Goal: Communication & Community: Answer question/provide support

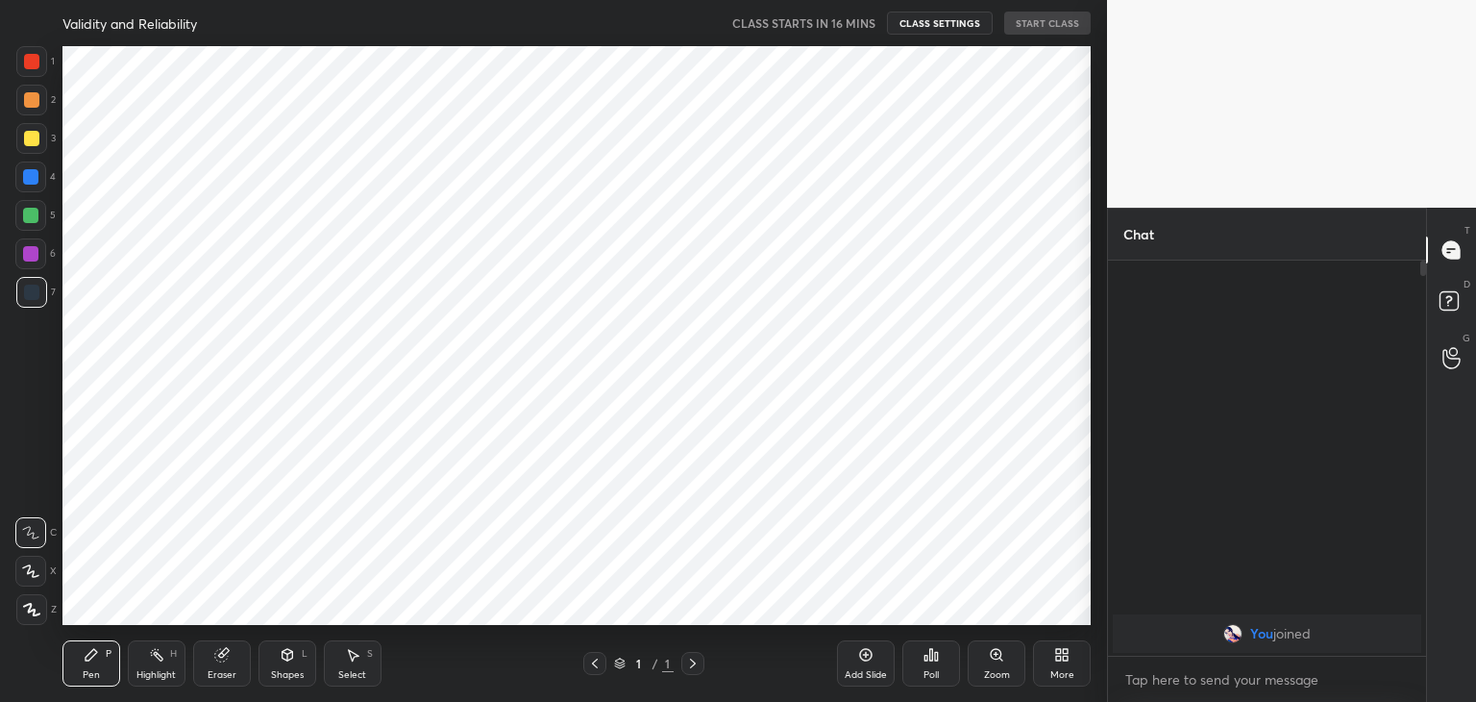
scroll to position [95543, 95093]
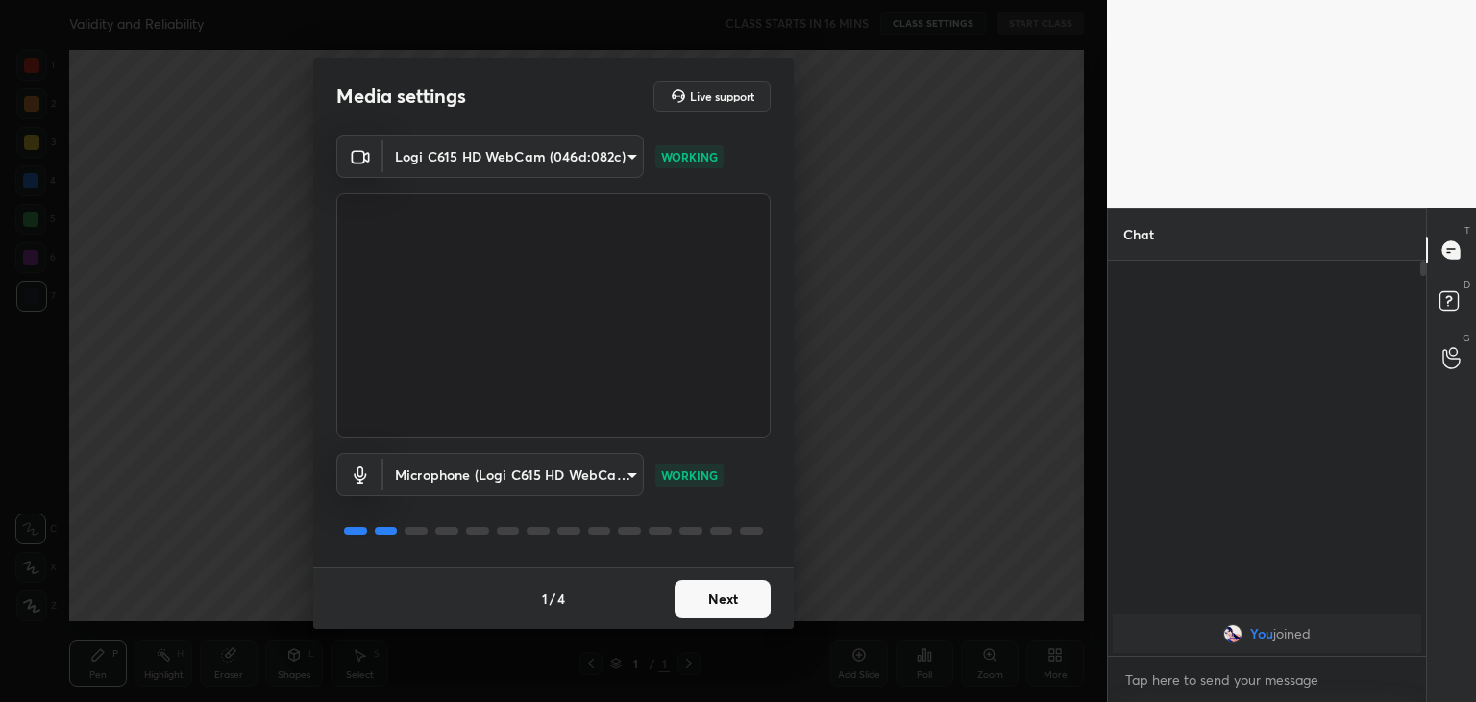
click at [720, 601] on button "Next" at bounding box center [723, 599] width 96 height 38
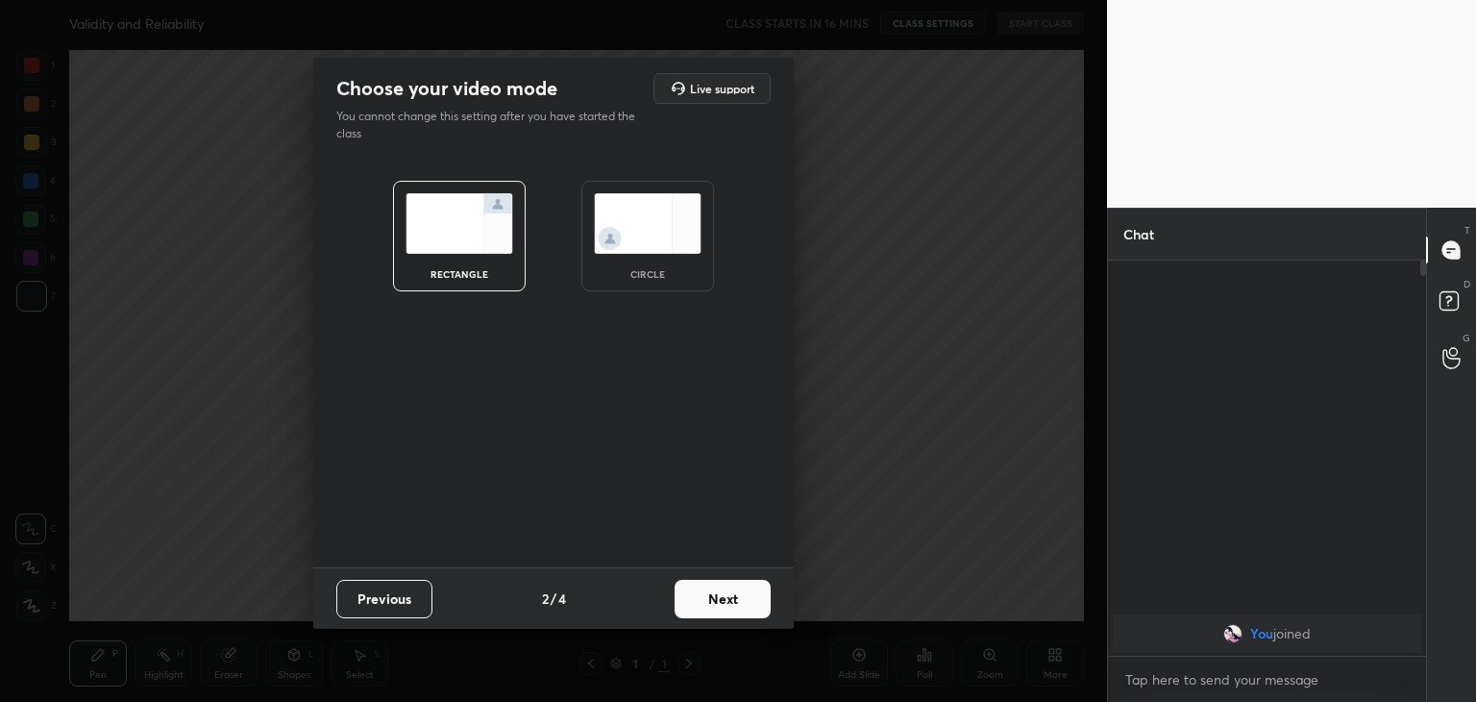
click at [720, 601] on button "Next" at bounding box center [723, 599] width 96 height 38
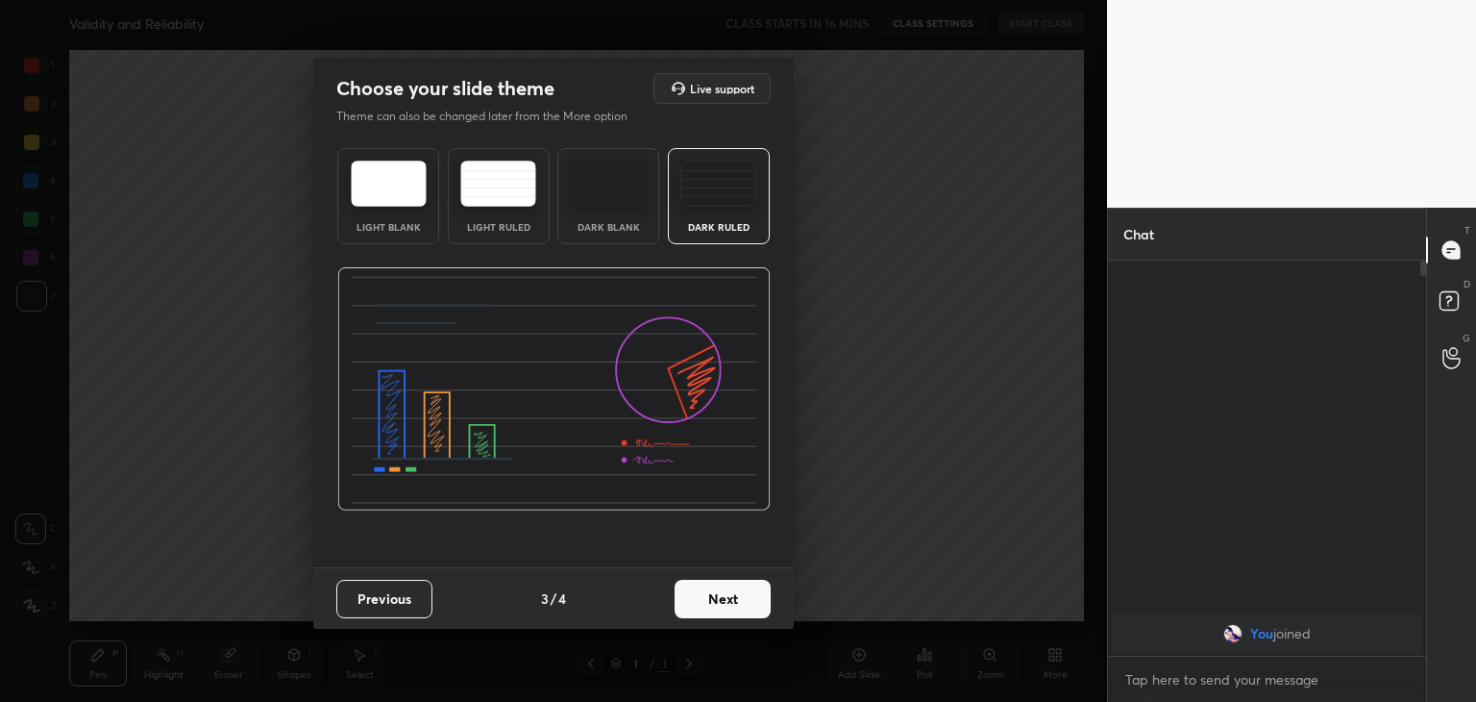
click at [720, 601] on button "Next" at bounding box center [723, 599] width 96 height 38
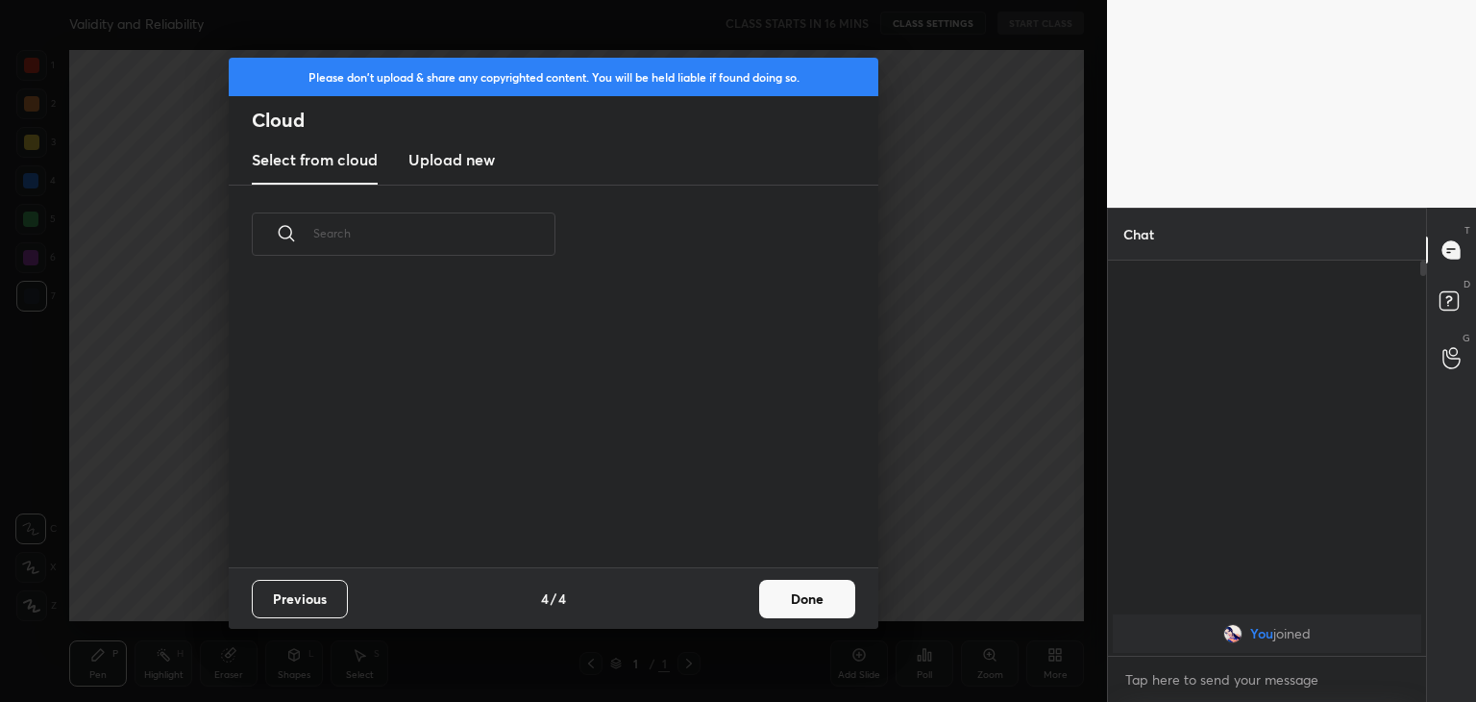
scroll to position [285, 617]
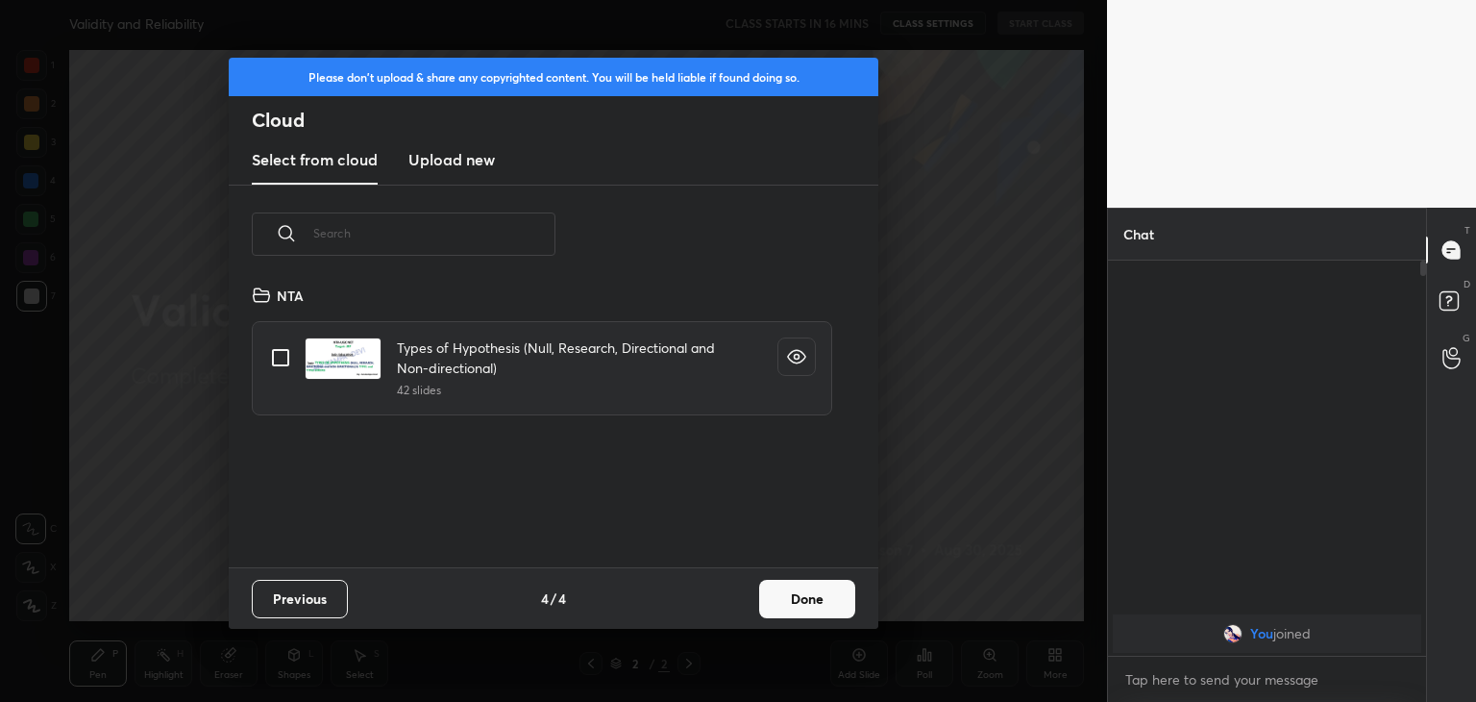
click at [473, 164] on h3 "Upload new" at bounding box center [452, 159] width 87 height 23
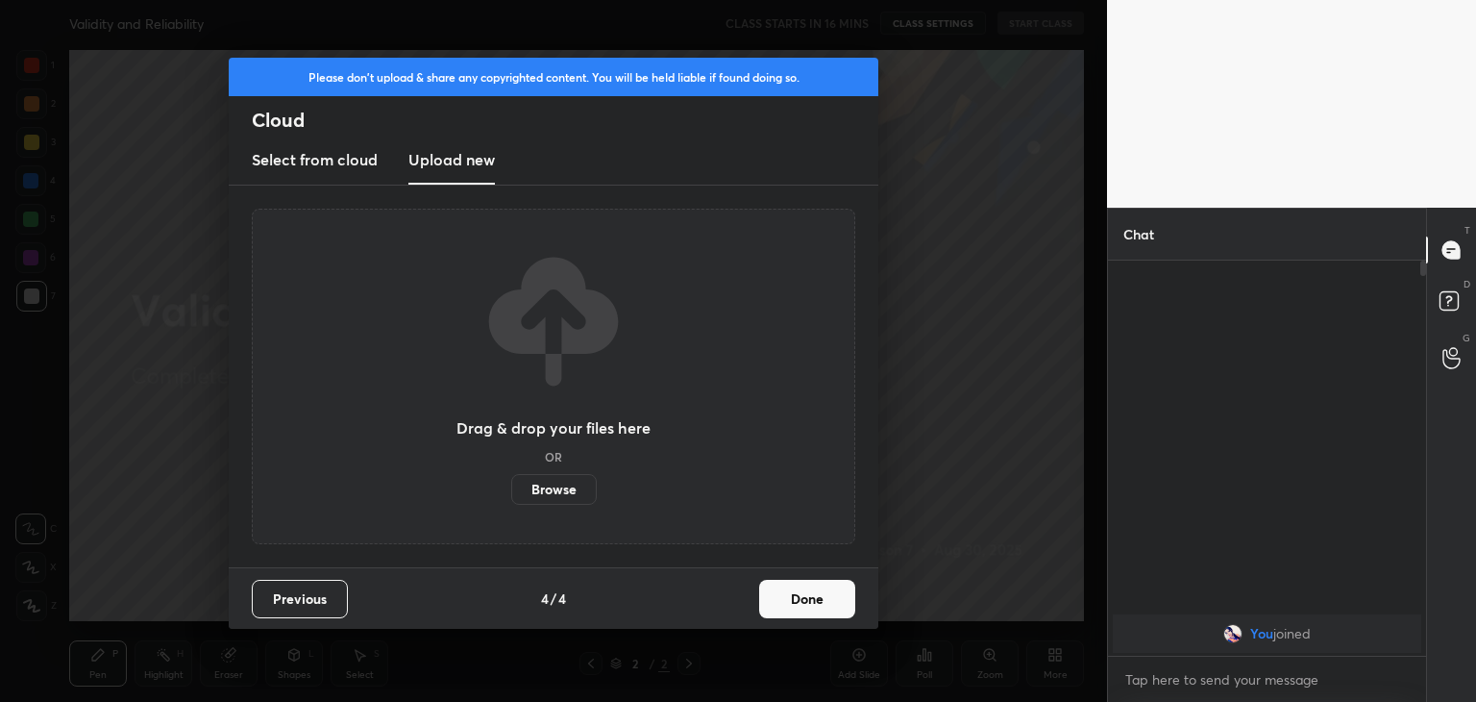
click at [555, 487] on label "Browse" at bounding box center [554, 489] width 86 height 31
click at [511, 487] on input "Browse" at bounding box center [511, 489] width 0 height 31
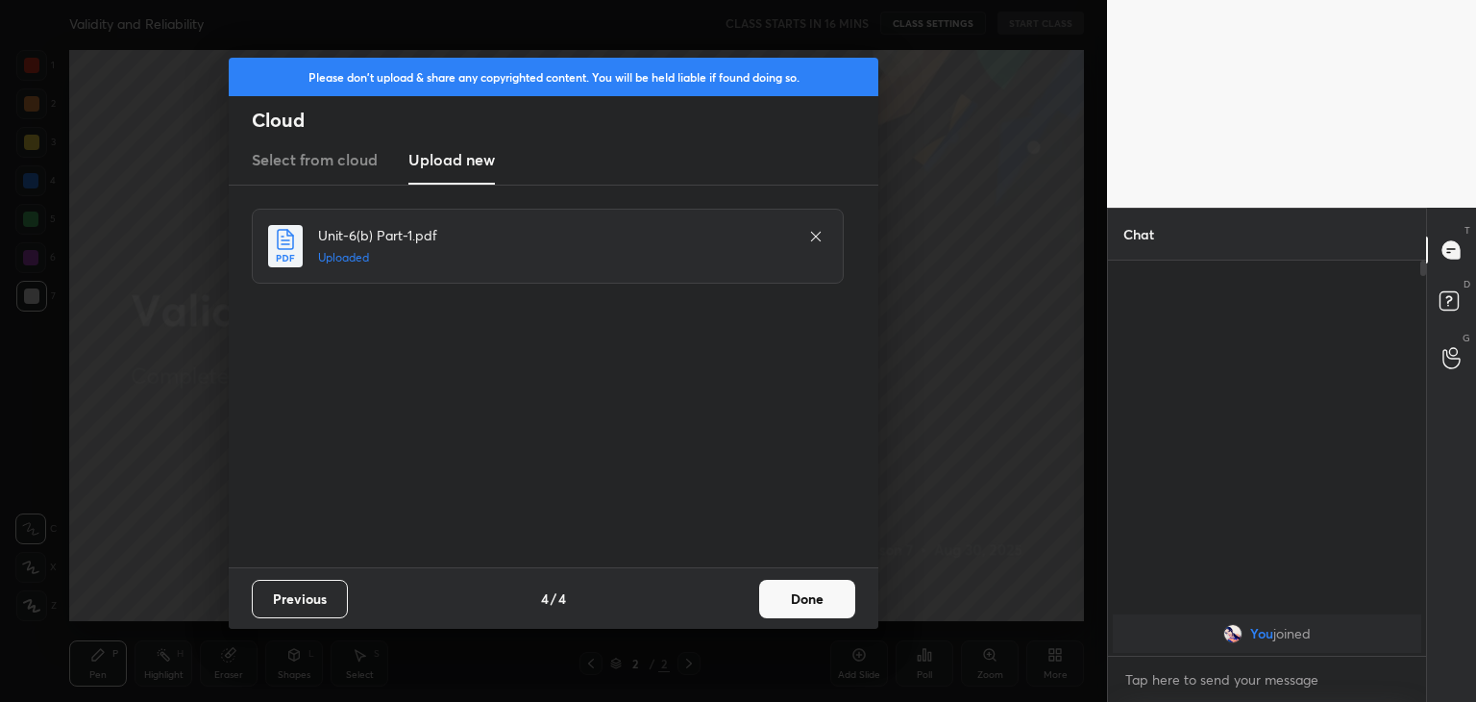
click at [814, 604] on button "Done" at bounding box center [807, 599] width 96 height 38
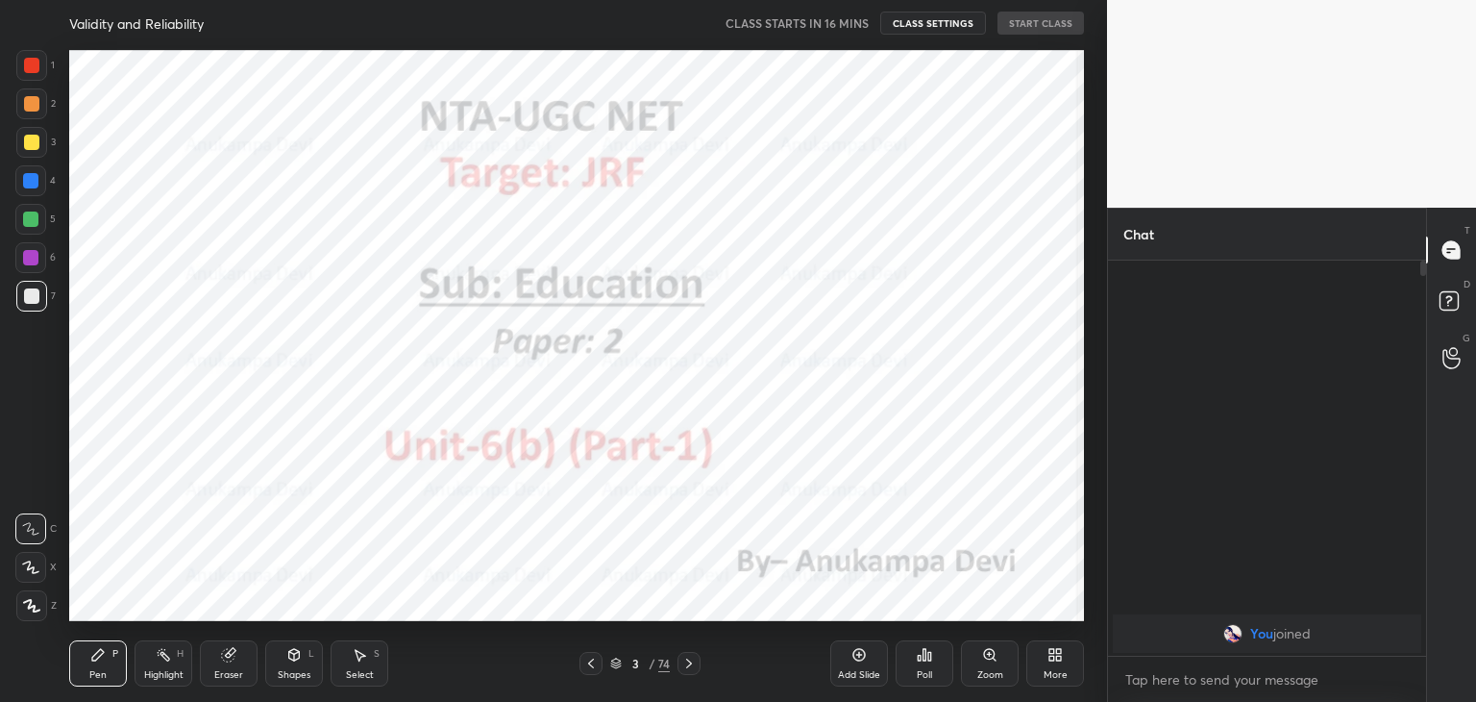
click at [620, 663] on icon at bounding box center [616, 664] width 10 height 3
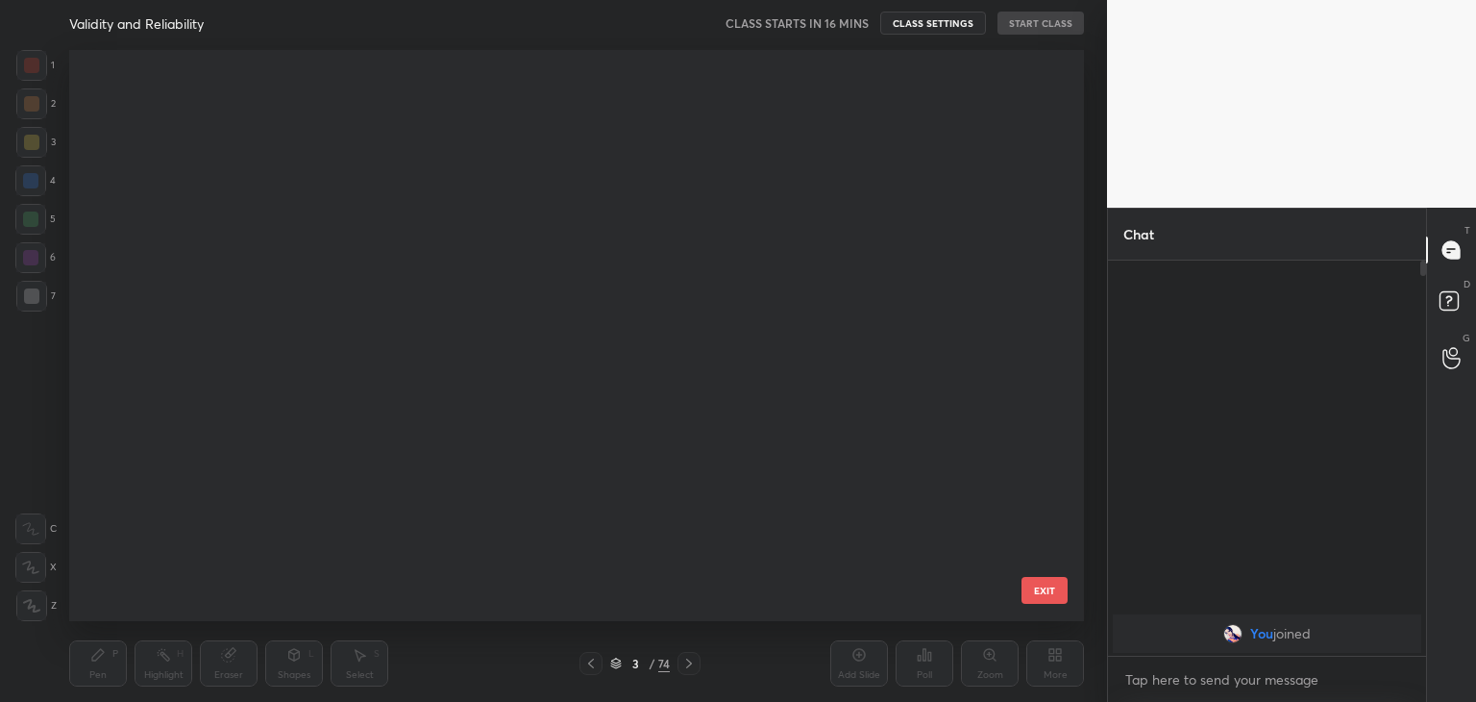
scroll to position [0, 0]
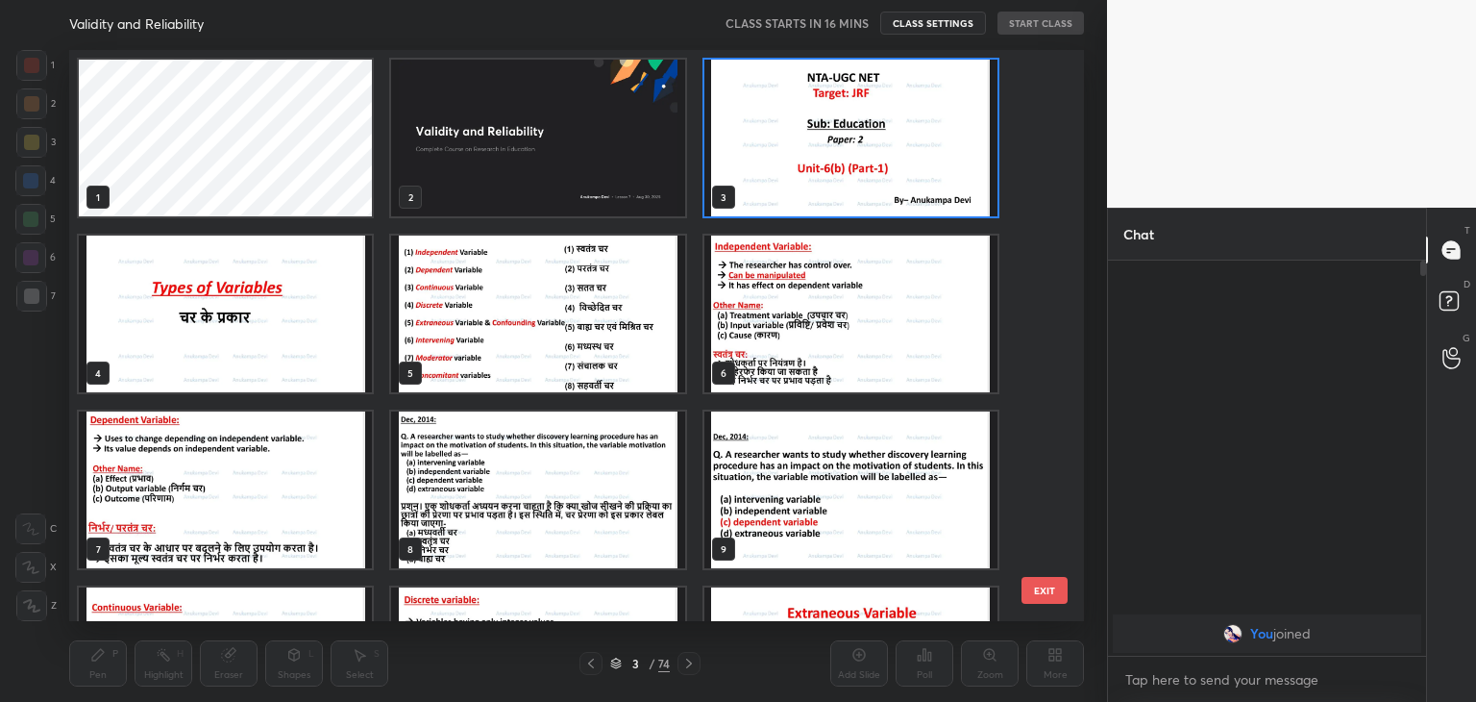
click at [575, 181] on img "grid" at bounding box center [537, 138] width 293 height 157
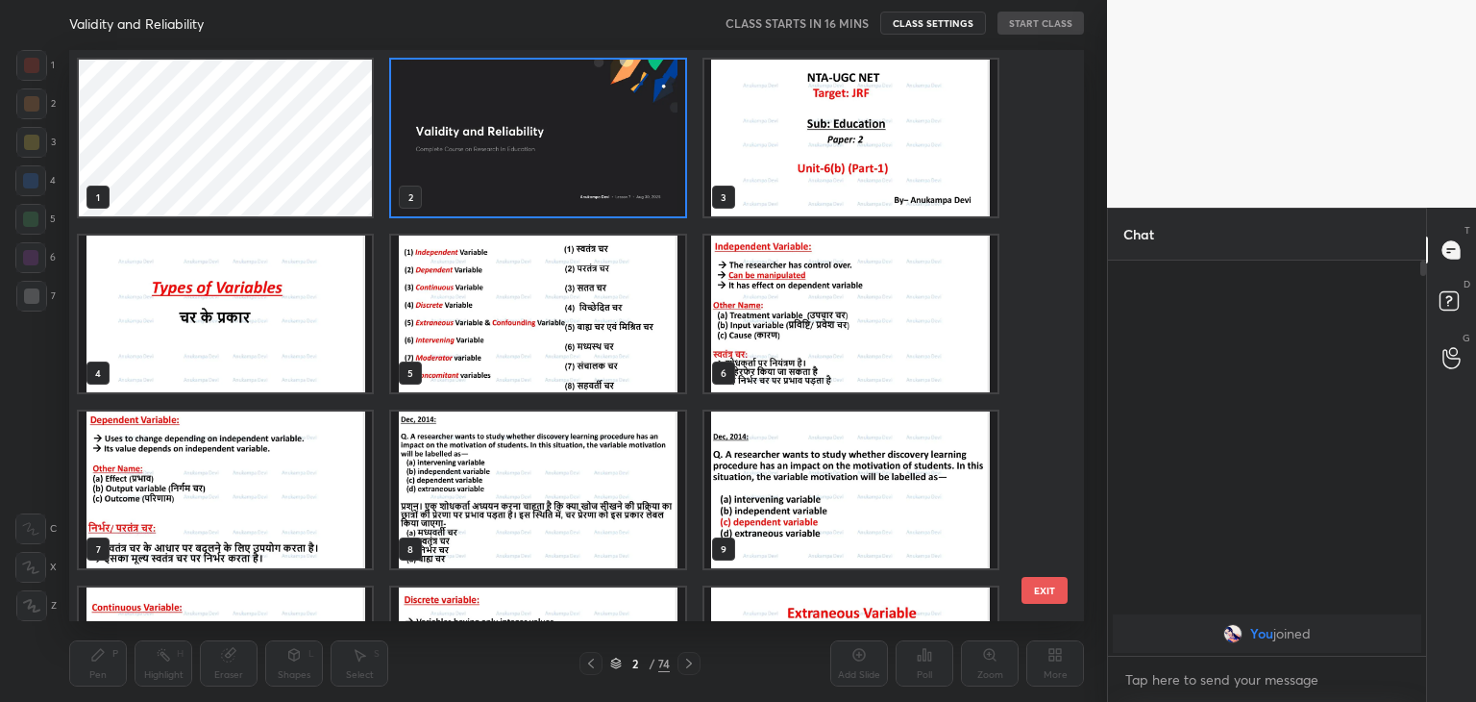
click at [659, 145] on img "grid" at bounding box center [537, 138] width 293 height 157
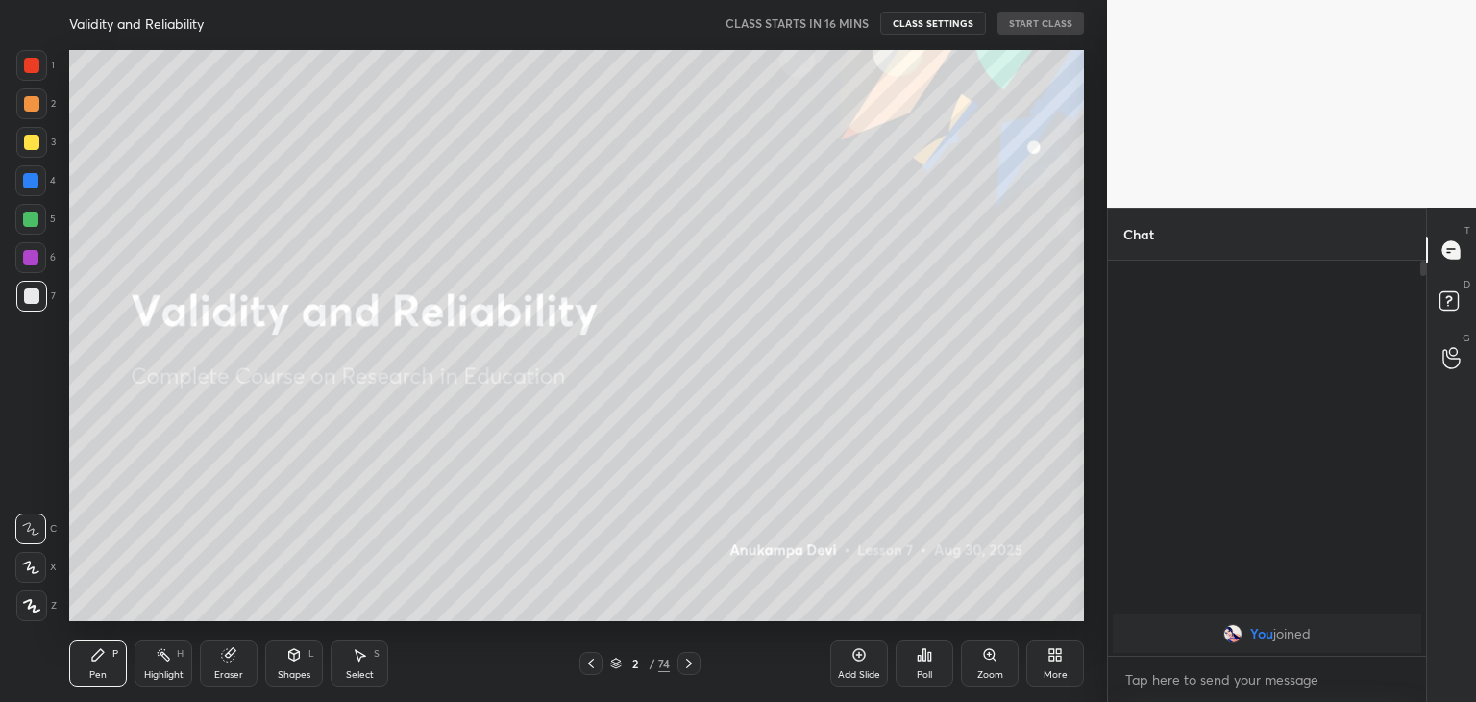
click at [659, 145] on img "grid" at bounding box center [537, 138] width 293 height 157
click at [1054, 658] on icon at bounding box center [1055, 654] width 15 height 15
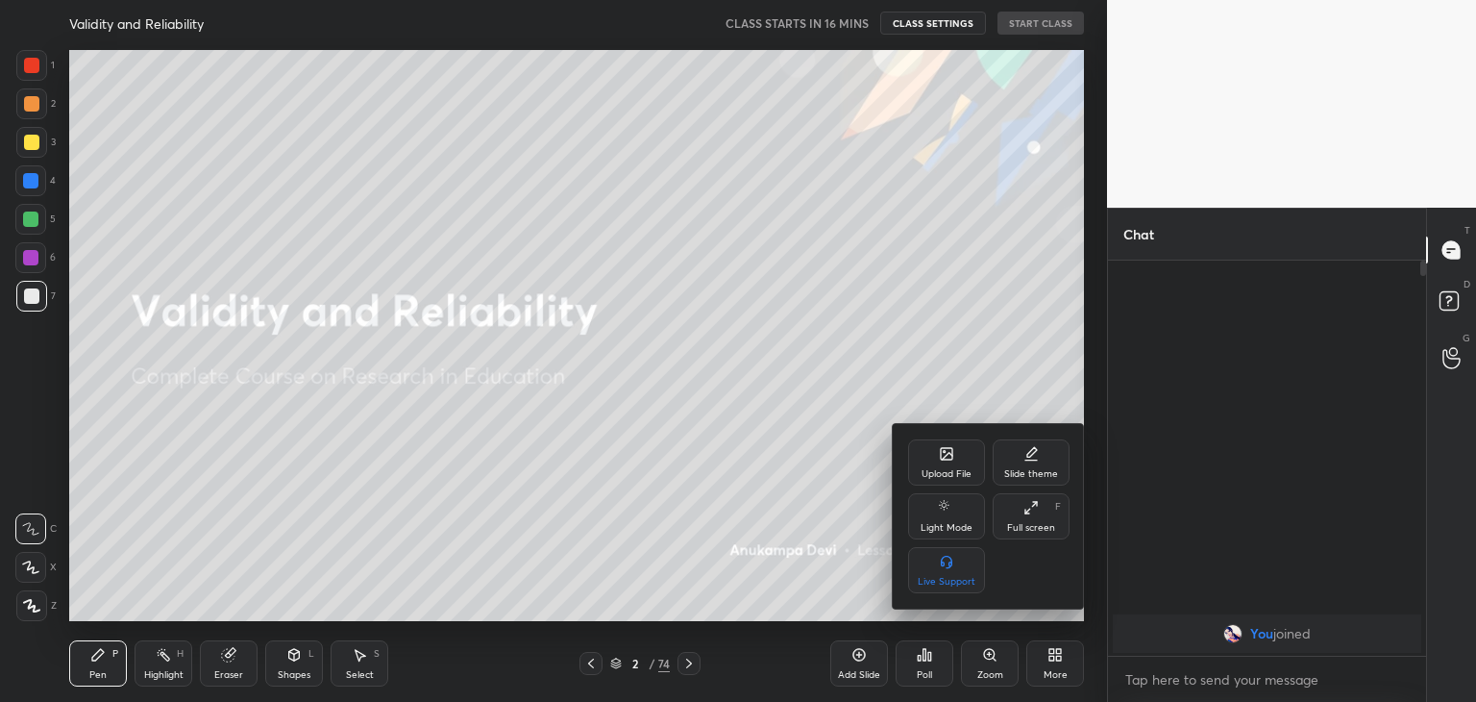
click at [1054, 658] on div at bounding box center [738, 351] width 1476 height 702
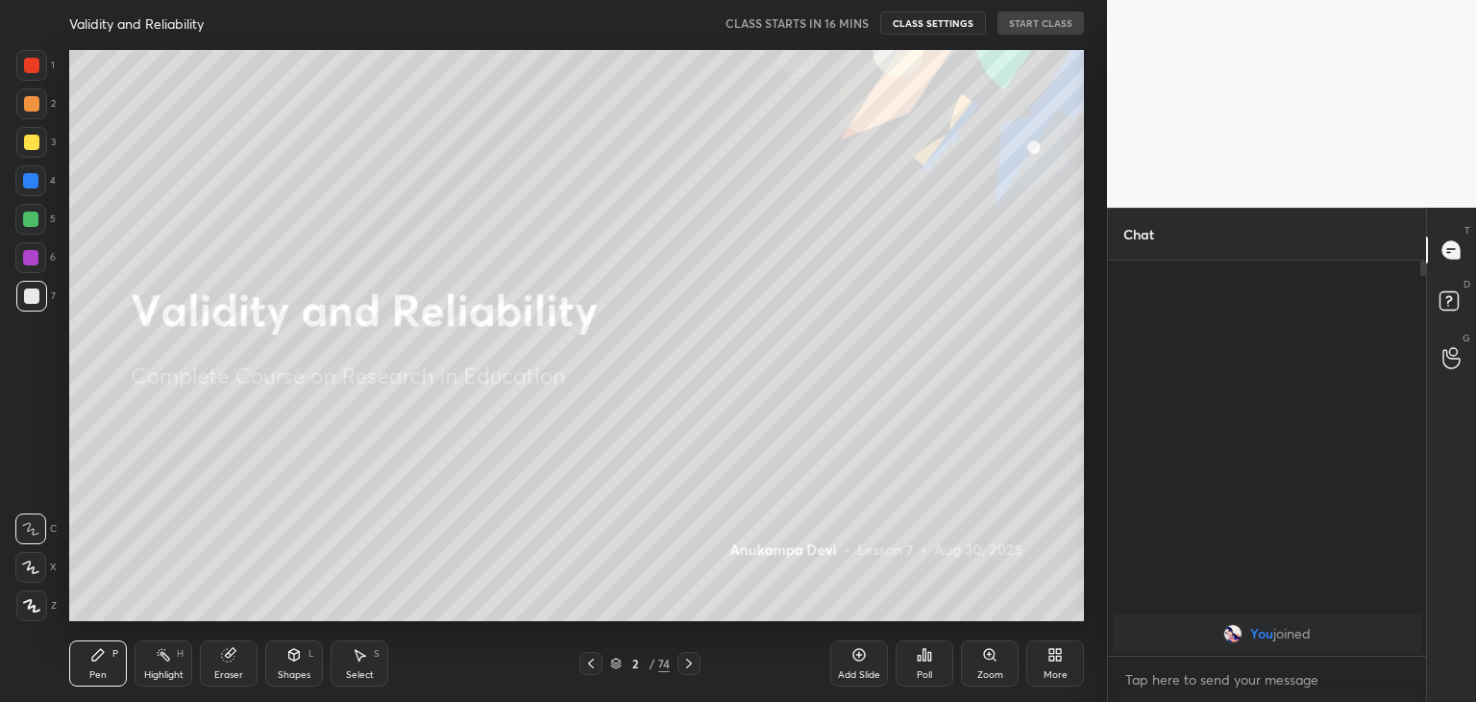
click at [1054, 658] on icon at bounding box center [1055, 654] width 15 height 15
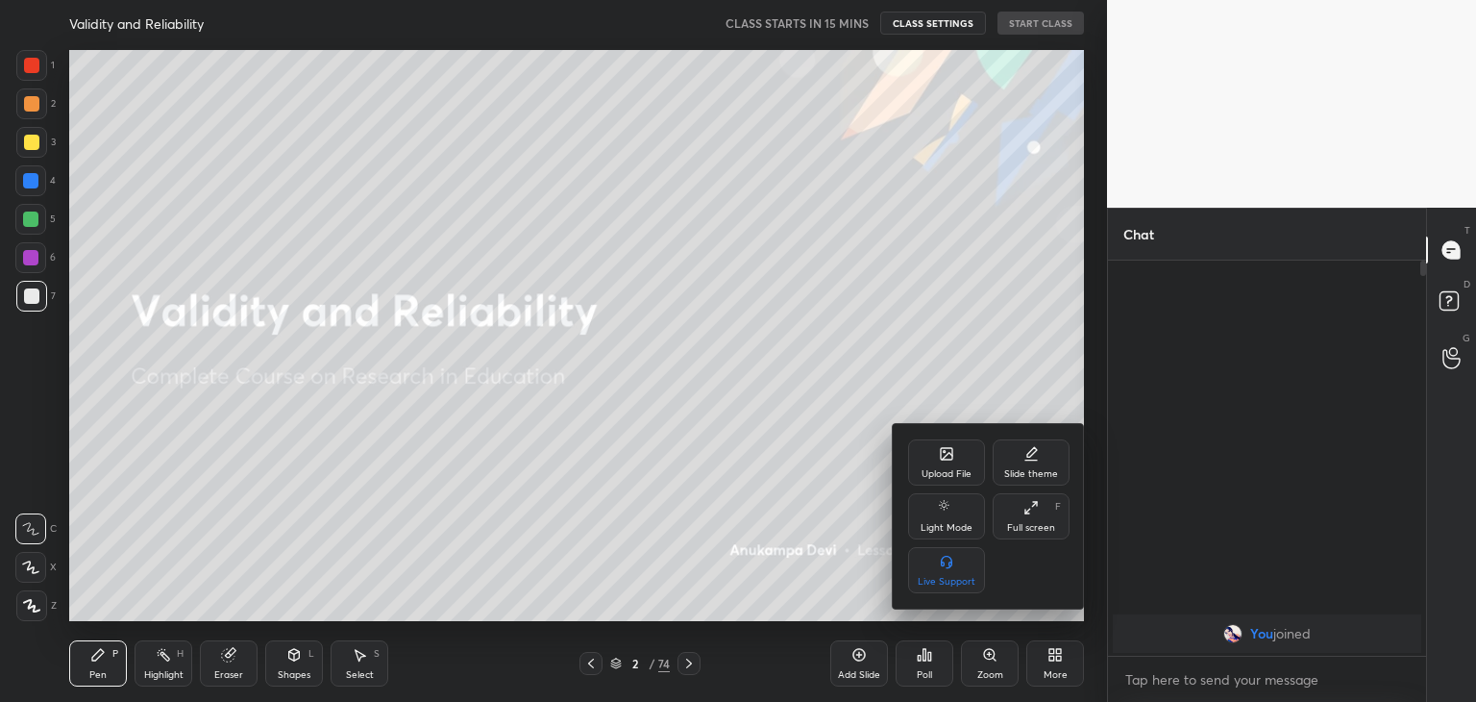
click at [615, 668] on div at bounding box center [738, 351] width 1476 height 702
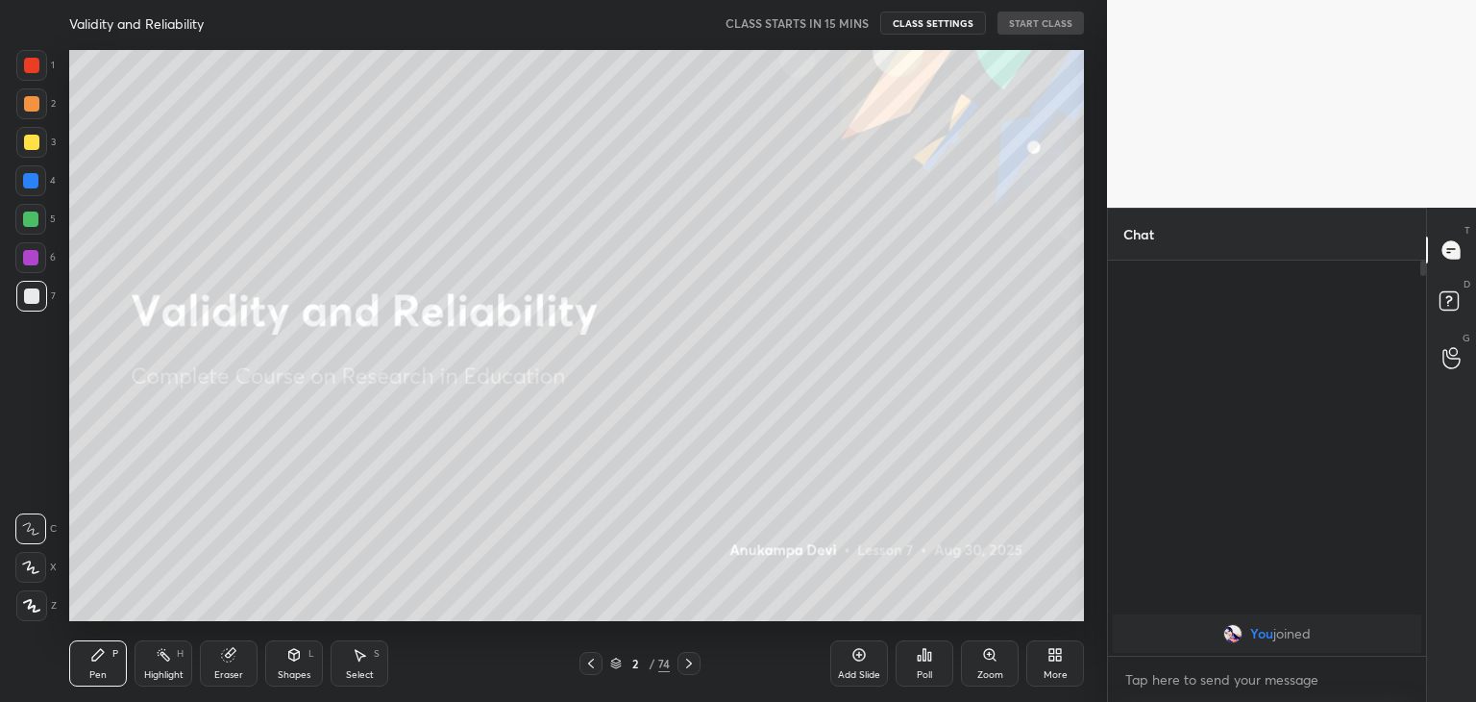
click at [612, 663] on icon at bounding box center [616, 663] width 12 height 12
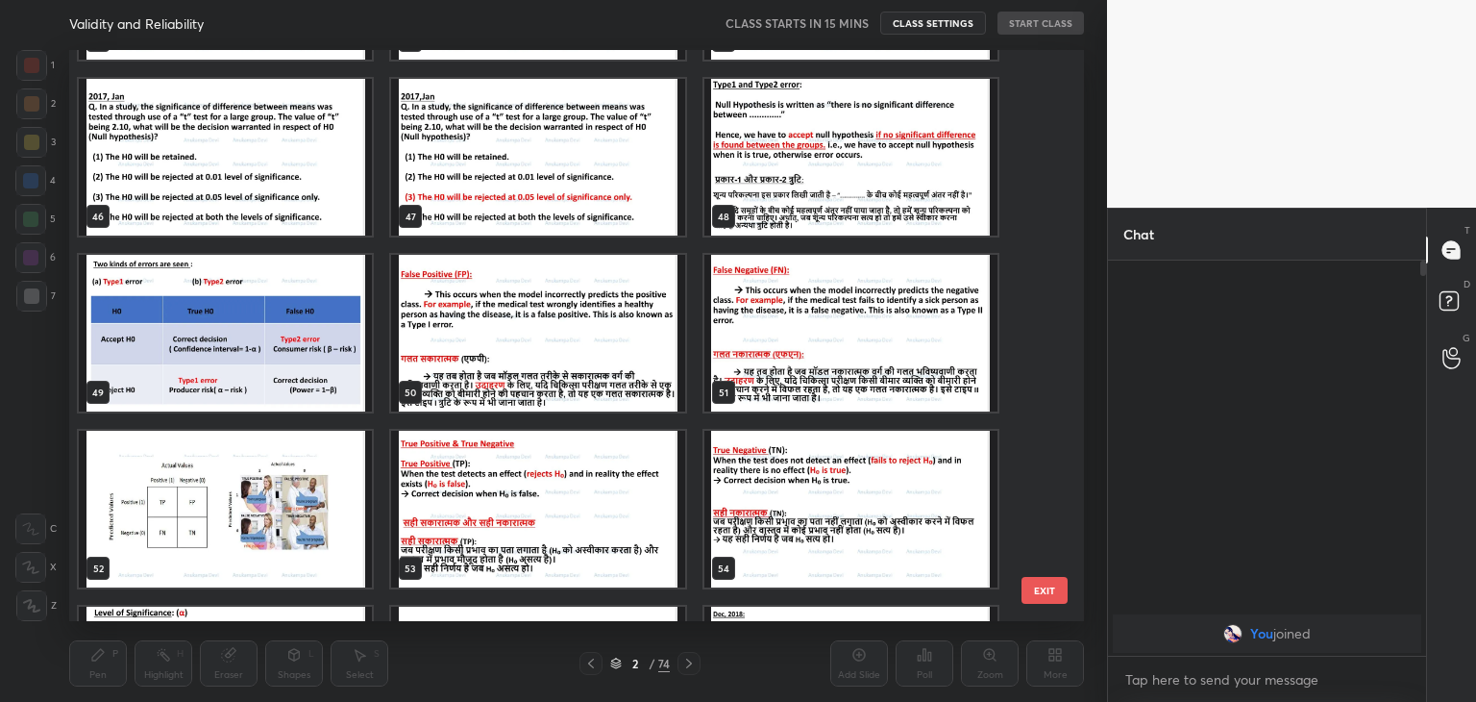
scroll to position [2634, 0]
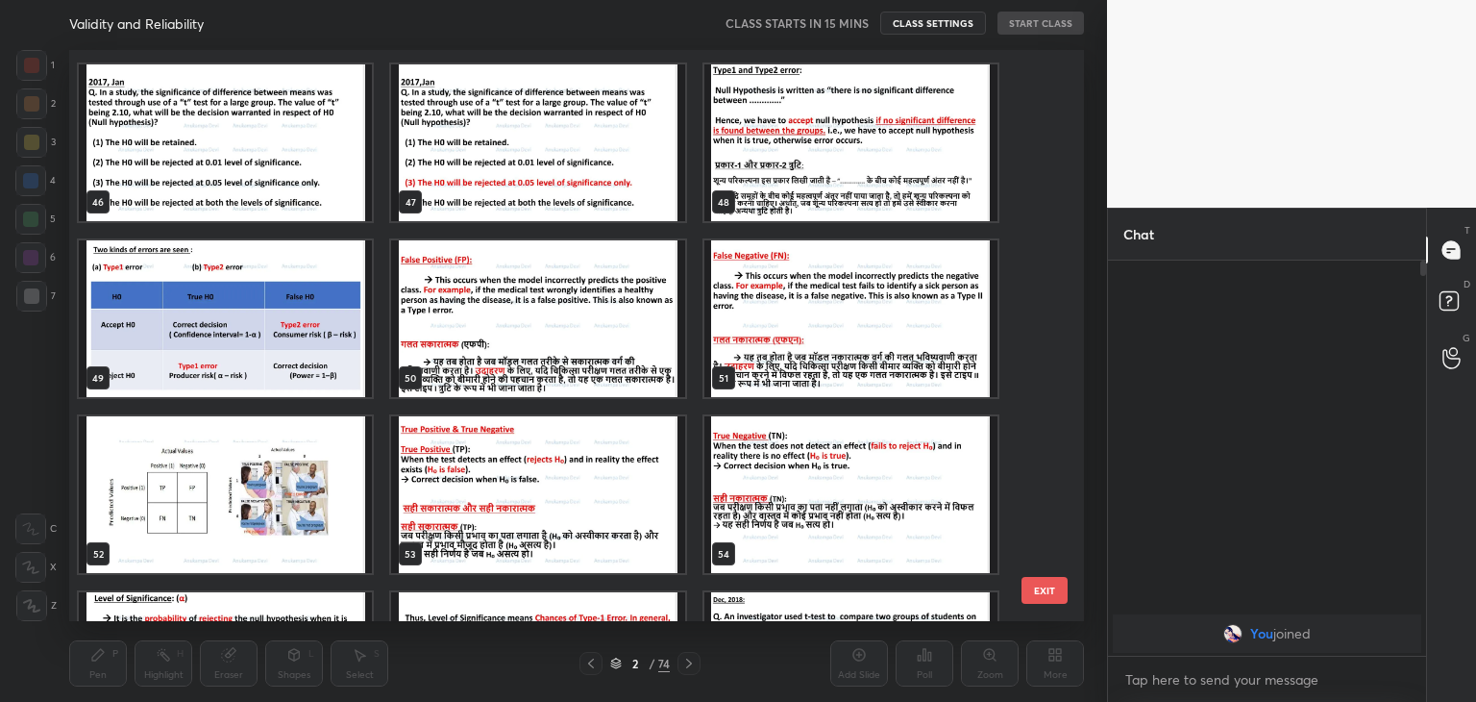
click at [296, 342] on img "grid" at bounding box center [225, 318] width 293 height 157
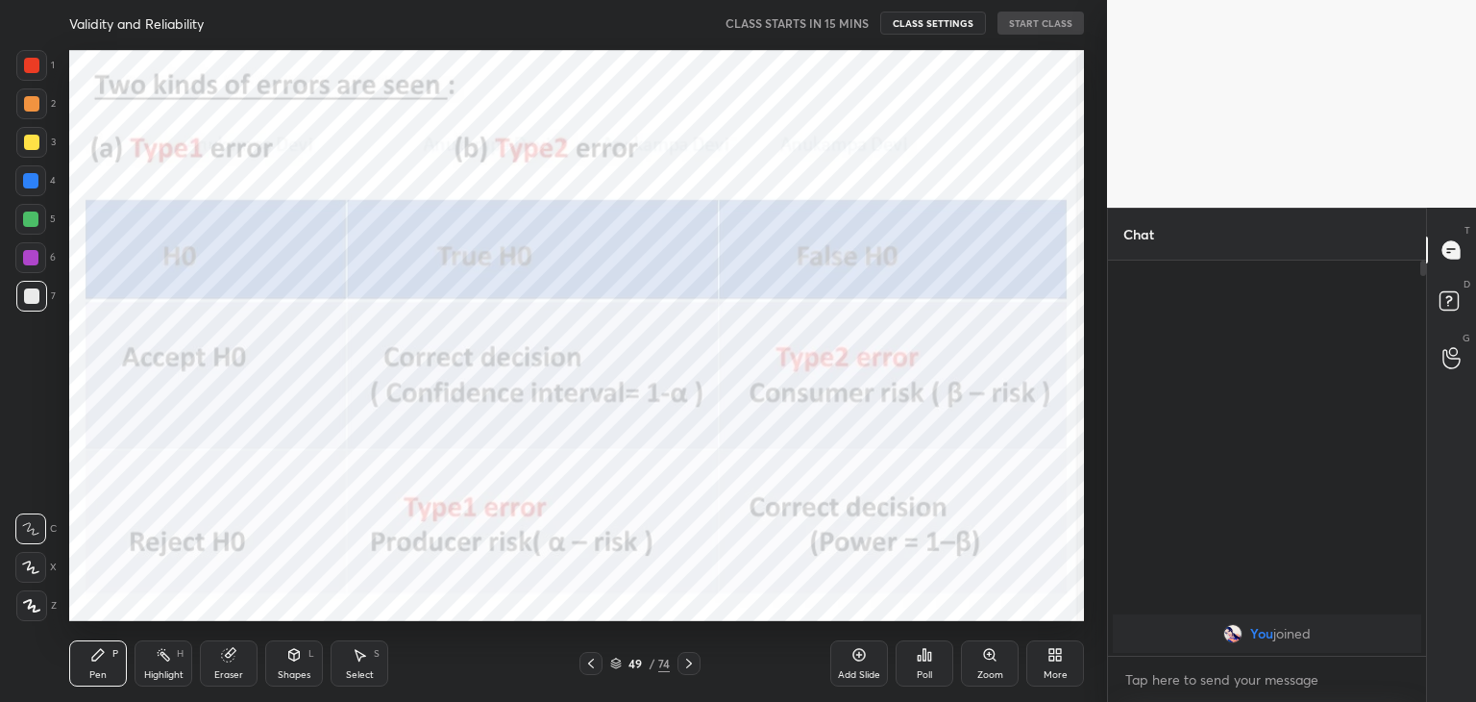
click at [296, 342] on img "grid" at bounding box center [225, 318] width 293 height 157
click at [615, 661] on icon at bounding box center [616, 663] width 12 height 12
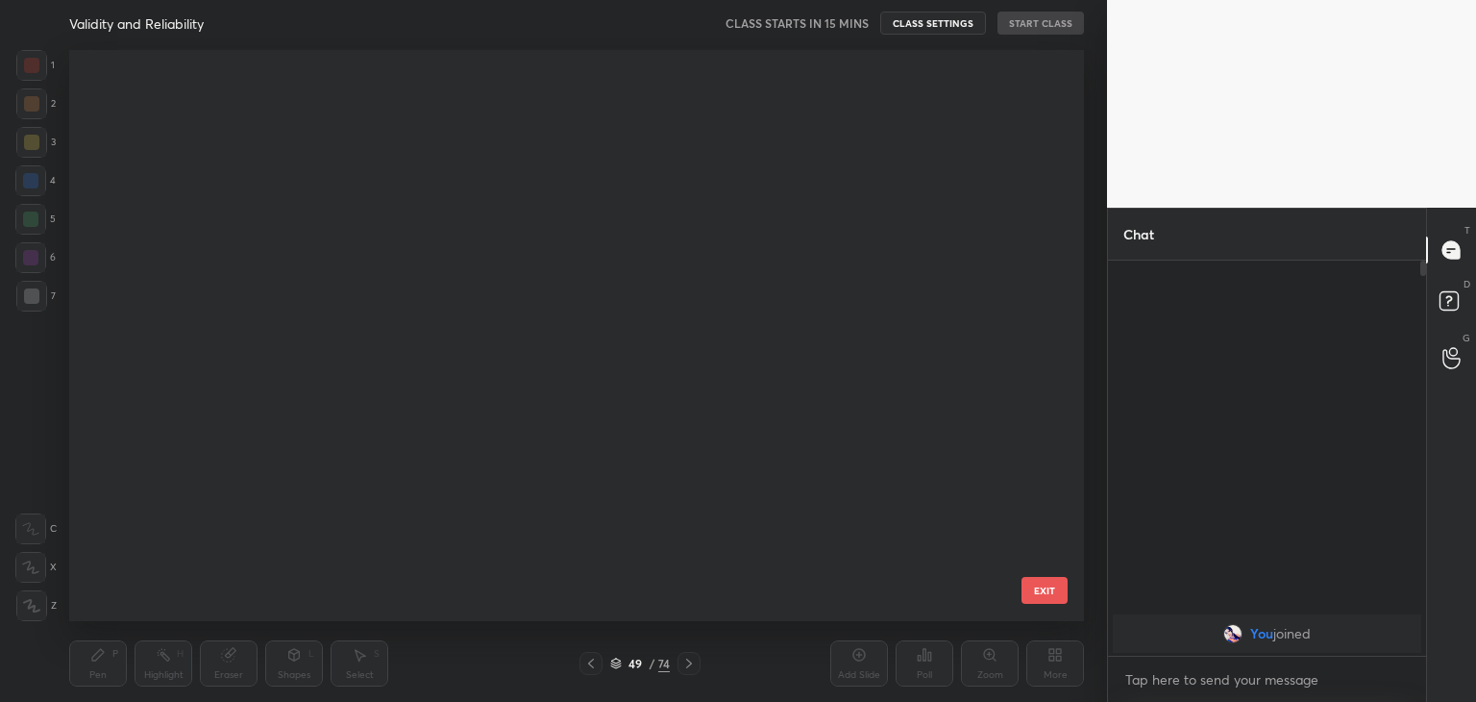
scroll to position [0, 0]
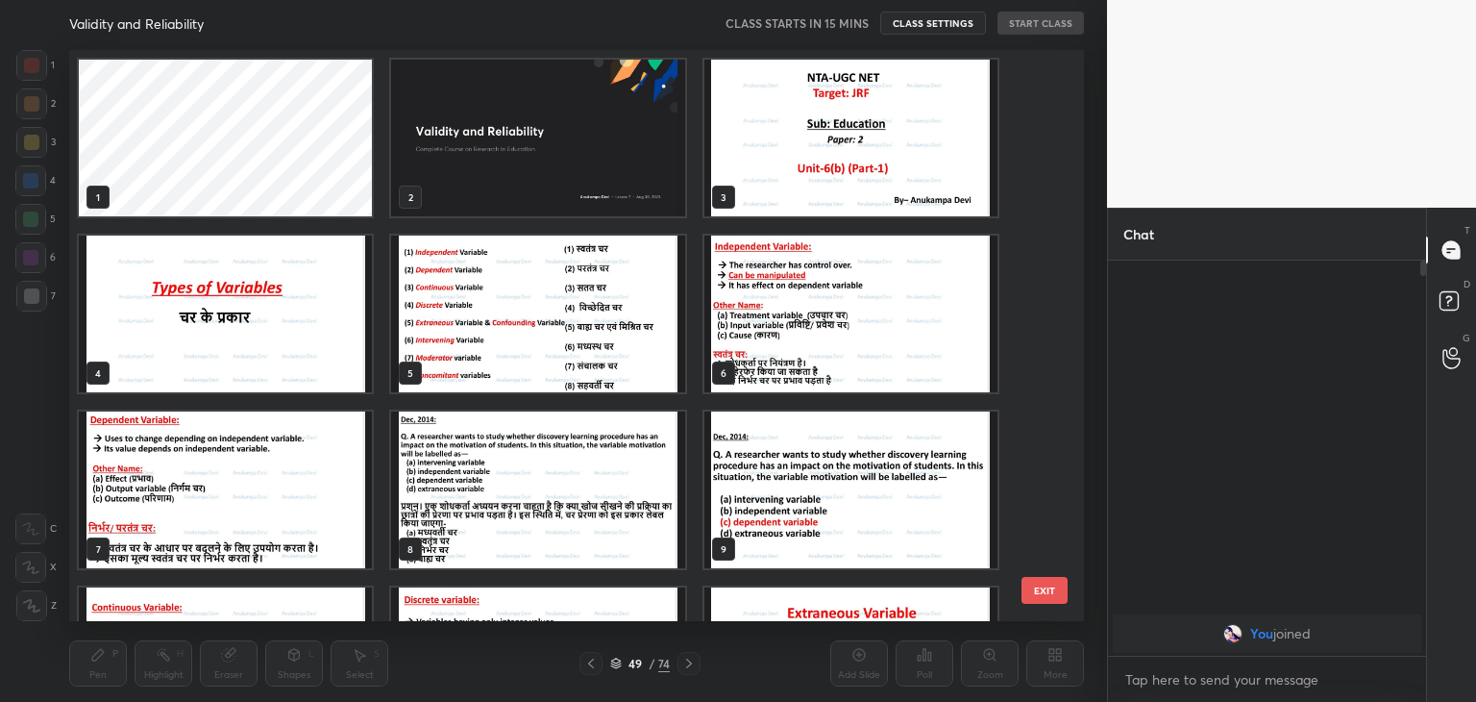
click at [647, 153] on img "grid" at bounding box center [537, 138] width 293 height 157
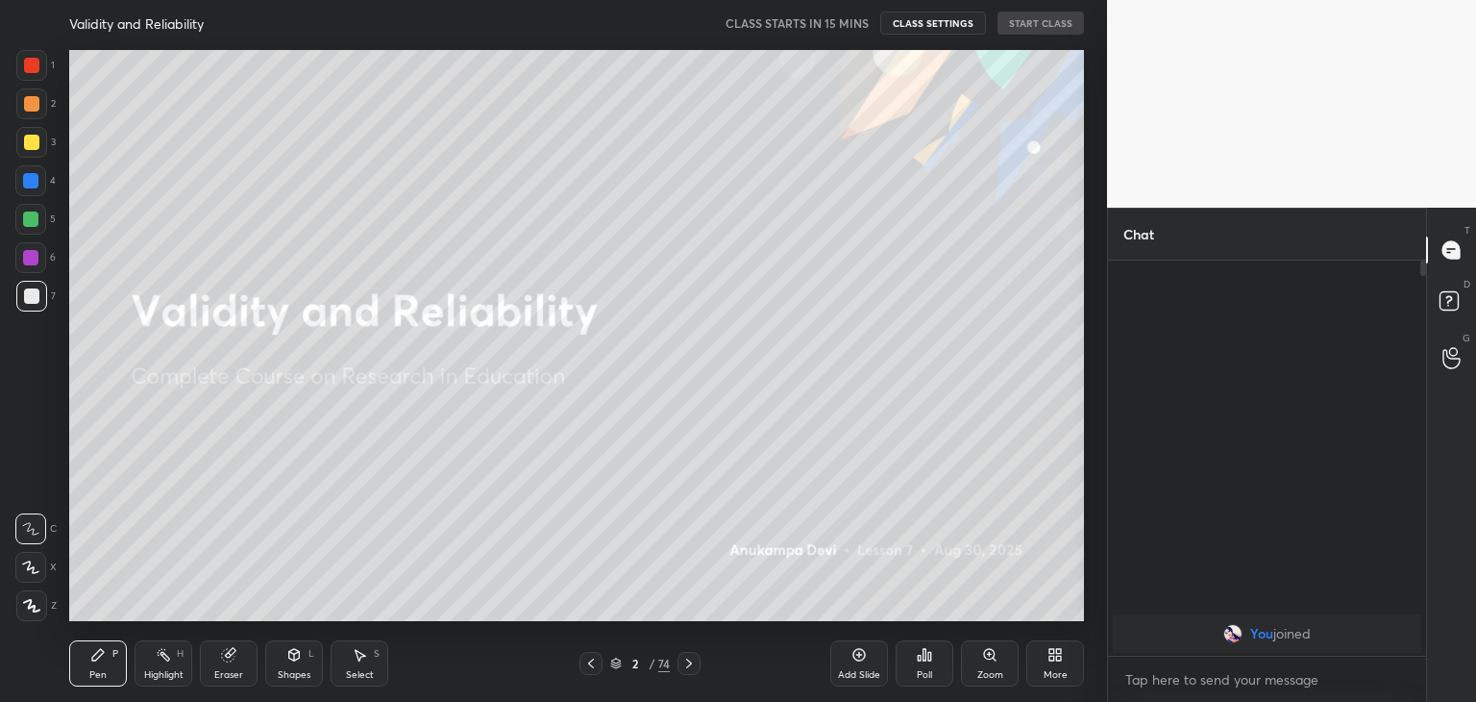
click at [1054, 667] on div "More" at bounding box center [1056, 663] width 58 height 46
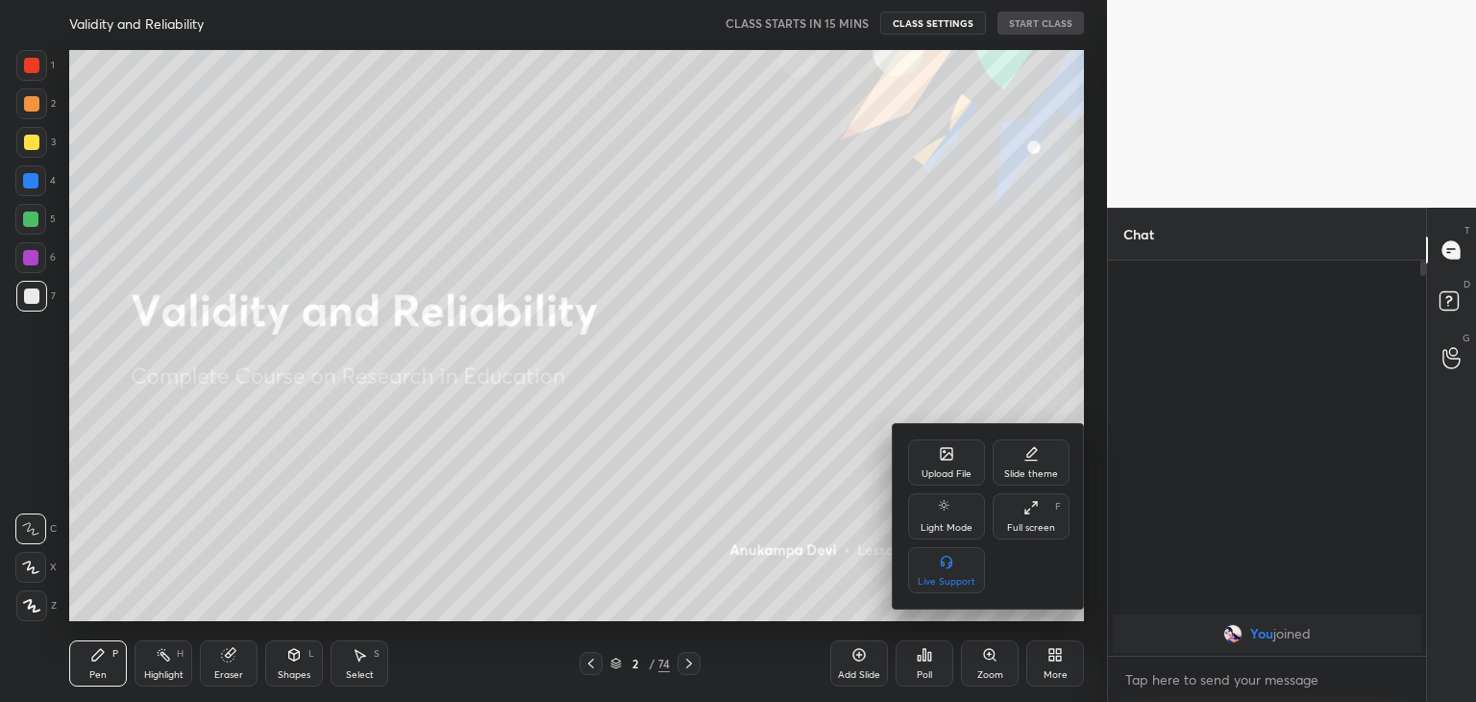
click at [942, 466] on div "Upload File" at bounding box center [946, 462] width 77 height 46
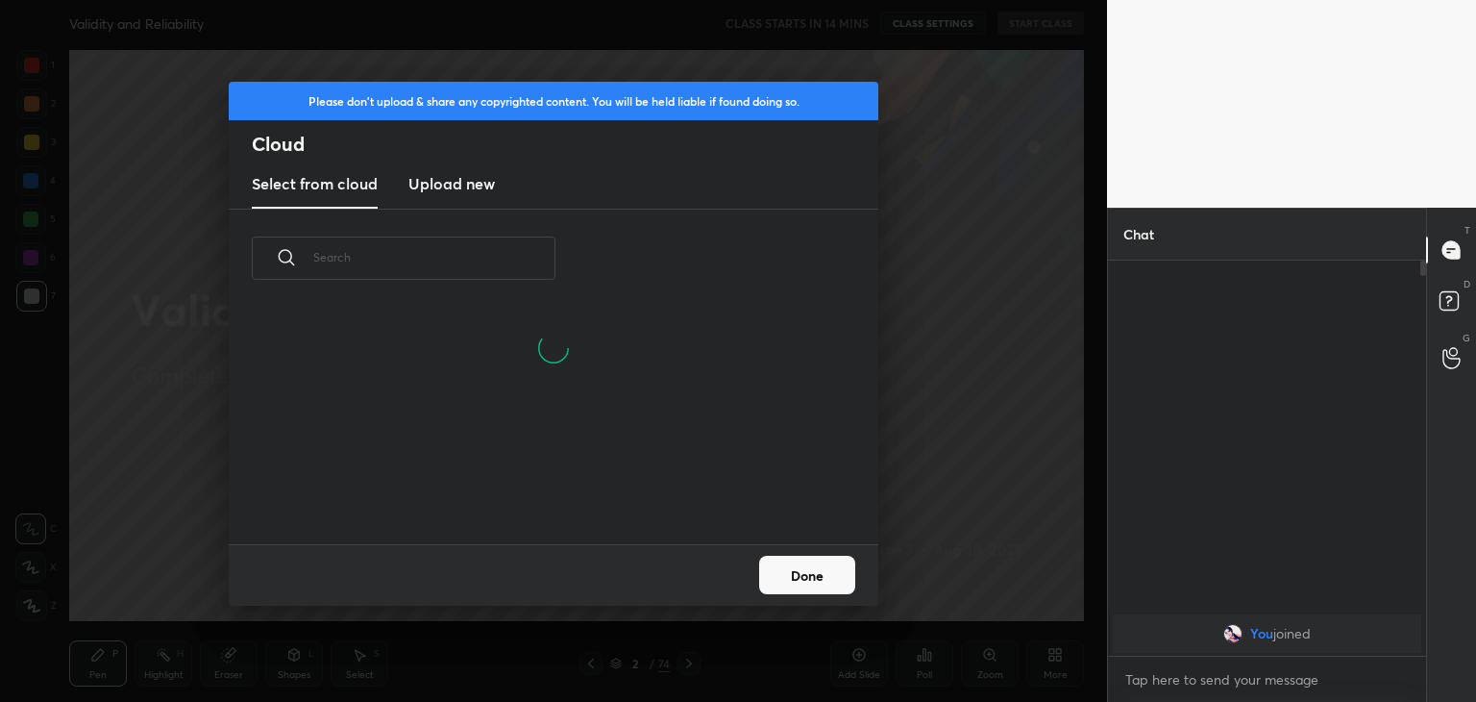
scroll to position [144, 617]
click at [471, 182] on h3 "Upload new" at bounding box center [452, 183] width 87 height 23
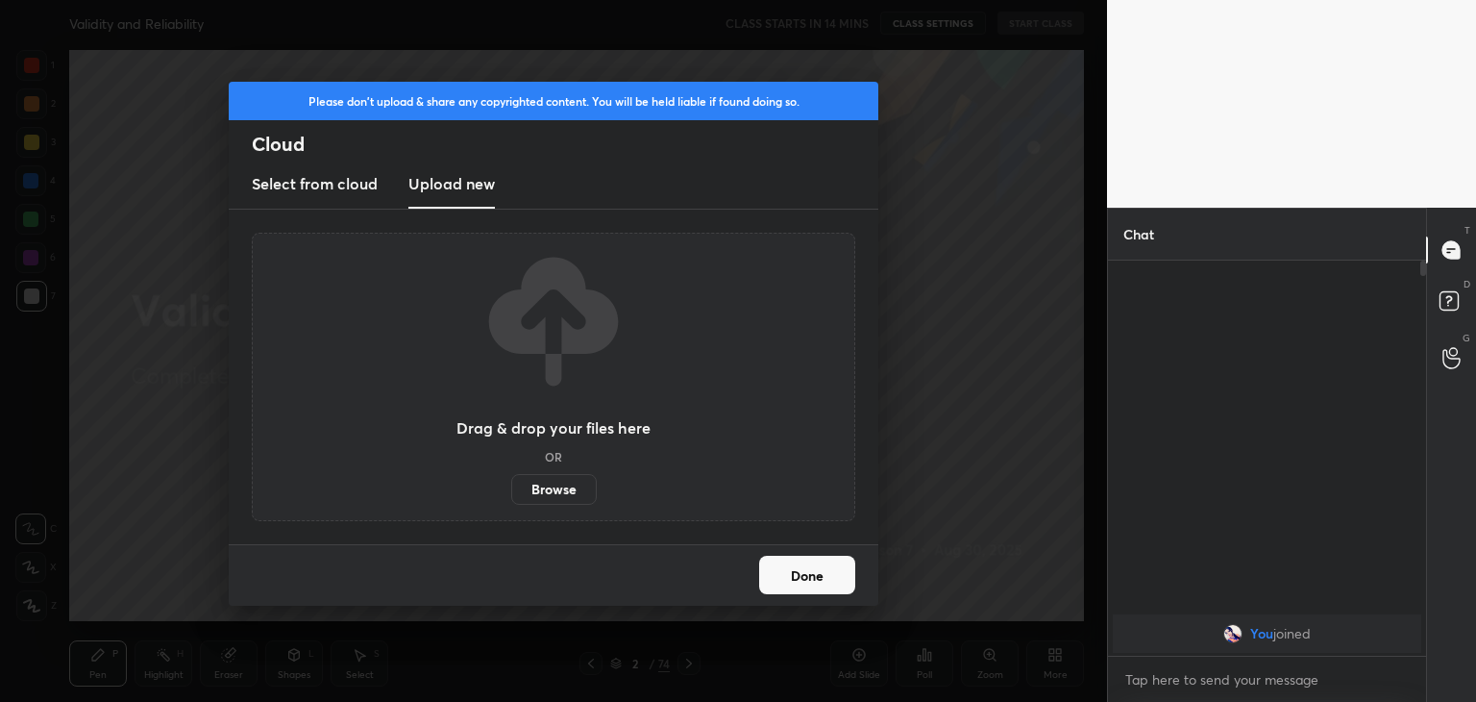
click at [565, 491] on label "Browse" at bounding box center [554, 489] width 86 height 31
click at [511, 491] on input "Browse" at bounding box center [511, 489] width 0 height 31
click at [541, 486] on label "Browse" at bounding box center [554, 489] width 86 height 31
click at [511, 486] on input "Browse" at bounding box center [511, 489] width 0 height 31
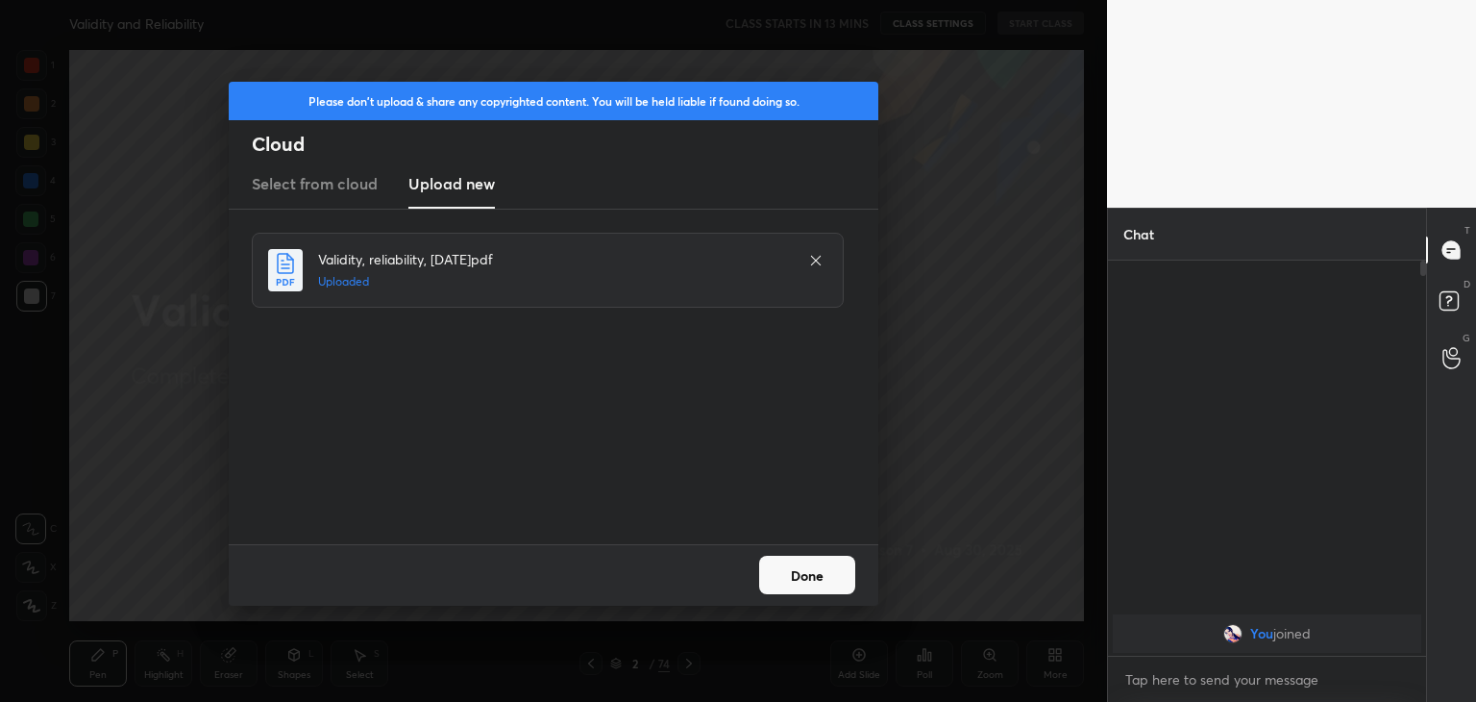
click at [800, 586] on button "Done" at bounding box center [807, 575] width 96 height 38
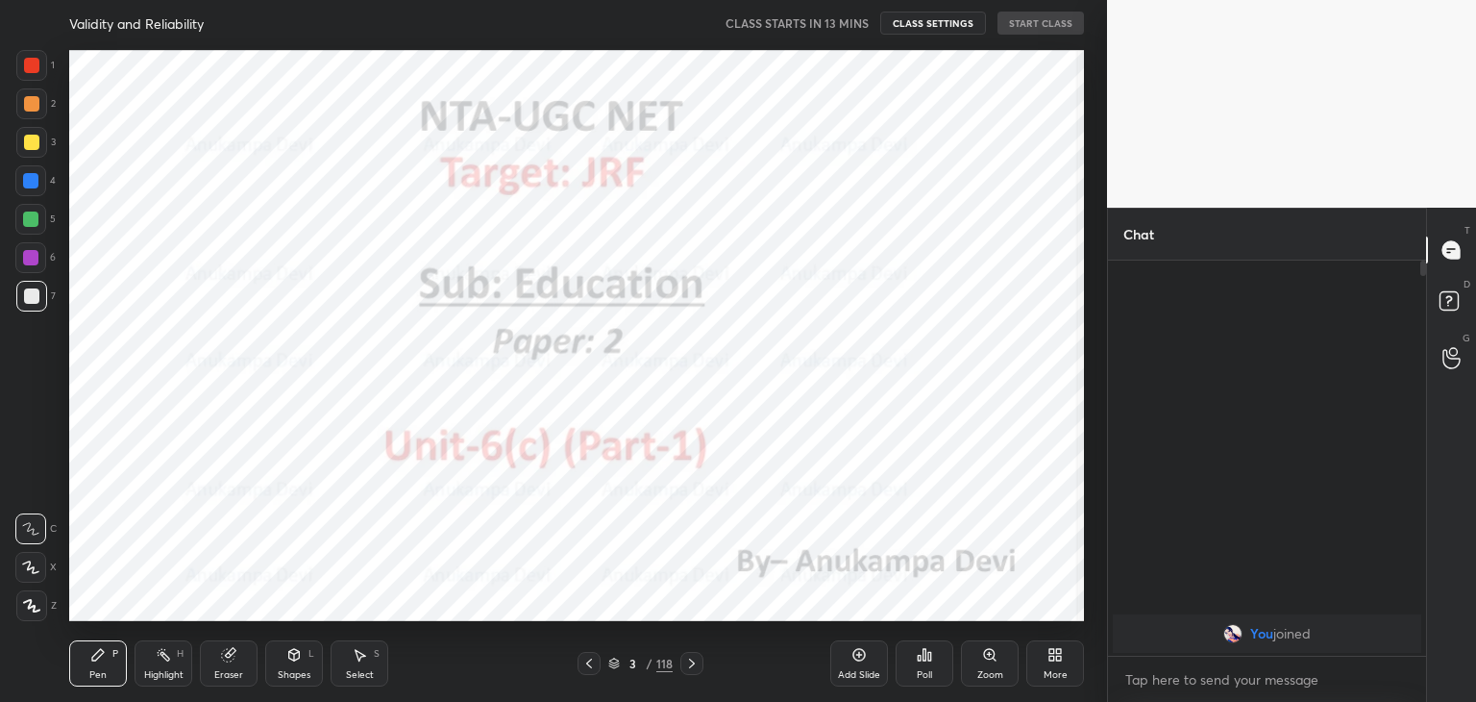
click at [29, 612] on icon at bounding box center [31, 605] width 17 height 13
click at [27, 259] on div at bounding box center [30, 257] width 15 height 15
click at [592, 666] on icon at bounding box center [589, 663] width 15 height 15
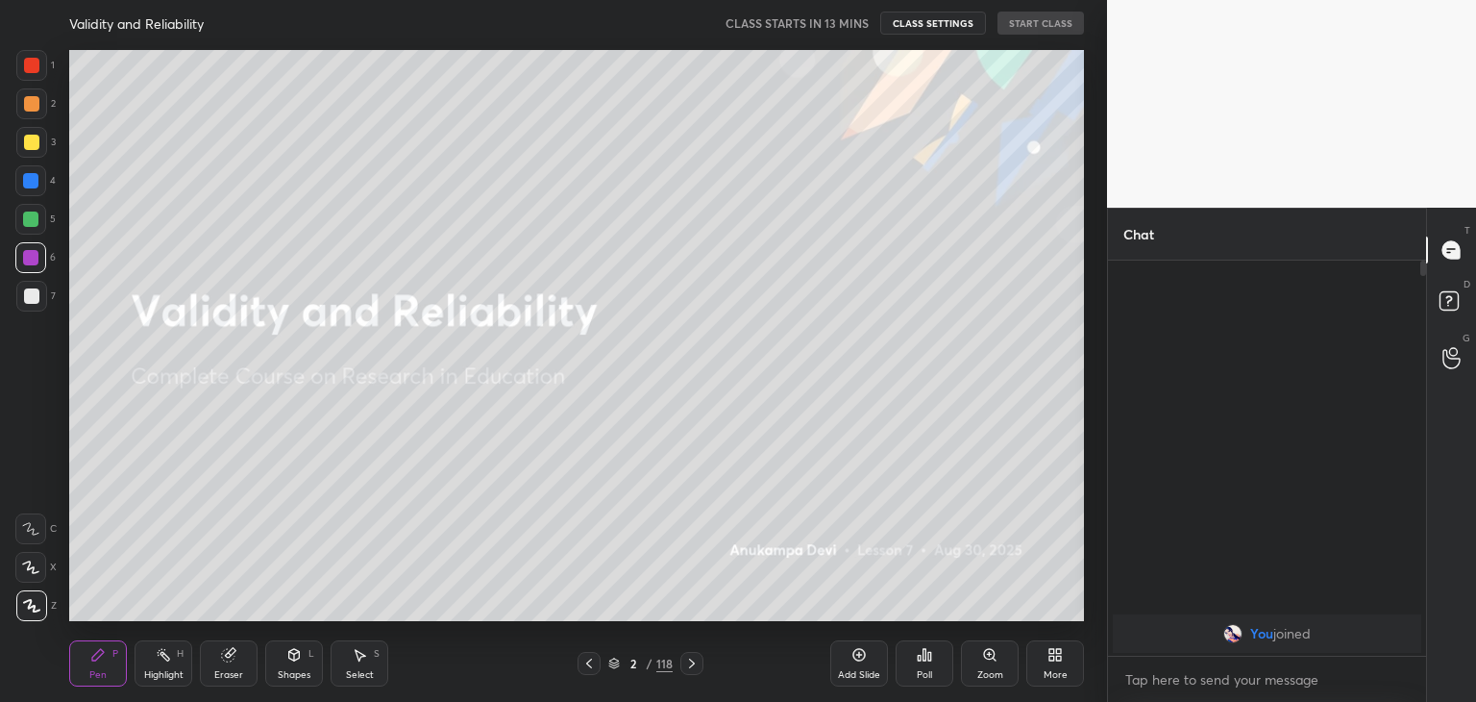
click at [612, 664] on icon at bounding box center [614, 663] width 12 height 12
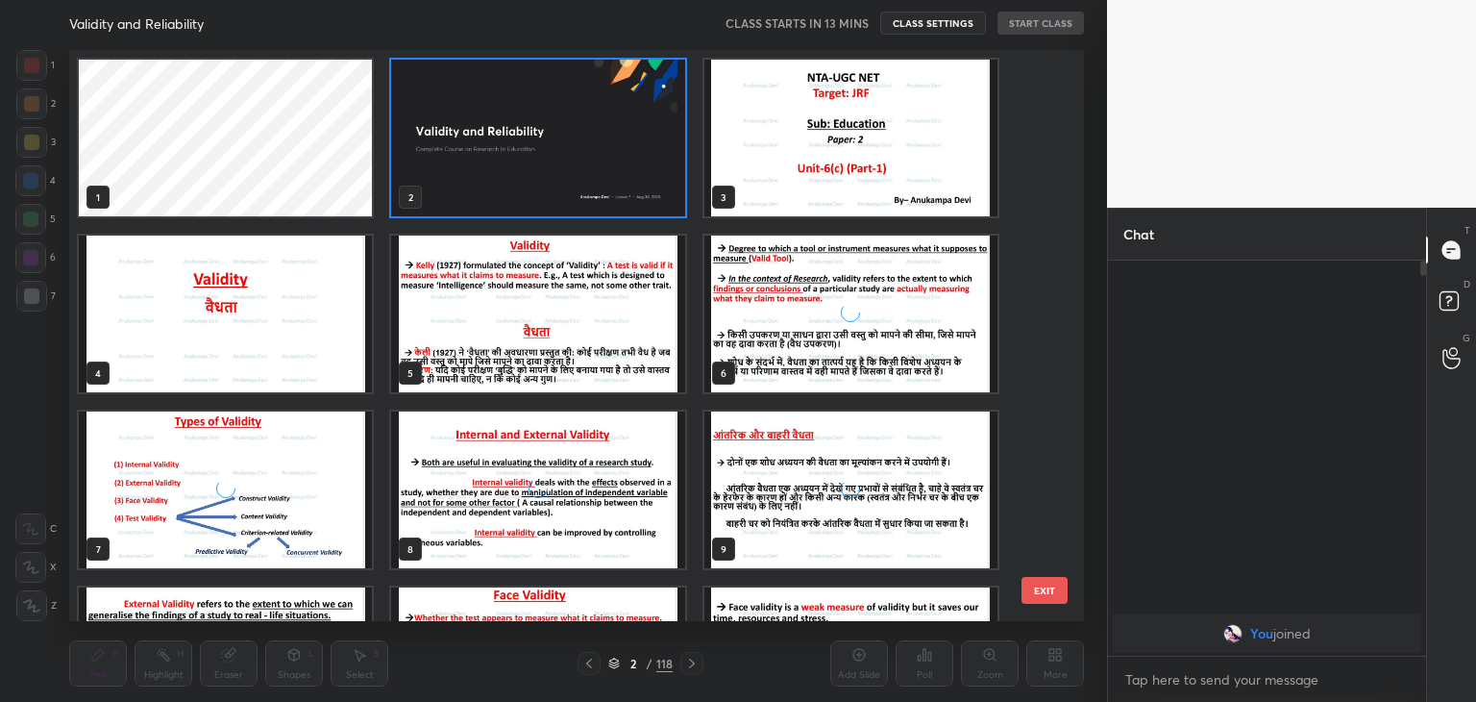
scroll to position [565, 1005]
click at [519, 185] on img "grid" at bounding box center [537, 138] width 293 height 157
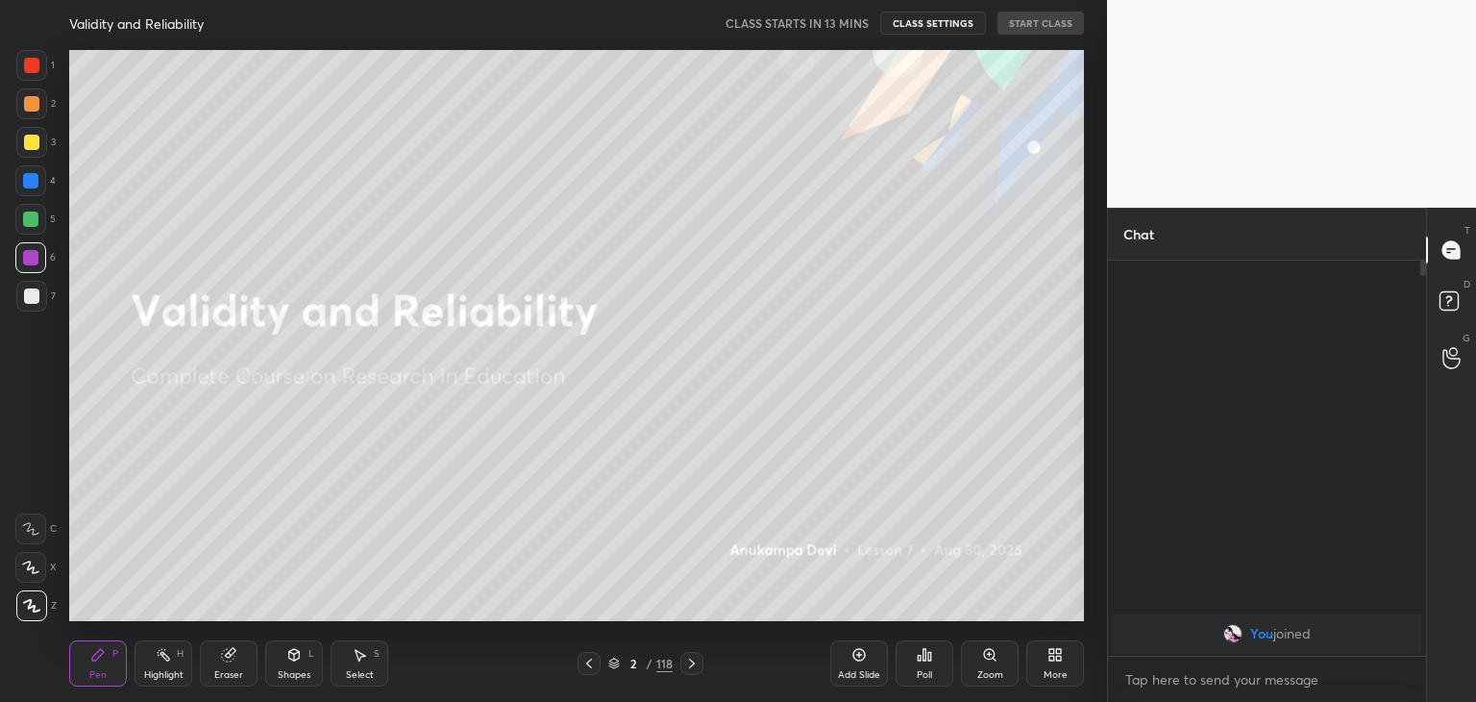
click at [519, 185] on img "grid" at bounding box center [537, 138] width 293 height 157
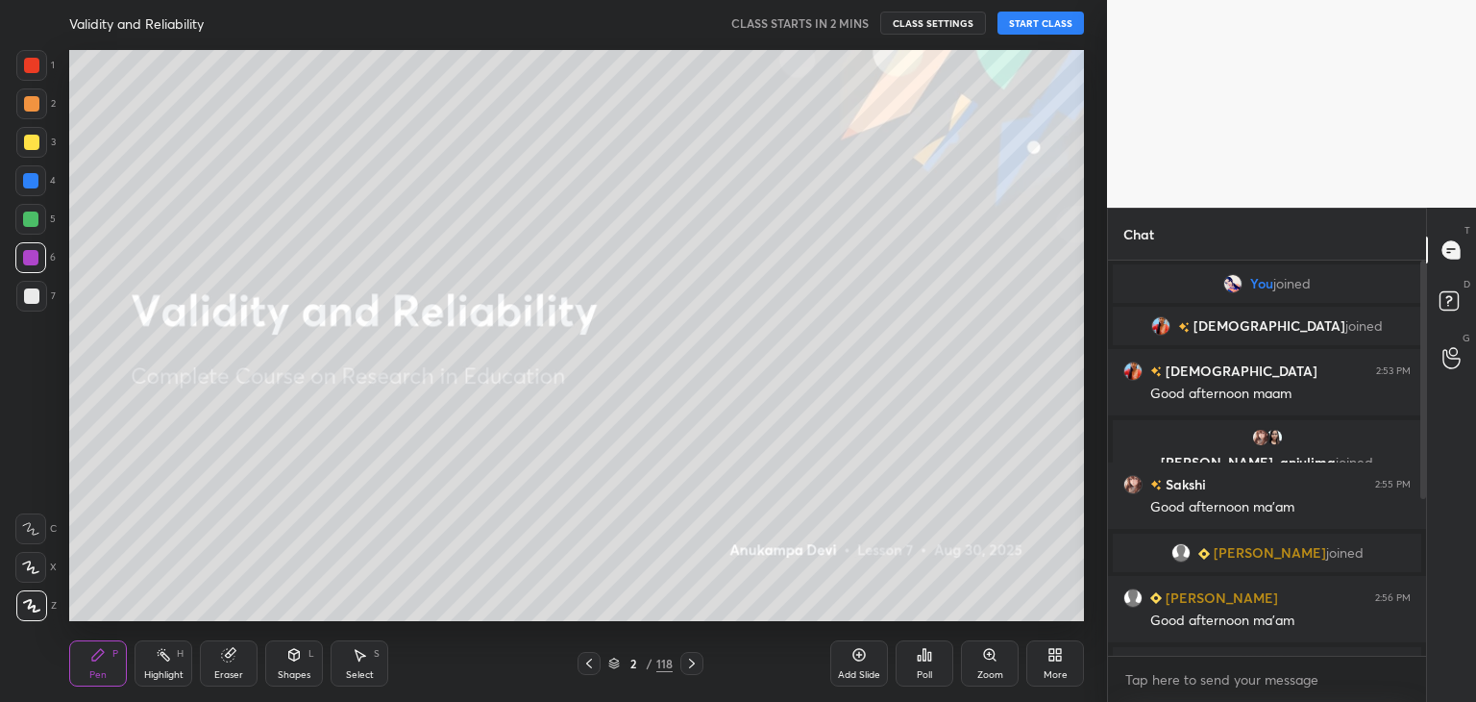
click at [1419, 459] on div at bounding box center [1421, 457] width 12 height 395
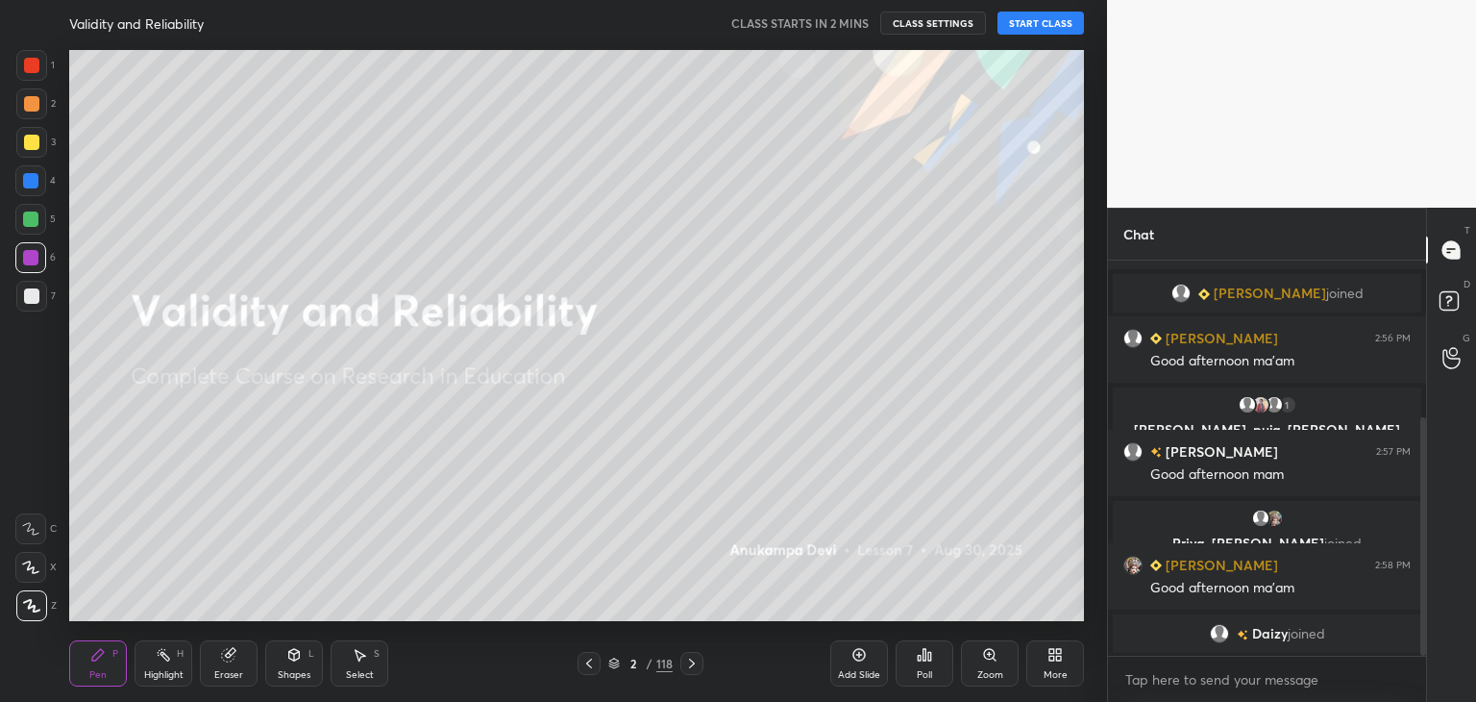
drag, startPoint x: 1426, startPoint y: 458, endPoint x: 1418, endPoint y: 509, distance: 52.5
click at [1418, 510] on div at bounding box center [1421, 457] width 12 height 395
click at [1426, 480] on div "T Messages (T) D Doubts (D) G Raise Hand (G)" at bounding box center [1451, 455] width 50 height 494
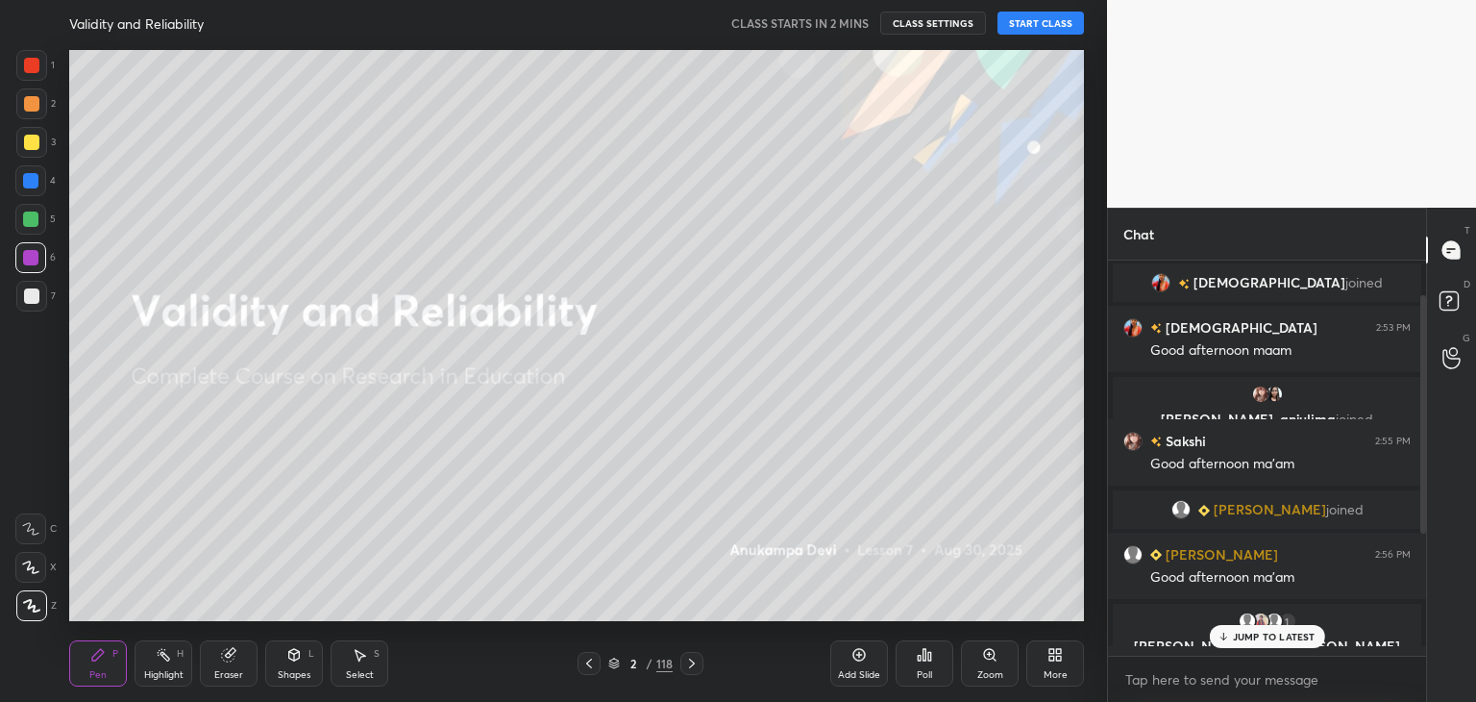
scroll to position [0, 0]
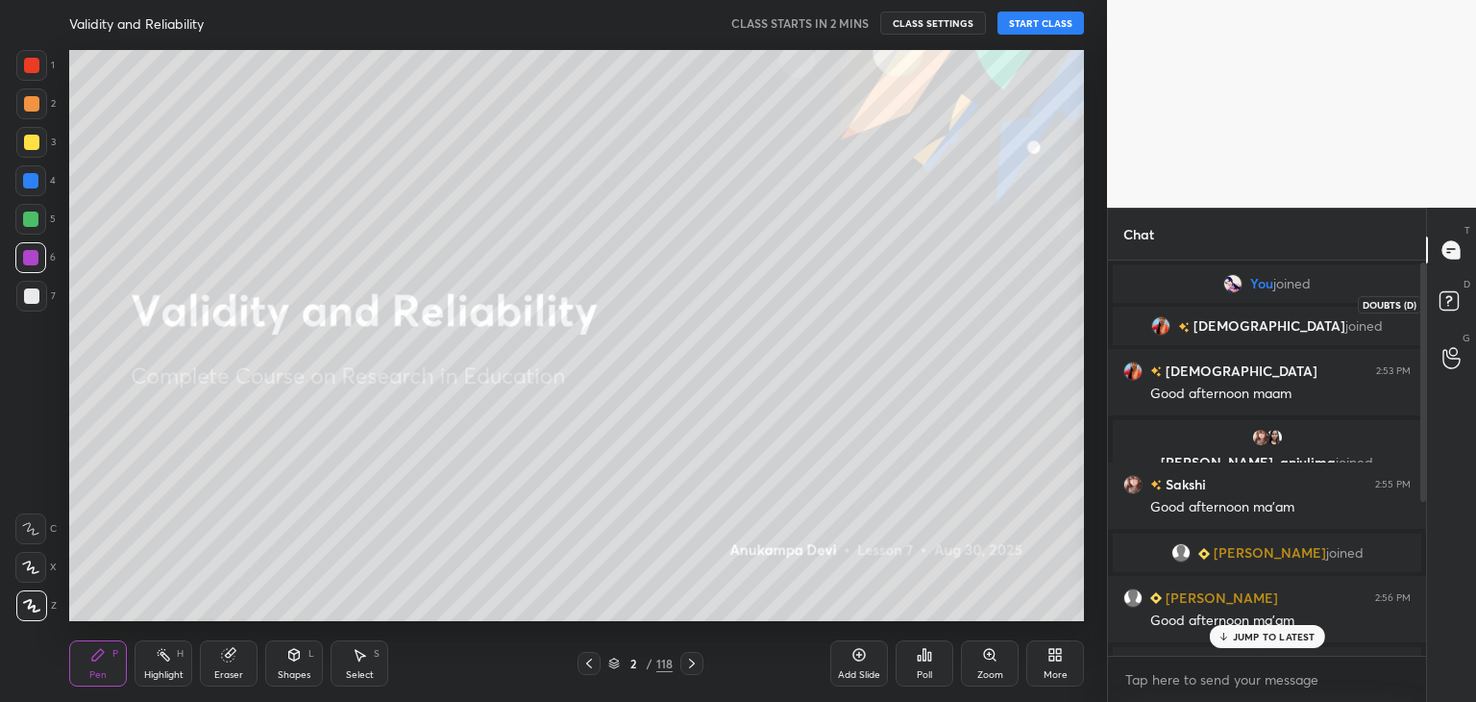
drag, startPoint x: 1423, startPoint y: 475, endPoint x: 1440, endPoint y: 278, distance: 197.8
click at [1440, 278] on div "Chat You joined krishnavi joined krishnavi 2:53 PM Good afternoon maam Sakshi, …" at bounding box center [1291, 455] width 369 height 494
click at [227, 671] on div "Eraser" at bounding box center [228, 675] width 29 height 10
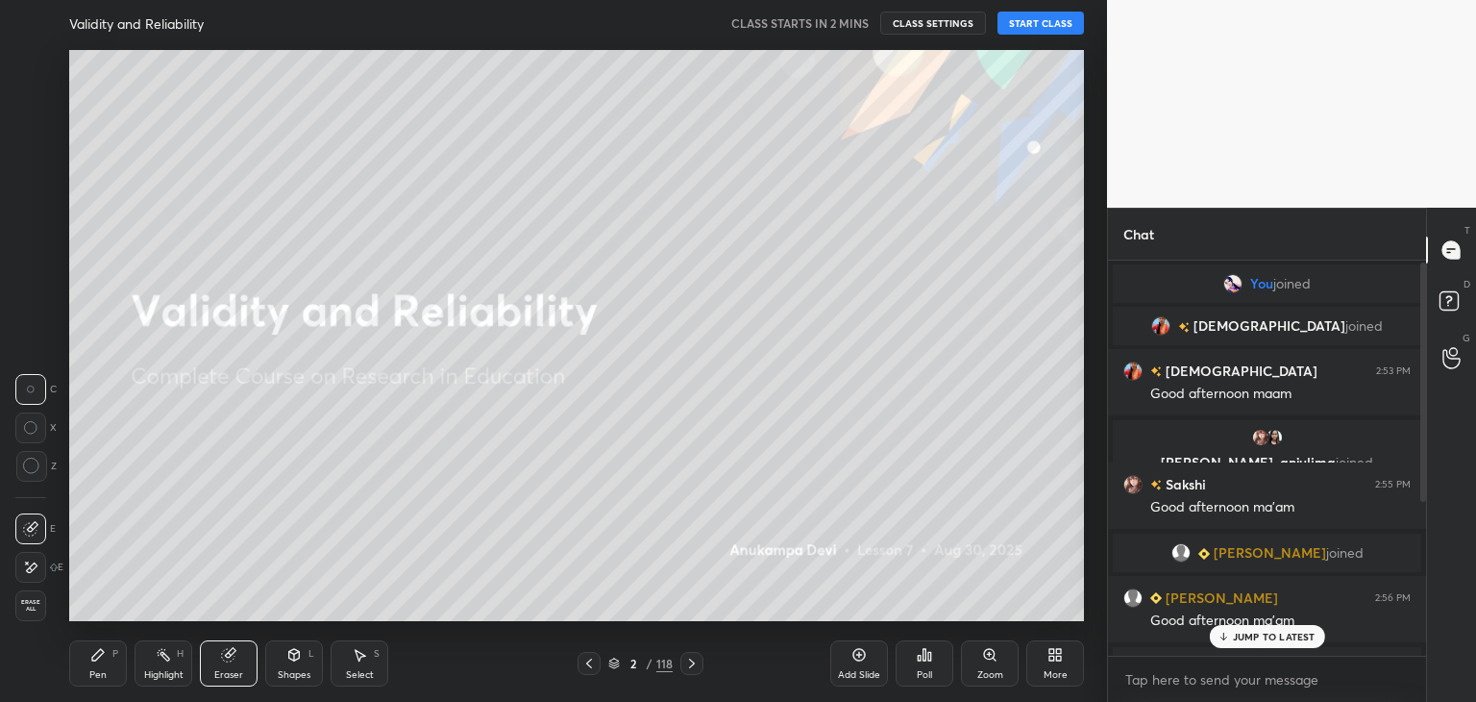
click at [27, 605] on span "Erase all" at bounding box center [30, 605] width 29 height 13
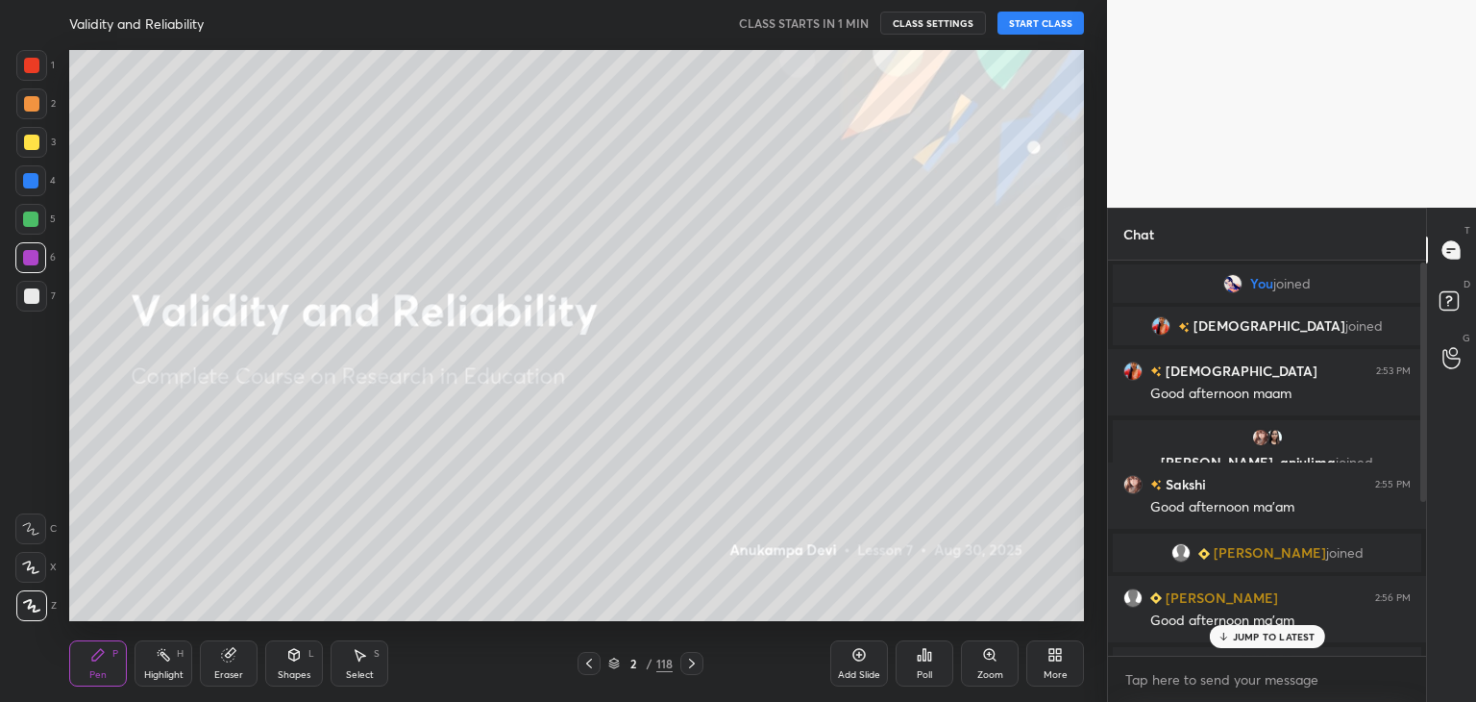
click at [1044, 20] on button "START CLASS" at bounding box center [1041, 23] width 87 height 23
click at [1234, 634] on p "JUMP TO LATEST" at bounding box center [1274, 637] width 83 height 12
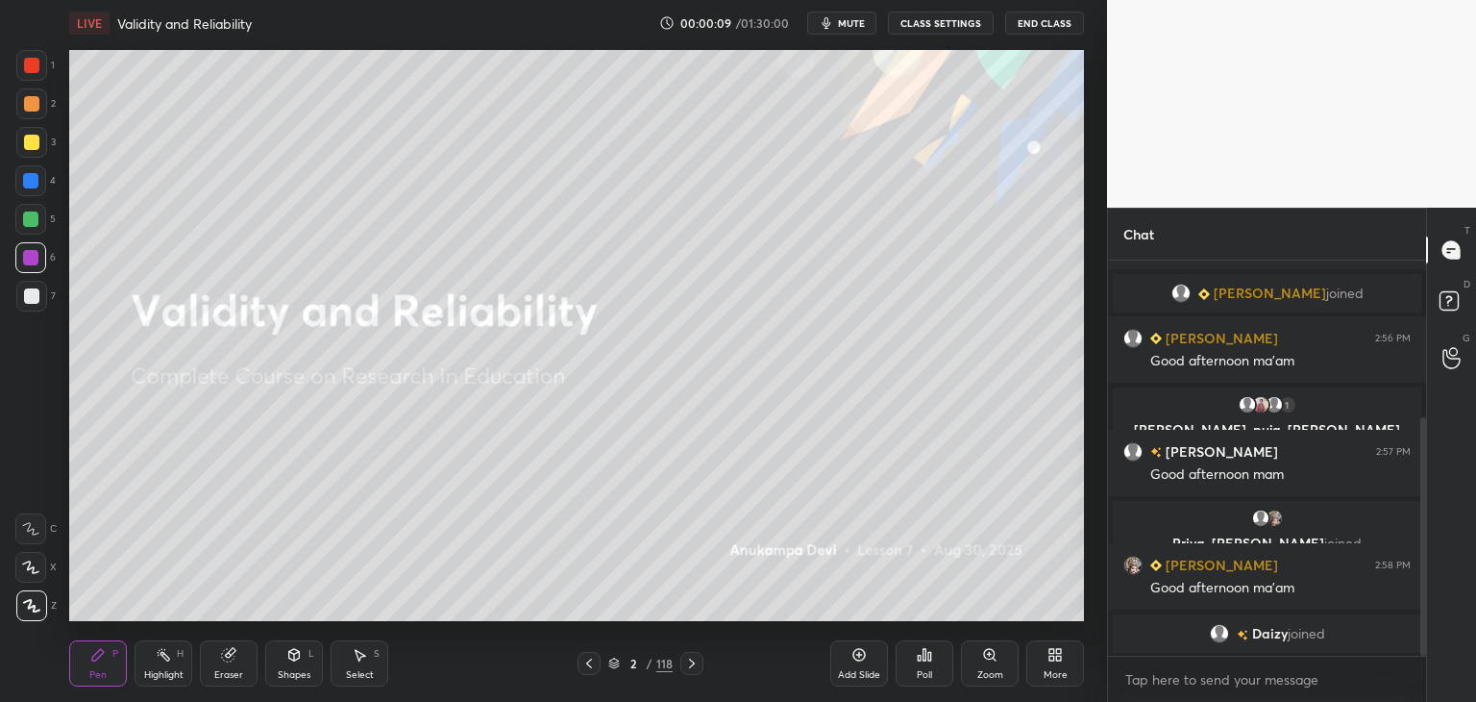
click at [29, 223] on div at bounding box center [30, 218] width 15 height 15
click at [845, 25] on span "mute" at bounding box center [851, 22] width 27 height 13
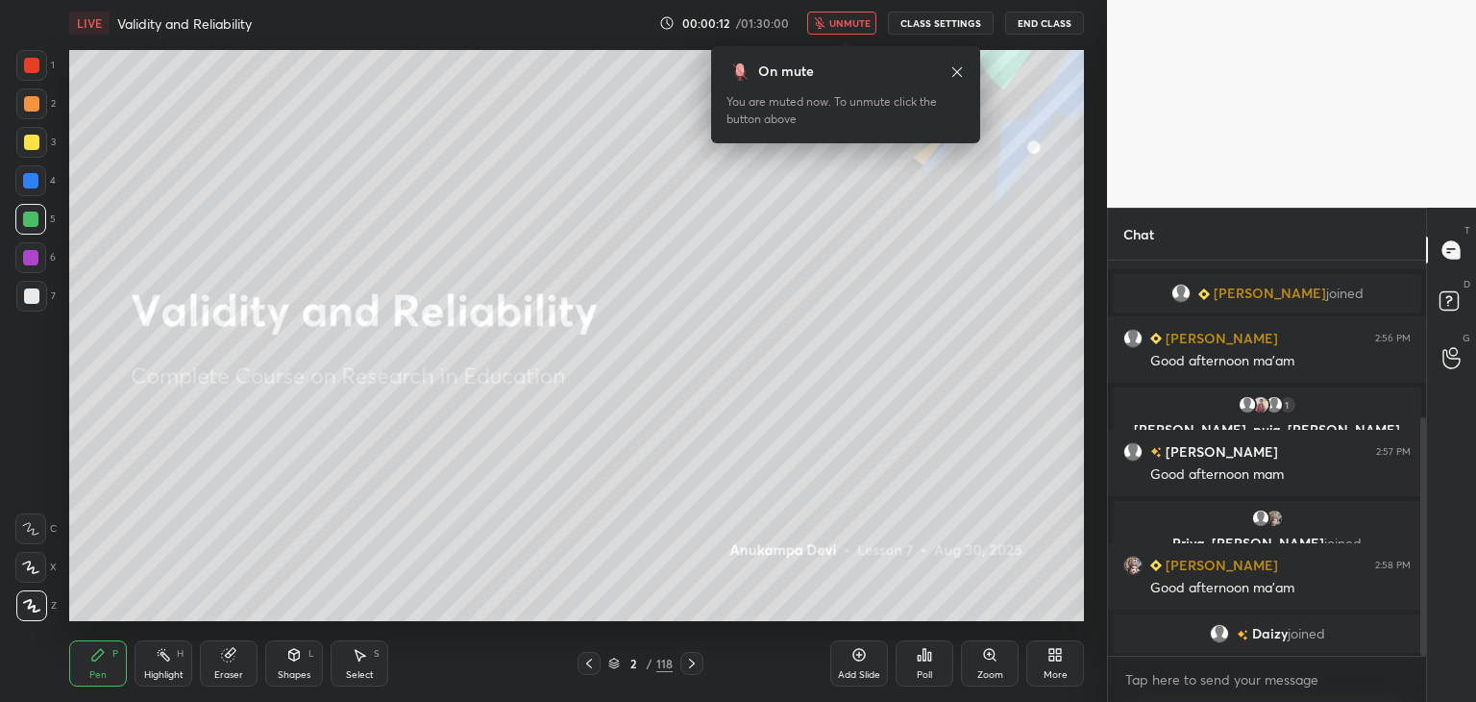
drag, startPoint x: 850, startPoint y: 28, endPoint x: 848, endPoint y: 40, distance: 12.6
click at [850, 25] on span "unmute" at bounding box center [850, 22] width 41 height 13
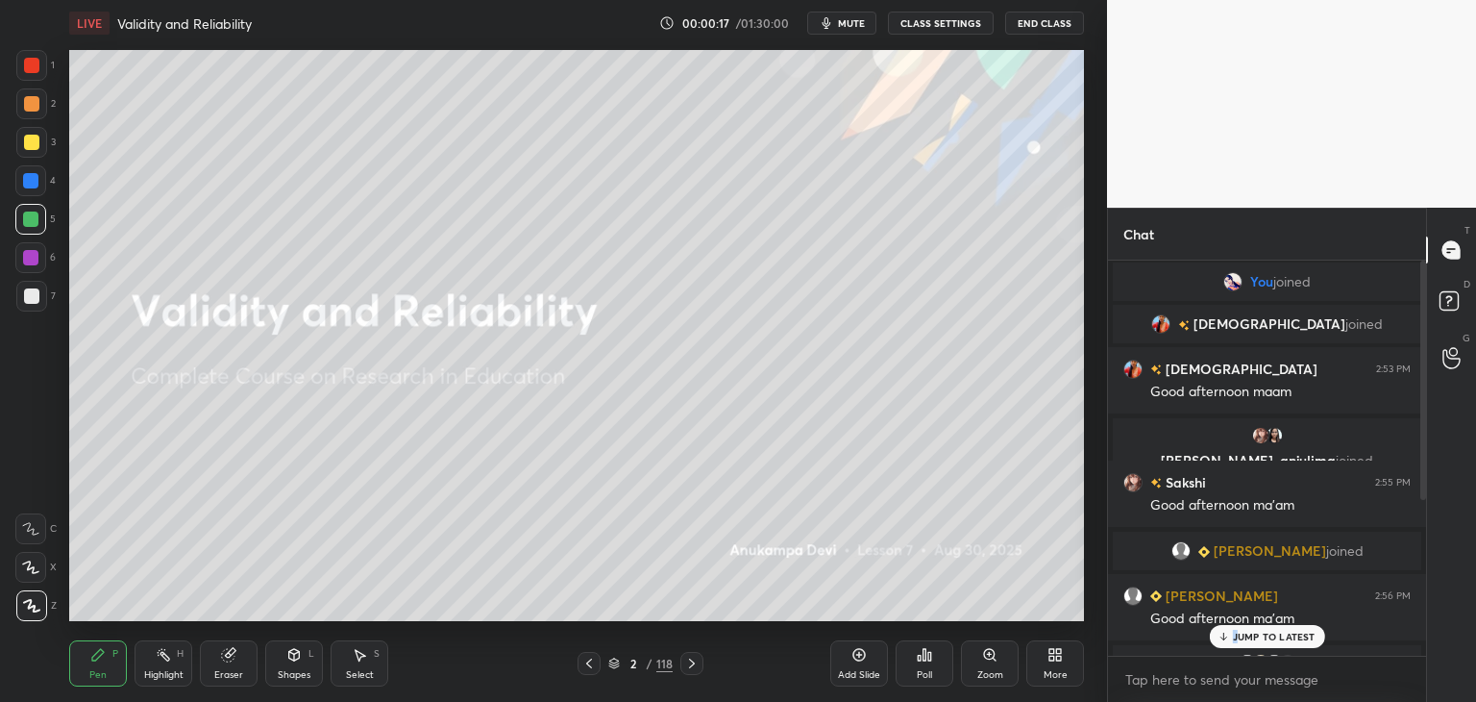
scroll to position [0, 0]
drag, startPoint x: 1425, startPoint y: 507, endPoint x: 1415, endPoint y: 323, distance: 183.8
click at [1419, 322] on div at bounding box center [1421, 457] width 12 height 395
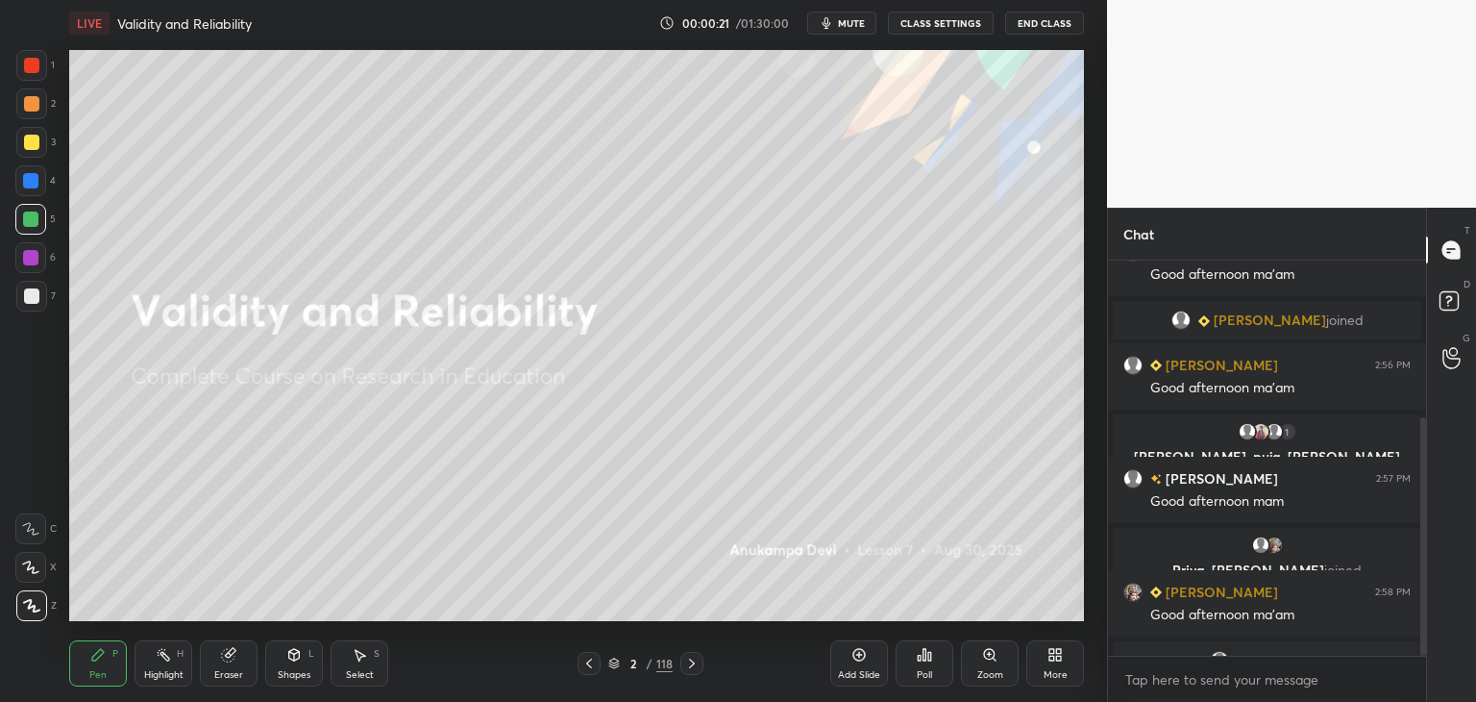
scroll to position [260, 0]
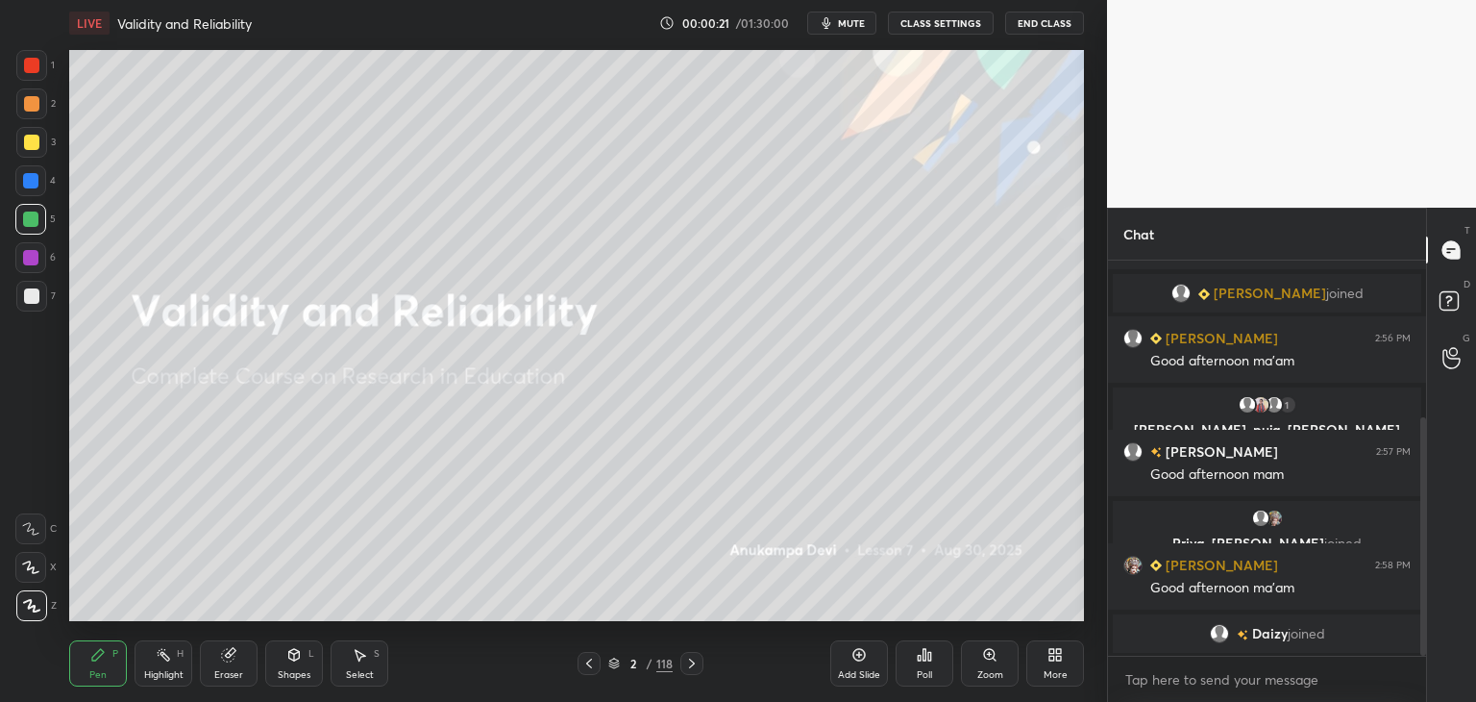
drag, startPoint x: 1423, startPoint y: 439, endPoint x: 1399, endPoint y: 627, distance: 189.0
click at [1403, 631] on div "Sakshi, anjulima joined Sakshi 2:55 PM Good afternoon ma'am Bhawana joined Bhaw…" at bounding box center [1267, 457] width 318 height 395
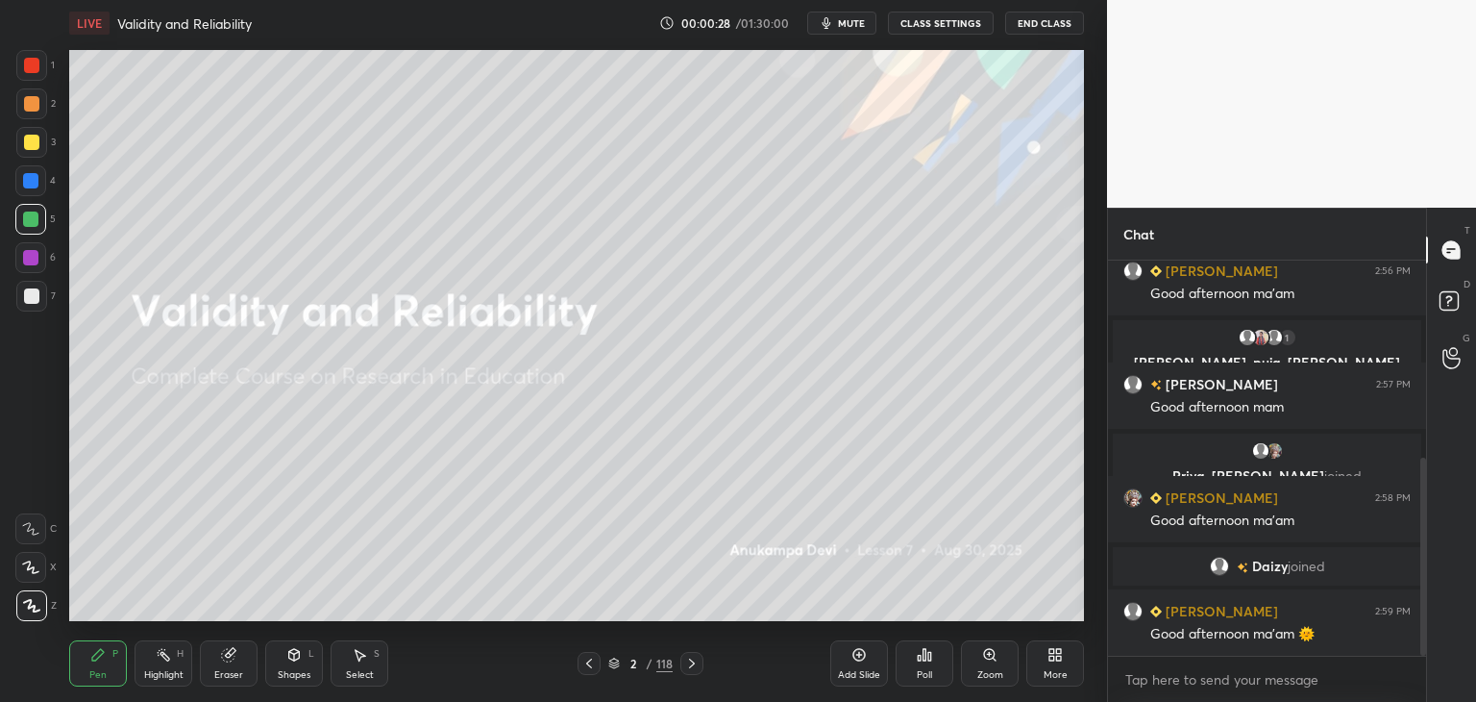
scroll to position [394, 0]
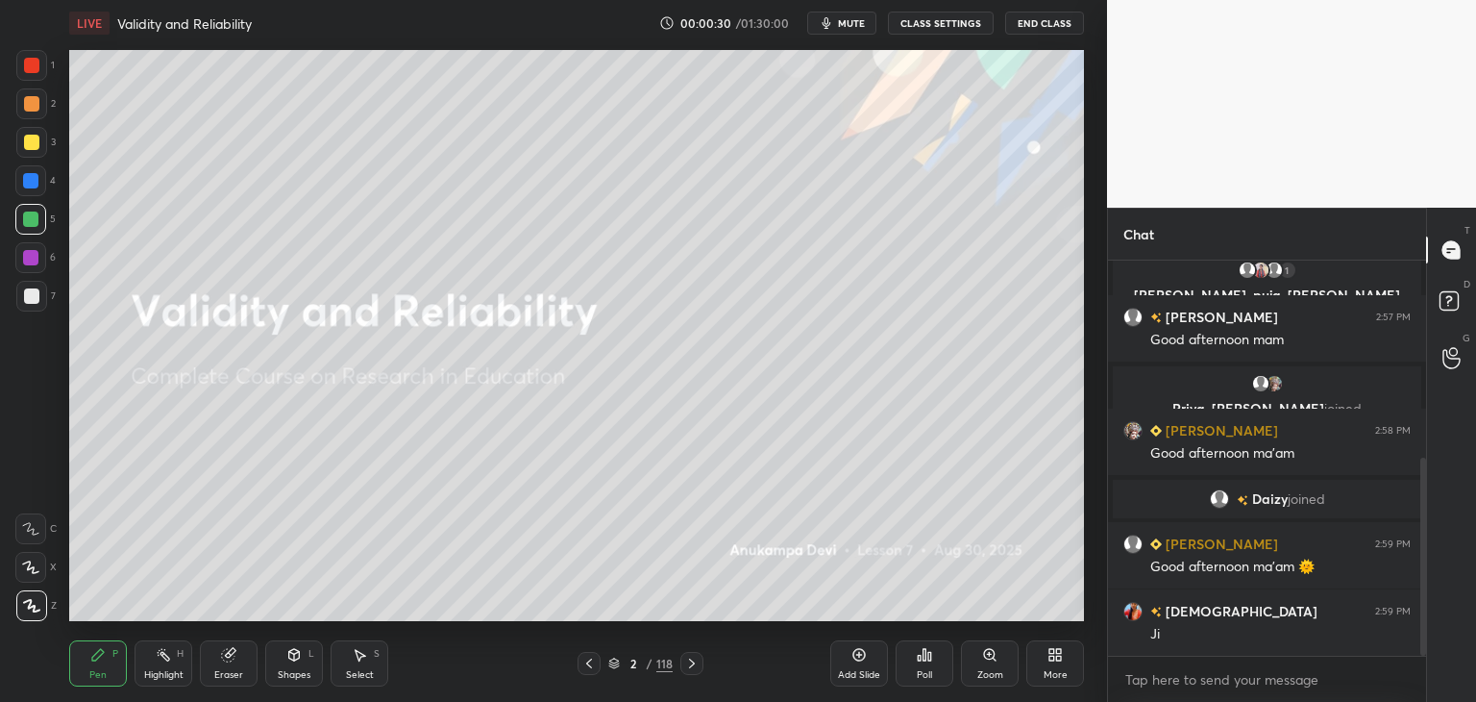
click at [615, 660] on icon at bounding box center [614, 663] width 12 height 12
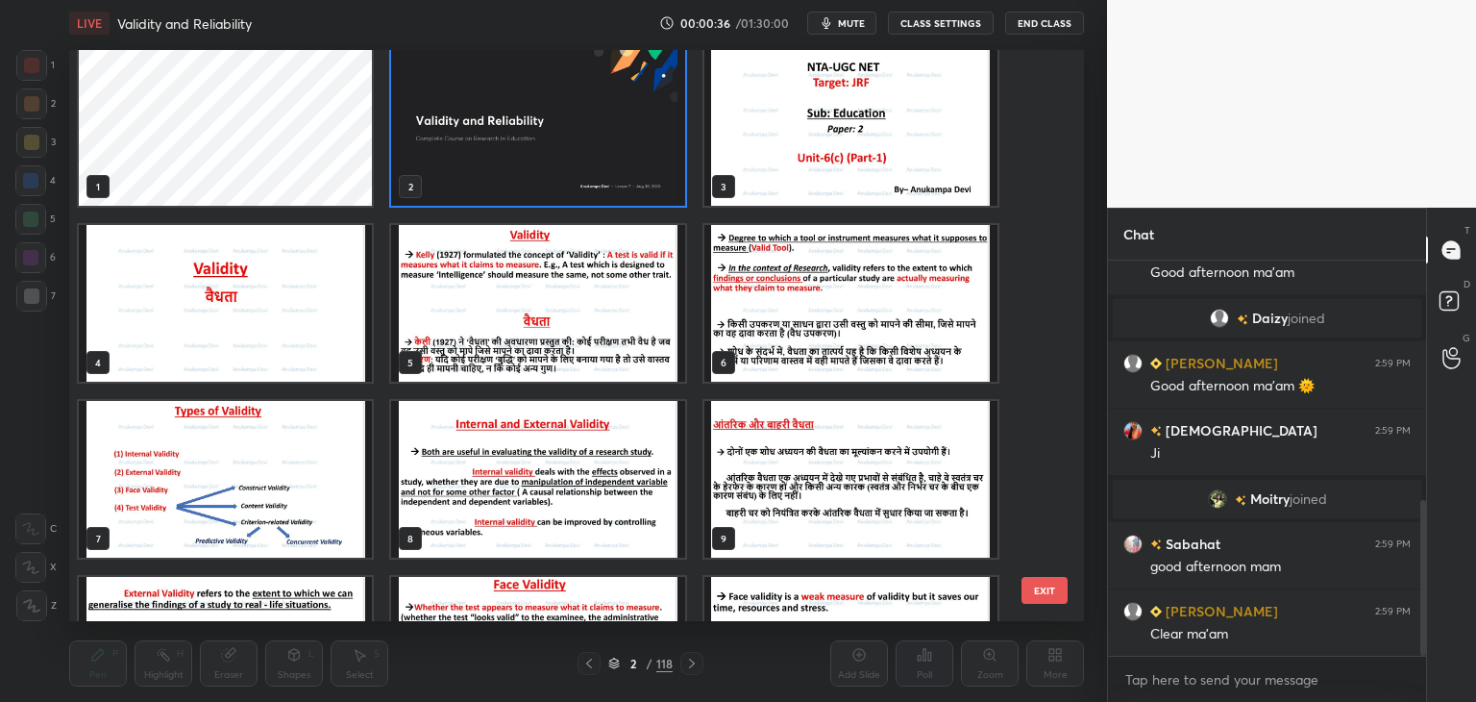
scroll to position [0, 0]
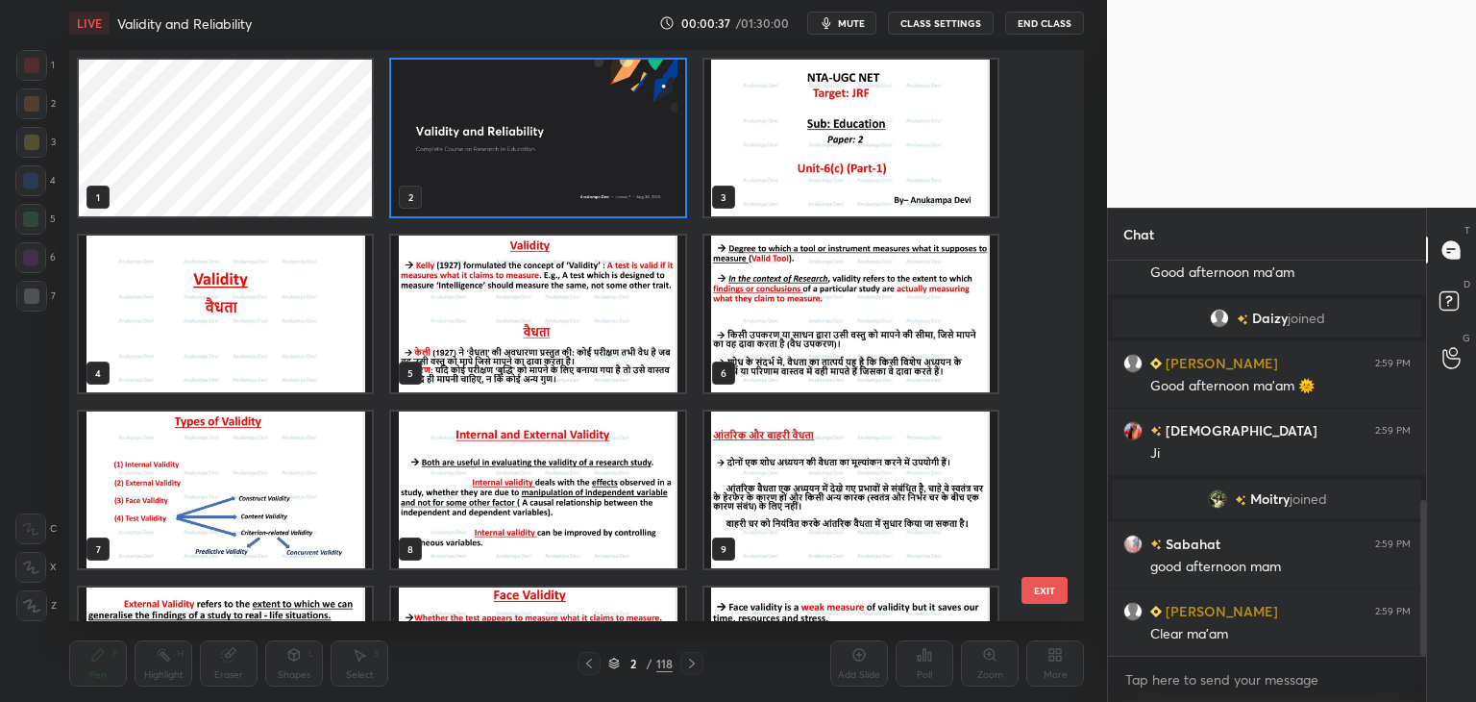
click at [580, 153] on img "grid" at bounding box center [537, 138] width 293 height 157
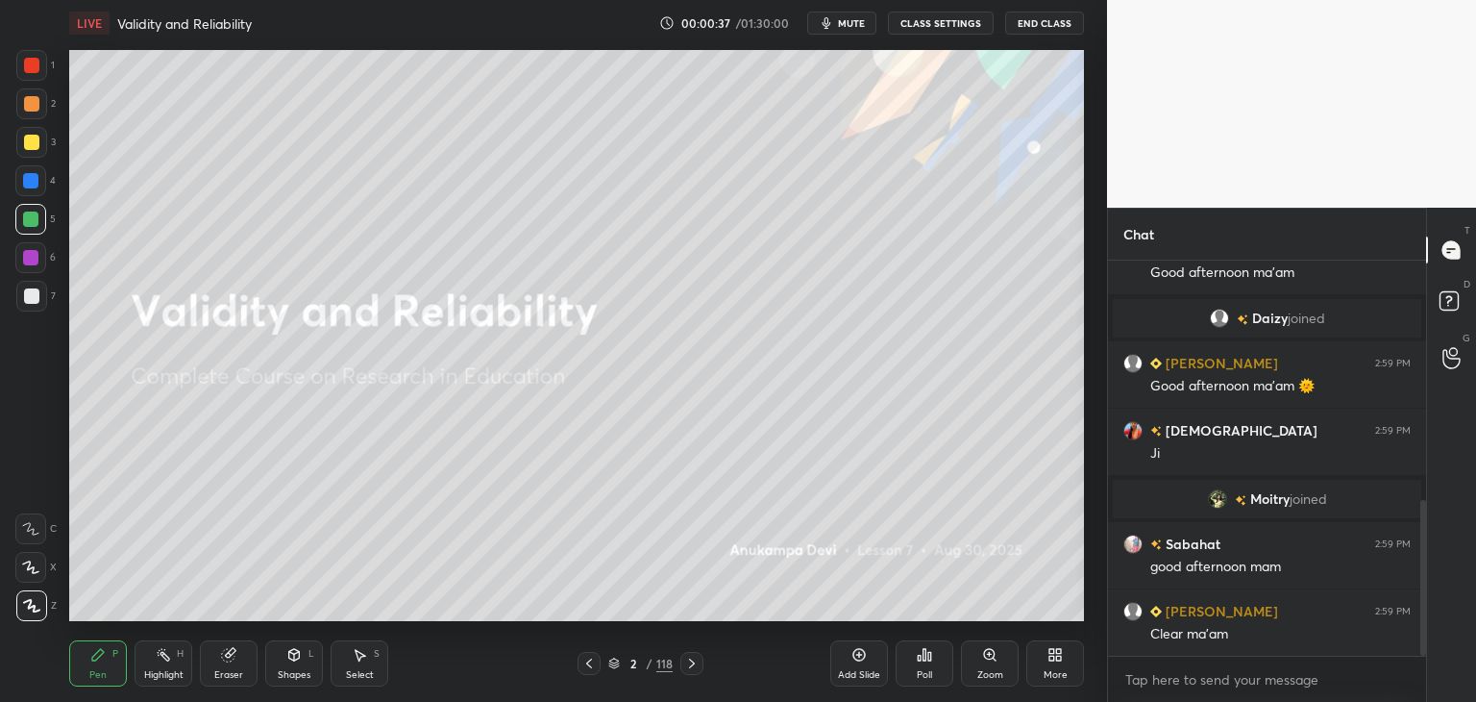
drag, startPoint x: 580, startPoint y: 153, endPoint x: 580, endPoint y: 125, distance: 27.9
click at [578, 153] on img "grid" at bounding box center [537, 138] width 293 height 157
click at [614, 664] on icon at bounding box center [614, 663] width 12 height 12
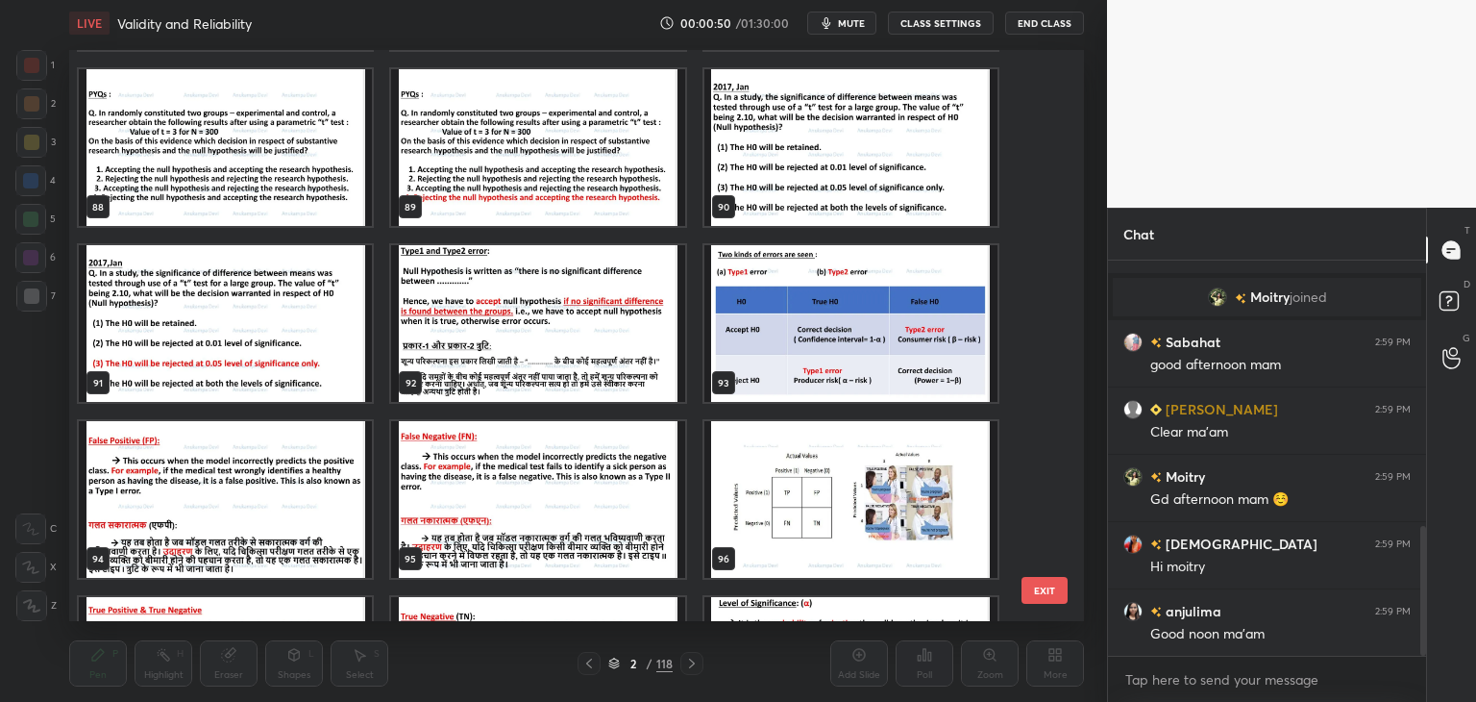
scroll to position [5124, 0]
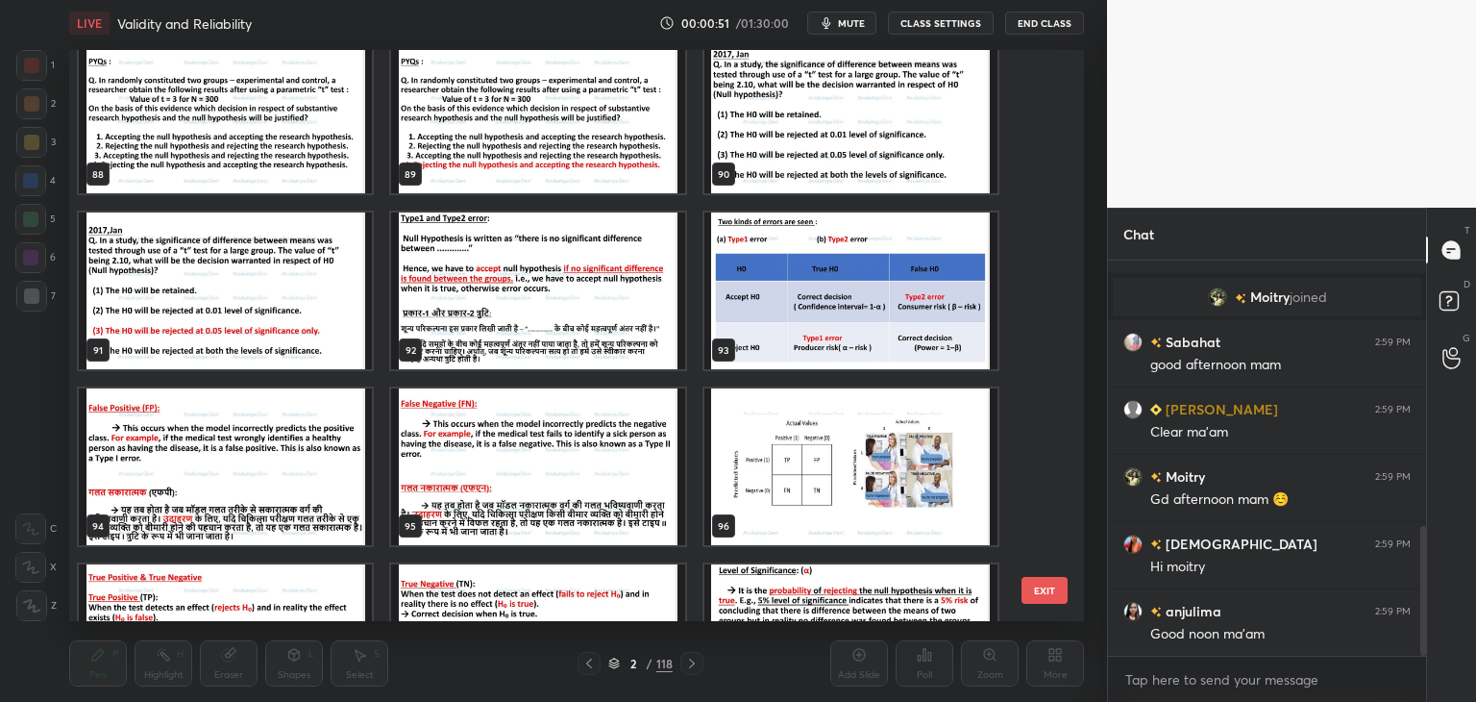
click at [911, 320] on img "grid" at bounding box center [851, 290] width 293 height 157
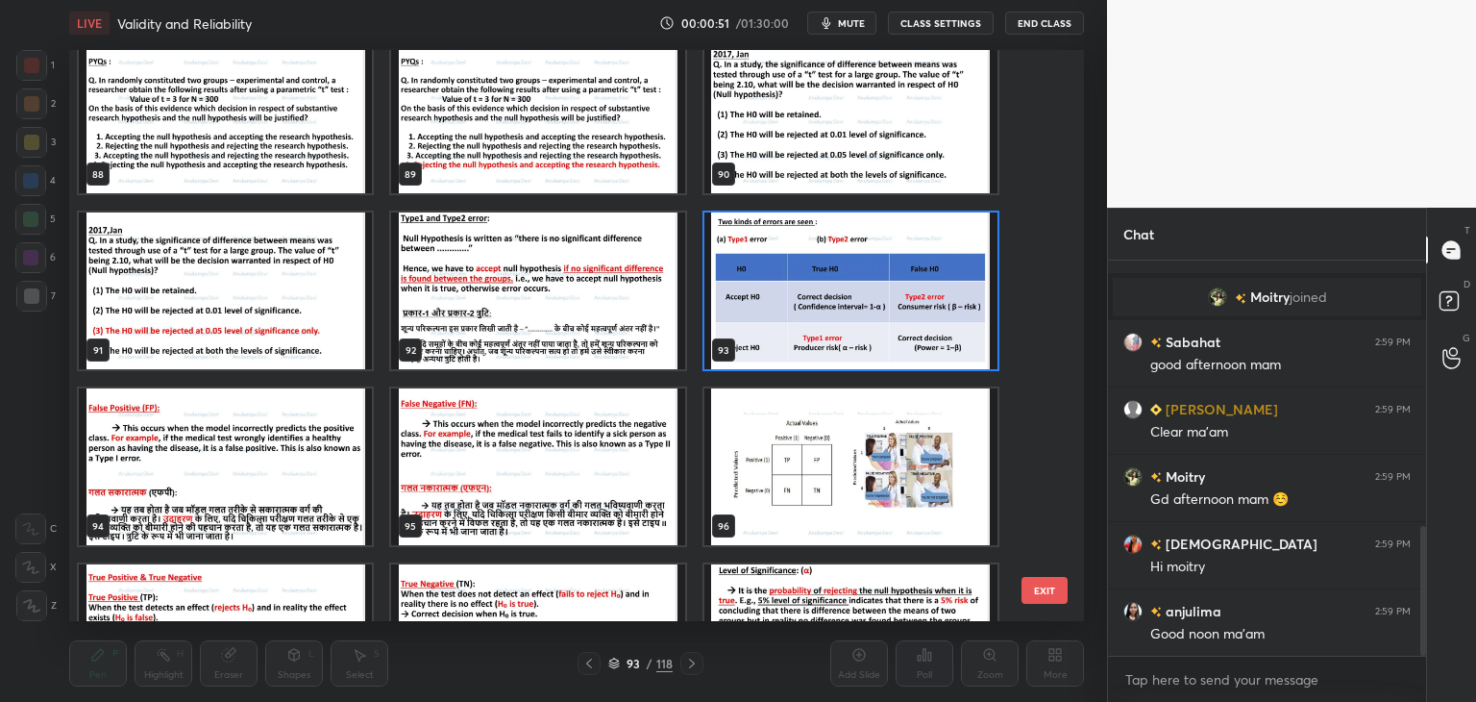
click at [911, 320] on img "grid" at bounding box center [851, 290] width 293 height 157
click at [911, 322] on img "grid" at bounding box center [851, 290] width 293 height 157
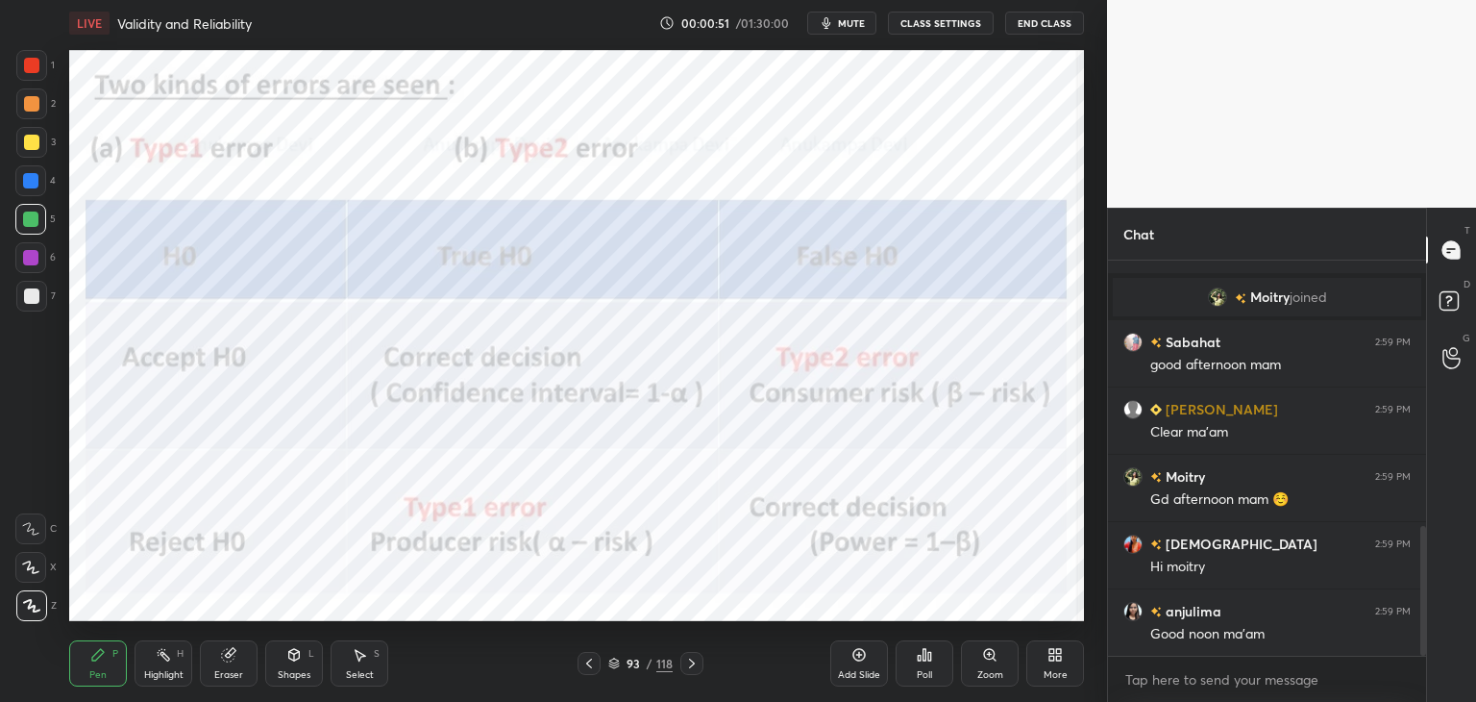
click at [911, 321] on img "grid" at bounding box center [851, 290] width 293 height 157
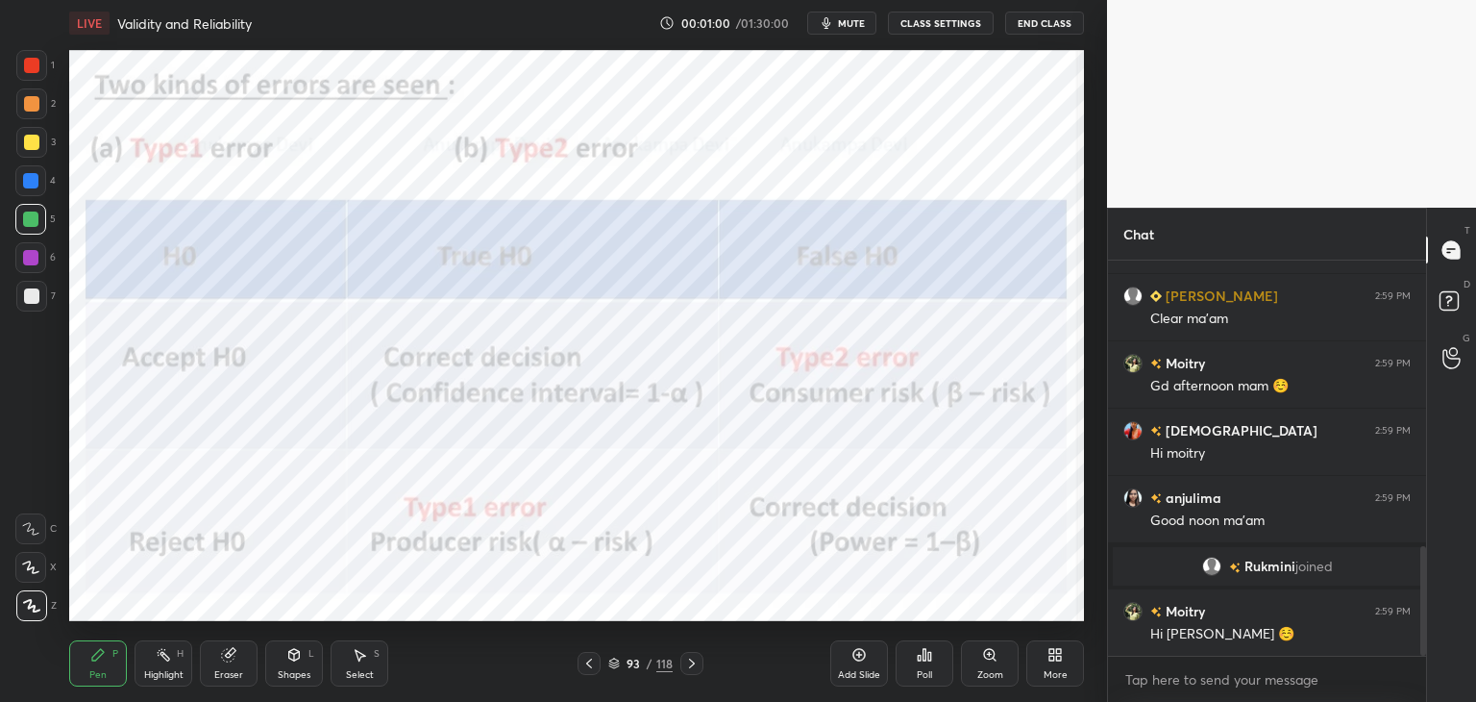
scroll to position [1030, 0]
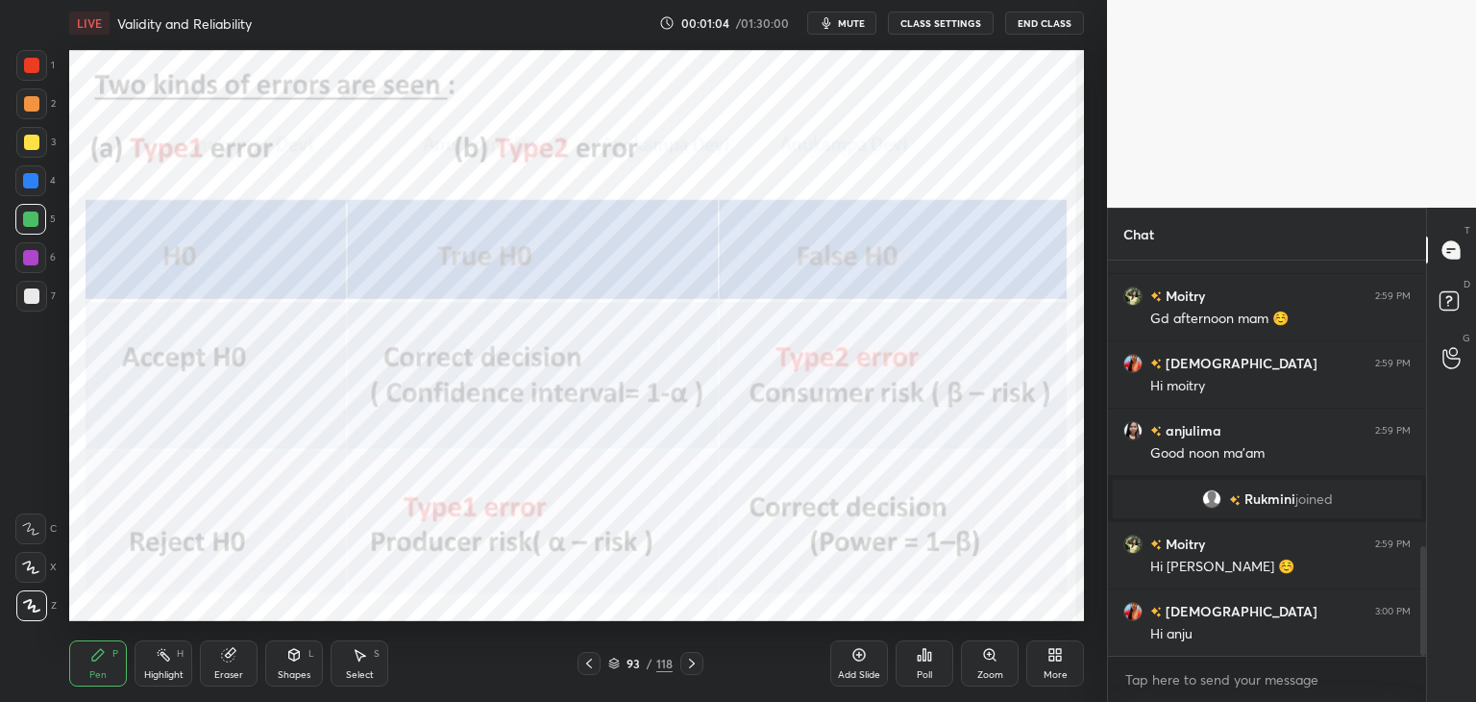
click at [32, 260] on div at bounding box center [30, 257] width 15 height 15
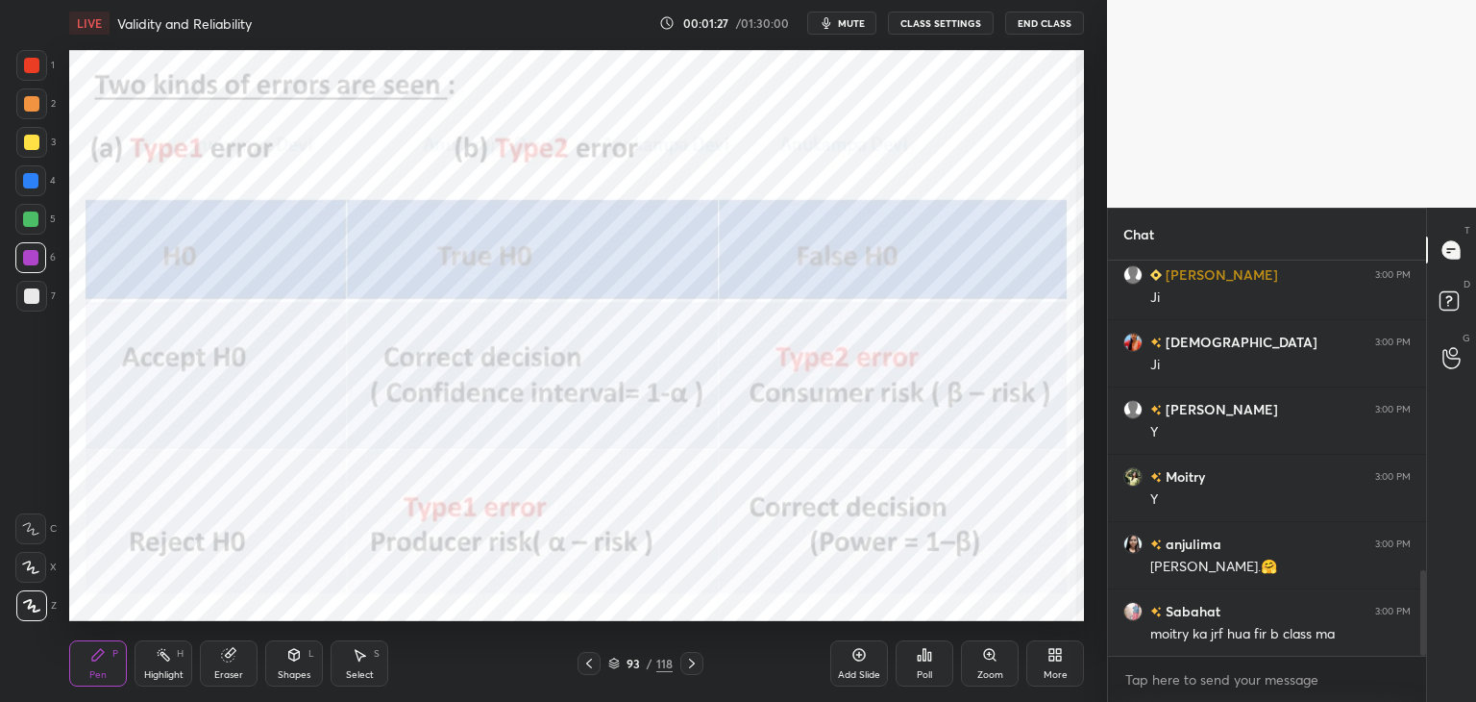
scroll to position [1480, 0]
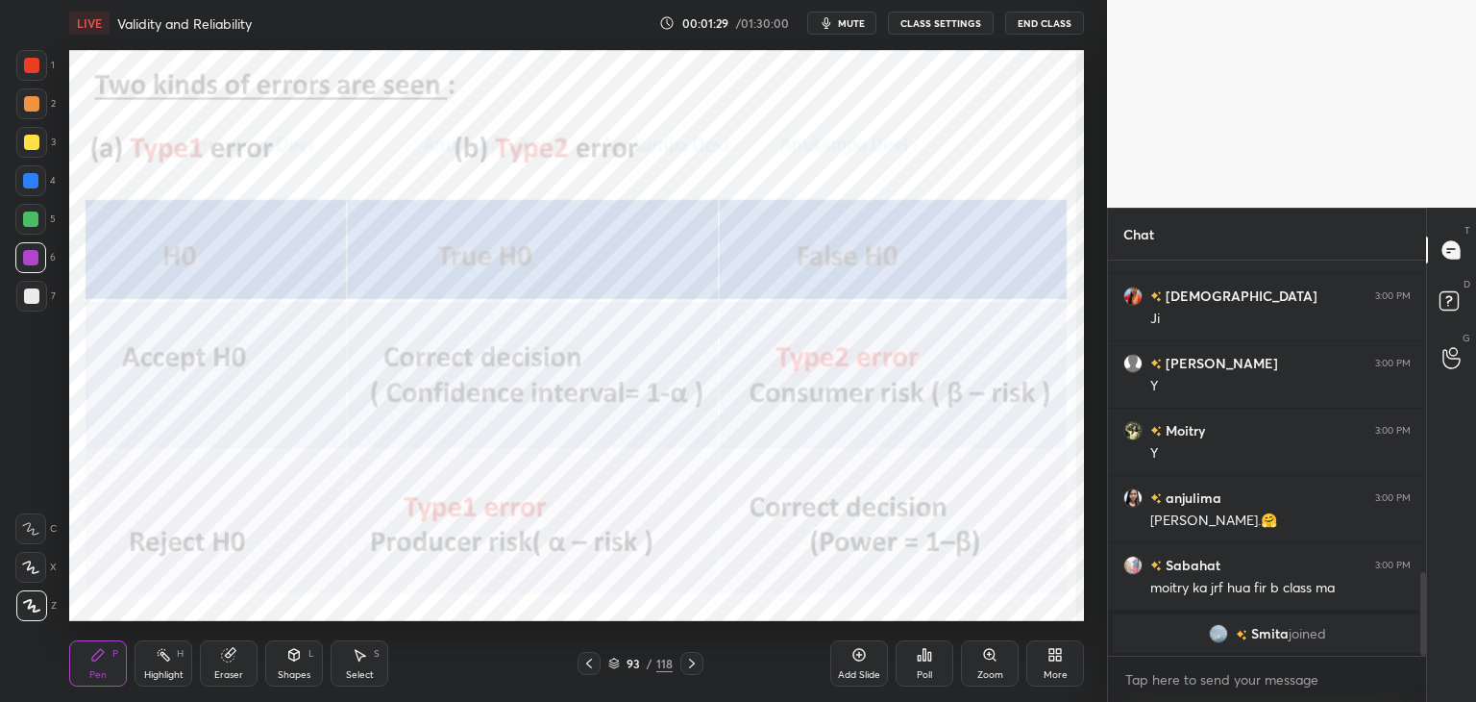
drag, startPoint x: 858, startPoint y: 657, endPoint x: 826, endPoint y: 625, distance: 46.2
click at [856, 657] on icon at bounding box center [859, 654] width 15 height 15
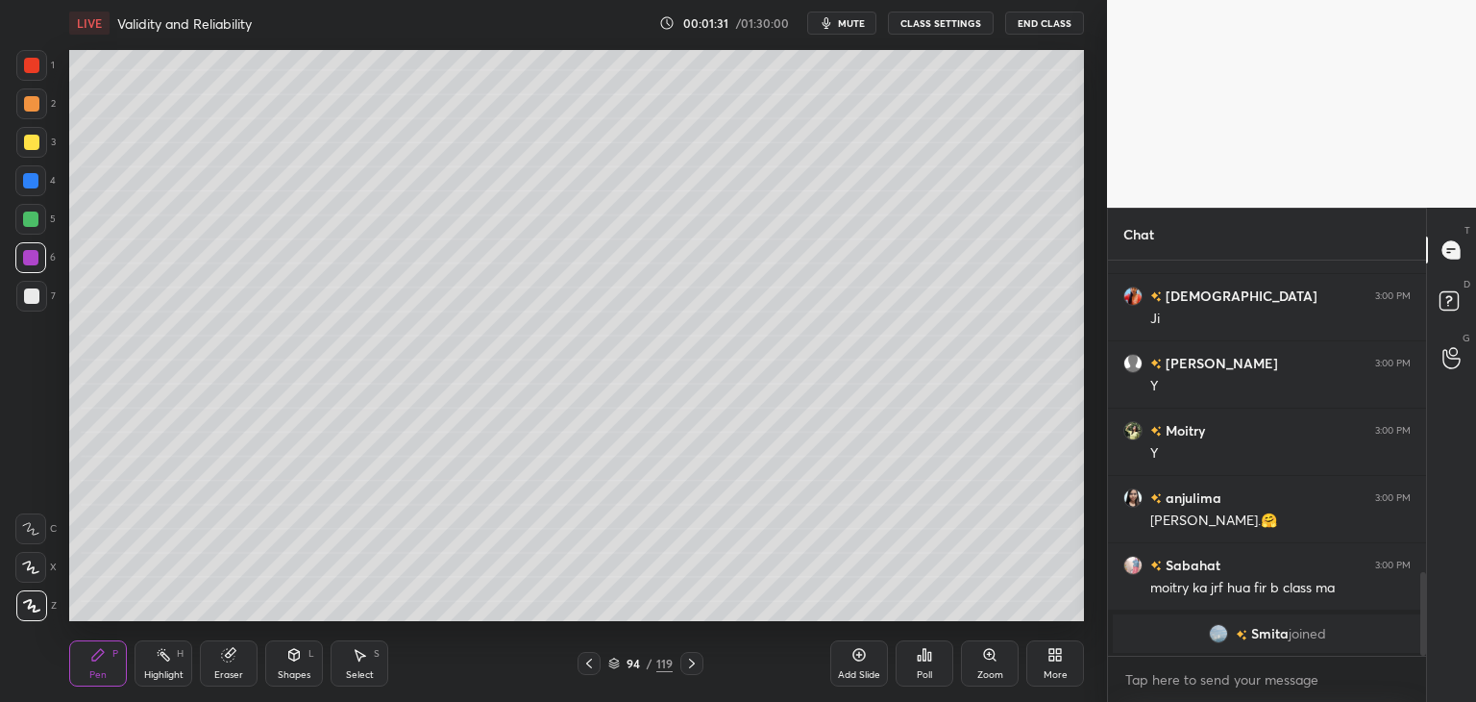
drag, startPoint x: 27, startPoint y: 141, endPoint x: 58, endPoint y: 126, distance: 34.4
click at [28, 141] on div at bounding box center [31, 142] width 15 height 15
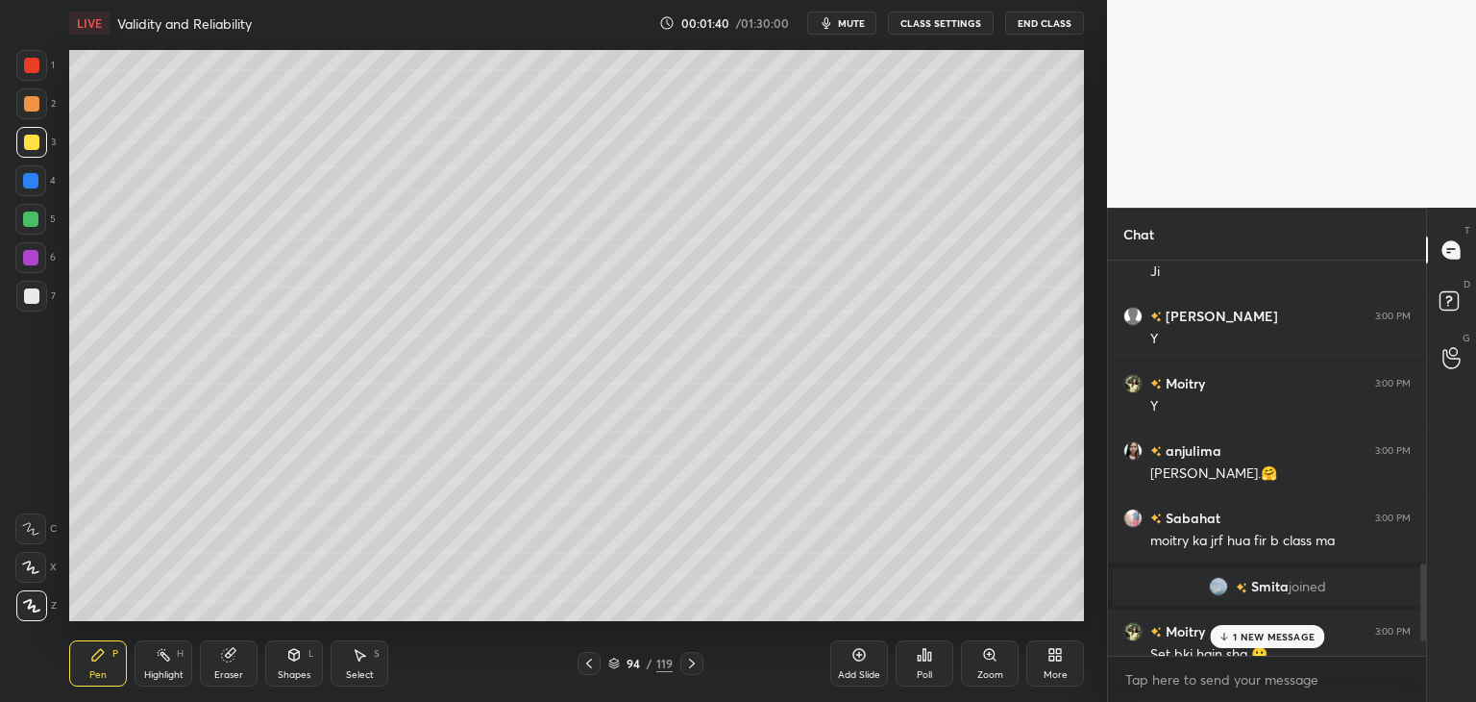
scroll to position [1634, 0]
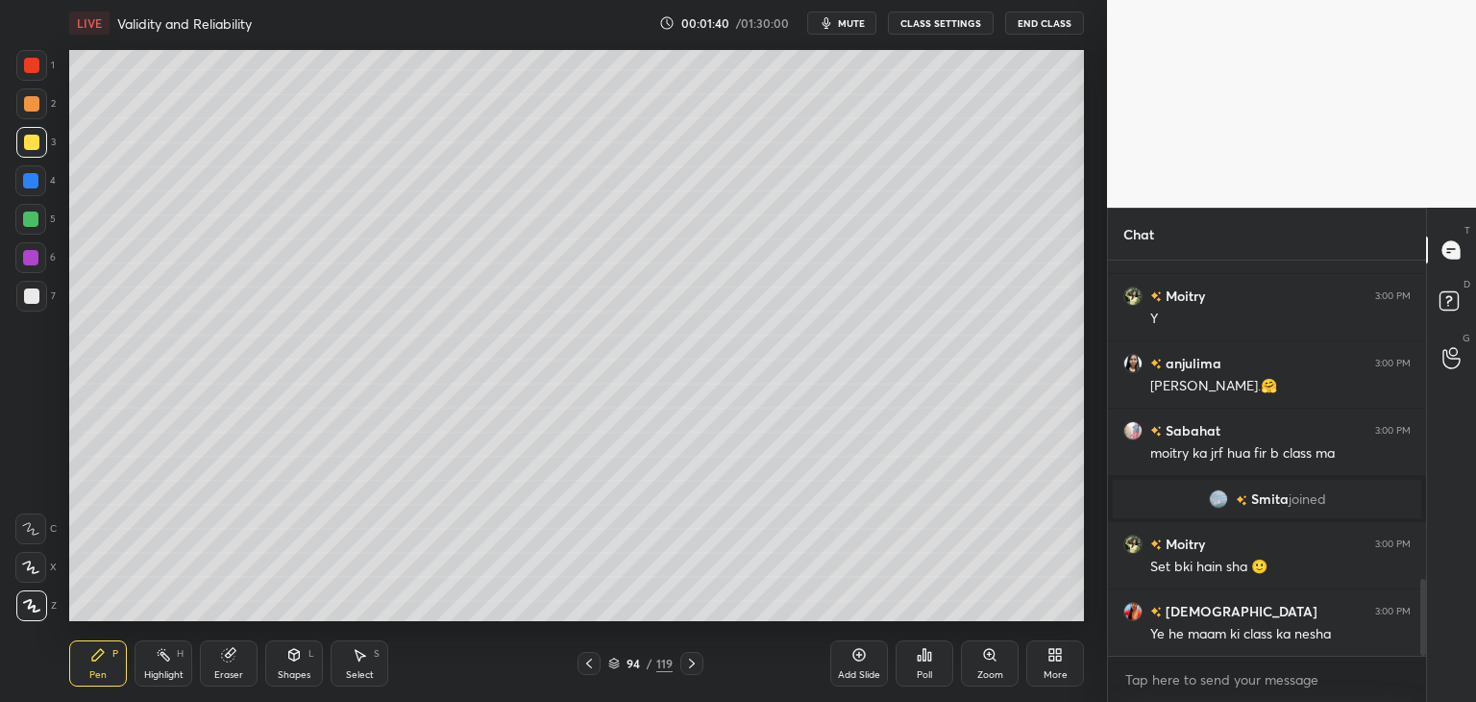
drag, startPoint x: 1426, startPoint y: 596, endPoint x: 1405, endPoint y: 671, distance: 77.6
click at [1419, 678] on div "krishnavi 3:00 PM Ji Gargi 3:00 PM Y Moitry 3:00 PM Y anjulima 3:00 PM Hewllo k…" at bounding box center [1267, 480] width 318 height 441
click at [849, 28] on span "mute" at bounding box center [851, 22] width 27 height 13
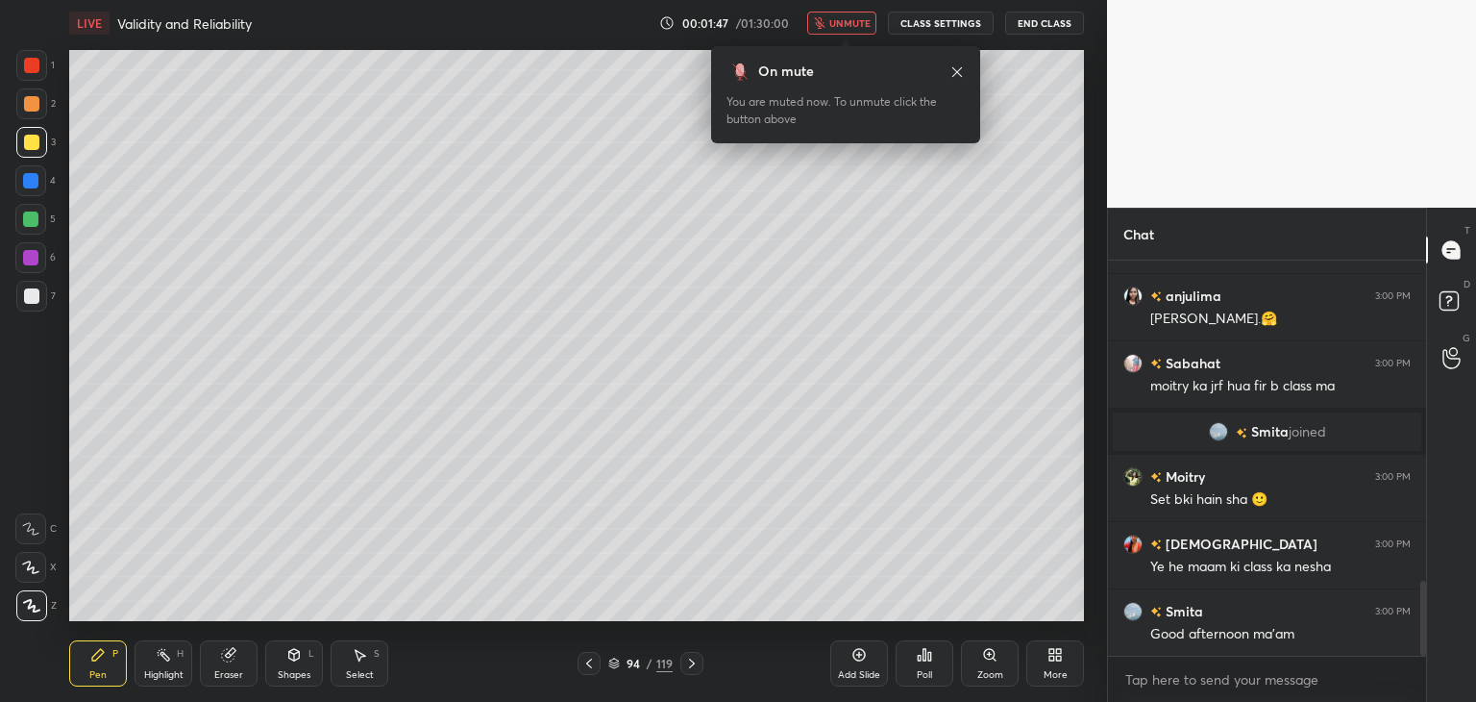
scroll to position [1769, 0]
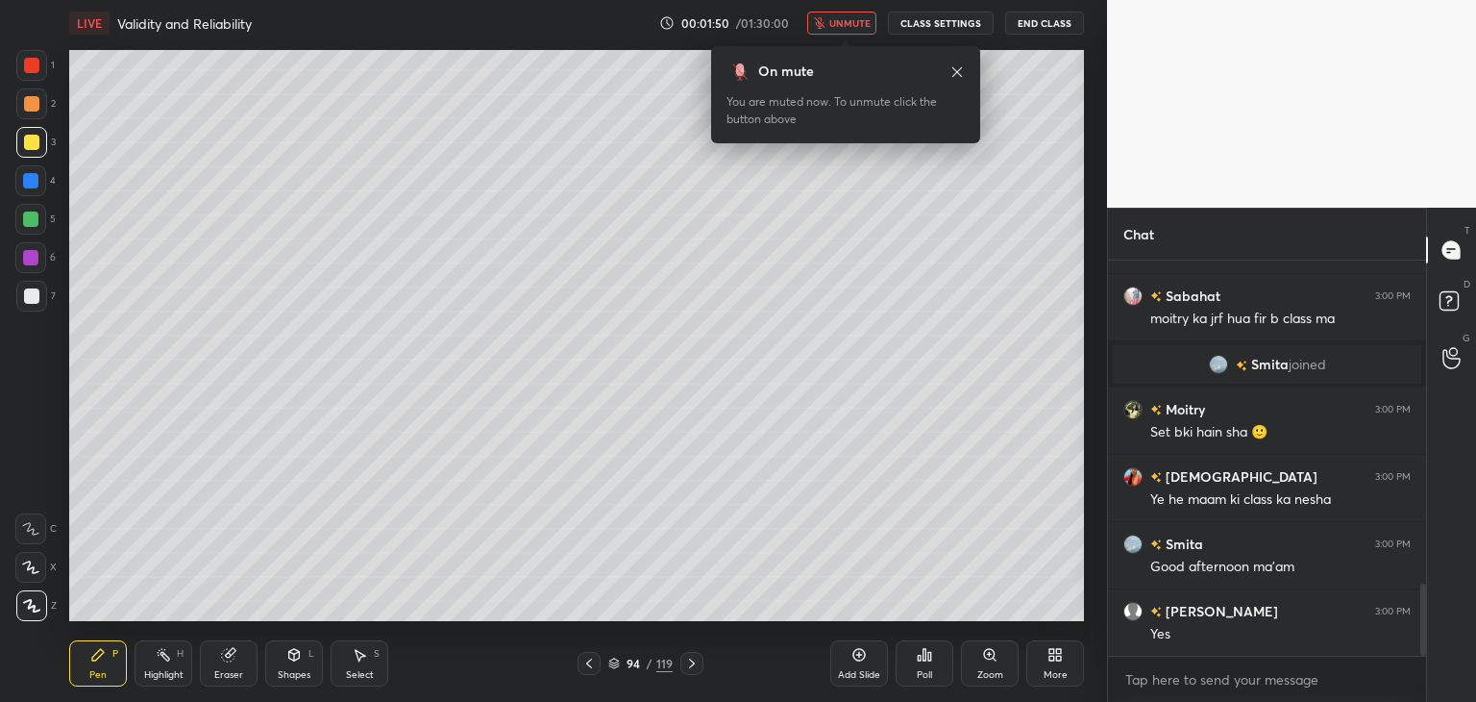
drag, startPoint x: 856, startPoint y: 27, endPoint x: 838, endPoint y: 46, distance: 26.5
click at [856, 28] on span "unmute" at bounding box center [850, 22] width 41 height 13
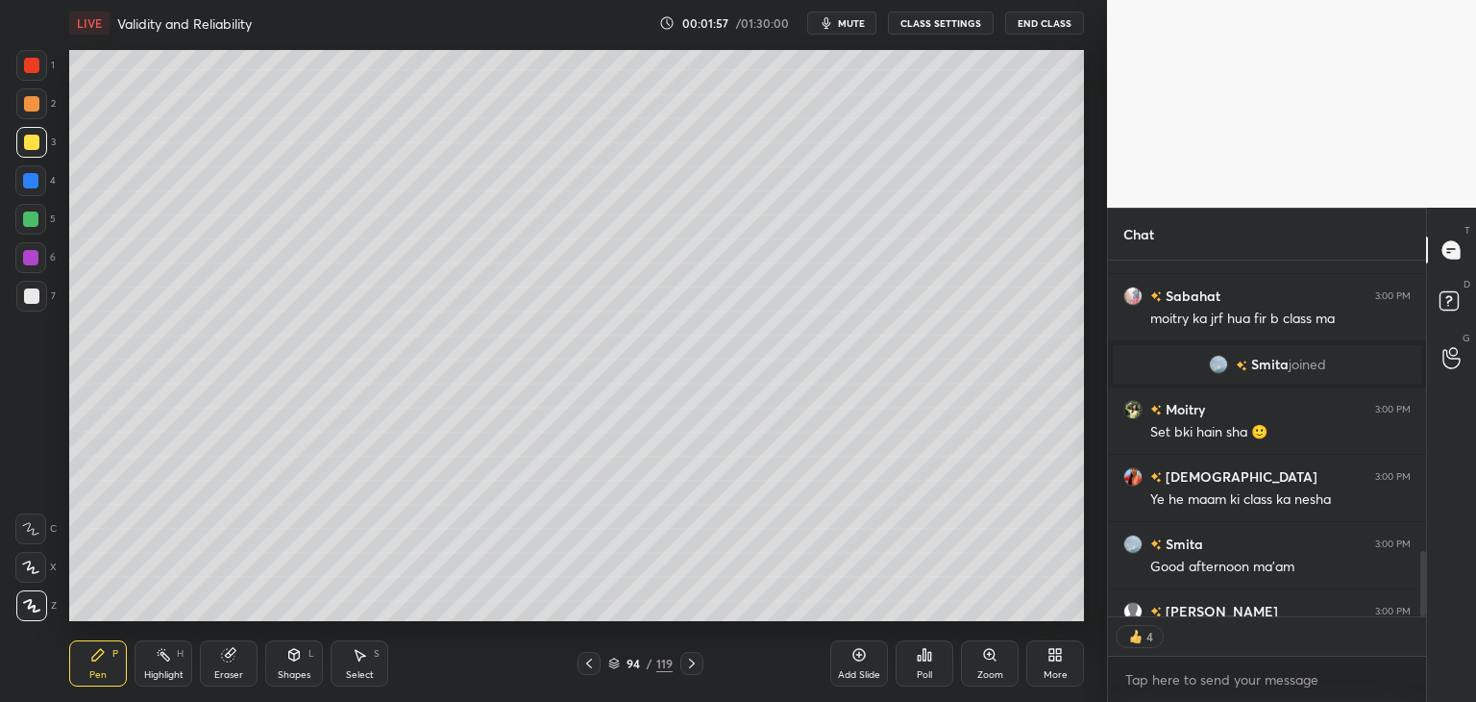
scroll to position [1892, 0]
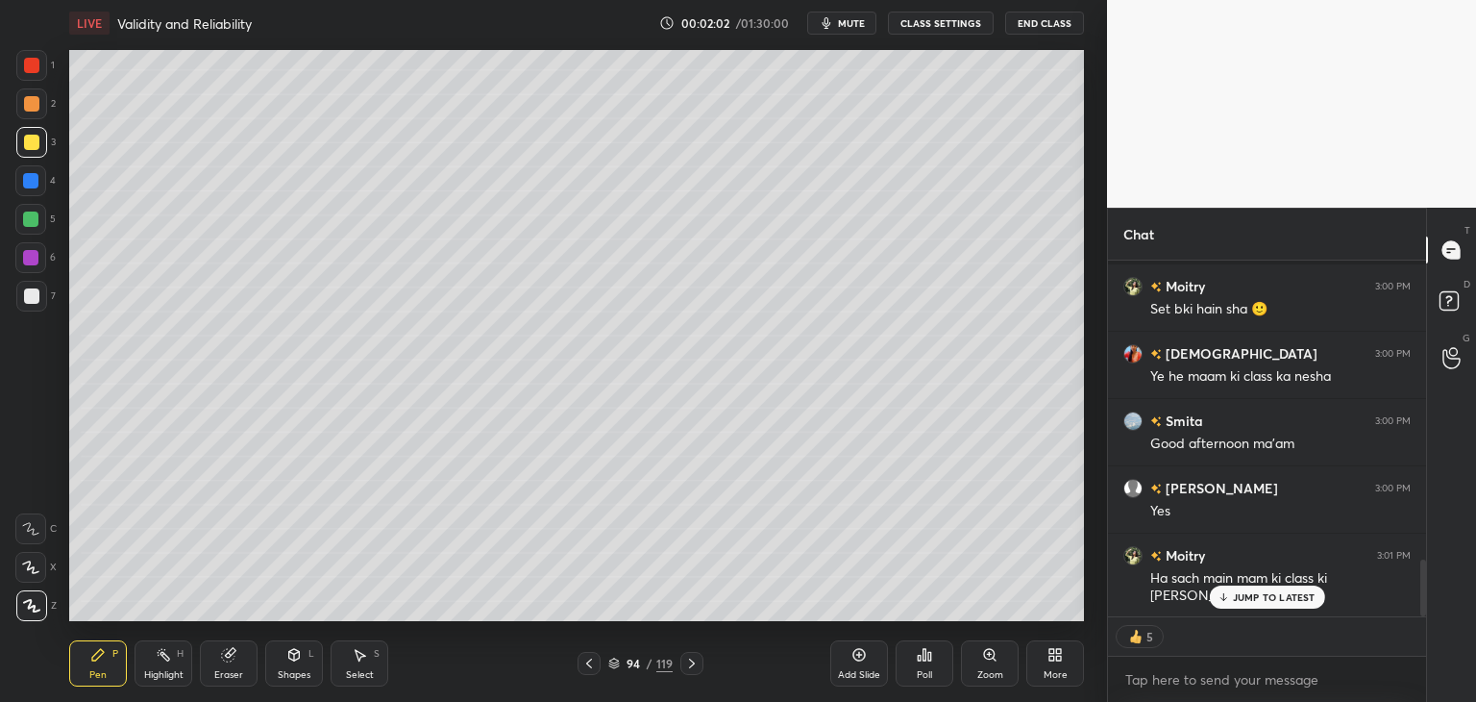
click at [1234, 601] on p "JUMP TO LATEST" at bounding box center [1274, 597] width 83 height 12
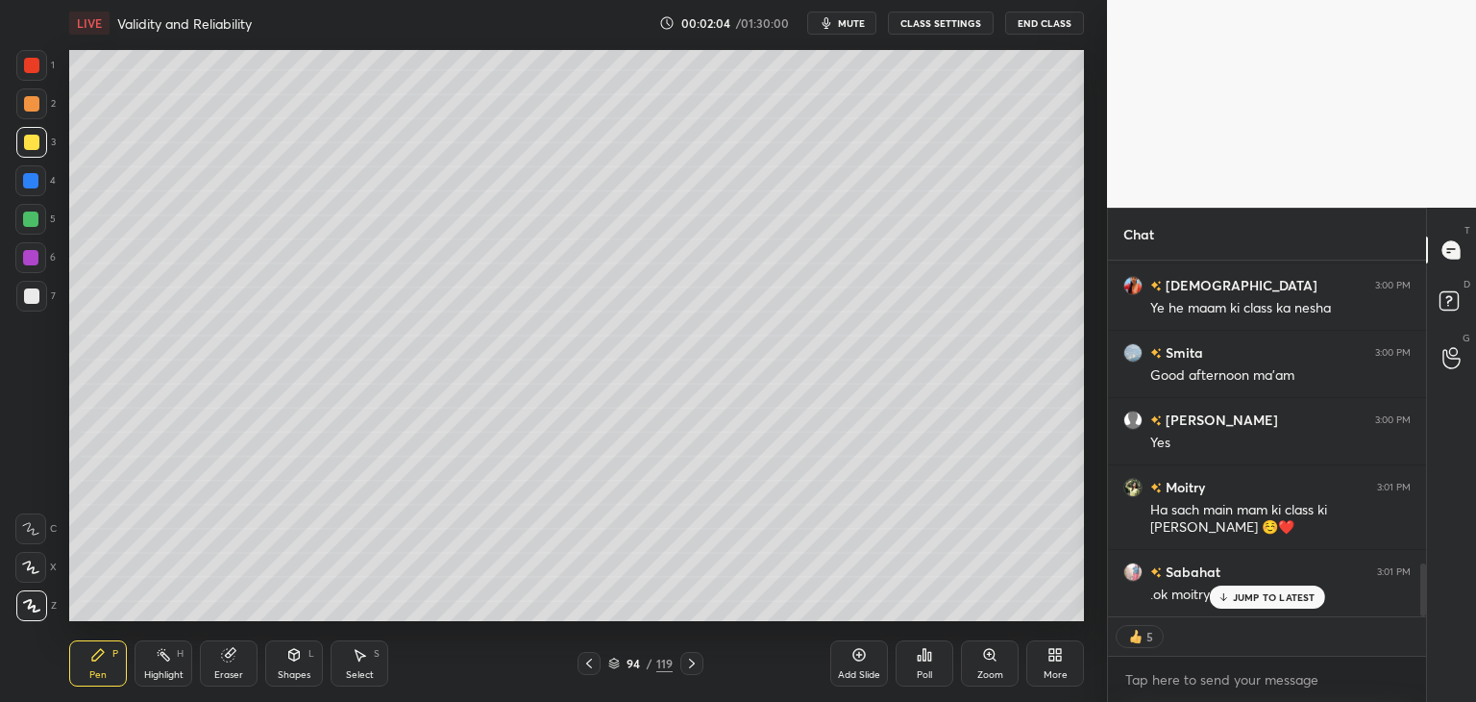
scroll to position [2026, 0]
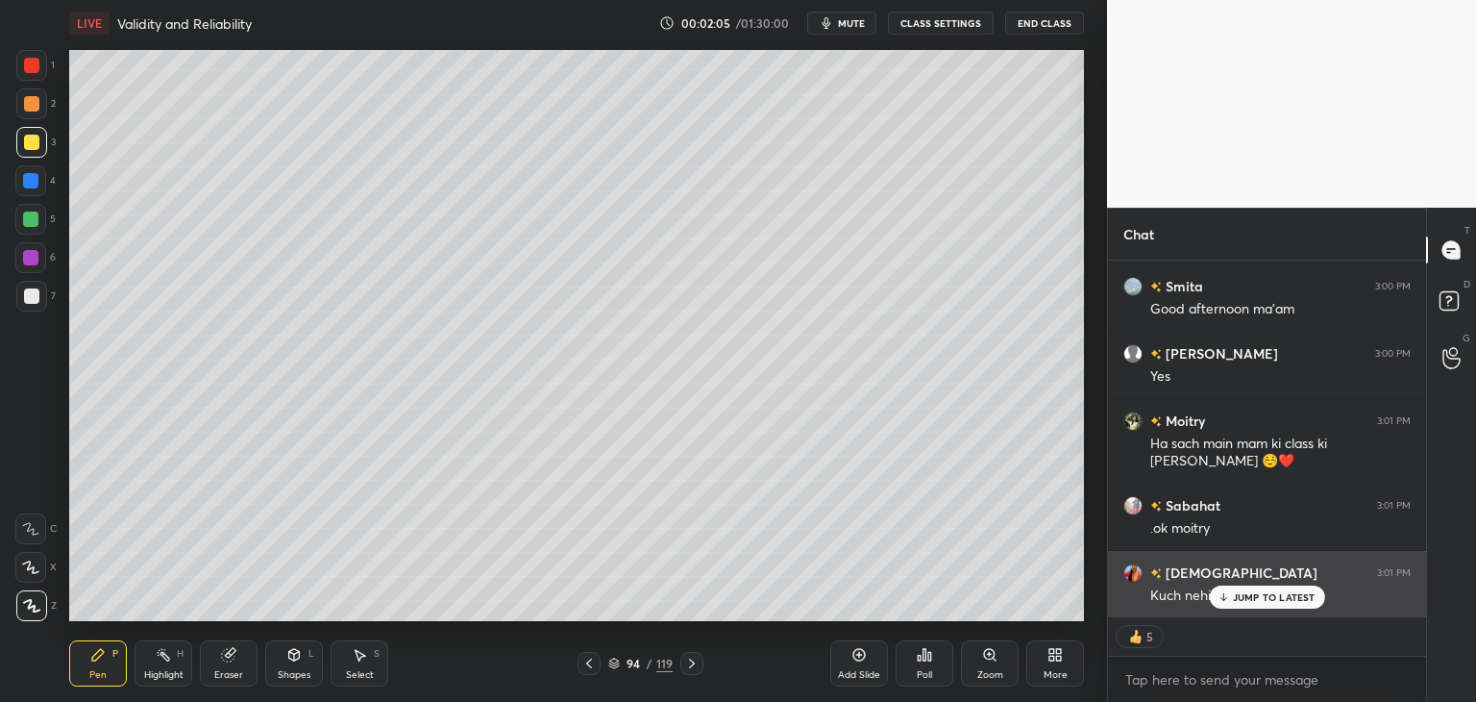
click at [1265, 597] on p "JUMP TO LATEST" at bounding box center [1274, 597] width 83 height 12
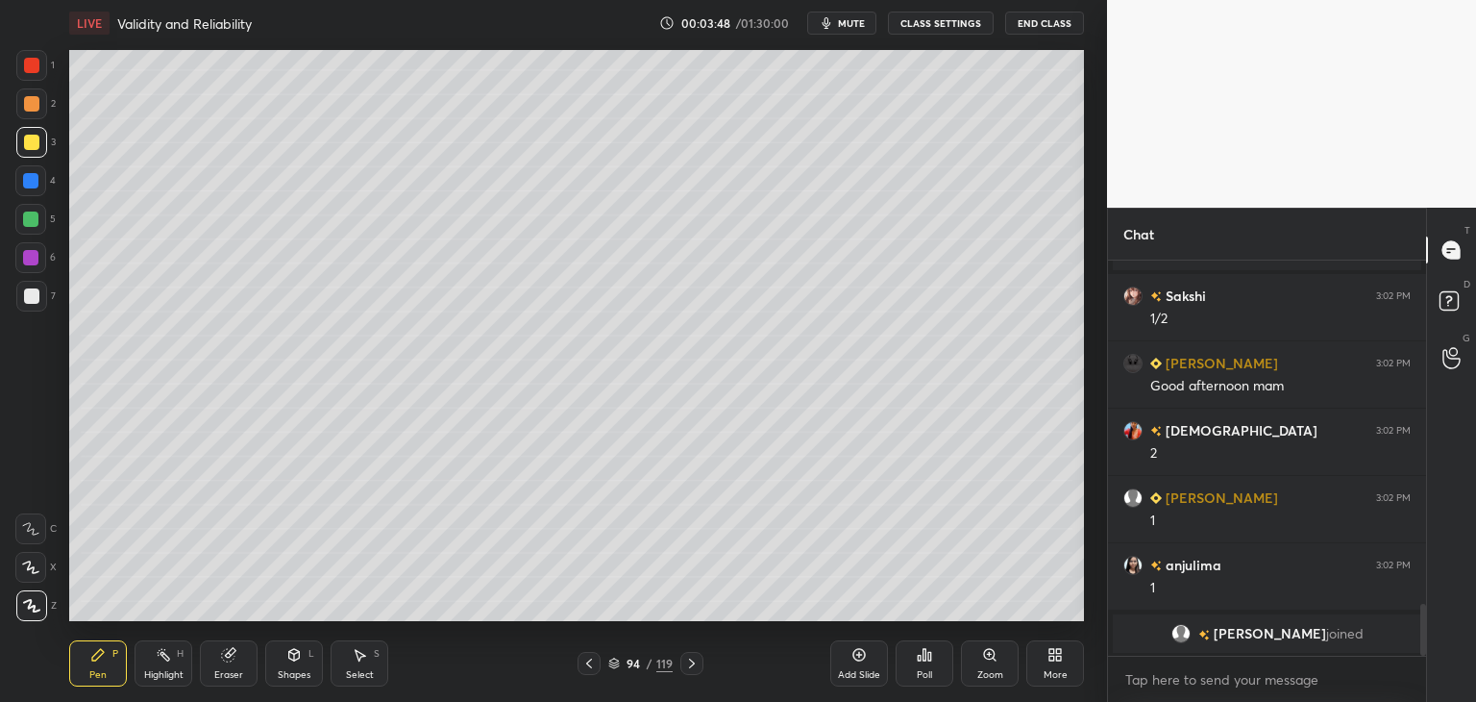
scroll to position [2568, 0]
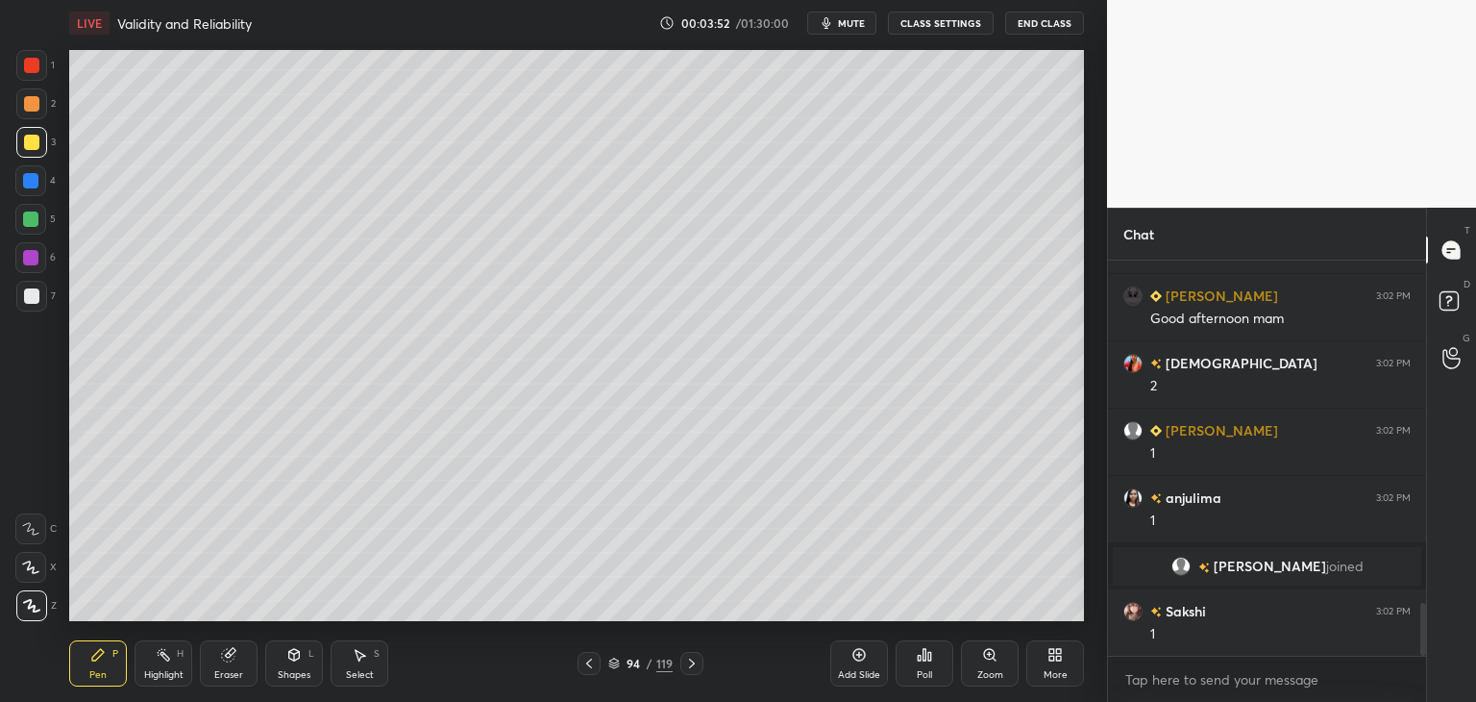
click at [858, 654] on icon at bounding box center [859, 655] width 6 height 6
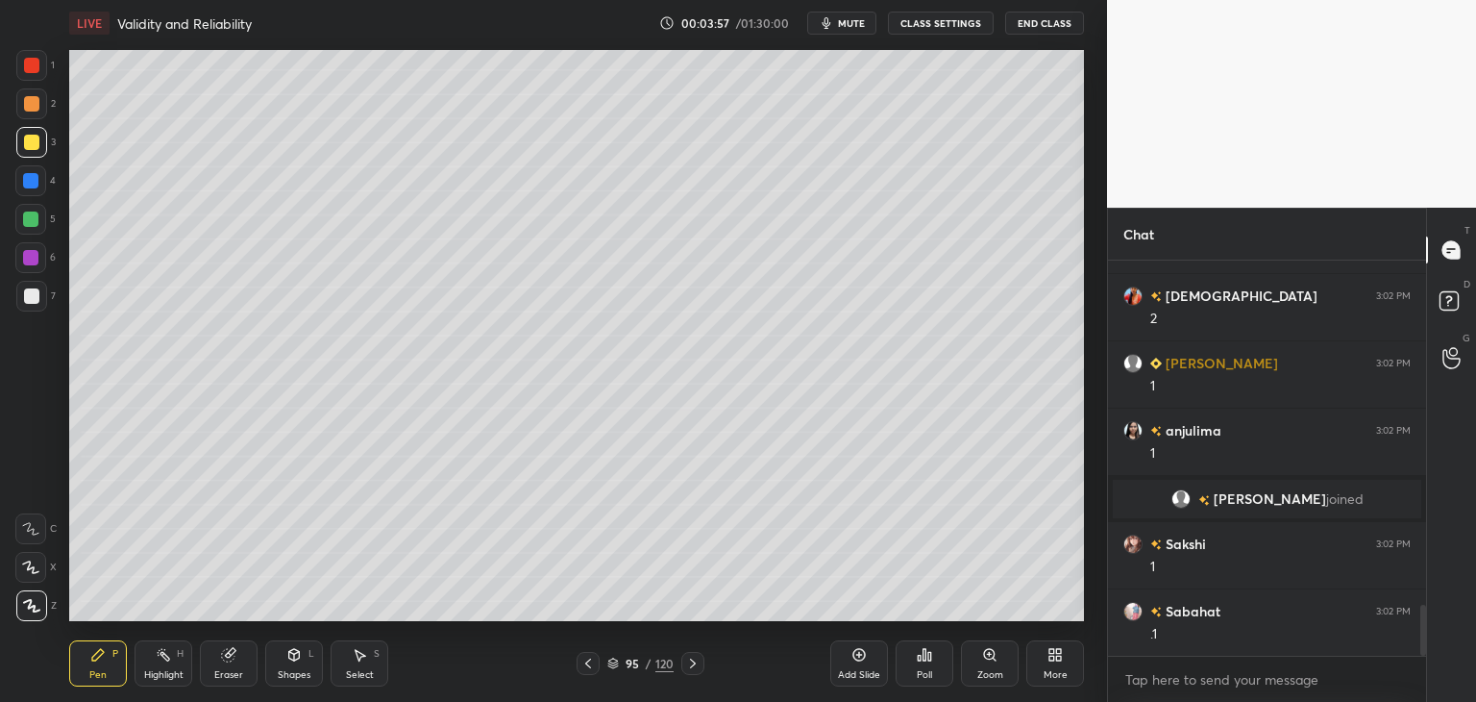
scroll to position [2703, 0]
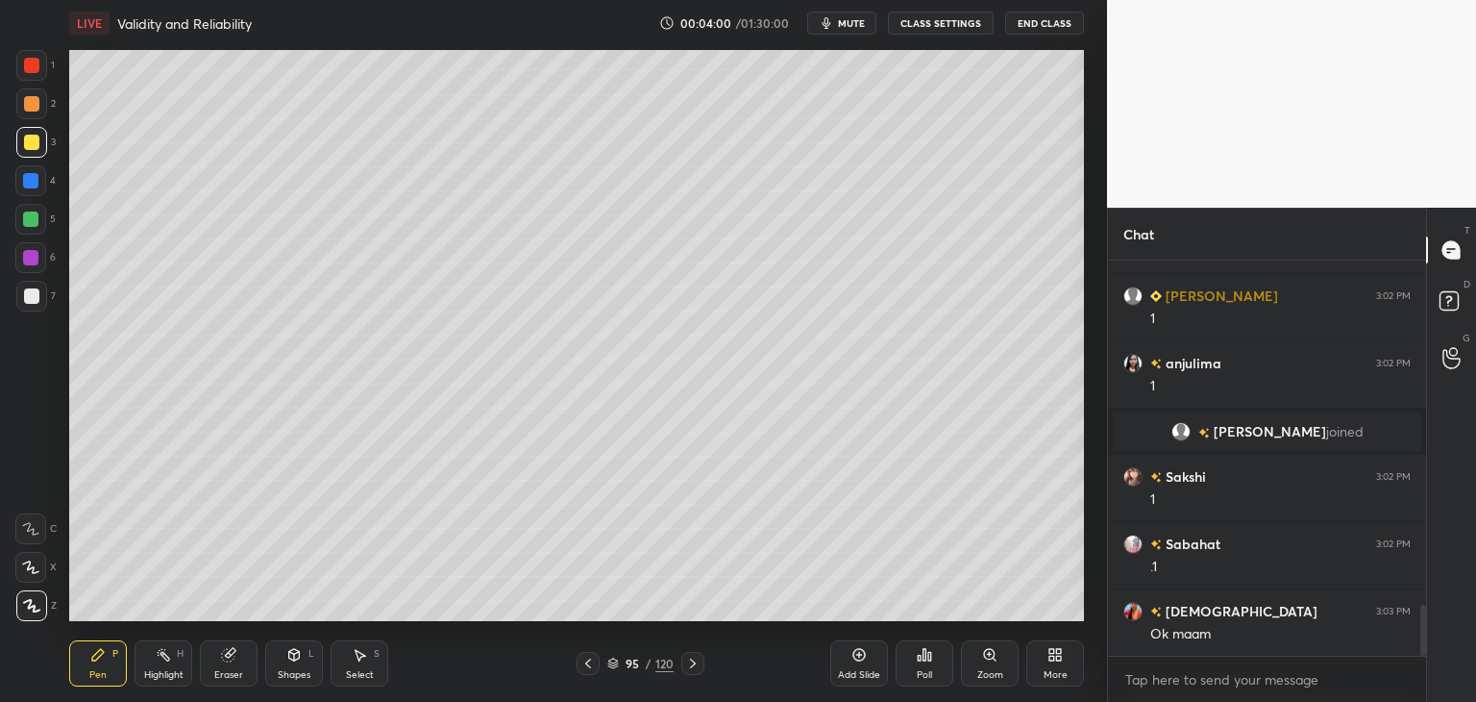
drag, startPoint x: 229, startPoint y: 679, endPoint x: 144, endPoint y: 621, distance: 102.4
click at [227, 676] on div "Eraser" at bounding box center [228, 675] width 29 height 10
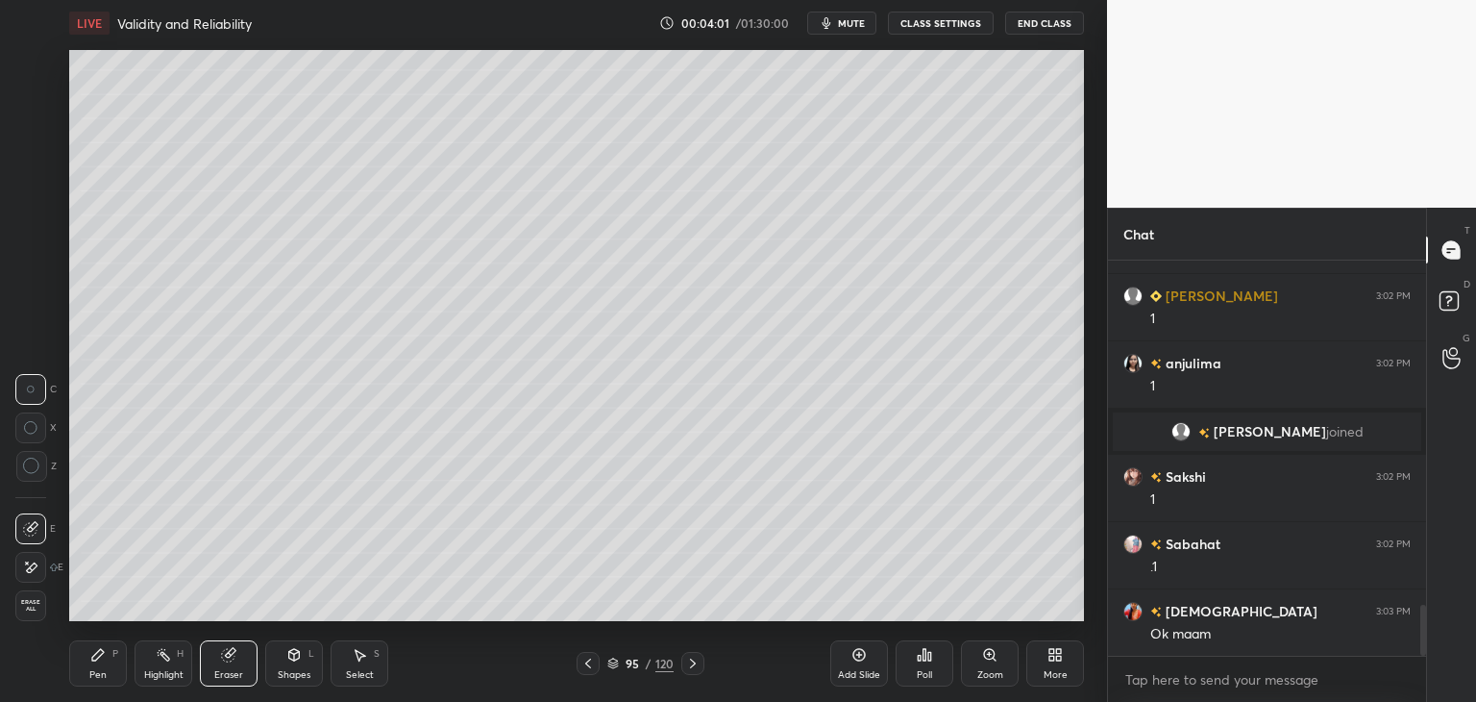
drag, startPoint x: 35, startPoint y: 604, endPoint x: 40, endPoint y: 592, distance: 12.9
click at [34, 604] on span "Erase all" at bounding box center [30, 605] width 29 height 13
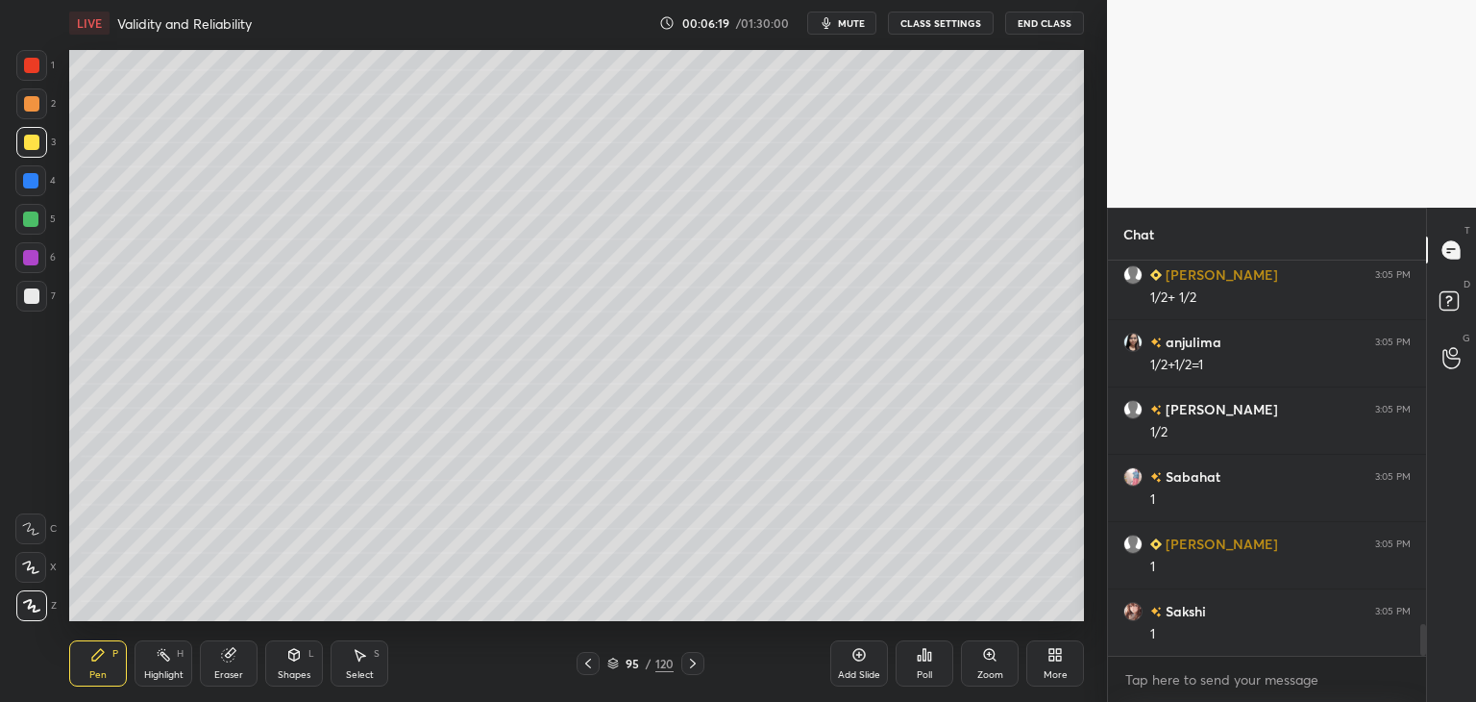
scroll to position [4683, 0]
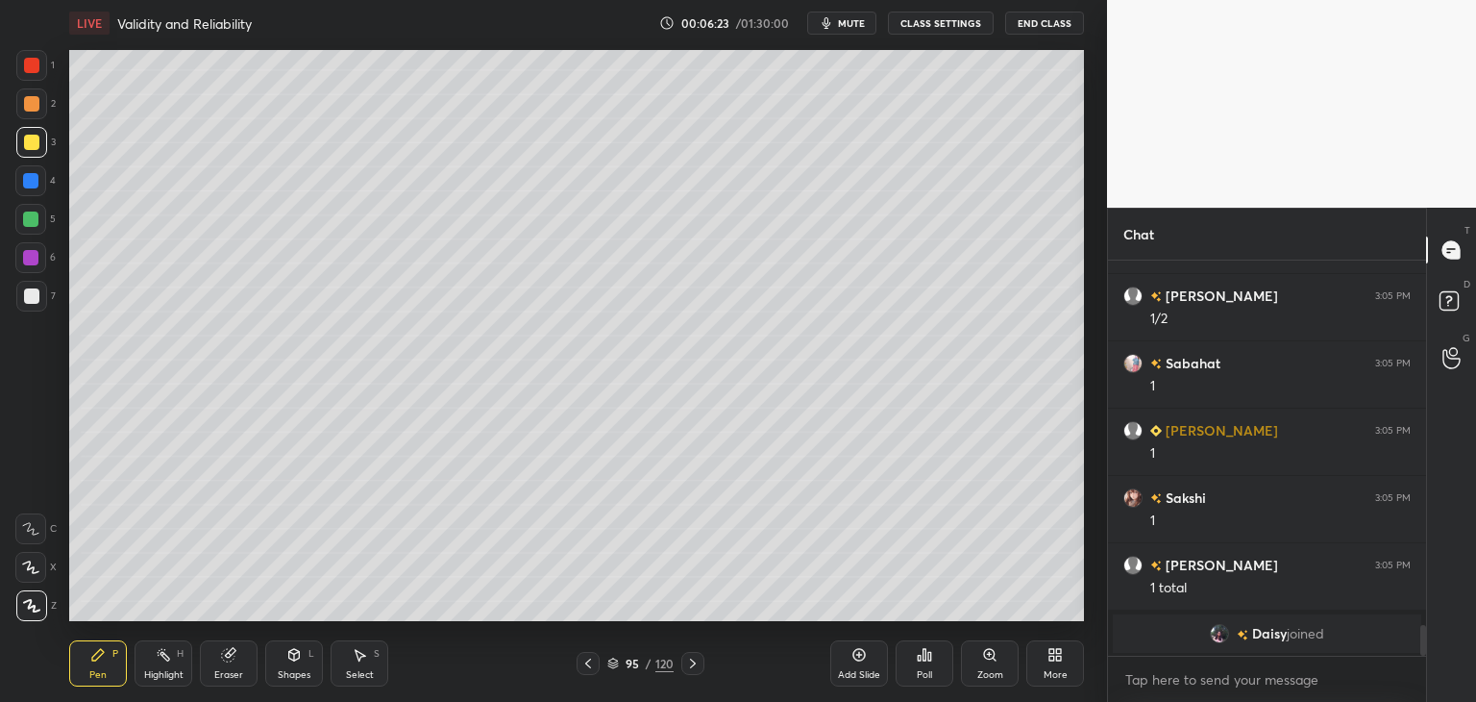
click at [858, 654] on icon at bounding box center [859, 655] width 6 height 6
drag, startPoint x: 236, startPoint y: 665, endPoint x: 236, endPoint y: 621, distance: 44.2
click at [236, 657] on div "Eraser" at bounding box center [229, 663] width 58 height 46
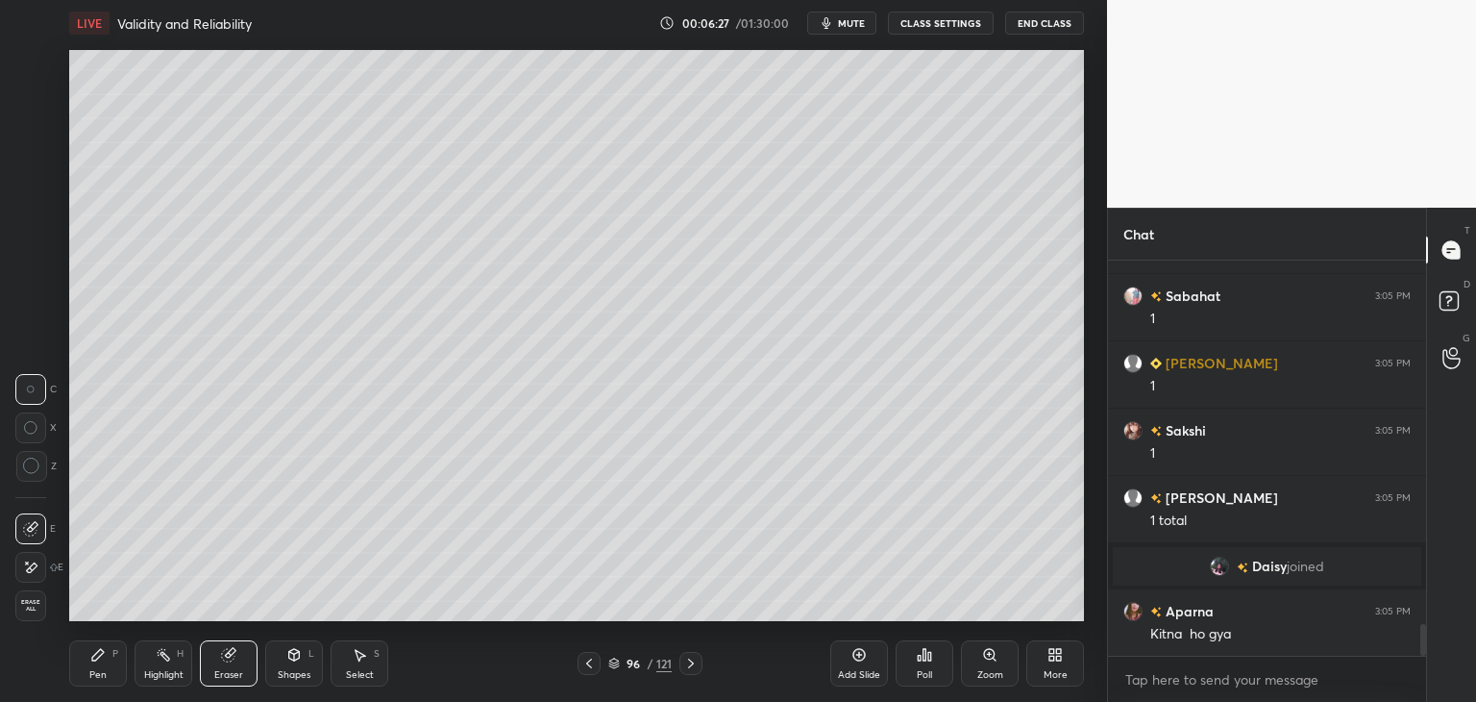
scroll to position [4500, 0]
drag, startPoint x: 100, startPoint y: 669, endPoint x: 100, endPoint y: 628, distance: 41.3
click at [100, 667] on div "Pen P" at bounding box center [98, 663] width 58 height 46
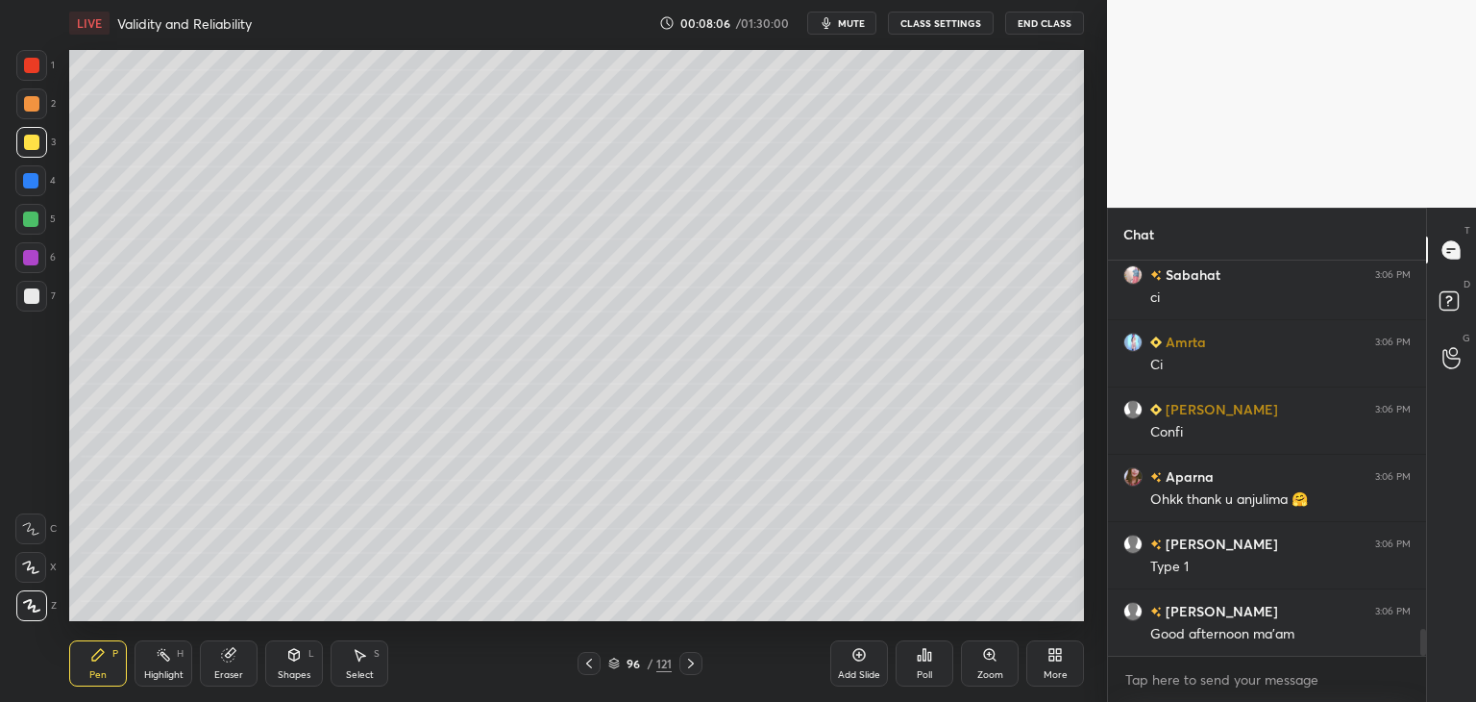
scroll to position [5487, 0]
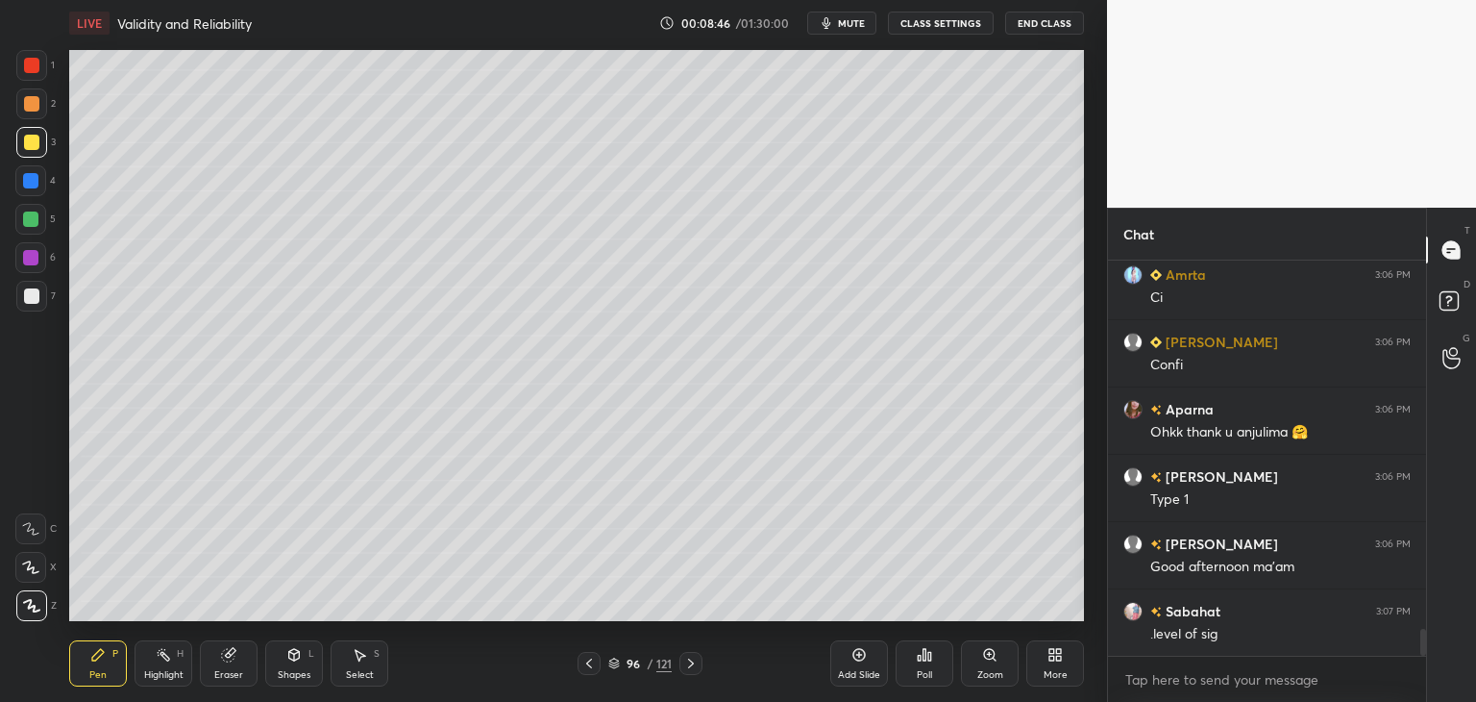
drag, startPoint x: 611, startPoint y: 670, endPoint x: 597, endPoint y: 663, distance: 15.9
click at [613, 670] on div "96 / 121" at bounding box center [639, 663] width 63 height 17
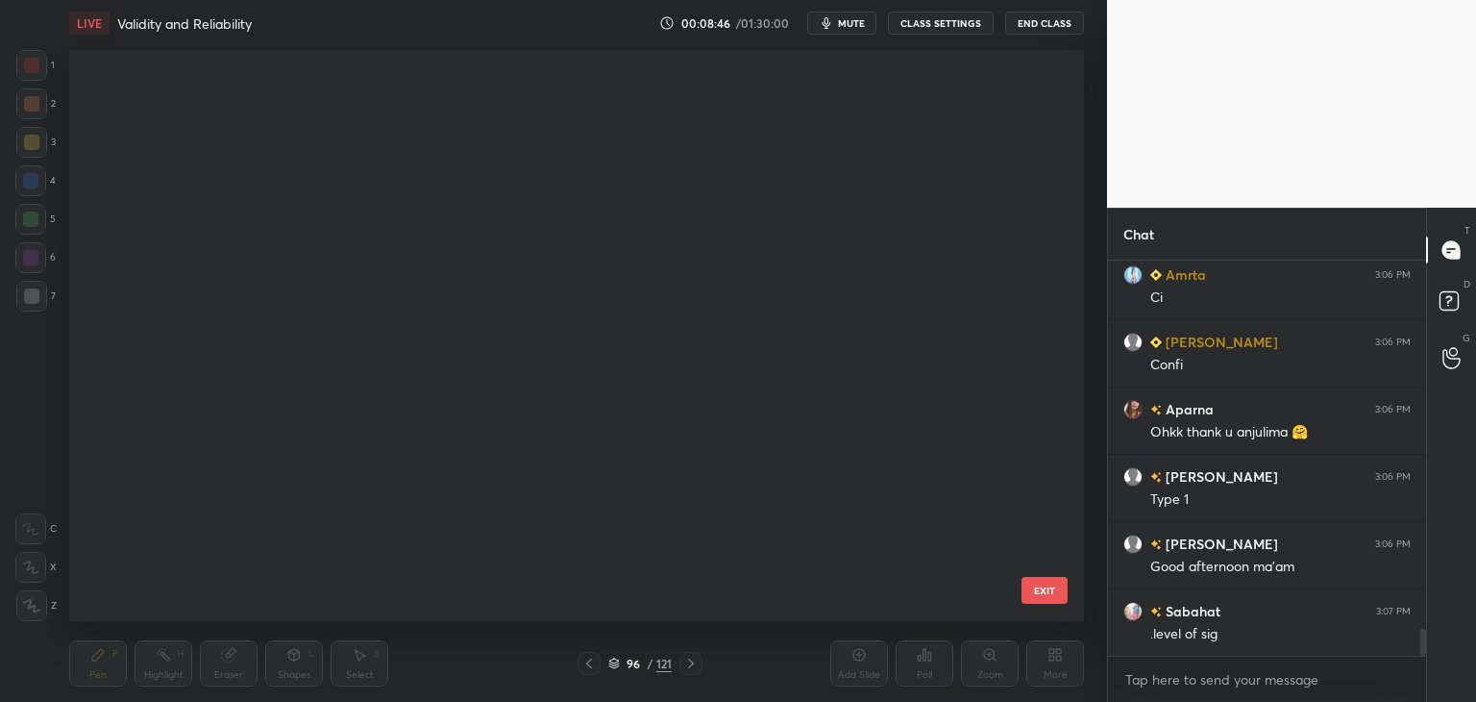
scroll to position [565, 1005]
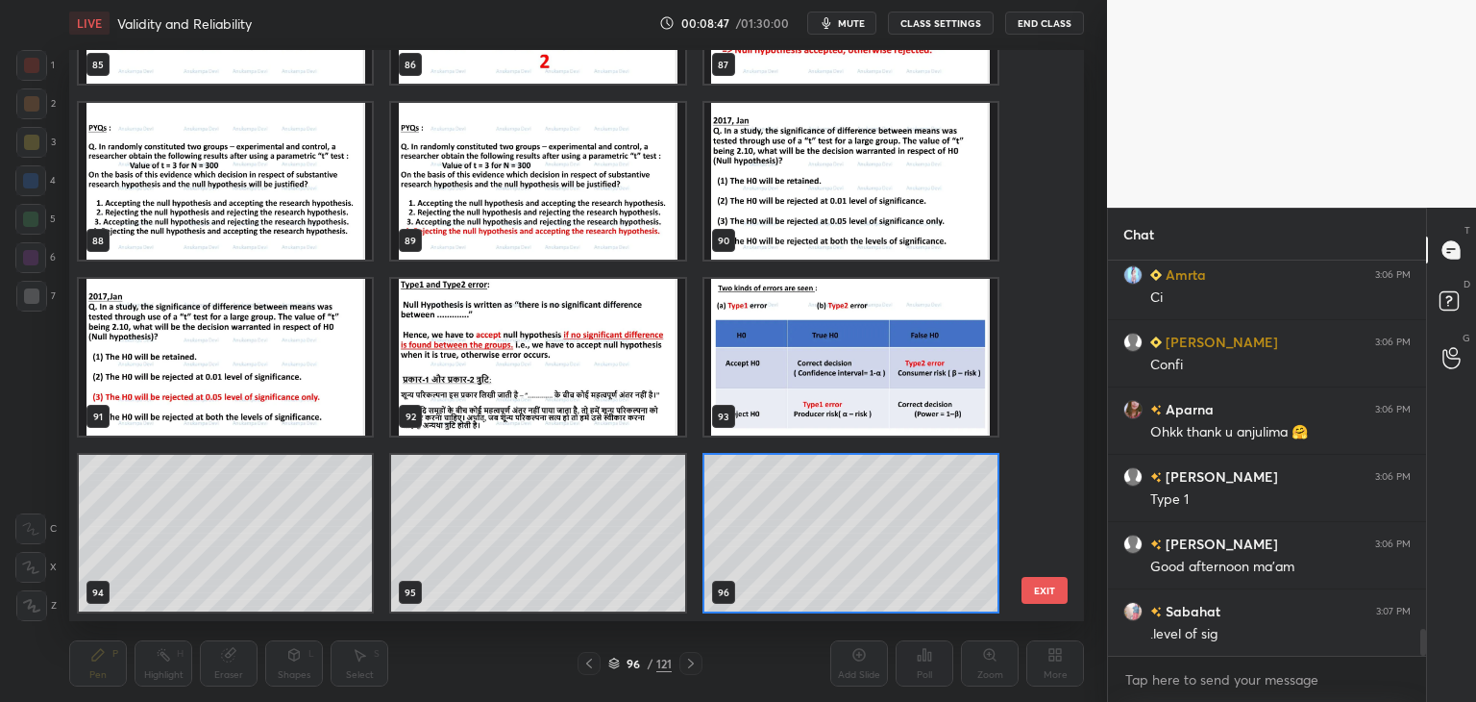
click at [787, 373] on img "grid" at bounding box center [851, 357] width 293 height 157
click at [782, 375] on img "grid" at bounding box center [851, 357] width 293 height 157
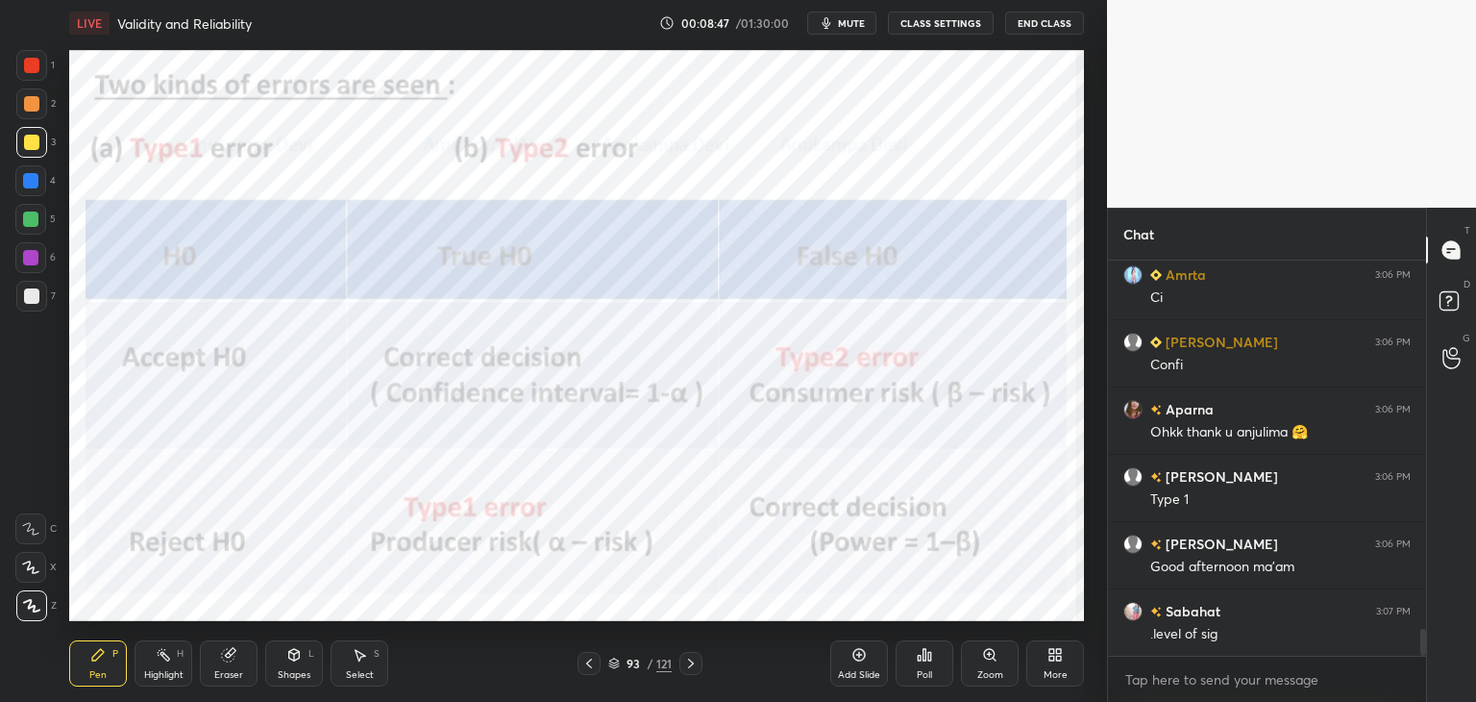
click at [783, 378] on img "grid" at bounding box center [851, 357] width 293 height 157
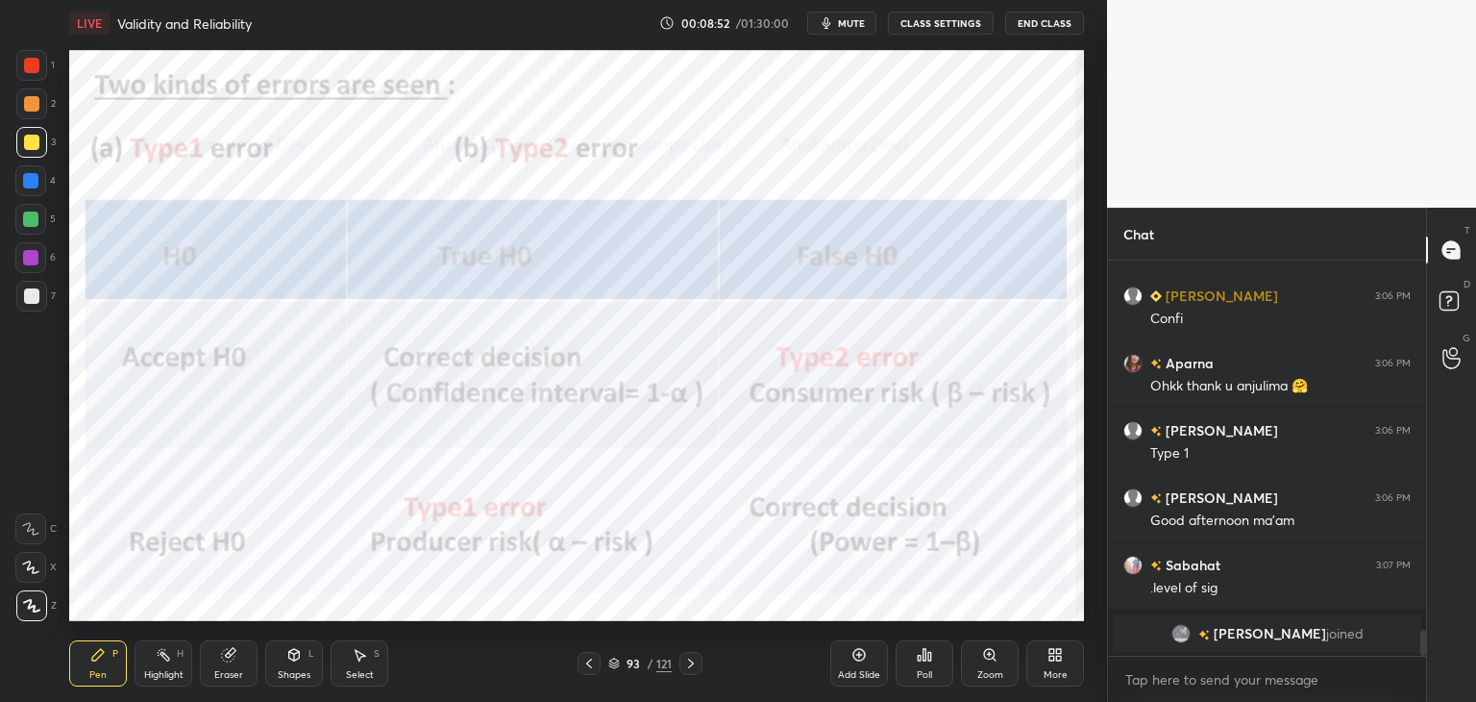
drag, startPoint x: 19, startPoint y: 258, endPoint x: 62, endPoint y: 258, distance: 42.3
click at [20, 259] on div at bounding box center [30, 257] width 31 height 31
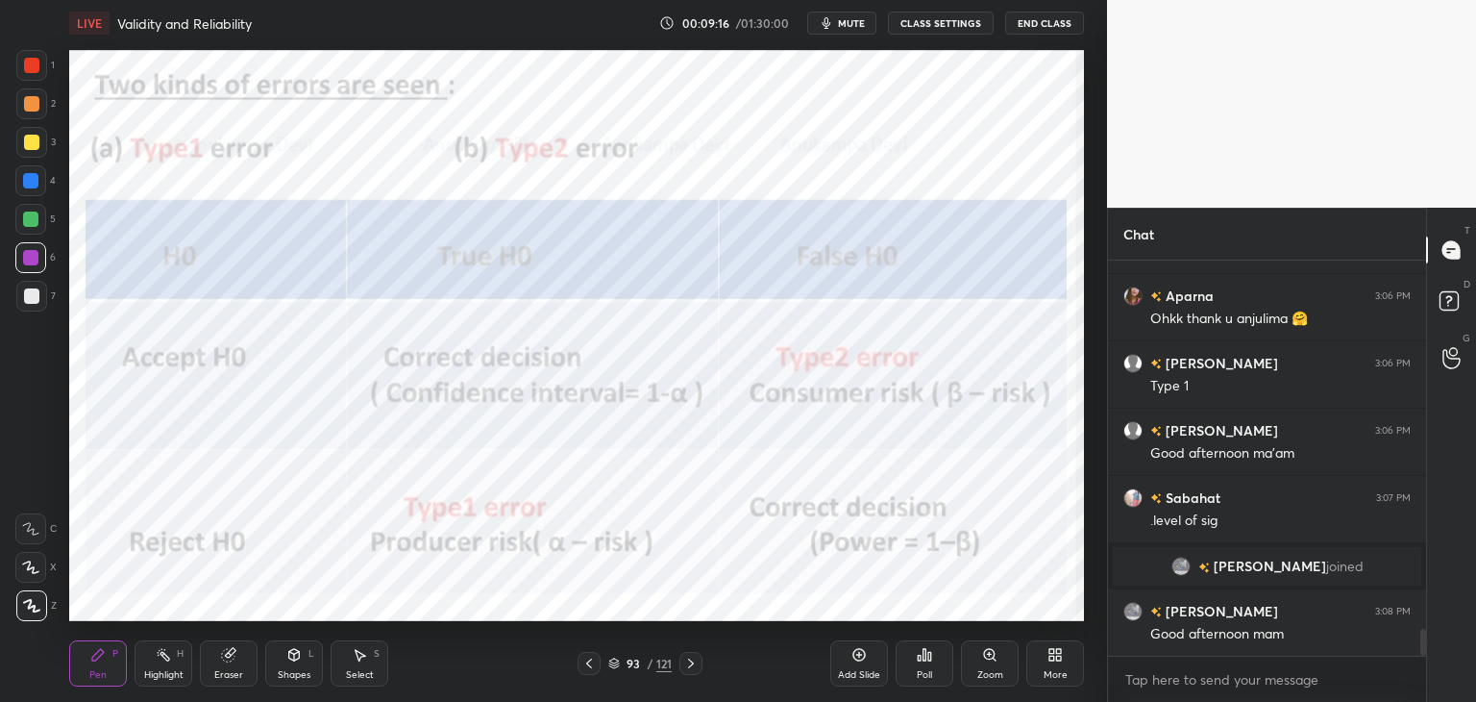
click at [17, 70] on div at bounding box center [31, 65] width 31 height 31
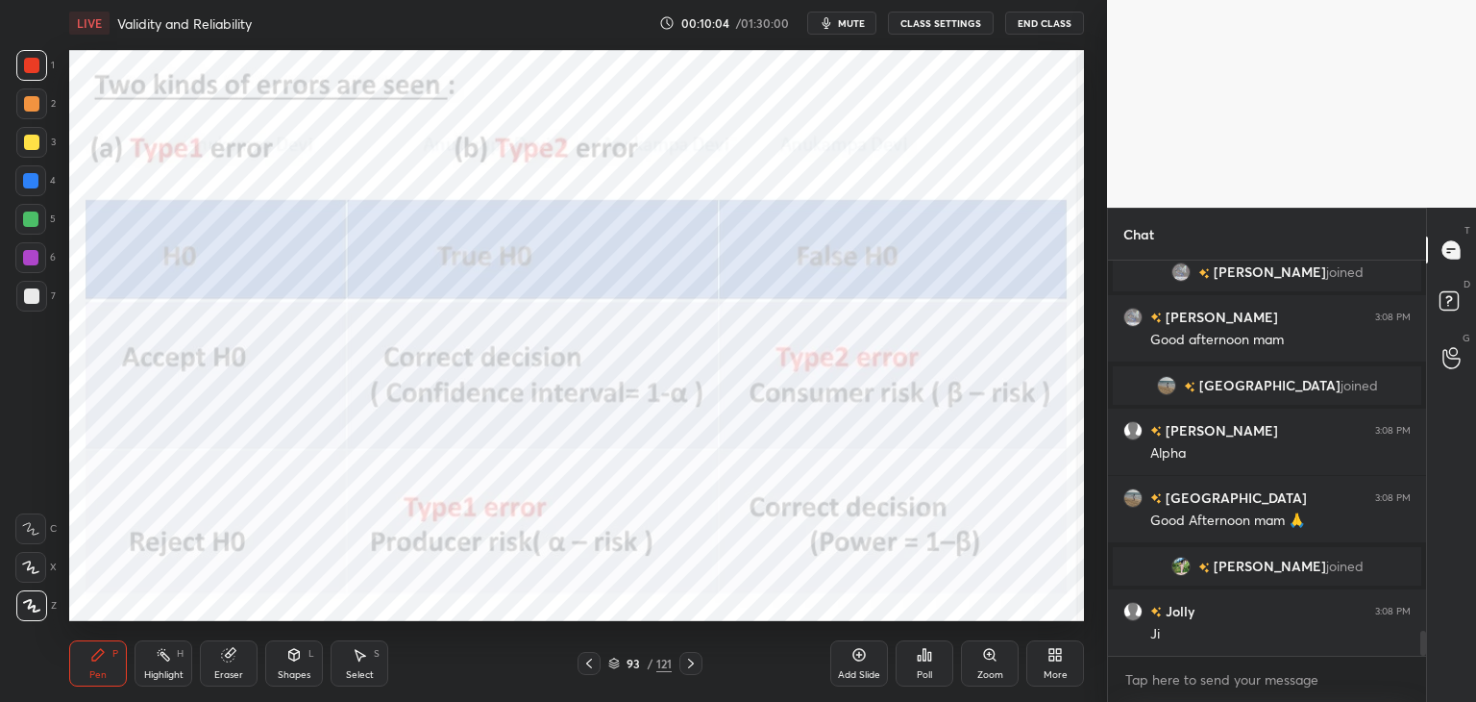
scroll to position [5835, 0]
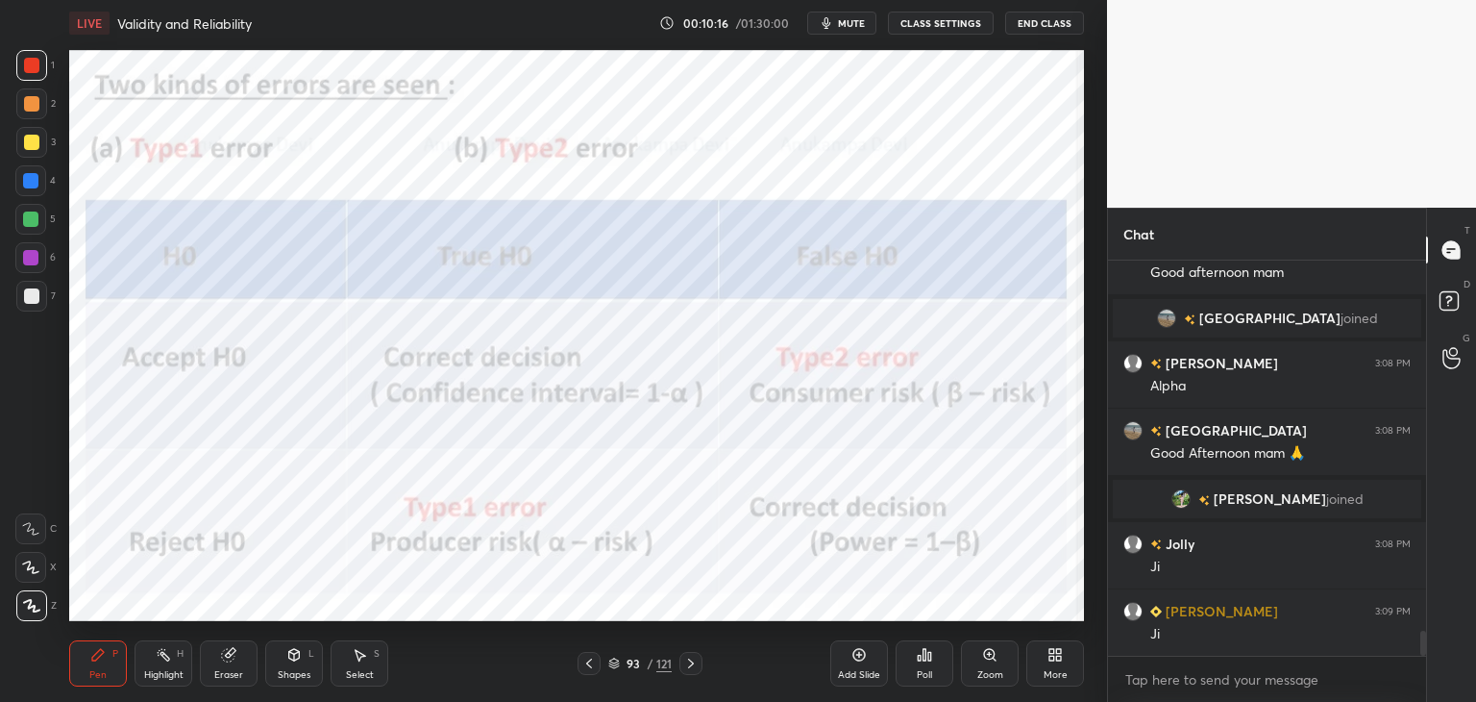
drag, startPoint x: 612, startPoint y: 665, endPoint x: 645, endPoint y: 630, distance: 48.3
click at [614, 664] on icon at bounding box center [614, 663] width 12 height 12
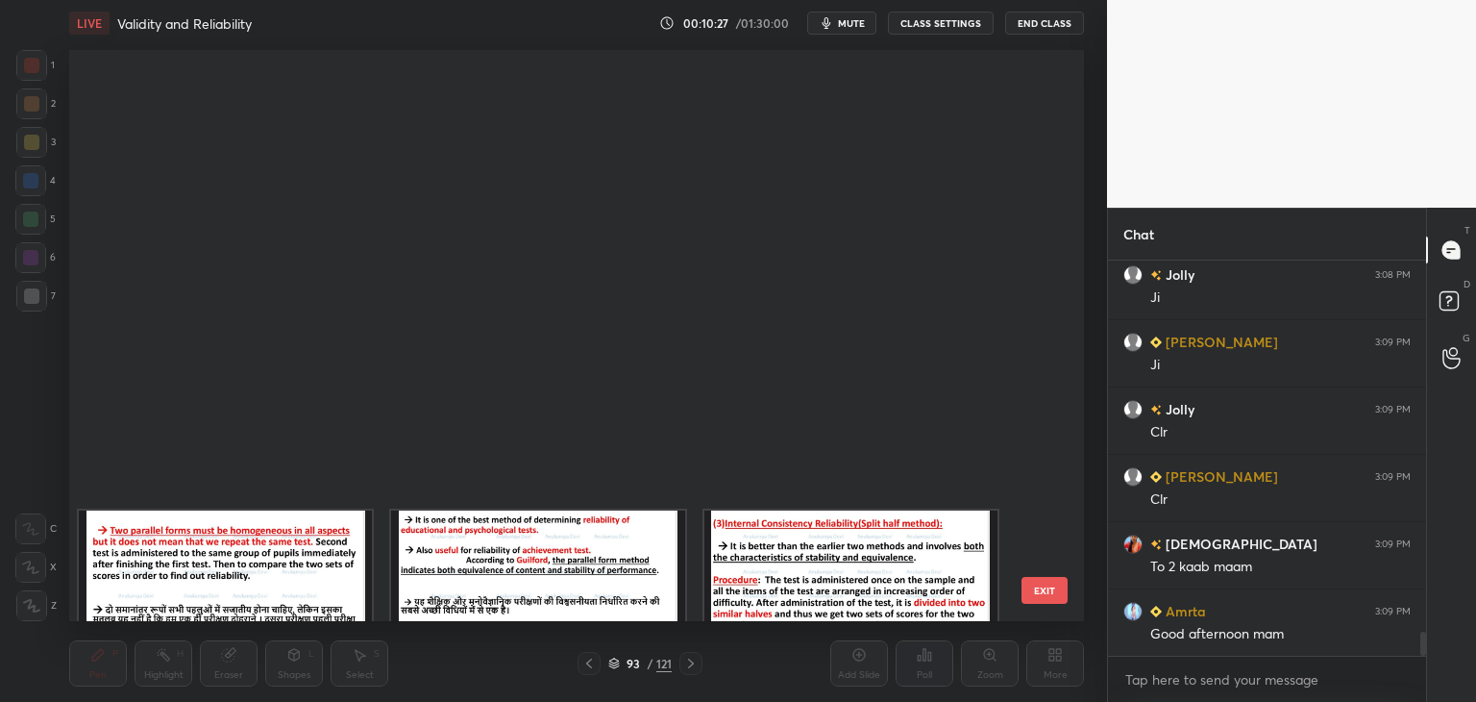
scroll to position [1298, 0]
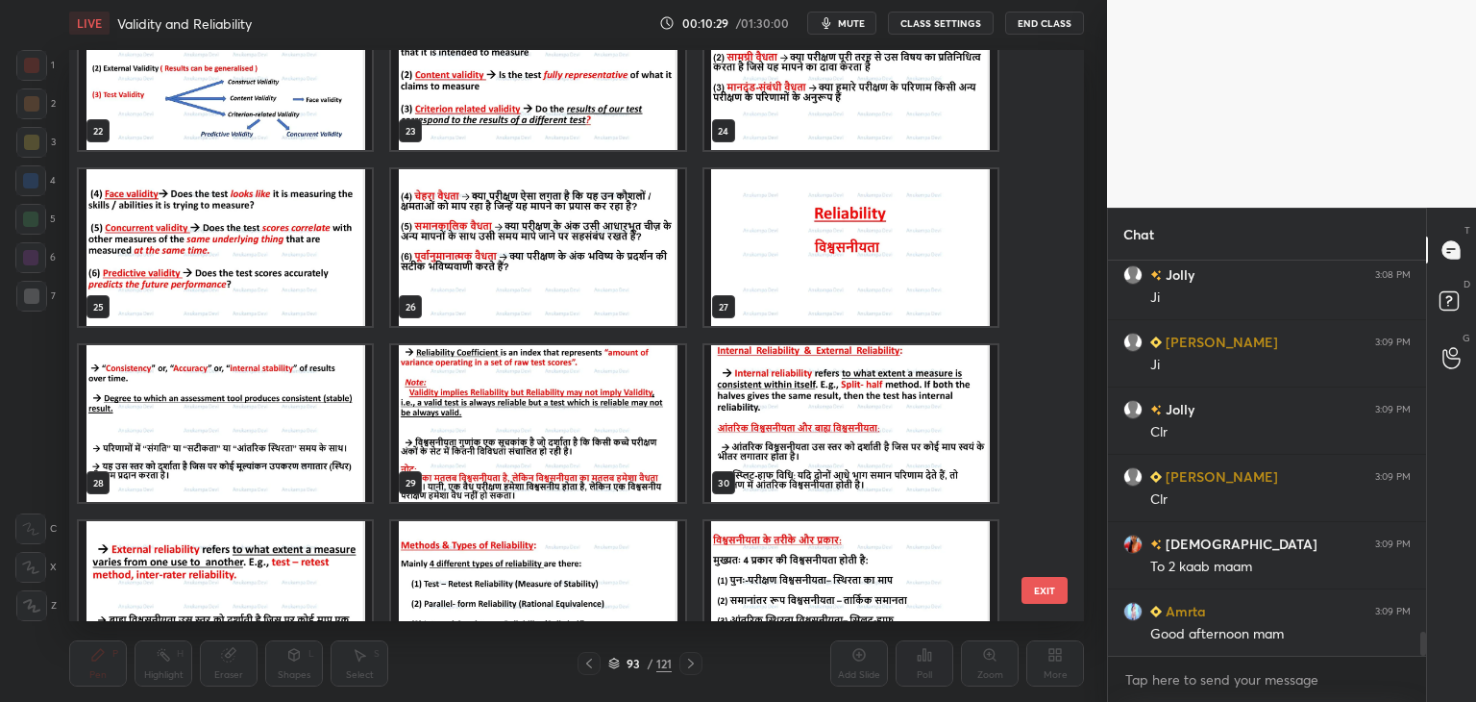
drag, startPoint x: 1050, startPoint y: 146, endPoint x: 1047, endPoint y: 132, distance: 14.7
click at [1047, 132] on div "19 20 21 22 23 24 25 26 27 28 29 30 31 32 33" at bounding box center [559, 335] width 981 height 571
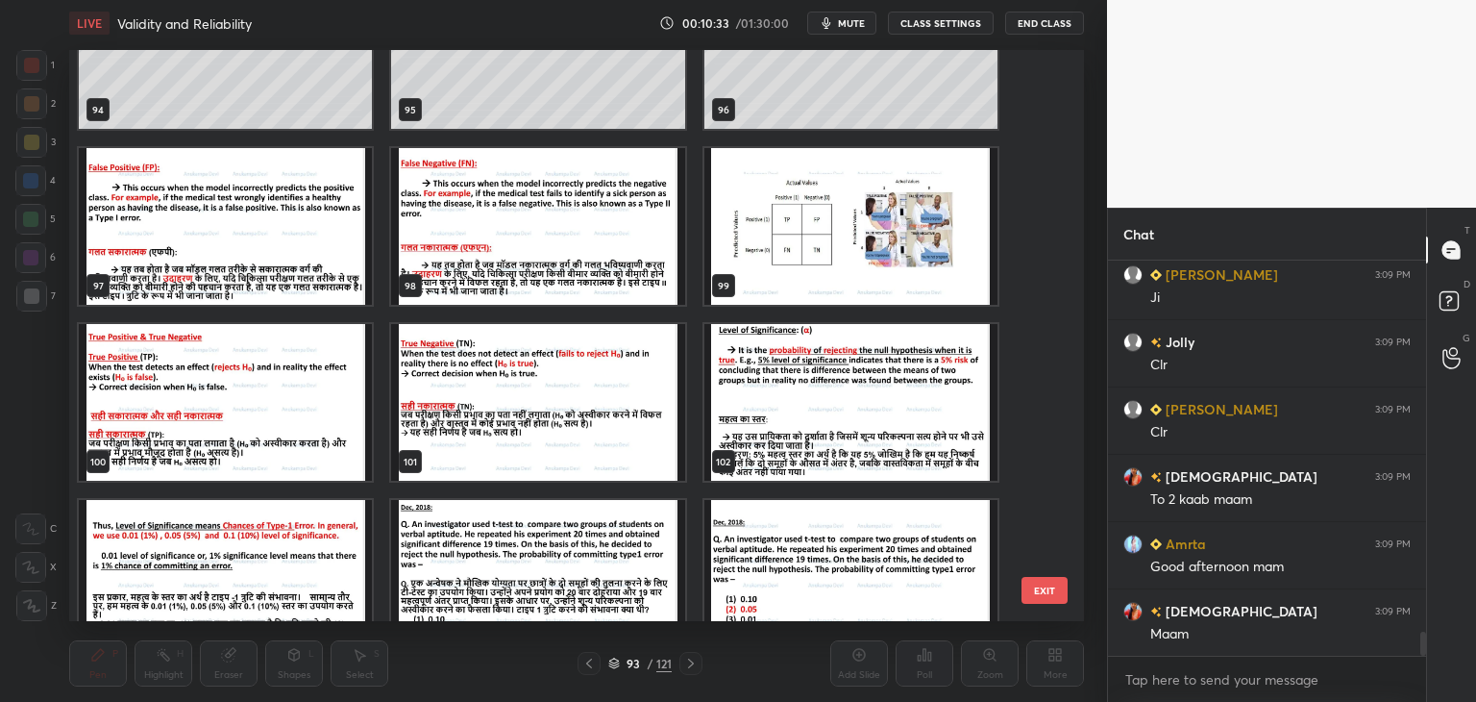
scroll to position [5509, 0]
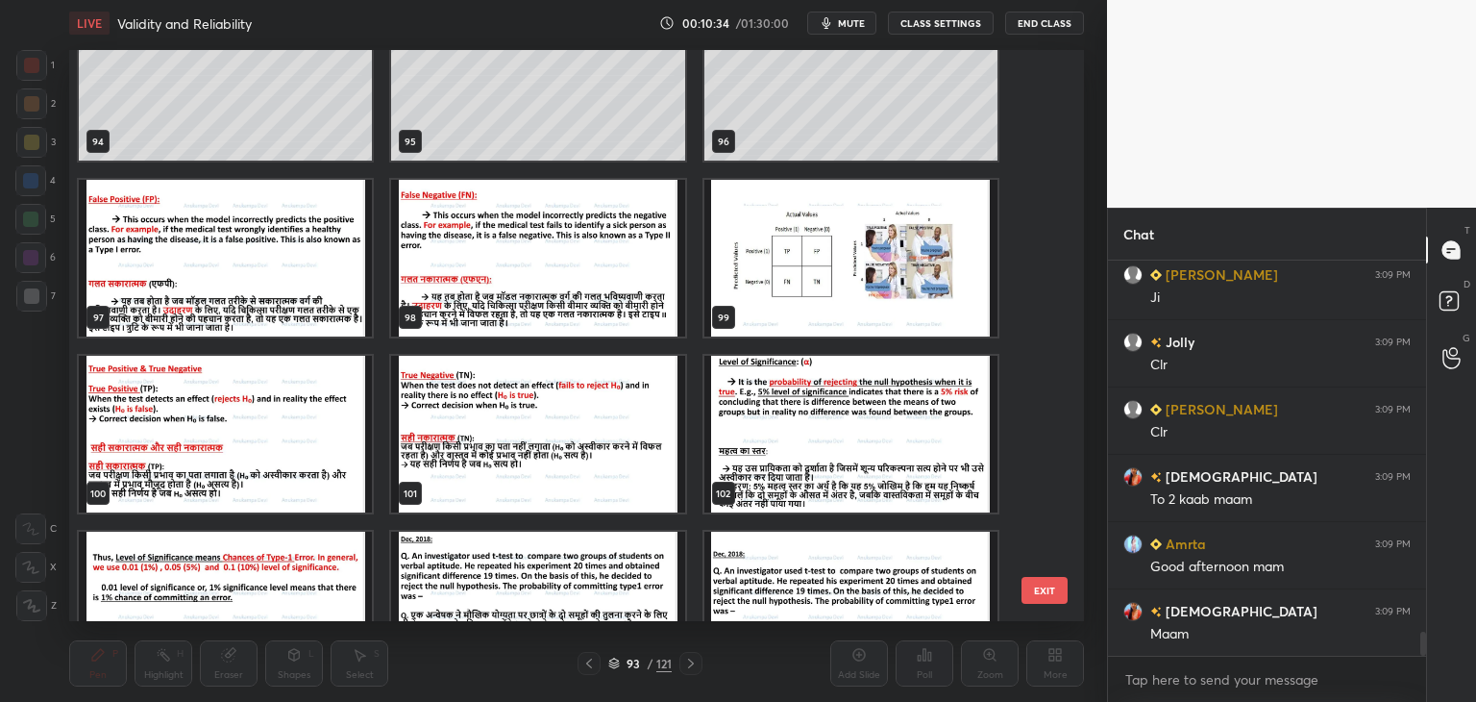
click at [907, 284] on img "grid" at bounding box center [851, 258] width 293 height 157
click at [907, 285] on img "grid" at bounding box center [851, 258] width 293 height 157
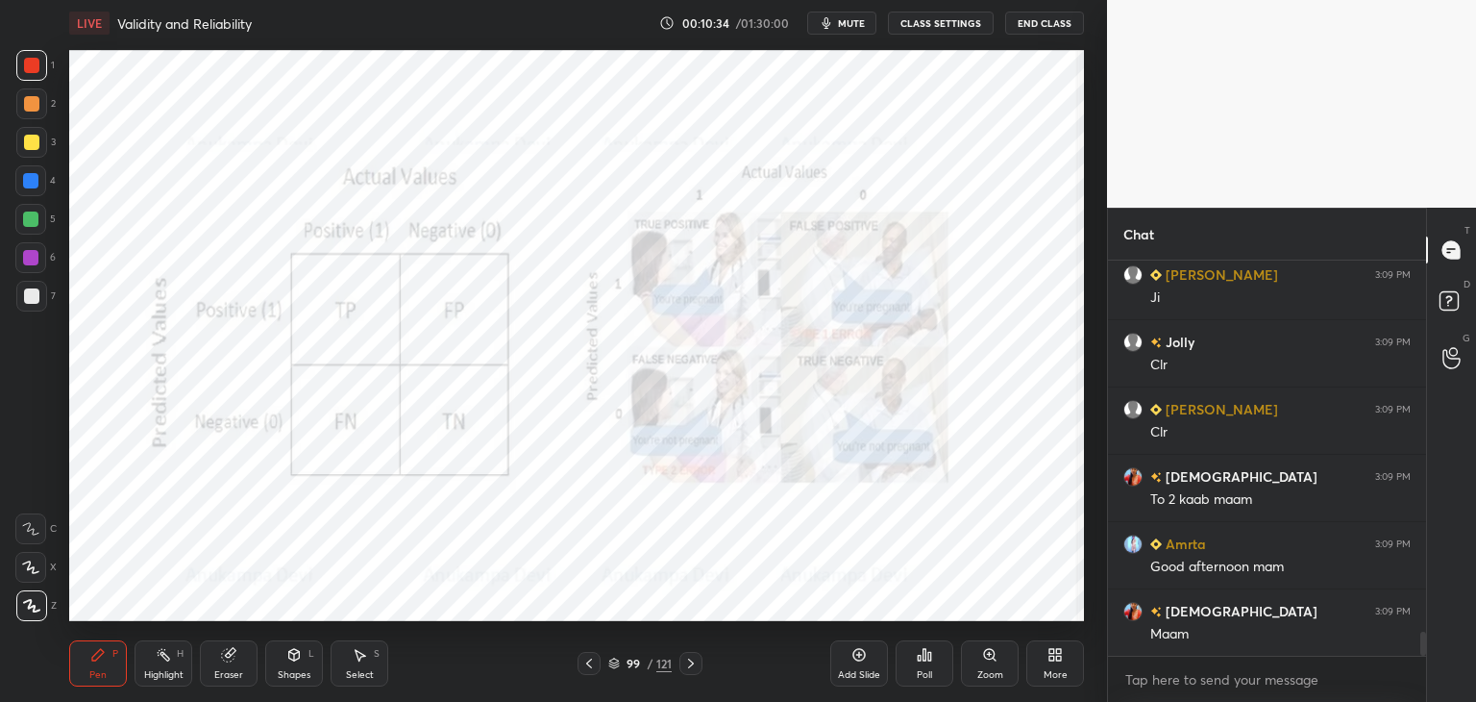
click at [907, 285] on img "grid" at bounding box center [851, 258] width 293 height 157
click at [613, 657] on icon at bounding box center [614, 663] width 12 height 12
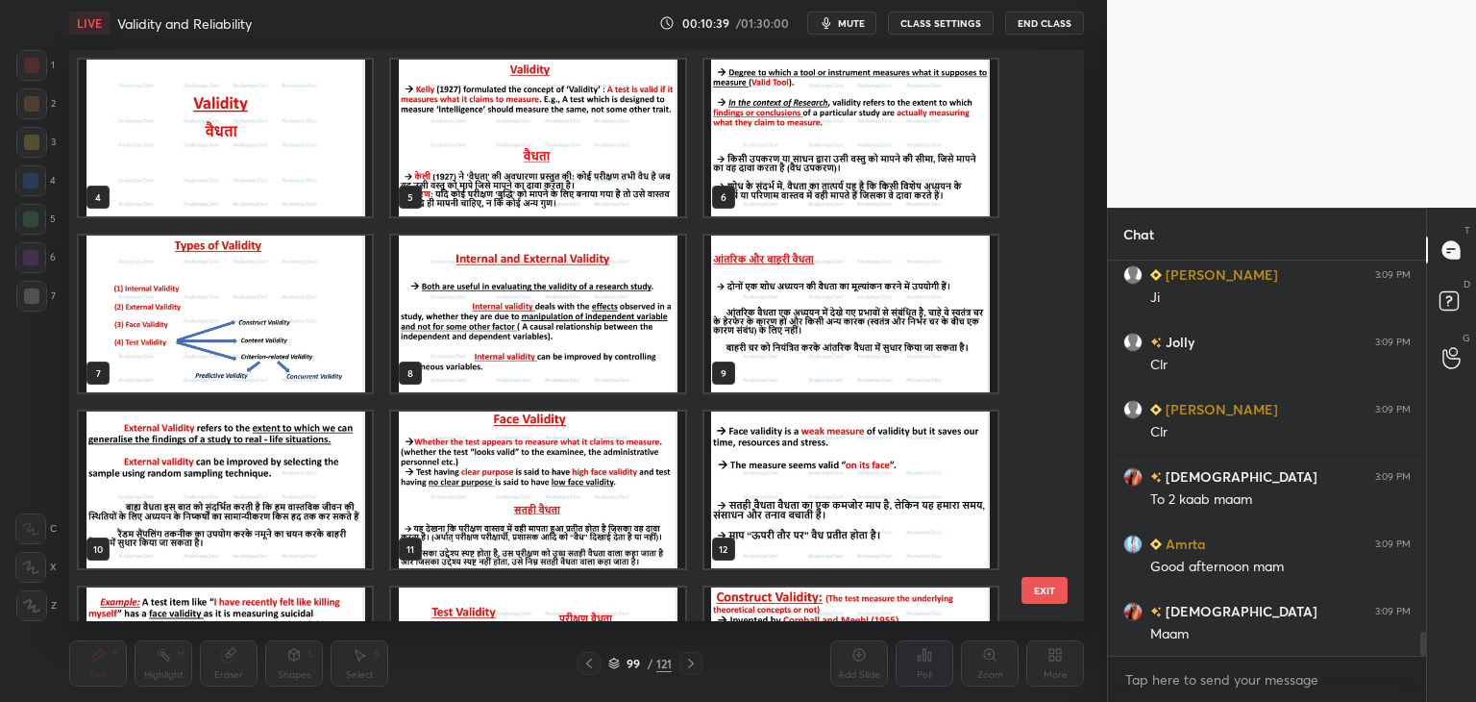
scroll to position [0, 0]
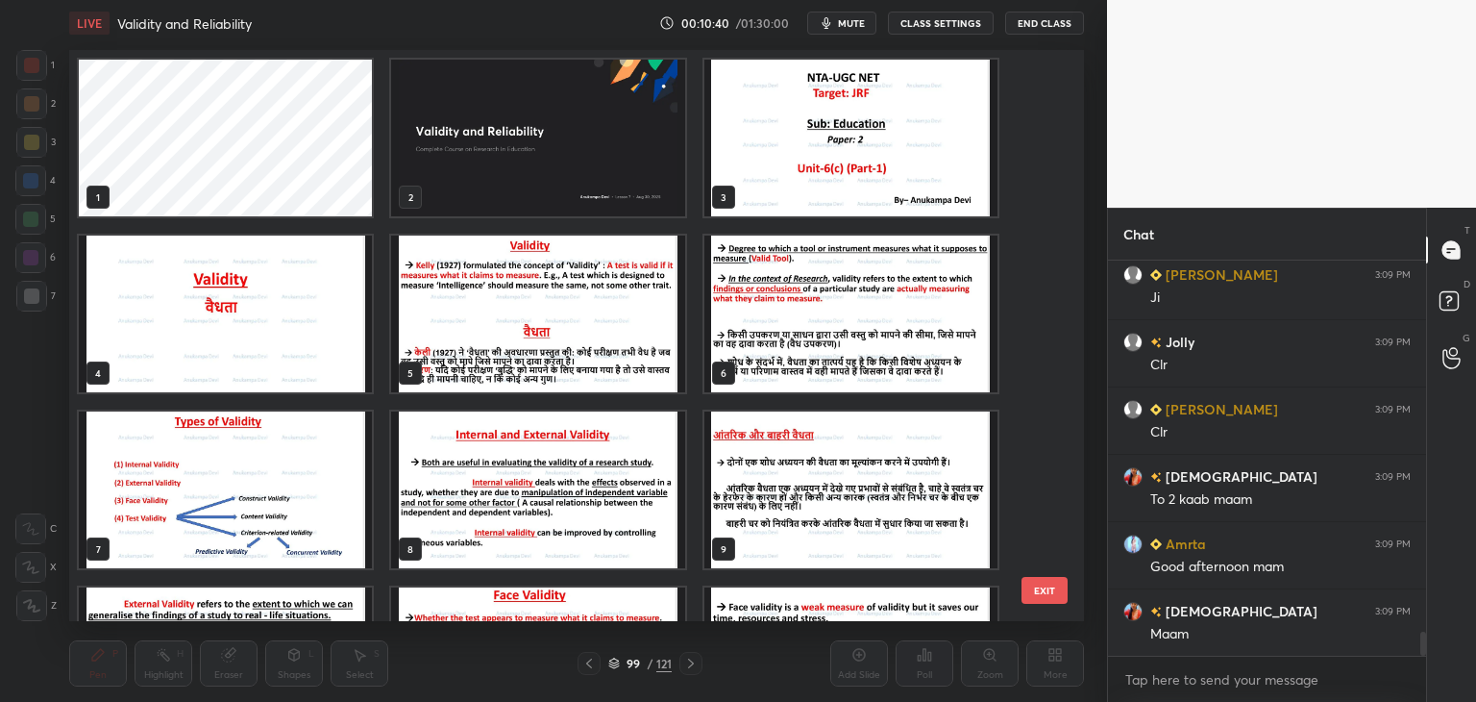
click at [569, 163] on img "grid" at bounding box center [537, 138] width 293 height 157
click at [567, 163] on img "grid" at bounding box center [537, 138] width 293 height 157
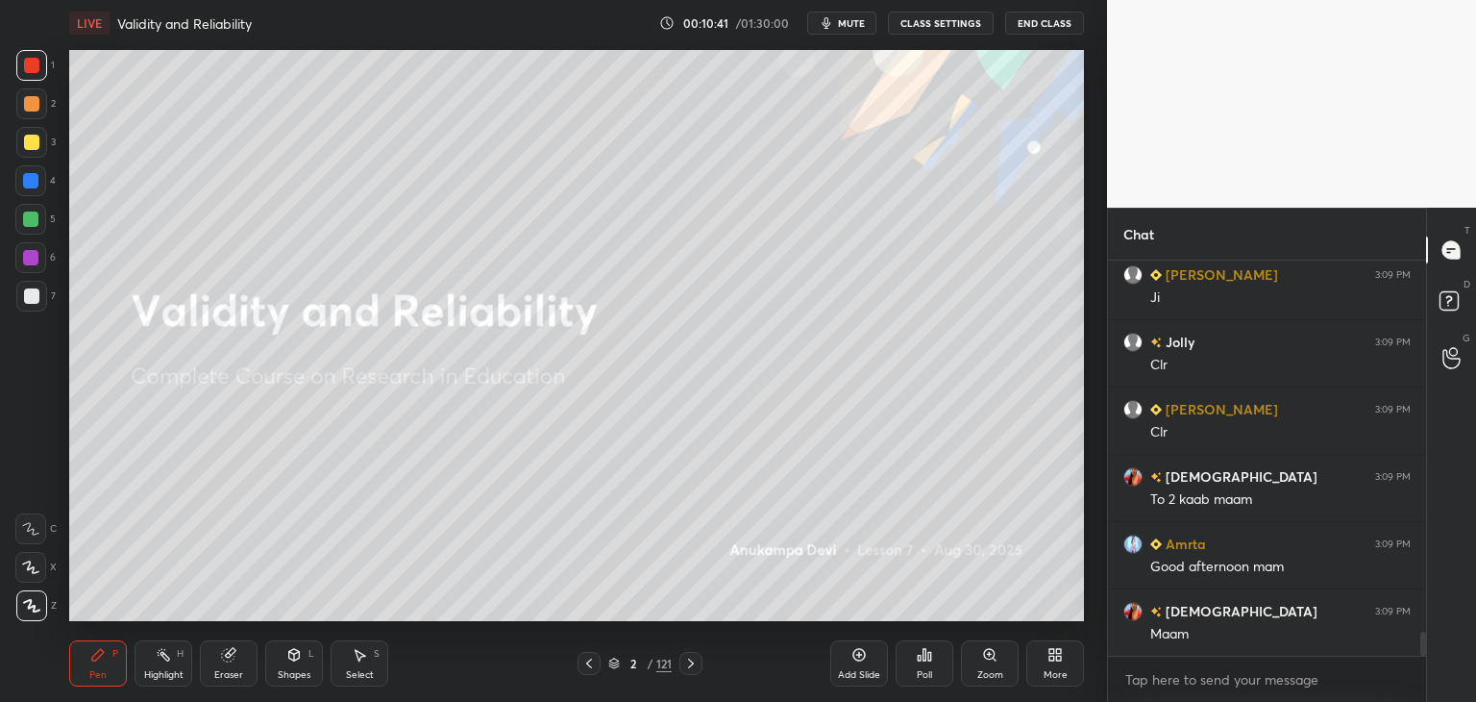
drag, startPoint x: 566, startPoint y: 162, endPoint x: 677, endPoint y: 151, distance: 111.1
click at [566, 160] on img "grid" at bounding box center [537, 138] width 293 height 157
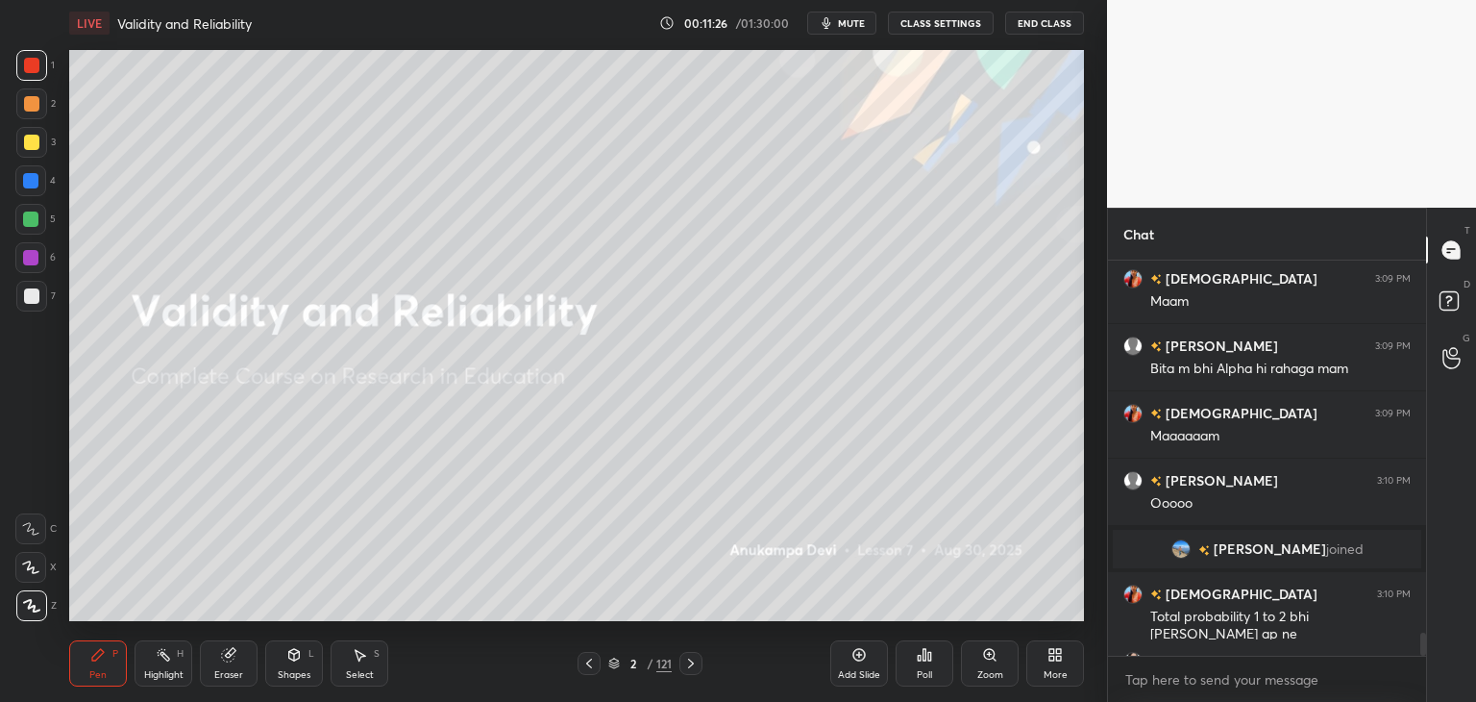
scroll to position [6344, 0]
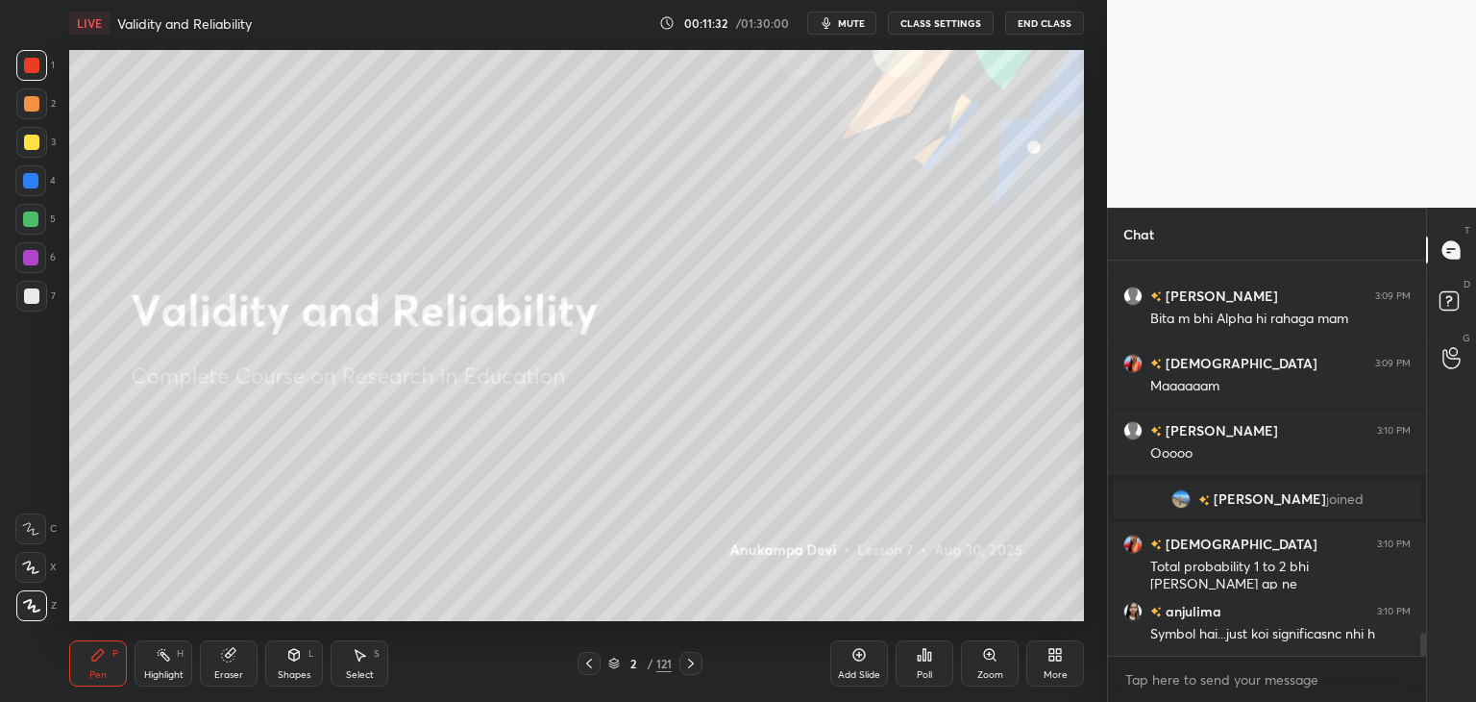
drag, startPoint x: 1425, startPoint y: 645, endPoint x: 1426, endPoint y: 657, distance: 12.6
click at [1426, 658] on div "Chat Amrta 3:09 PM Good afternoon mam krishnavi 3:09 PM Maam Gargi 3:09 PM Bita…" at bounding box center [1291, 455] width 369 height 494
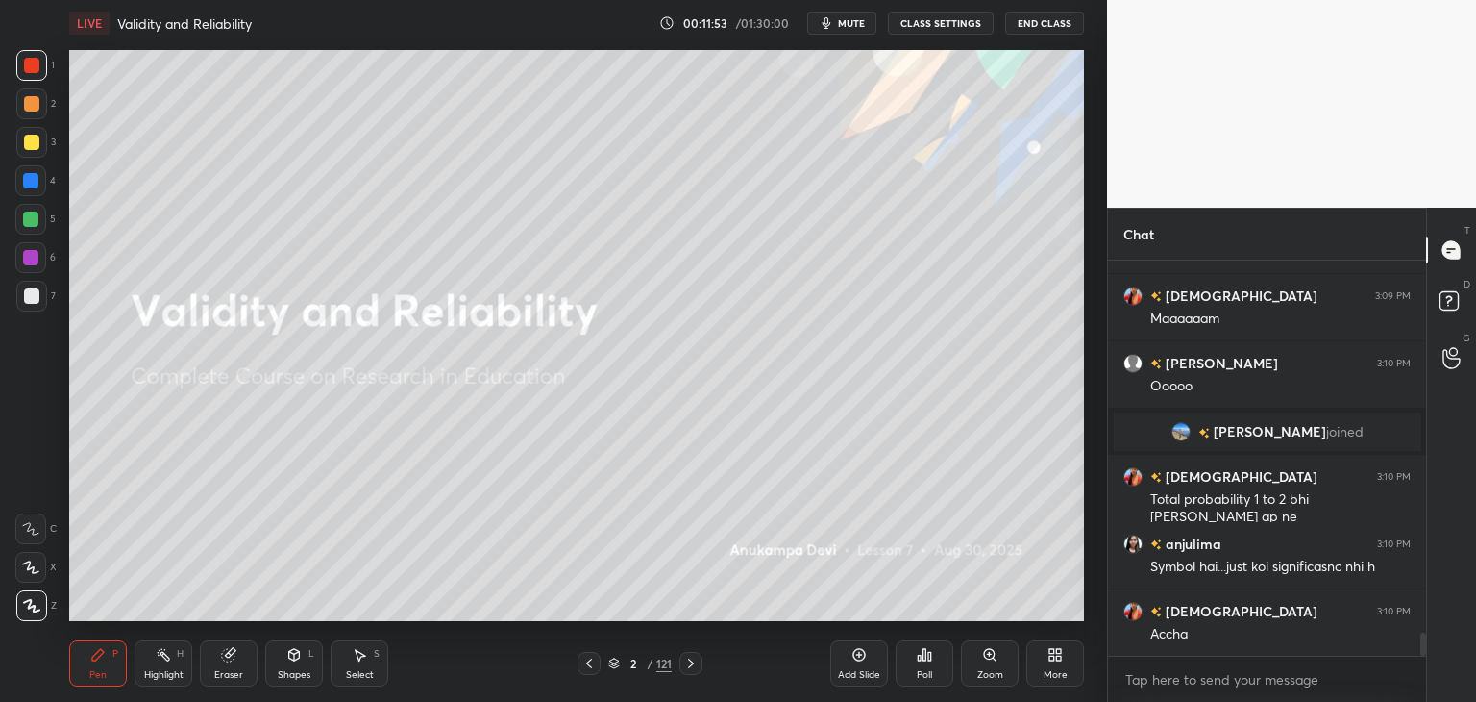
drag, startPoint x: 237, startPoint y: 668, endPoint x: 235, endPoint y: 658, distance: 10.0
click at [235, 666] on div "Eraser" at bounding box center [229, 663] width 58 height 46
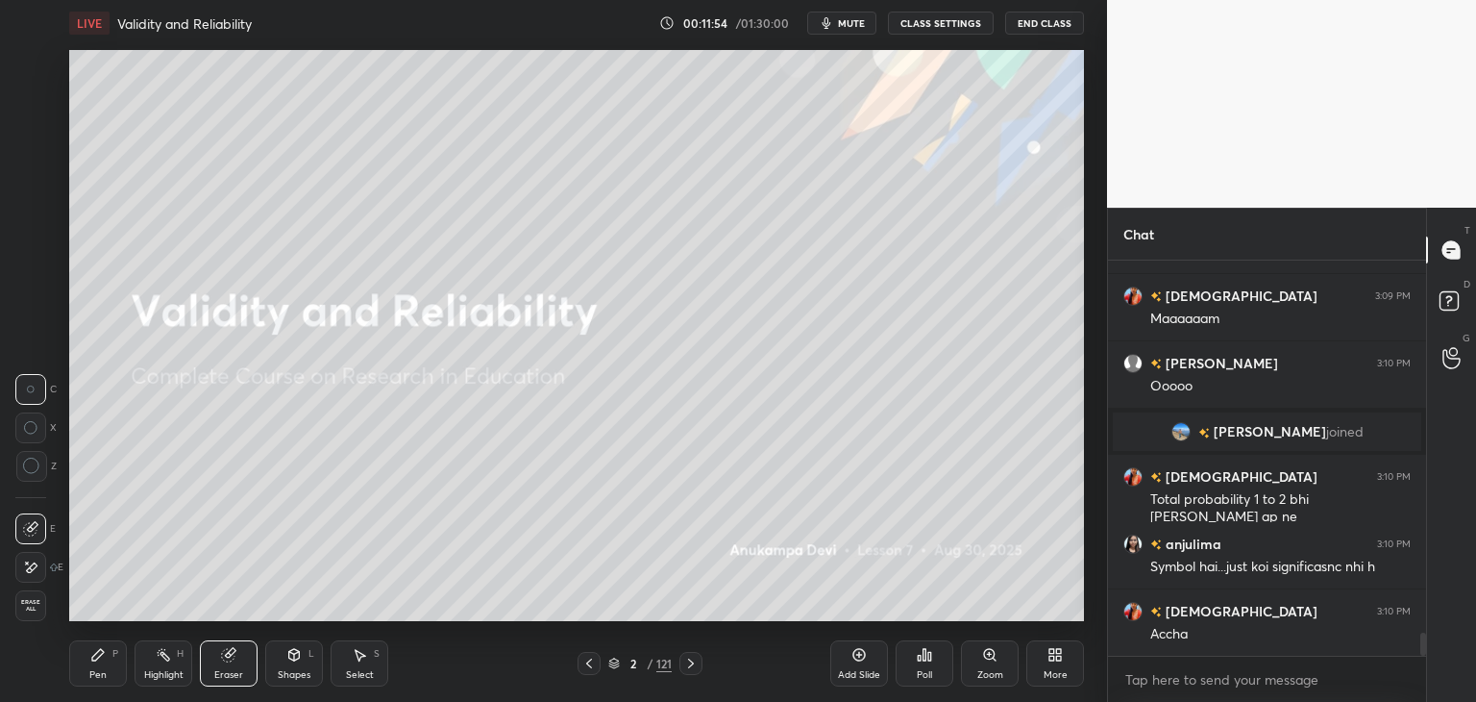
drag, startPoint x: 22, startPoint y: 609, endPoint x: 46, endPoint y: 589, distance: 31.4
click at [22, 608] on span "Erase all" at bounding box center [30, 605] width 29 height 13
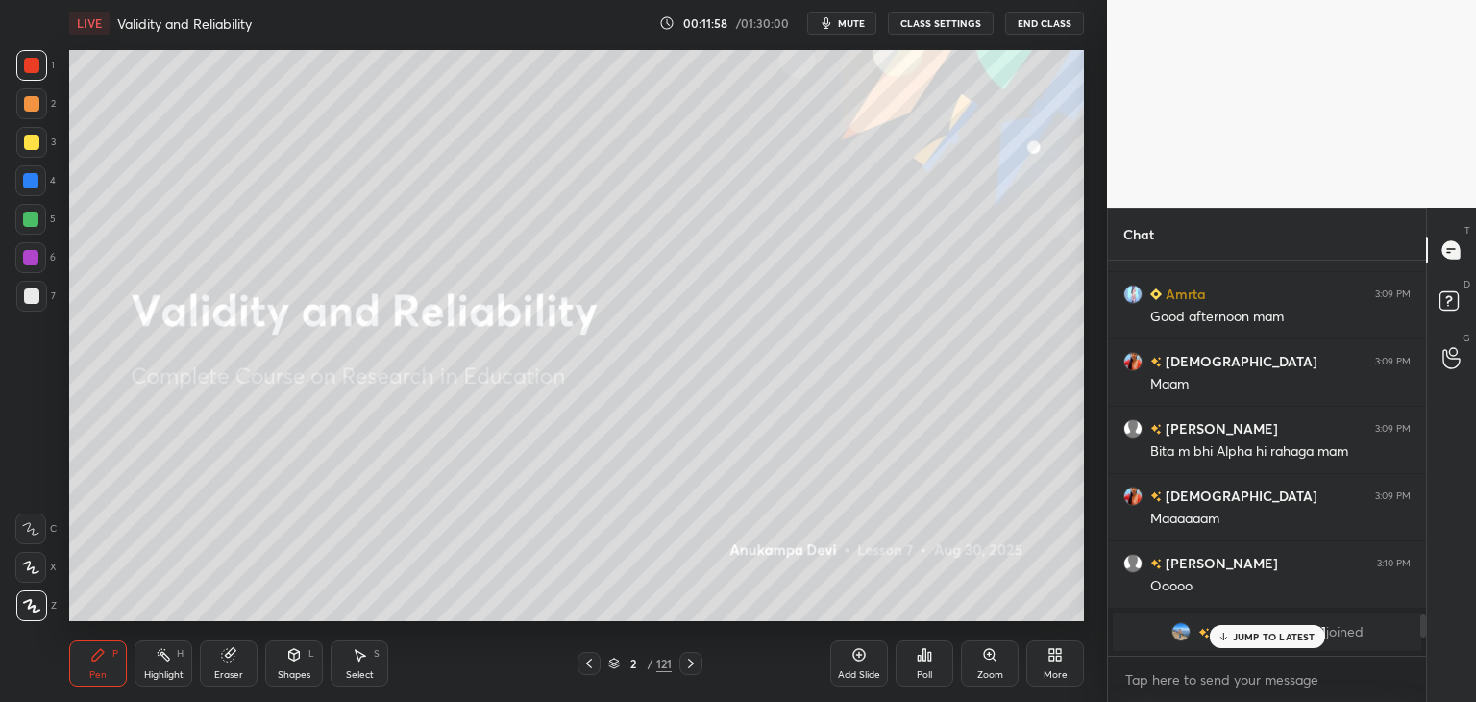
scroll to position [6161, 0]
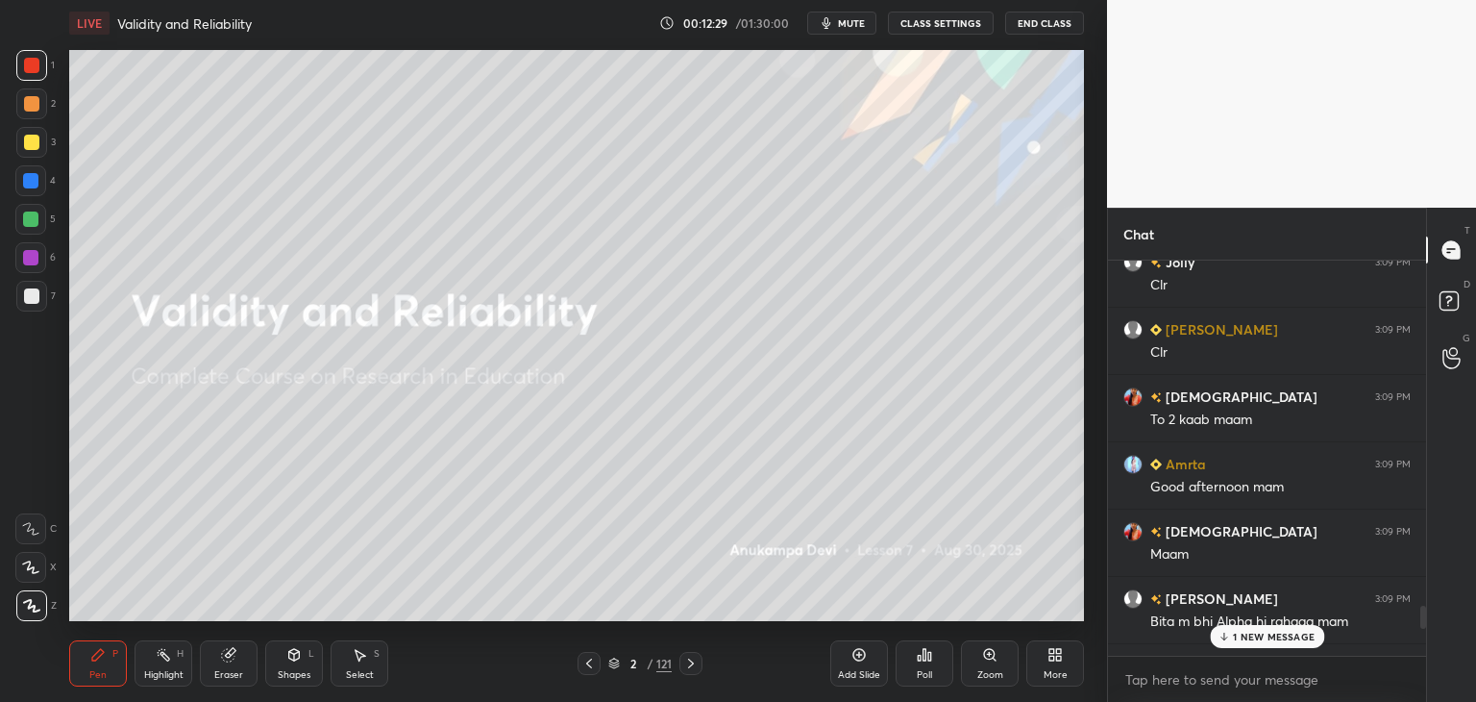
drag, startPoint x: 1423, startPoint y: 643, endPoint x: 1330, endPoint y: 660, distance: 93.9
click at [1419, 0] on html "1 2 3 4 5 6 7 C X Z C X Z E E Erase all H H LIVE Validity and Reliability 00:12…" at bounding box center [738, 0] width 1476 height 0
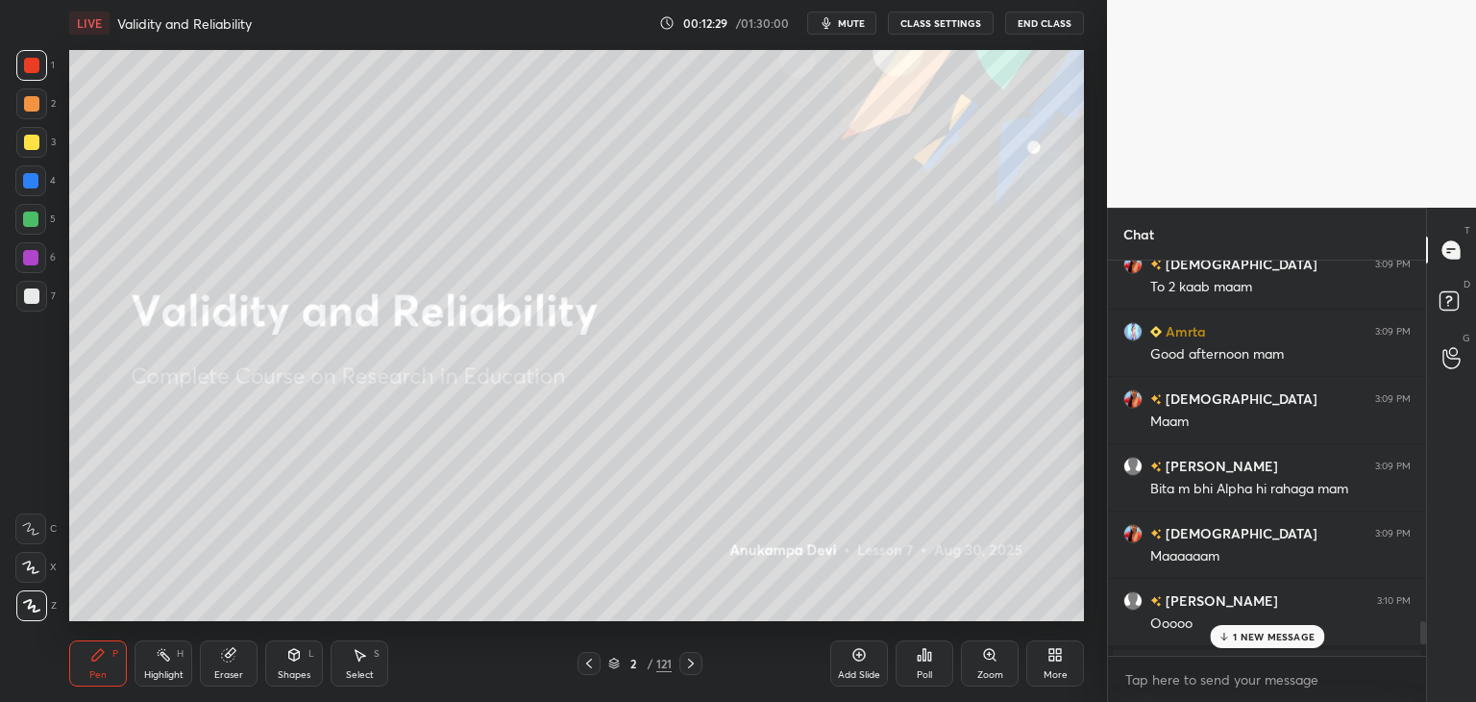
click at [1275, 633] on p "1 NEW MESSAGE" at bounding box center [1274, 637] width 82 height 12
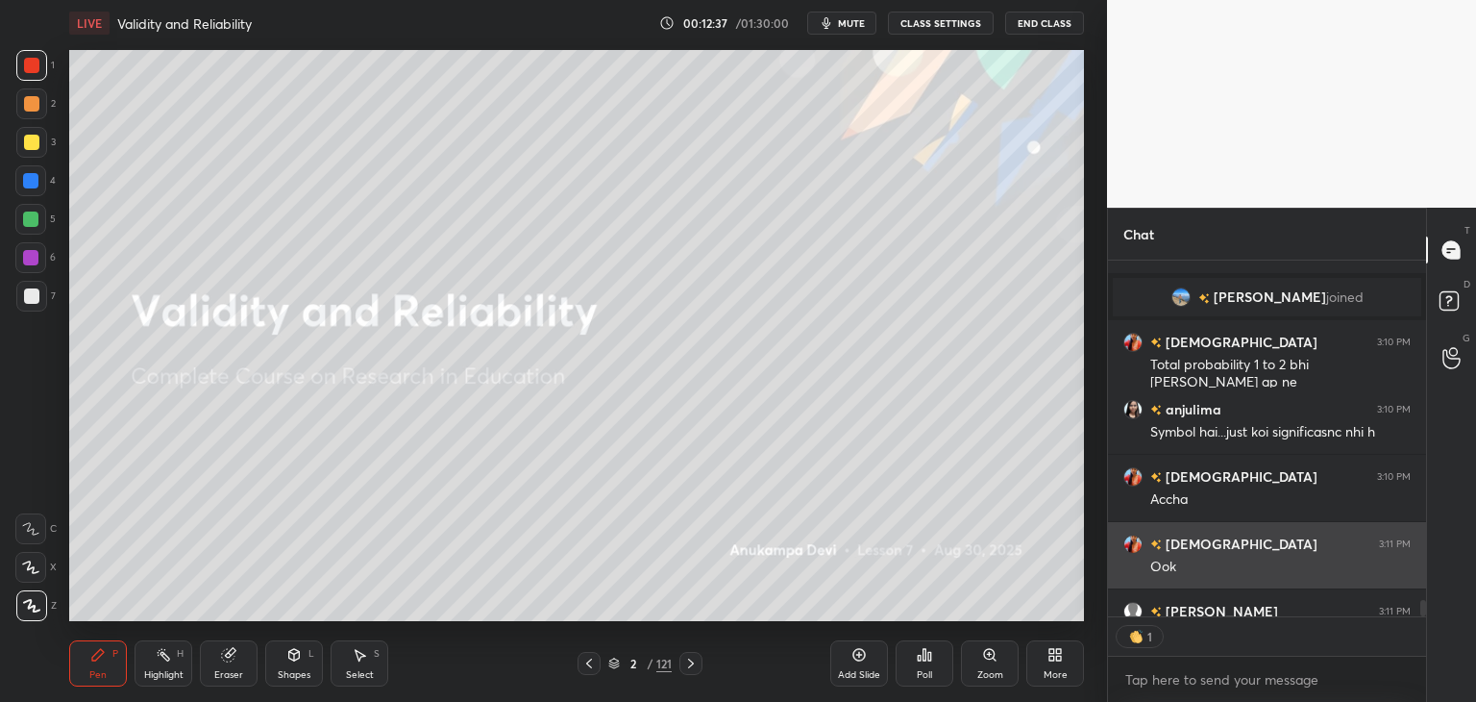
scroll to position [351, 312]
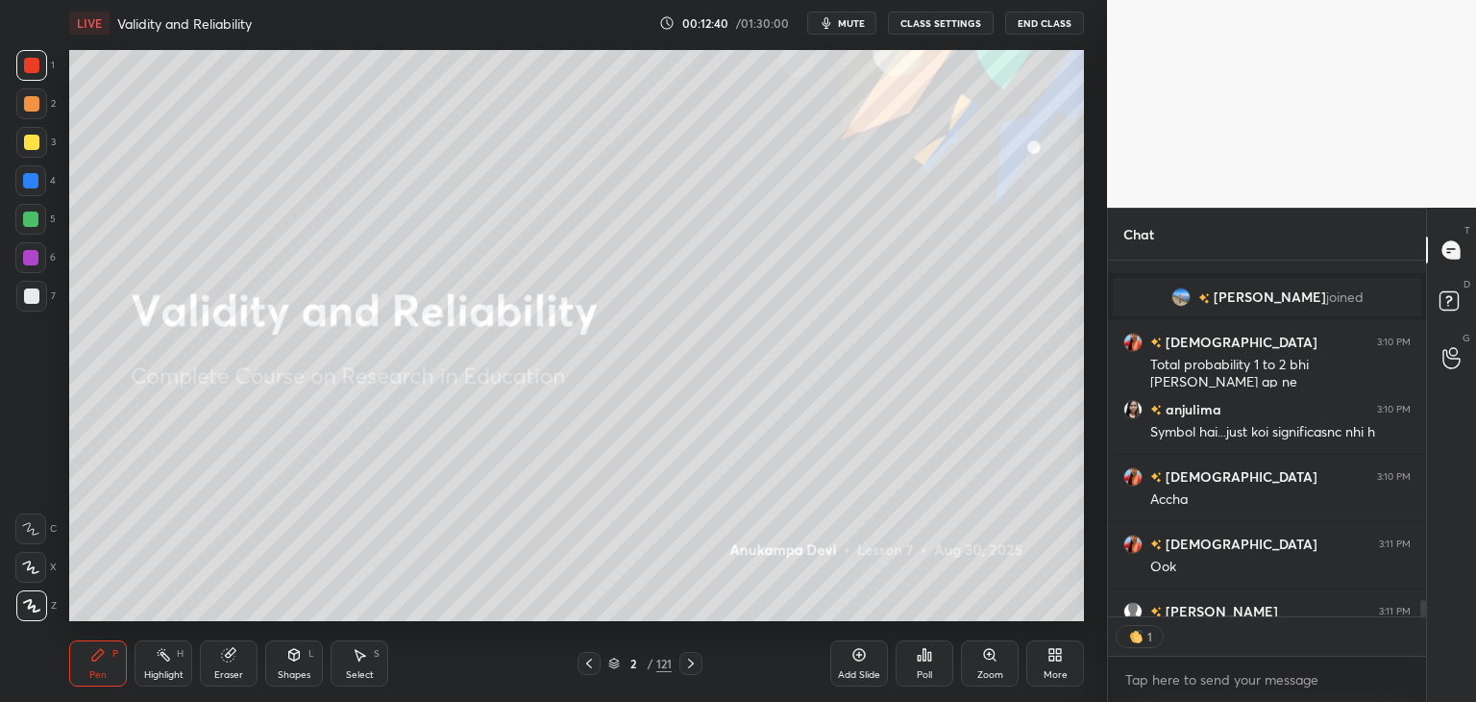
drag, startPoint x: 615, startPoint y: 664, endPoint x: 598, endPoint y: 639, distance: 30.4
click at [615, 662] on icon at bounding box center [614, 663] width 12 height 12
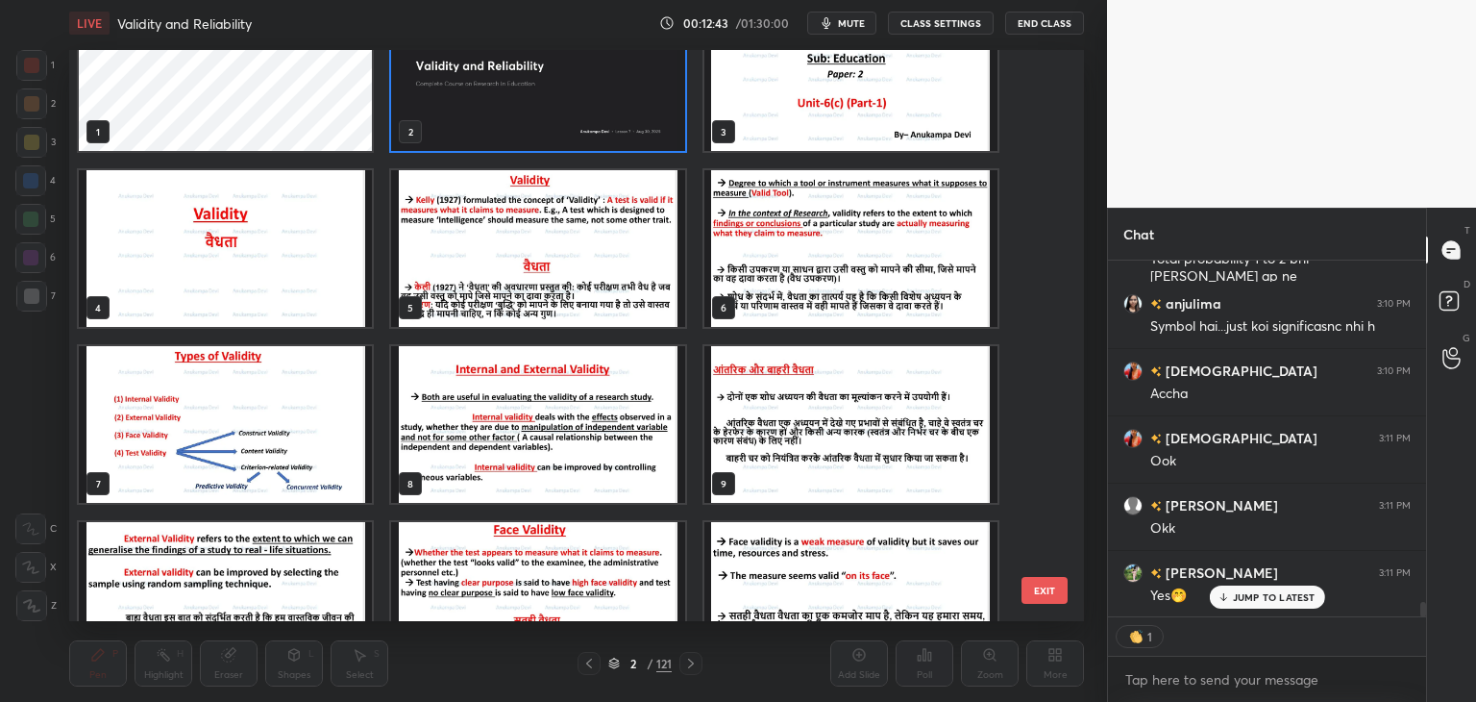
scroll to position [8462, 0]
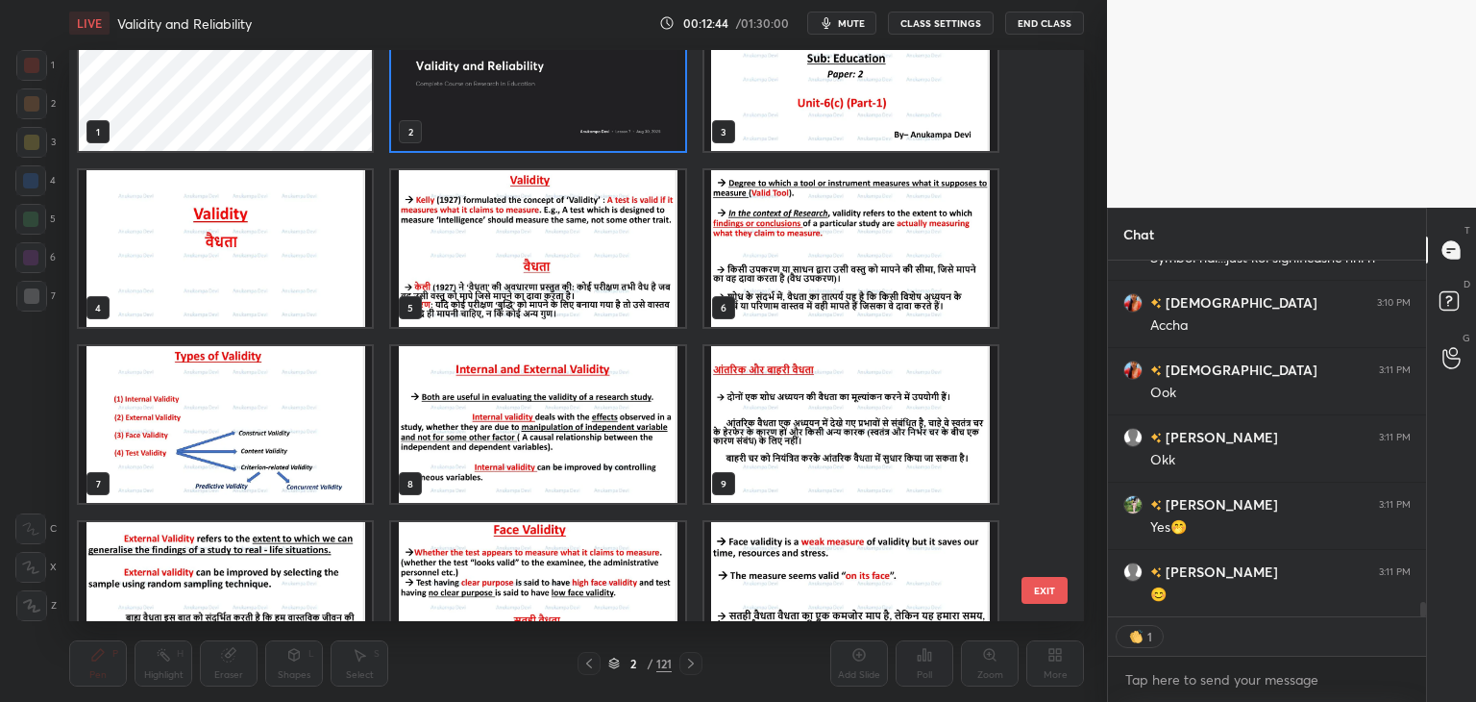
click at [783, 116] on img "grid" at bounding box center [851, 72] width 293 height 157
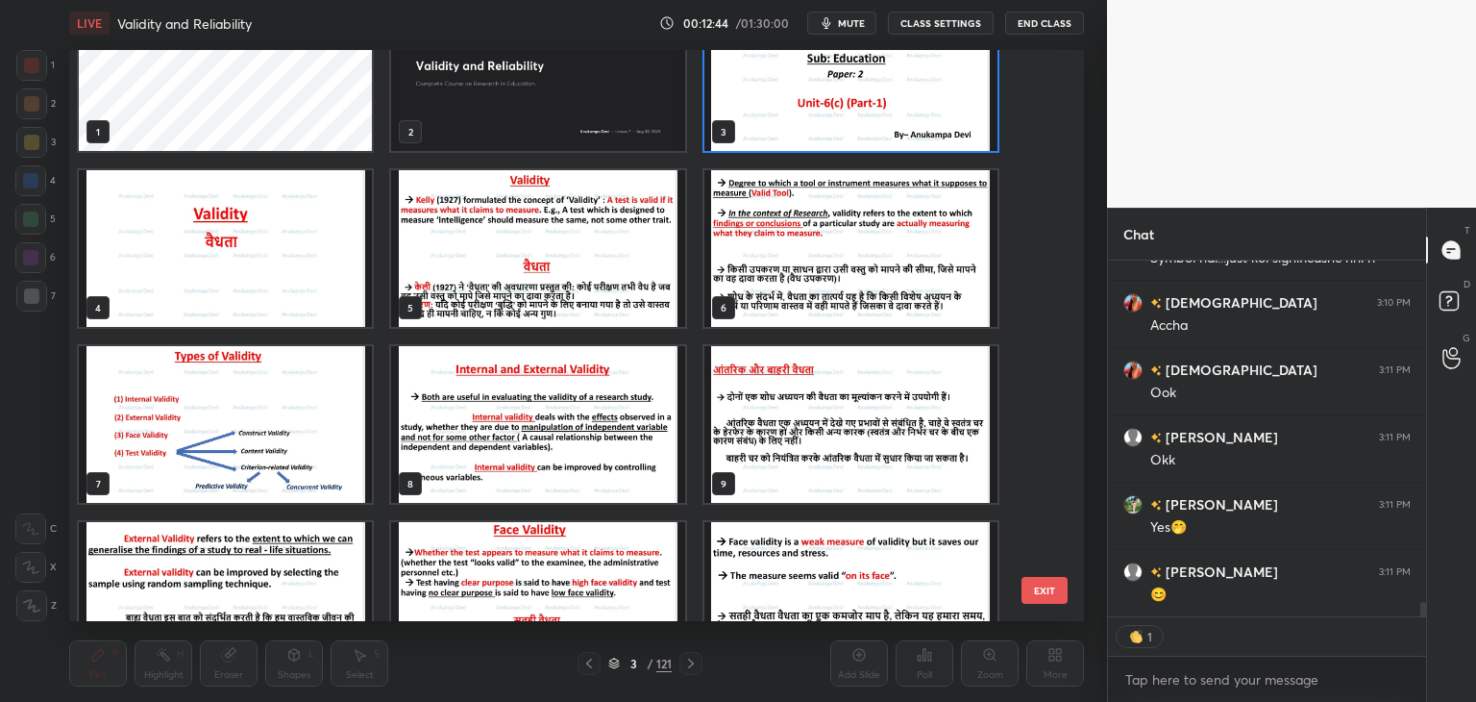
click at [783, 116] on img "grid" at bounding box center [851, 72] width 293 height 157
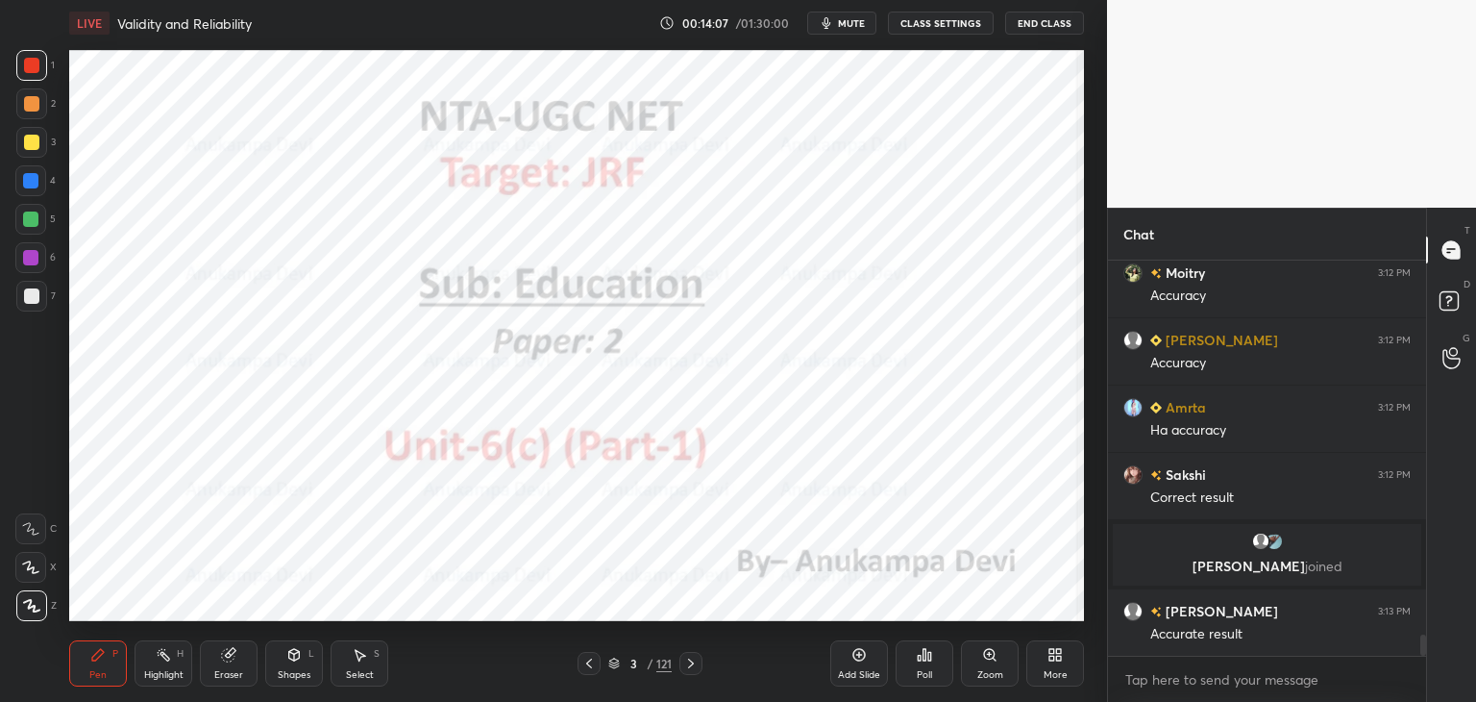
scroll to position [7130, 0]
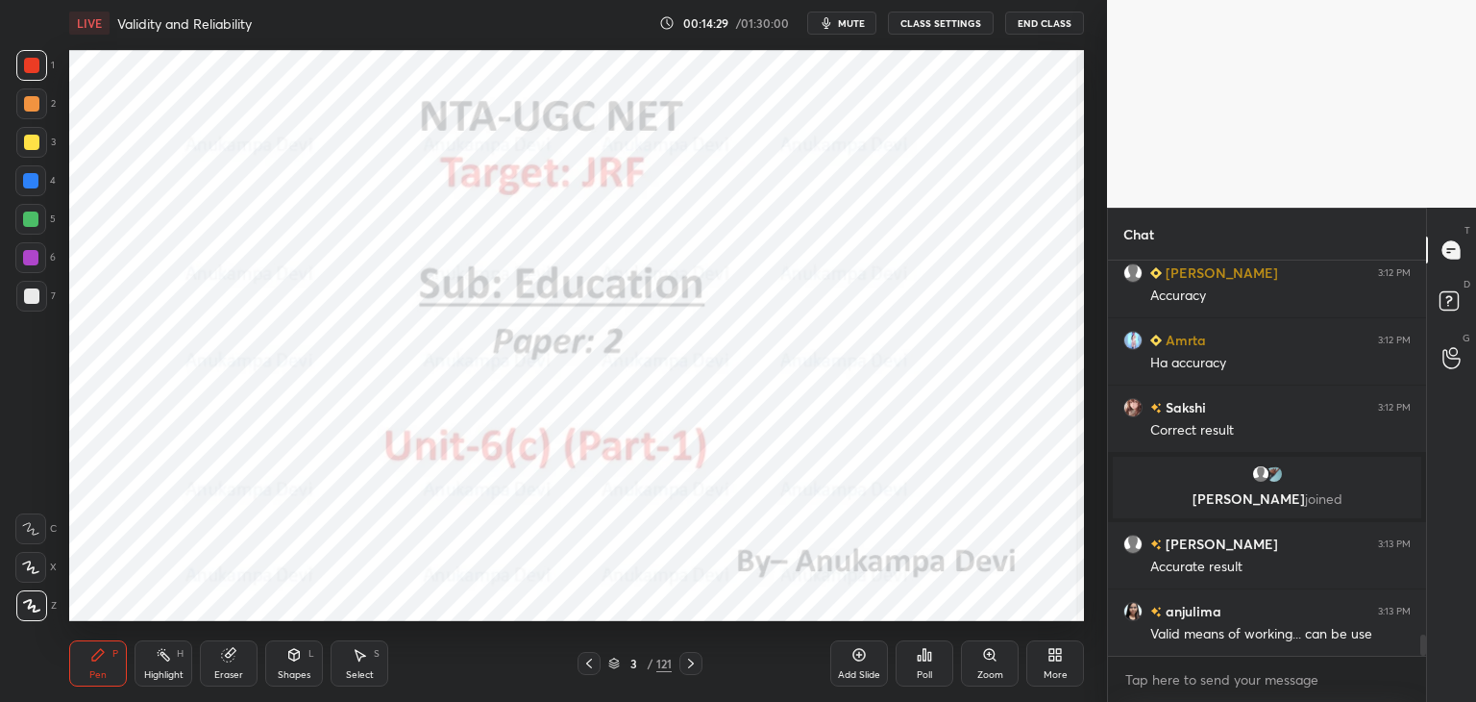
click at [692, 669] on icon at bounding box center [690, 663] width 15 height 15
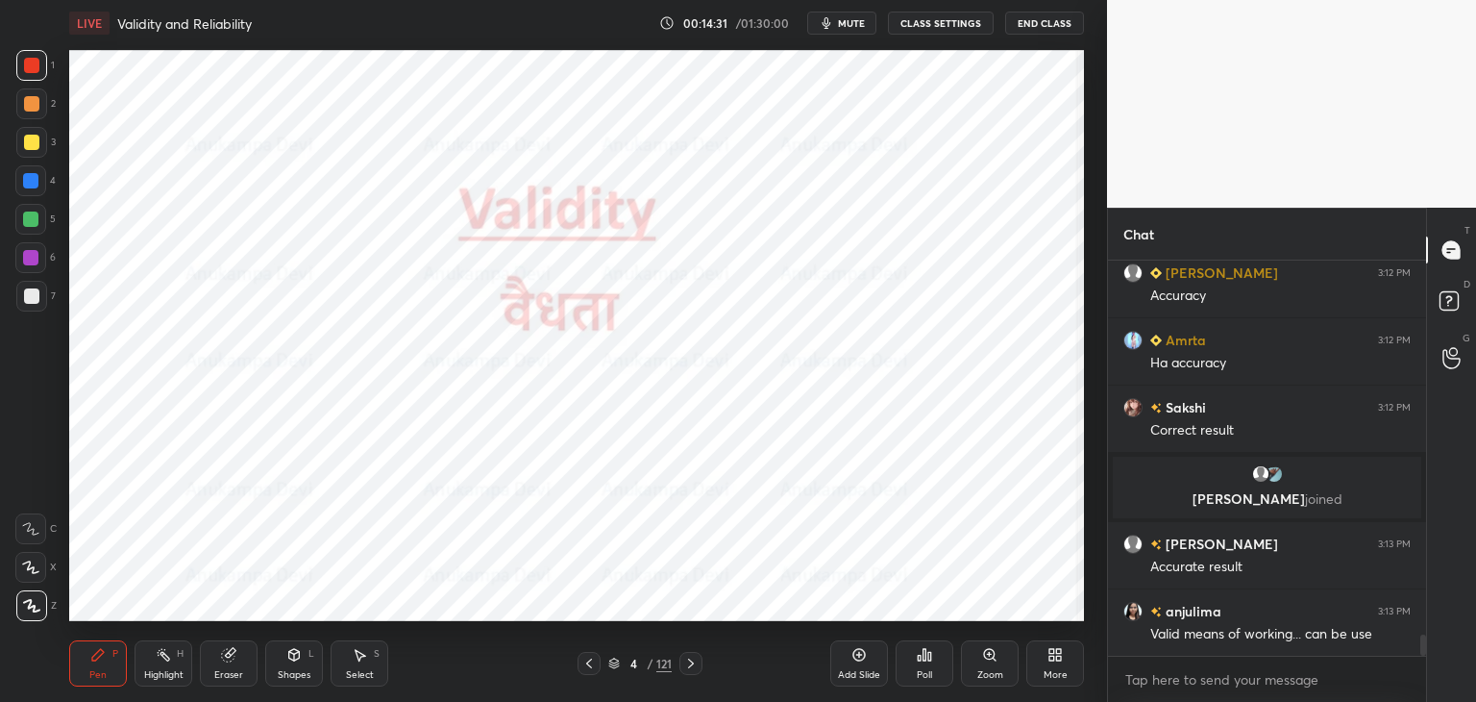
click at [688, 666] on icon at bounding box center [690, 663] width 15 height 15
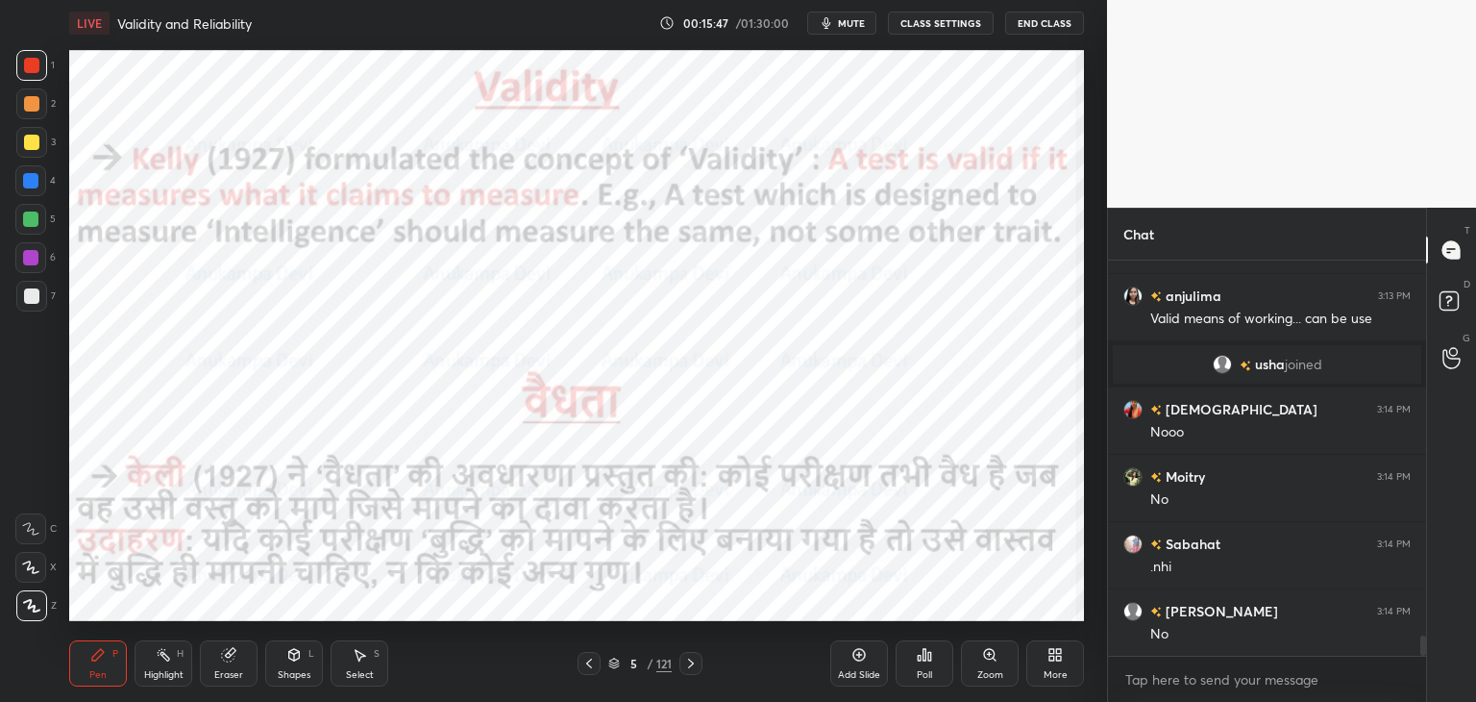
scroll to position [7475, 0]
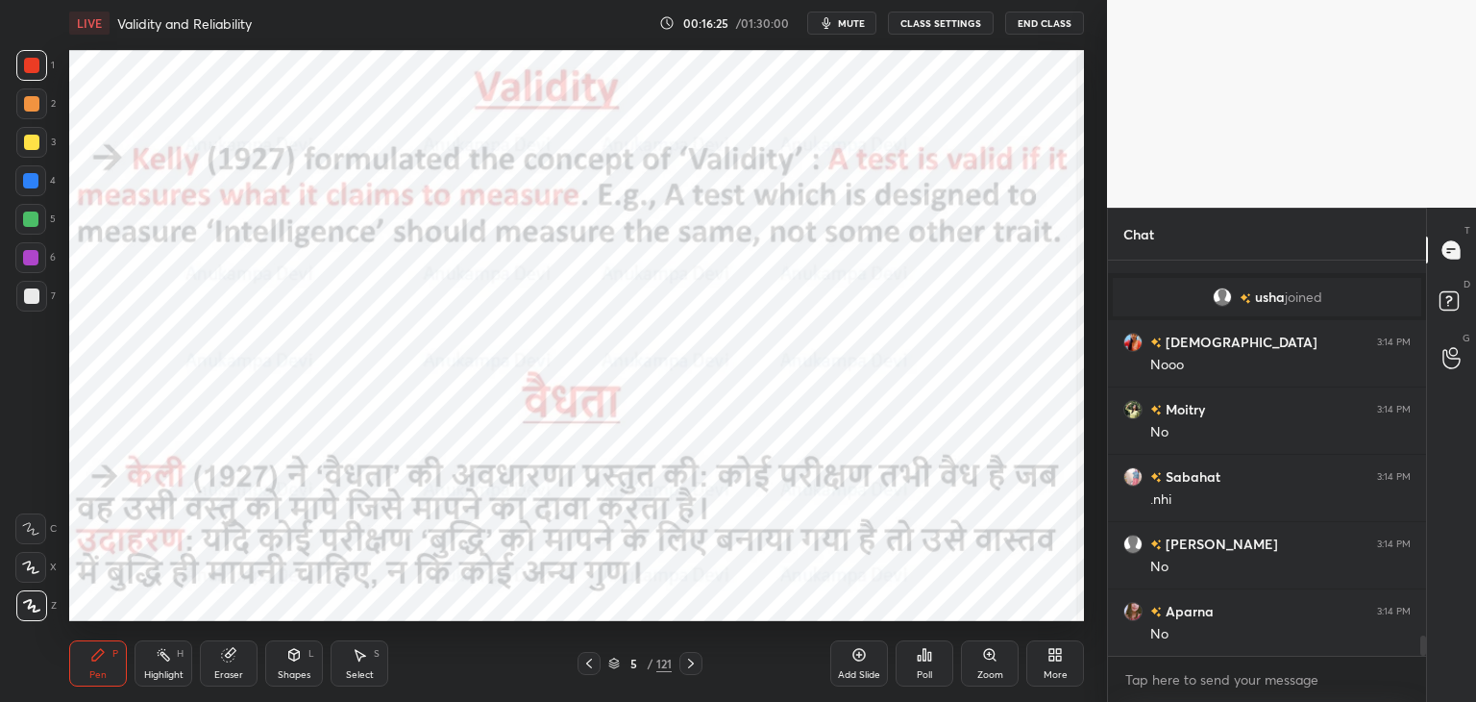
click at [693, 664] on icon at bounding box center [690, 663] width 15 height 15
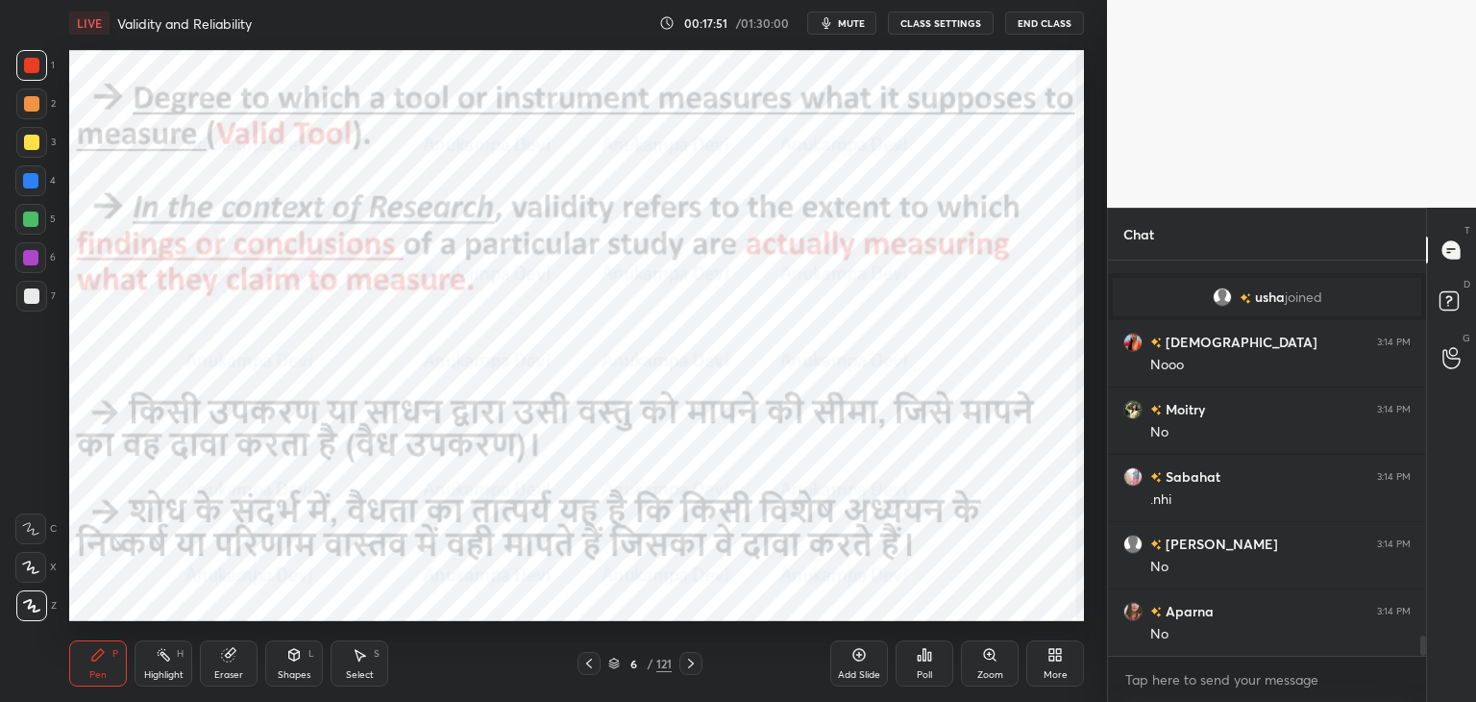
click at [692, 666] on icon at bounding box center [690, 663] width 15 height 15
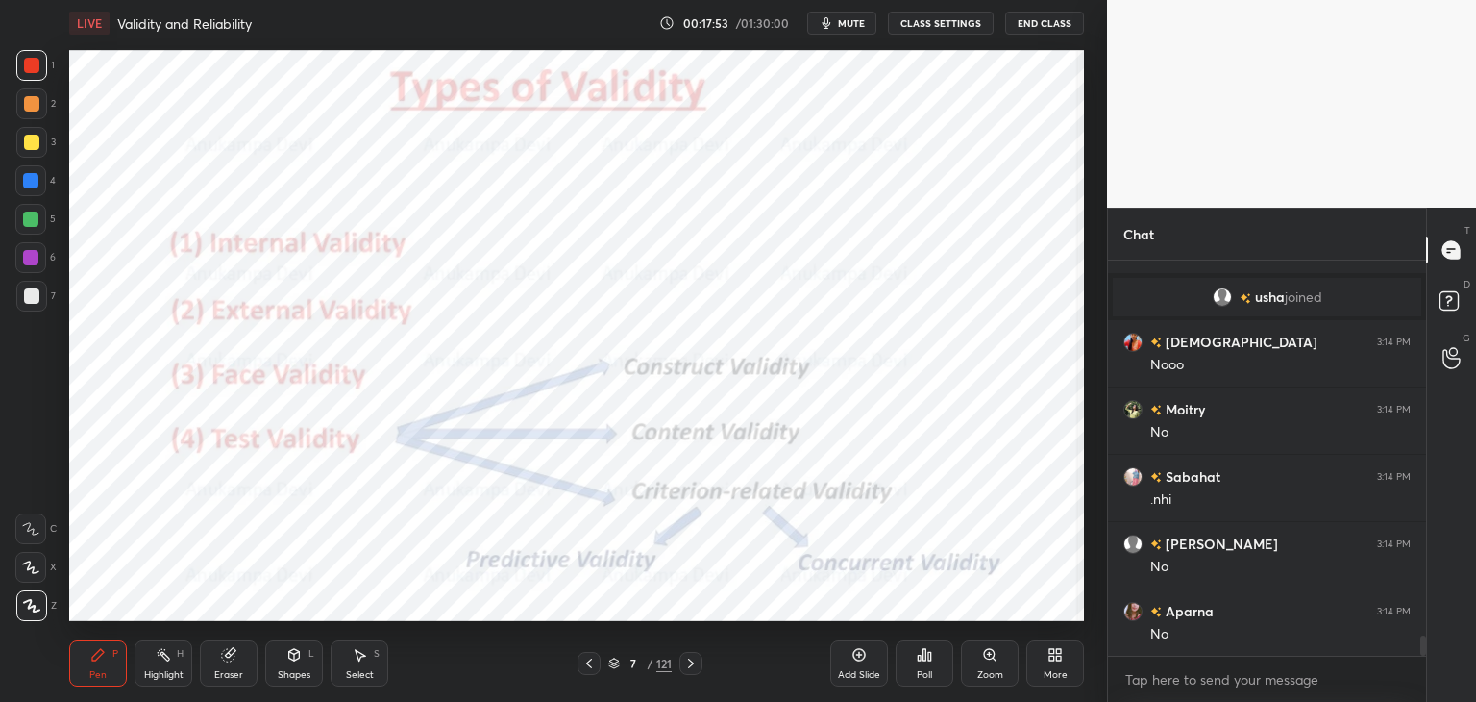
click at [593, 670] on icon at bounding box center [589, 663] width 15 height 15
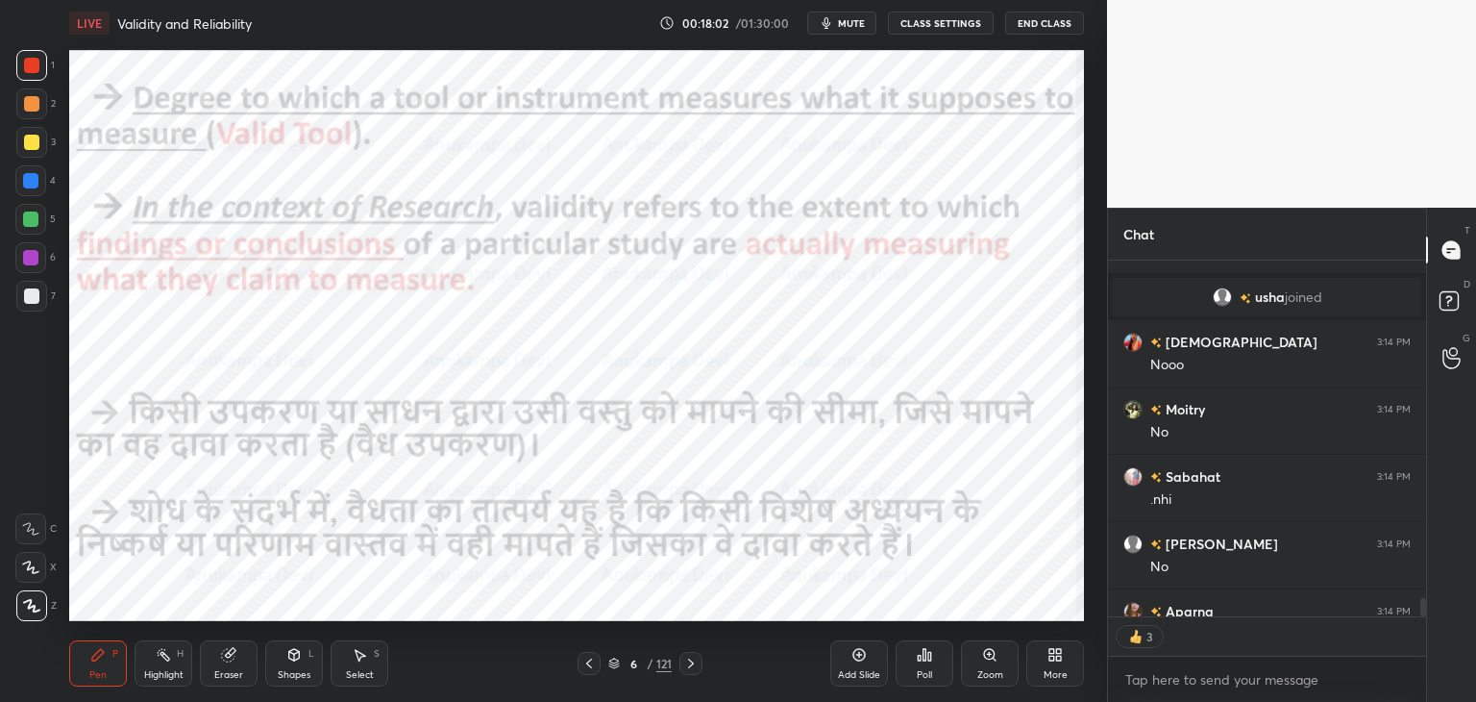
scroll to position [7581, 0]
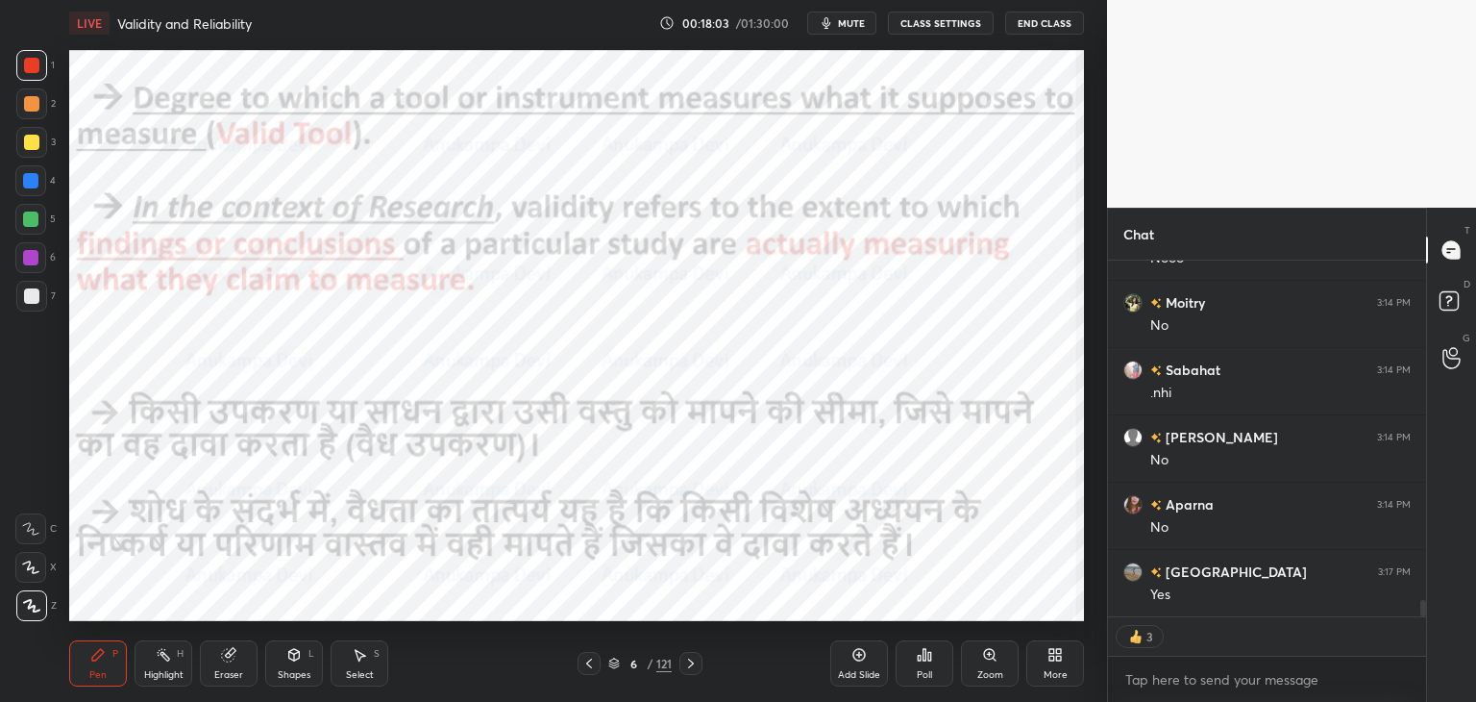
drag, startPoint x: 691, startPoint y: 666, endPoint x: 673, endPoint y: 628, distance: 42.6
click at [692, 665] on icon at bounding box center [690, 663] width 15 height 15
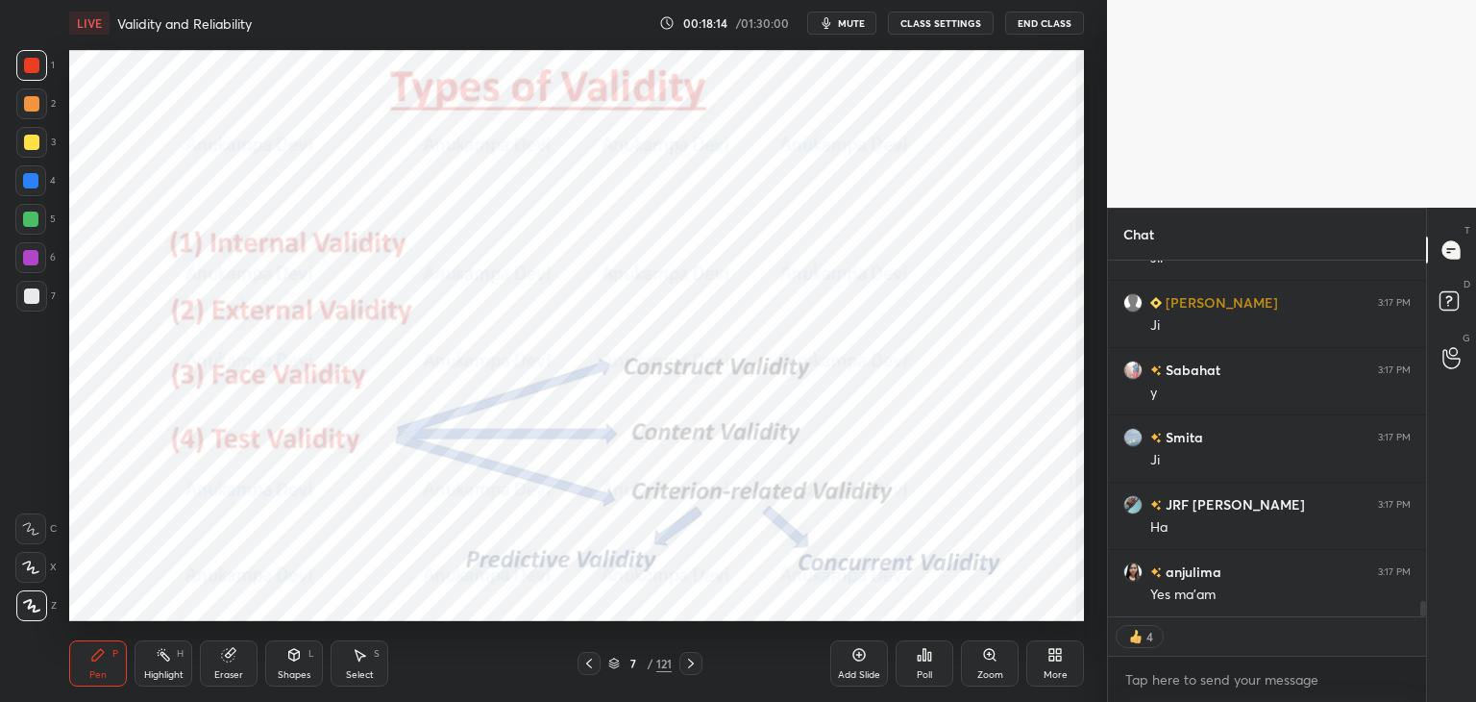
scroll to position [389, 312]
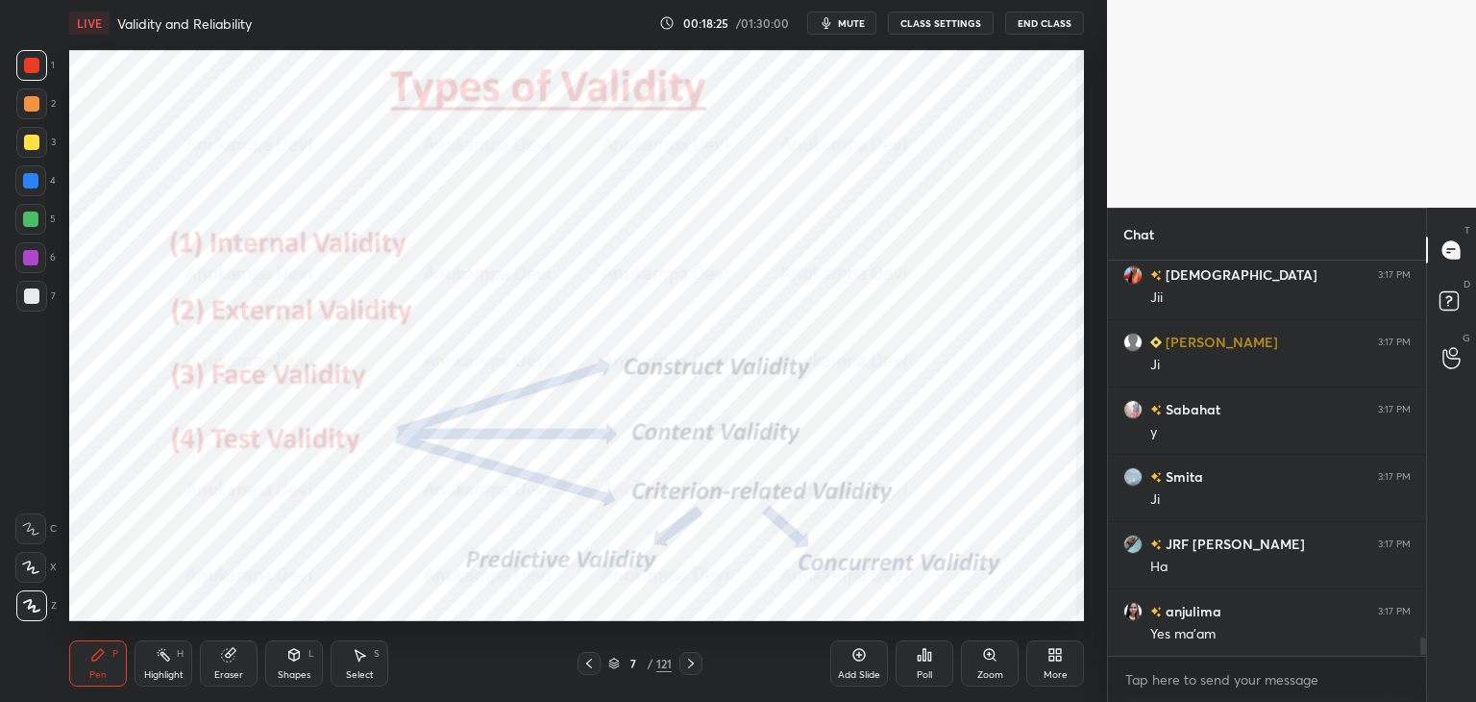
drag, startPoint x: 859, startPoint y: 655, endPoint x: 834, endPoint y: 624, distance: 39.6
click at [859, 654] on icon at bounding box center [859, 655] width 6 height 6
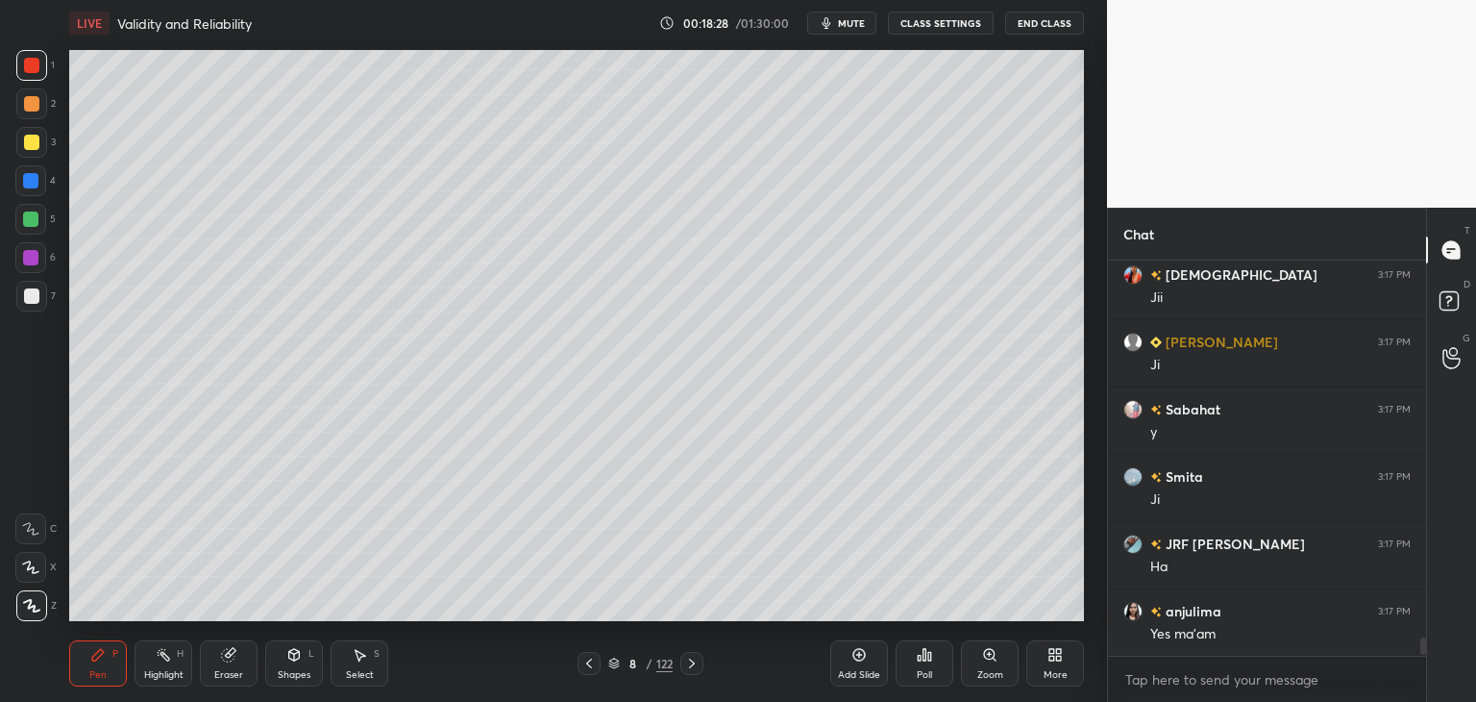
click at [27, 136] on div at bounding box center [31, 142] width 15 height 15
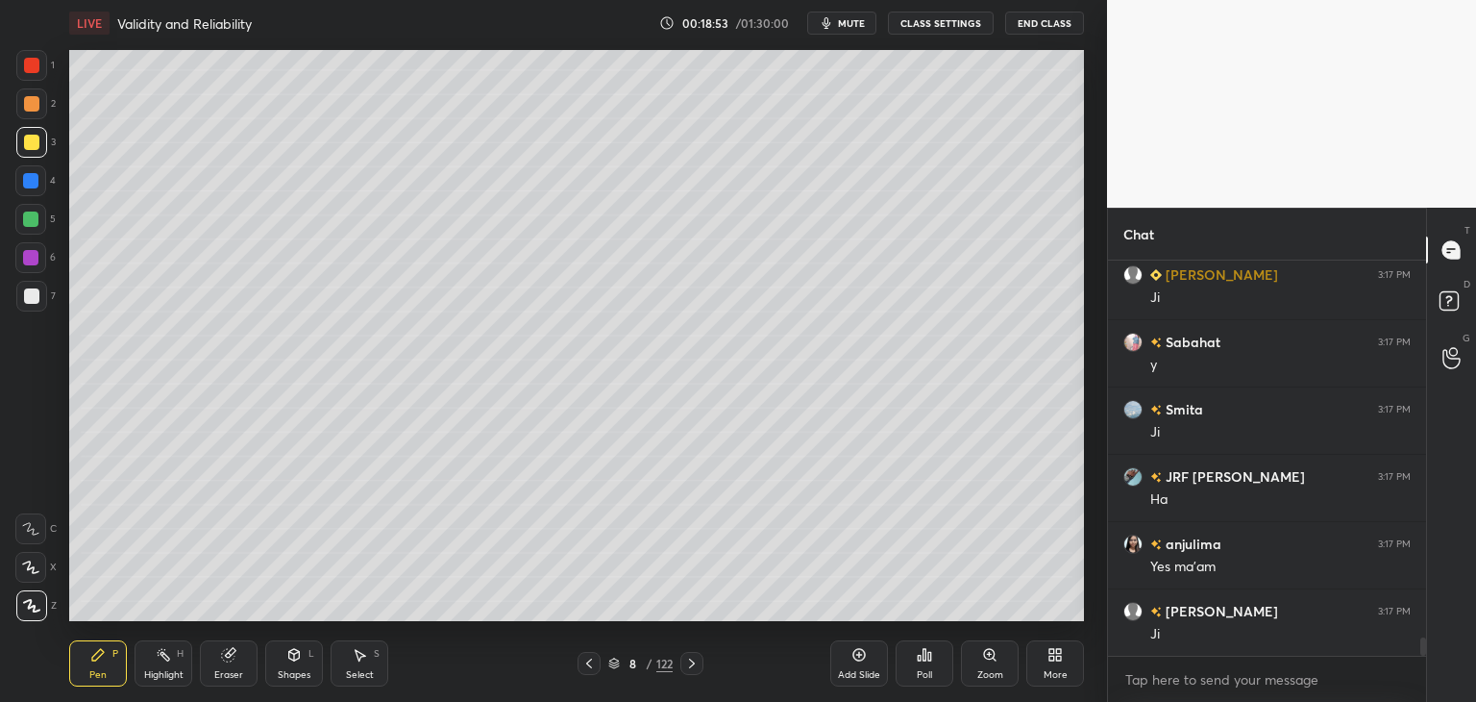
click at [37, 297] on div at bounding box center [31, 295] width 15 height 15
drag, startPoint x: 30, startPoint y: 217, endPoint x: 68, endPoint y: 226, distance: 39.4
click at [32, 216] on div at bounding box center [30, 218] width 15 height 15
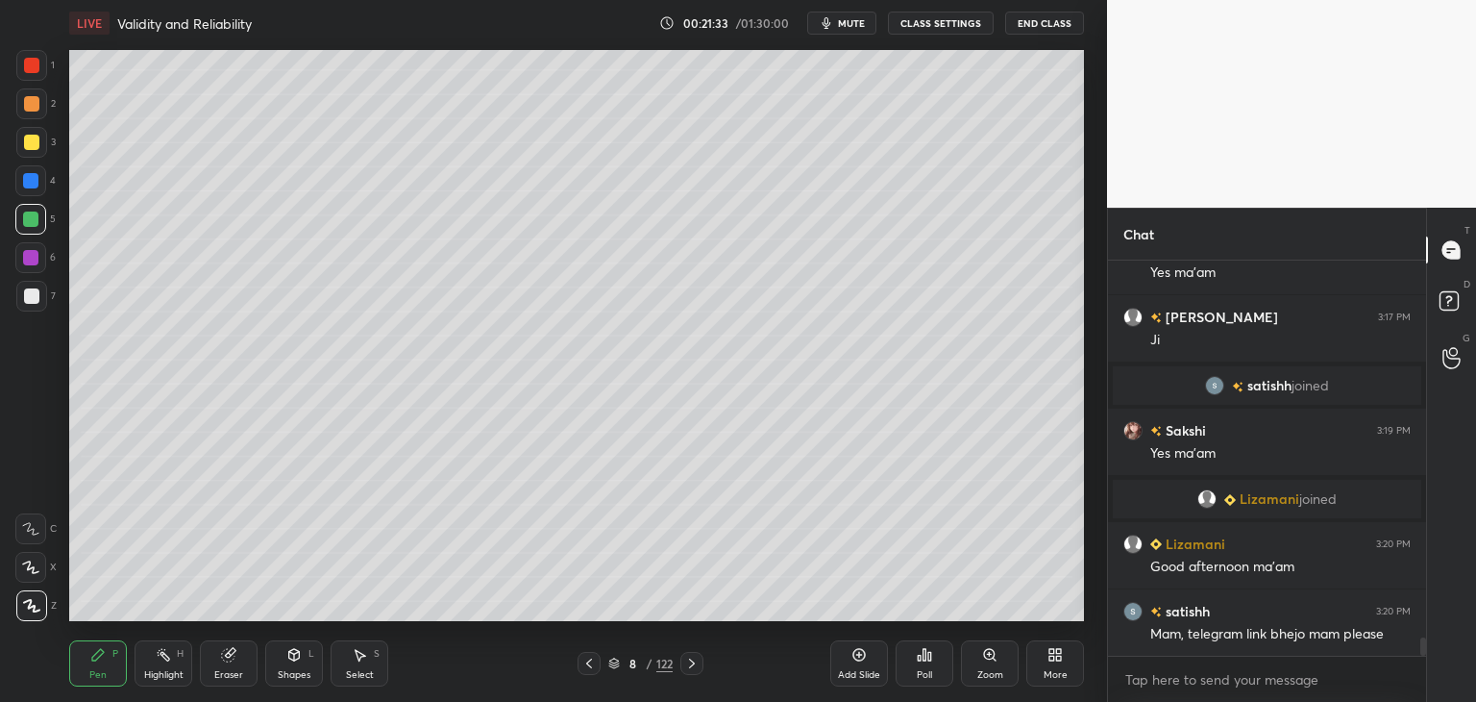
scroll to position [8067, 0]
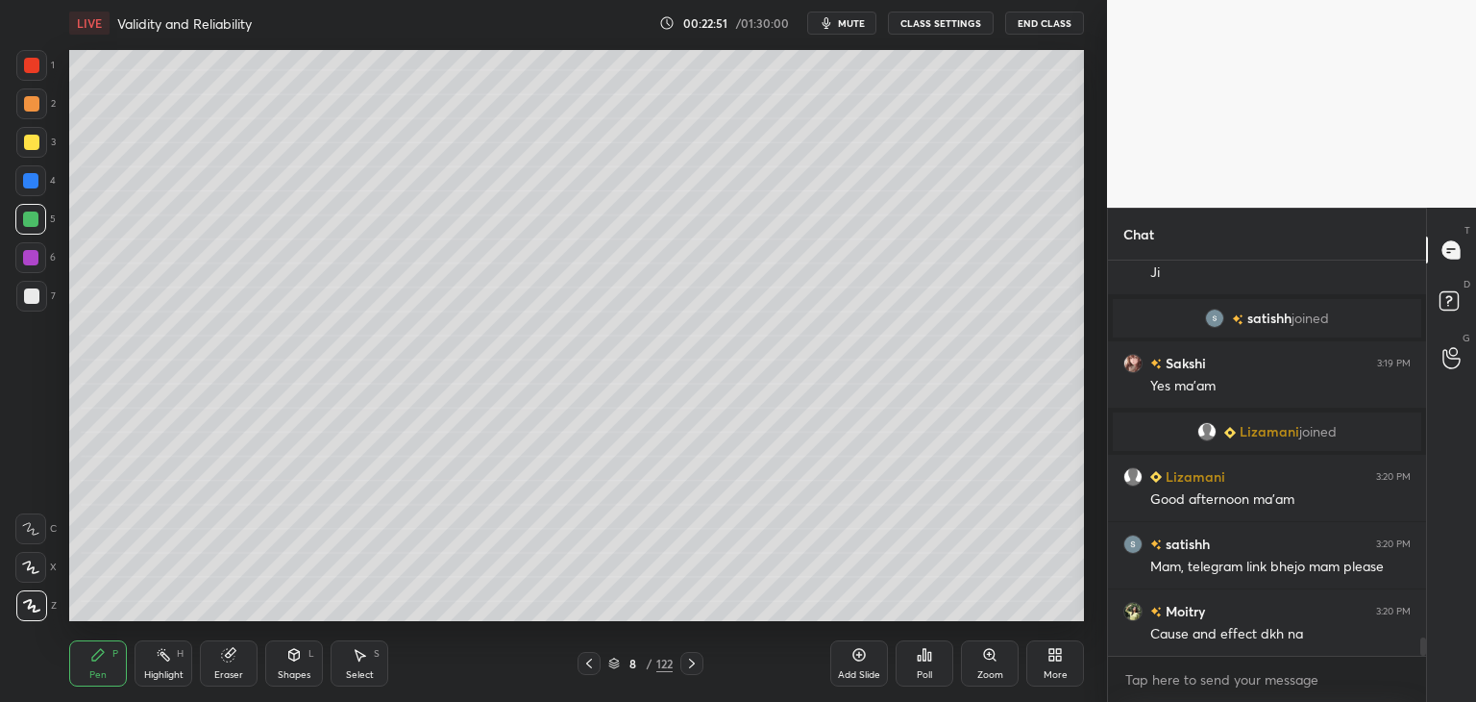
click at [588, 665] on icon at bounding box center [589, 663] width 6 height 10
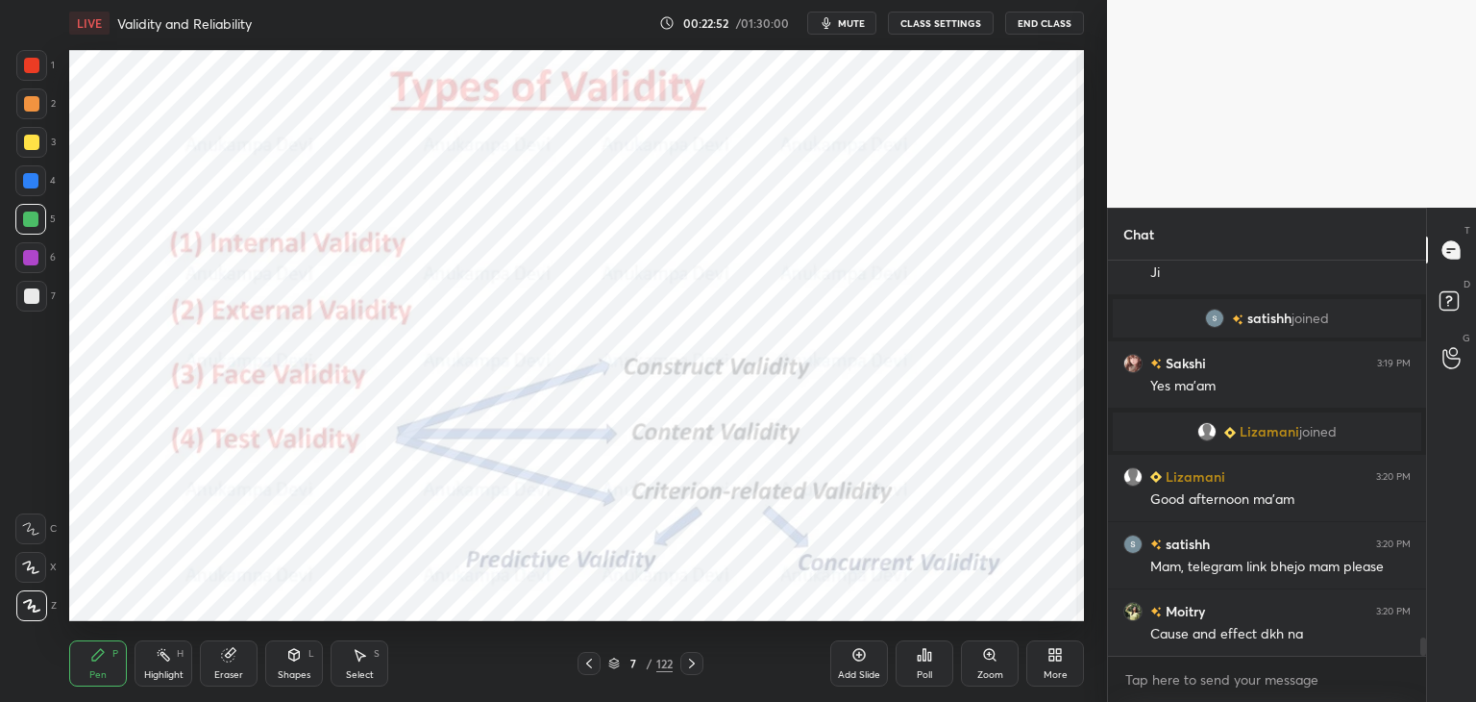
click at [690, 663] on icon at bounding box center [691, 663] width 15 height 15
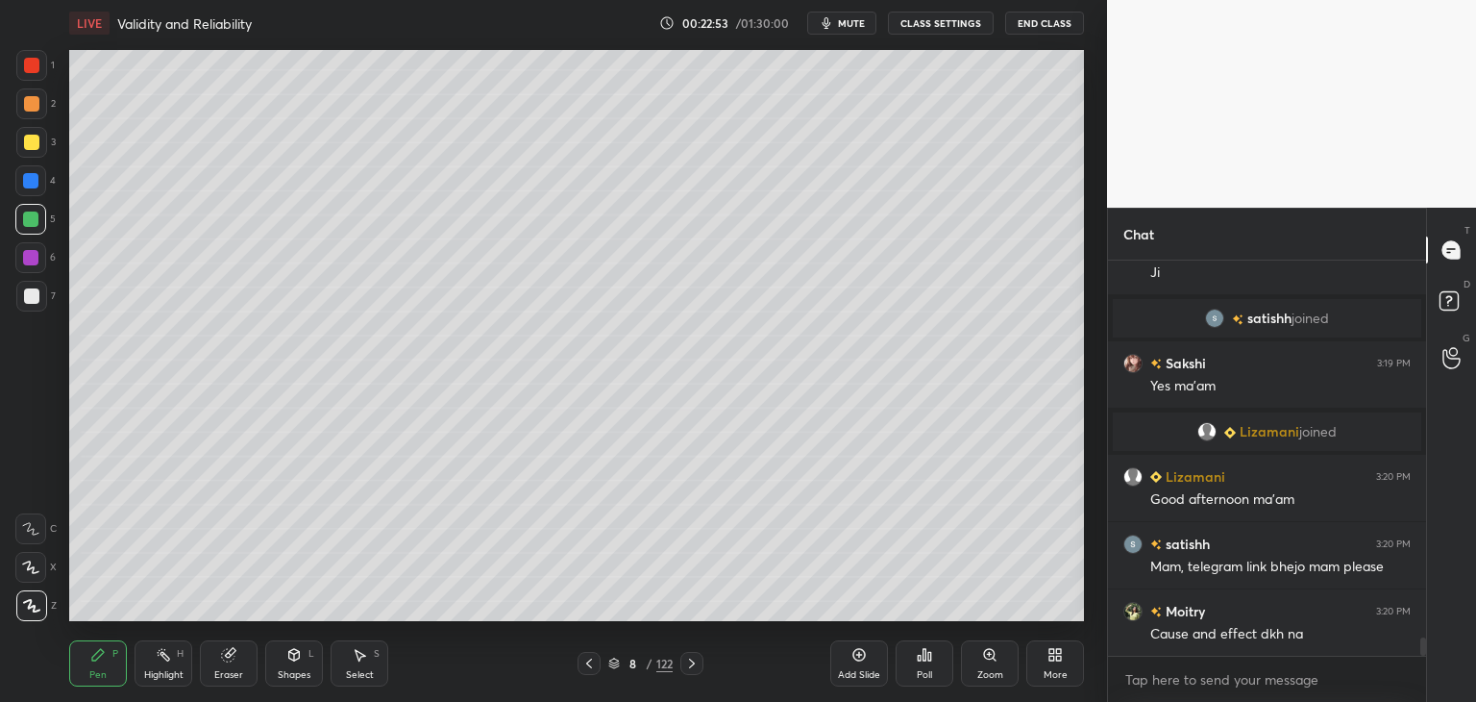
scroll to position [8113, 0]
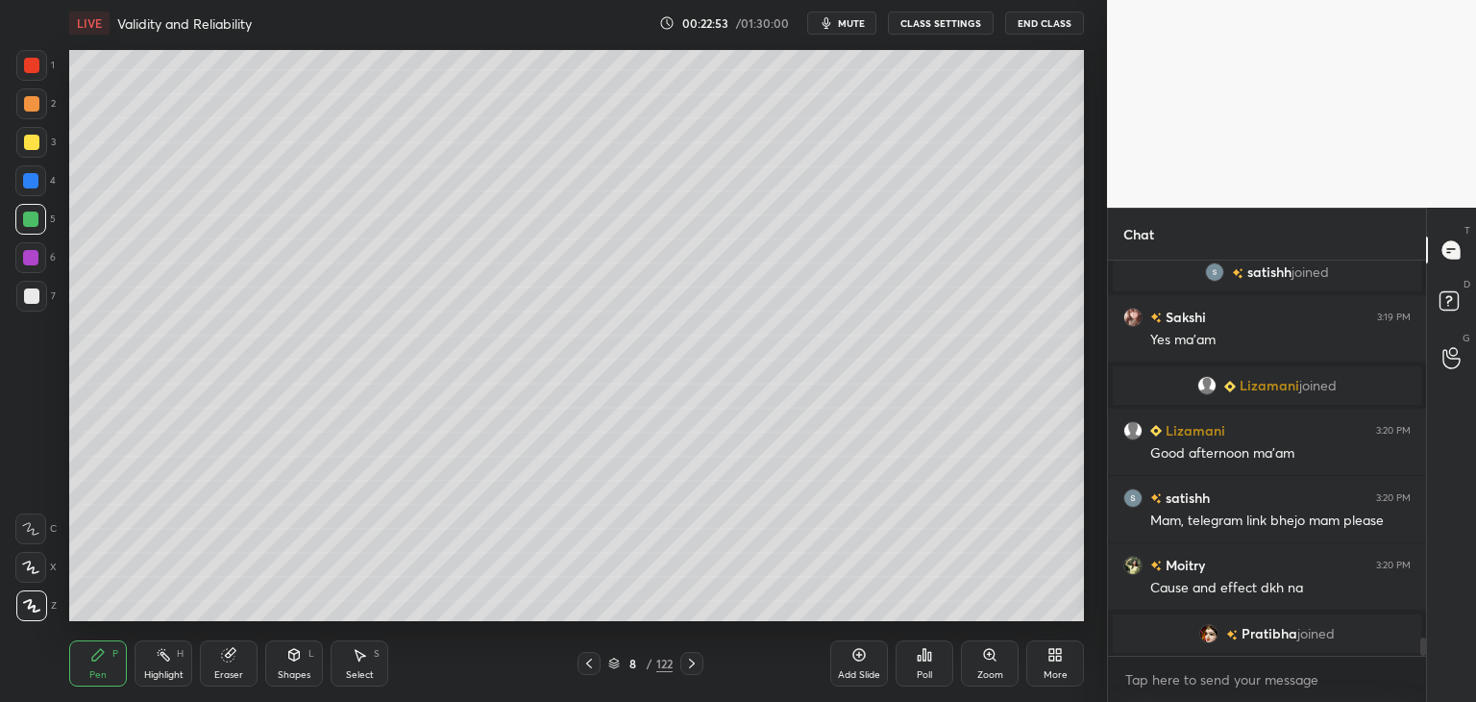
drag, startPoint x: 690, startPoint y: 664, endPoint x: 696, endPoint y: 624, distance: 40.8
click at [690, 662] on icon at bounding box center [691, 663] width 15 height 15
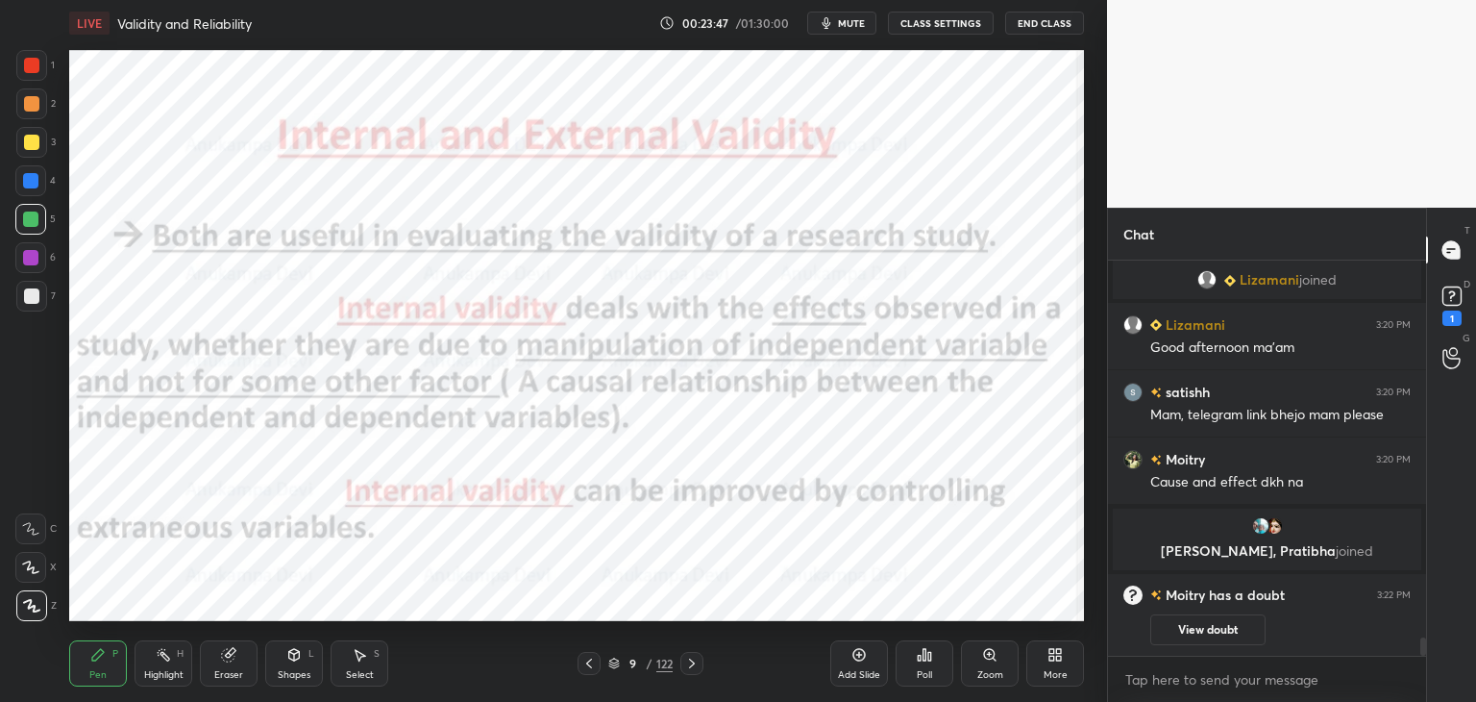
scroll to position [8249, 0]
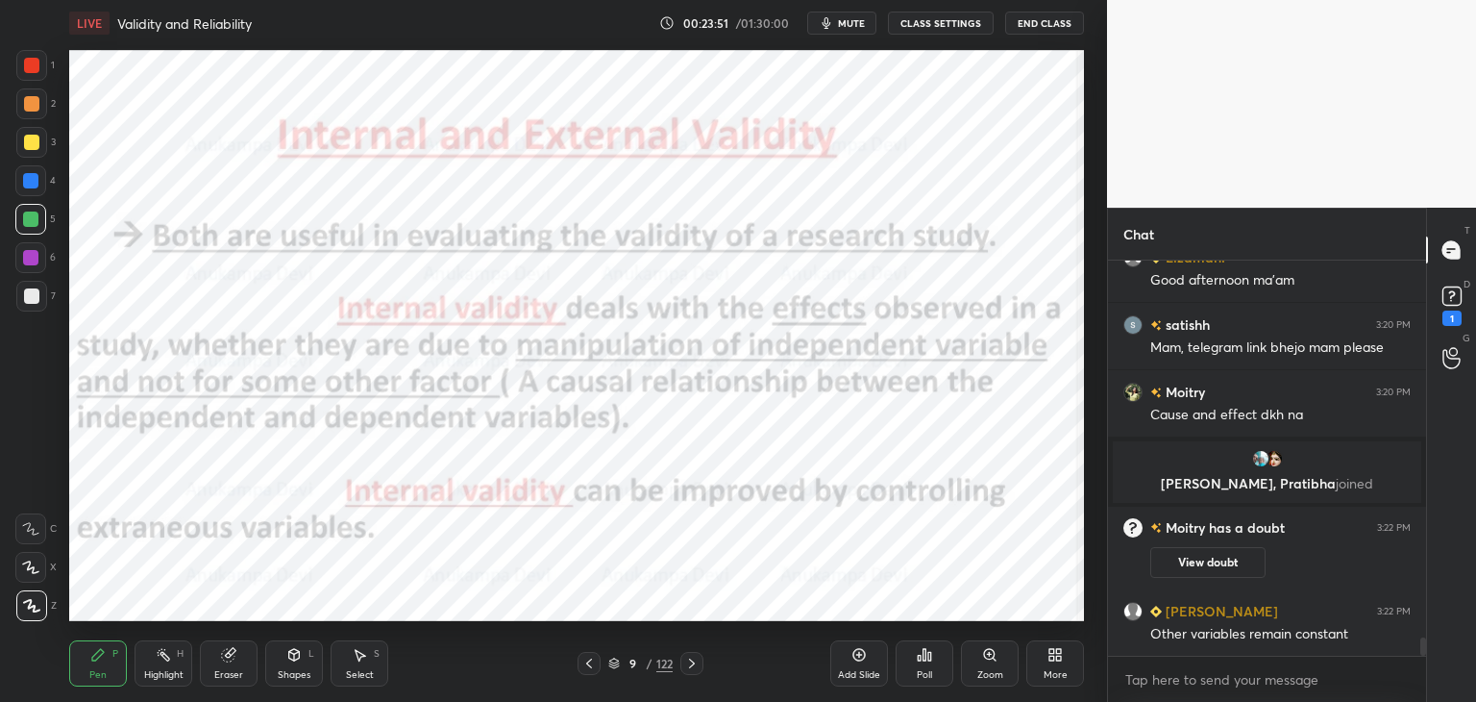
drag, startPoint x: 688, startPoint y: 663, endPoint x: 681, endPoint y: 654, distance: 12.3
click at [688, 662] on icon at bounding box center [691, 663] width 15 height 15
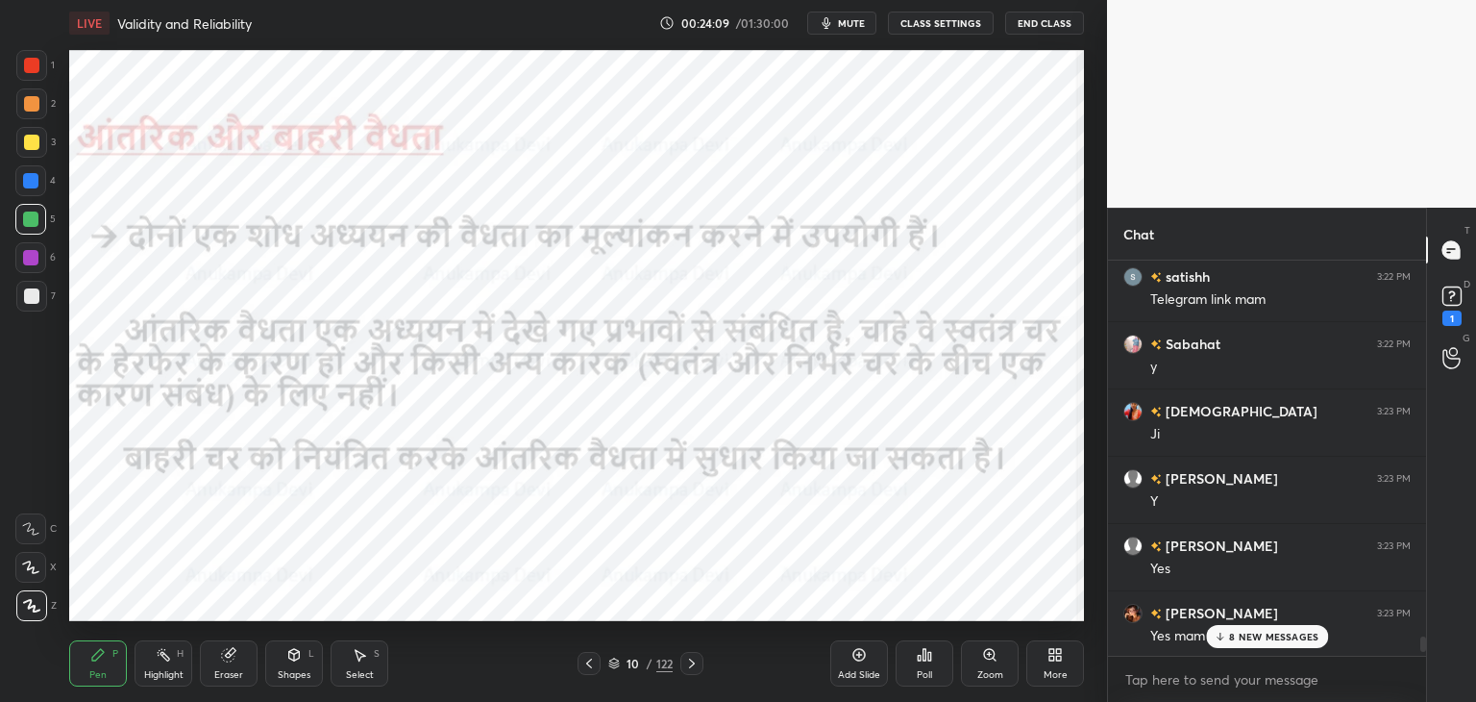
scroll to position [9434, 0]
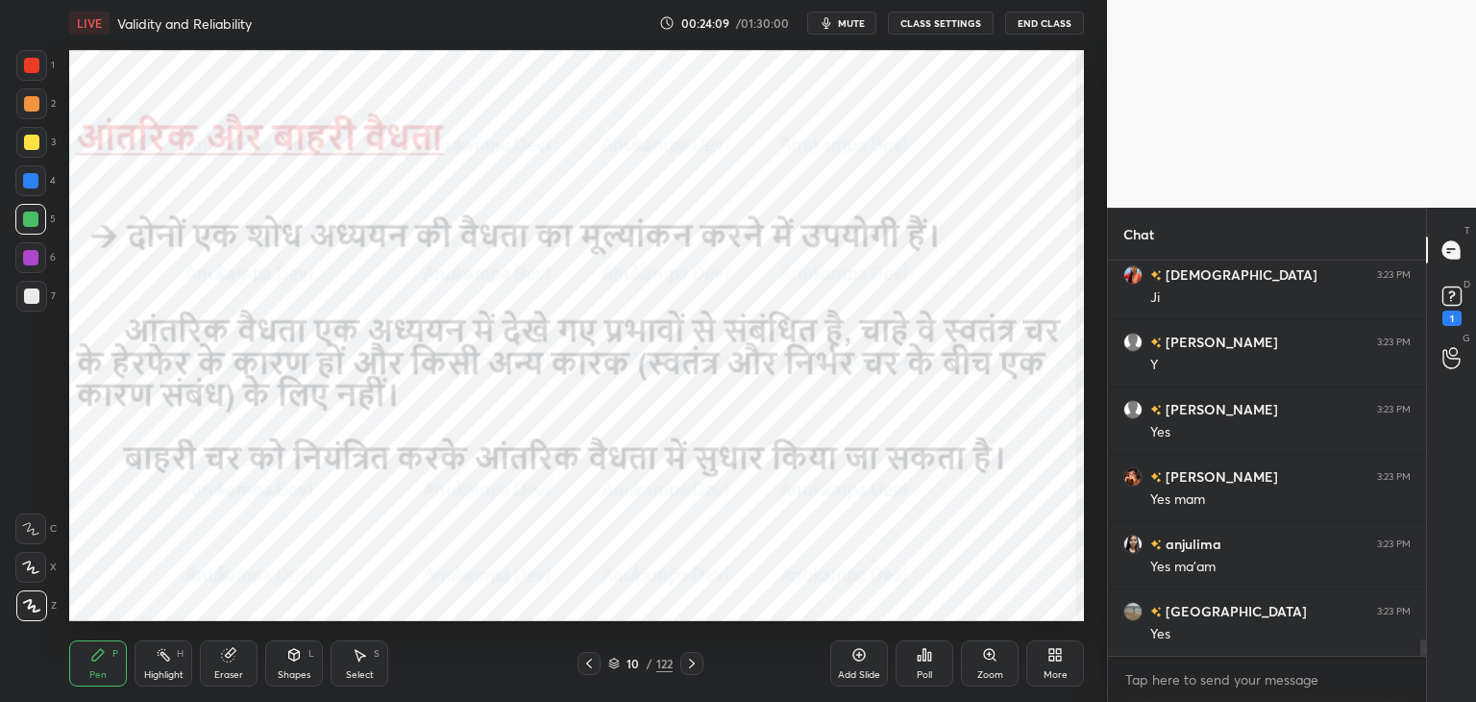
drag, startPoint x: 1426, startPoint y: 645, endPoint x: 1446, endPoint y: 723, distance: 80.4
click at [1446, 0] on html "1 2 3 4 5 6 7 C X Z C X Z E E Erase all H H LIVE Validity and Reliability 00:24…" at bounding box center [738, 0] width 1476 height 0
drag, startPoint x: 693, startPoint y: 667, endPoint x: 688, endPoint y: 635, distance: 32.1
click at [695, 667] on icon at bounding box center [691, 663] width 15 height 15
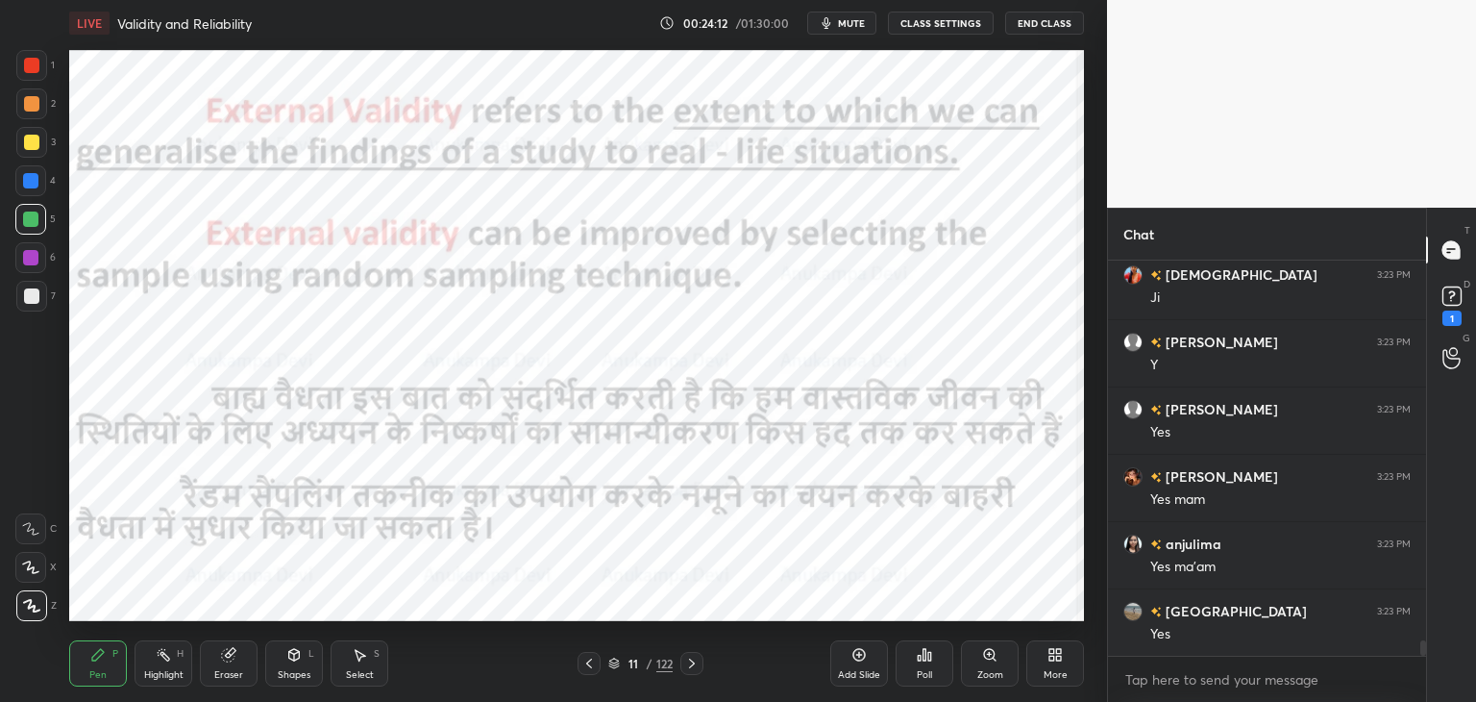
scroll to position [9501, 0]
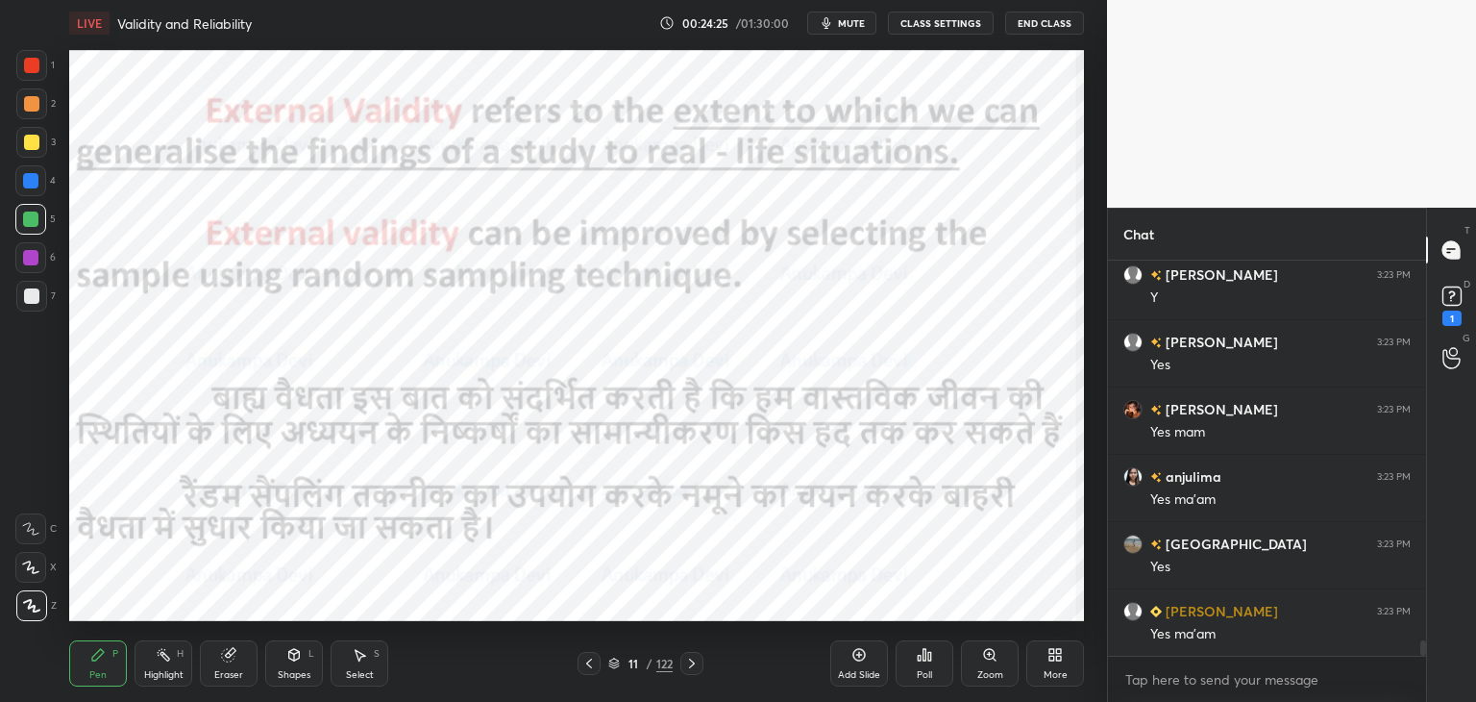
click at [591, 669] on icon at bounding box center [589, 663] width 15 height 15
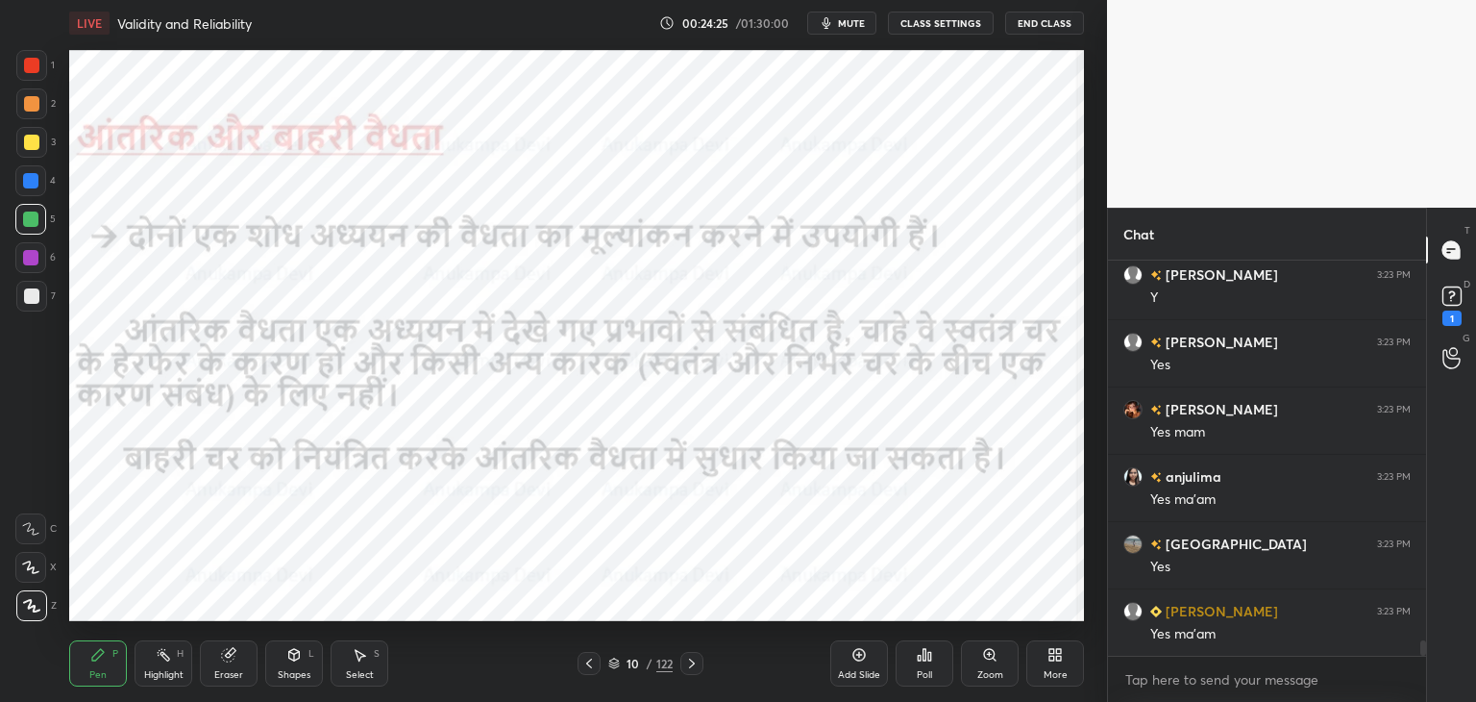
scroll to position [9568, 0]
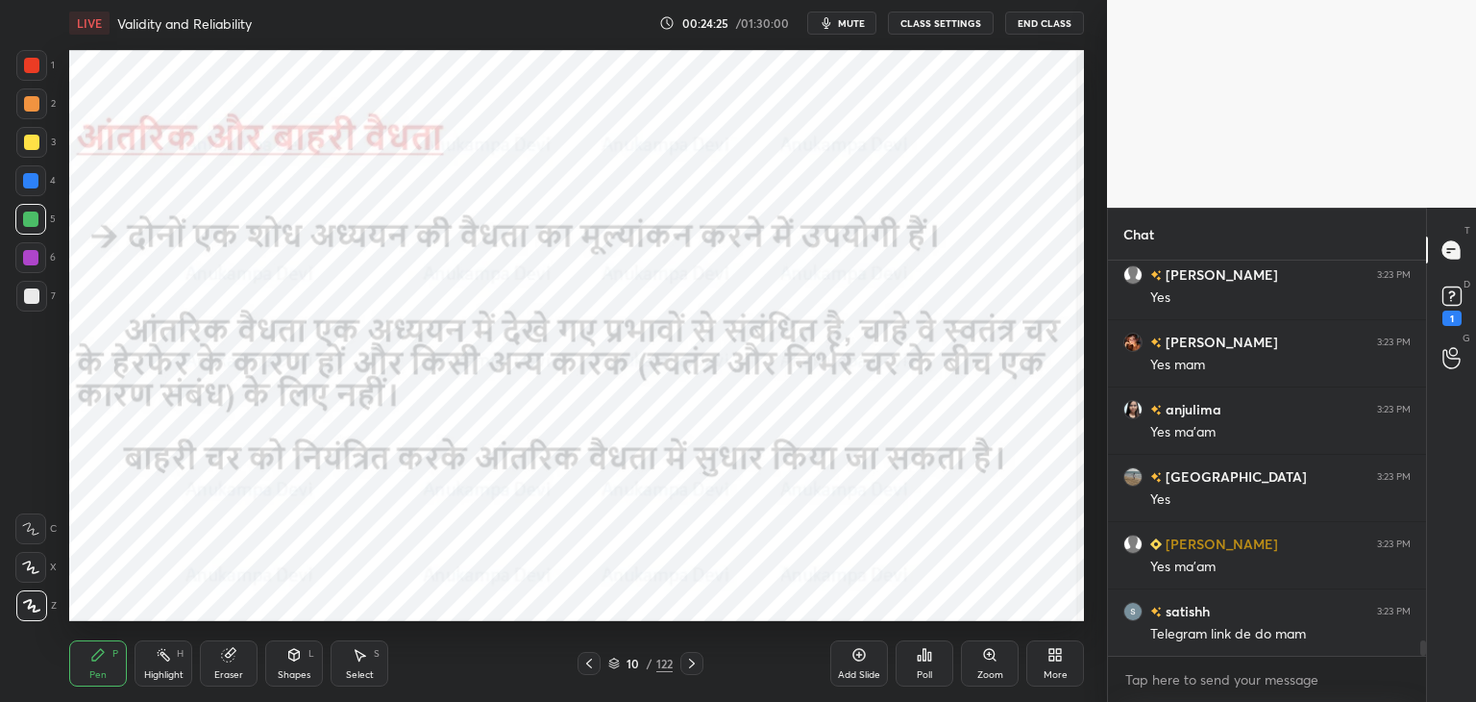
click at [591, 667] on icon at bounding box center [589, 663] width 15 height 15
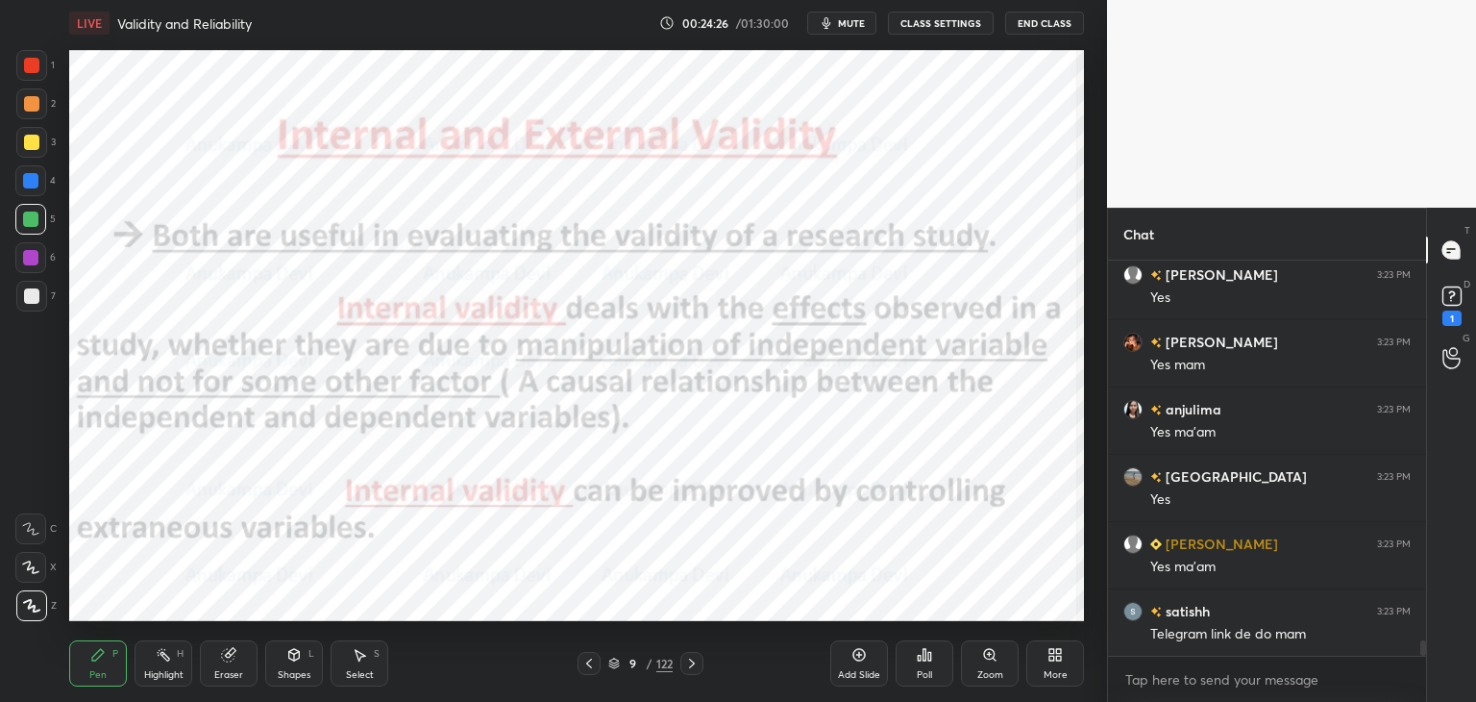
click at [592, 666] on icon at bounding box center [589, 663] width 15 height 15
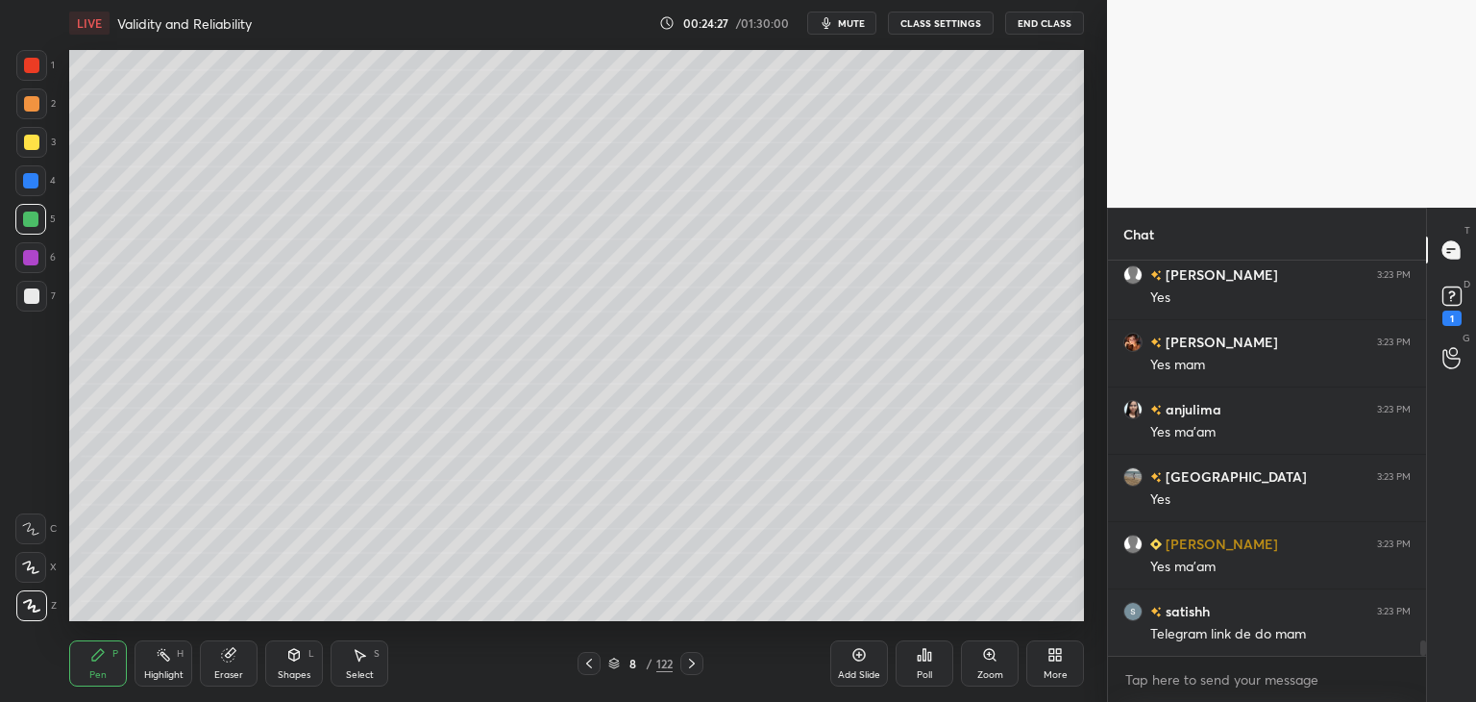
click at [588, 666] on icon at bounding box center [589, 663] width 6 height 10
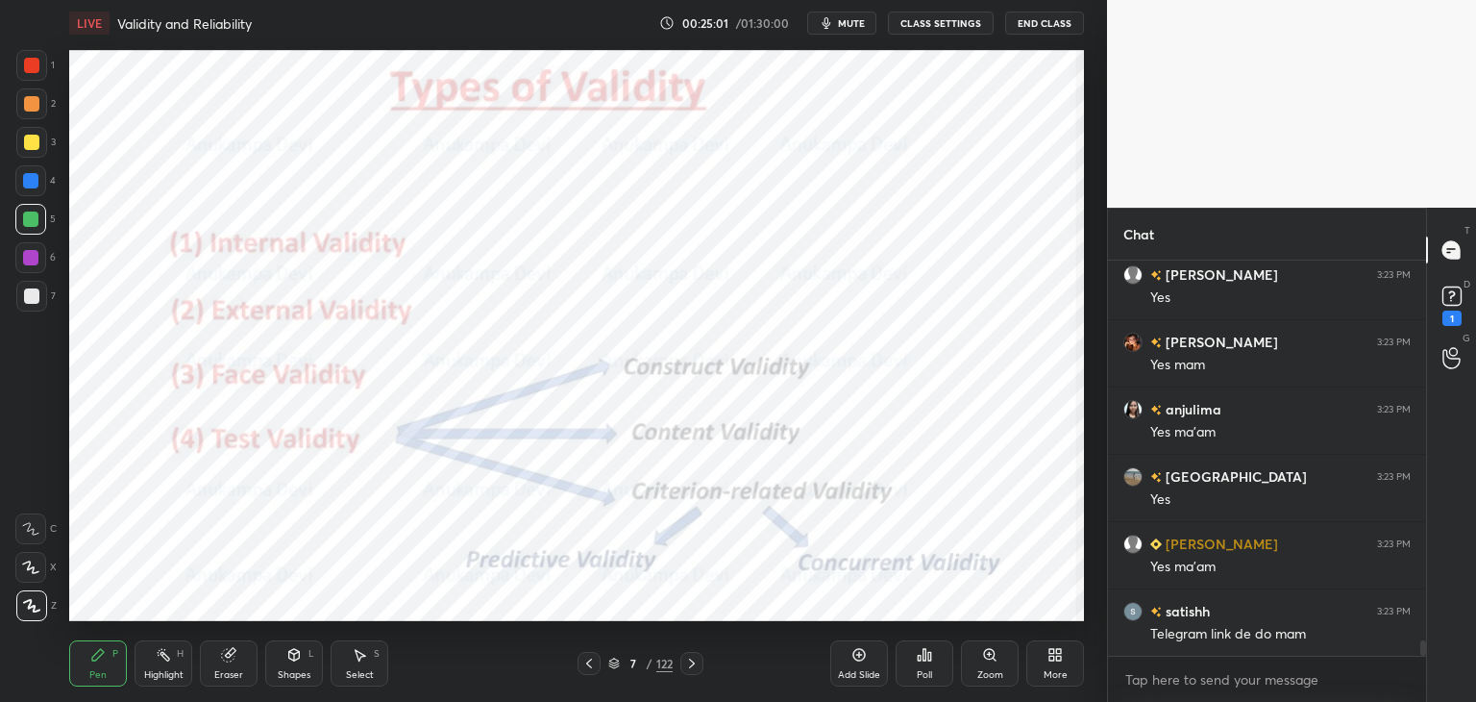
scroll to position [9635, 0]
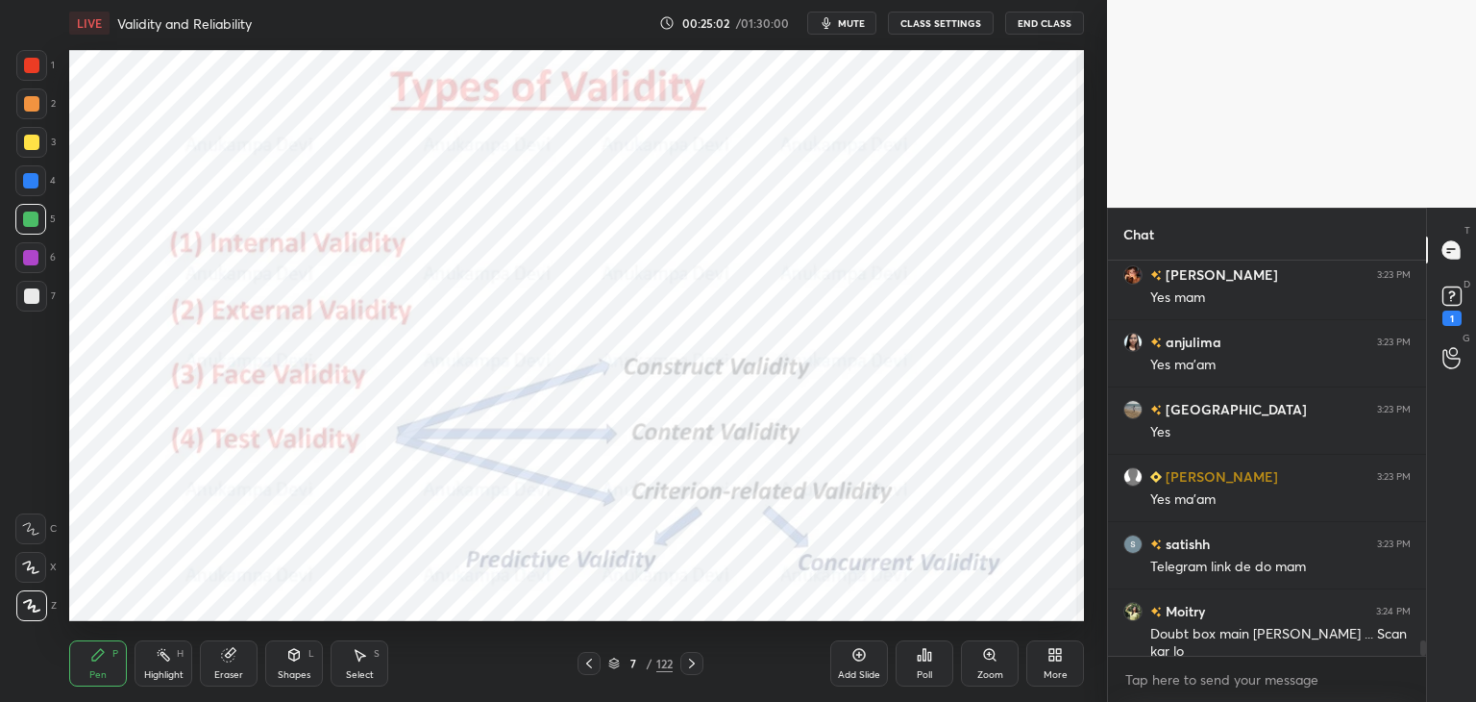
click at [860, 654] on icon at bounding box center [859, 654] width 15 height 15
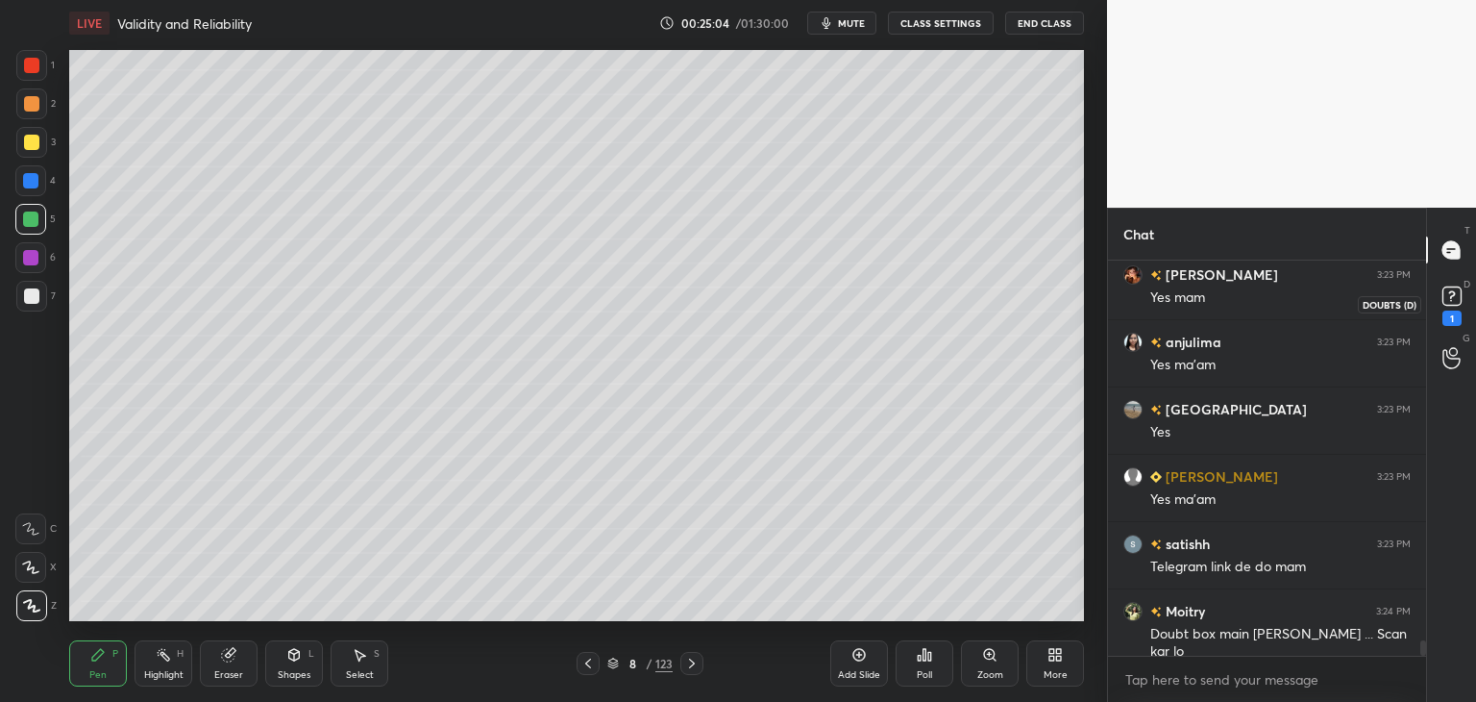
click at [1452, 293] on icon at bounding box center [1452, 296] width 29 height 29
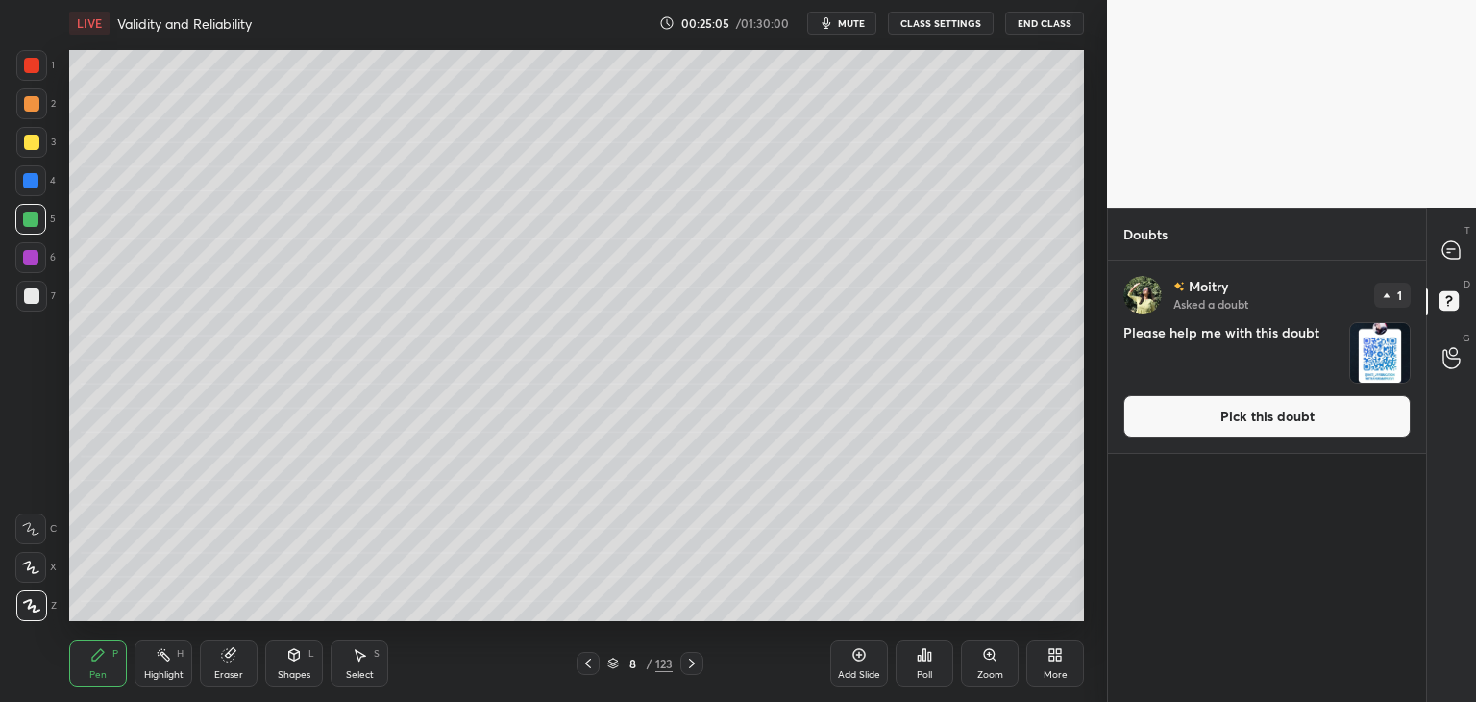
click at [1273, 409] on button "Pick this doubt" at bounding box center [1267, 416] width 287 height 42
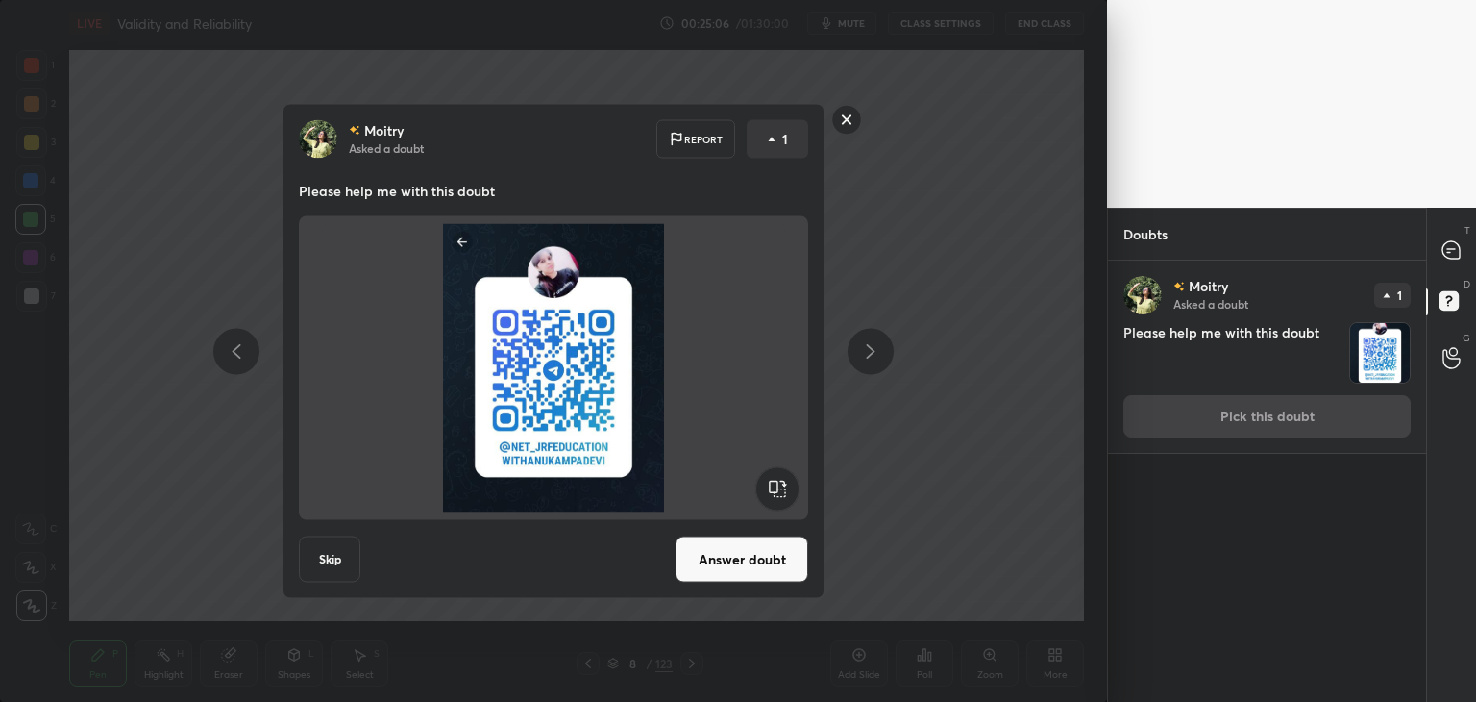
click at [761, 564] on button "Answer doubt" at bounding box center [742, 559] width 133 height 46
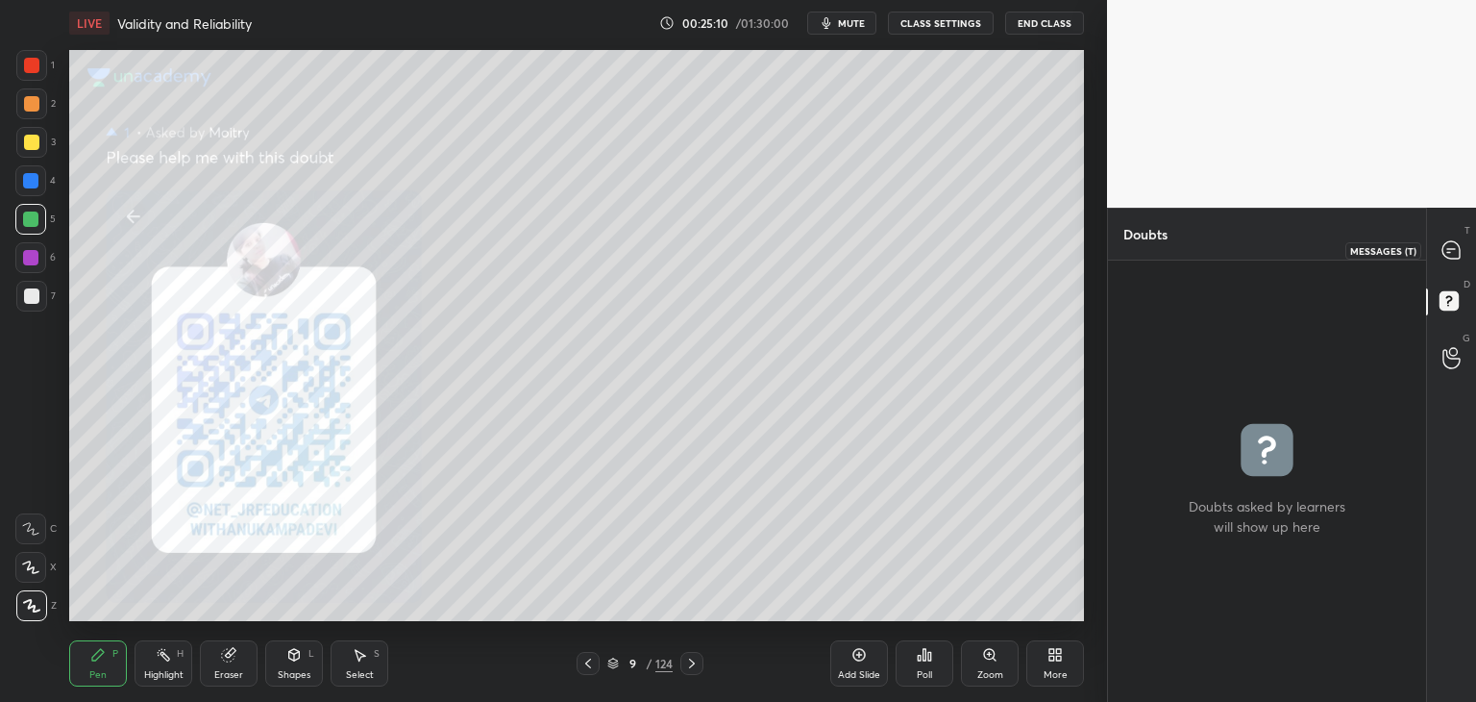
click at [1450, 246] on icon at bounding box center [1451, 249] width 17 height 17
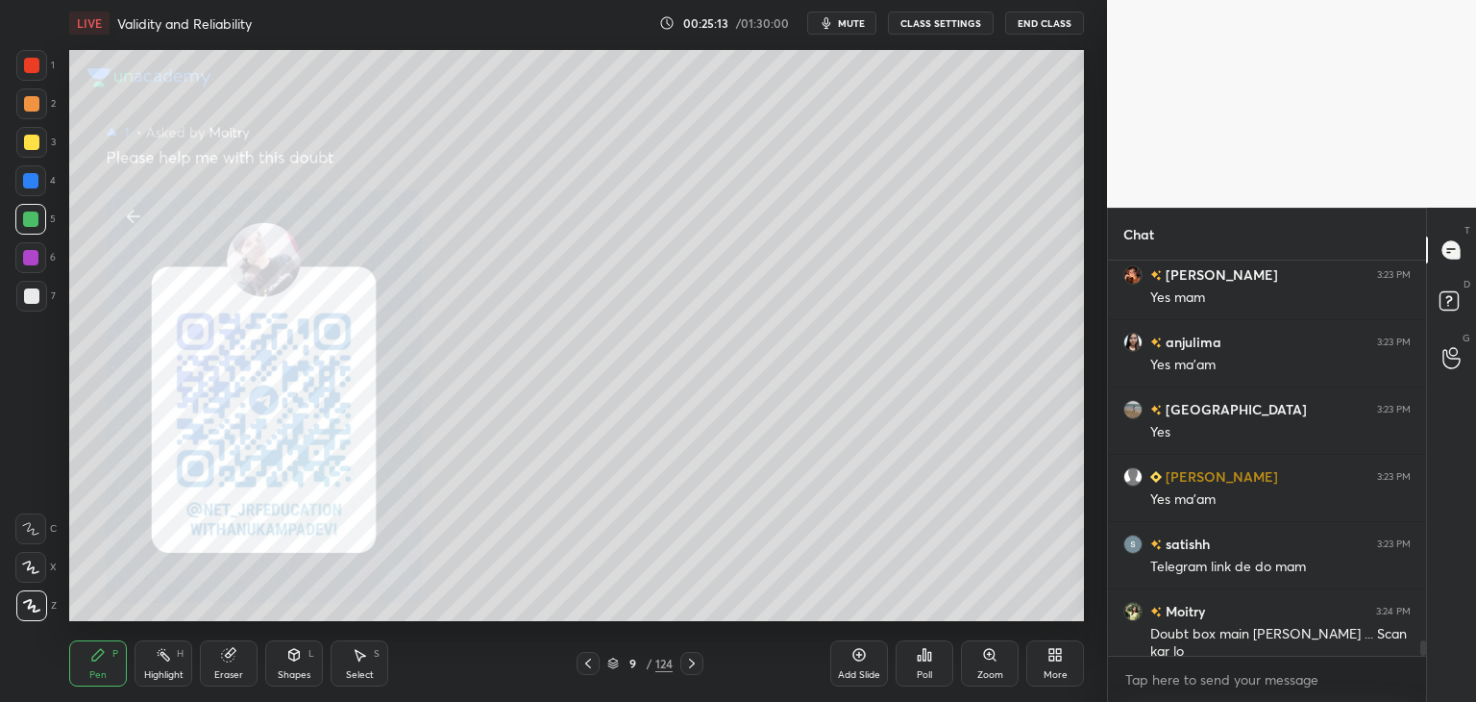
scroll to position [9830, 0]
drag, startPoint x: 1424, startPoint y: 644, endPoint x: 1419, endPoint y: 660, distance: 17.0
click at [1424, 660] on div "Gargi 3:23 PM Yes SUJATA 3:23 PM Yes mam anjulima 3:23 PM Yes ma'am Chandni 3:2…" at bounding box center [1267, 480] width 318 height 441
click at [586, 668] on icon at bounding box center [588, 663] width 15 height 15
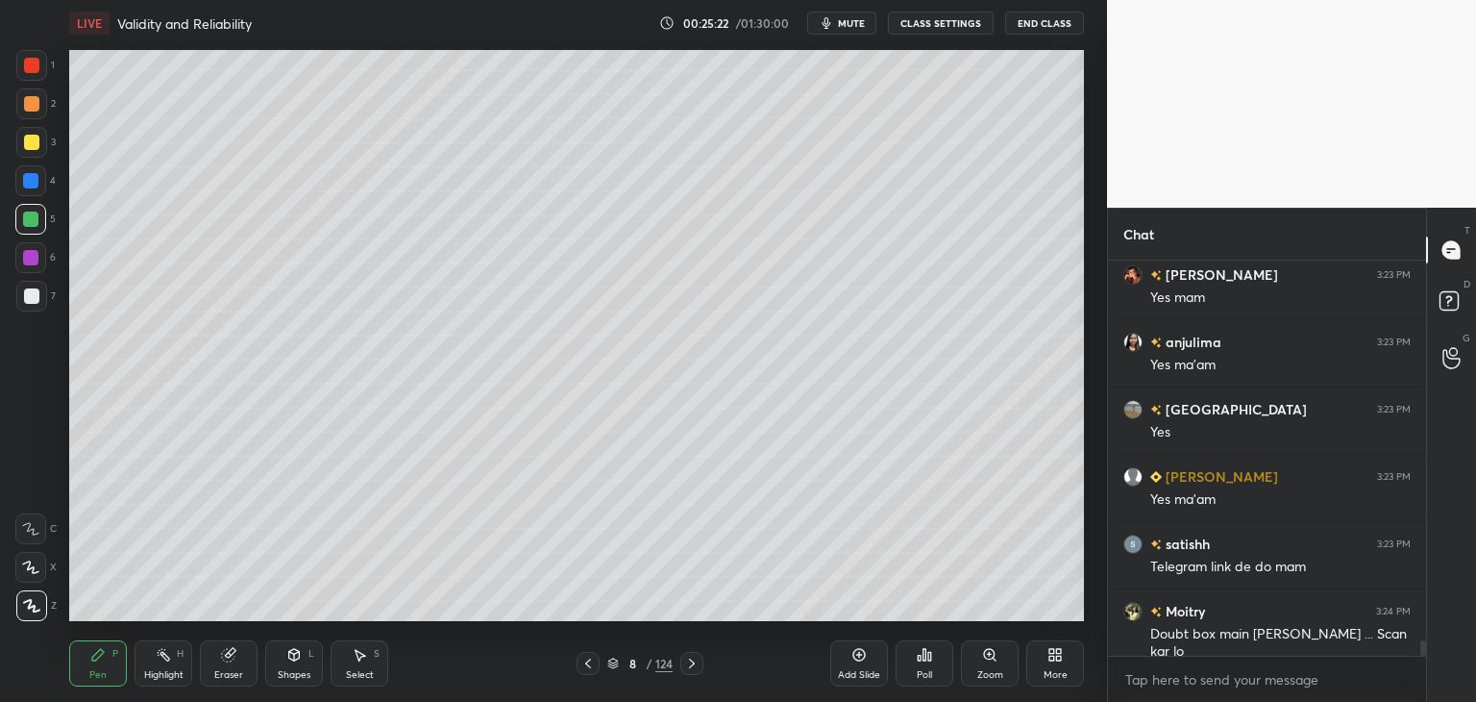
click at [588, 662] on icon at bounding box center [588, 663] width 15 height 15
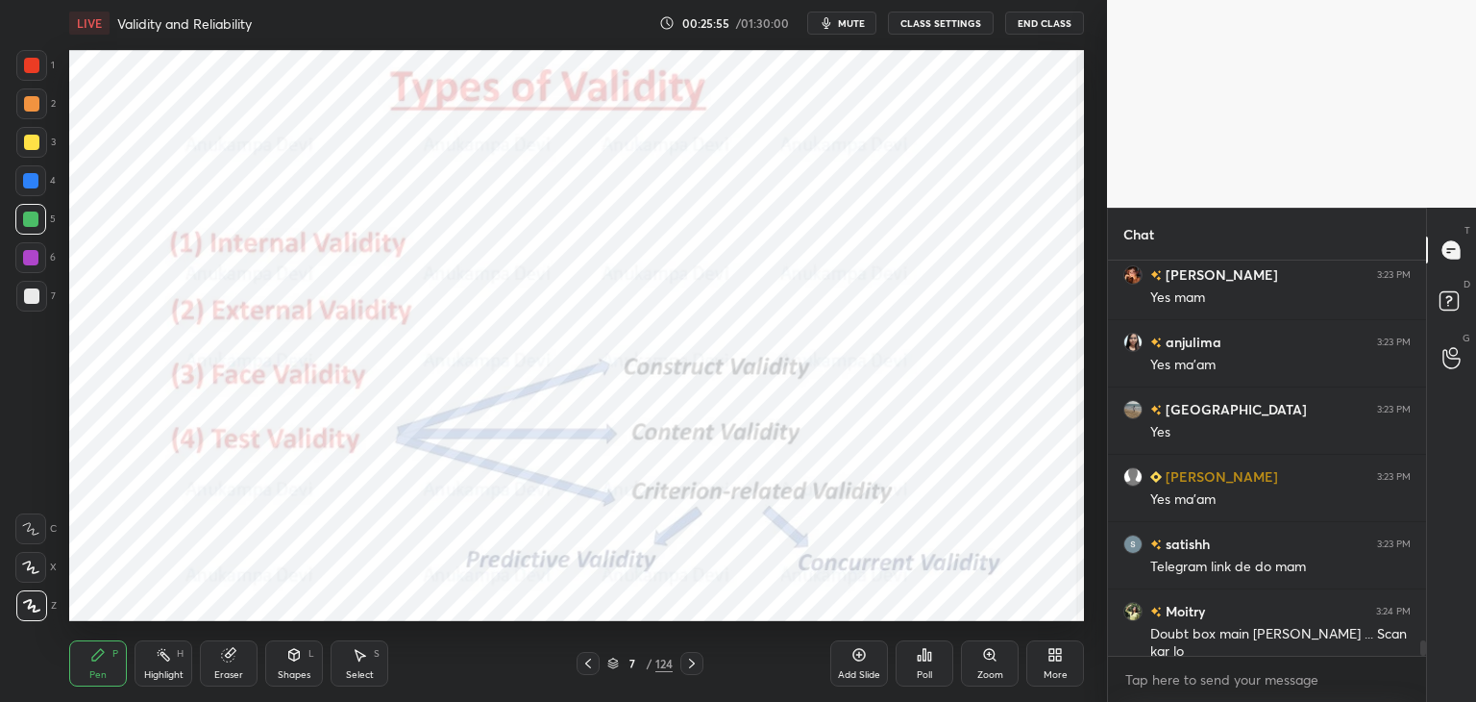
scroll to position [9897, 0]
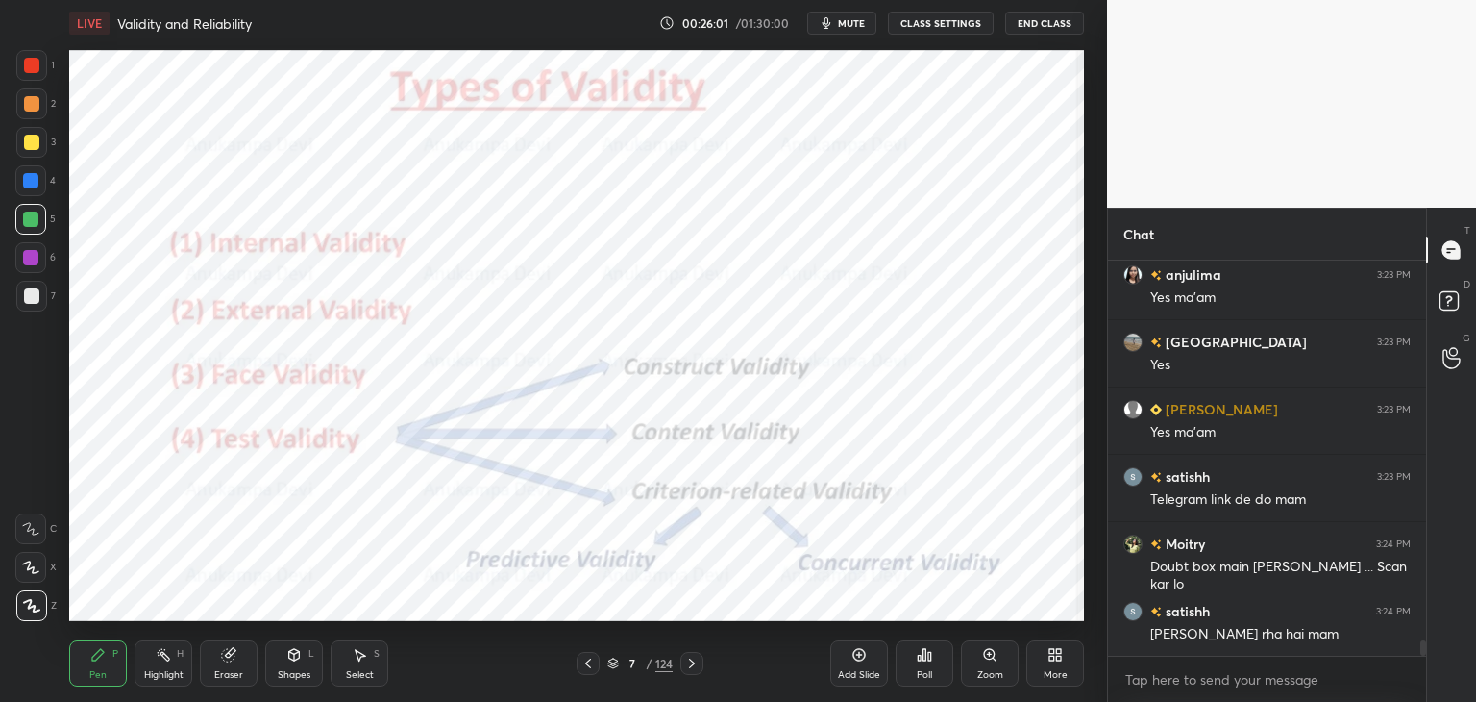
click at [692, 663] on icon at bounding box center [691, 663] width 15 height 15
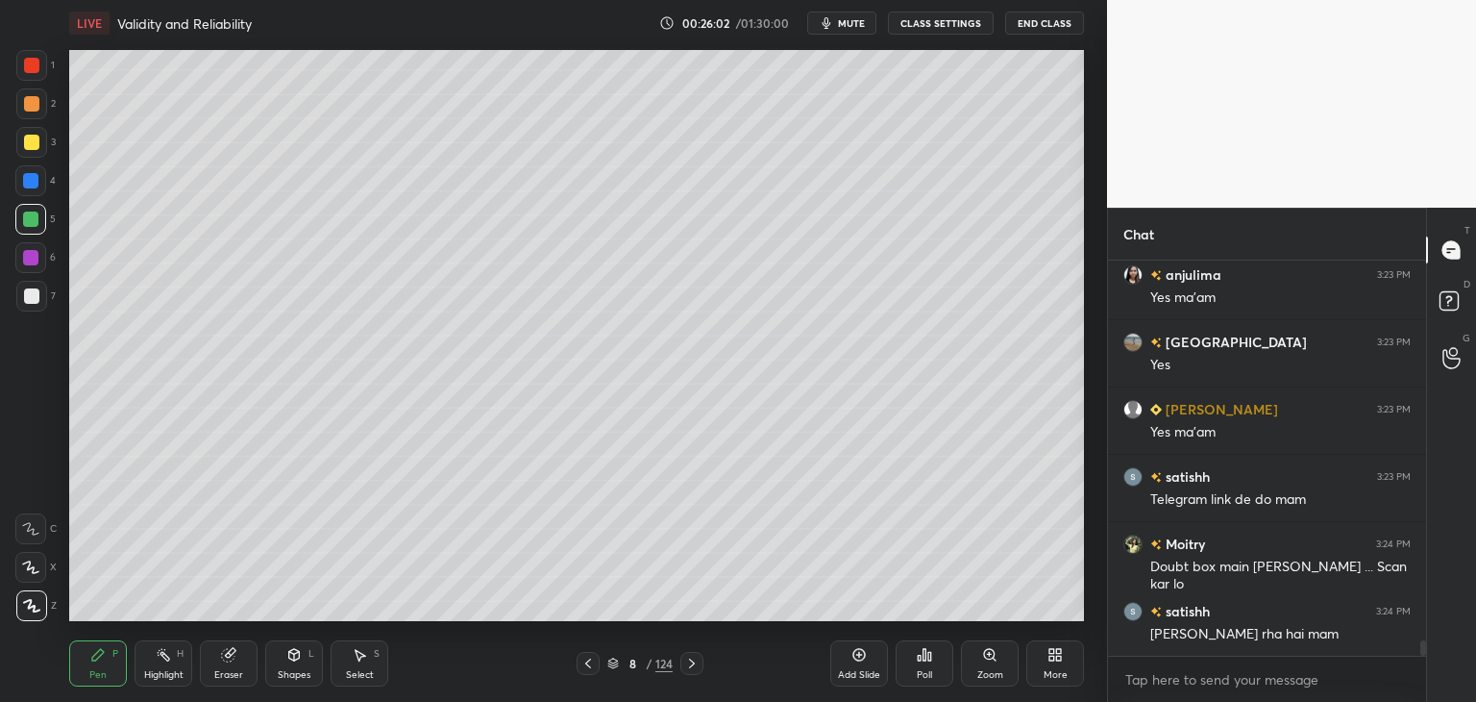
click at [693, 662] on icon at bounding box center [692, 663] width 6 height 10
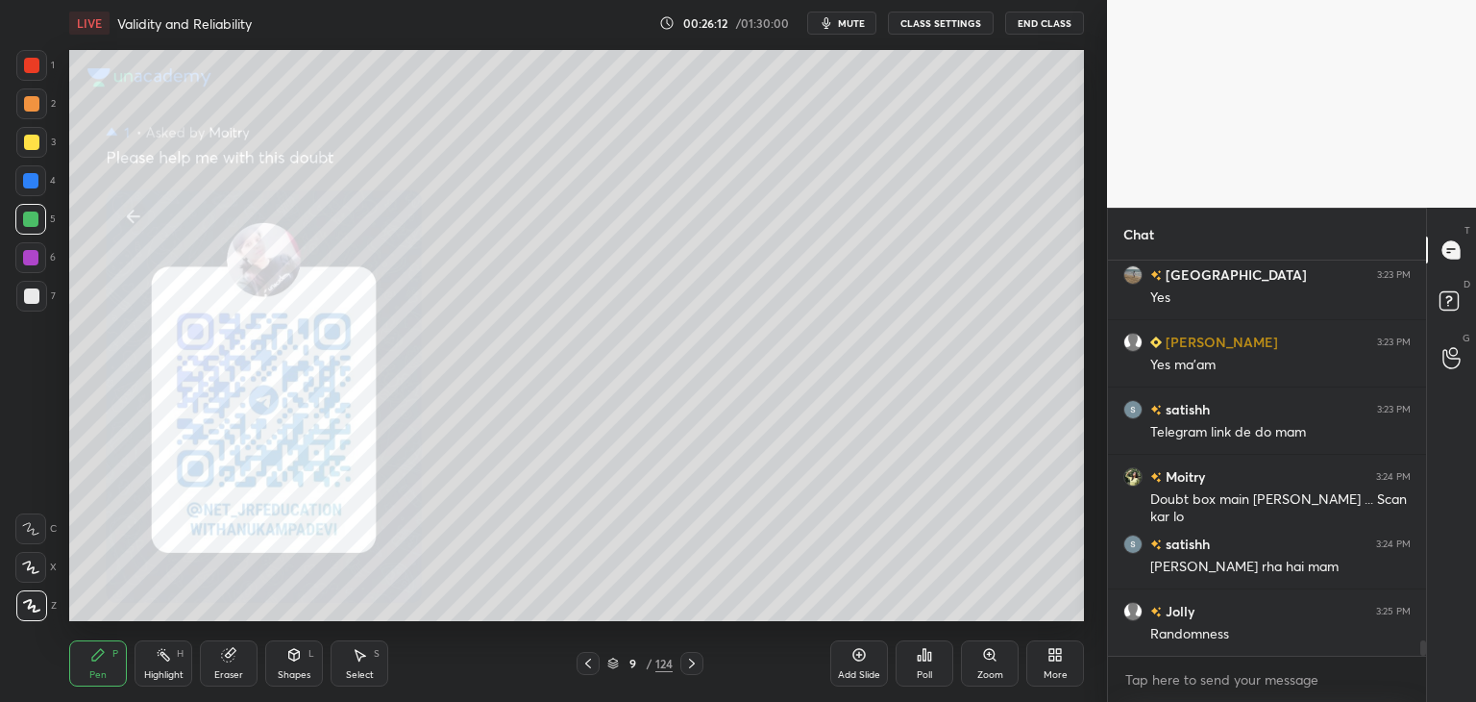
scroll to position [10031, 0]
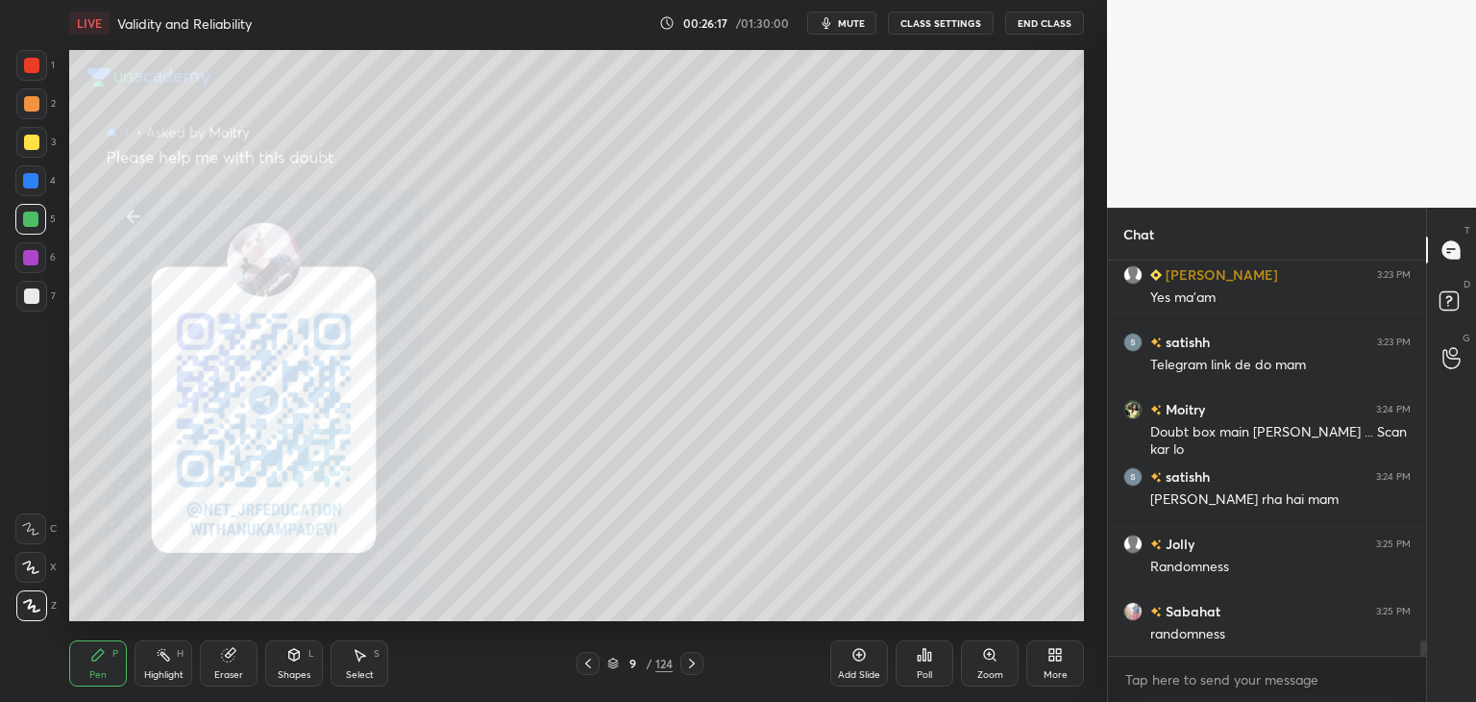
click at [233, 674] on div "Eraser" at bounding box center [228, 675] width 29 height 10
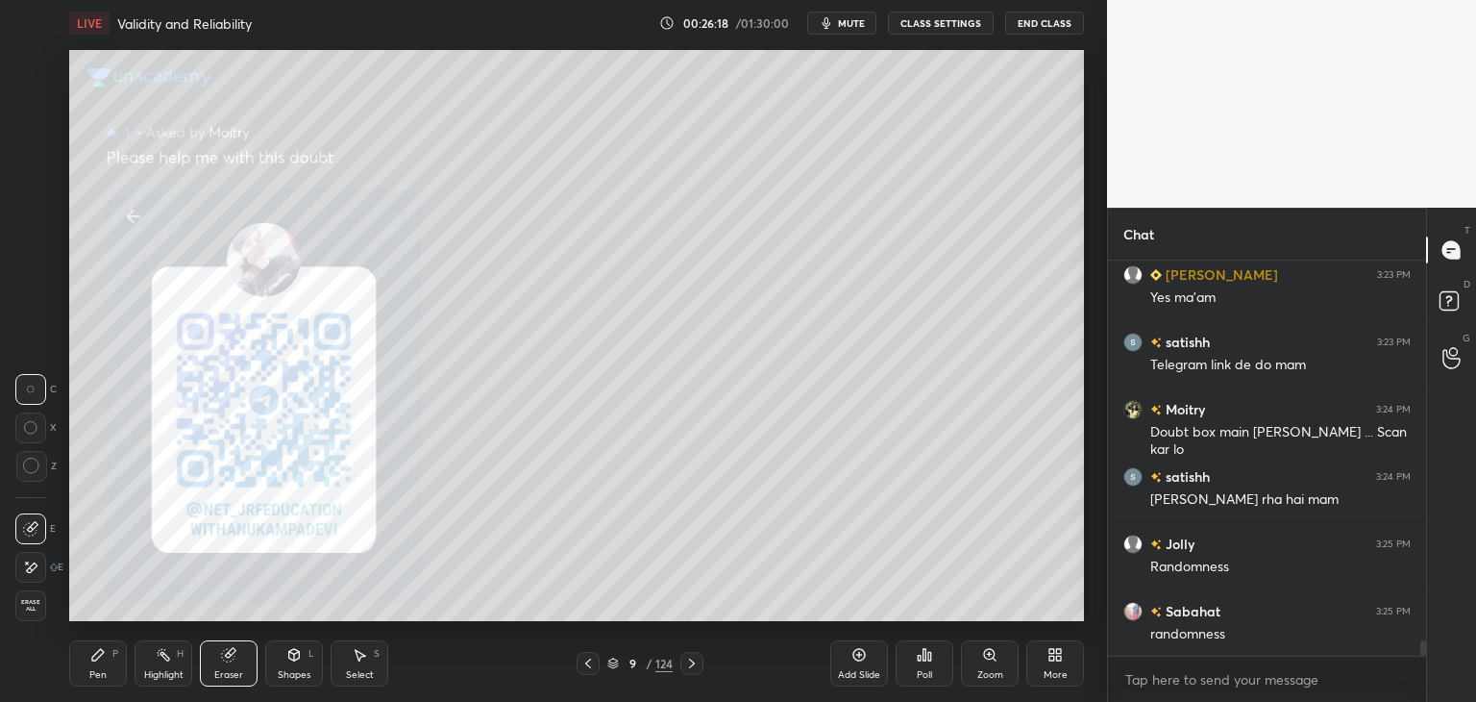
click at [25, 602] on span "Erase all" at bounding box center [30, 605] width 29 height 13
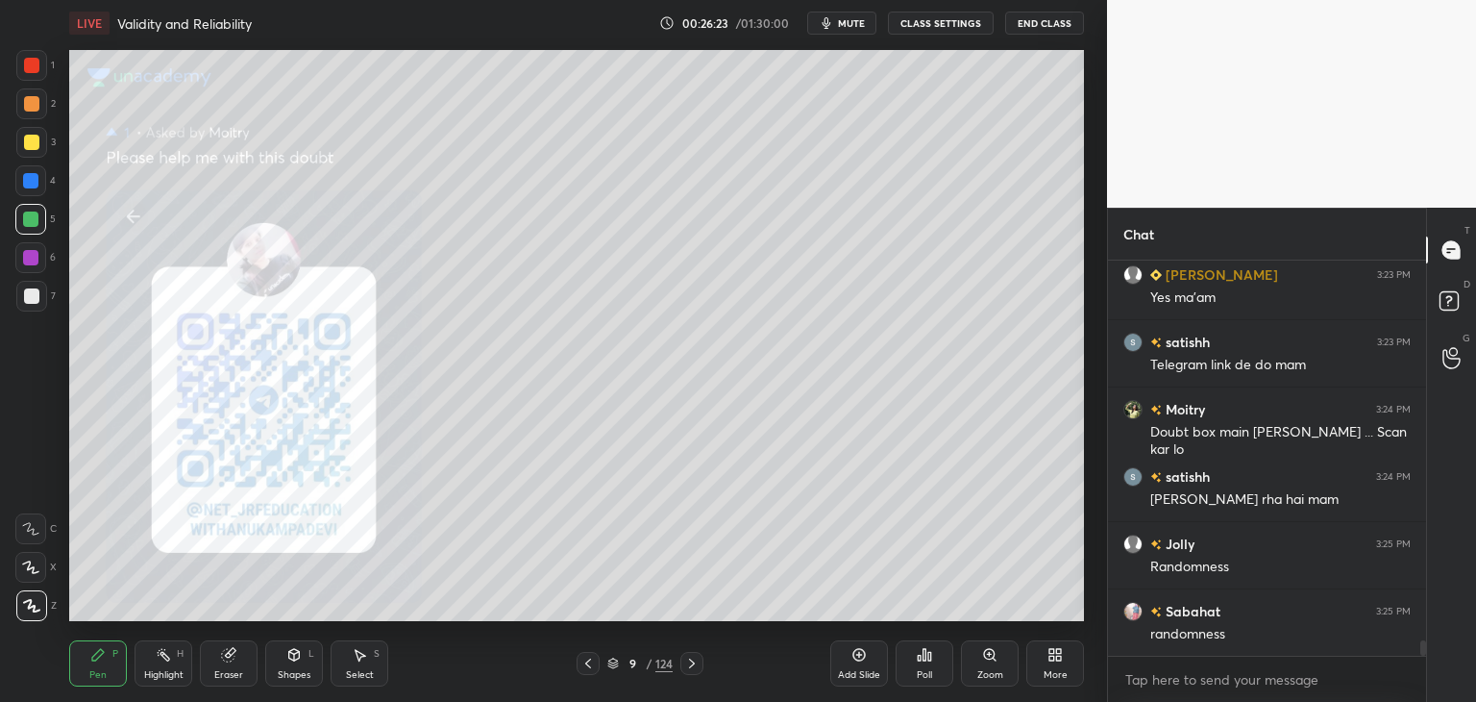
click at [594, 661] on icon at bounding box center [588, 663] width 15 height 15
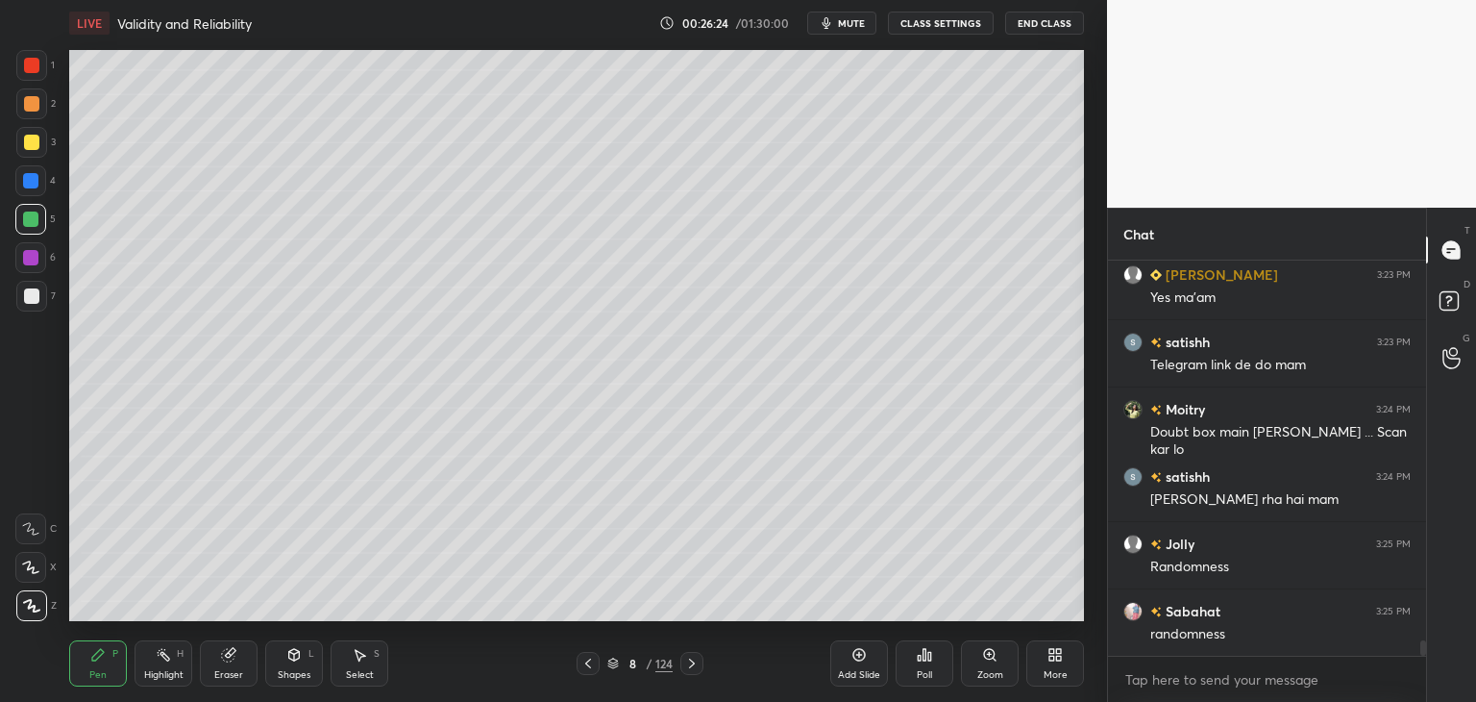
scroll to position [10099, 0]
click at [589, 663] on icon at bounding box center [588, 663] width 15 height 15
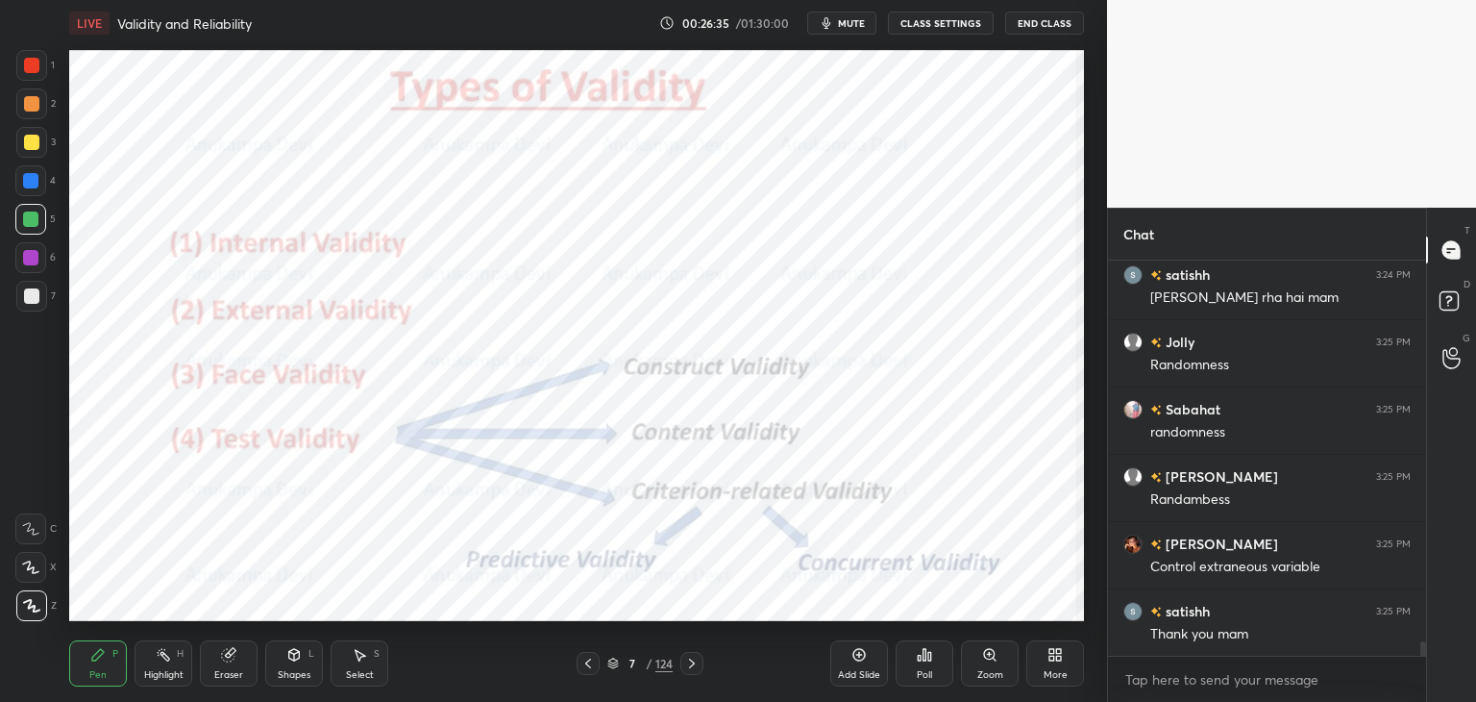
scroll to position [10301, 0]
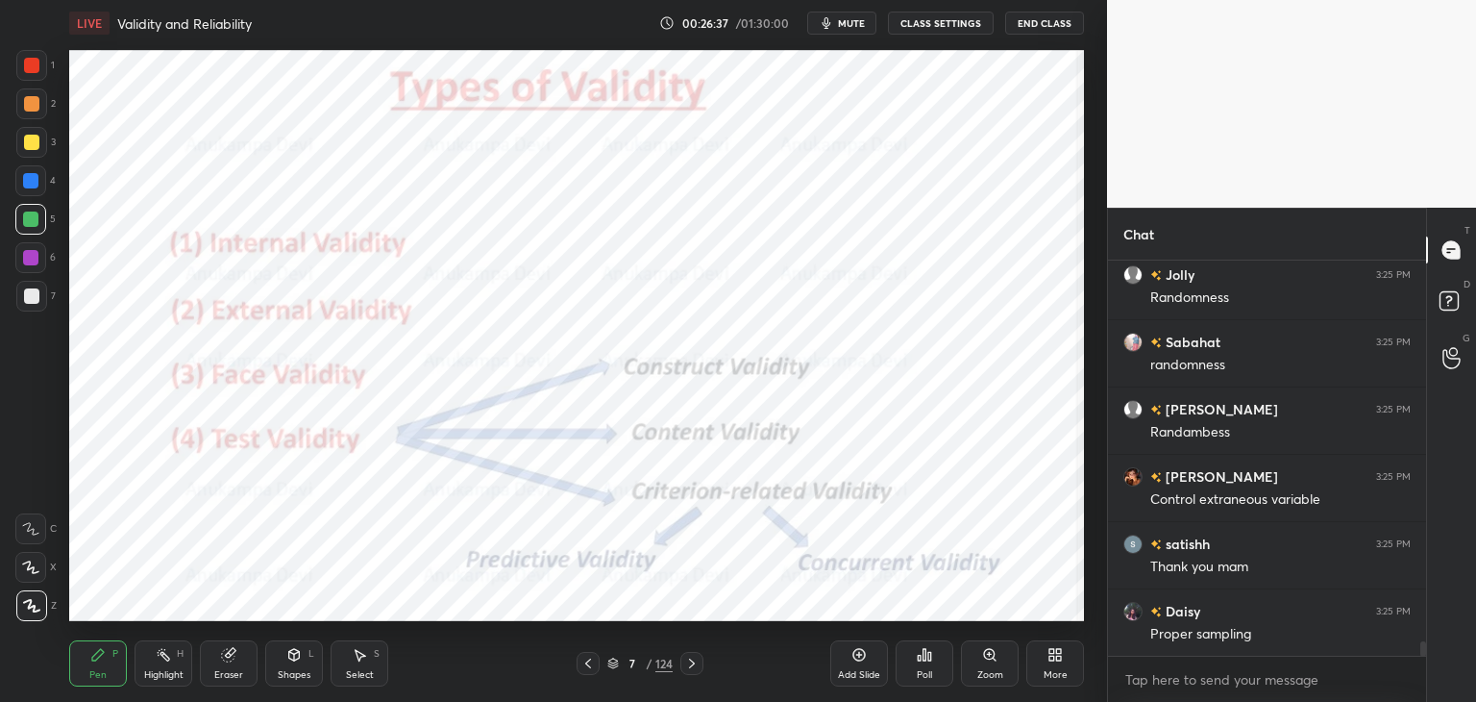
click at [693, 669] on icon at bounding box center [691, 663] width 15 height 15
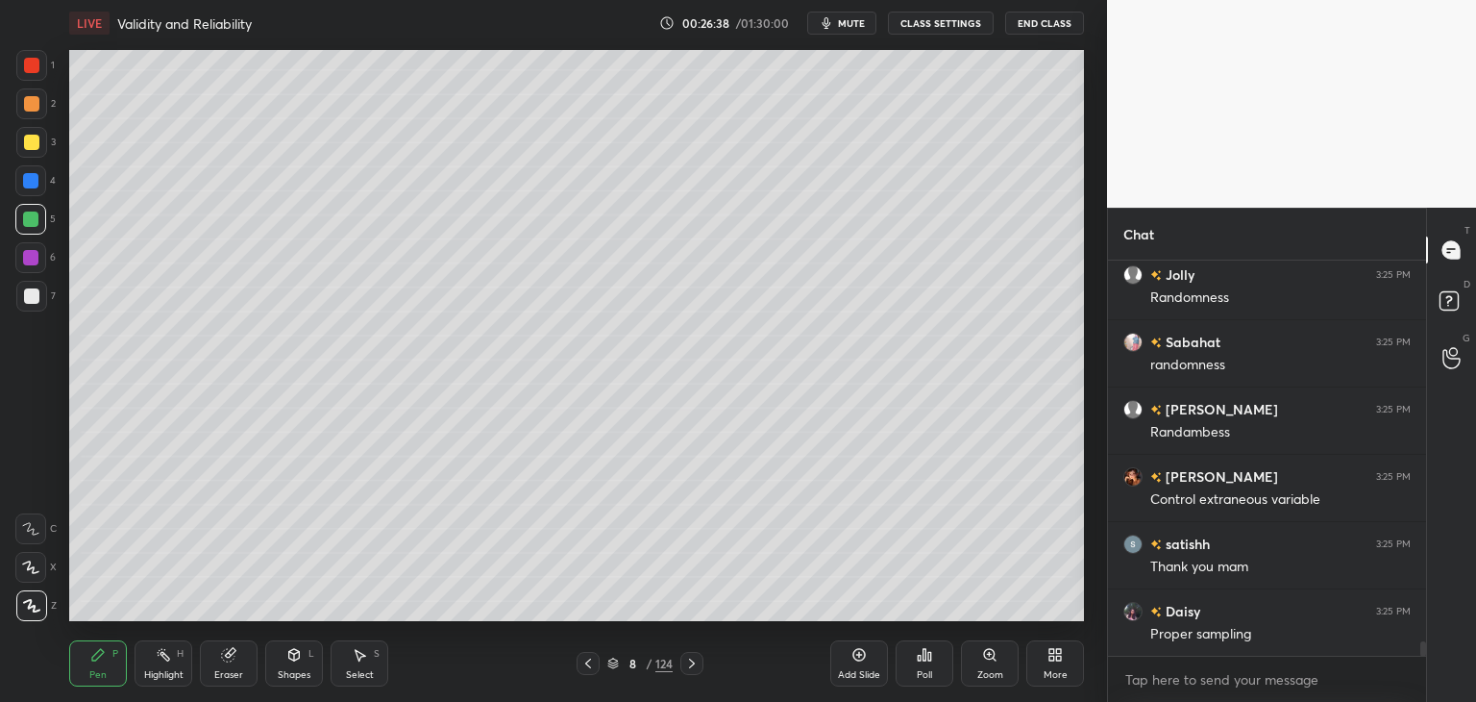
click at [692, 667] on icon at bounding box center [691, 663] width 15 height 15
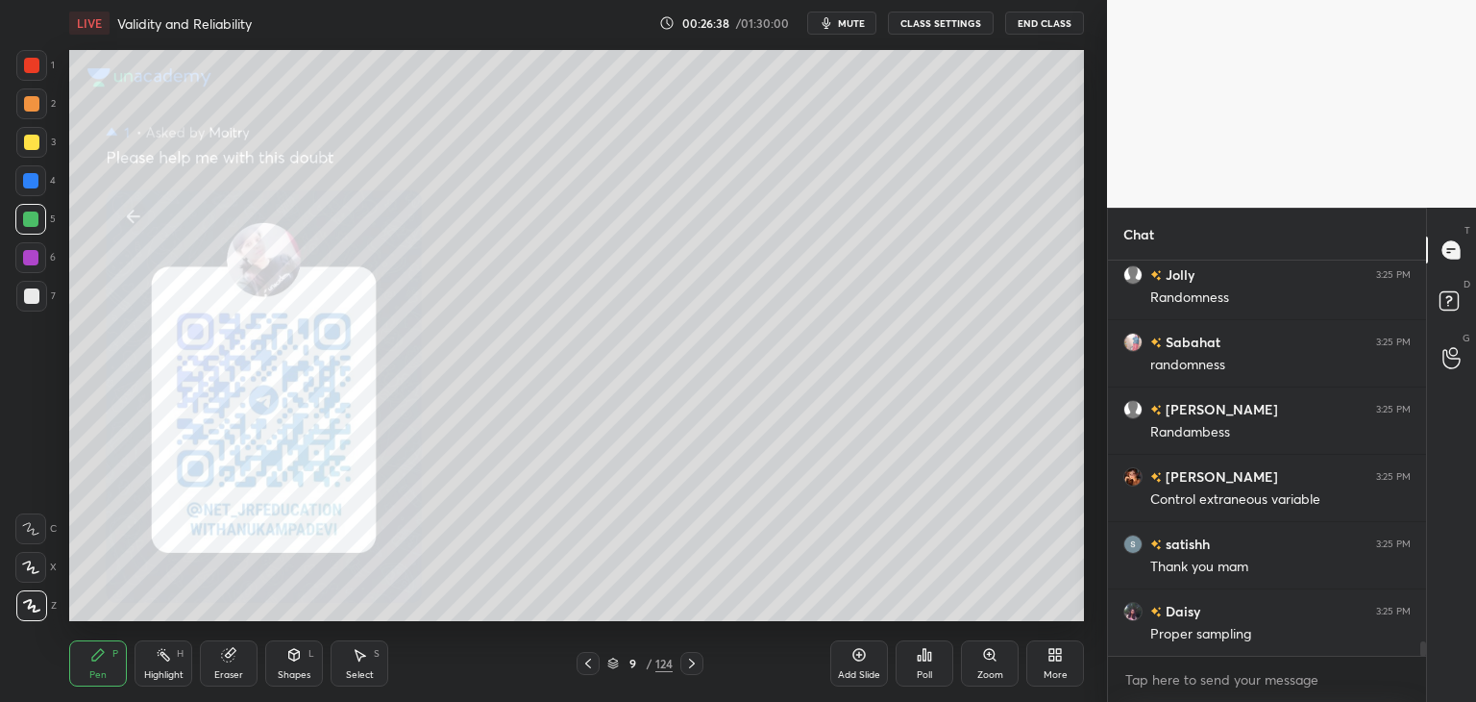
click at [691, 664] on icon at bounding box center [691, 663] width 15 height 15
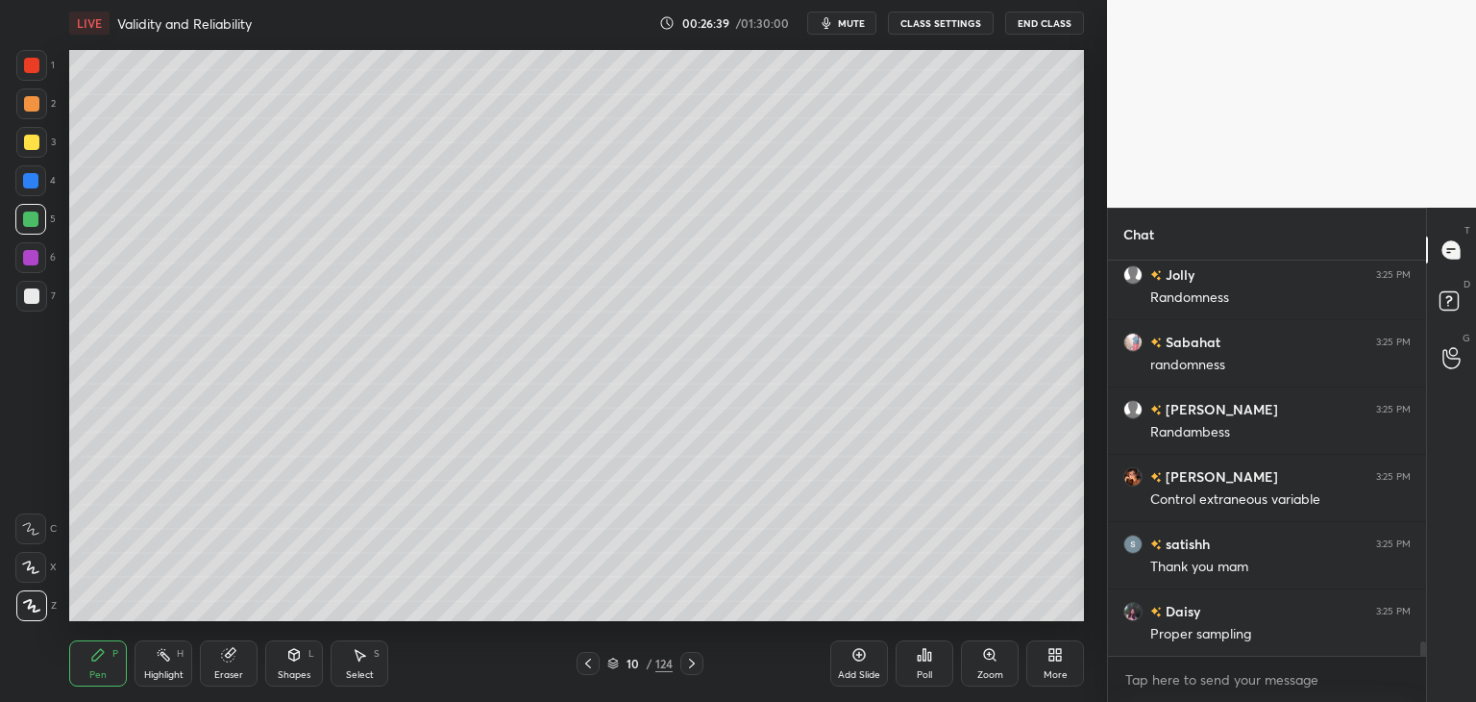
click at [692, 662] on icon at bounding box center [691, 663] width 15 height 15
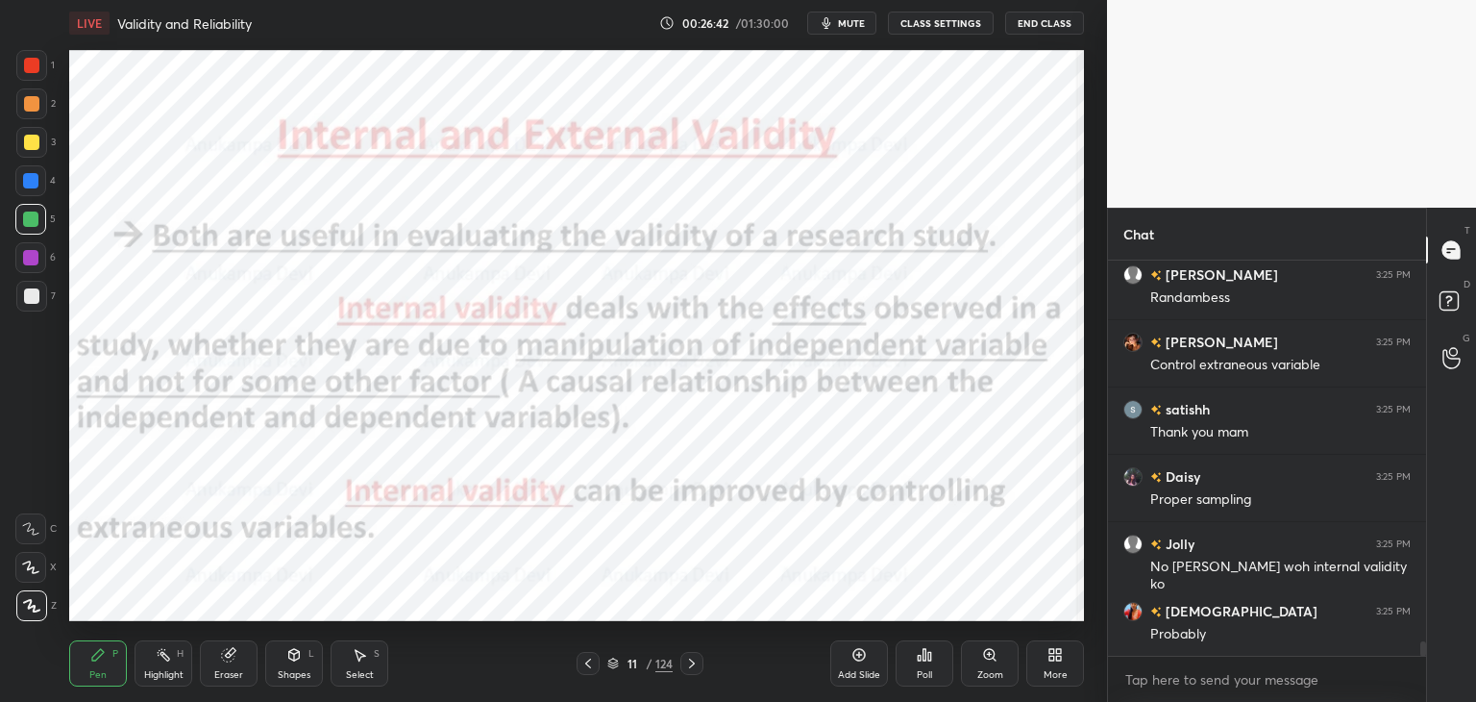
scroll to position [10502, 0]
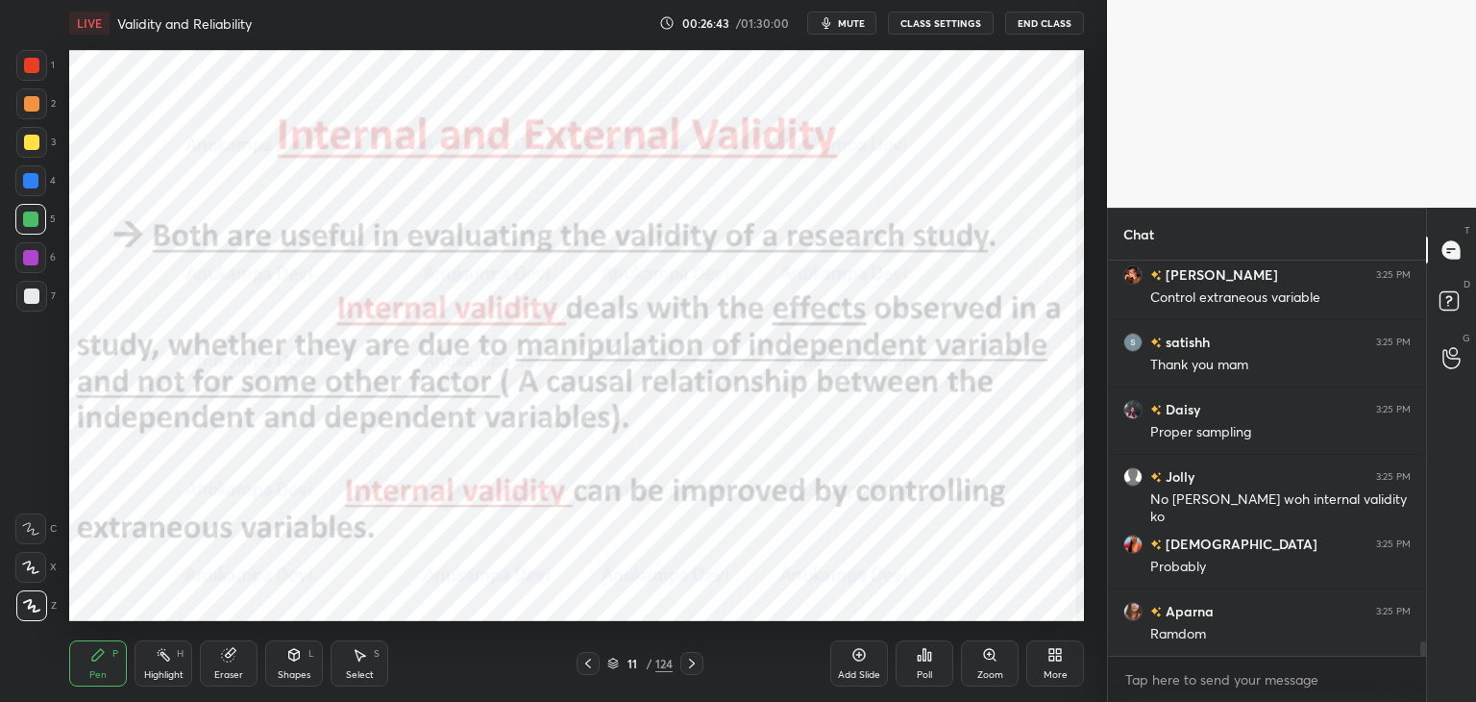
click at [692, 666] on icon at bounding box center [691, 663] width 15 height 15
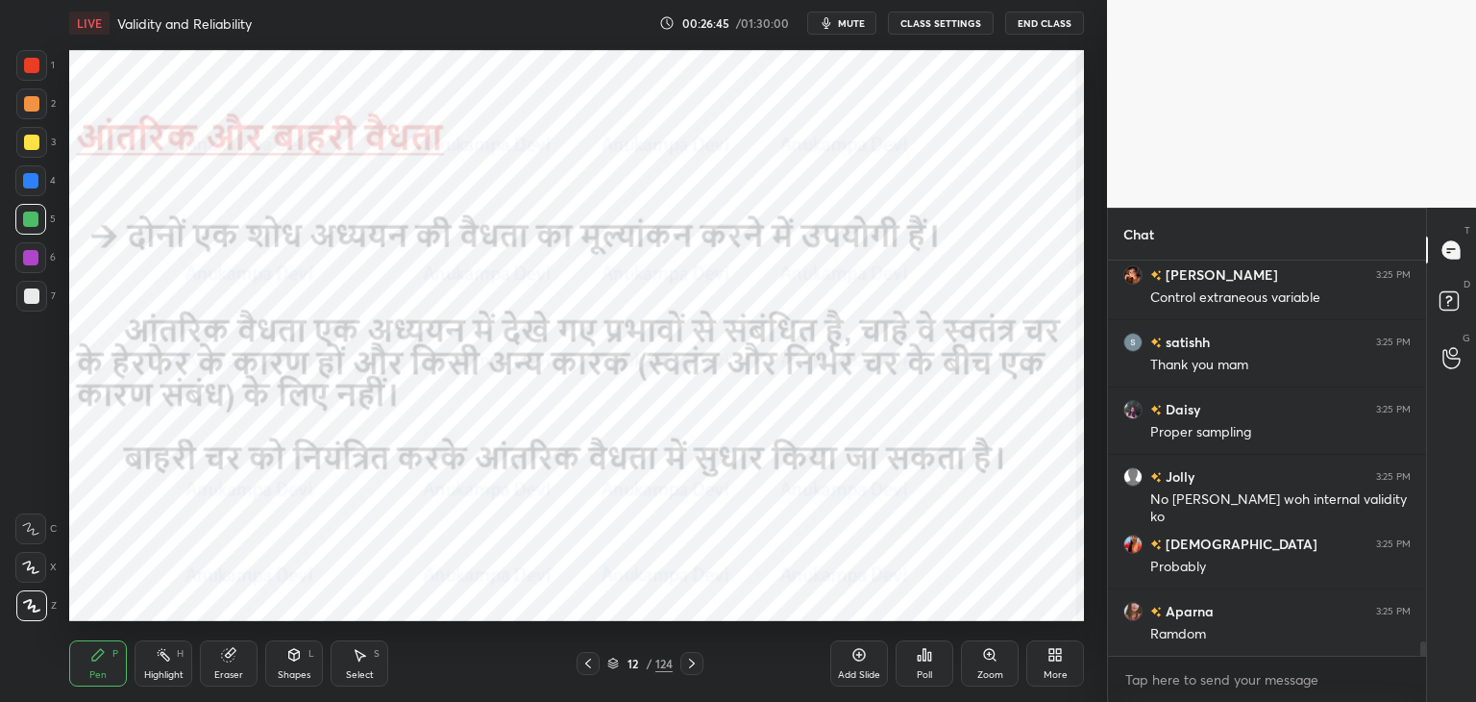
click at [692, 664] on icon at bounding box center [692, 663] width 6 height 10
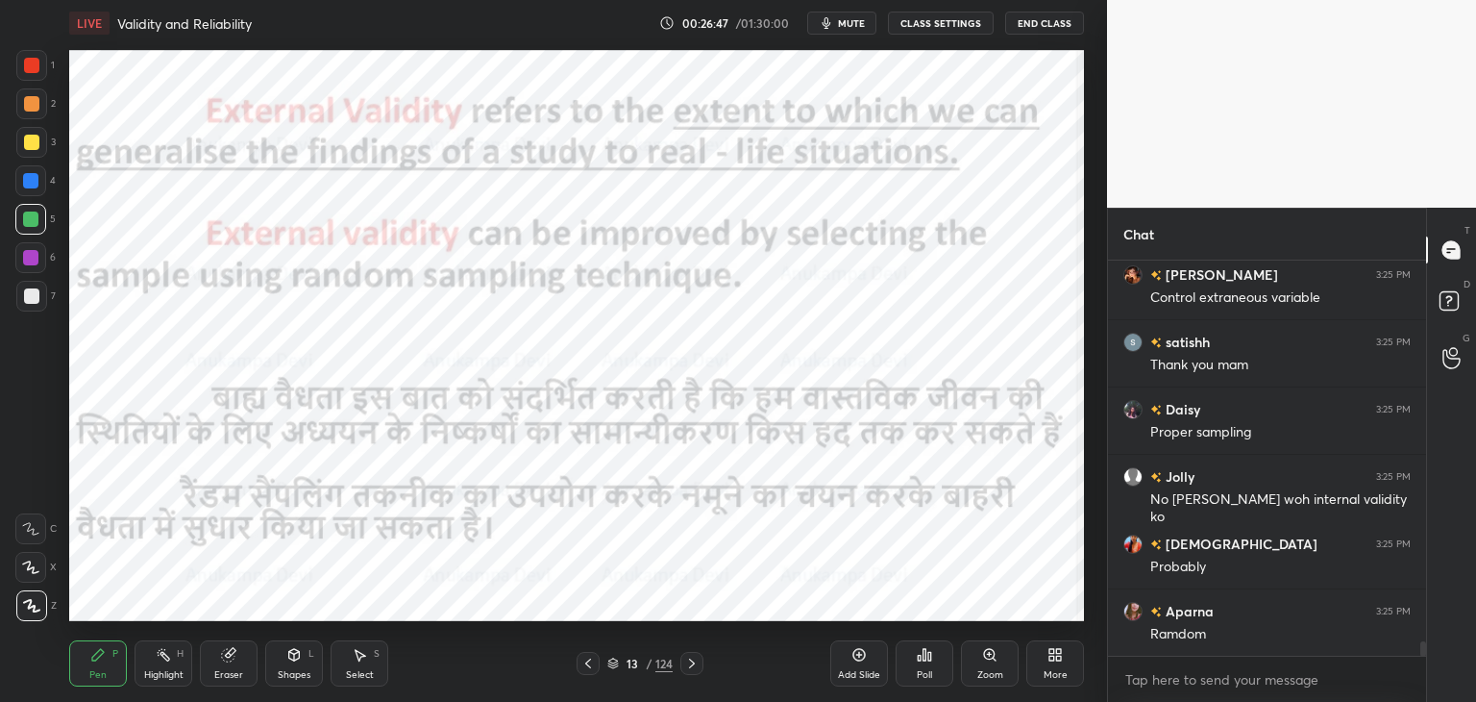
click at [590, 668] on icon at bounding box center [588, 663] width 15 height 15
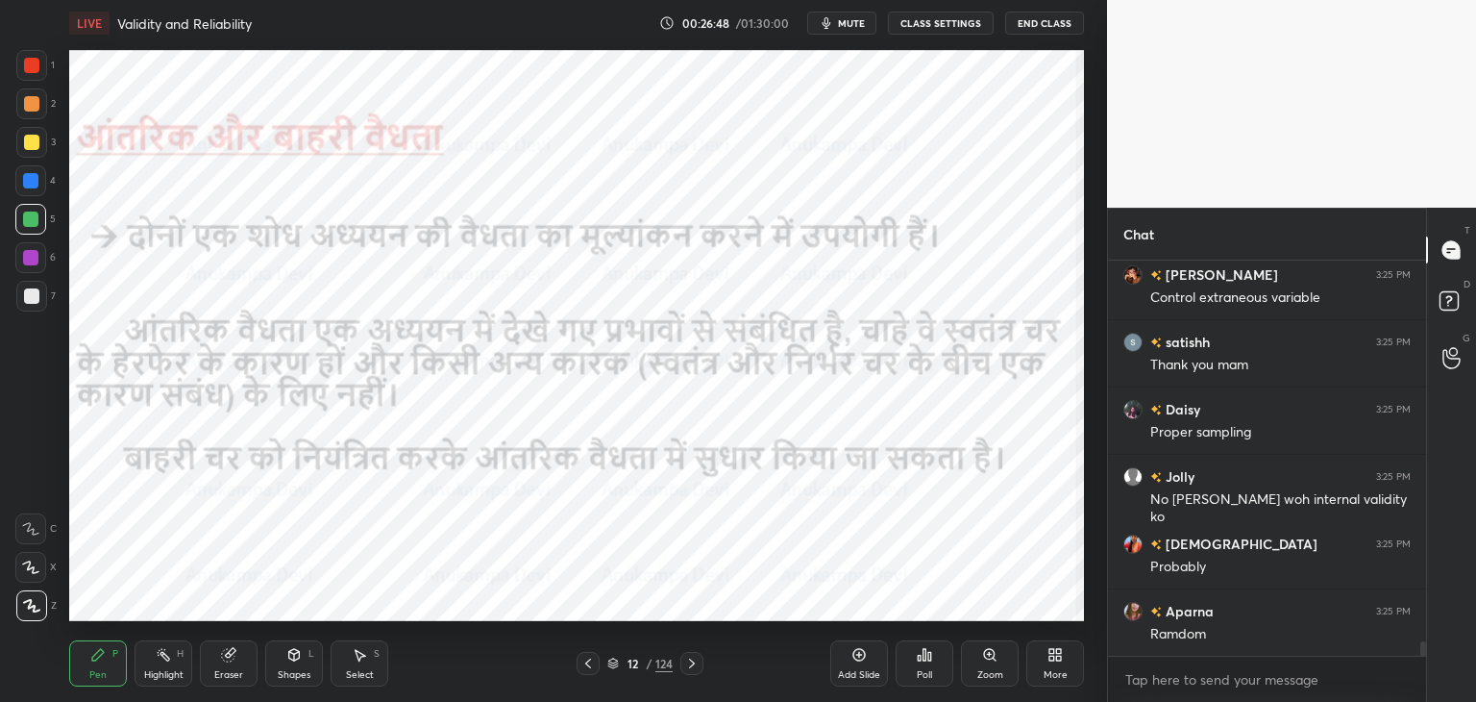
click at [591, 668] on icon at bounding box center [588, 663] width 15 height 15
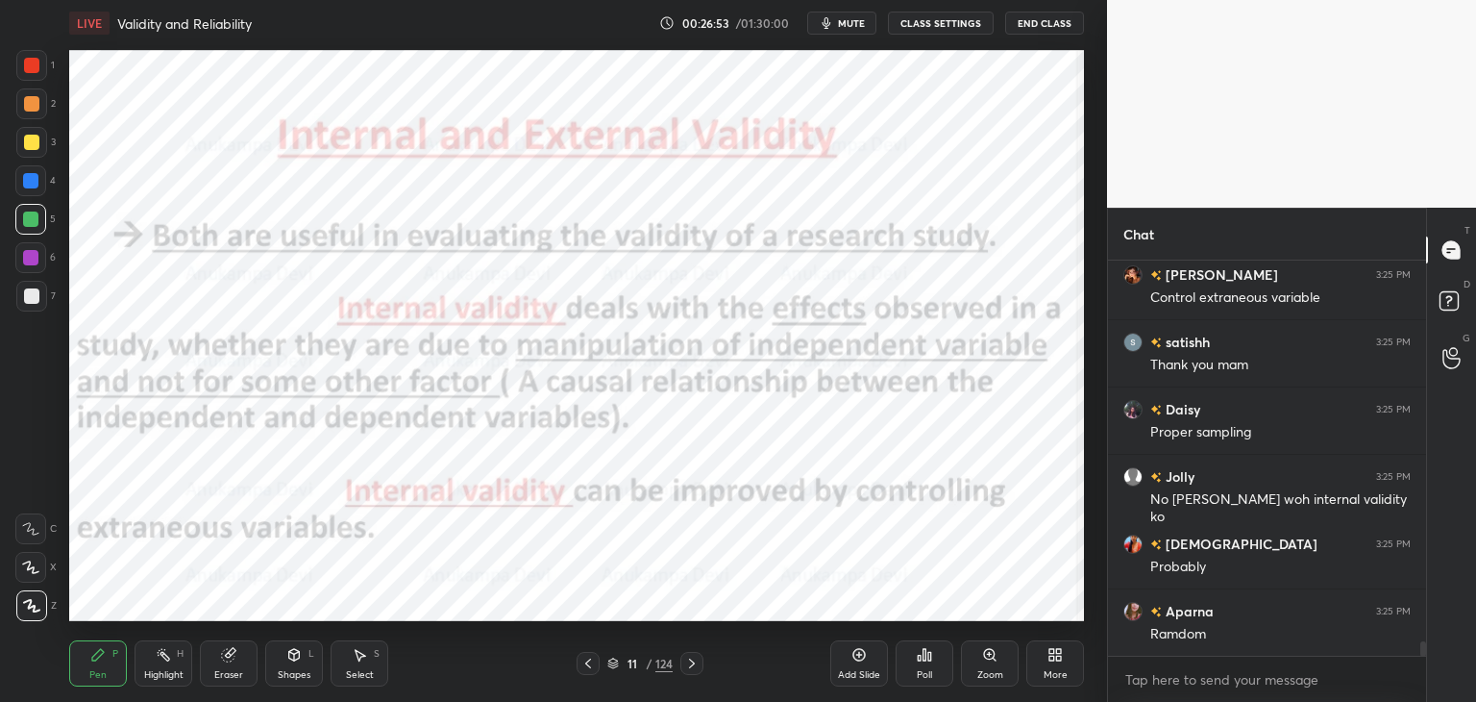
click at [692, 665] on icon at bounding box center [692, 663] width 6 height 10
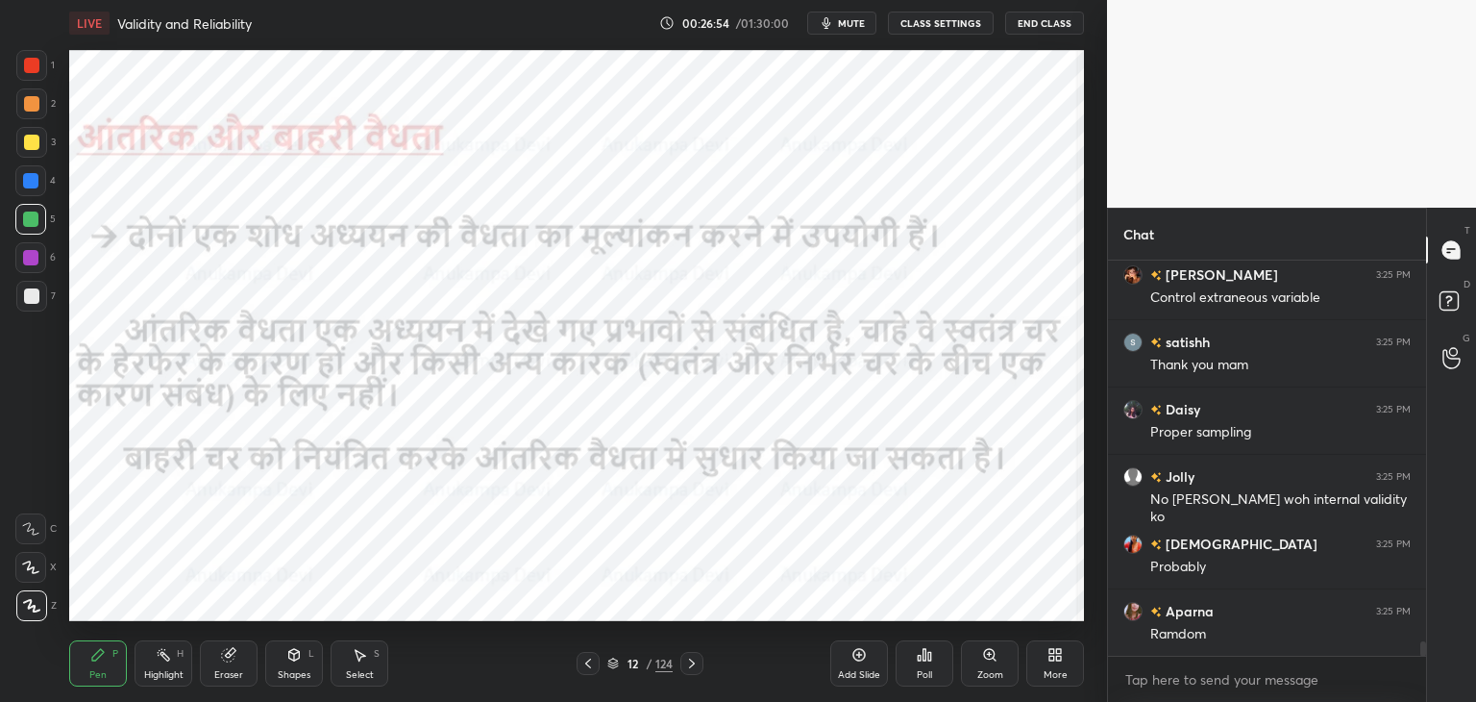
click at [695, 664] on icon at bounding box center [691, 663] width 15 height 15
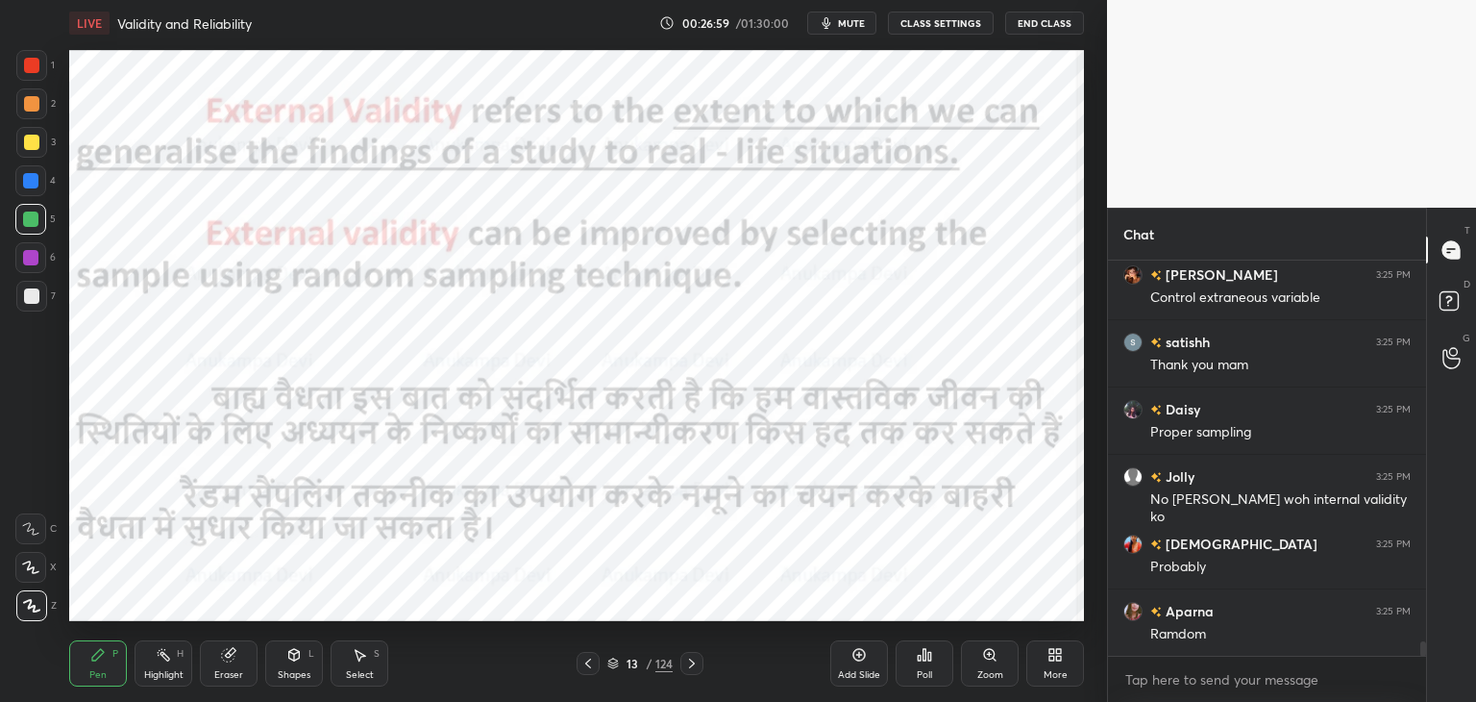
scroll to position [10570, 0]
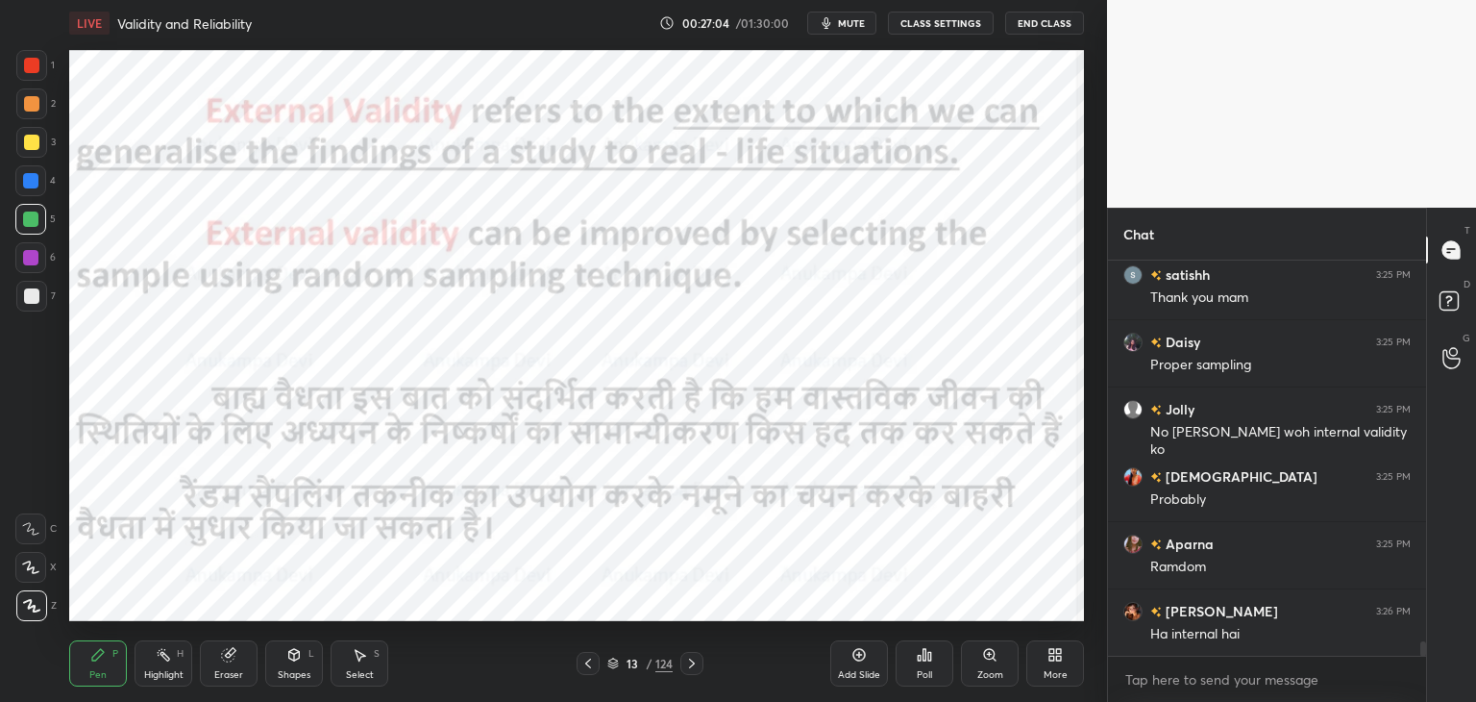
click at [615, 666] on icon at bounding box center [613, 663] width 12 height 12
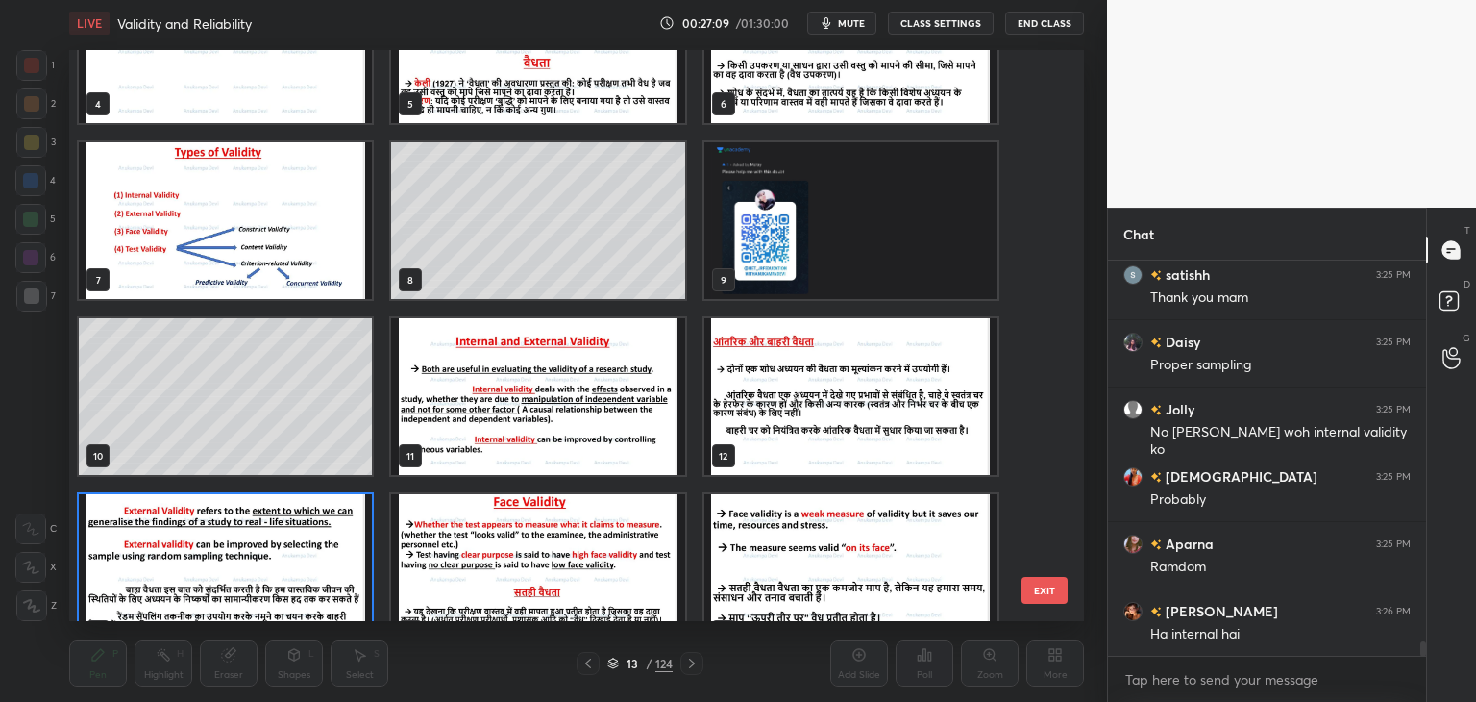
scroll to position [270, 0]
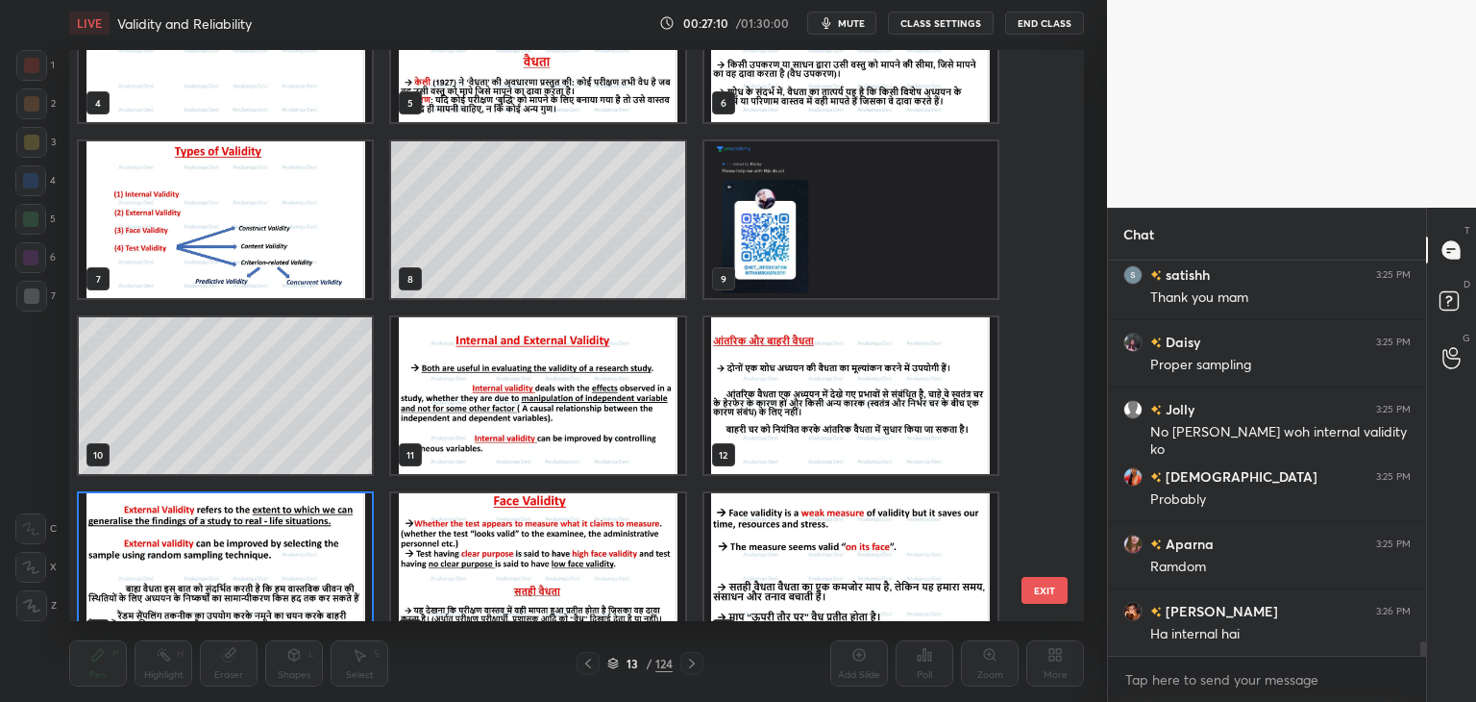
click at [261, 220] on img "grid" at bounding box center [225, 219] width 293 height 157
click at [262, 219] on img "grid" at bounding box center [225, 219] width 293 height 157
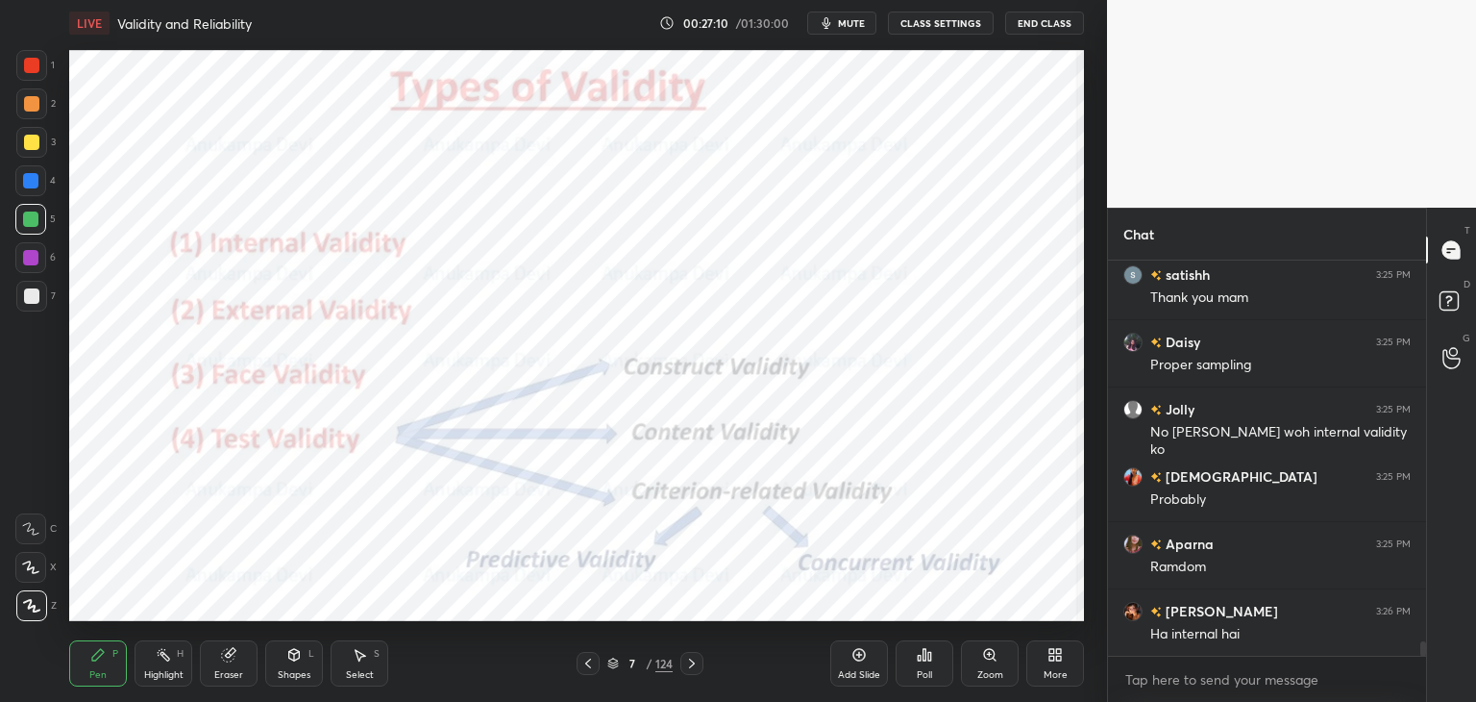
click at [263, 218] on img "grid" at bounding box center [225, 219] width 293 height 157
click at [611, 670] on div "7 / 124" at bounding box center [639, 663] width 65 height 17
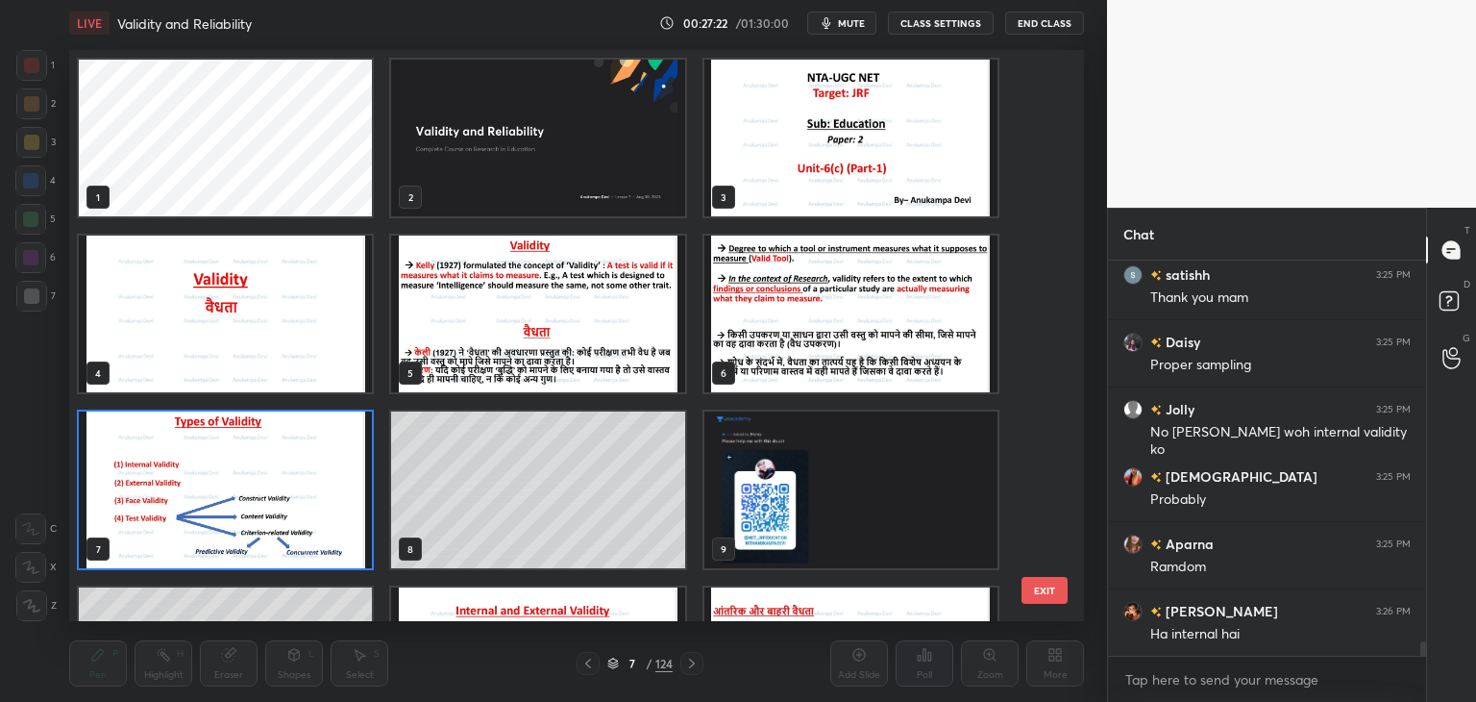
scroll to position [565, 1005]
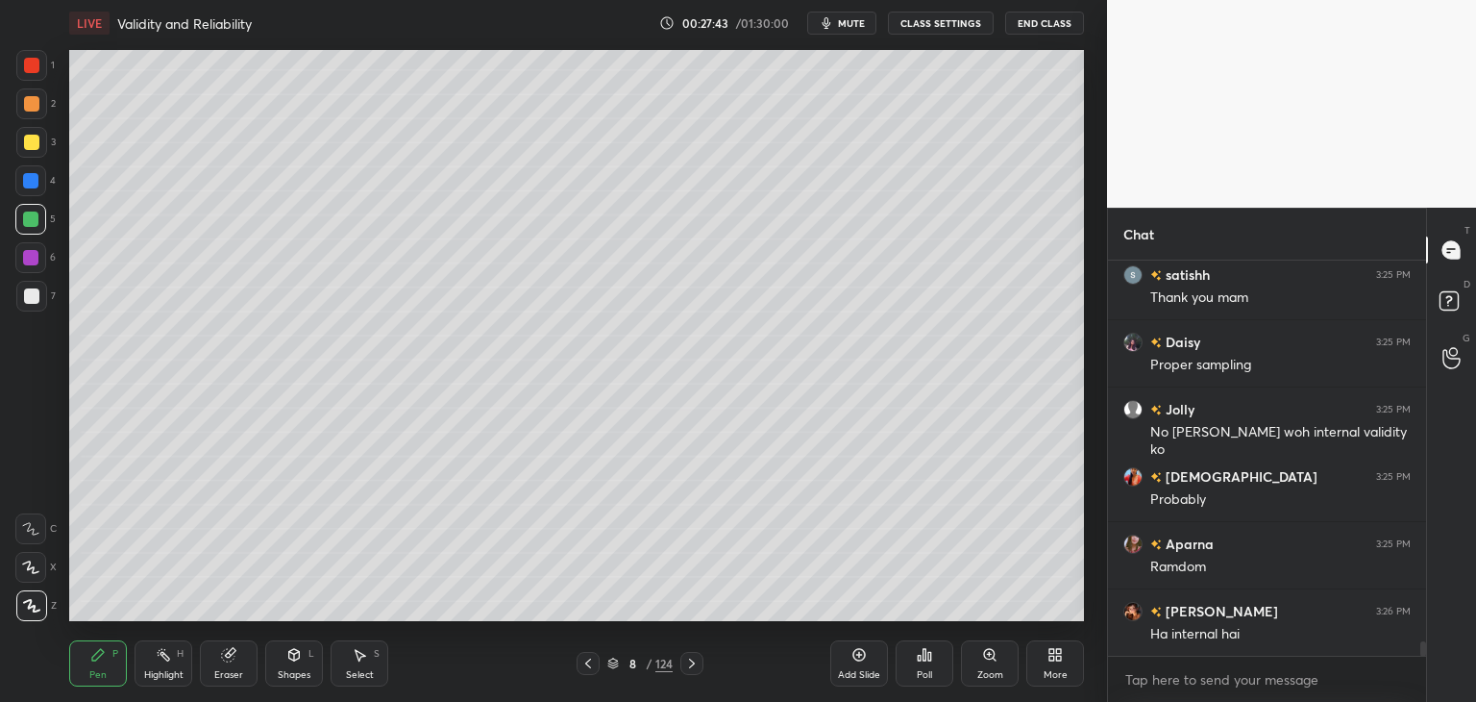
click at [35, 299] on div at bounding box center [31, 295] width 15 height 15
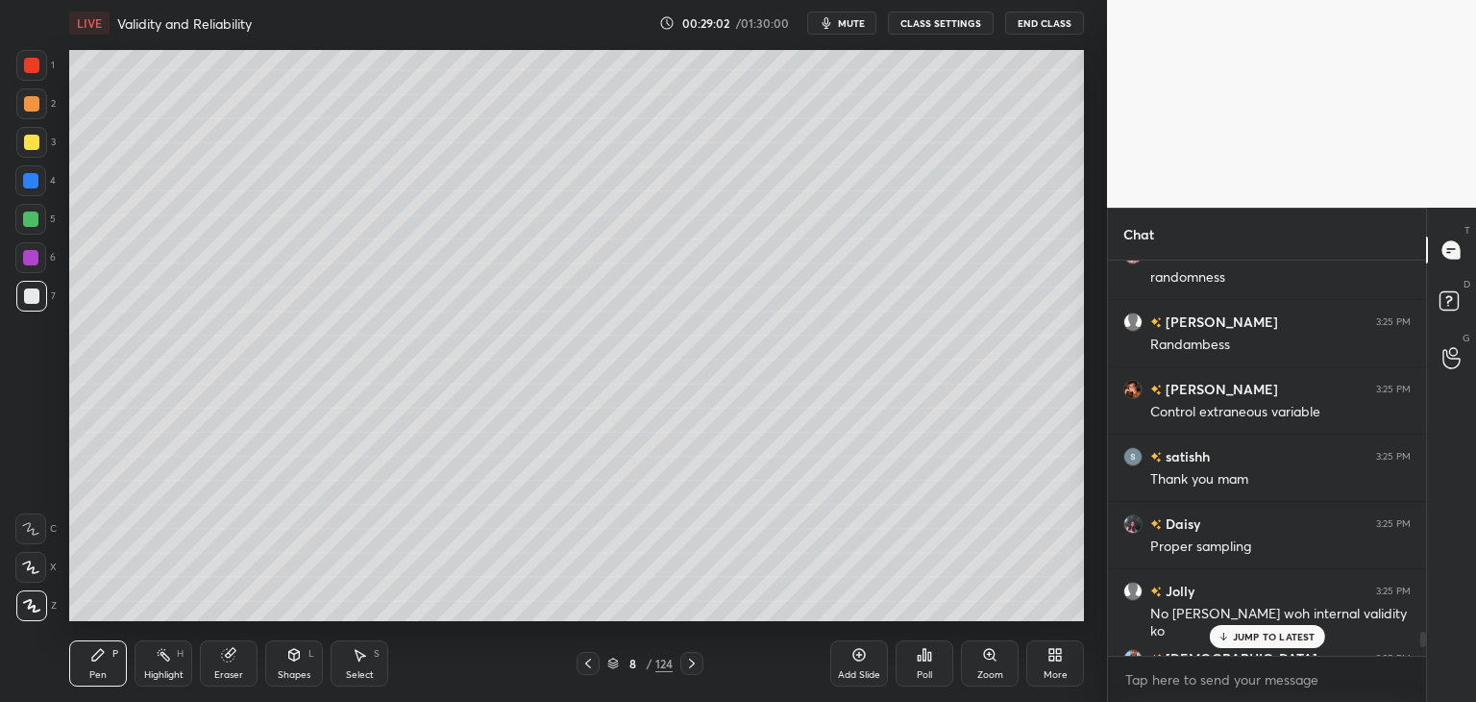
scroll to position [10656, 0]
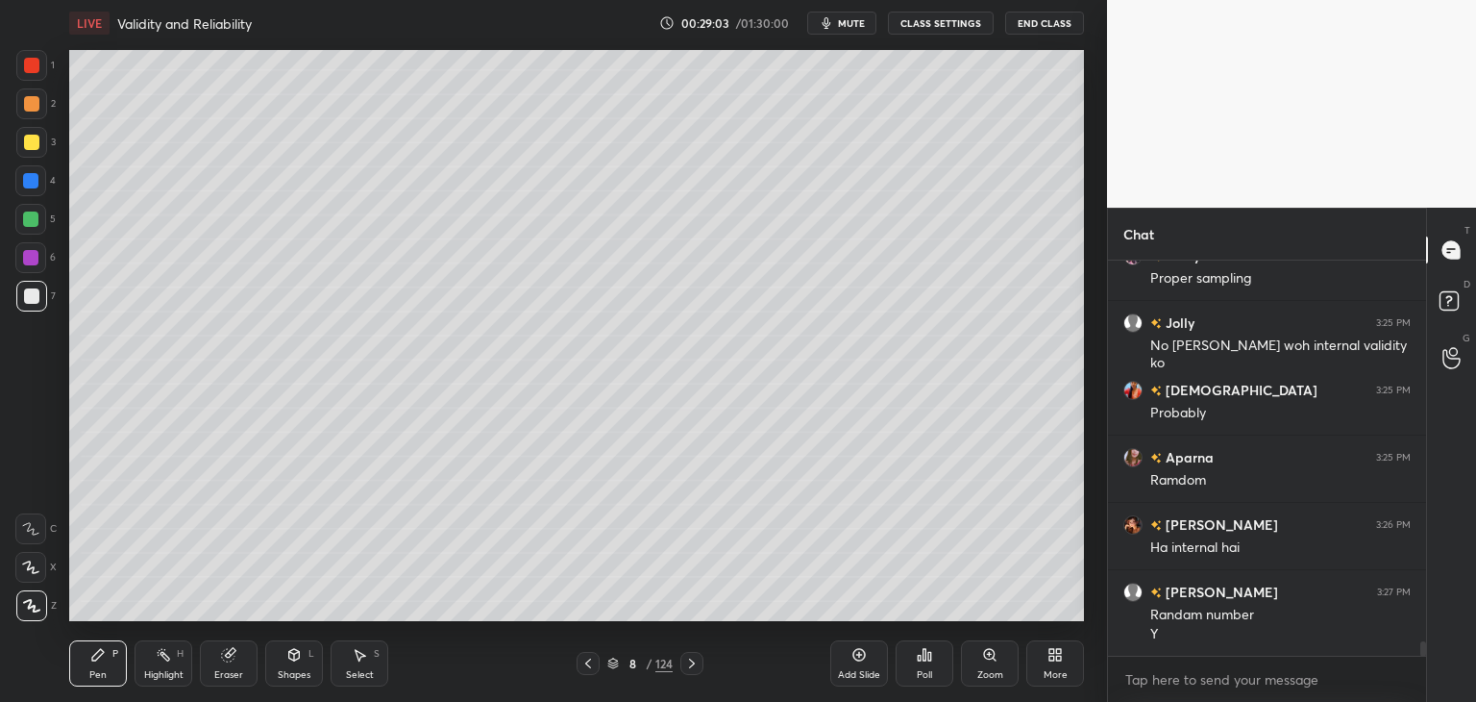
drag, startPoint x: 1423, startPoint y: 653, endPoint x: 1384, endPoint y: 689, distance: 53.0
click at [1412, 697] on div "satishh 3:25 PM Thank you mam Daisy 3:25 PM Proper sampling Jolly 3:25 PM No su…" at bounding box center [1267, 480] width 318 height 441
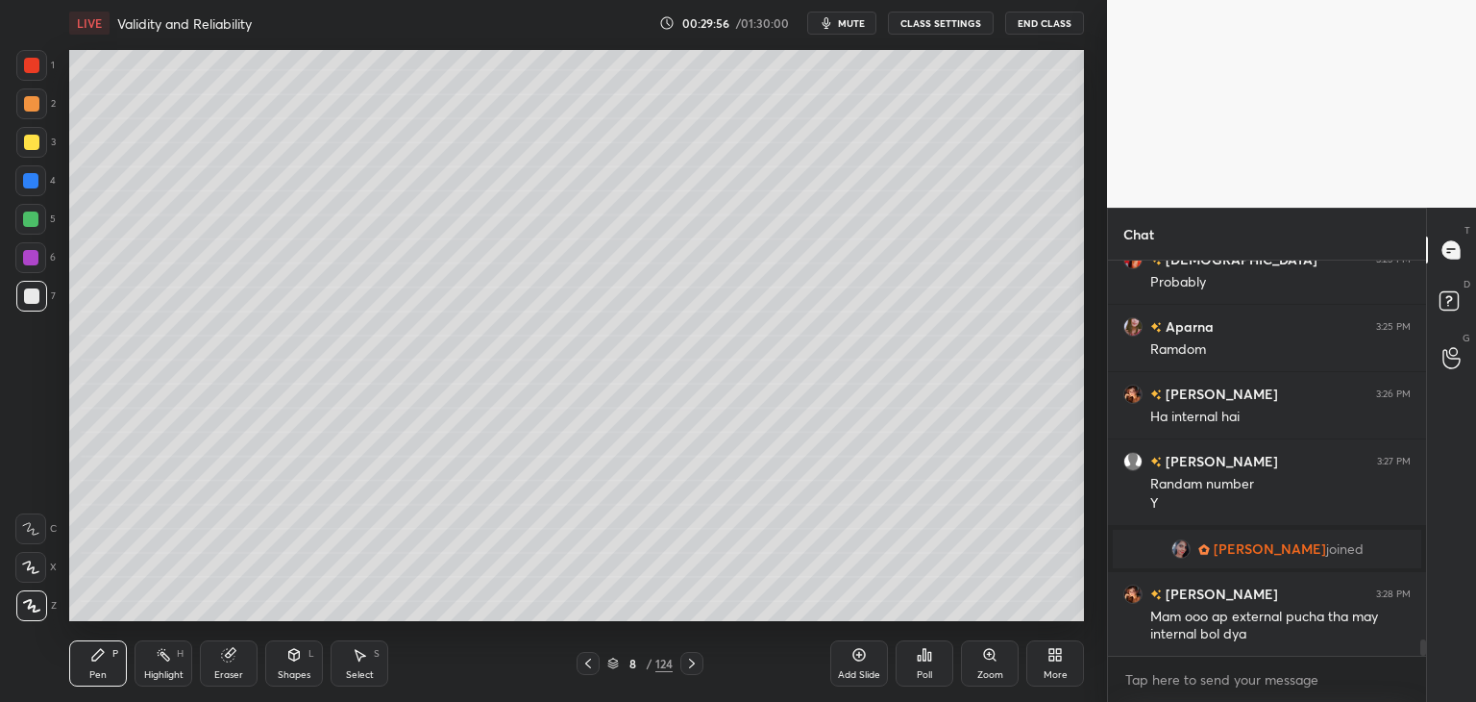
scroll to position [9451, 0]
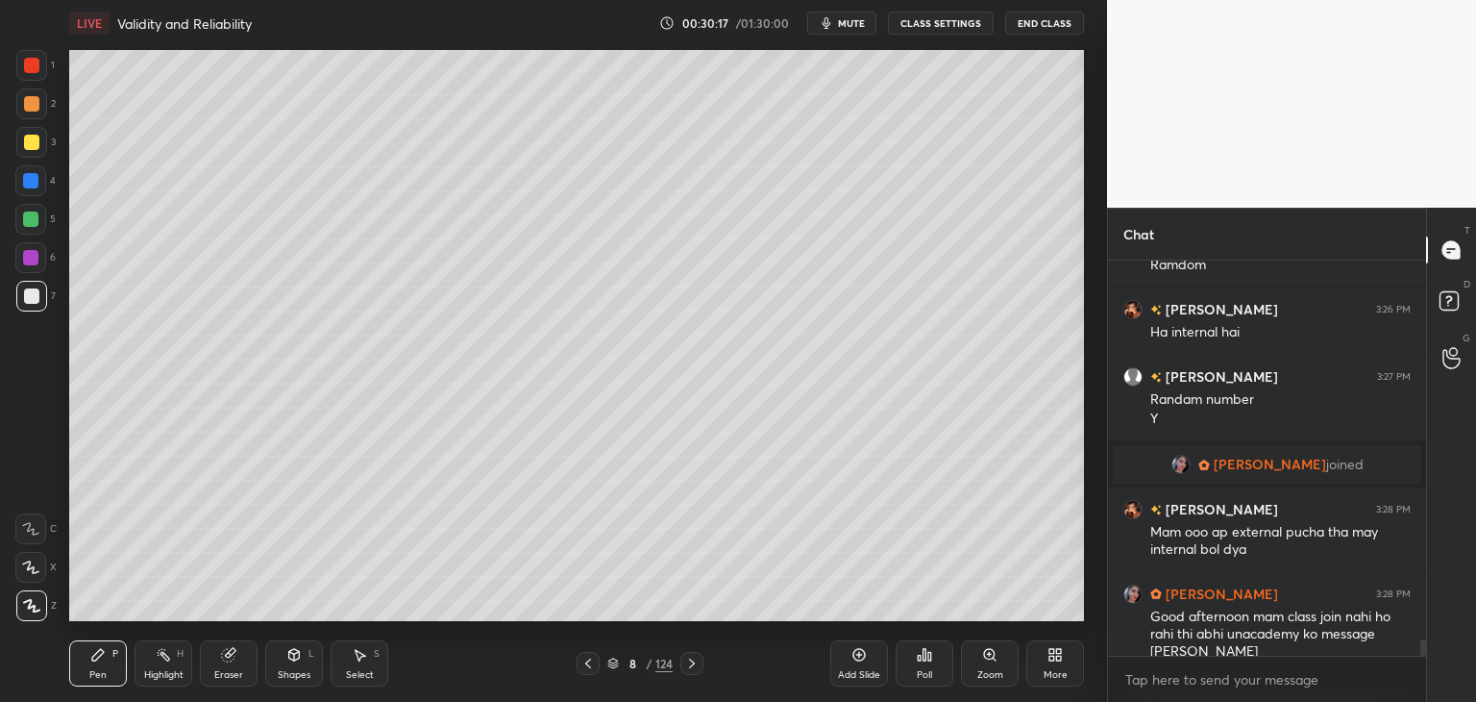
click at [31, 186] on div at bounding box center [30, 180] width 15 height 15
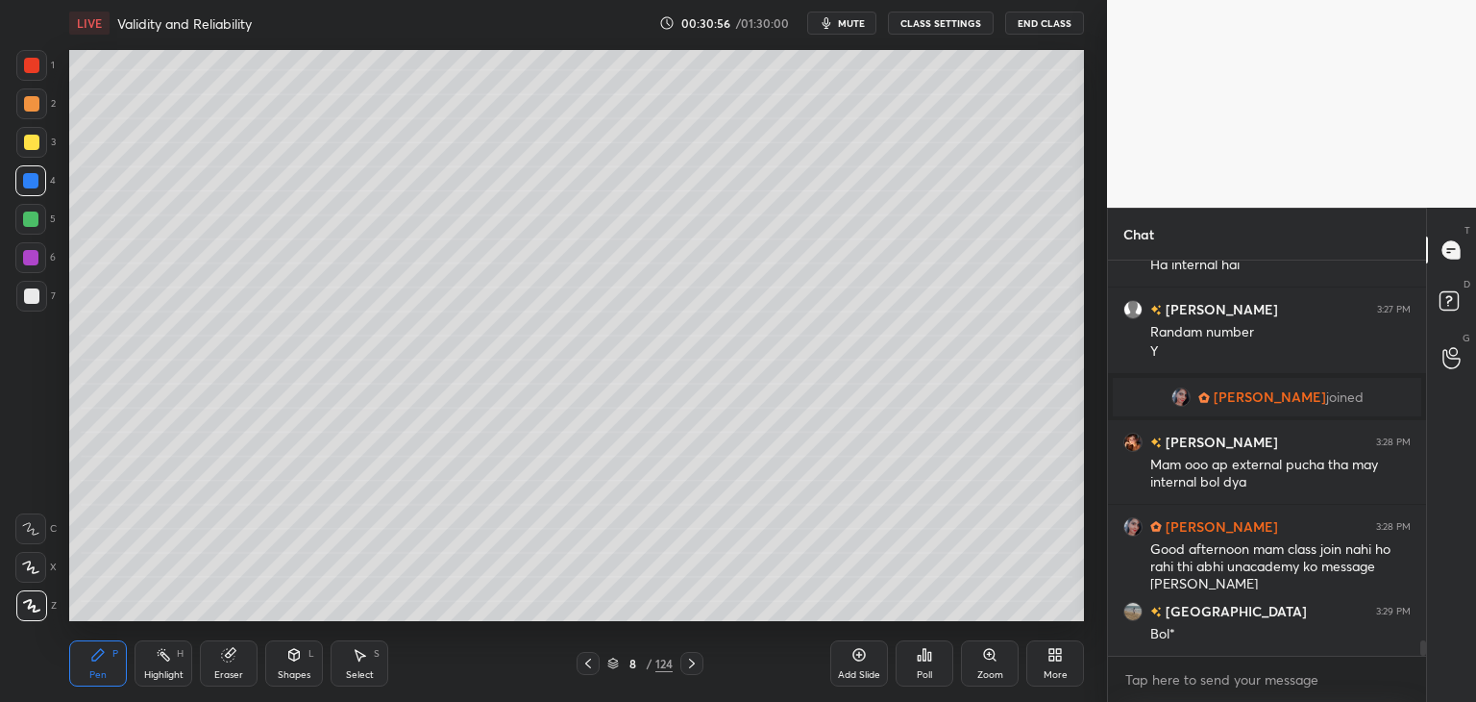
scroll to position [9585, 0]
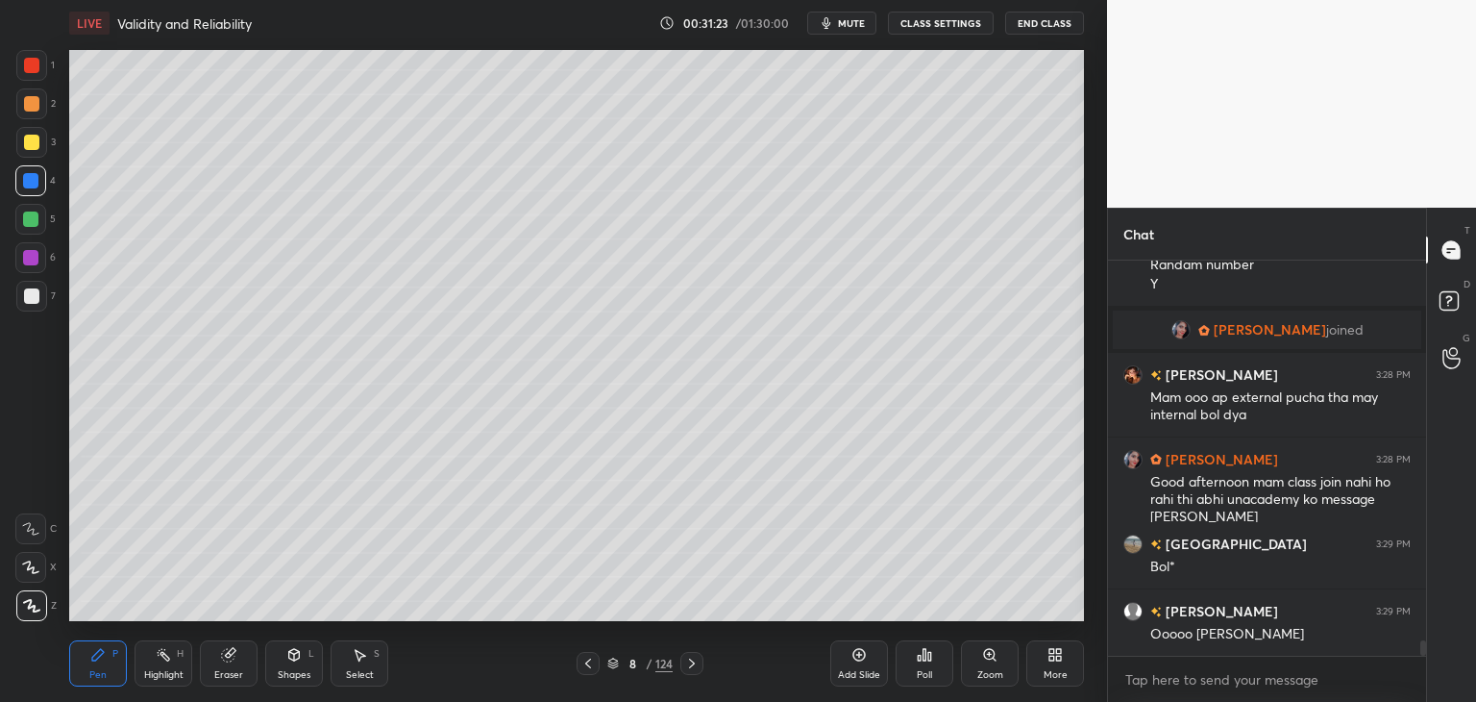
click at [590, 662] on icon at bounding box center [588, 663] width 15 height 15
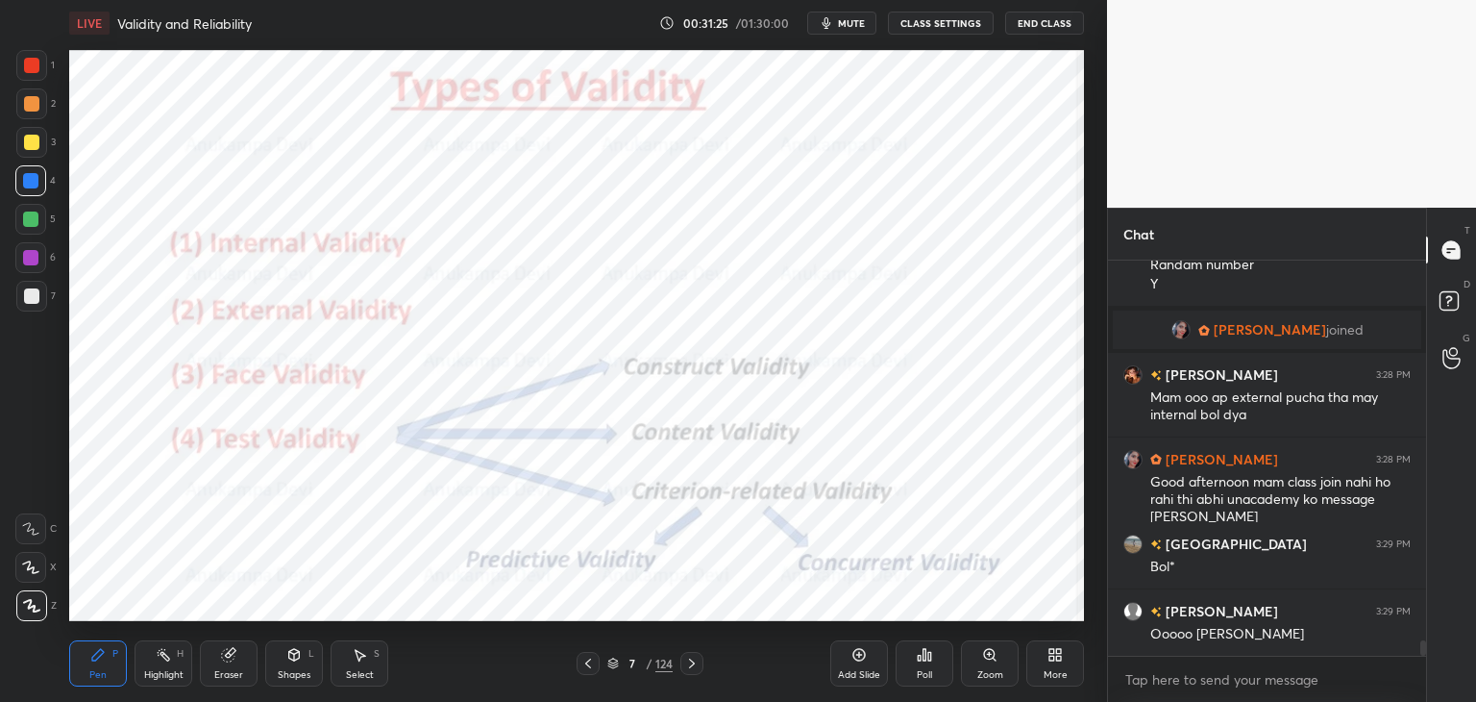
click at [692, 669] on icon at bounding box center [691, 663] width 15 height 15
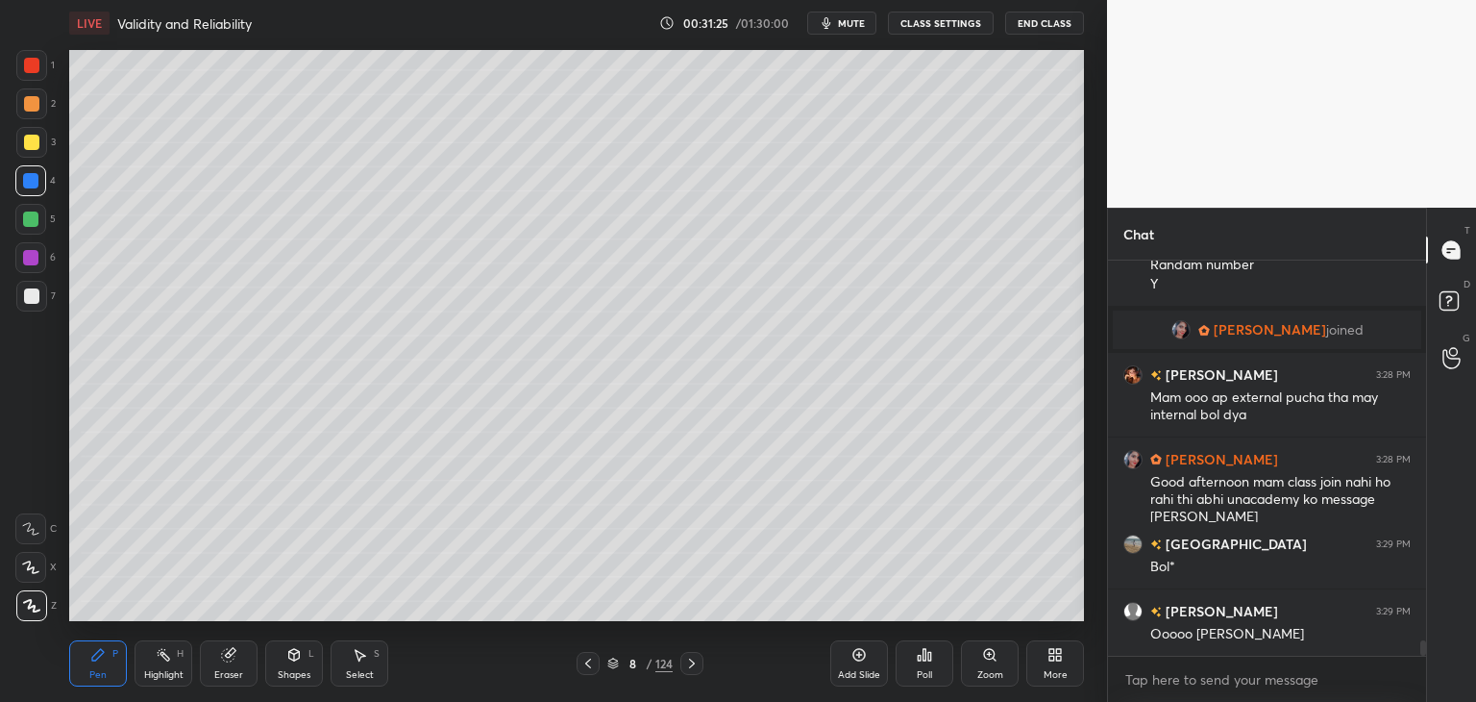
click at [692, 668] on icon at bounding box center [691, 663] width 15 height 15
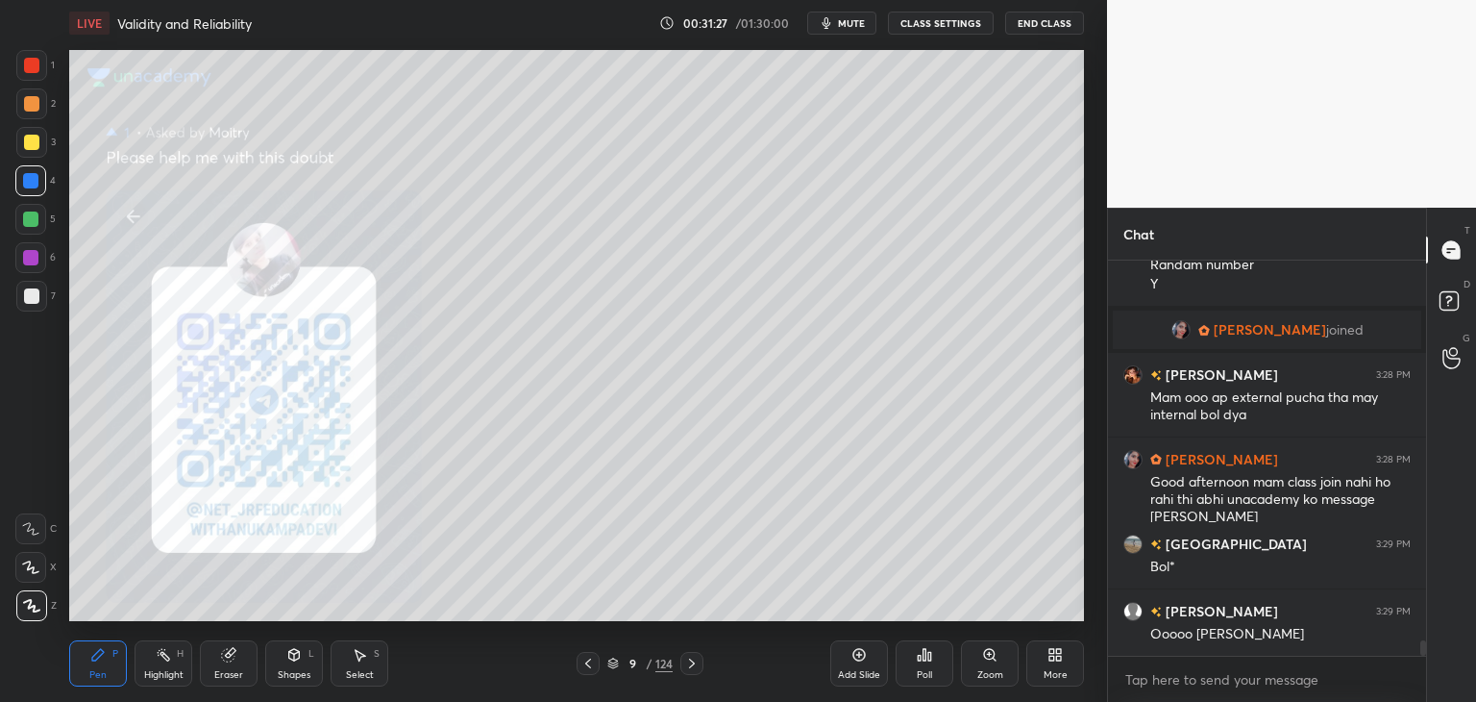
click at [694, 662] on icon at bounding box center [691, 663] width 15 height 15
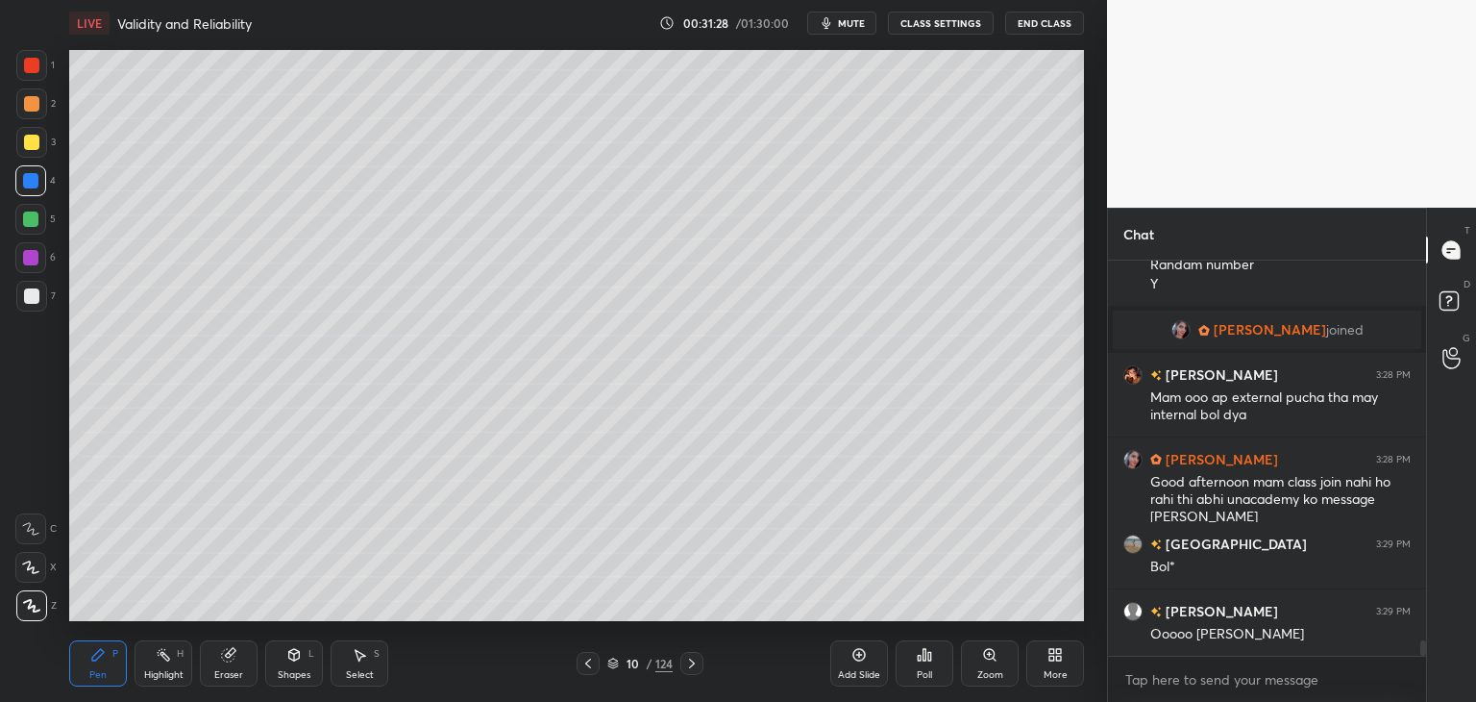
click at [687, 668] on icon at bounding box center [691, 663] width 15 height 15
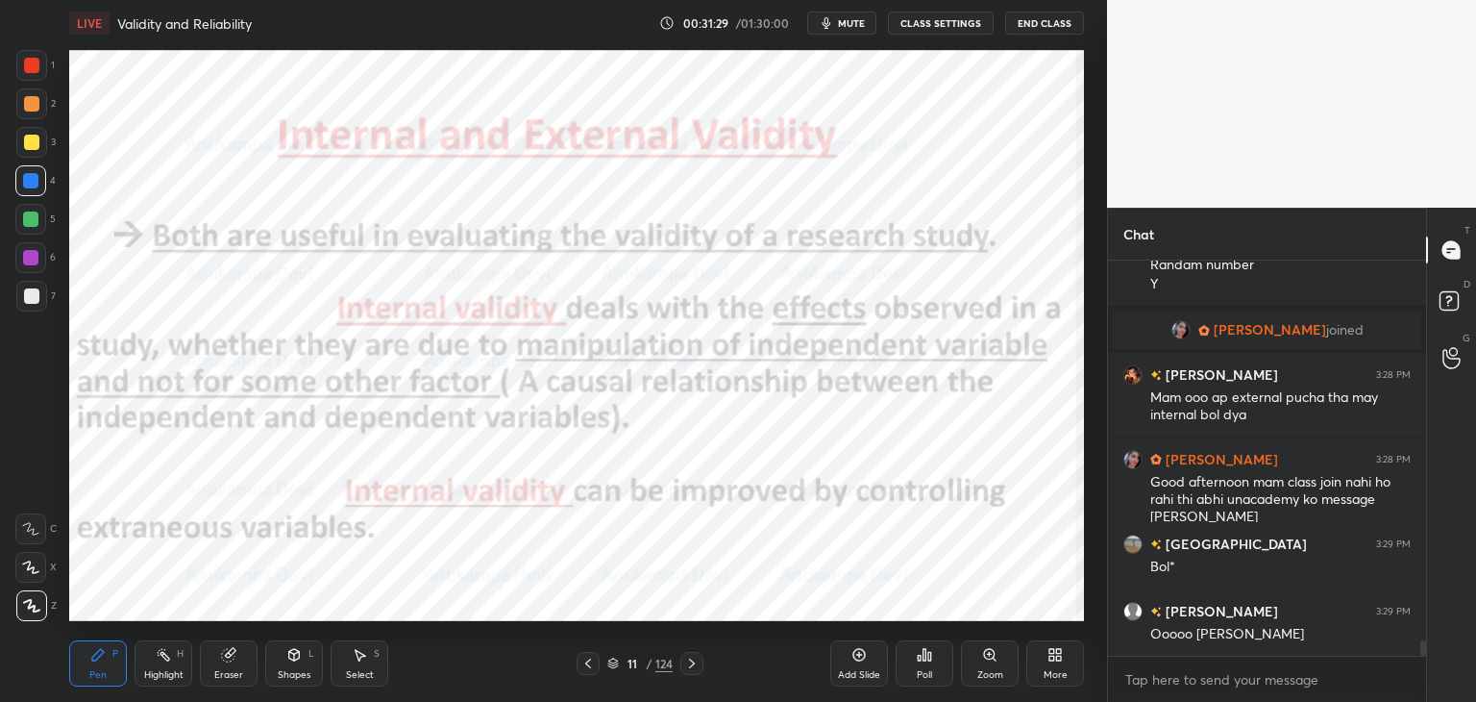
click at [690, 666] on icon at bounding box center [691, 663] width 15 height 15
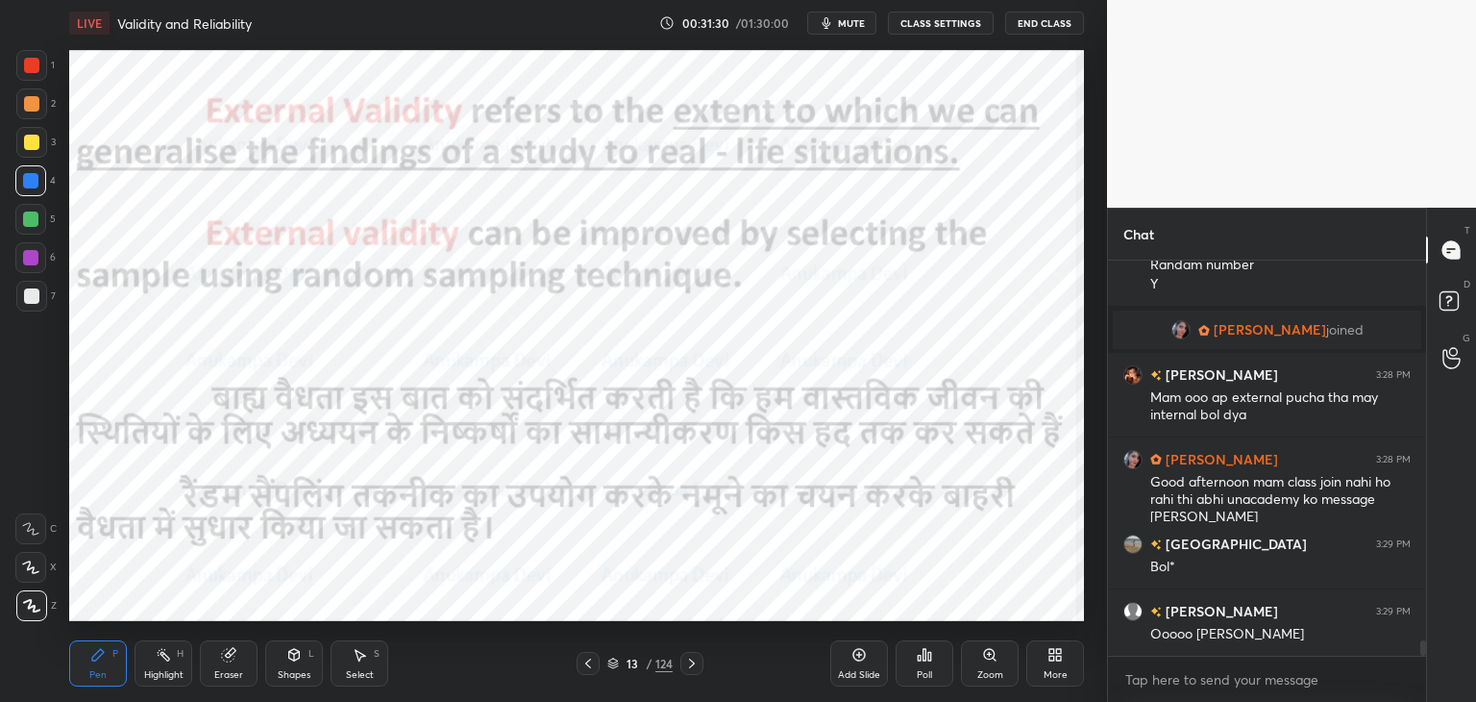
click at [690, 664] on icon at bounding box center [691, 663] width 15 height 15
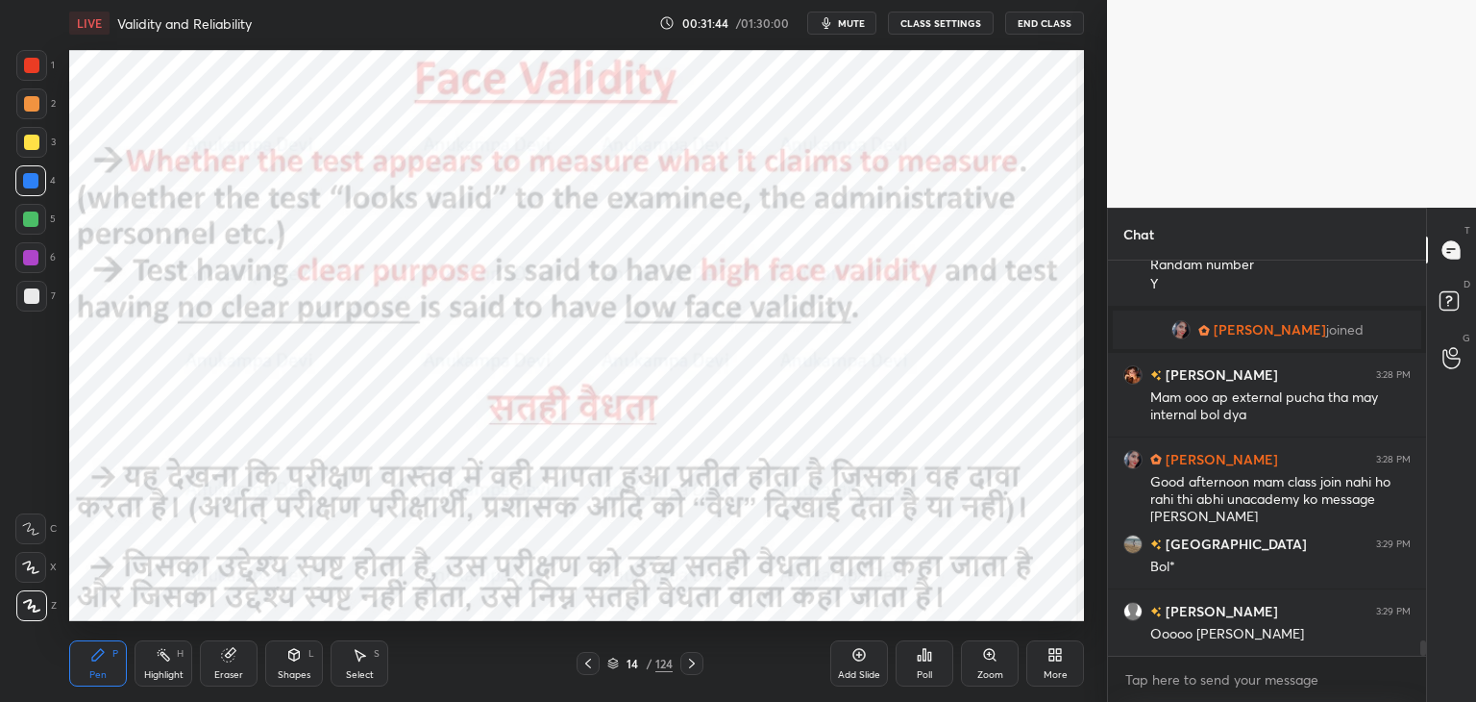
scroll to position [9653, 0]
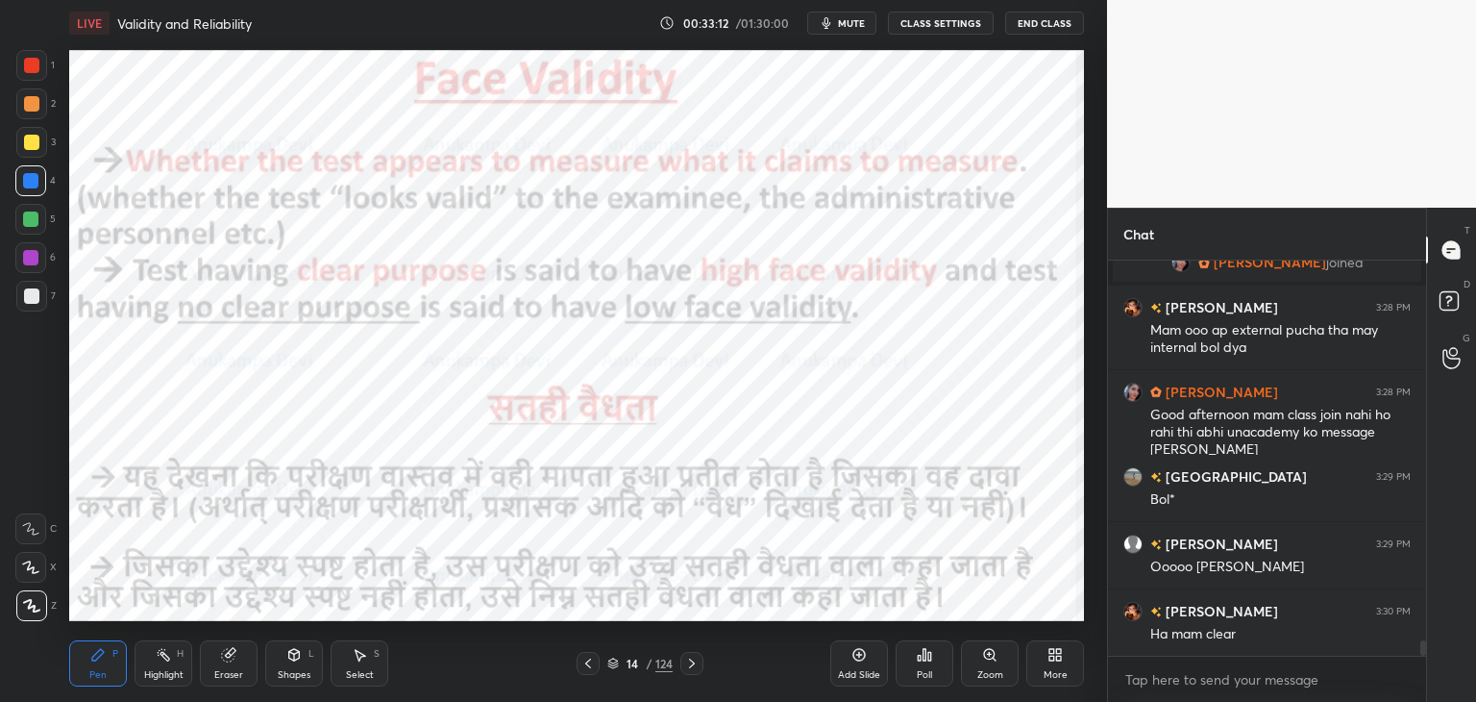
click at [693, 662] on icon at bounding box center [692, 663] width 6 height 10
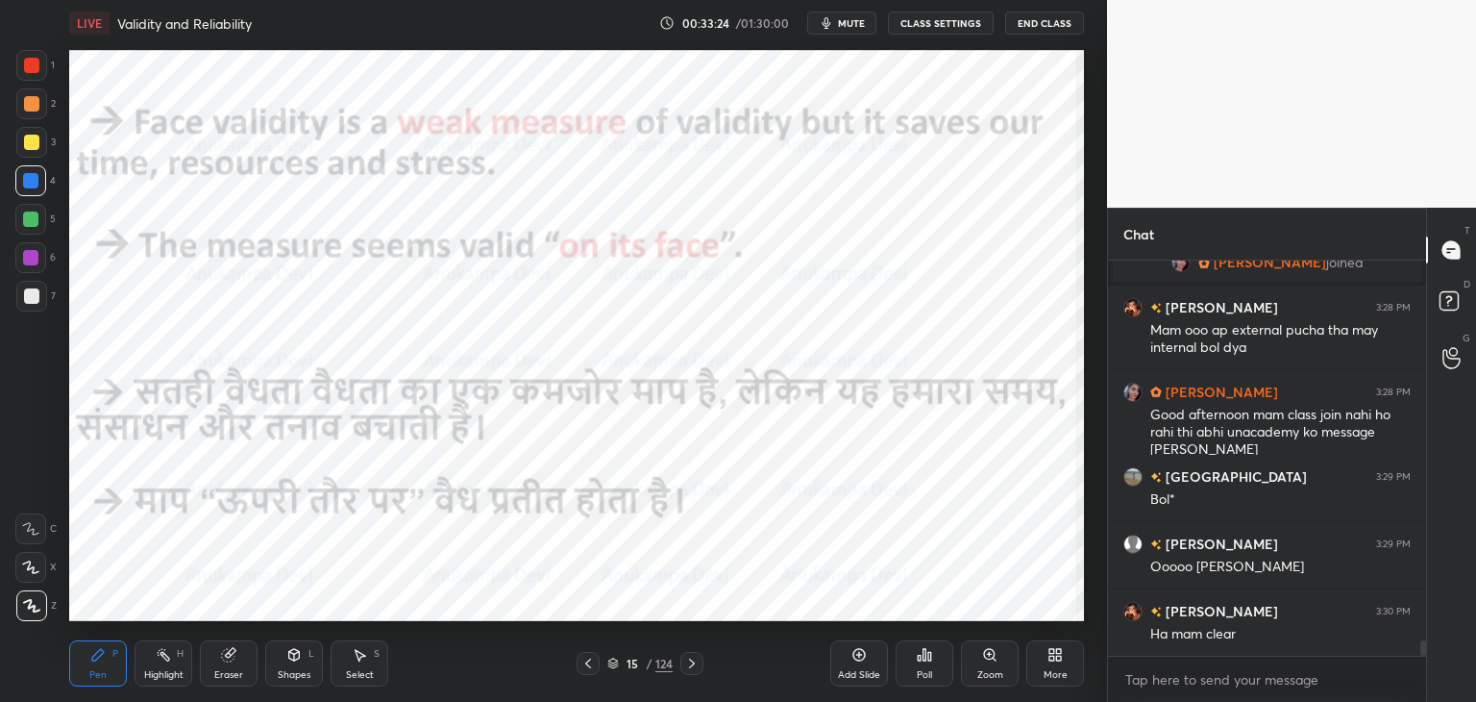
click at [858, 24] on span "mute" at bounding box center [851, 22] width 27 height 13
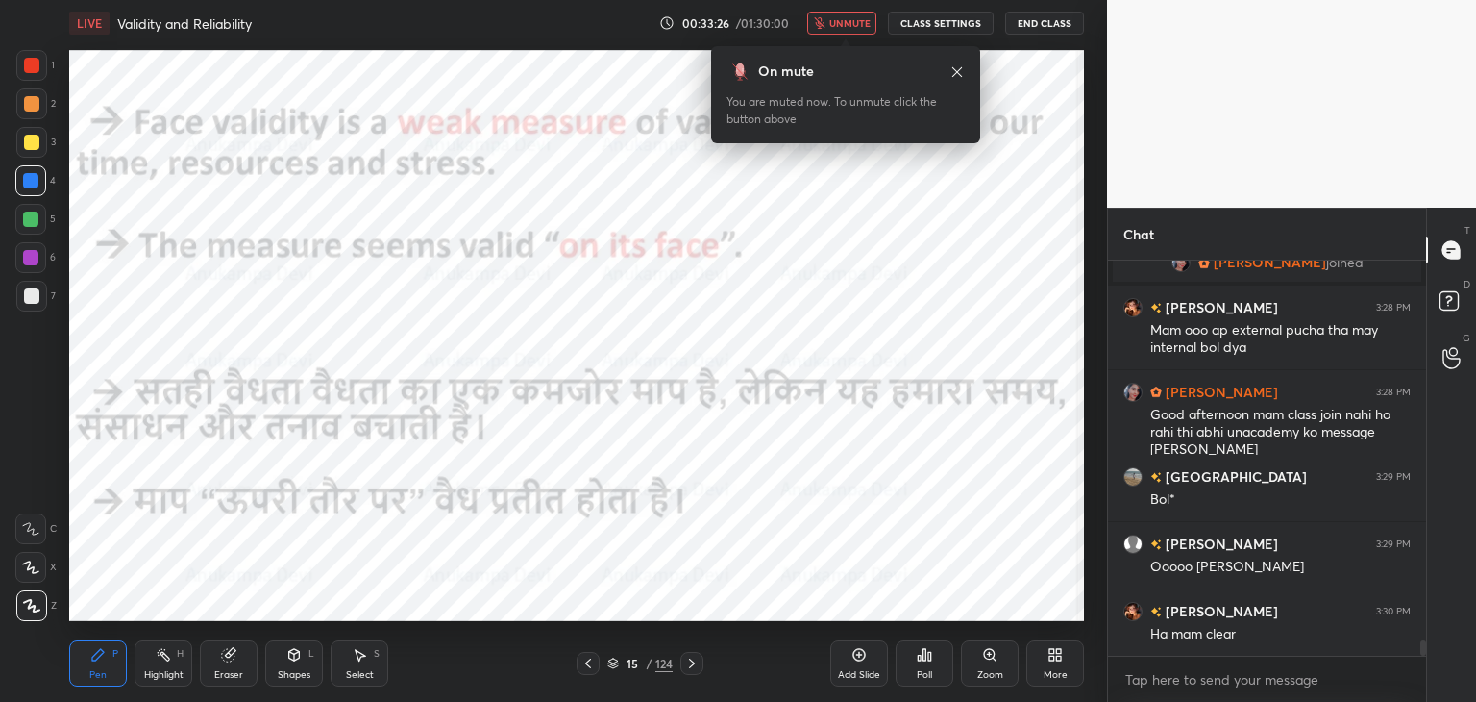
click at [857, 24] on span "unmute" at bounding box center [850, 22] width 41 height 13
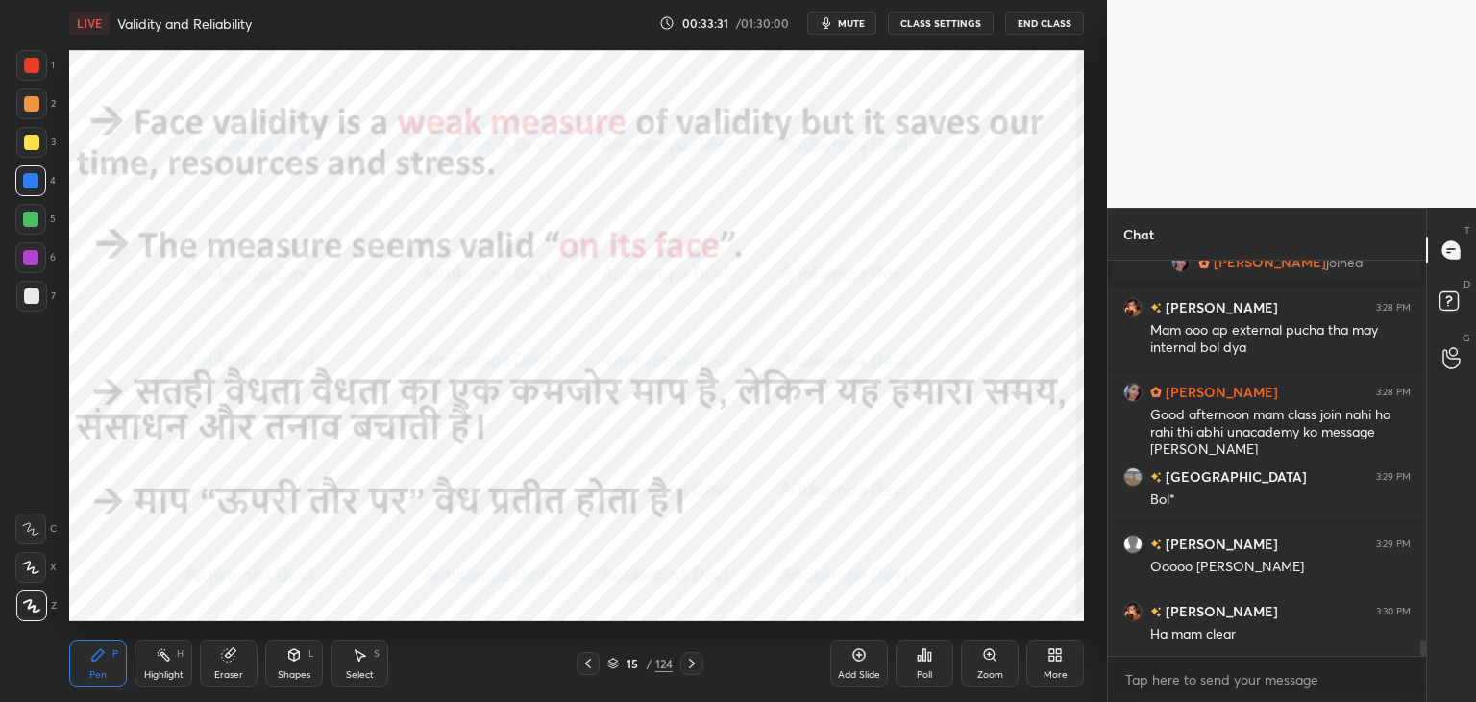
click at [695, 667] on icon at bounding box center [691, 663] width 15 height 15
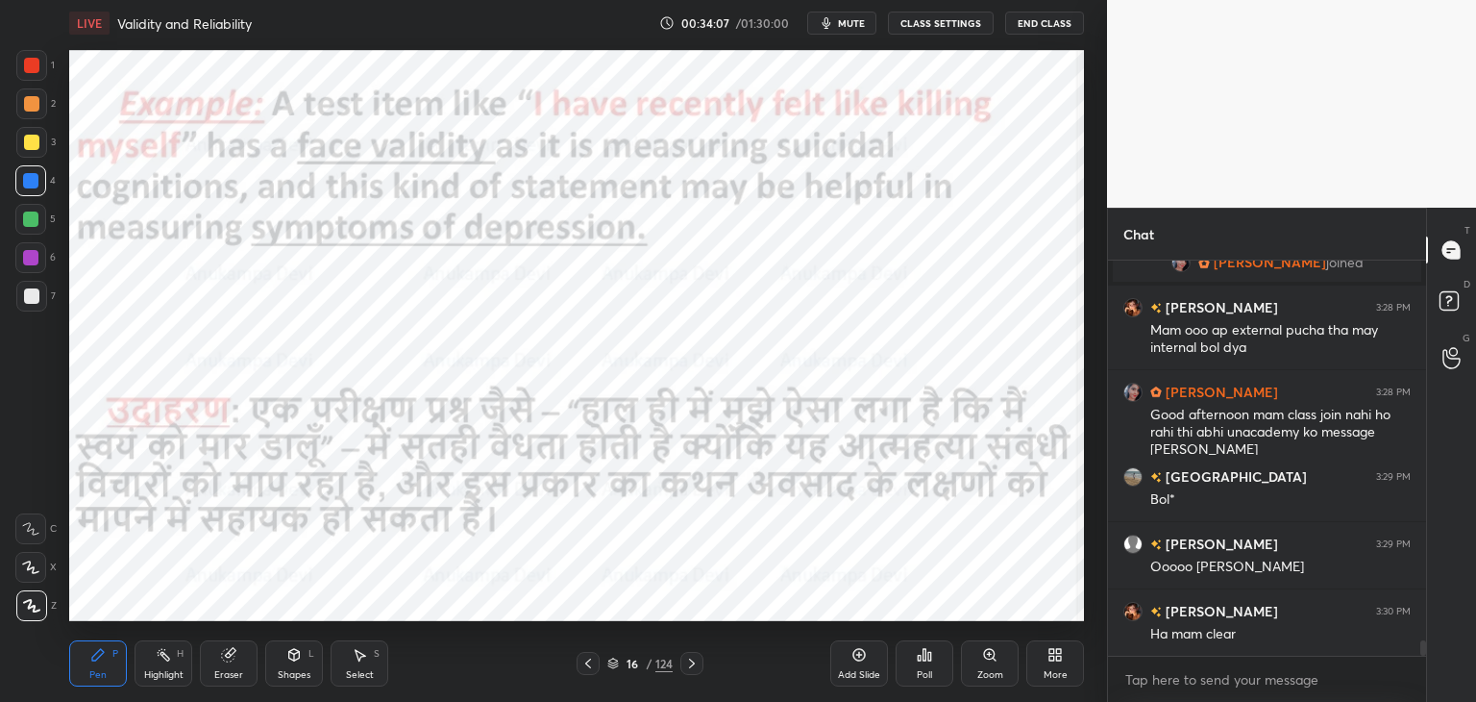
scroll to position [9720, 0]
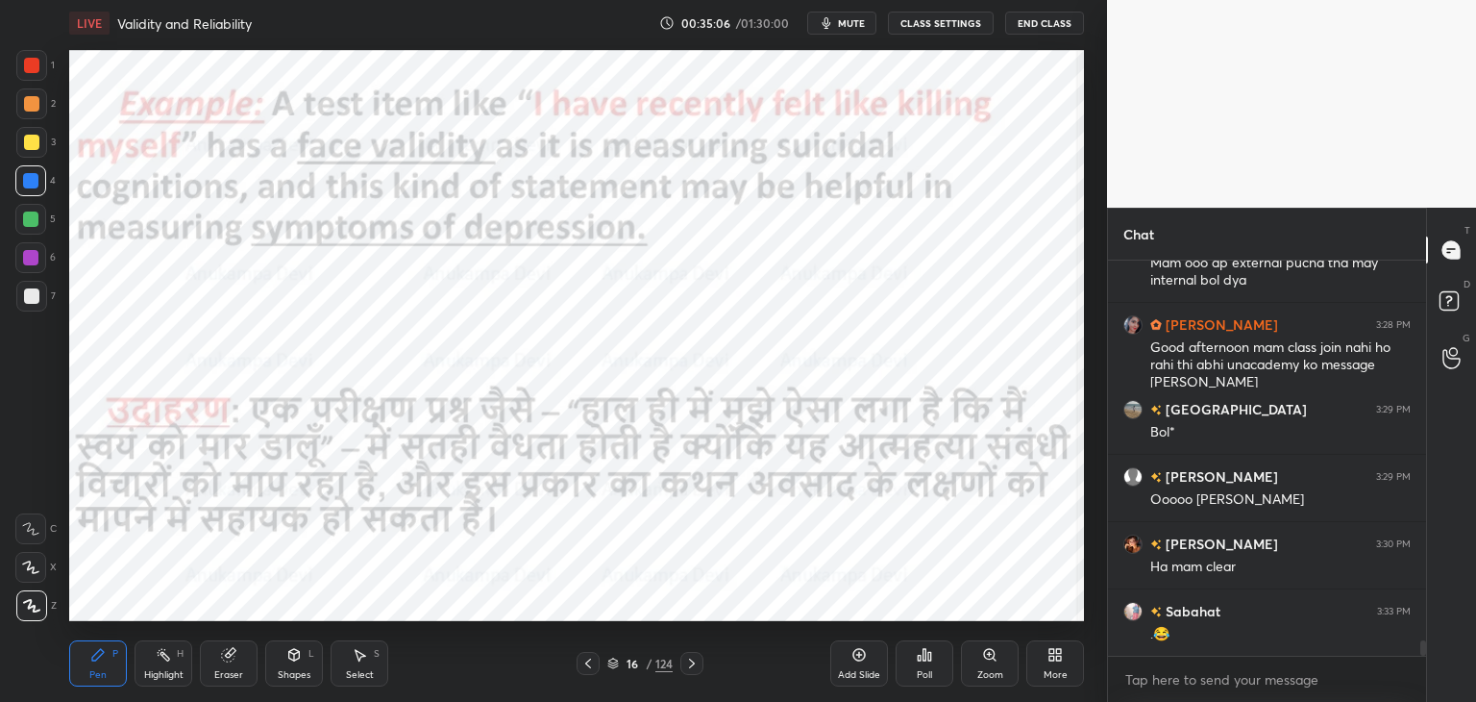
click at [692, 666] on icon at bounding box center [691, 663] width 15 height 15
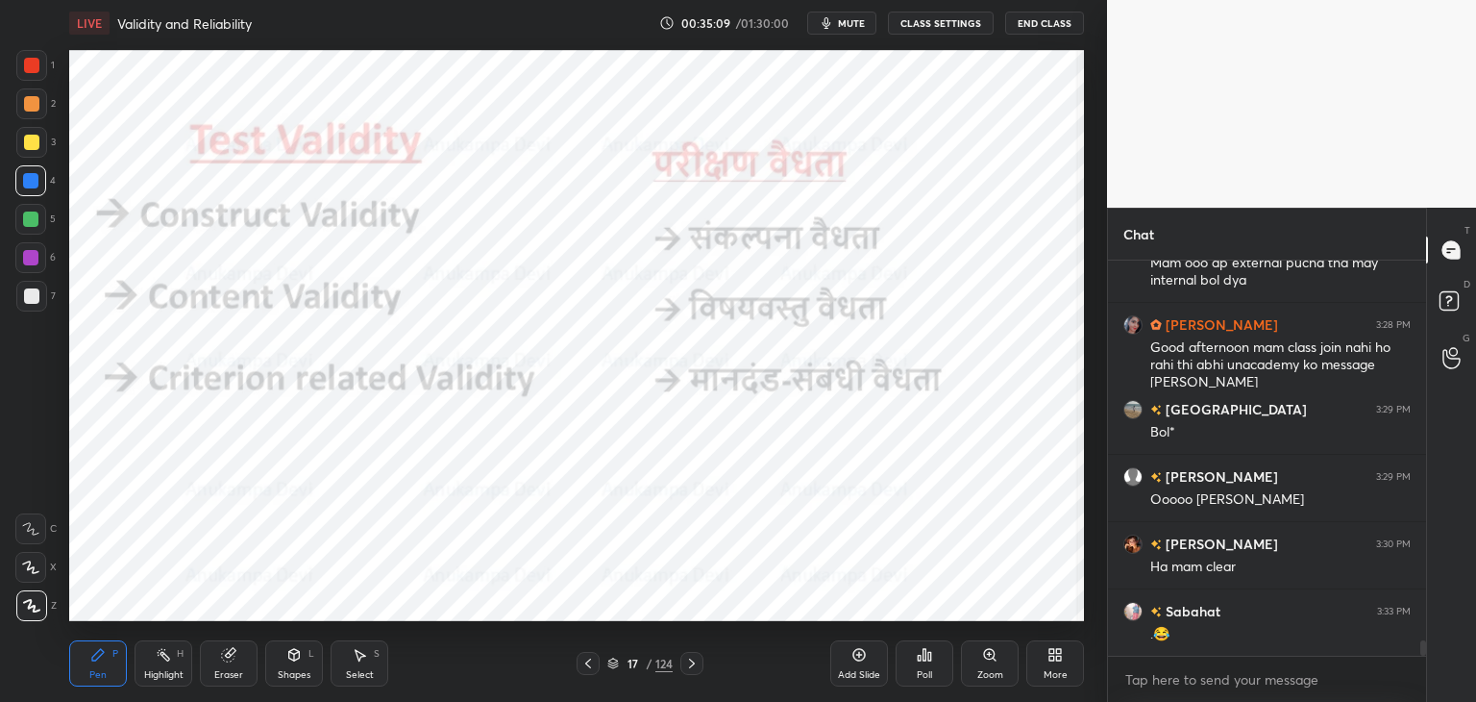
drag, startPoint x: 27, startPoint y: 263, endPoint x: 53, endPoint y: 254, distance: 27.7
click at [27, 265] on div at bounding box center [30, 257] width 31 height 31
click at [850, 20] on span "mute" at bounding box center [851, 22] width 27 height 13
drag, startPoint x: 859, startPoint y: 24, endPoint x: 815, endPoint y: 42, distance: 47.8
click at [857, 24] on span "unmute" at bounding box center [850, 22] width 41 height 13
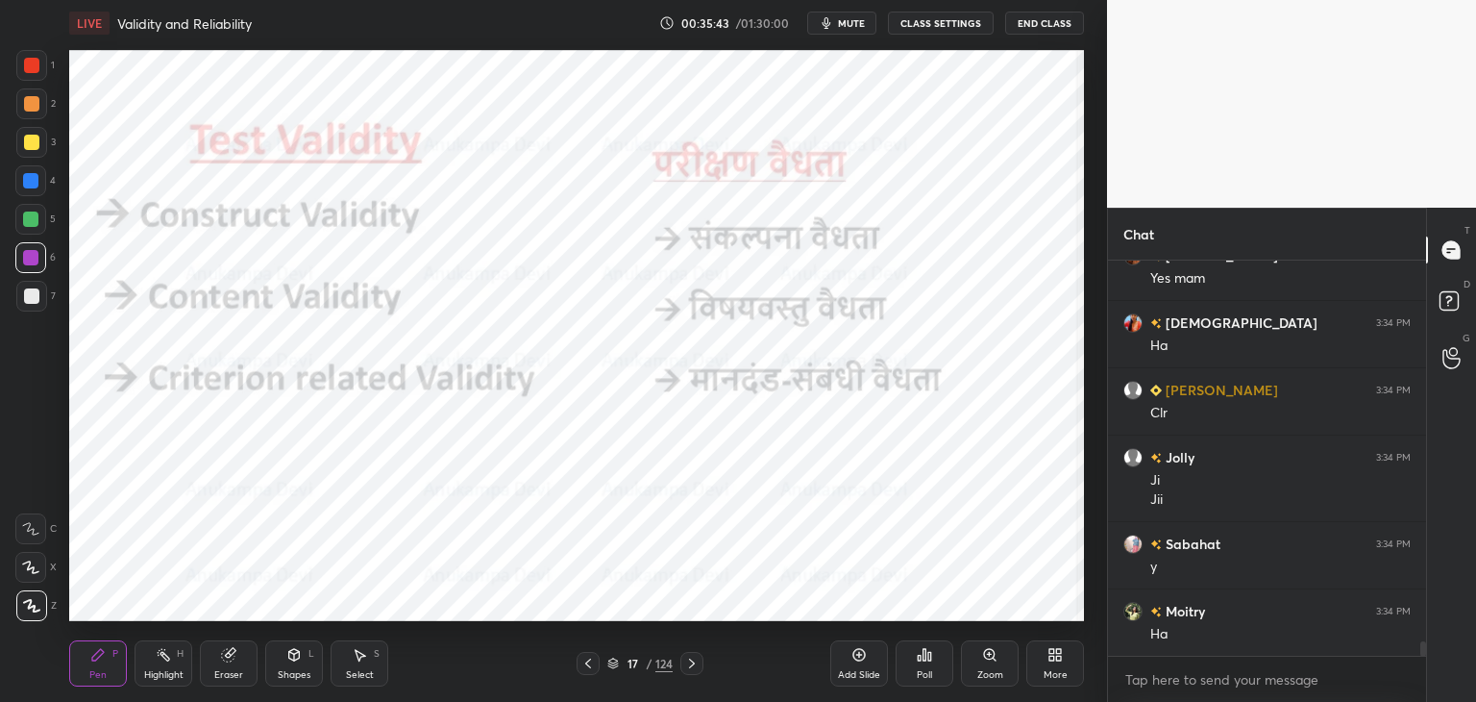
scroll to position [10277, 0]
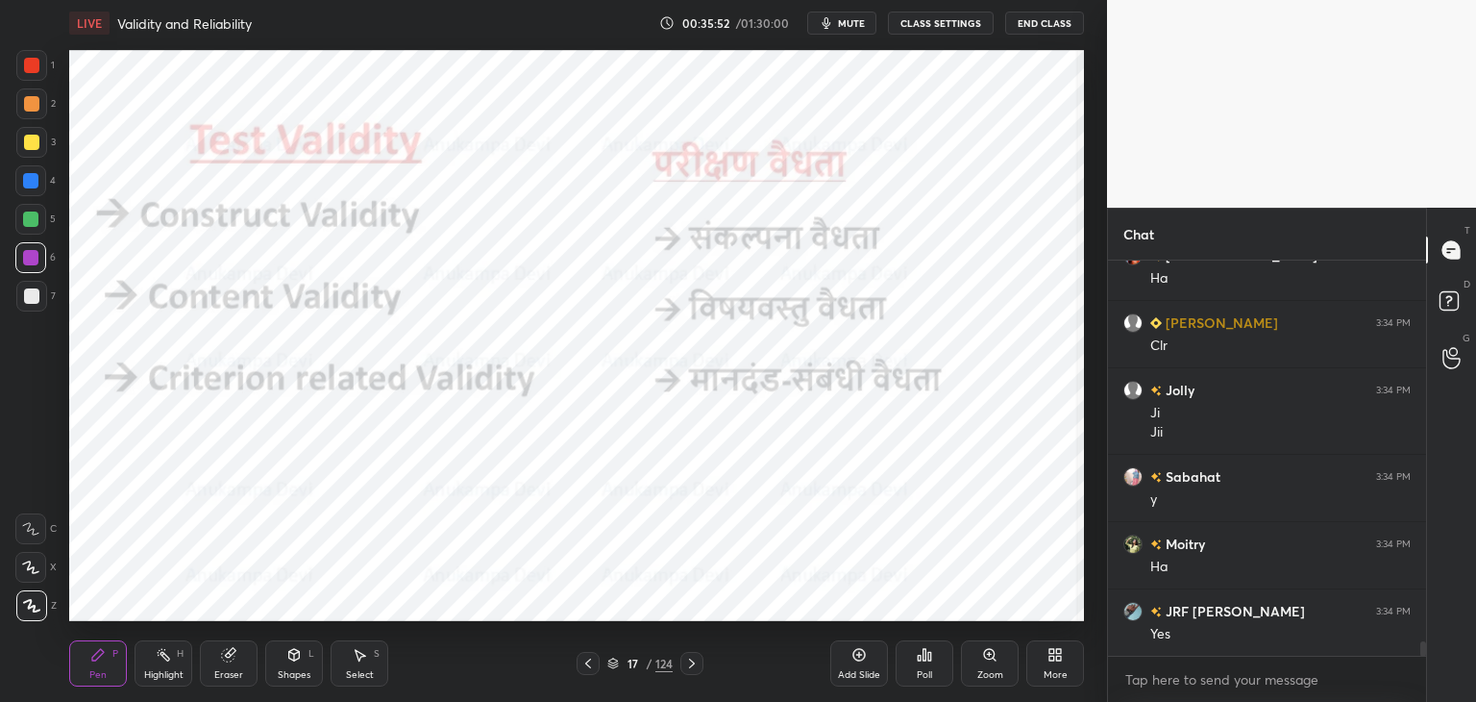
click at [858, 656] on icon at bounding box center [859, 655] width 6 height 6
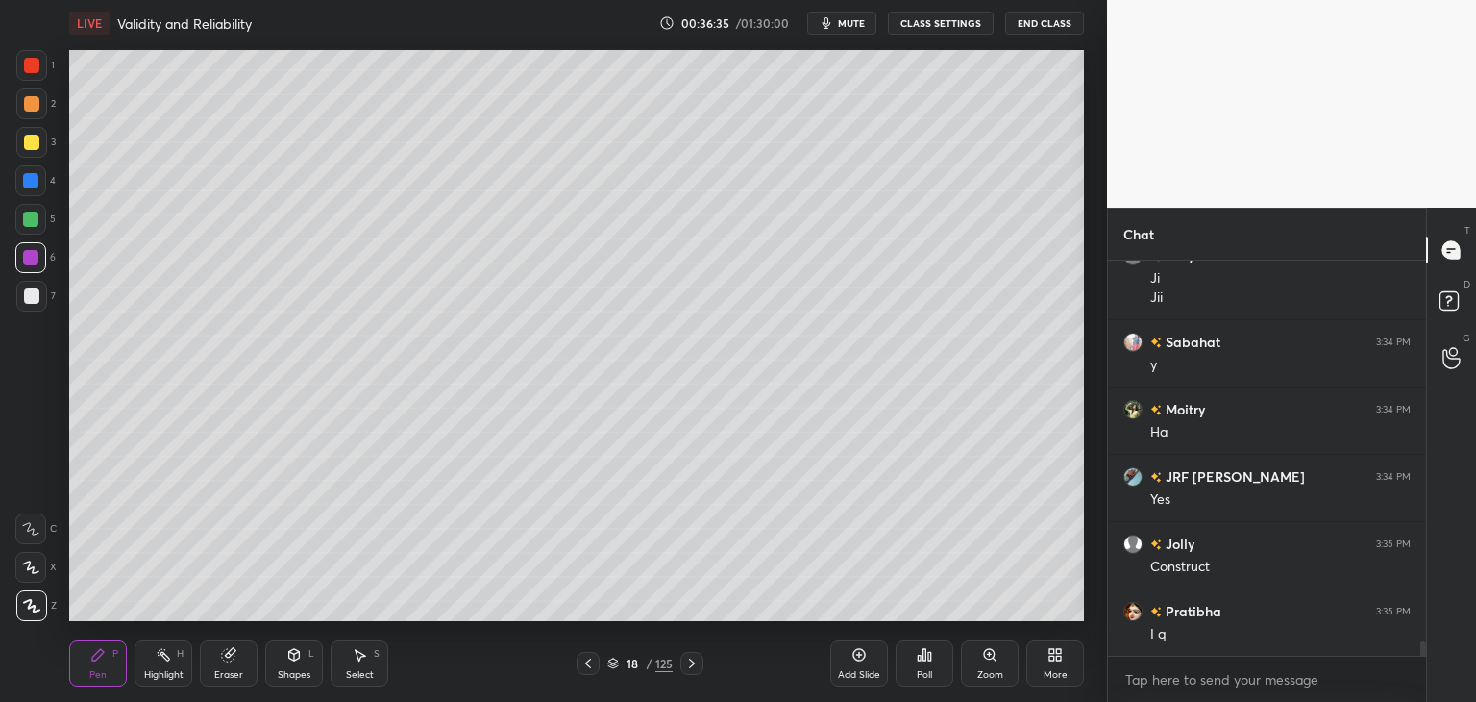
scroll to position [10479, 0]
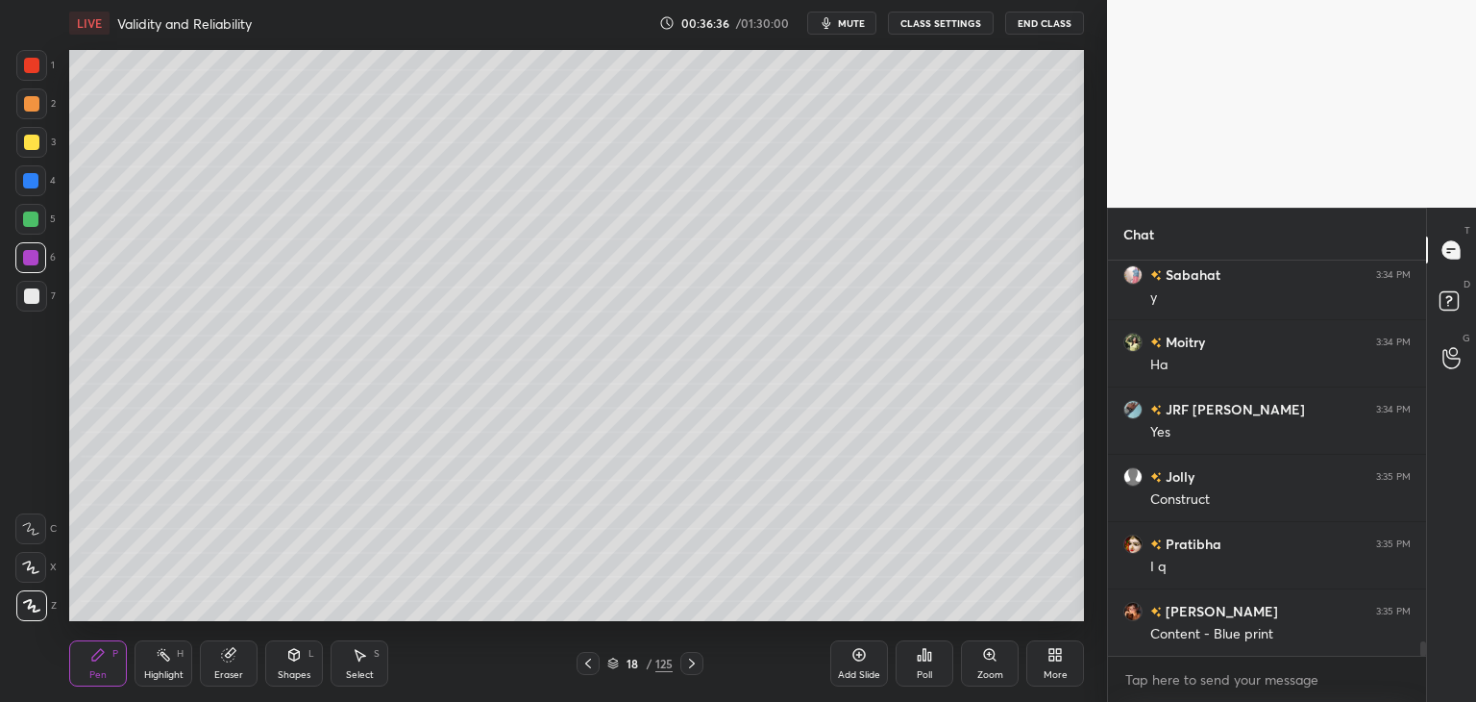
click at [38, 289] on div at bounding box center [31, 296] width 31 height 31
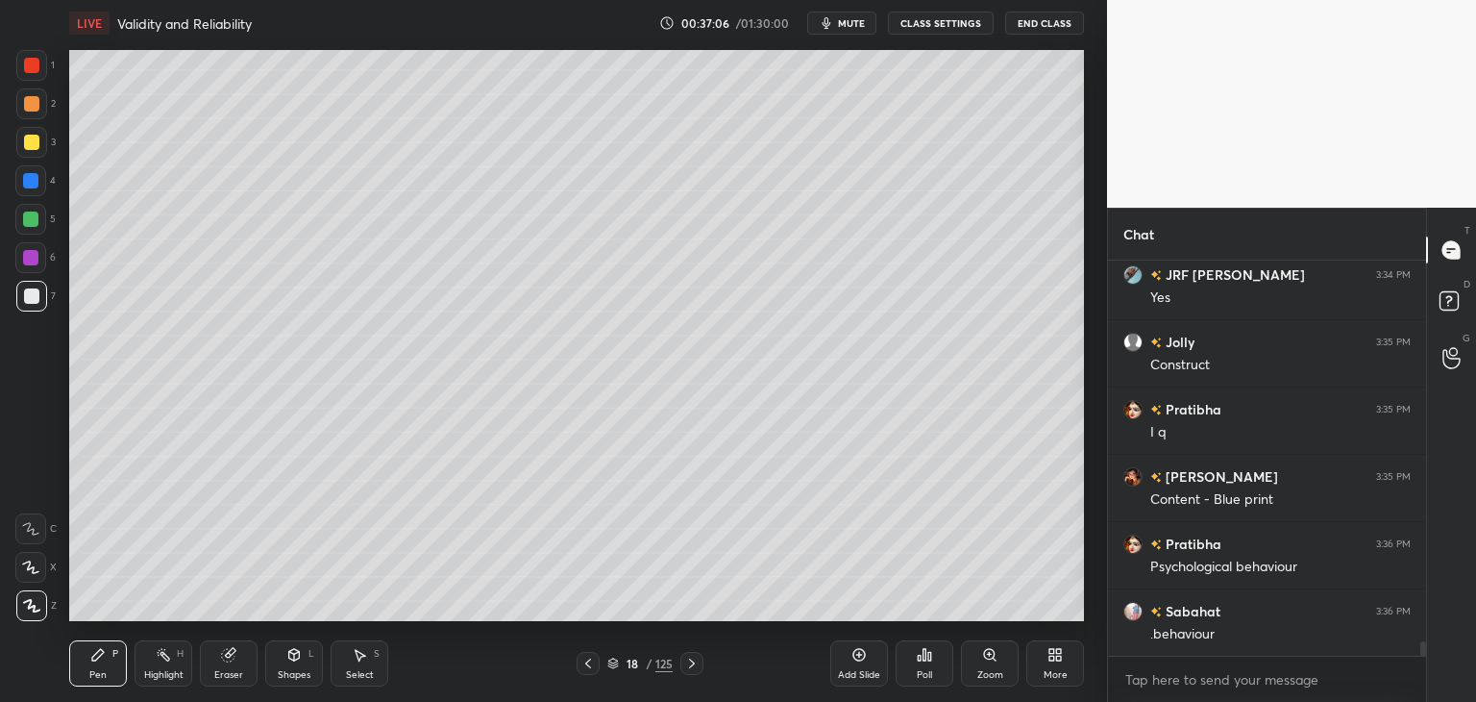
scroll to position [10681, 0]
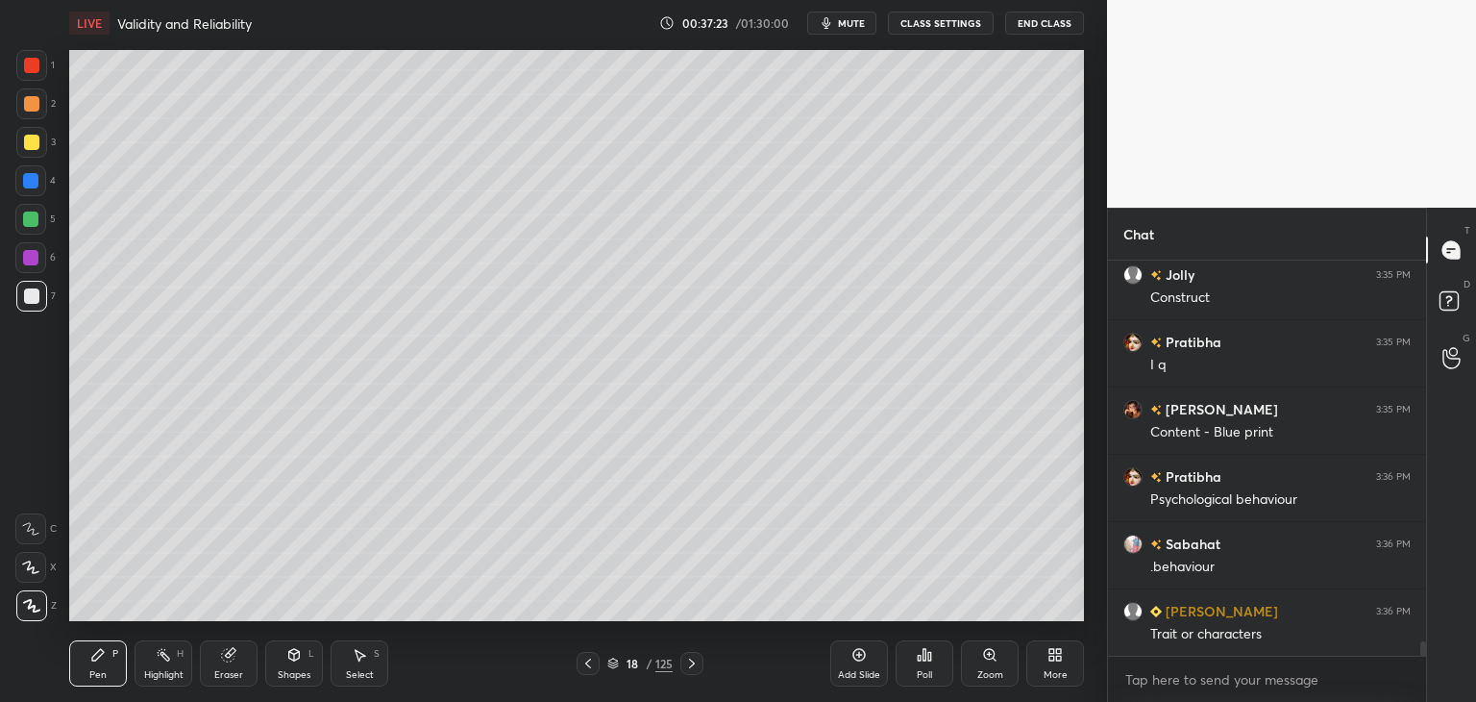
click at [35, 147] on div at bounding box center [31, 142] width 15 height 15
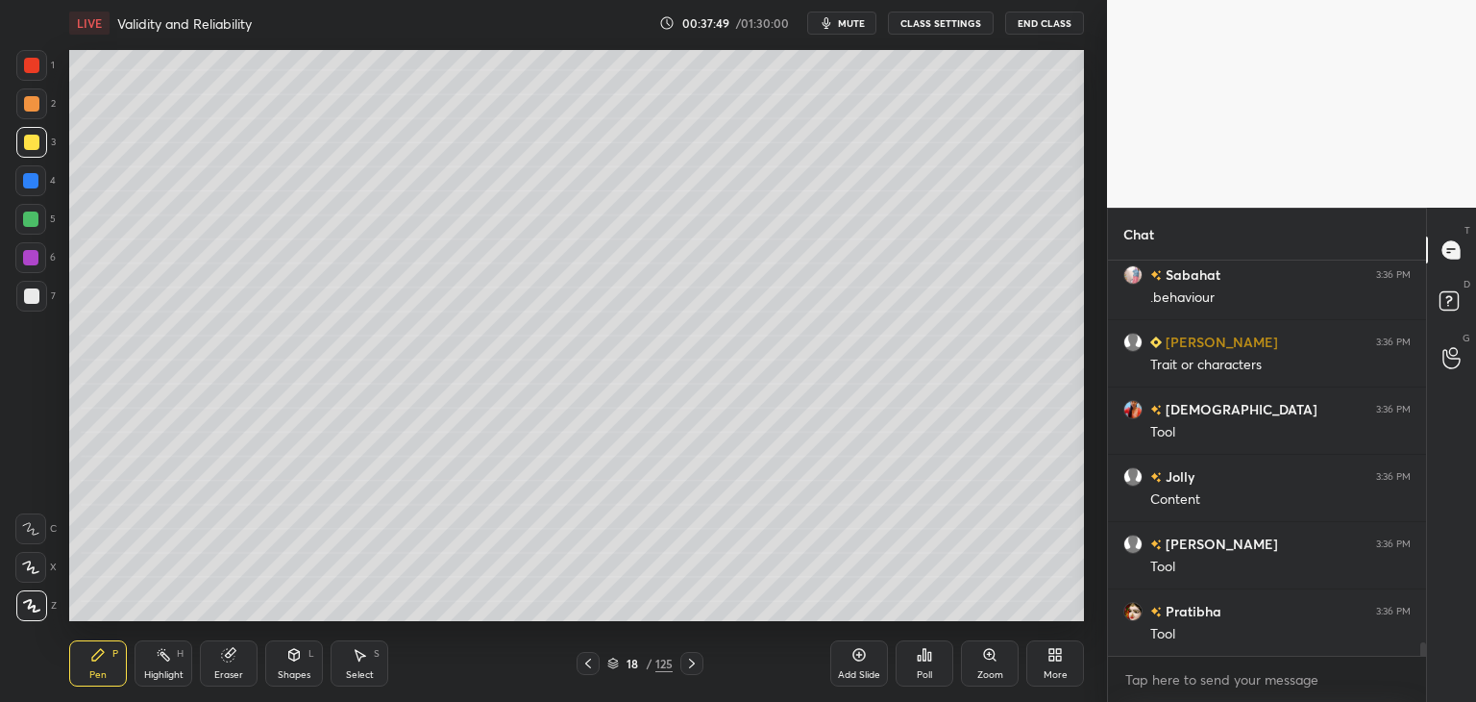
scroll to position [11018, 0]
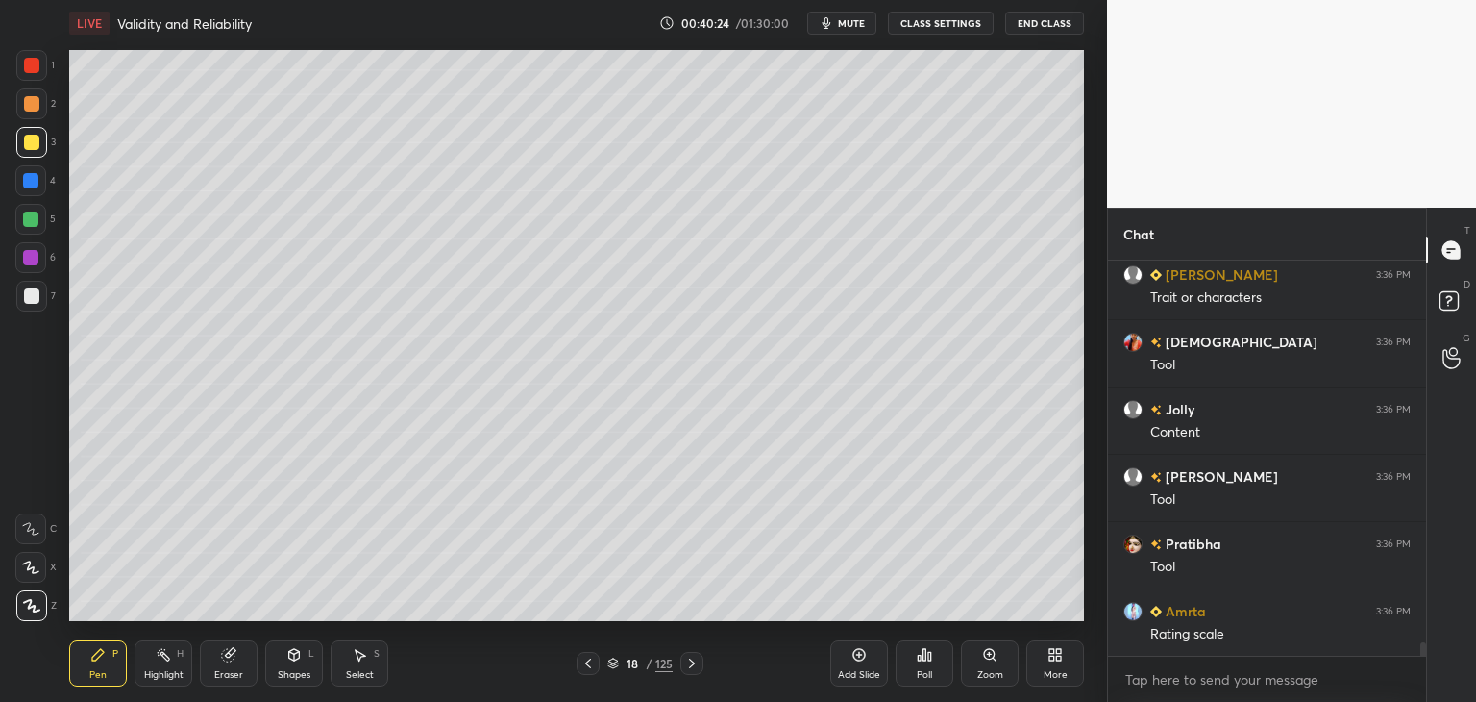
drag, startPoint x: 613, startPoint y: 663, endPoint x: 620, endPoint y: 643, distance: 21.3
click at [613, 658] on icon at bounding box center [613, 660] width 10 height 5
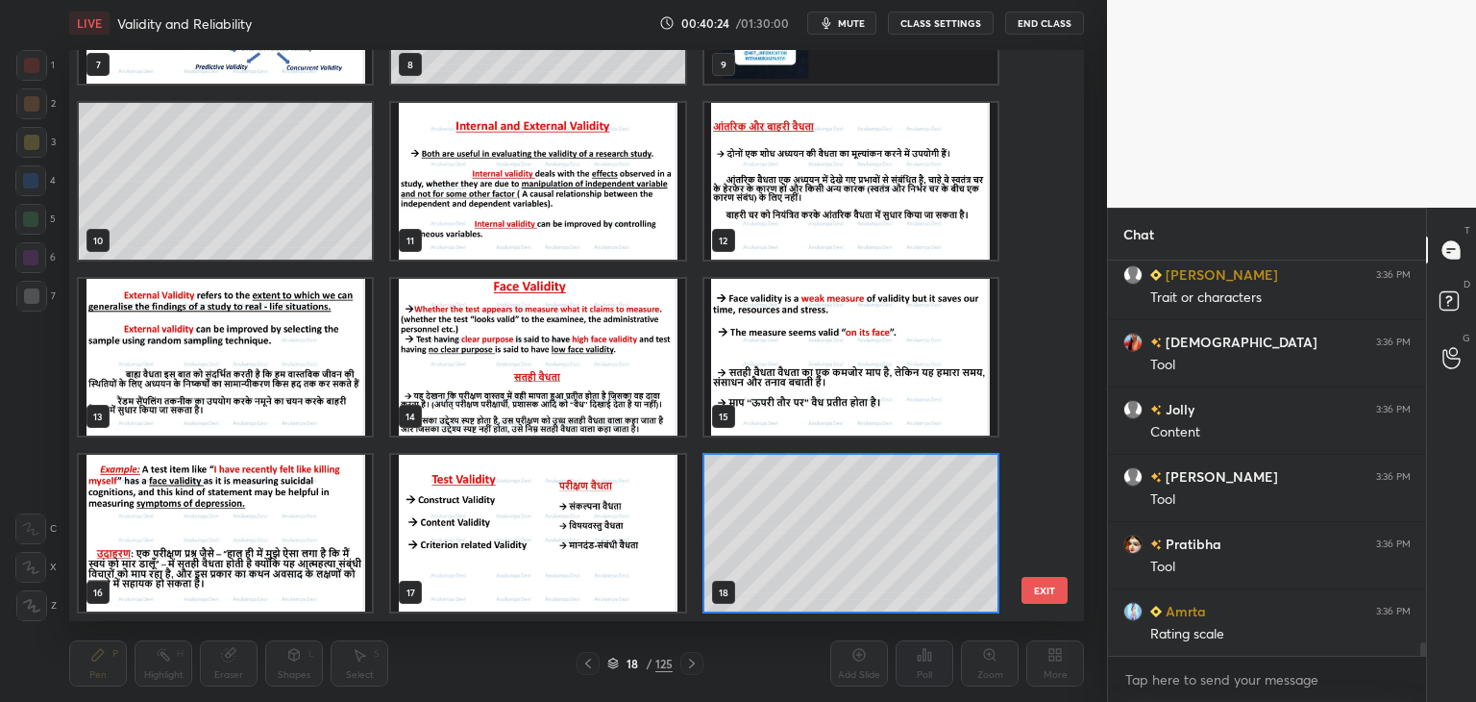
scroll to position [565, 1005]
drag, startPoint x: 691, startPoint y: 669, endPoint x: 694, endPoint y: 647, distance: 22.3
click at [689, 667] on div at bounding box center [692, 663] width 23 height 23
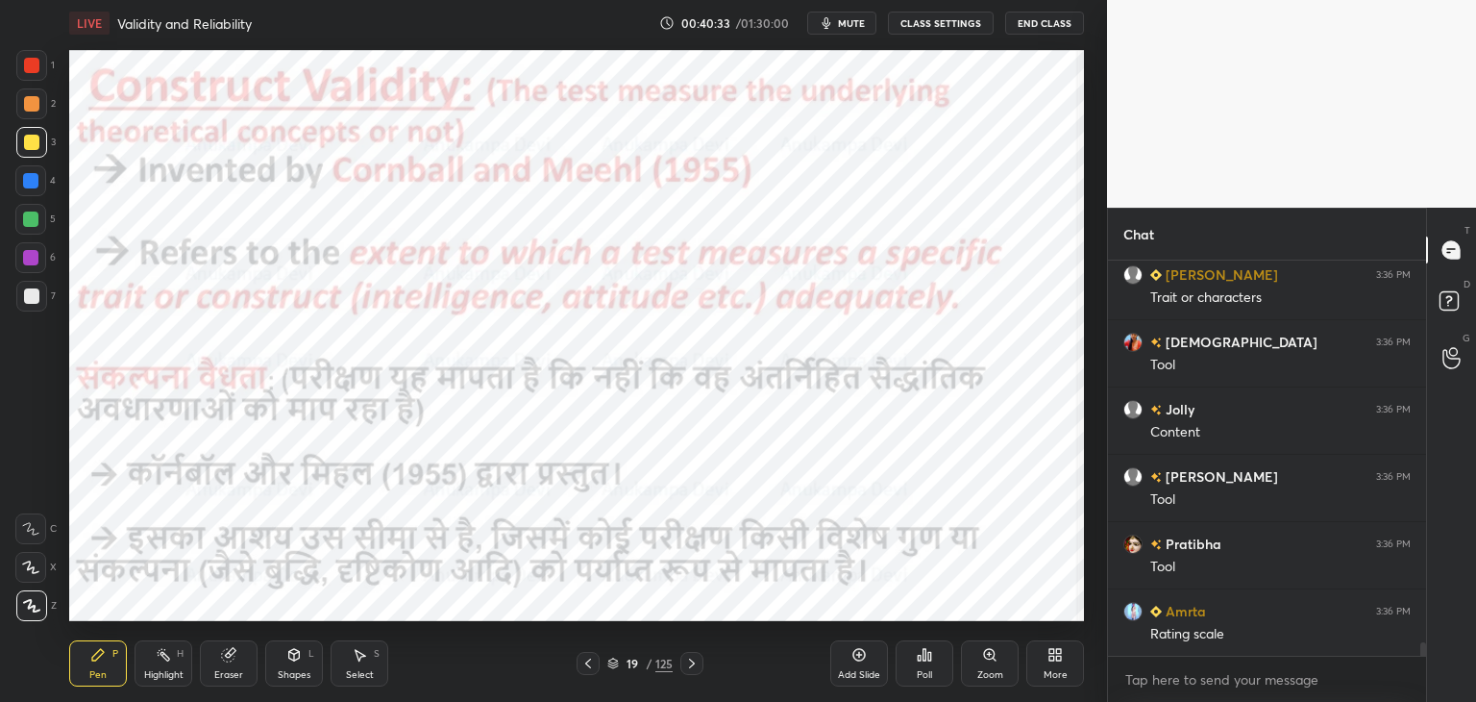
scroll to position [11102, 0]
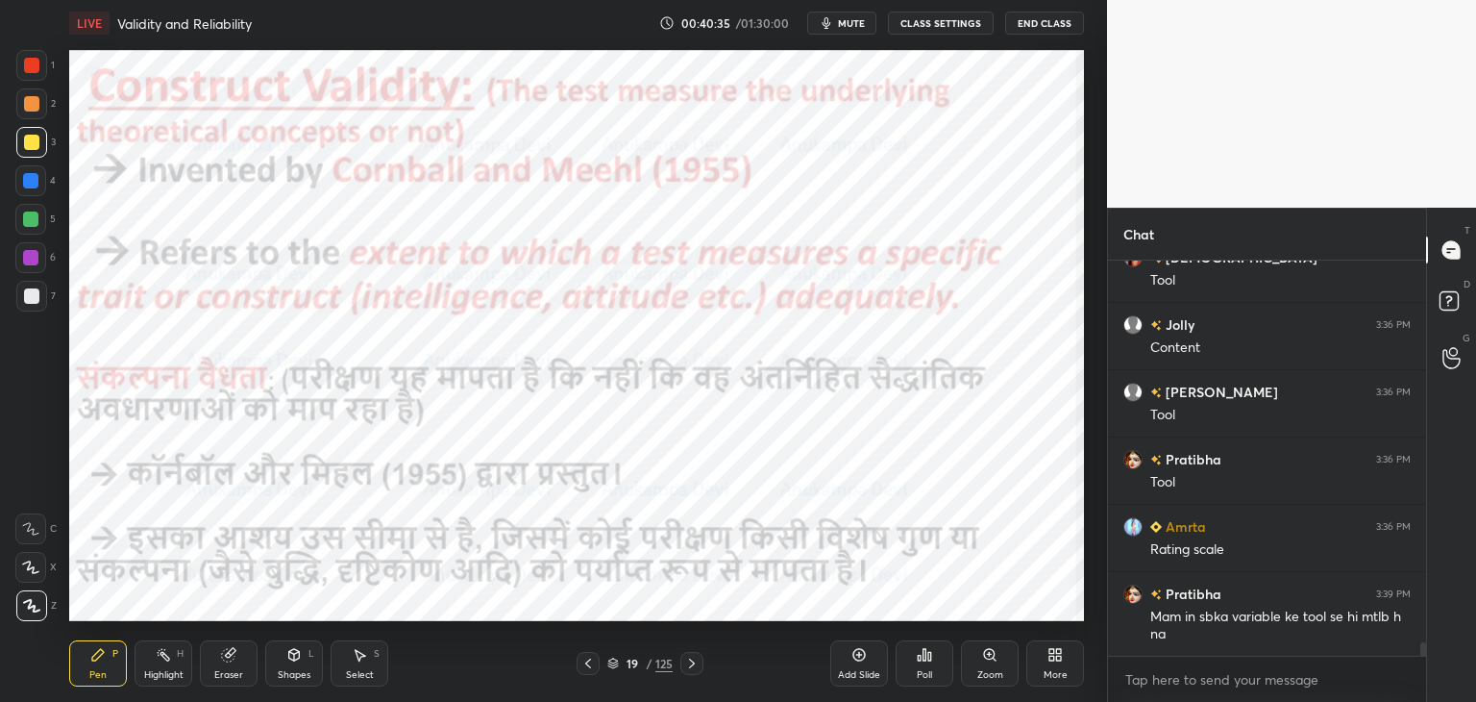
drag, startPoint x: 27, startPoint y: 221, endPoint x: 53, endPoint y: 207, distance: 29.7
click at [29, 220] on div at bounding box center [30, 218] width 15 height 15
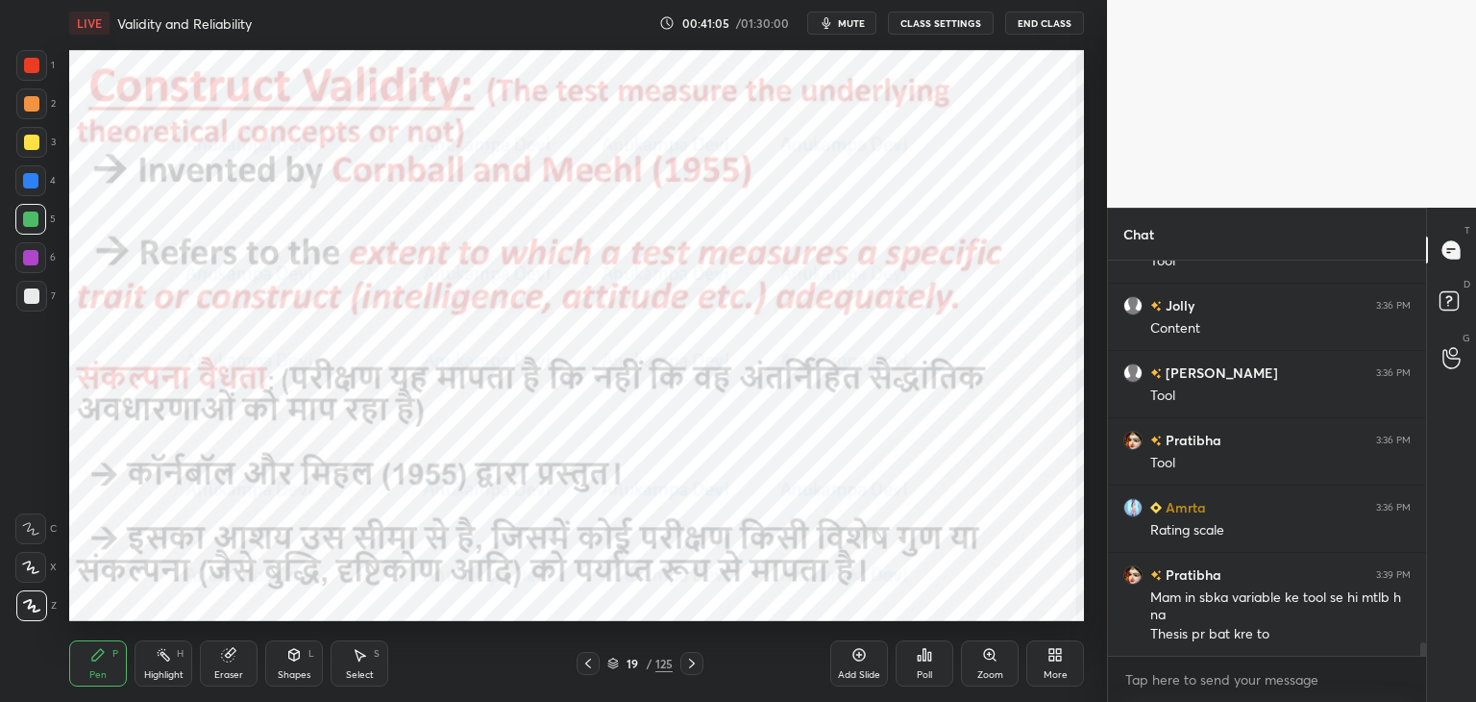
scroll to position [11189, 0]
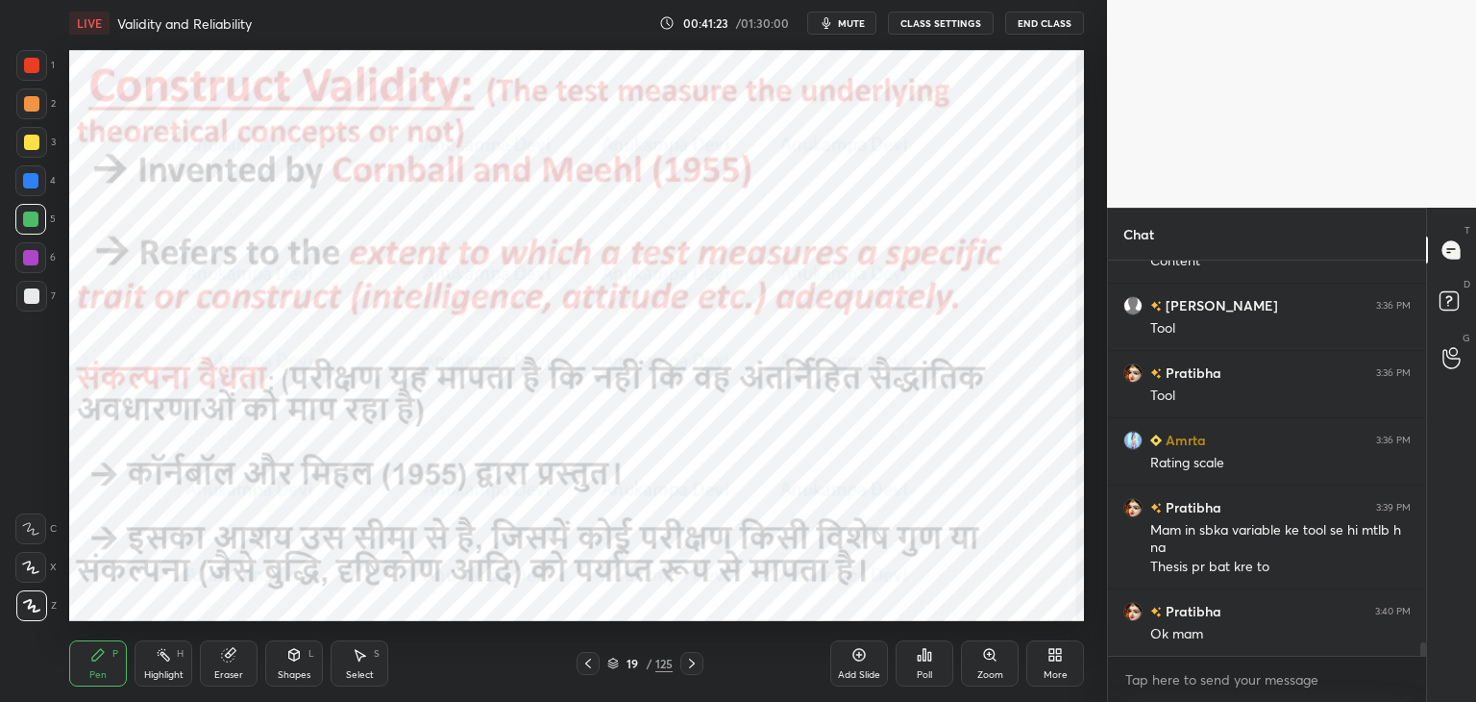
click at [587, 665] on icon at bounding box center [588, 663] width 6 height 10
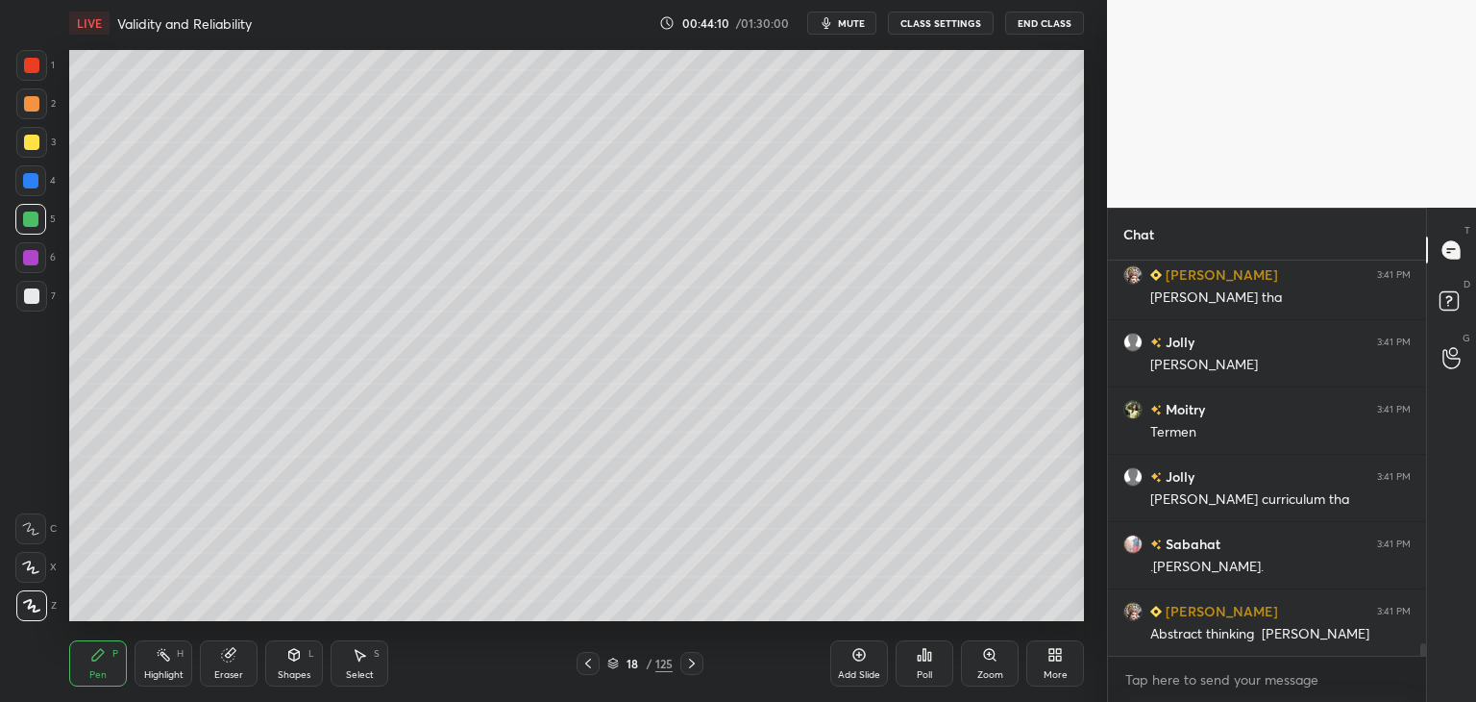
scroll to position [11812, 0]
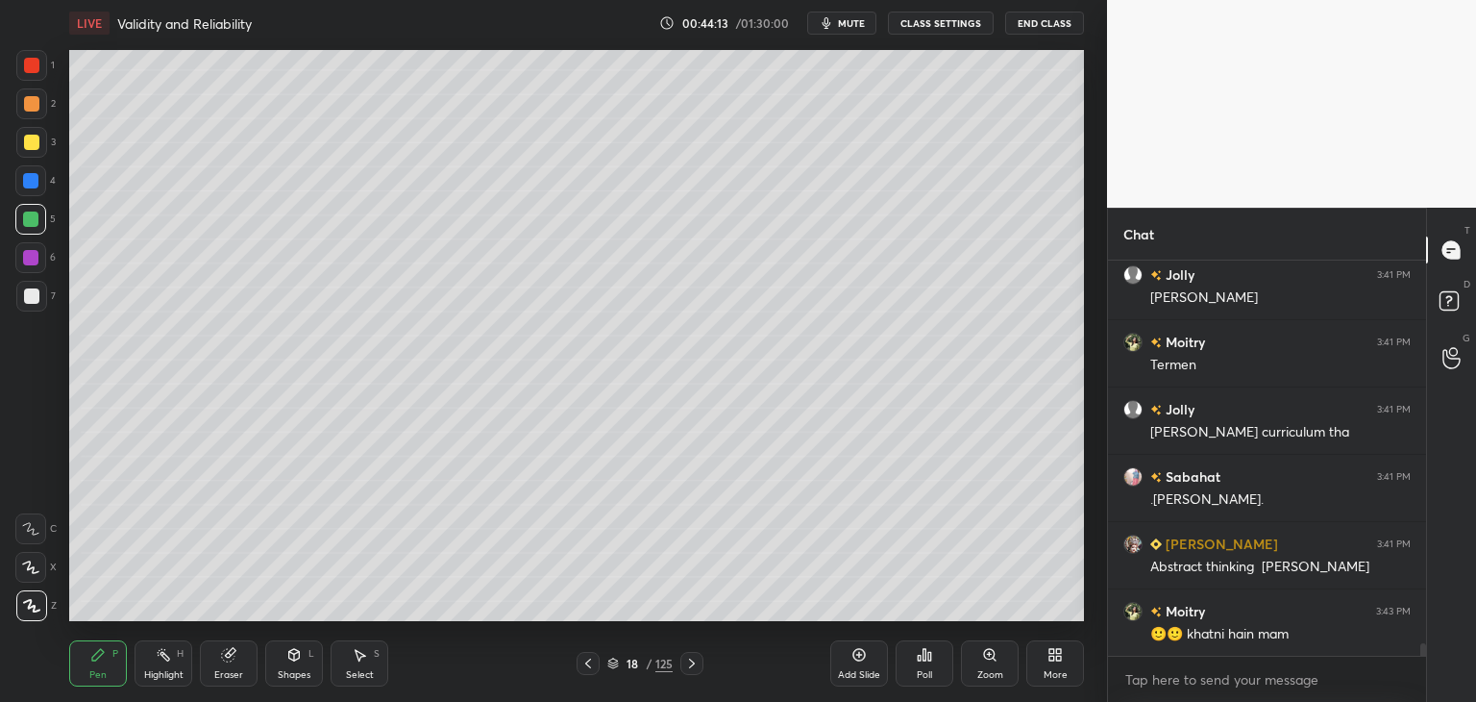
click at [691, 664] on icon at bounding box center [691, 663] width 15 height 15
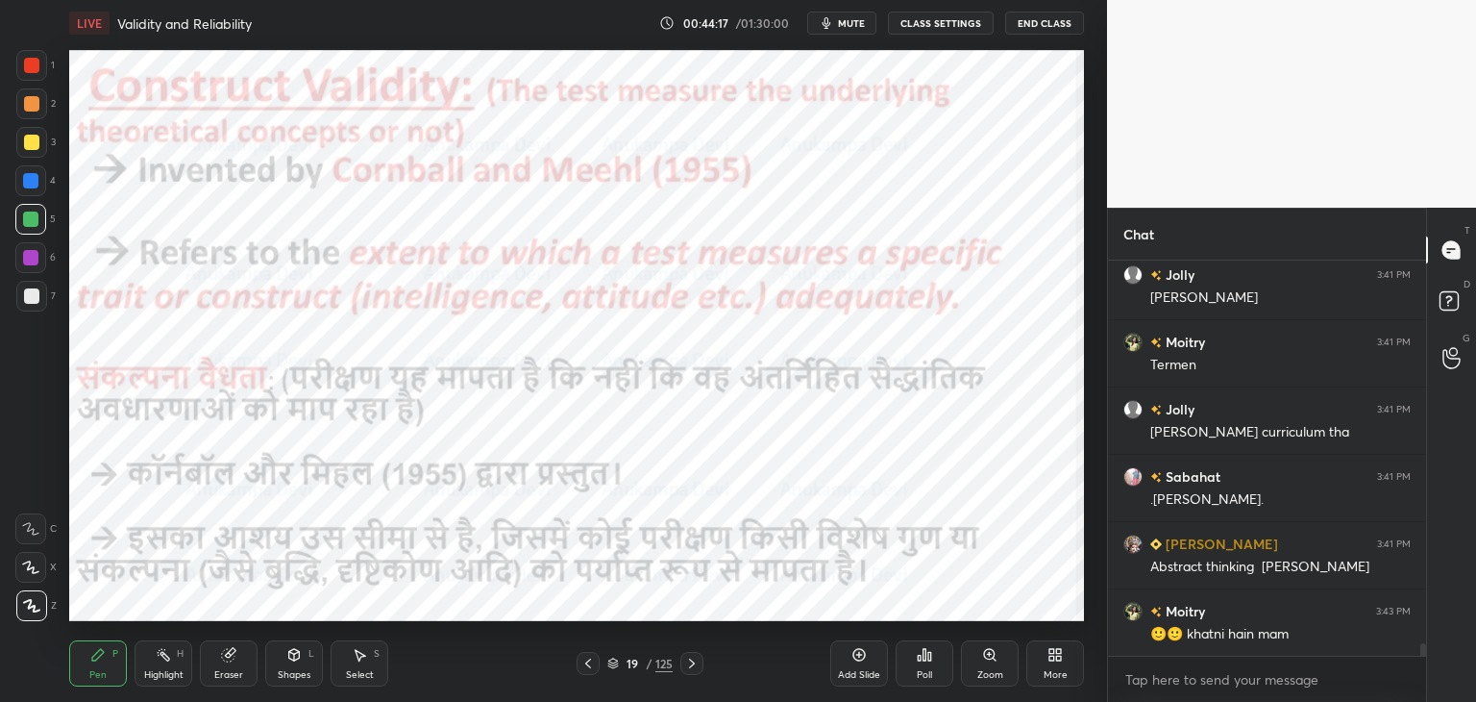
drag, startPoint x: 28, startPoint y: 264, endPoint x: 66, endPoint y: 250, distance: 41.1
click at [29, 262] on div at bounding box center [30, 257] width 15 height 15
drag, startPoint x: 693, startPoint y: 667, endPoint x: 690, endPoint y: 641, distance: 26.1
click at [692, 667] on icon at bounding box center [691, 663] width 15 height 15
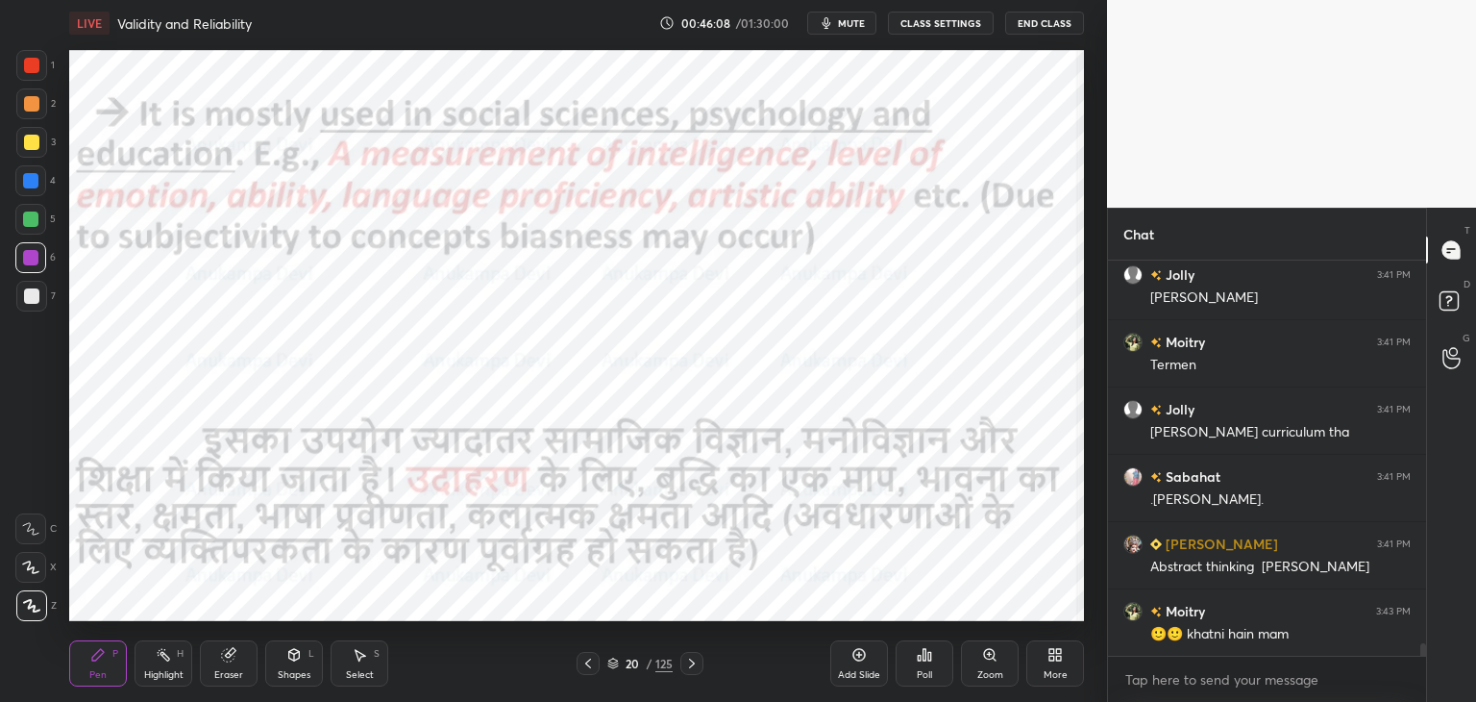
click at [694, 664] on icon at bounding box center [691, 663] width 15 height 15
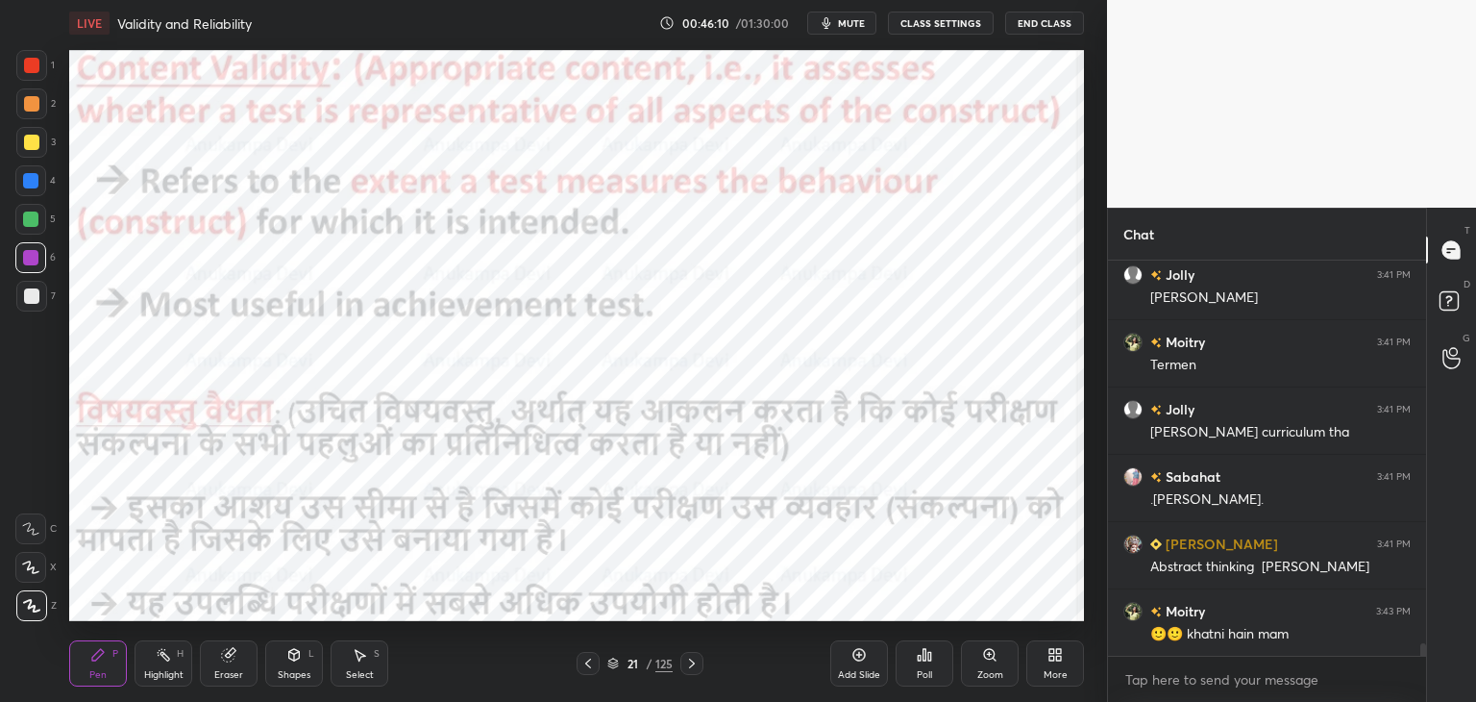
drag, startPoint x: 32, startPoint y: 182, endPoint x: 52, endPoint y: 169, distance: 23.7
click at [34, 182] on div at bounding box center [30, 180] width 15 height 15
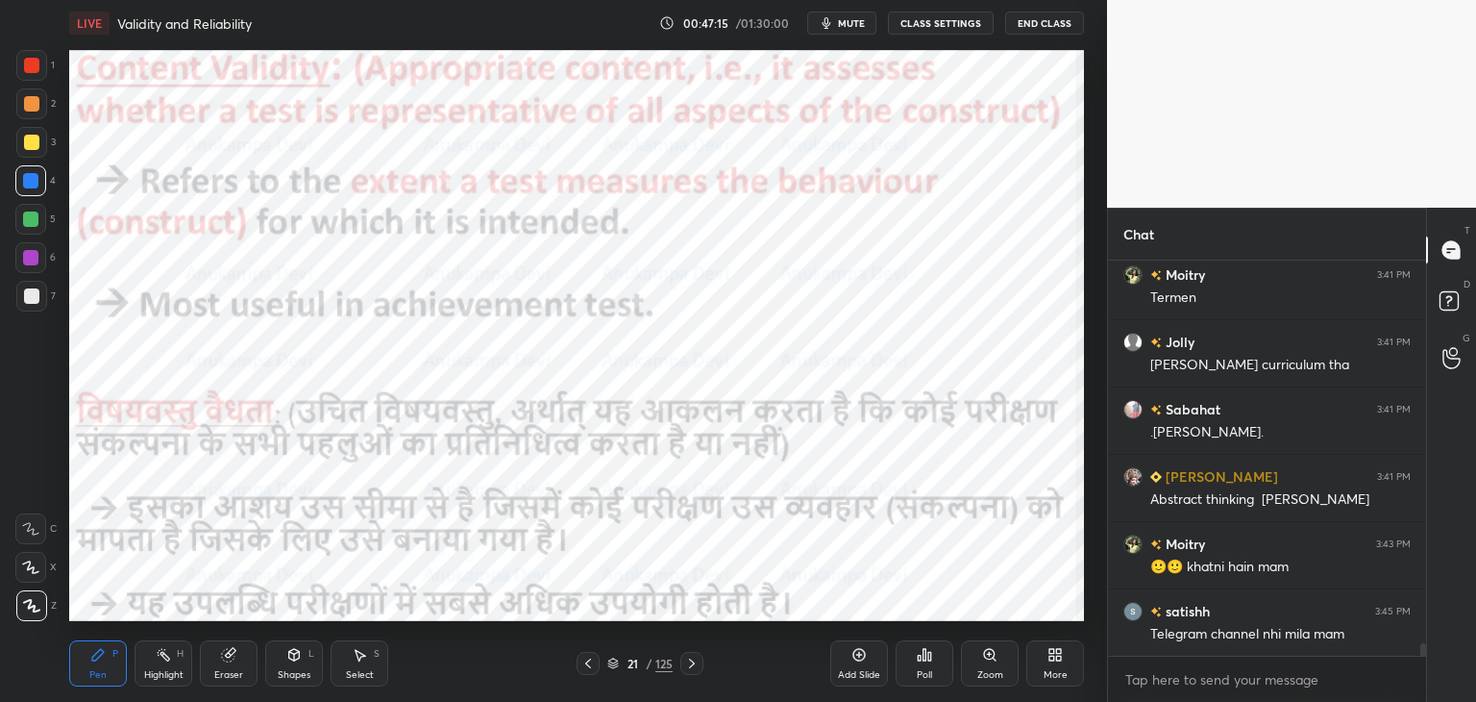
scroll to position [11946, 0]
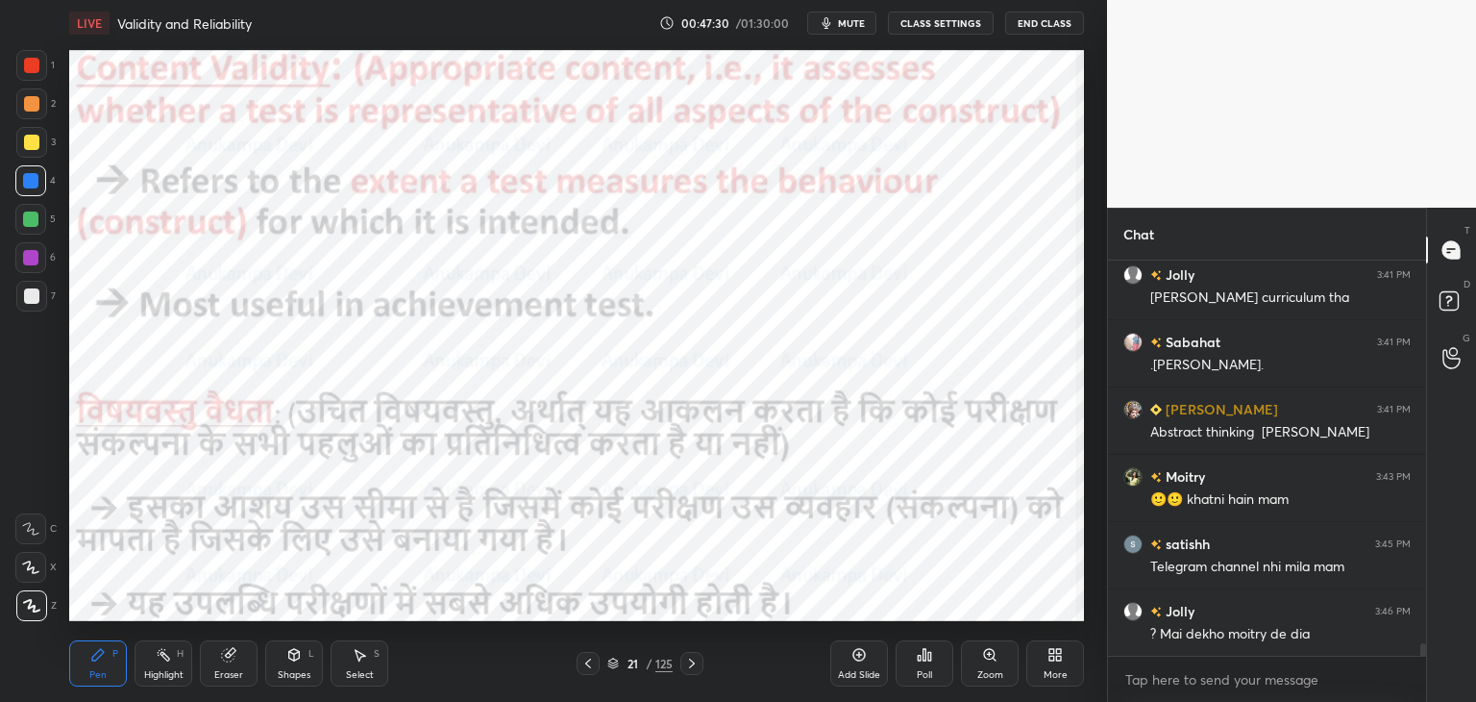
click at [229, 671] on div "Eraser" at bounding box center [228, 675] width 29 height 10
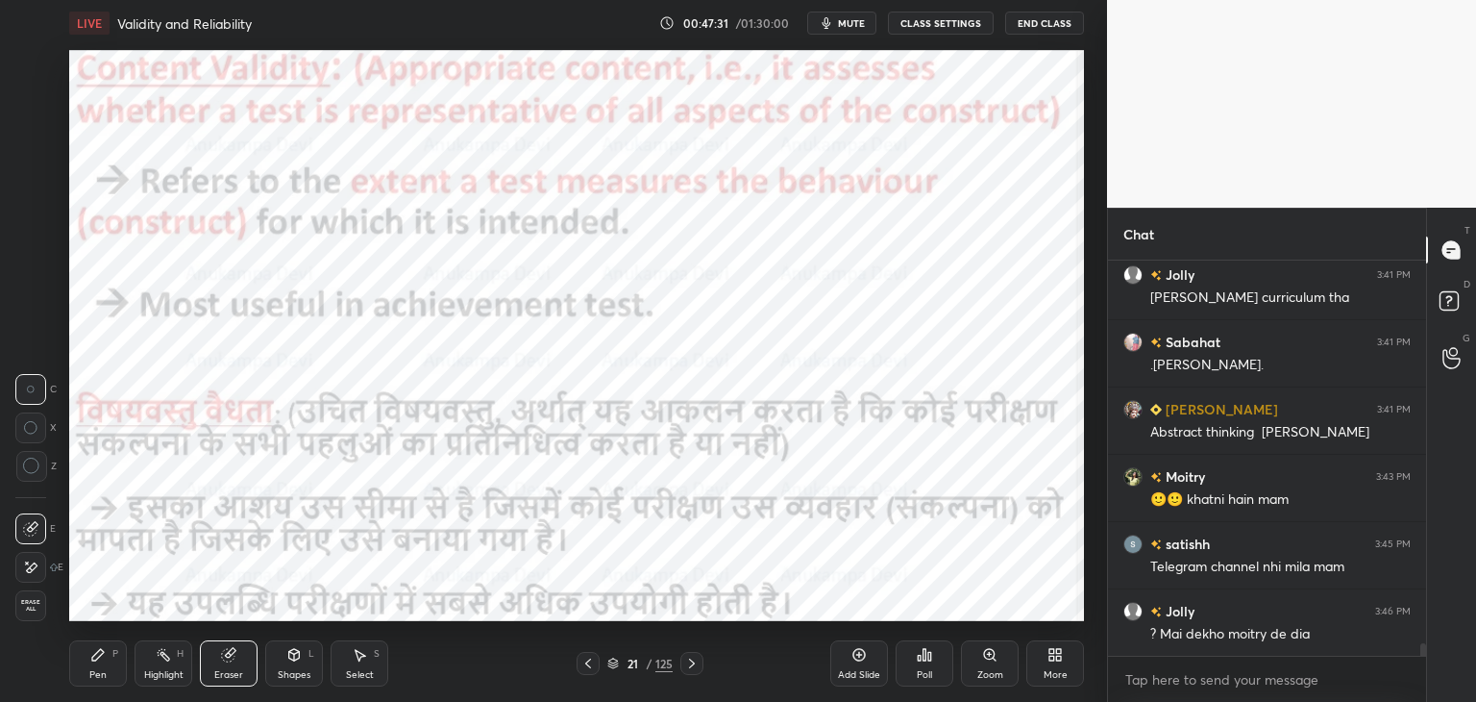
click at [38, 465] on icon at bounding box center [31, 466] width 17 height 17
click at [92, 670] on div "Pen" at bounding box center [97, 675] width 17 height 10
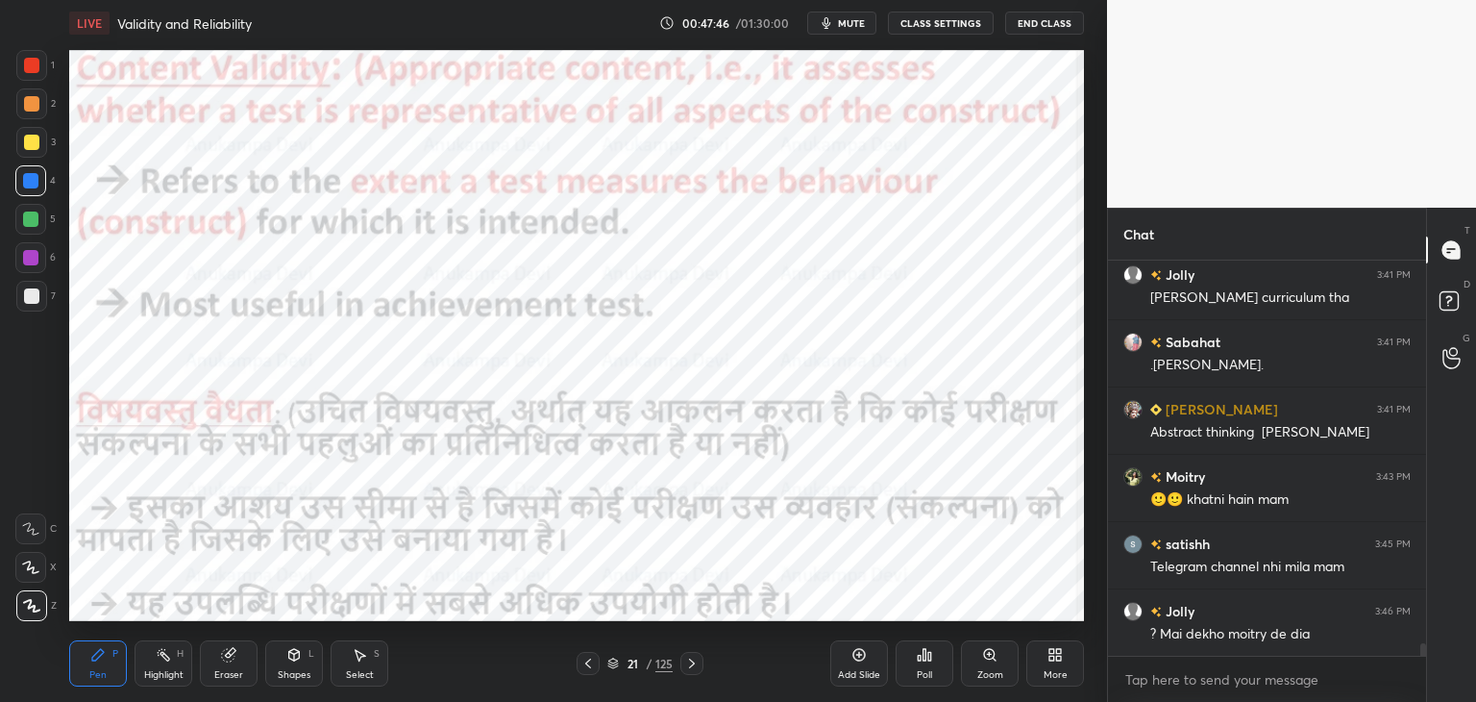
scroll to position [11965, 0]
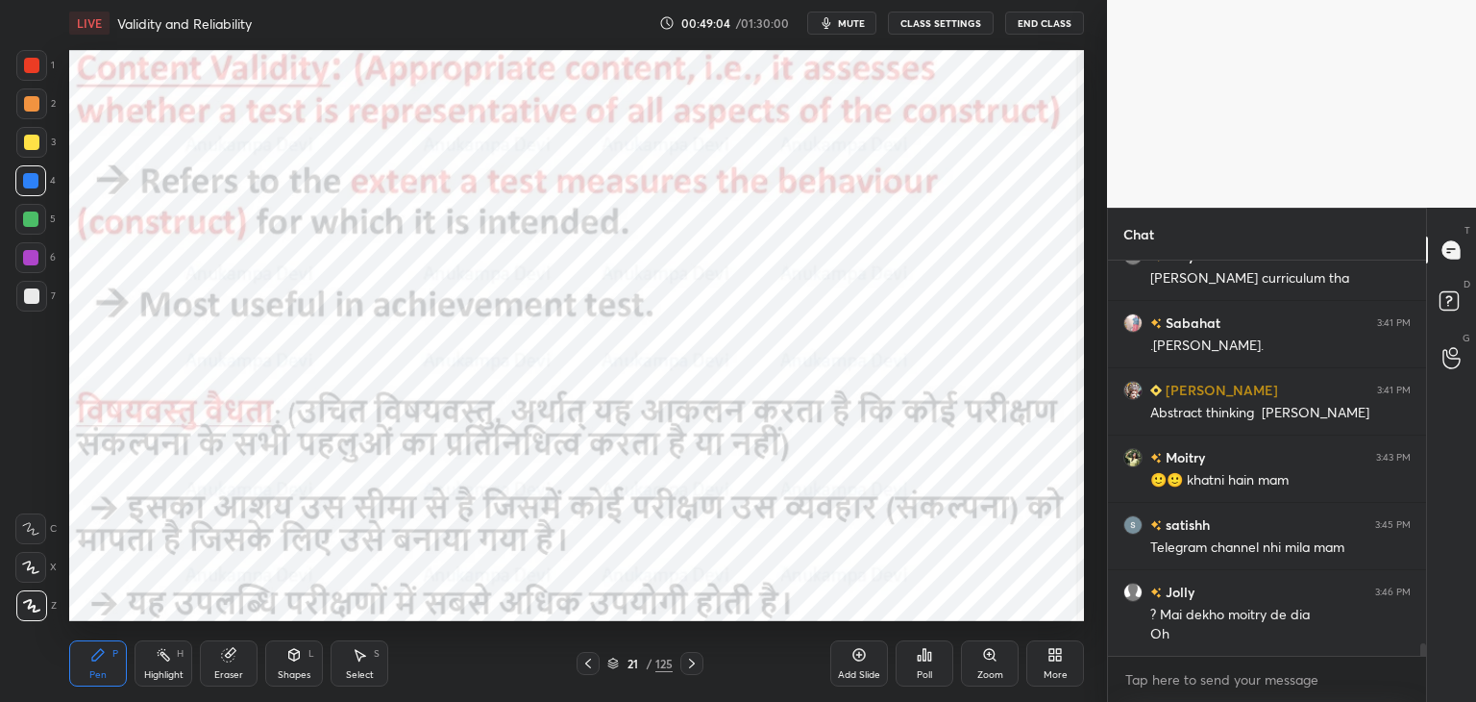
click at [691, 665] on icon at bounding box center [691, 663] width 15 height 15
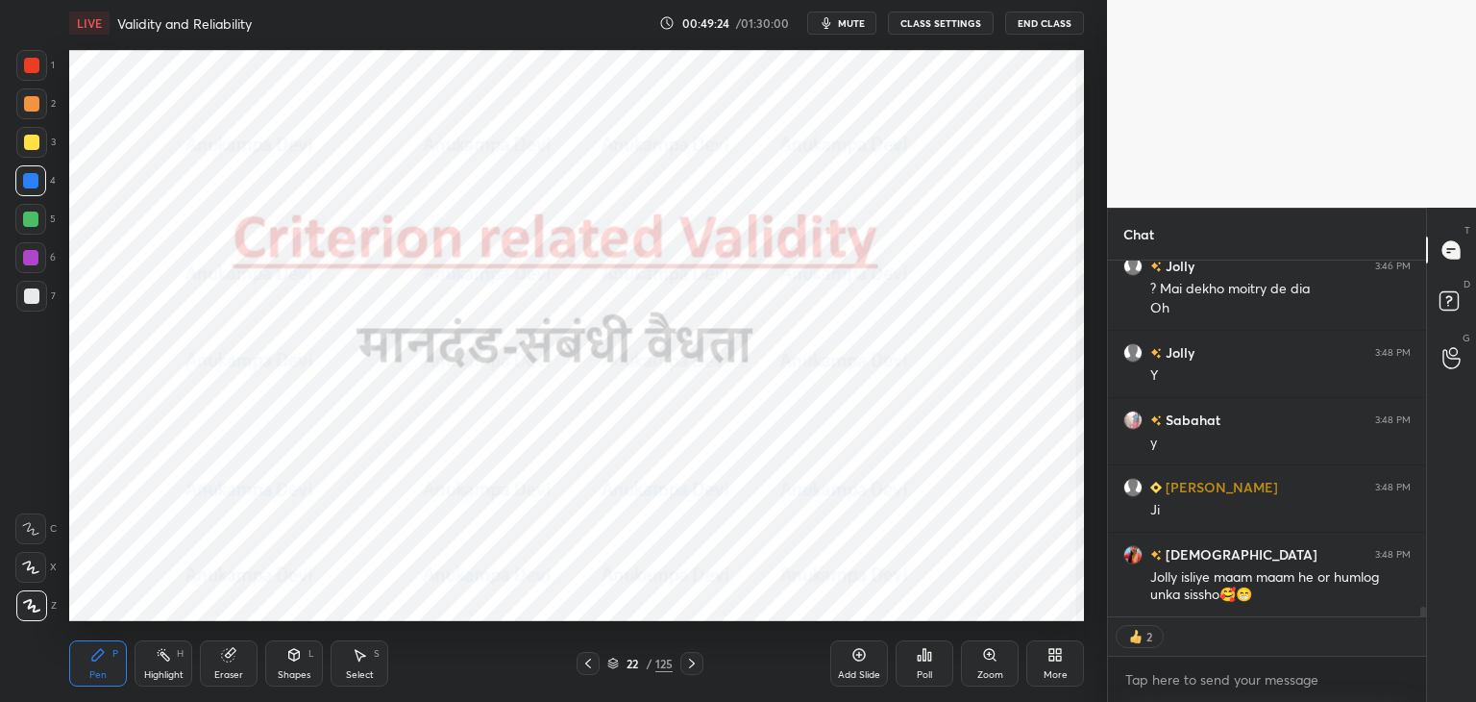
scroll to position [12358, 0]
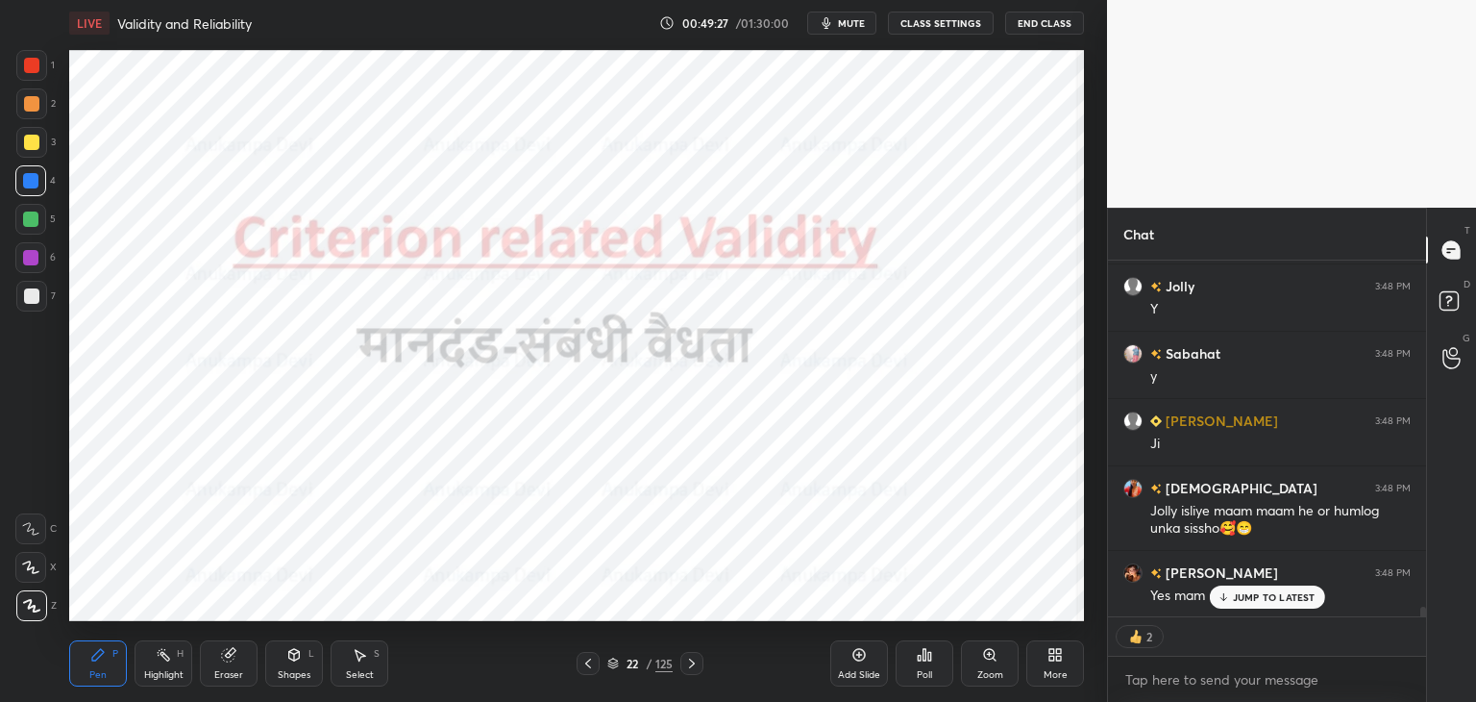
drag, startPoint x: 1235, startPoint y: 597, endPoint x: 1103, endPoint y: 526, distance: 149.7
click at [1233, 596] on p "JUMP TO LATEST" at bounding box center [1274, 597] width 83 height 12
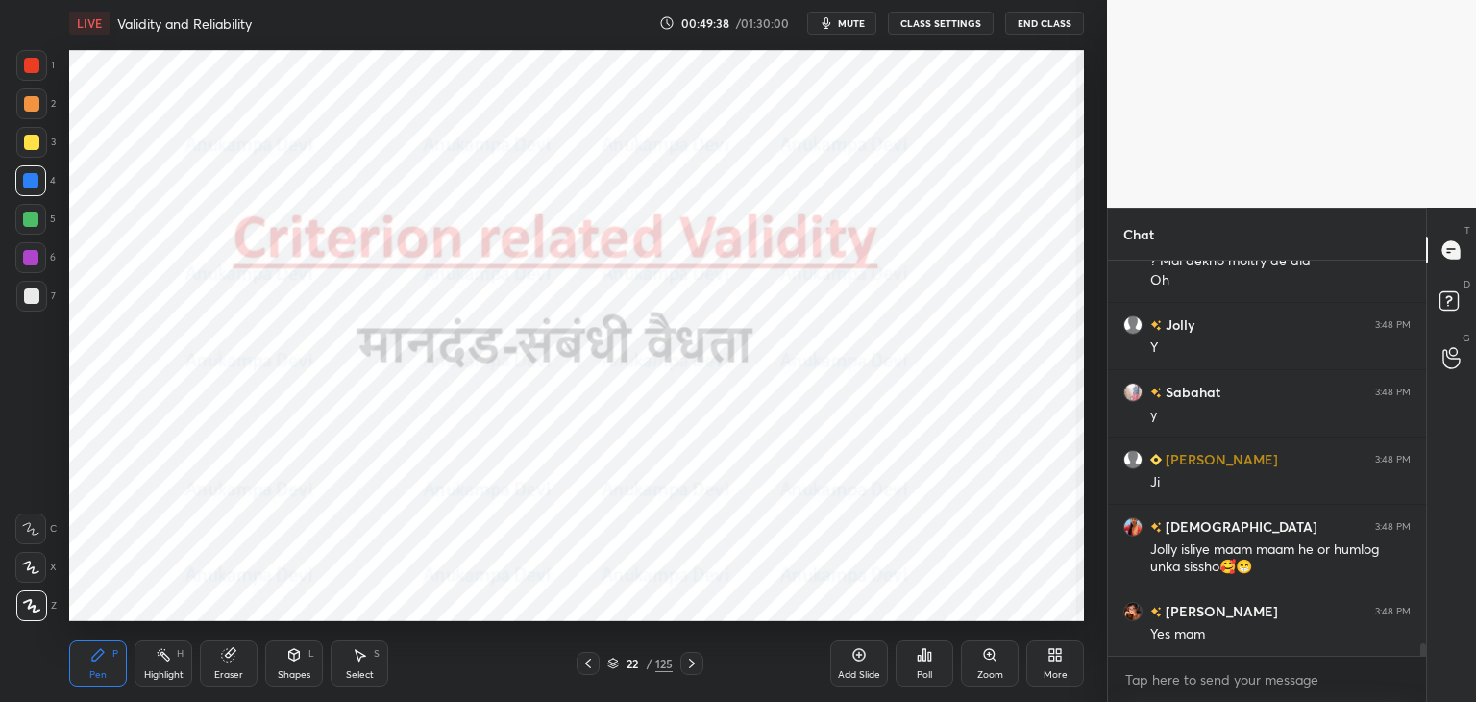
scroll to position [6, 6]
click at [693, 668] on icon at bounding box center [691, 663] width 15 height 15
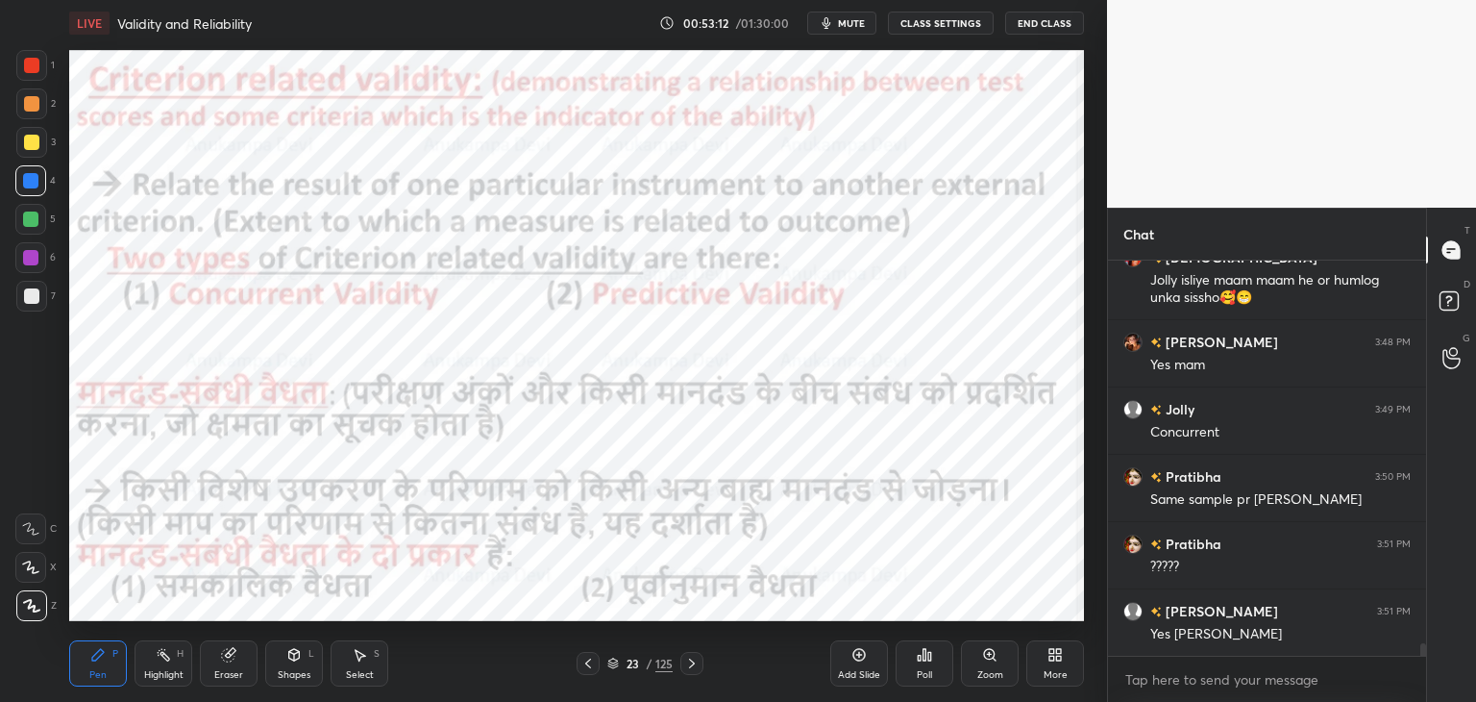
scroll to position [12656, 0]
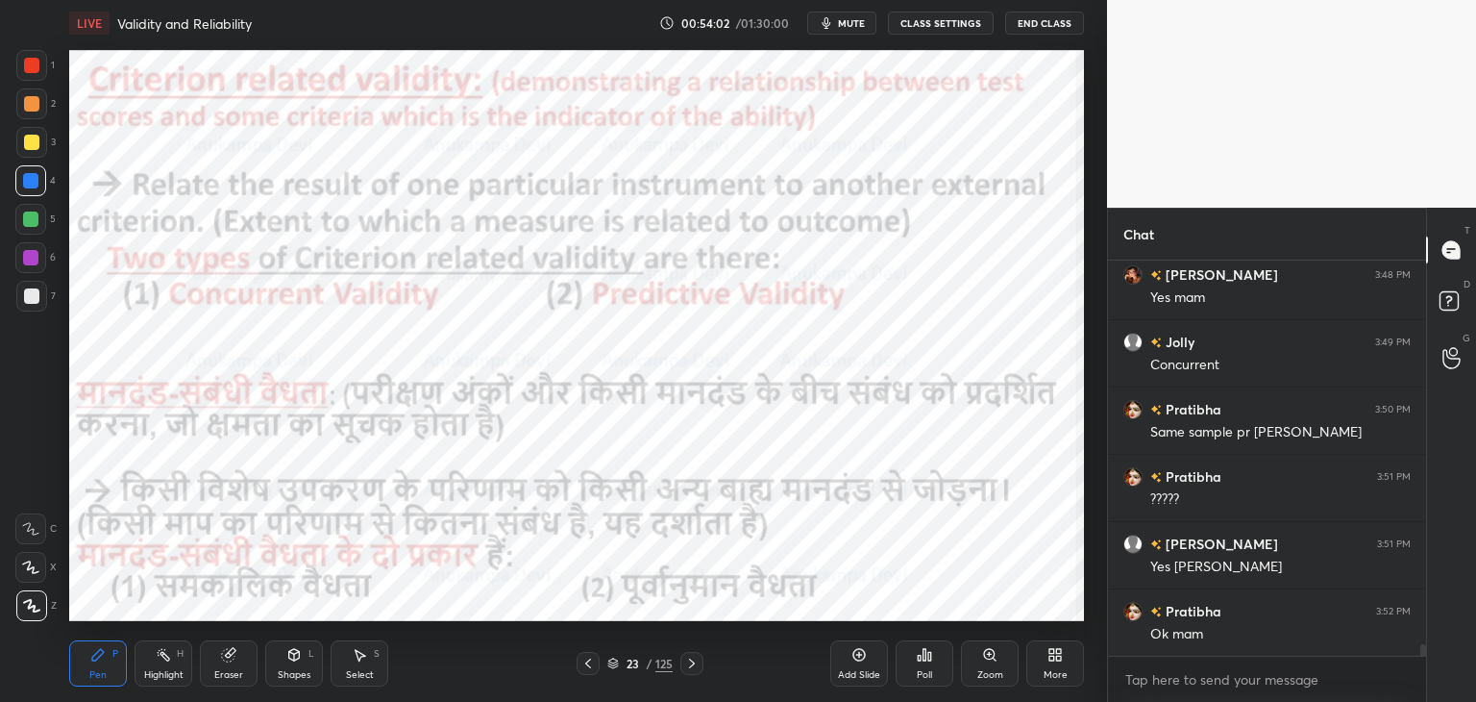
drag, startPoint x: 692, startPoint y: 666, endPoint x: 673, endPoint y: 626, distance: 44.7
click at [691, 664] on icon at bounding box center [691, 663] width 15 height 15
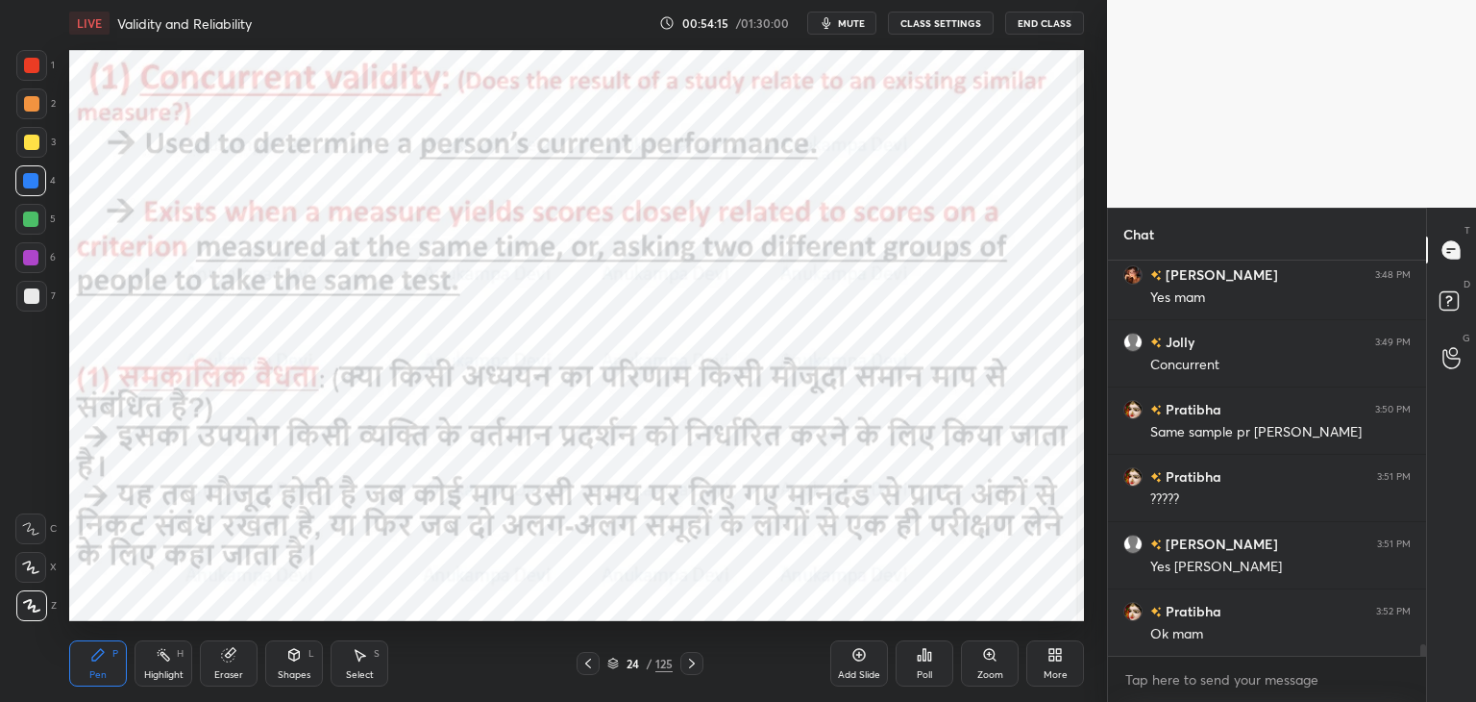
drag, startPoint x: 859, startPoint y: 653, endPoint x: 811, endPoint y: 634, distance: 51.4
click at [859, 654] on icon at bounding box center [859, 655] width 6 height 6
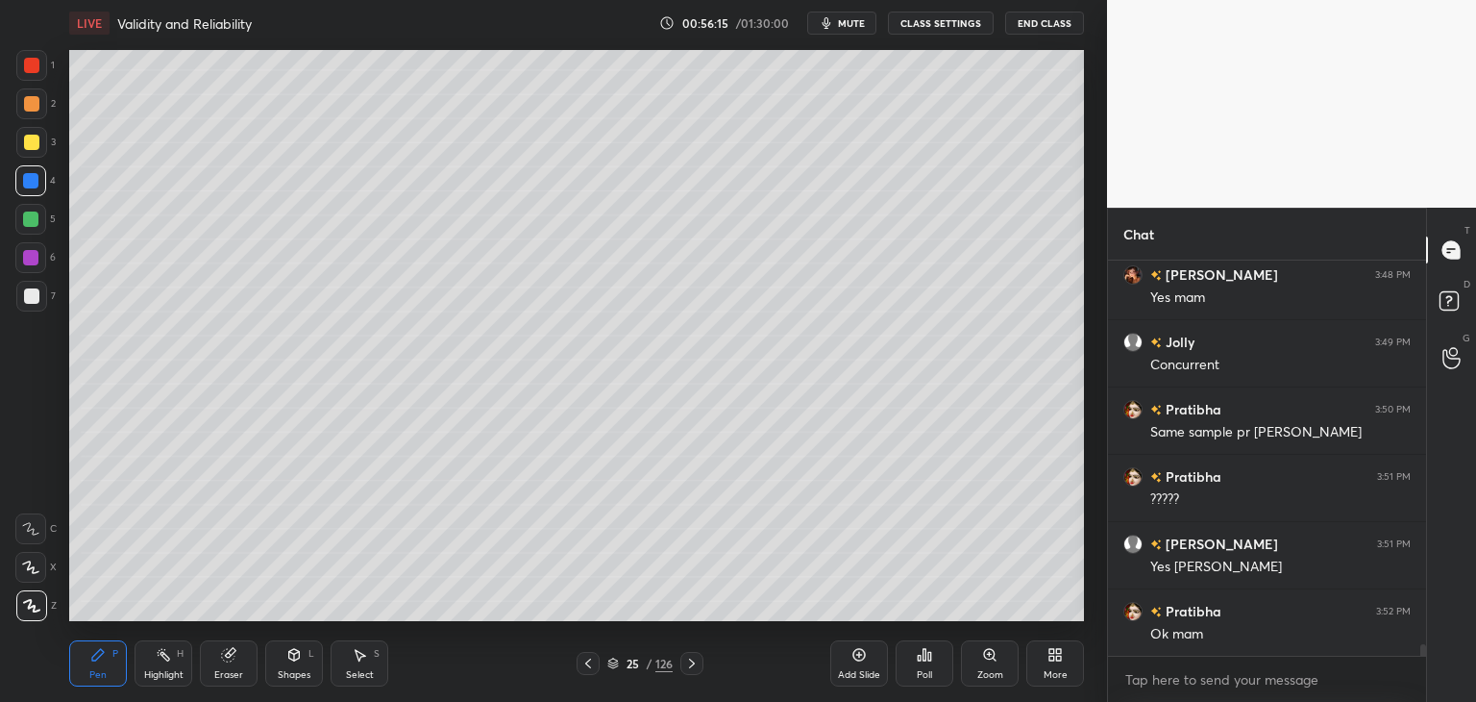
click at [585, 669] on icon at bounding box center [588, 663] width 15 height 15
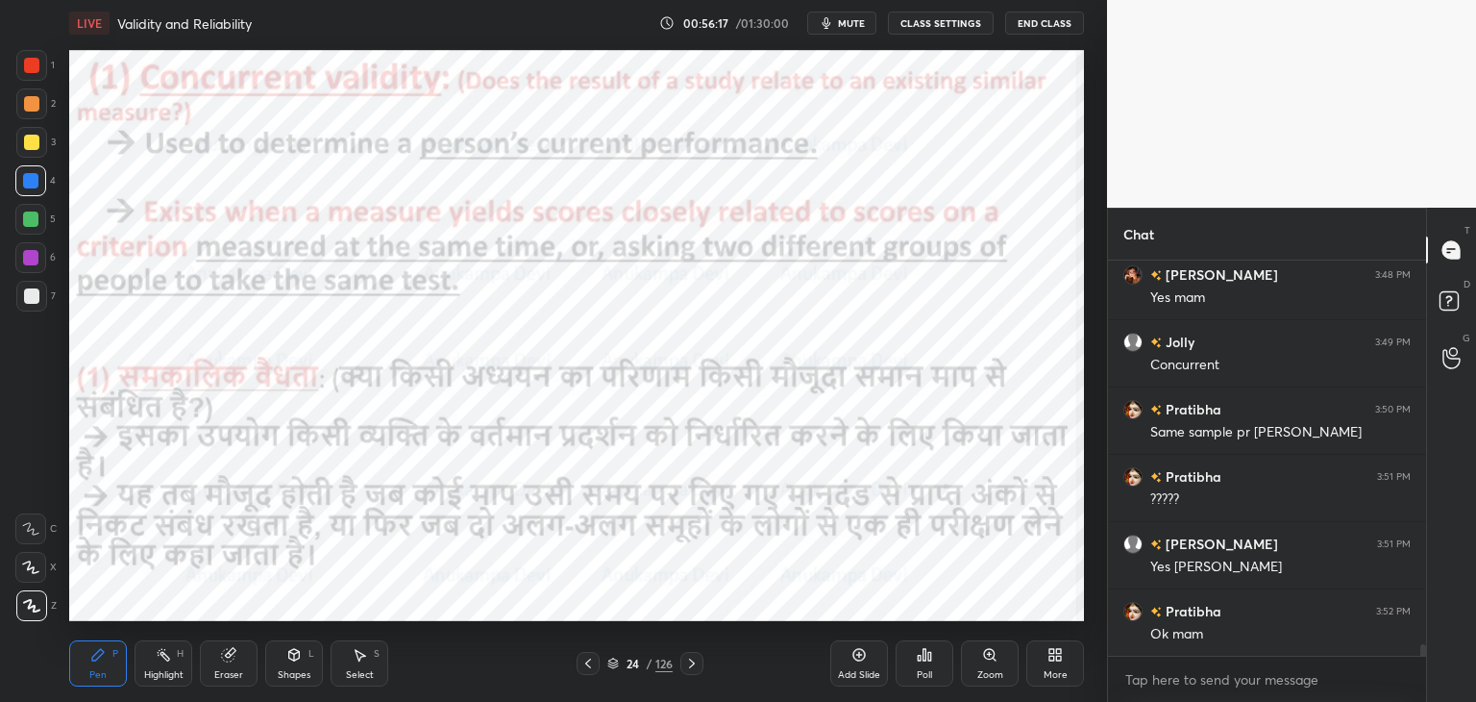
click at [33, 224] on div at bounding box center [30, 218] width 15 height 15
drag, startPoint x: 692, startPoint y: 666, endPoint x: 687, endPoint y: 632, distance: 34.0
click at [692, 666] on icon at bounding box center [691, 663] width 15 height 15
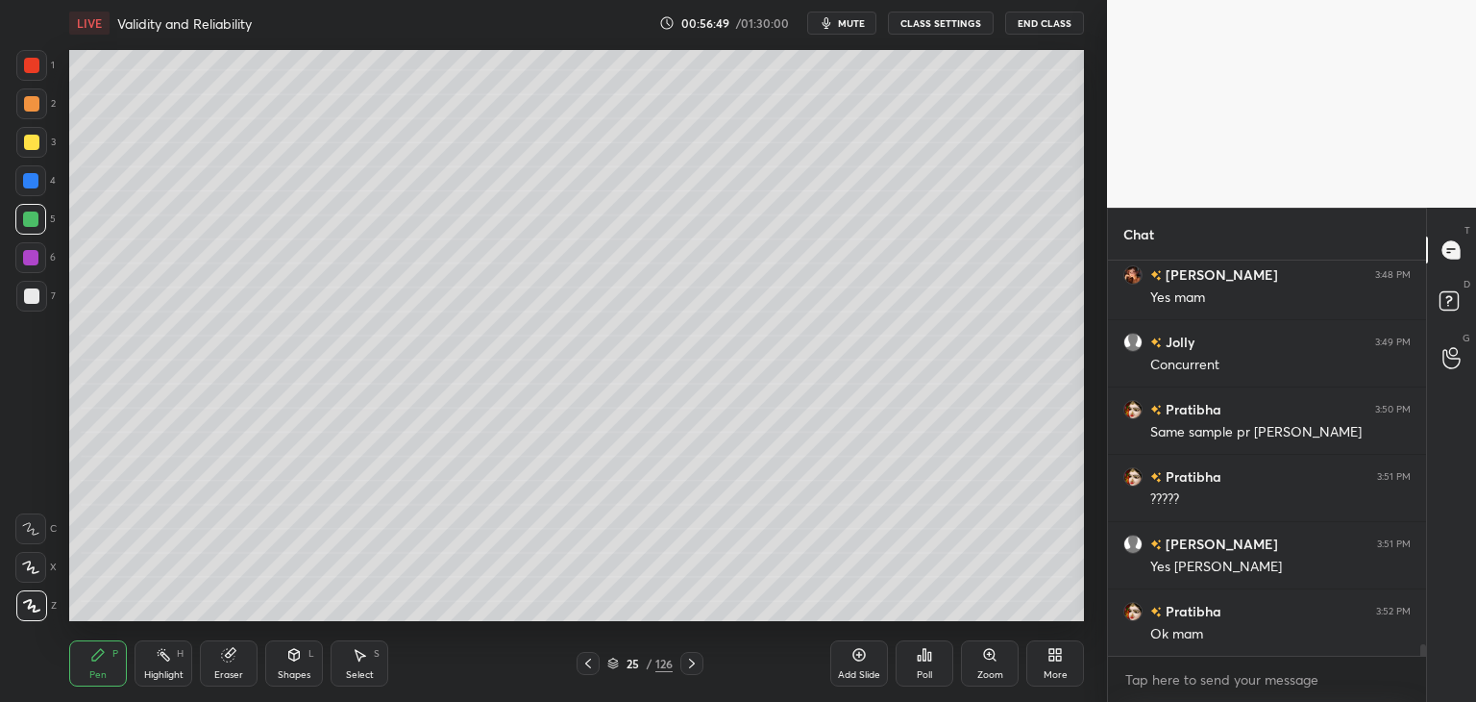
drag, startPoint x: 694, startPoint y: 664, endPoint x: 696, endPoint y: 655, distance: 9.8
click at [694, 662] on icon at bounding box center [691, 663] width 15 height 15
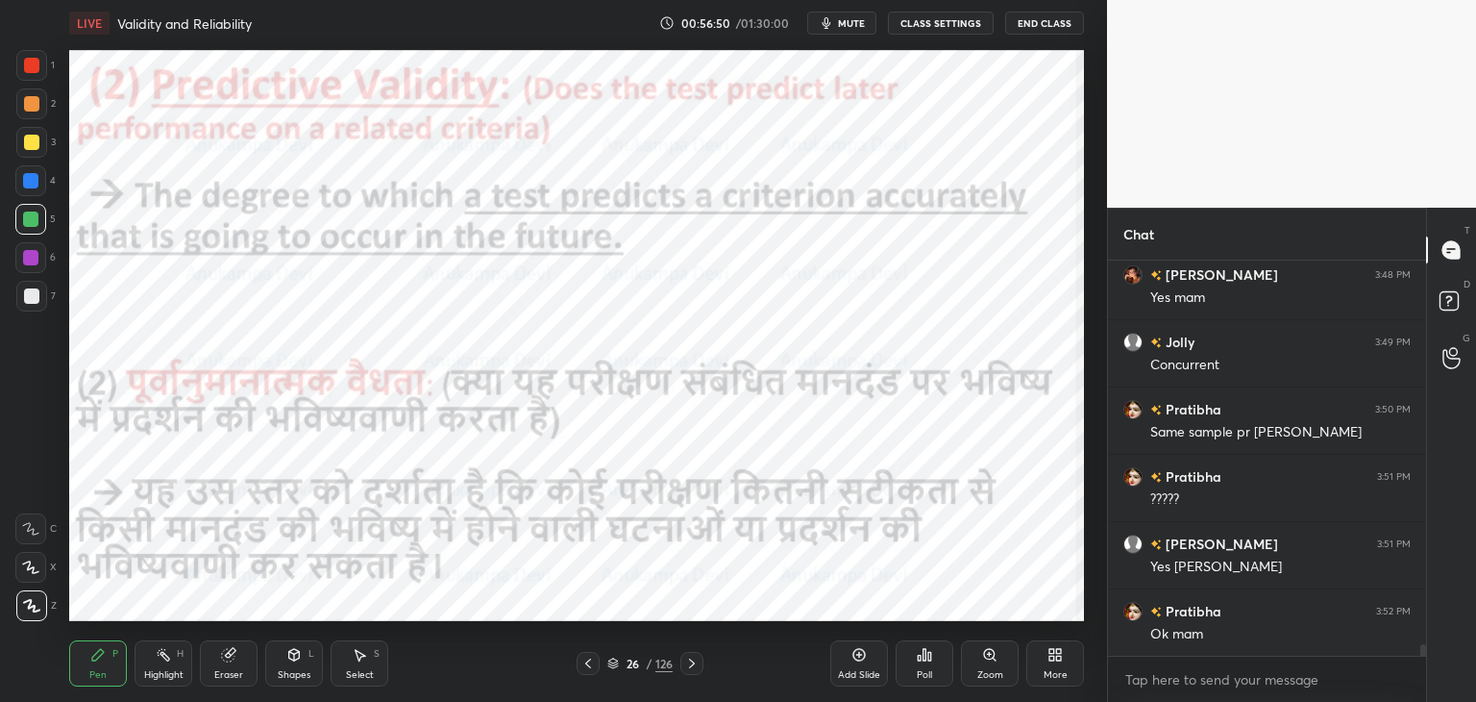
click at [25, 258] on div at bounding box center [30, 257] width 15 height 15
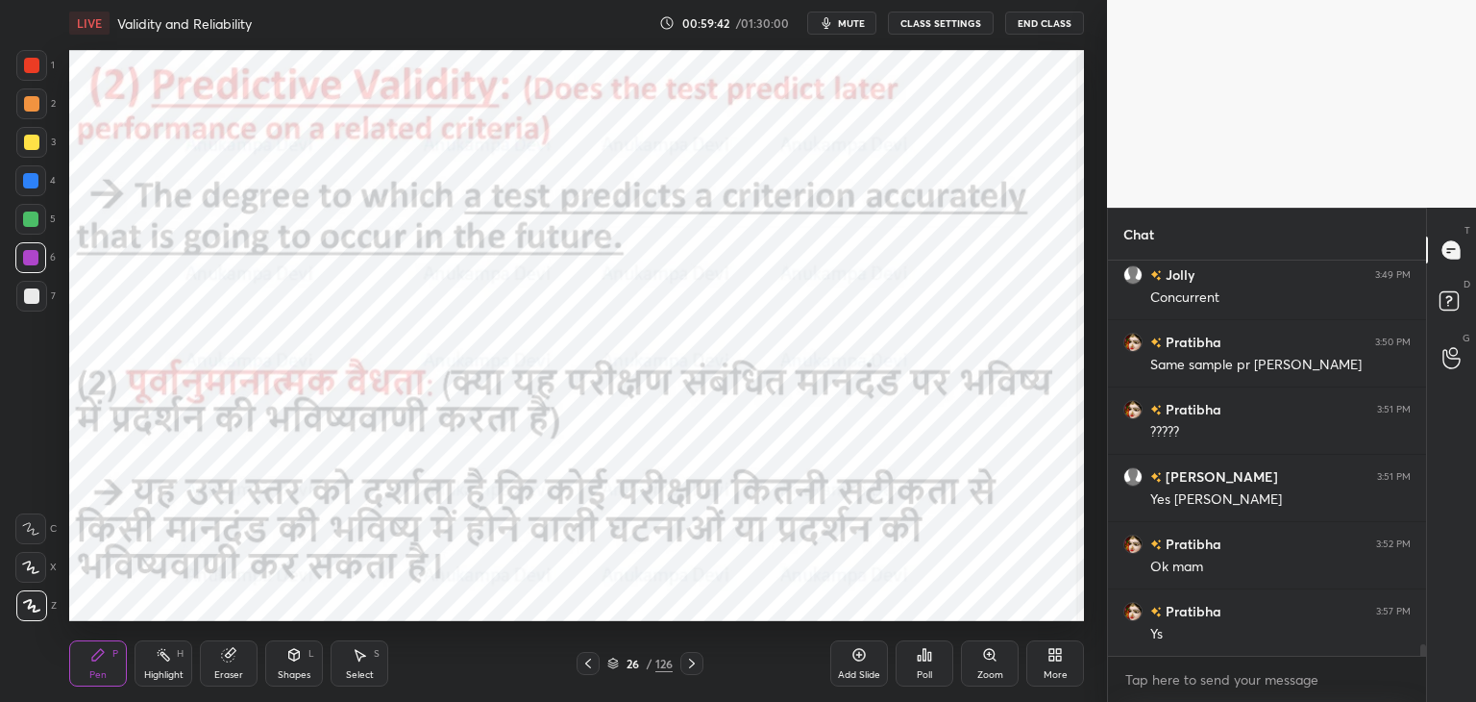
drag, startPoint x: 692, startPoint y: 661, endPoint x: 687, endPoint y: 651, distance: 11.6
click at [691, 661] on icon at bounding box center [691, 663] width 15 height 15
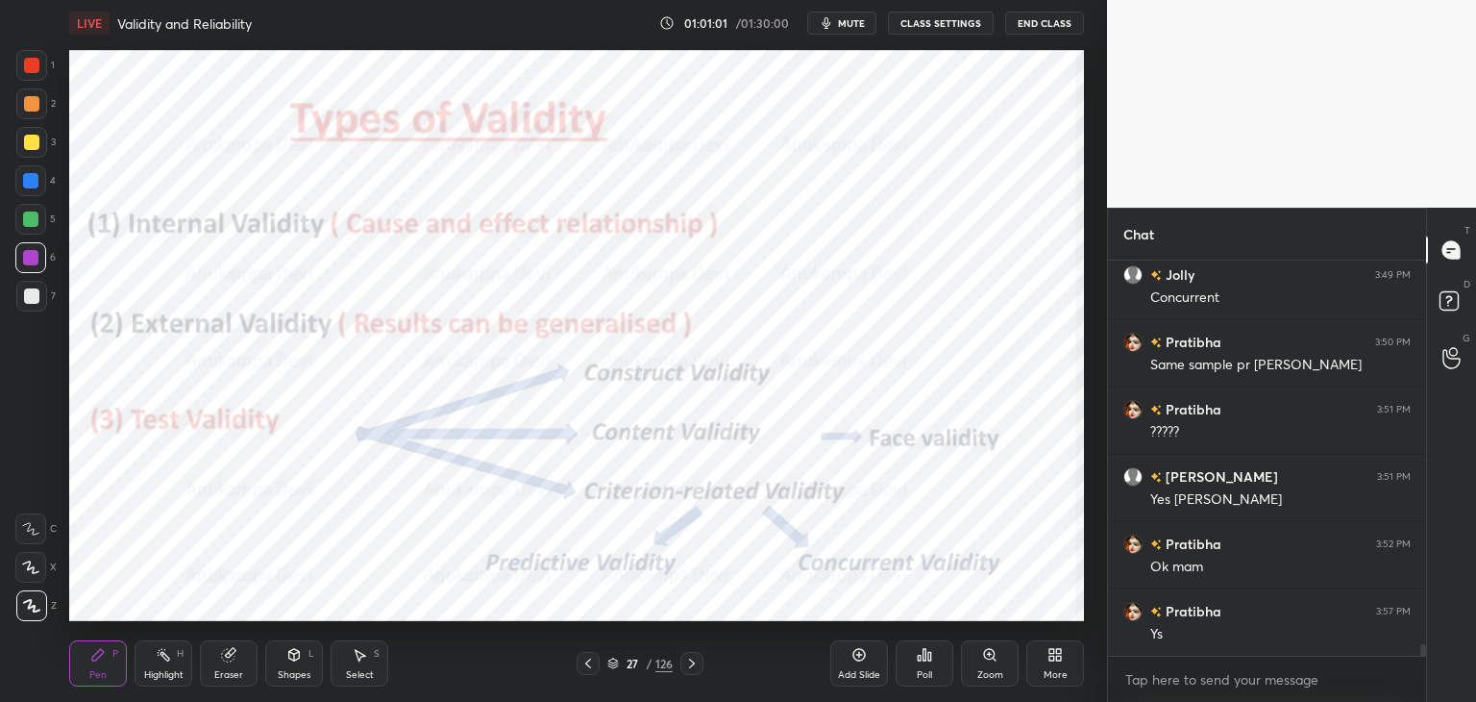
click at [221, 671] on div "Eraser" at bounding box center [228, 675] width 29 height 10
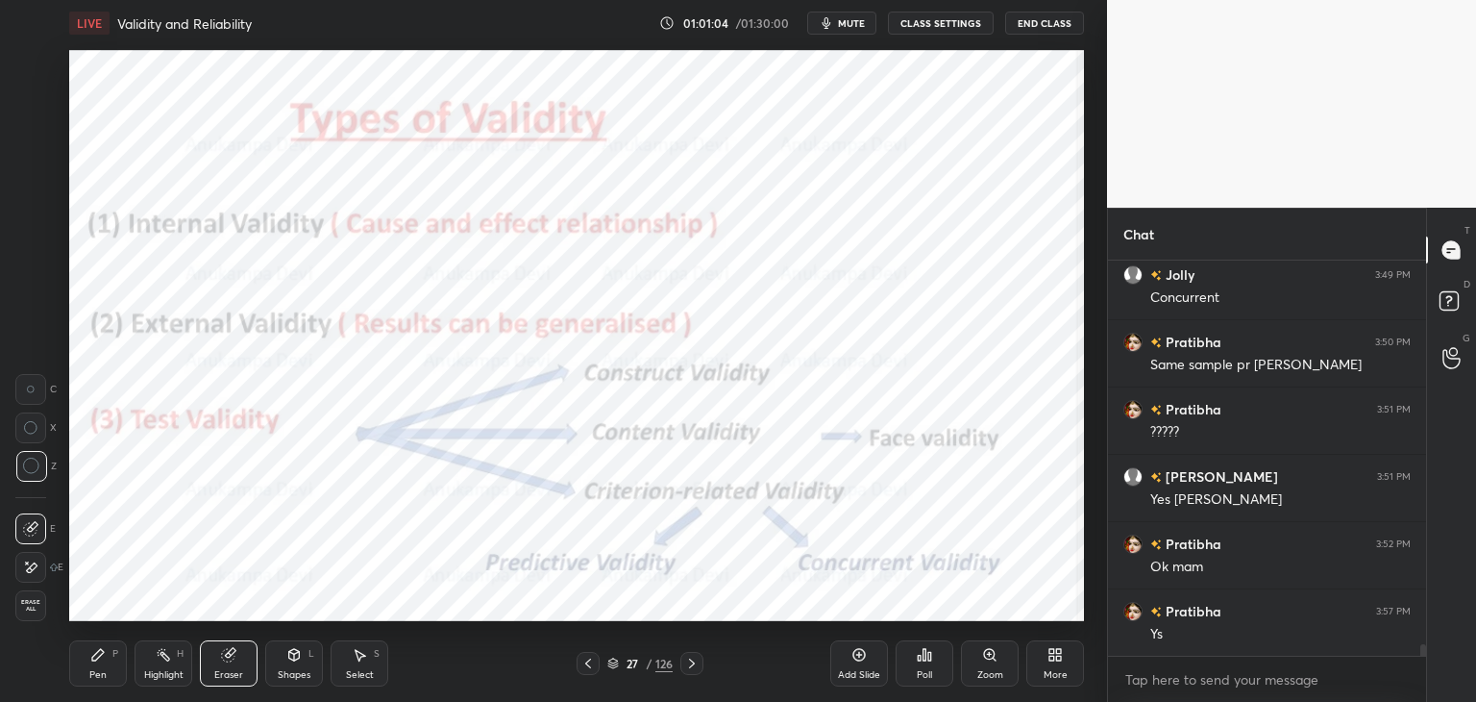
drag, startPoint x: 103, startPoint y: 662, endPoint x: 102, endPoint y: 653, distance: 9.7
click at [102, 658] on icon at bounding box center [97, 654] width 15 height 15
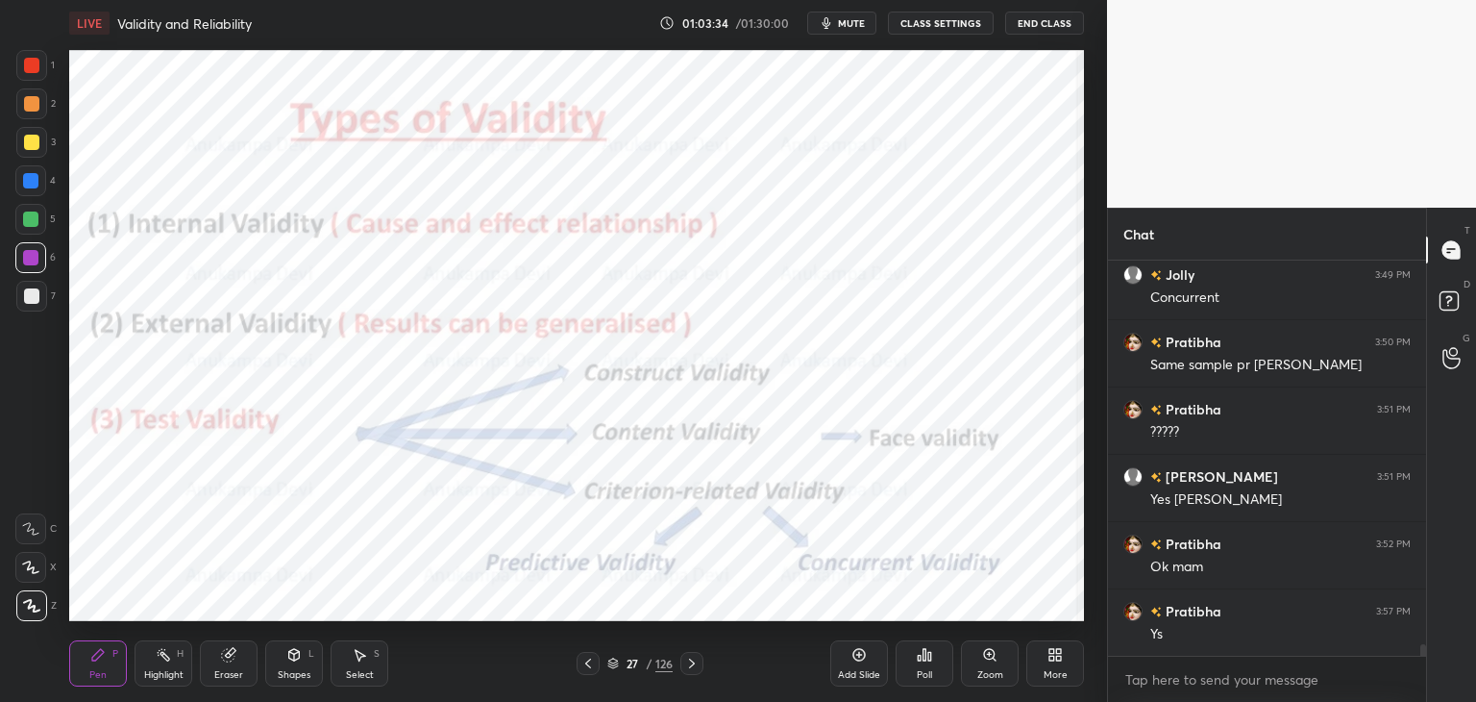
click at [690, 666] on icon at bounding box center [691, 663] width 15 height 15
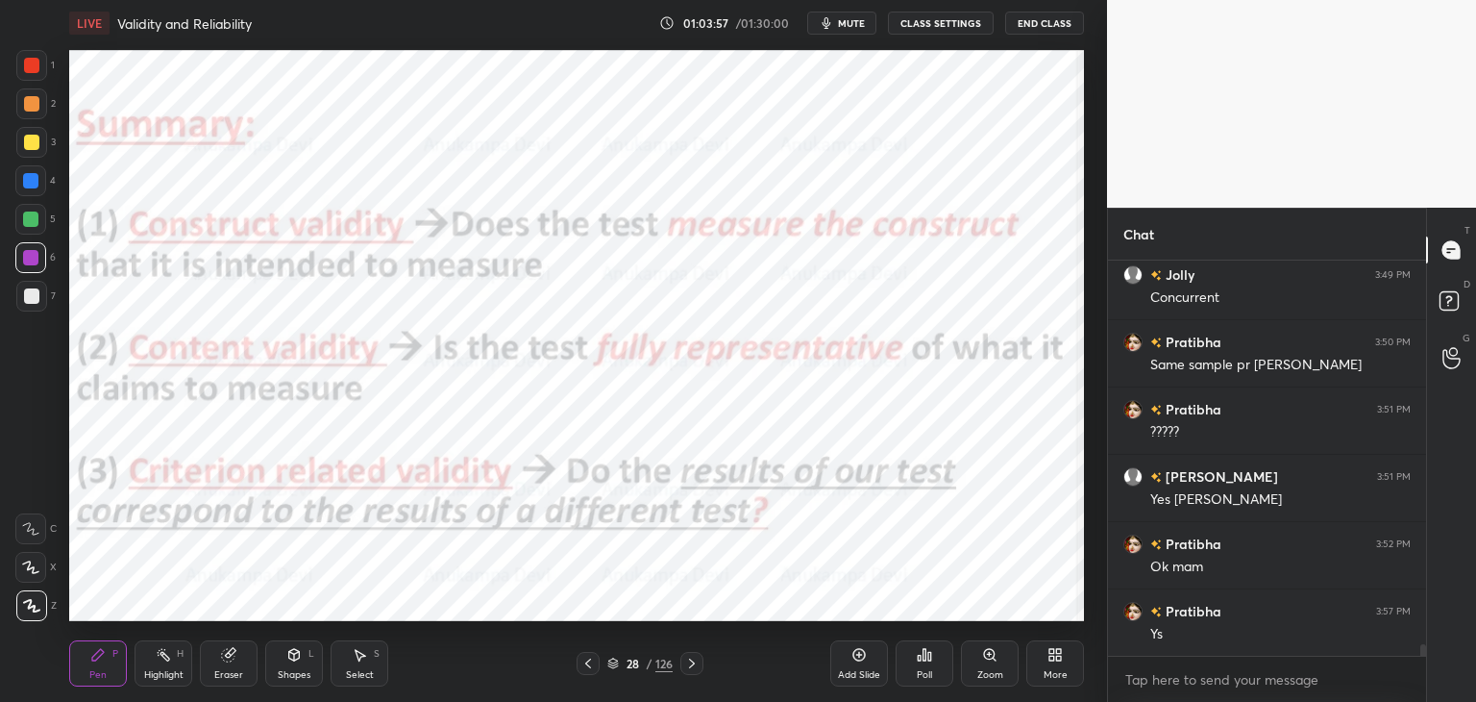
scroll to position [12790, 0]
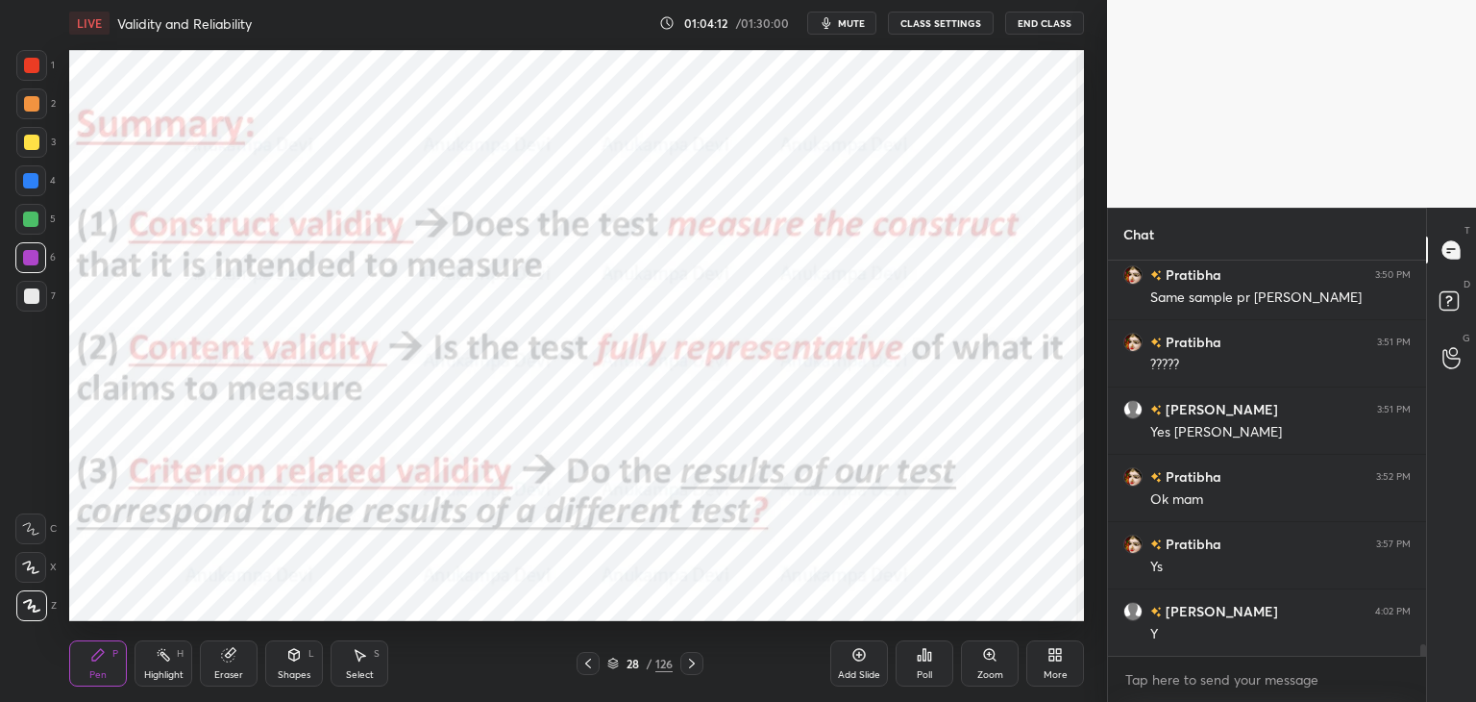
click at [693, 664] on icon at bounding box center [691, 663] width 15 height 15
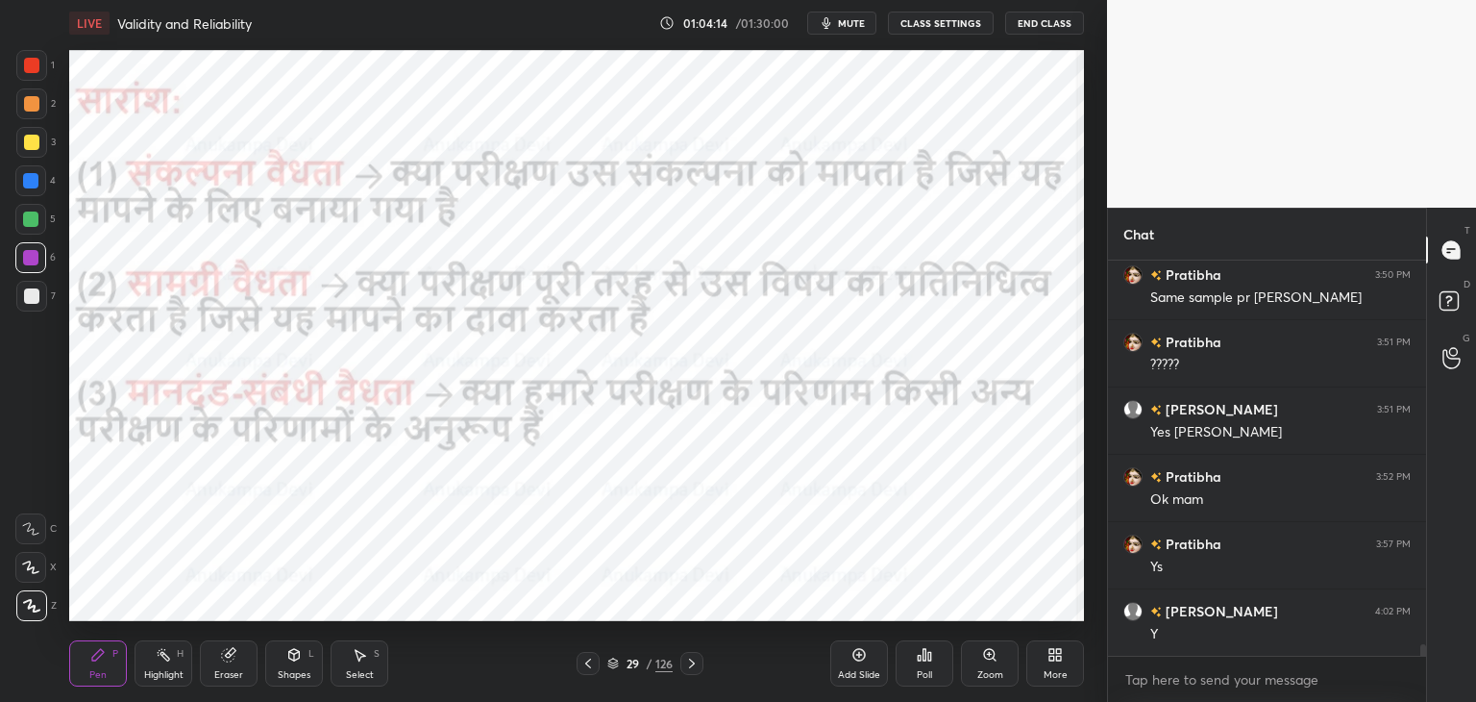
drag, startPoint x: 691, startPoint y: 668, endPoint x: 670, endPoint y: 634, distance: 39.7
click at [689, 668] on icon at bounding box center [691, 663] width 15 height 15
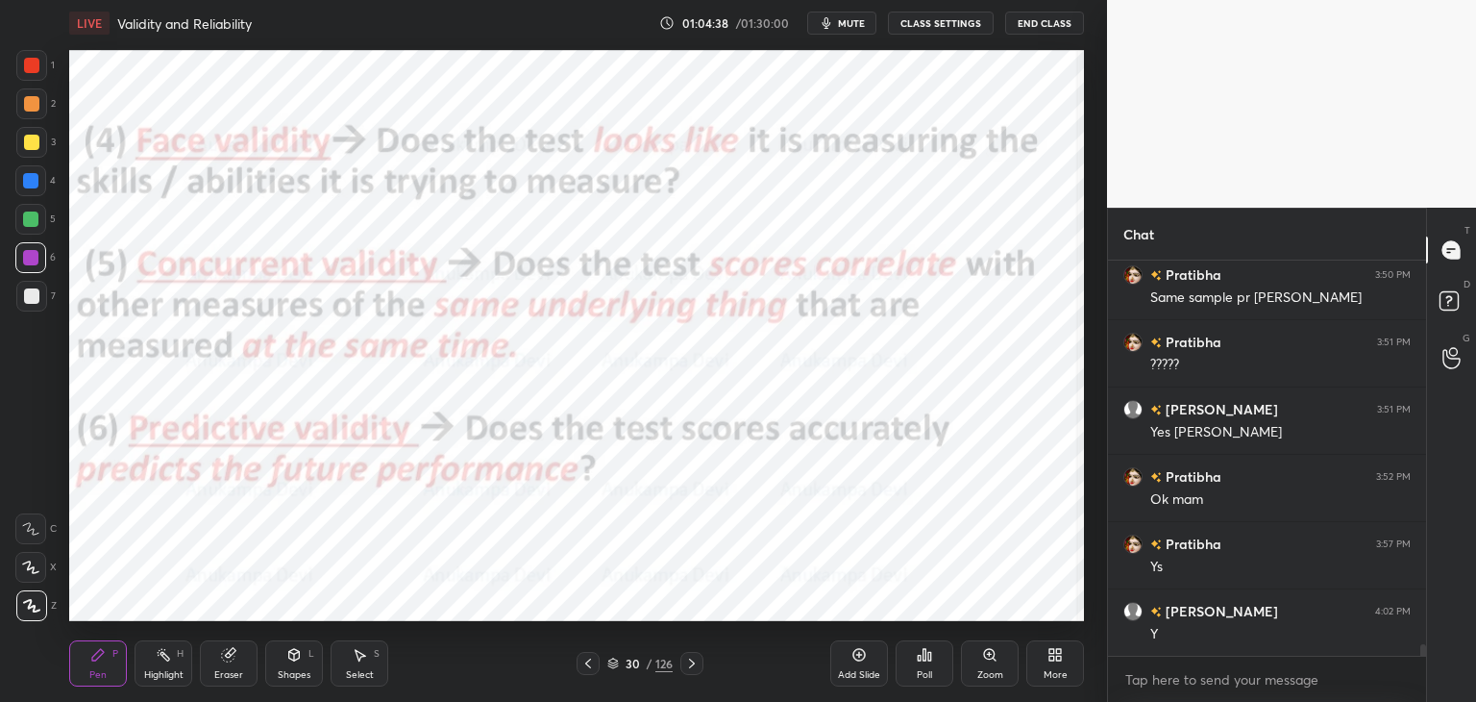
click at [586, 667] on icon at bounding box center [588, 663] width 15 height 15
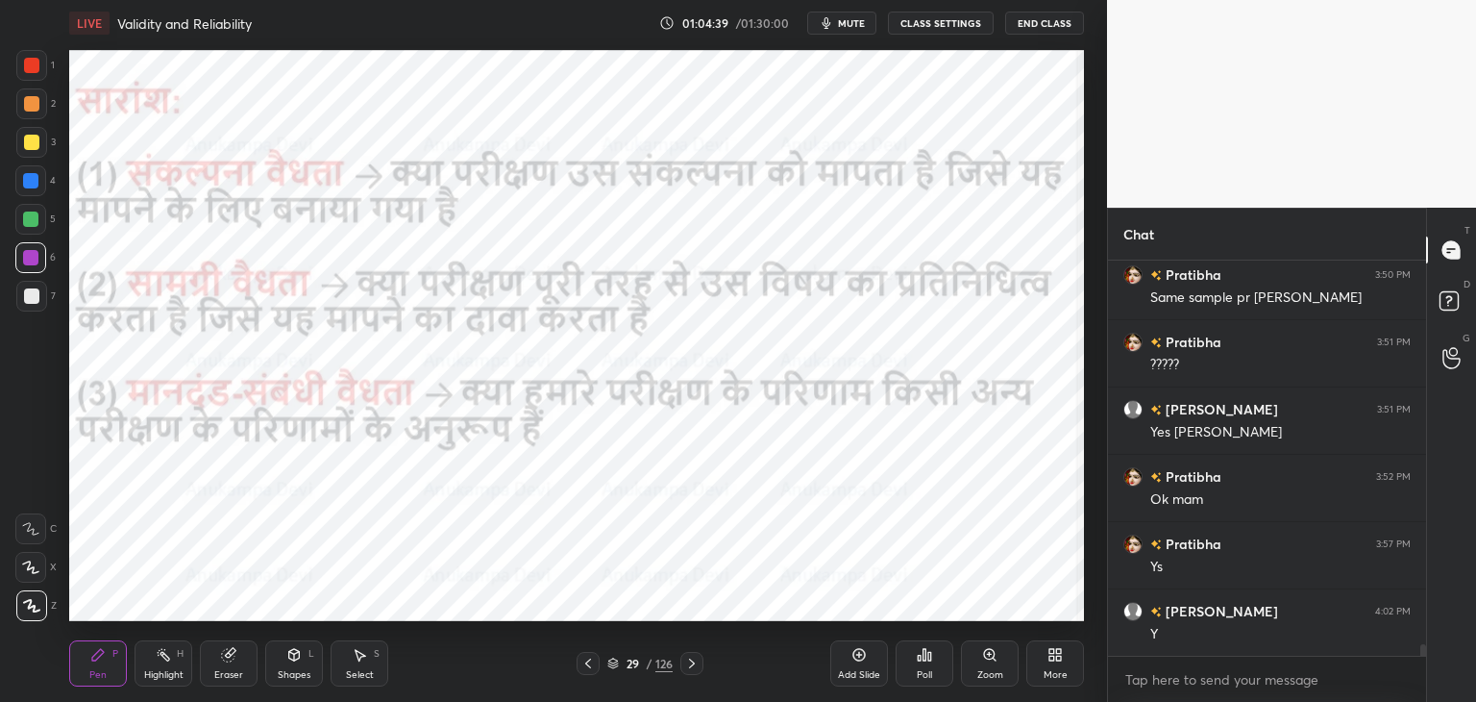
drag, startPoint x: 584, startPoint y: 666, endPoint x: 556, endPoint y: 626, distance: 49.6
click at [584, 662] on icon at bounding box center [588, 663] width 15 height 15
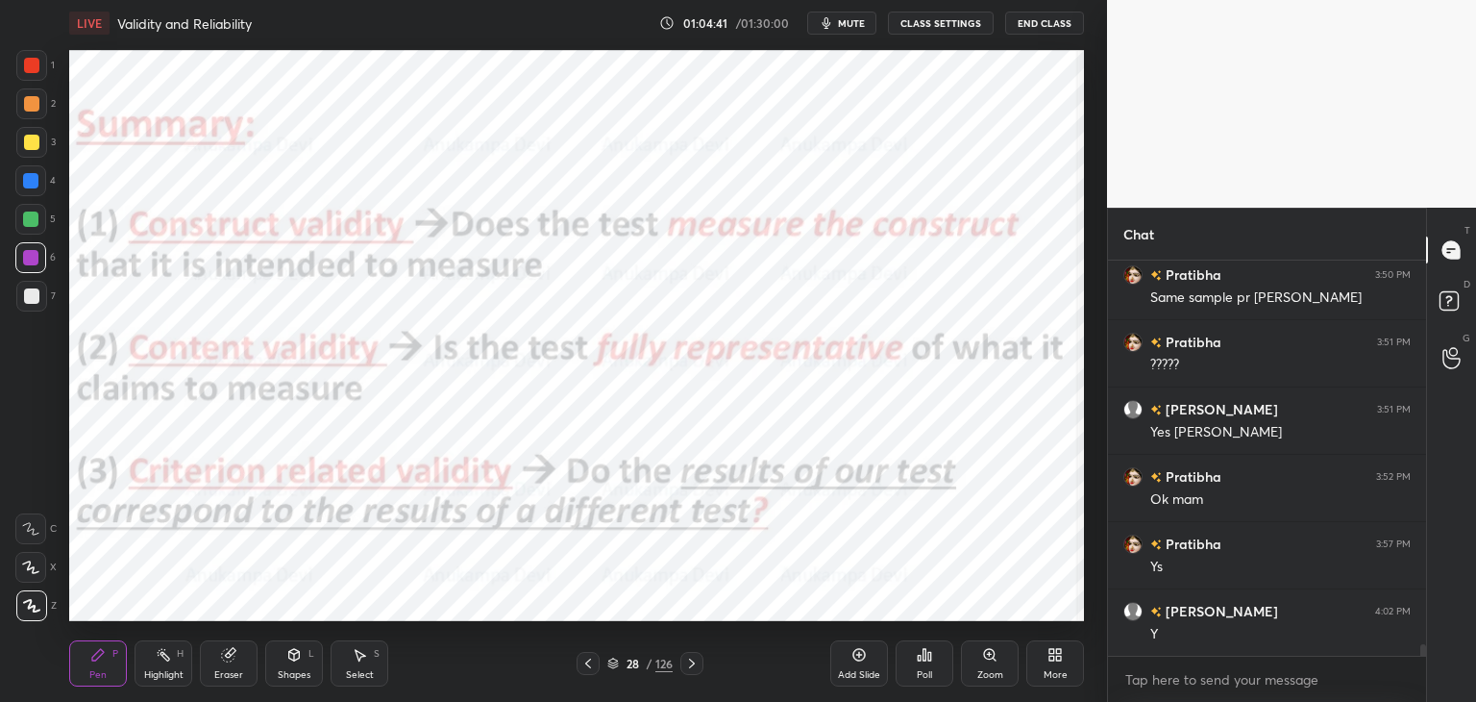
click at [694, 665] on icon at bounding box center [691, 663] width 15 height 15
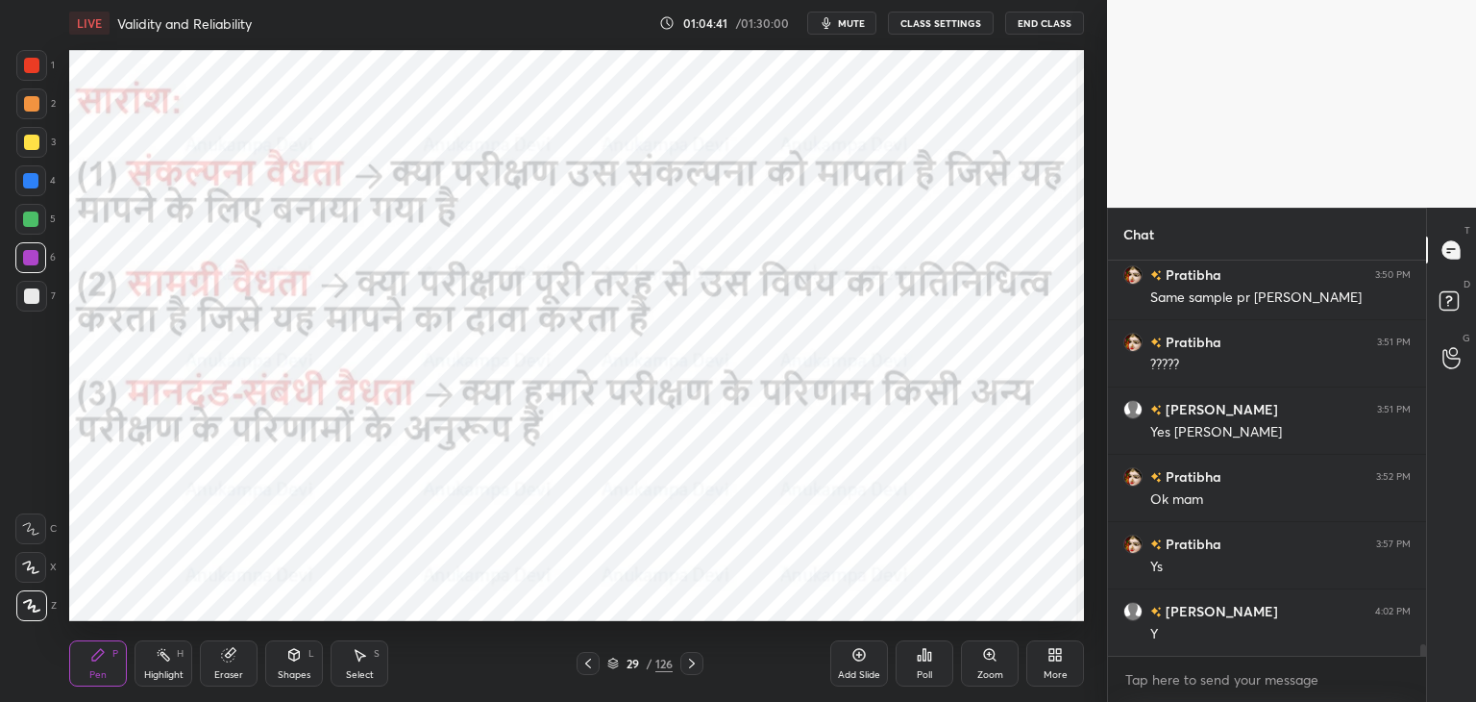
click at [696, 669] on icon at bounding box center [691, 663] width 15 height 15
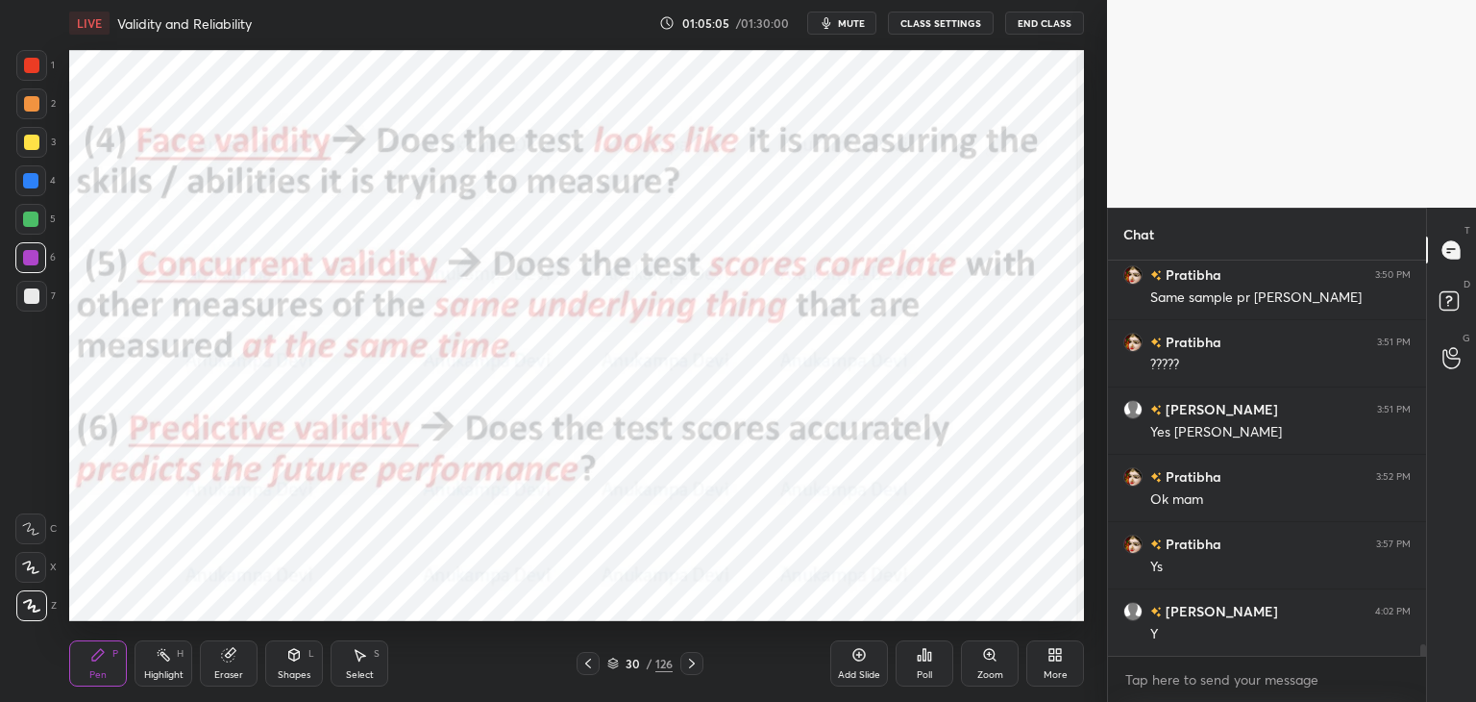
click at [859, 653] on icon at bounding box center [859, 655] width 6 height 6
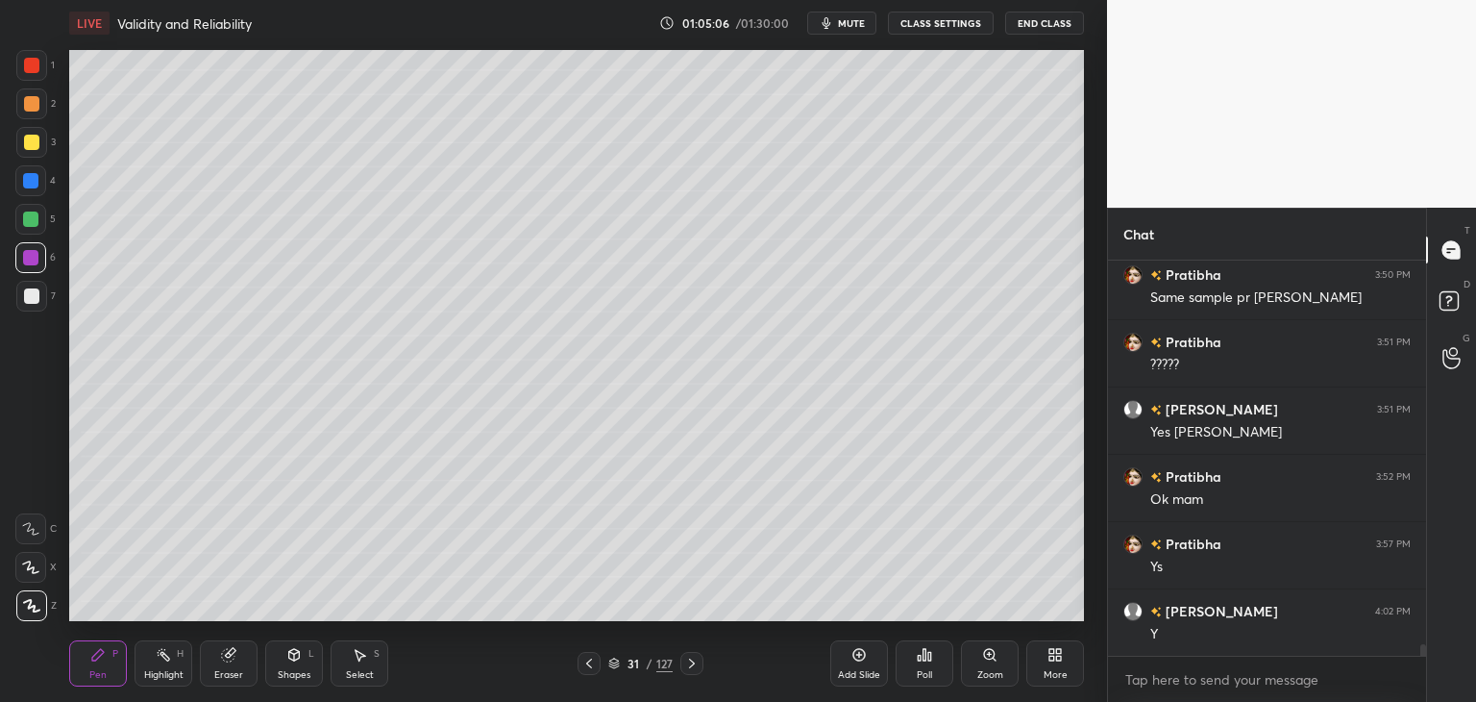
click at [32, 147] on div at bounding box center [31, 142] width 15 height 15
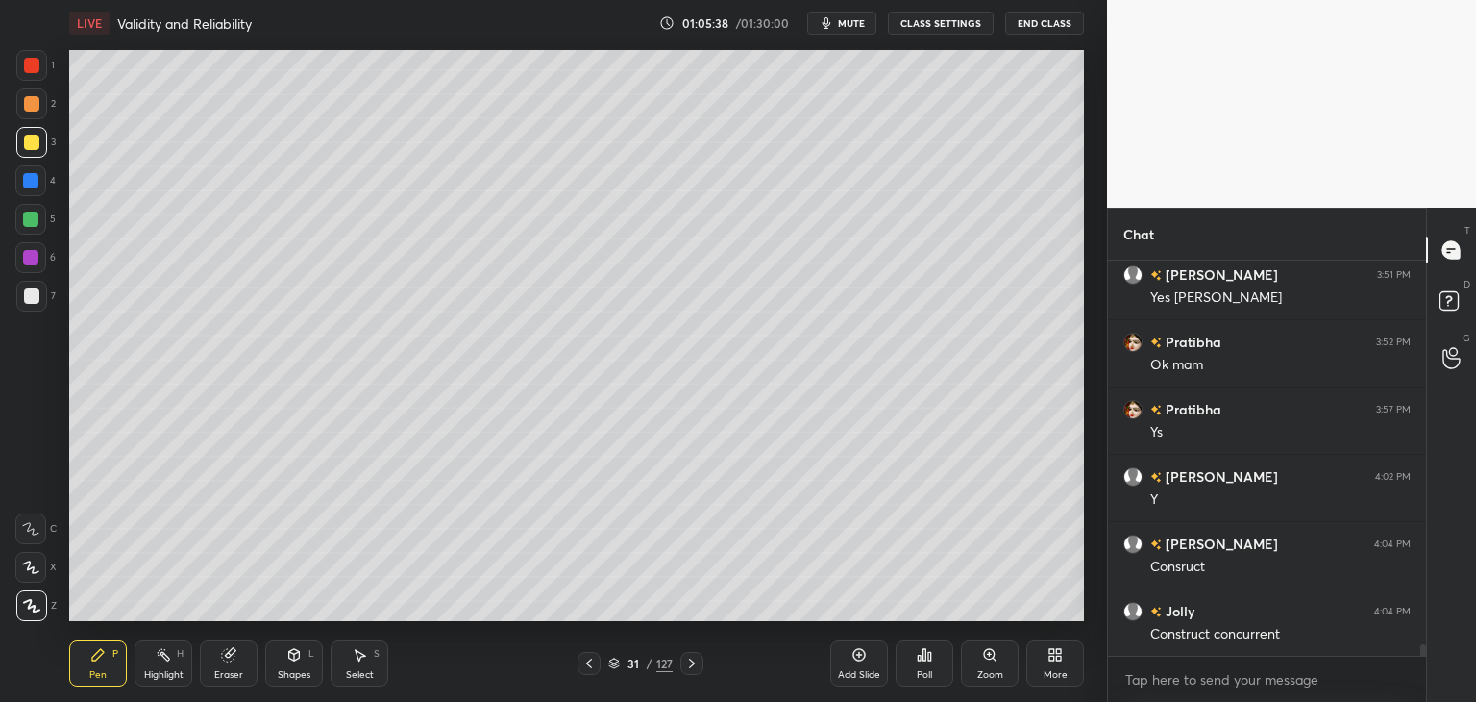
scroll to position [12992, 0]
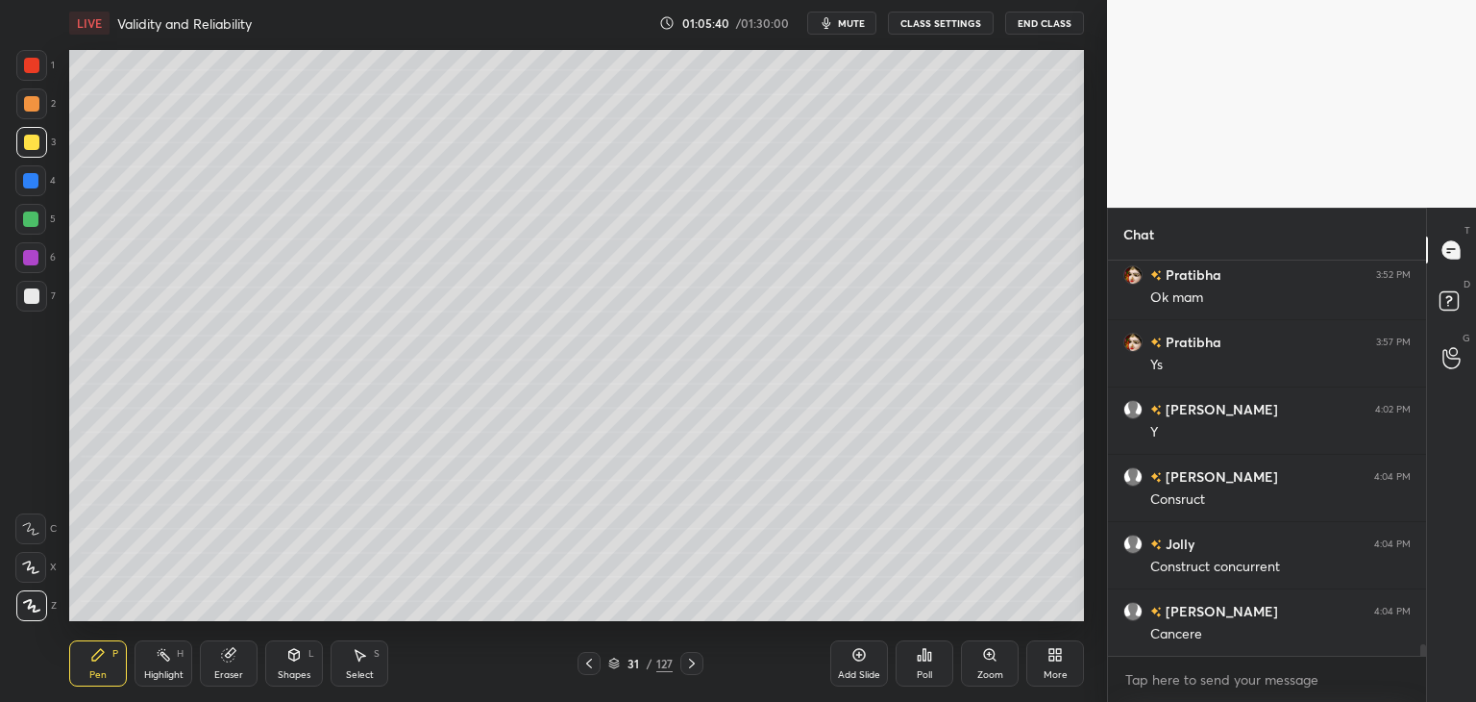
click at [31, 224] on div at bounding box center [30, 218] width 15 height 15
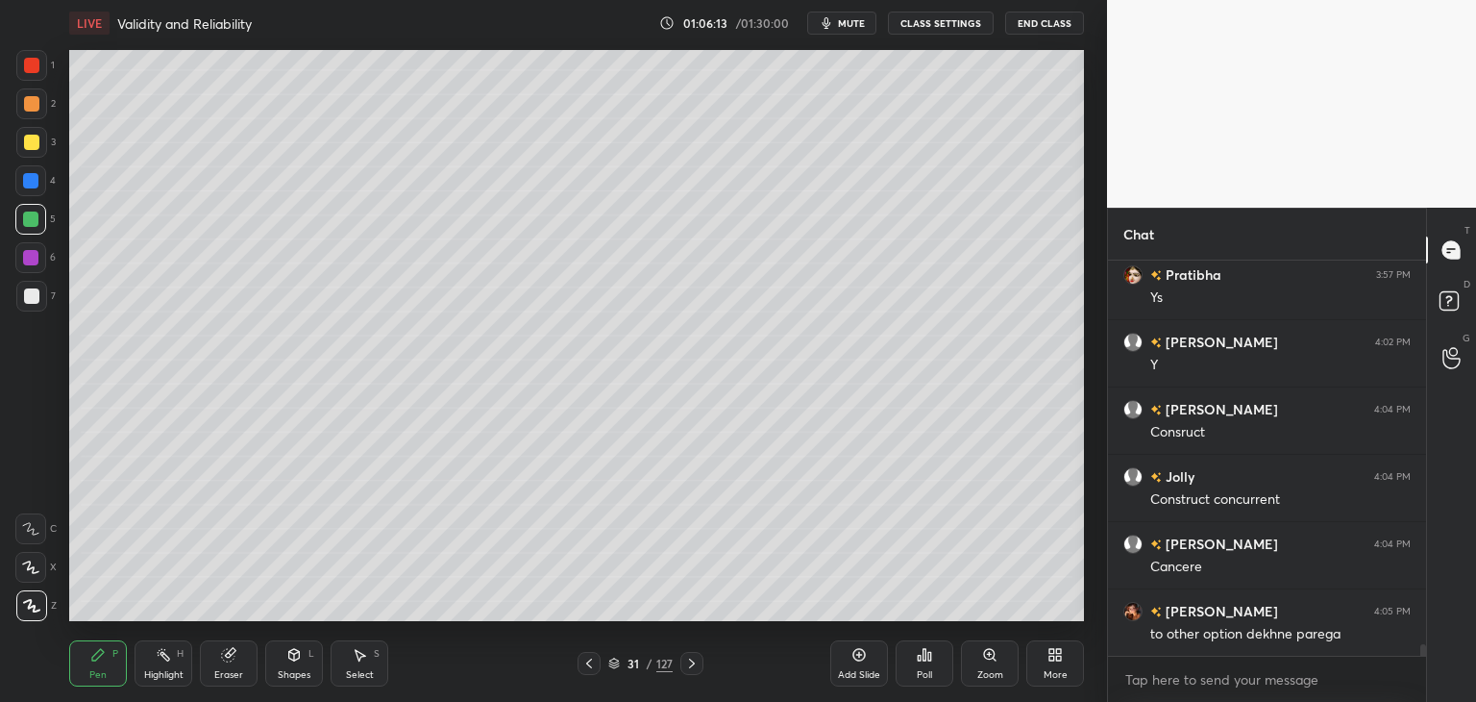
click at [861, 652] on icon at bounding box center [859, 654] width 15 height 15
click at [35, 180] on div at bounding box center [30, 180] width 15 height 15
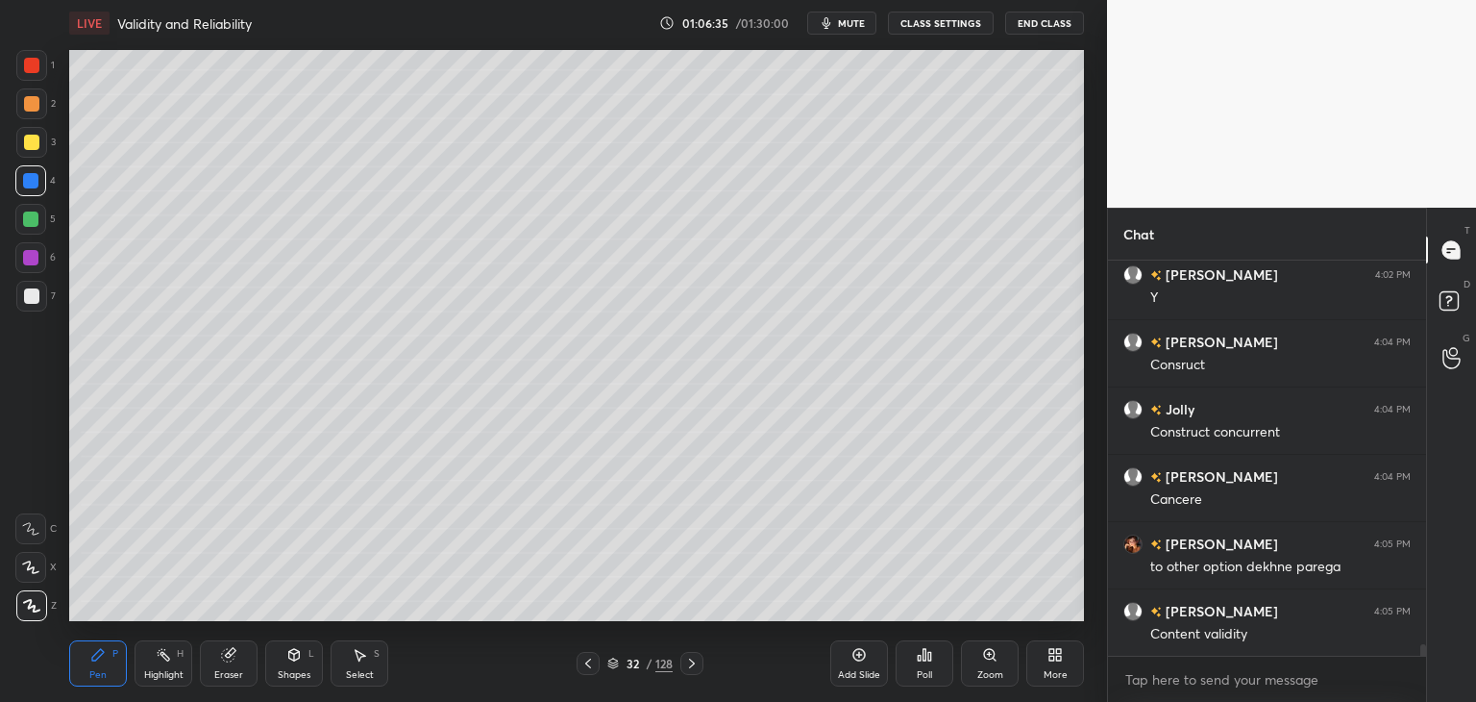
click at [590, 666] on icon at bounding box center [588, 663] width 15 height 15
drag, startPoint x: 695, startPoint y: 660, endPoint x: 671, endPoint y: 622, distance: 45.3
click at [695, 658] on icon at bounding box center [691, 663] width 15 height 15
drag, startPoint x: 588, startPoint y: 667, endPoint x: 565, endPoint y: 631, distance: 43.2
click at [588, 667] on icon at bounding box center [588, 663] width 15 height 15
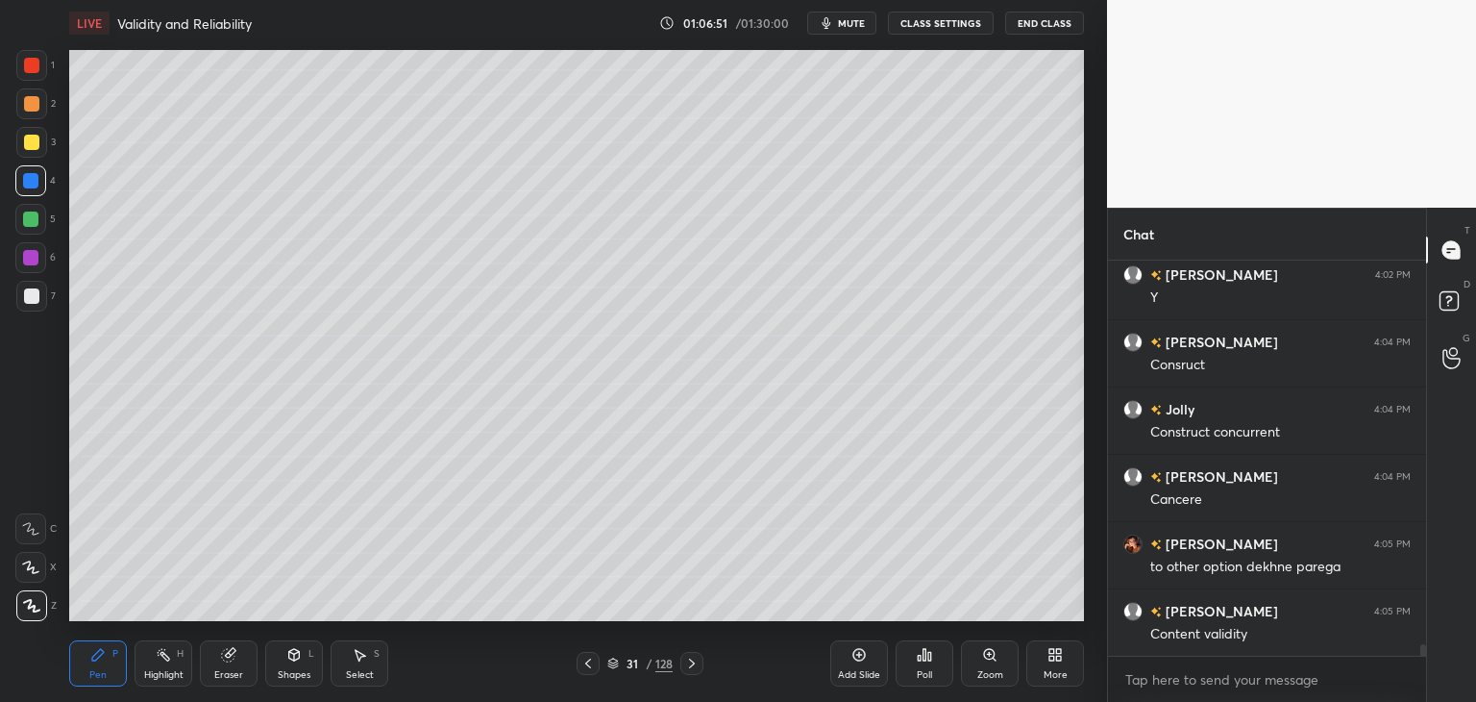
drag, startPoint x: 611, startPoint y: 667, endPoint x: 612, endPoint y: 656, distance: 11.6
click at [612, 666] on icon at bounding box center [613, 663] width 12 height 12
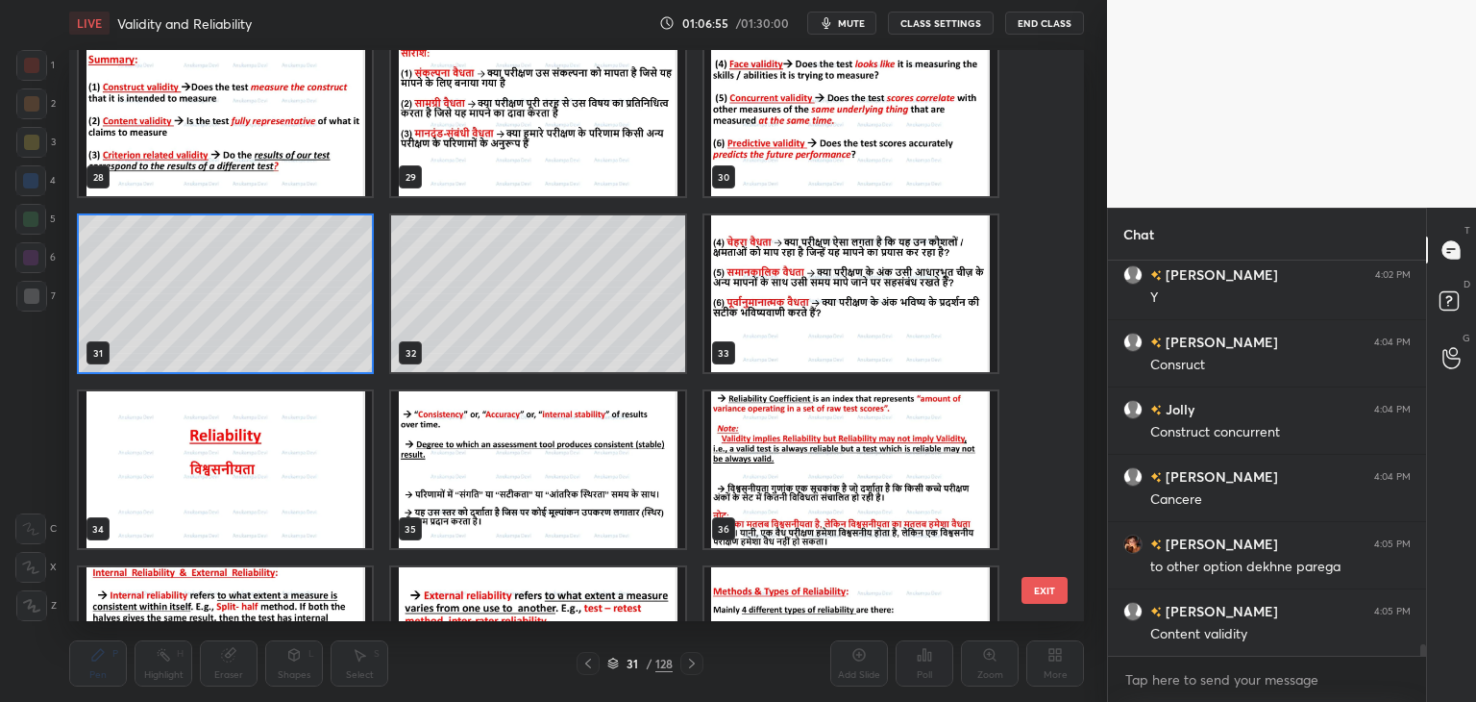
scroll to position [1649, 0]
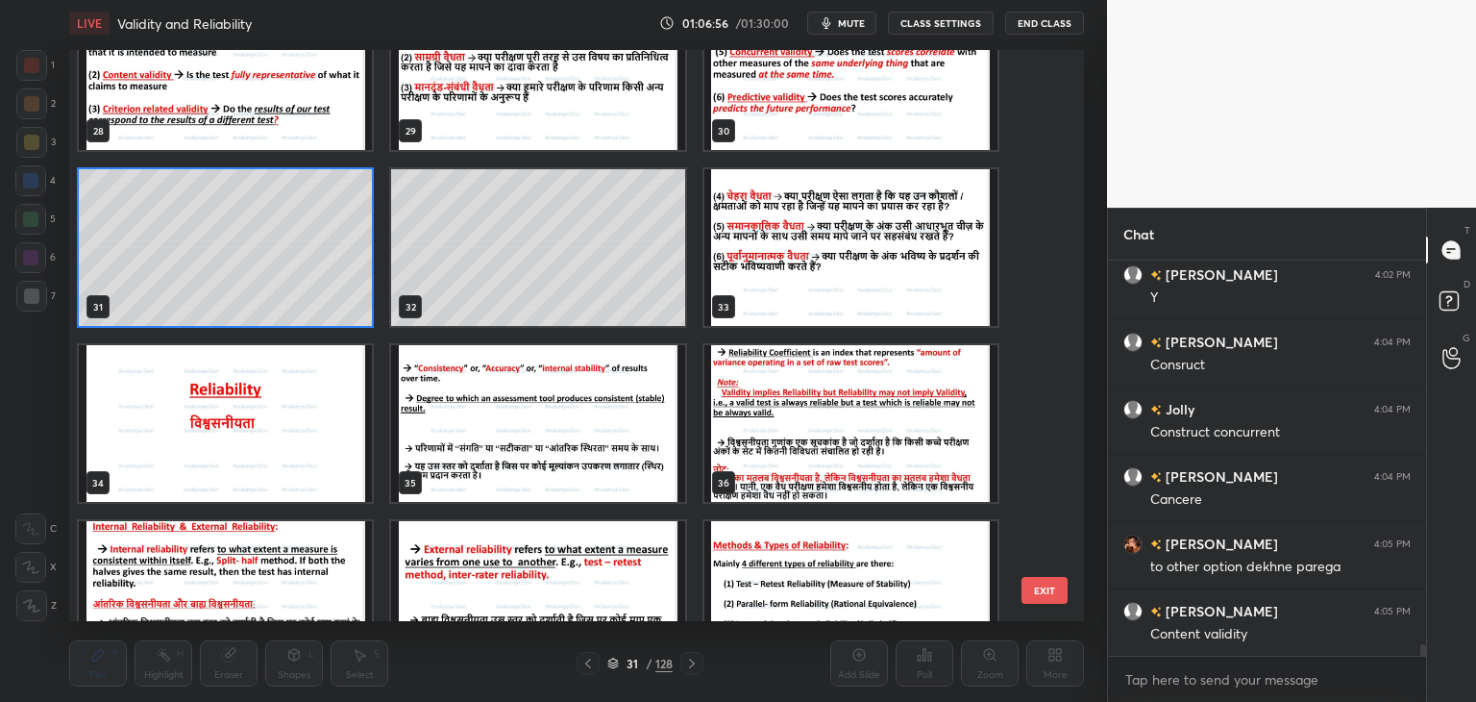
click at [886, 293] on img "grid" at bounding box center [851, 247] width 293 height 157
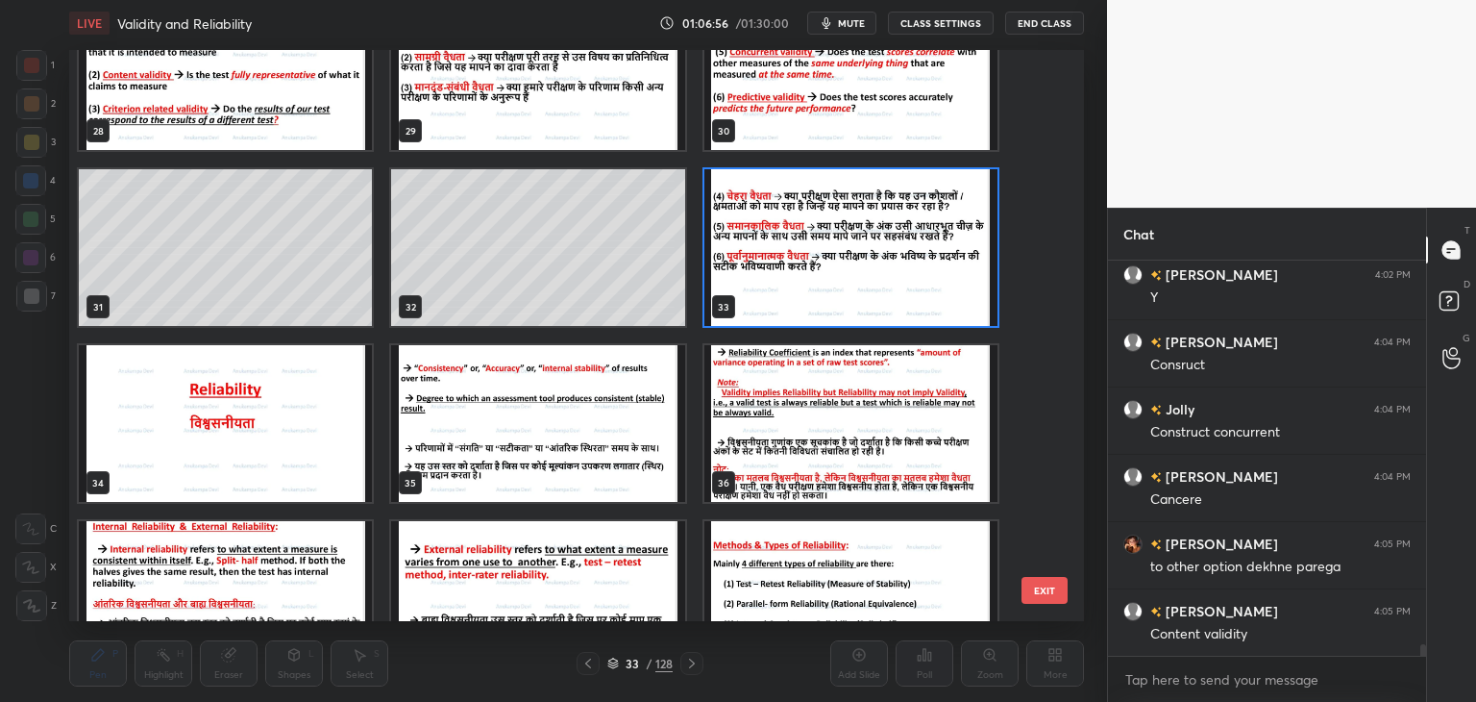
click at [886, 293] on img "grid" at bounding box center [851, 247] width 293 height 157
click at [886, 292] on img "grid" at bounding box center [851, 247] width 293 height 157
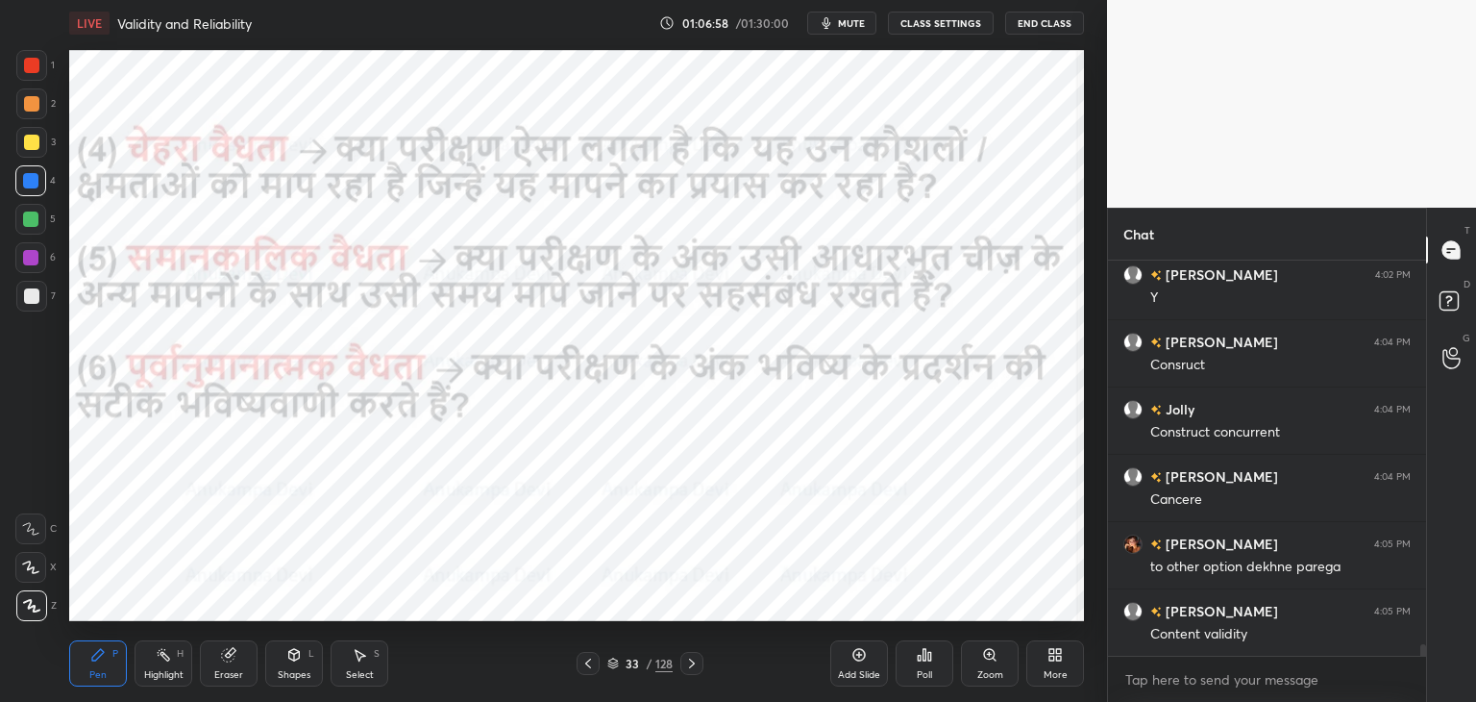
click at [691, 660] on icon at bounding box center [691, 663] width 15 height 15
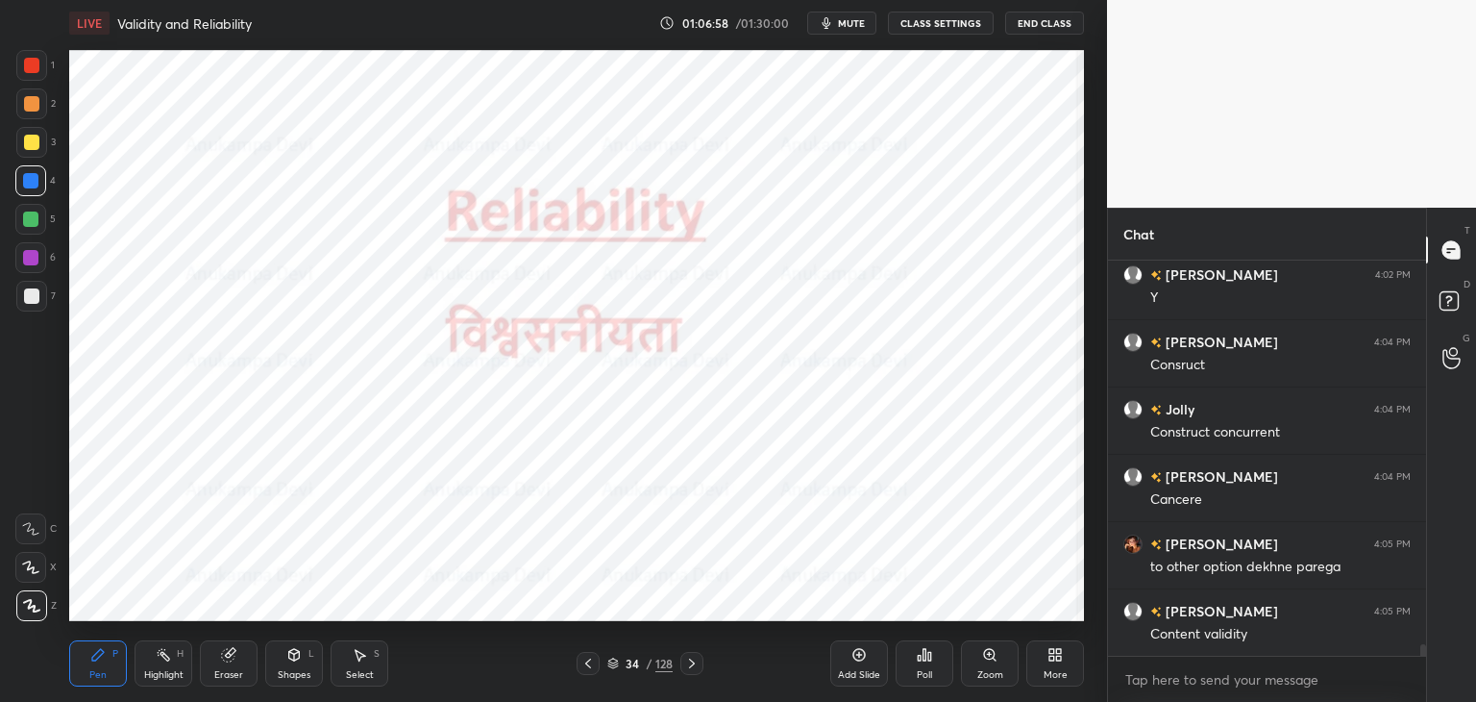
click at [614, 665] on icon at bounding box center [613, 663] width 12 height 12
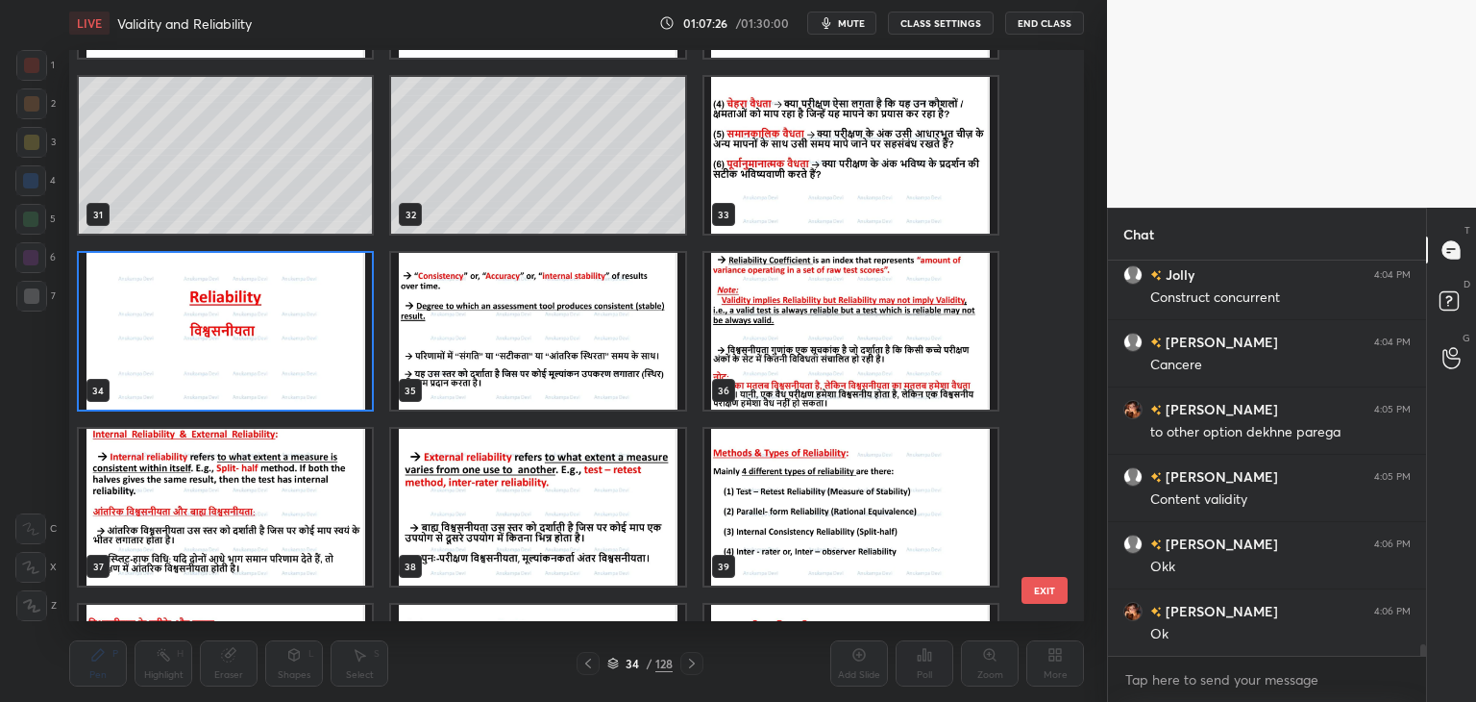
scroll to position [1719, 0]
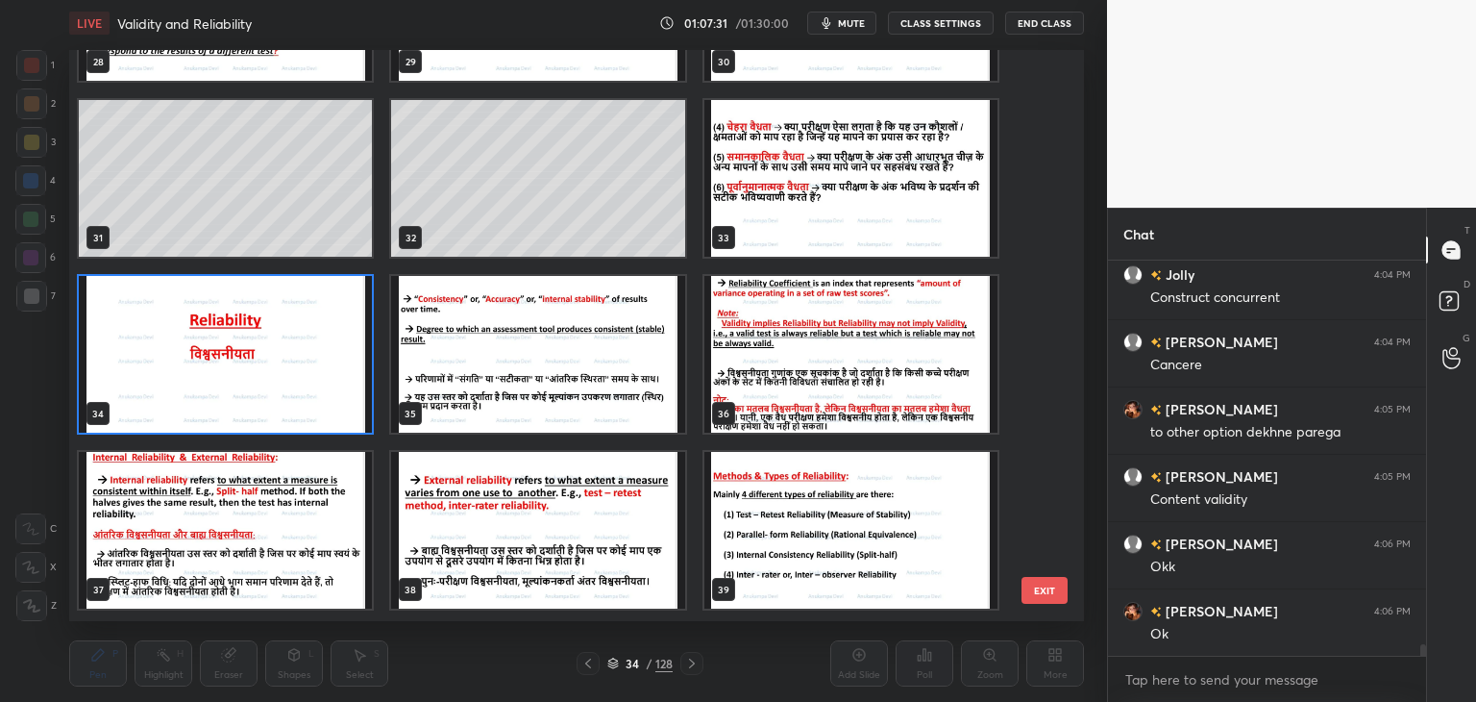
click at [250, 369] on img "grid" at bounding box center [225, 354] width 293 height 157
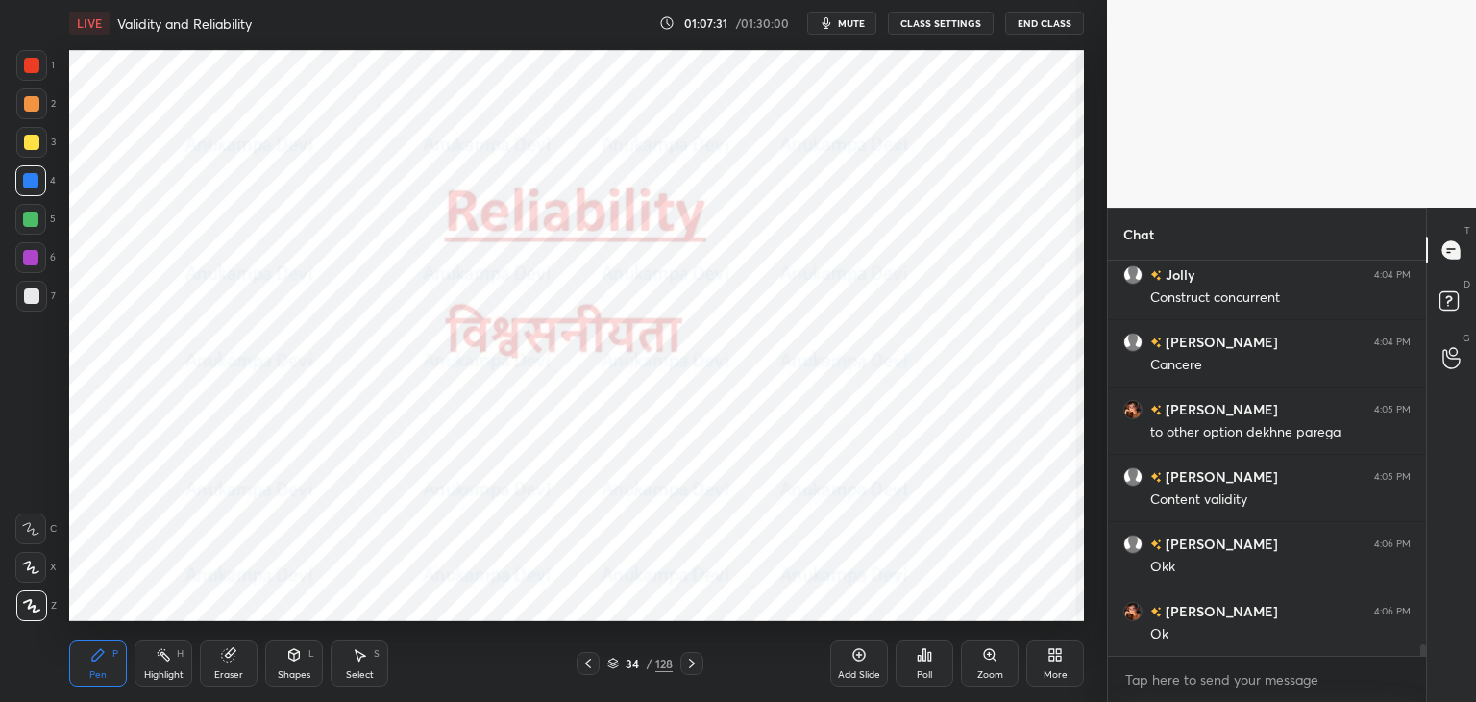
click at [252, 370] on img "grid" at bounding box center [225, 354] width 293 height 157
click at [256, 370] on img "grid" at bounding box center [225, 354] width 293 height 157
click at [609, 661] on icon at bounding box center [613, 663] width 12 height 12
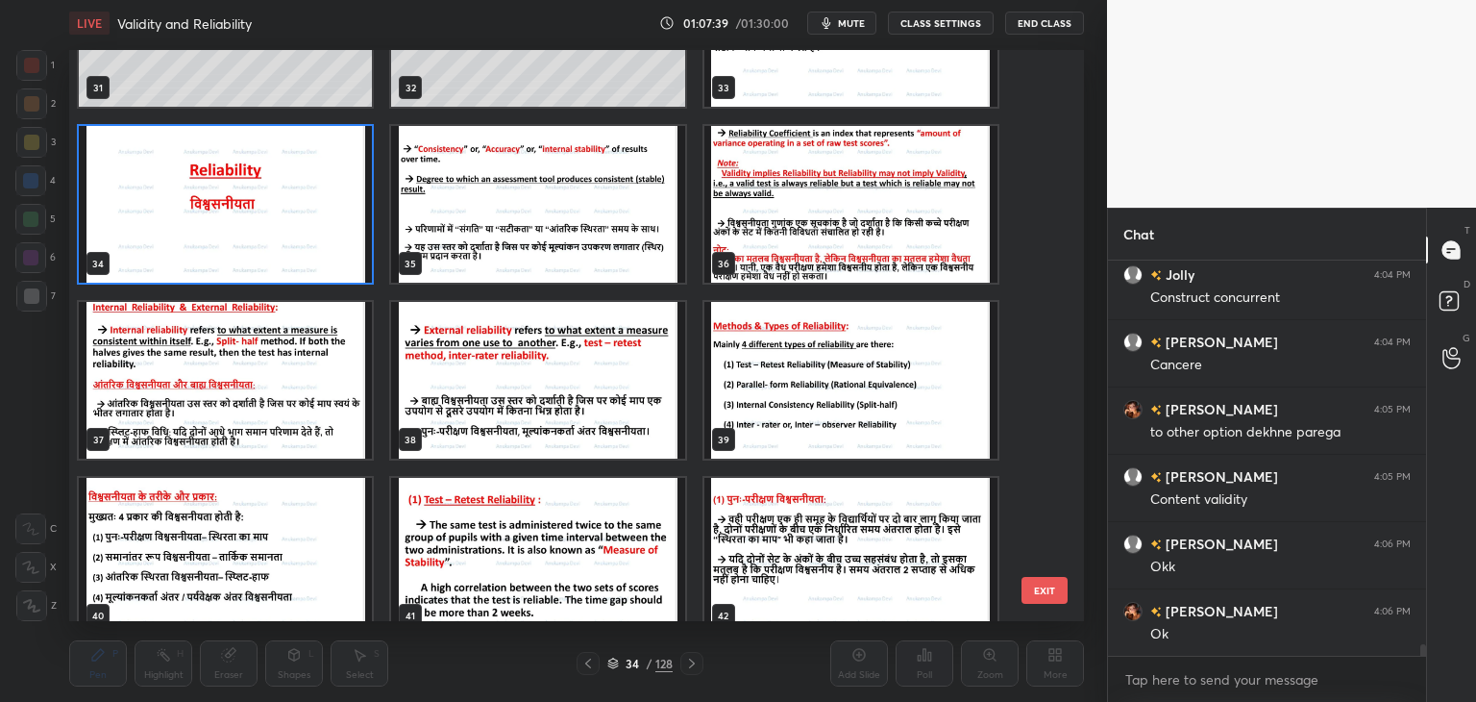
scroll to position [1880, 0]
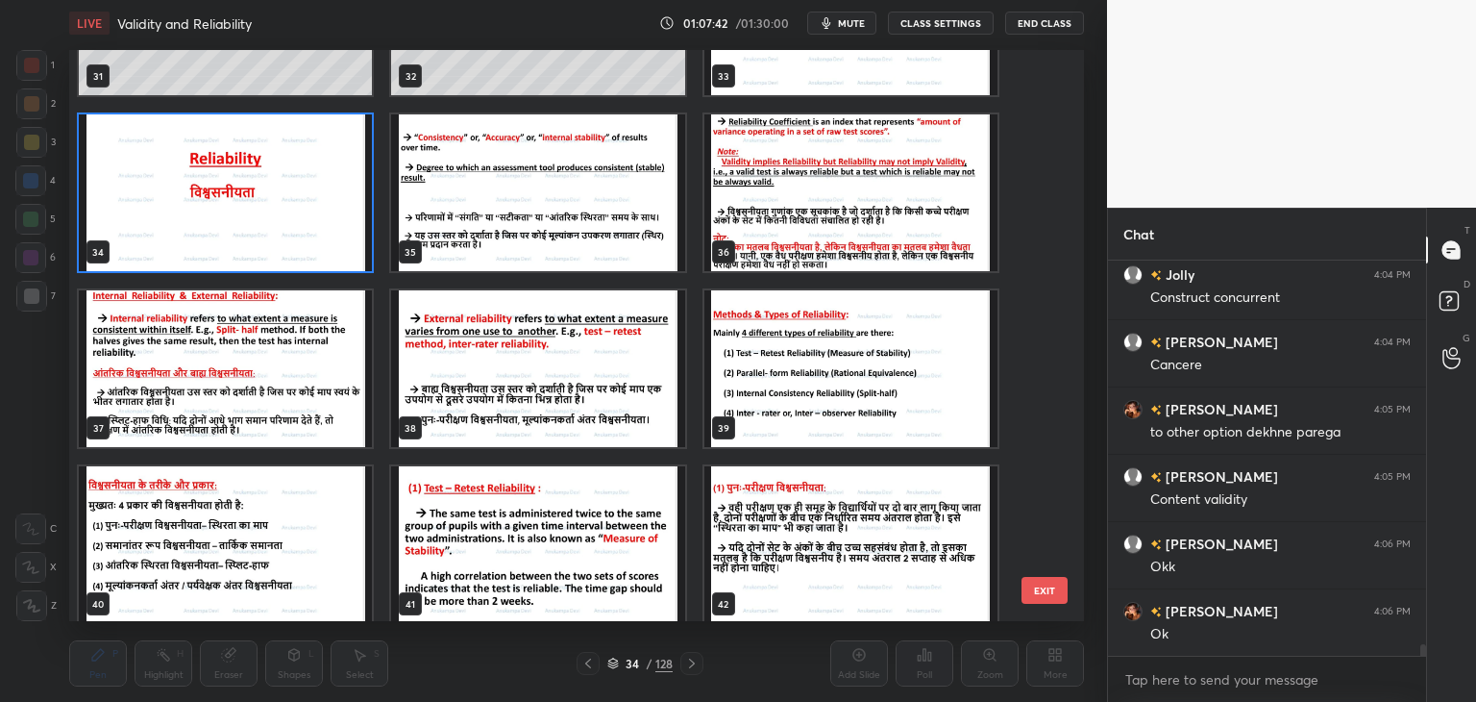
click at [322, 228] on img "grid" at bounding box center [225, 192] width 293 height 157
click at [323, 228] on img "grid" at bounding box center [225, 192] width 293 height 157
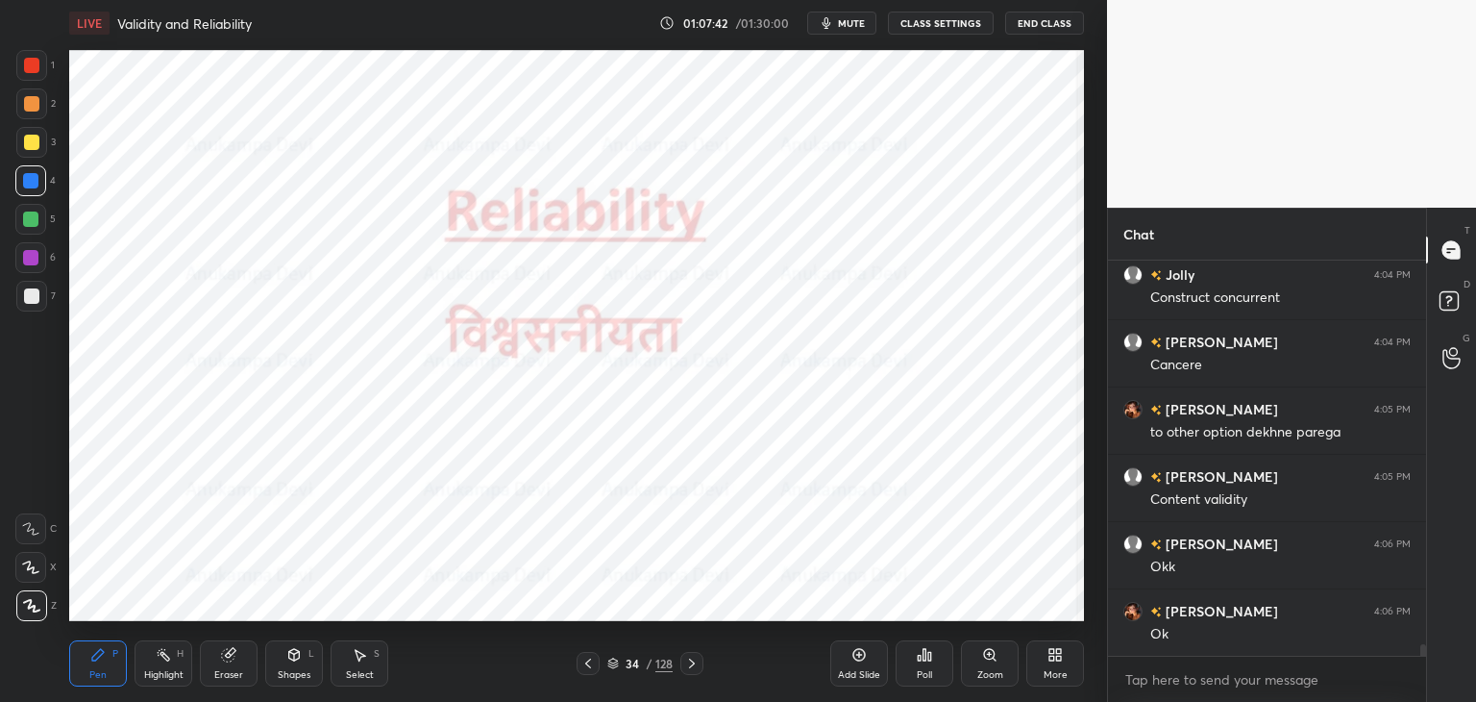
click at [325, 227] on img "grid" at bounding box center [225, 192] width 293 height 157
drag, startPoint x: 860, startPoint y: 655, endPoint x: 784, endPoint y: 625, distance: 81.6
click at [858, 653] on icon at bounding box center [859, 655] width 6 height 6
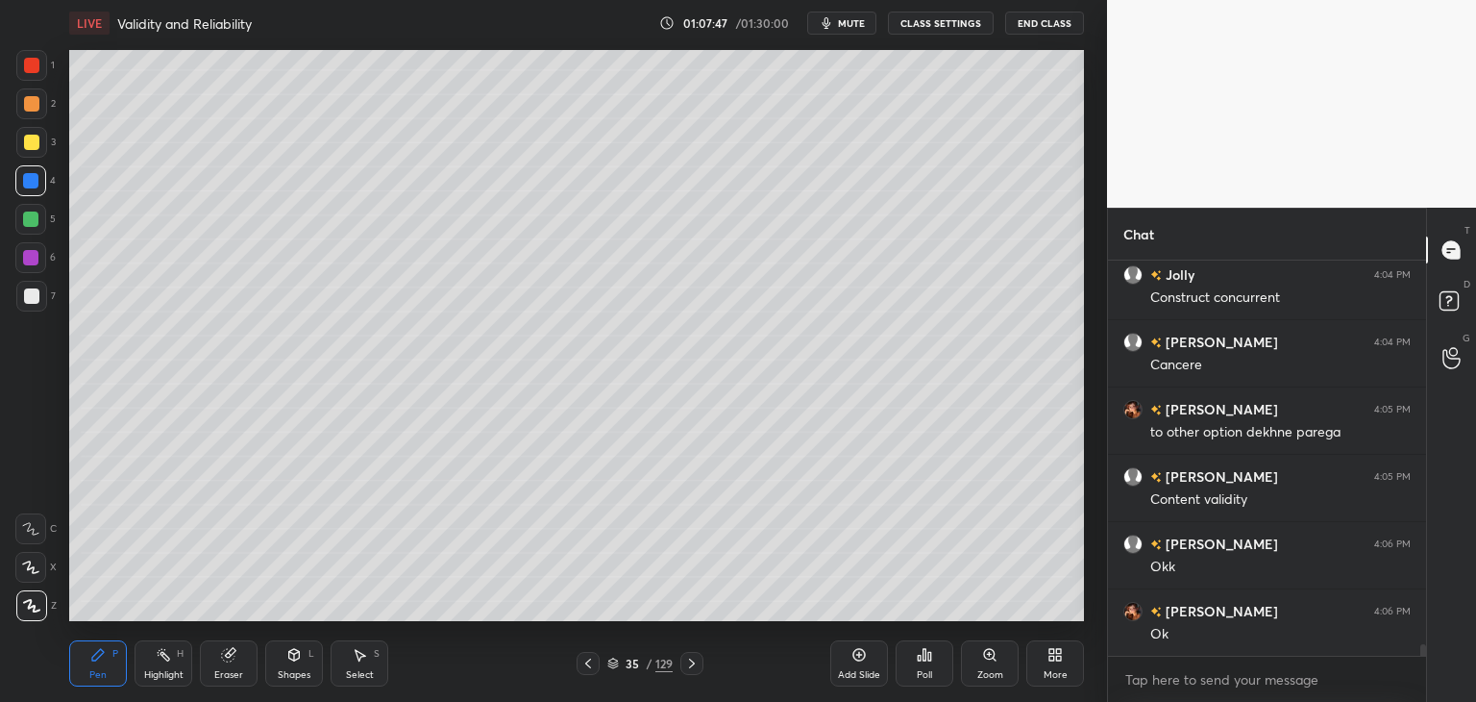
click at [31, 143] on div at bounding box center [31, 142] width 15 height 15
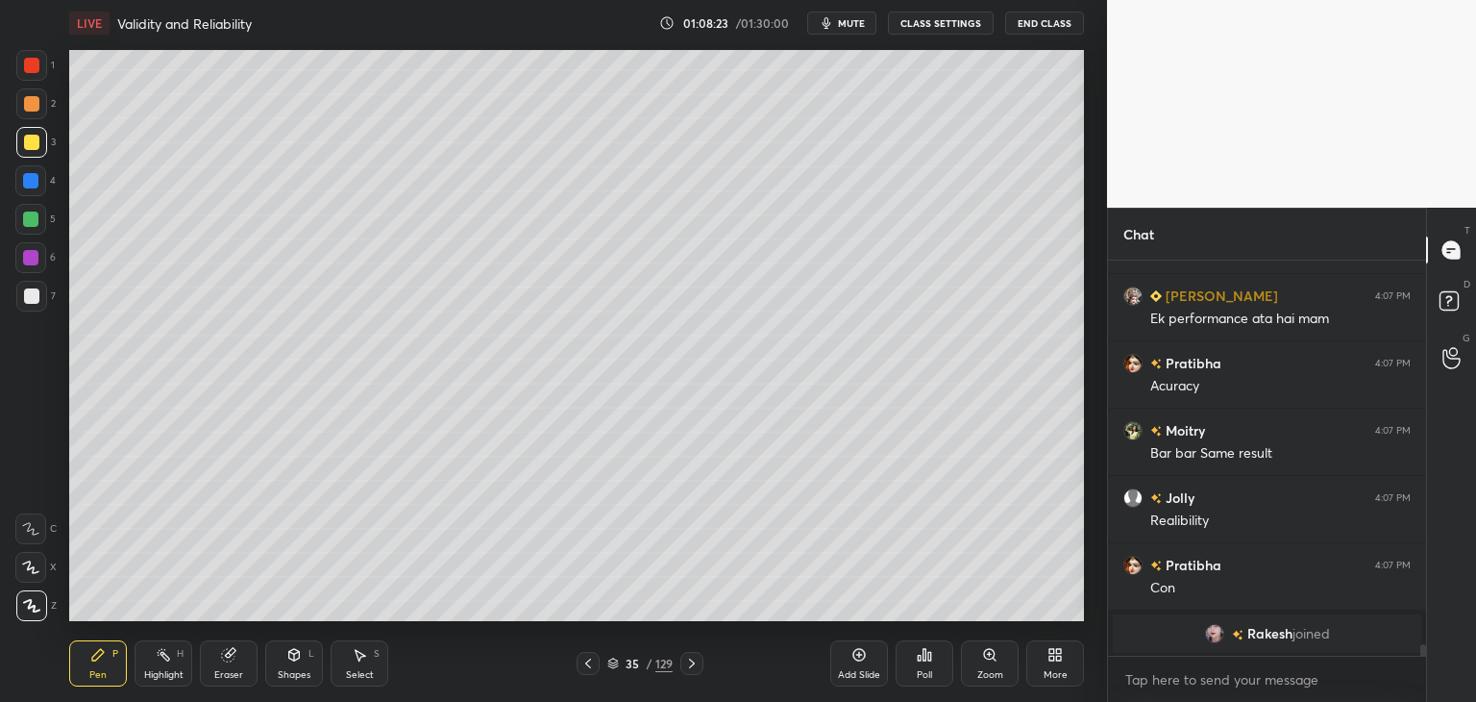
scroll to position [12463, 0]
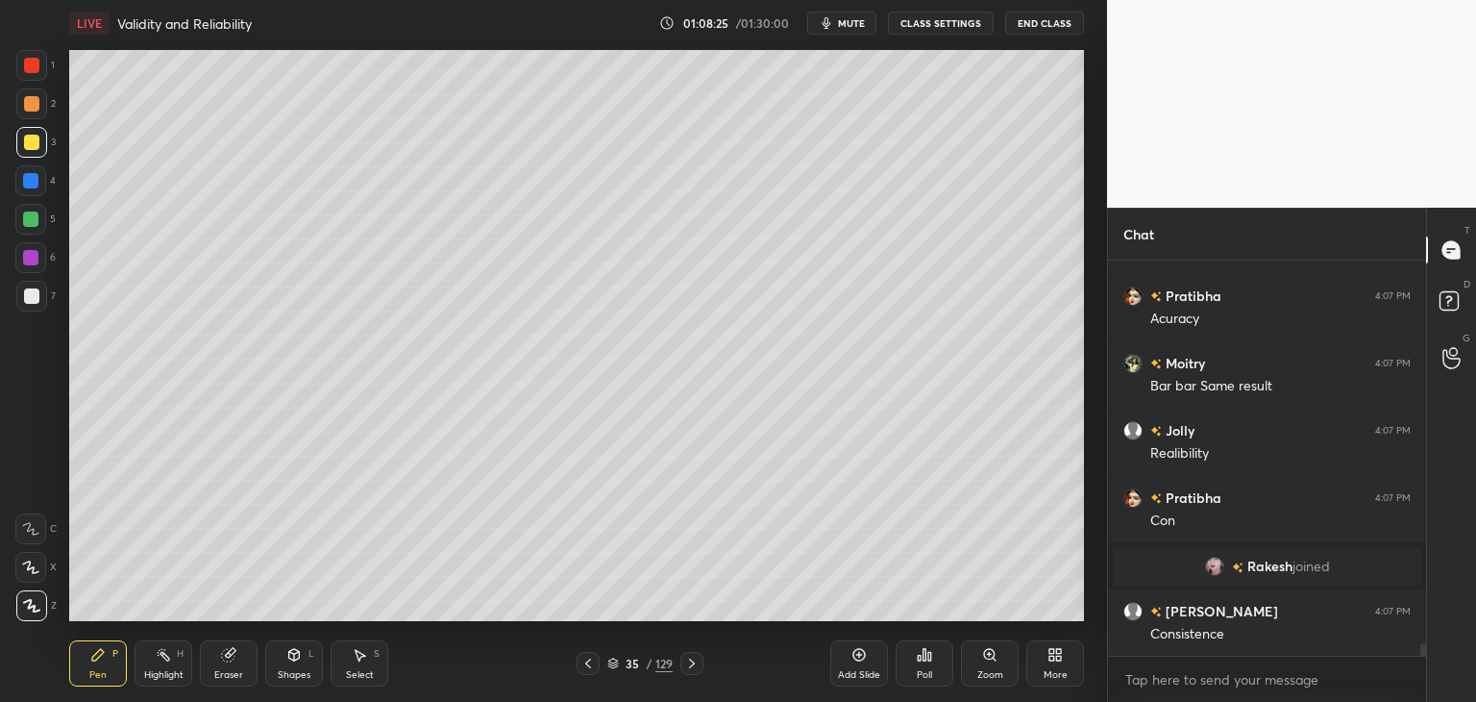
click at [36, 301] on div at bounding box center [31, 295] width 15 height 15
drag, startPoint x: 856, startPoint y: 654, endPoint x: 829, endPoint y: 640, distance: 31.0
click at [854, 655] on icon at bounding box center [859, 654] width 15 height 15
click at [286, 670] on div "Shapes" at bounding box center [294, 675] width 33 height 10
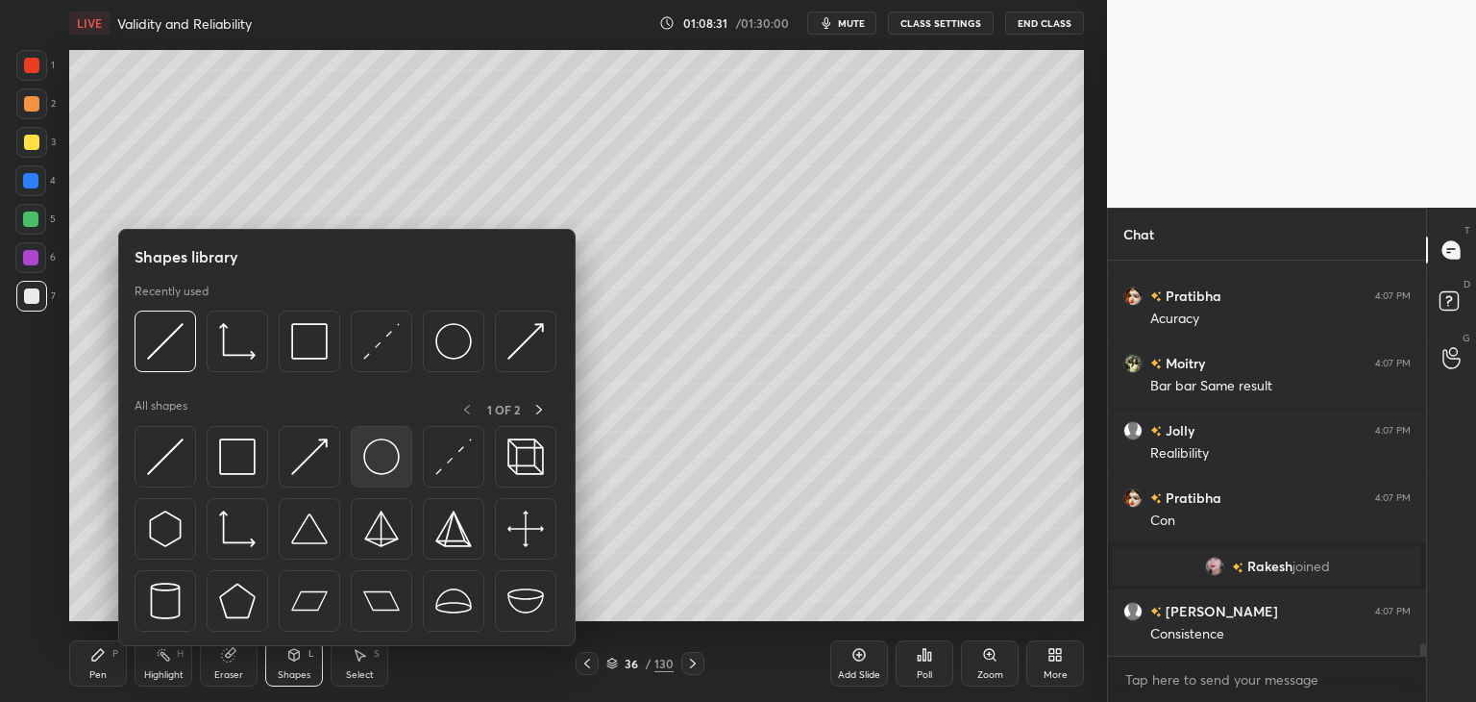
click at [384, 453] on img at bounding box center [381, 456] width 37 height 37
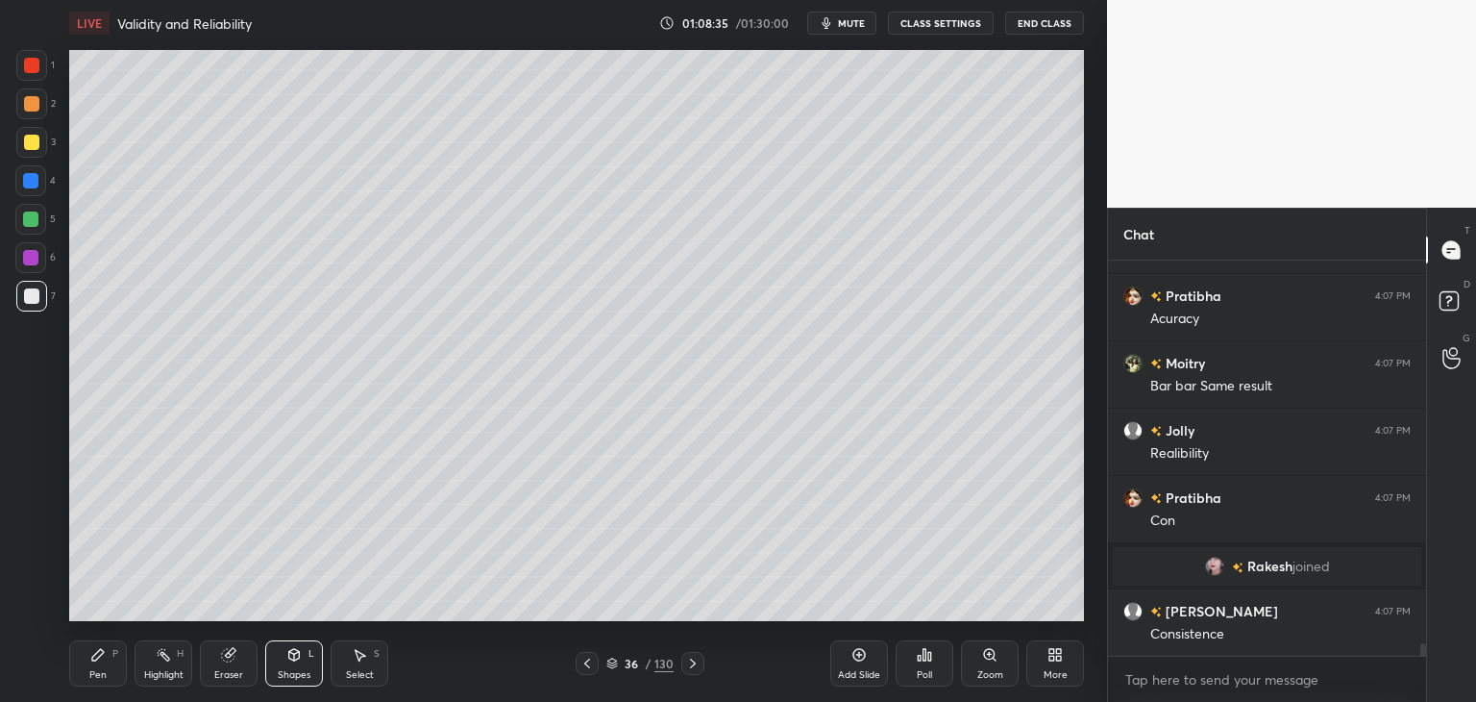
drag, startPoint x: 89, startPoint y: 670, endPoint x: 99, endPoint y: 636, distance: 35.0
click at [89, 670] on div "Pen" at bounding box center [97, 675] width 17 height 10
drag, startPoint x: 35, startPoint y: 140, endPoint x: 62, endPoint y: 152, distance: 30.2
click at [37, 143] on div at bounding box center [31, 142] width 15 height 15
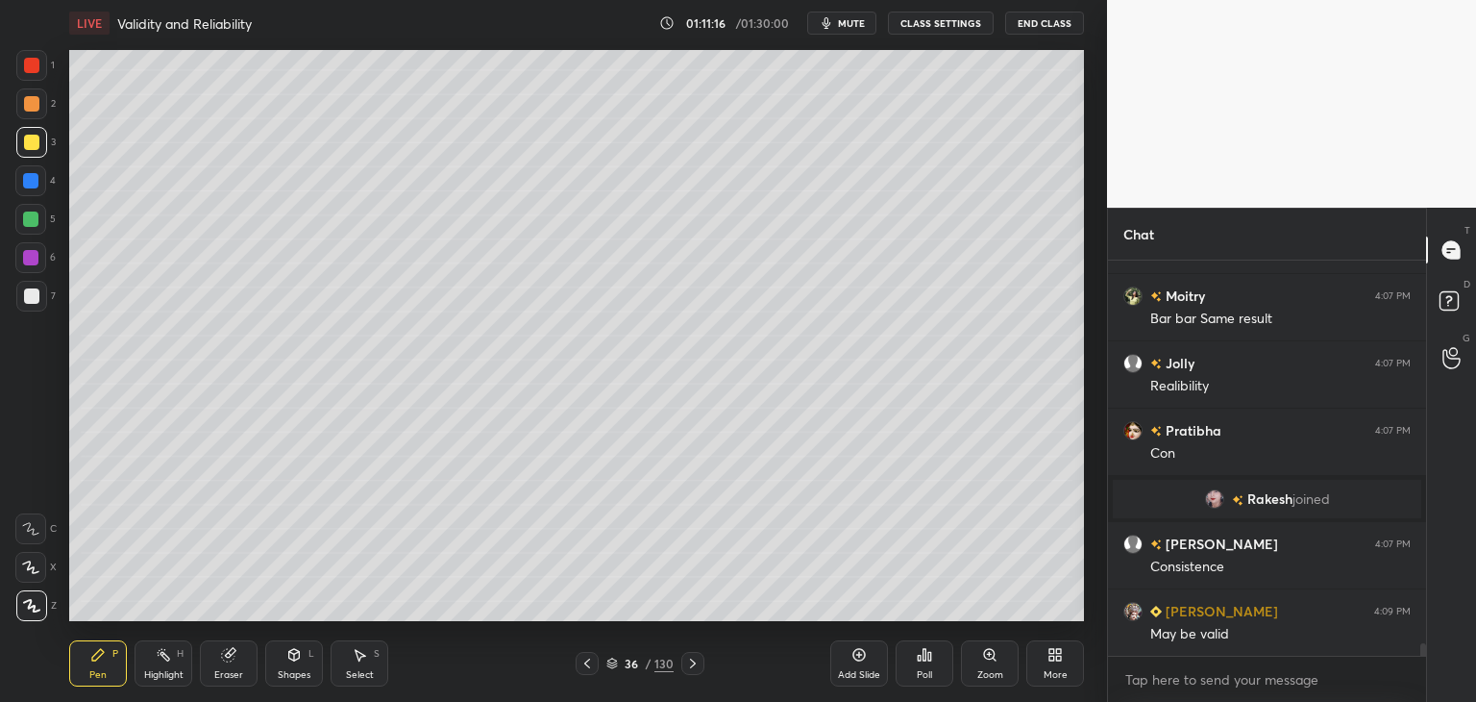
scroll to position [12615, 0]
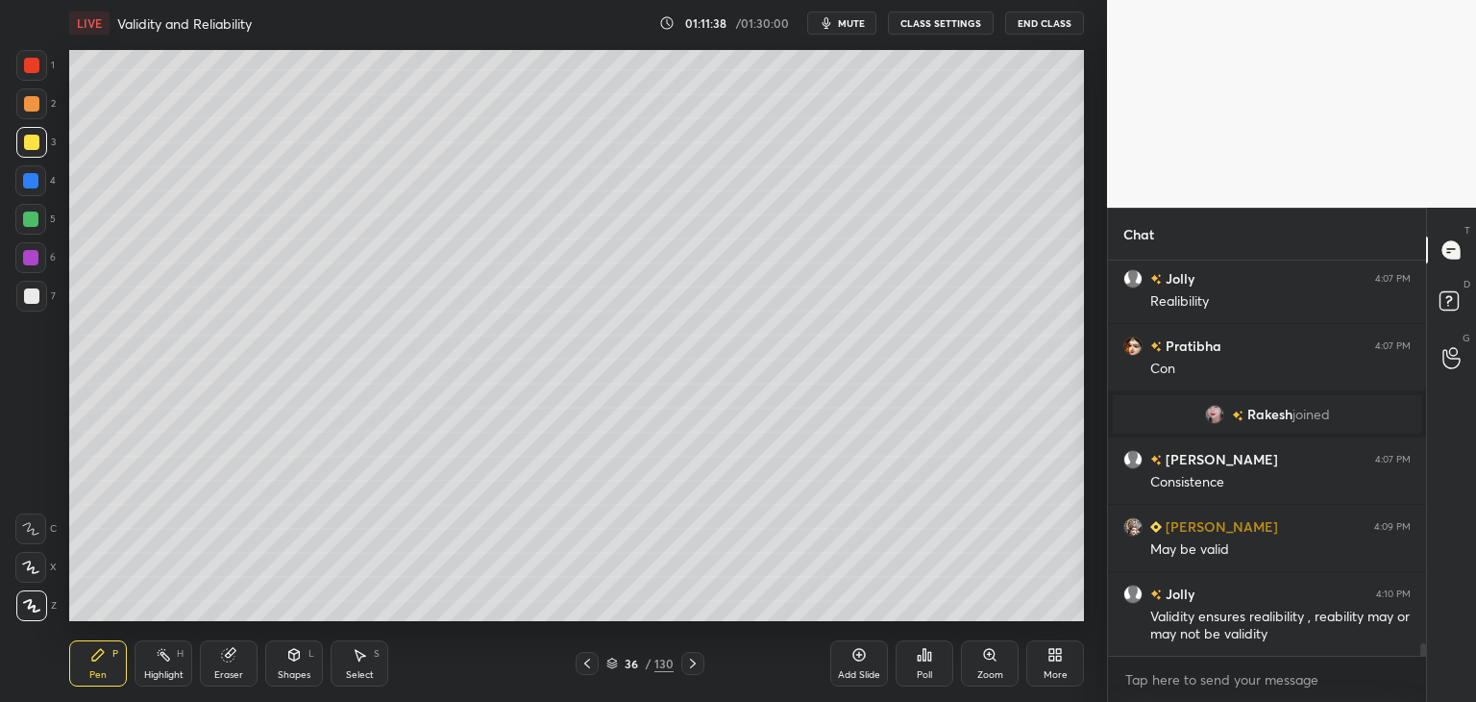
click at [691, 662] on icon at bounding box center [692, 663] width 15 height 15
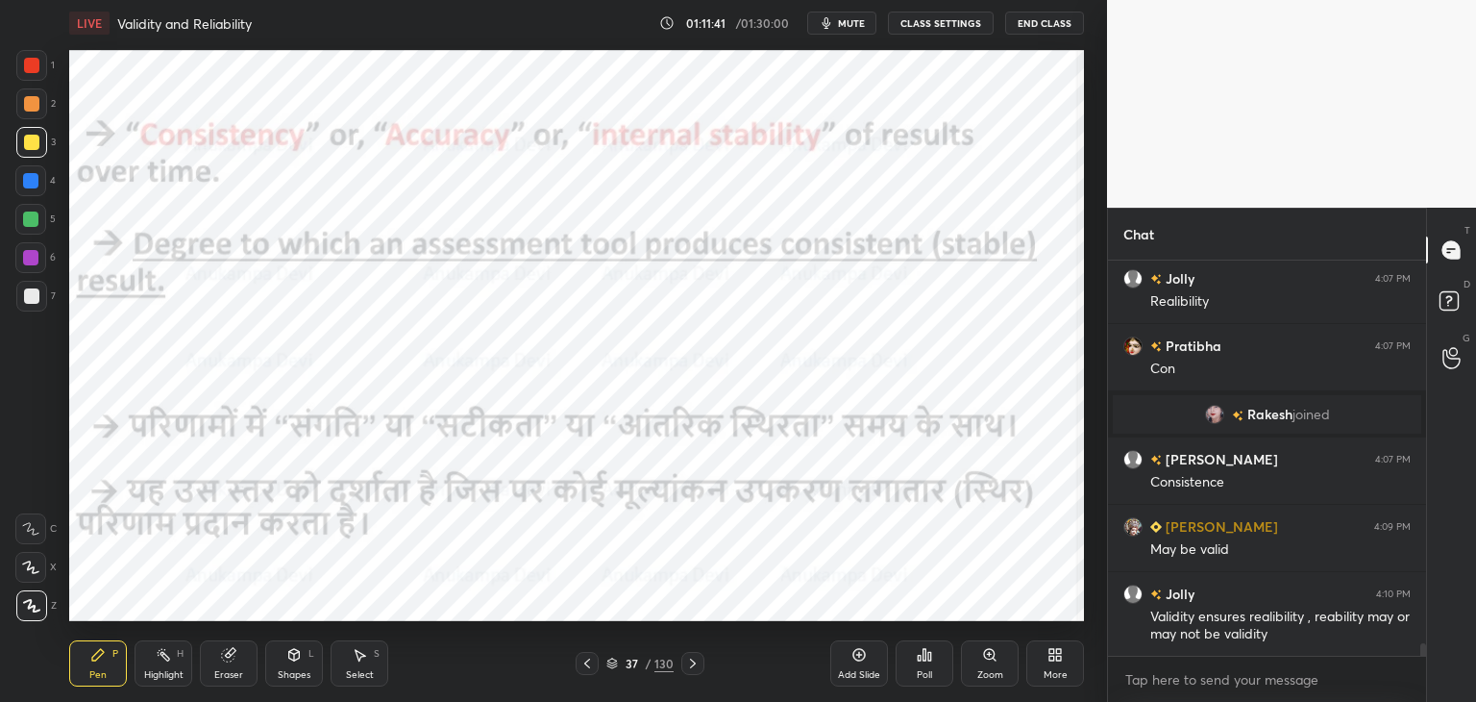
drag, startPoint x: 31, startPoint y: 182, endPoint x: 59, endPoint y: 165, distance: 32.3
click at [31, 178] on div at bounding box center [30, 180] width 15 height 15
click at [587, 666] on icon at bounding box center [587, 663] width 6 height 10
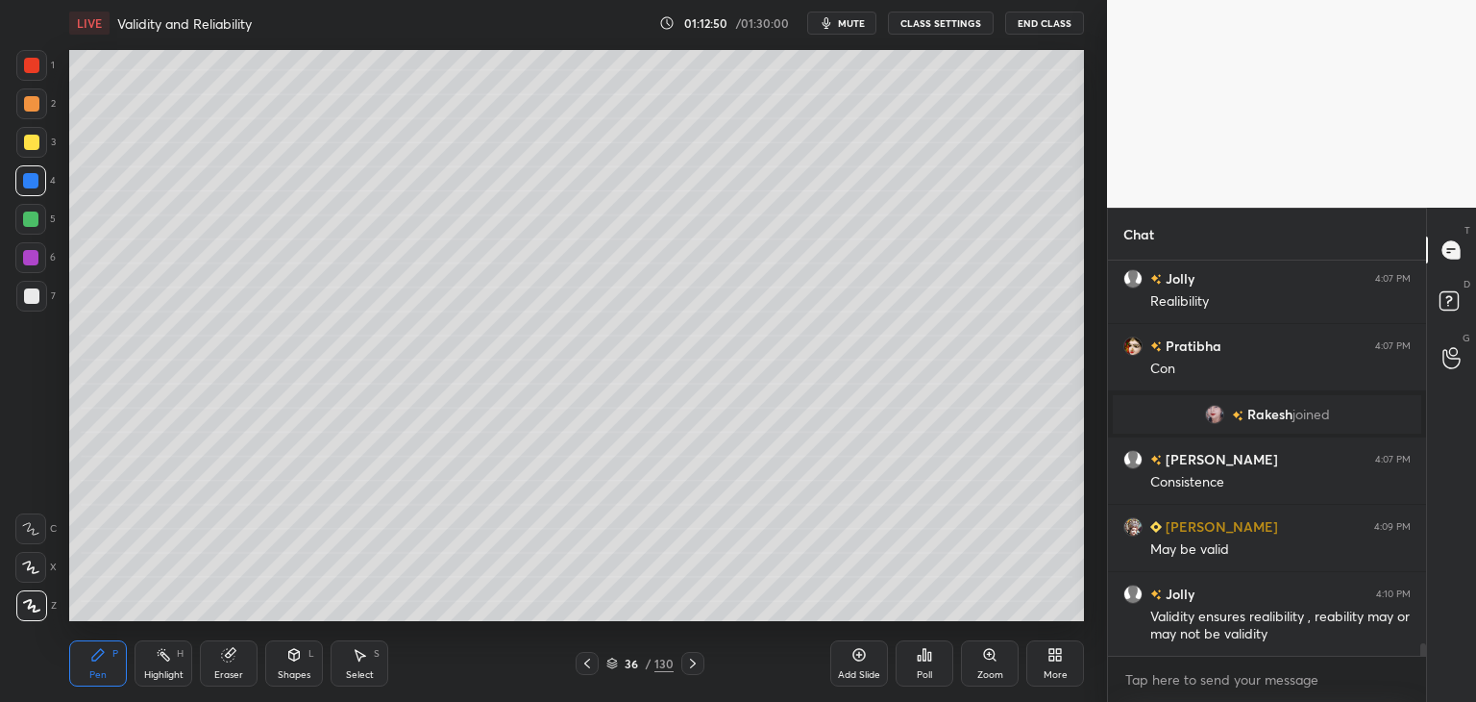
click at [691, 665] on icon at bounding box center [692, 663] width 15 height 15
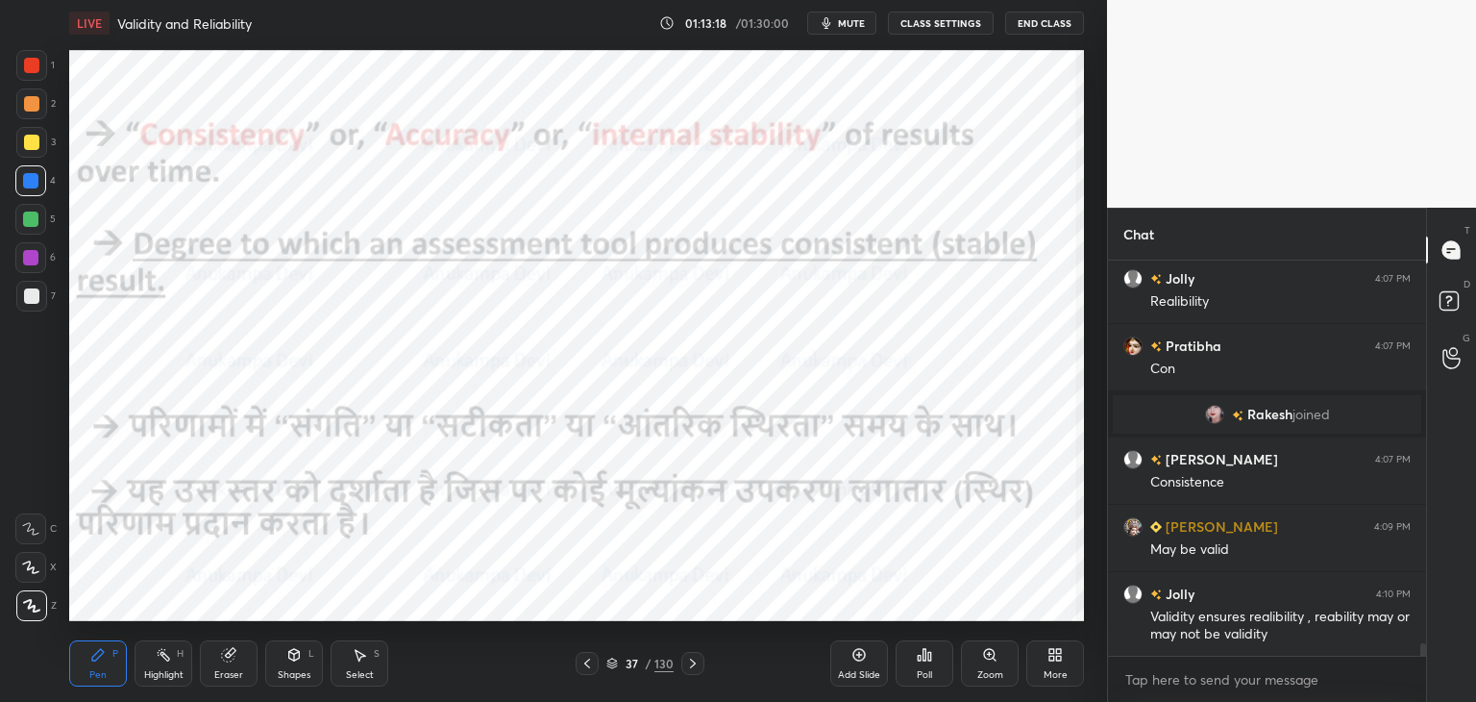
click at [850, 22] on span "mute" at bounding box center [851, 22] width 27 height 13
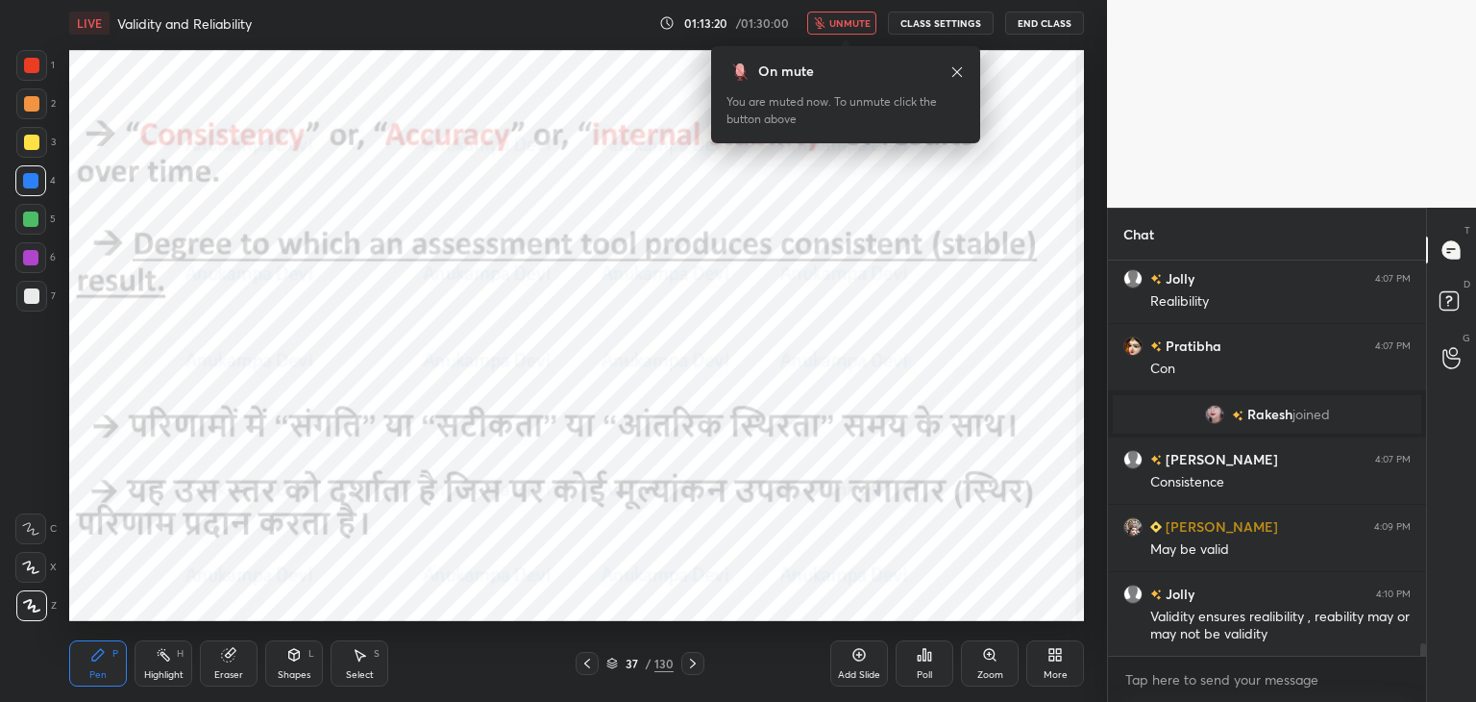
click at [852, 25] on span "unmute" at bounding box center [850, 22] width 41 height 13
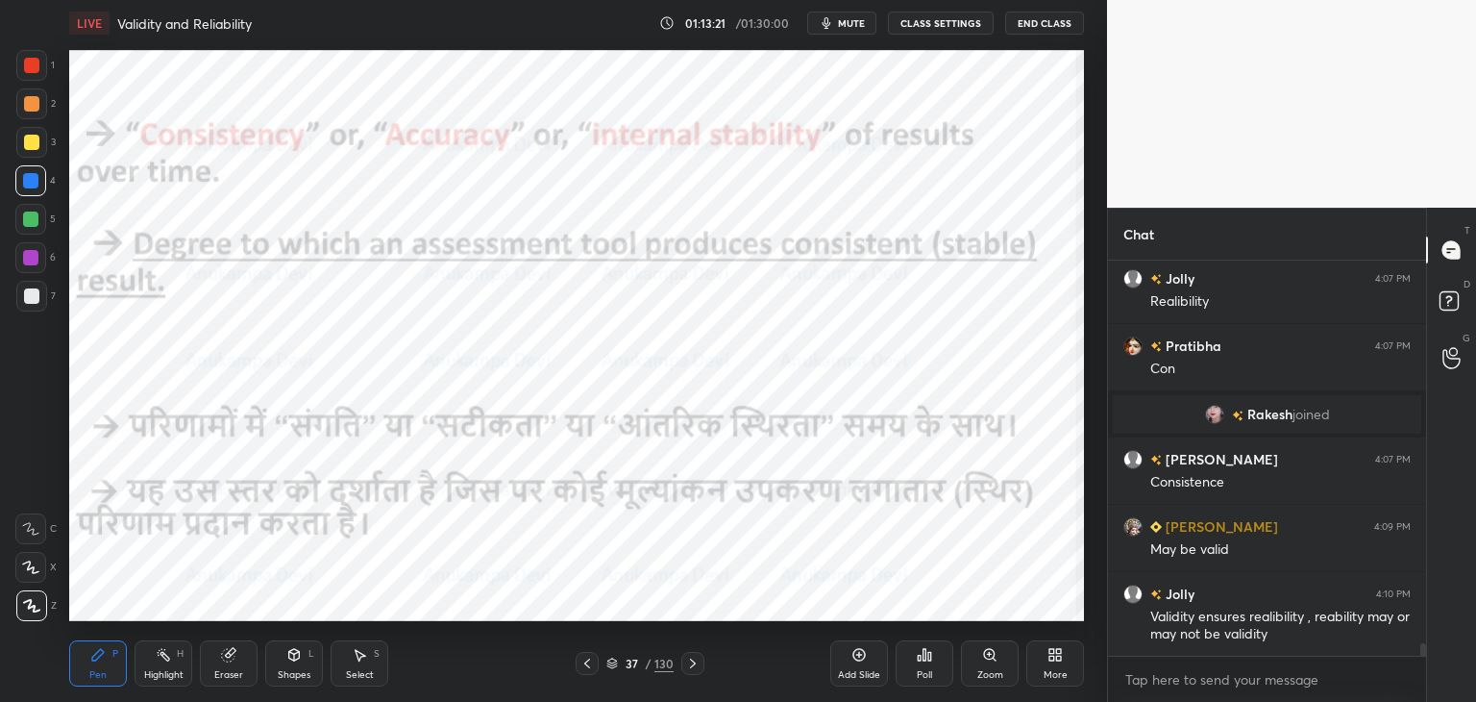
drag, startPoint x: 694, startPoint y: 666, endPoint x: 686, endPoint y: 648, distance: 19.8
click at [693, 666] on icon at bounding box center [692, 663] width 15 height 15
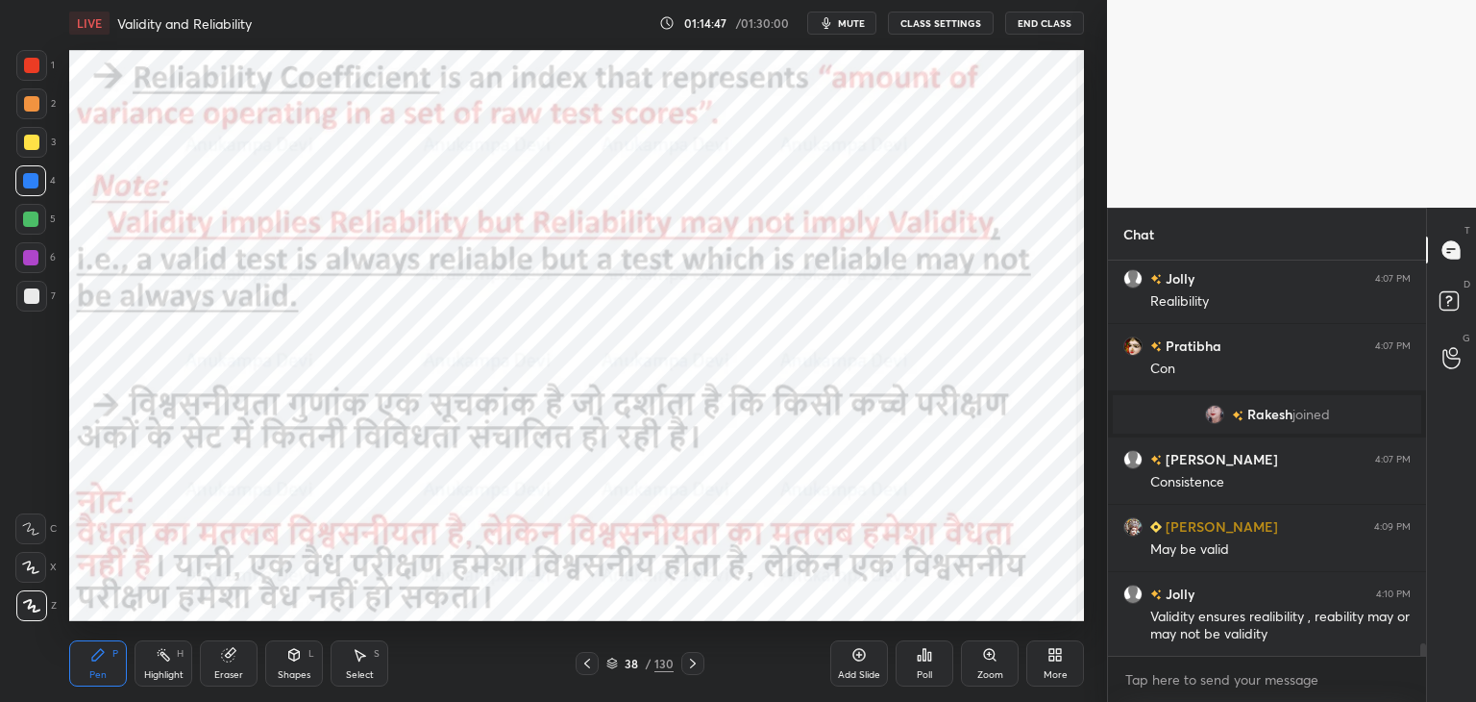
click at [232, 670] on div "Eraser" at bounding box center [228, 675] width 29 height 10
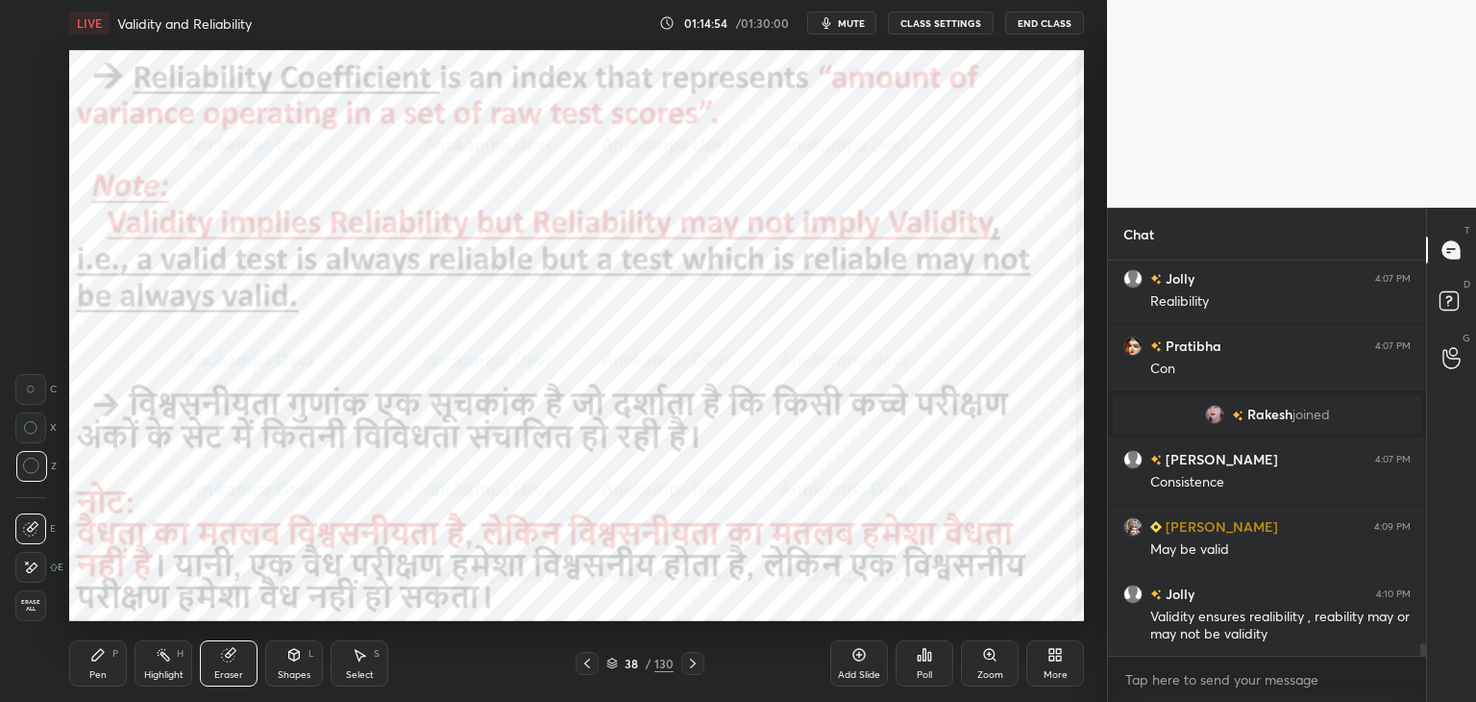
drag, startPoint x: 100, startPoint y: 667, endPoint x: 98, endPoint y: 625, distance: 42.3
click at [100, 666] on div "Pen P" at bounding box center [98, 663] width 58 height 46
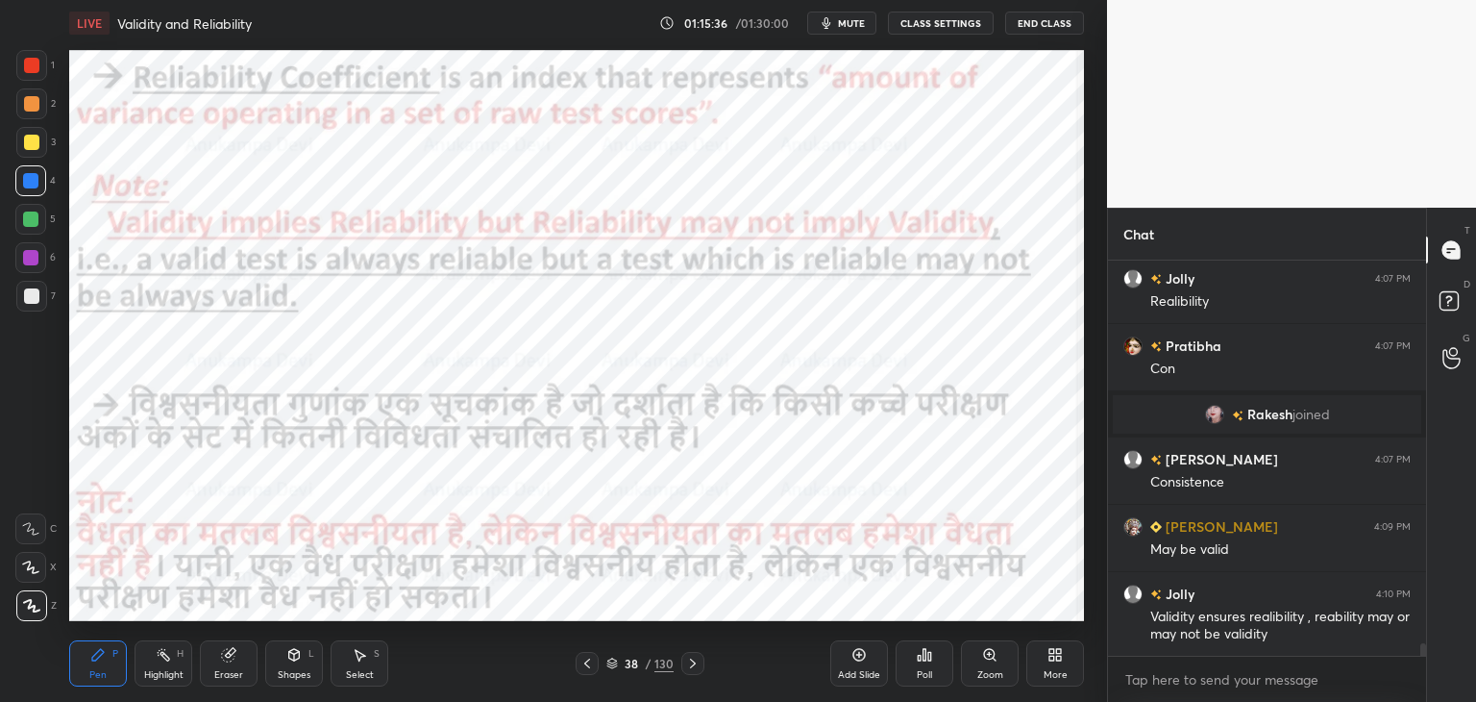
click at [697, 666] on icon at bounding box center [692, 663] width 15 height 15
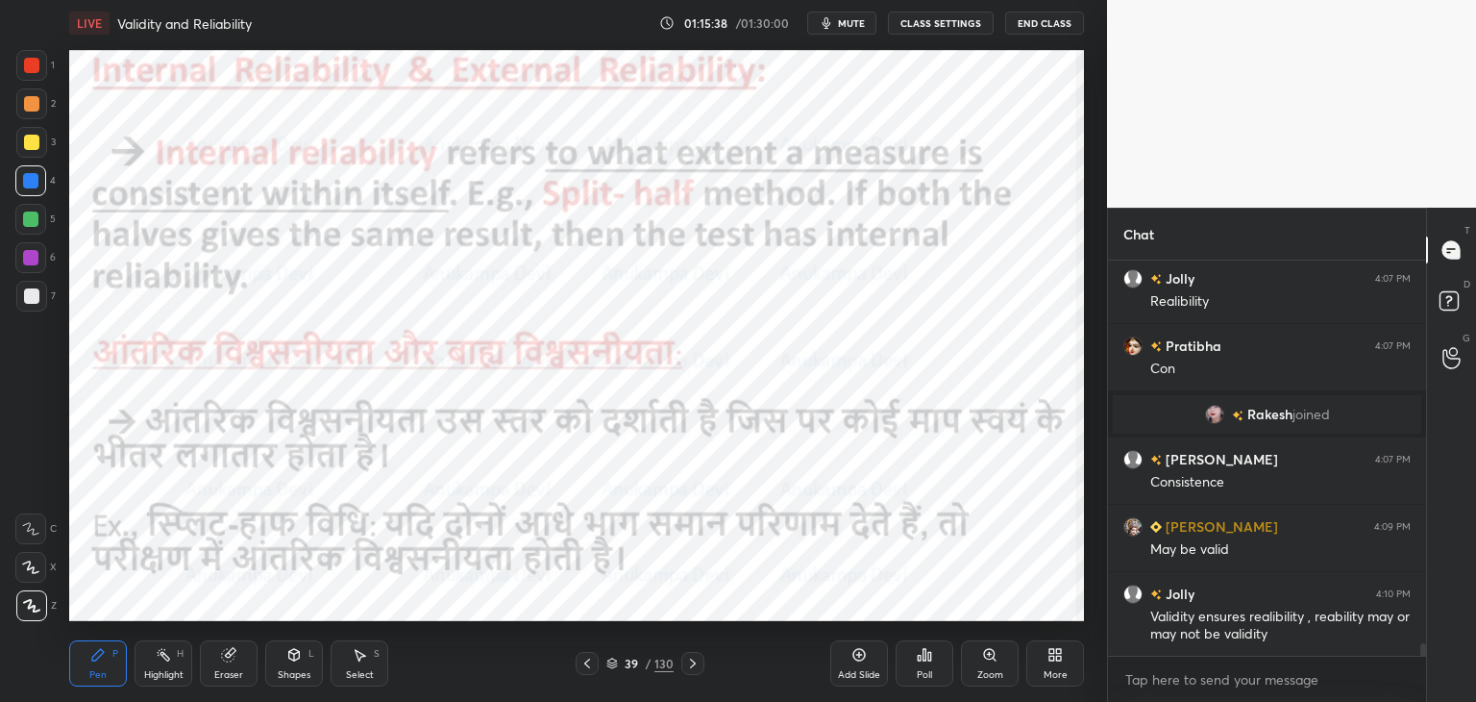
click at [857, 656] on icon at bounding box center [859, 654] width 15 height 15
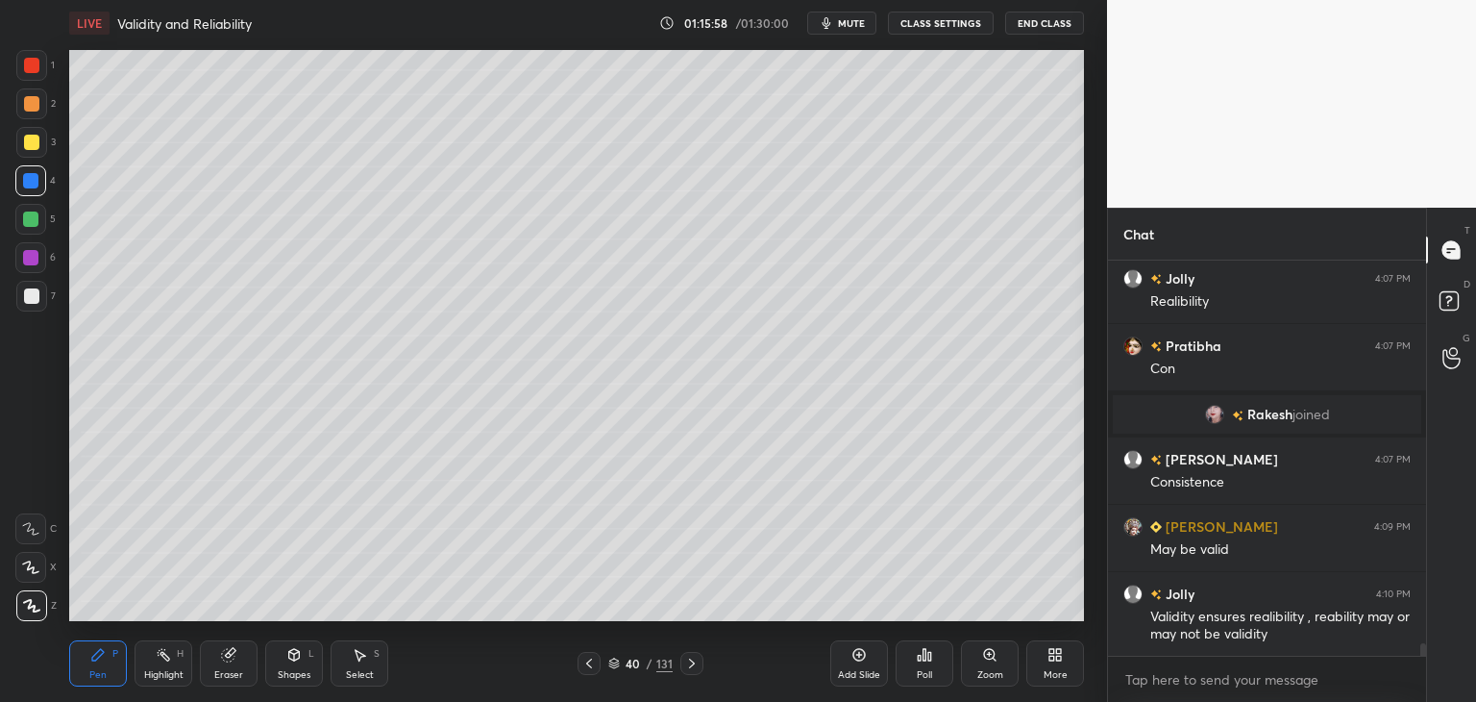
click at [37, 293] on div at bounding box center [31, 295] width 15 height 15
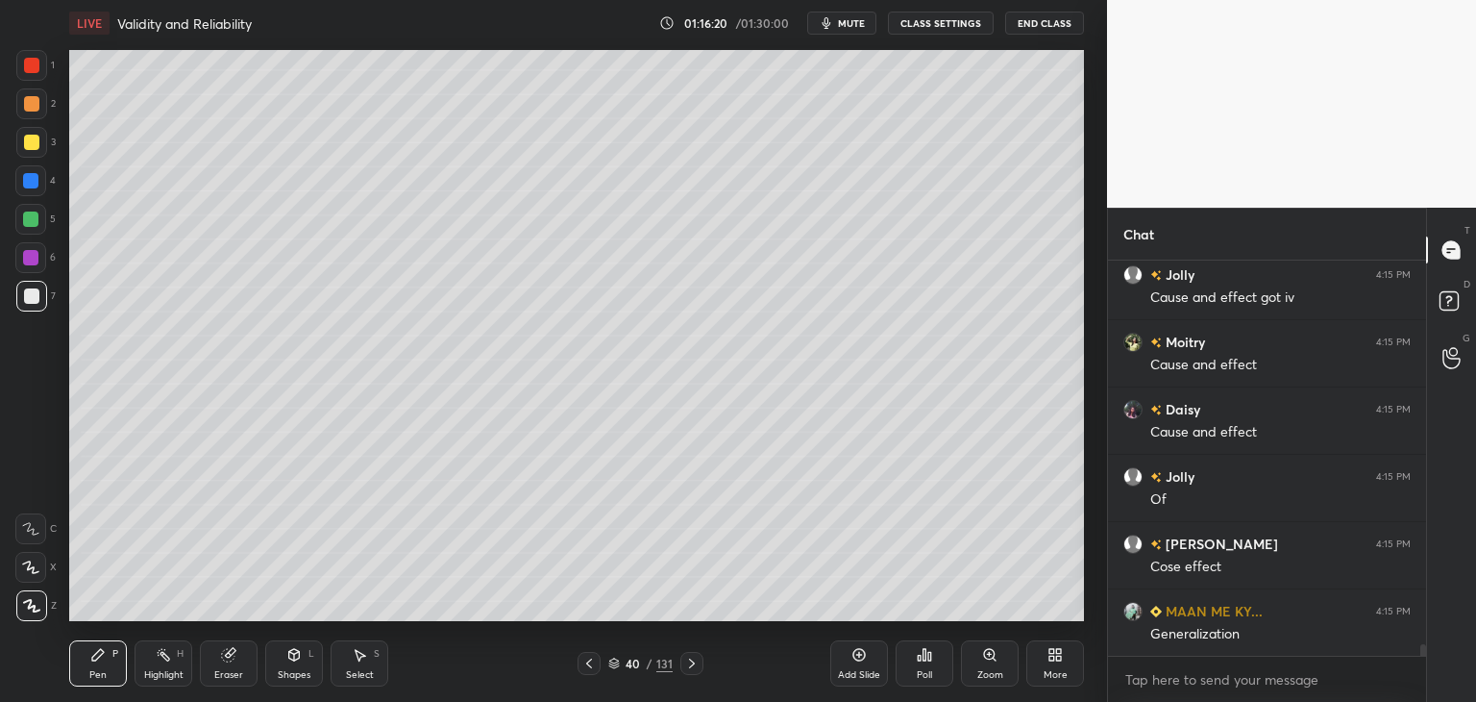
scroll to position [13086, 0]
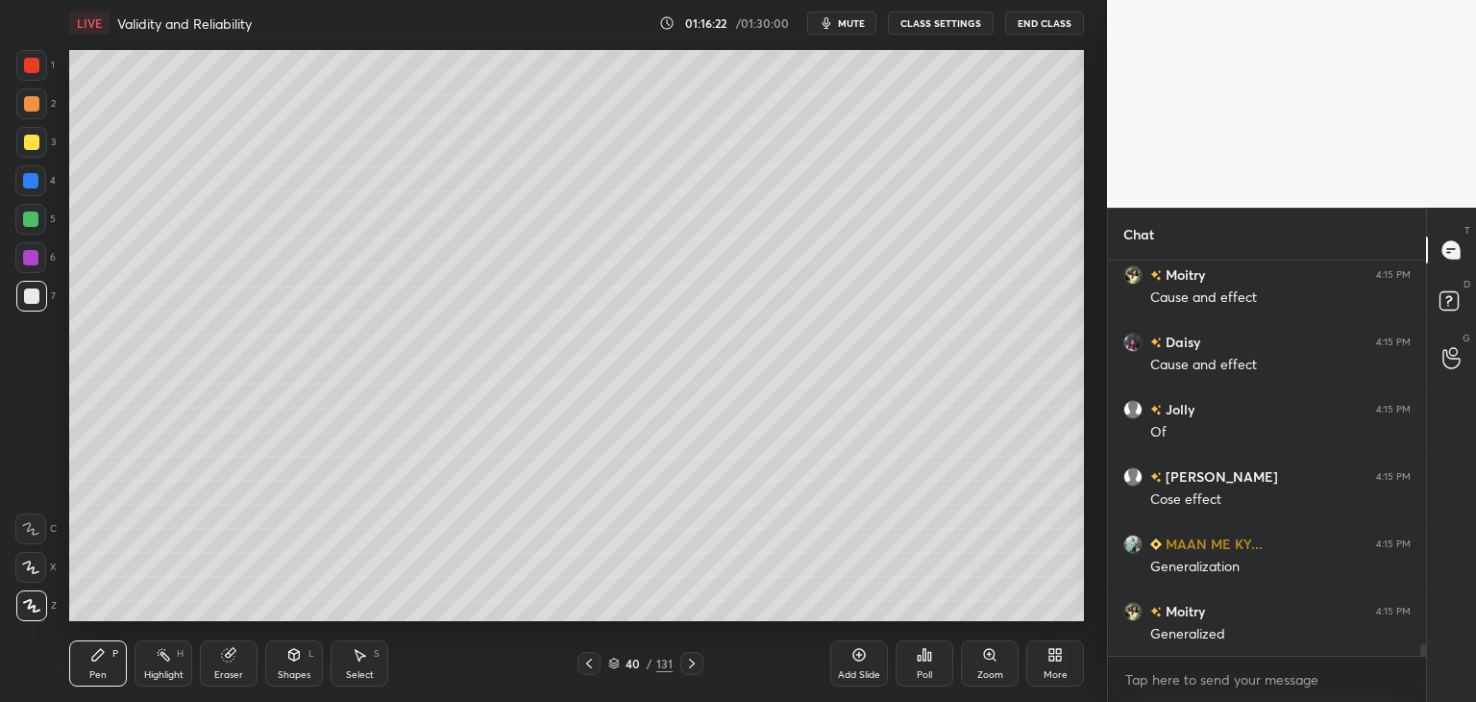
click at [857, 654] on icon at bounding box center [859, 654] width 15 height 15
click at [35, 220] on div at bounding box center [30, 218] width 15 height 15
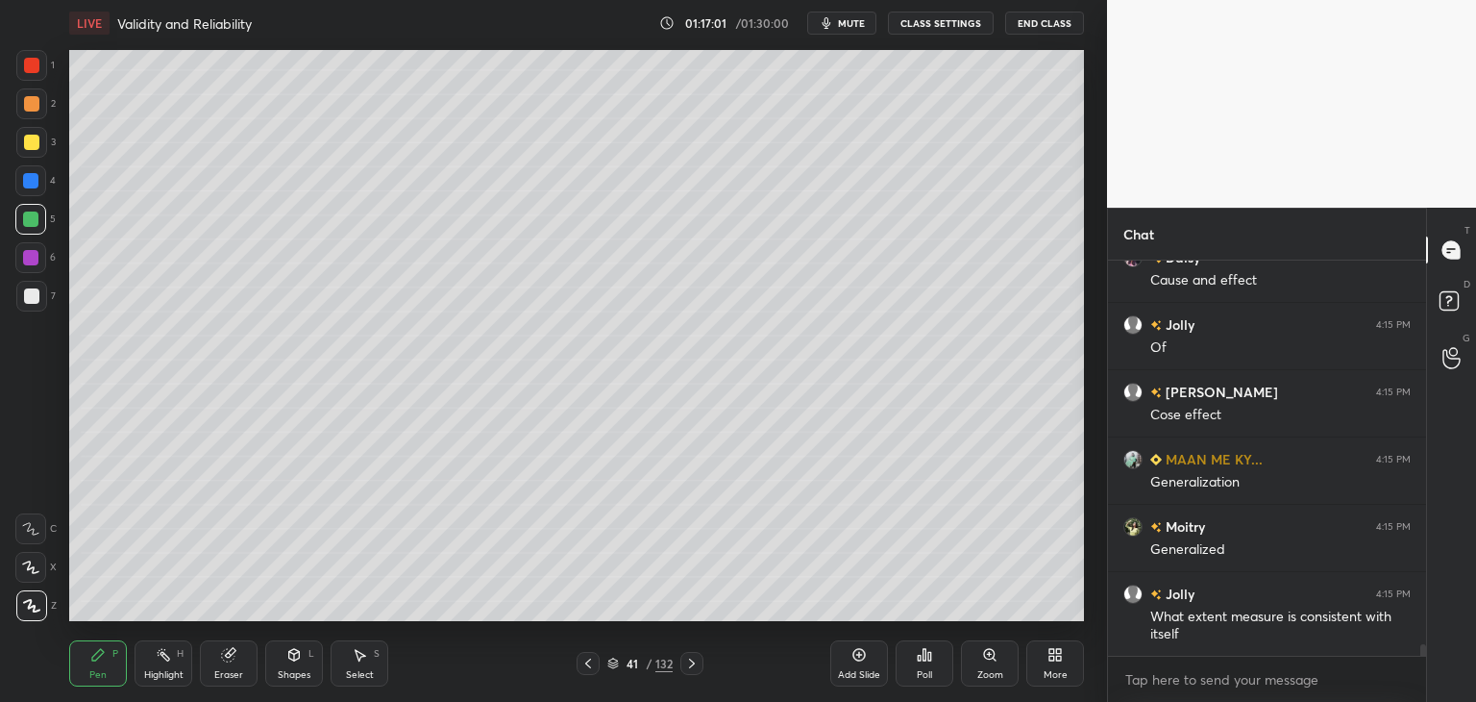
scroll to position [13238, 0]
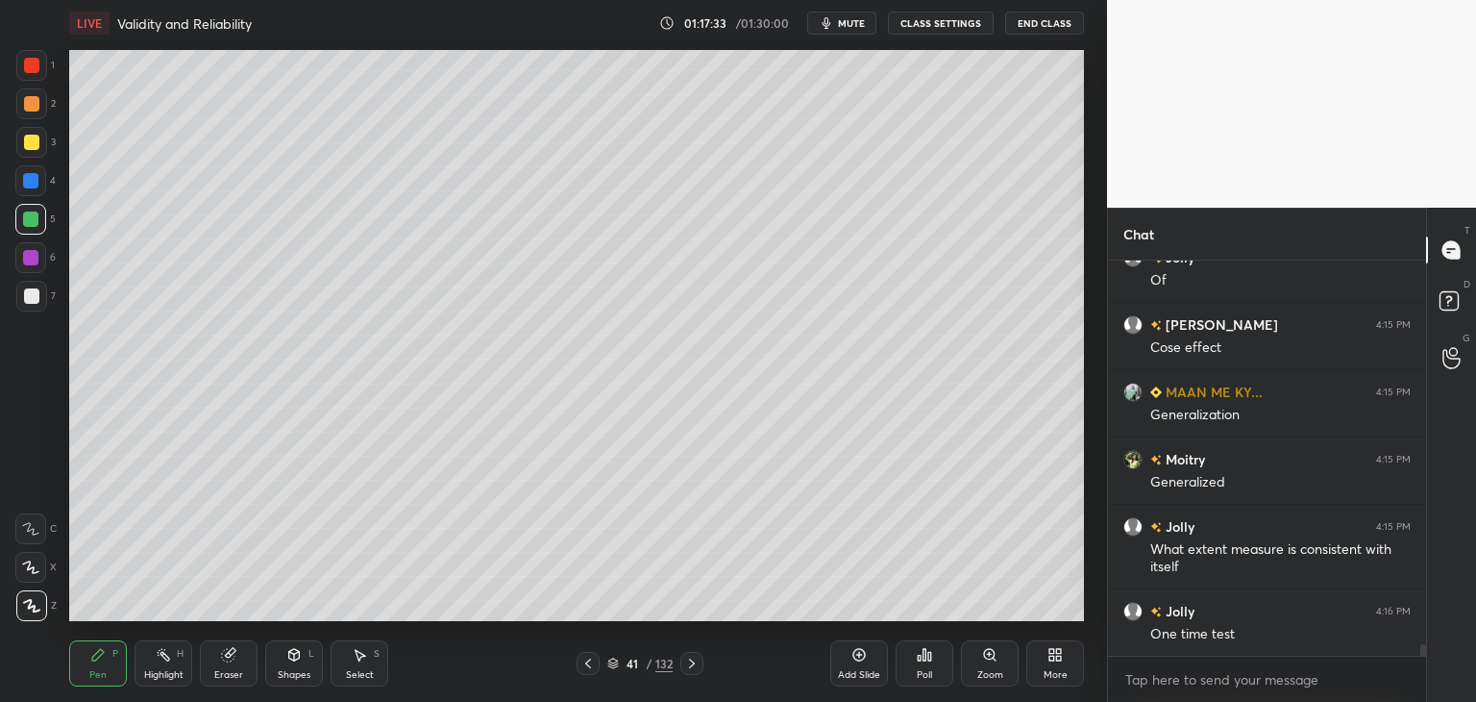
click at [38, 145] on div at bounding box center [31, 142] width 31 height 31
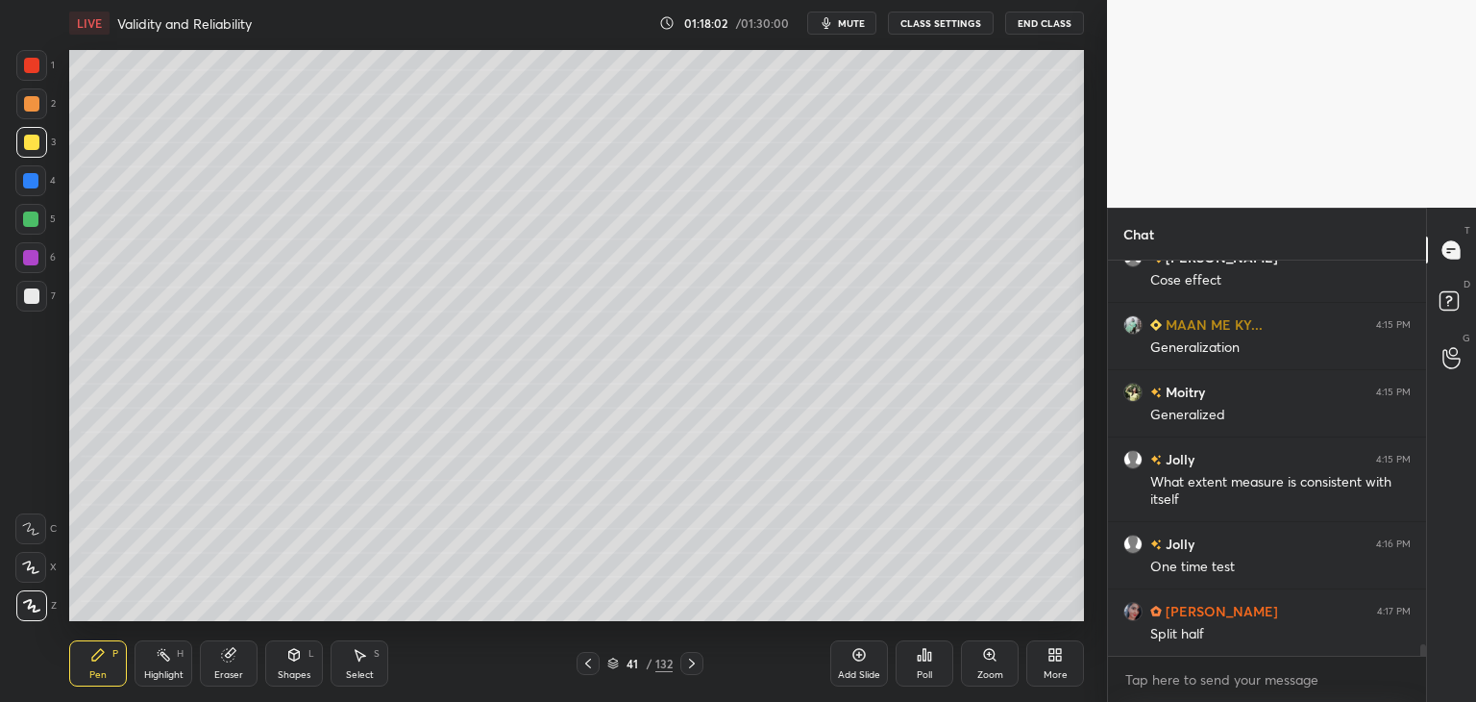
click at [586, 670] on icon at bounding box center [588, 663] width 15 height 15
click at [587, 666] on icon at bounding box center [588, 663] width 15 height 15
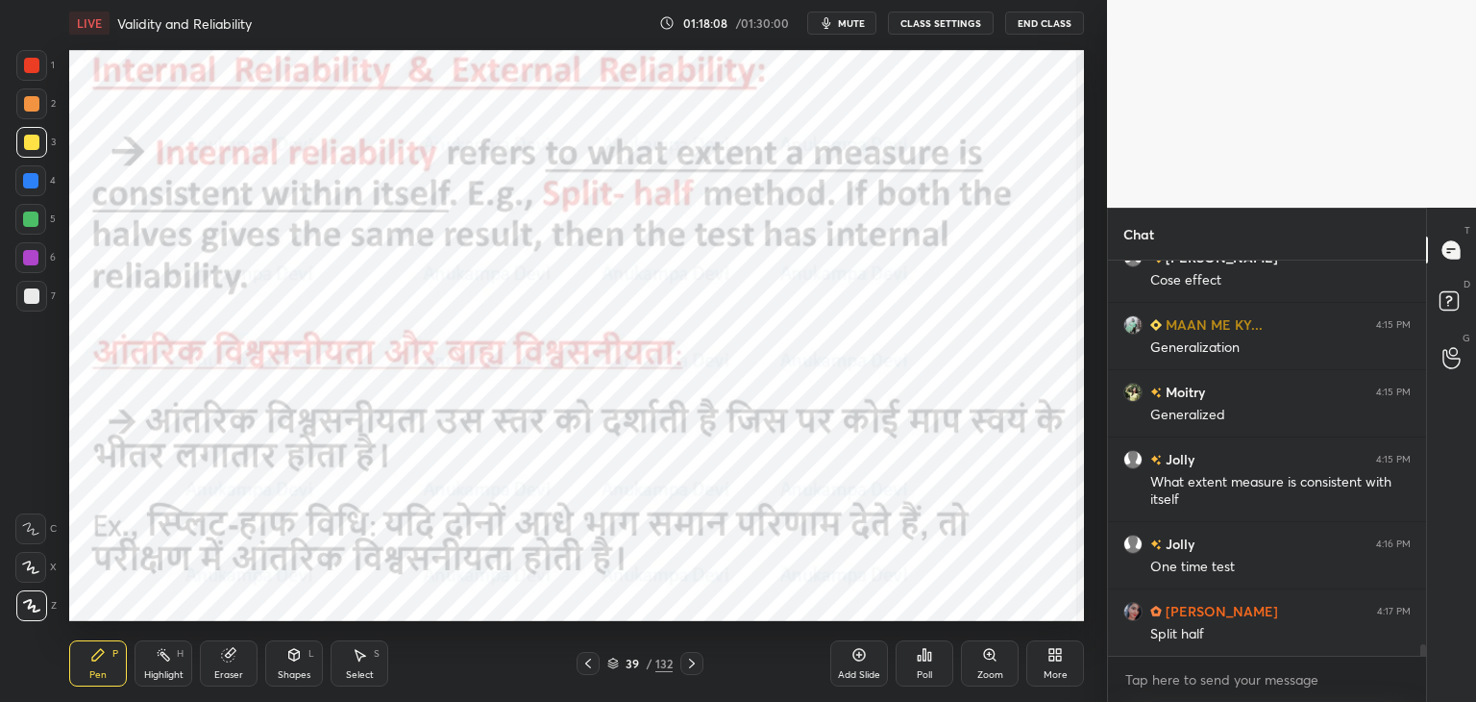
click at [31, 188] on div at bounding box center [30, 180] width 31 height 31
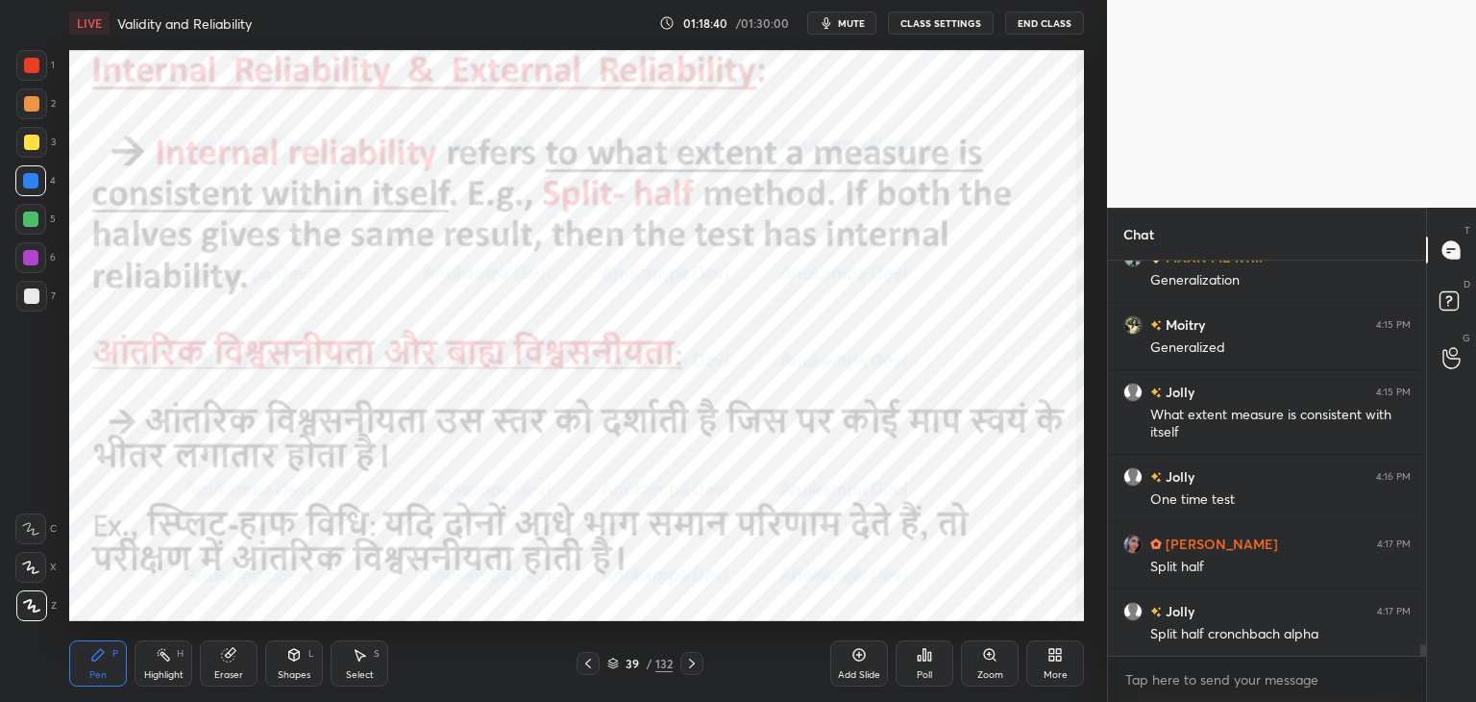
click at [858, 651] on icon at bounding box center [859, 654] width 15 height 15
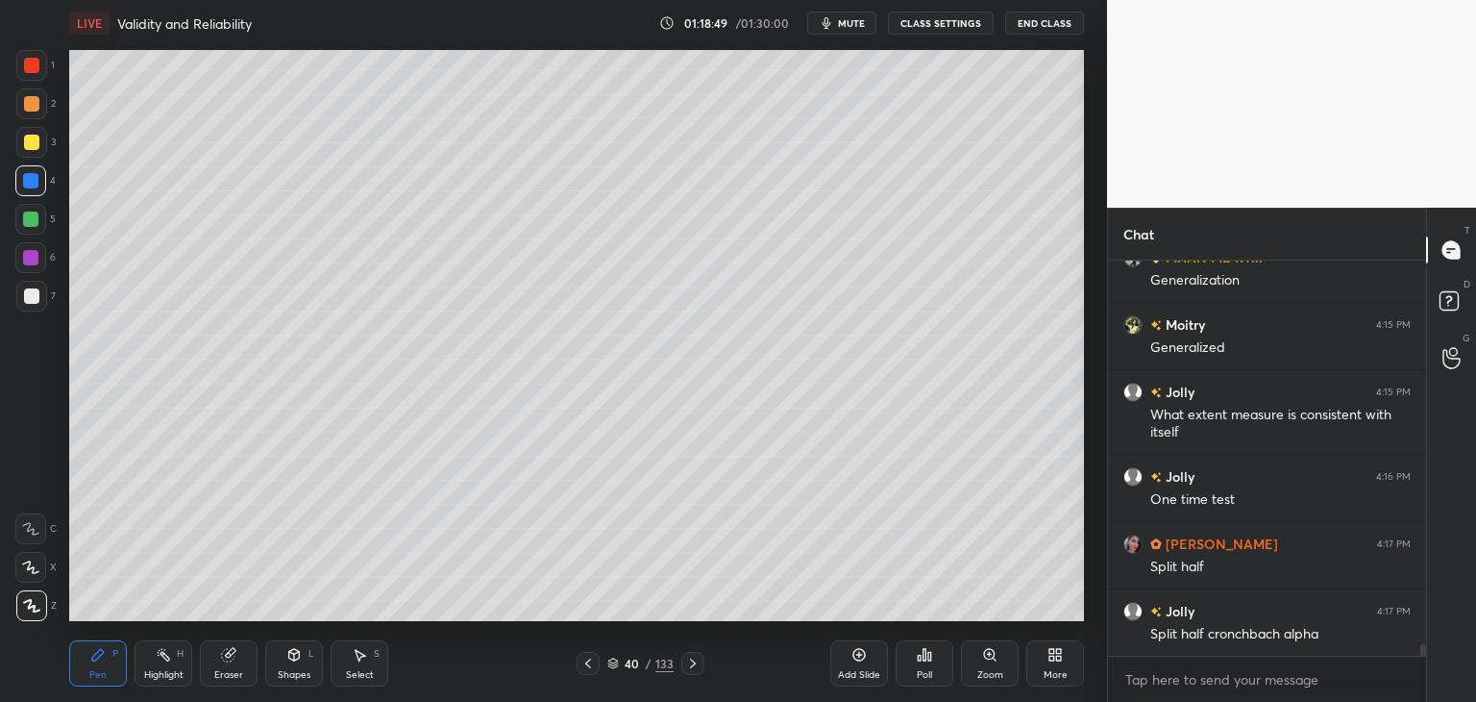
click at [856, 21] on span "mute" at bounding box center [851, 22] width 27 height 13
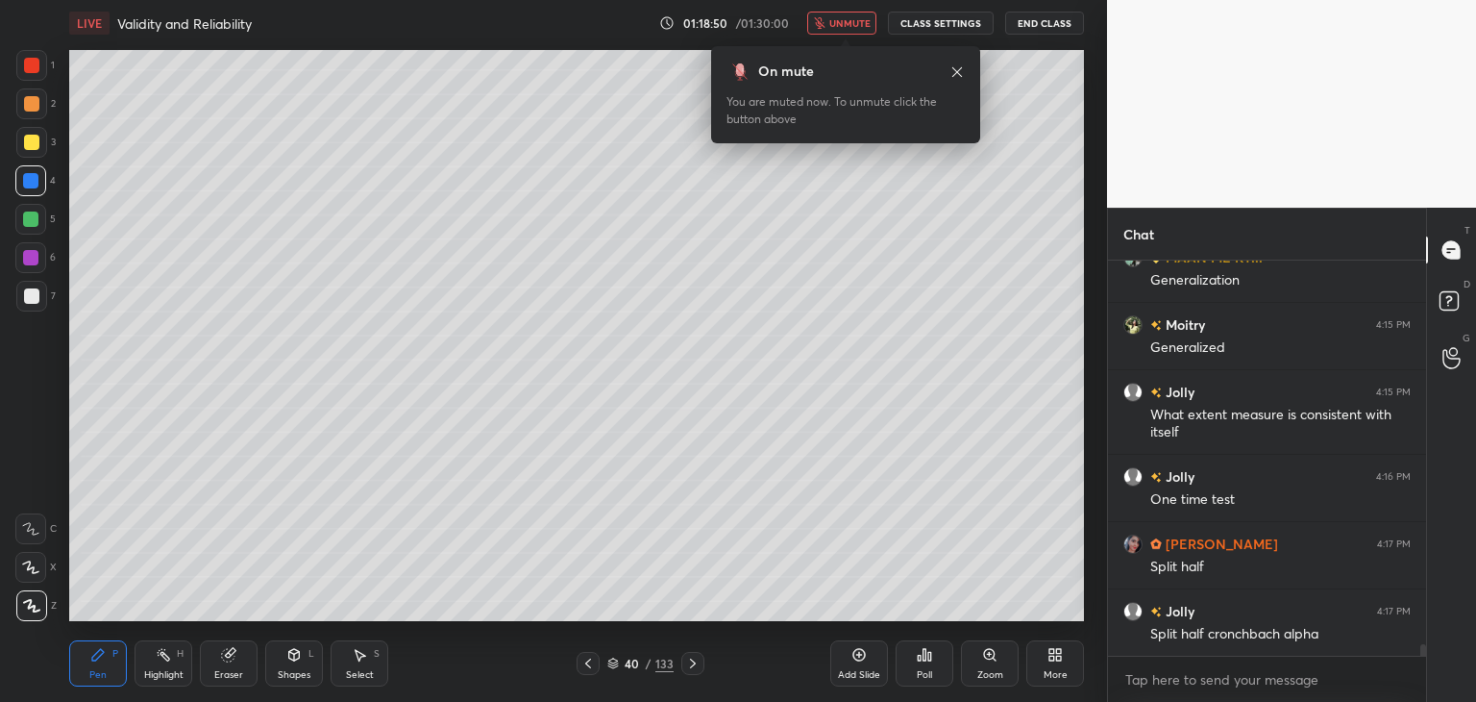
click at [857, 26] on span "unmute" at bounding box center [850, 22] width 41 height 13
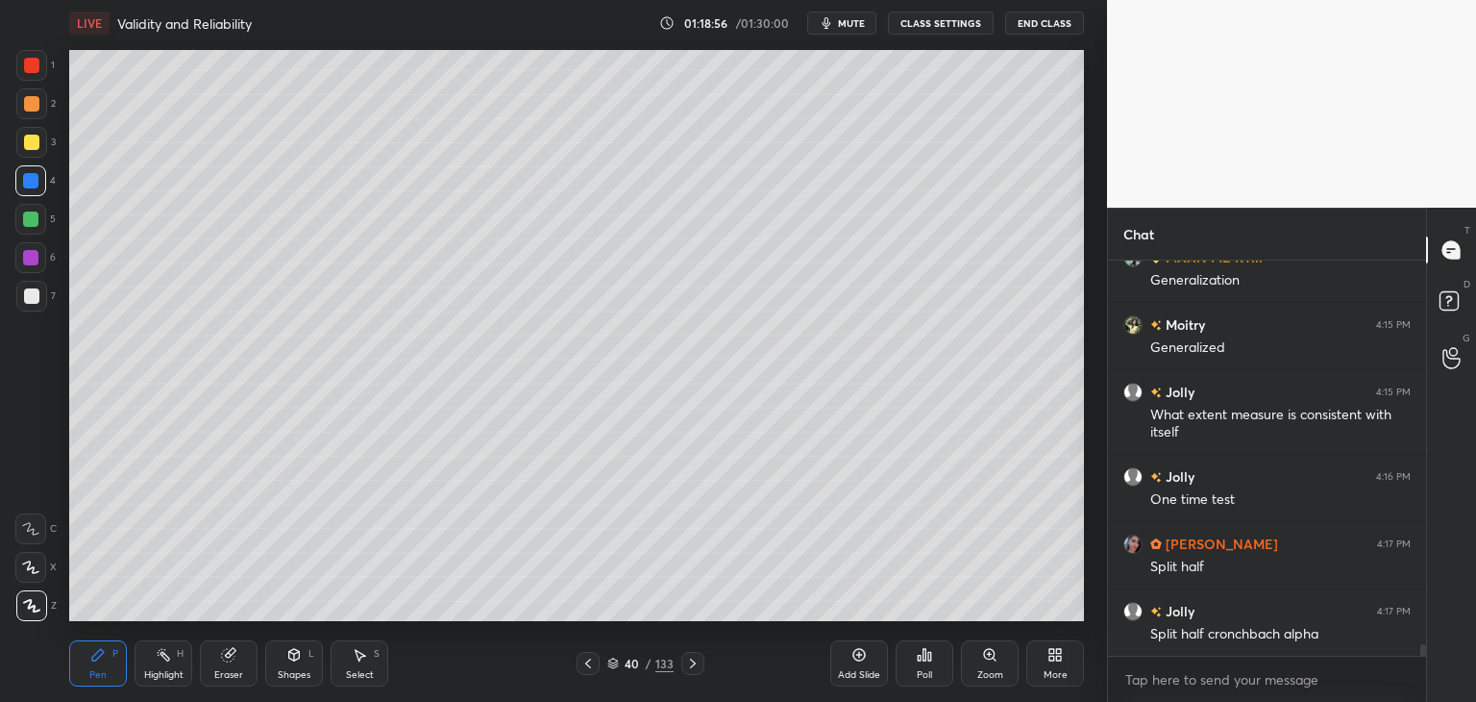
click at [859, 24] on span "mute" at bounding box center [851, 22] width 27 height 13
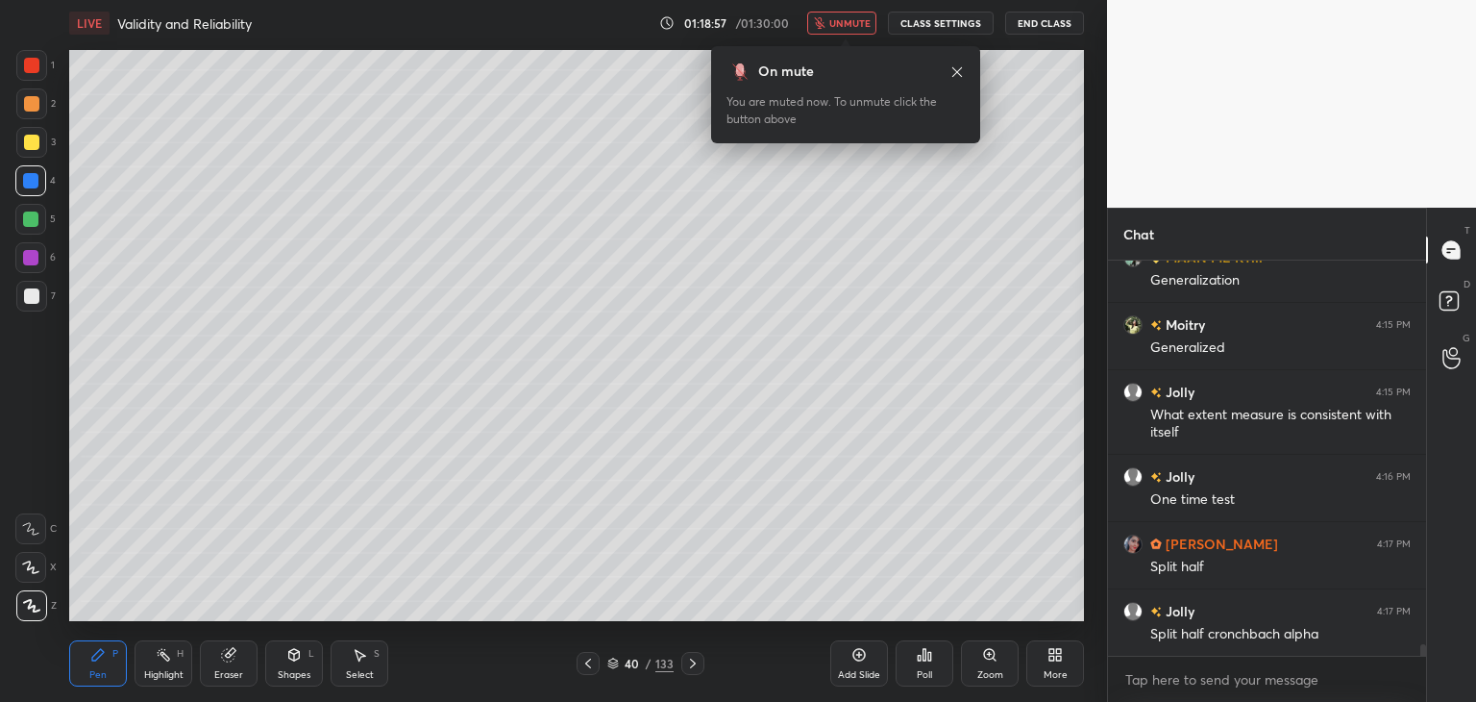
drag, startPoint x: 867, startPoint y: 24, endPoint x: 855, endPoint y: 32, distance: 14.7
click at [867, 26] on span "unmute" at bounding box center [850, 22] width 41 height 13
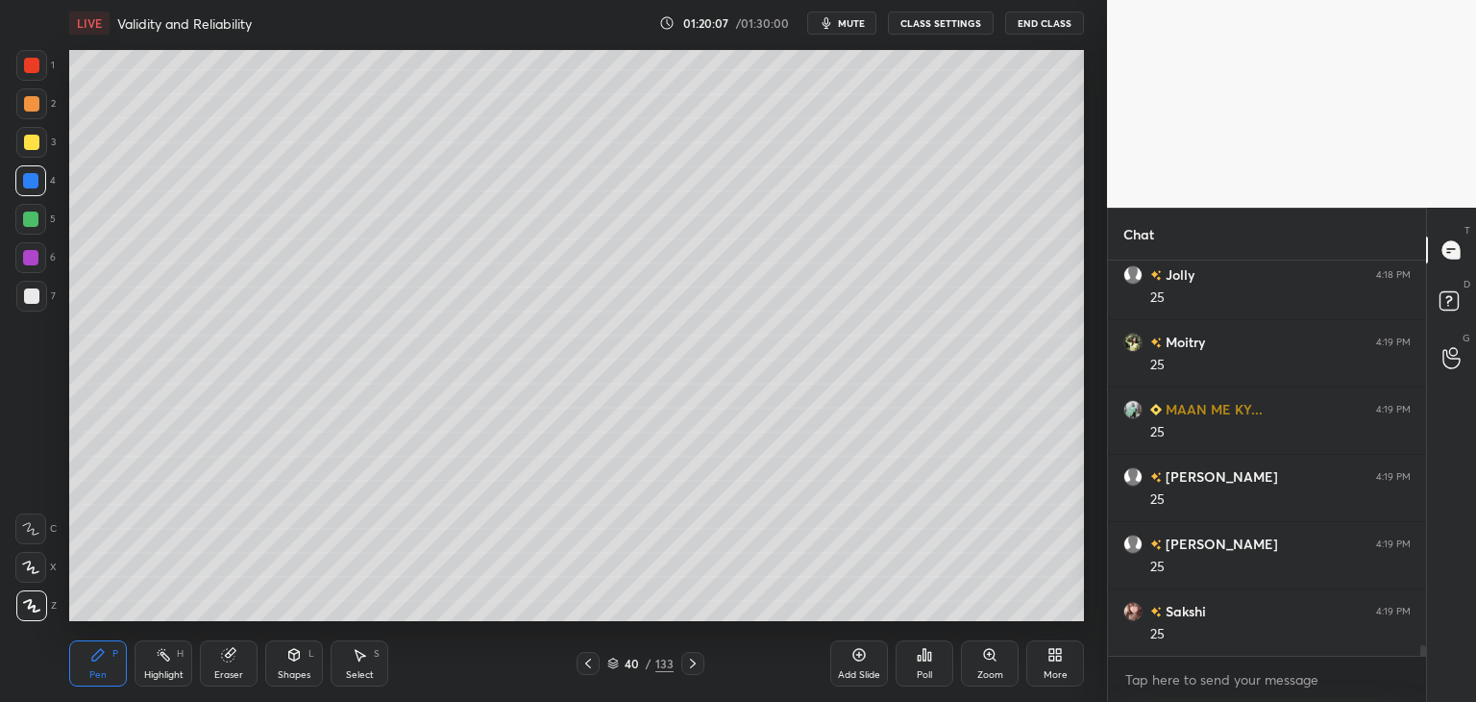
scroll to position [14305, 0]
click at [32, 220] on div at bounding box center [30, 218] width 15 height 15
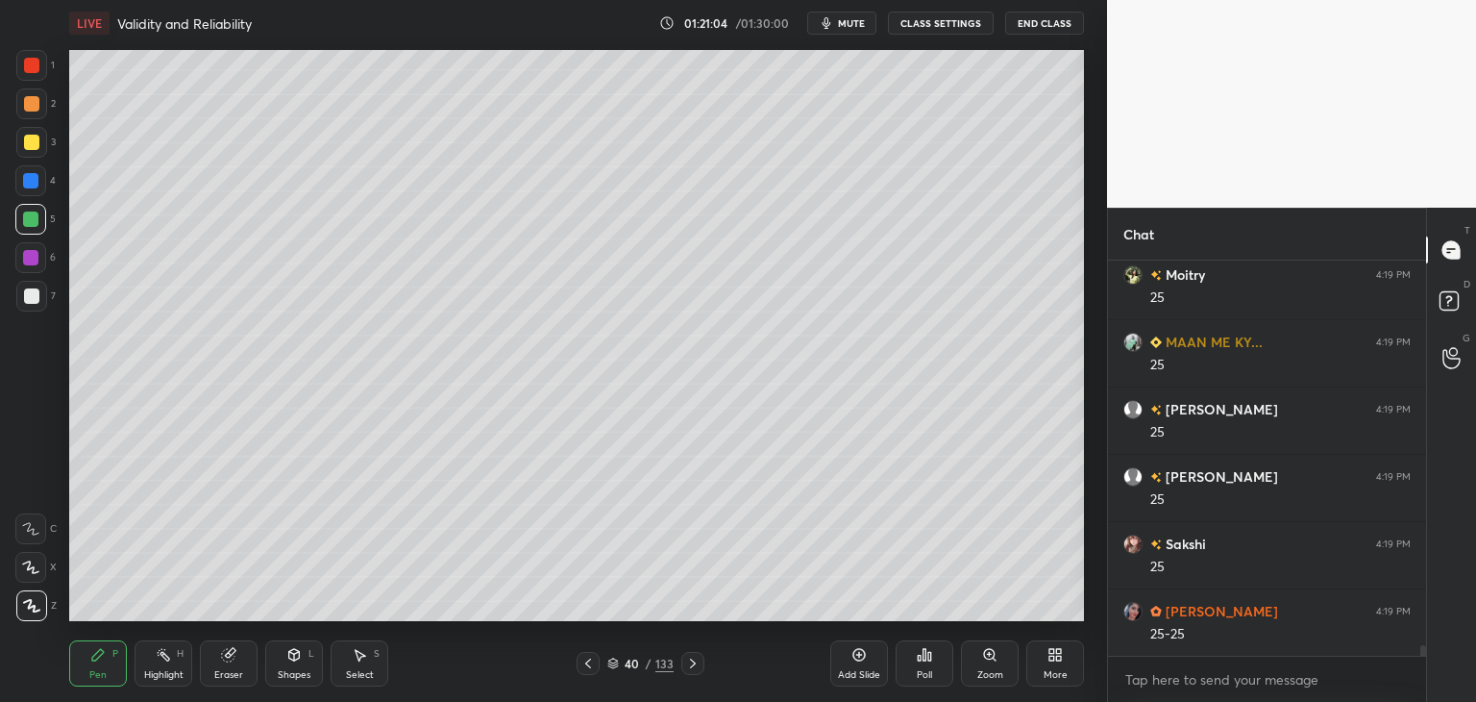
click at [588, 666] on icon at bounding box center [588, 663] width 6 height 10
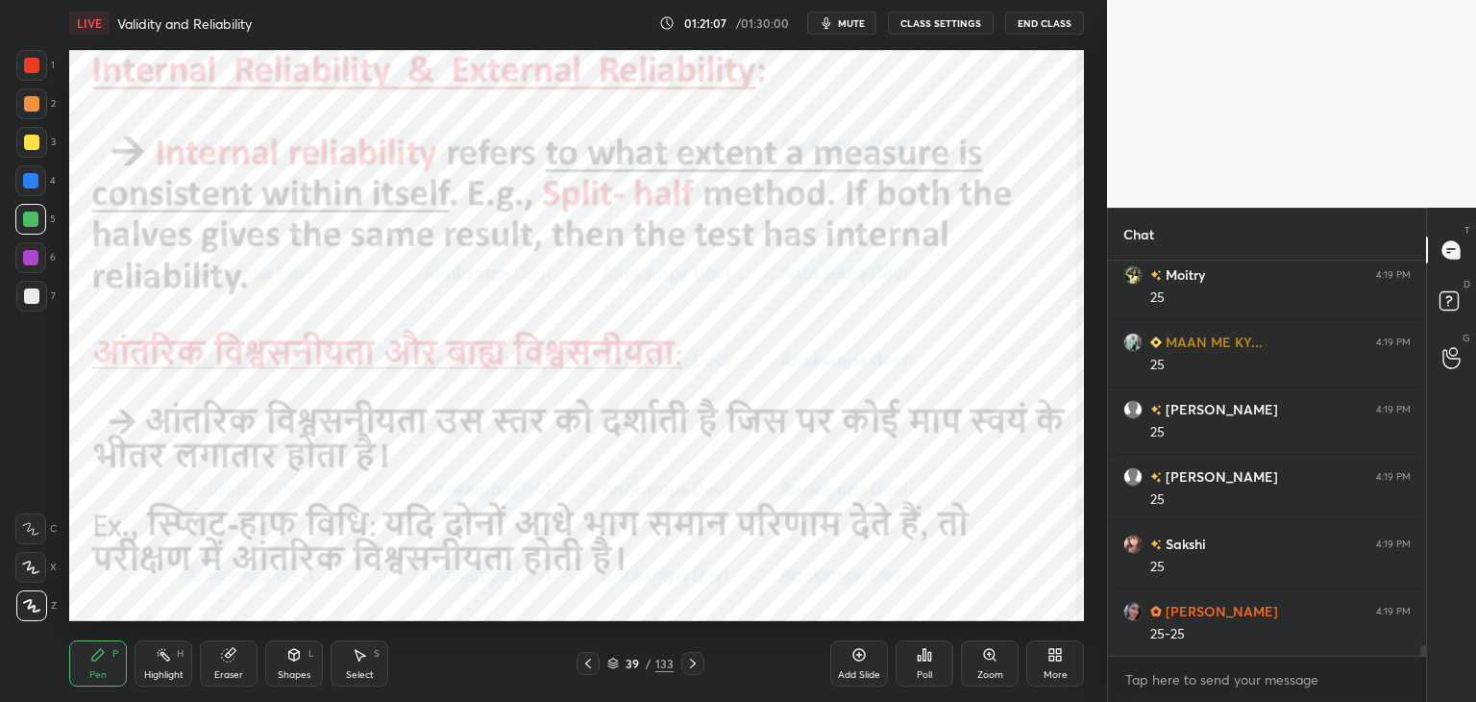
click at [32, 264] on div at bounding box center [30, 257] width 15 height 15
click at [690, 664] on icon at bounding box center [692, 663] width 15 height 15
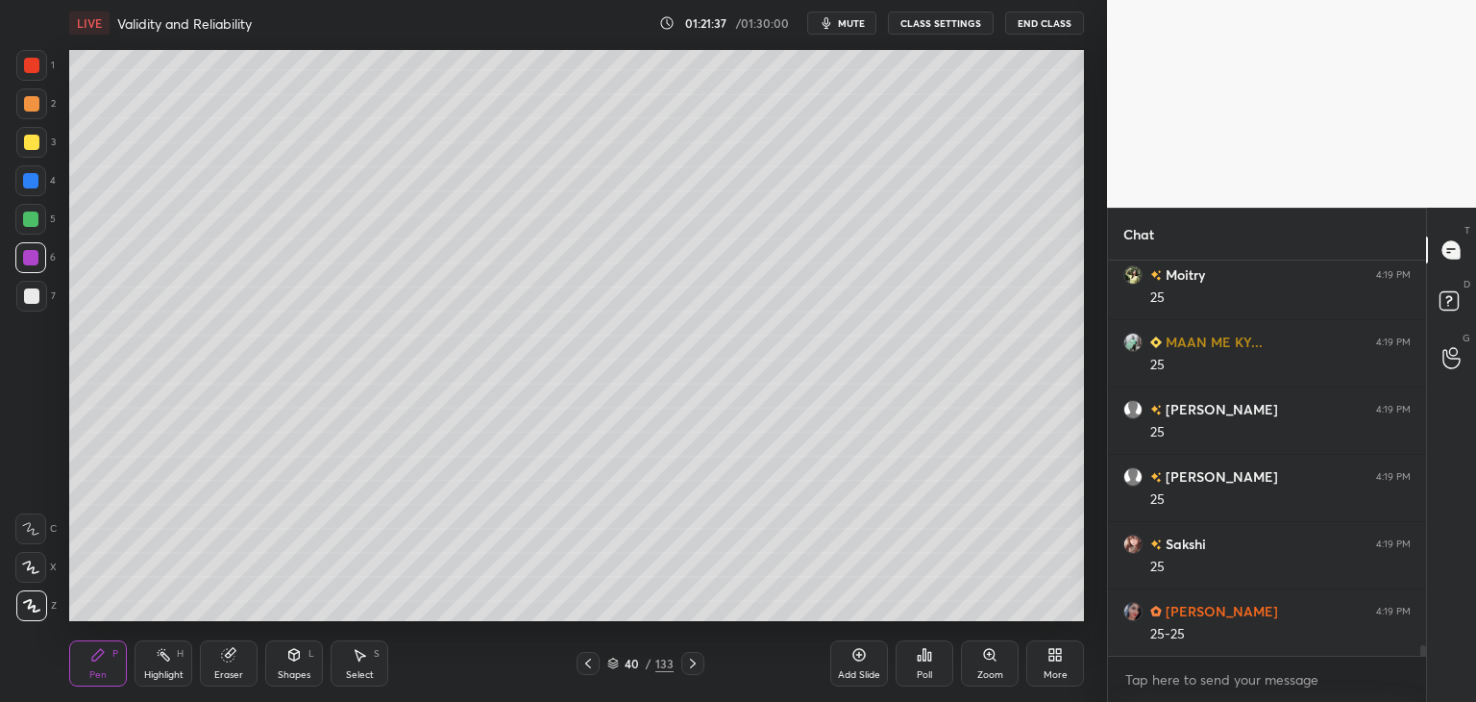
drag, startPoint x: 696, startPoint y: 666, endPoint x: 691, endPoint y: 654, distance: 13.4
click at [695, 666] on icon at bounding box center [692, 663] width 15 height 15
click at [695, 660] on icon at bounding box center [692, 663] width 15 height 15
click at [692, 661] on icon at bounding box center [692, 663] width 15 height 15
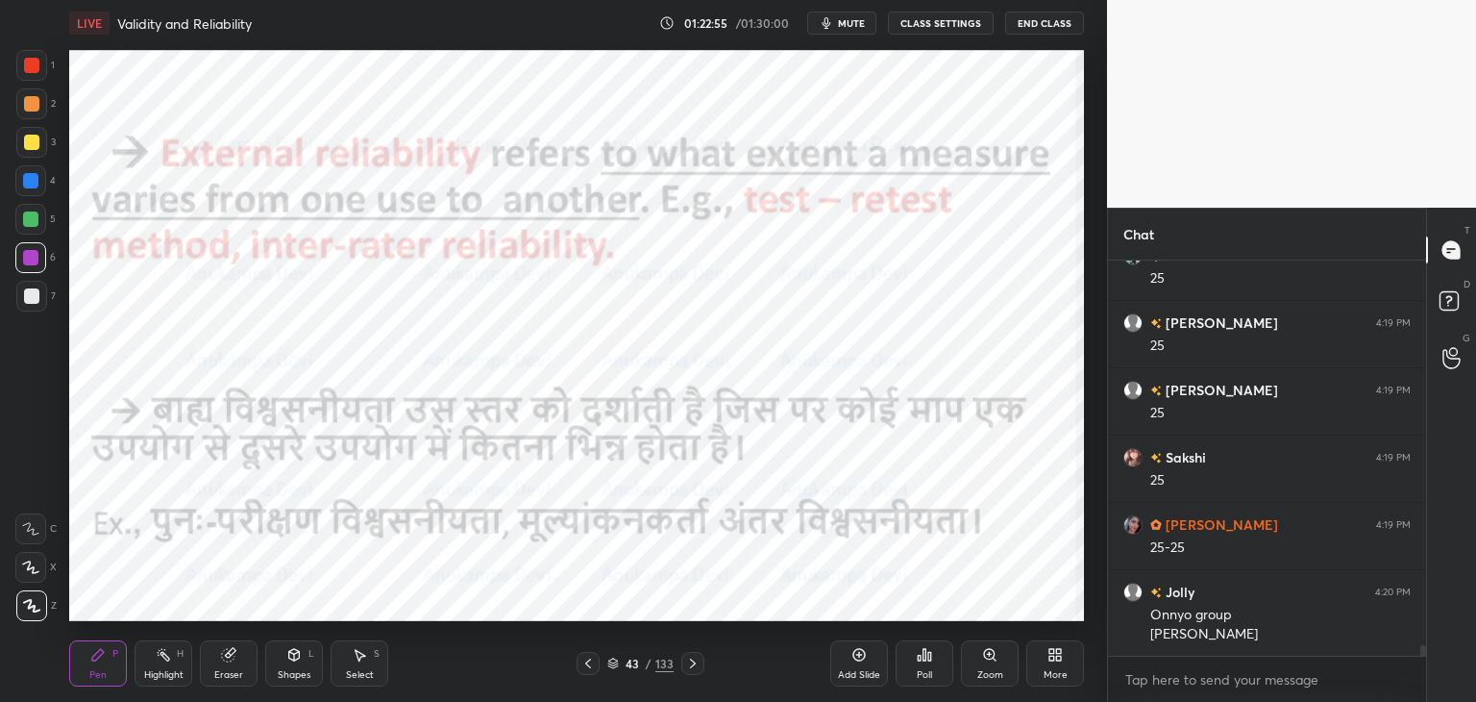
scroll to position [14459, 0]
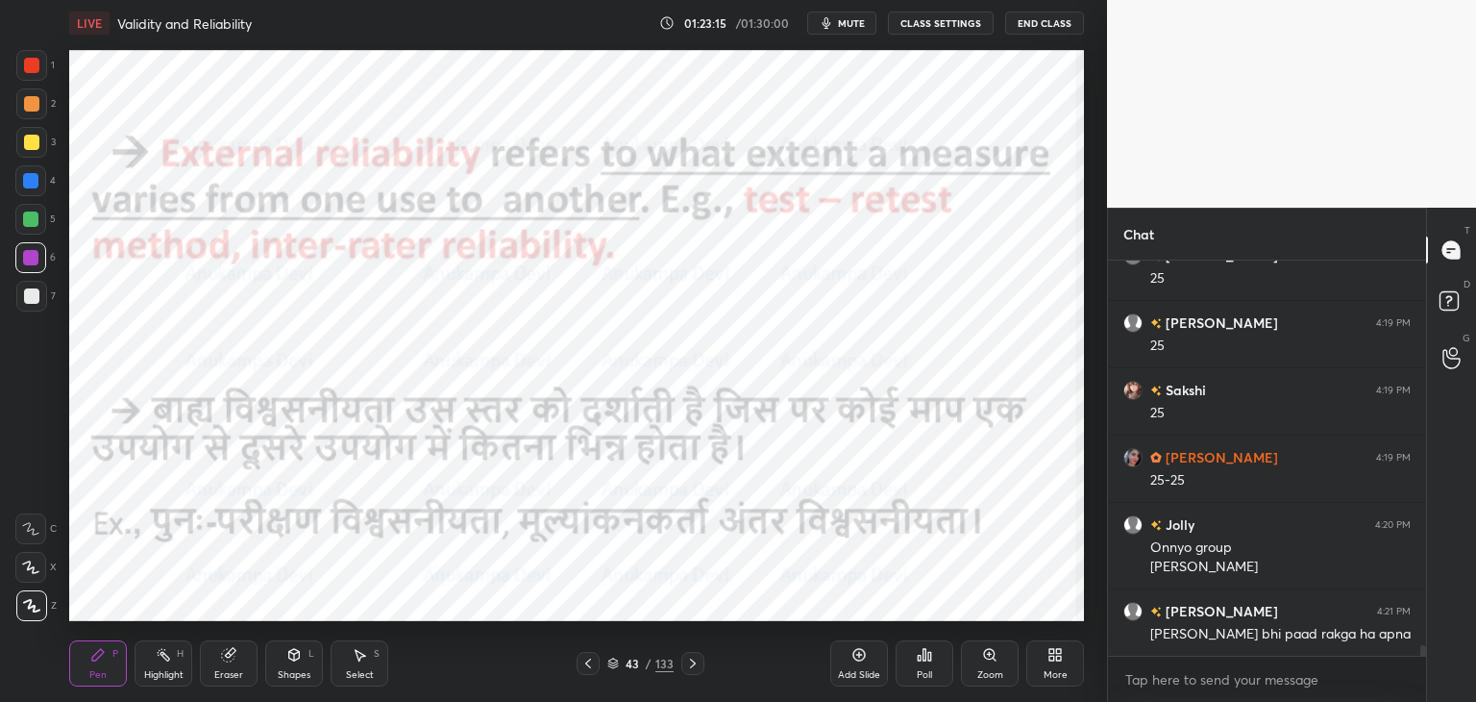
click at [691, 666] on icon at bounding box center [692, 663] width 15 height 15
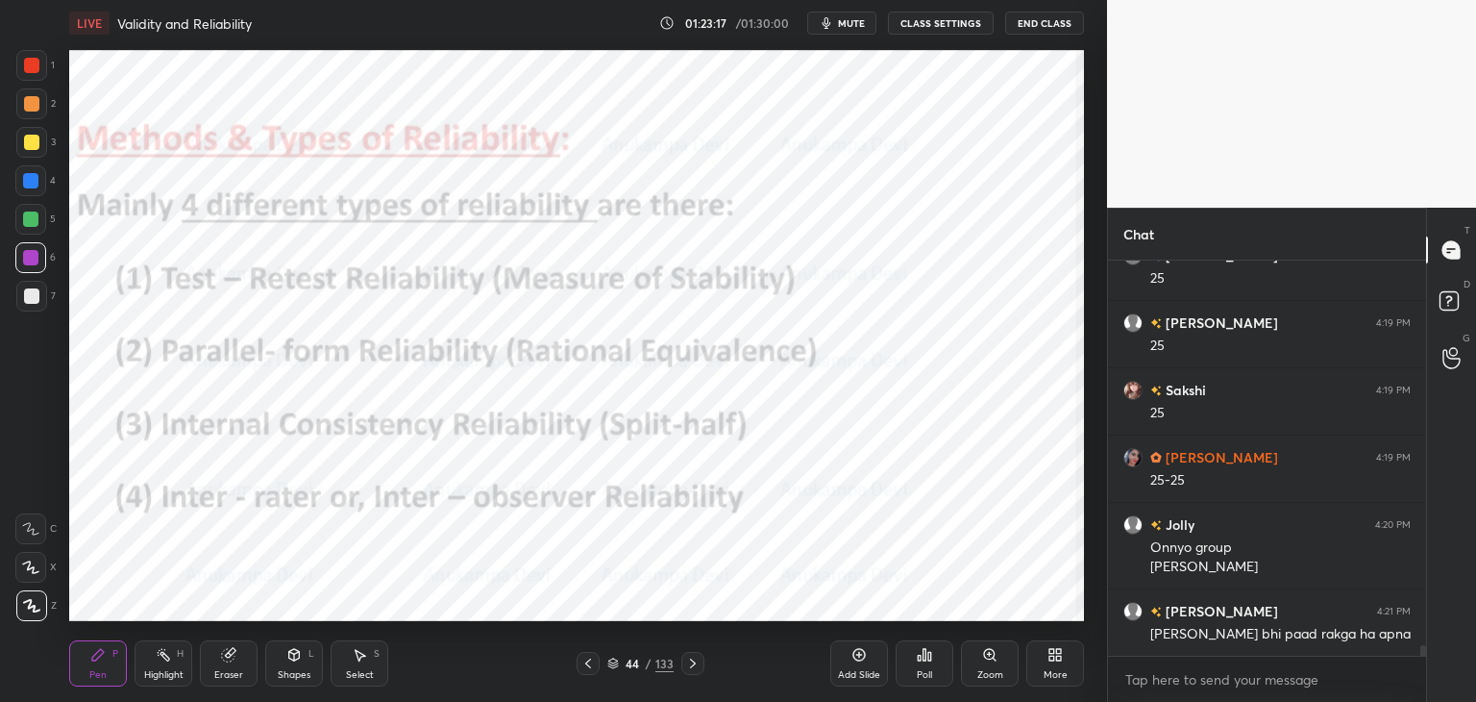
drag, startPoint x: 21, startPoint y: 182, endPoint x: 62, endPoint y: 163, distance: 44.3
click at [22, 178] on div at bounding box center [30, 180] width 31 height 31
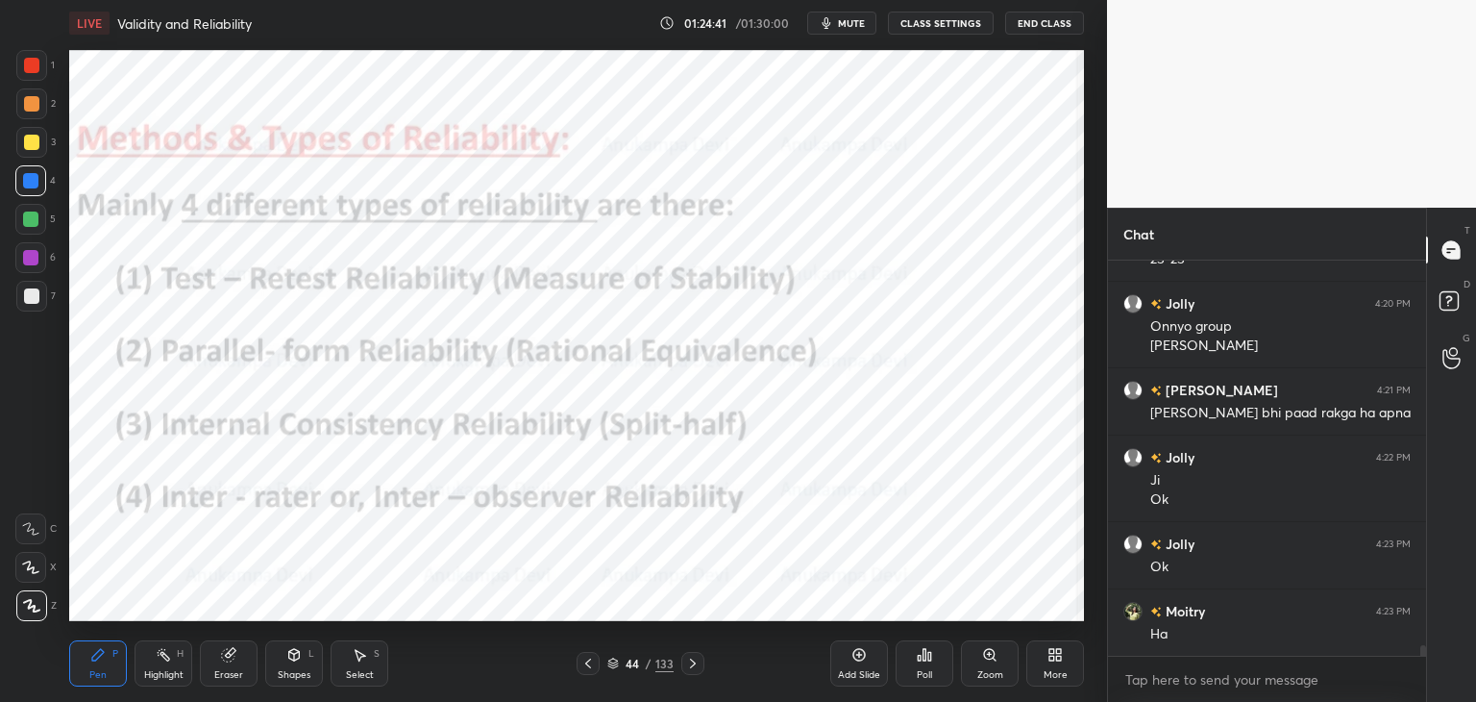
scroll to position [14747, 0]
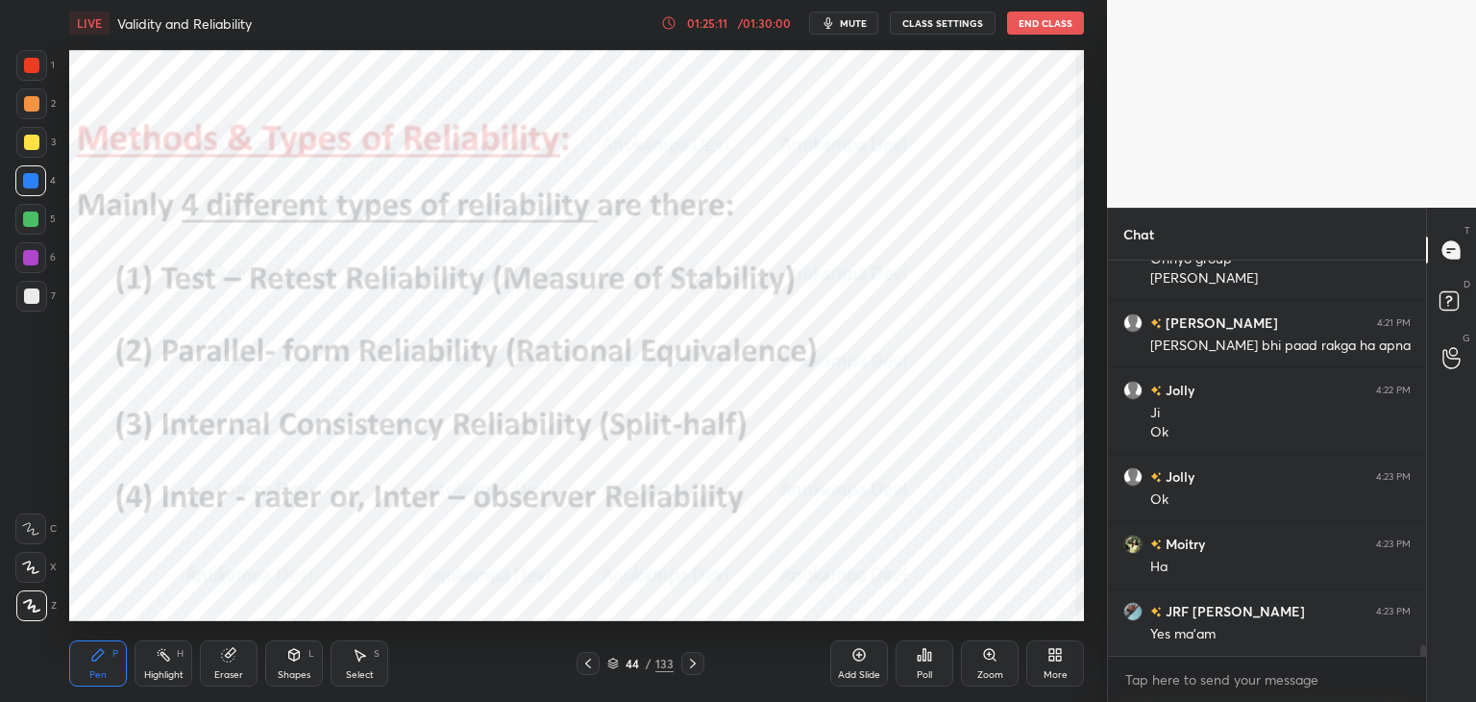
drag, startPoint x: 694, startPoint y: 669, endPoint x: 701, endPoint y: 624, distance: 45.7
click at [694, 665] on icon at bounding box center [692, 663] width 15 height 15
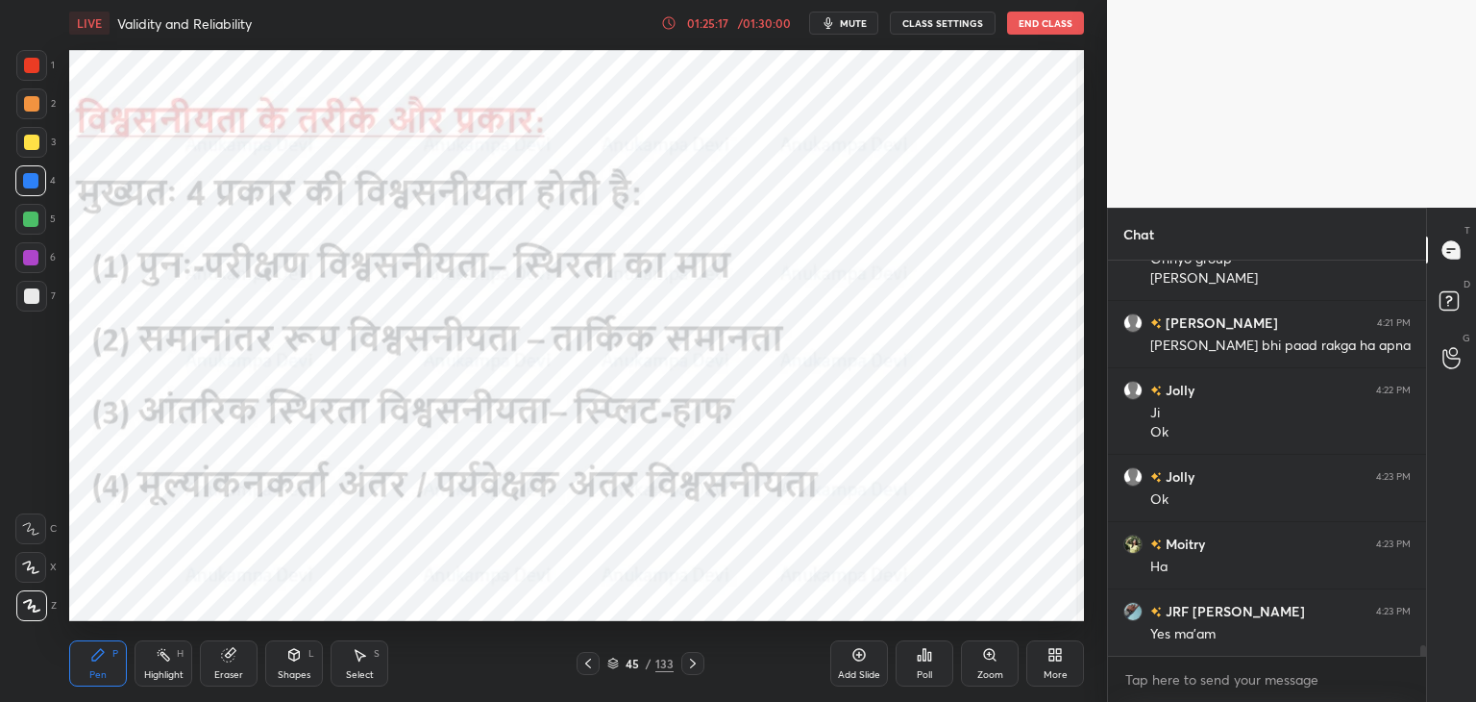
drag, startPoint x: 696, startPoint y: 661, endPoint x: 670, endPoint y: 624, distance: 45.6
click at [696, 661] on icon at bounding box center [692, 663] width 15 height 15
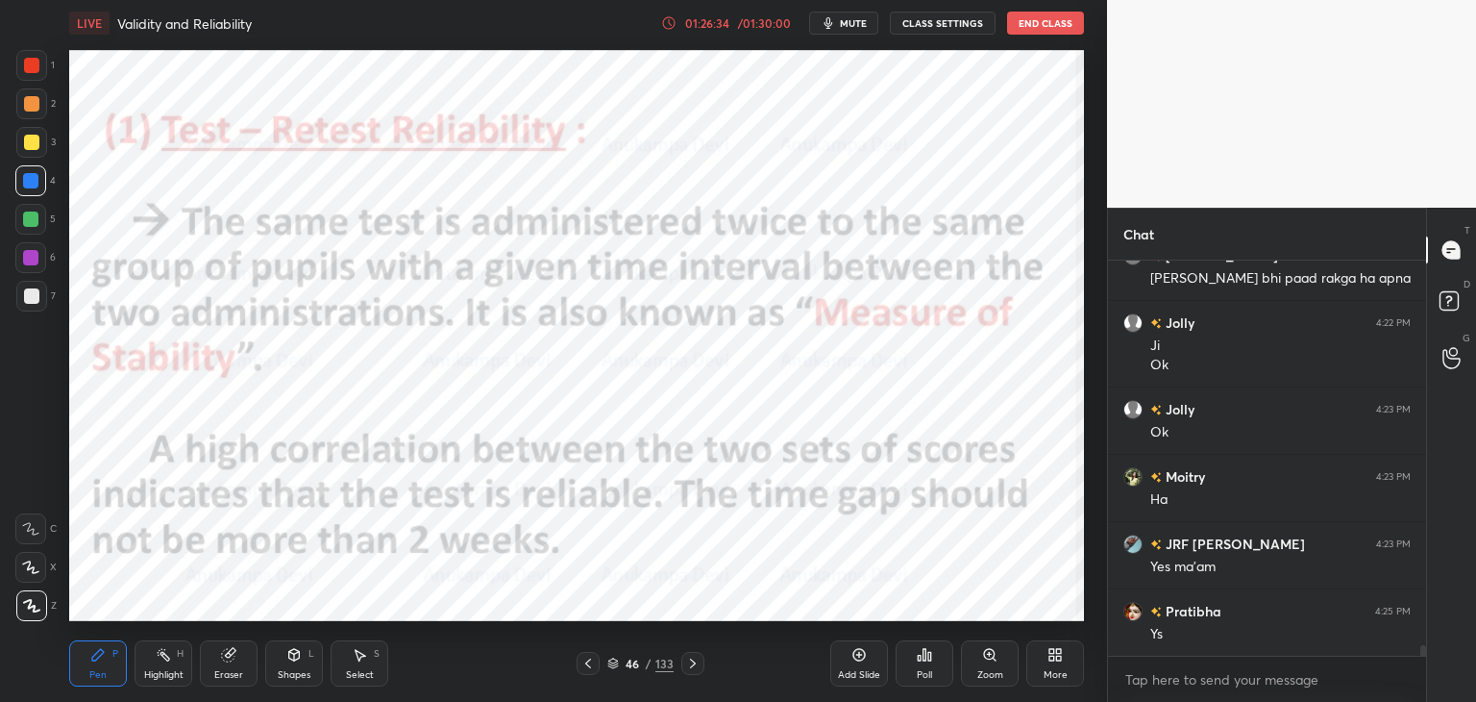
scroll to position [14882, 0]
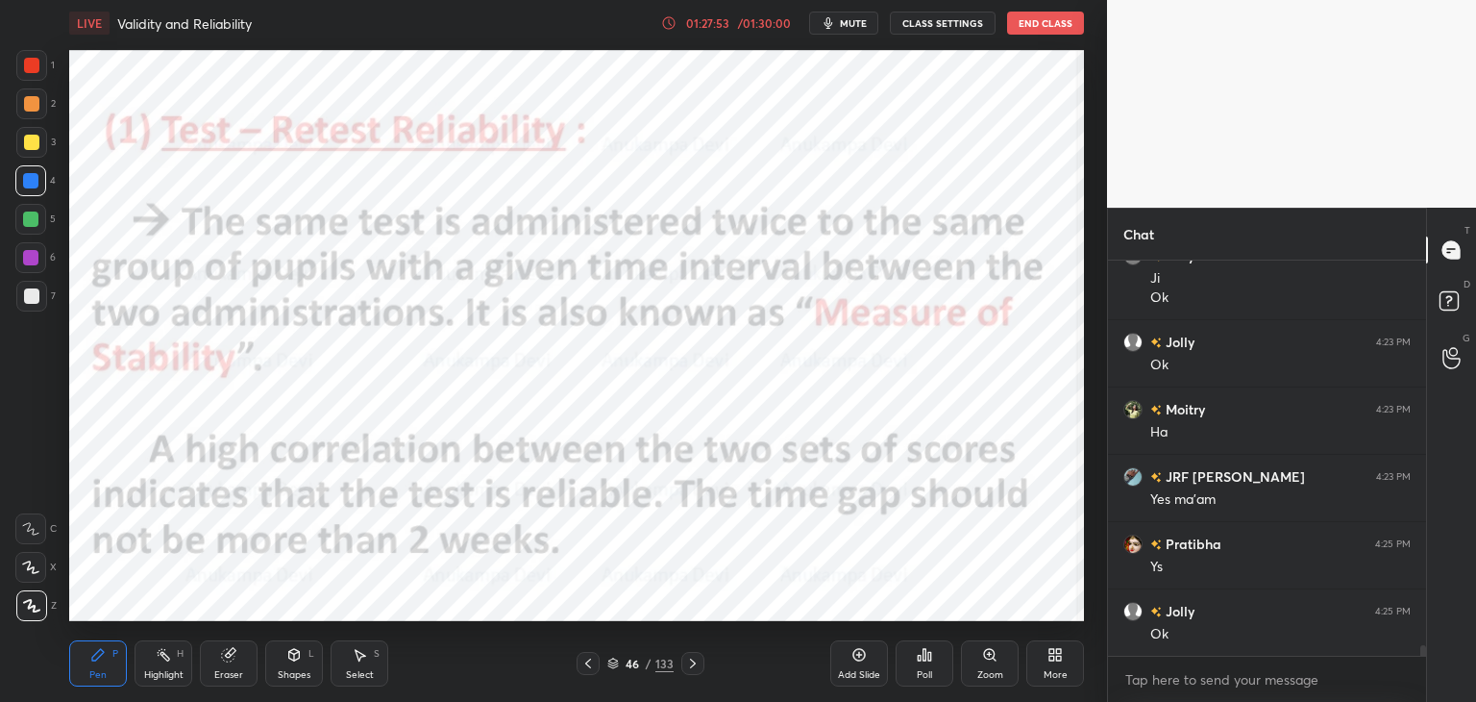
click at [691, 666] on icon at bounding box center [693, 663] width 6 height 10
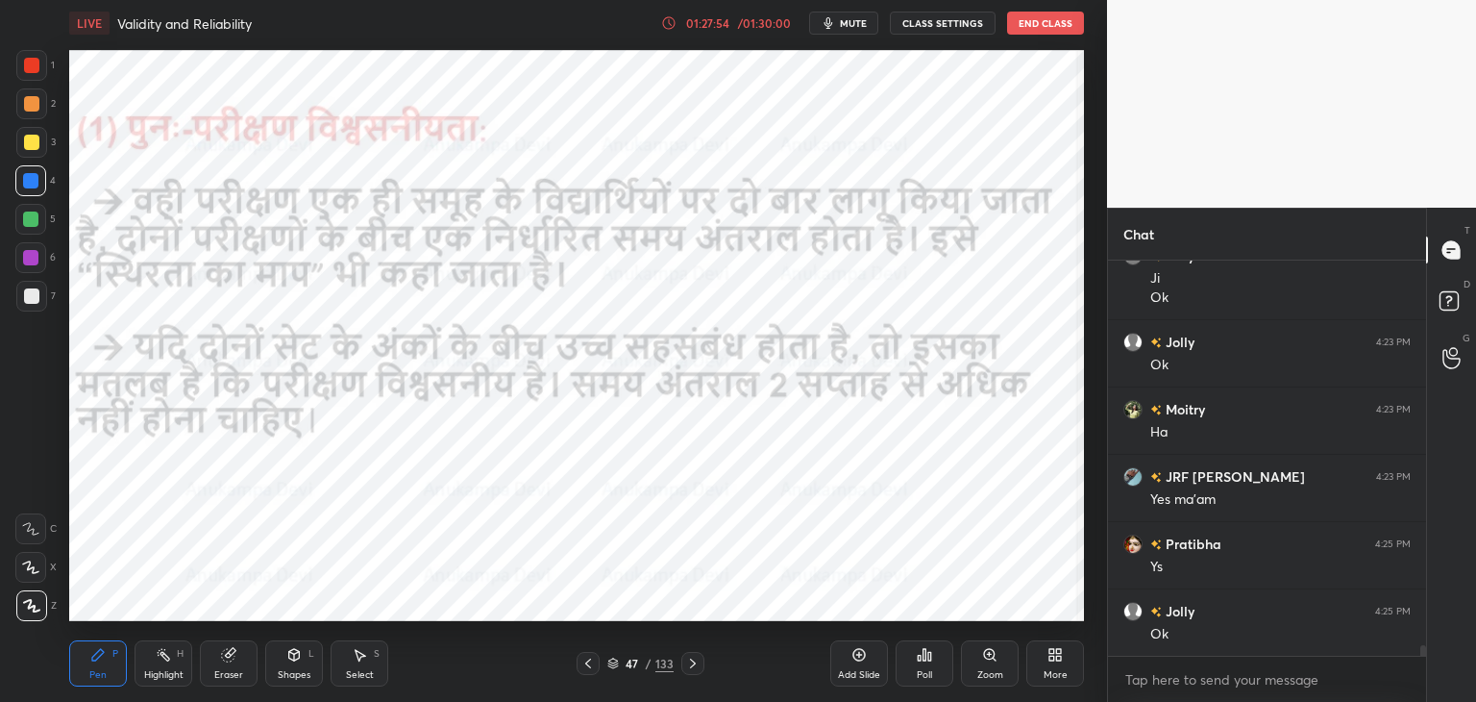
click at [693, 664] on icon at bounding box center [692, 663] width 15 height 15
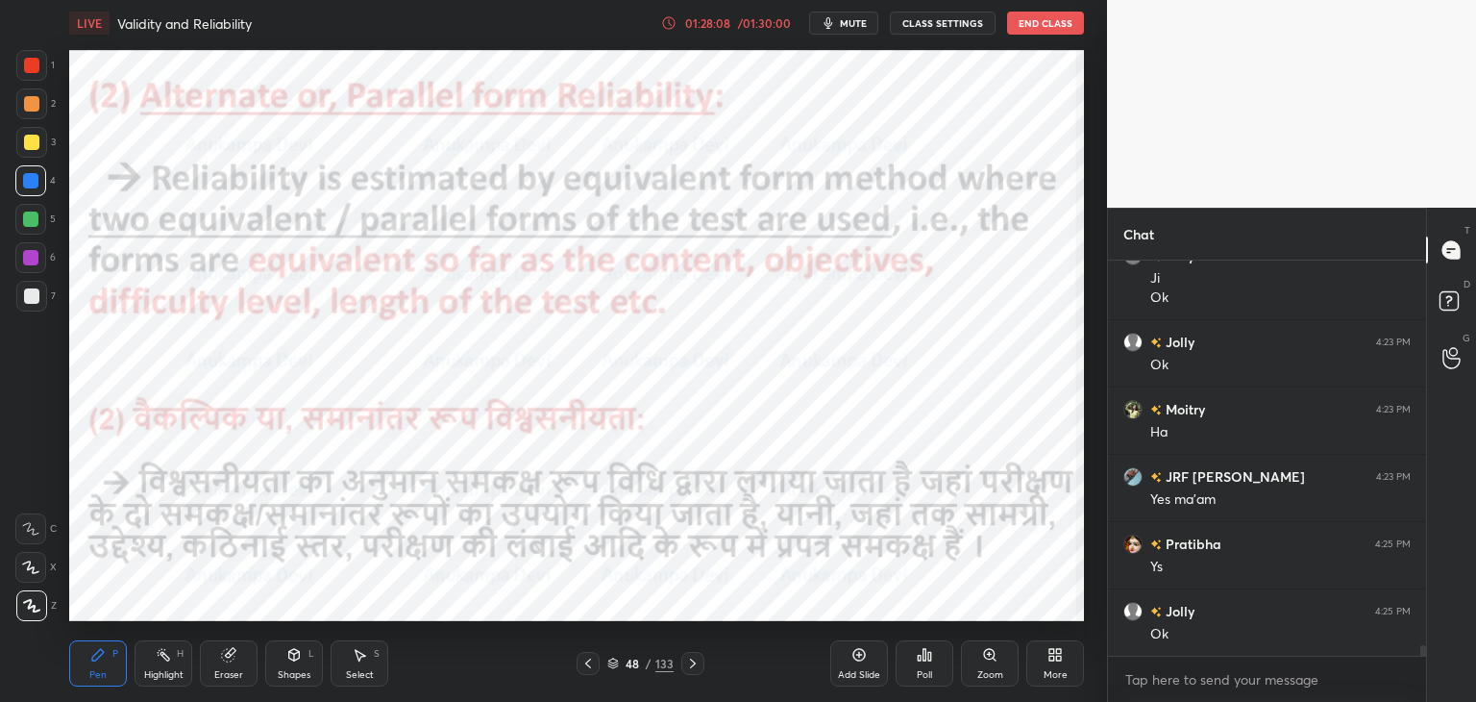
scroll to position [14949, 0]
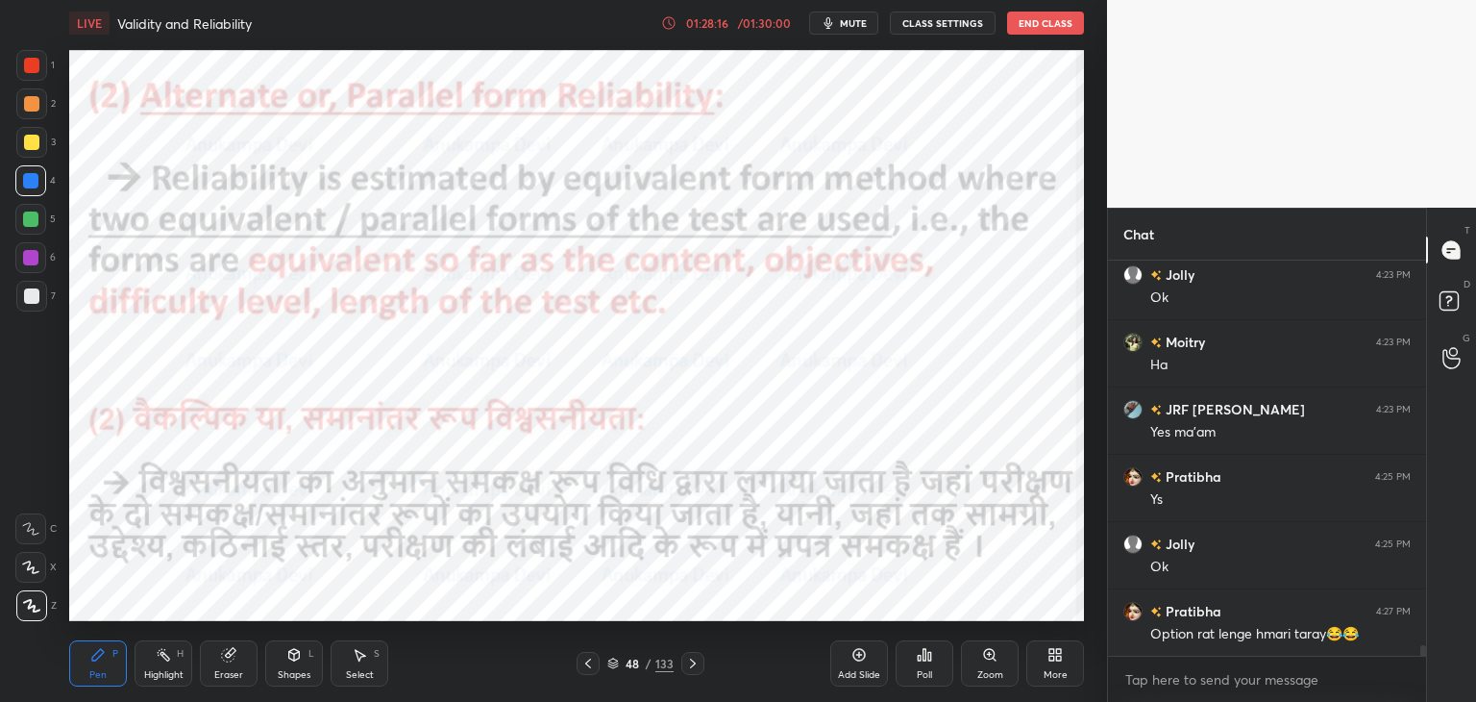
drag, startPoint x: 853, startPoint y: 657, endPoint x: 839, endPoint y: 653, distance: 14.0
click at [852, 657] on icon at bounding box center [859, 654] width 15 height 15
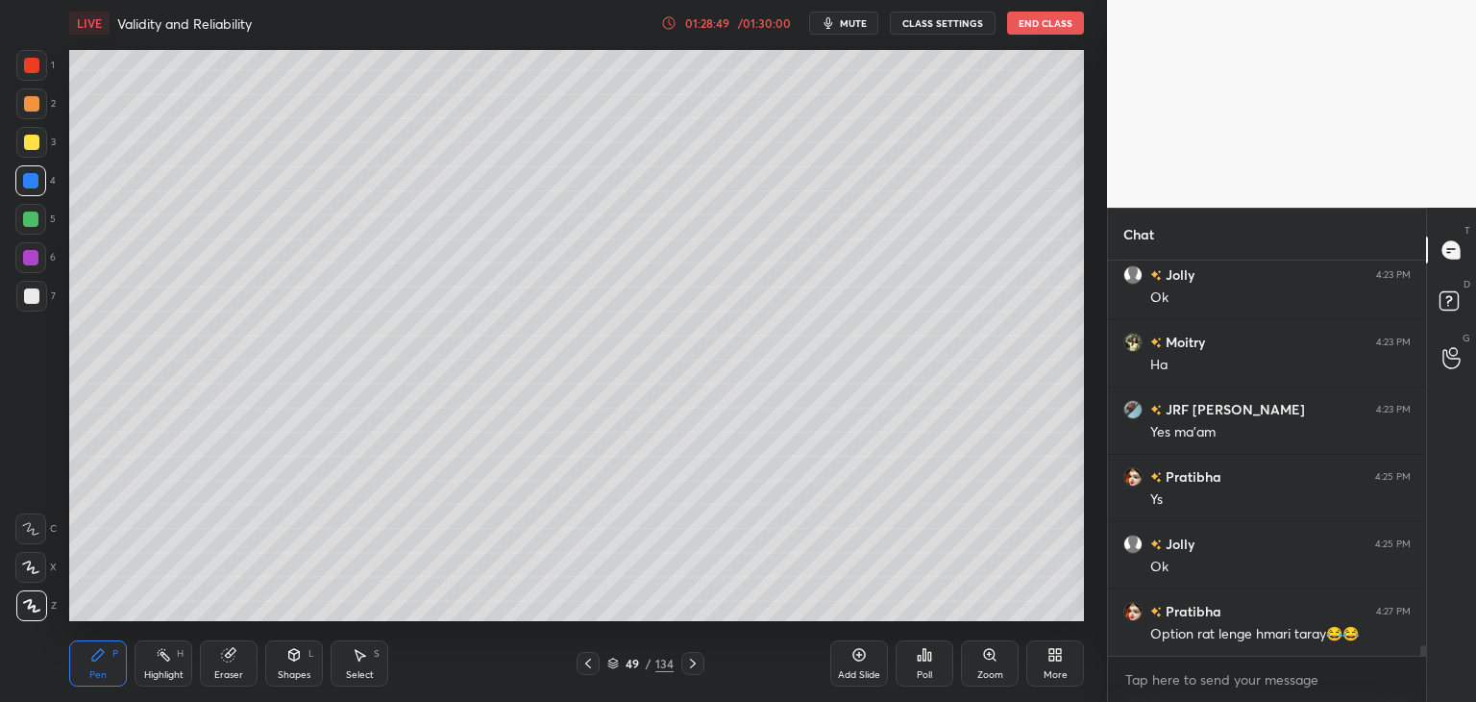
drag, startPoint x: 589, startPoint y: 666, endPoint x: 576, endPoint y: 621, distance: 47.1
click at [589, 667] on icon at bounding box center [588, 663] width 15 height 15
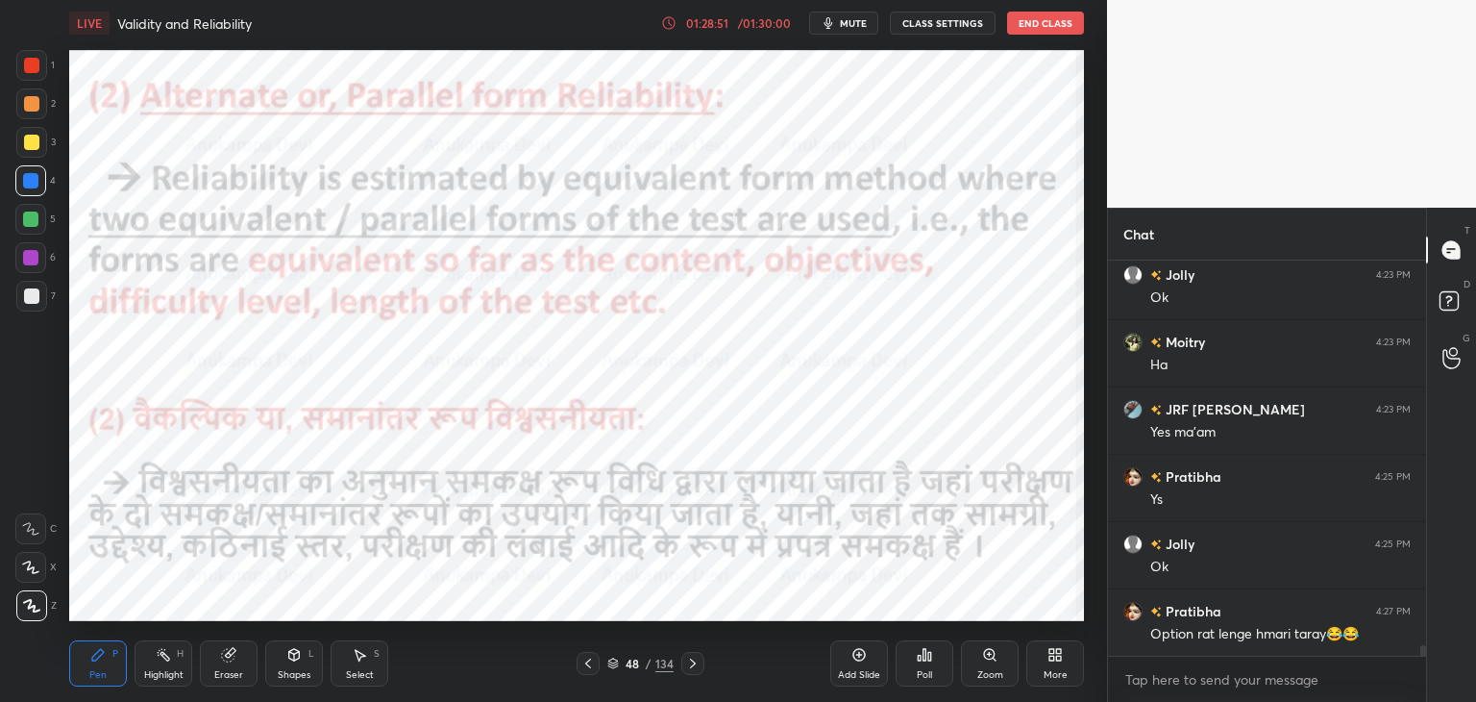
click at [692, 662] on icon at bounding box center [692, 663] width 15 height 15
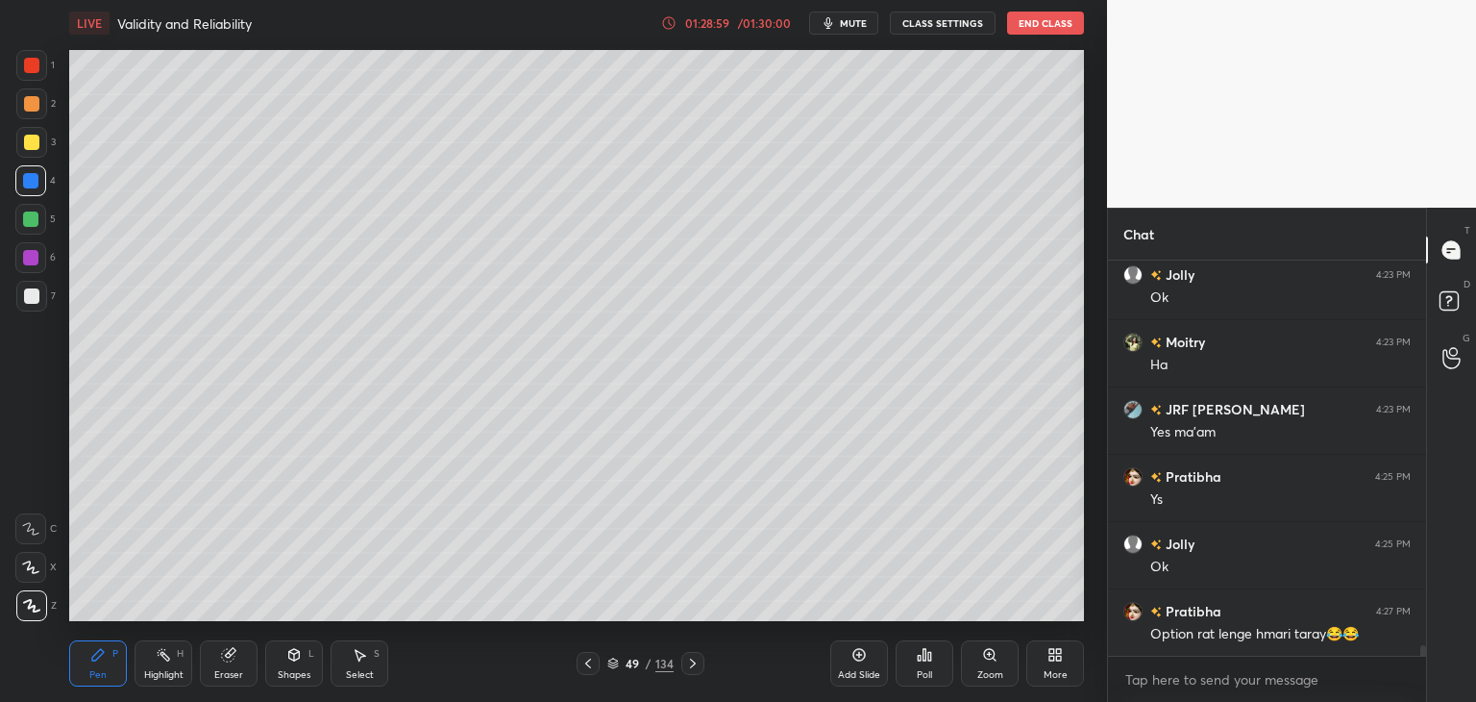
click at [589, 666] on icon at bounding box center [588, 663] width 15 height 15
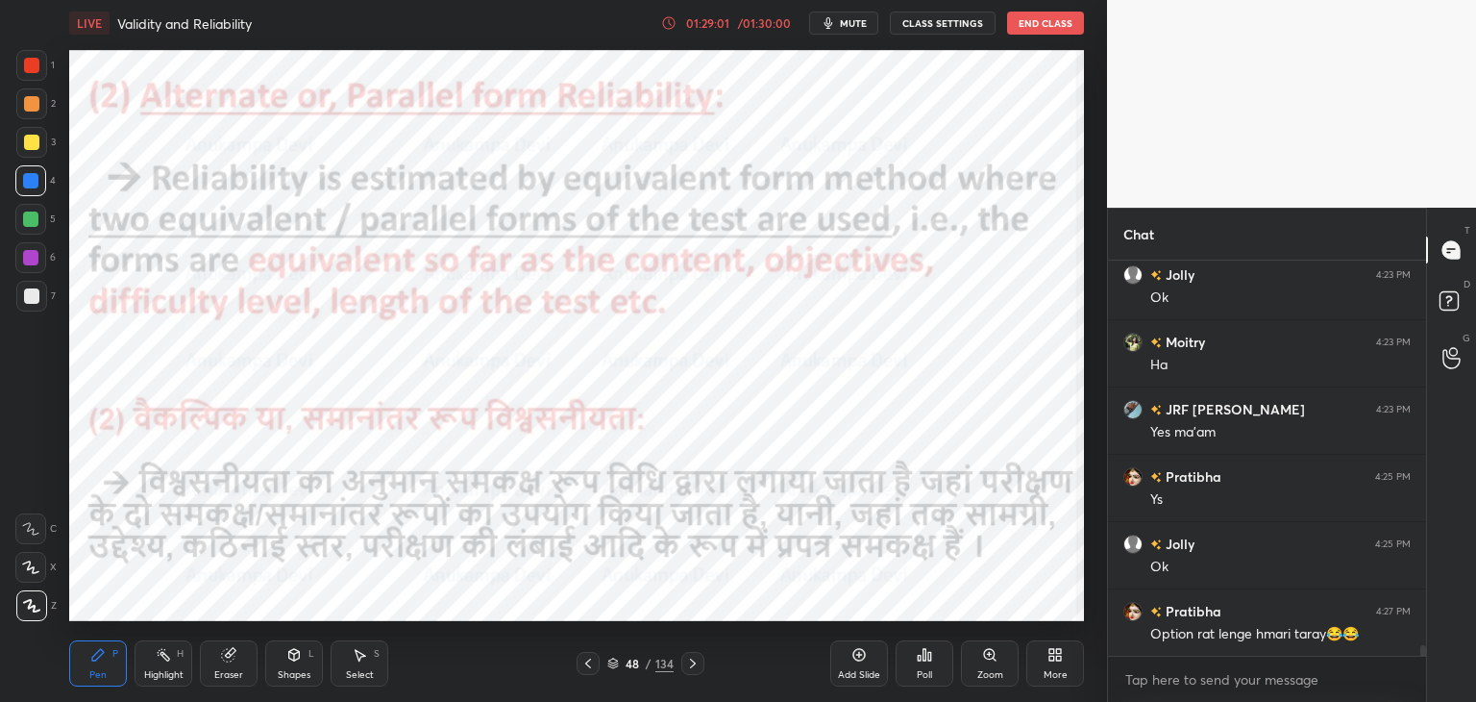
click at [30, 229] on div at bounding box center [30, 219] width 31 height 31
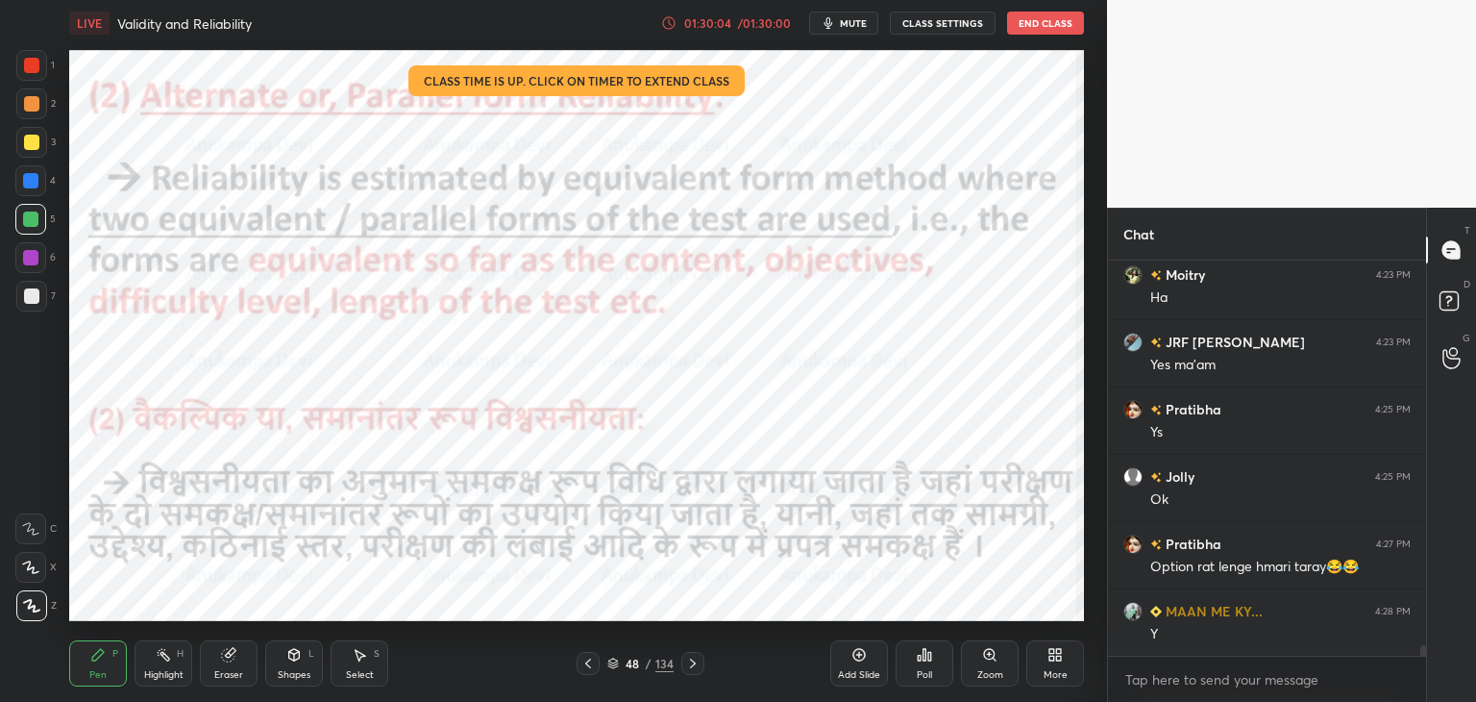
click at [695, 662] on icon at bounding box center [692, 663] width 15 height 15
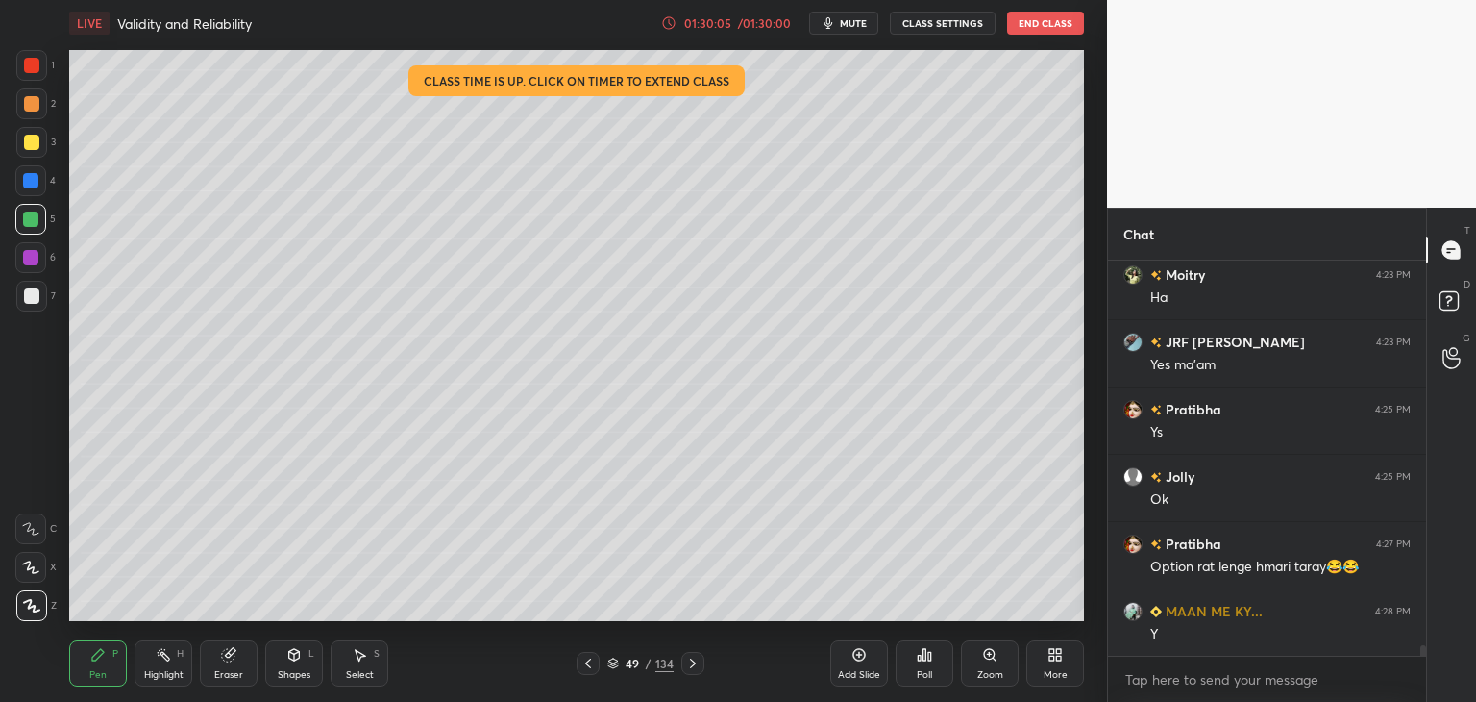
click at [689, 665] on icon at bounding box center [692, 663] width 15 height 15
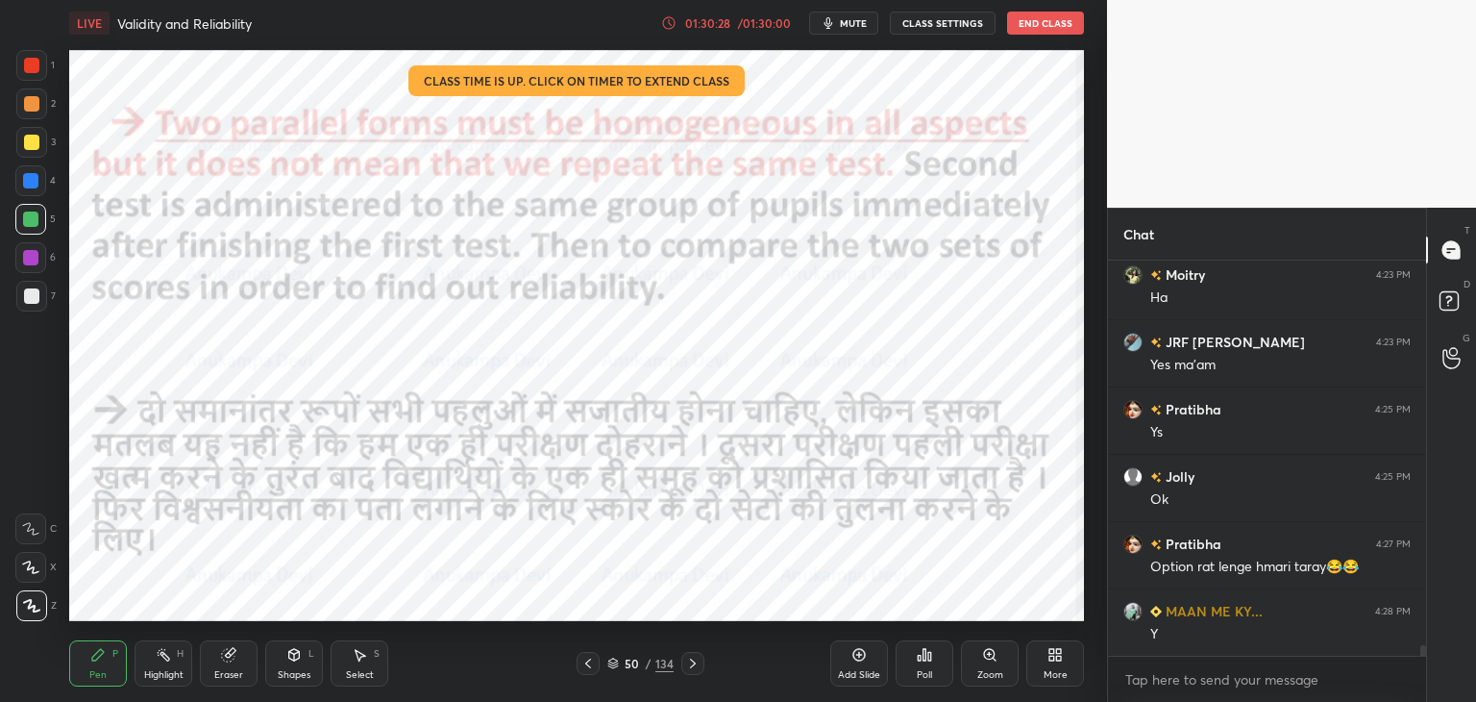
click at [695, 664] on icon at bounding box center [692, 663] width 15 height 15
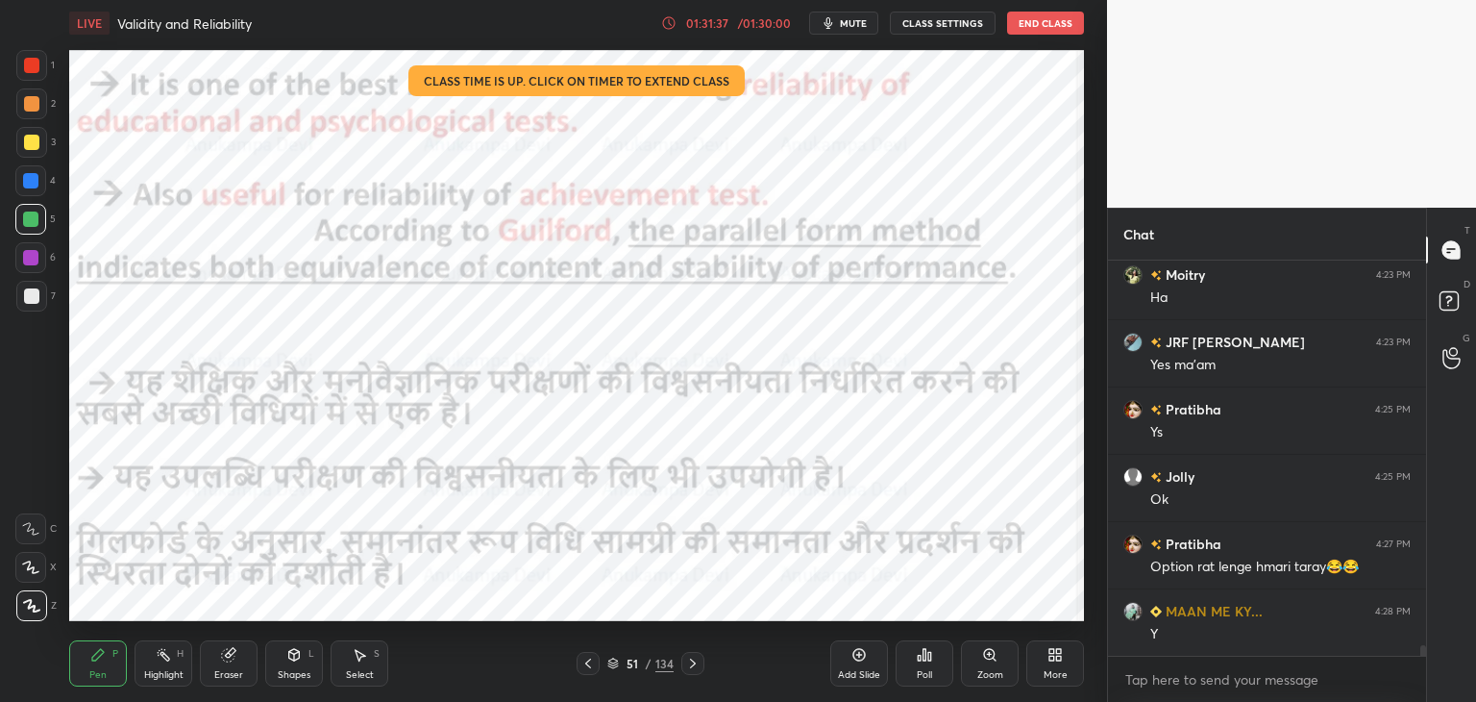
drag, startPoint x: 692, startPoint y: 665, endPoint x: 690, endPoint y: 632, distance: 33.7
click at [692, 662] on icon at bounding box center [692, 663] width 15 height 15
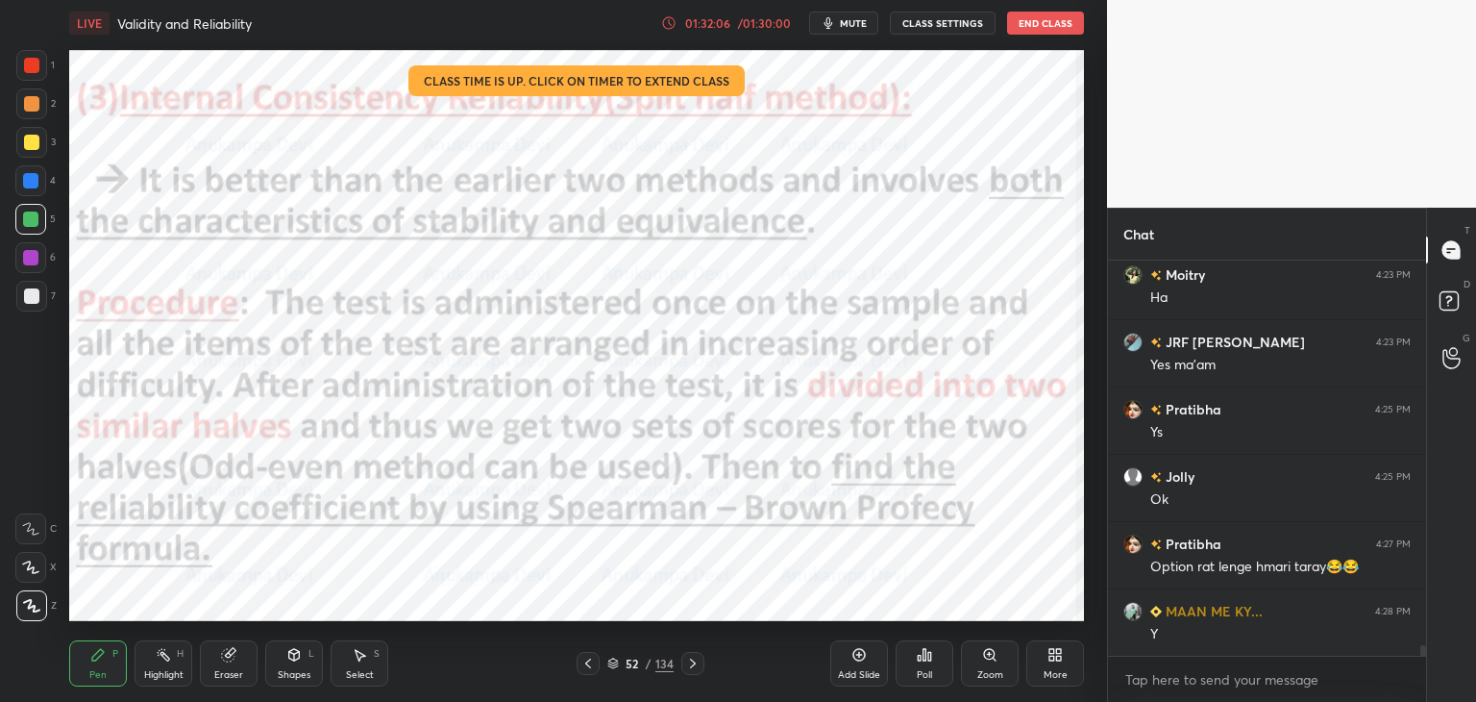
click at [608, 662] on icon at bounding box center [613, 663] width 12 height 12
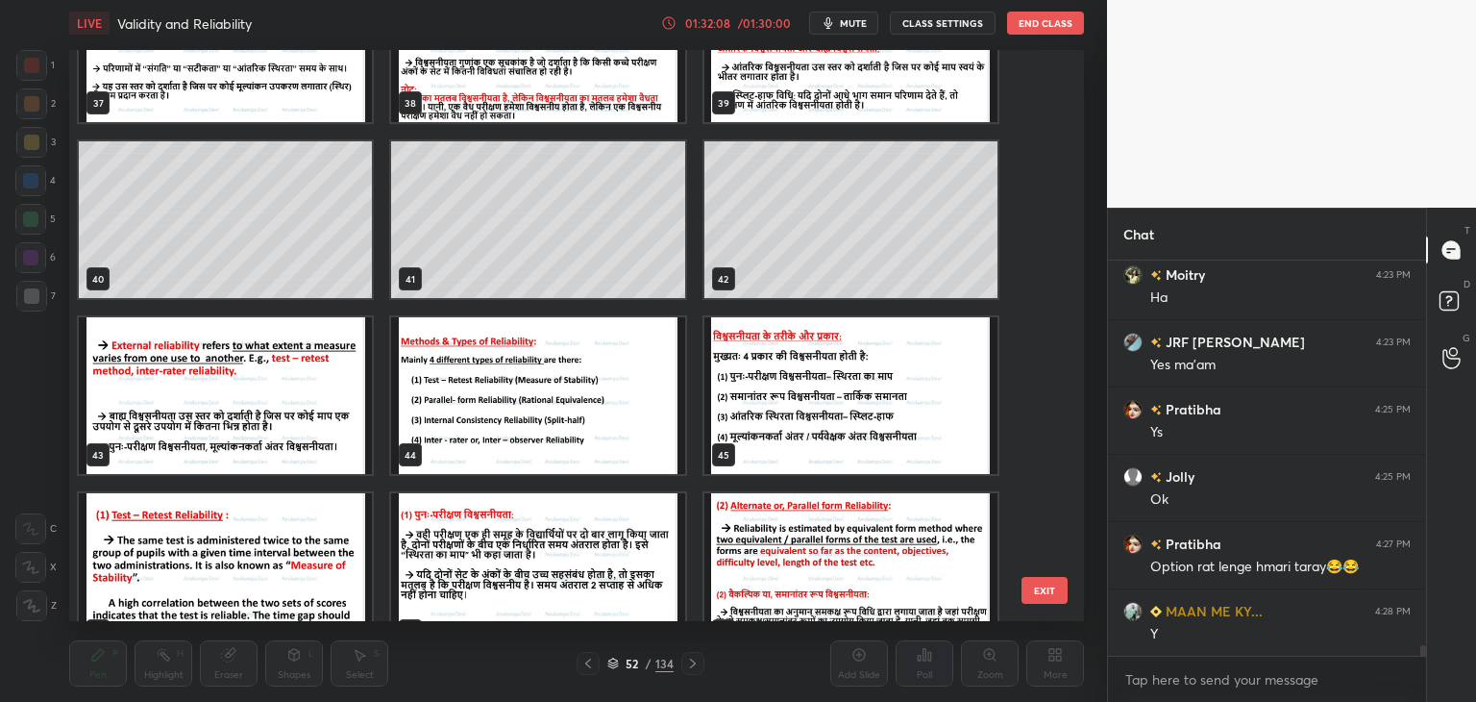
scroll to position [2169, 0]
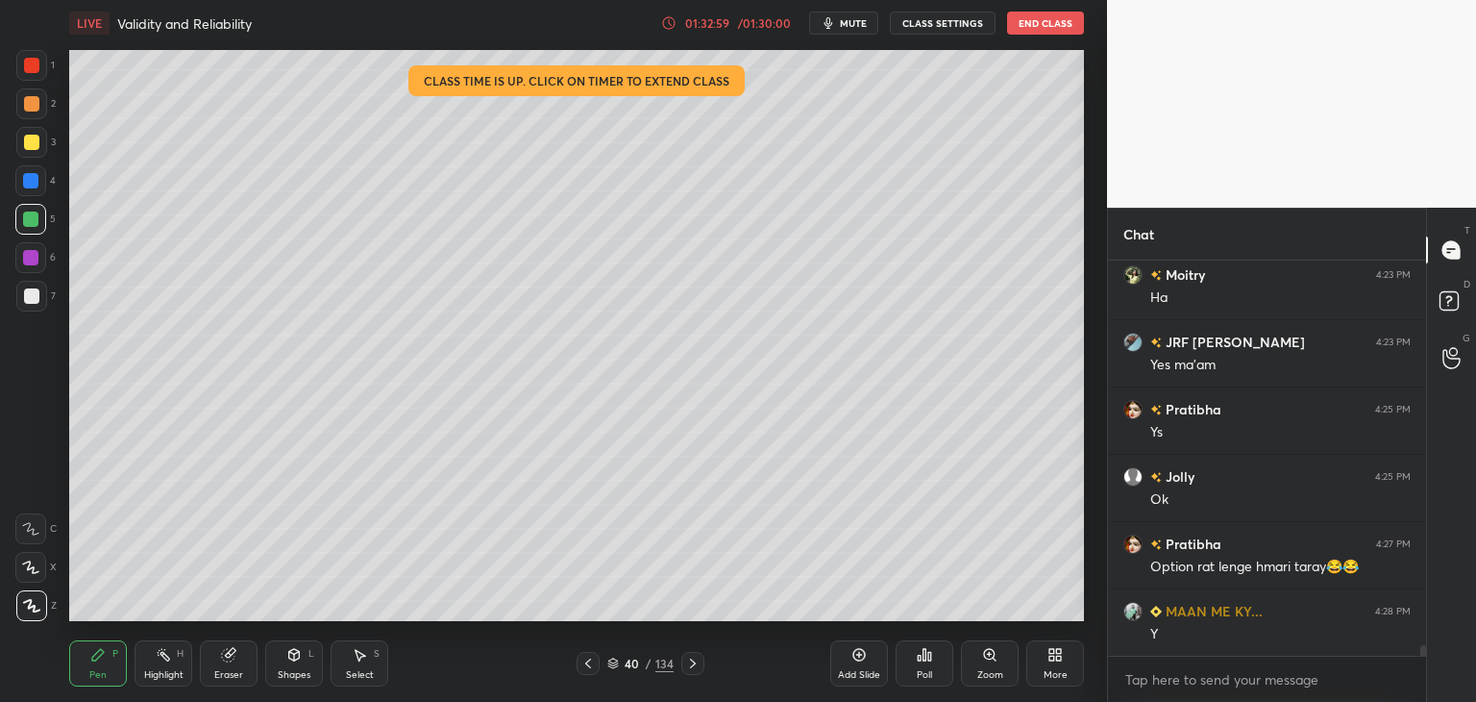
click at [614, 664] on icon at bounding box center [613, 663] width 12 height 12
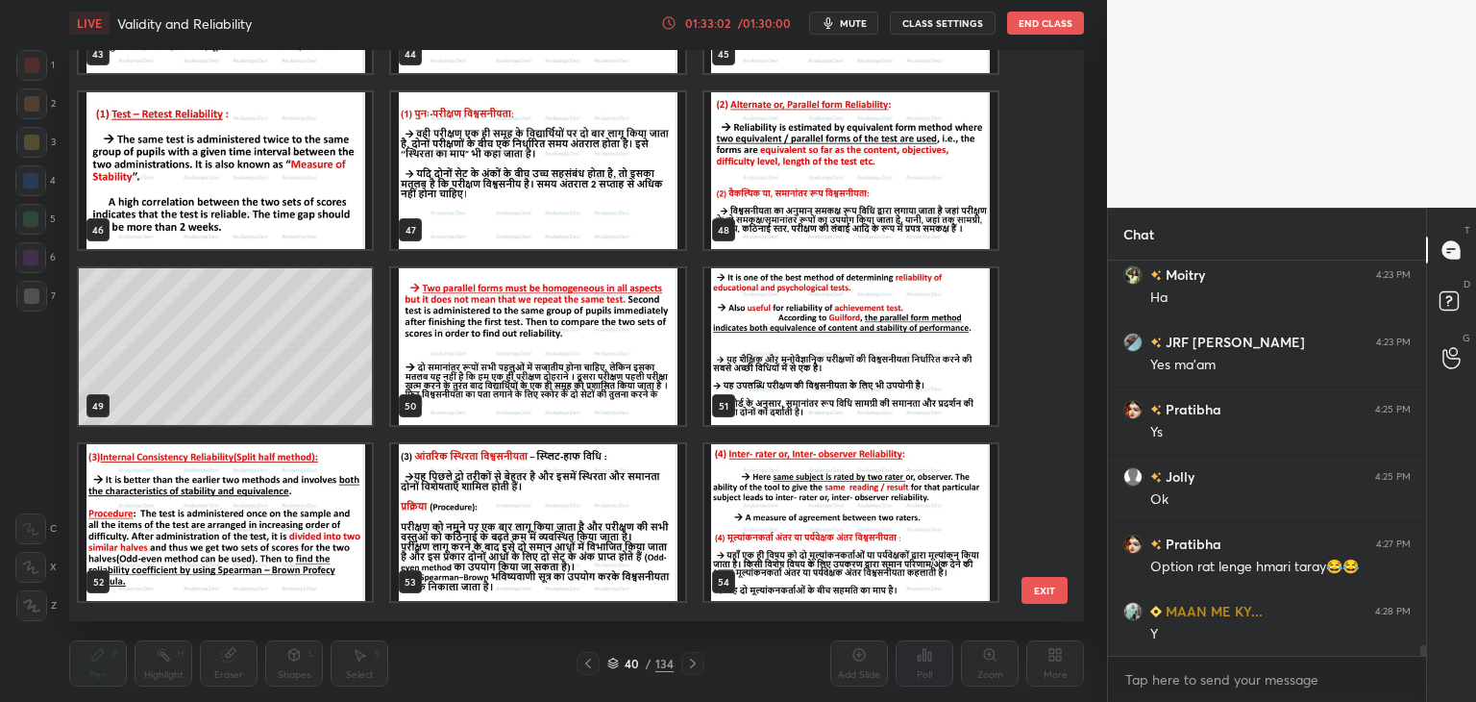
scroll to position [2581, 0]
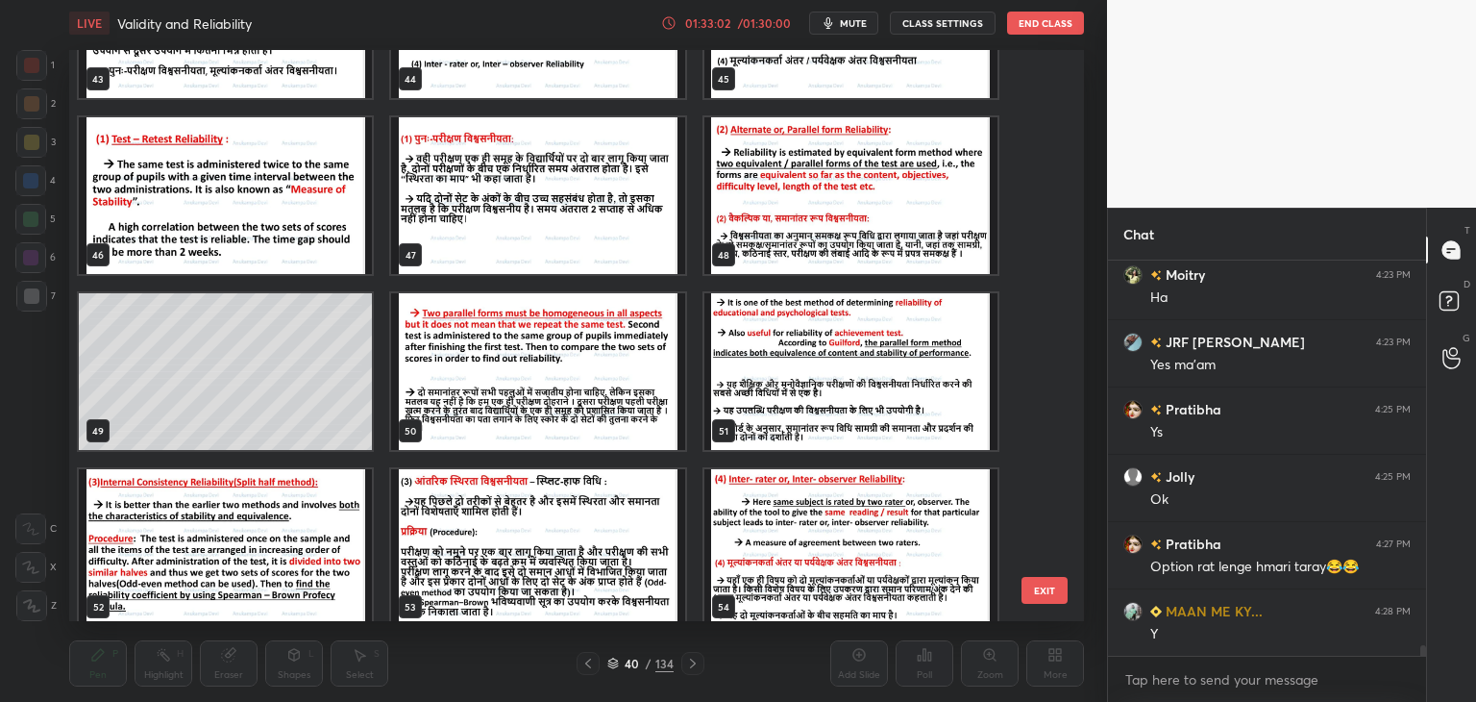
click at [876, 233] on img "grid" at bounding box center [851, 195] width 293 height 157
click at [876, 236] on img "grid" at bounding box center [851, 195] width 293 height 157
click at [873, 238] on img "grid" at bounding box center [851, 195] width 293 height 157
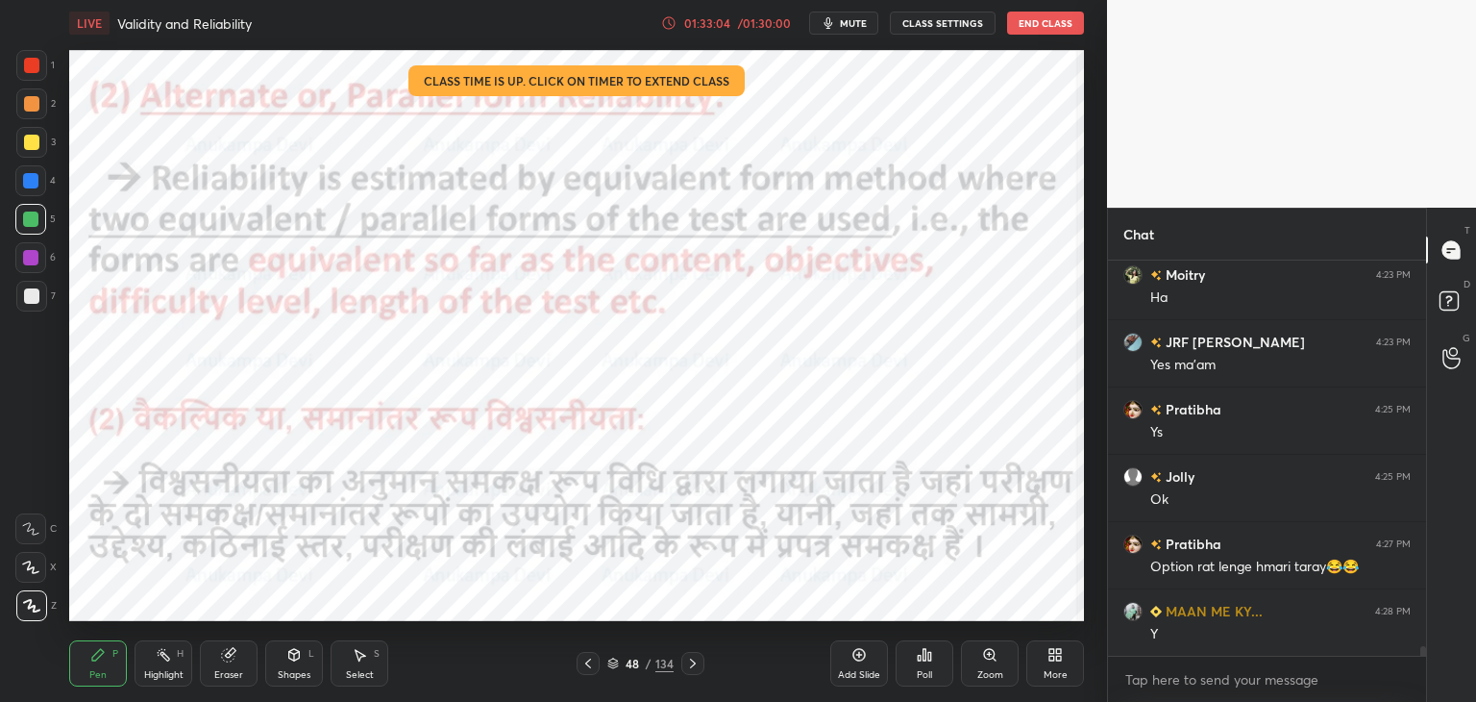
scroll to position [15118, 0]
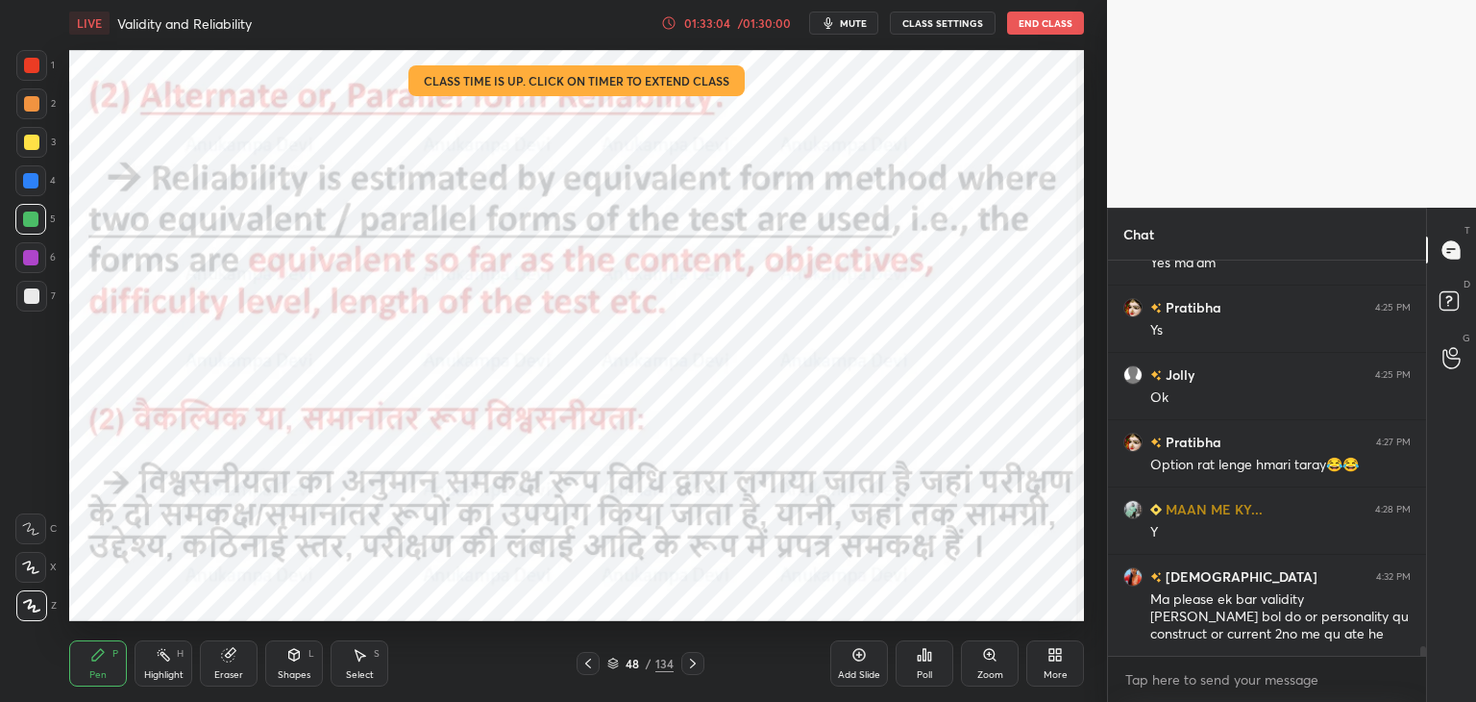
click at [693, 662] on icon at bounding box center [692, 663] width 15 height 15
click at [693, 663] on icon at bounding box center [693, 663] width 6 height 10
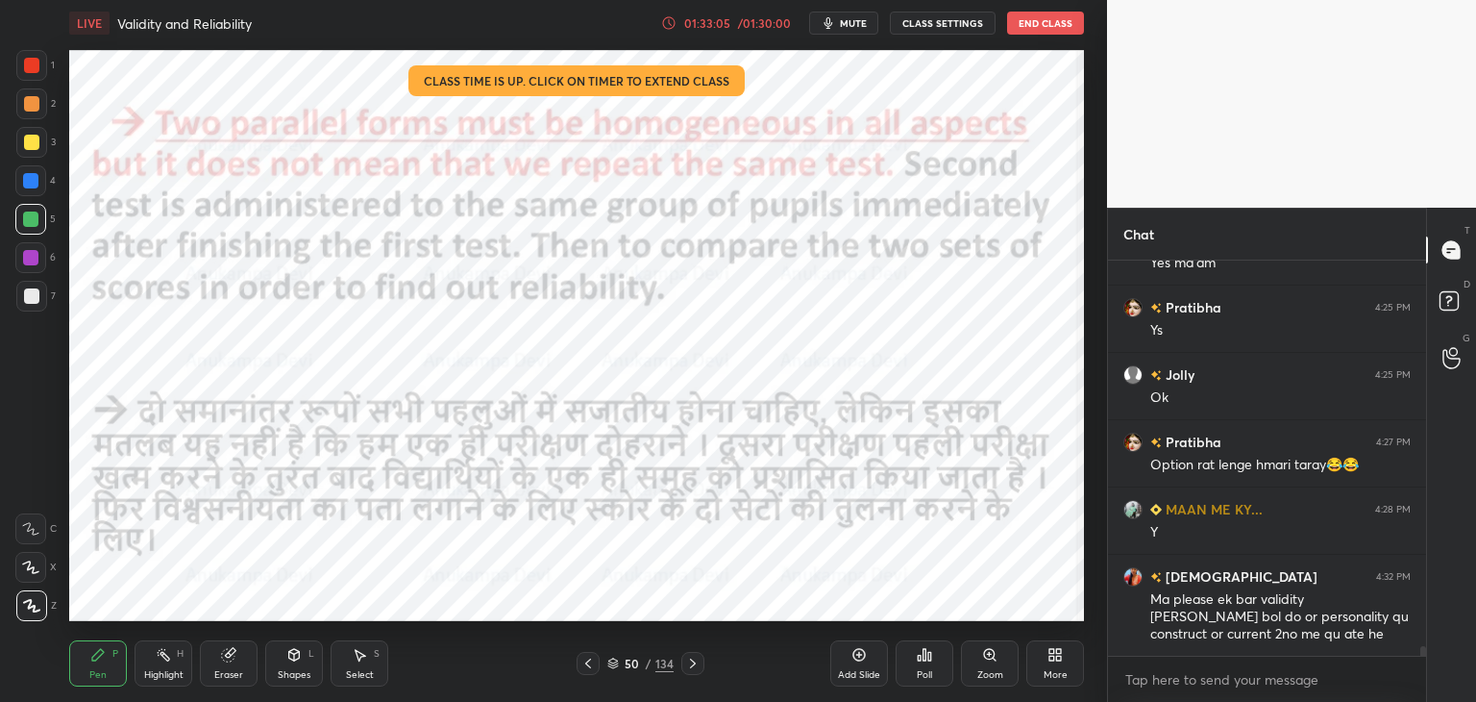
click at [695, 663] on icon at bounding box center [692, 663] width 15 height 15
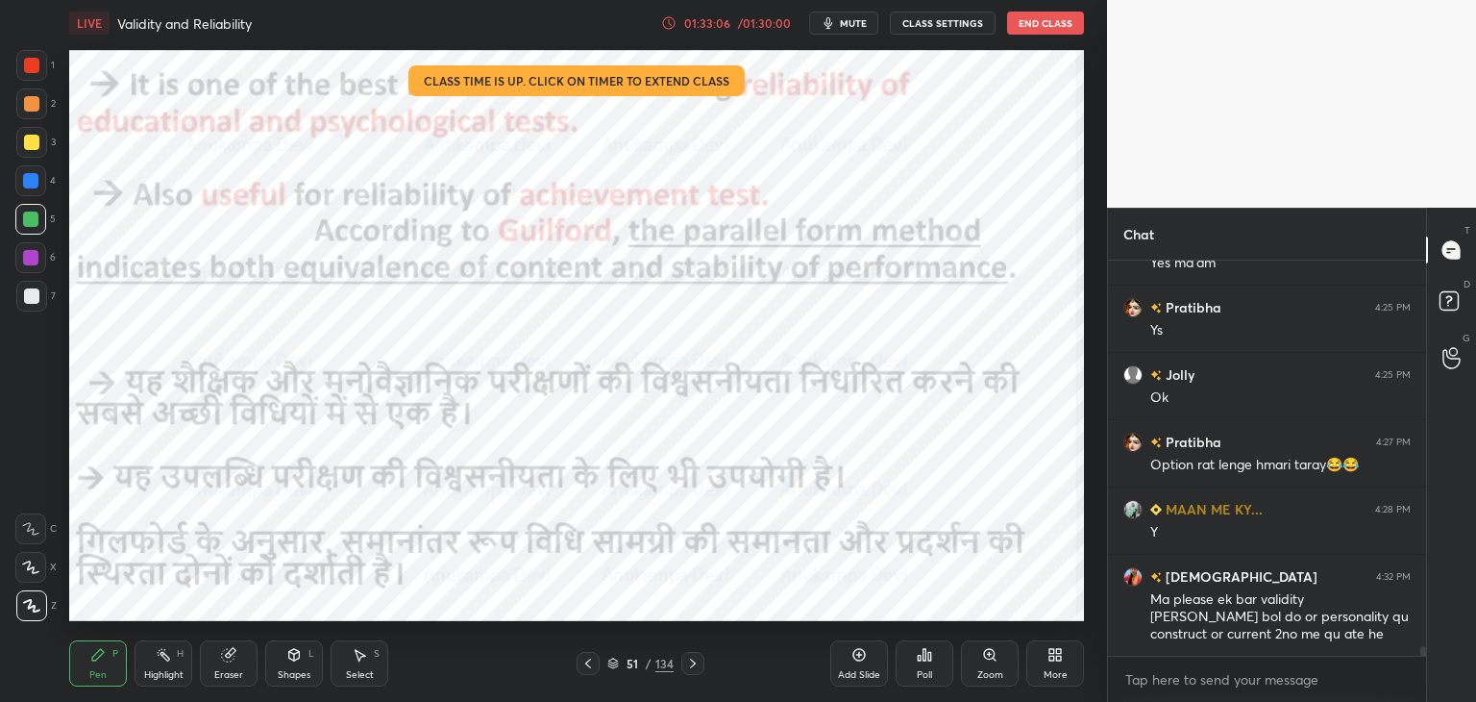
click at [697, 667] on icon at bounding box center [692, 663] width 15 height 15
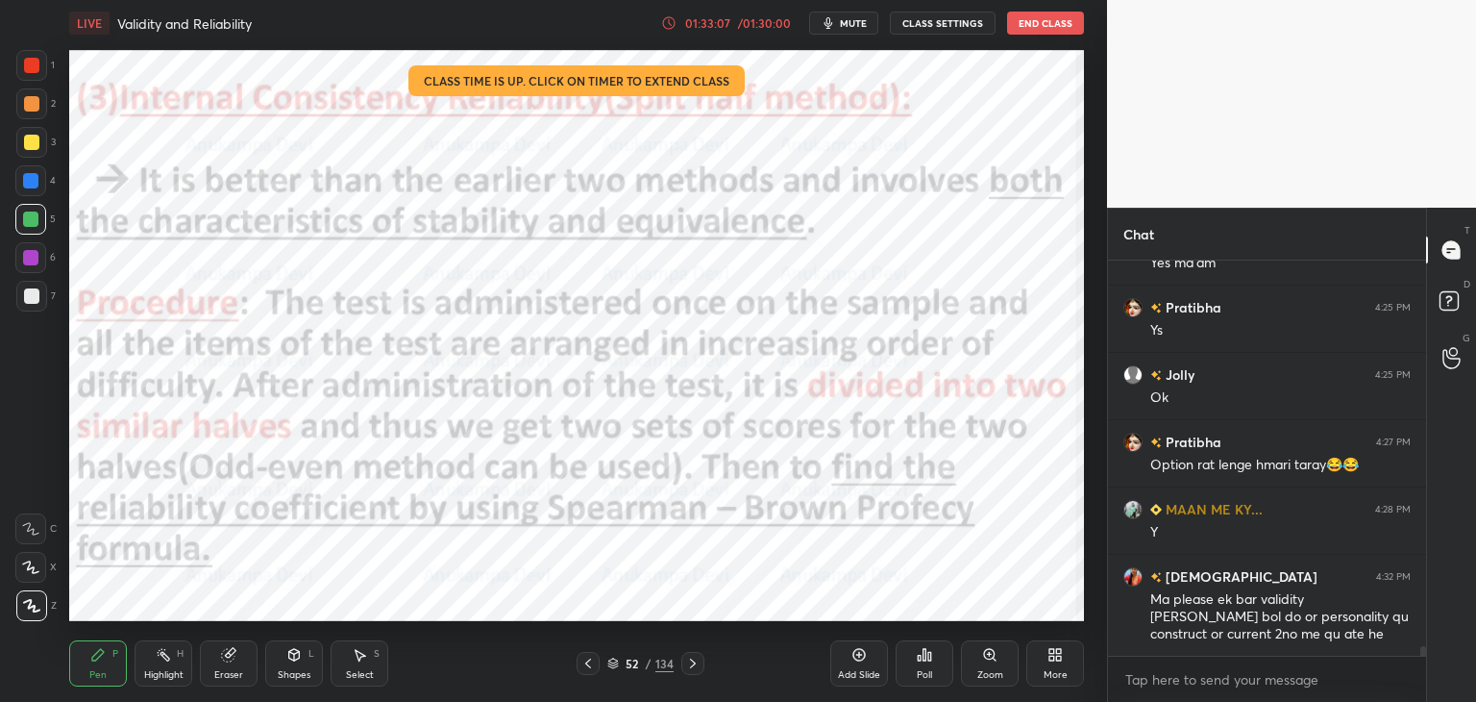
click at [692, 669] on icon at bounding box center [692, 663] width 15 height 15
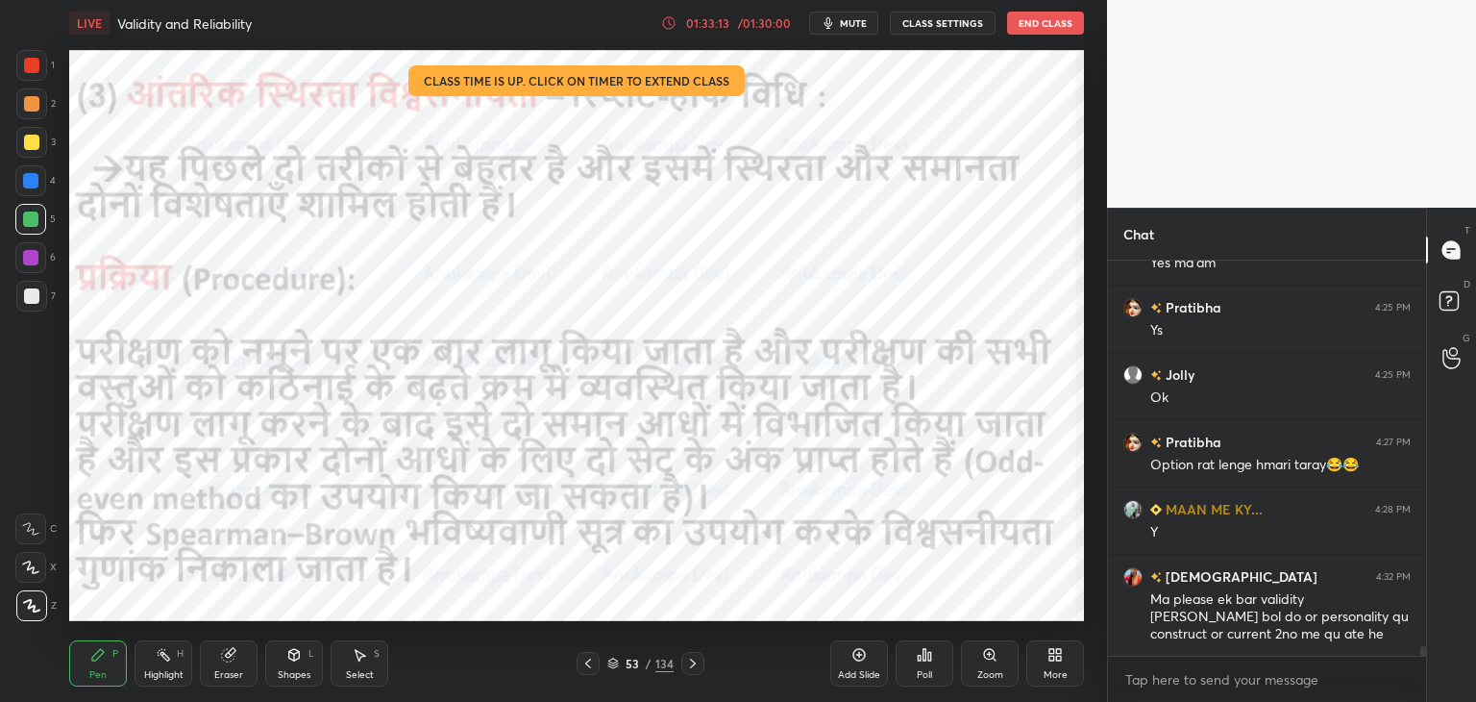
drag, startPoint x: 695, startPoint y: 666, endPoint x: 674, endPoint y: 638, distance: 35.0
click at [694, 666] on icon at bounding box center [692, 663] width 15 height 15
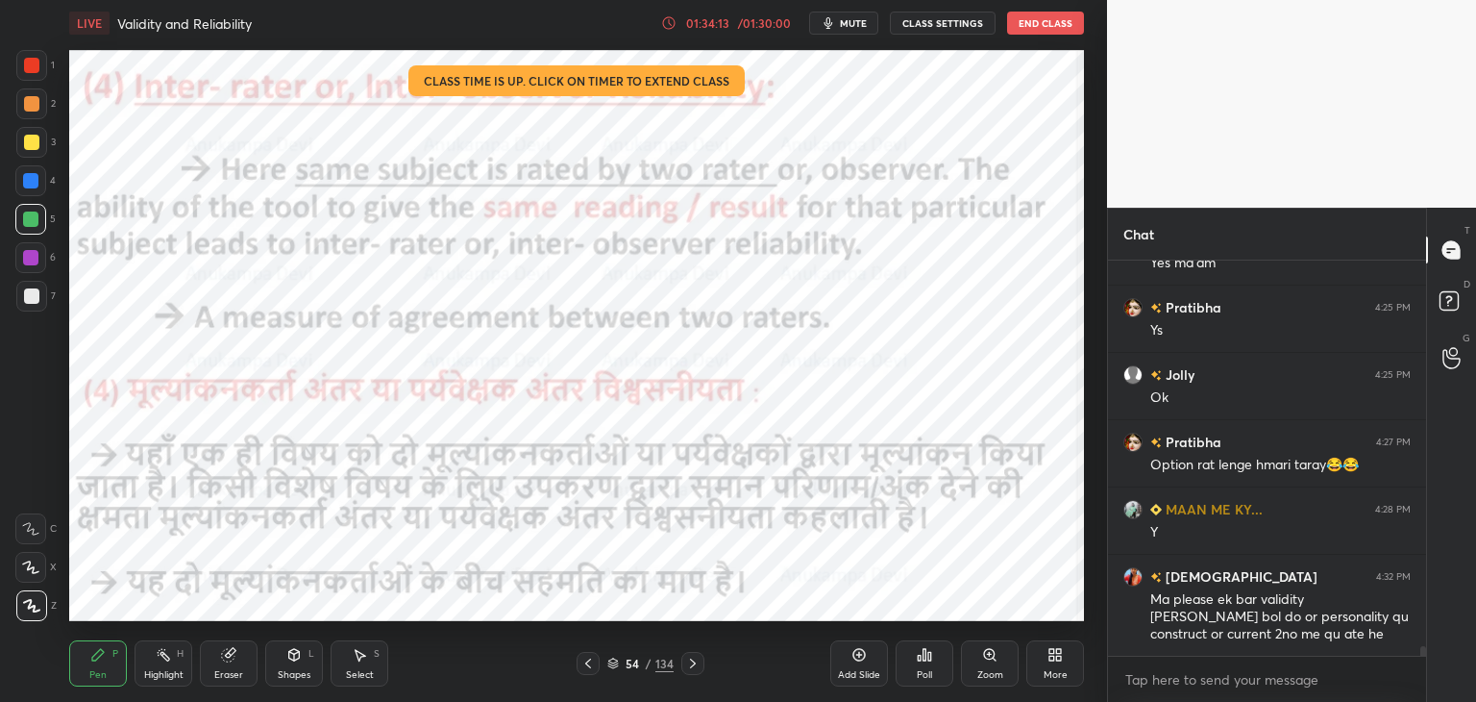
scroll to position [15164, 0]
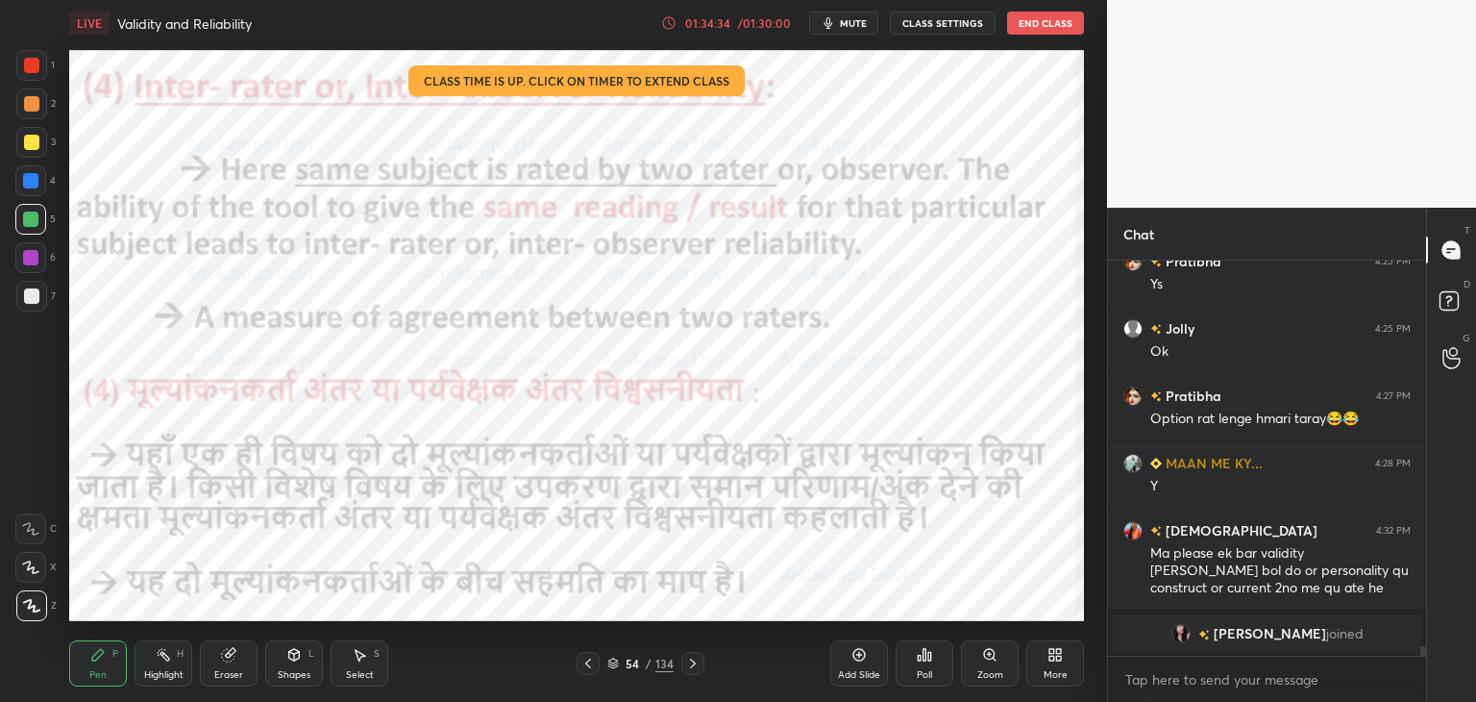
click at [608, 662] on icon at bounding box center [613, 663] width 12 height 12
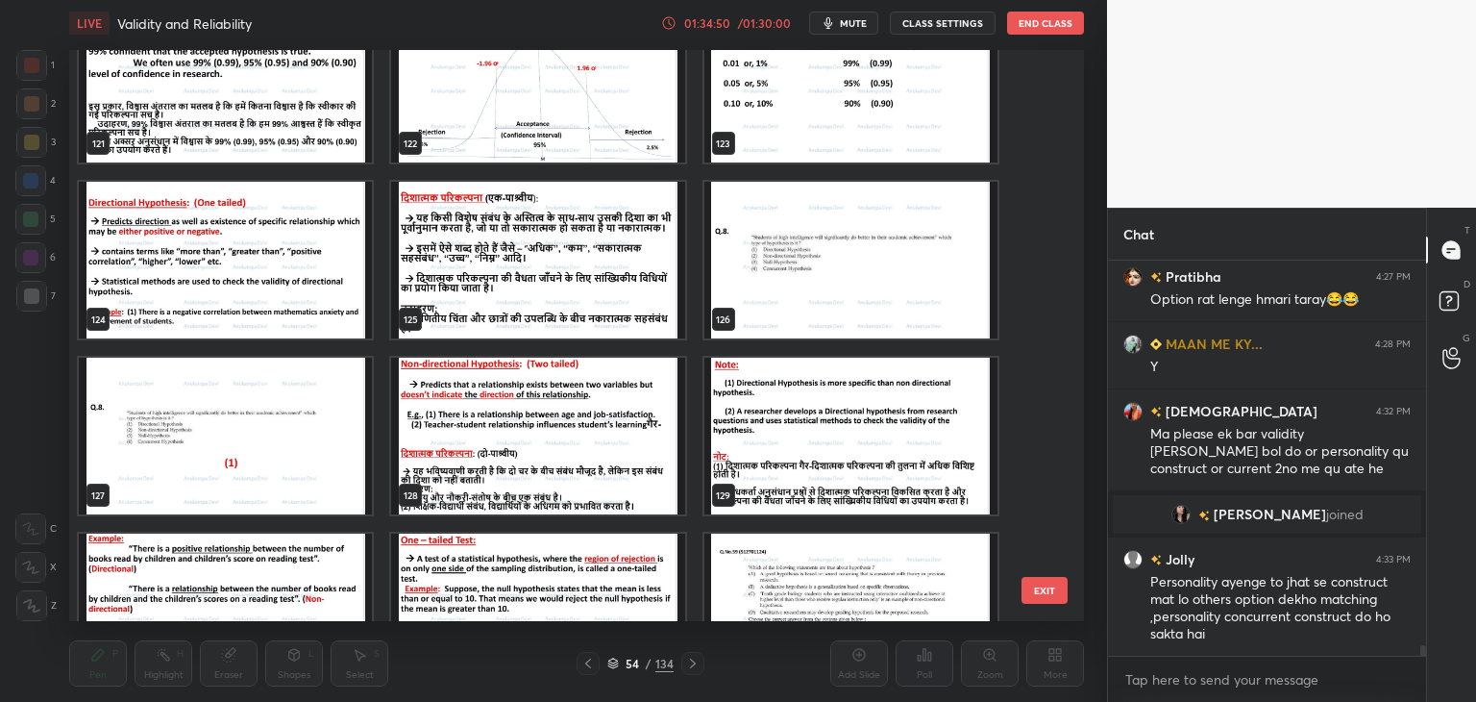
scroll to position [7344, 0]
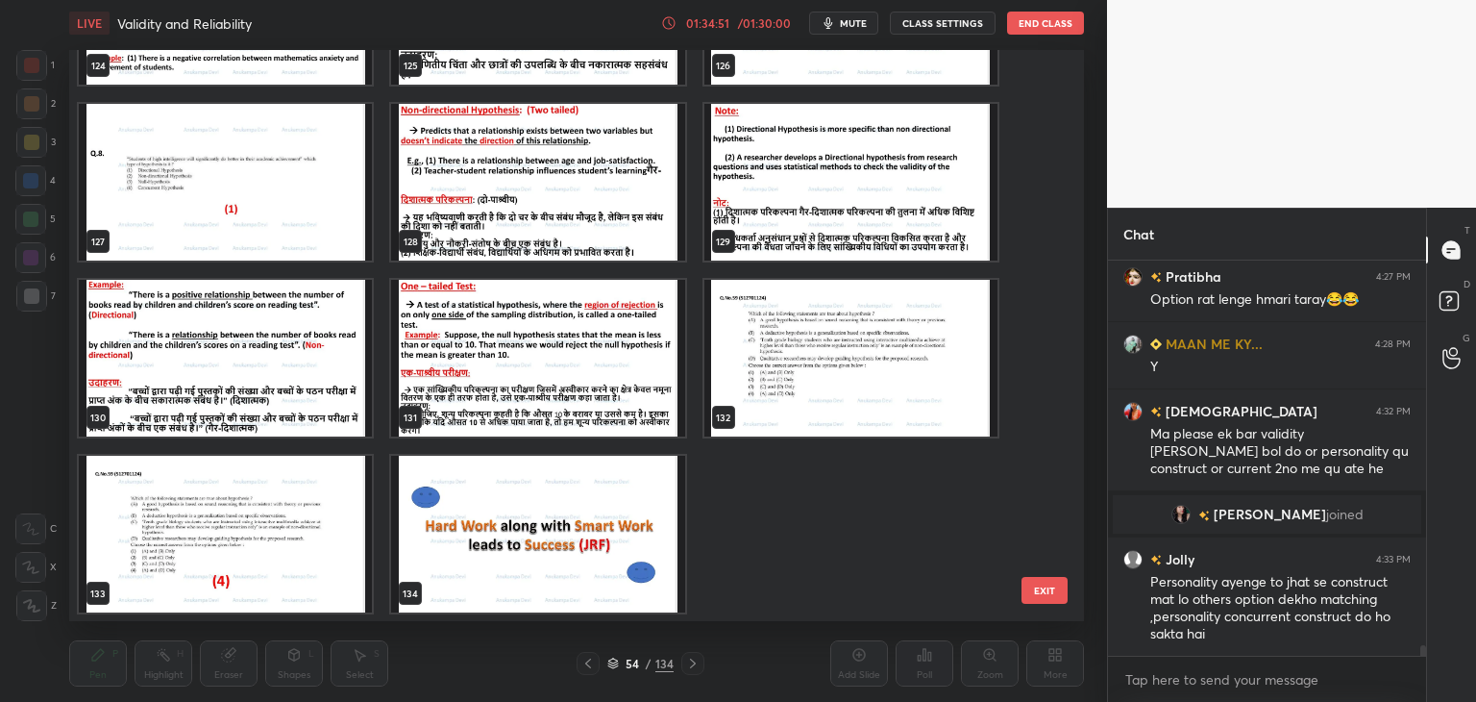
click at [589, 539] on img "grid" at bounding box center [537, 534] width 293 height 157
click at [588, 539] on img "grid" at bounding box center [537, 534] width 293 height 157
click at [589, 541] on img "grid" at bounding box center [537, 534] width 293 height 157
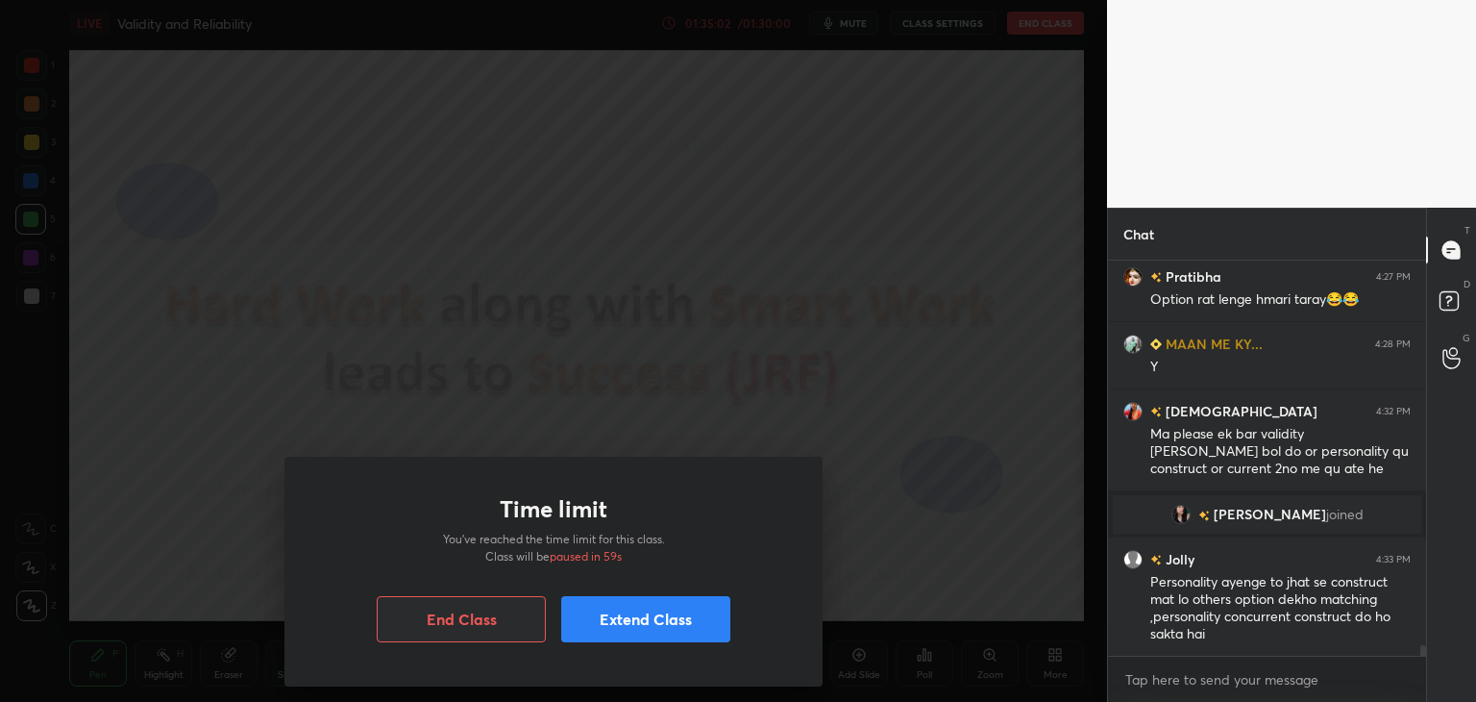
drag, startPoint x: 666, startPoint y: 628, endPoint x: 670, endPoint y: 601, distance: 27.2
click at [666, 626] on button "Extend Class" at bounding box center [645, 619] width 169 height 46
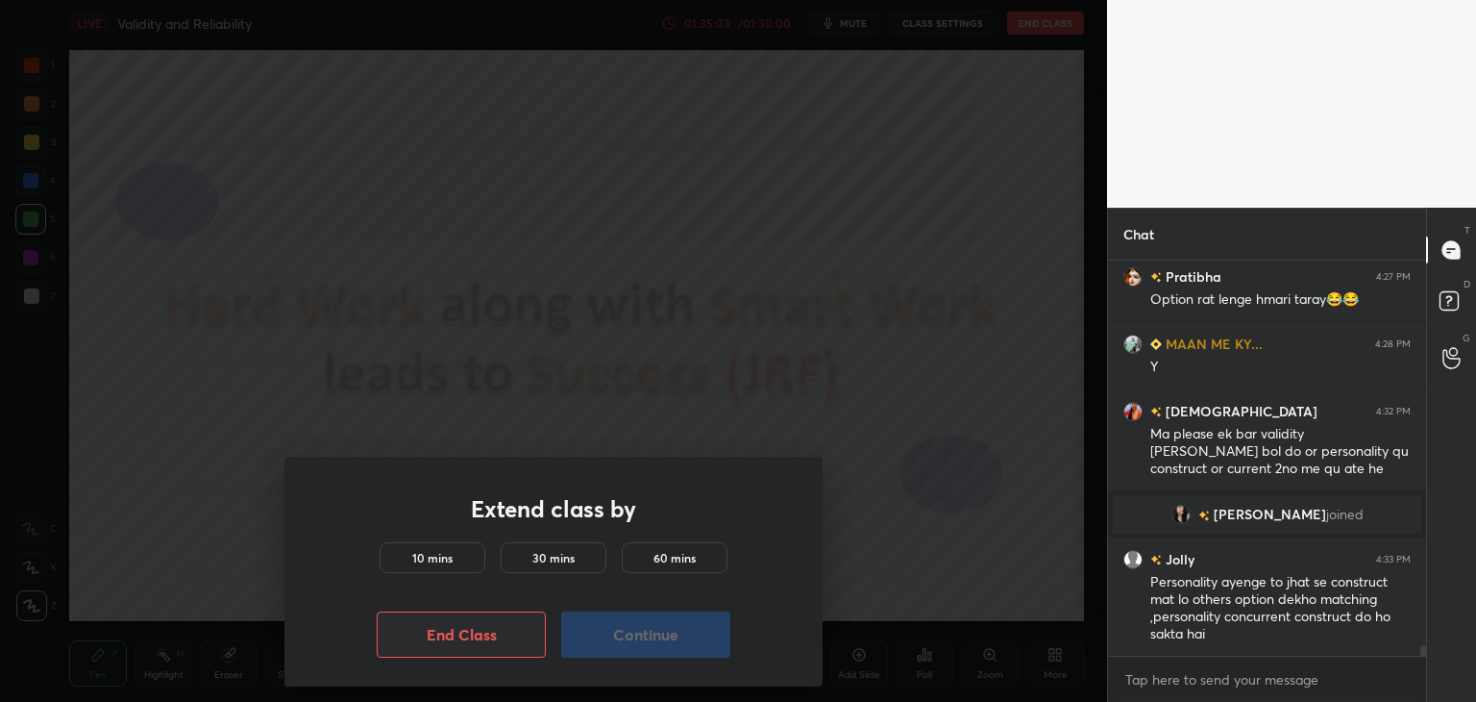
click at [443, 559] on h5 "10 mins" at bounding box center [432, 557] width 40 height 17
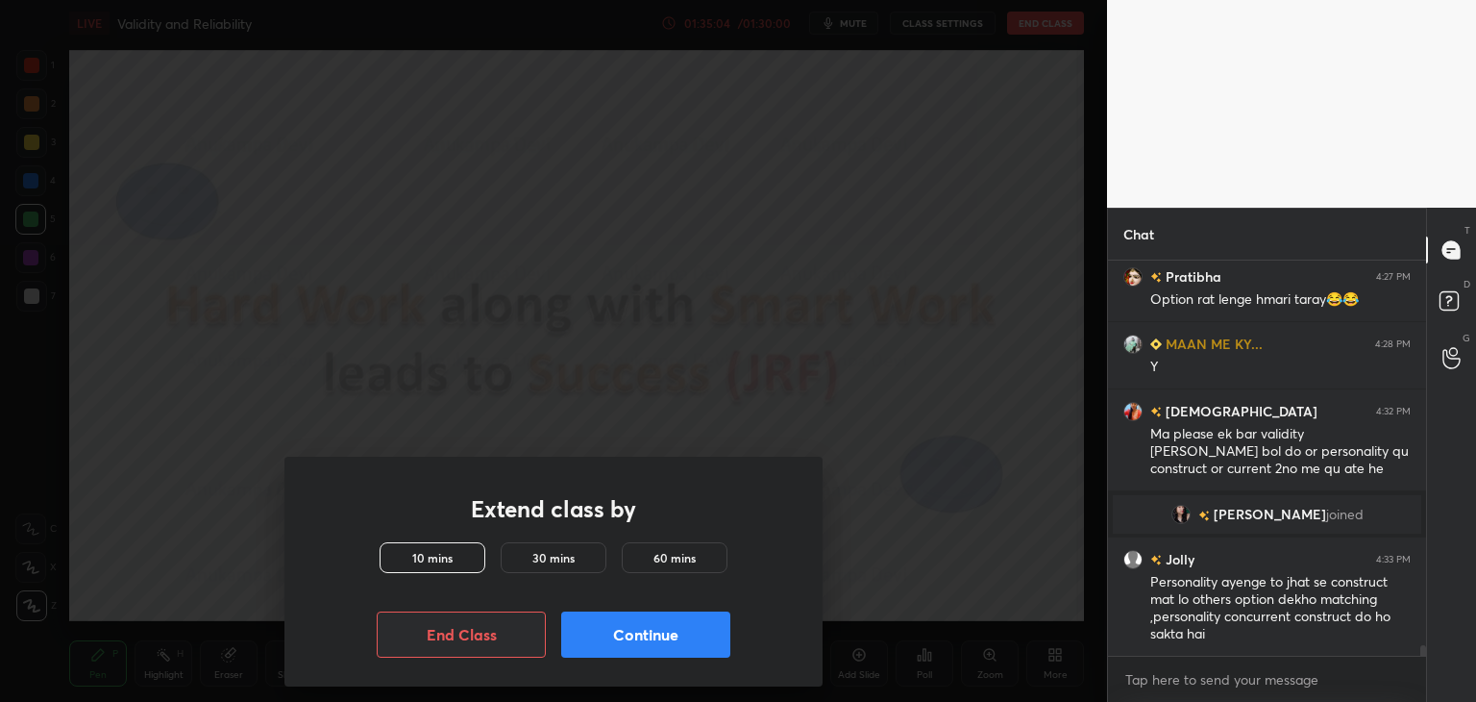
click at [639, 638] on button "Continue" at bounding box center [645, 634] width 169 height 46
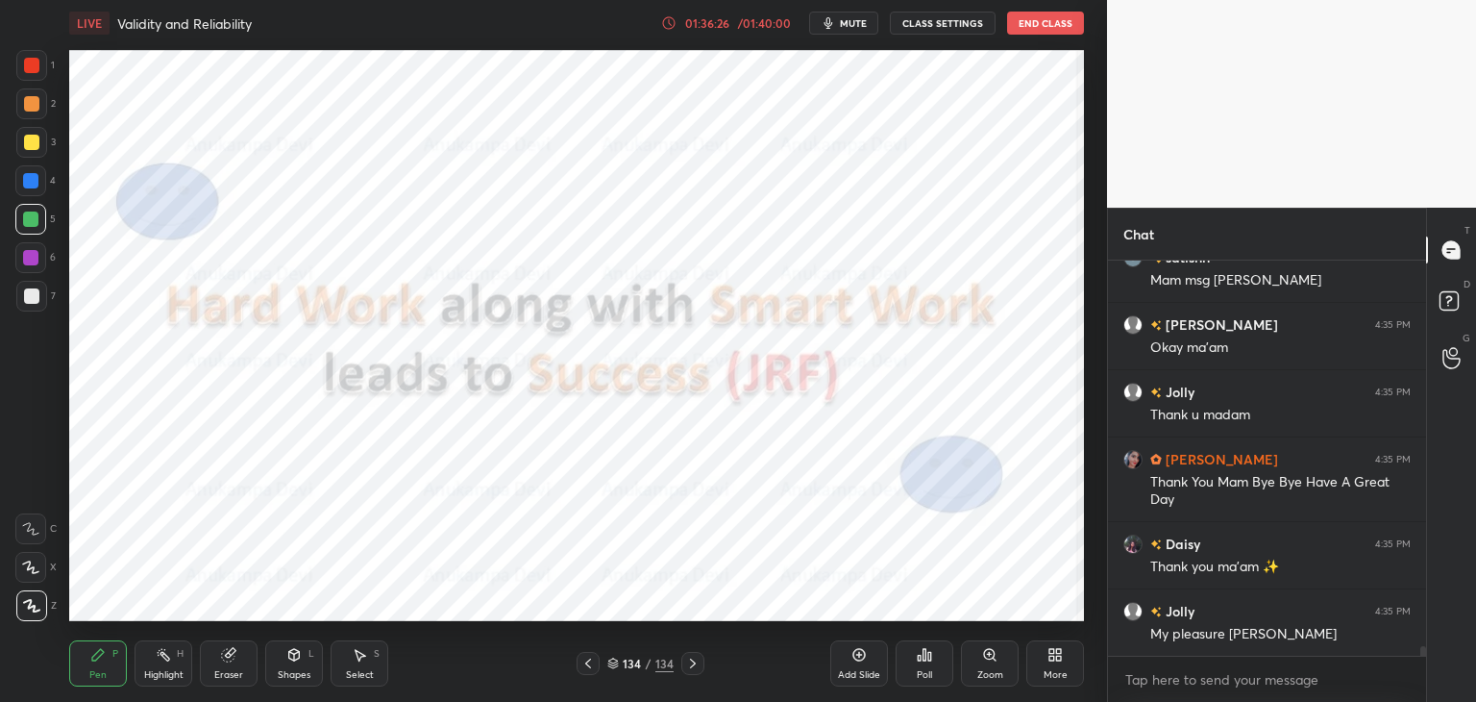
scroll to position [15941, 0]
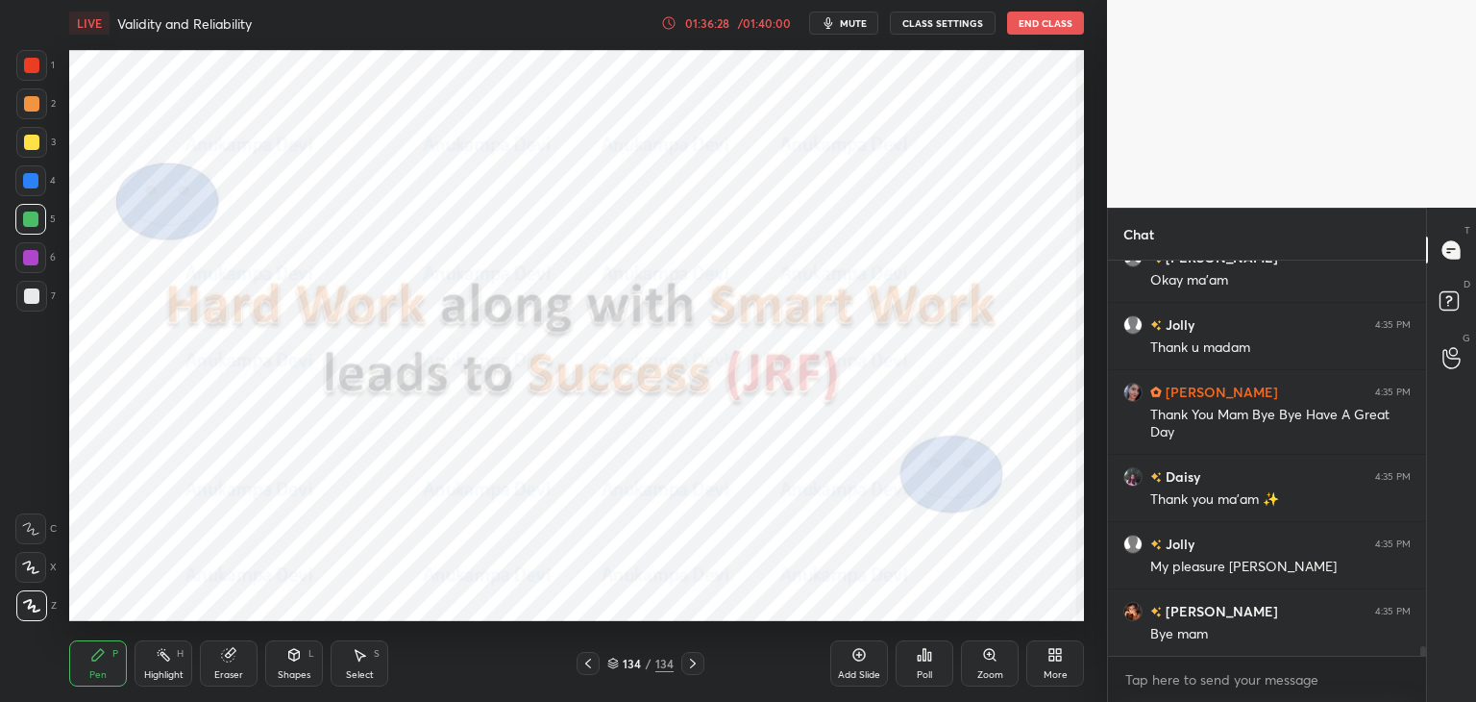
click at [1030, 26] on button "End Class" at bounding box center [1045, 23] width 77 height 23
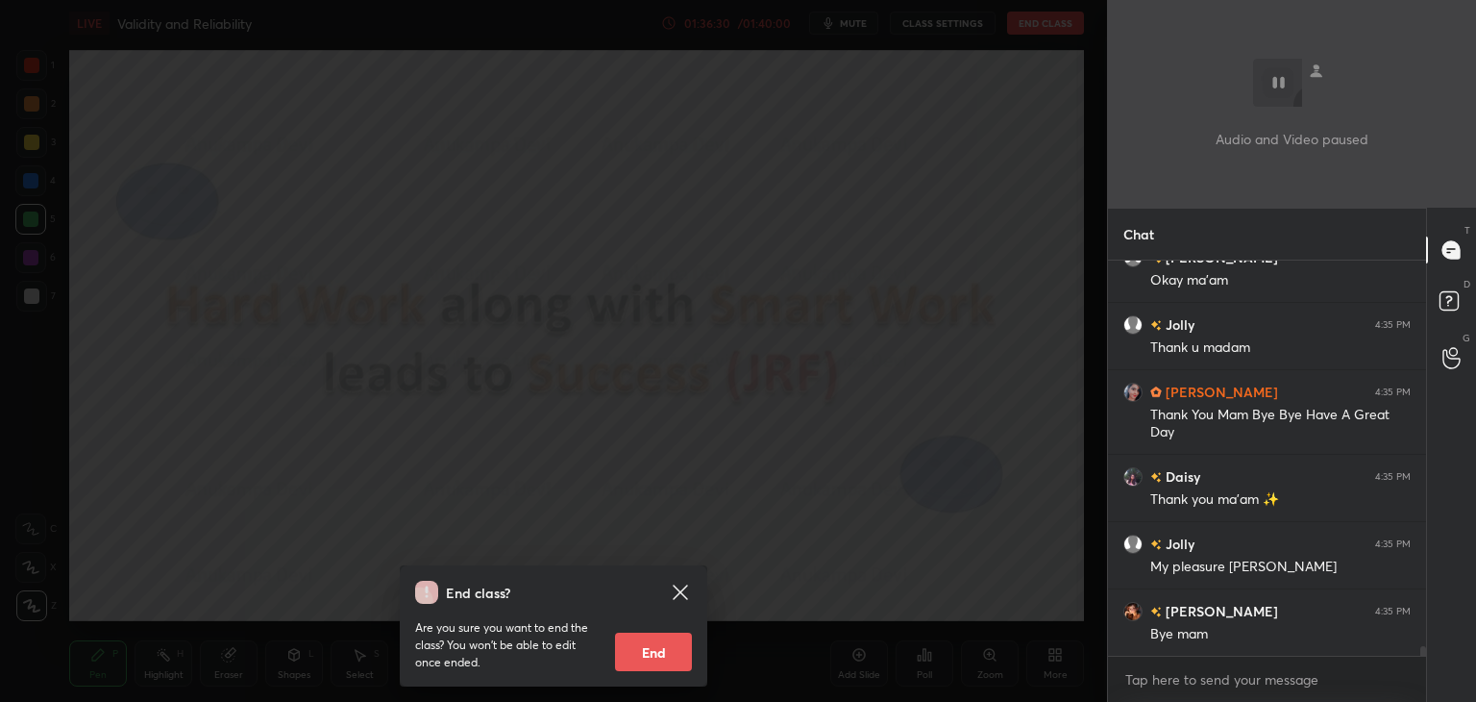
click at [659, 657] on button "End" at bounding box center [653, 651] width 77 height 38
type textarea "x"
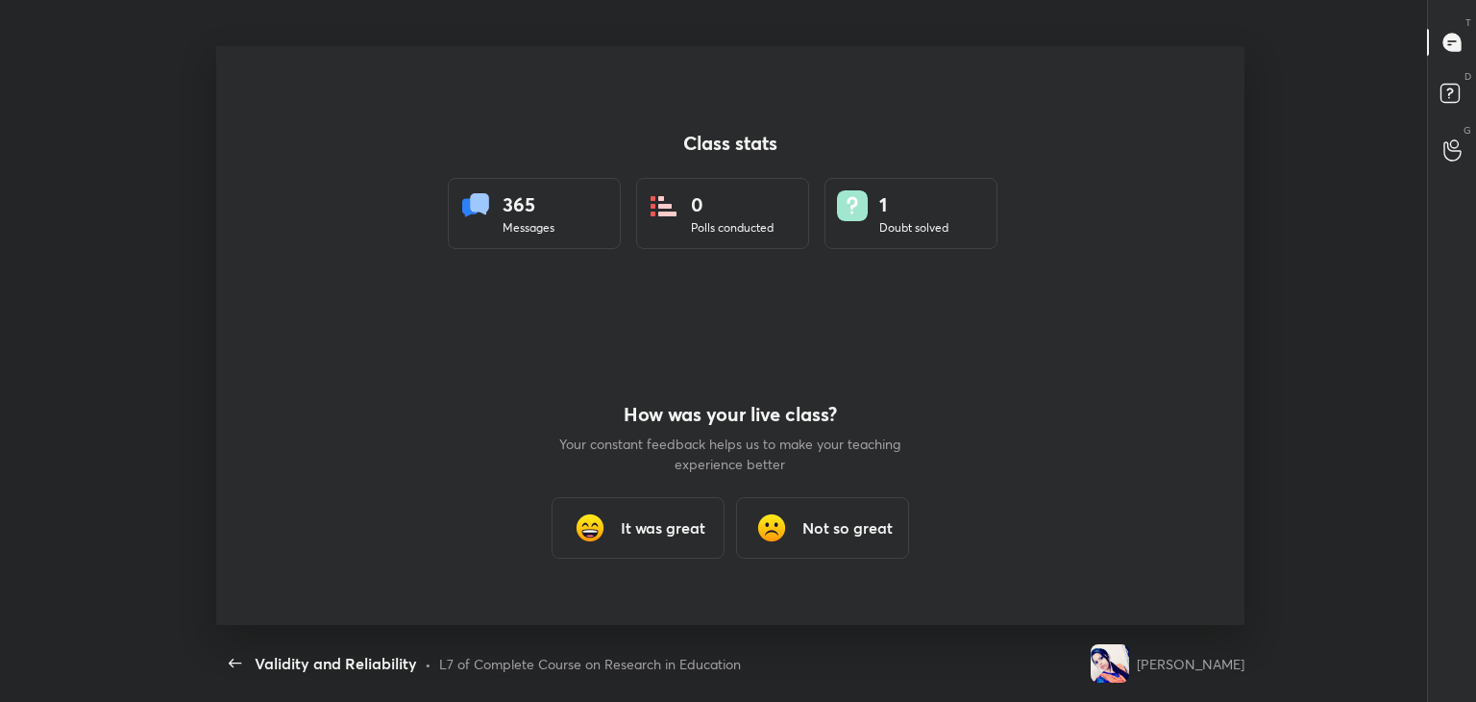
scroll to position [0, 0]
drag, startPoint x: 659, startPoint y: 535, endPoint x: 788, endPoint y: 520, distance: 129.7
click at [660, 535] on h3 "It was great" at bounding box center [663, 527] width 85 height 23
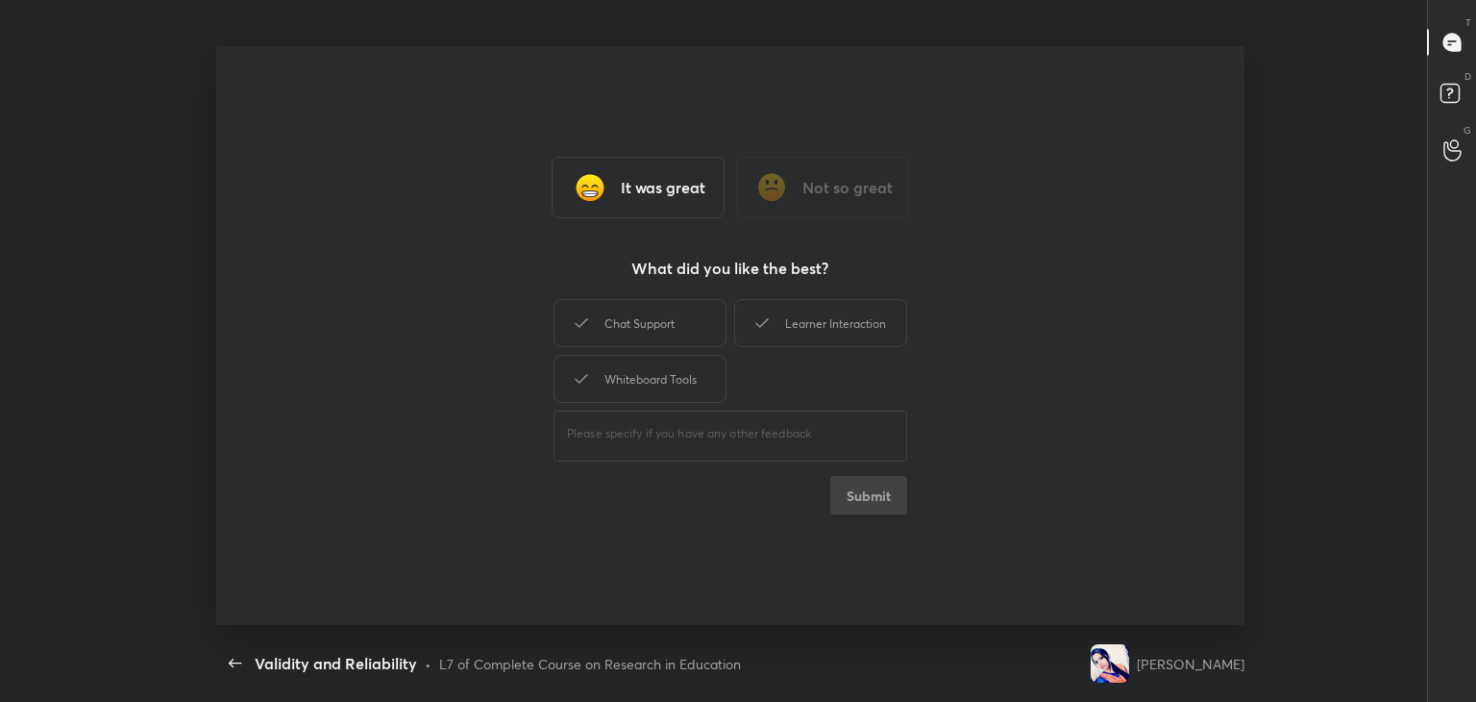
drag, startPoint x: 854, startPoint y: 328, endPoint x: 871, endPoint y: 443, distance: 116.6
click at [854, 329] on div "Learner Interaction" at bounding box center [820, 323] width 173 height 48
click at [873, 505] on button "Submit" at bounding box center [869, 495] width 77 height 38
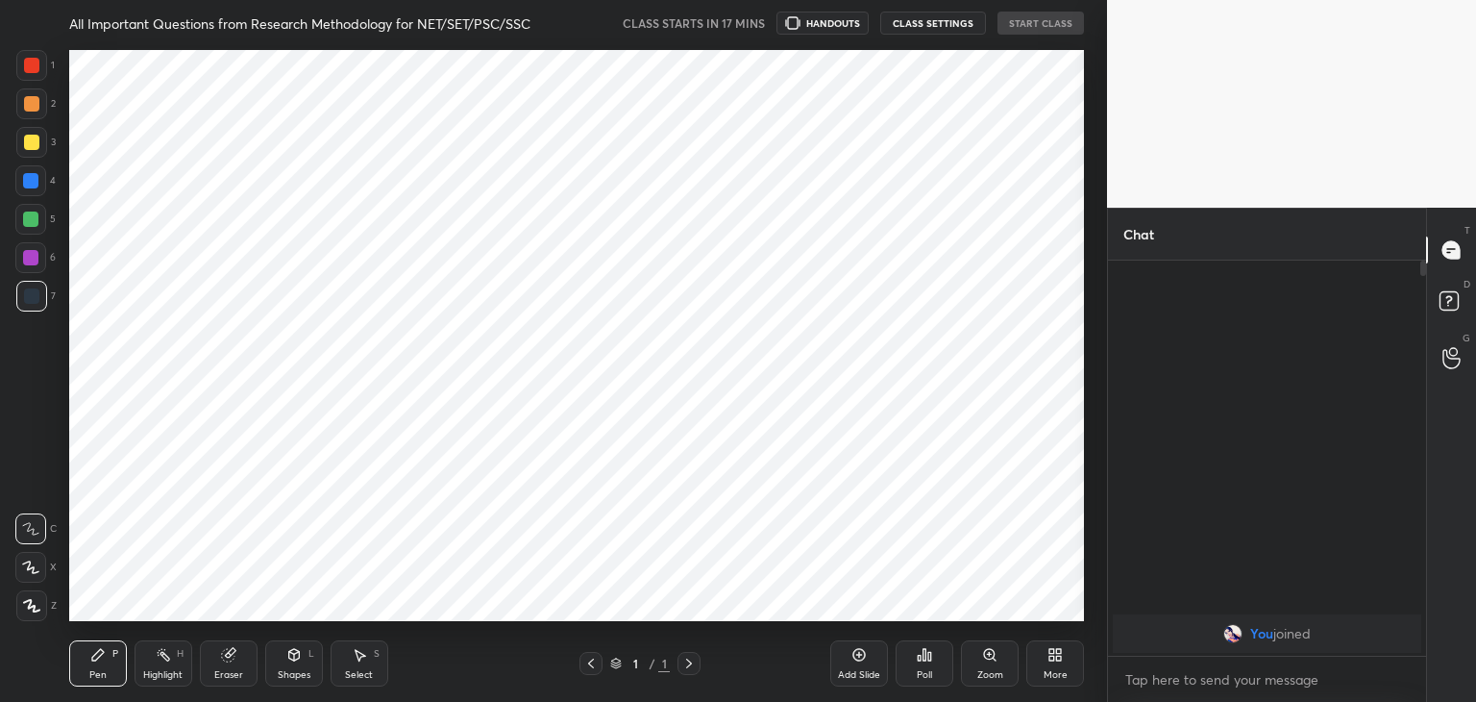
scroll to position [579, 1030]
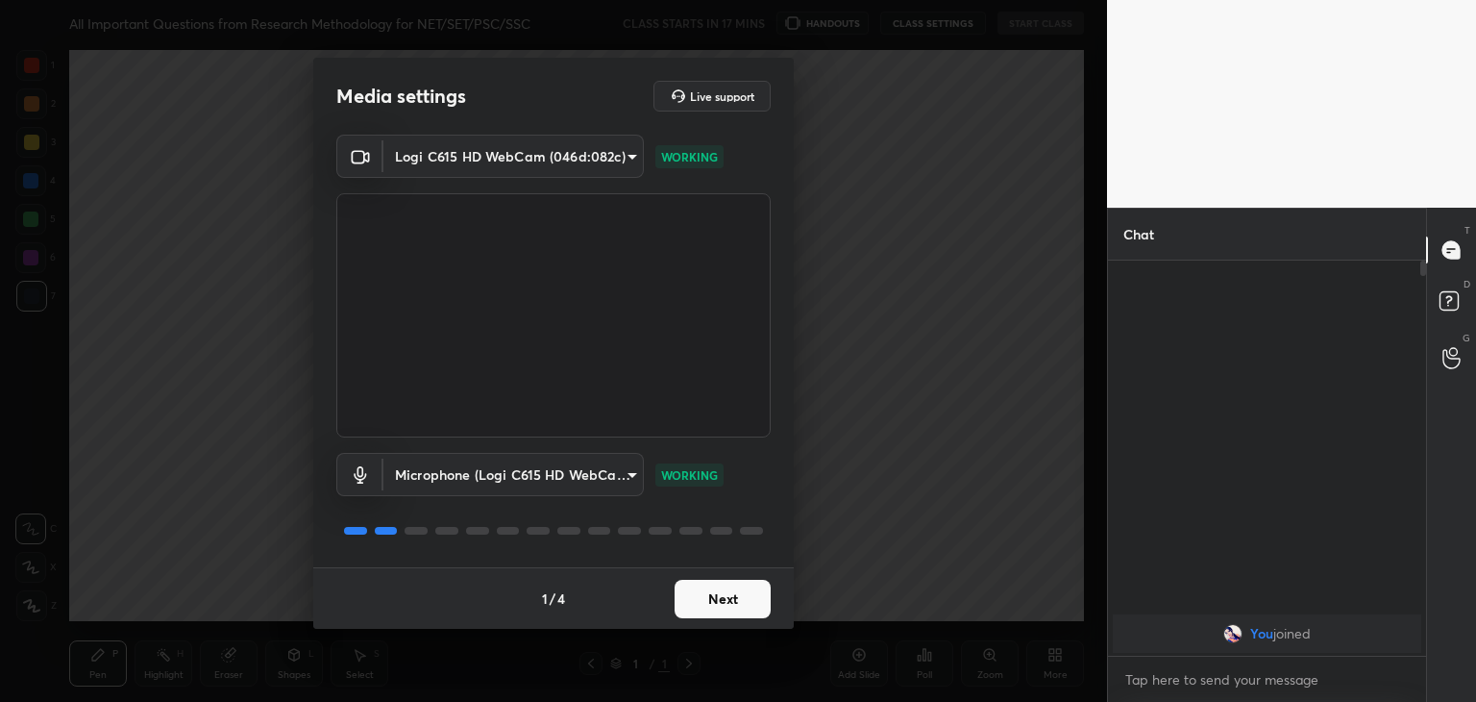
click at [742, 605] on button "Next" at bounding box center [723, 599] width 96 height 38
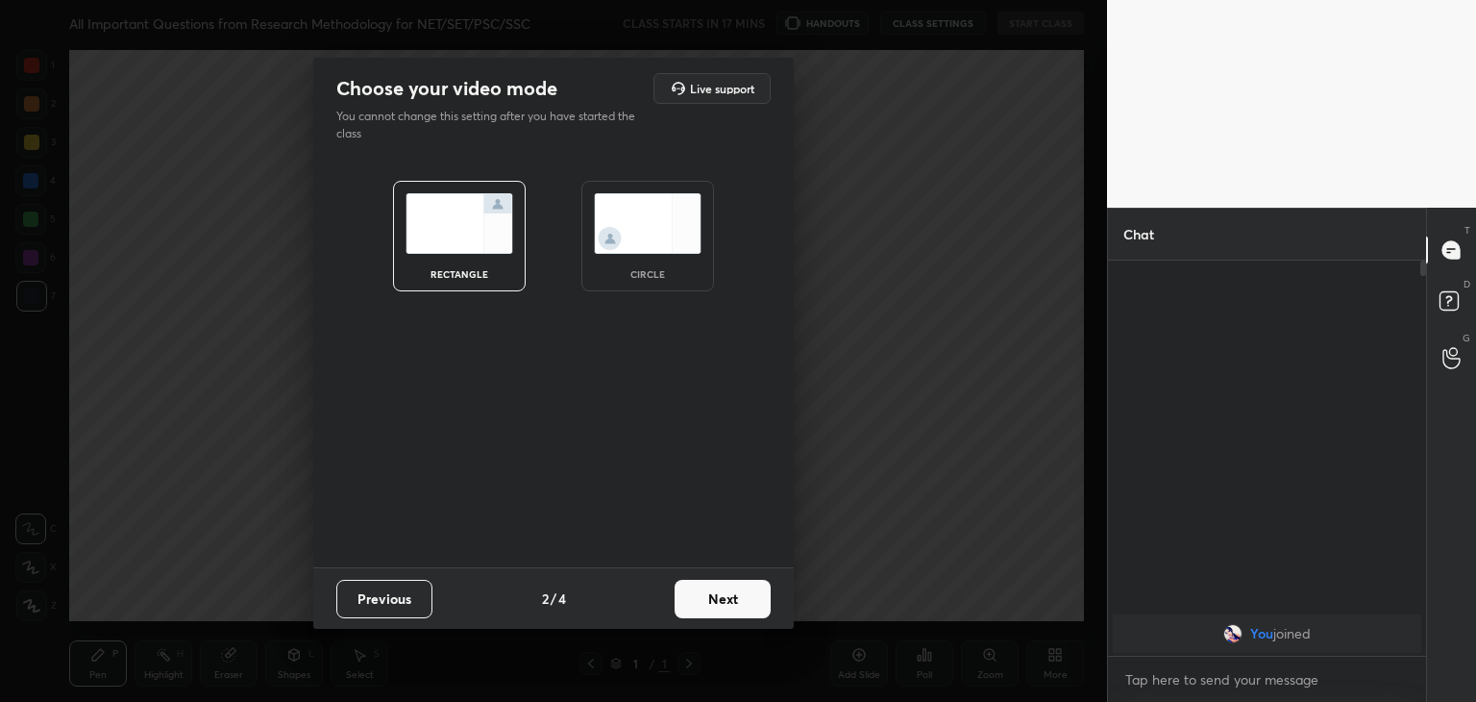
click at [742, 605] on button "Next" at bounding box center [723, 599] width 96 height 38
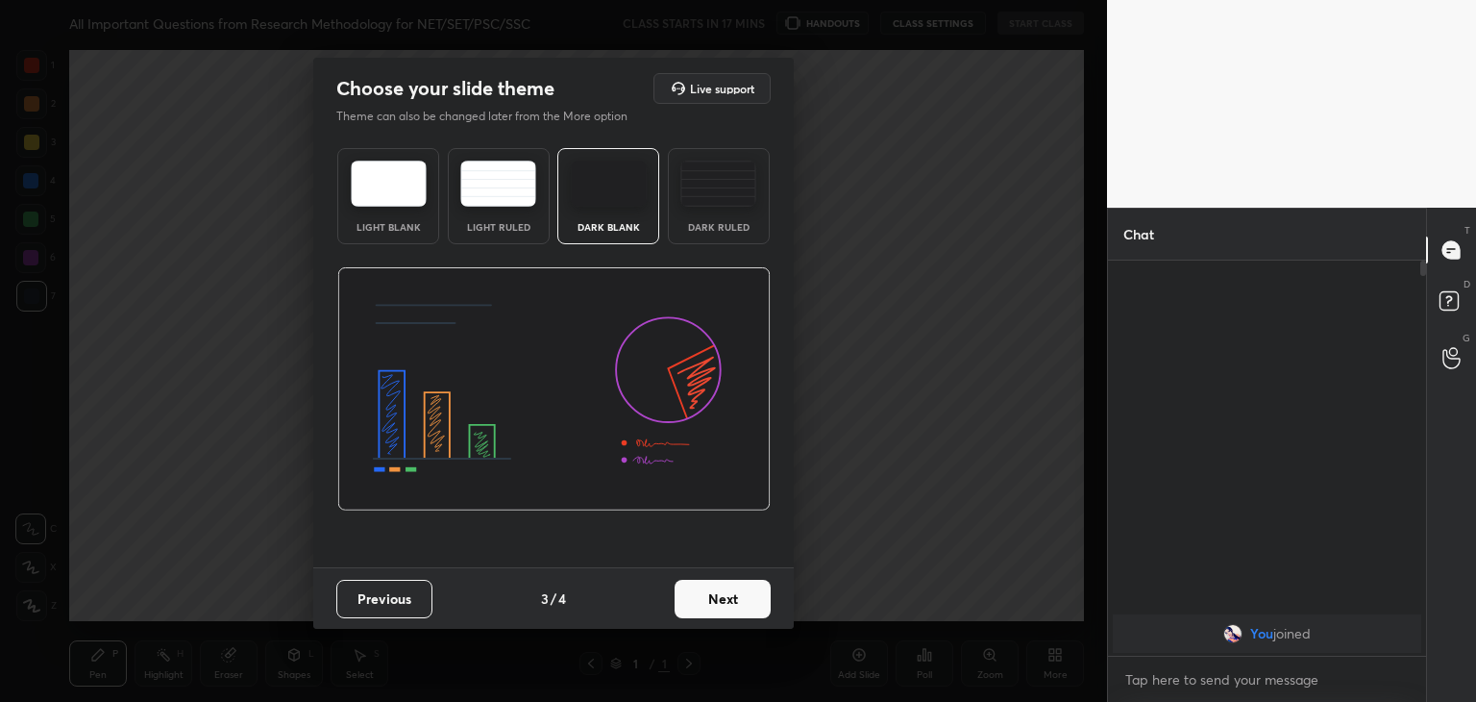
click at [712, 193] on img at bounding box center [719, 184] width 76 height 46
click at [736, 598] on button "Next" at bounding box center [723, 599] width 96 height 38
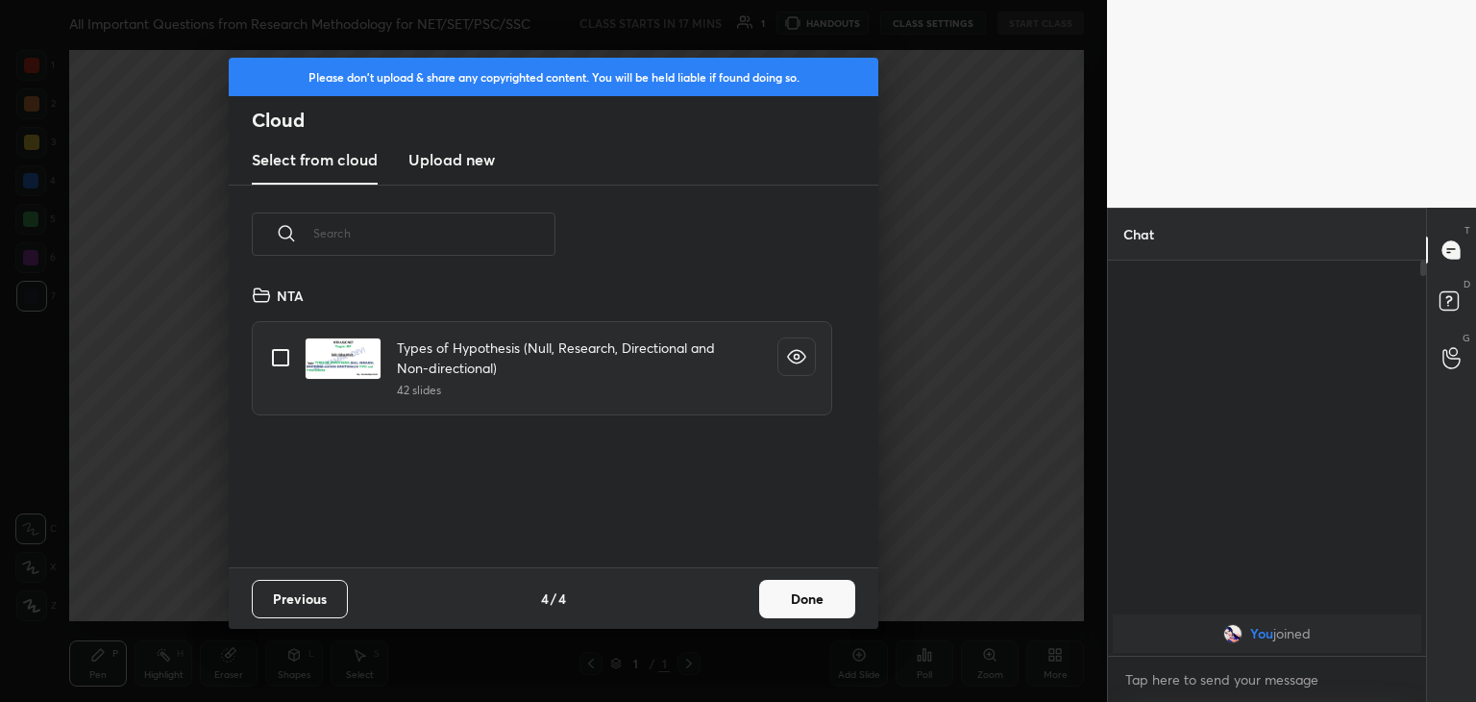
scroll to position [285, 617]
click at [448, 167] on h3 "Upload new" at bounding box center [452, 159] width 87 height 23
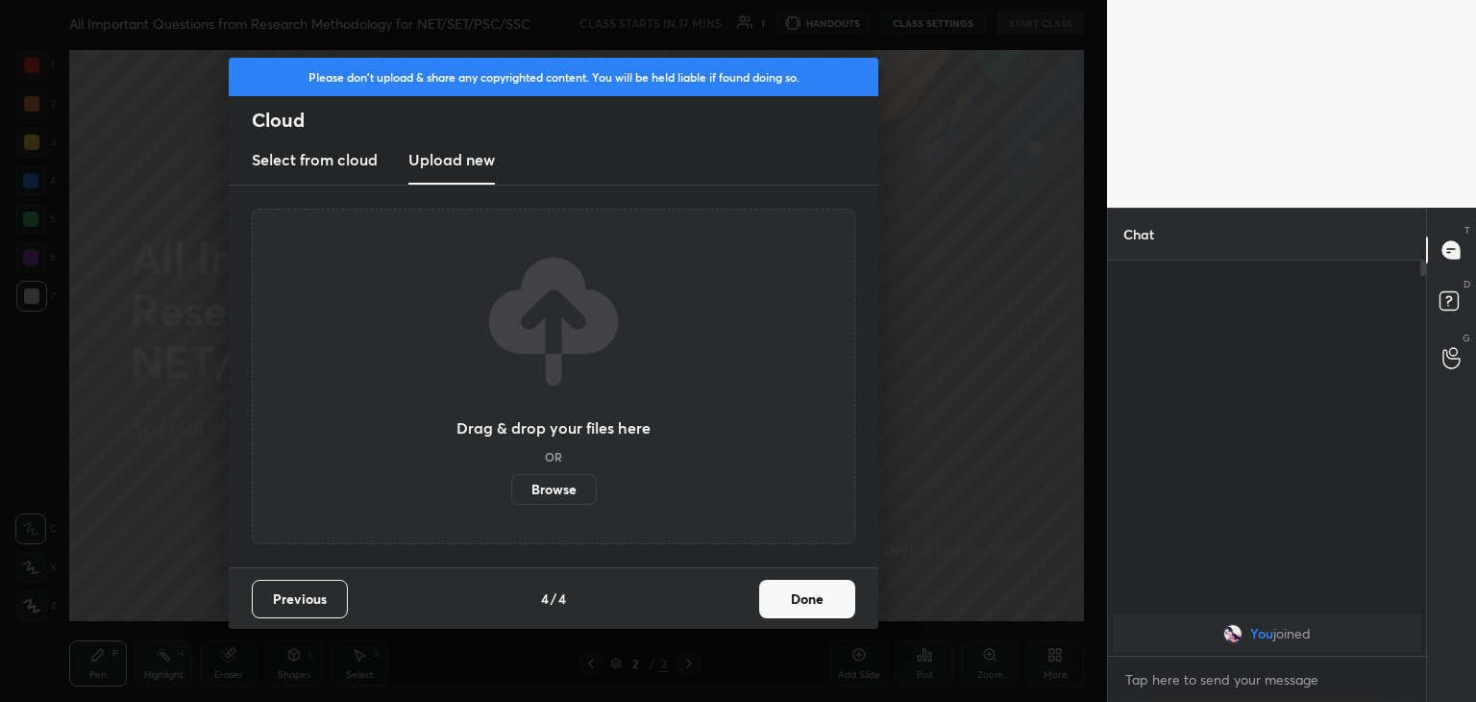
click at [562, 493] on label "Browse" at bounding box center [554, 489] width 86 height 31
click at [511, 493] on input "Browse" at bounding box center [511, 489] width 0 height 31
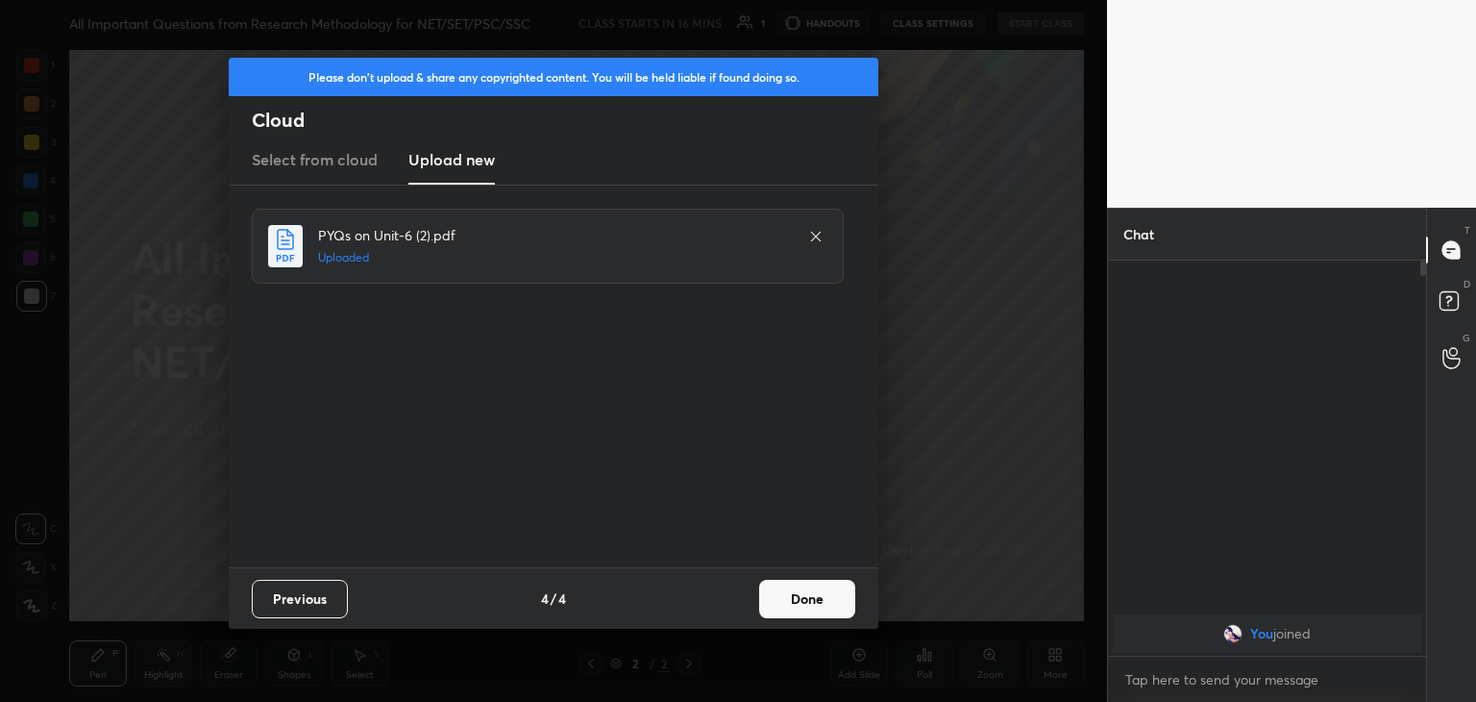
click at [794, 605] on button "Done" at bounding box center [807, 599] width 96 height 38
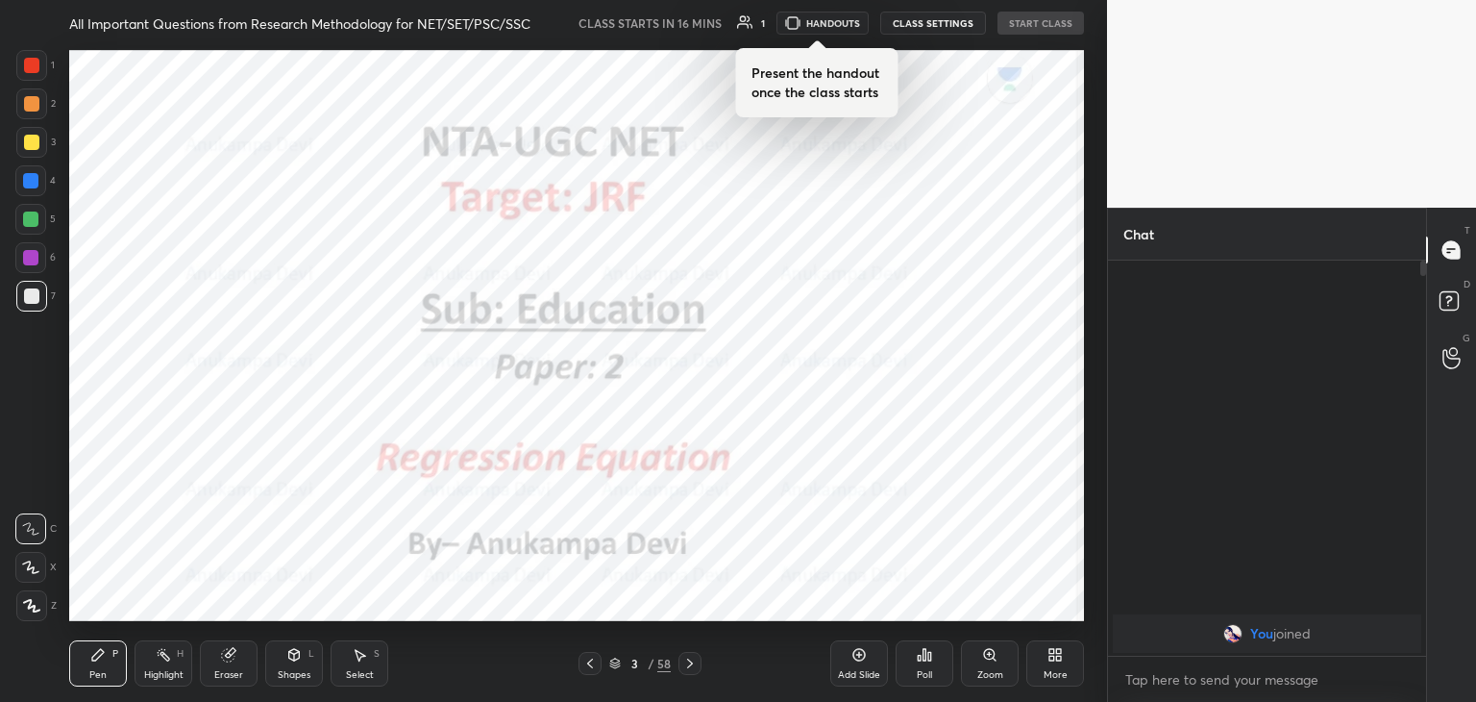
click at [592, 660] on icon at bounding box center [590, 663] width 15 height 15
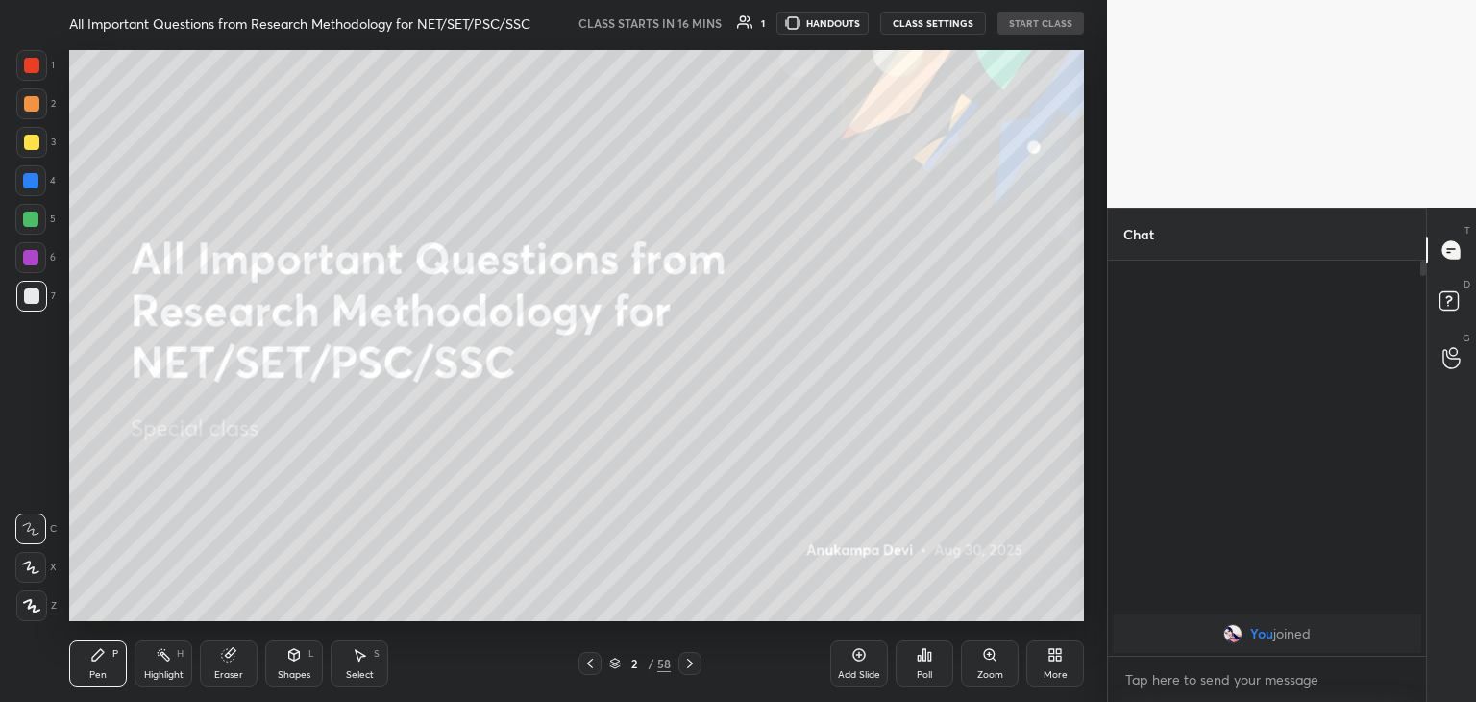
click at [26, 612] on icon at bounding box center [31, 605] width 17 height 13
click at [30, 259] on div at bounding box center [30, 257] width 15 height 15
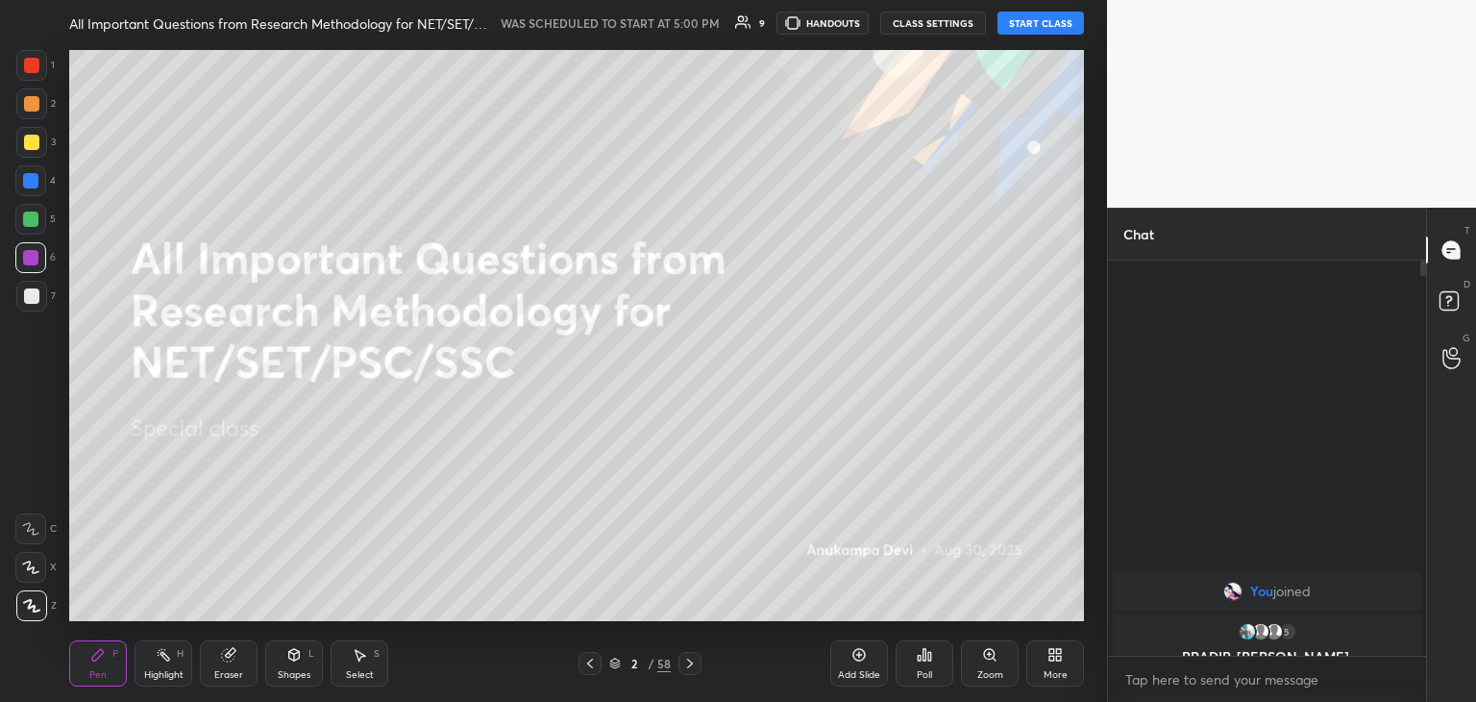
click at [1010, 19] on button "START CLASS" at bounding box center [1041, 23] width 87 height 23
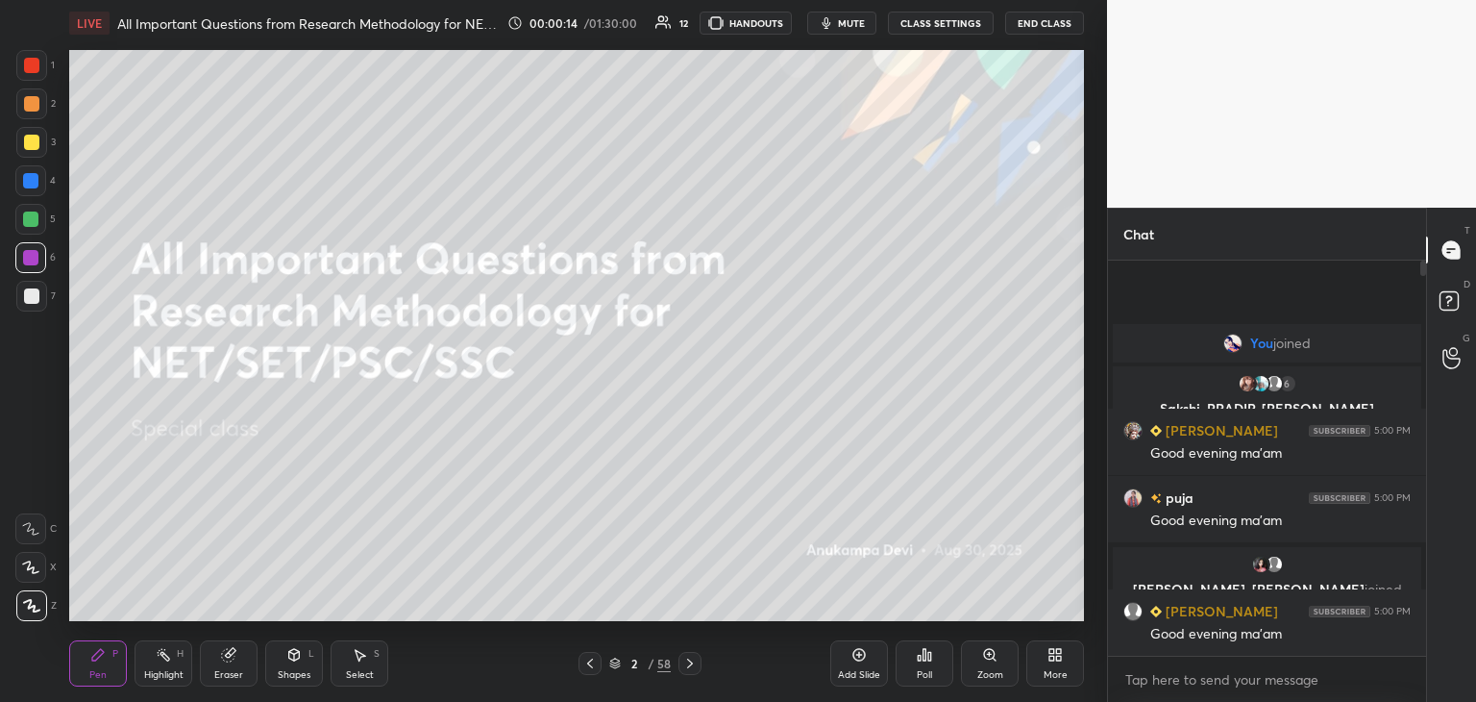
click at [34, 220] on div at bounding box center [30, 218] width 15 height 15
click at [30, 178] on div at bounding box center [30, 180] width 15 height 15
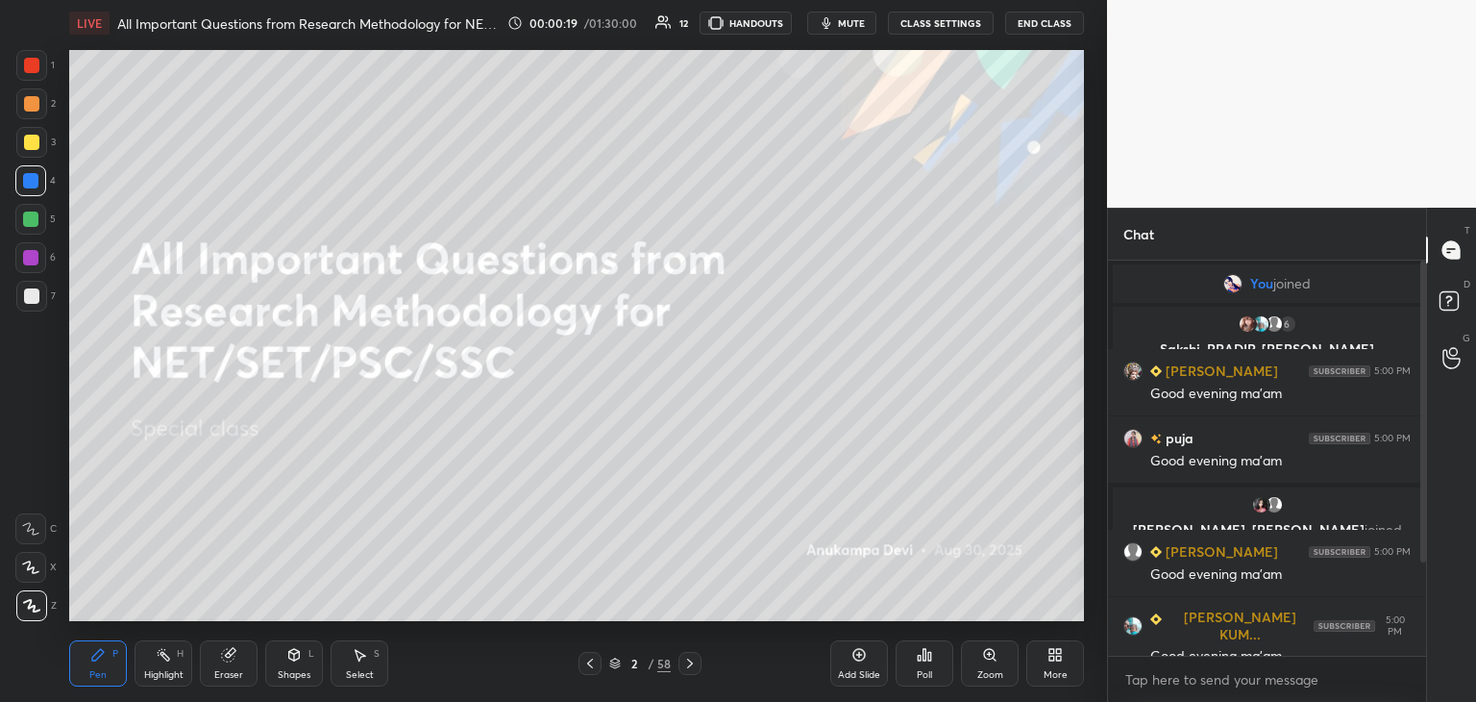
scroll to position [142, 0]
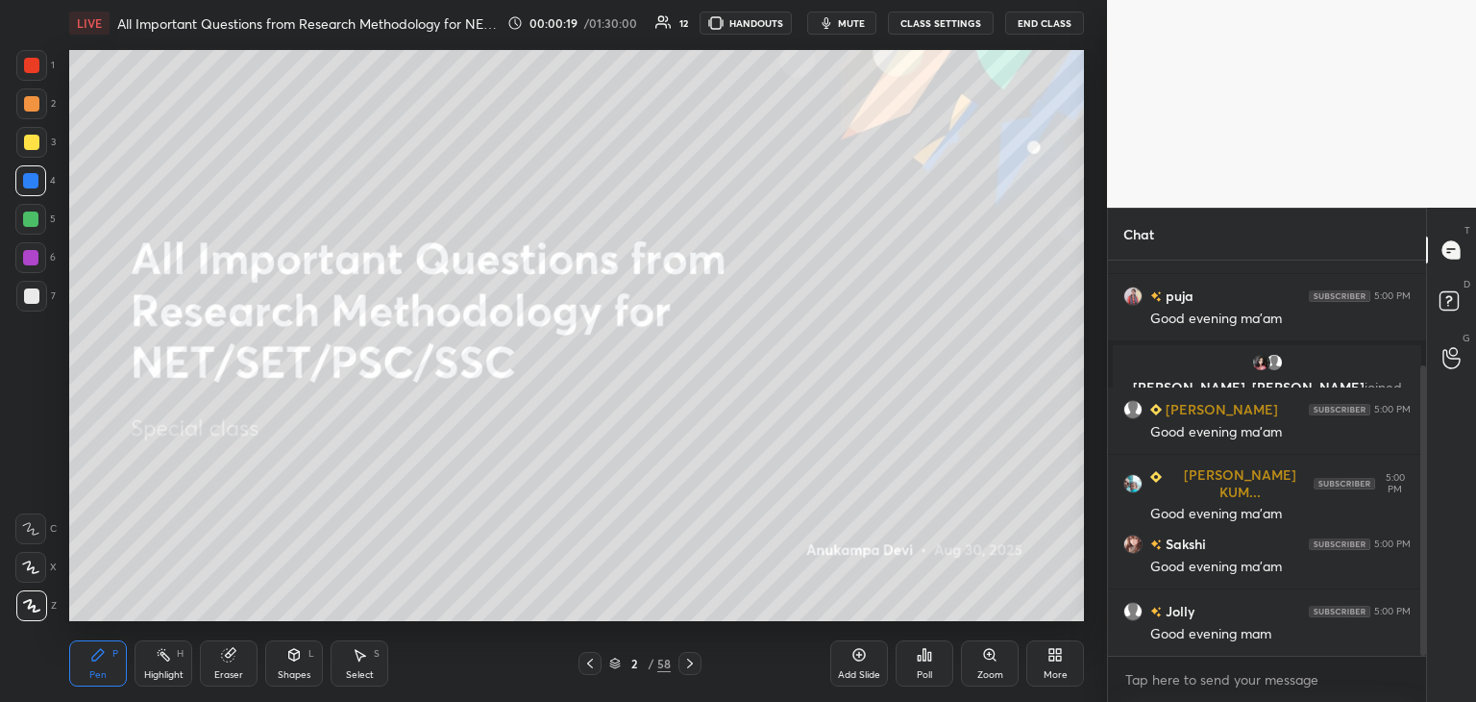
drag, startPoint x: 1422, startPoint y: 409, endPoint x: 1415, endPoint y: 458, distance: 49.5
click at [1423, 452] on div at bounding box center [1424, 510] width 6 height 290
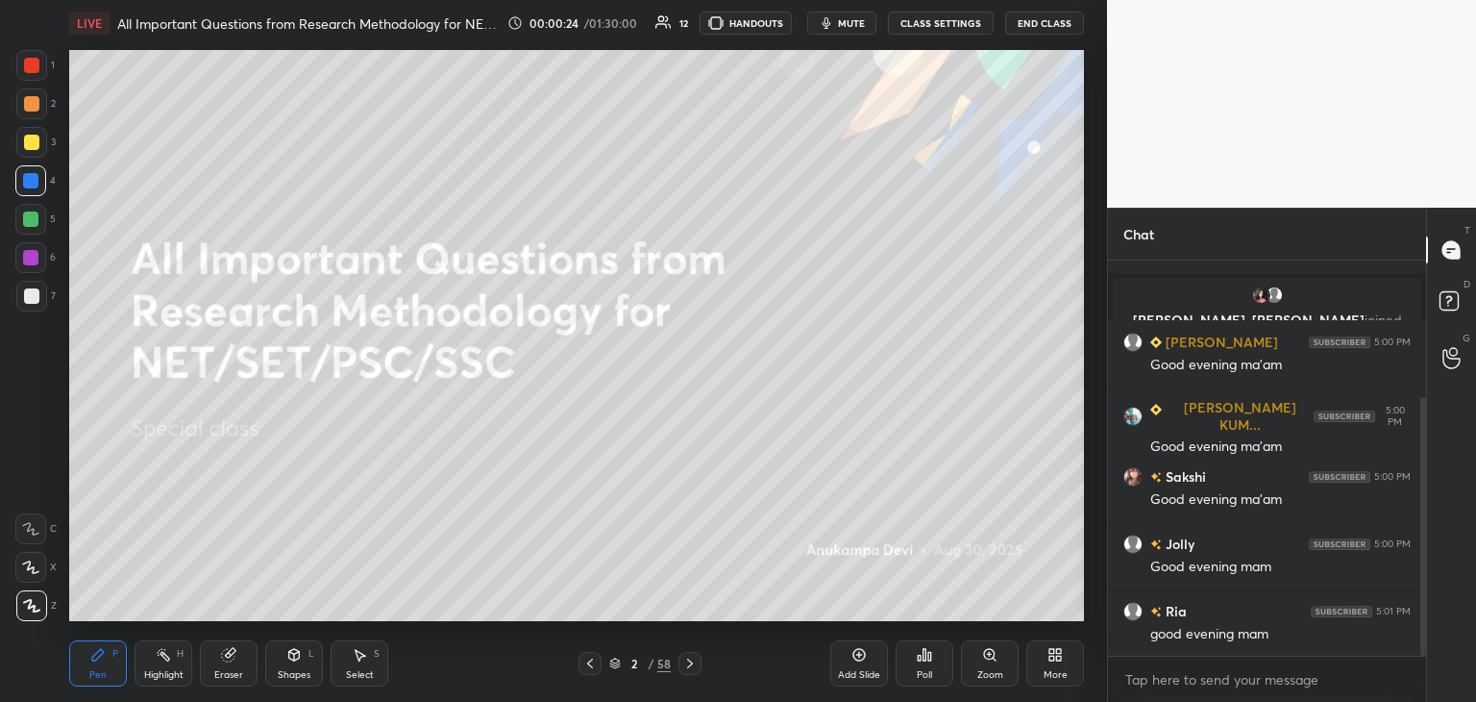
drag, startPoint x: 850, startPoint y: 24, endPoint x: 849, endPoint y: 49, distance: 25.0
click at [852, 24] on span "mute" at bounding box center [851, 22] width 27 height 13
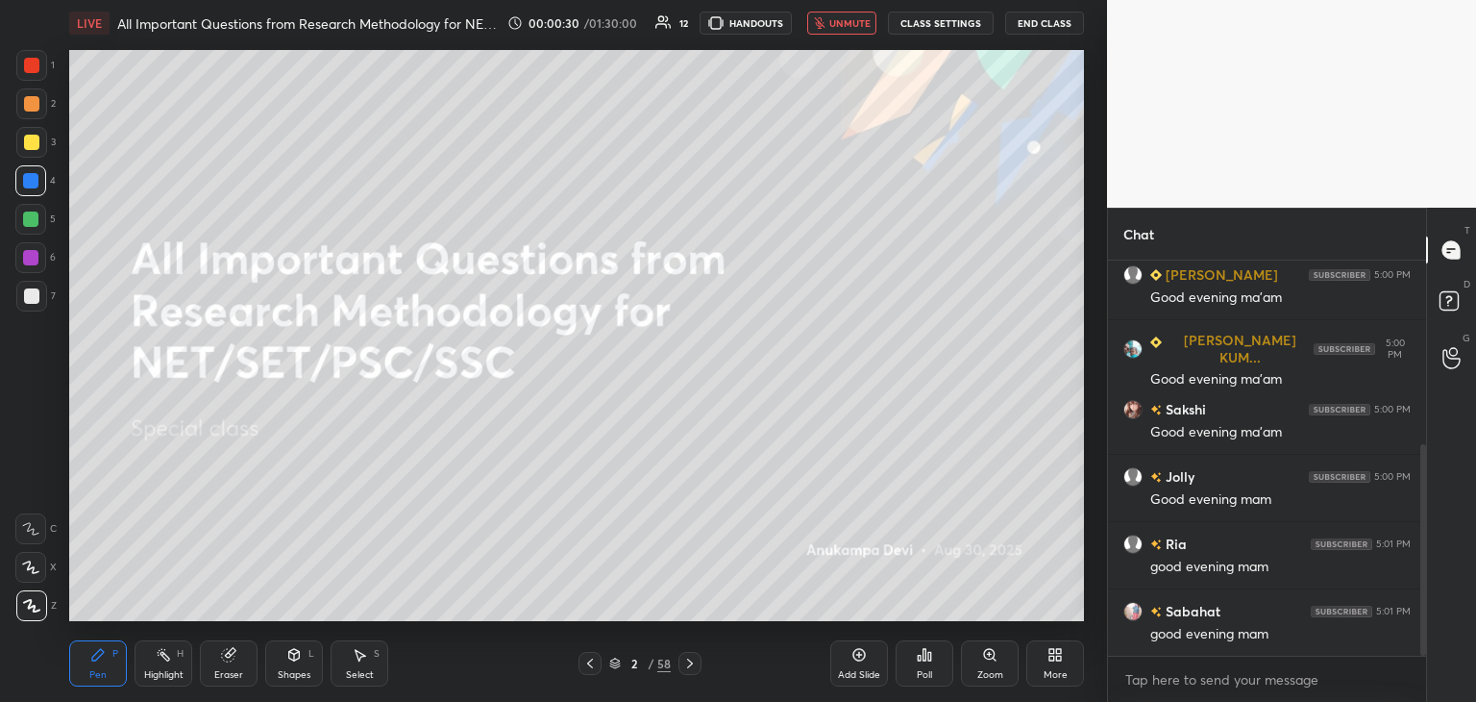
scroll to position [344, 0]
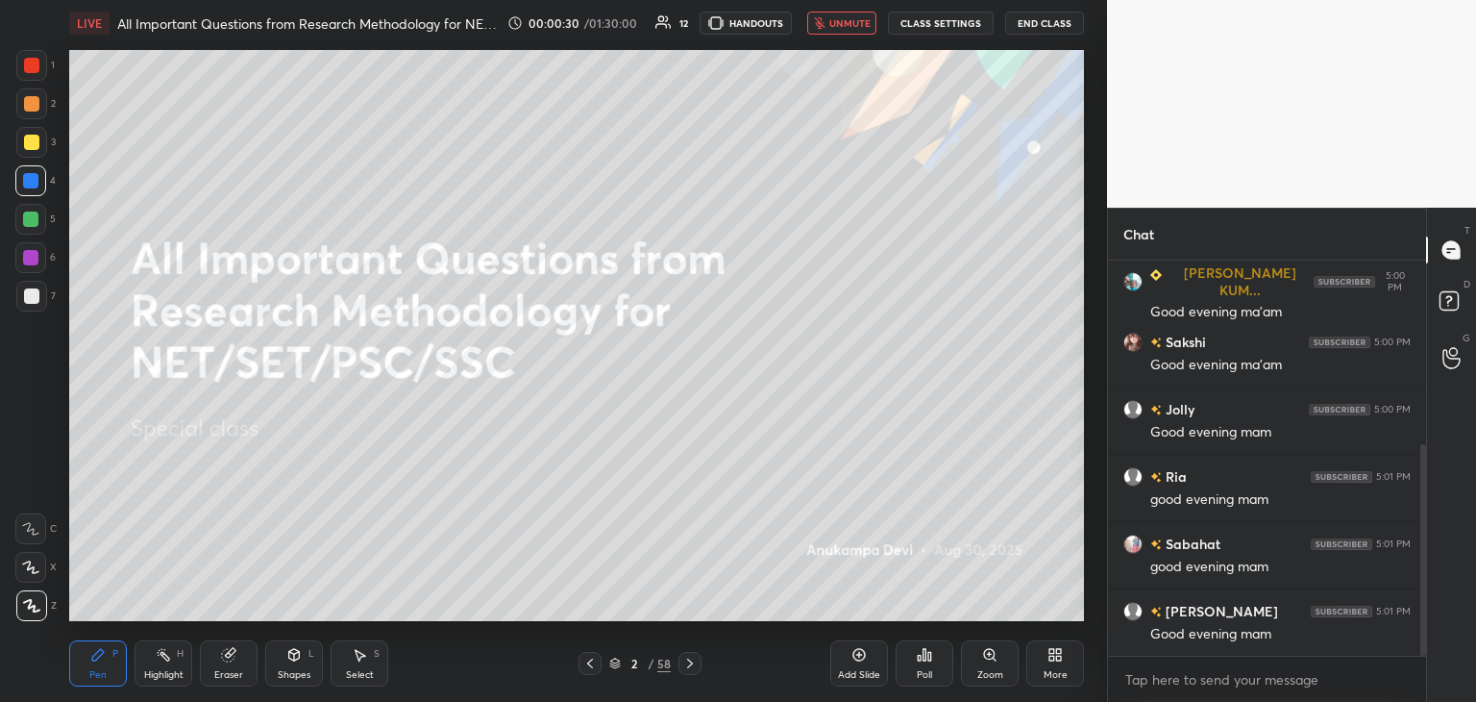
click at [847, 22] on span "unmute" at bounding box center [850, 22] width 41 height 13
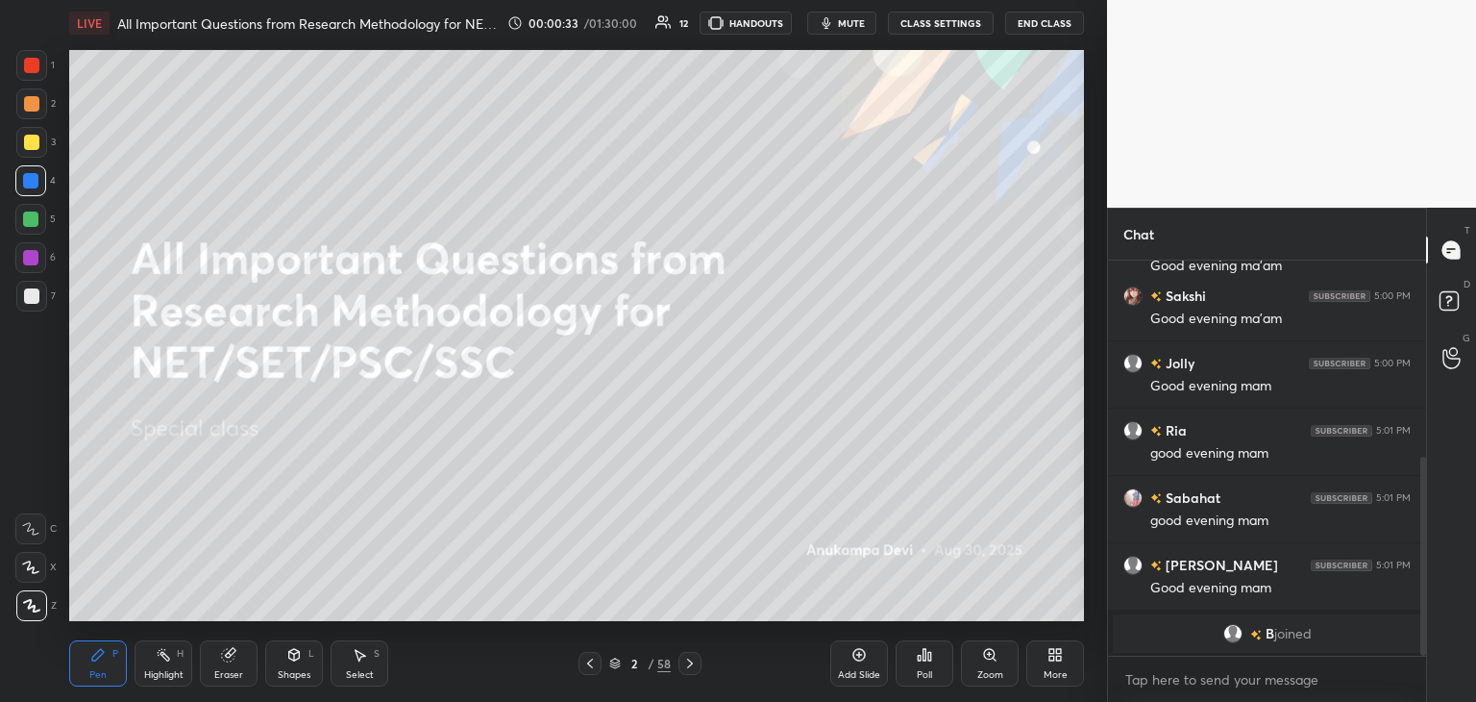
scroll to position [429, 0]
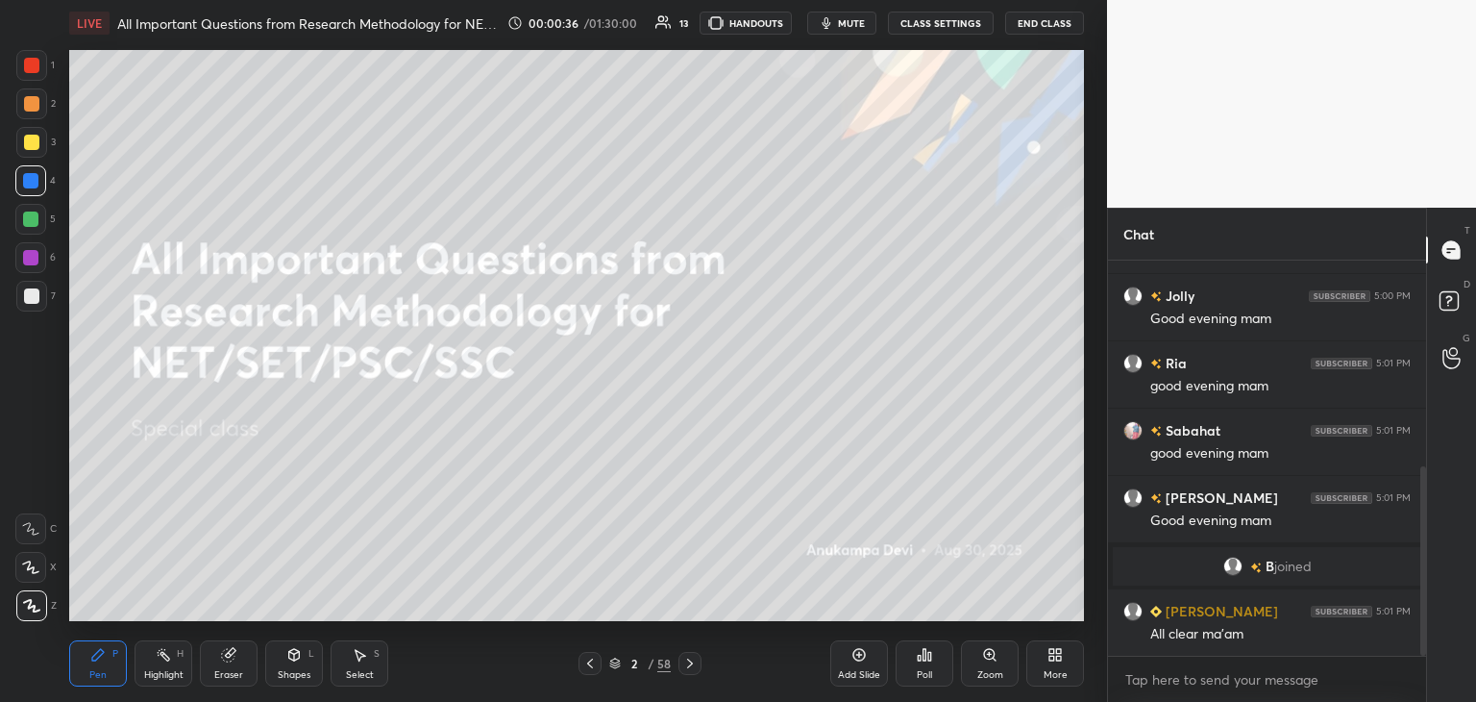
click at [857, 21] on span "mute" at bounding box center [851, 22] width 27 height 13
click at [32, 260] on div at bounding box center [30, 257] width 15 height 15
click at [851, 20] on span "unmute" at bounding box center [850, 22] width 41 height 13
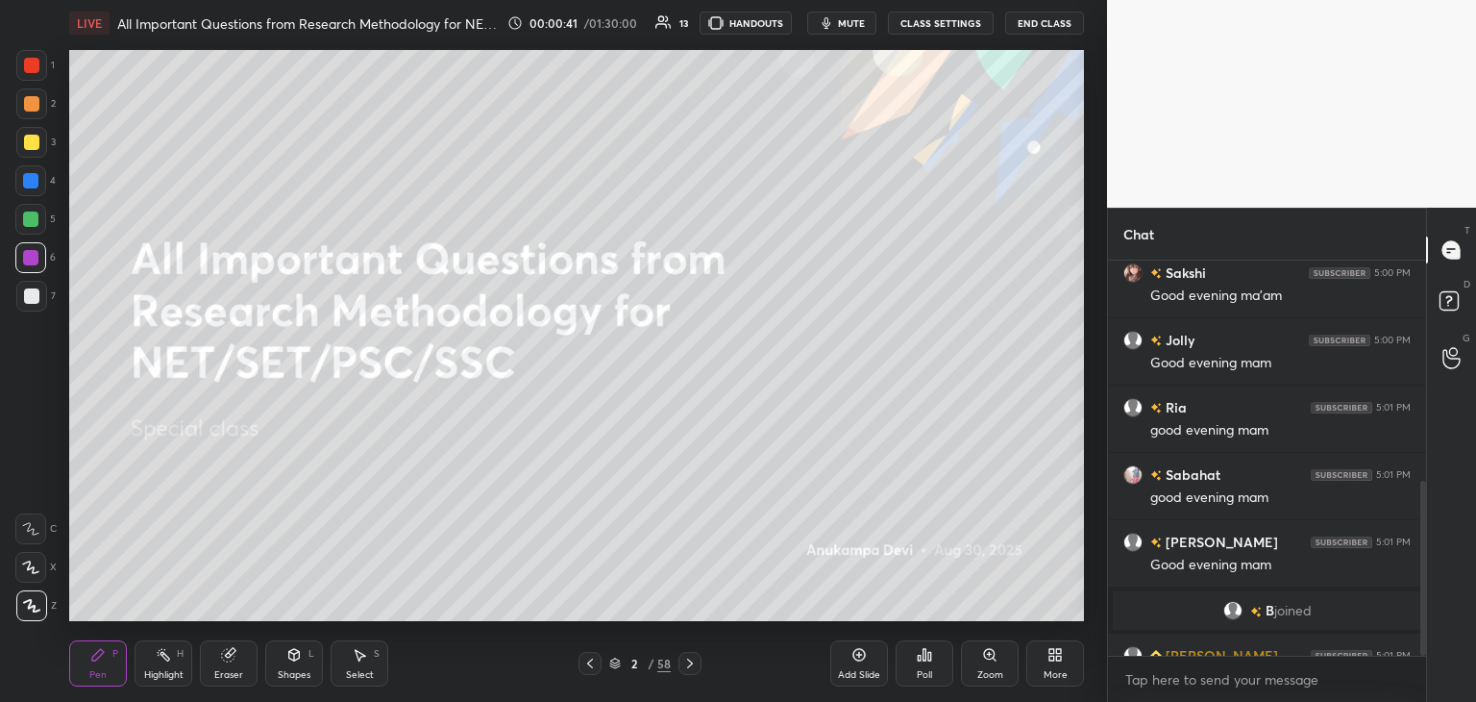
scroll to position [498, 0]
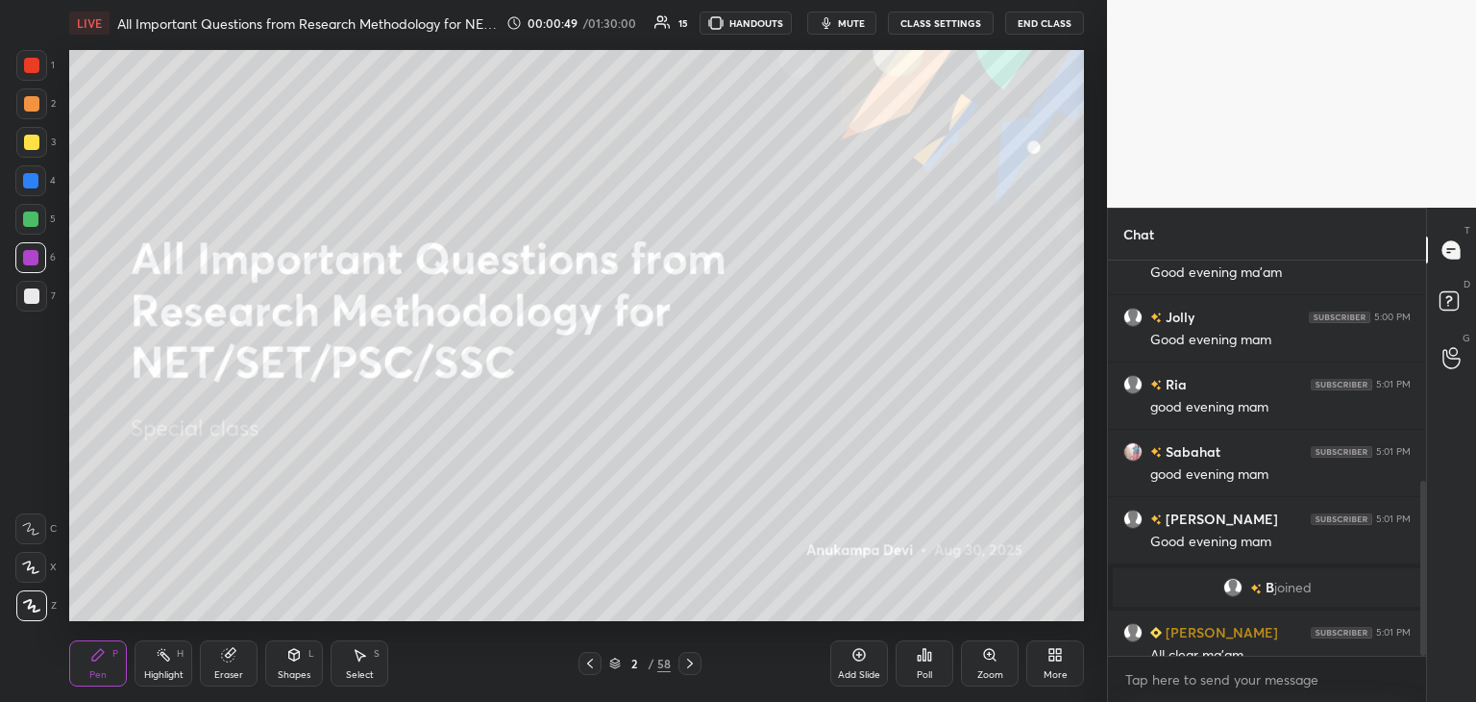
drag, startPoint x: 615, startPoint y: 666, endPoint x: 625, endPoint y: 632, distance: 35.0
click at [615, 666] on icon at bounding box center [615, 663] width 12 height 12
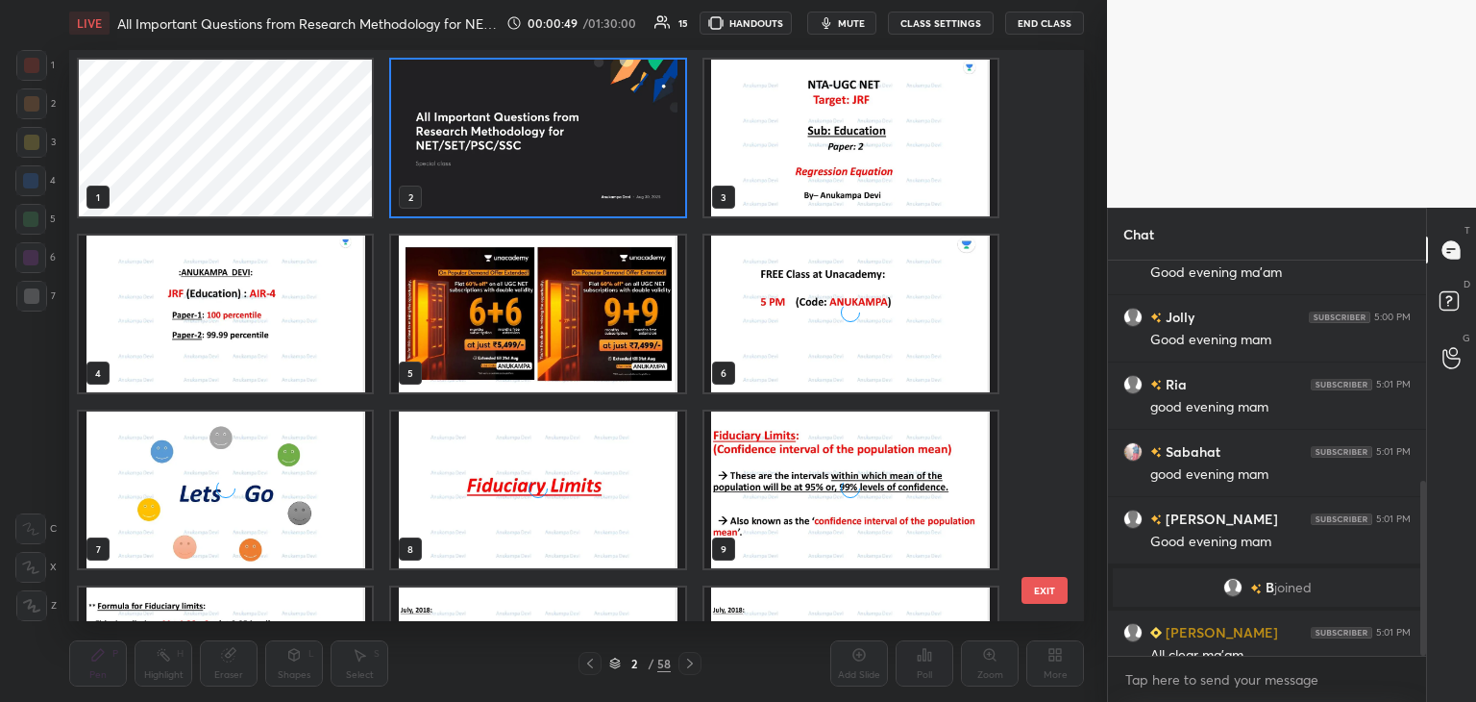
scroll to position [565, 1005]
click at [799, 174] on img "grid" at bounding box center [851, 138] width 293 height 157
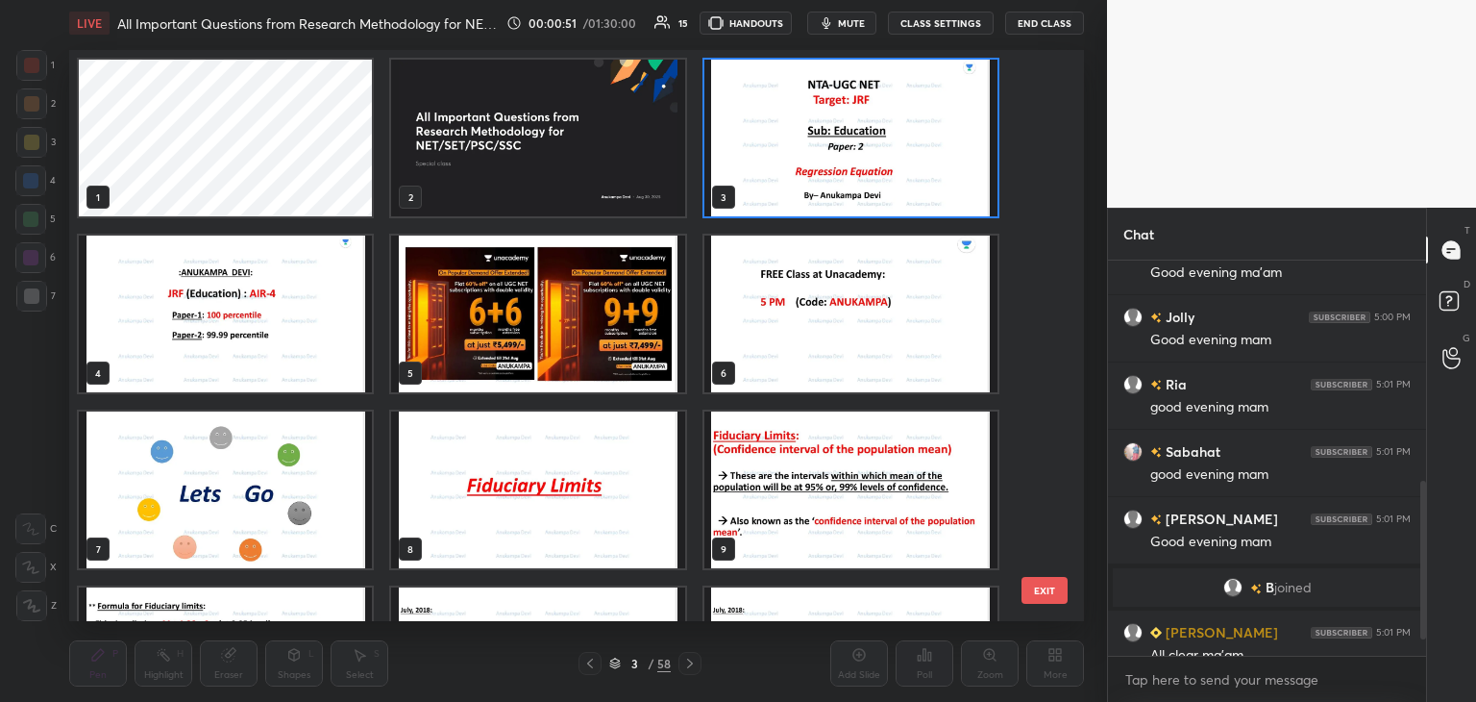
click at [798, 174] on img "grid" at bounding box center [851, 138] width 293 height 157
click at [799, 174] on img "grid" at bounding box center [851, 138] width 293 height 157
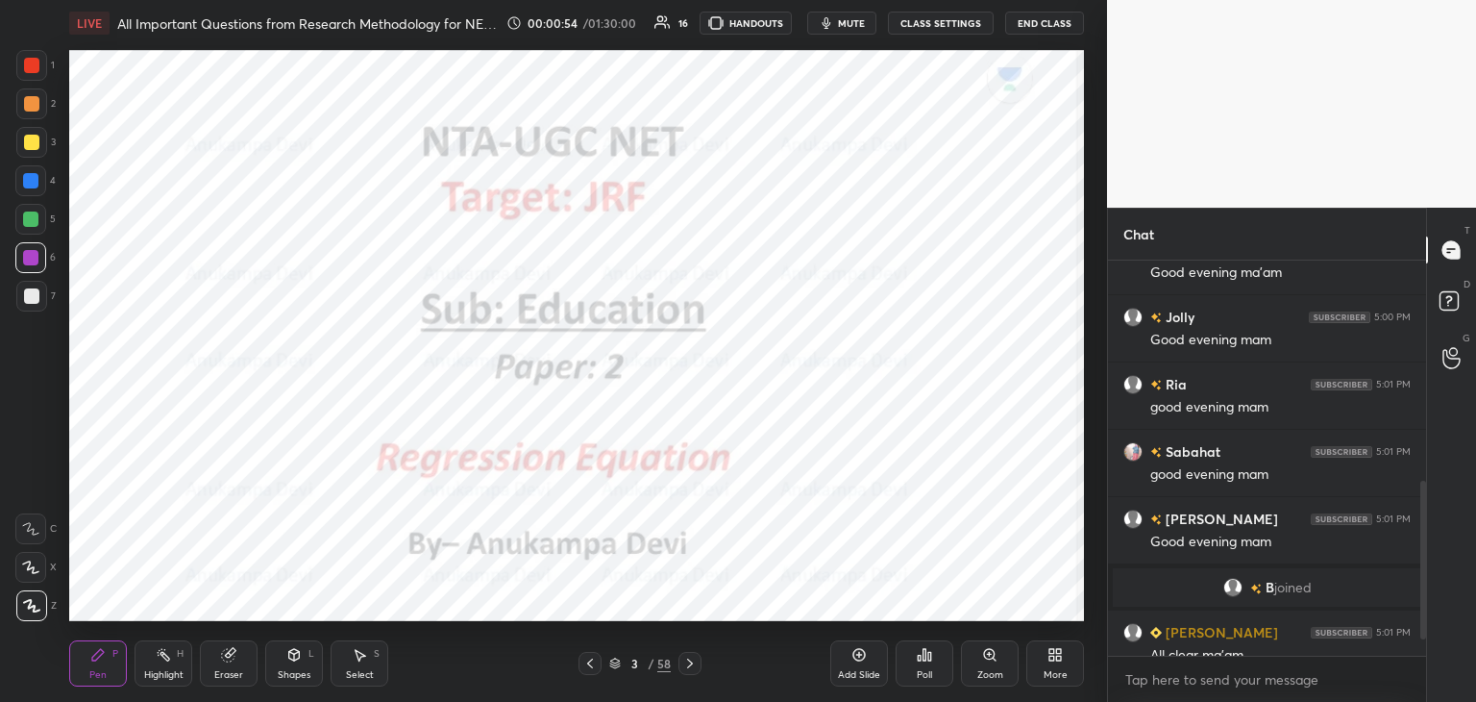
click at [692, 666] on icon at bounding box center [689, 663] width 15 height 15
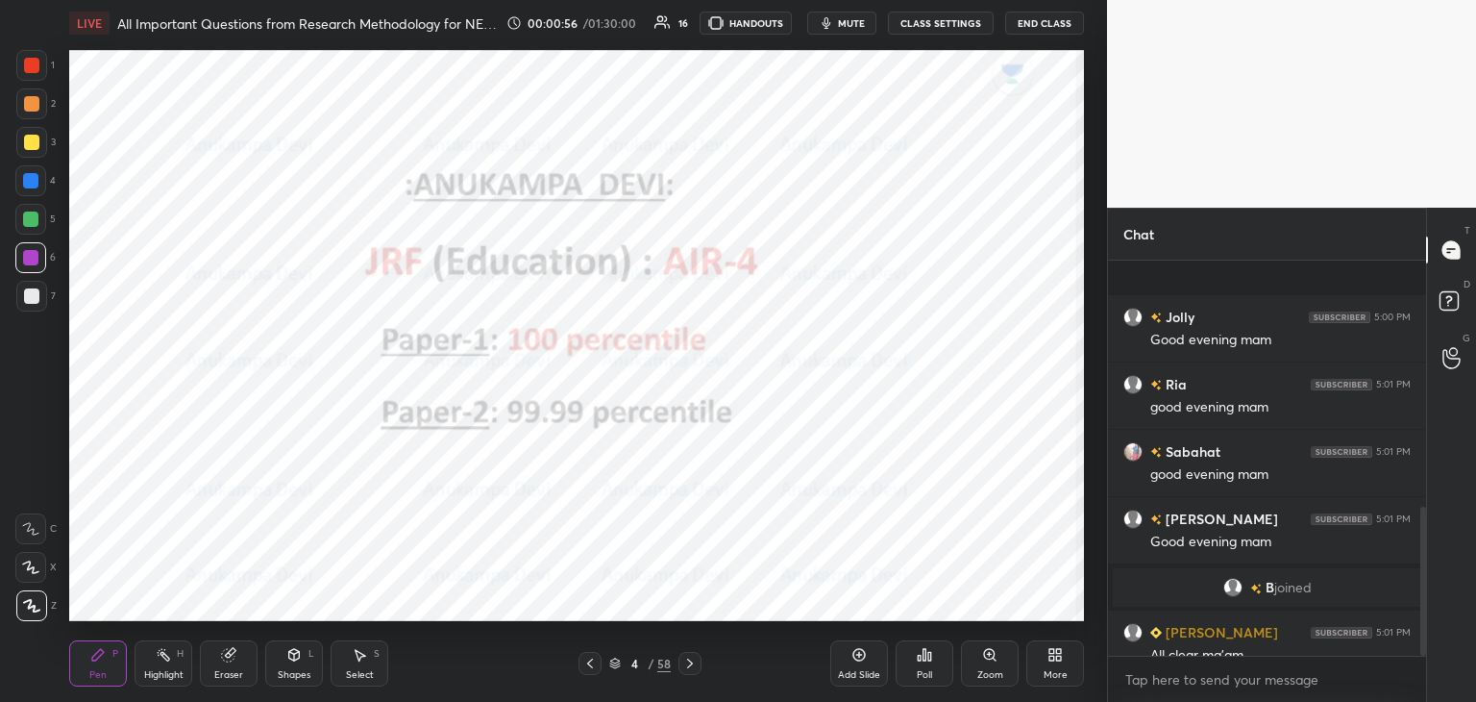
scroll to position [656, 0]
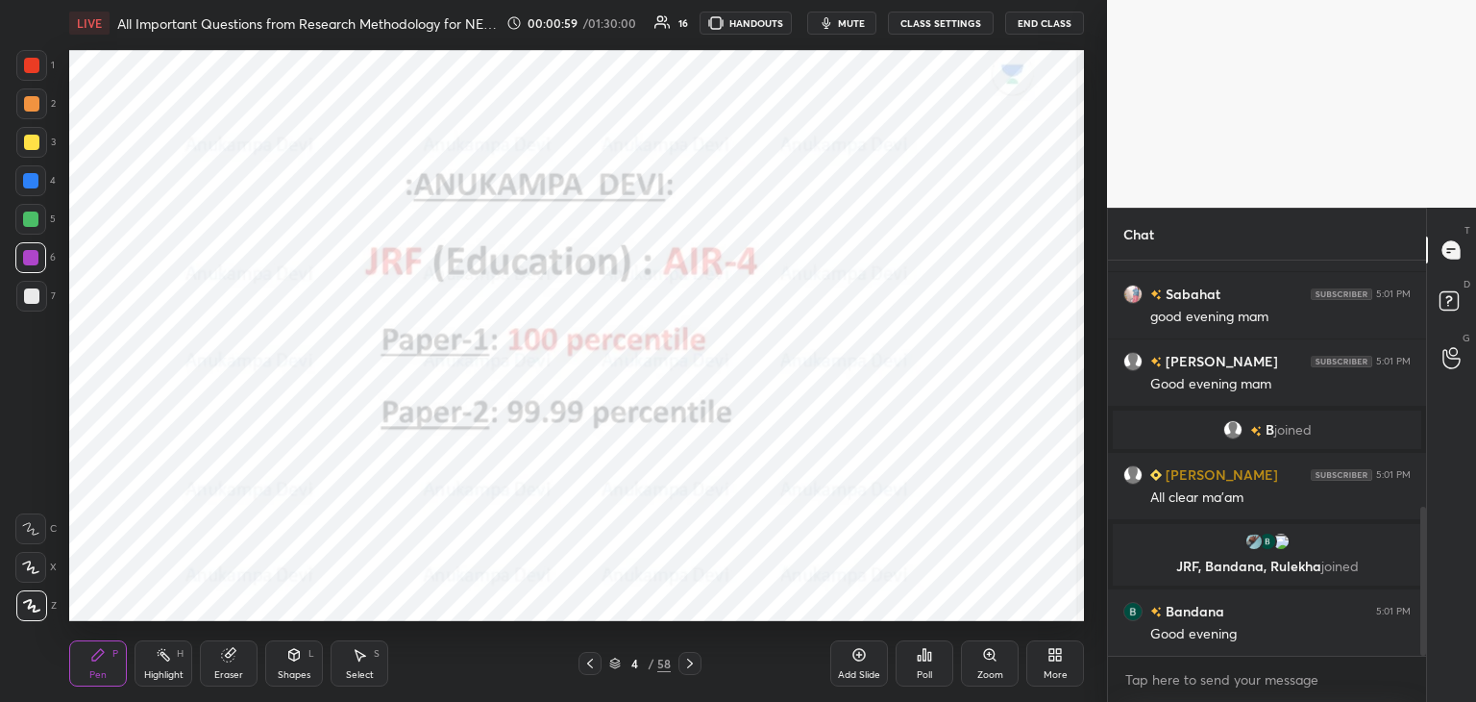
click at [688, 662] on icon at bounding box center [689, 663] width 15 height 15
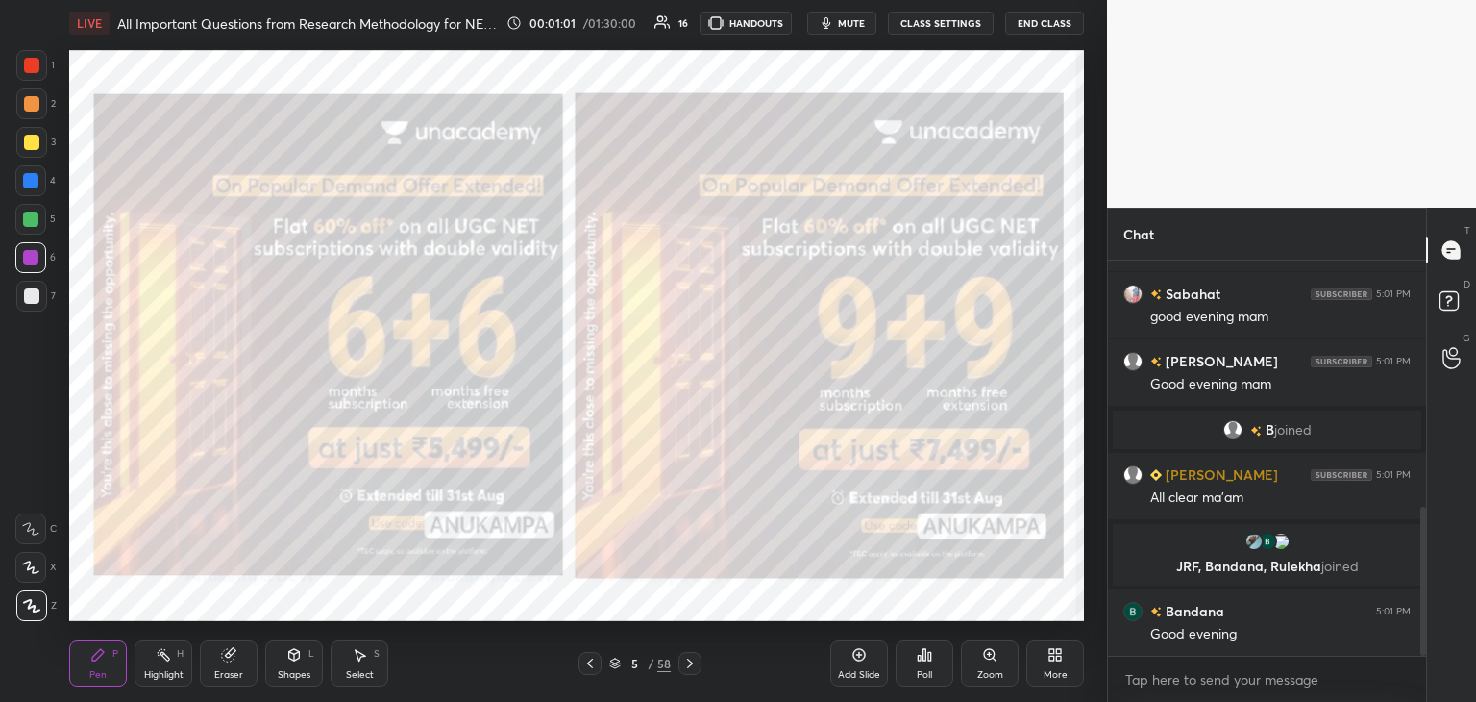
scroll to position [702, 0]
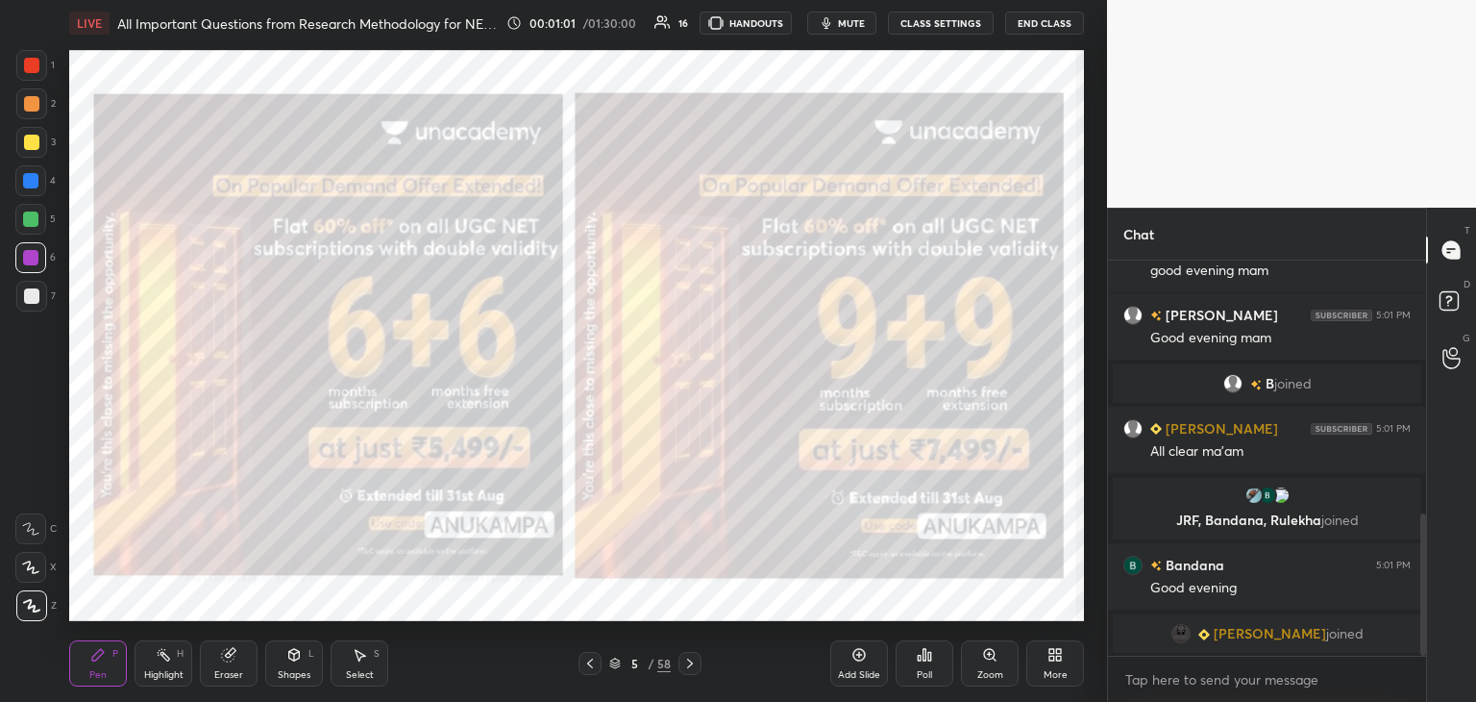
click at [30, 216] on div at bounding box center [30, 218] width 15 height 15
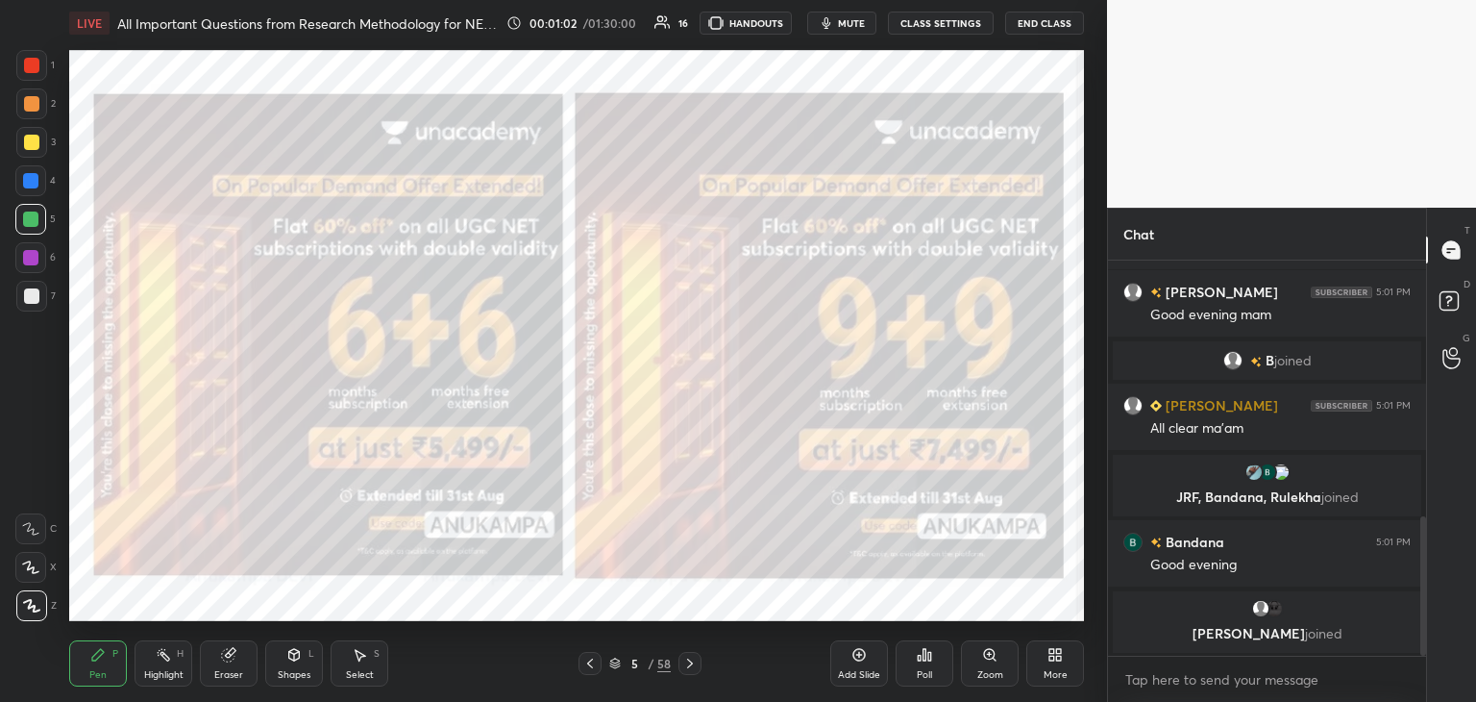
click at [25, 297] on div at bounding box center [31, 295] width 15 height 15
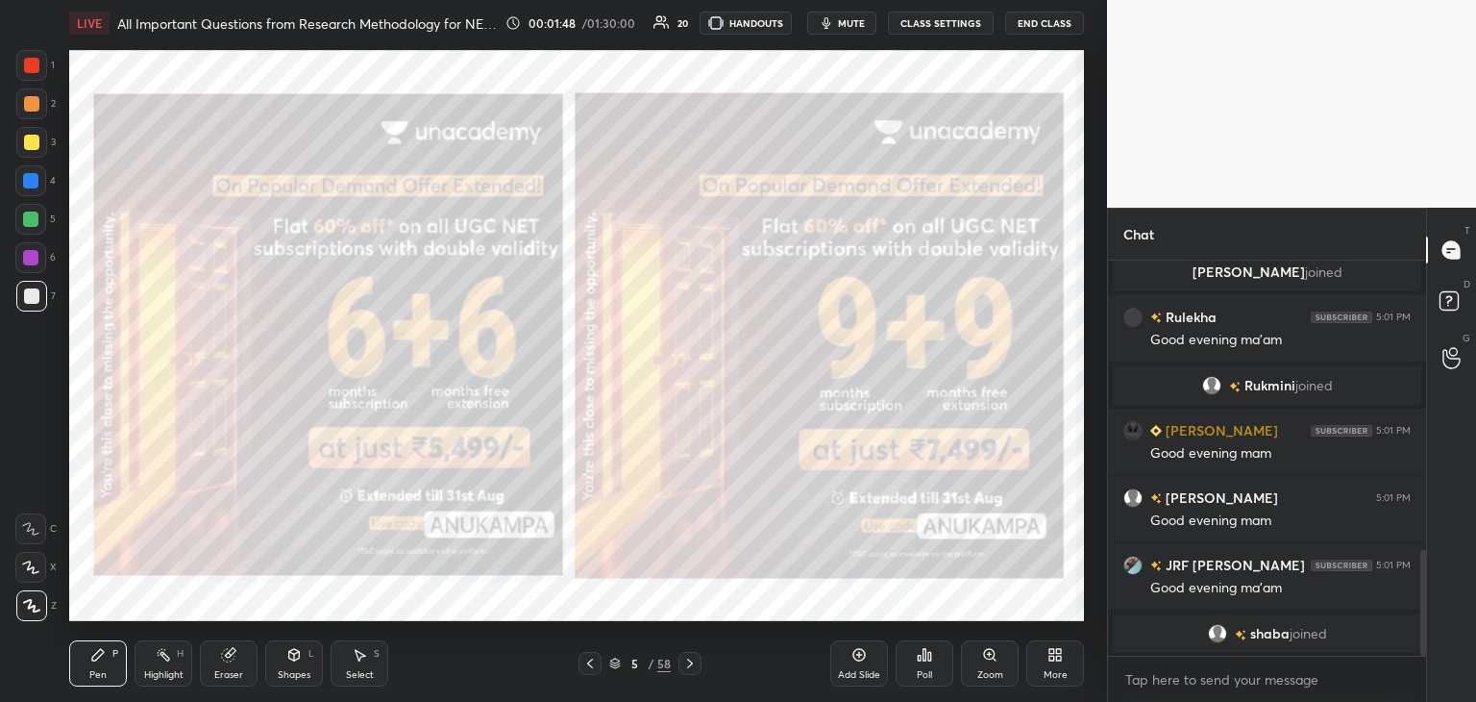
scroll to position [1109, 0]
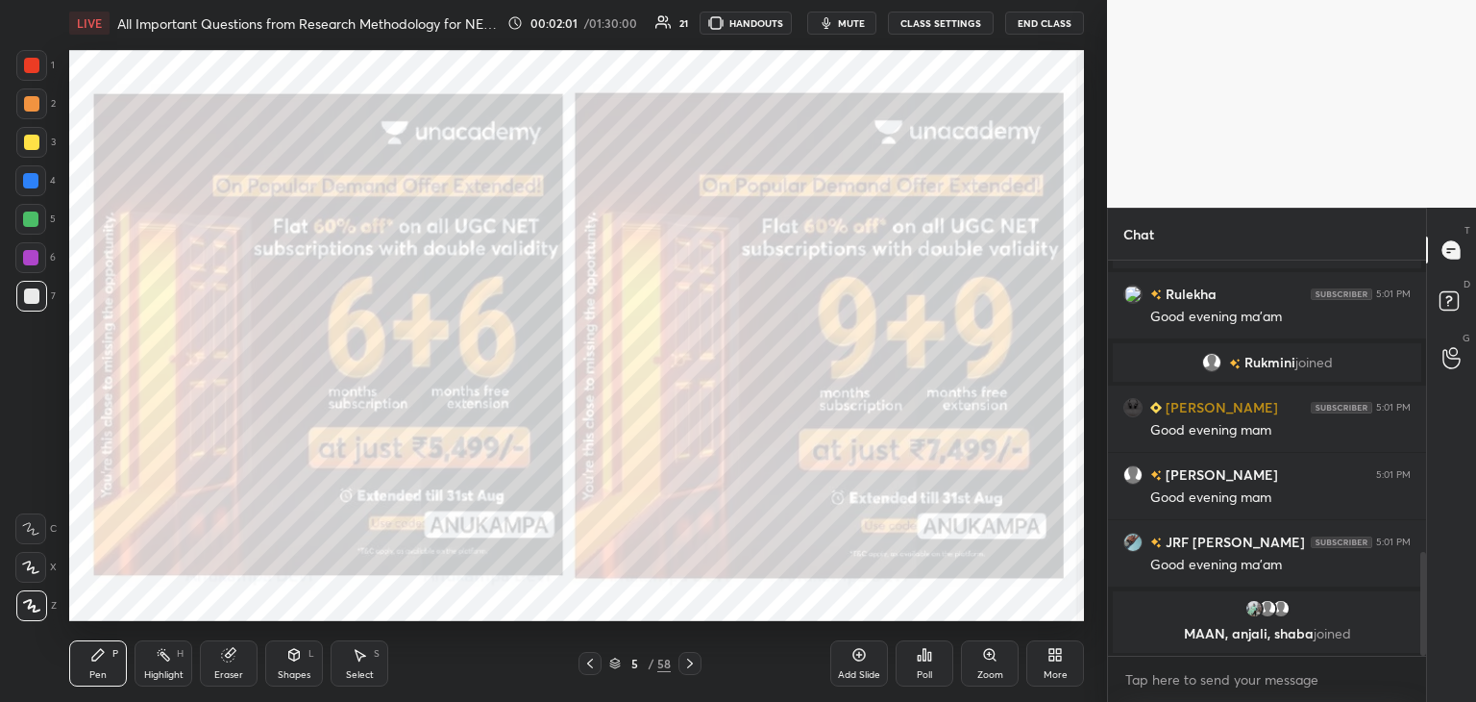
click at [620, 663] on icon at bounding box center [615, 664] width 10 height 3
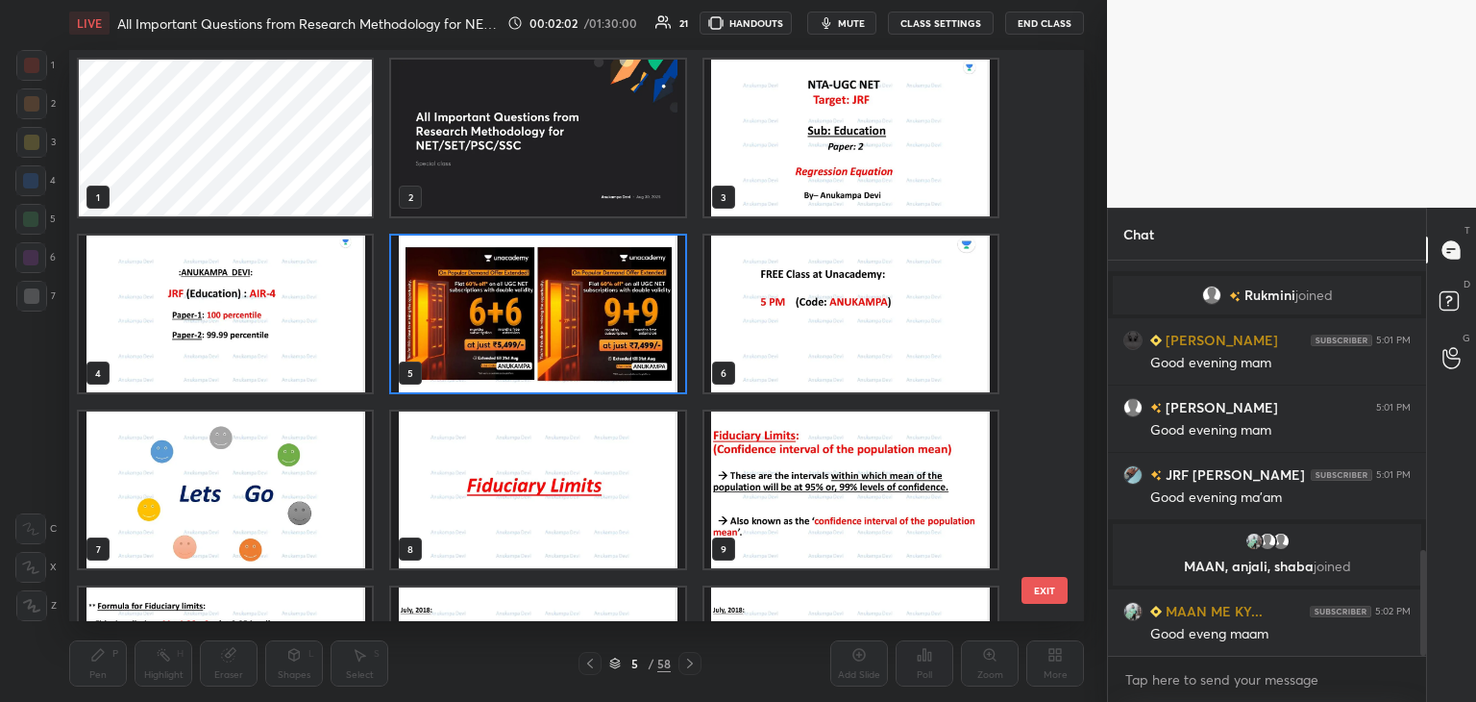
scroll to position [1086, 0]
click at [250, 516] on img "grid" at bounding box center [225, 489] width 293 height 157
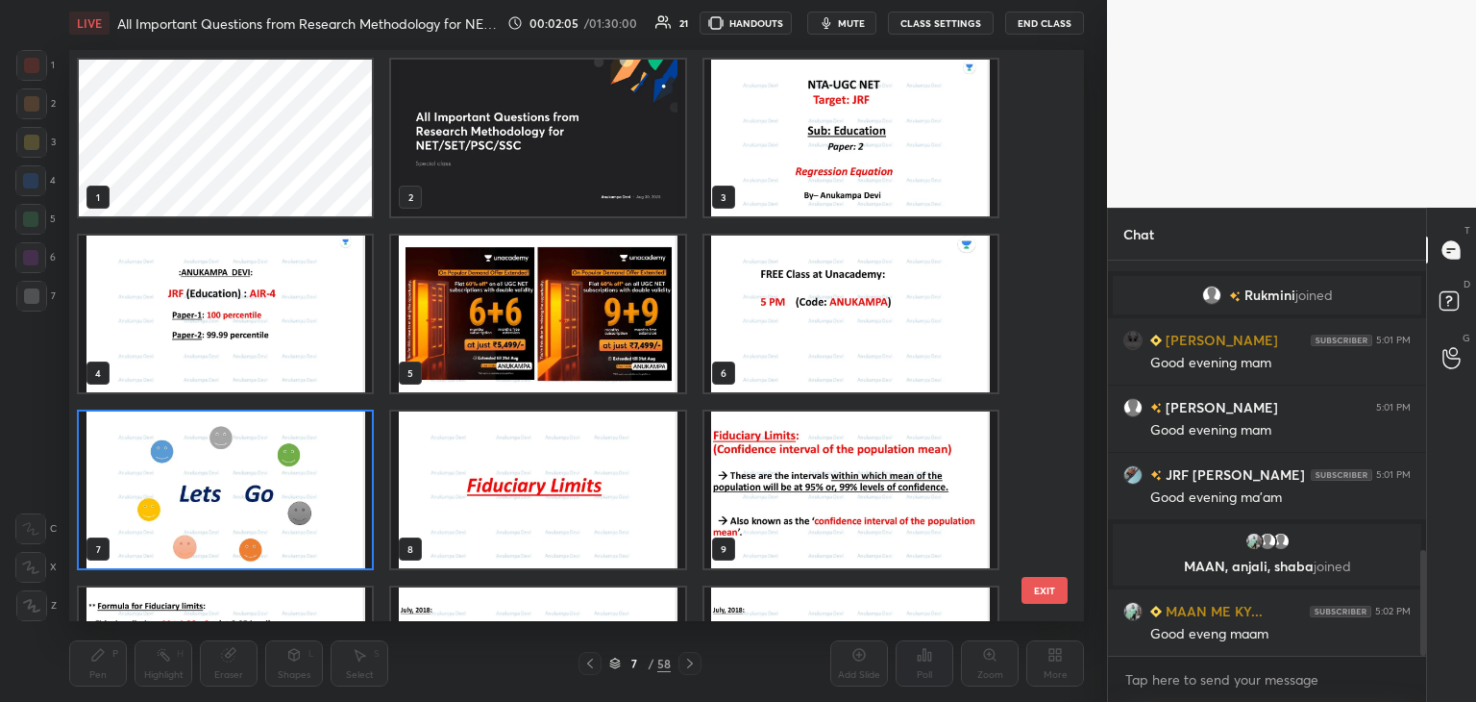
click at [250, 516] on img "grid" at bounding box center [225, 489] width 293 height 157
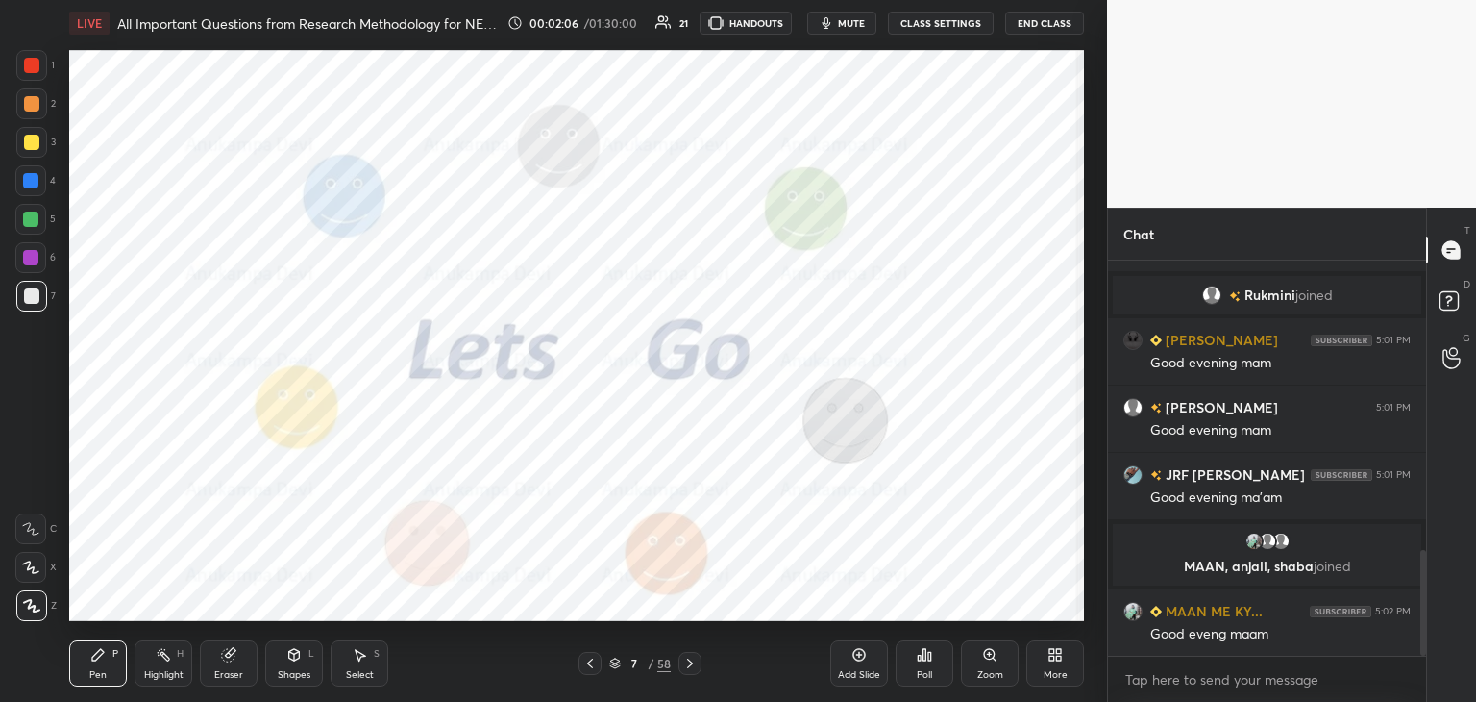
drag, startPoint x: 617, startPoint y: 666, endPoint x: 610, endPoint y: 657, distance: 11.0
click at [619, 666] on icon at bounding box center [615, 663] width 12 height 12
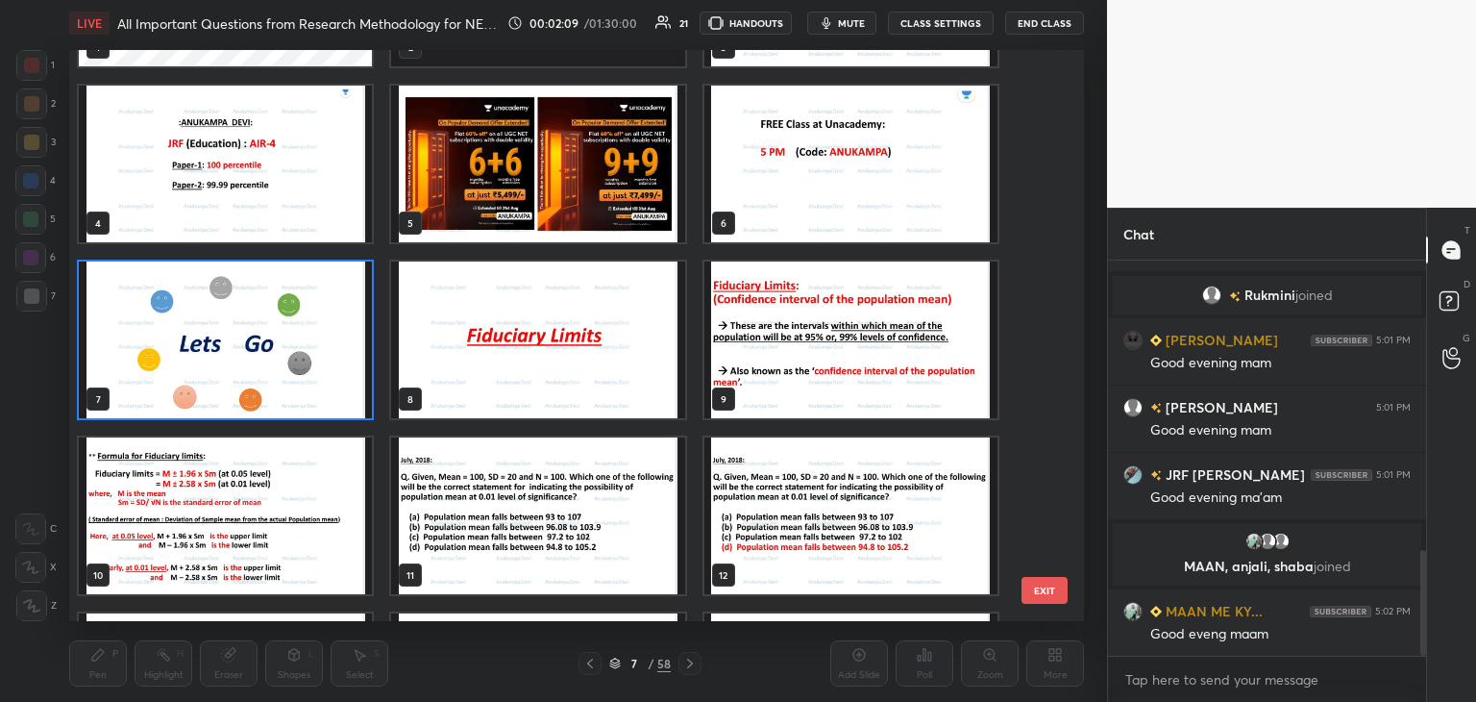
scroll to position [165, 0]
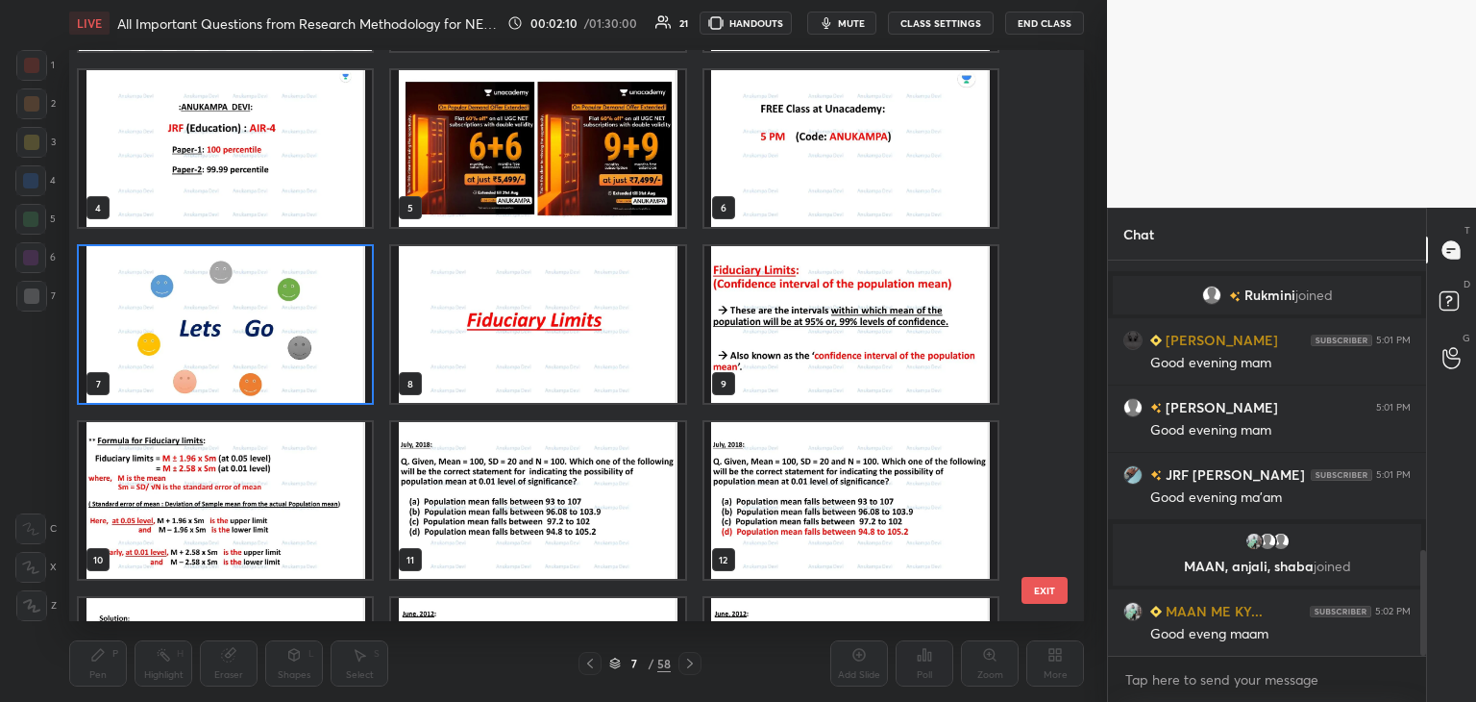
click at [327, 351] on img "grid" at bounding box center [225, 324] width 293 height 157
click at [326, 354] on img "grid" at bounding box center [225, 324] width 293 height 157
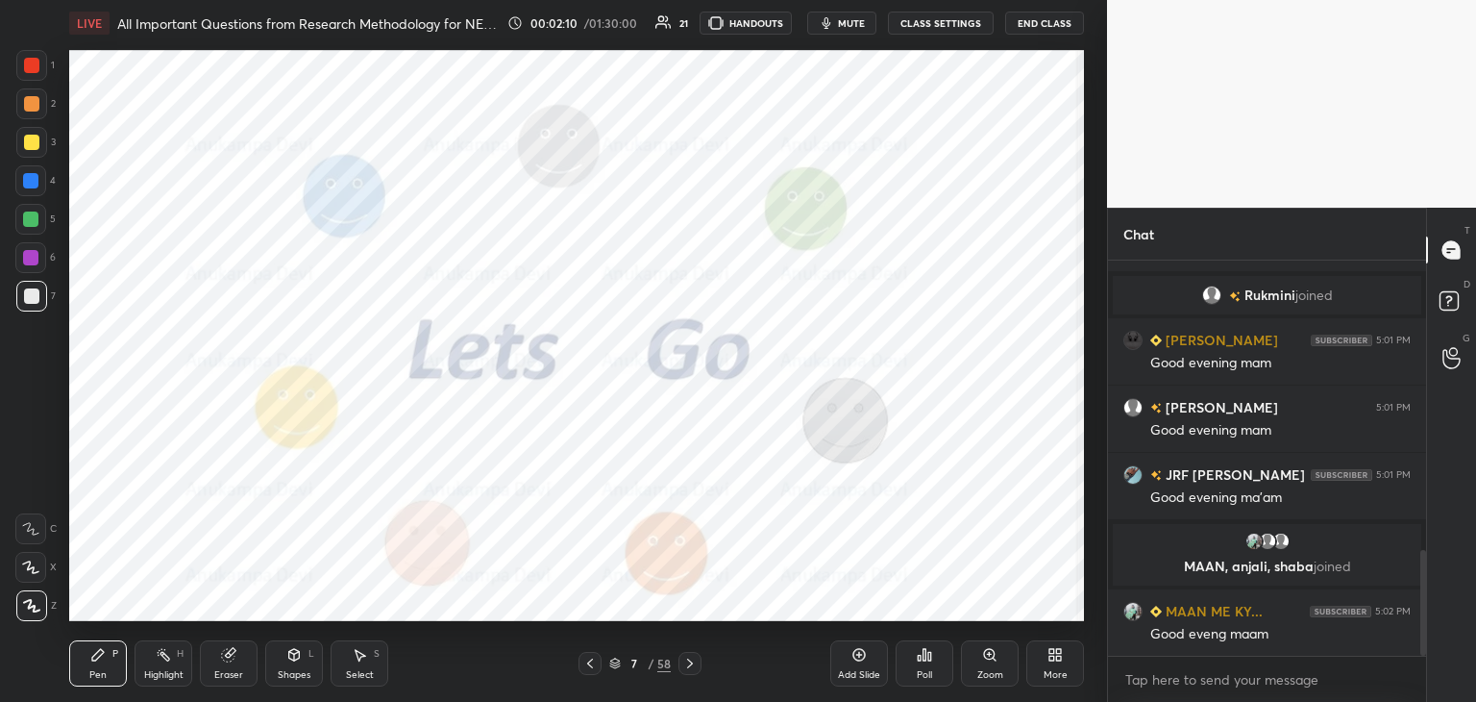
drag, startPoint x: 326, startPoint y: 354, endPoint x: 358, endPoint y: 339, distance: 34.8
click at [326, 352] on img "grid" at bounding box center [225, 324] width 293 height 157
click at [35, 253] on div at bounding box center [30, 257] width 15 height 15
click at [861, 658] on icon at bounding box center [859, 654] width 15 height 15
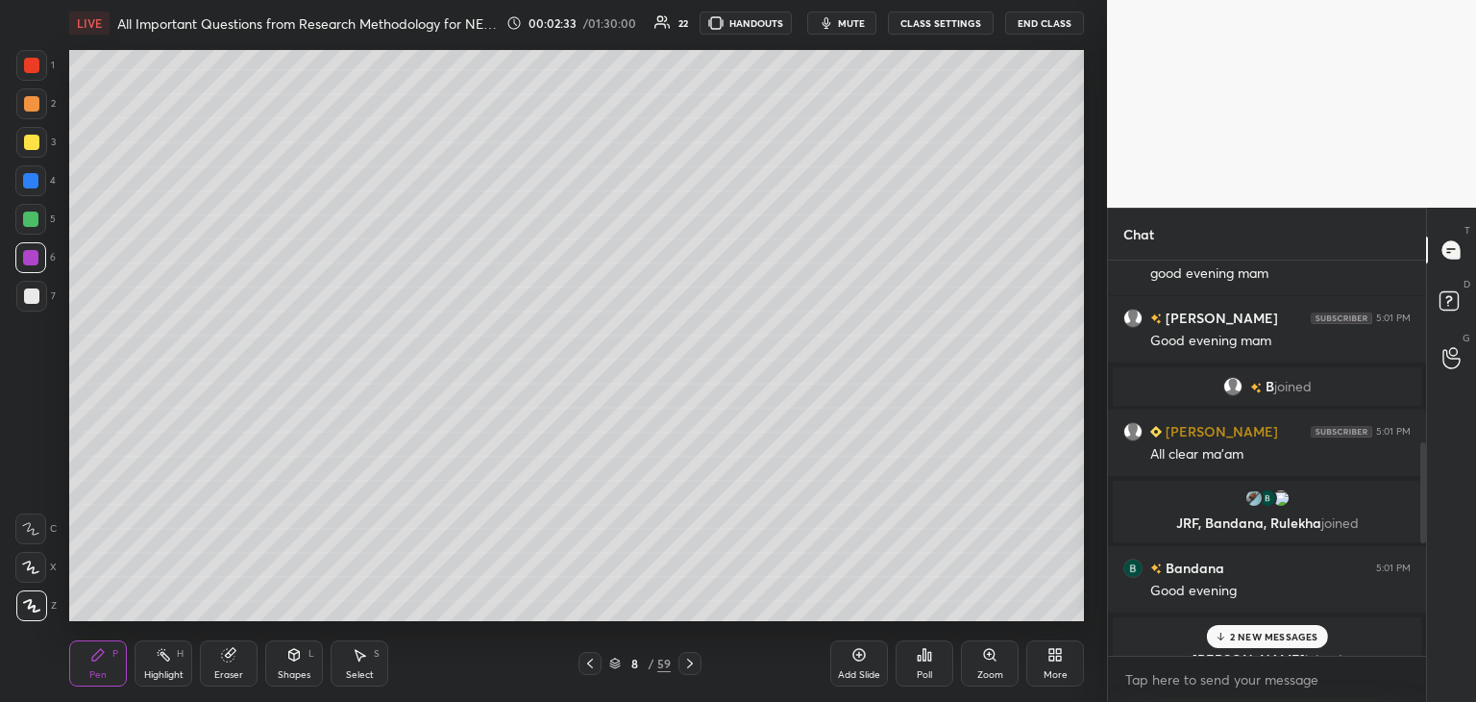
scroll to position [696, 0]
drag, startPoint x: 1424, startPoint y: 608, endPoint x: 1434, endPoint y: 462, distance: 146.5
click at [1434, 462] on div "Chat You joined 6 Sakshi, [PERSON_NAME], [PERSON_NAME] & 6 others joined [PERSO…" at bounding box center [1291, 455] width 369 height 494
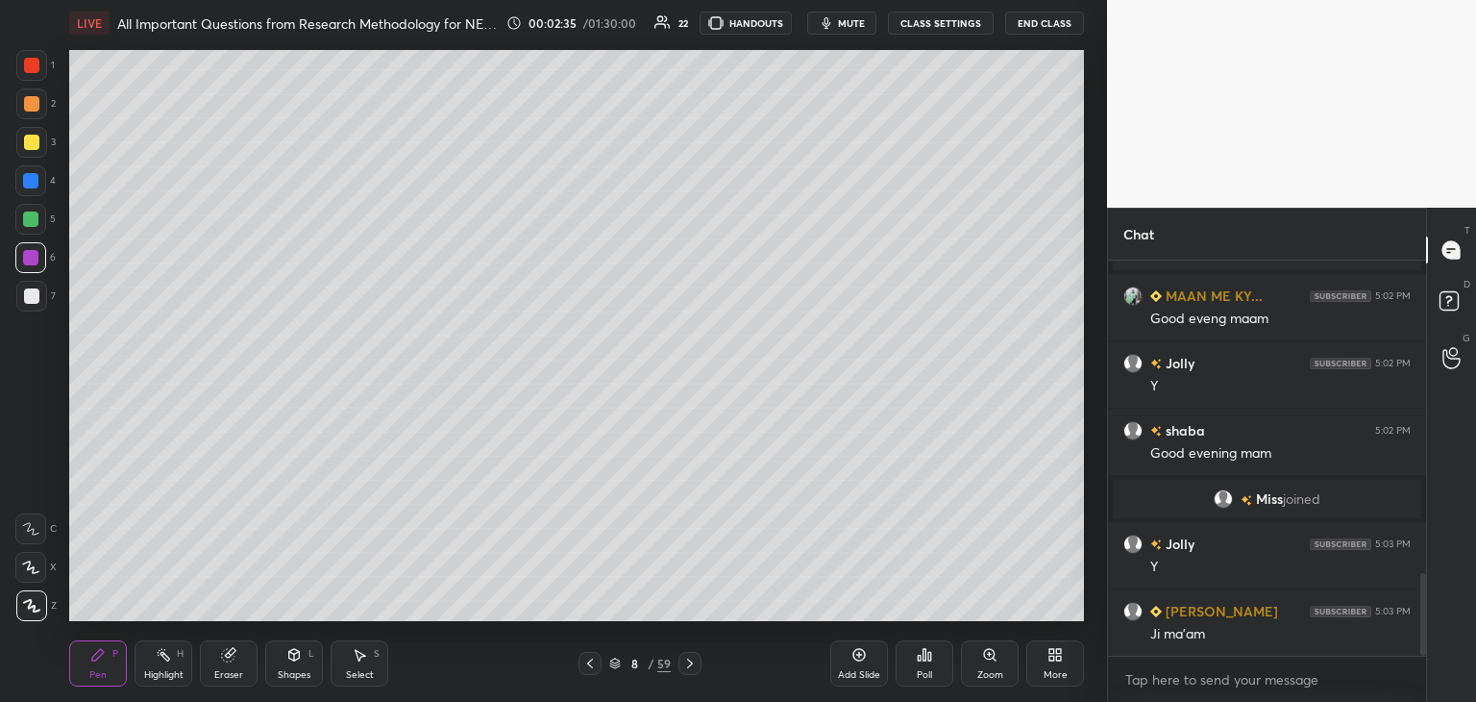
drag, startPoint x: 1423, startPoint y: 465, endPoint x: 1427, endPoint y: 705, distance: 239.4
click at [1427, 0] on html "1 2 3 4 5 6 7 C X Z C X Z E E Erase all H H LIVE All Important Questions from R…" at bounding box center [738, 0] width 1476 height 0
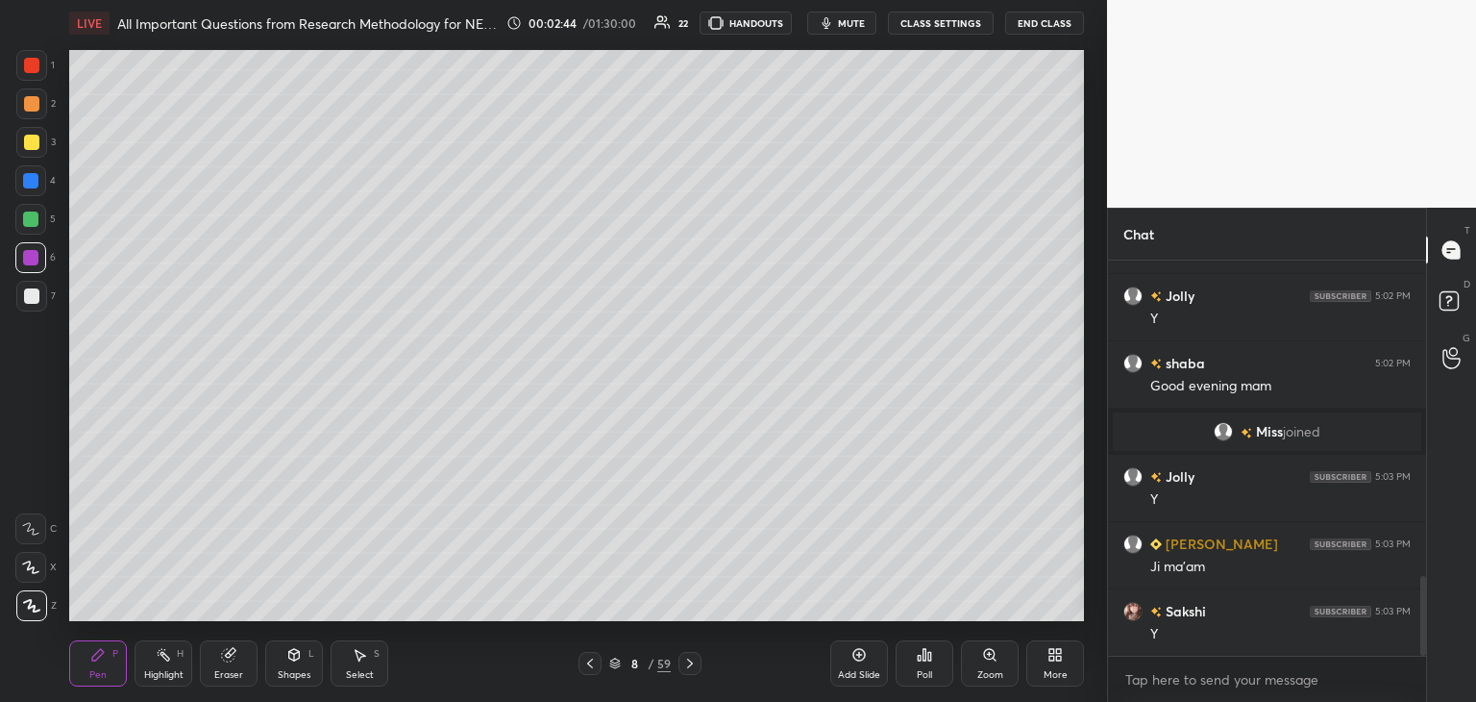
click at [615, 659] on icon at bounding box center [615, 663] width 12 height 12
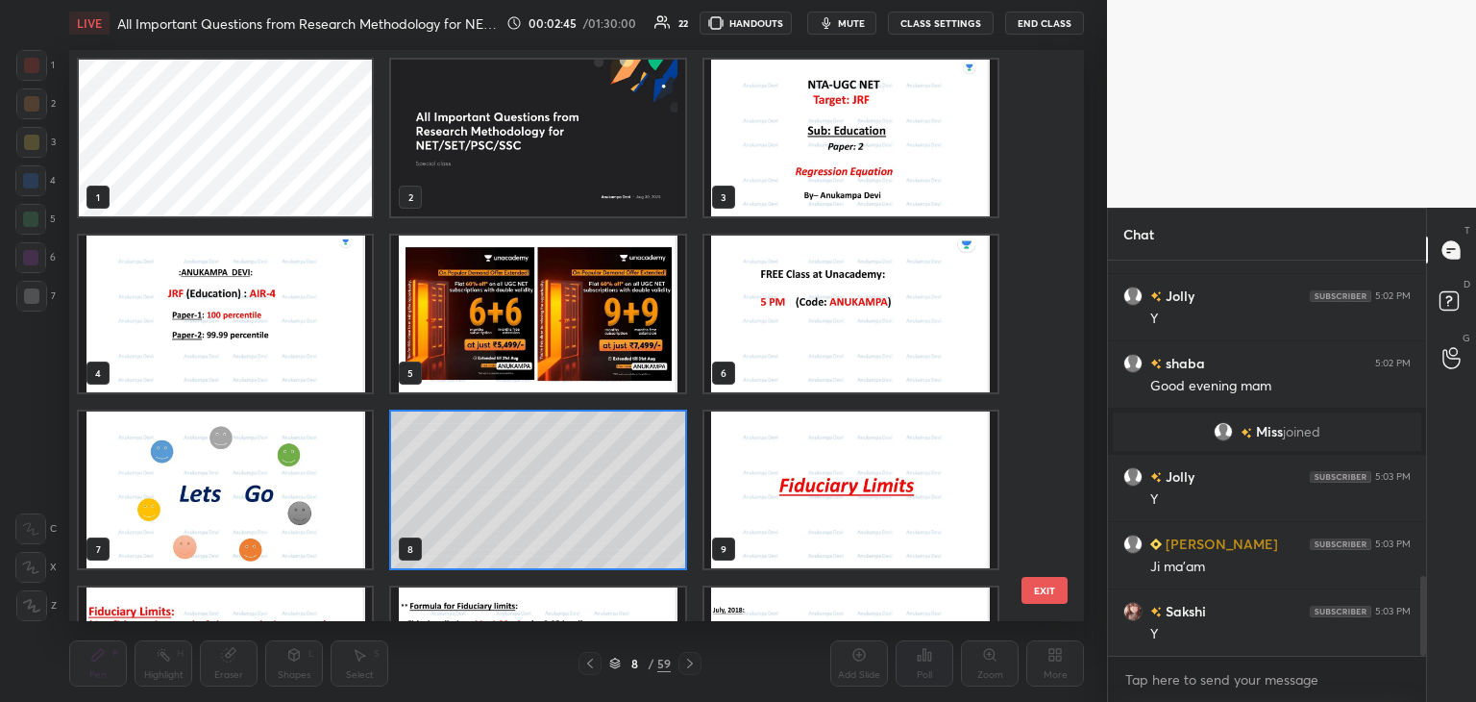
scroll to position [565, 1005]
click at [899, 490] on img "grid" at bounding box center [851, 489] width 293 height 157
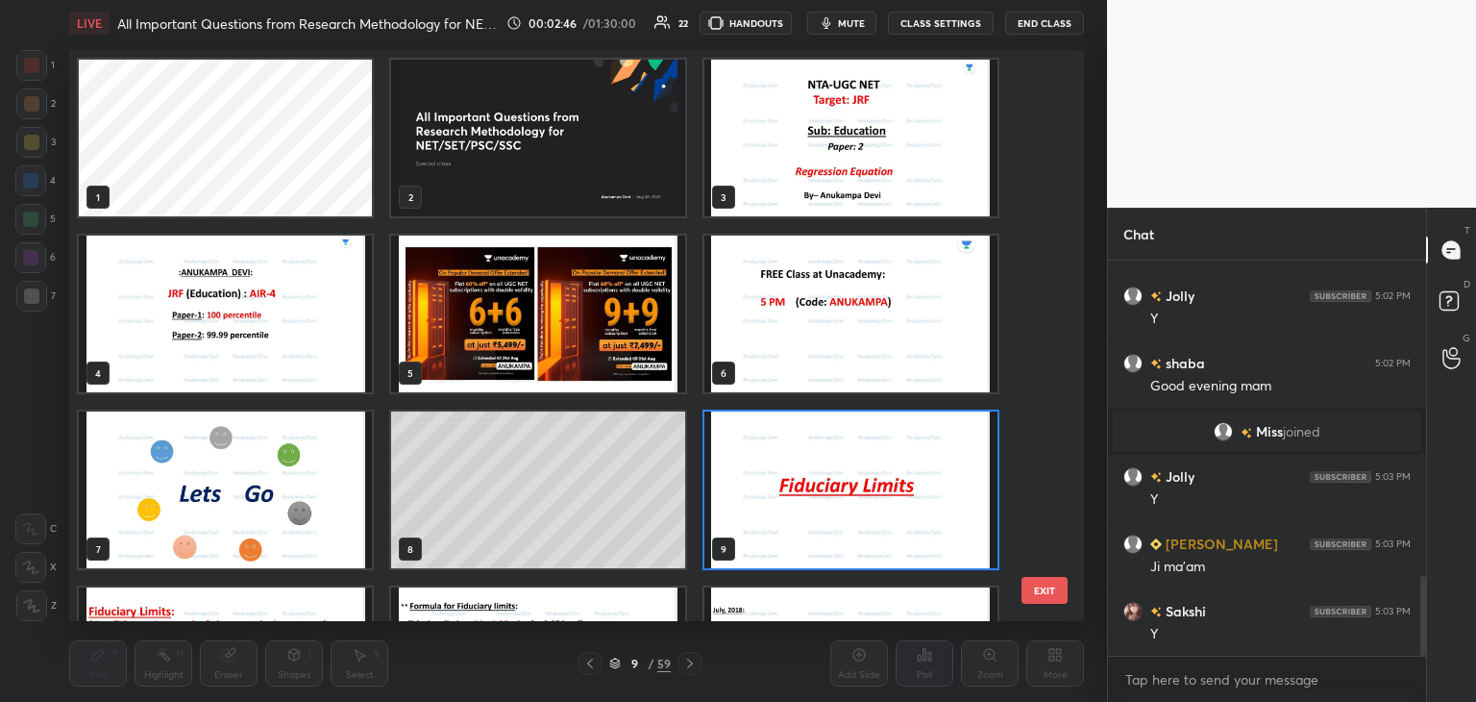
click at [896, 492] on img "grid" at bounding box center [851, 489] width 293 height 157
click at [895, 491] on img "grid" at bounding box center [851, 489] width 293 height 157
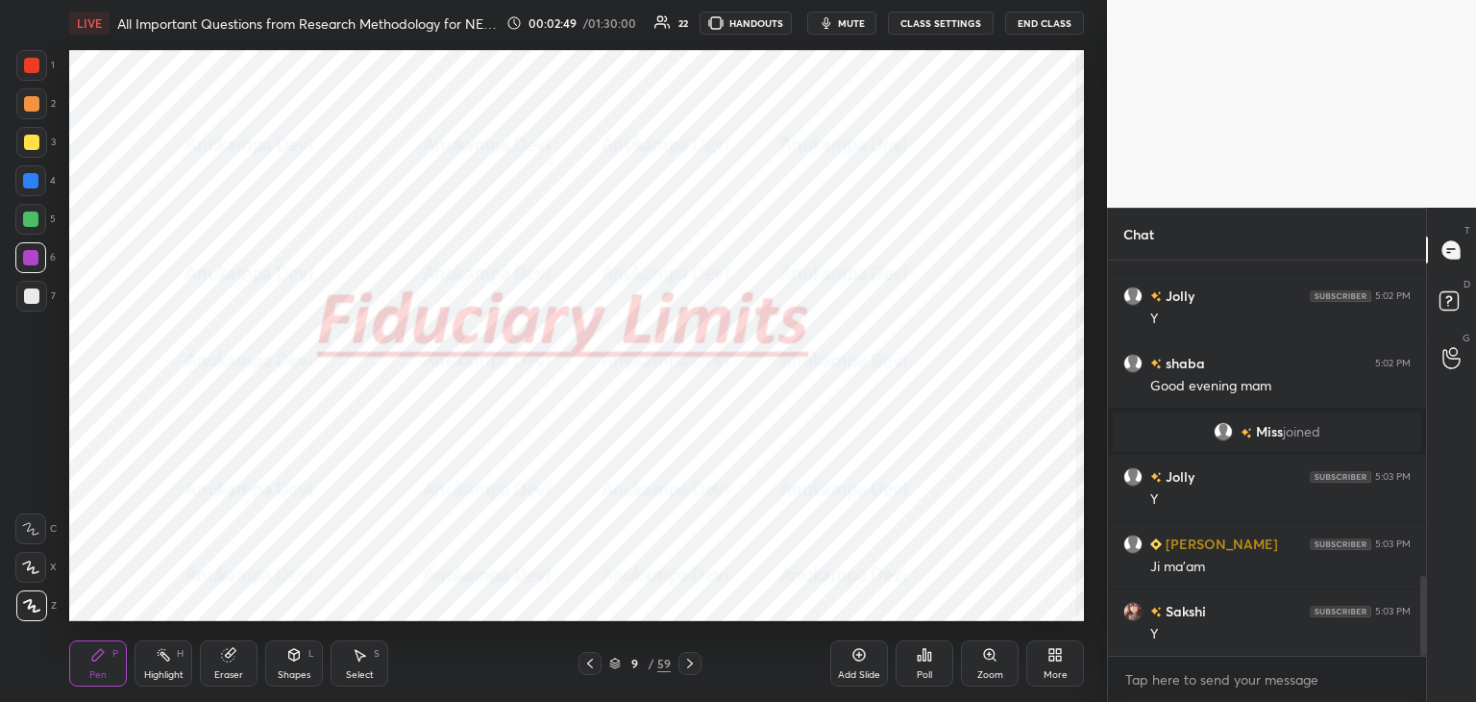
click at [590, 665] on icon at bounding box center [590, 663] width 15 height 15
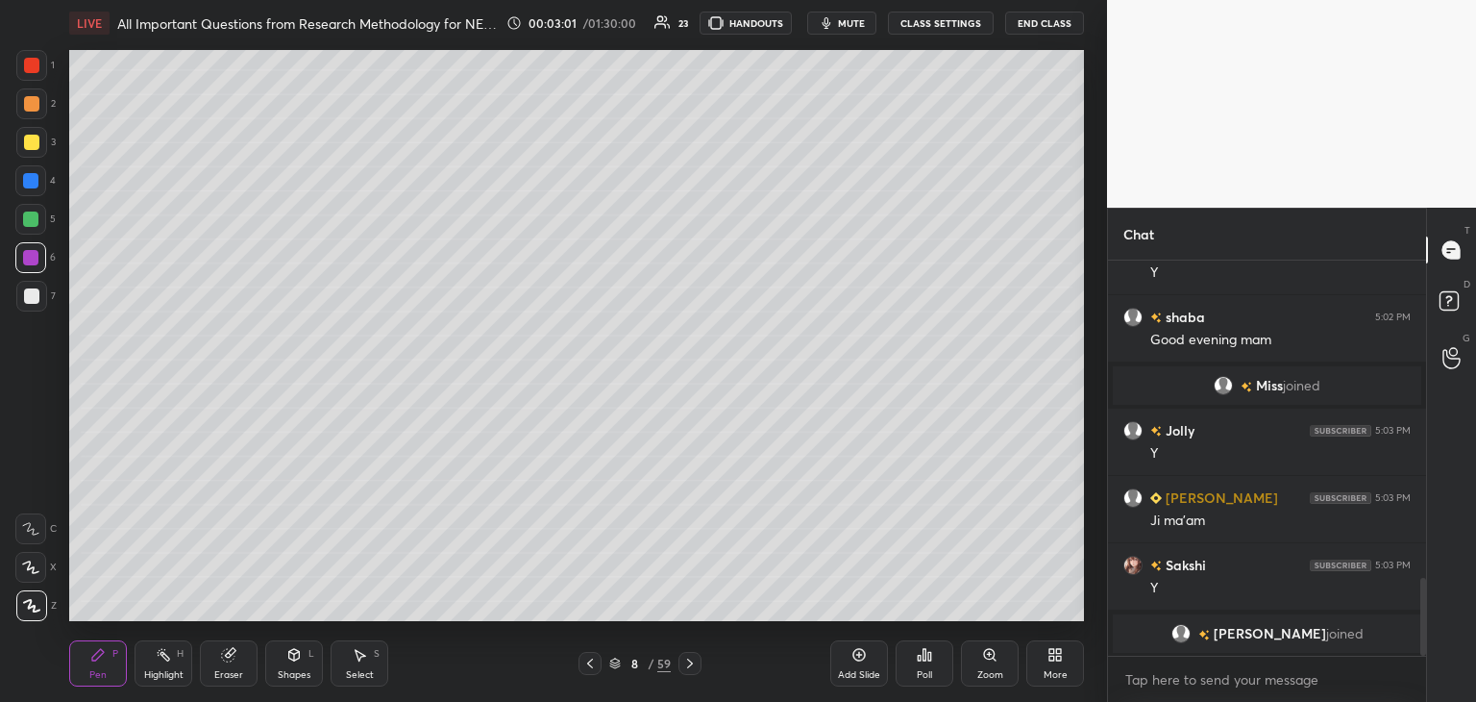
drag, startPoint x: 688, startPoint y: 664, endPoint x: 673, endPoint y: 632, distance: 36.1
click at [689, 662] on icon at bounding box center [689, 663] width 15 height 15
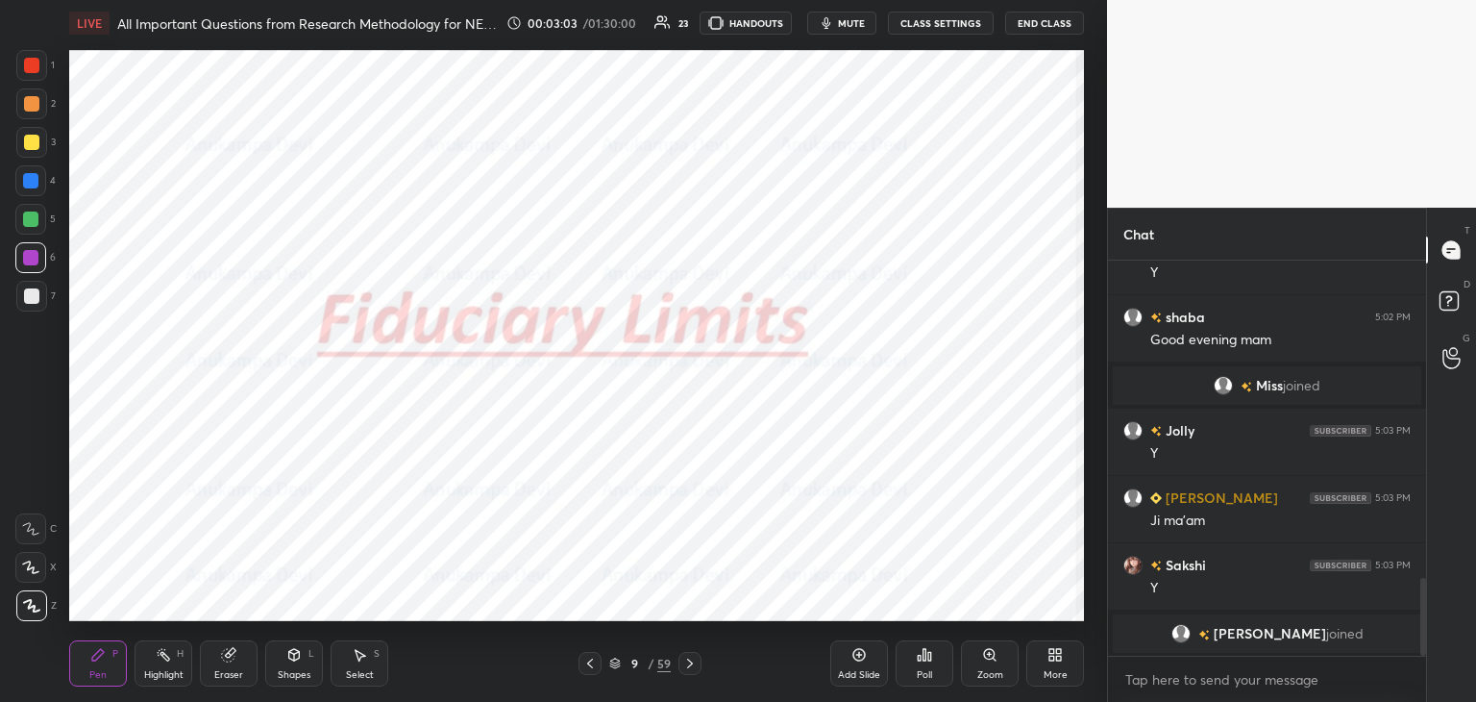
click at [35, 219] on div at bounding box center [30, 219] width 31 height 31
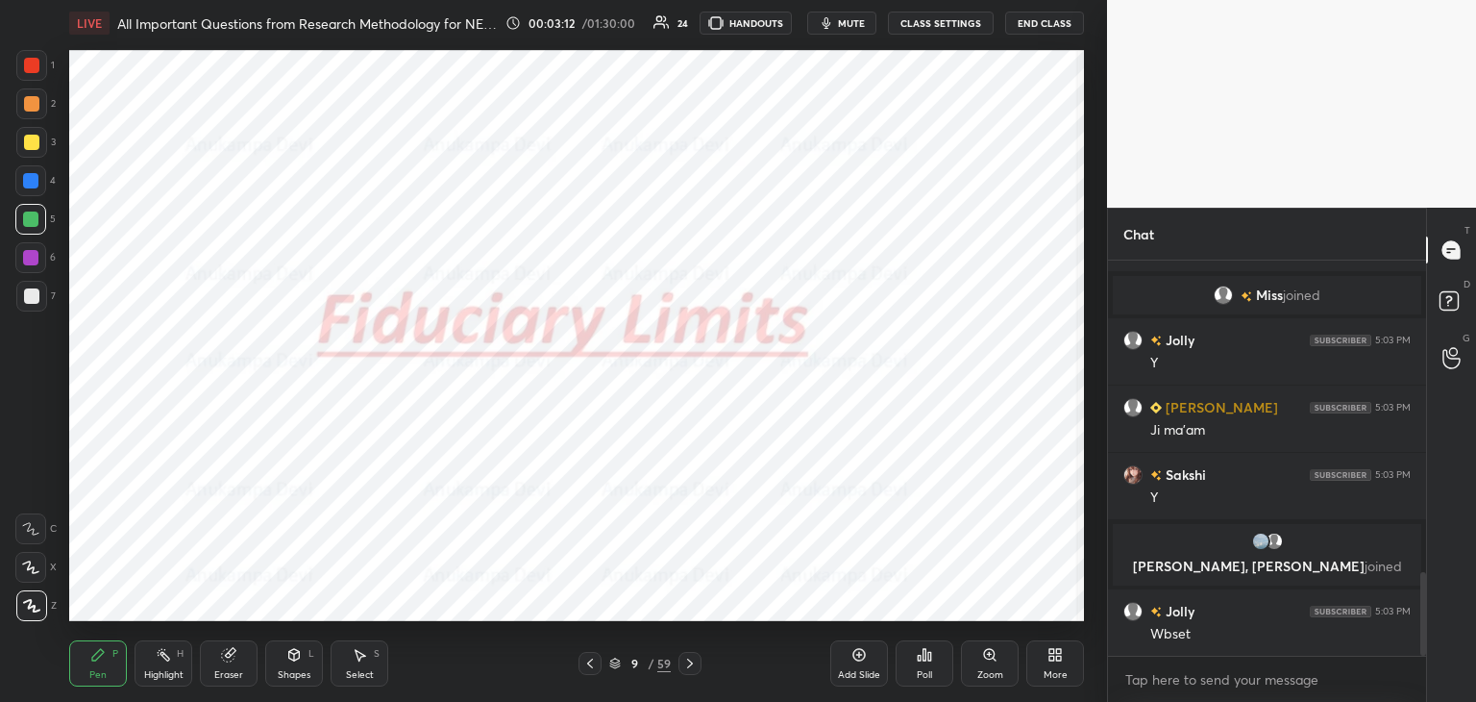
scroll to position [1490, 0]
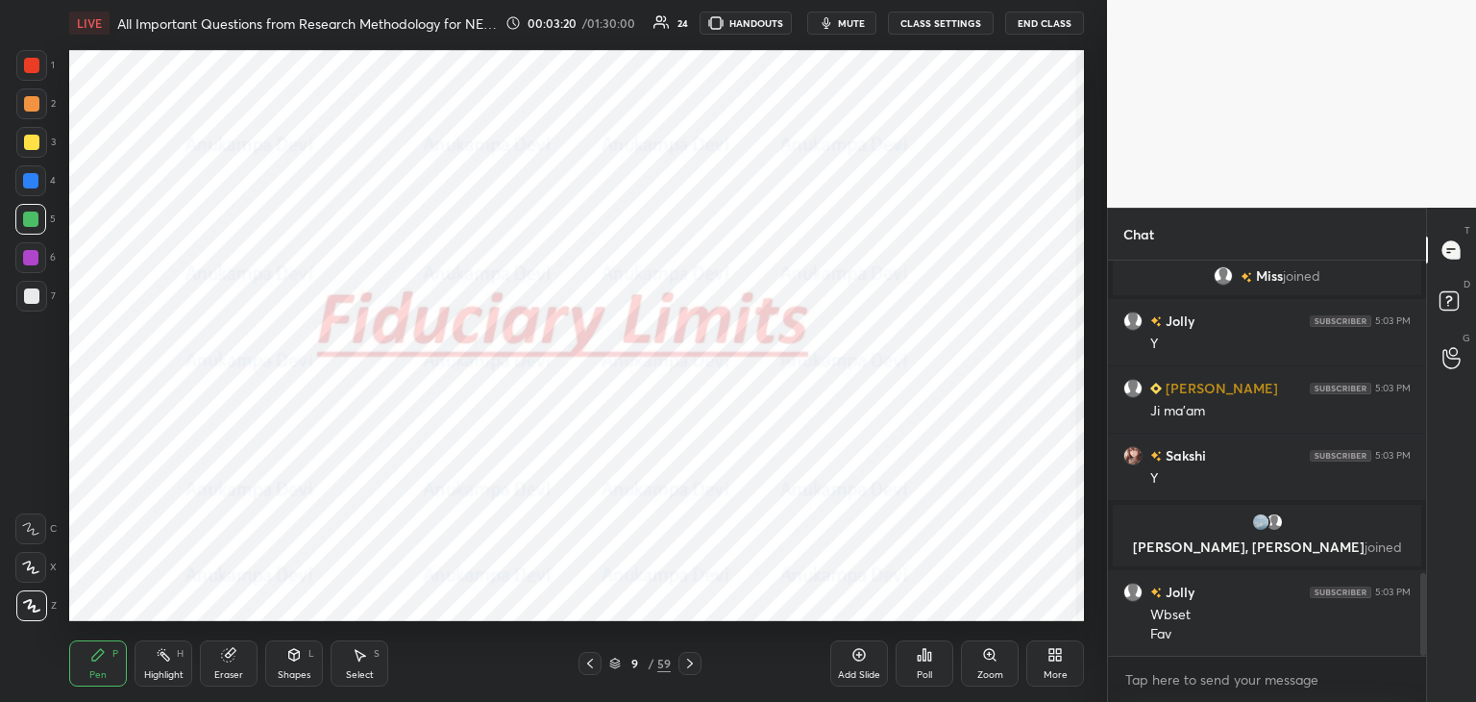
click at [591, 665] on icon at bounding box center [590, 663] width 15 height 15
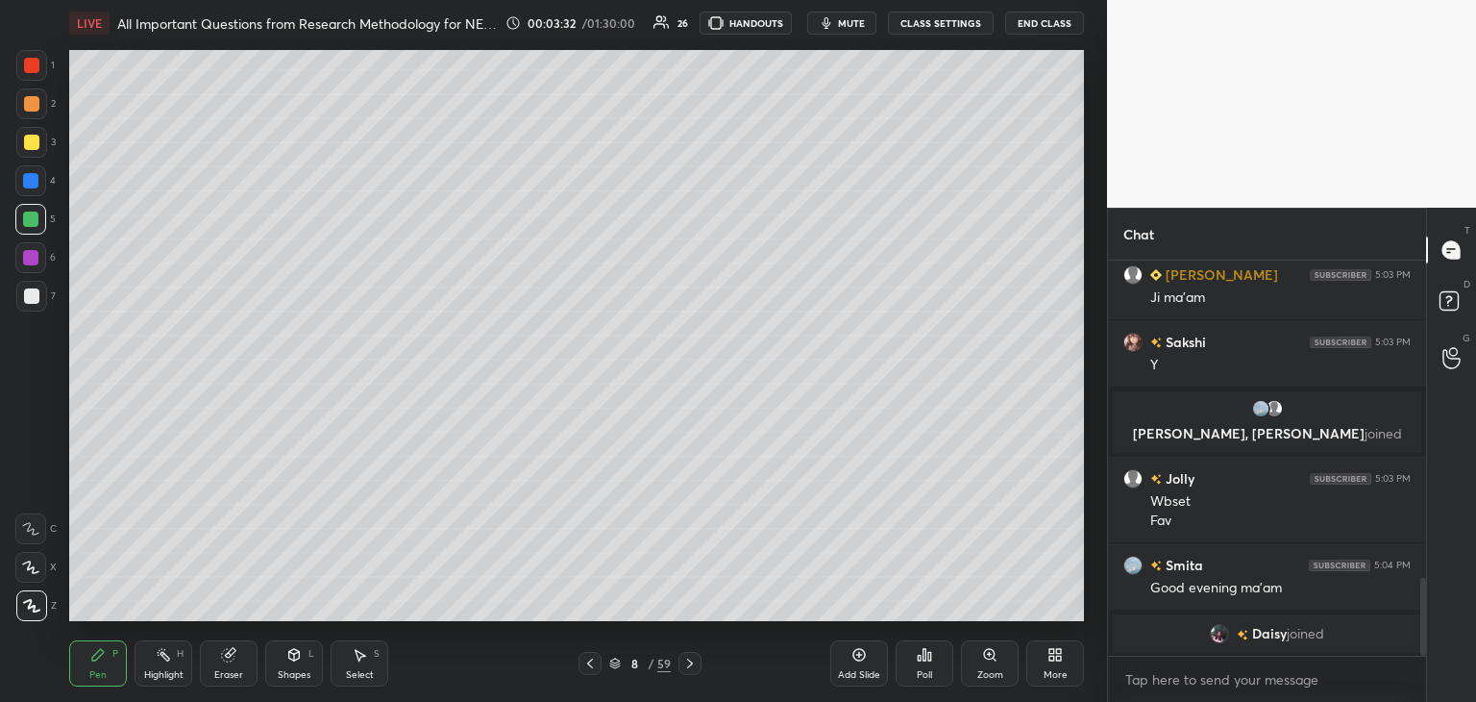
scroll to position [1626, 0]
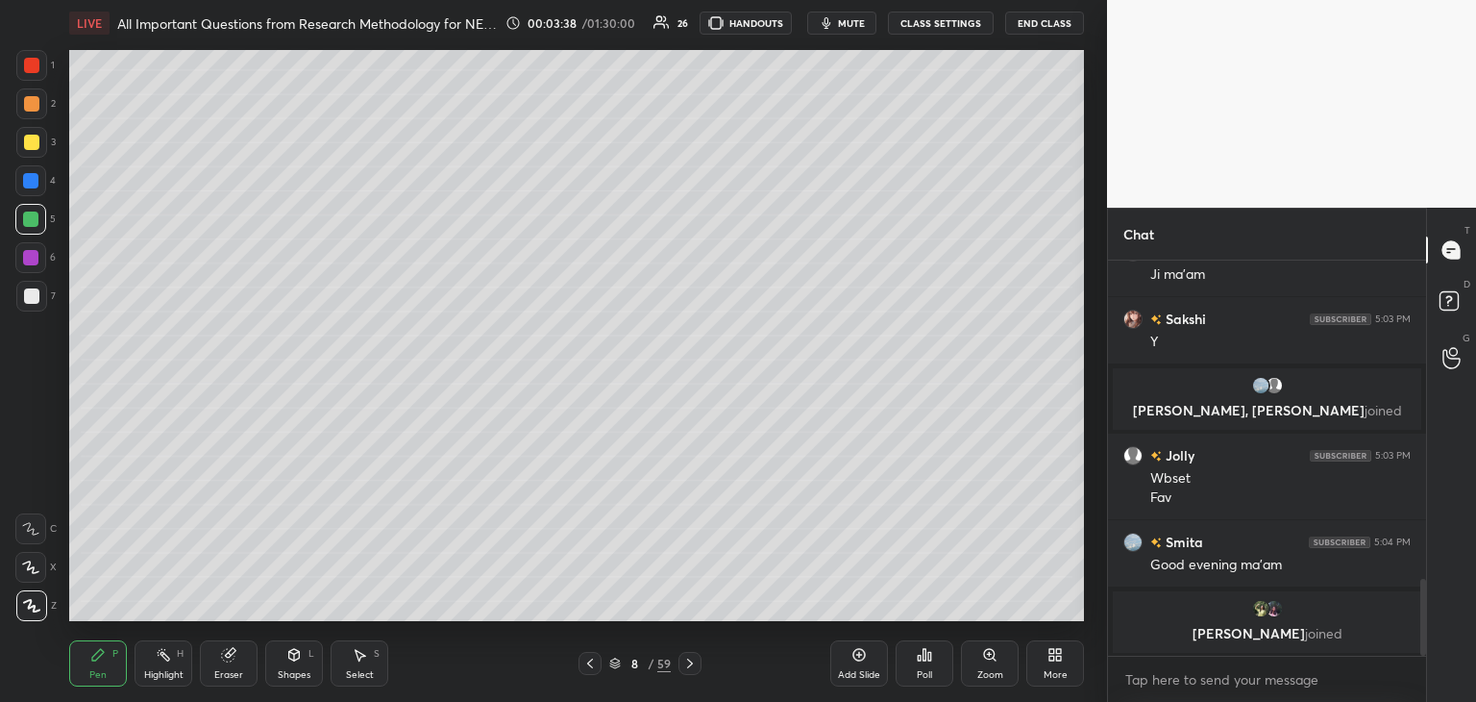
click at [35, 182] on div at bounding box center [30, 180] width 15 height 15
click at [859, 655] on icon at bounding box center [859, 655] width 6 height 6
click at [32, 226] on div at bounding box center [30, 218] width 15 height 15
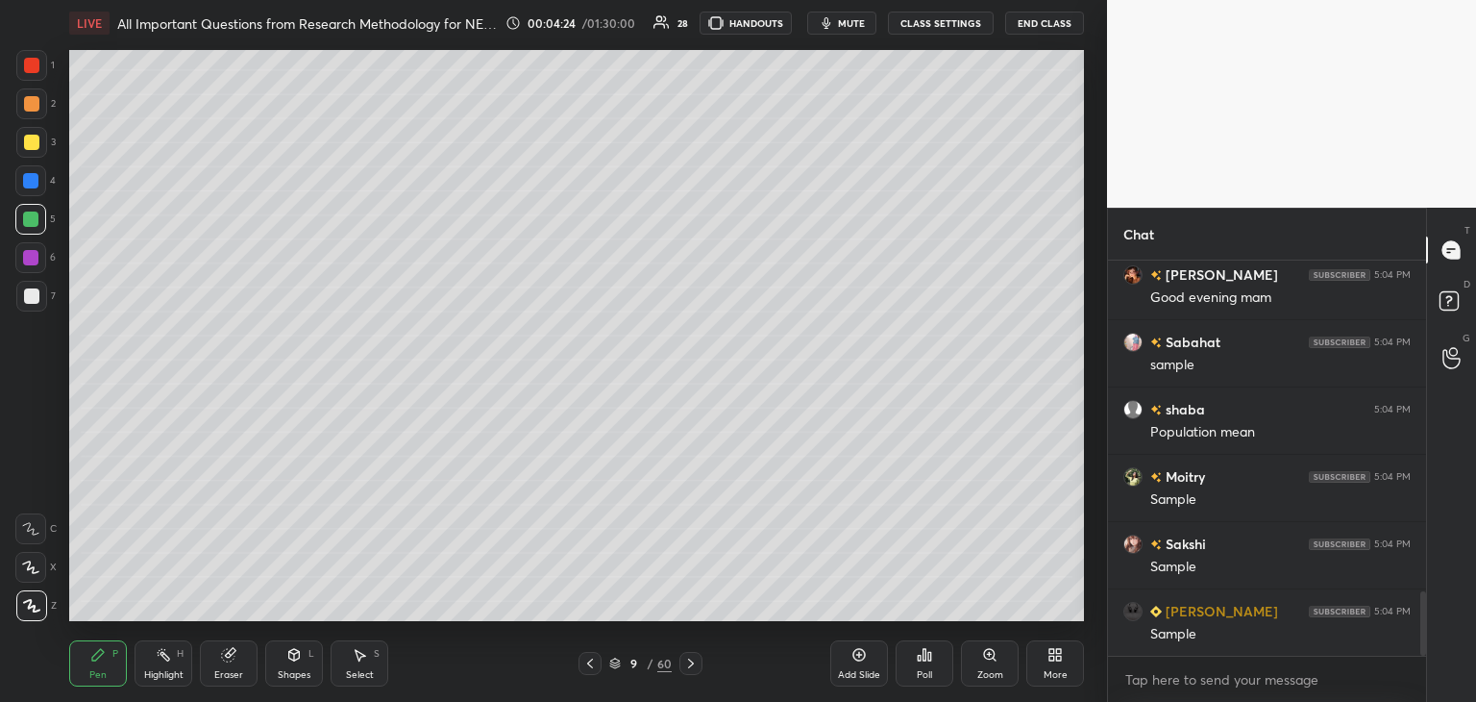
scroll to position [2019, 0]
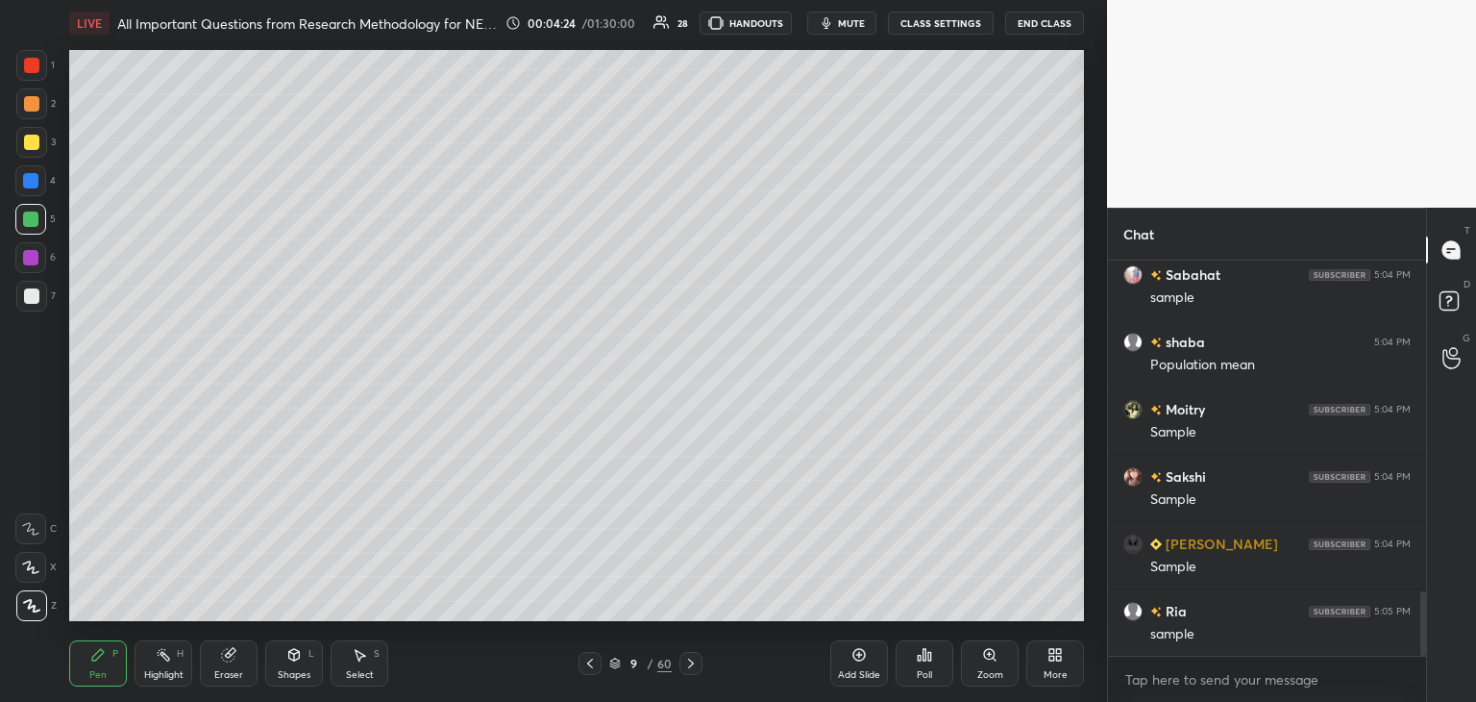
drag, startPoint x: 1426, startPoint y: 616, endPoint x: 1426, endPoint y: 601, distance: 15.4
click at [1426, 601] on div "T Messages (T) D Doubts (D) G Raise Hand (G)" at bounding box center [1451, 455] width 50 height 494
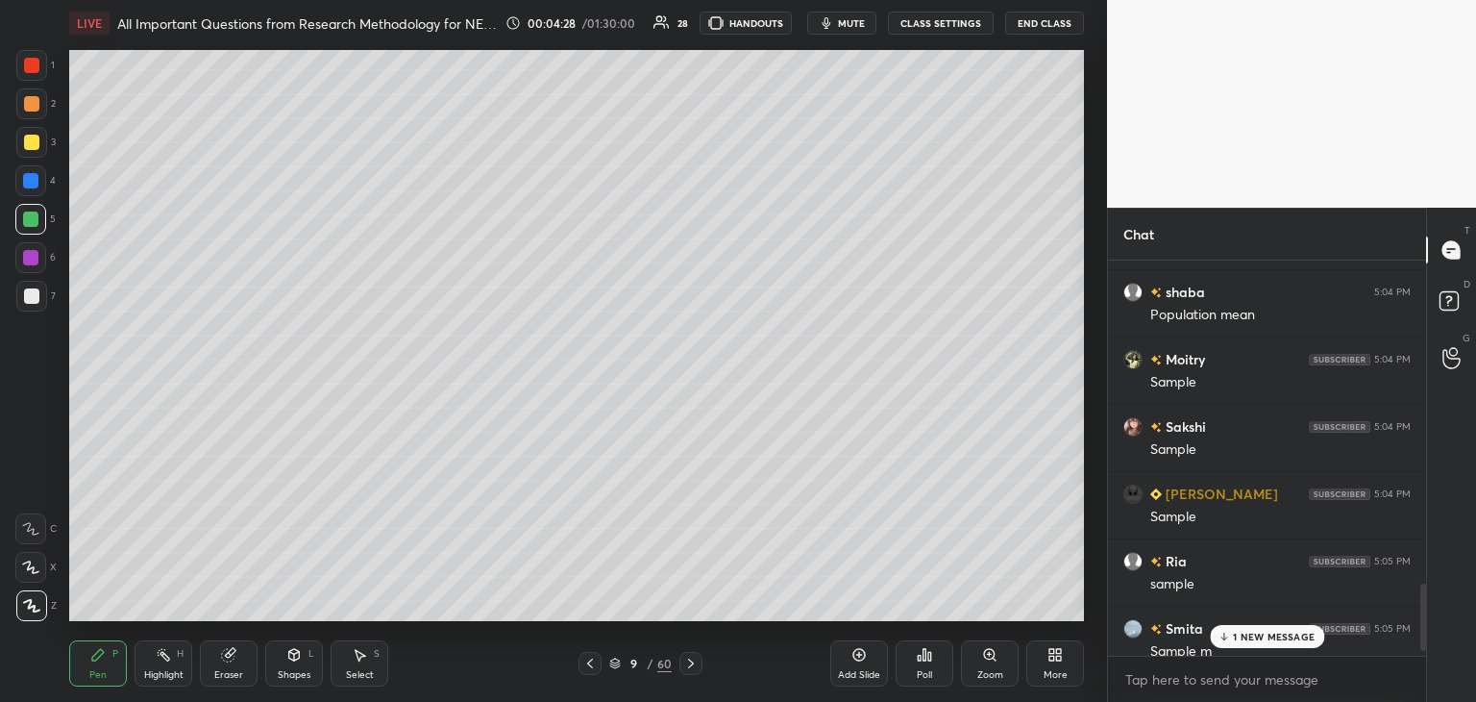
scroll to position [2086, 0]
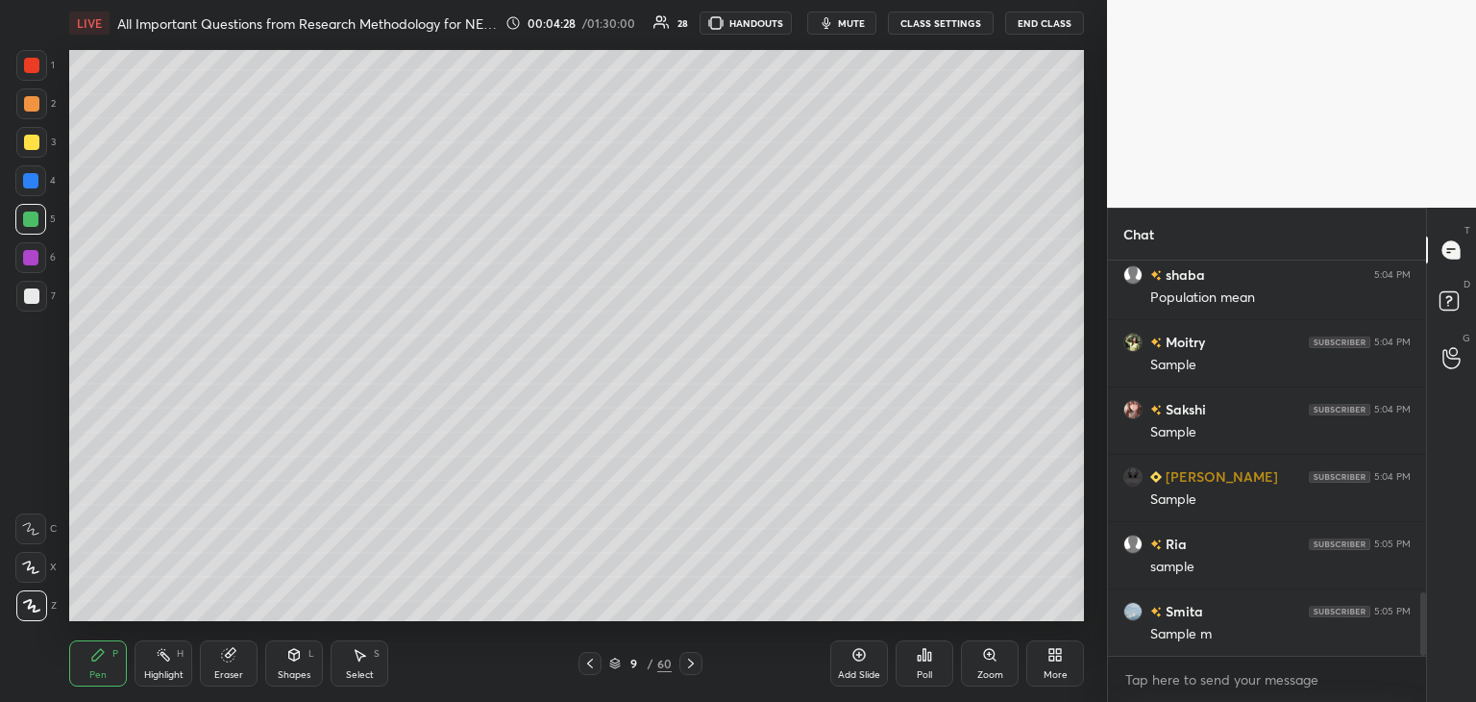
drag, startPoint x: 1424, startPoint y: 608, endPoint x: 1435, endPoint y: 644, distance: 37.4
click at [1435, 644] on div "Chat Sabahat 5:04 PM sample shaba 5:04 PM Population mean Moitry 5:04 PM Sample…" at bounding box center [1291, 455] width 369 height 494
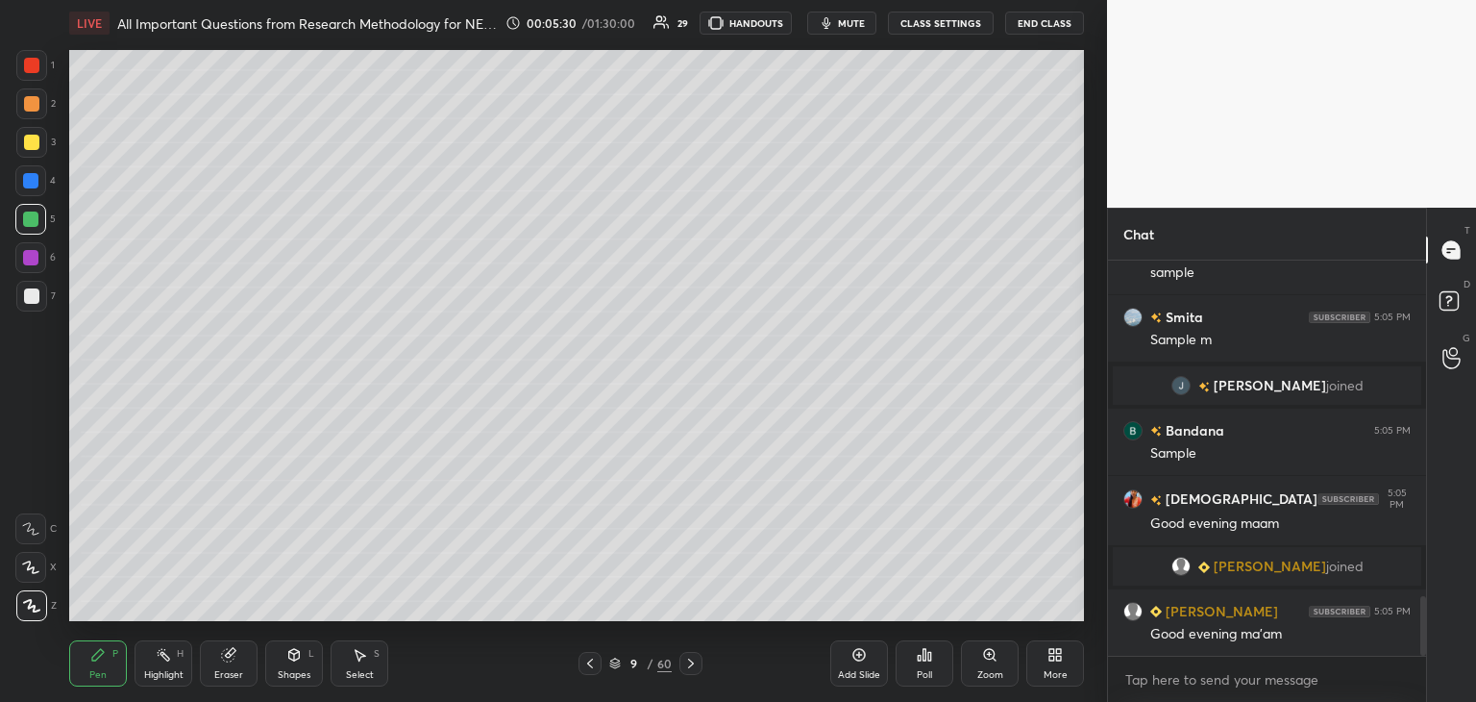
scroll to position [2274, 0]
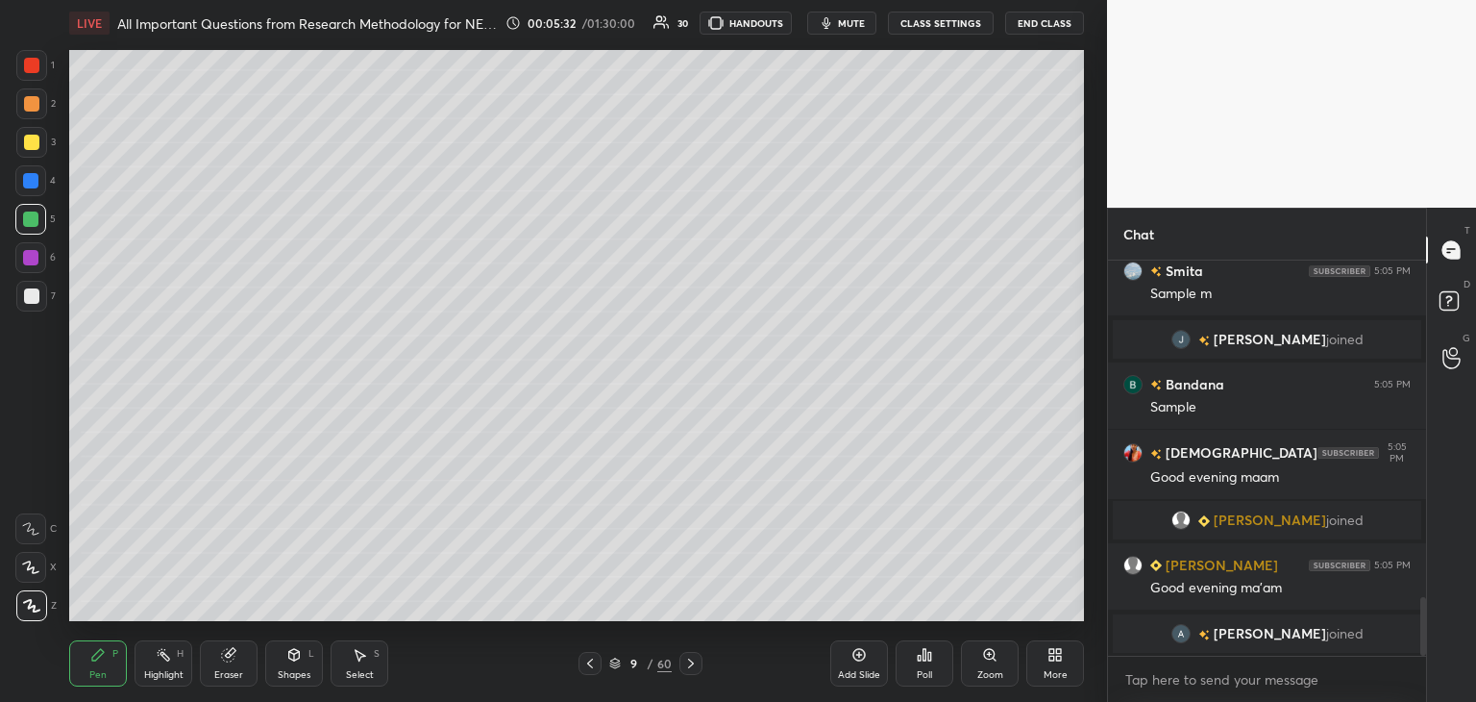
click at [694, 668] on icon at bounding box center [690, 663] width 15 height 15
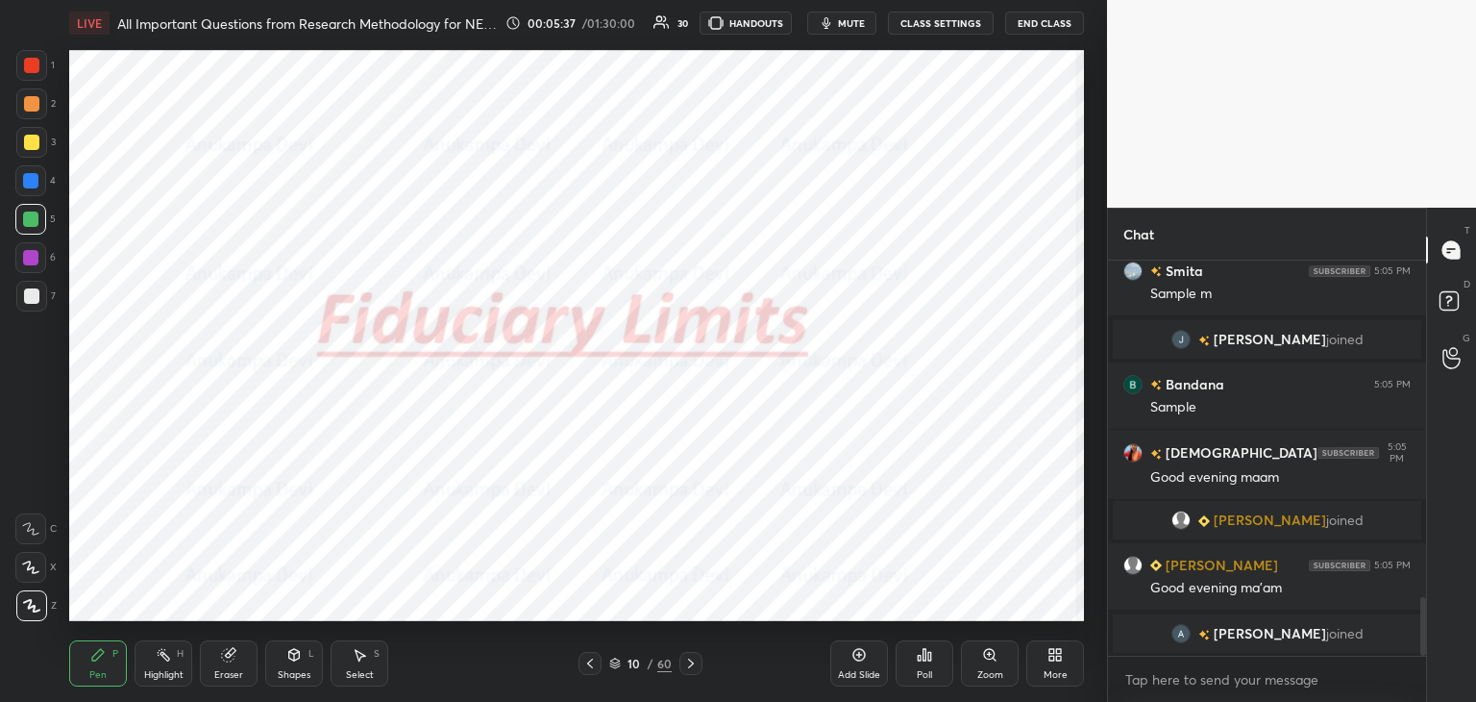
drag, startPoint x: 590, startPoint y: 663, endPoint x: 589, endPoint y: 628, distance: 35.6
click at [591, 661] on icon at bounding box center [590, 663] width 15 height 15
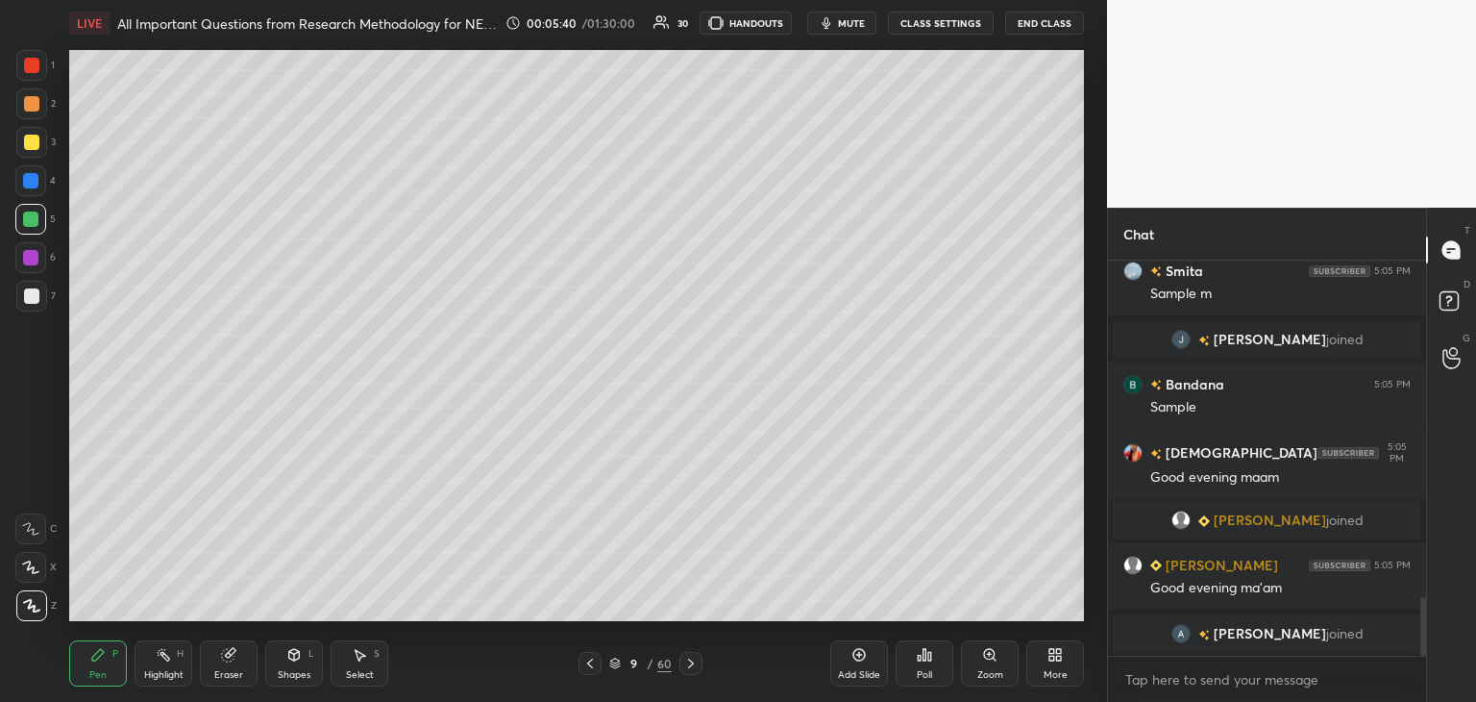
scroll to position [2322, 0]
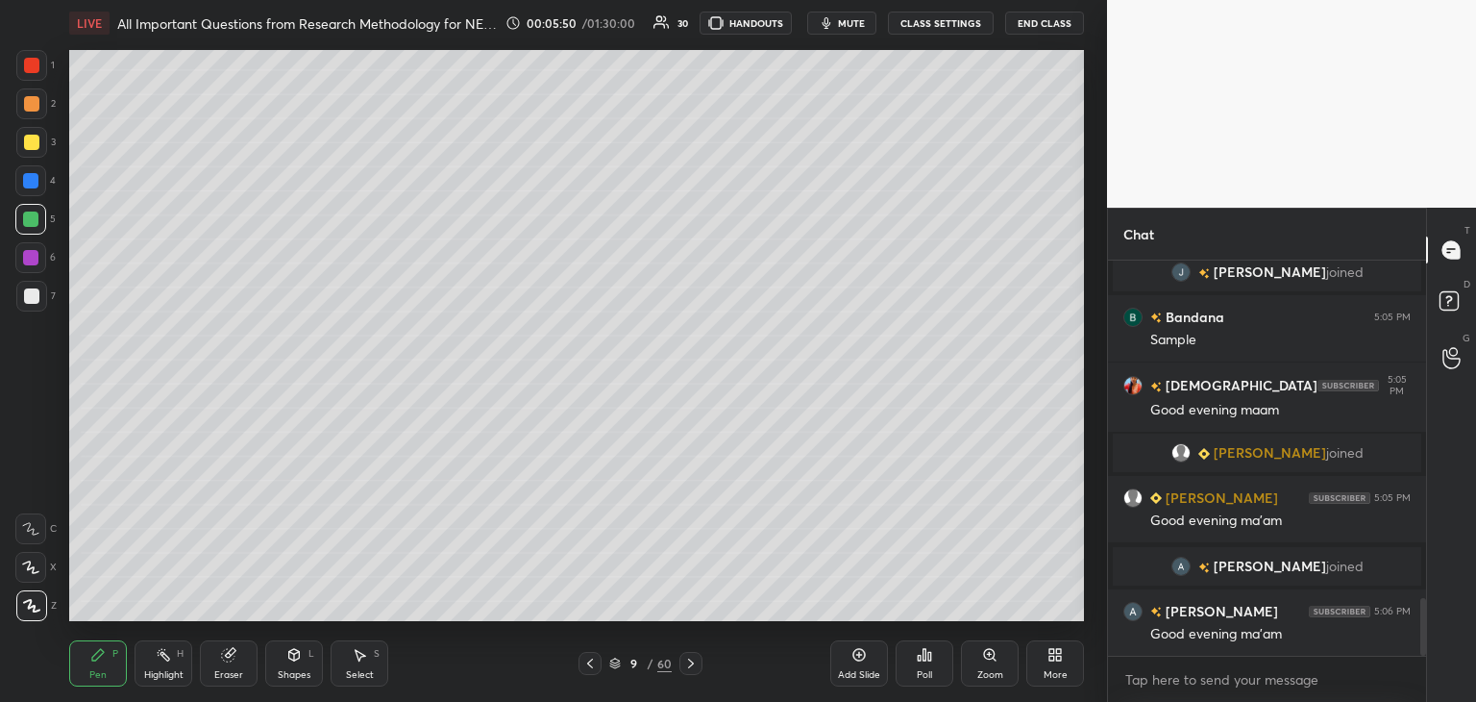
drag, startPoint x: 692, startPoint y: 665, endPoint x: 688, endPoint y: 644, distance: 21.5
click at [688, 659] on icon at bounding box center [690, 663] width 15 height 15
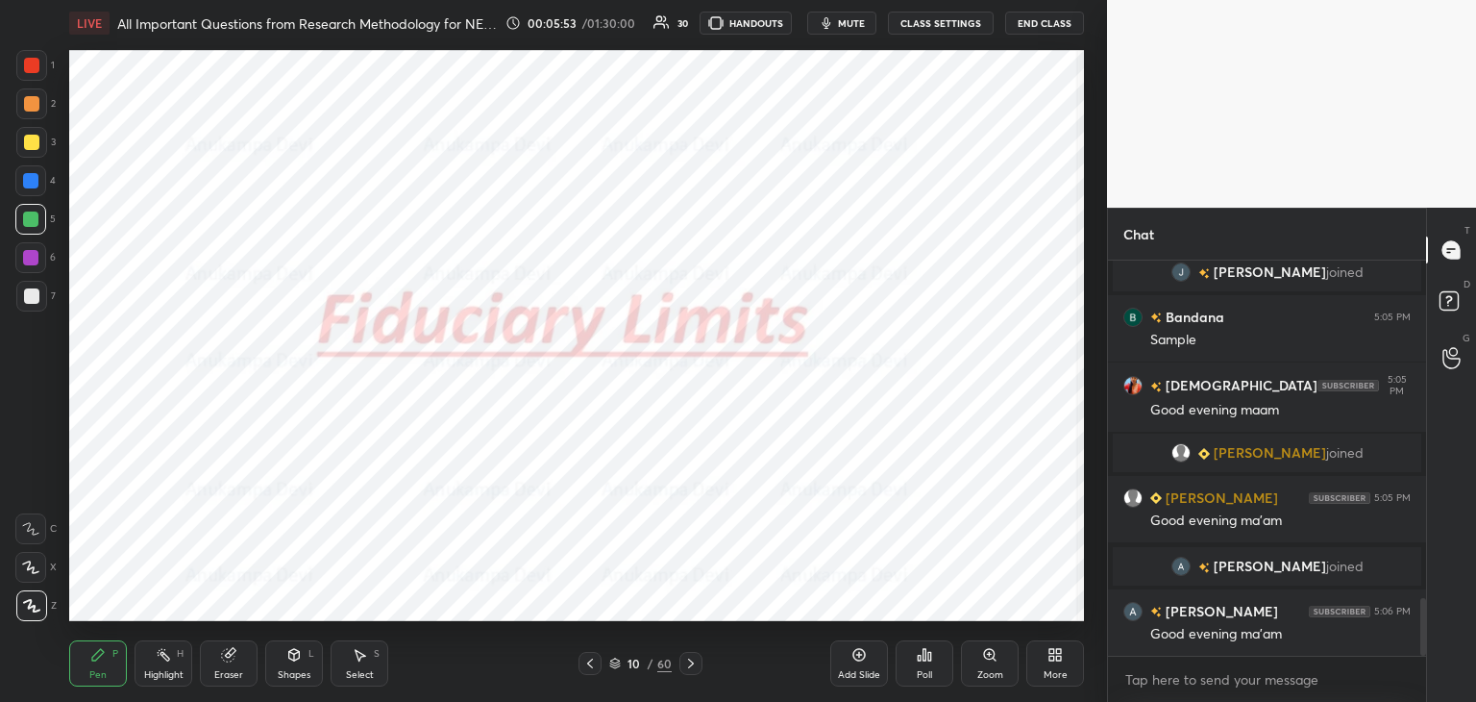
click at [592, 668] on icon at bounding box center [590, 663] width 15 height 15
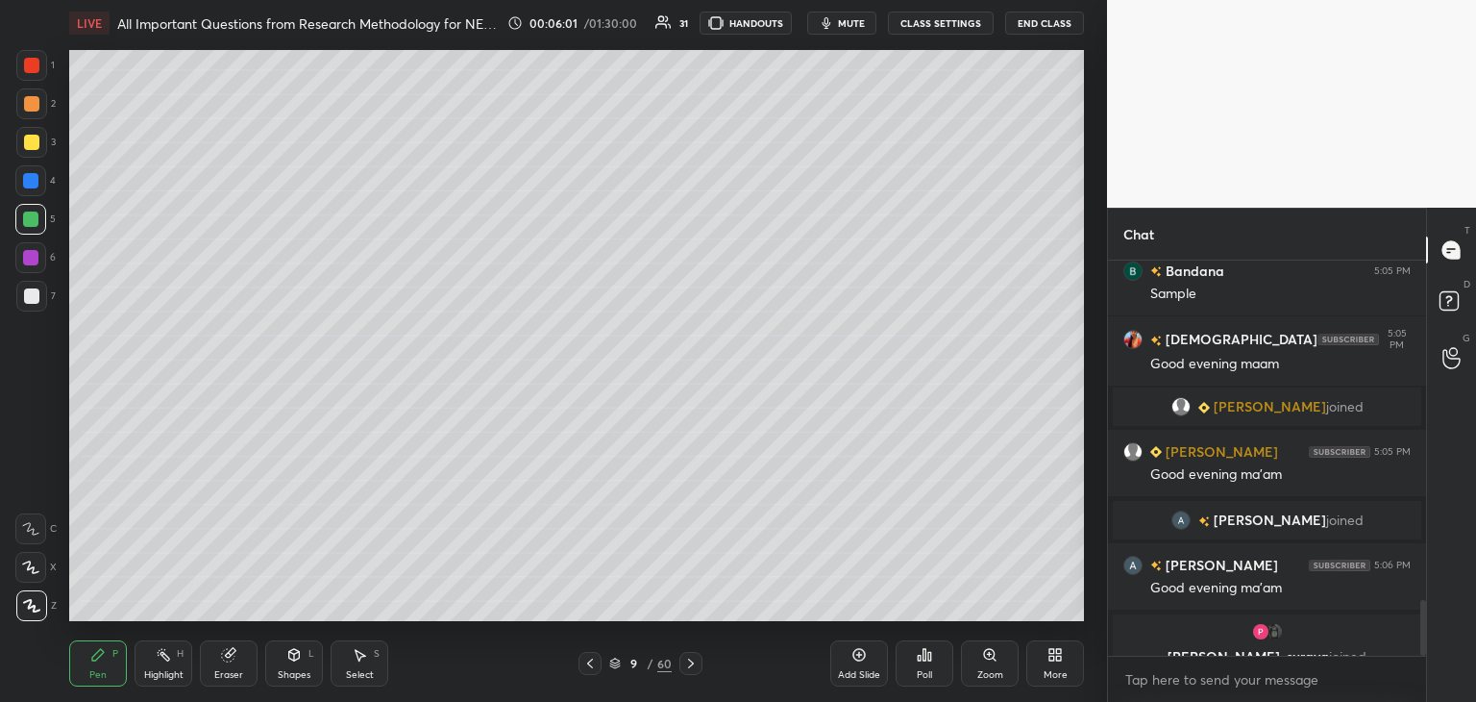
scroll to position [2392, 0]
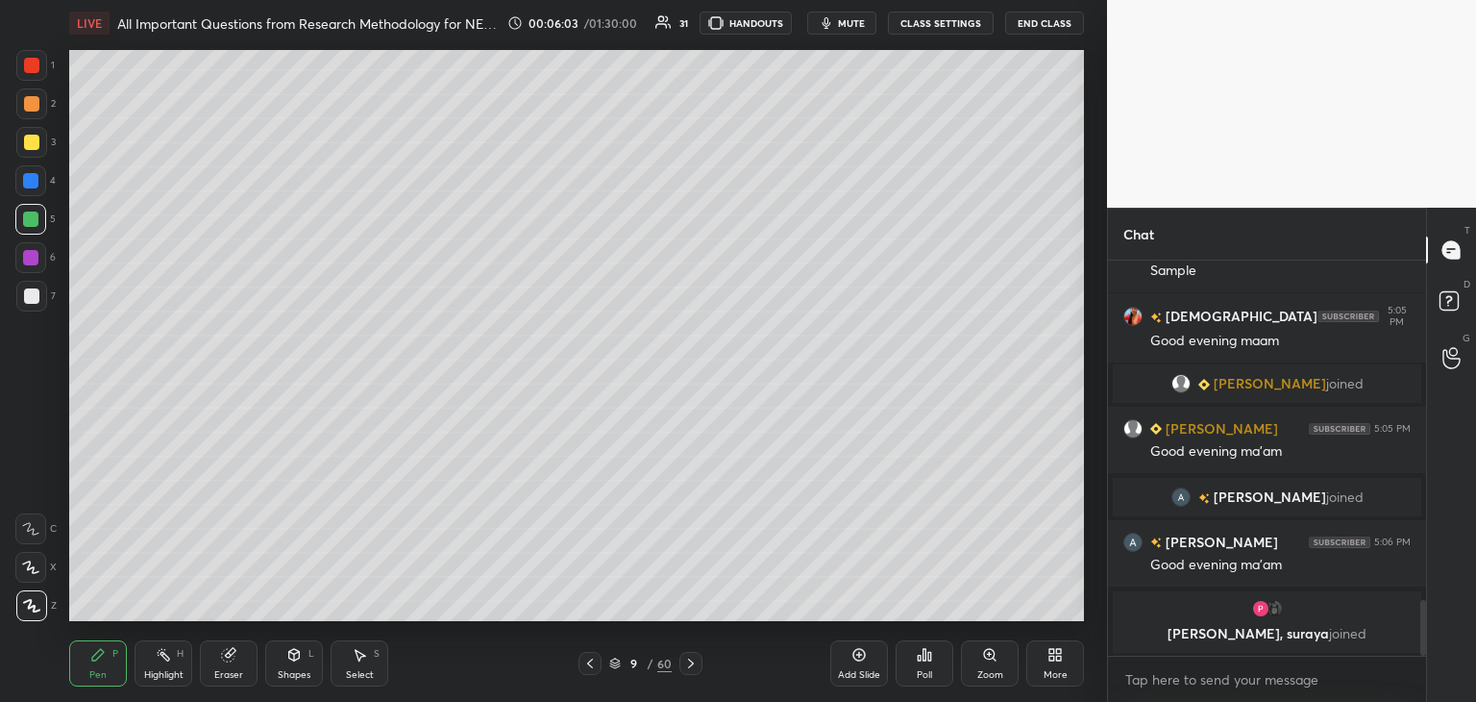
click at [688, 662] on icon at bounding box center [690, 663] width 15 height 15
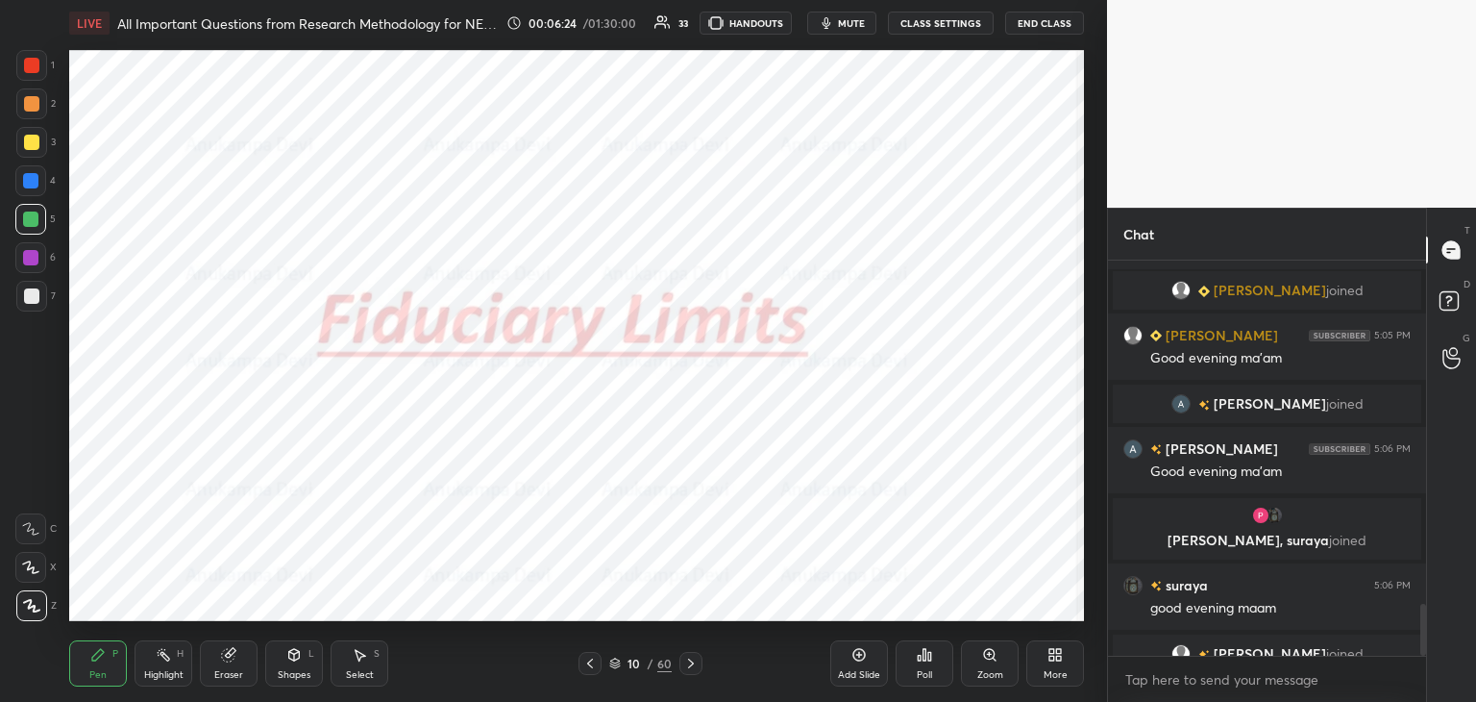
scroll to position [2640, 0]
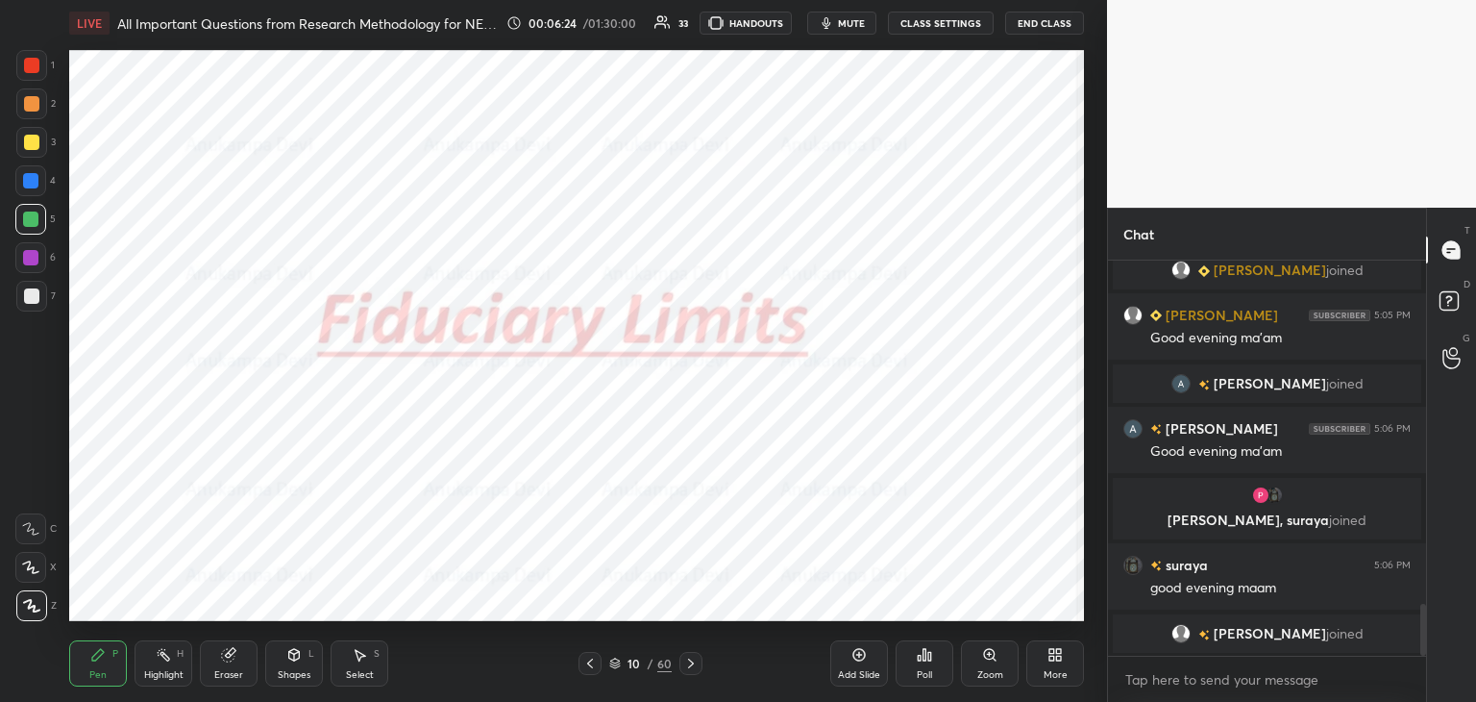
drag, startPoint x: 1425, startPoint y: 616, endPoint x: 1423, endPoint y: 689, distance: 73.1
click at [1428, 690] on div "Chat krishnavi 5:05 PM Good evening [PERSON_NAME] joined [PERSON_NAME] 5:05 PM …" at bounding box center [1291, 455] width 369 height 494
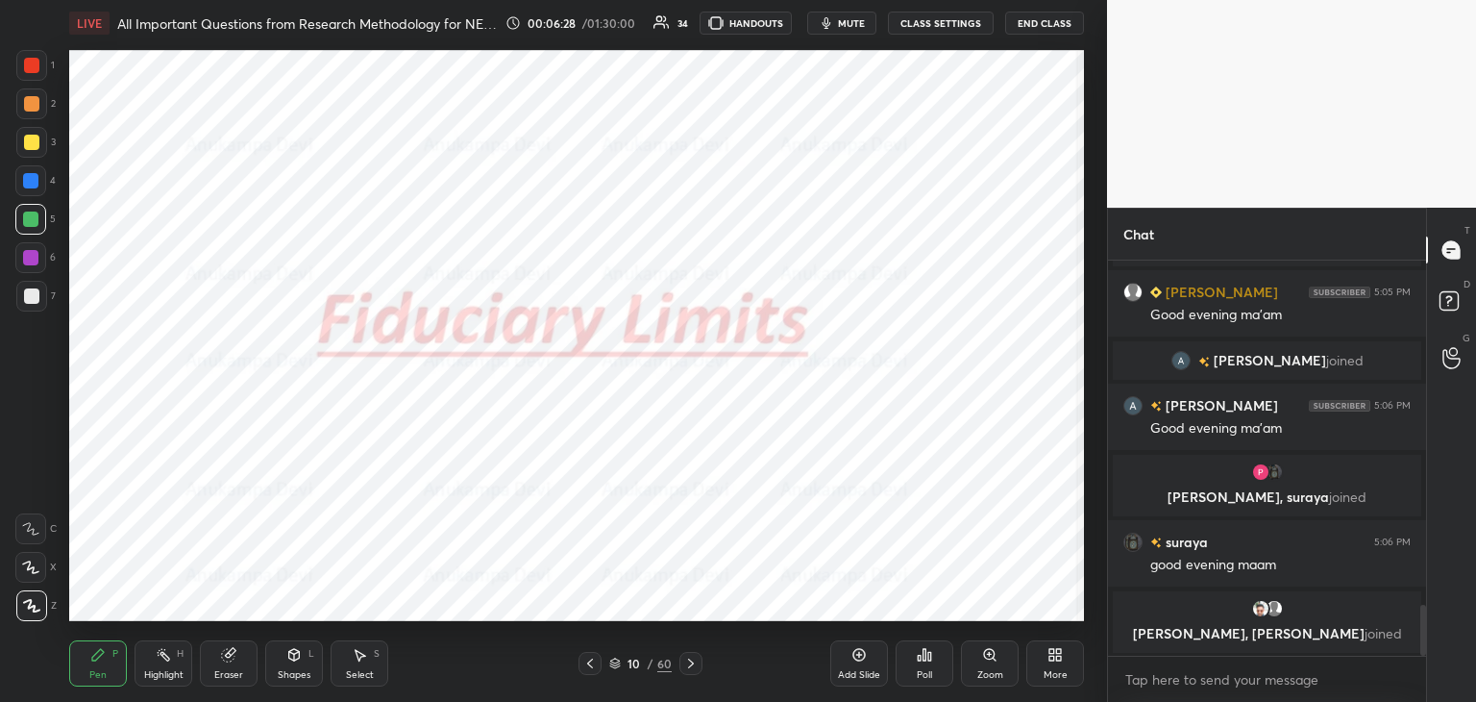
click at [590, 664] on icon at bounding box center [590, 663] width 15 height 15
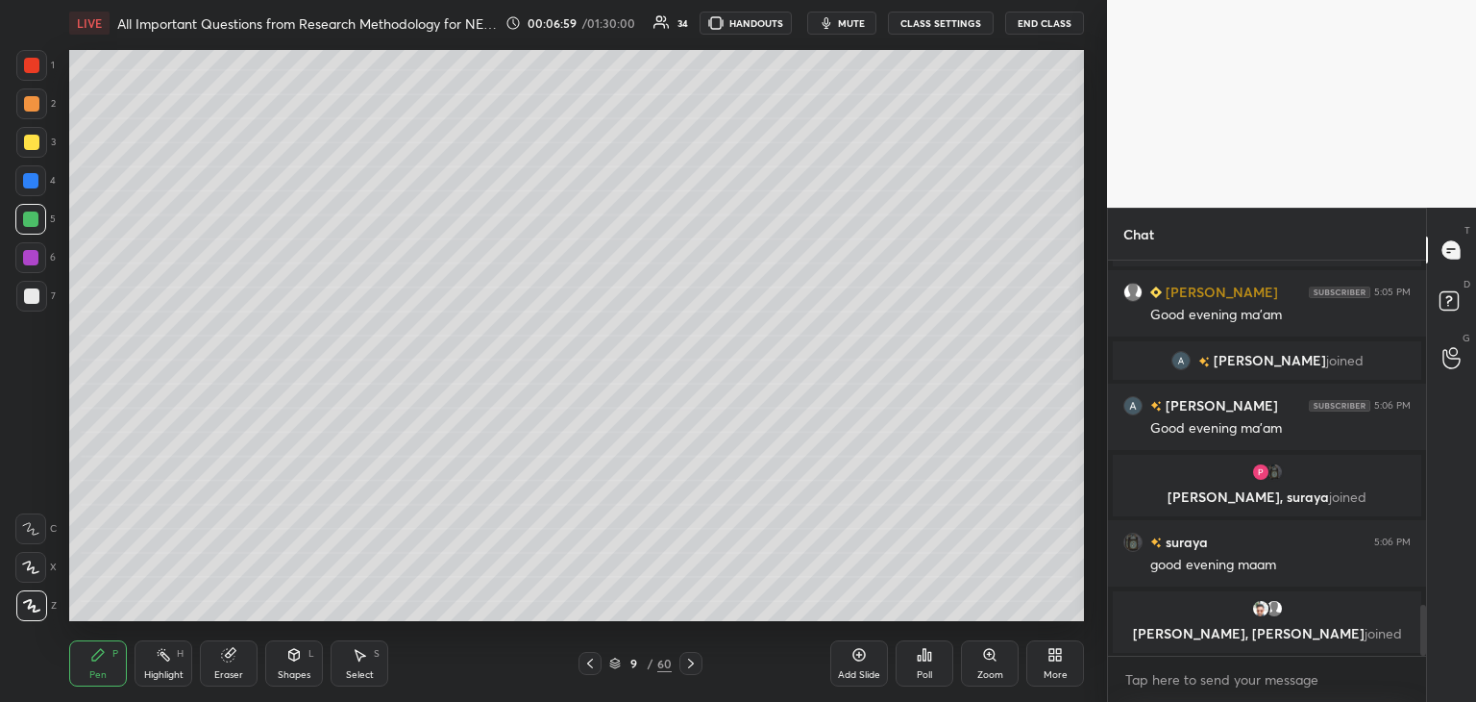
click at [857, 19] on span "mute" at bounding box center [851, 22] width 27 height 13
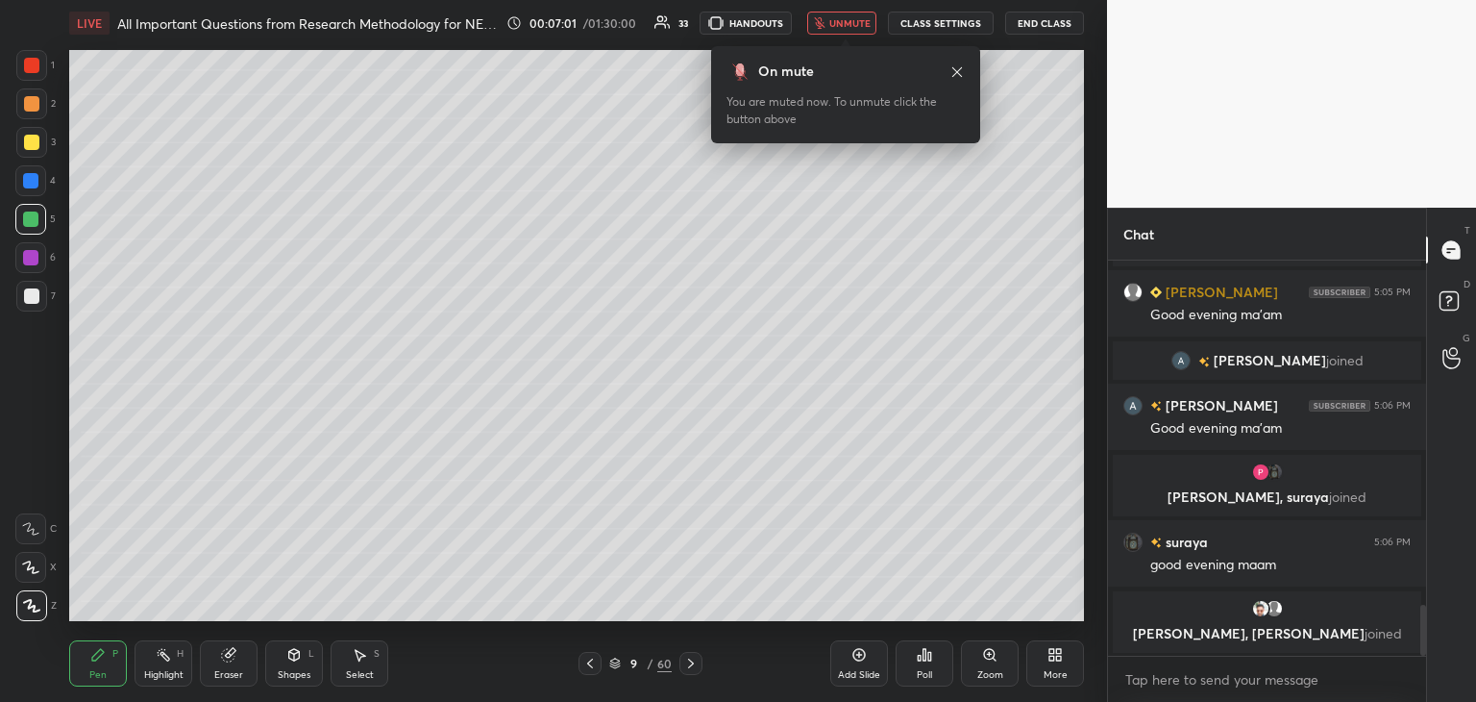
click at [859, 30] on button "unmute" at bounding box center [841, 23] width 69 height 23
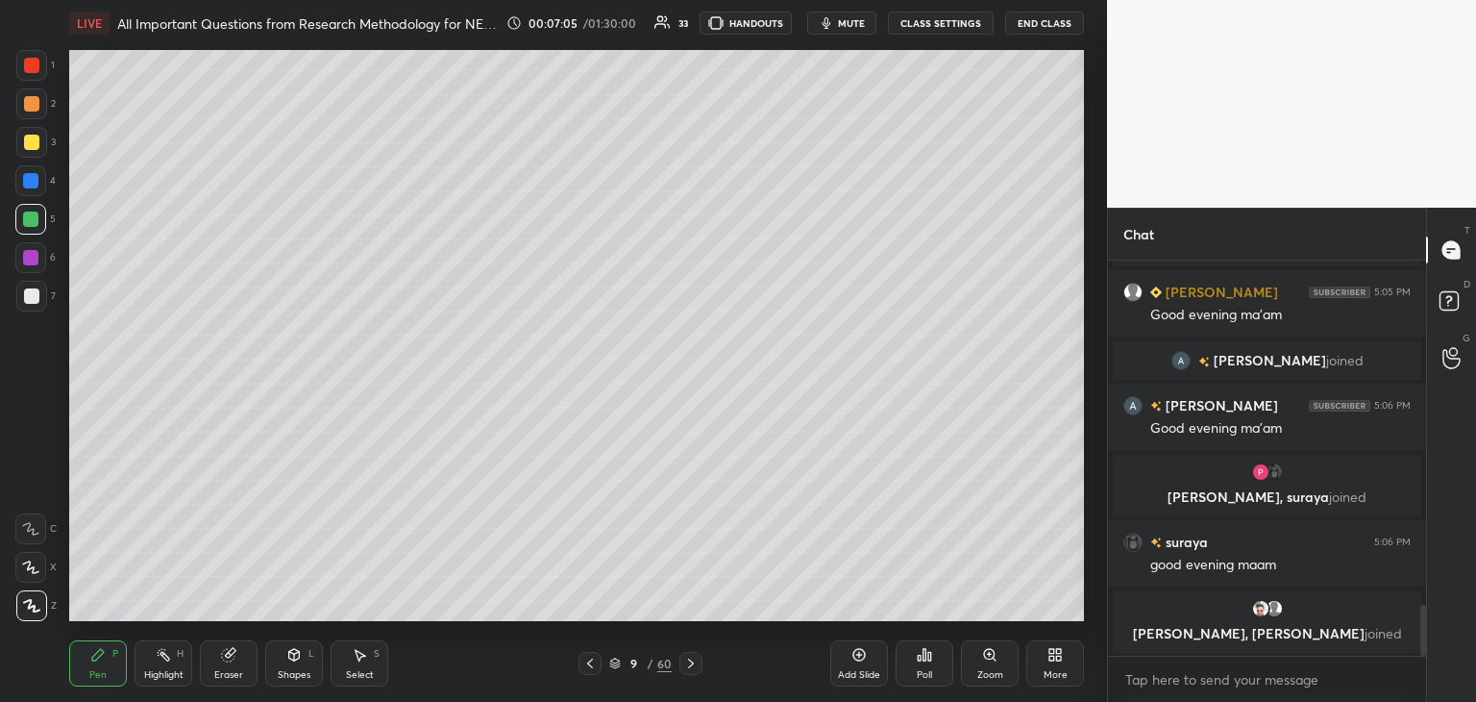
click at [685, 664] on icon at bounding box center [690, 663] width 15 height 15
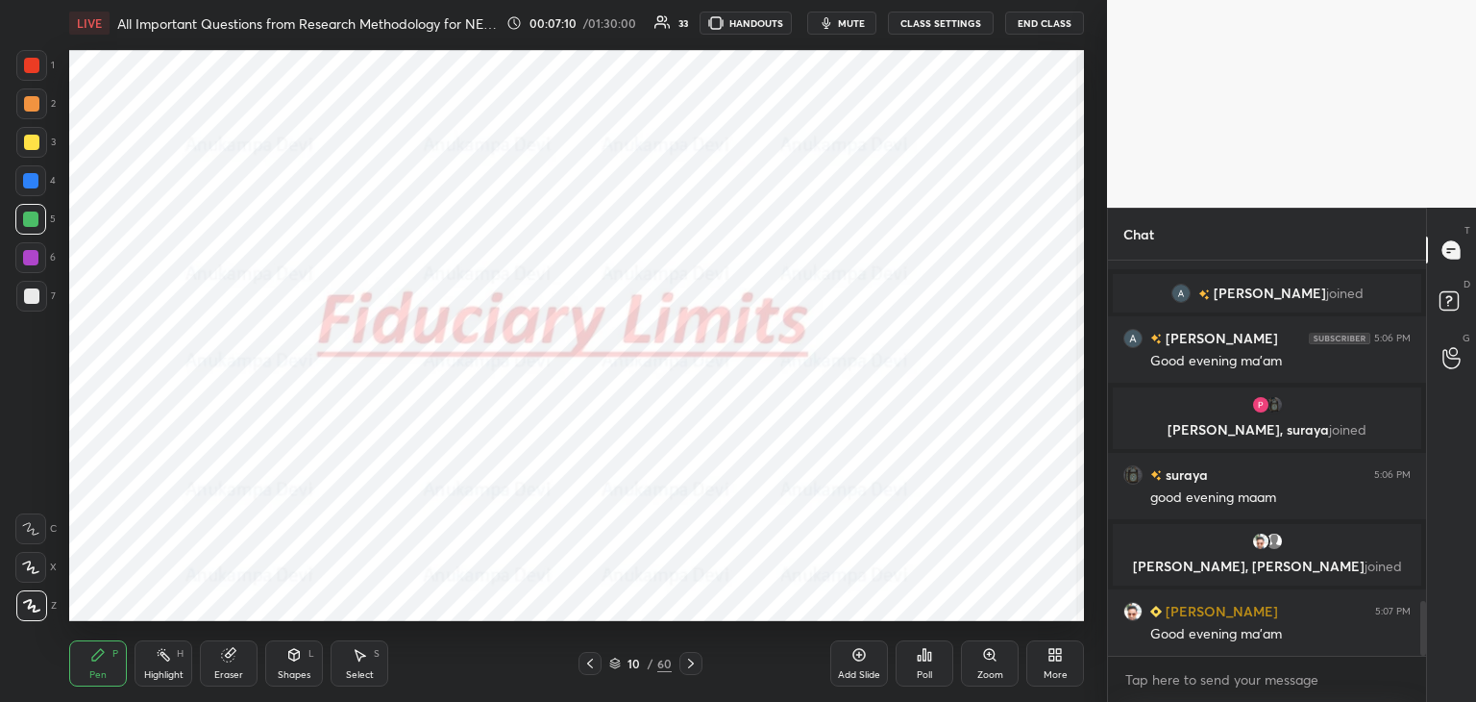
scroll to position [2478, 0]
click at [859, 21] on span "mute" at bounding box center [851, 22] width 27 height 13
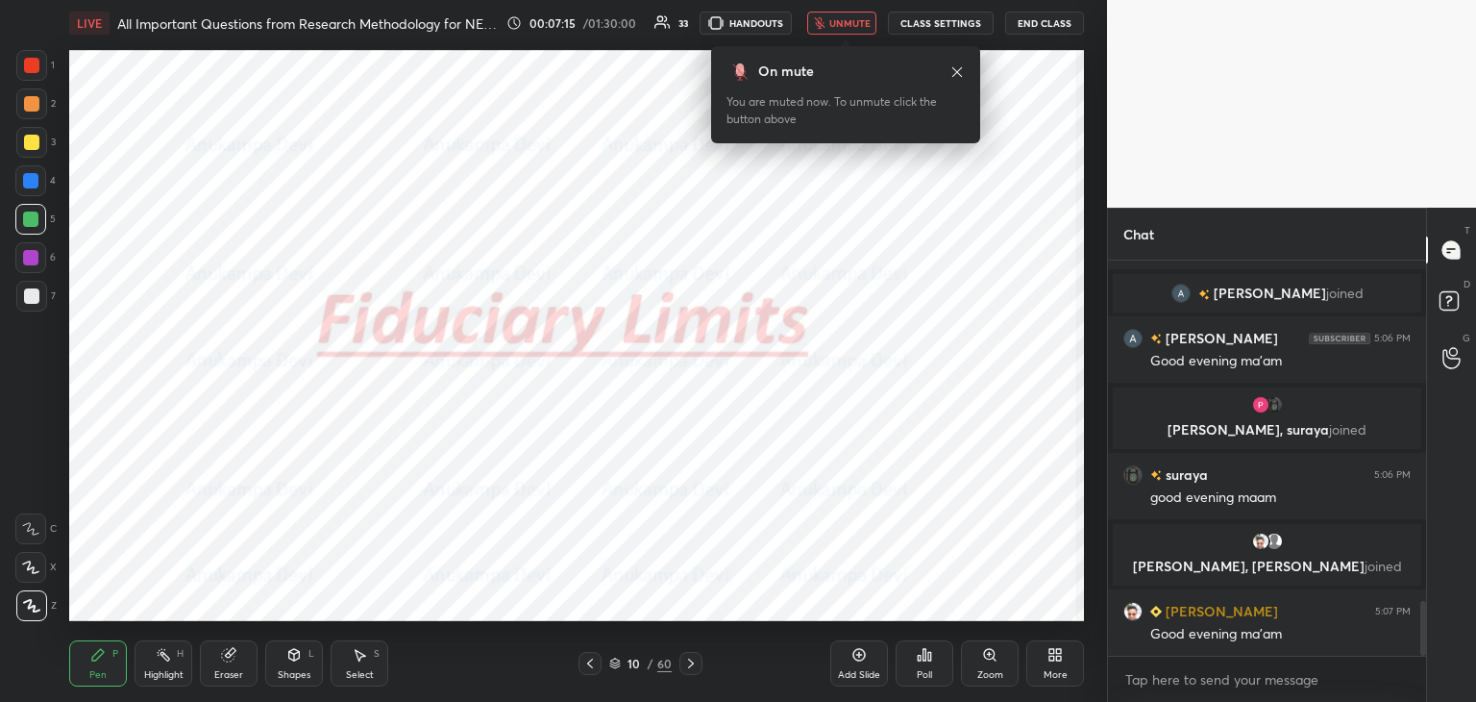
click at [861, 20] on span "unmute" at bounding box center [850, 22] width 41 height 13
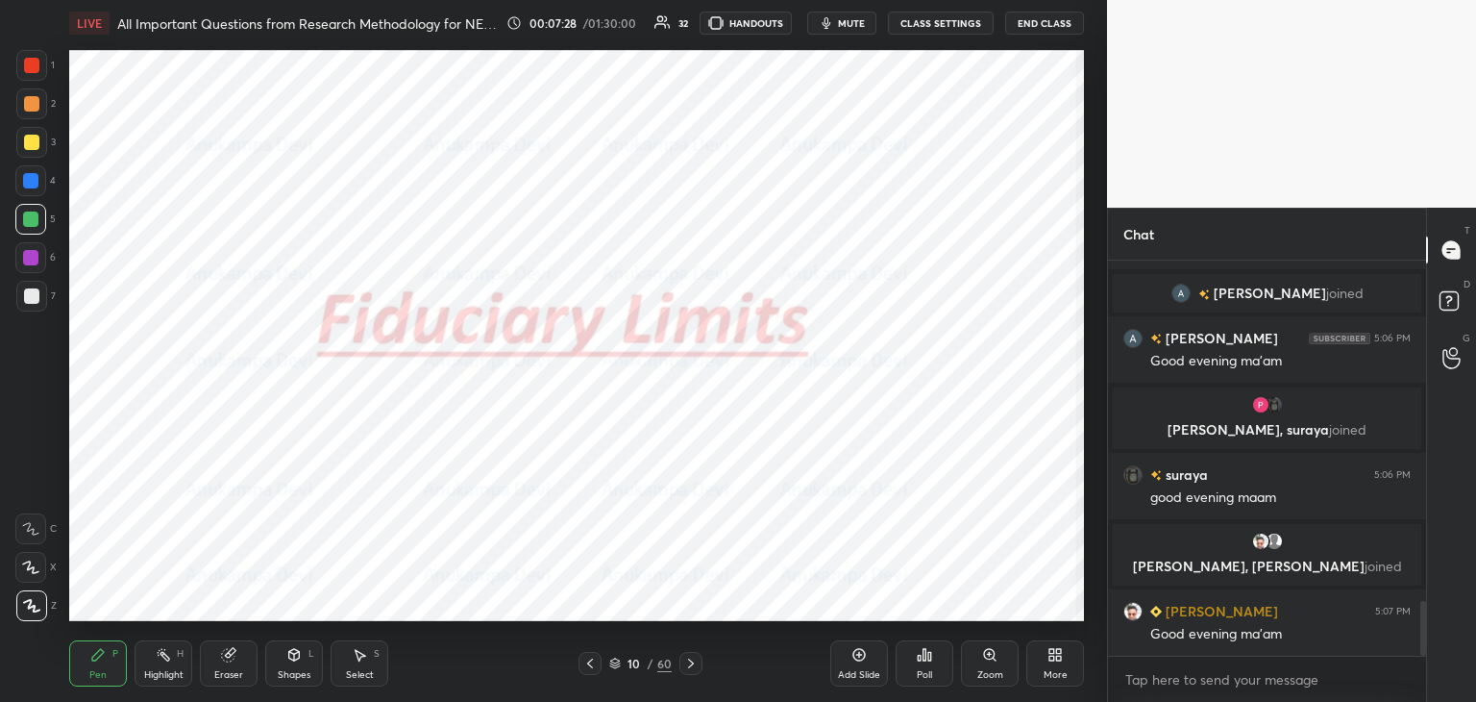
drag, startPoint x: 689, startPoint y: 667, endPoint x: 689, endPoint y: 656, distance: 11.5
click at [691, 667] on icon at bounding box center [690, 663] width 15 height 15
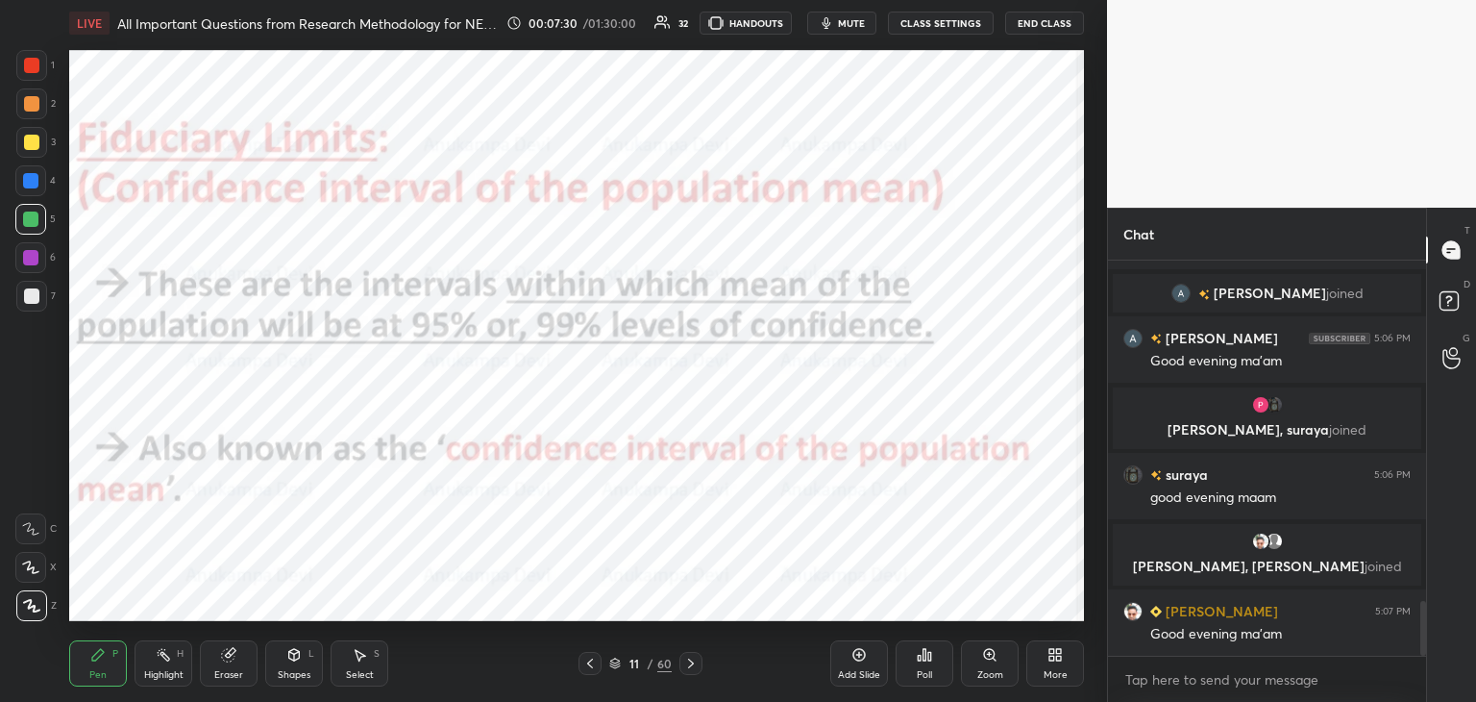
click at [854, 30] on button "mute" at bounding box center [841, 23] width 69 height 23
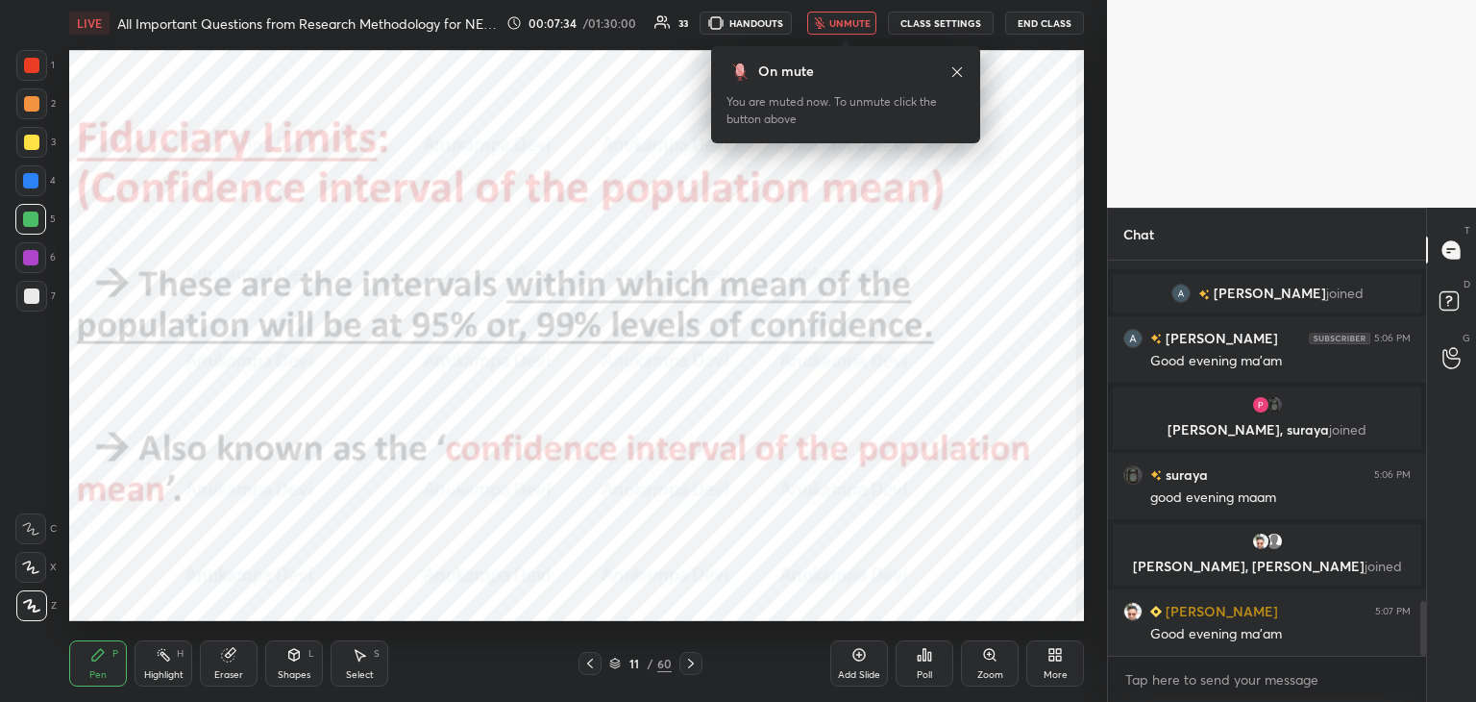
click at [852, 28] on span "unmute" at bounding box center [850, 22] width 41 height 13
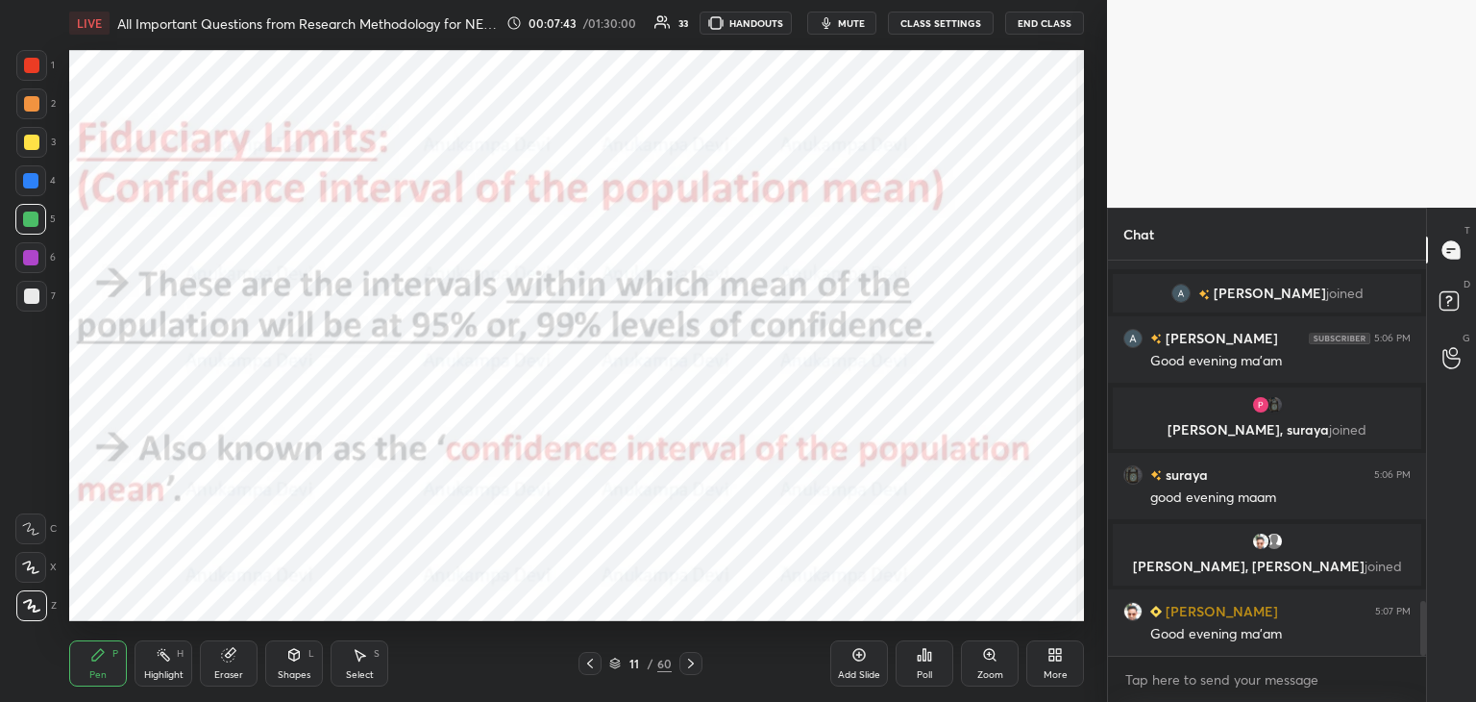
click at [857, 16] on span "mute" at bounding box center [851, 22] width 27 height 13
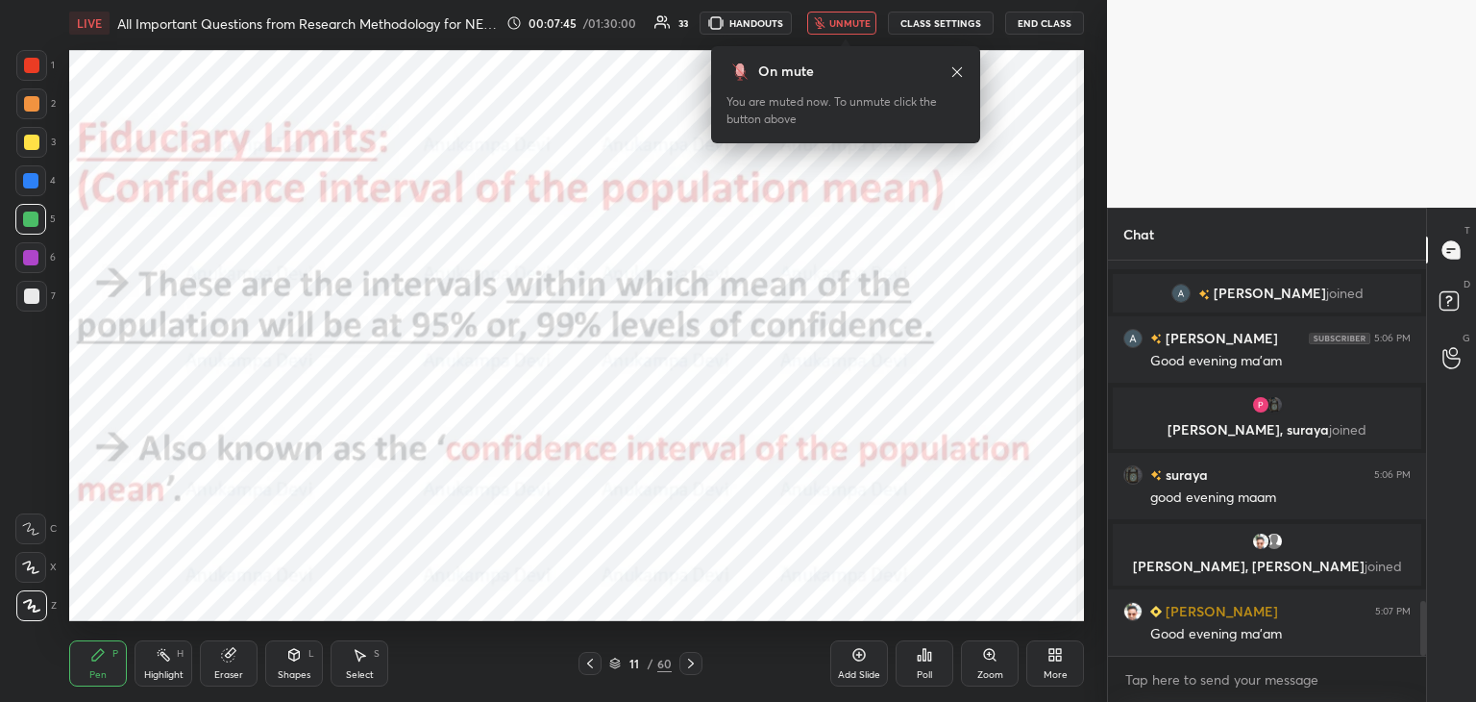
click at [855, 20] on span "unmute" at bounding box center [850, 22] width 41 height 13
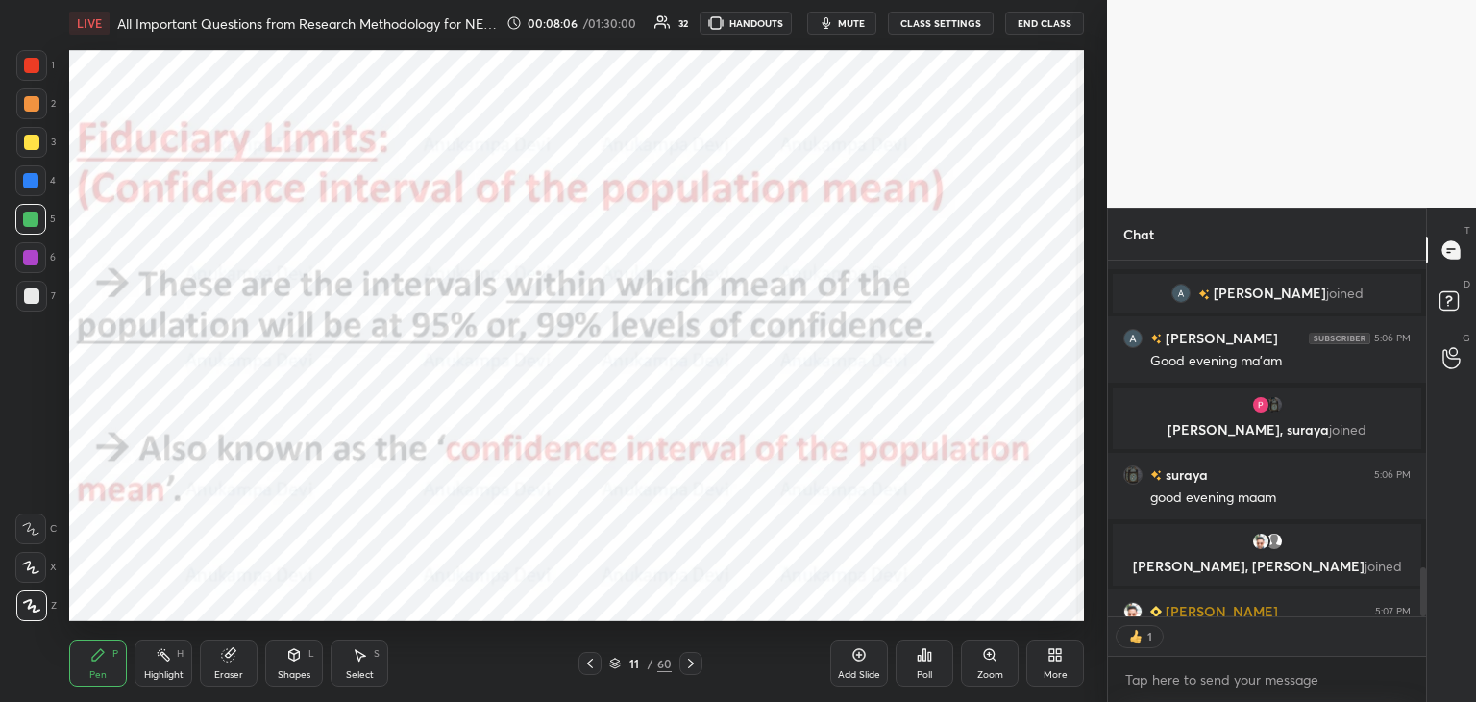
scroll to position [351, 312]
click at [689, 666] on icon at bounding box center [691, 663] width 6 height 10
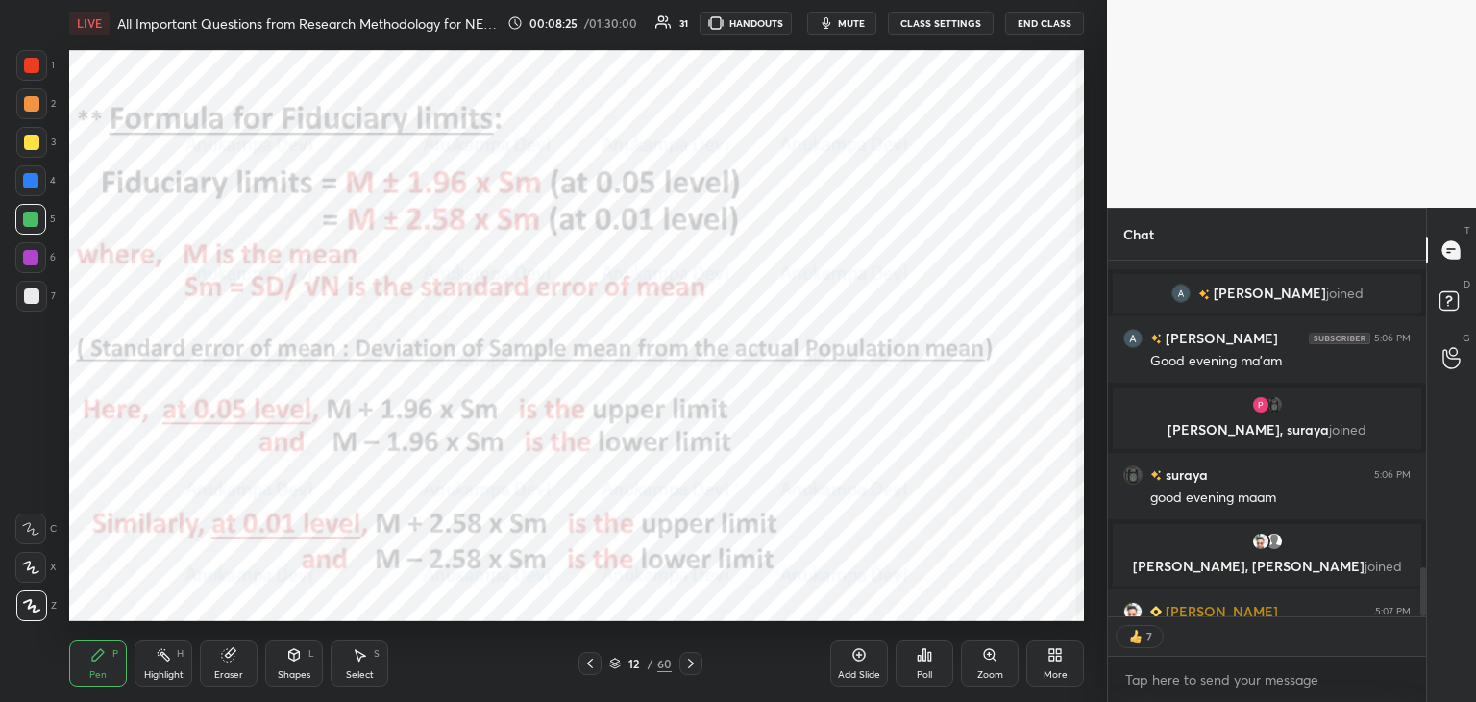
click at [860, 654] on icon at bounding box center [859, 654] width 15 height 15
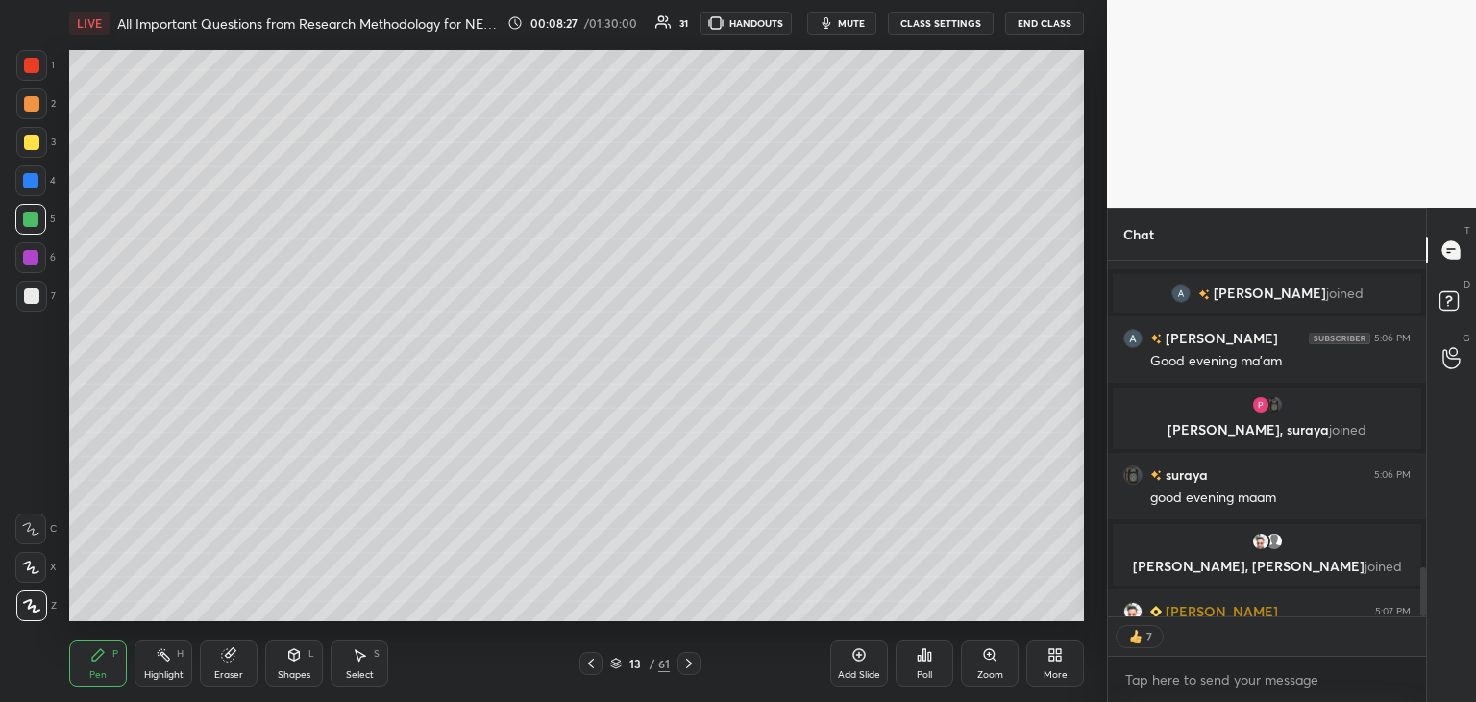
click at [32, 188] on div at bounding box center [30, 180] width 31 height 31
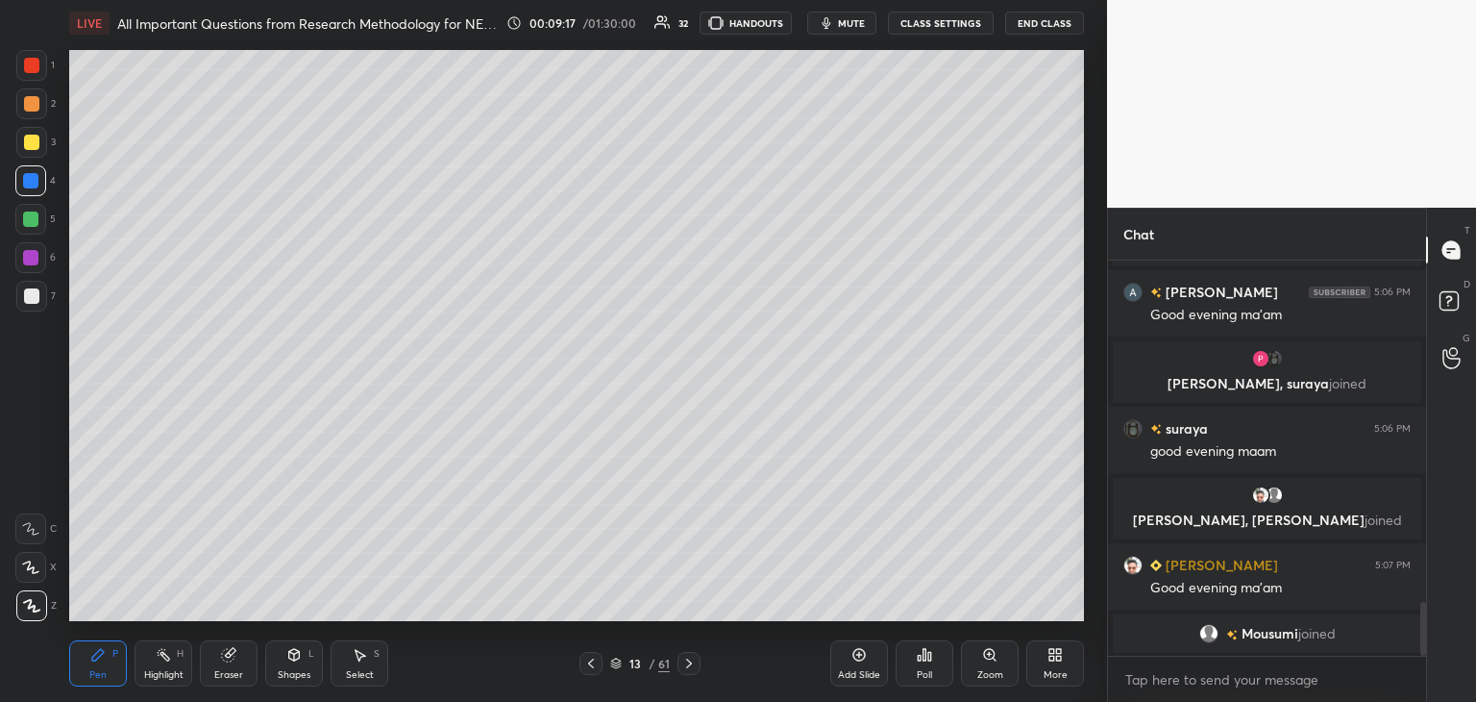
scroll to position [2532, 0]
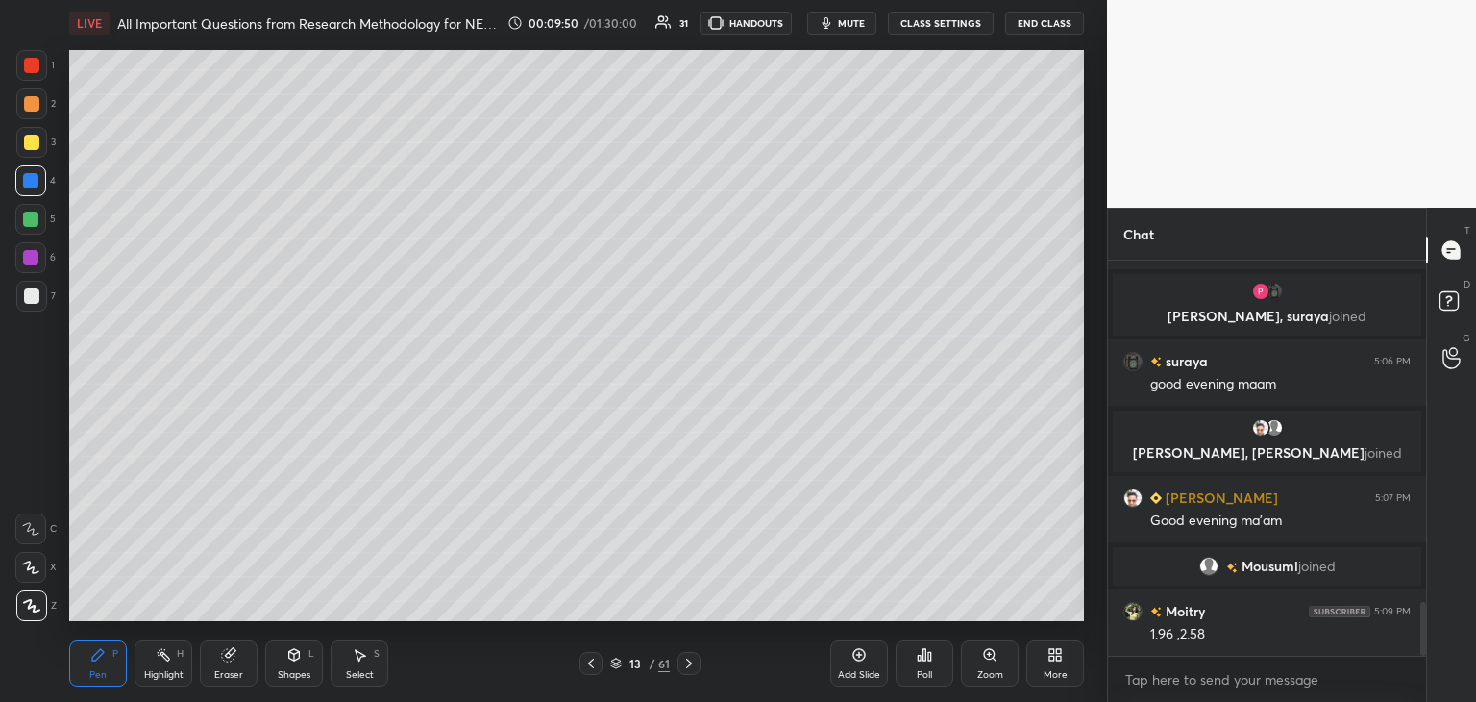
click at [29, 296] on div at bounding box center [31, 295] width 15 height 15
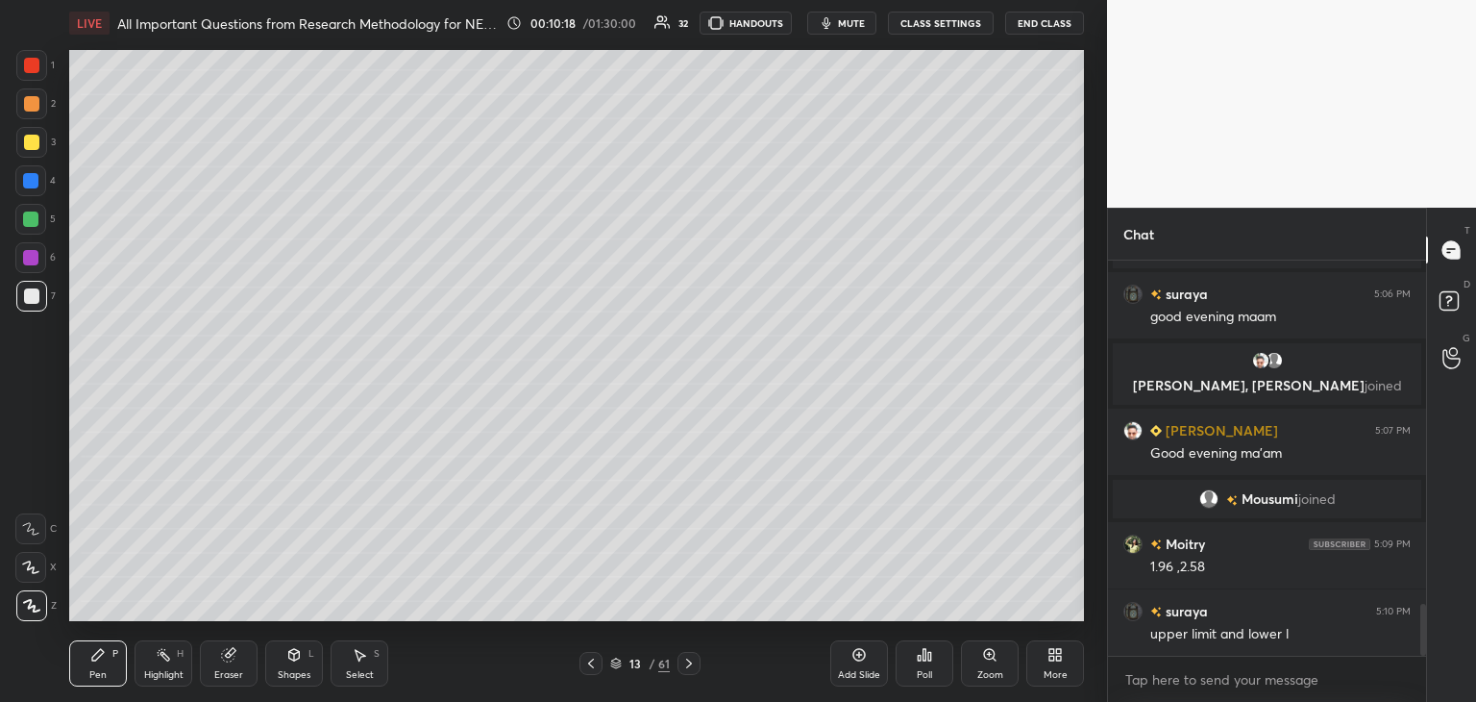
click at [34, 217] on div at bounding box center [30, 218] width 15 height 15
click at [591, 668] on icon at bounding box center [590, 663] width 15 height 15
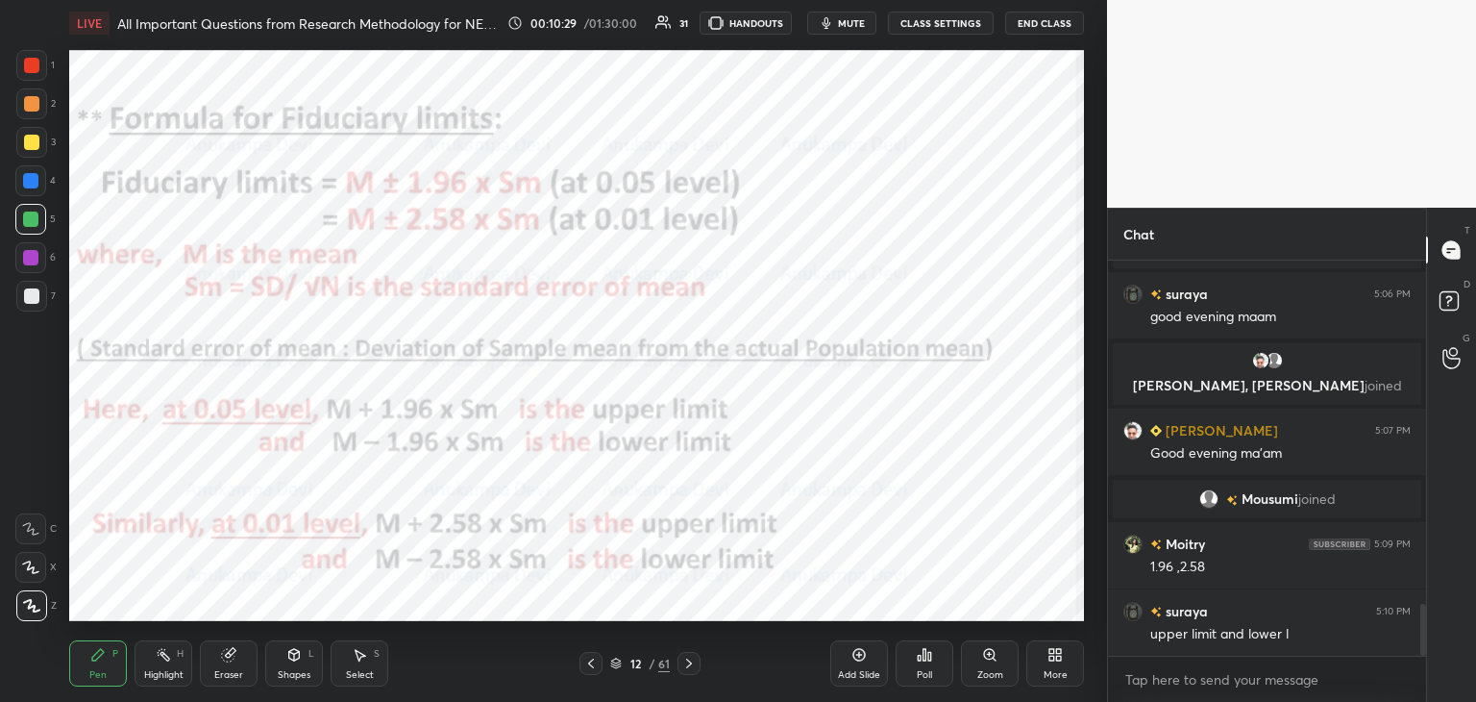
click at [593, 666] on icon at bounding box center [590, 663] width 15 height 15
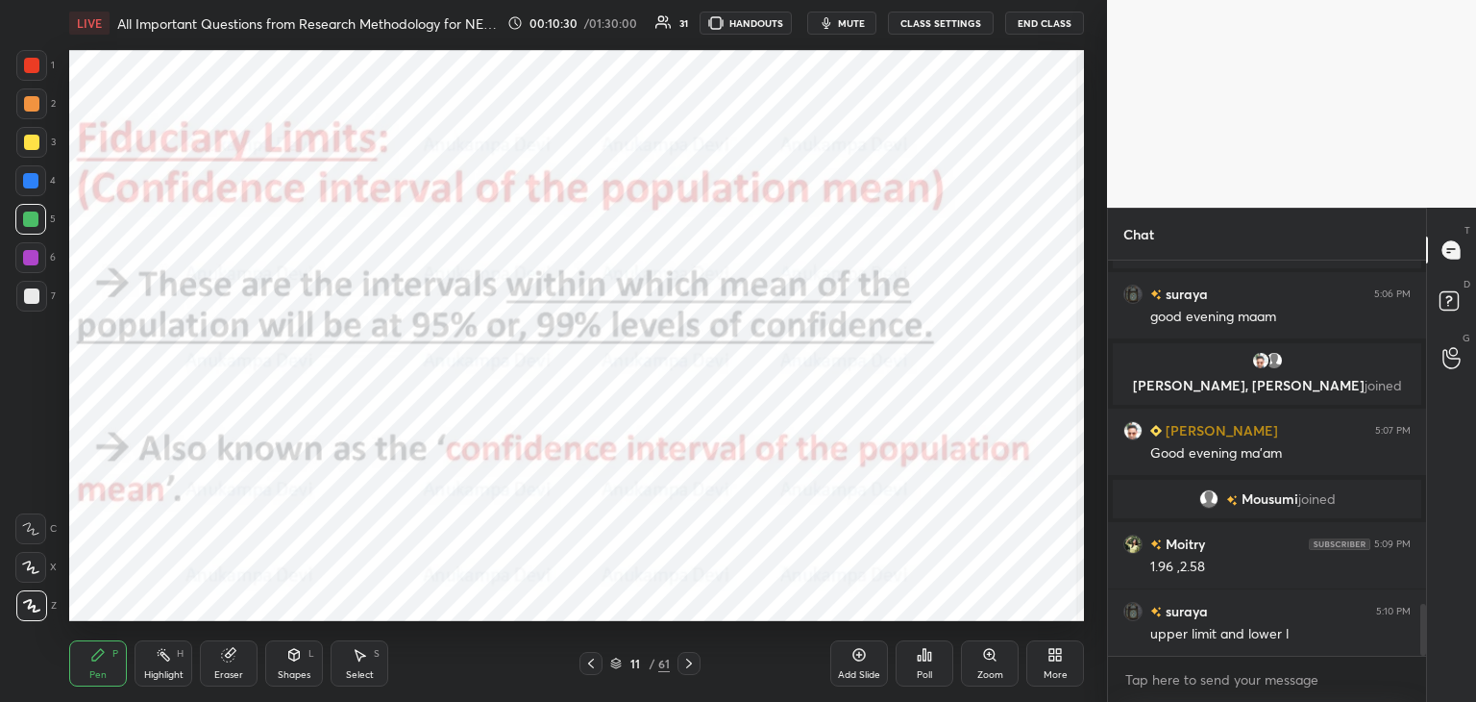
click at [594, 664] on icon at bounding box center [590, 663] width 15 height 15
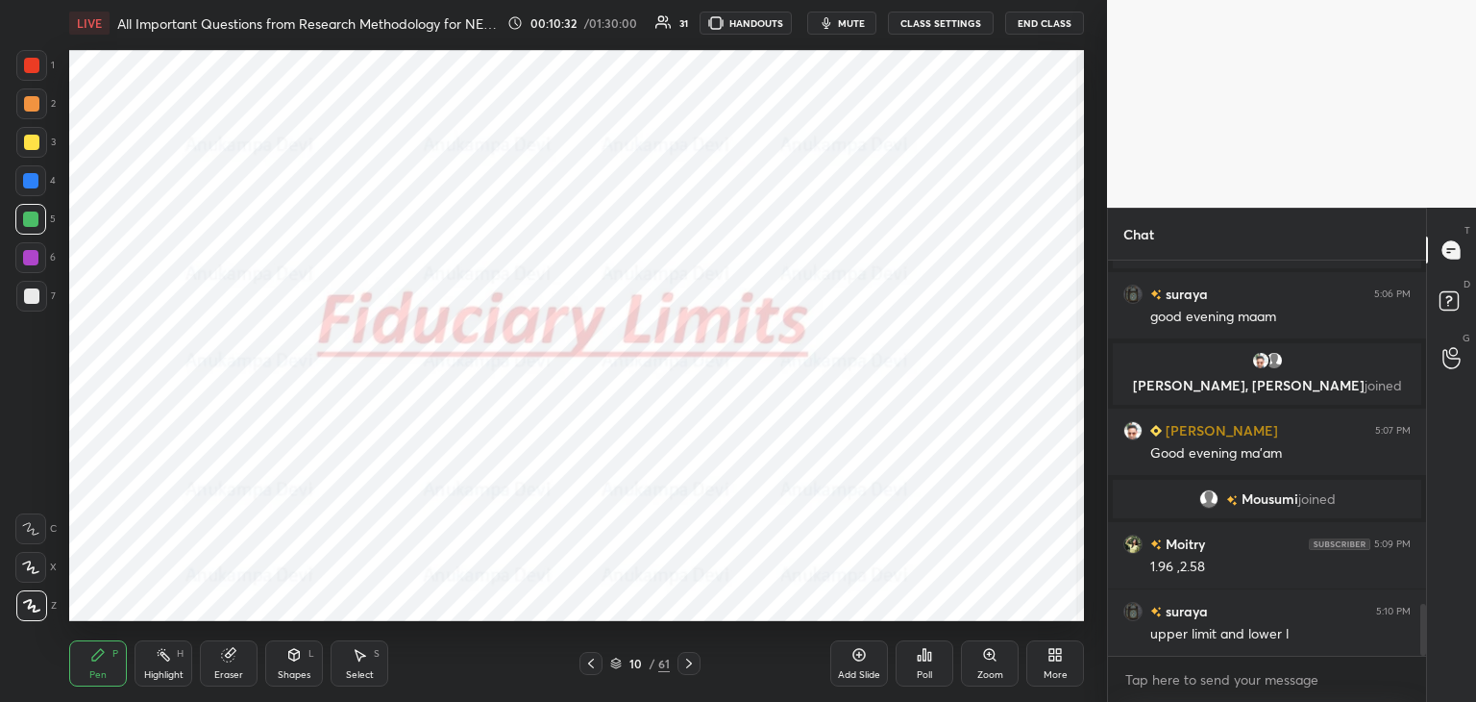
click at [37, 183] on div at bounding box center [30, 180] width 15 height 15
click at [588, 662] on icon at bounding box center [590, 663] width 15 height 15
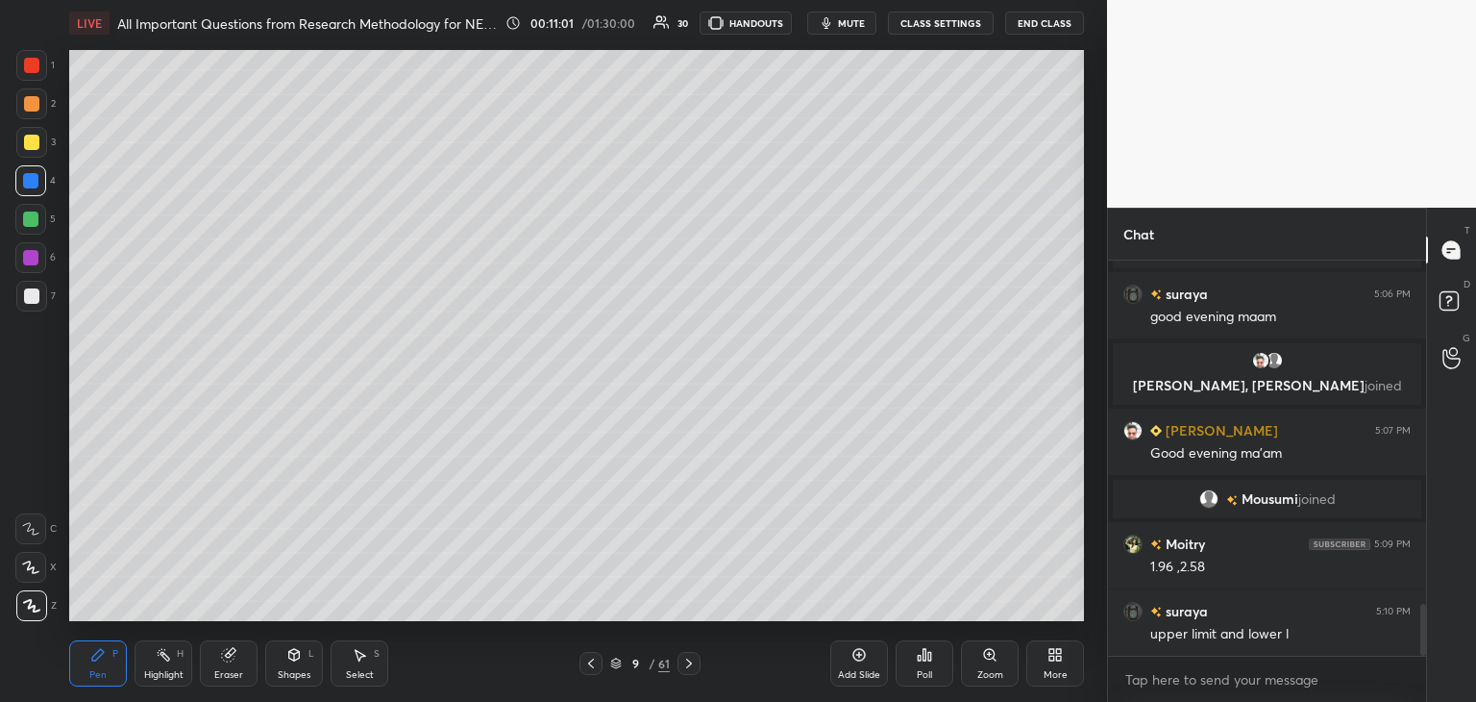
click at [686, 666] on icon at bounding box center [689, 663] width 15 height 15
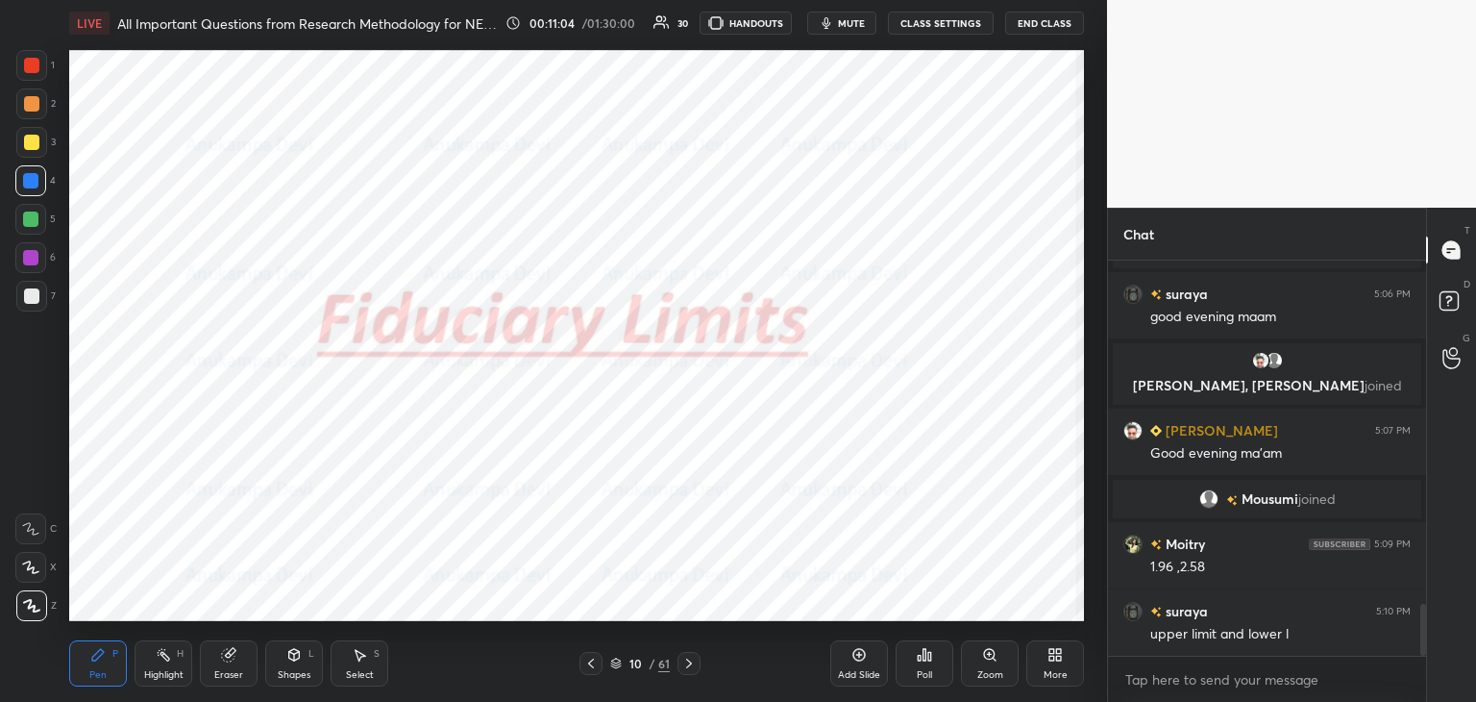
click at [687, 665] on icon at bounding box center [689, 663] width 15 height 15
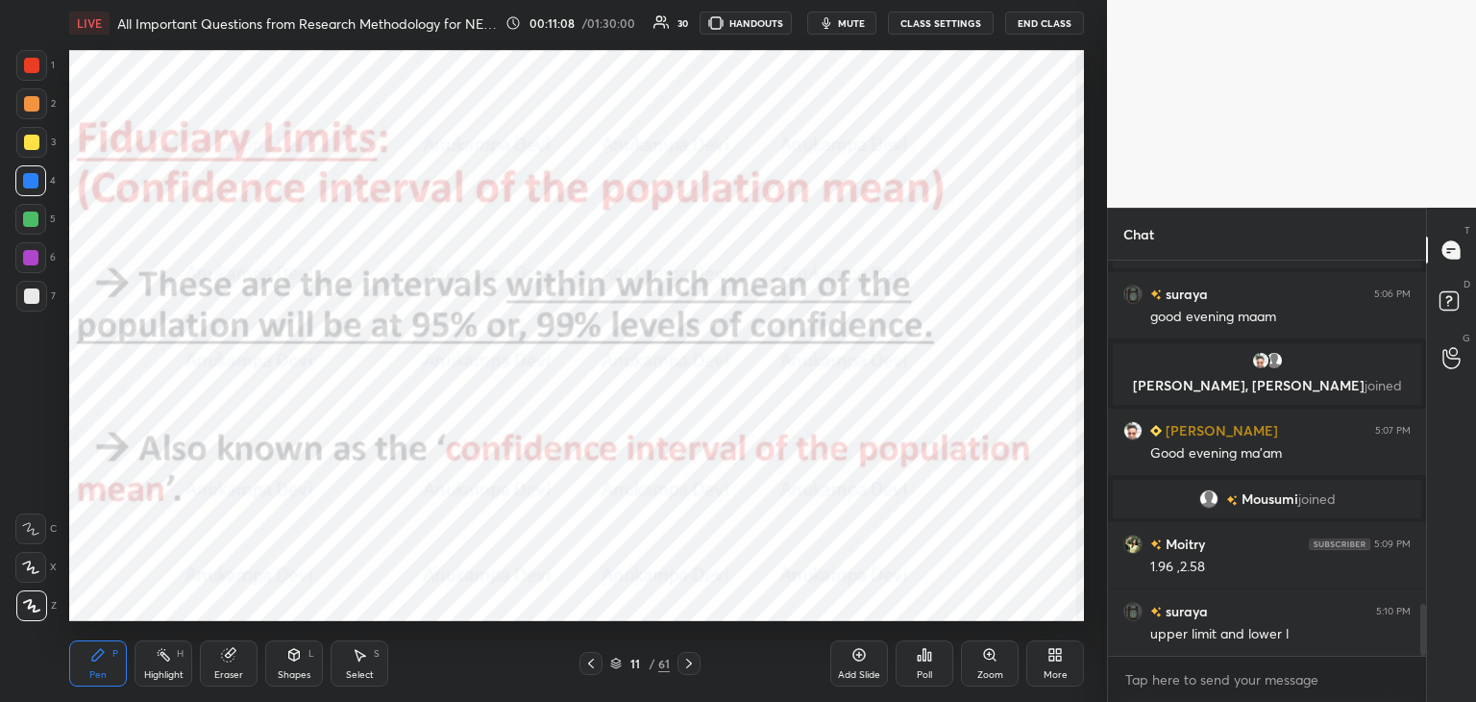
click at [691, 664] on icon at bounding box center [689, 663] width 15 height 15
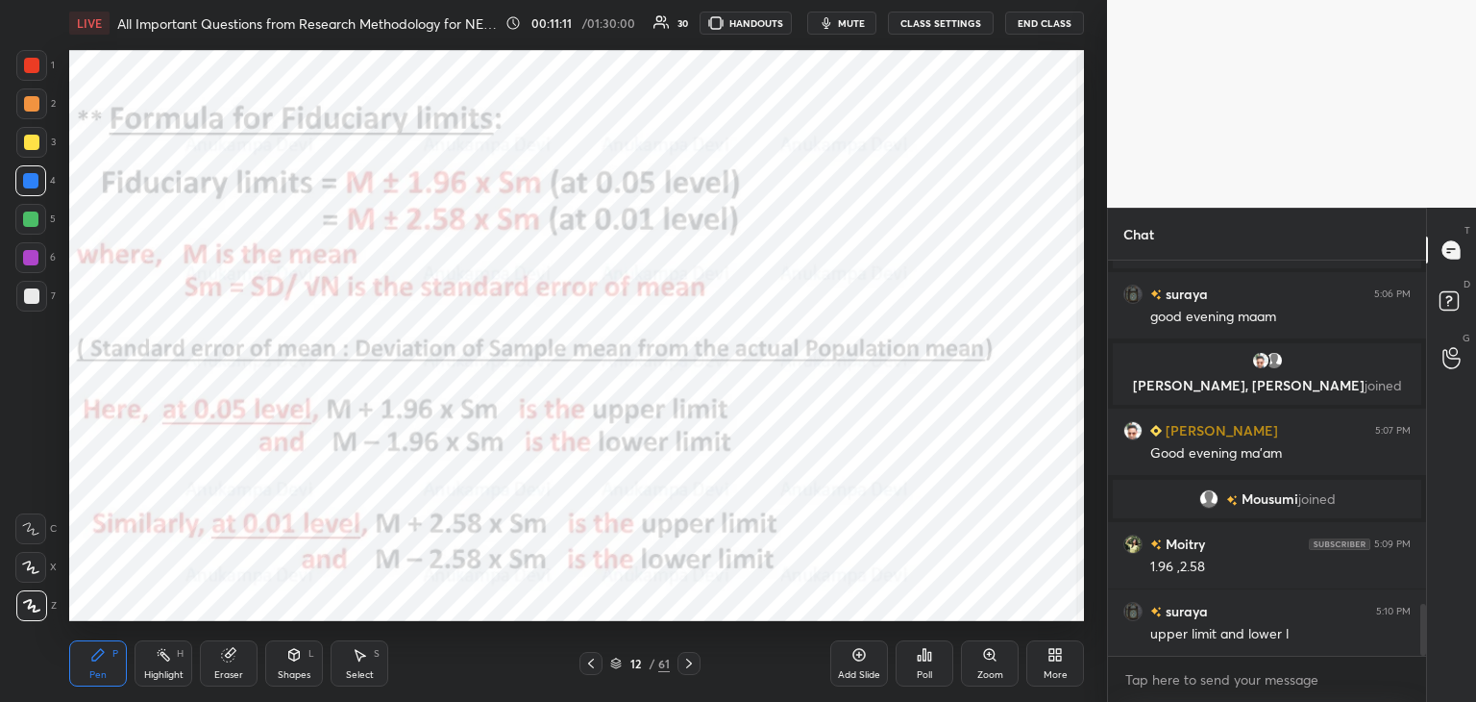
click at [692, 663] on icon at bounding box center [689, 663] width 15 height 15
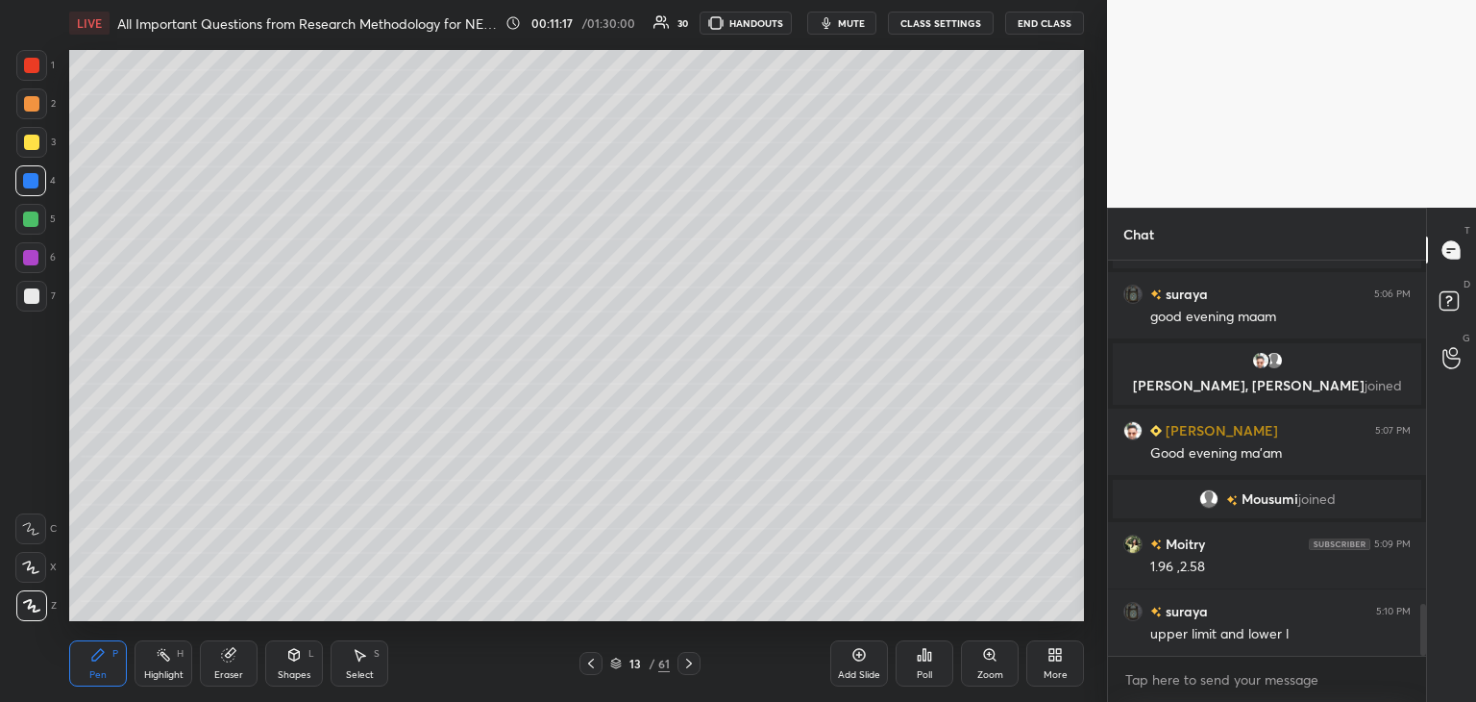
click at [590, 664] on icon at bounding box center [591, 663] width 6 height 10
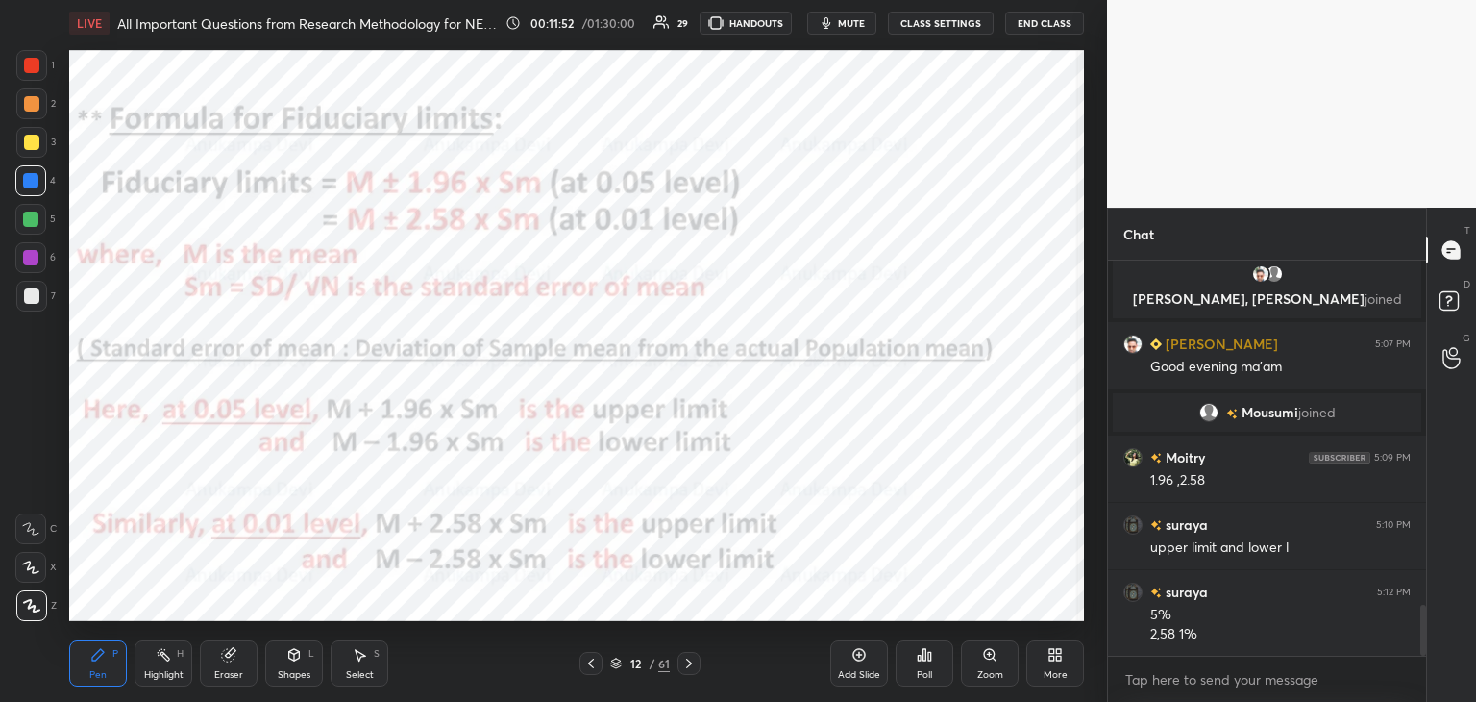
scroll to position [2705, 0]
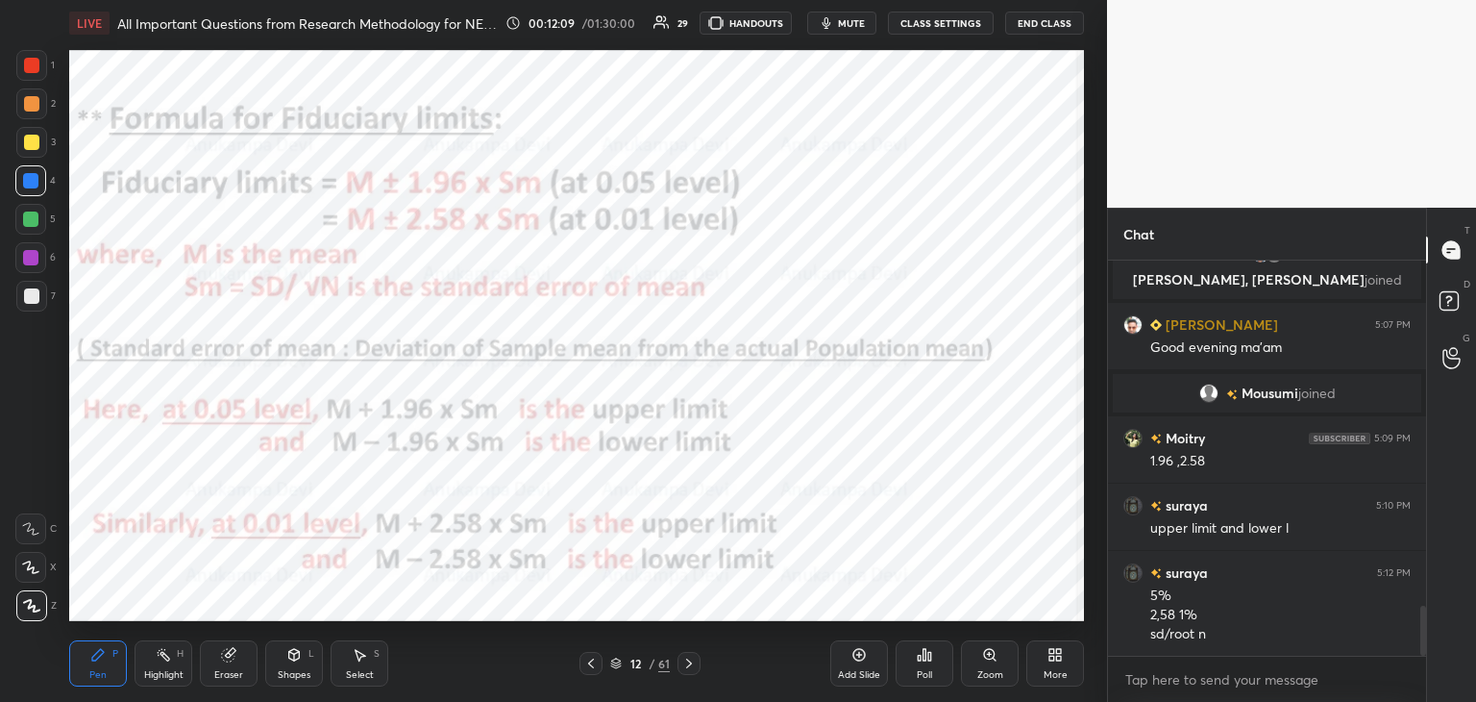
click at [620, 666] on icon at bounding box center [616, 663] width 12 height 12
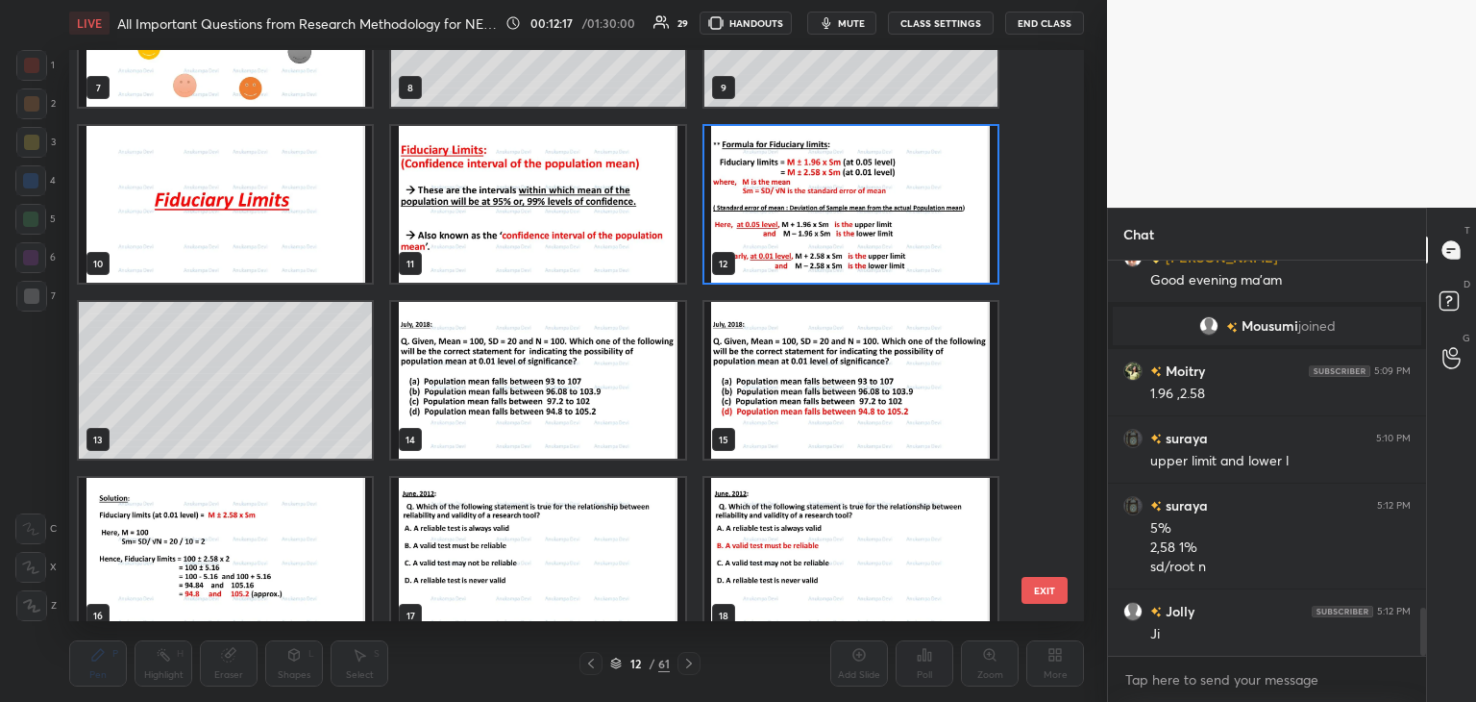
scroll to position [2839, 0]
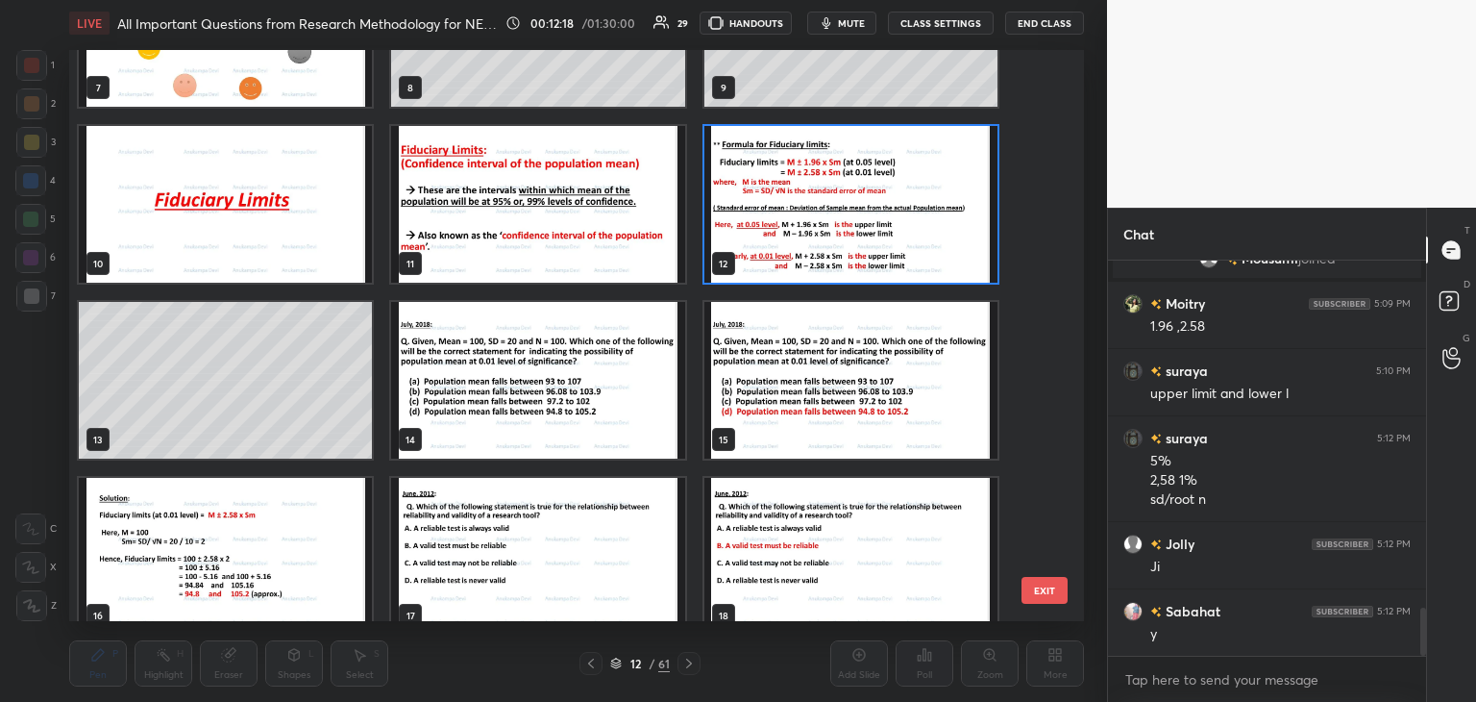
click at [858, 21] on span "mute" at bounding box center [851, 22] width 27 height 13
click at [597, 395] on img "grid" at bounding box center [537, 380] width 293 height 157
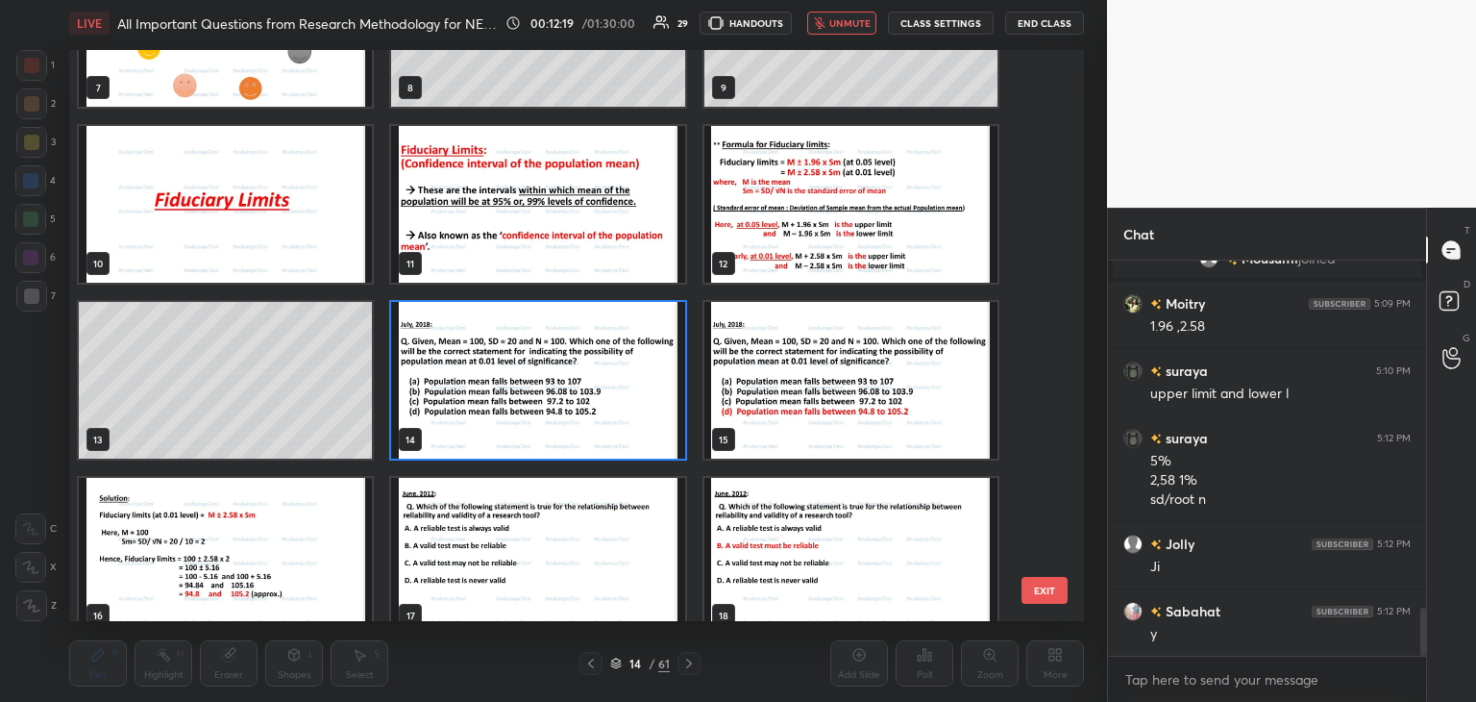
click at [596, 395] on img "grid" at bounding box center [537, 380] width 293 height 157
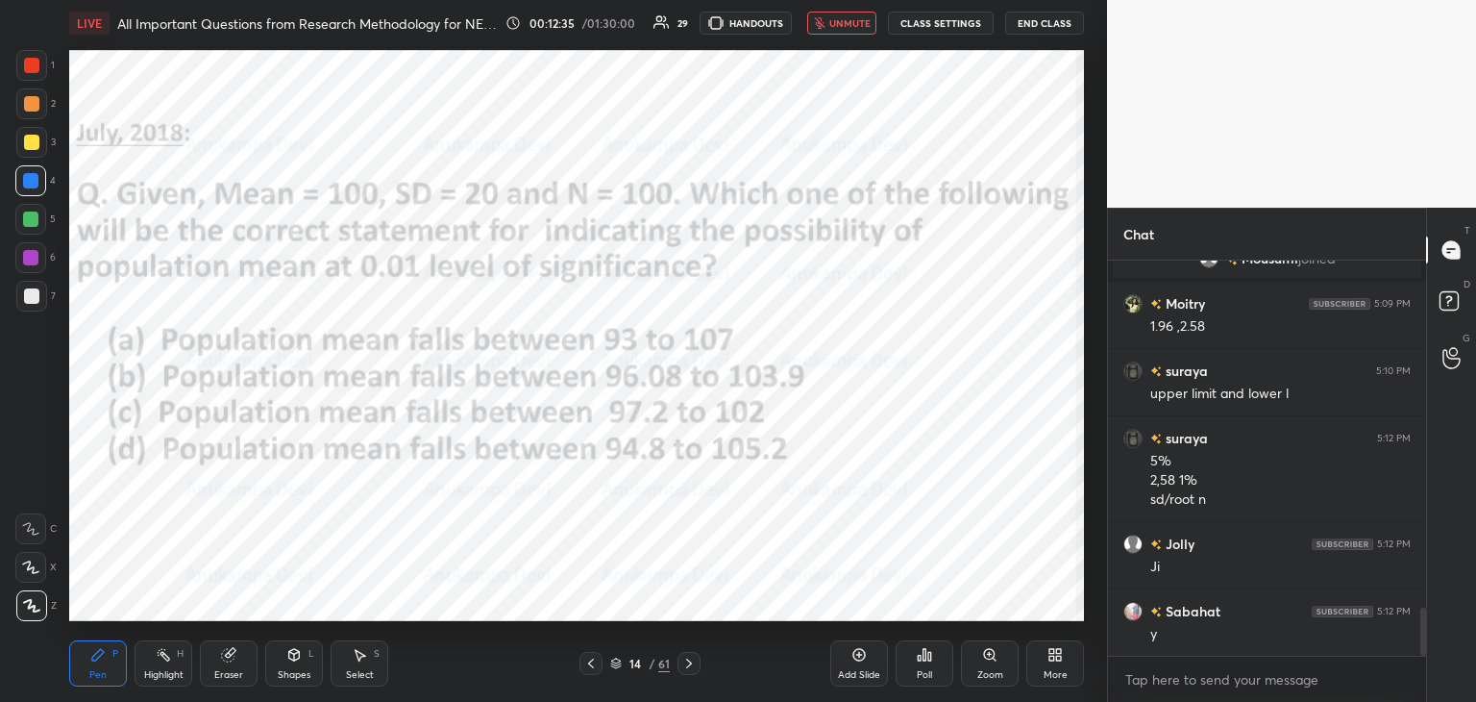
click at [862, 25] on span "unmute" at bounding box center [850, 22] width 41 height 13
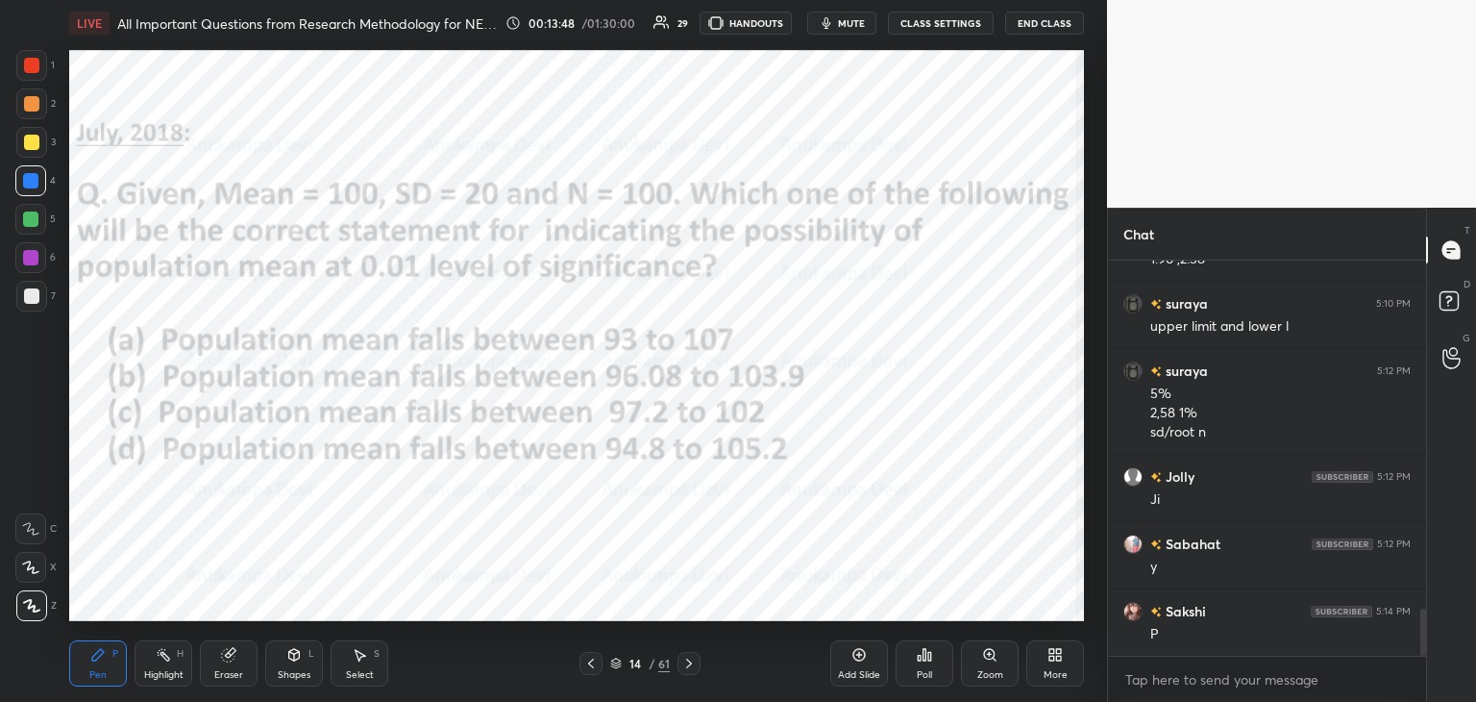
scroll to position [2974, 0]
drag, startPoint x: 620, startPoint y: 669, endPoint x: 607, endPoint y: 655, distance: 19.1
click at [620, 665] on icon at bounding box center [616, 663] width 12 height 12
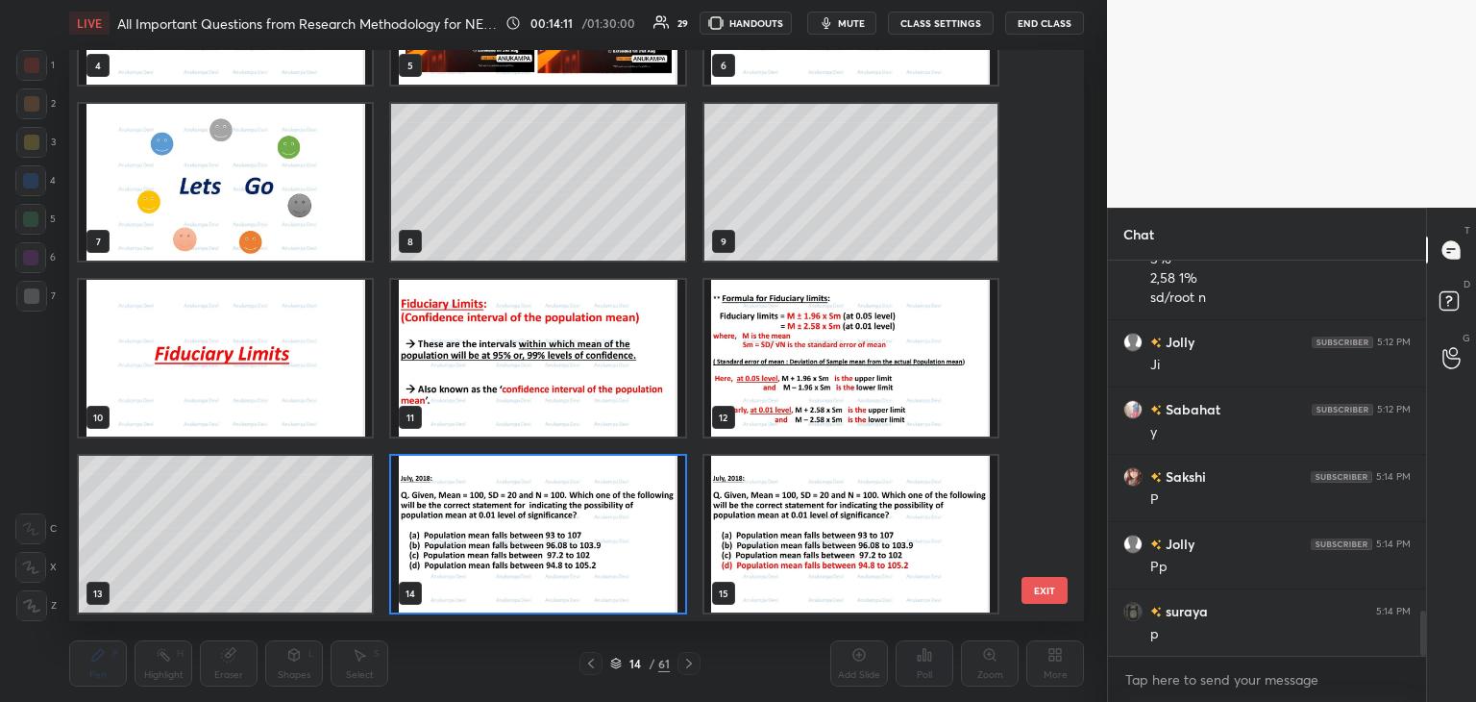
scroll to position [3109, 0]
click at [631, 561] on img "grid" at bounding box center [537, 534] width 293 height 157
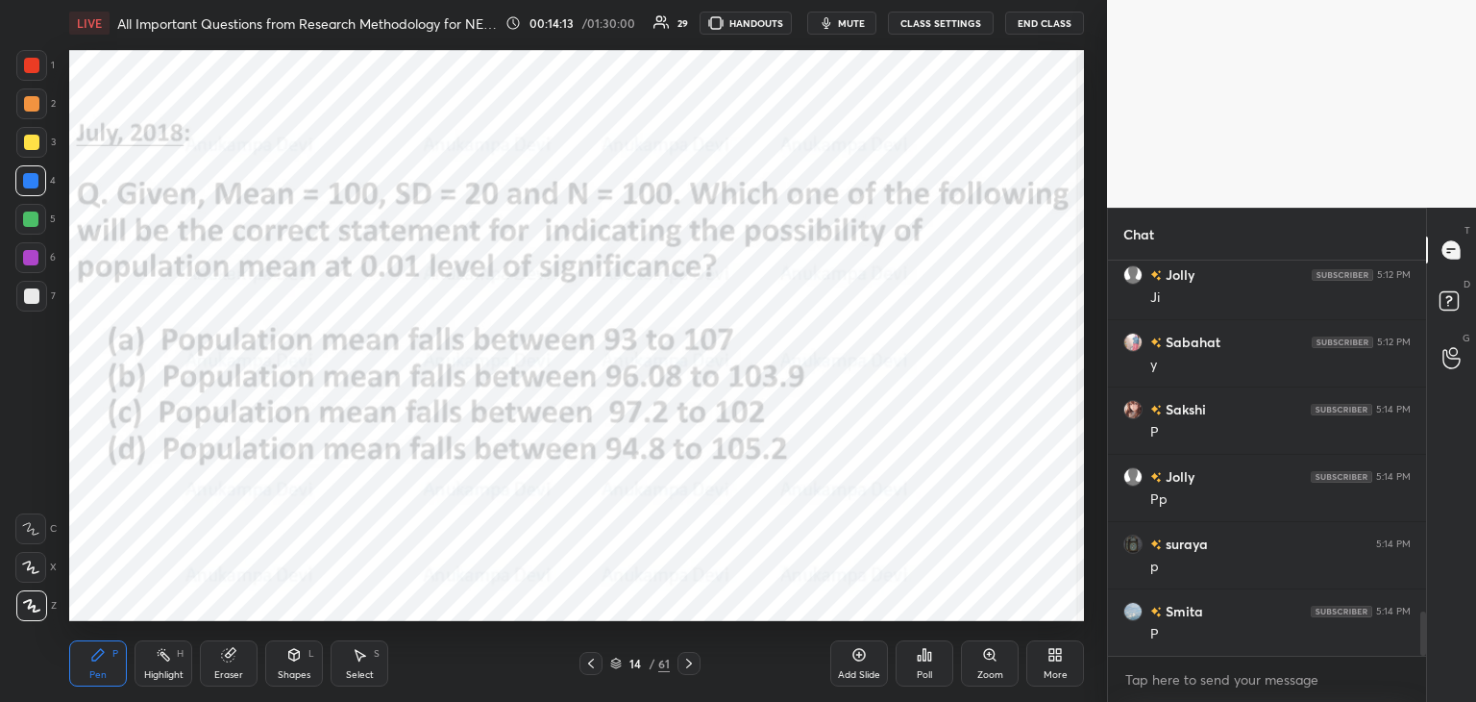
click at [927, 659] on icon at bounding box center [924, 654] width 15 height 15
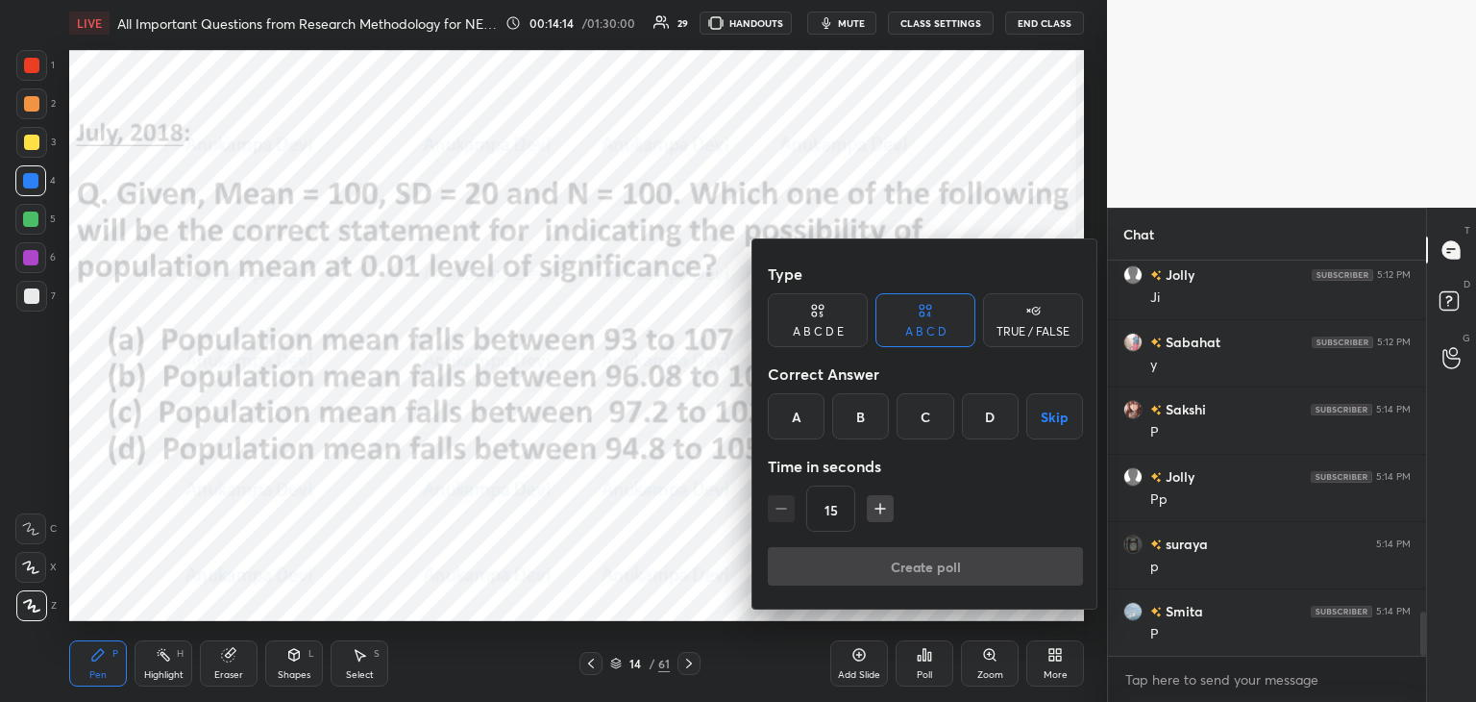
click at [993, 416] on div "D" at bounding box center [990, 416] width 57 height 46
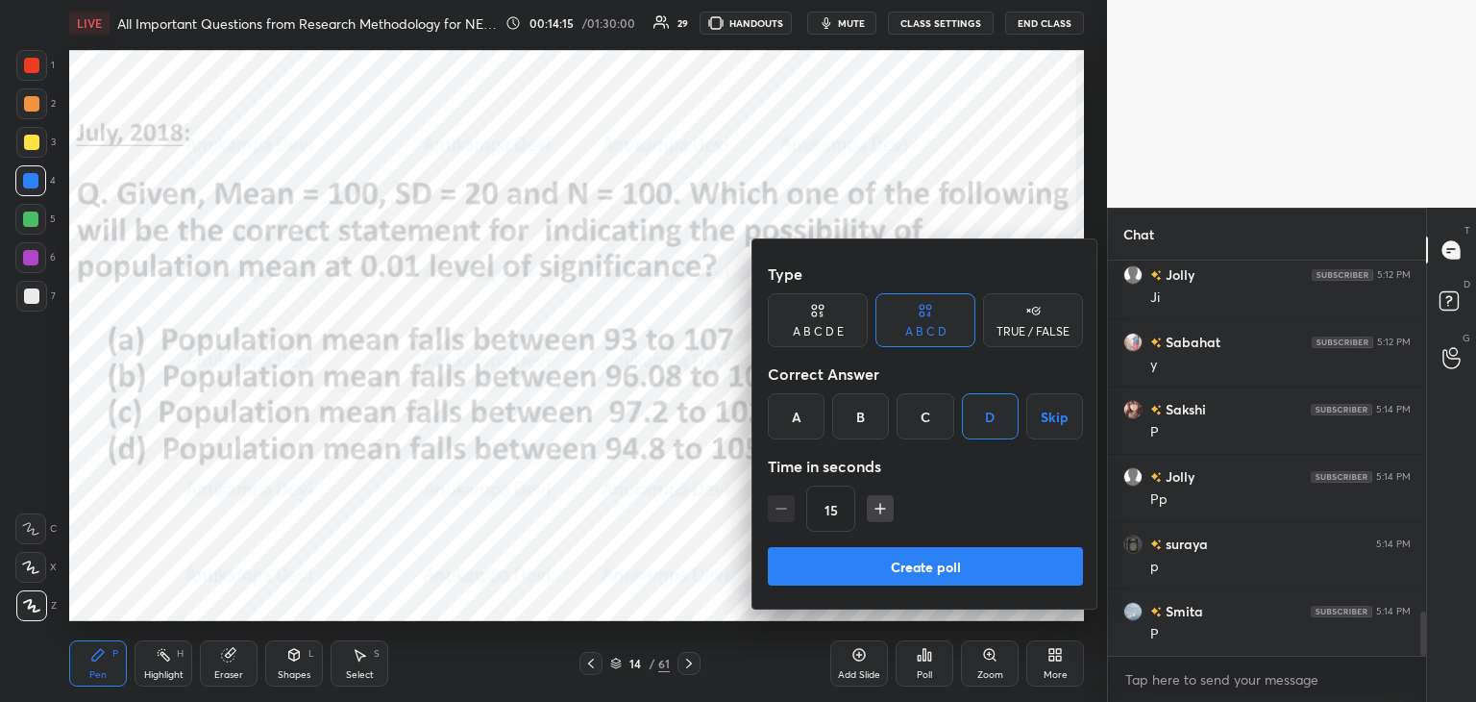
drag, startPoint x: 976, startPoint y: 571, endPoint x: 972, endPoint y: 551, distance: 20.5
click at [977, 571] on button "Create poll" at bounding box center [925, 566] width 315 height 38
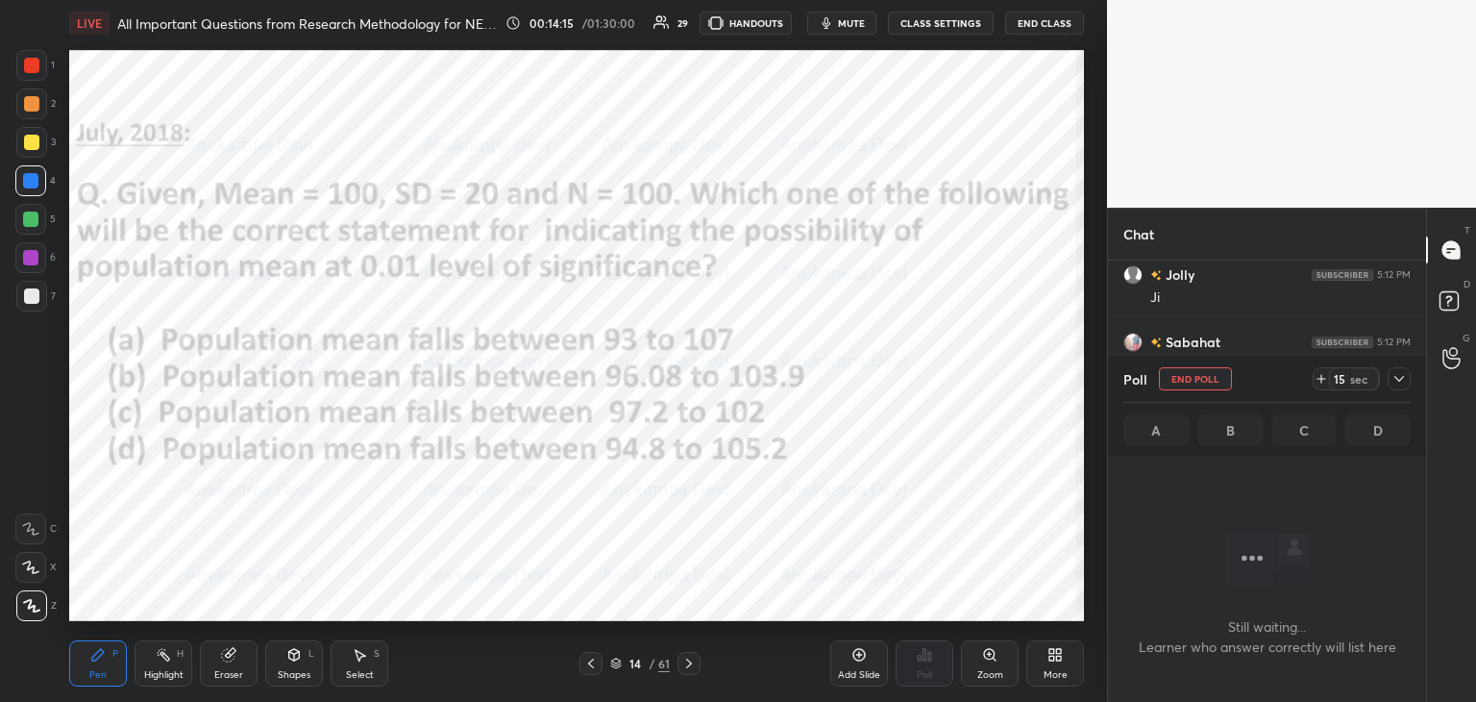
scroll to position [335, 312]
click at [850, 26] on span "mute" at bounding box center [851, 22] width 27 height 13
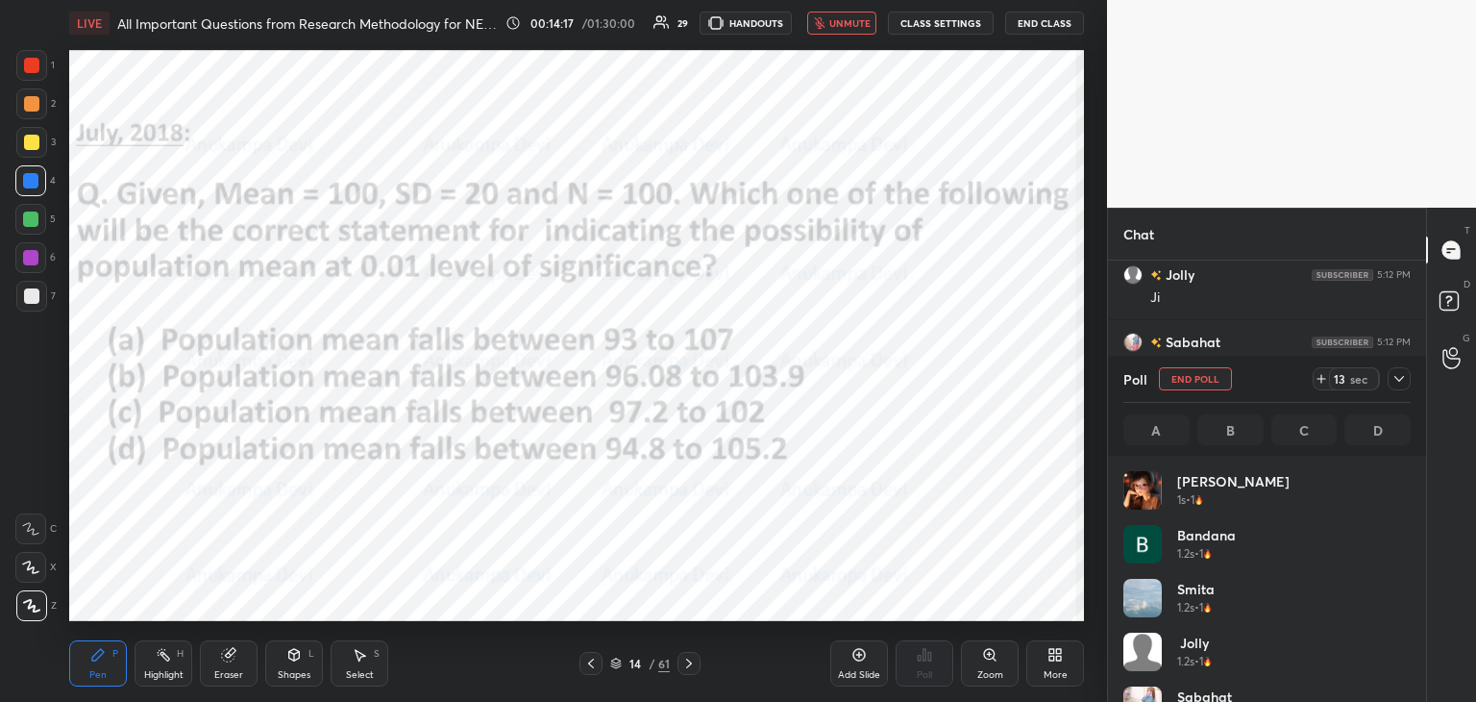
scroll to position [225, 282]
click at [844, 20] on span "unmute" at bounding box center [850, 22] width 41 height 13
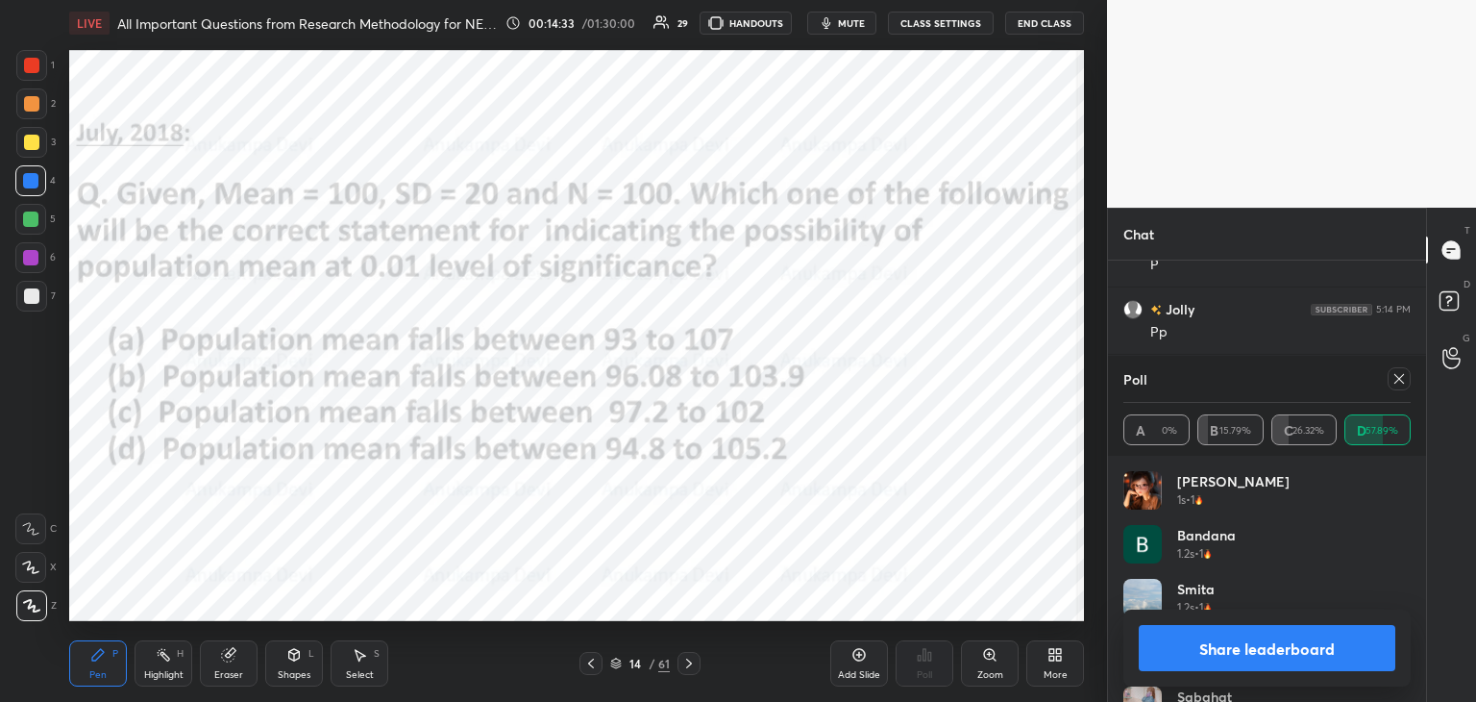
scroll to position [3343, 0]
drag, startPoint x: 1401, startPoint y: 381, endPoint x: 1127, endPoint y: 441, distance: 281.5
click at [1400, 381] on icon at bounding box center [1399, 378] width 15 height 15
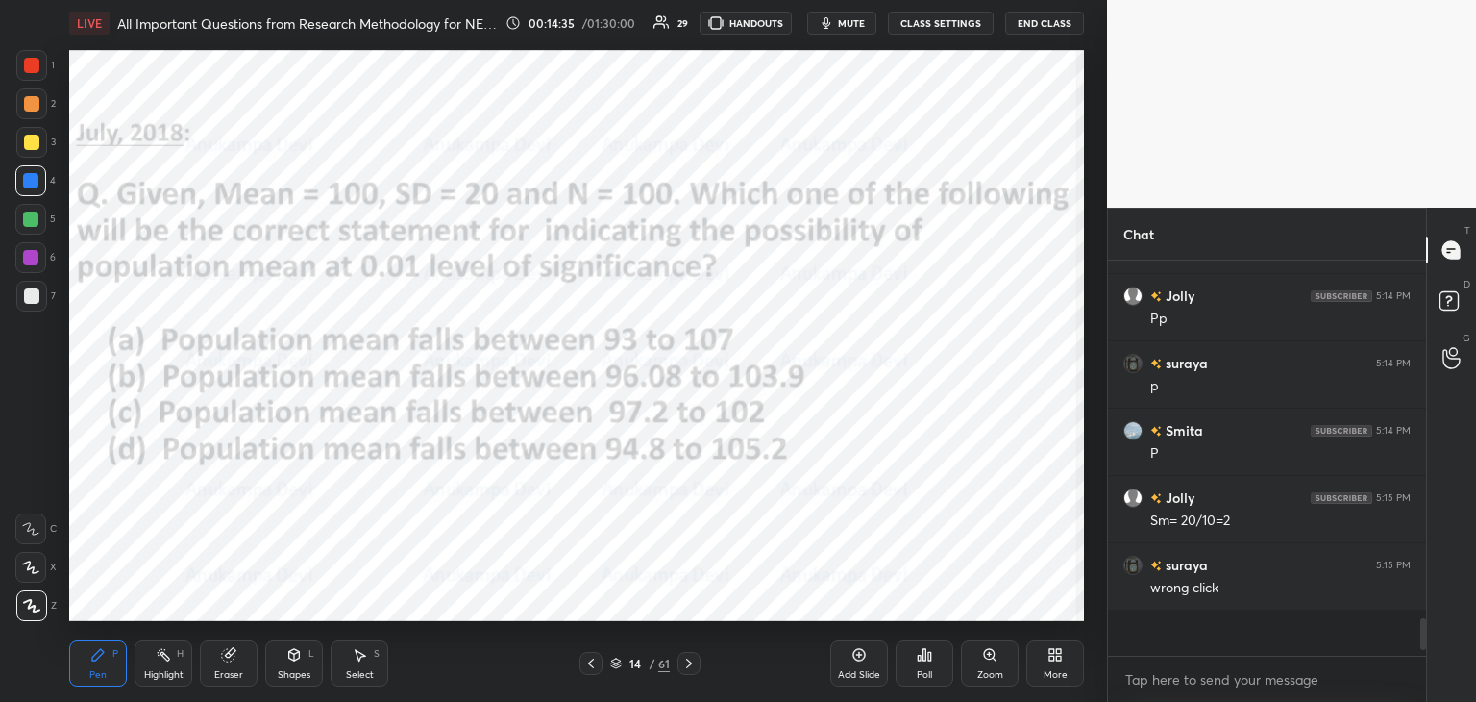
scroll to position [367, 312]
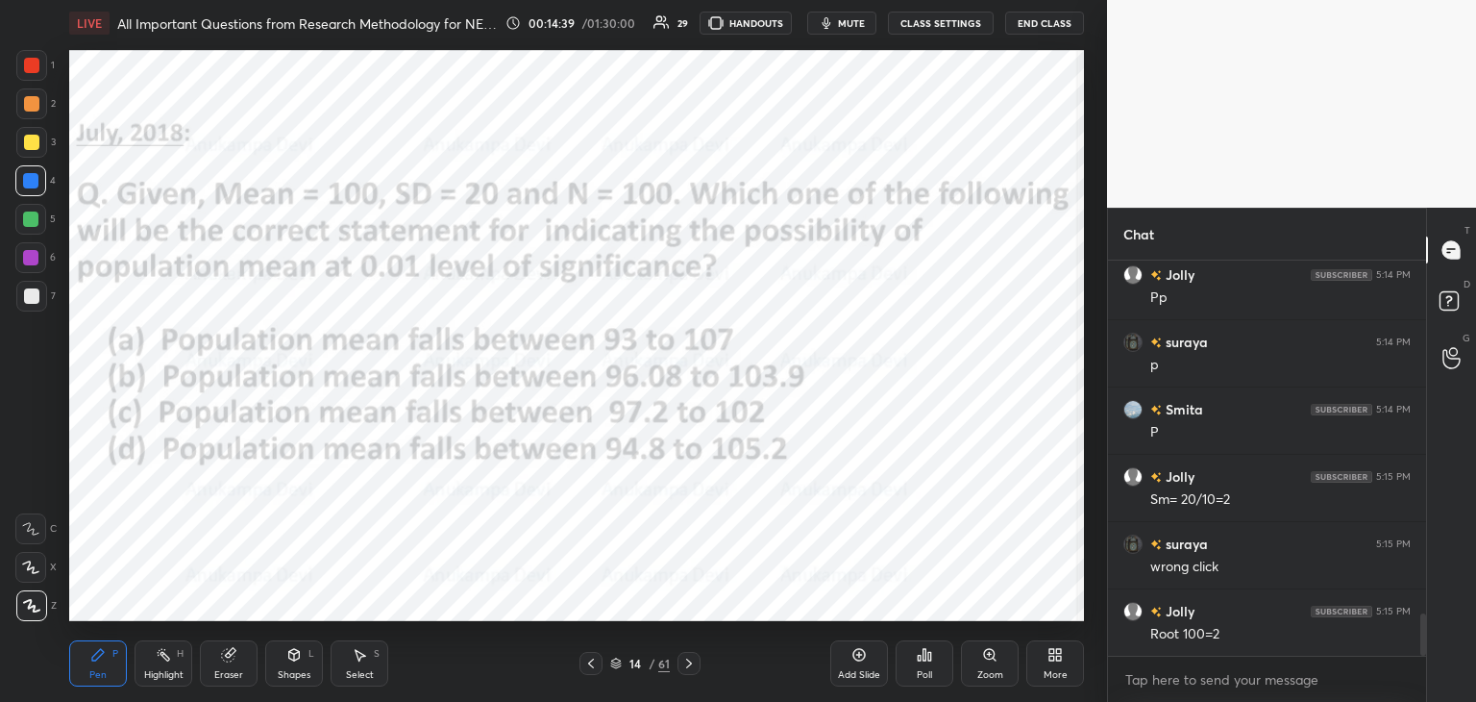
click at [689, 666] on icon at bounding box center [689, 663] width 15 height 15
click at [692, 662] on icon at bounding box center [689, 663] width 15 height 15
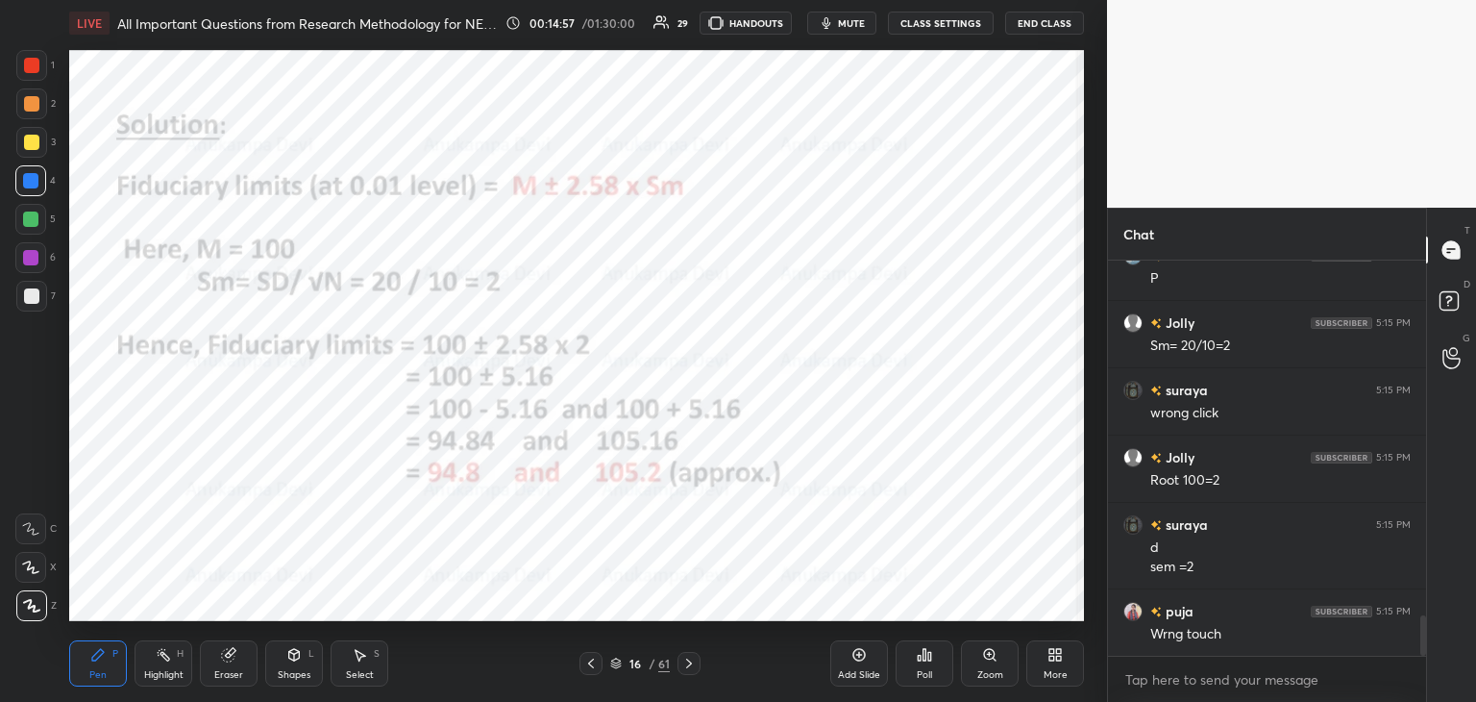
click at [590, 664] on icon at bounding box center [590, 663] width 15 height 15
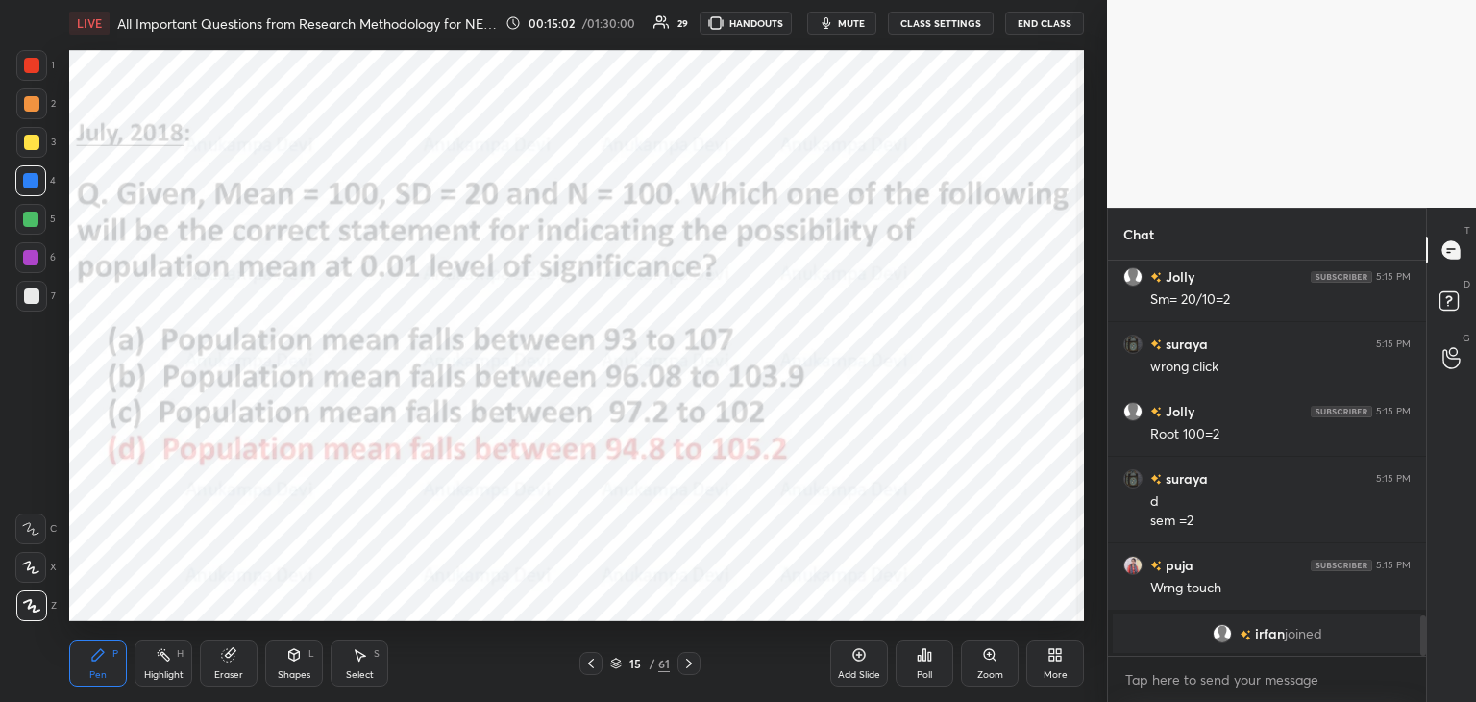
click at [687, 665] on icon at bounding box center [689, 663] width 15 height 15
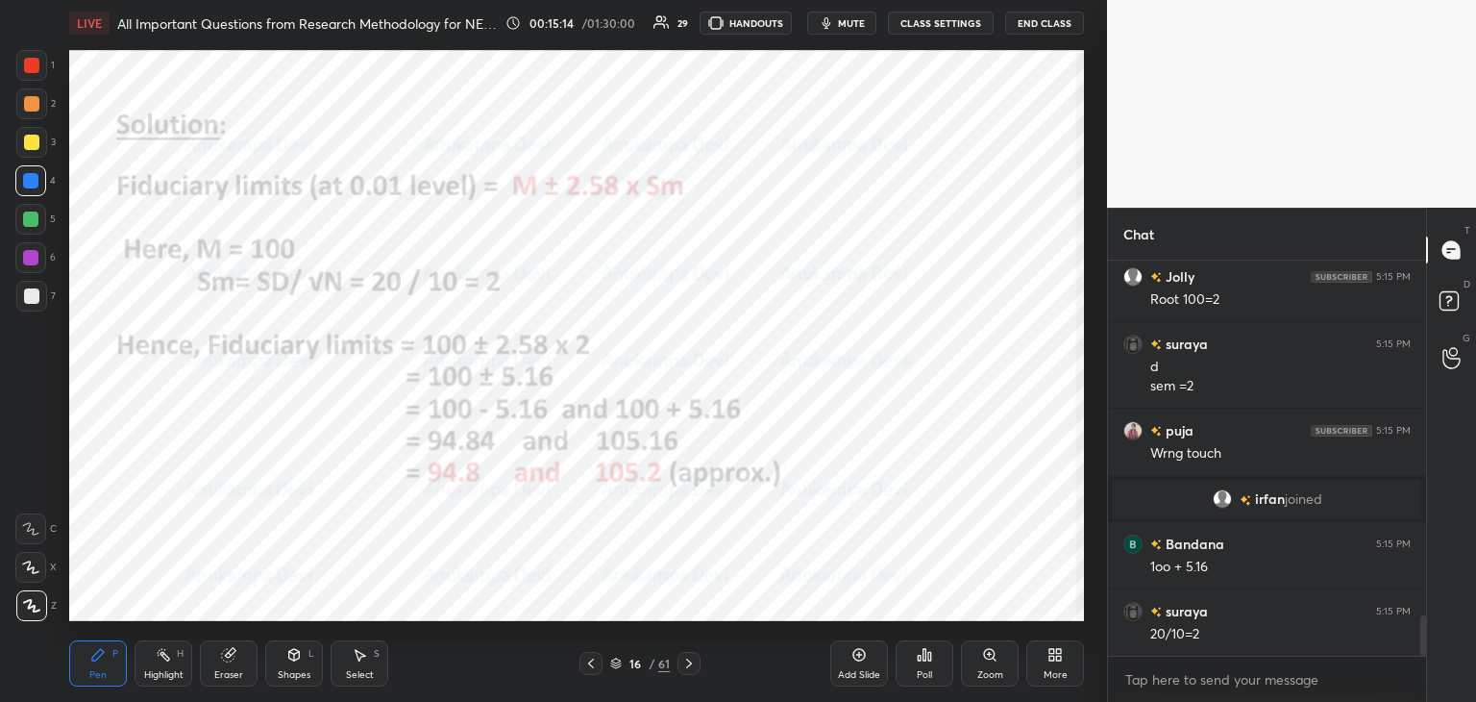
drag, startPoint x: 591, startPoint y: 670, endPoint x: 583, endPoint y: 654, distance: 18.5
click at [590, 668] on icon at bounding box center [590, 663] width 15 height 15
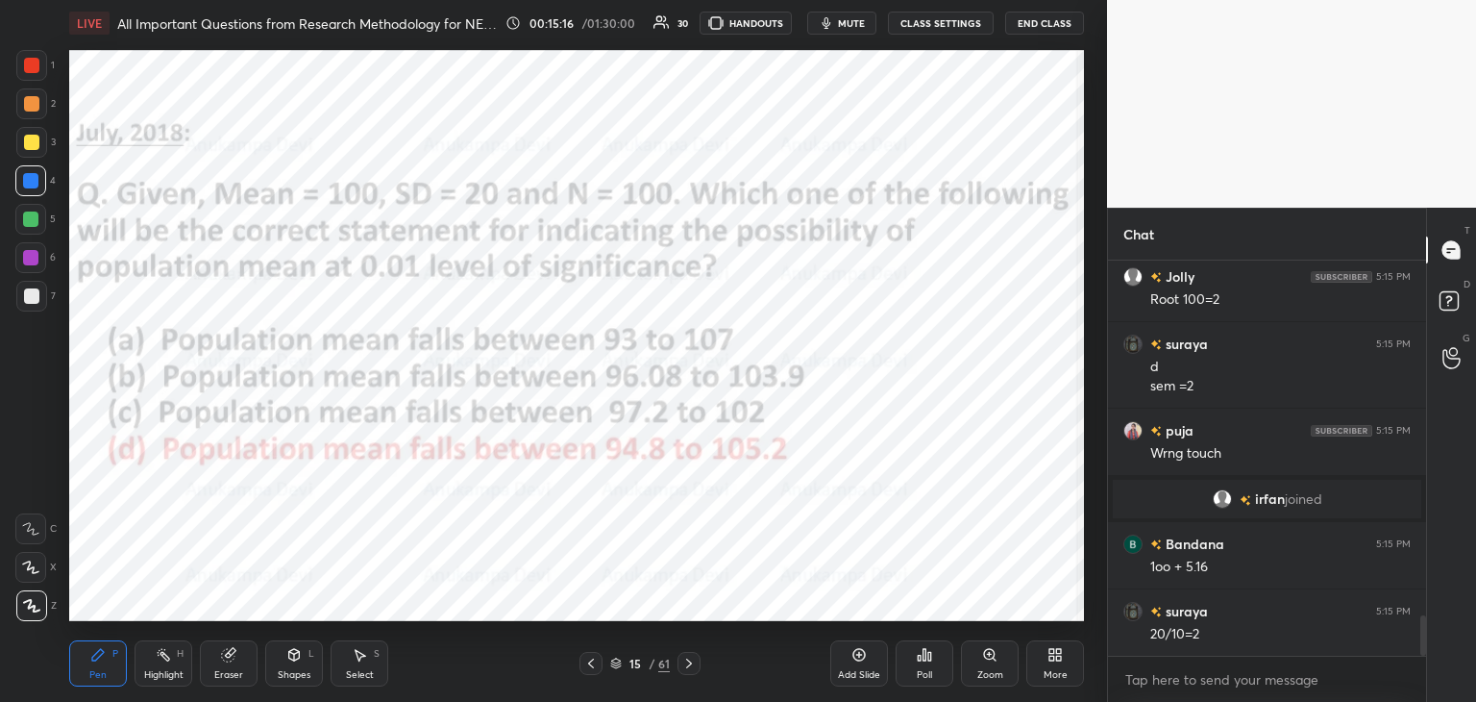
click at [691, 670] on icon at bounding box center [689, 663] width 15 height 15
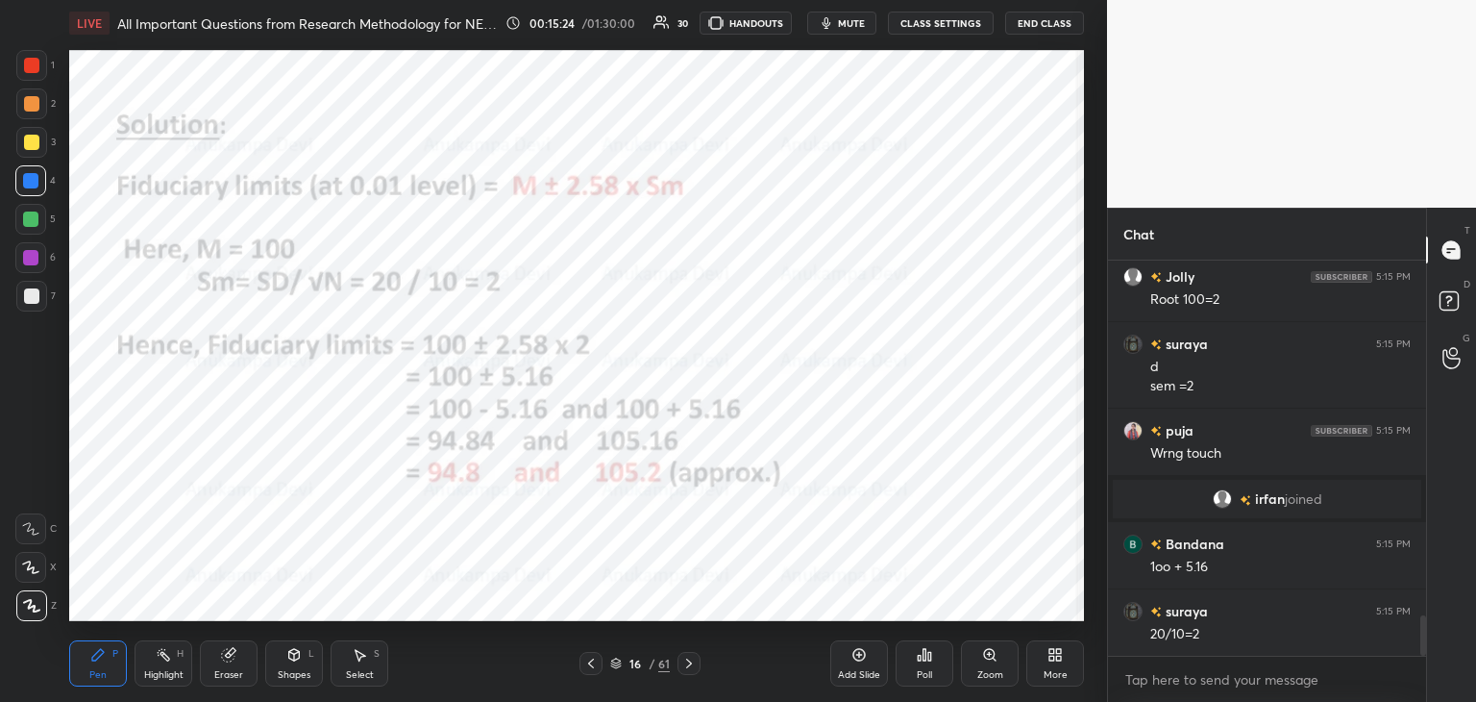
click at [592, 661] on icon at bounding box center [590, 663] width 15 height 15
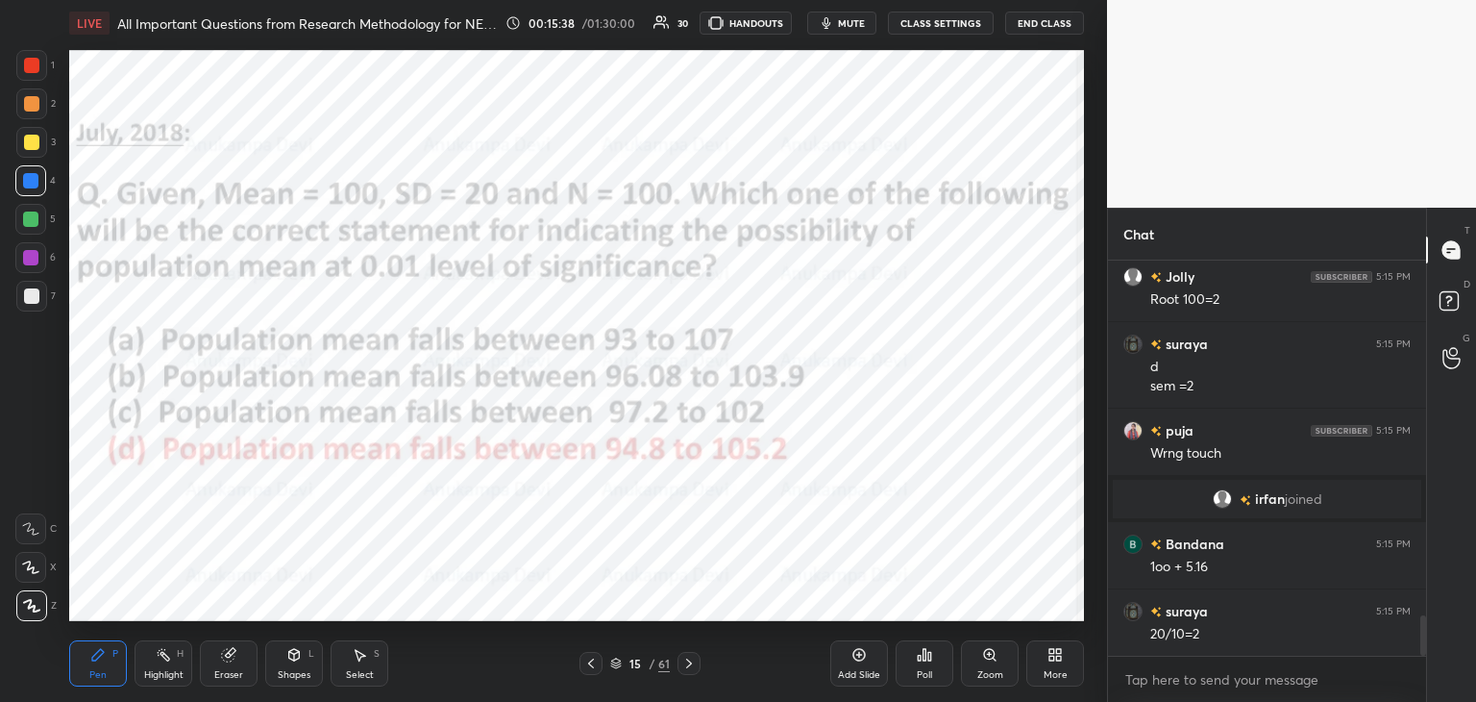
drag, startPoint x: 615, startPoint y: 665, endPoint x: 600, endPoint y: 651, distance: 21.1
click at [615, 665] on icon at bounding box center [616, 663] width 12 height 12
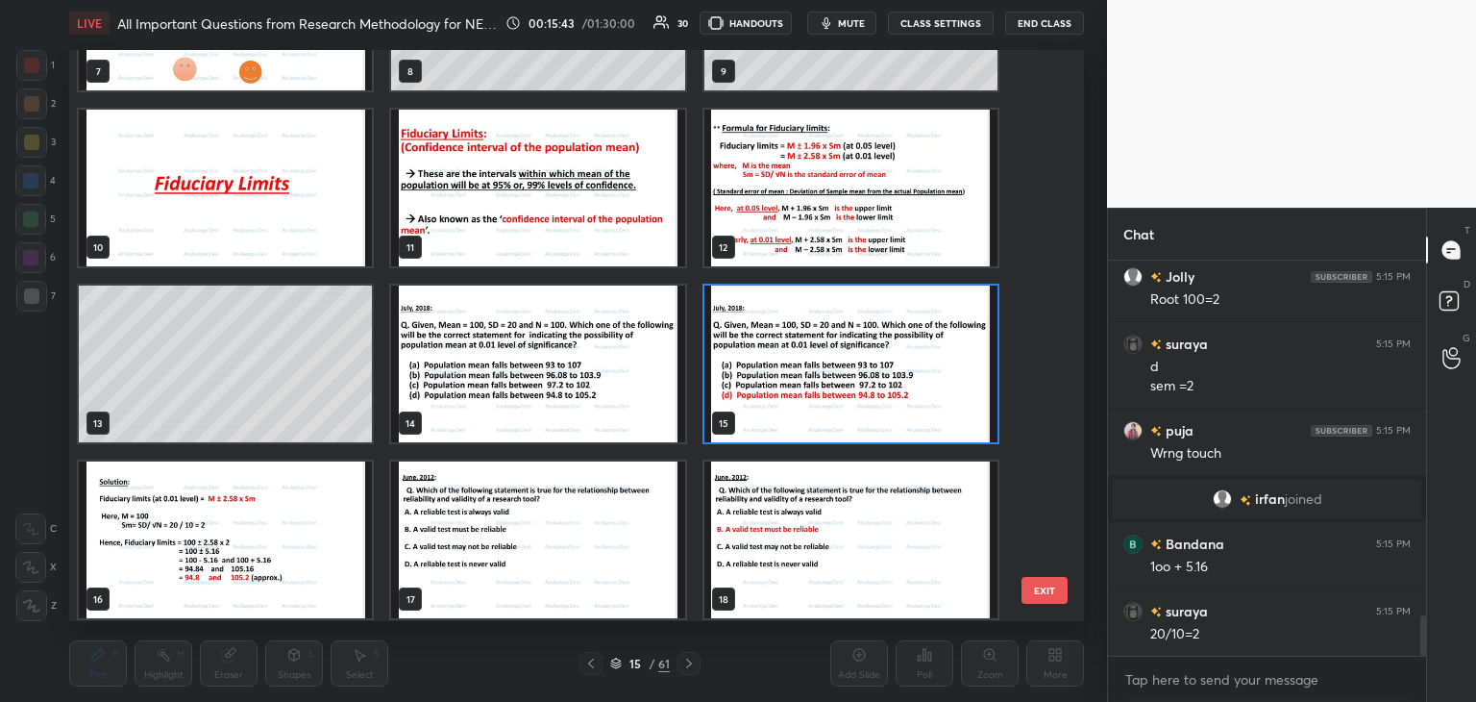
scroll to position [3505, 0]
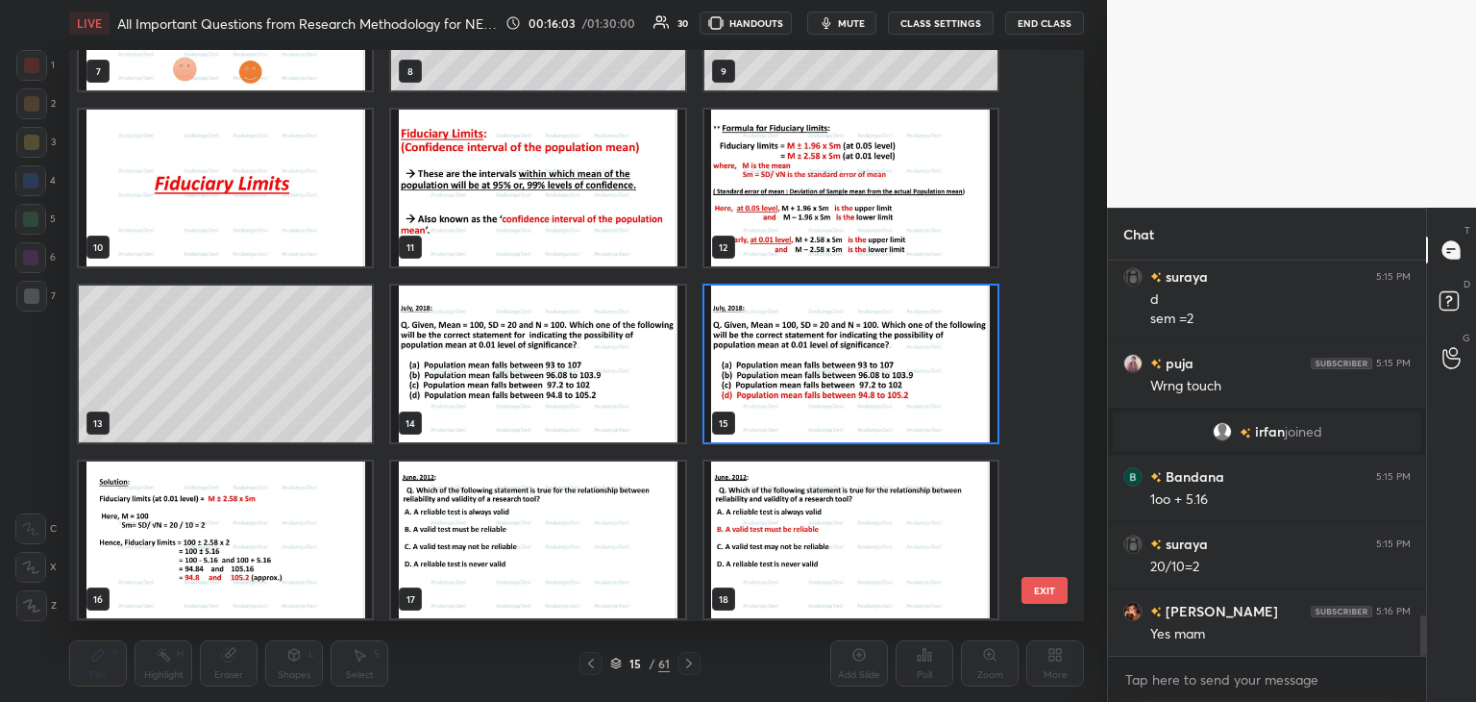
click at [912, 235] on img "grid" at bounding box center [851, 188] width 293 height 157
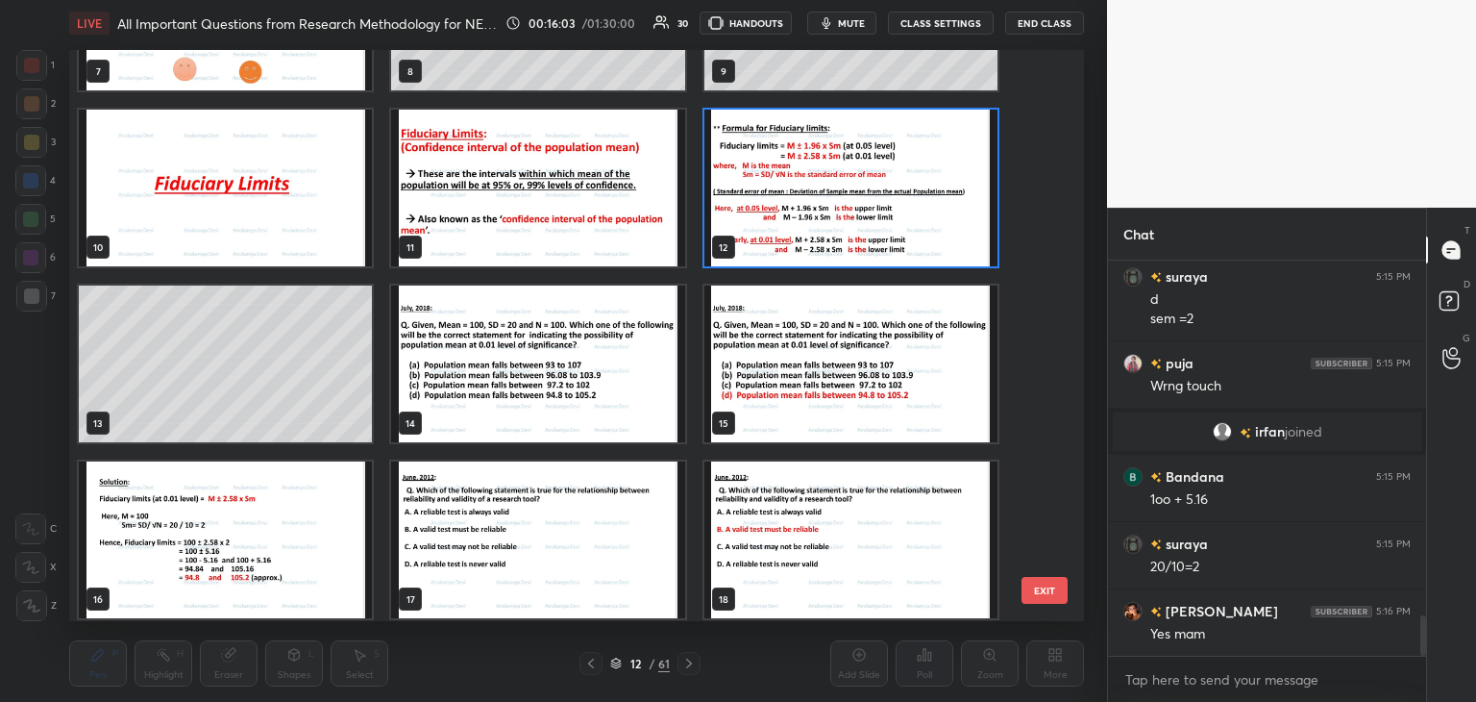
click at [912, 232] on img "grid" at bounding box center [851, 188] width 293 height 157
click at [914, 231] on img "grid" at bounding box center [851, 188] width 293 height 157
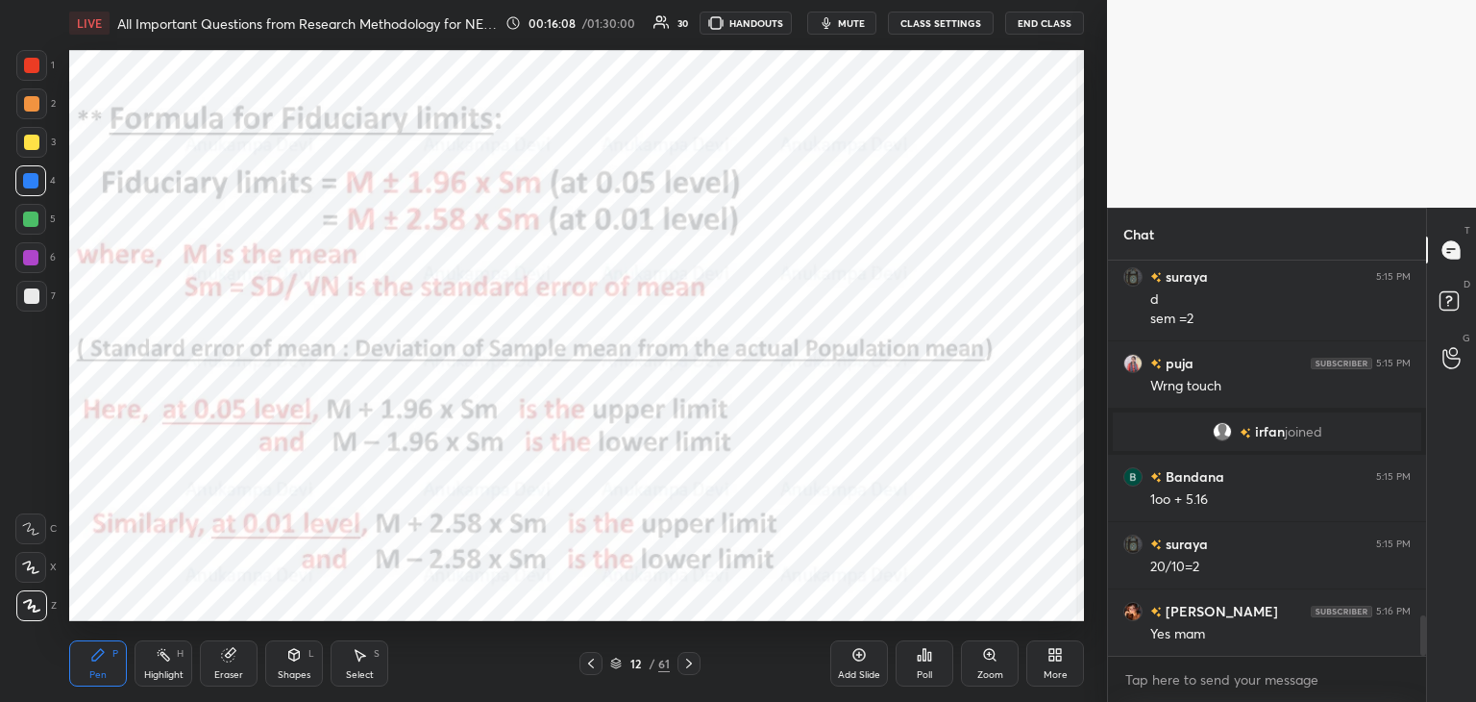
drag, startPoint x: 616, startPoint y: 662, endPoint x: 607, endPoint y: 657, distance: 10.4
click at [618, 662] on icon at bounding box center [616, 660] width 10 height 5
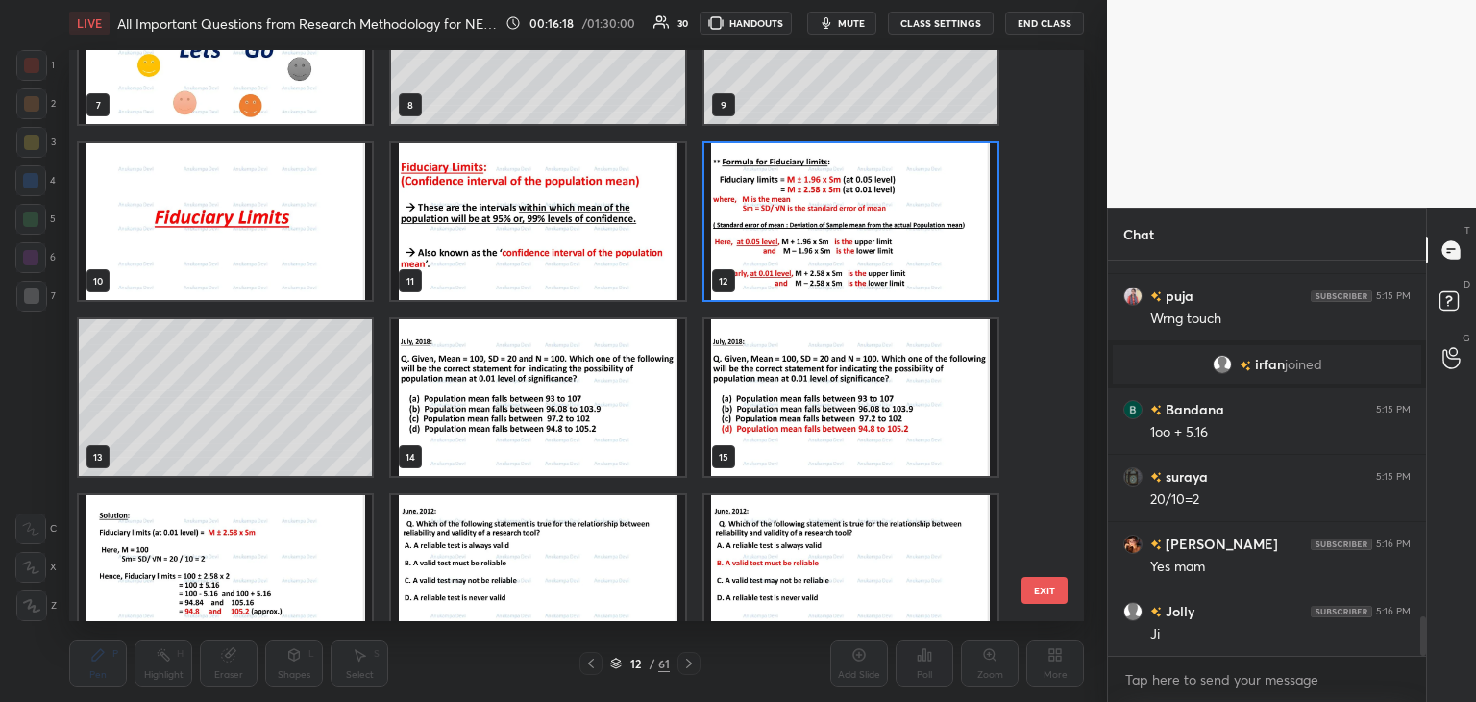
scroll to position [427, 0]
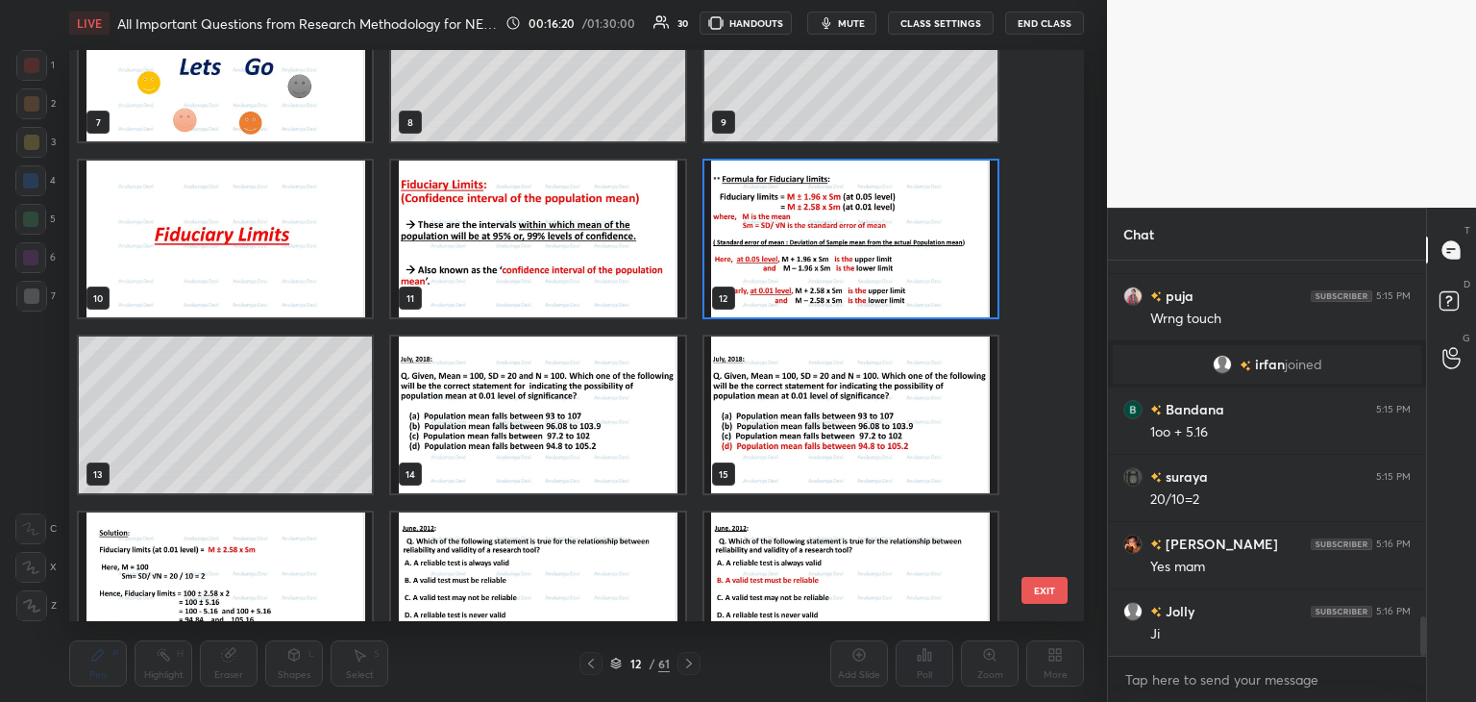
click at [890, 276] on img "grid" at bounding box center [851, 239] width 293 height 157
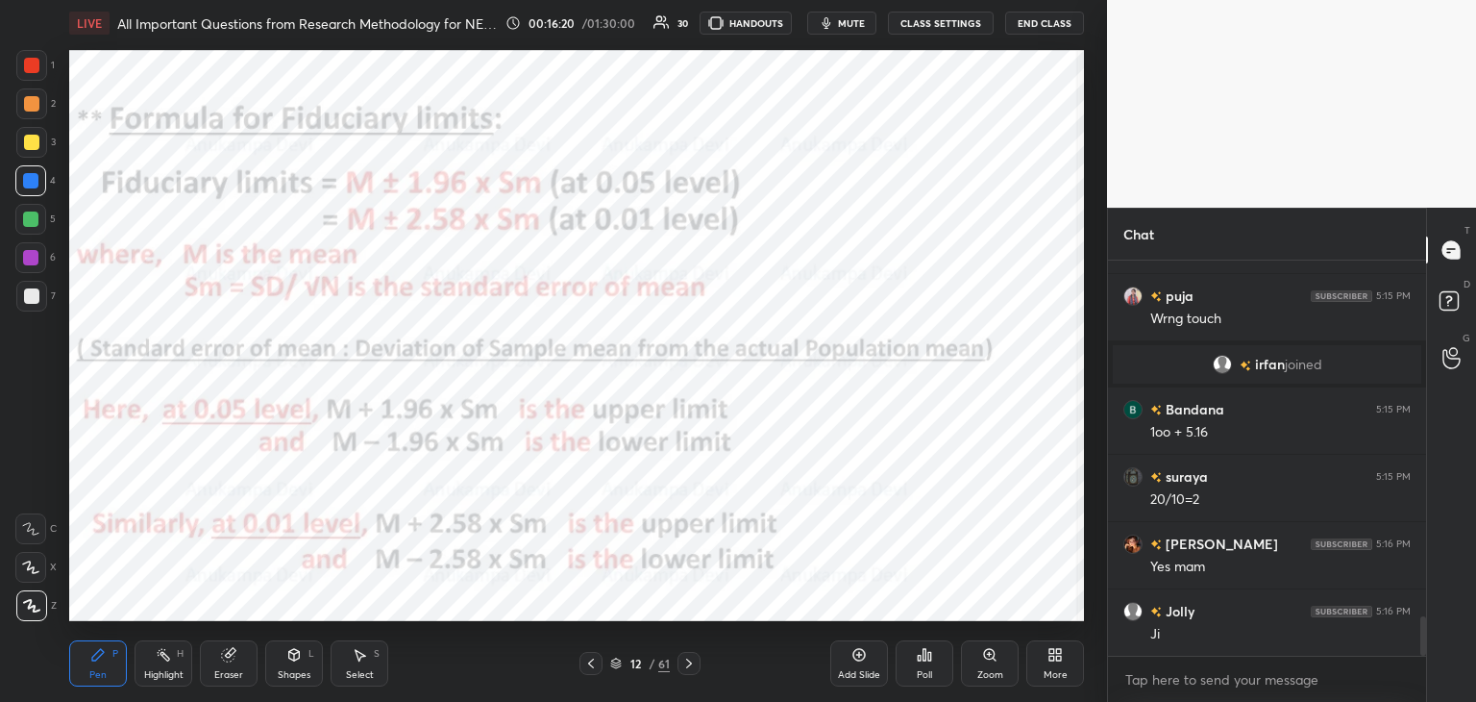
click at [890, 276] on img "grid" at bounding box center [851, 239] width 293 height 157
click at [858, 655] on icon at bounding box center [859, 655] width 6 height 6
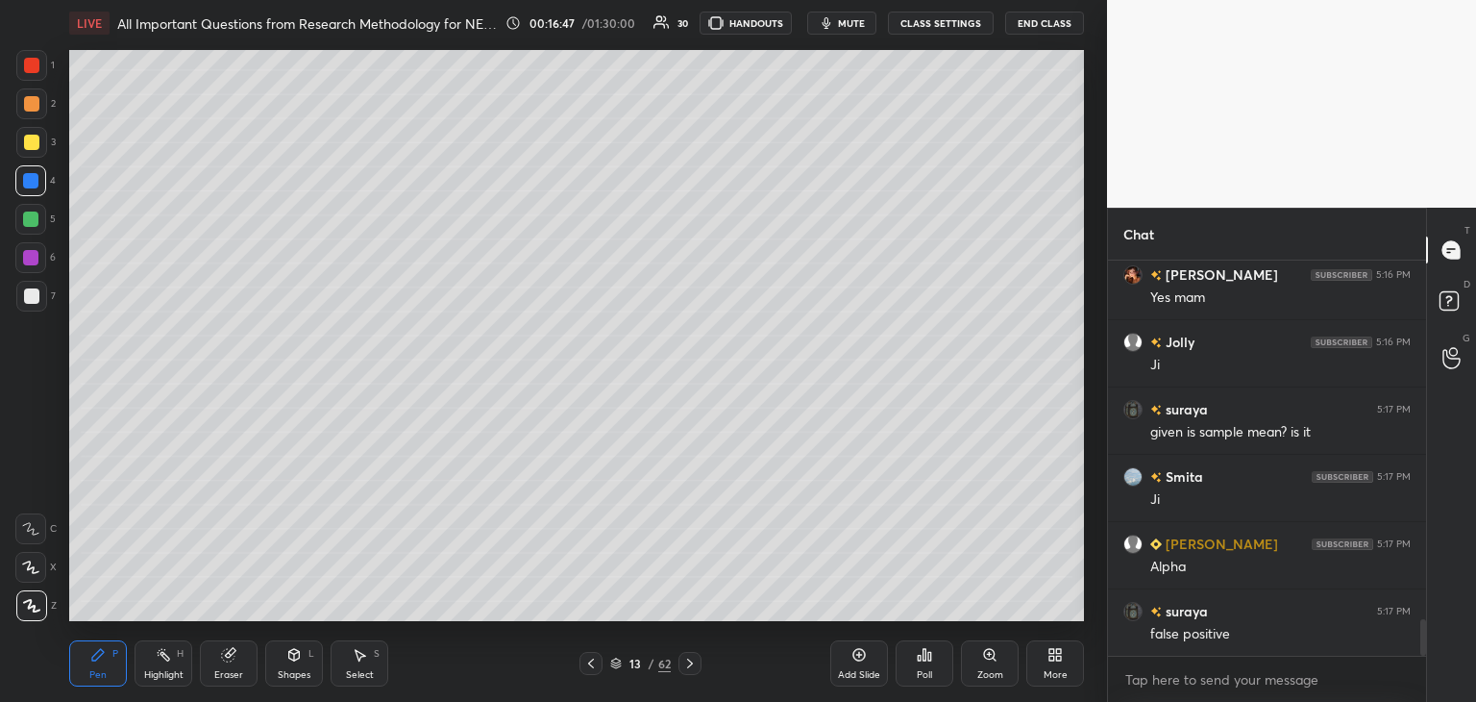
scroll to position [3908, 0]
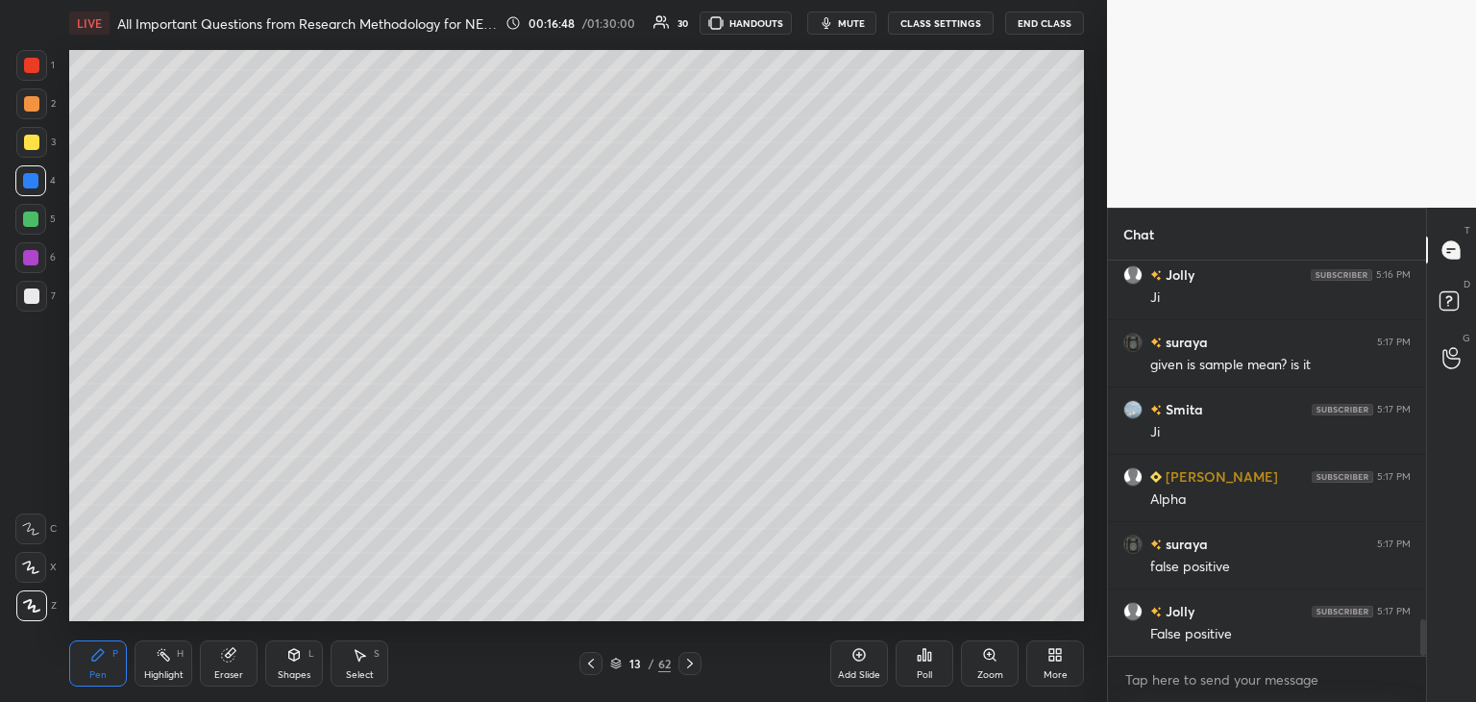
click at [618, 663] on icon at bounding box center [616, 663] width 12 height 12
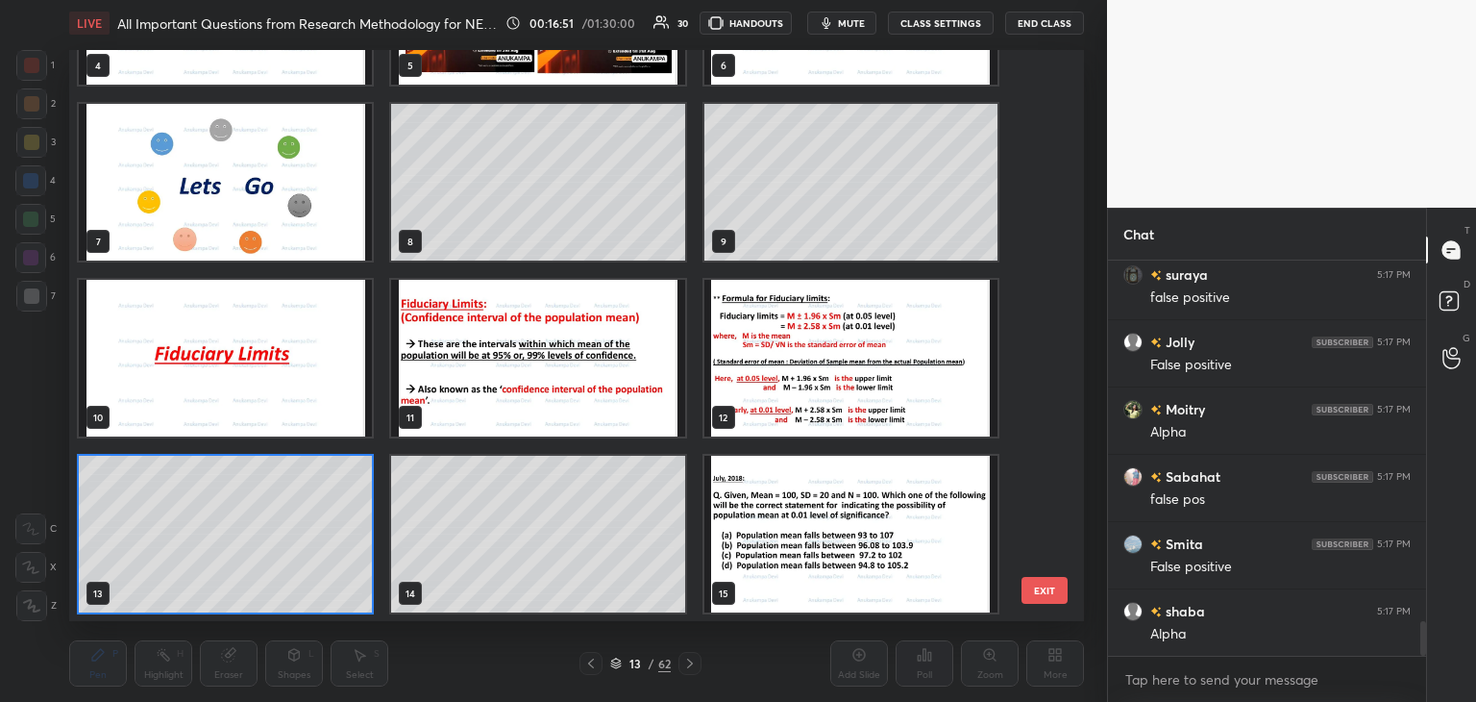
scroll to position [4245, 0]
click at [858, 544] on img "grid" at bounding box center [851, 534] width 293 height 157
click at [857, 543] on img "grid" at bounding box center [851, 534] width 293 height 157
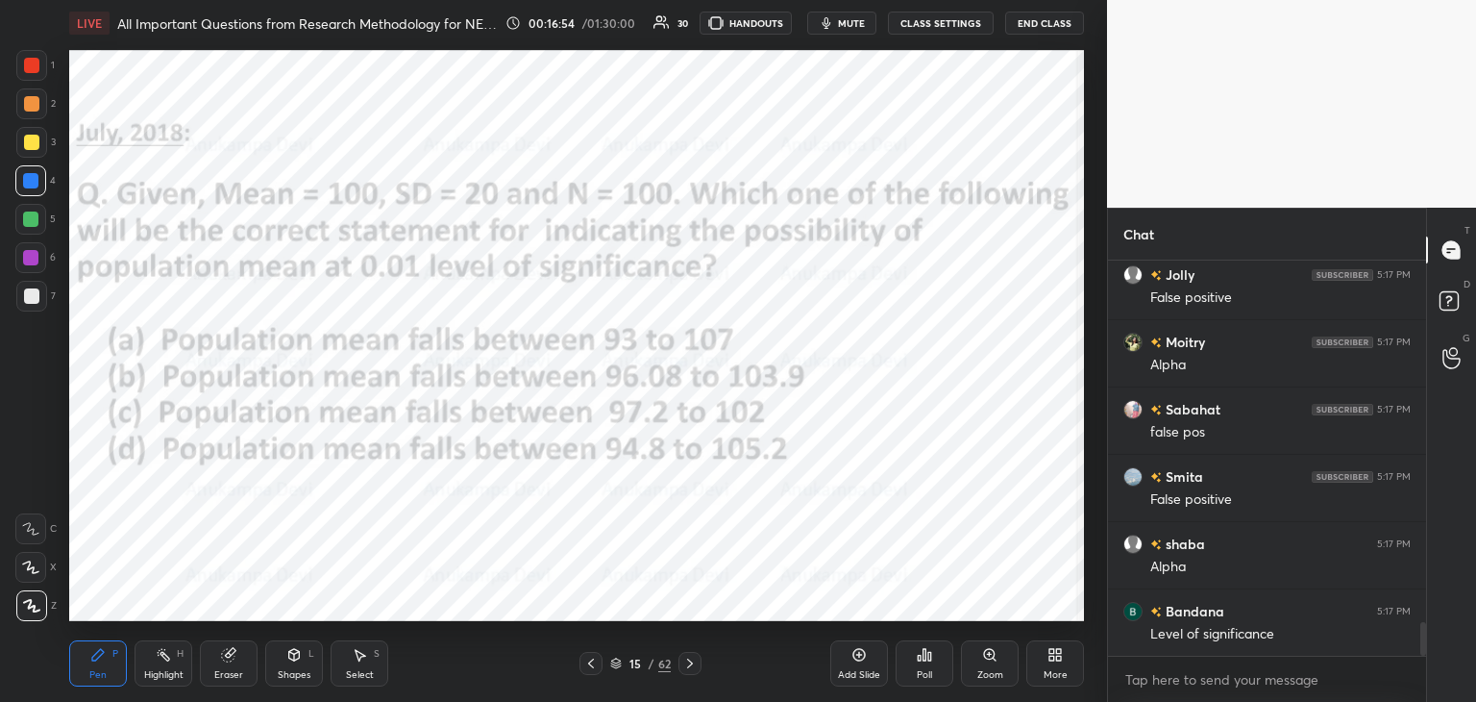
click at [857, 543] on img "grid" at bounding box center [851, 534] width 293 height 157
click at [612, 670] on div "15 / 62" at bounding box center [640, 663] width 61 height 17
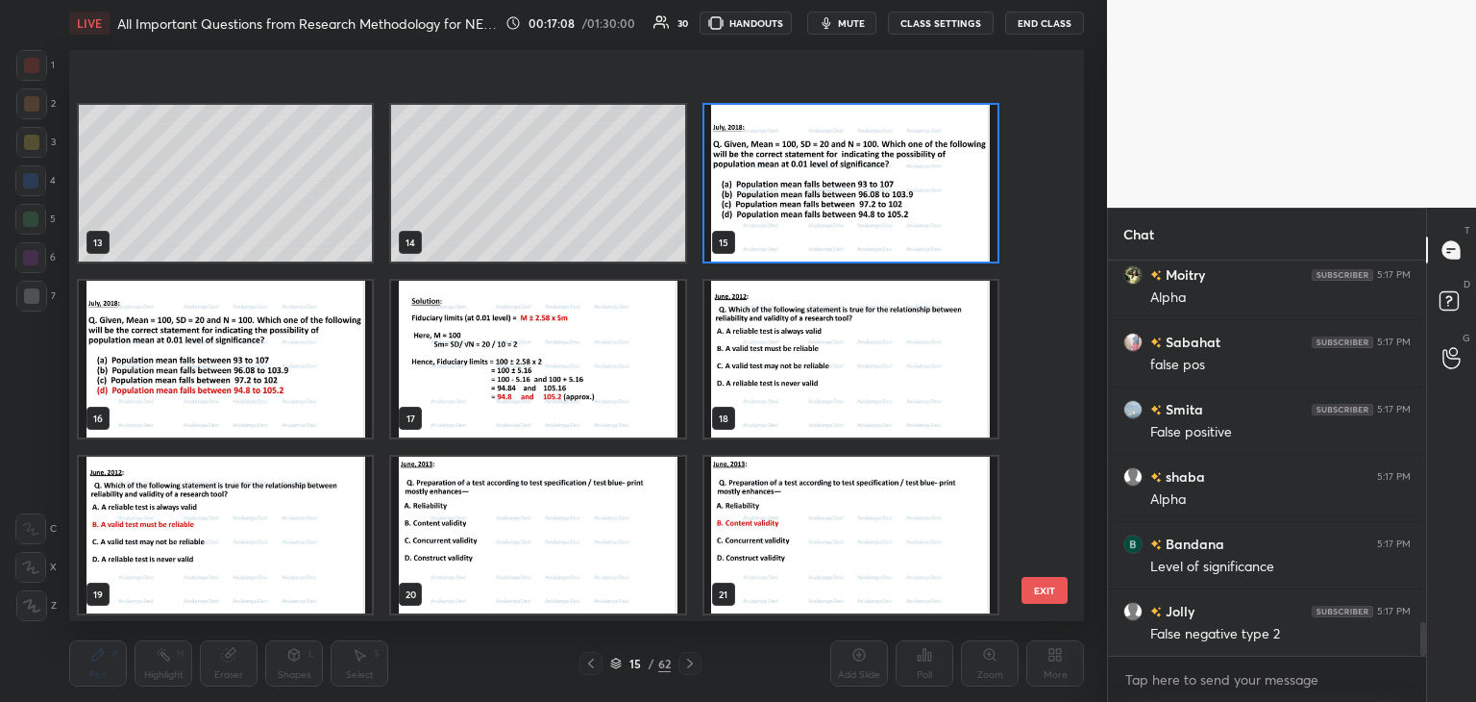
scroll to position [704, 0]
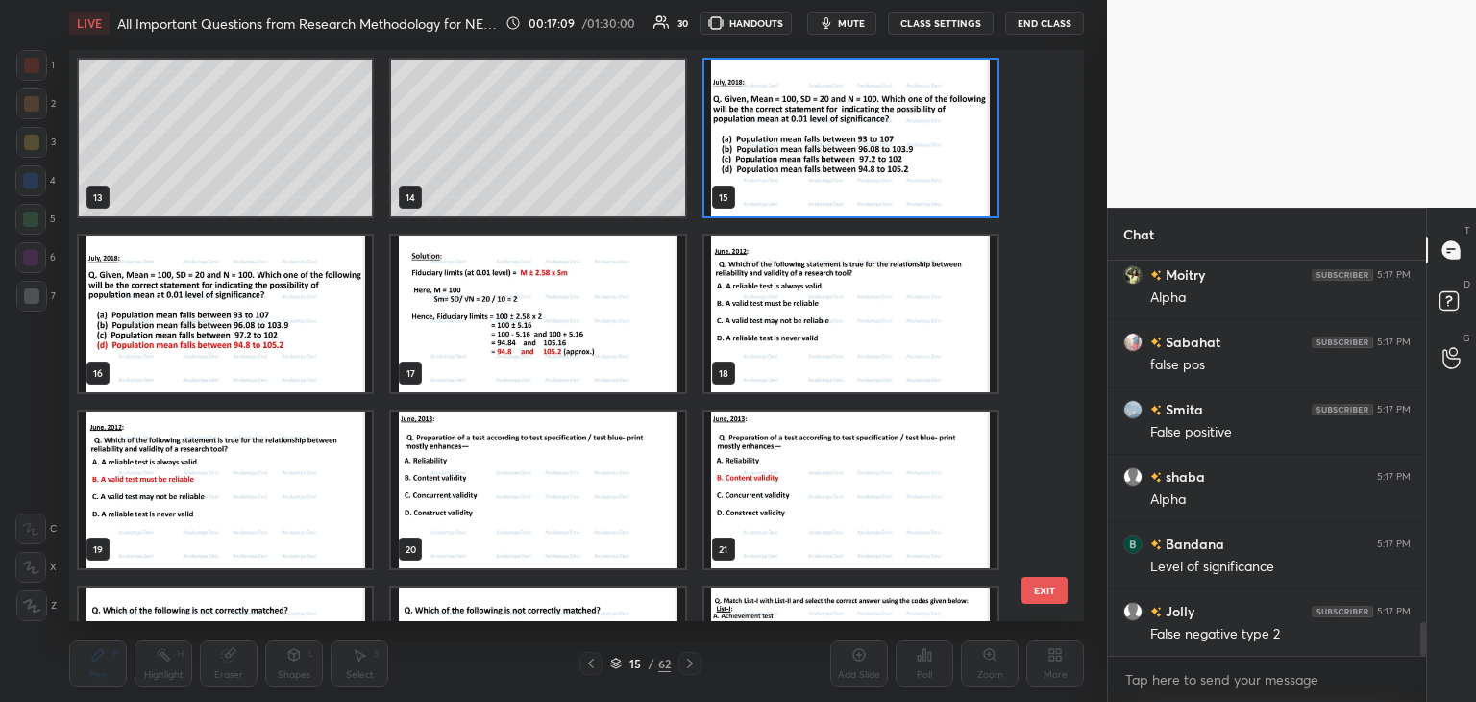
click at [861, 168] on img "grid" at bounding box center [851, 138] width 293 height 157
click at [860, 170] on img "grid" at bounding box center [851, 138] width 293 height 157
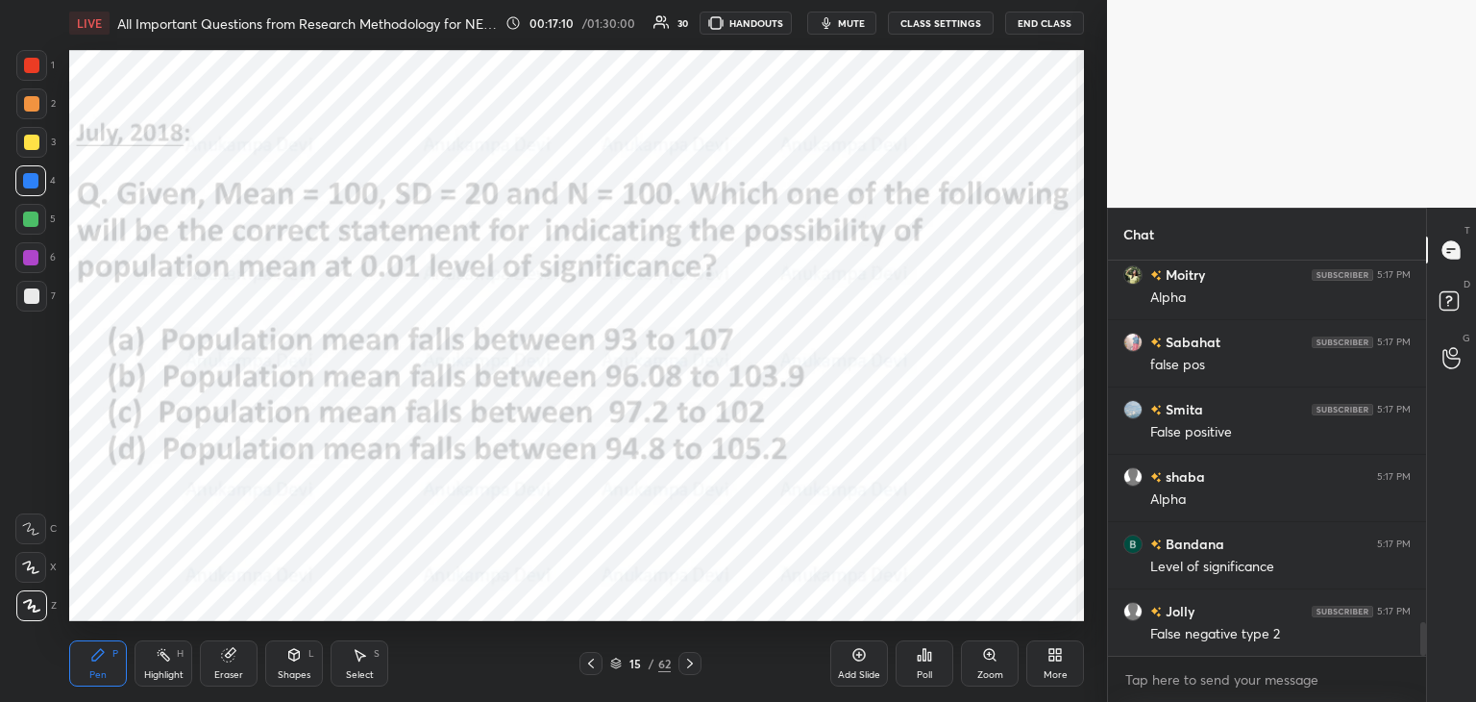
click at [692, 659] on icon at bounding box center [689, 663] width 15 height 15
click at [689, 663] on icon at bounding box center [689, 663] width 15 height 15
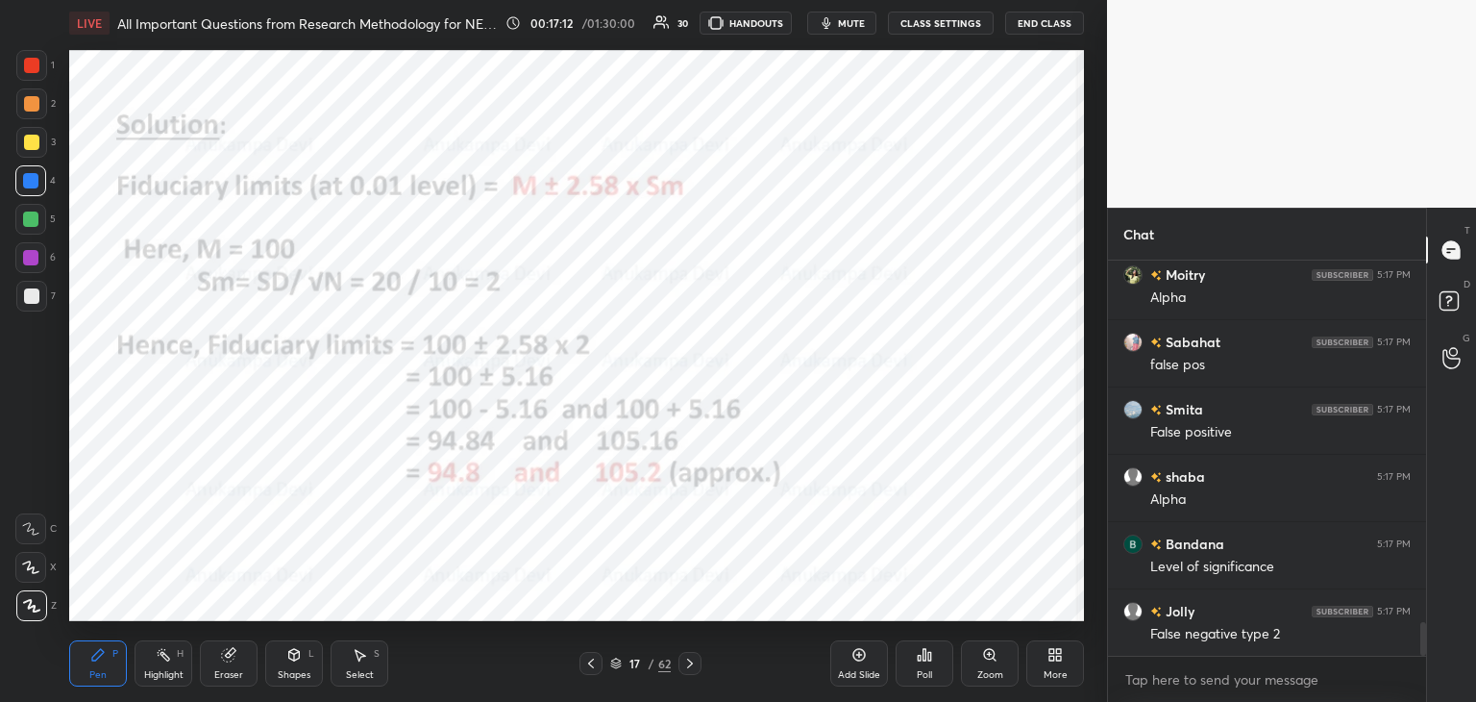
click at [690, 663] on icon at bounding box center [689, 663] width 15 height 15
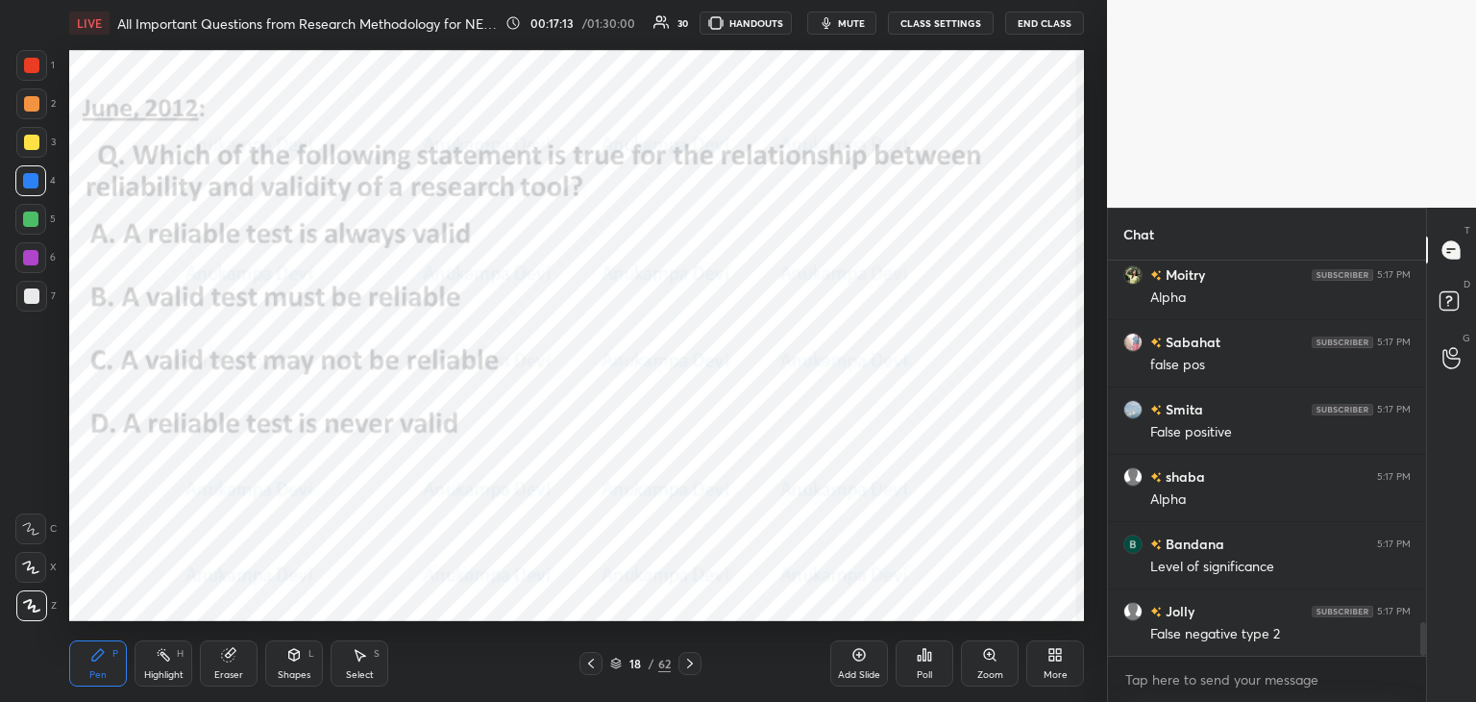
drag, startPoint x: 586, startPoint y: 661, endPoint x: 598, endPoint y: 673, distance: 16.3
click at [586, 662] on icon at bounding box center [590, 663] width 15 height 15
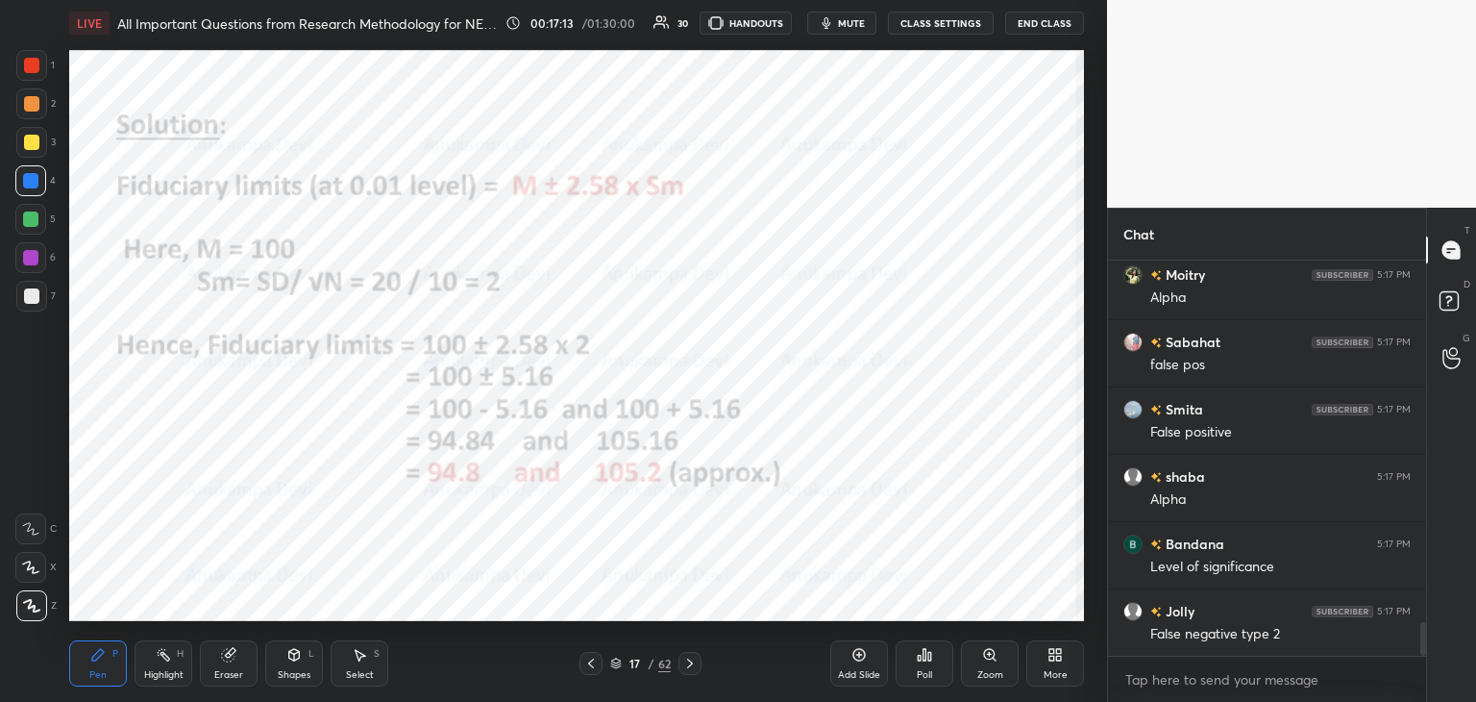
click at [613, 666] on icon at bounding box center [616, 663] width 12 height 12
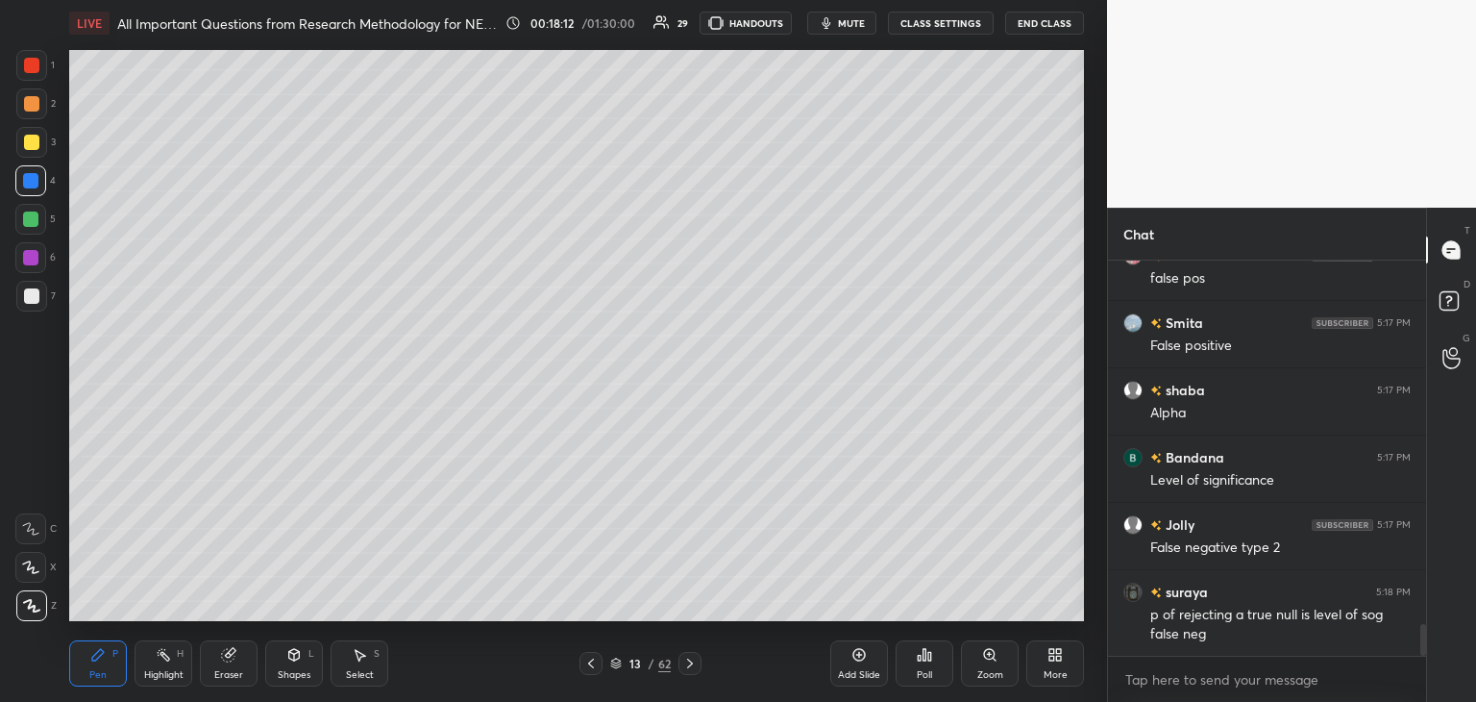
scroll to position [4466, 0]
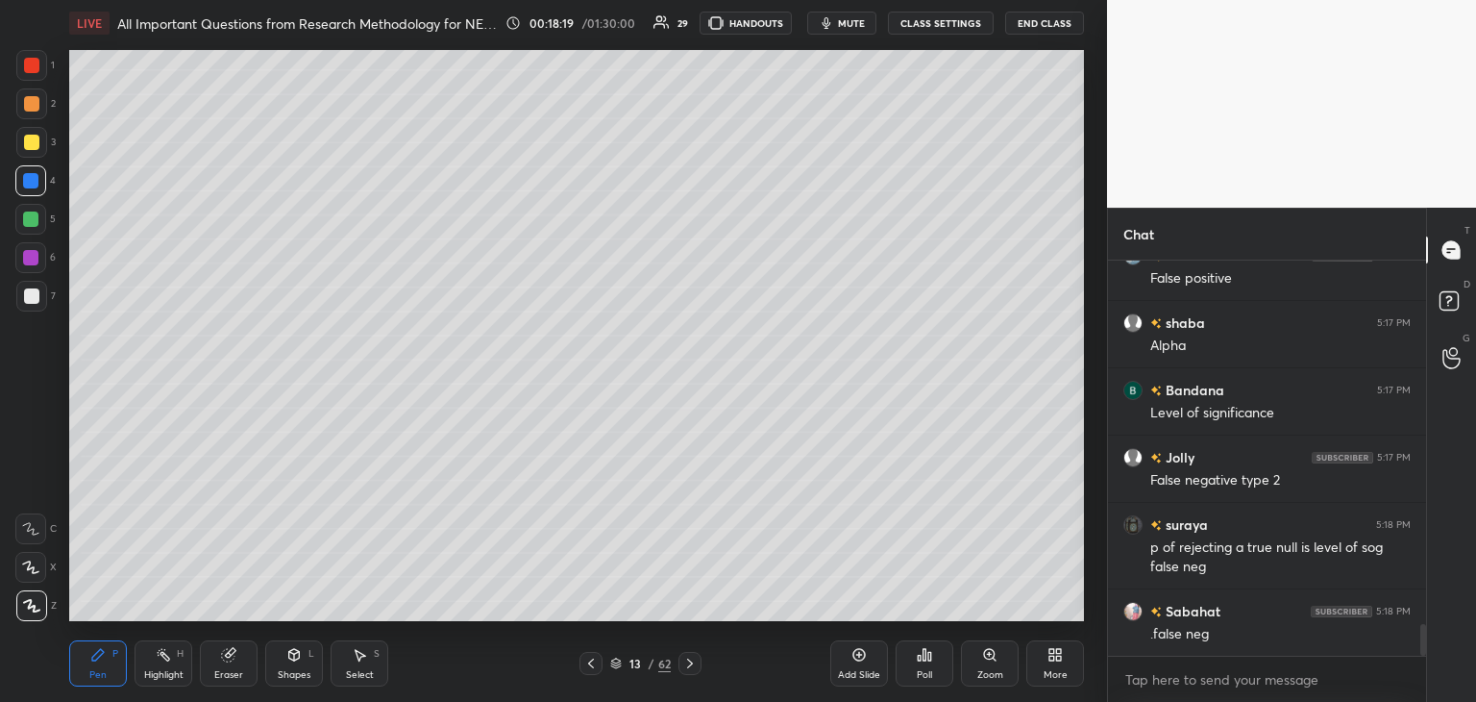
click at [31, 223] on div at bounding box center [30, 218] width 15 height 15
drag, startPoint x: 861, startPoint y: 654, endPoint x: 807, endPoint y: 624, distance: 61.5
click at [857, 652] on icon at bounding box center [859, 654] width 15 height 15
click at [34, 297] on div at bounding box center [31, 295] width 15 height 15
drag, startPoint x: 34, startPoint y: 139, endPoint x: 45, endPoint y: 138, distance: 11.6
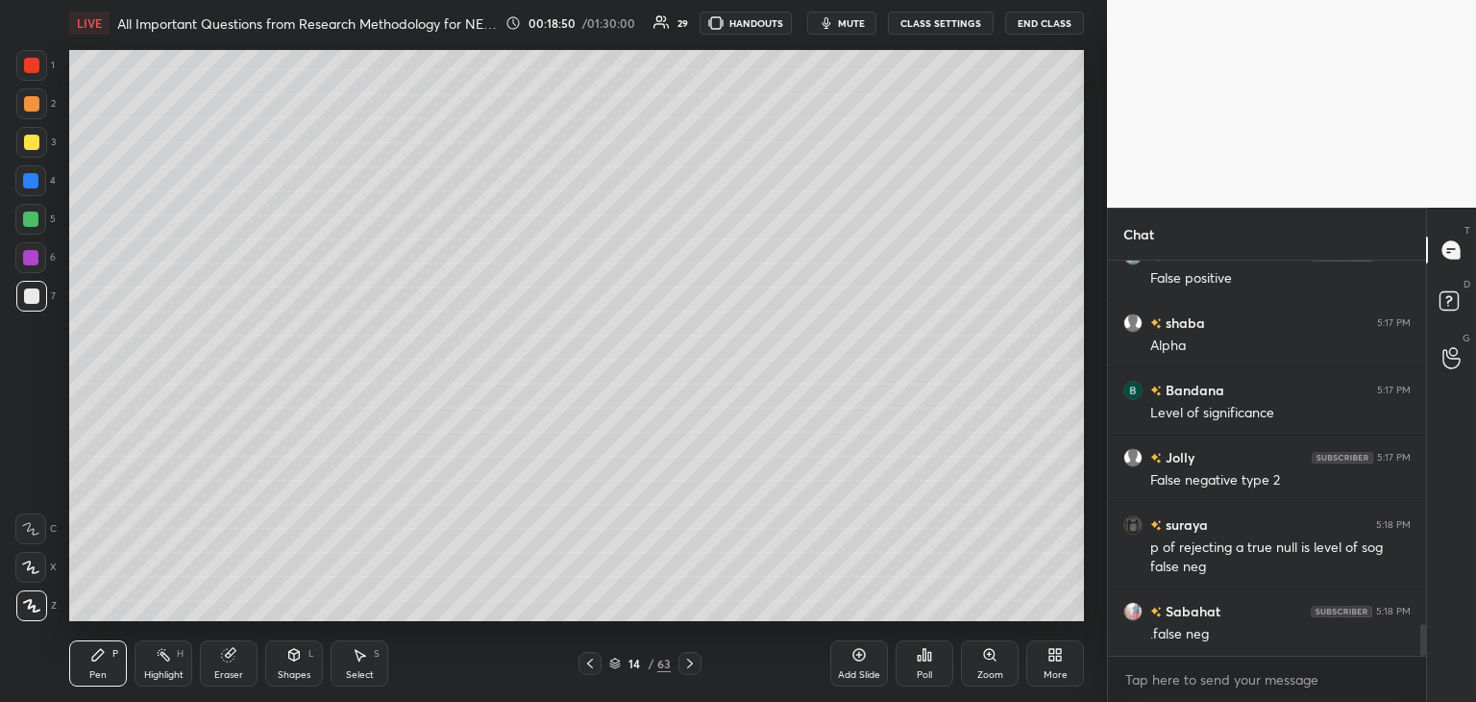
click at [36, 139] on div at bounding box center [31, 142] width 15 height 15
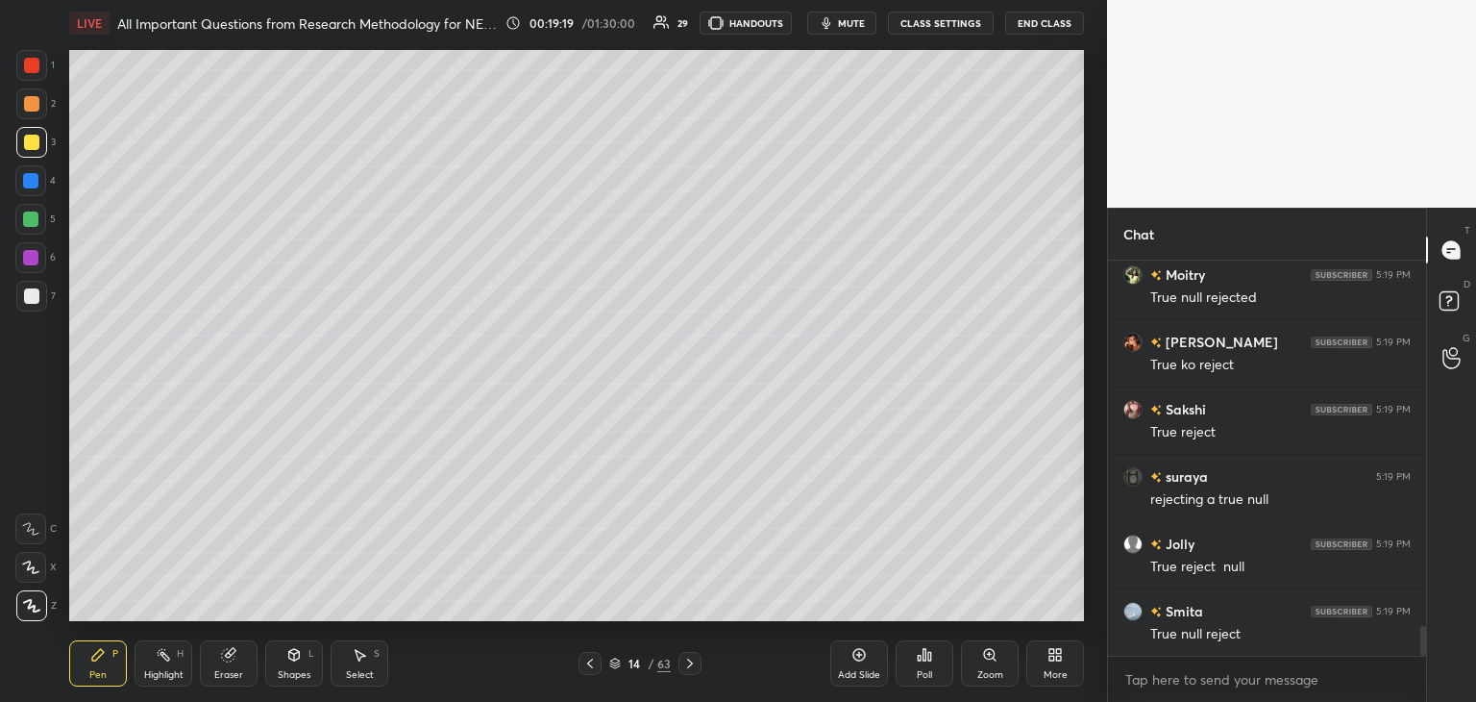
scroll to position [5004, 0]
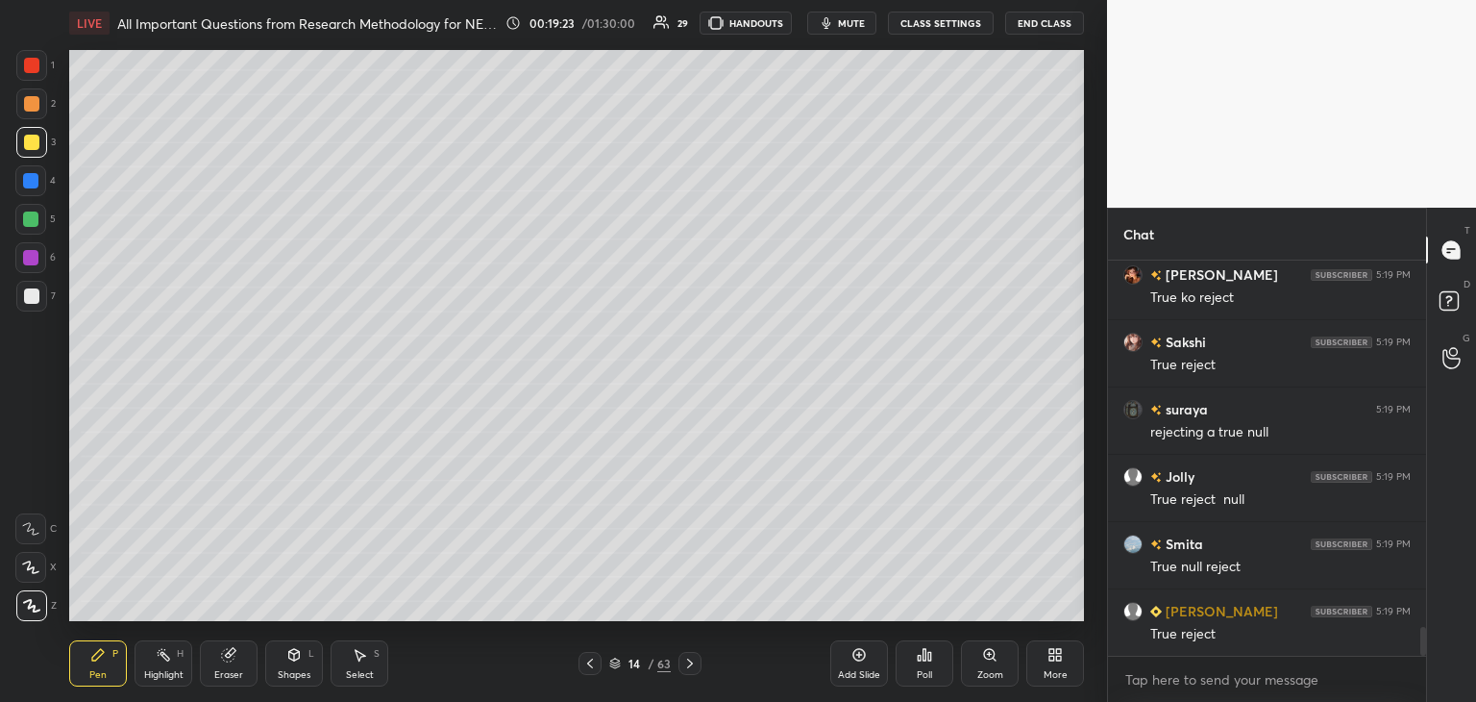
click at [33, 300] on div at bounding box center [31, 295] width 15 height 15
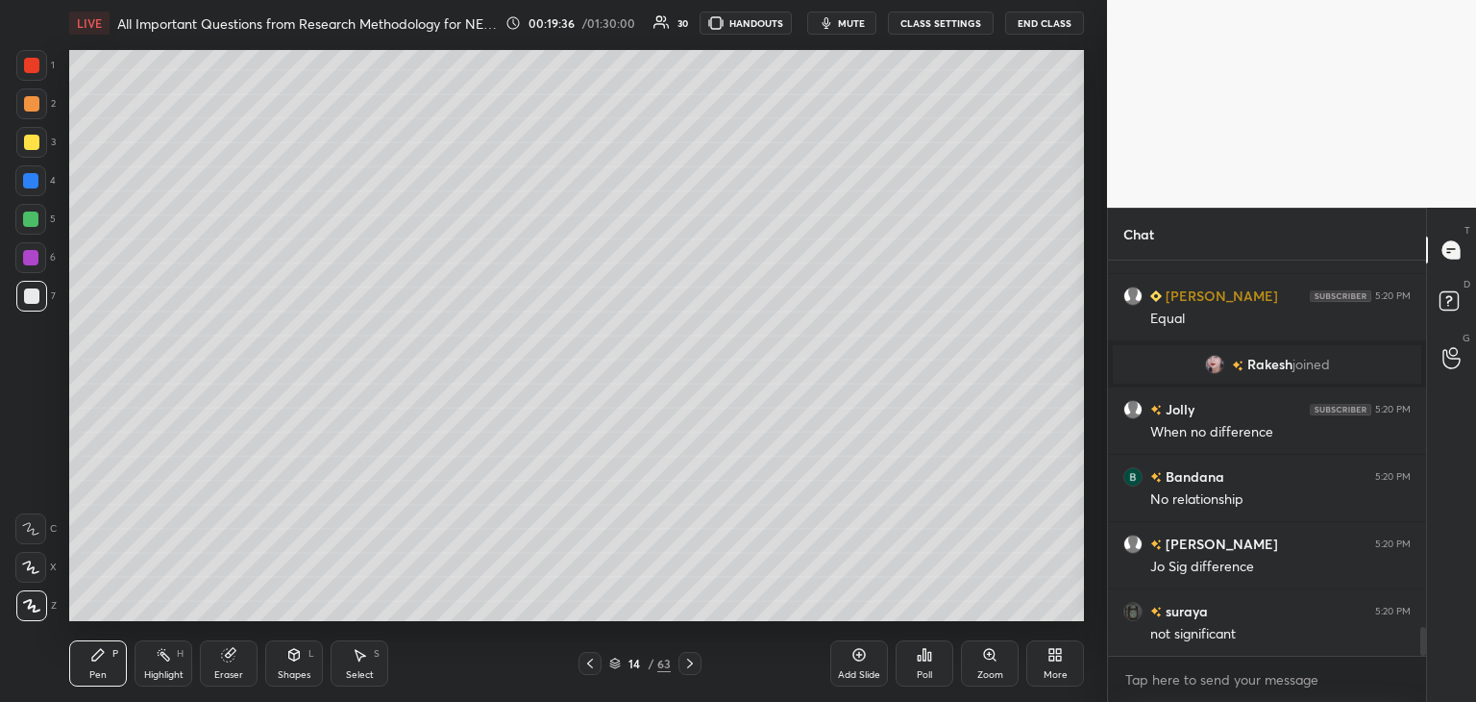
scroll to position [5014, 0]
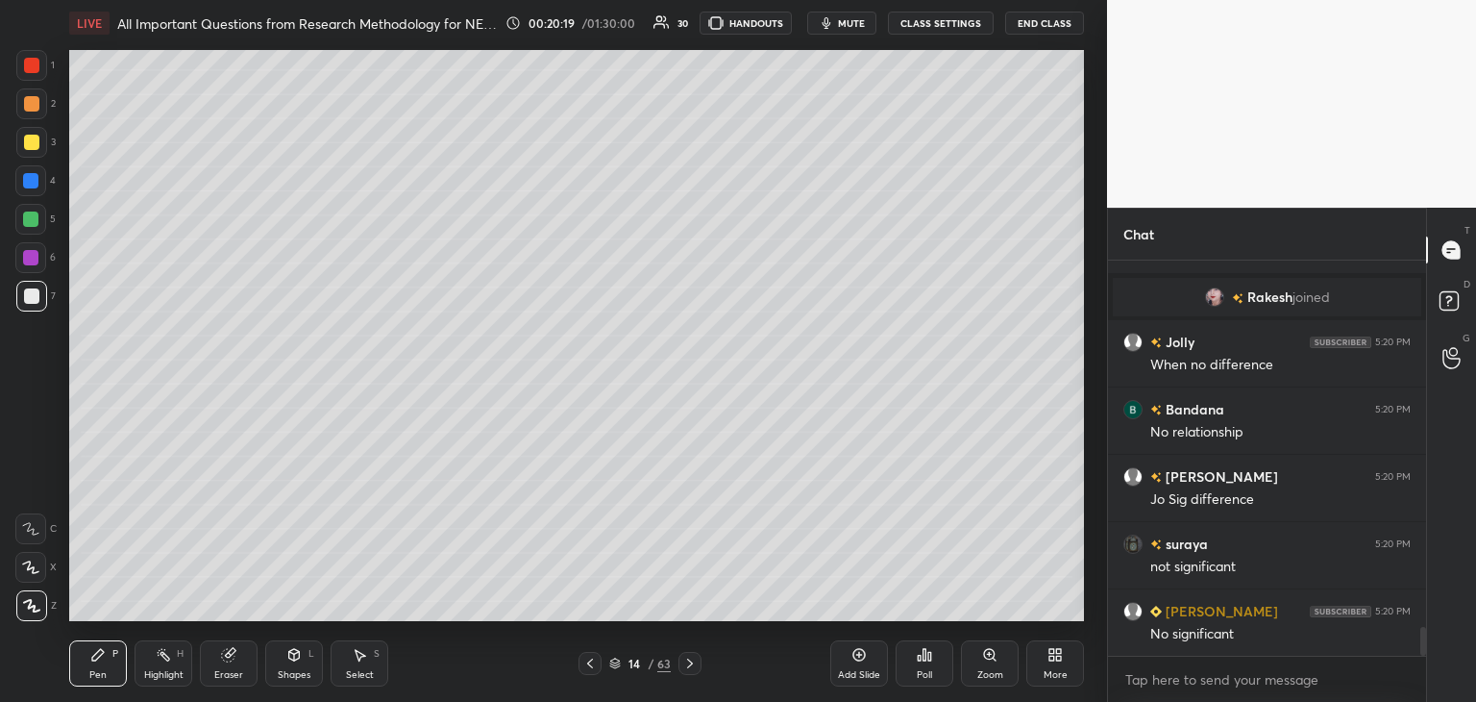
click at [30, 186] on div at bounding box center [30, 180] width 15 height 15
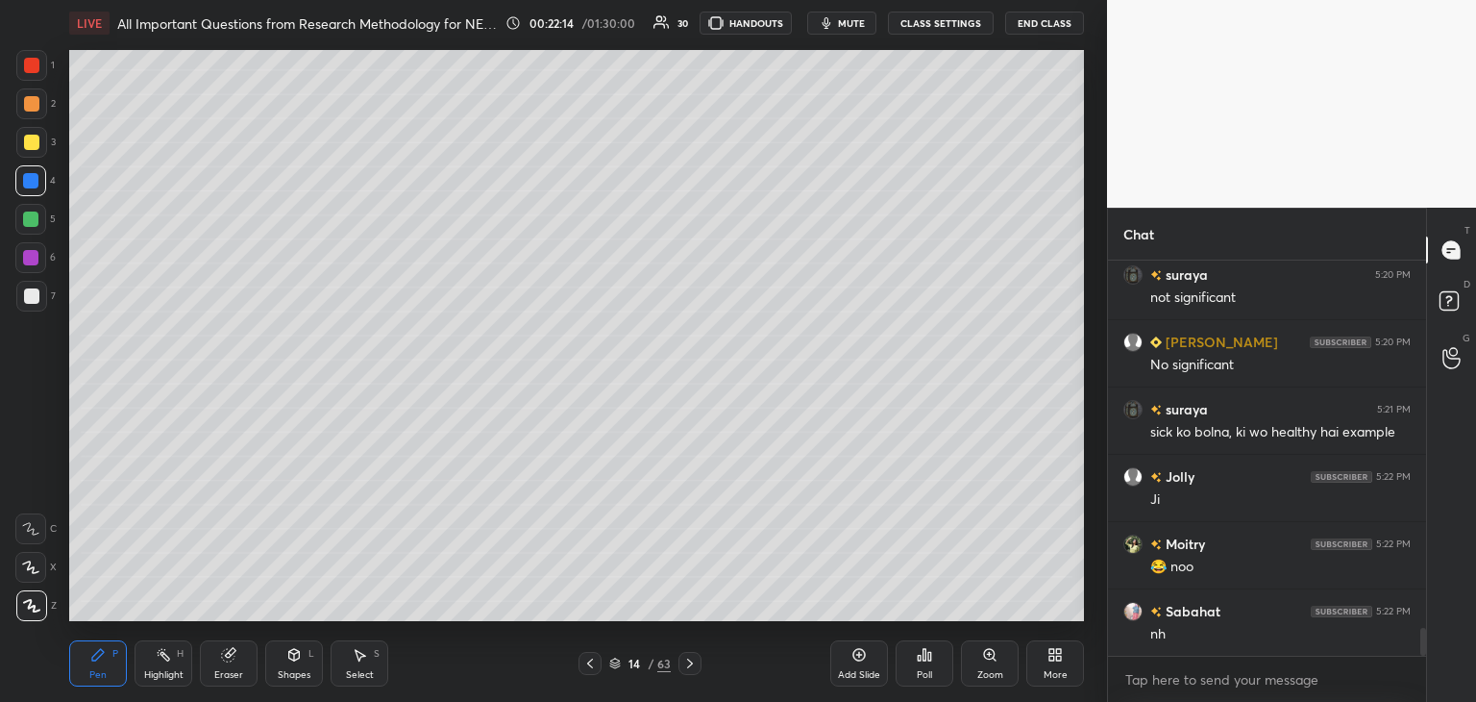
scroll to position [5350, 0]
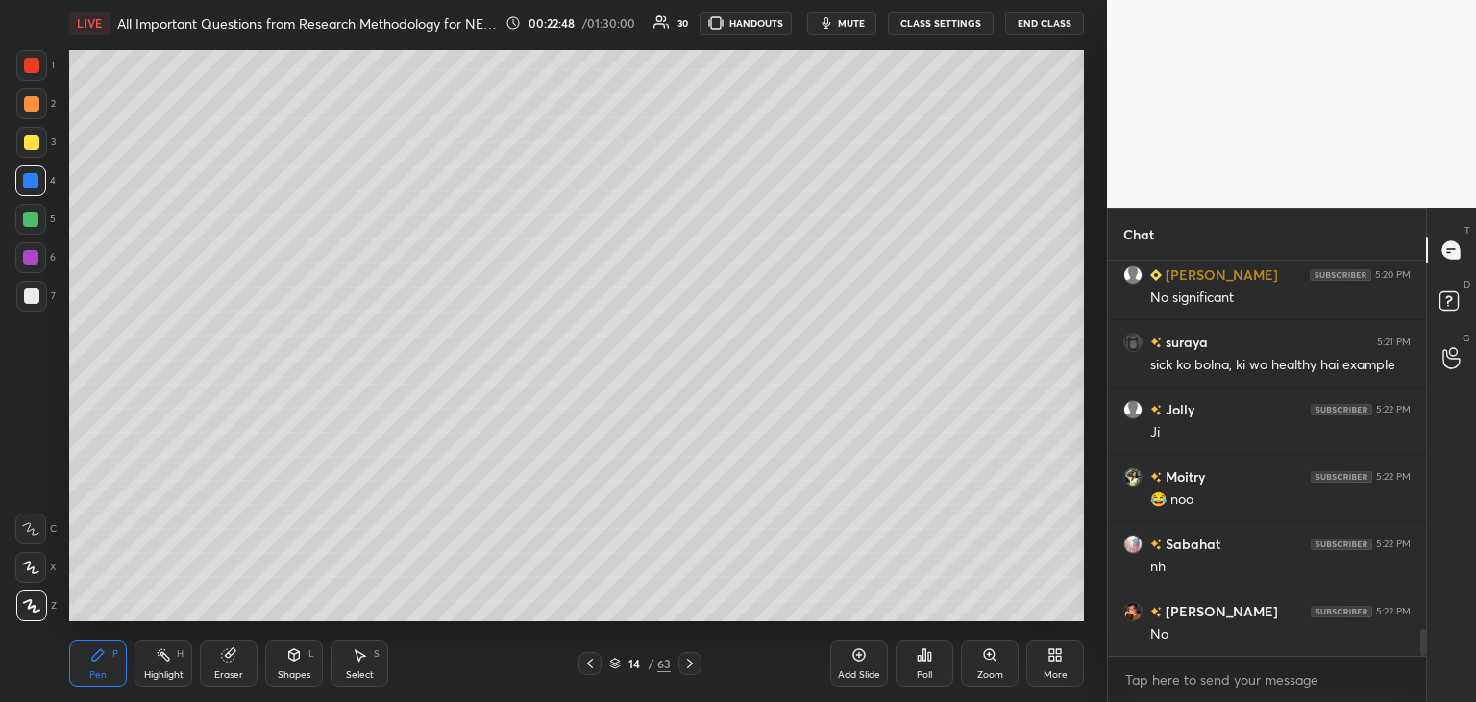
drag, startPoint x: 859, startPoint y: 656, endPoint x: 825, endPoint y: 627, distance: 45.0
click at [856, 656] on icon at bounding box center [859, 654] width 15 height 15
click at [33, 295] on div at bounding box center [31, 295] width 15 height 15
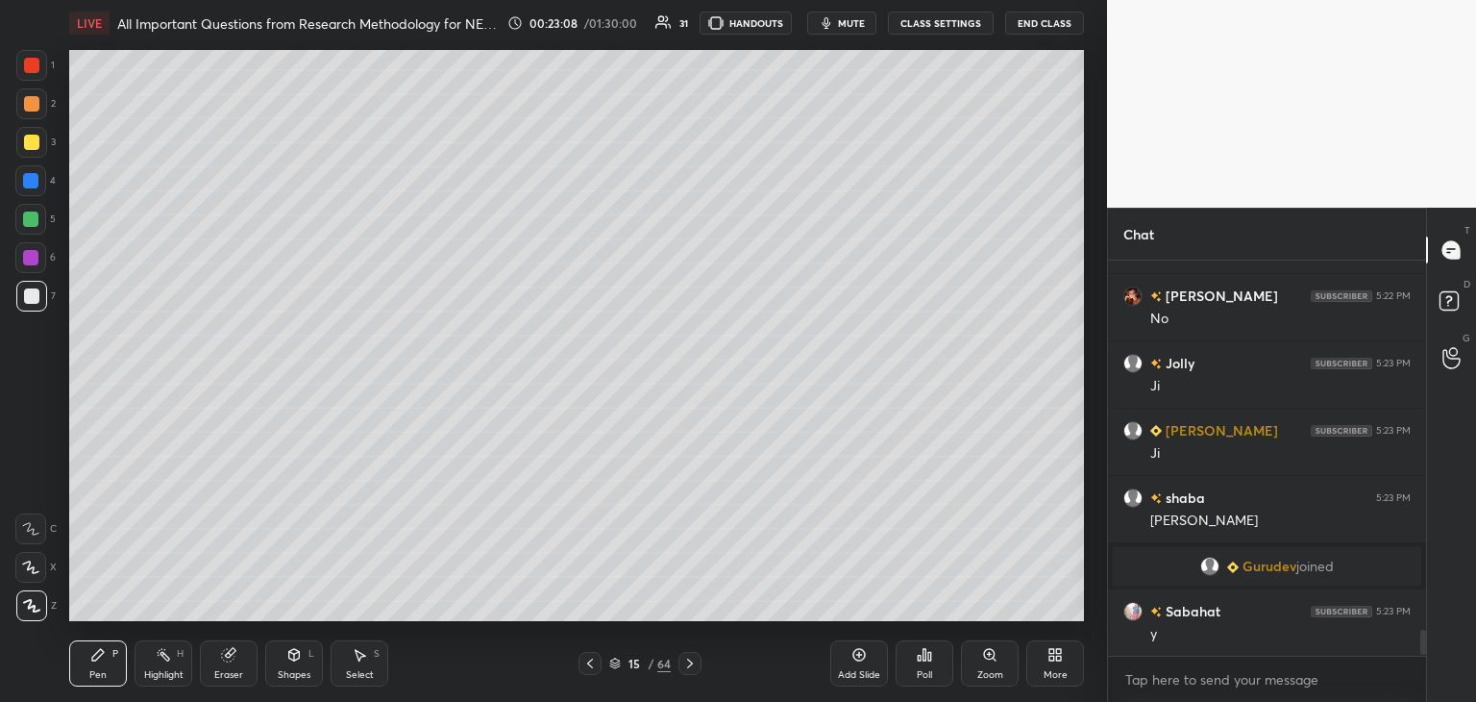
scroll to position [6, 6]
click at [593, 665] on icon at bounding box center [590, 663] width 15 height 15
click at [696, 658] on icon at bounding box center [689, 663] width 15 height 15
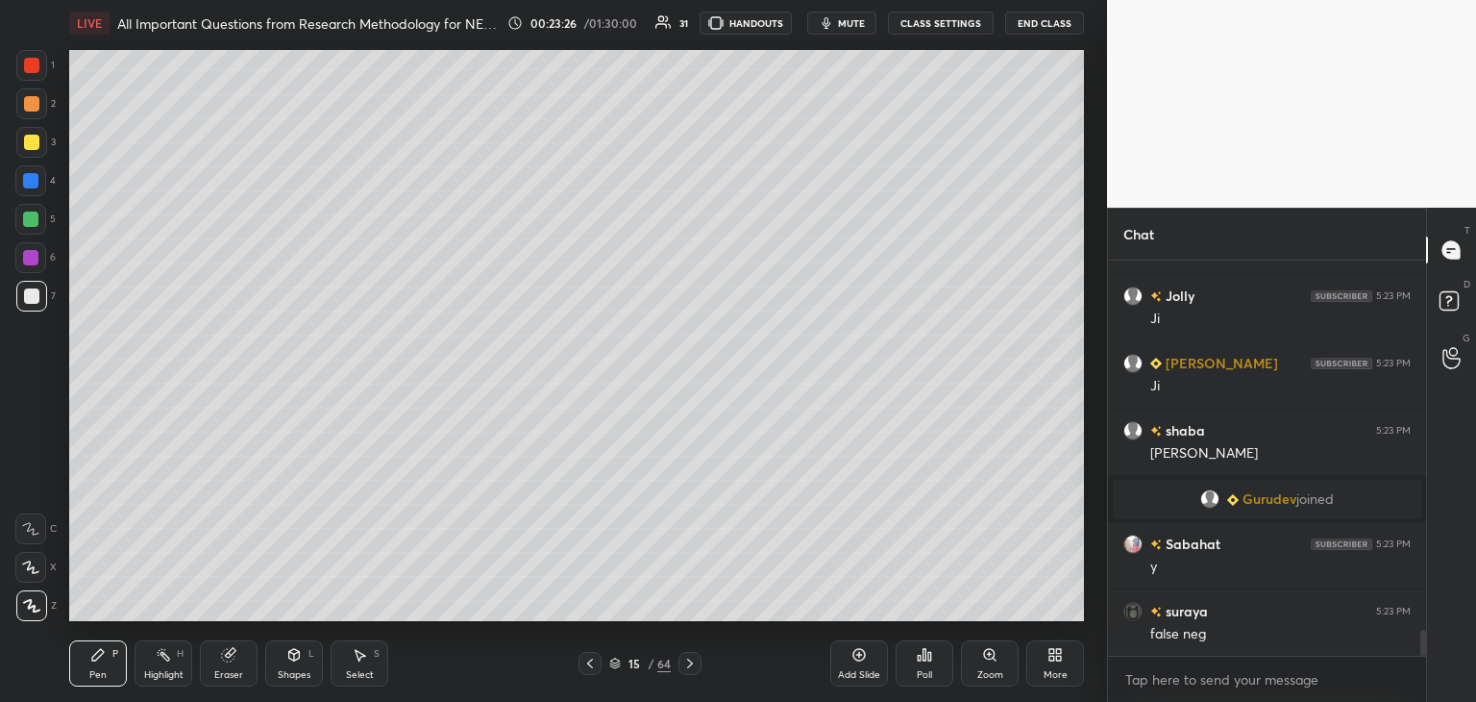
drag, startPoint x: 29, startPoint y: 141, endPoint x: 67, endPoint y: 158, distance: 41.8
click at [29, 143] on div at bounding box center [31, 142] width 15 height 15
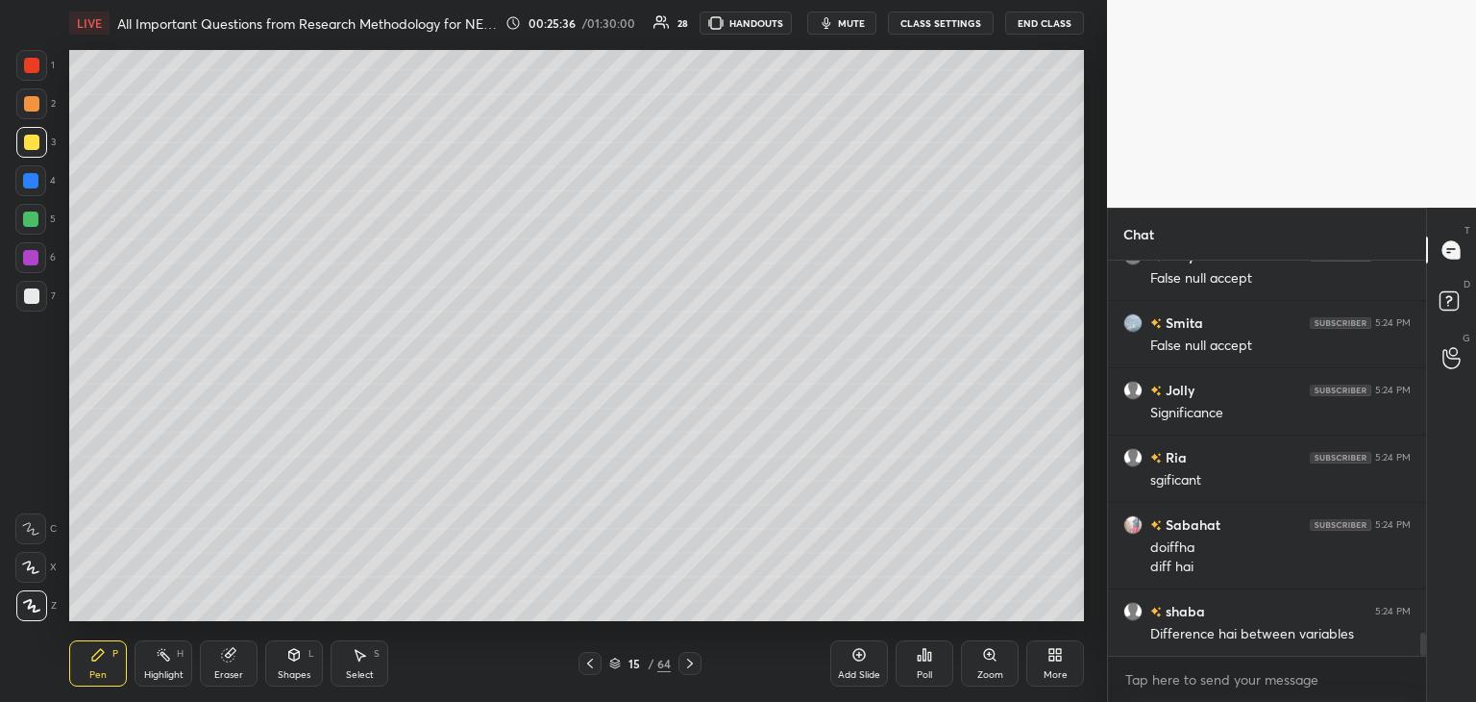
scroll to position [6442, 0]
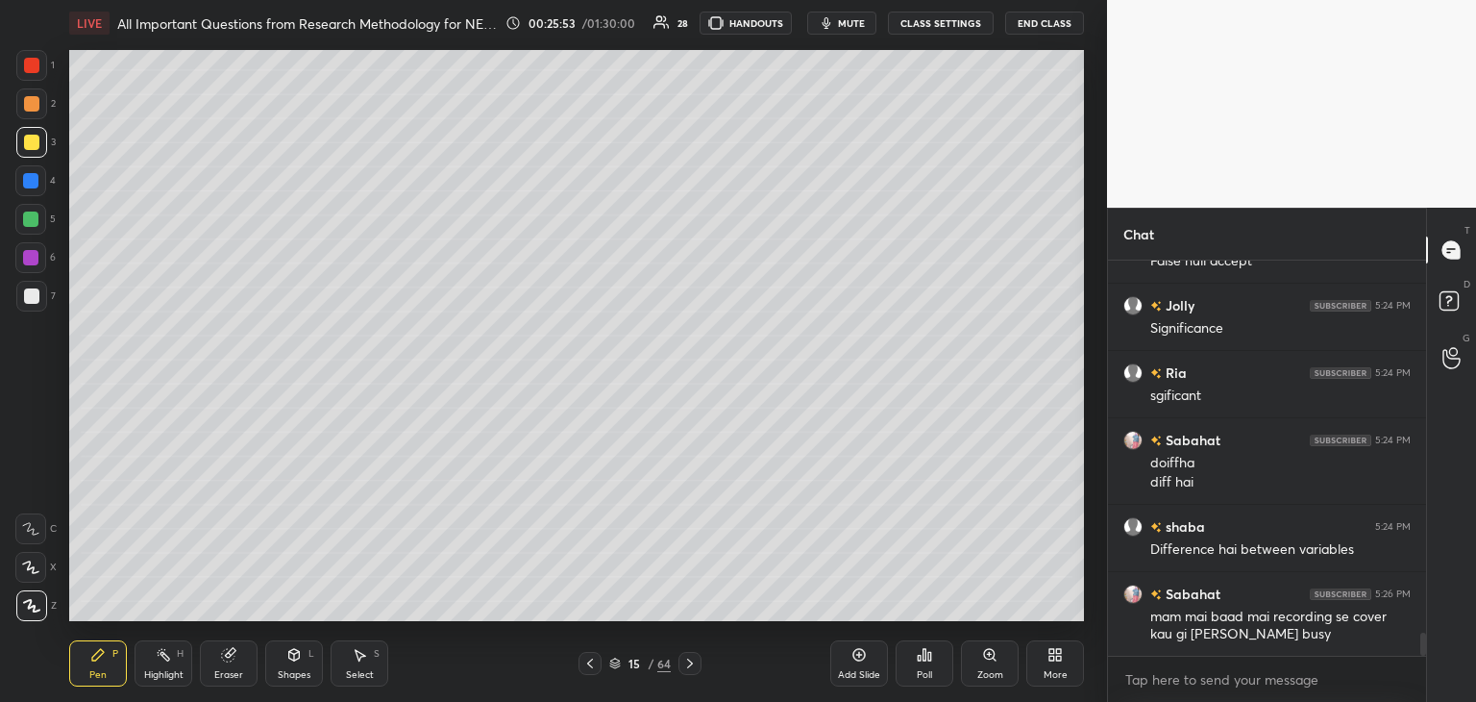
click at [615, 667] on icon at bounding box center [615, 666] width 10 height 3
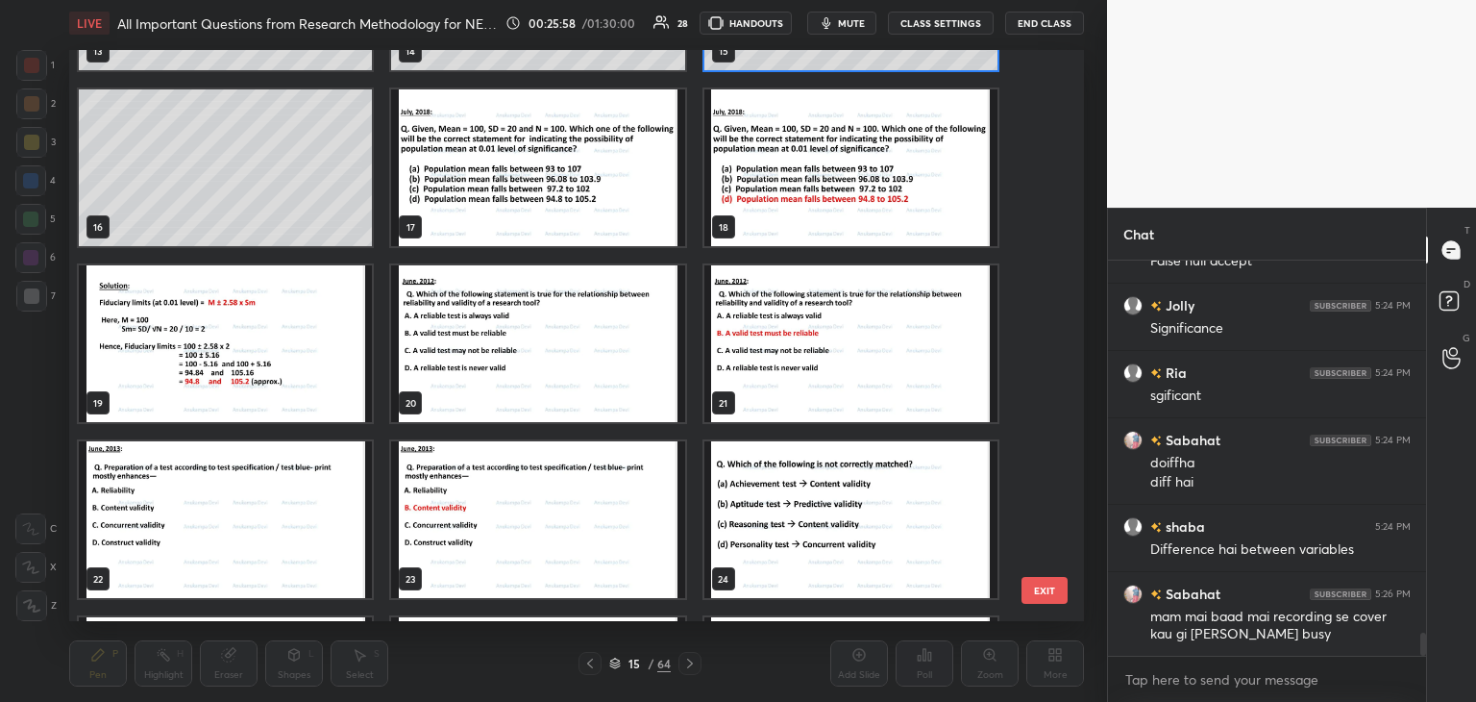
scroll to position [820, 0]
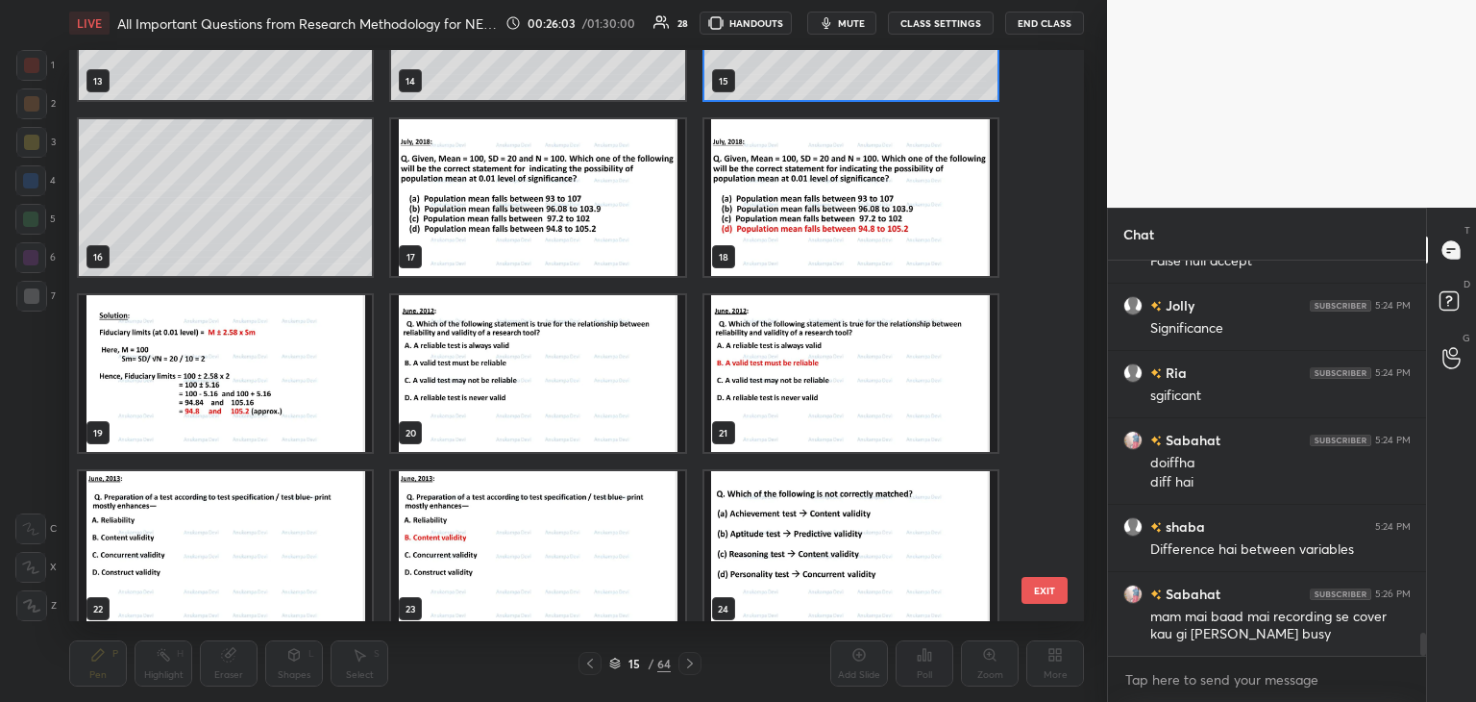
click at [585, 385] on img "grid" at bounding box center [537, 373] width 293 height 157
click at [584, 386] on img "grid" at bounding box center [537, 373] width 293 height 157
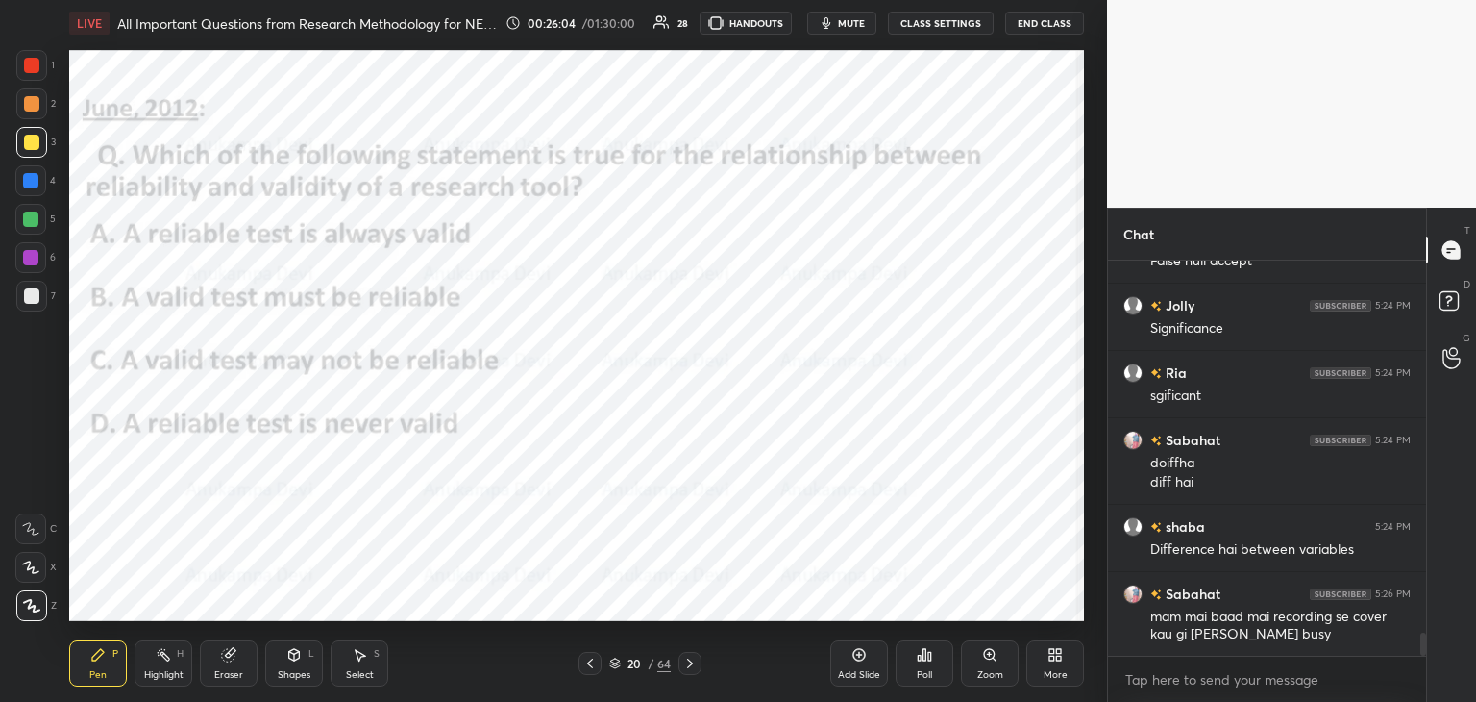
click at [584, 387] on img "grid" at bounding box center [537, 373] width 293 height 157
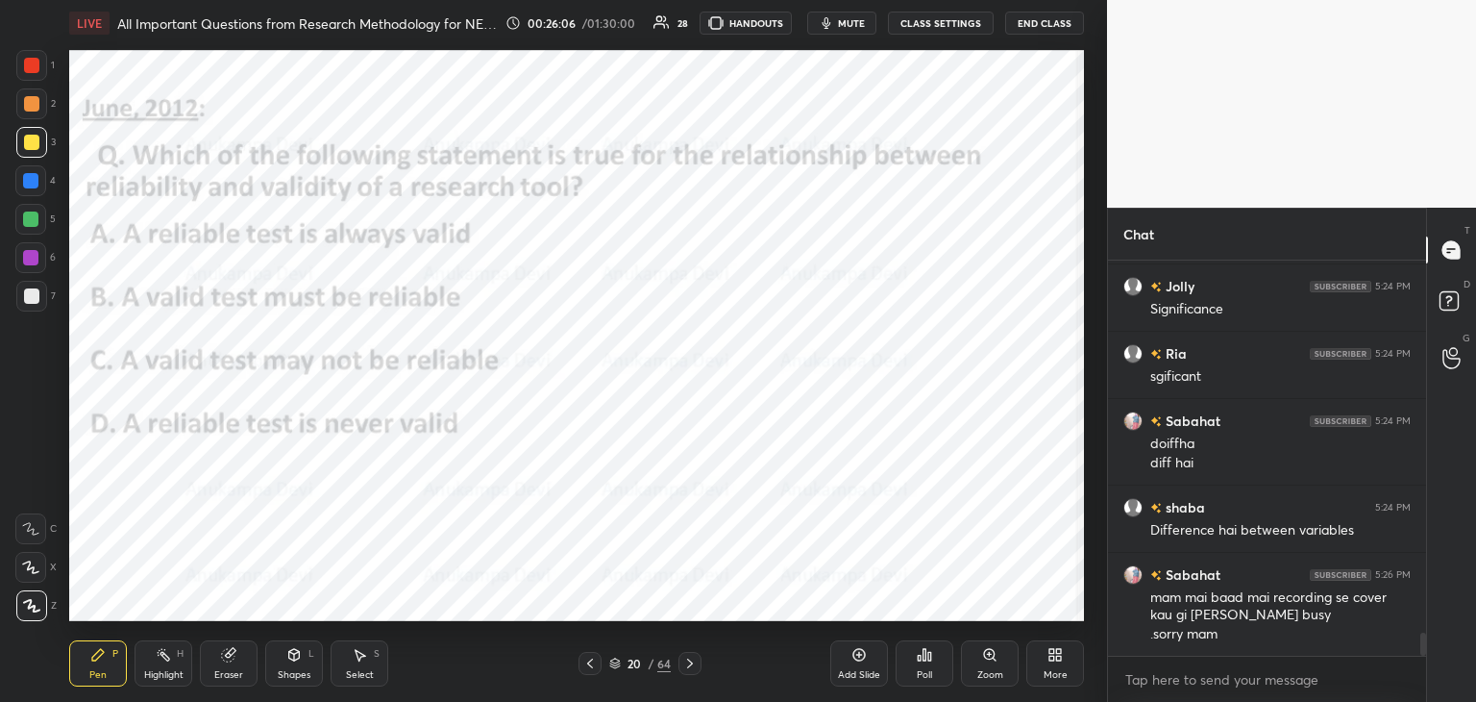
drag, startPoint x: 35, startPoint y: 261, endPoint x: 43, endPoint y: 256, distance: 10.4
click at [35, 260] on div at bounding box center [30, 257] width 15 height 15
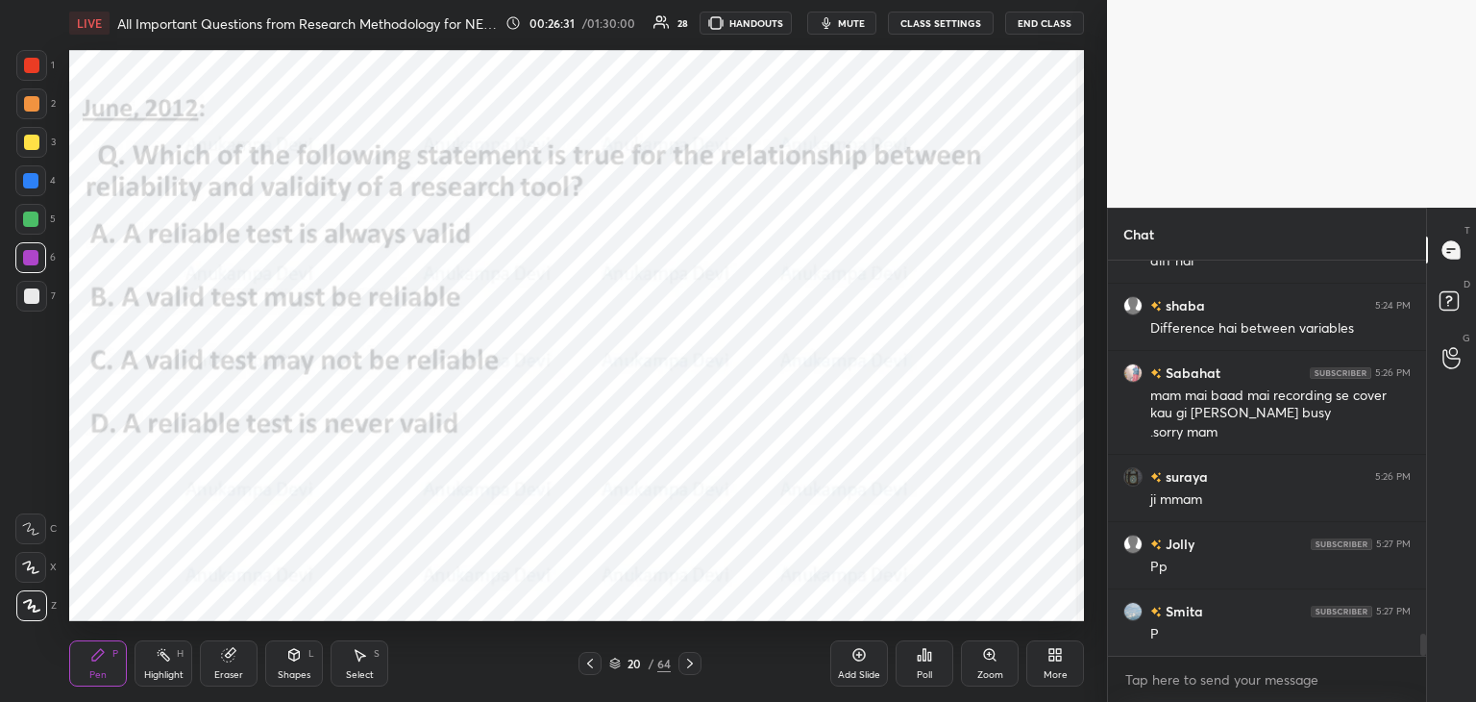
scroll to position [6731, 0]
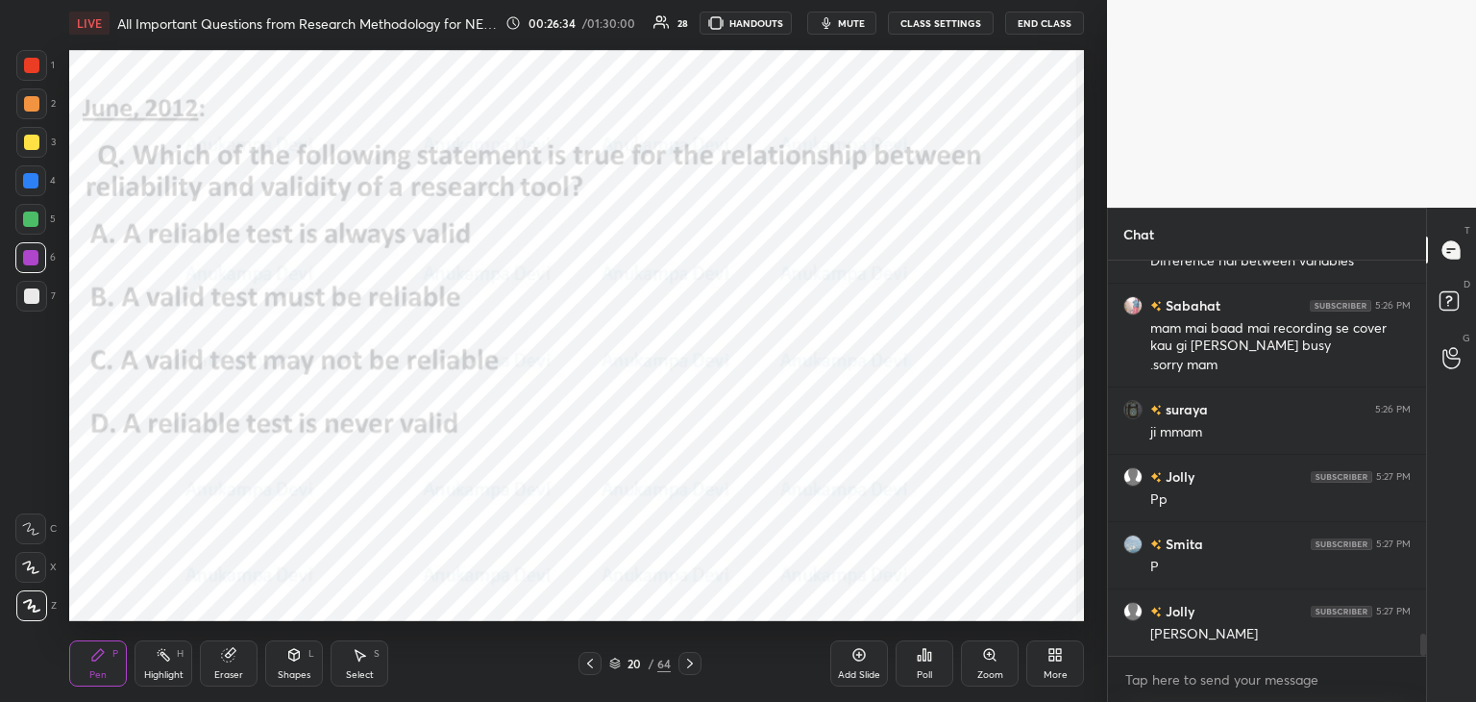
click at [615, 665] on icon at bounding box center [615, 663] width 12 height 12
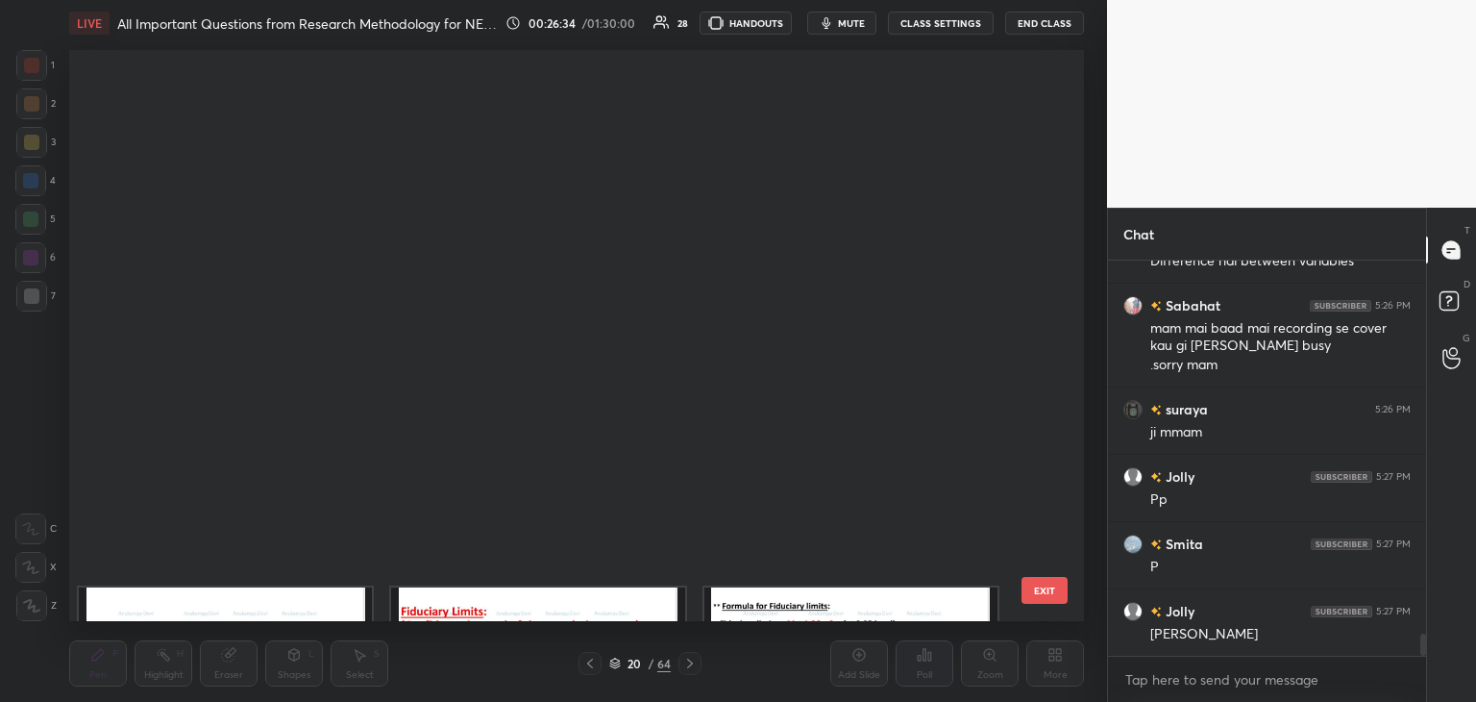
scroll to position [565, 1005]
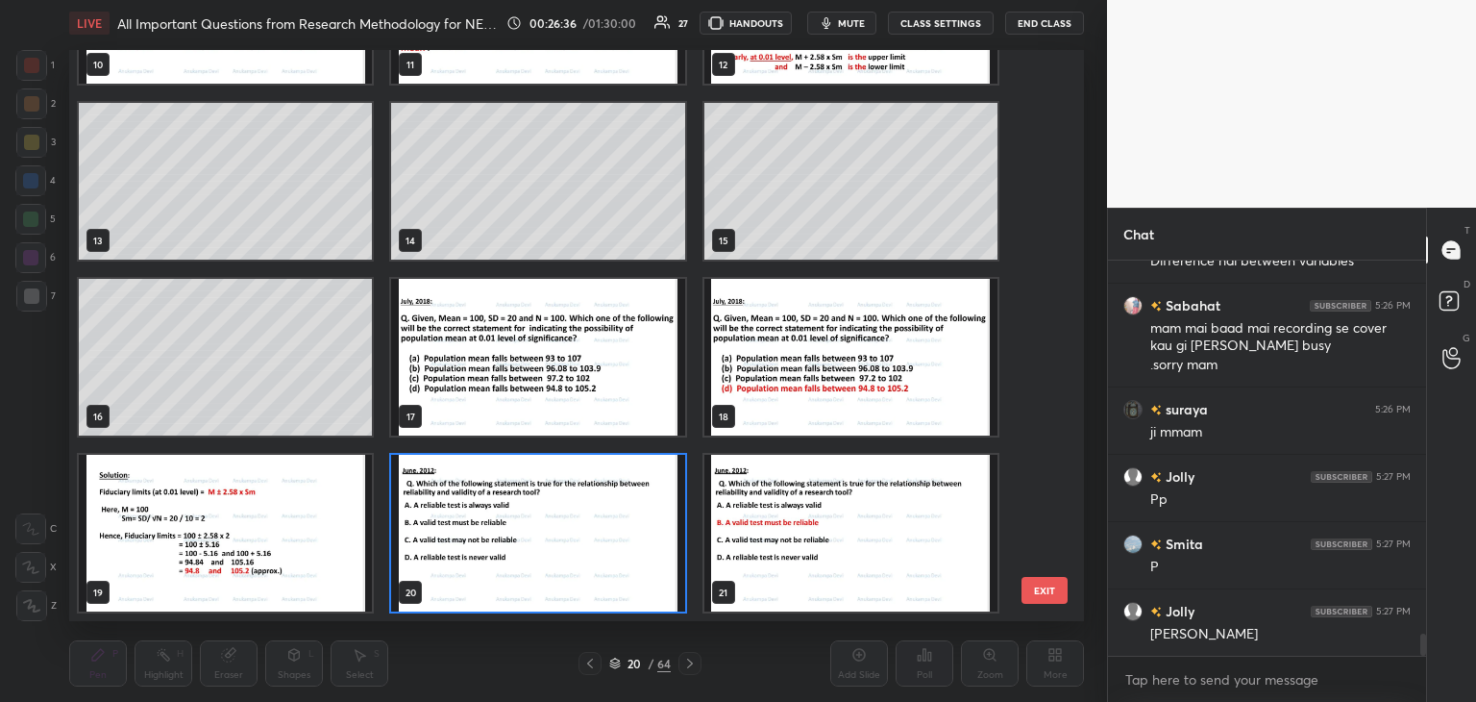
click at [647, 548] on img "grid" at bounding box center [537, 533] width 293 height 157
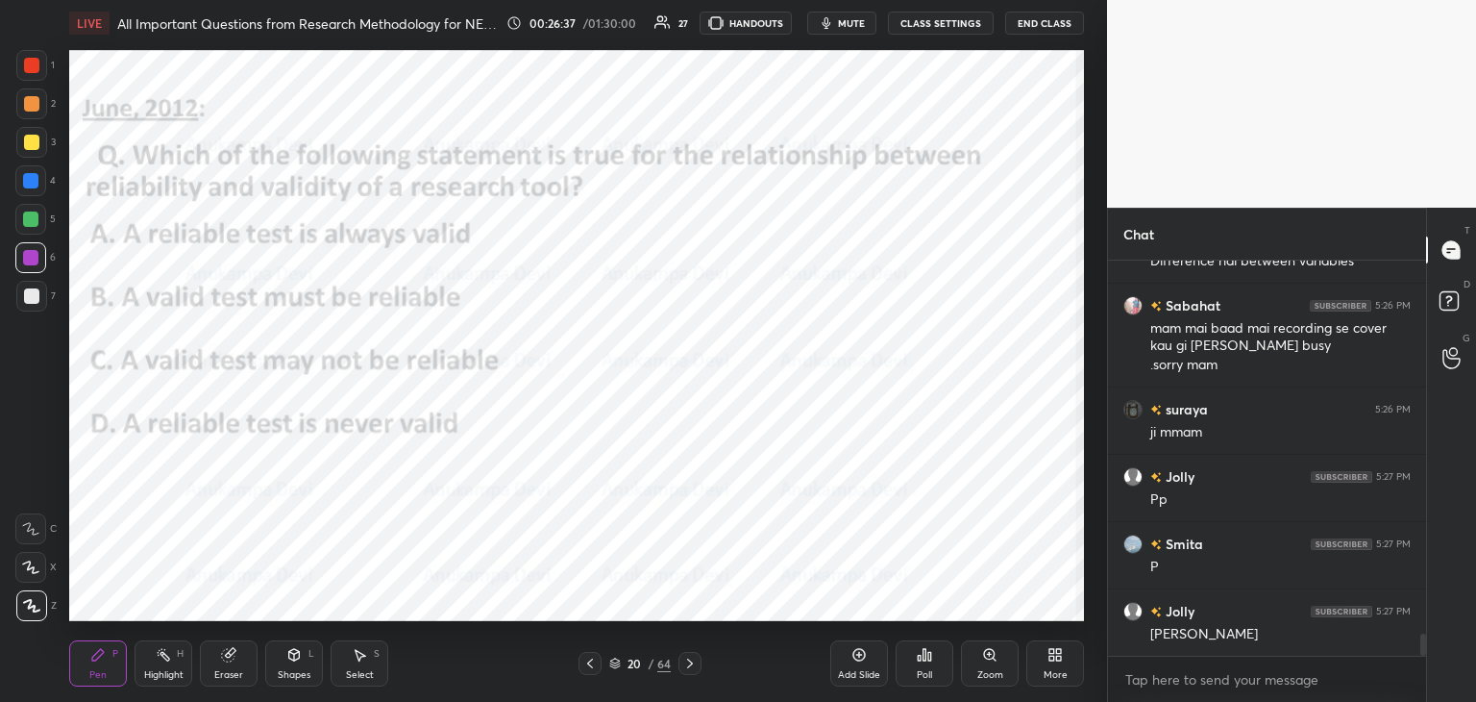
click at [921, 662] on div "Poll" at bounding box center [925, 663] width 58 height 46
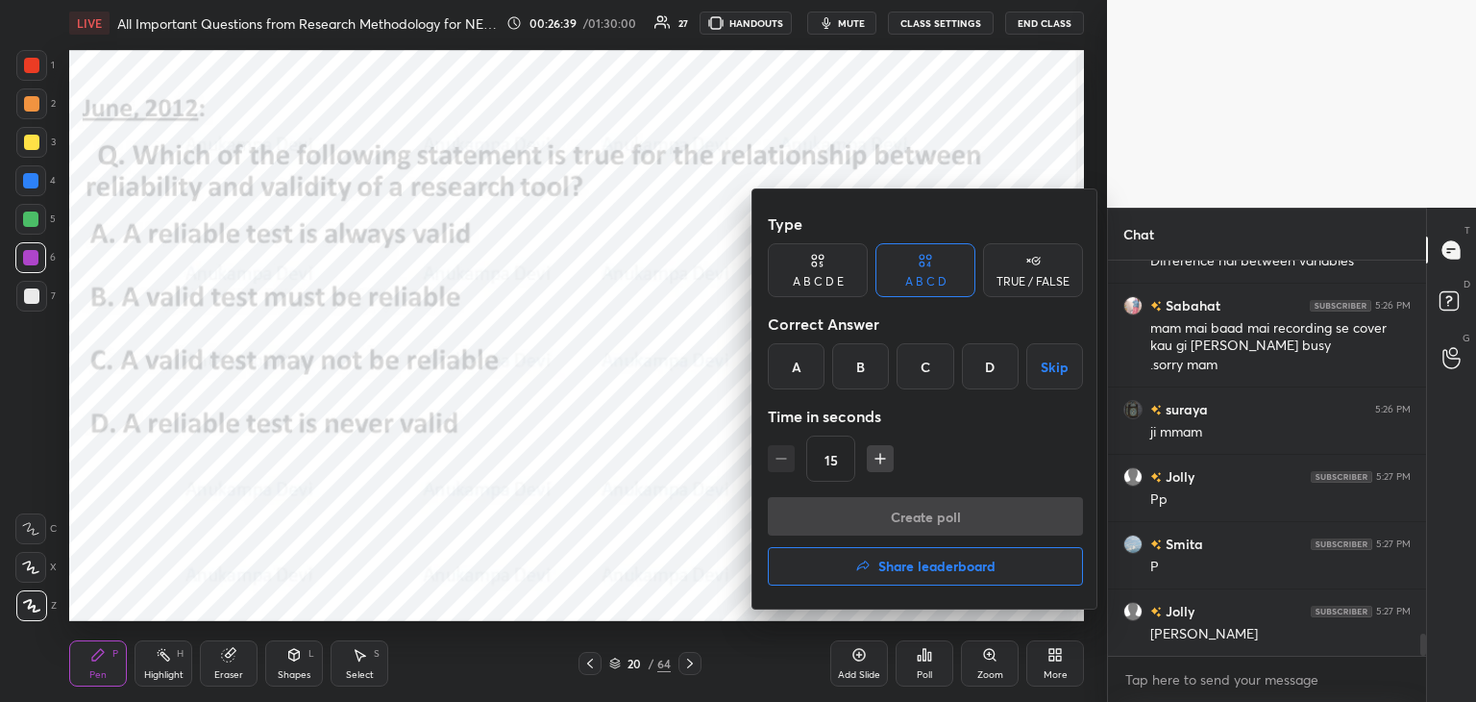
click at [861, 364] on div "B" at bounding box center [860, 366] width 57 height 46
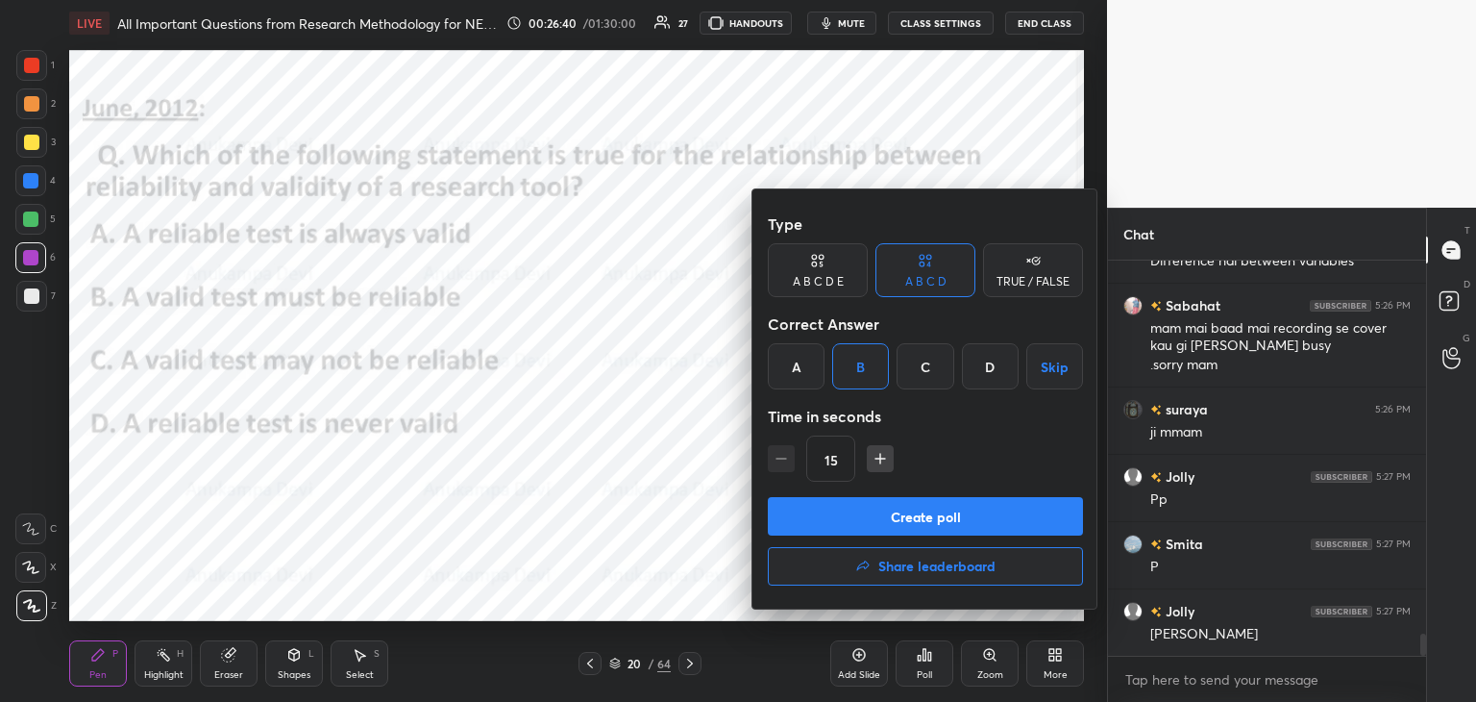
scroll to position [6750, 0]
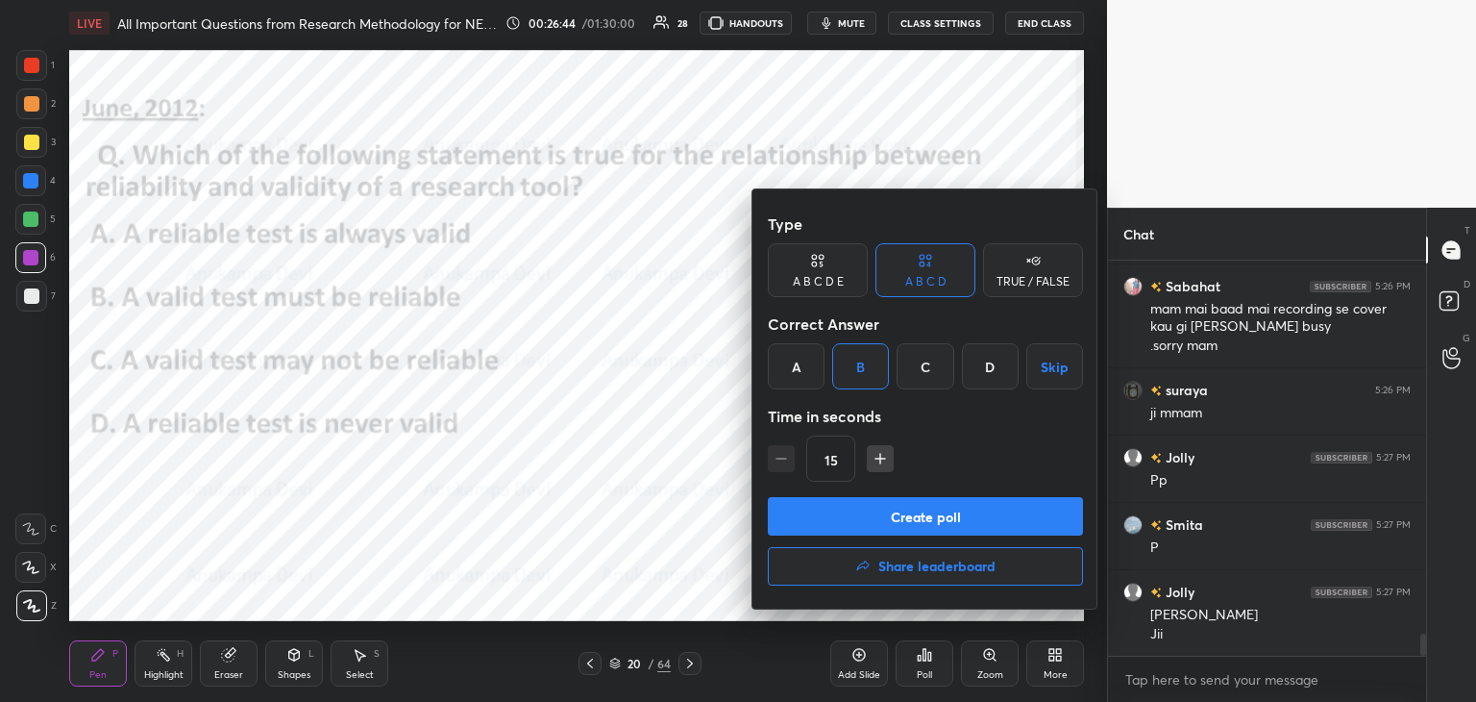
click at [964, 520] on button "Create poll" at bounding box center [925, 516] width 315 height 38
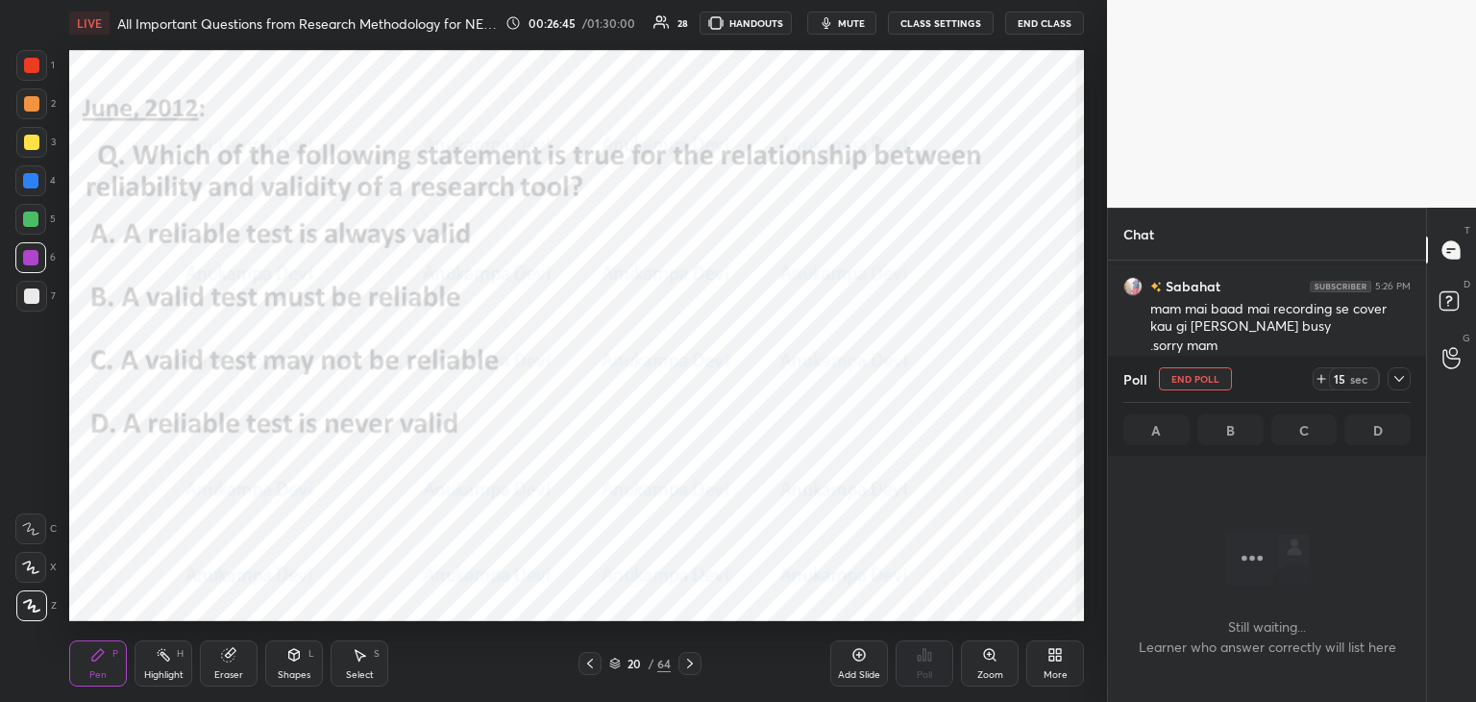
scroll to position [335, 312]
click at [863, 16] on span "mute" at bounding box center [851, 22] width 27 height 13
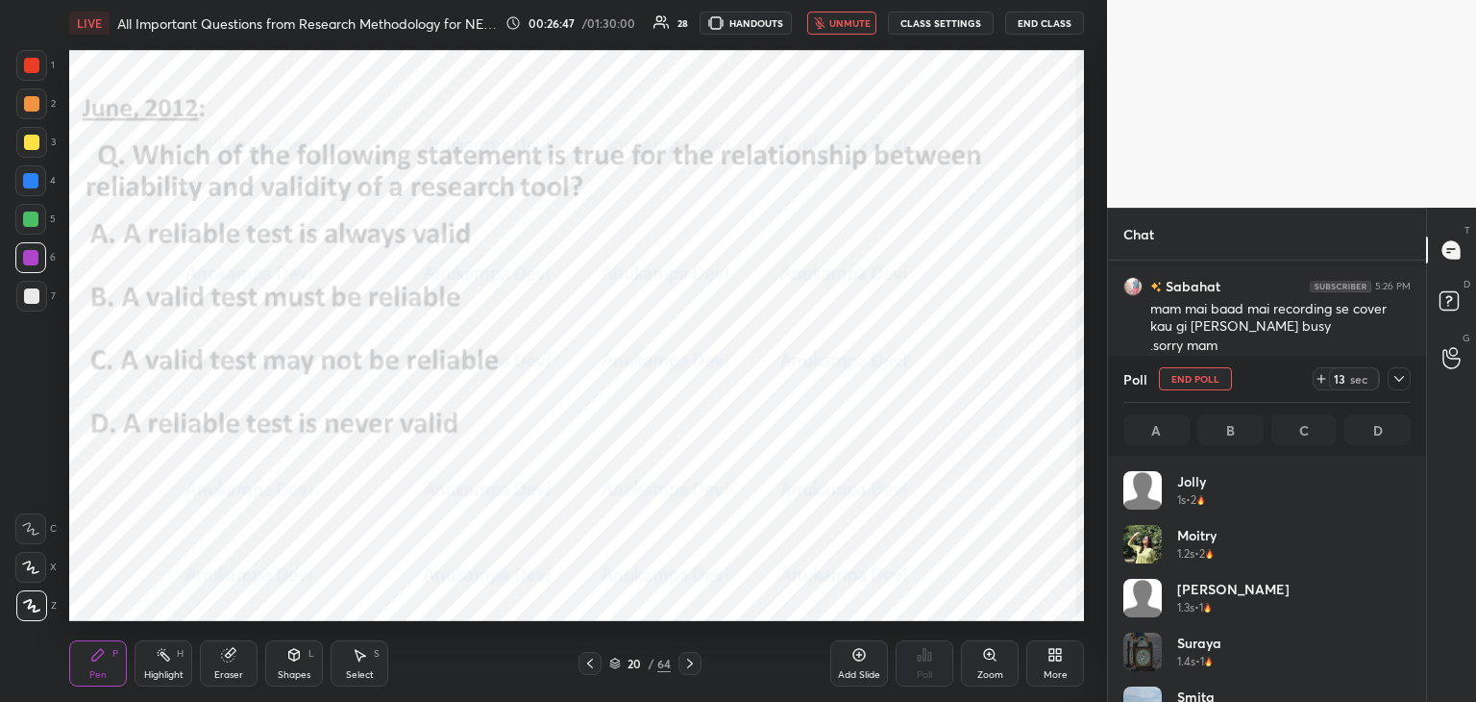
scroll to position [225, 282]
click at [865, 25] on span "unmute" at bounding box center [850, 22] width 41 height 13
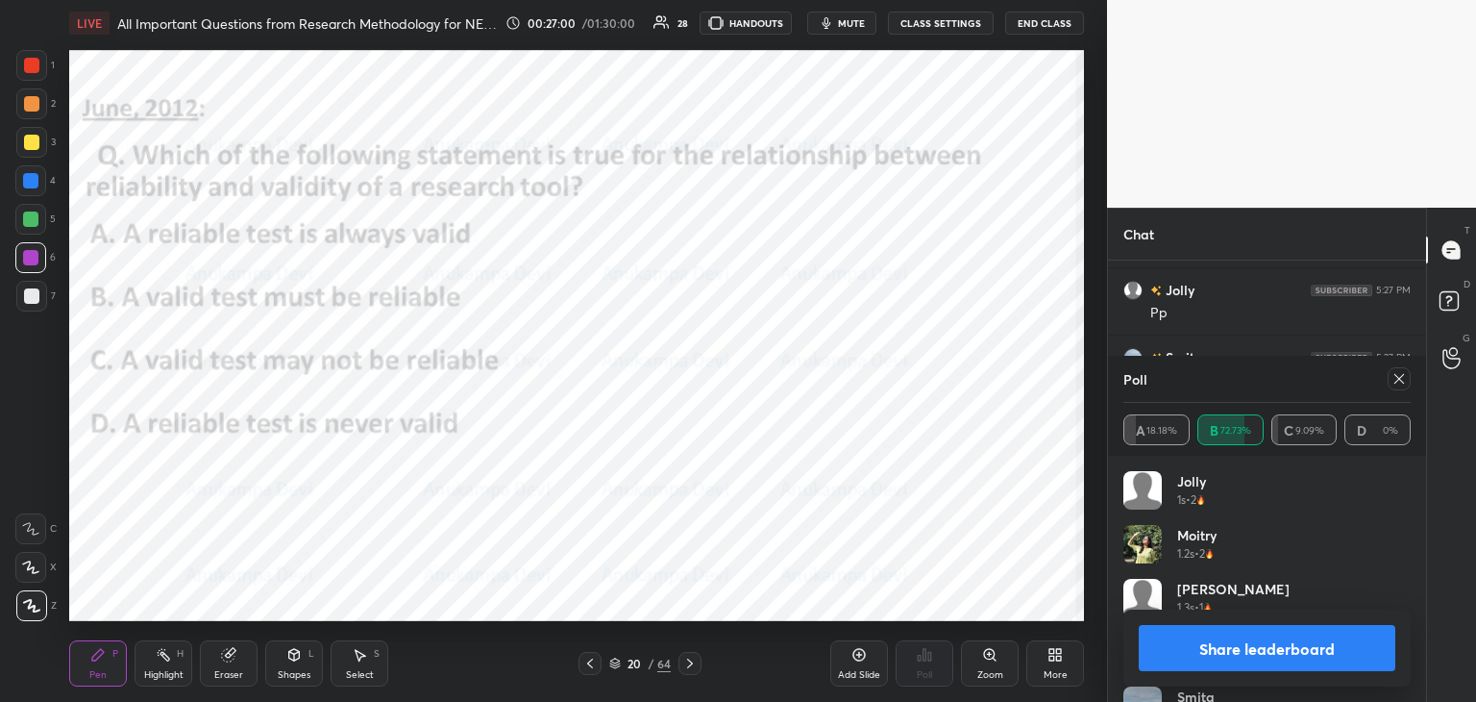
drag, startPoint x: 1399, startPoint y: 379, endPoint x: 1341, endPoint y: 378, distance: 57.7
click at [1396, 378] on icon at bounding box center [1399, 378] width 15 height 15
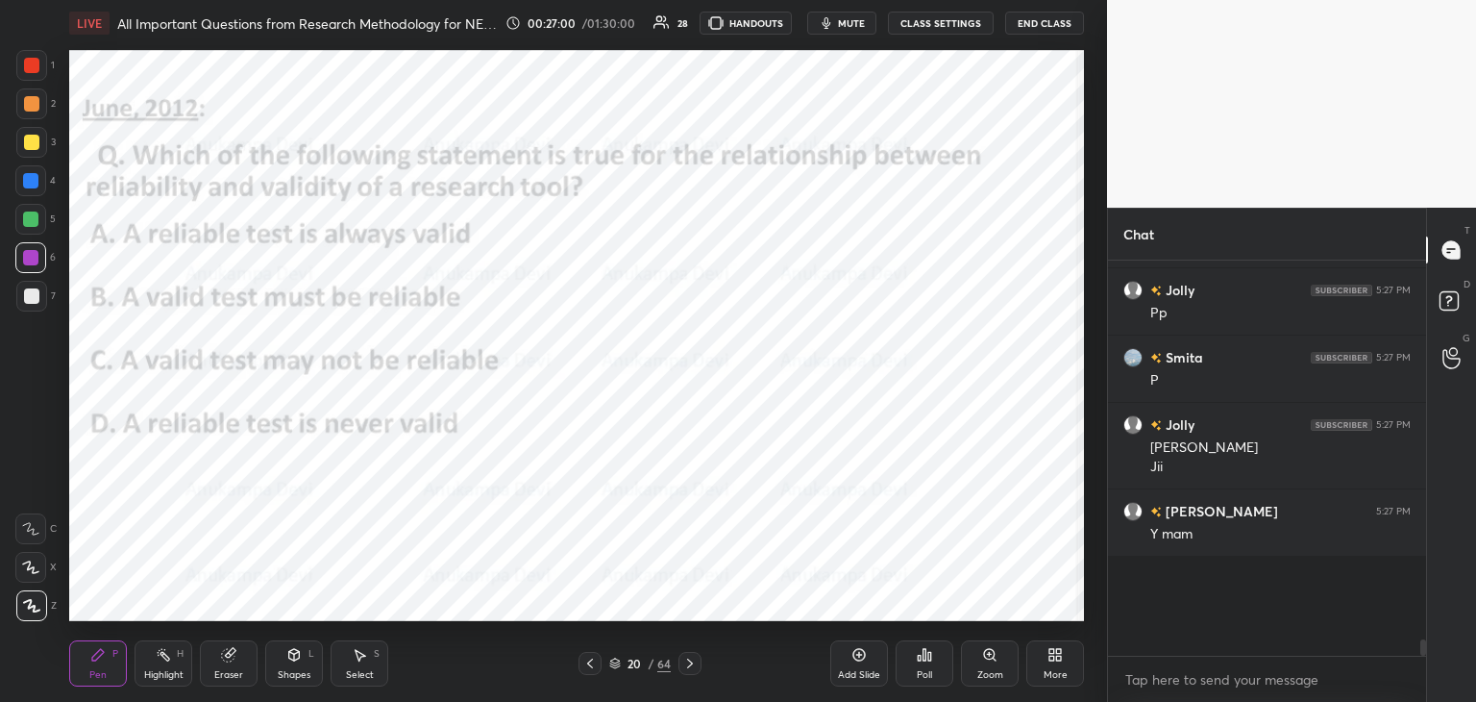
scroll to position [7, 6]
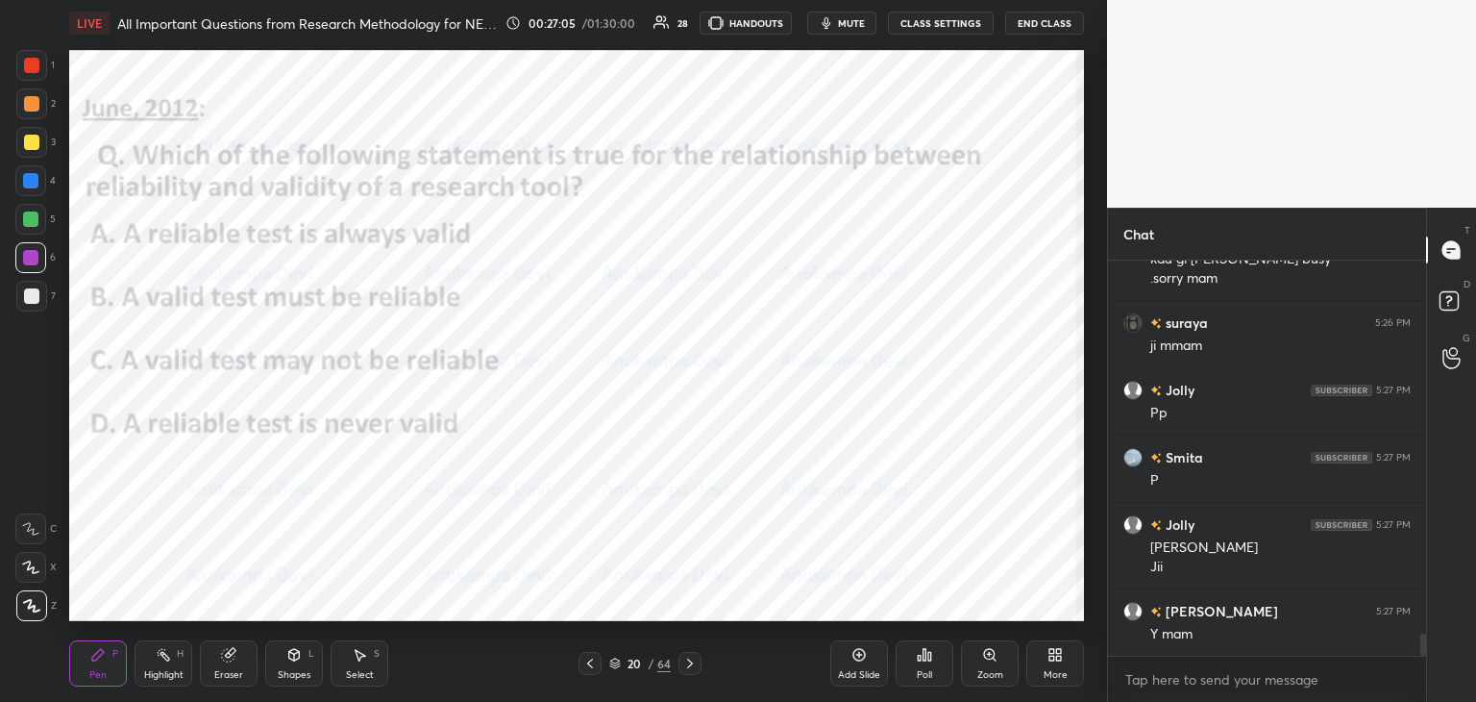
drag, startPoint x: 30, startPoint y: 226, endPoint x: 61, endPoint y: 225, distance: 30.8
click at [34, 226] on div at bounding box center [30, 218] width 15 height 15
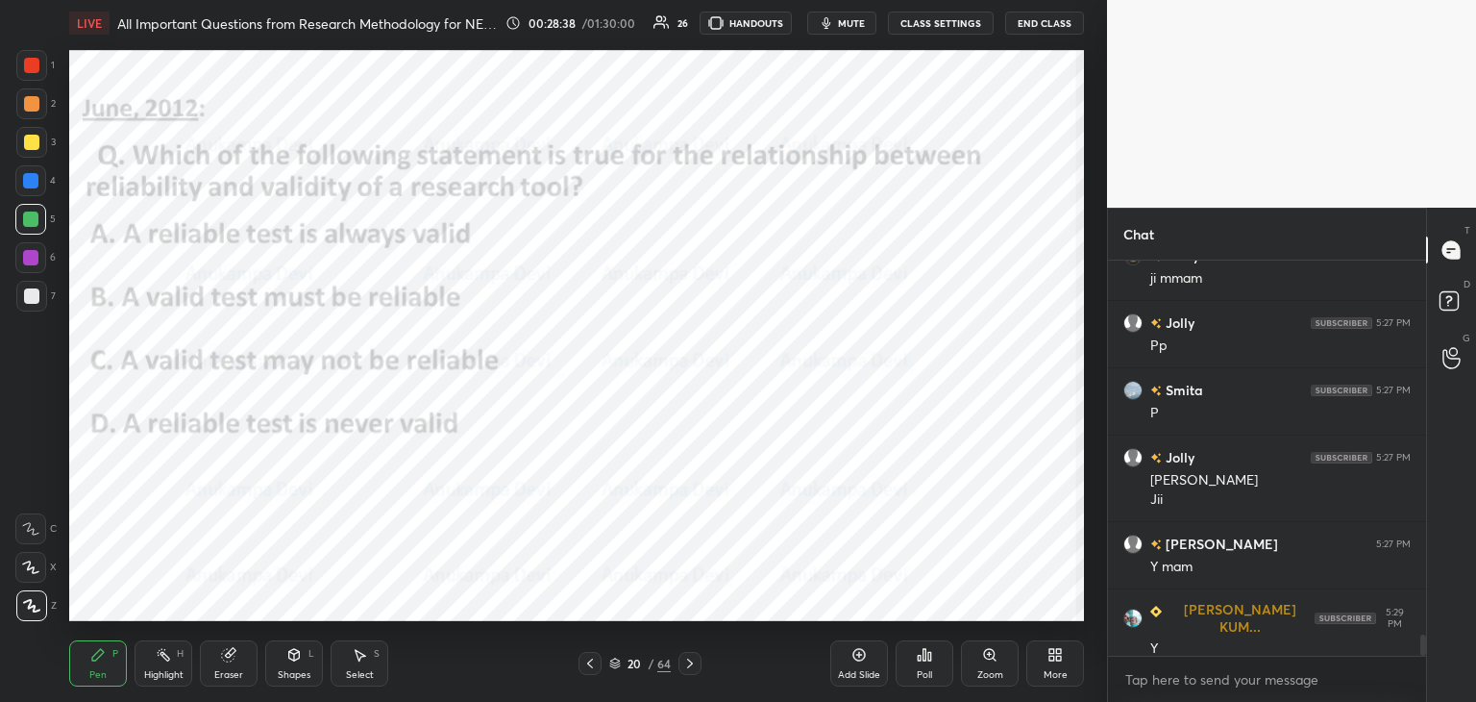
drag, startPoint x: 690, startPoint y: 665, endPoint x: 685, endPoint y: 647, distance: 18.9
click at [690, 663] on icon at bounding box center [689, 663] width 15 height 15
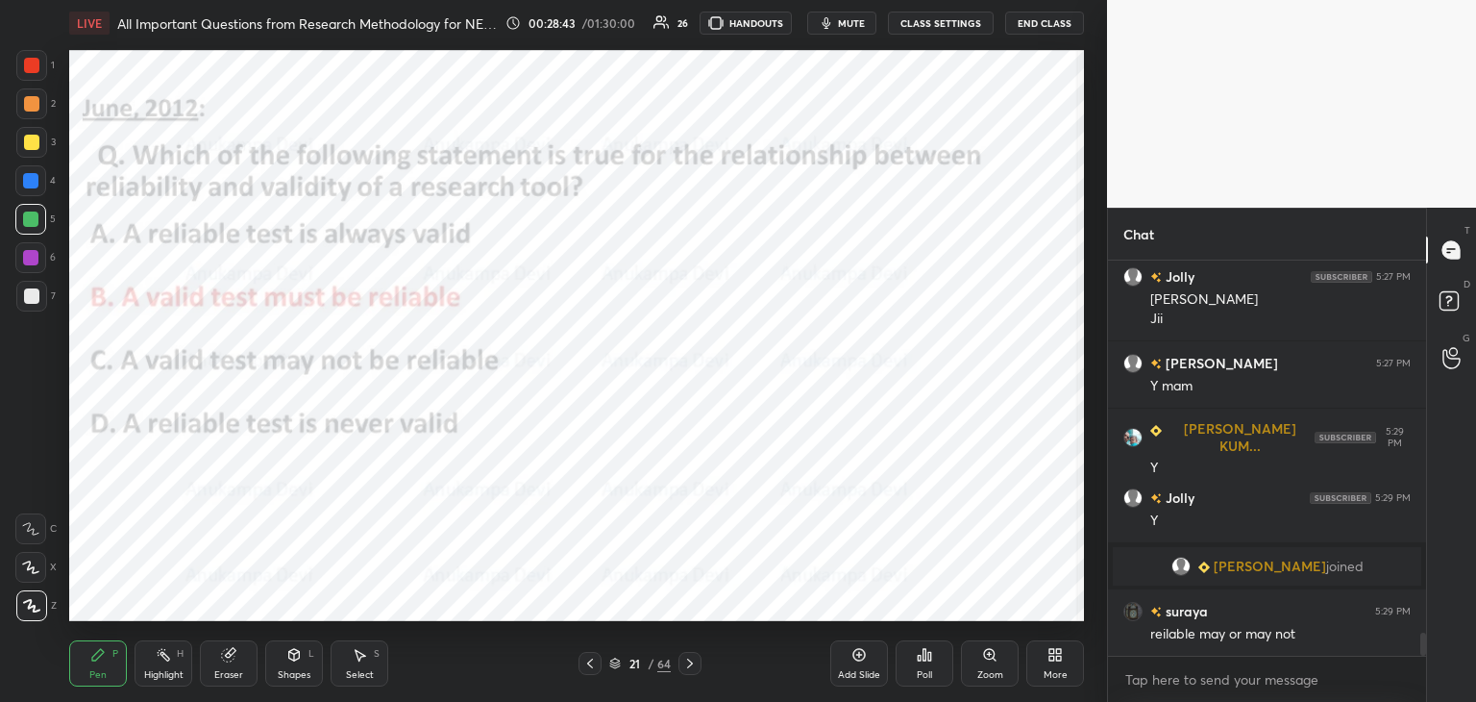
scroll to position [6434, 0]
click at [692, 667] on icon at bounding box center [689, 663] width 15 height 15
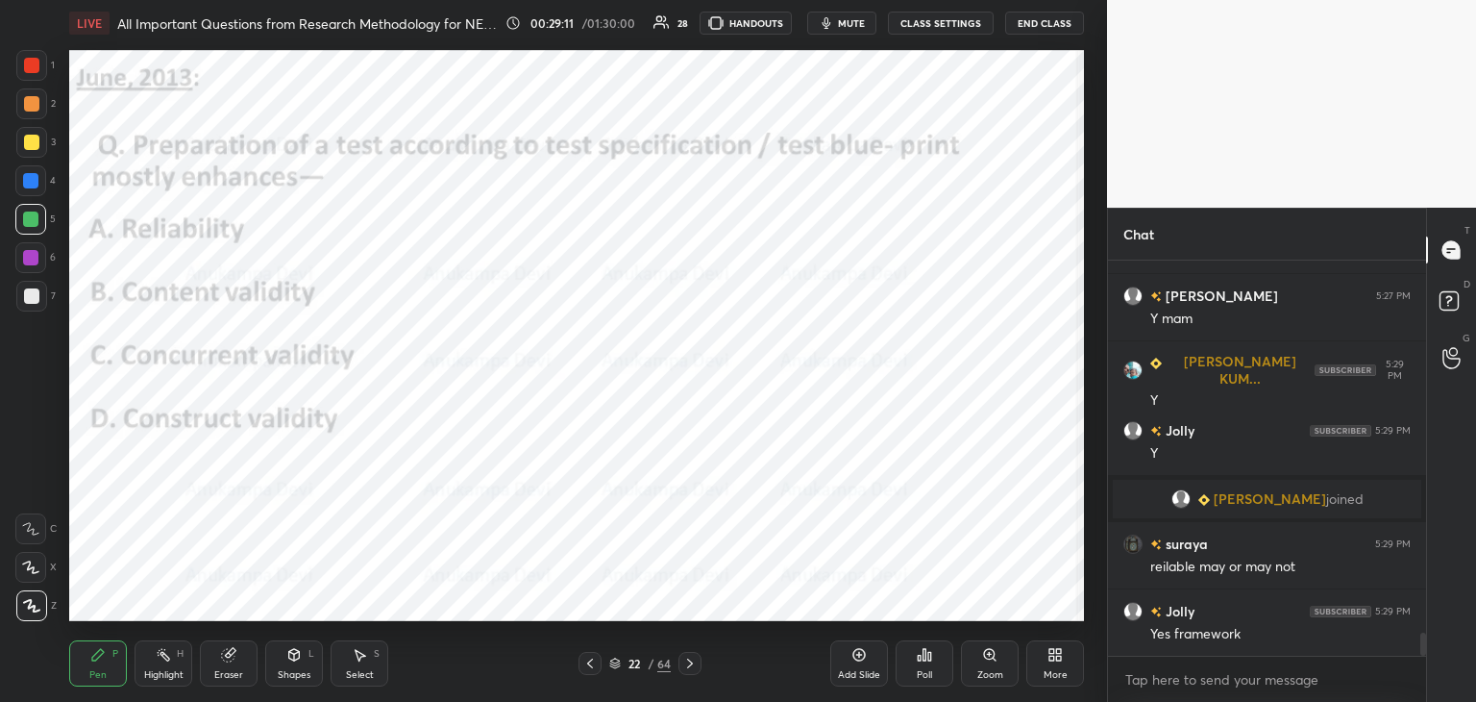
scroll to position [6569, 0]
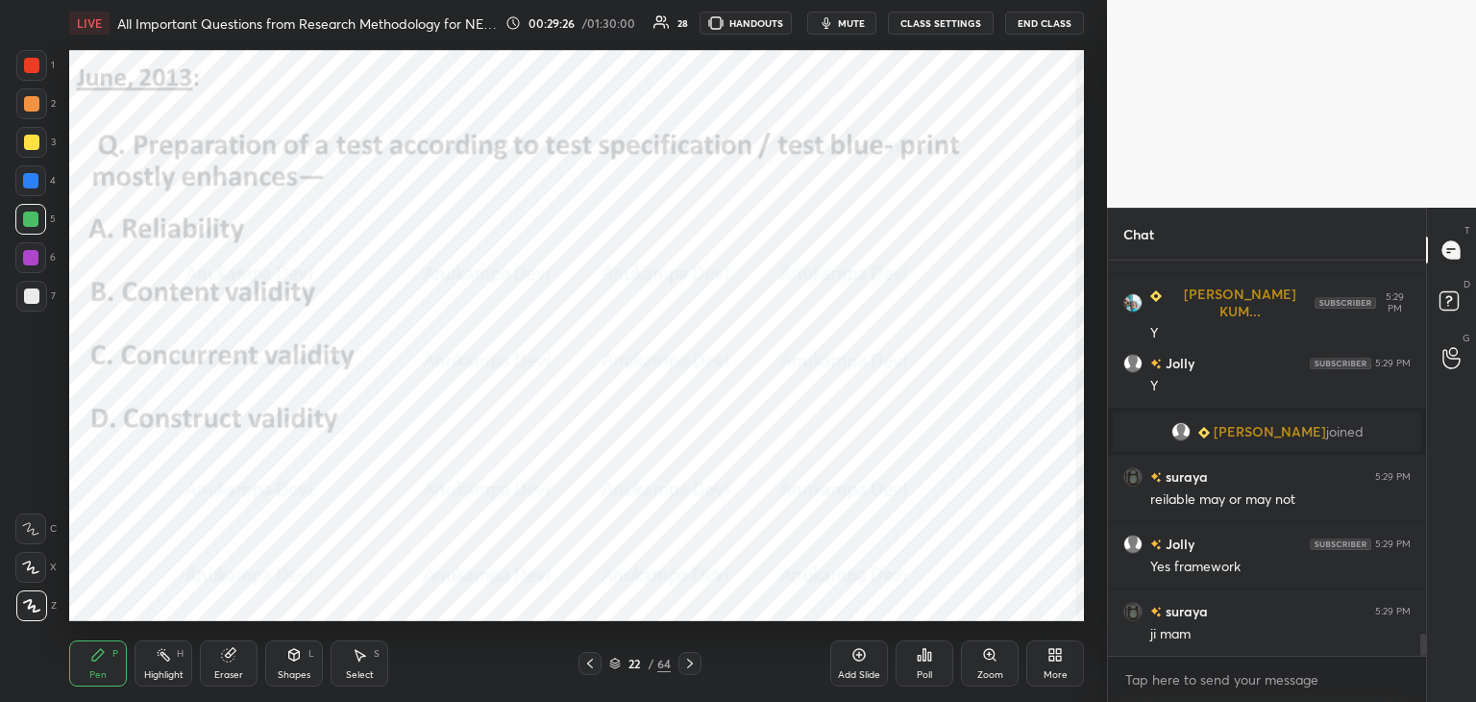
click at [854, 26] on span "mute" at bounding box center [851, 22] width 27 height 13
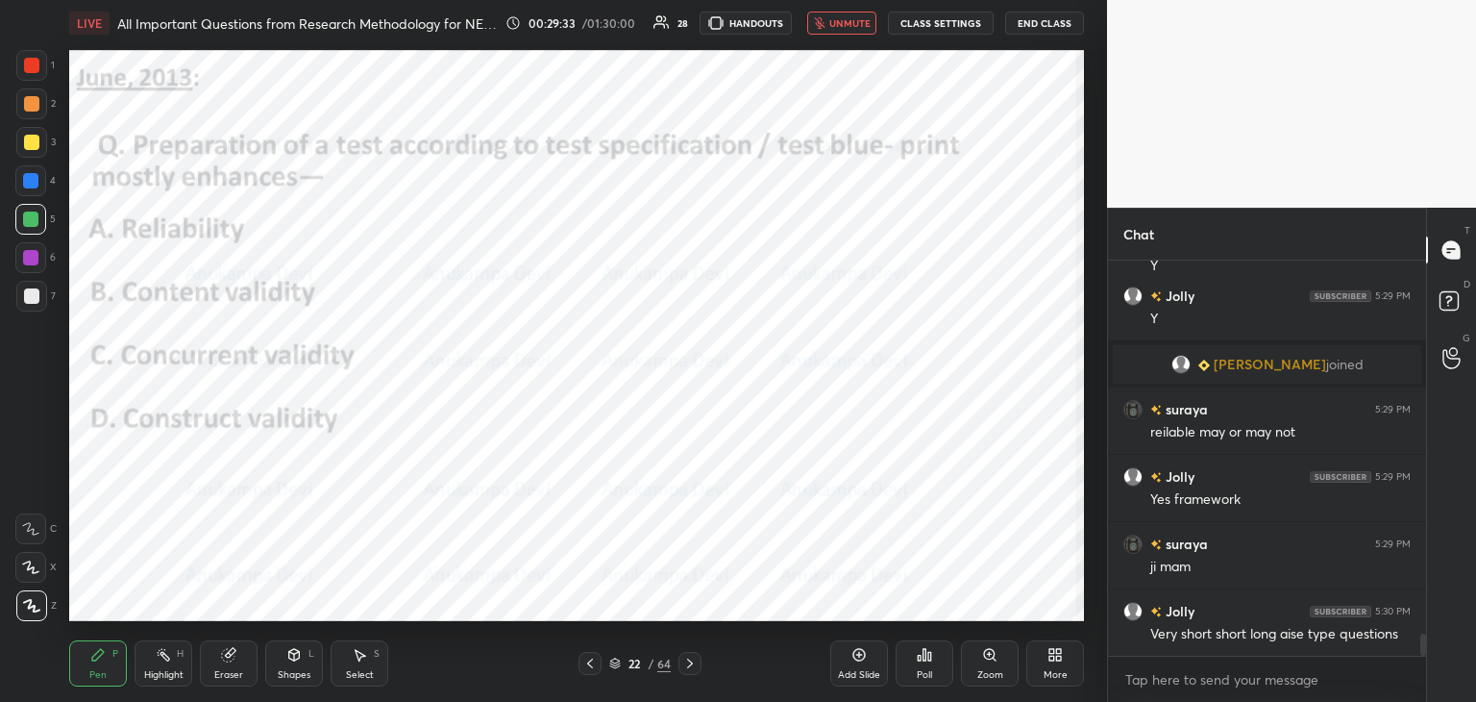
click at [857, 24] on span "unmute" at bounding box center [850, 22] width 41 height 13
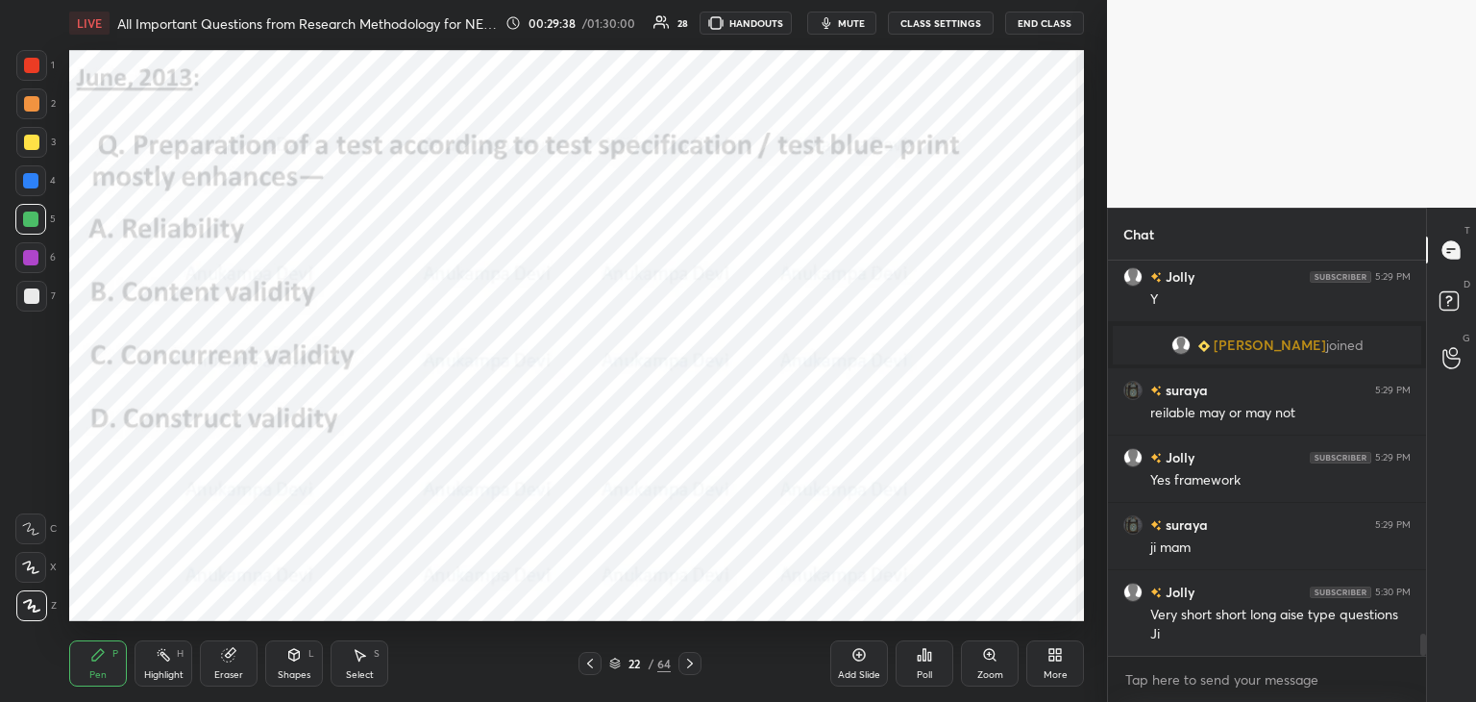
drag, startPoint x: 617, startPoint y: 666, endPoint x: 618, endPoint y: 656, distance: 10.6
click at [618, 664] on icon at bounding box center [615, 663] width 12 height 12
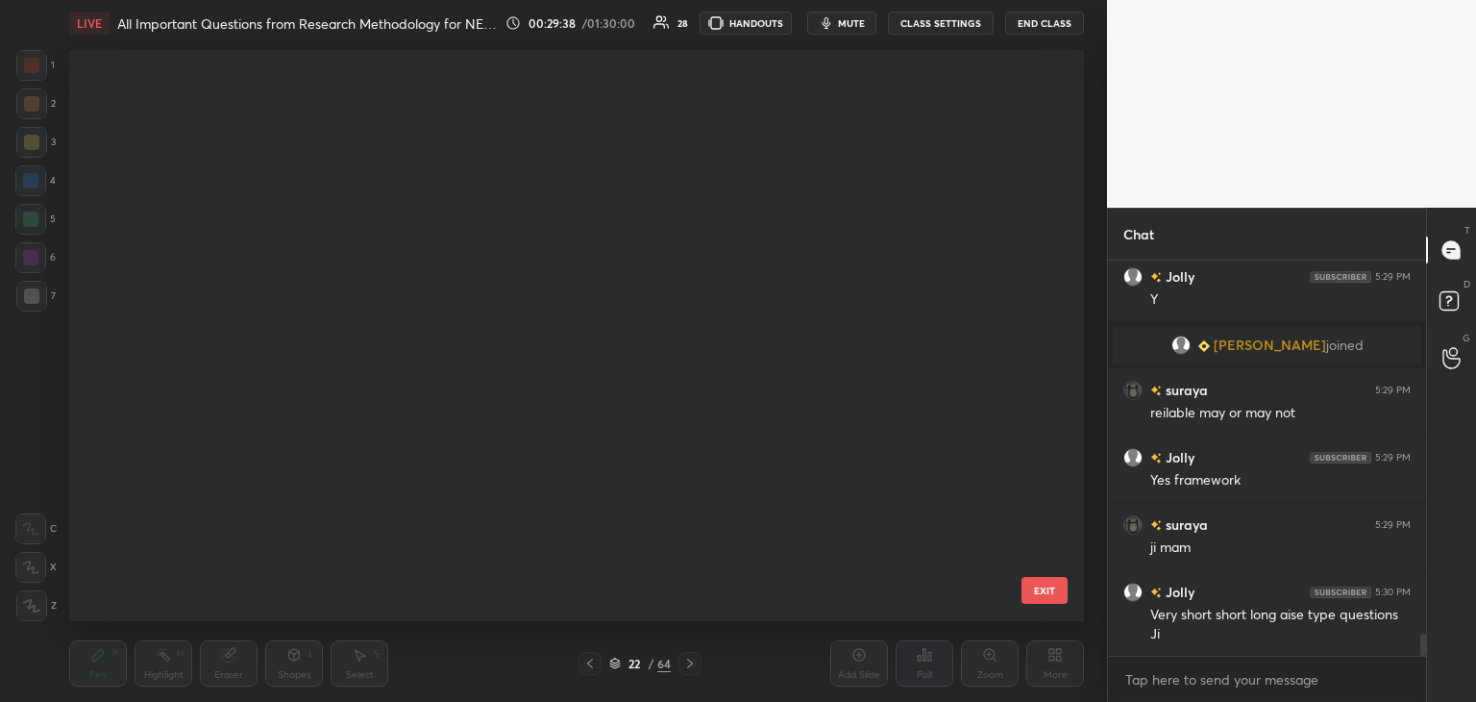
scroll to position [565, 1005]
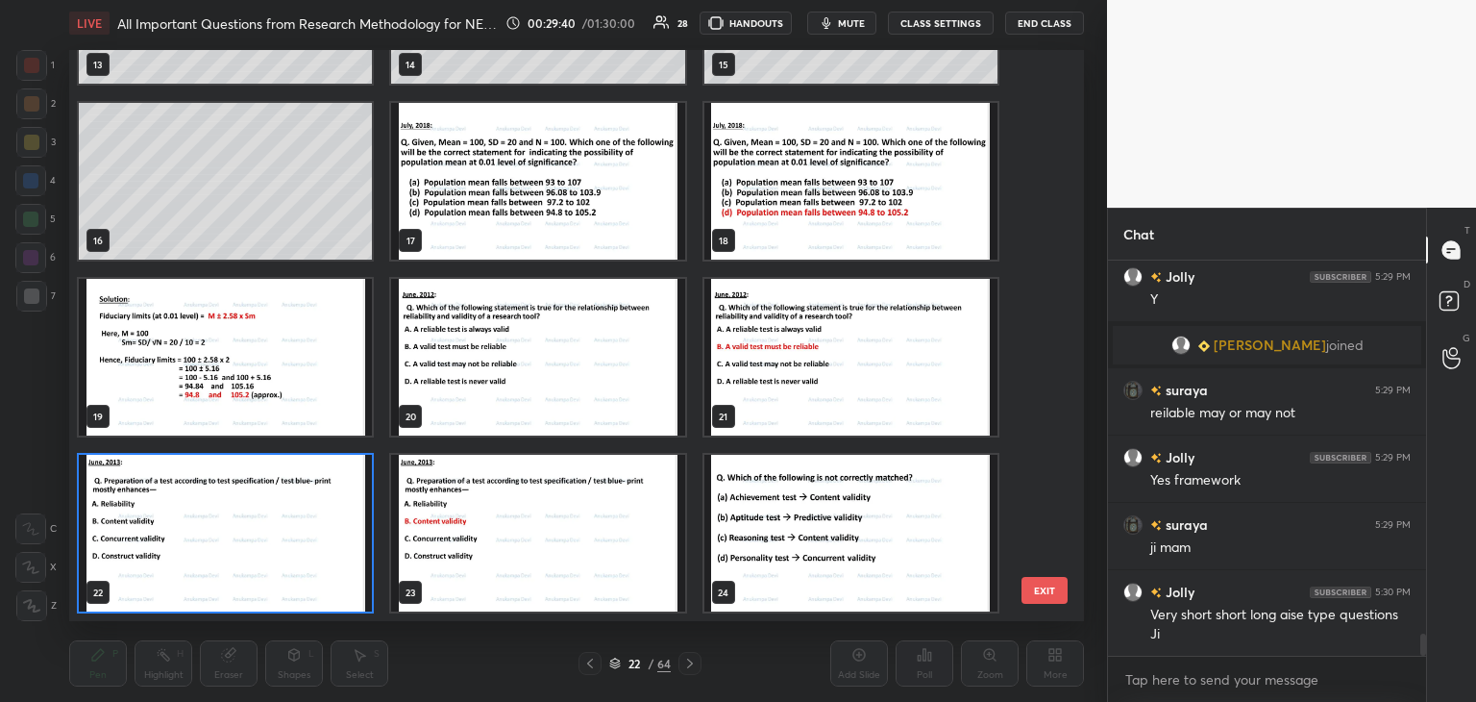
click at [305, 570] on img "grid" at bounding box center [225, 533] width 293 height 157
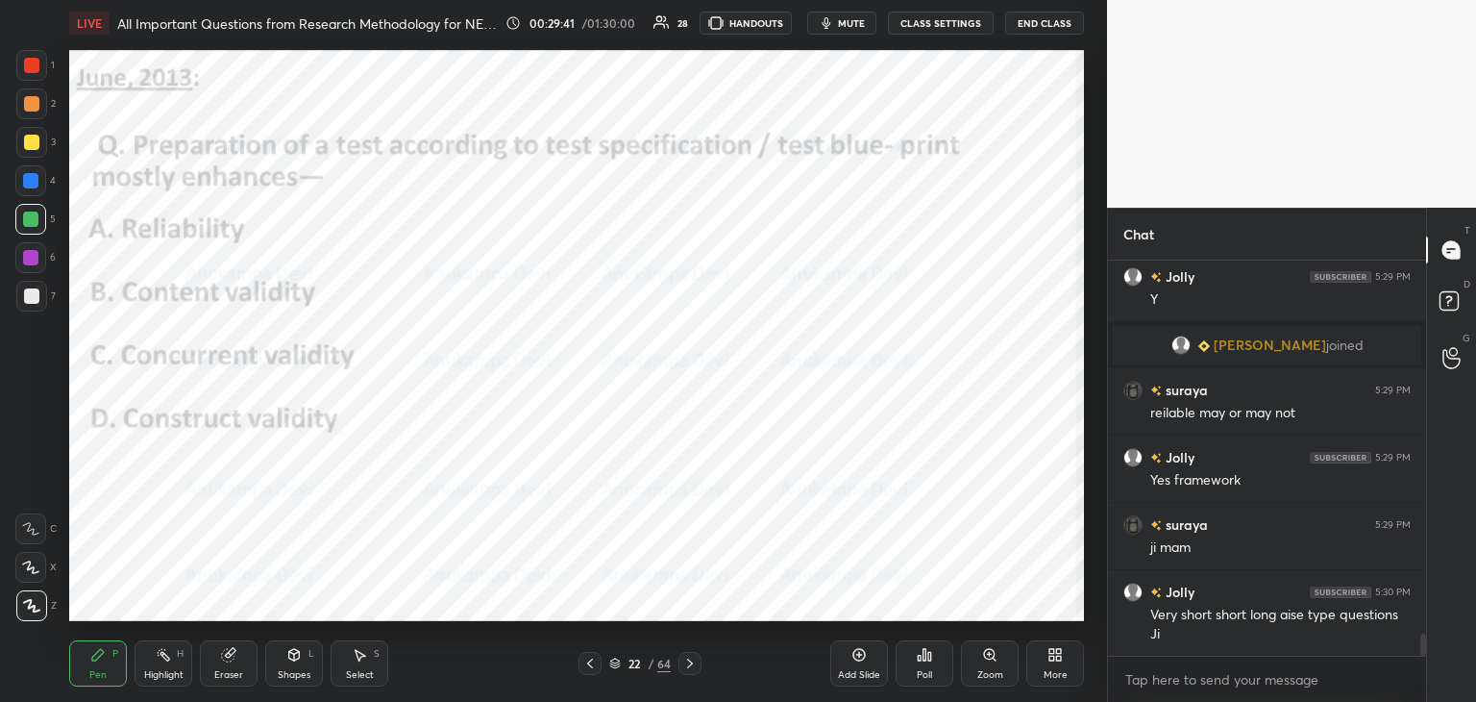
click at [922, 662] on div "Poll" at bounding box center [925, 663] width 58 height 46
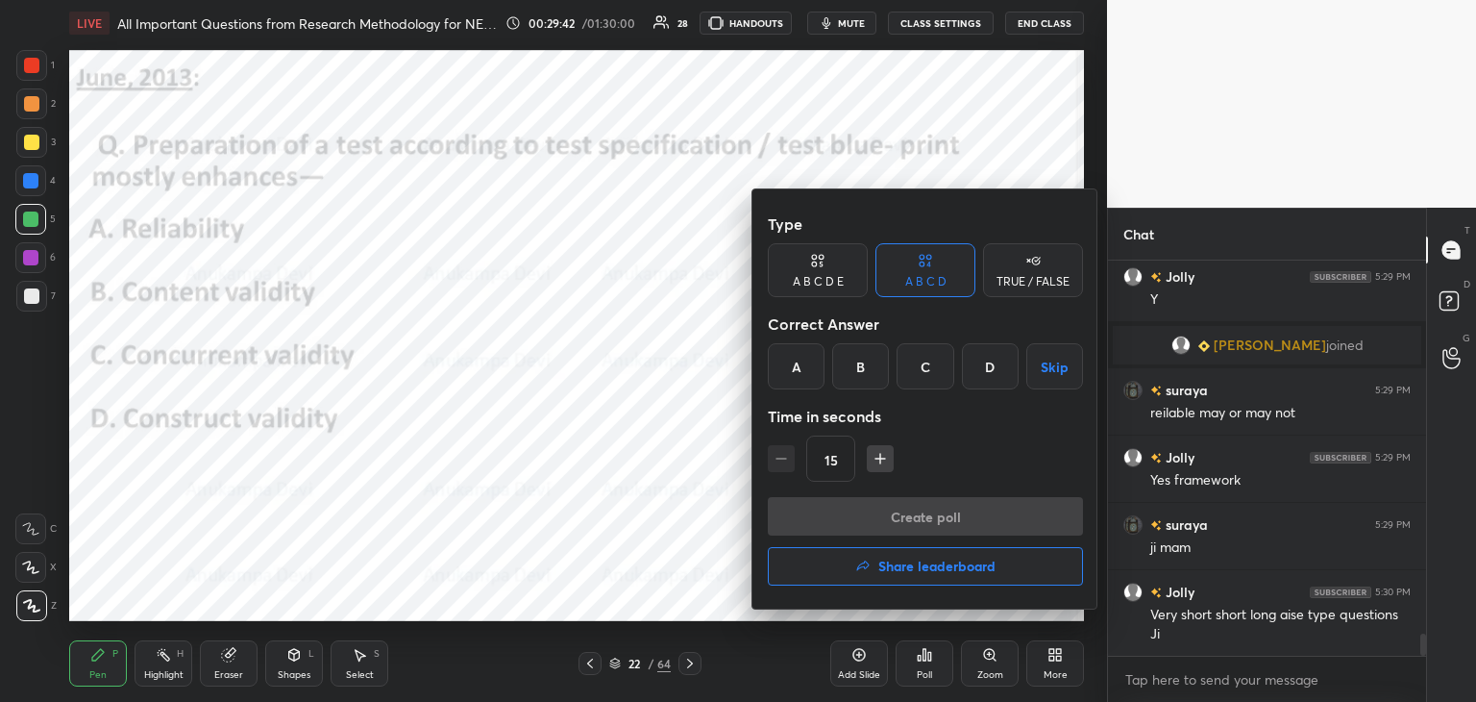
click at [858, 372] on div "B" at bounding box center [860, 366] width 57 height 46
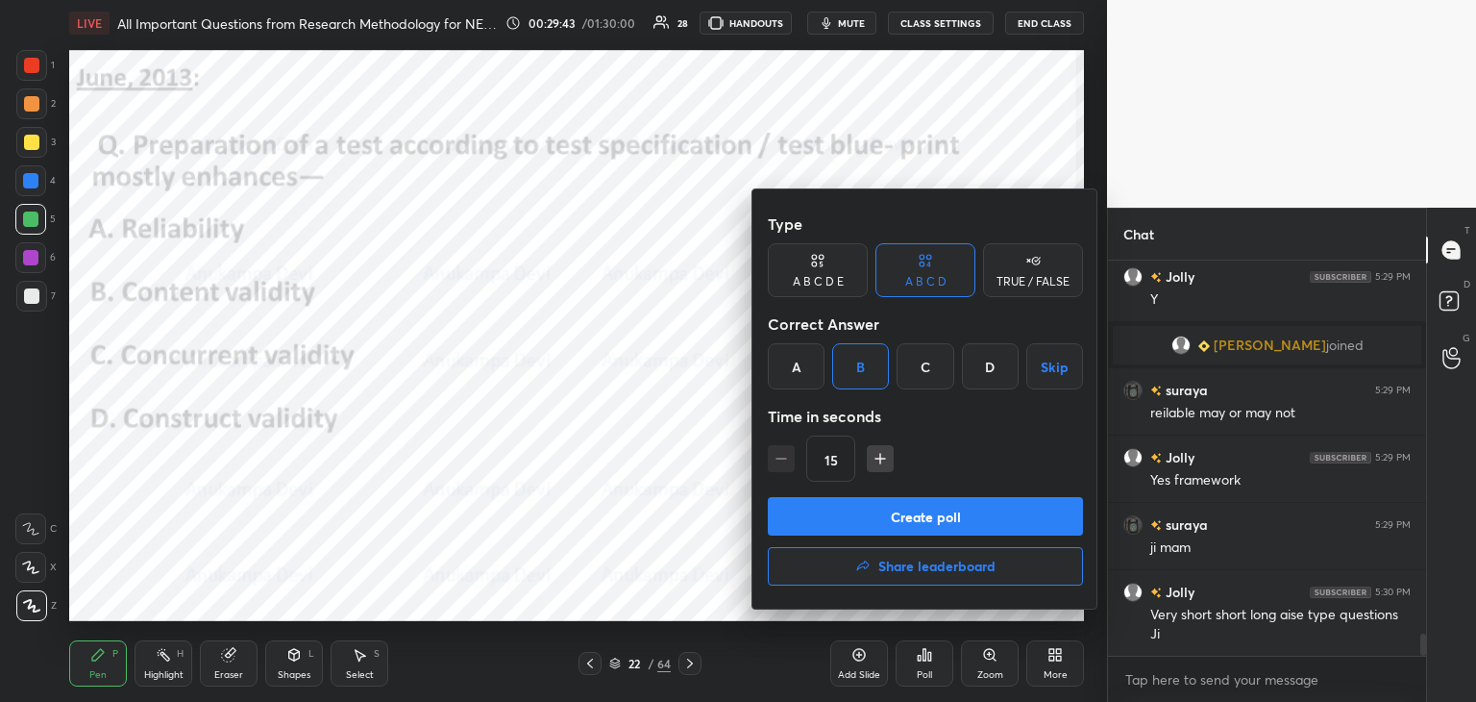
click at [909, 522] on button "Create poll" at bounding box center [925, 516] width 315 height 38
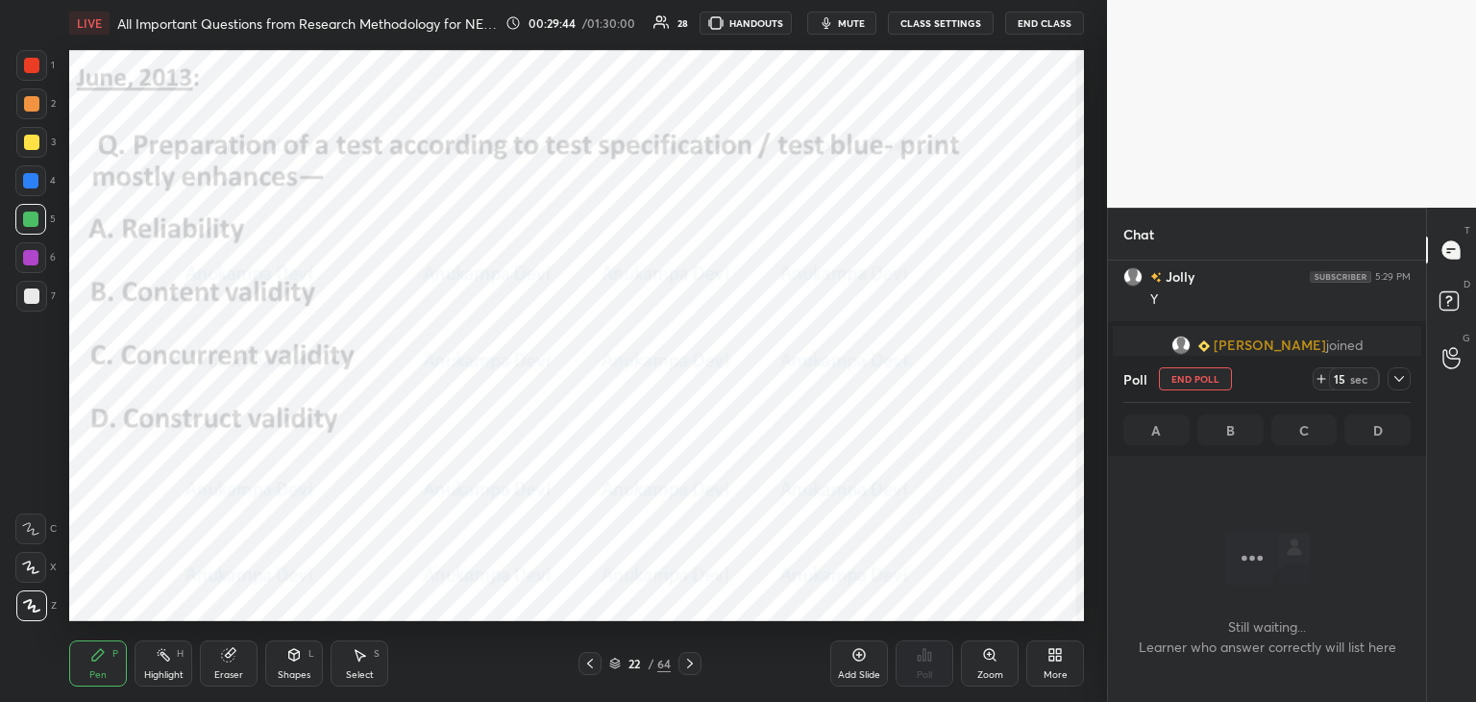
scroll to position [335, 312]
click at [860, 20] on span "mute" at bounding box center [851, 22] width 27 height 13
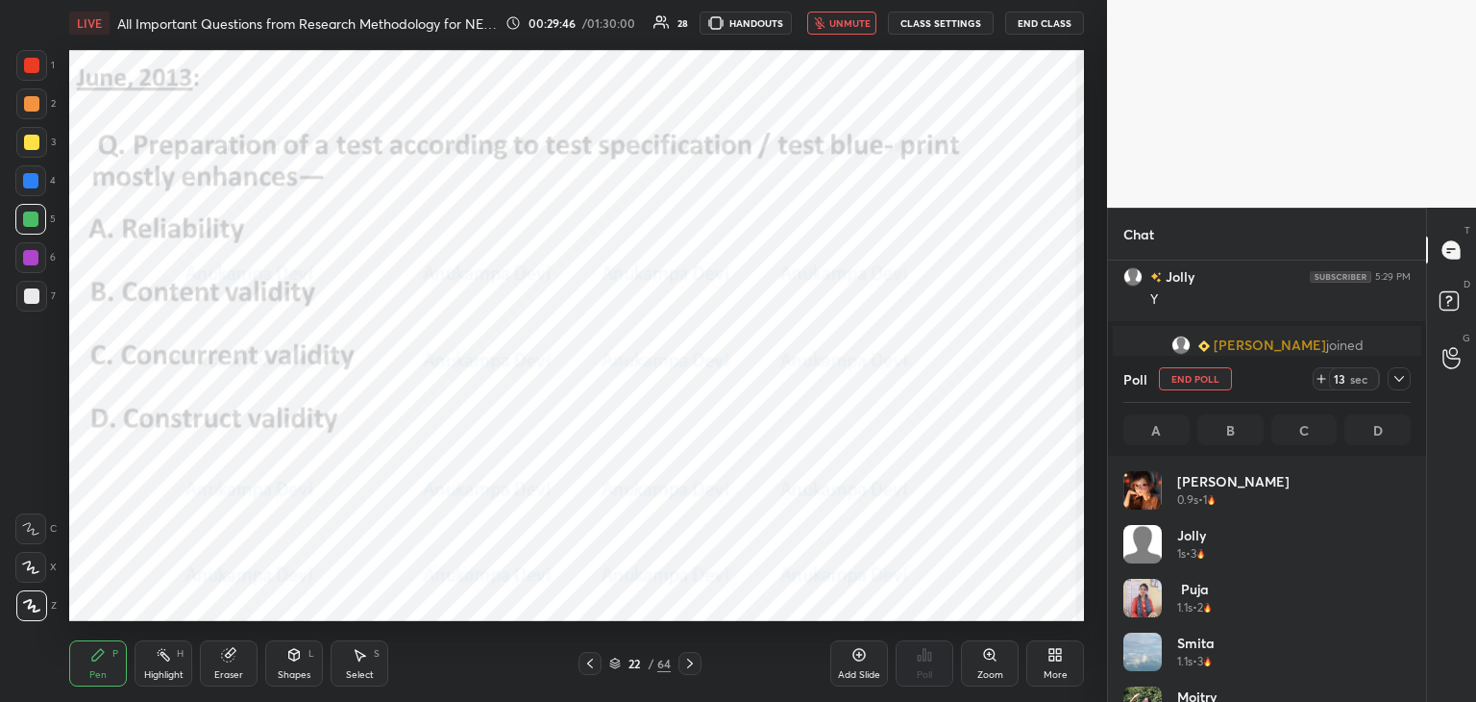
scroll to position [225, 282]
click at [851, 21] on span "unmute" at bounding box center [850, 22] width 41 height 13
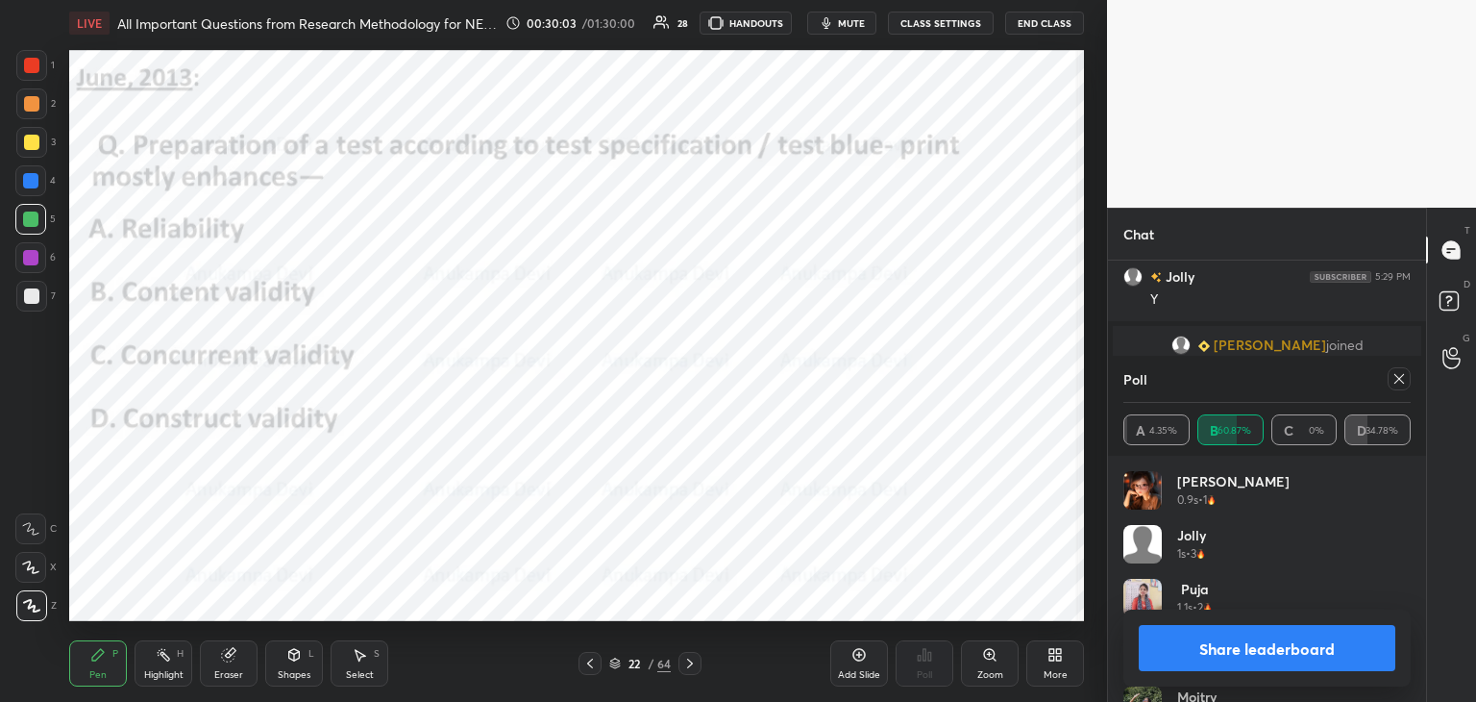
click at [1402, 378] on icon at bounding box center [1399, 378] width 15 height 15
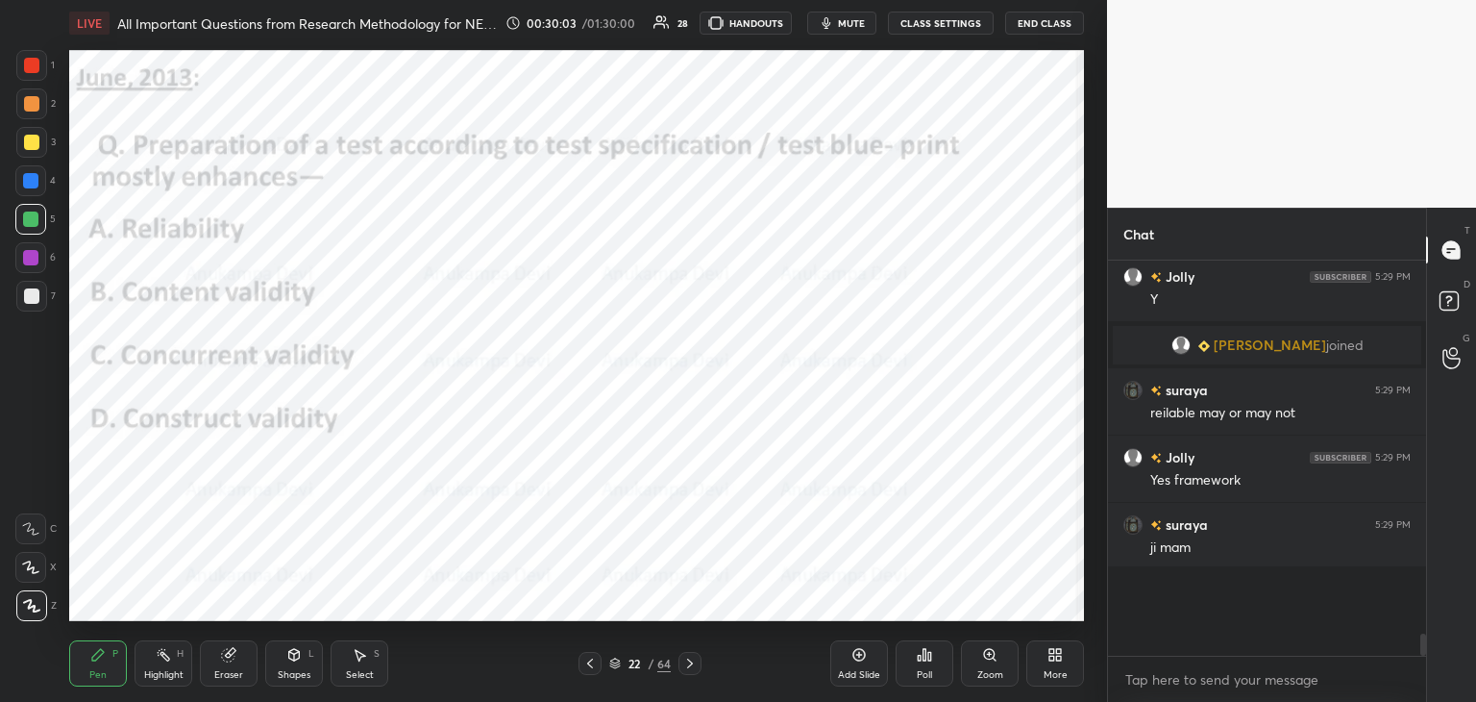
scroll to position [433, 312]
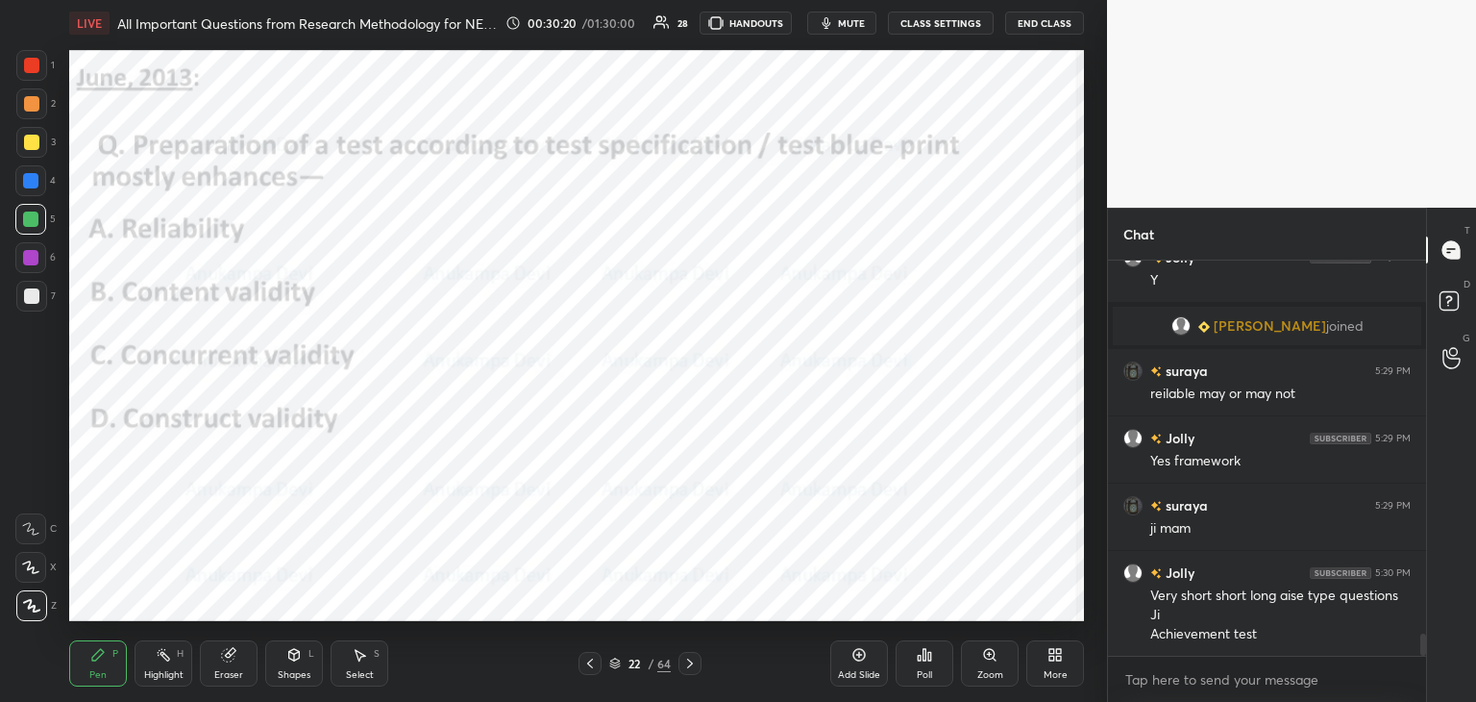
drag, startPoint x: 688, startPoint y: 666, endPoint x: 669, endPoint y: 625, distance: 45.6
click at [688, 666] on icon at bounding box center [690, 663] width 6 height 10
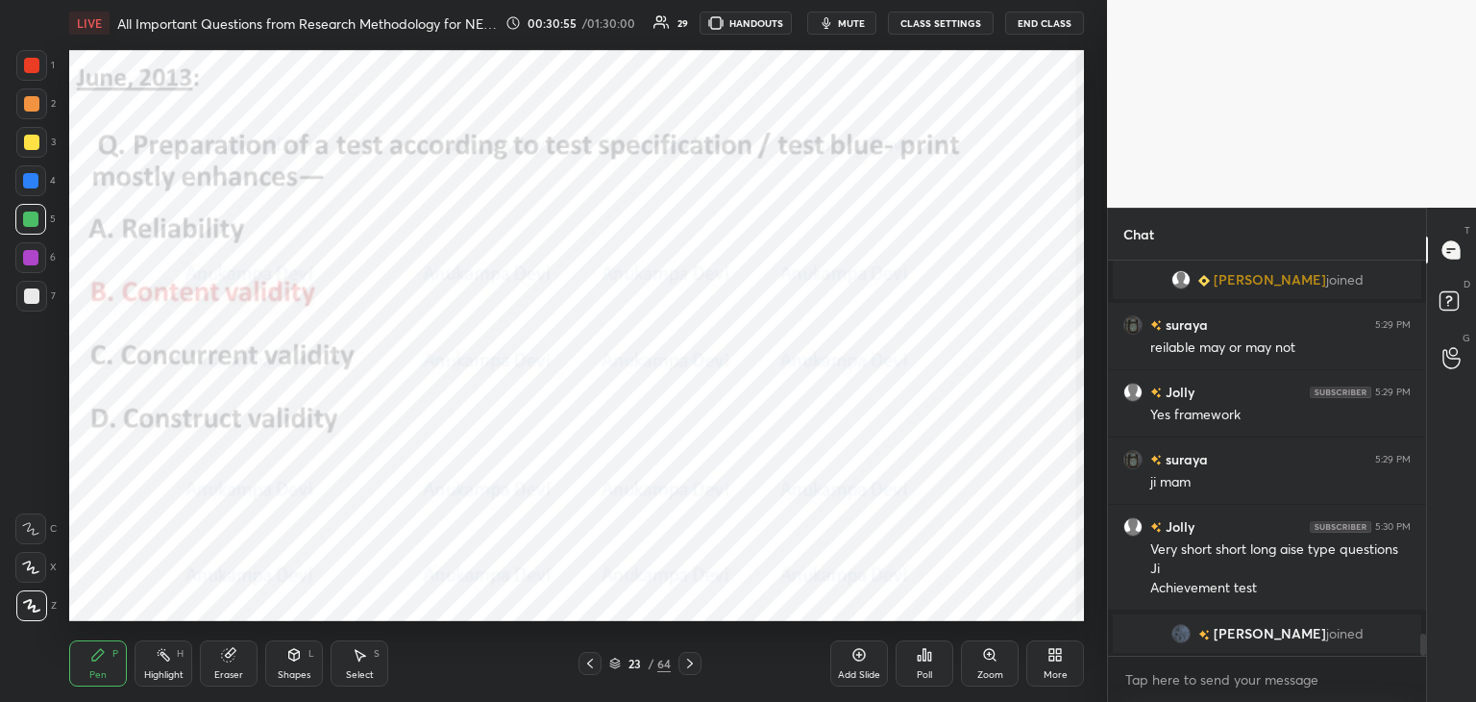
drag, startPoint x: 691, startPoint y: 667, endPoint x: 690, endPoint y: 622, distance: 45.2
click at [691, 663] on icon at bounding box center [689, 663] width 15 height 15
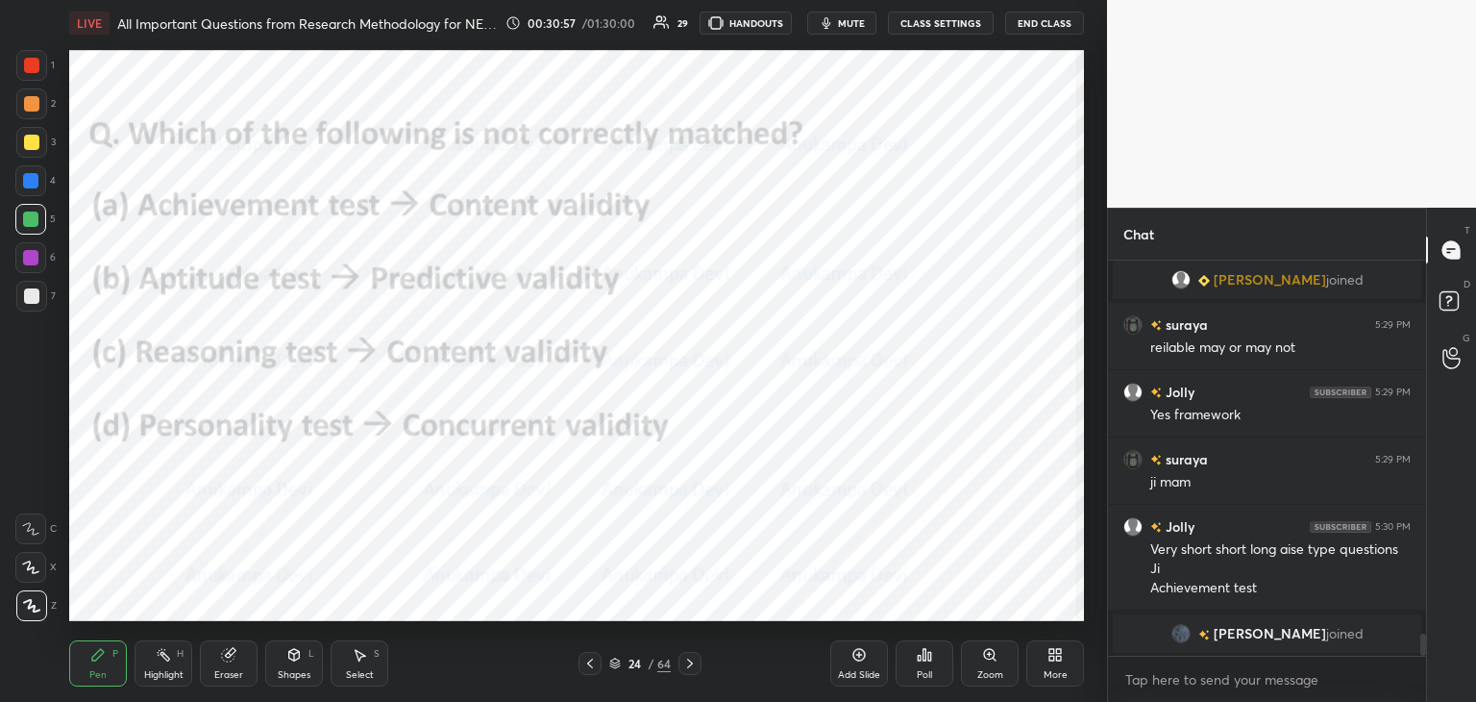
click at [854, 21] on span "mute" at bounding box center [851, 22] width 27 height 13
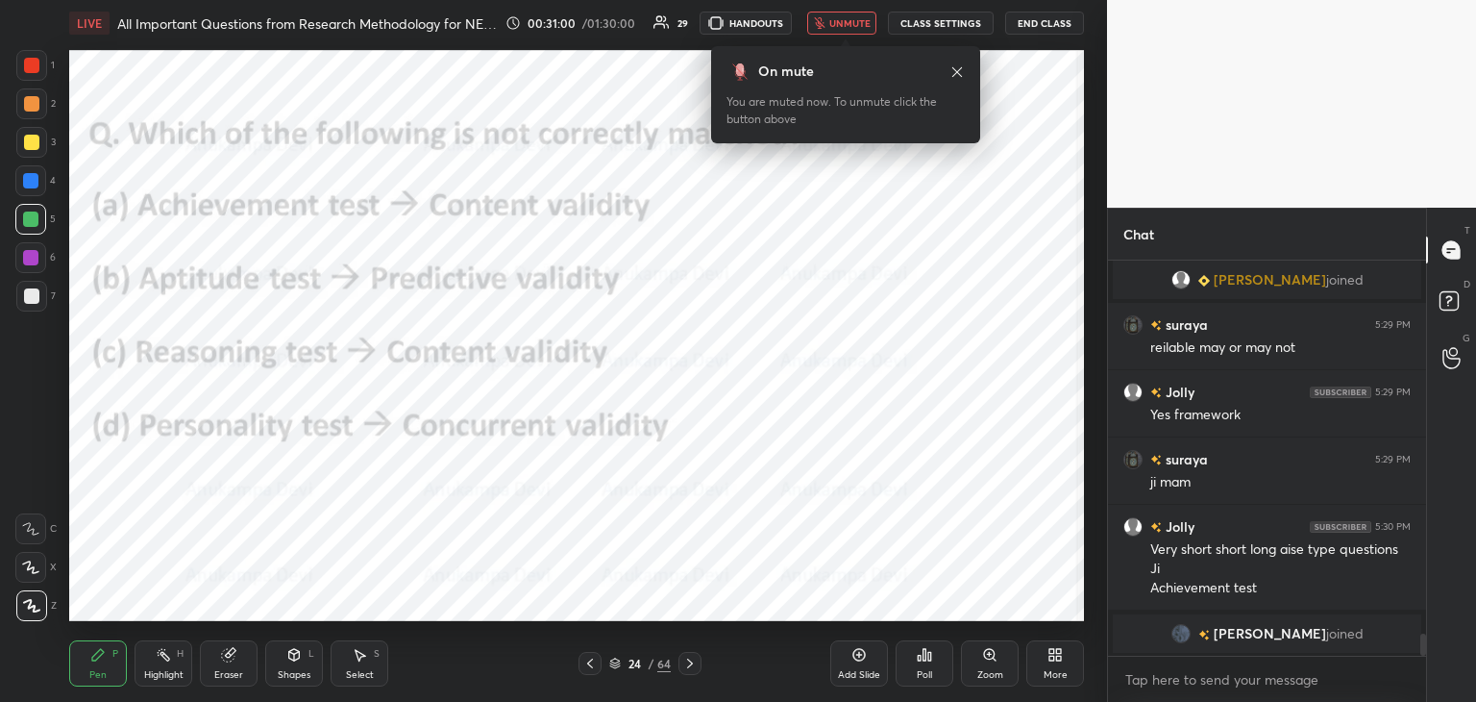
click at [957, 74] on icon at bounding box center [957, 71] width 15 height 15
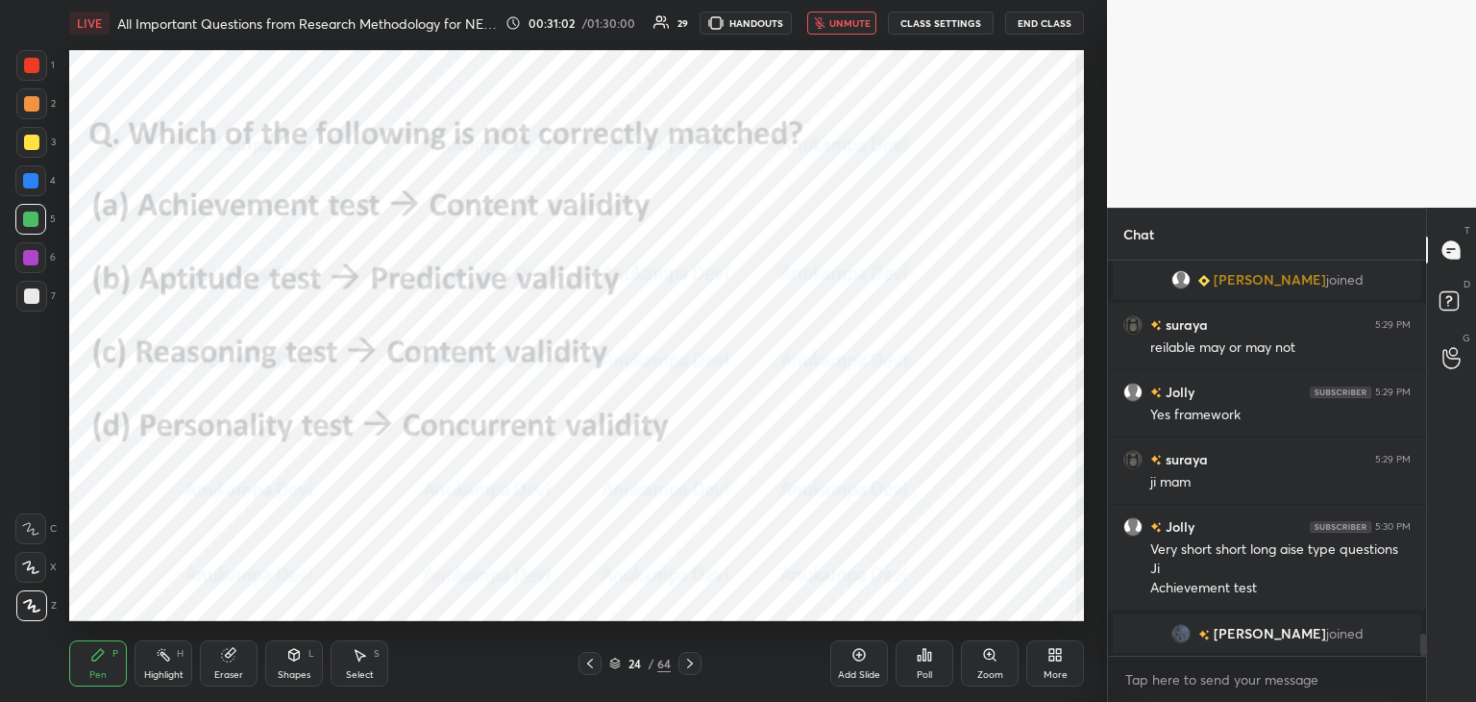
scroll to position [6711, 0]
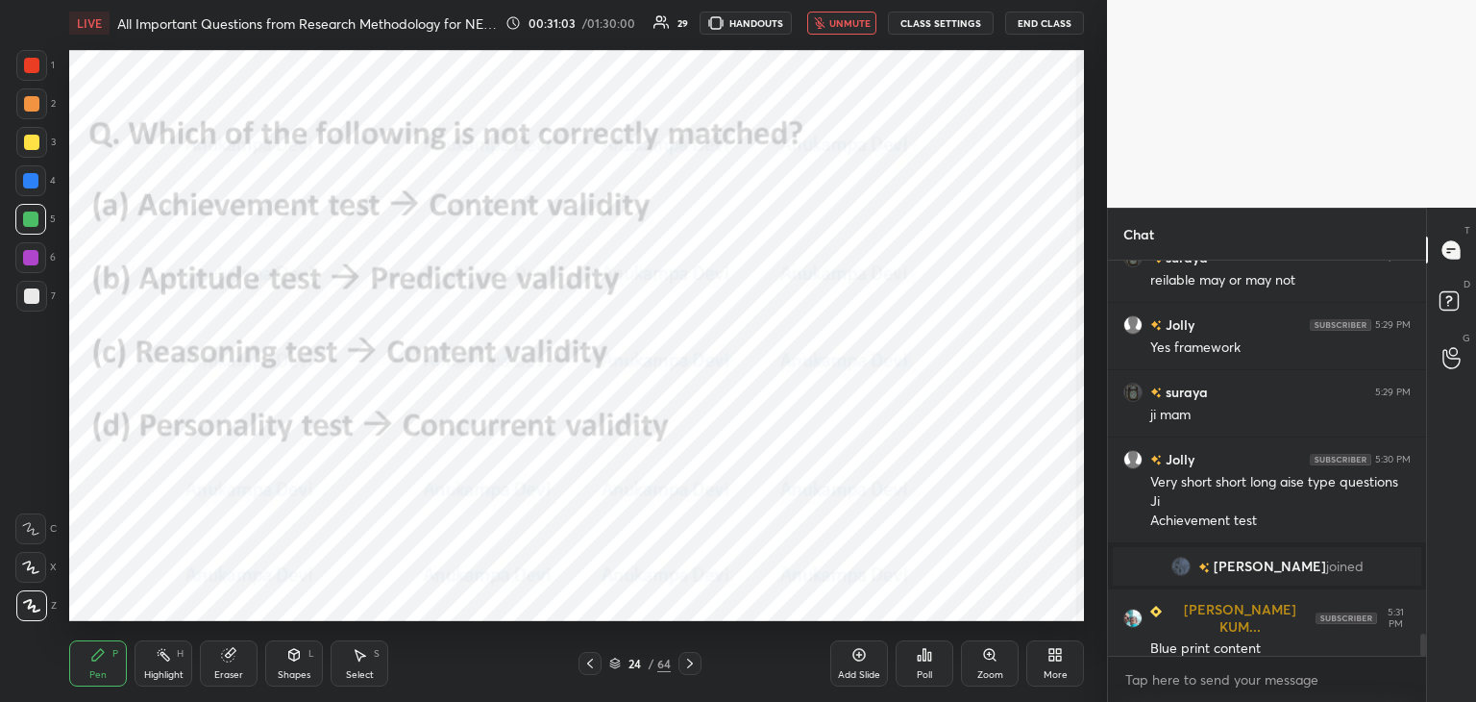
click at [846, 24] on span "unmute" at bounding box center [850, 22] width 41 height 13
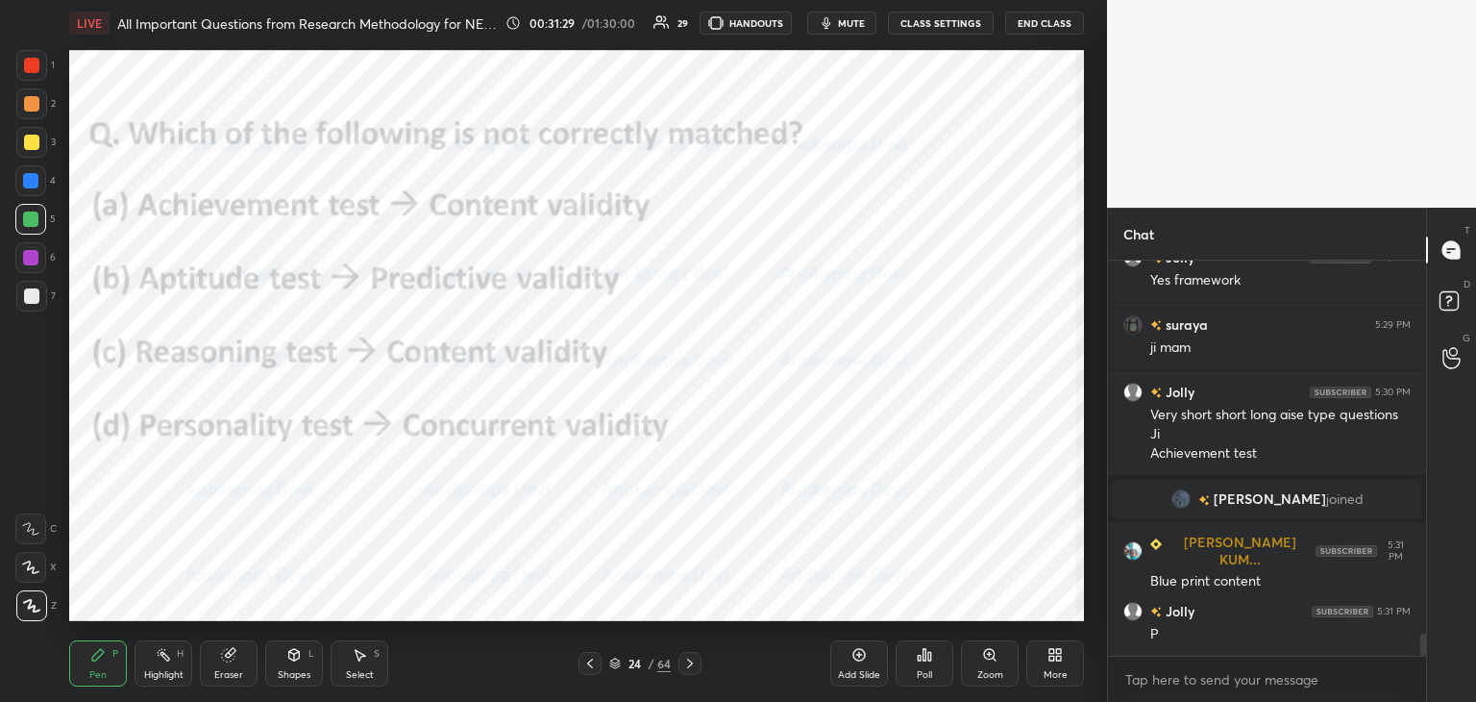
scroll to position [6846, 0]
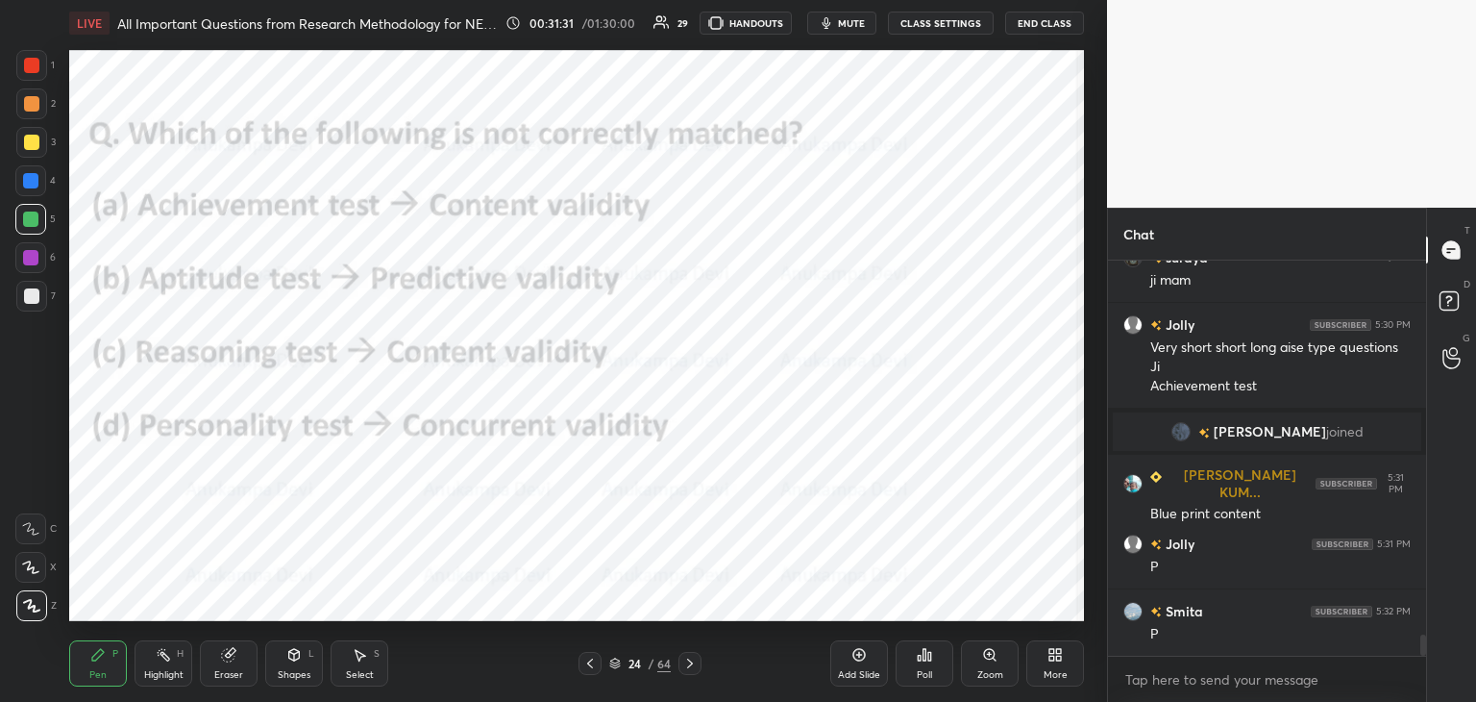
click at [918, 665] on div "Poll" at bounding box center [925, 663] width 58 height 46
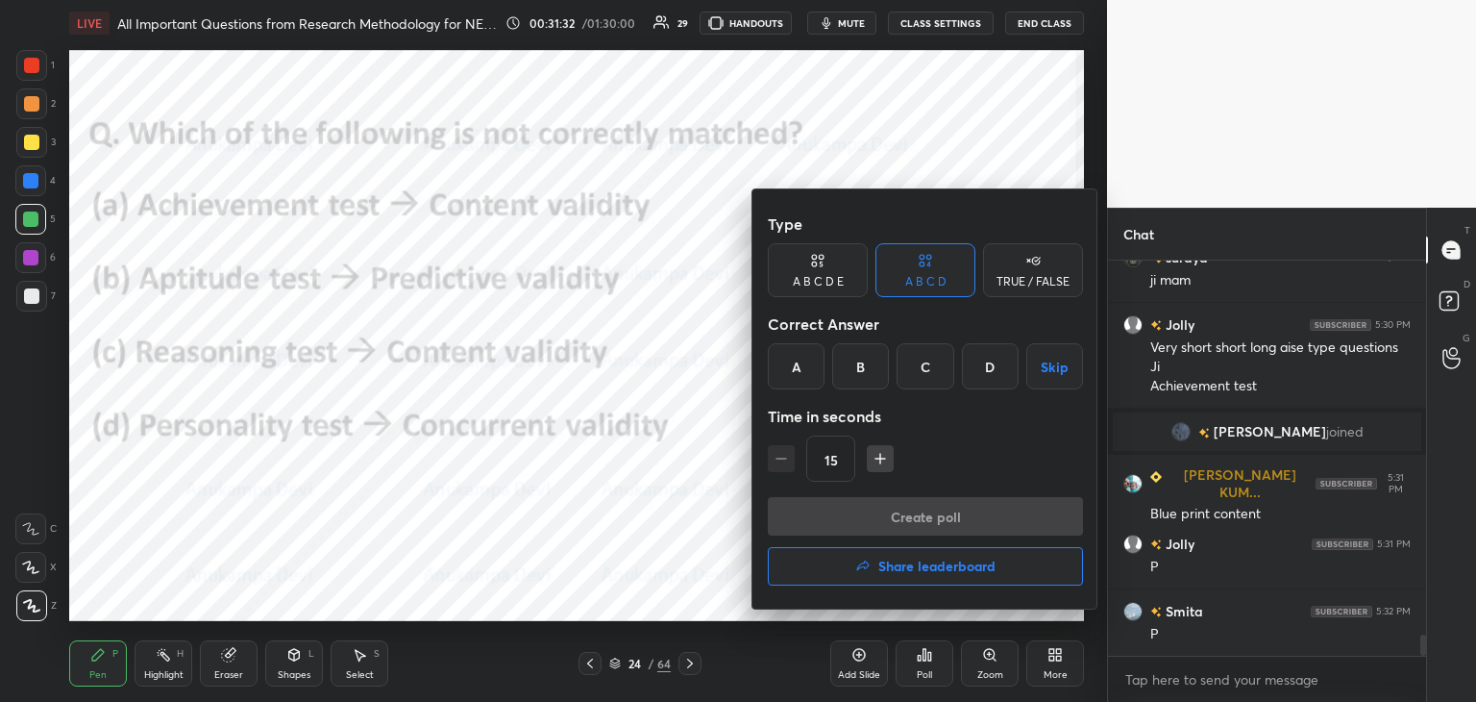
click at [934, 370] on div "C" at bounding box center [925, 366] width 57 height 46
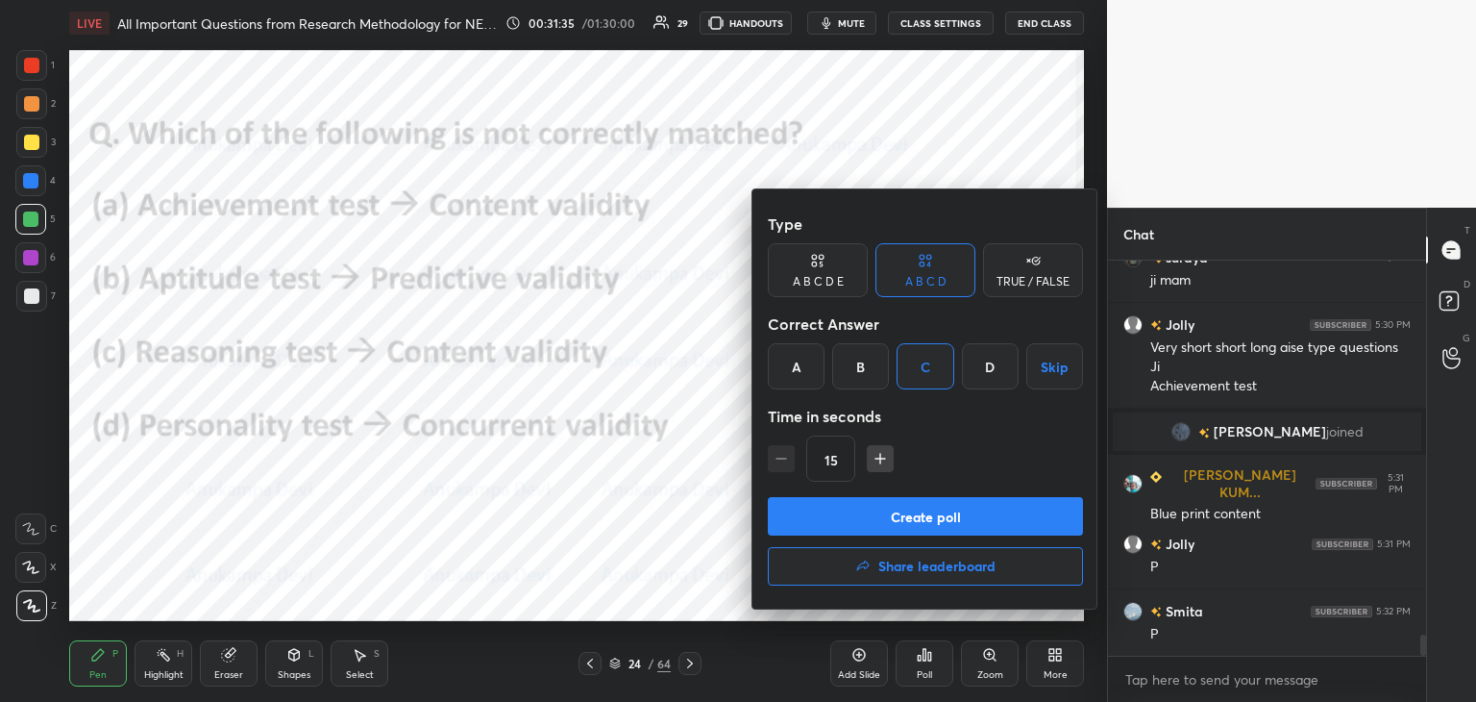
click at [937, 521] on button "Create poll" at bounding box center [925, 516] width 315 height 38
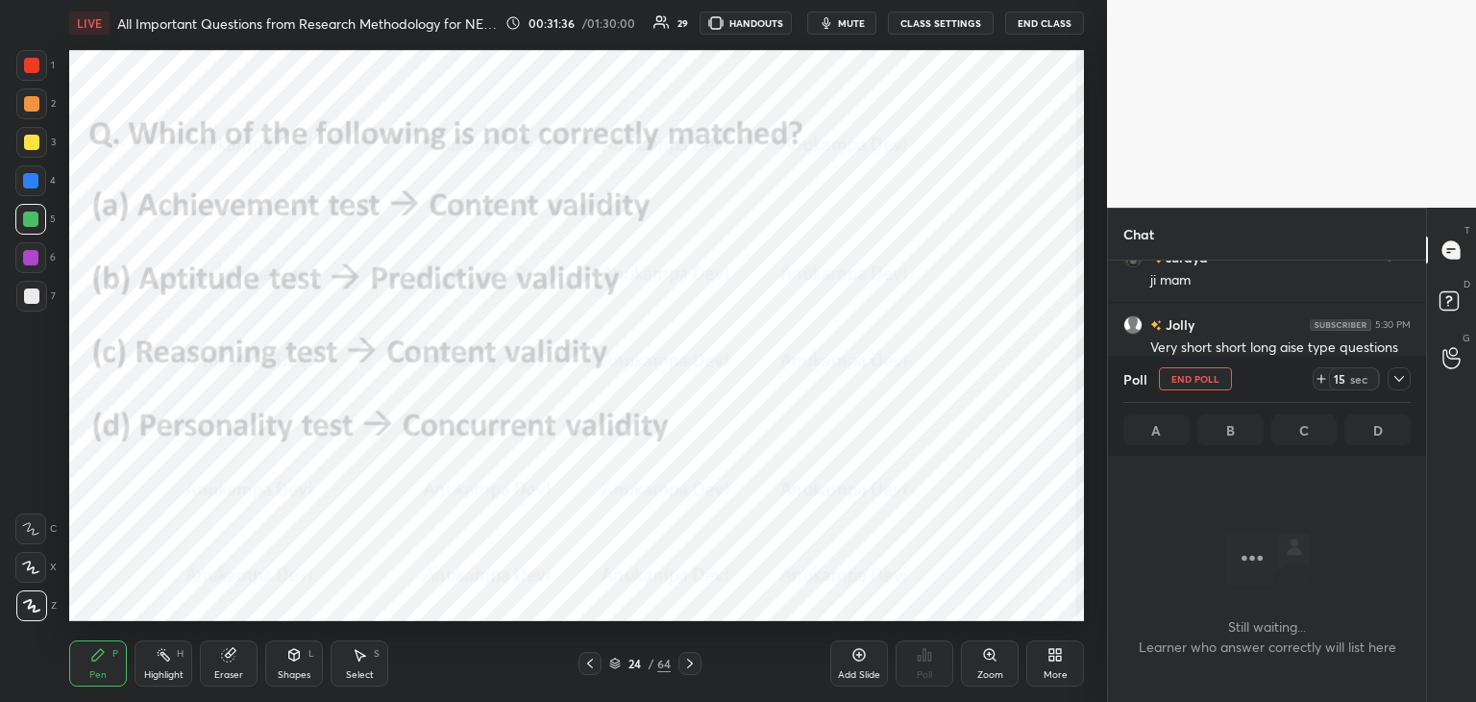
scroll to position [6, 6]
click at [854, 22] on span "mute" at bounding box center [851, 22] width 27 height 13
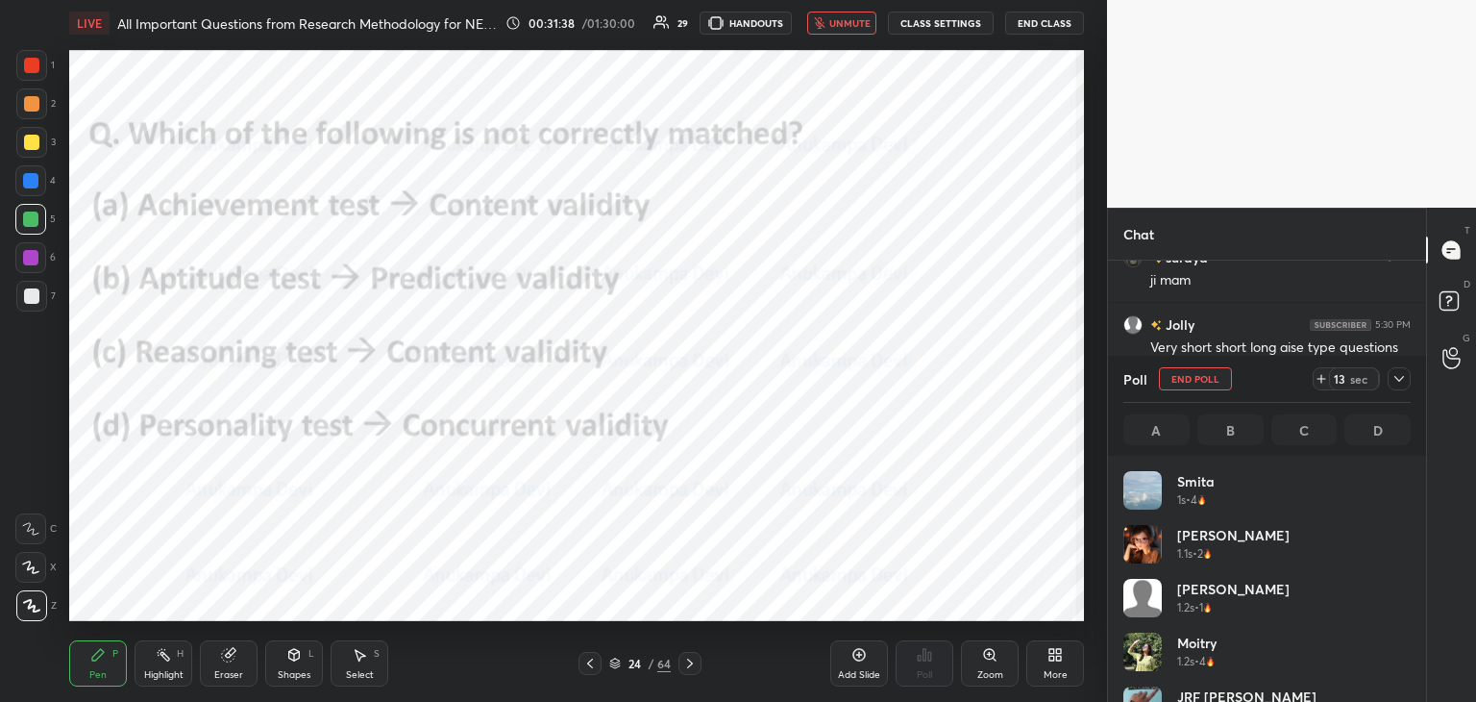
scroll to position [225, 282]
click at [856, 27] on span "unmute" at bounding box center [850, 22] width 41 height 13
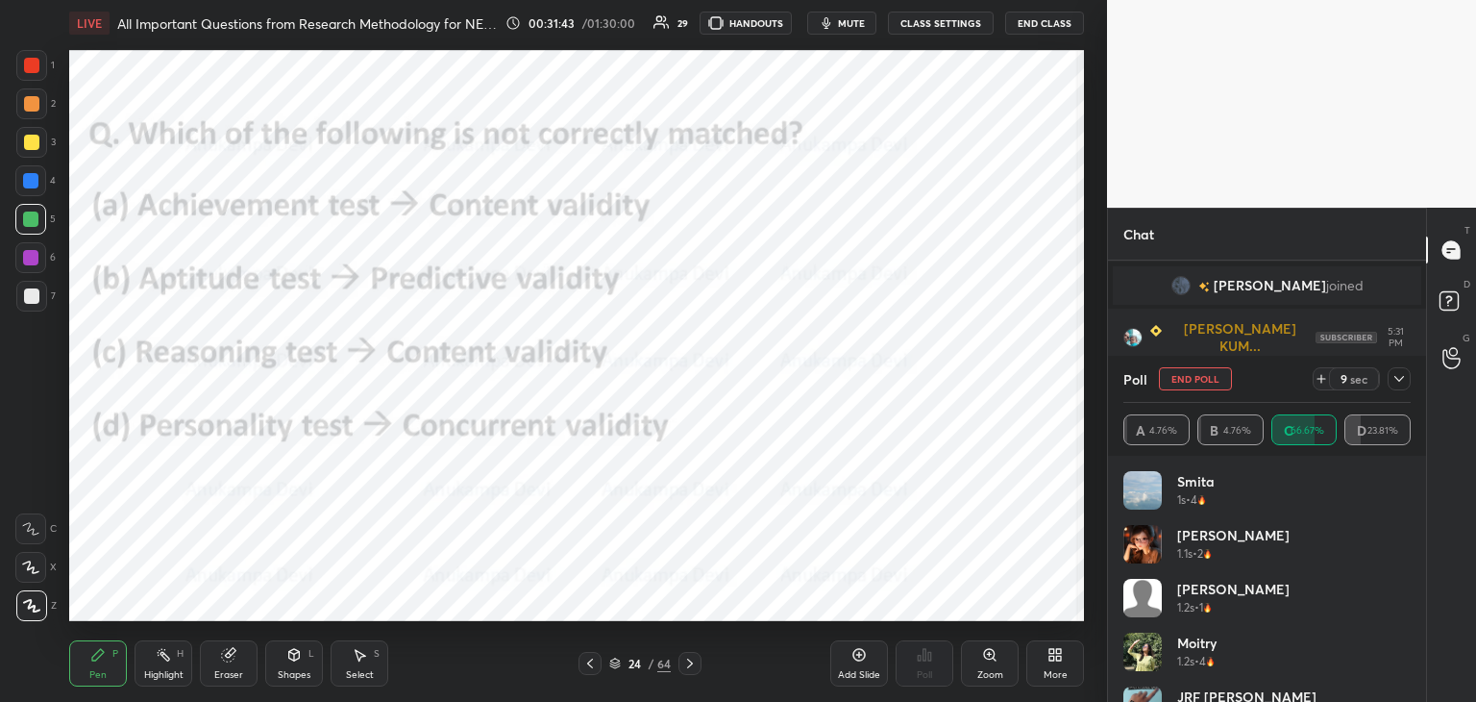
click at [861, 21] on span "mute" at bounding box center [851, 22] width 27 height 13
click at [855, 28] on button "unmute" at bounding box center [841, 23] width 69 height 23
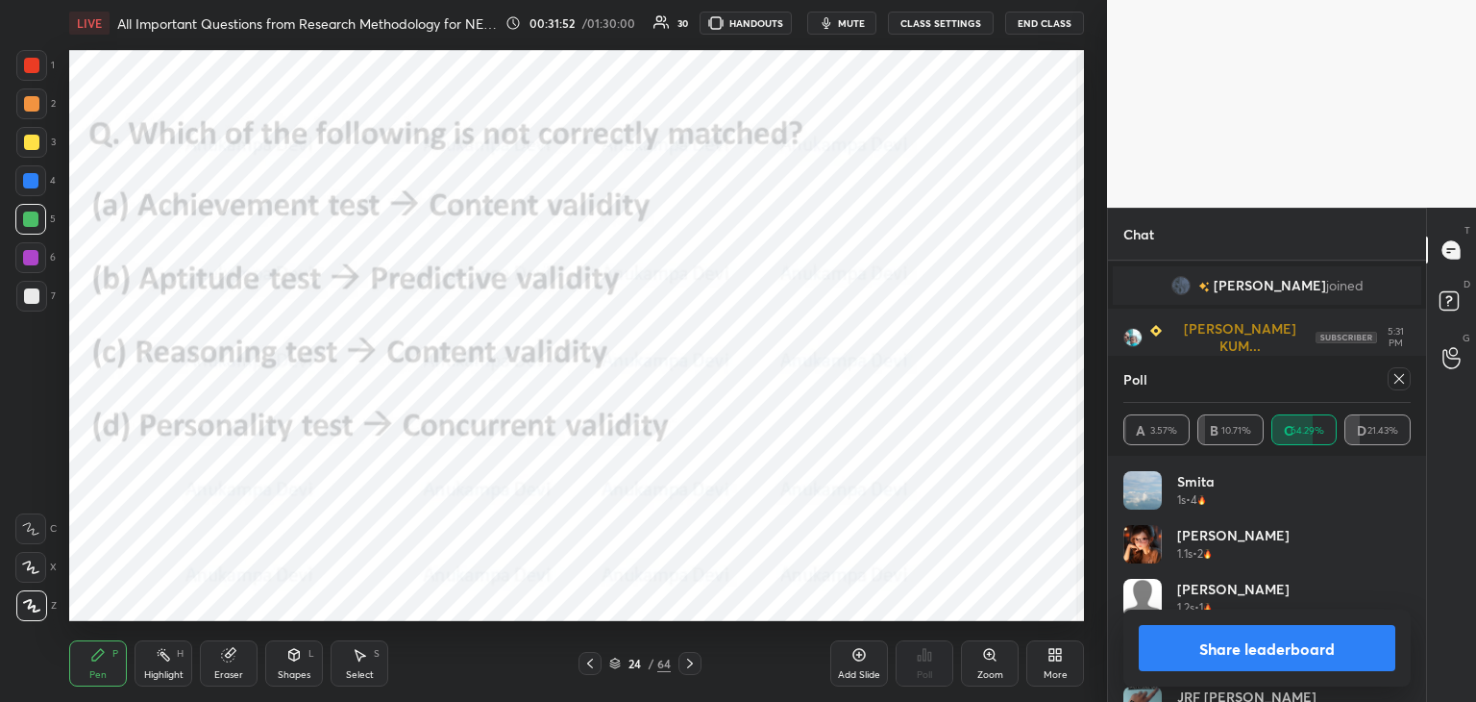
drag, startPoint x: 1401, startPoint y: 386, endPoint x: 1382, endPoint y: 388, distance: 18.4
click at [1400, 386] on div at bounding box center [1399, 378] width 23 height 23
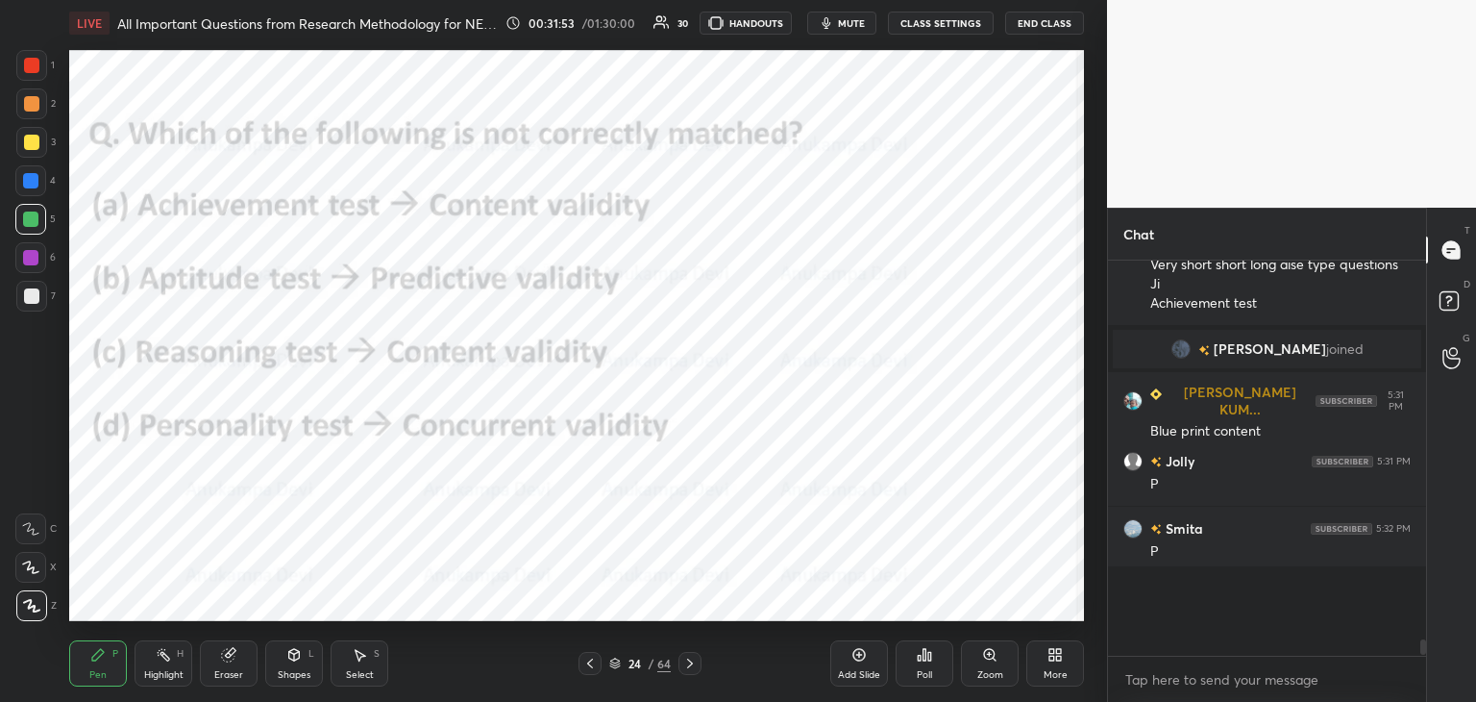
scroll to position [433, 312]
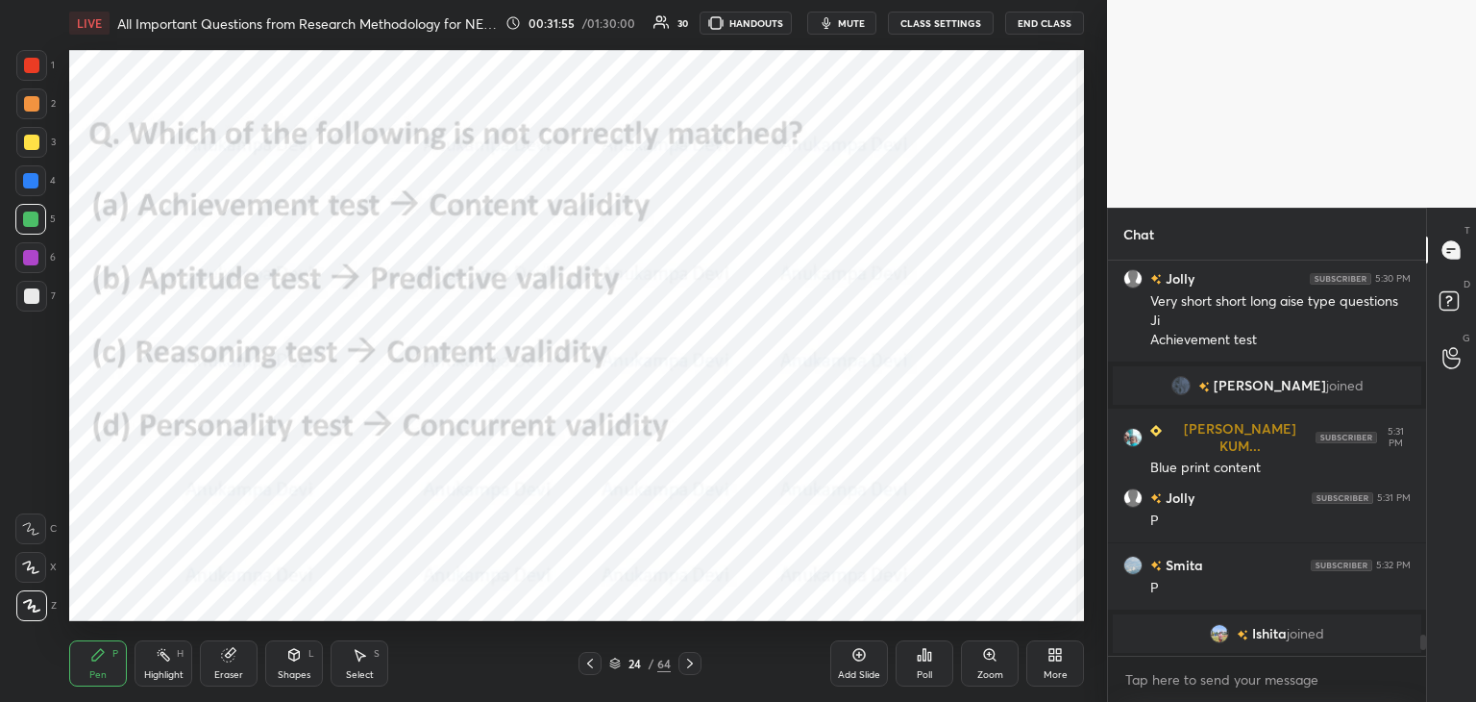
click at [32, 70] on div at bounding box center [31, 65] width 15 height 15
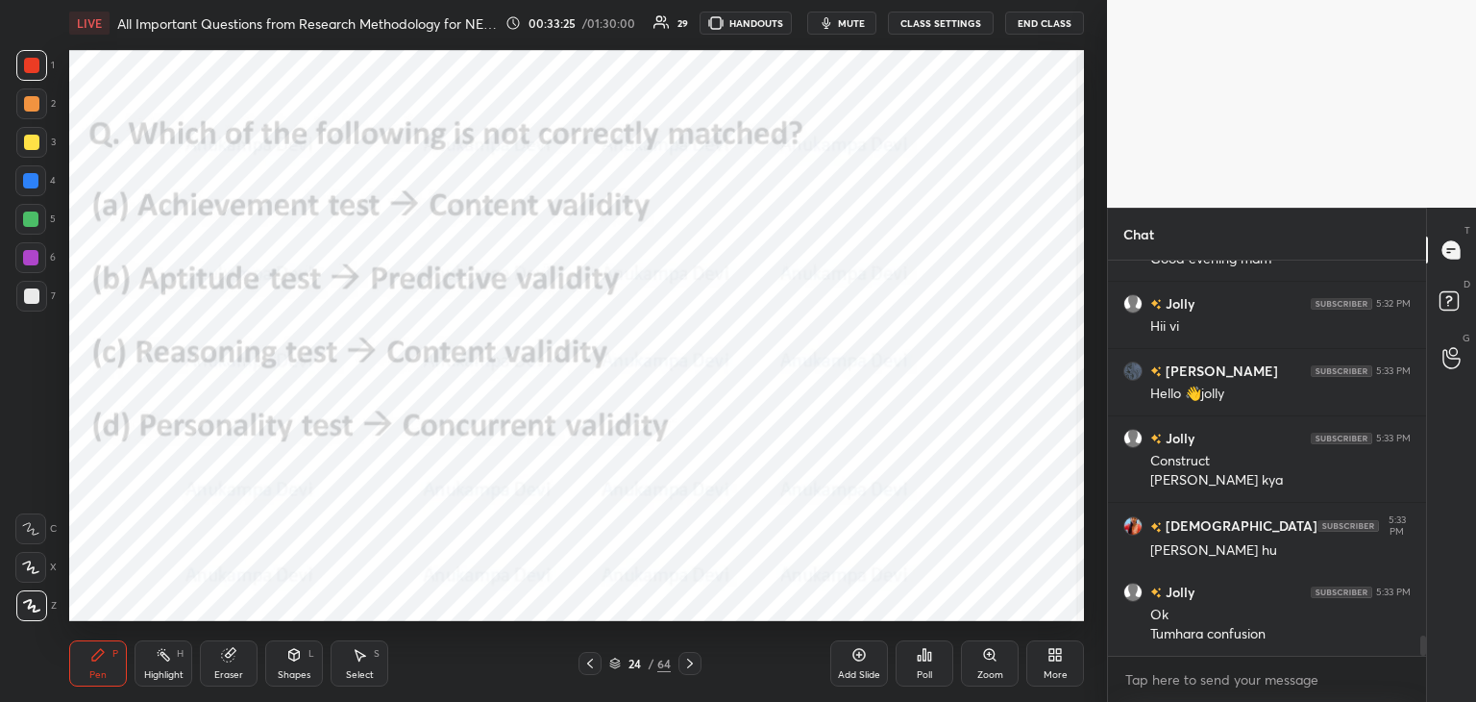
scroll to position [7326, 0]
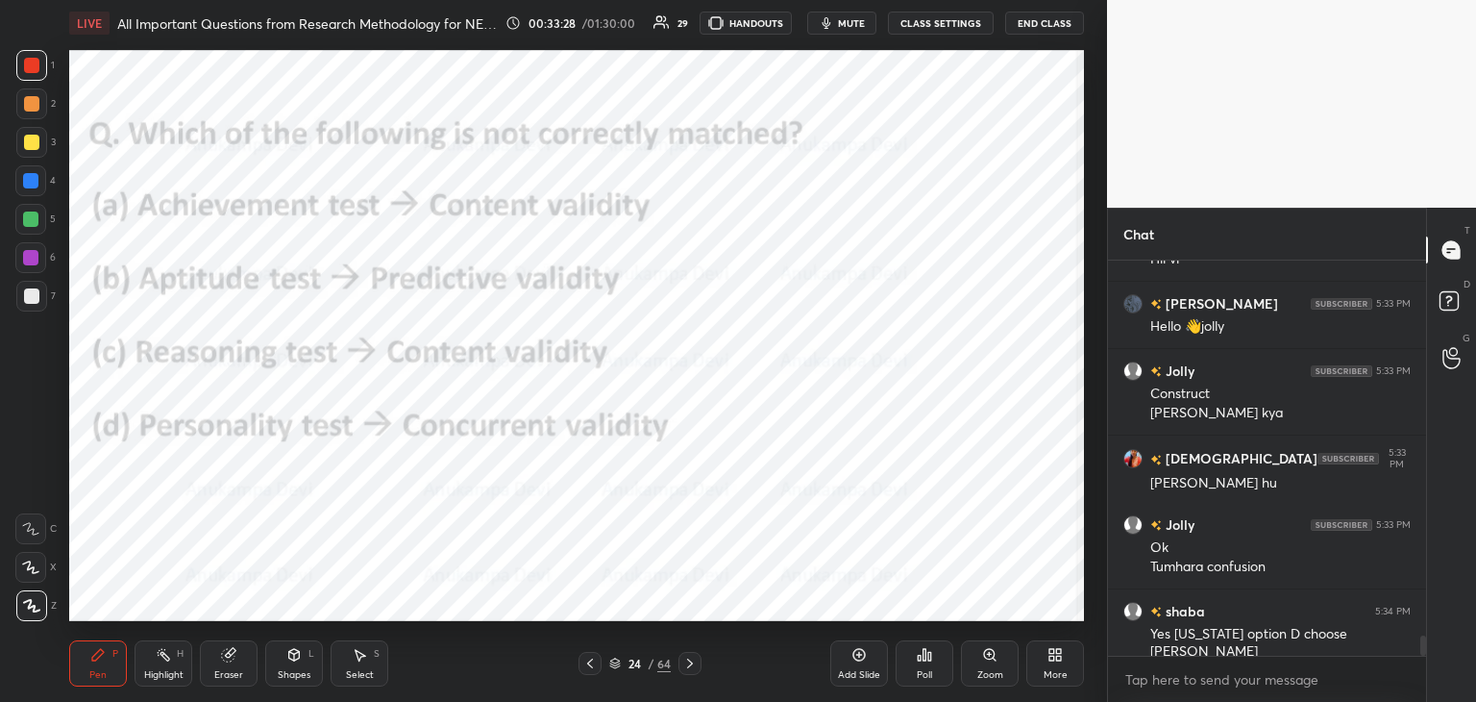
drag, startPoint x: 690, startPoint y: 664, endPoint x: 687, endPoint y: 635, distance: 29.0
click at [688, 664] on icon at bounding box center [689, 663] width 15 height 15
drag, startPoint x: 693, startPoint y: 666, endPoint x: 689, endPoint y: 626, distance: 40.6
click at [693, 664] on icon at bounding box center [689, 663] width 15 height 15
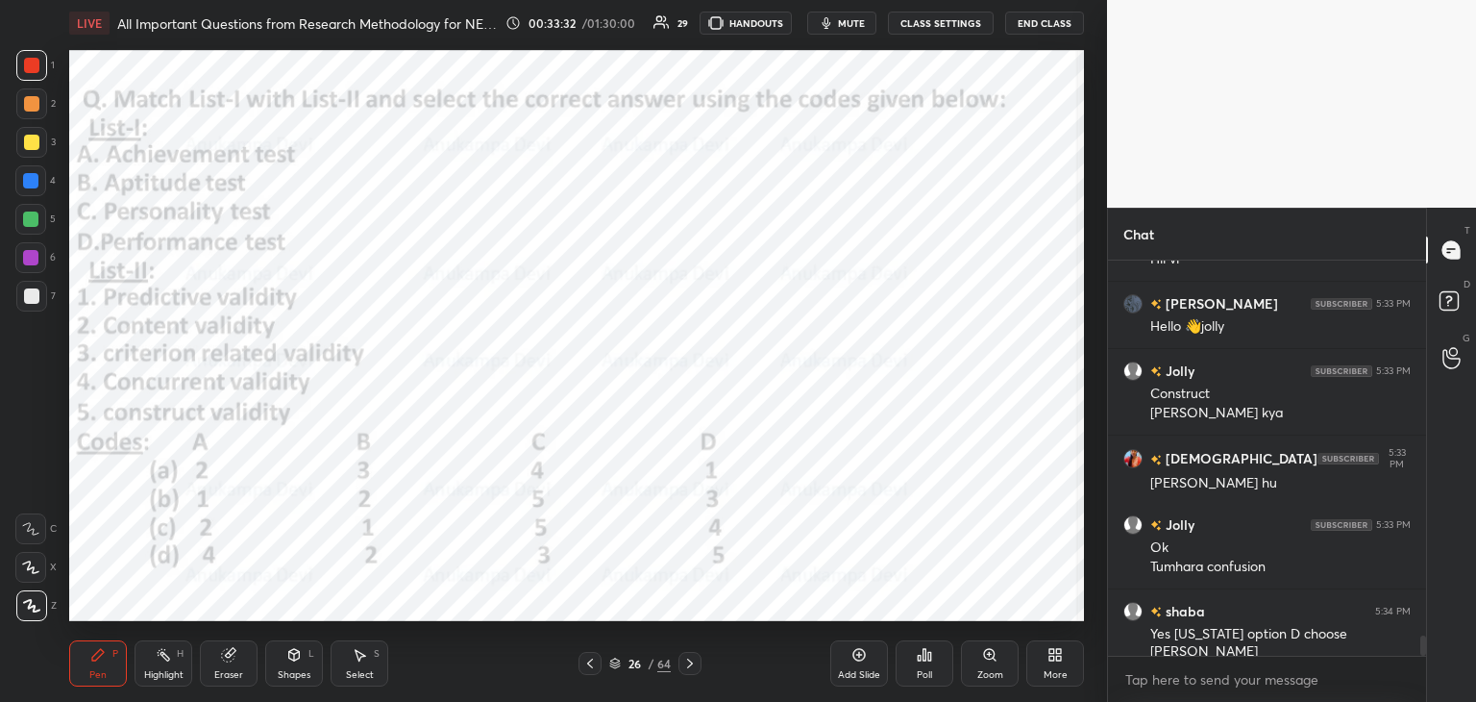
click at [852, 26] on span "mute" at bounding box center [851, 22] width 27 height 13
click at [854, 18] on span "unmute" at bounding box center [850, 22] width 41 height 13
click at [855, 26] on span "mute" at bounding box center [851, 22] width 27 height 13
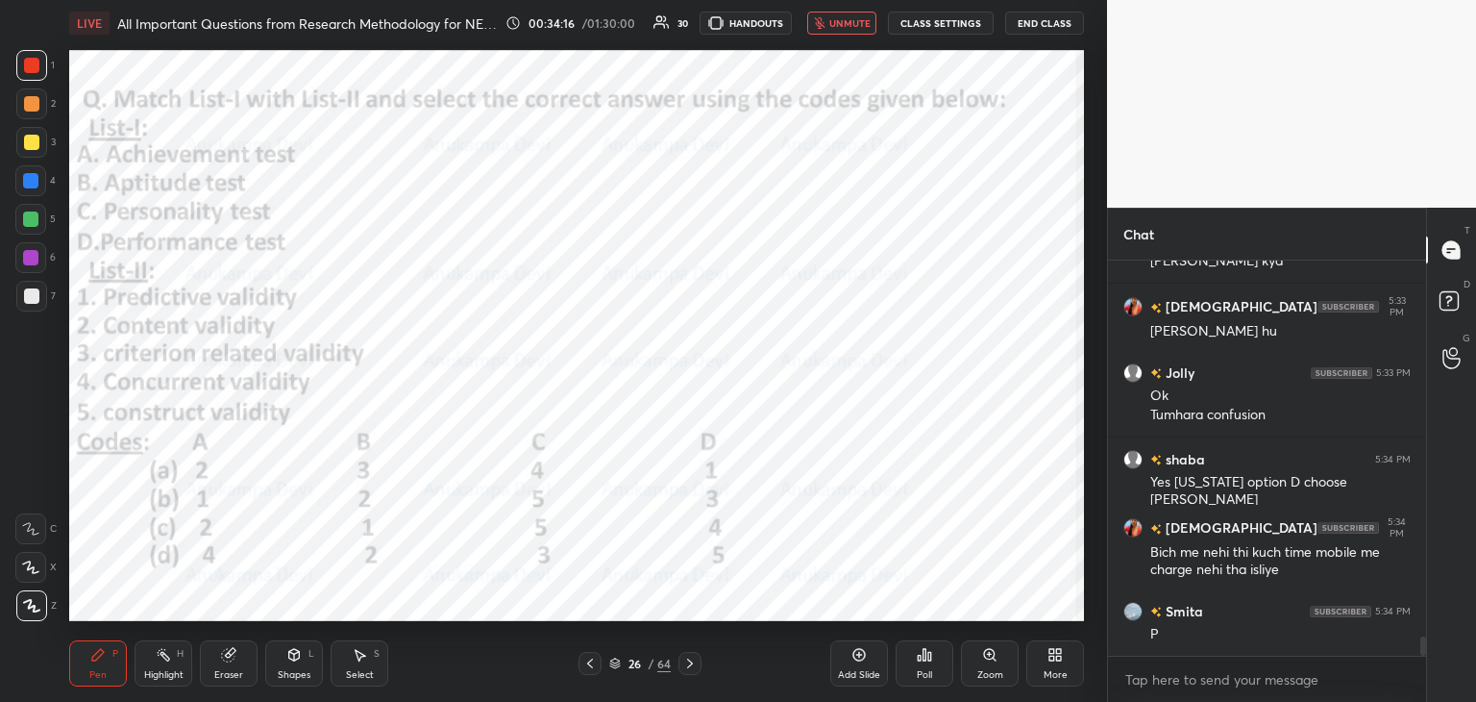
scroll to position [7546, 0]
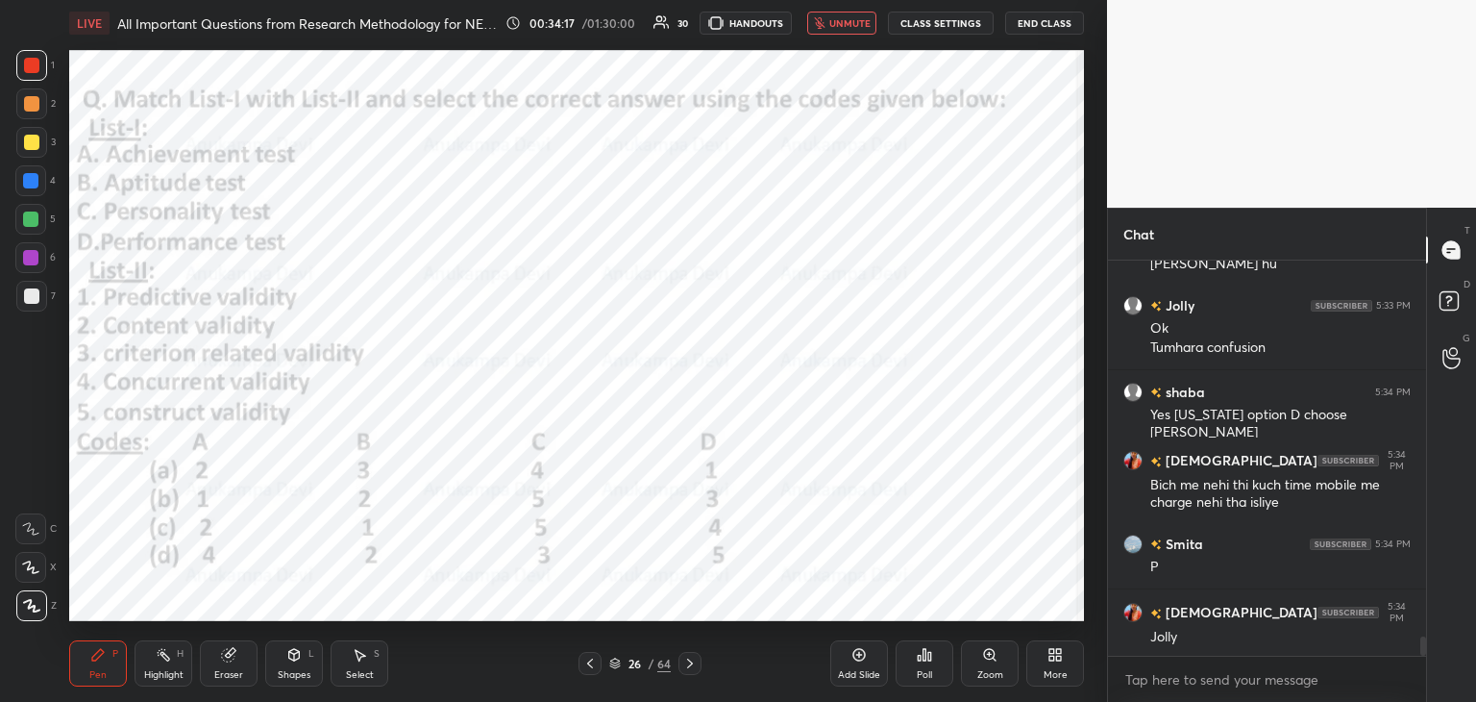
drag, startPoint x: 845, startPoint y: 16, endPoint x: 825, endPoint y: 32, distance: 25.4
click at [845, 15] on button "unmute" at bounding box center [841, 23] width 69 height 23
drag, startPoint x: 614, startPoint y: 665, endPoint x: 608, endPoint y: 629, distance: 37.0
click at [613, 662] on icon at bounding box center [615, 663] width 12 height 12
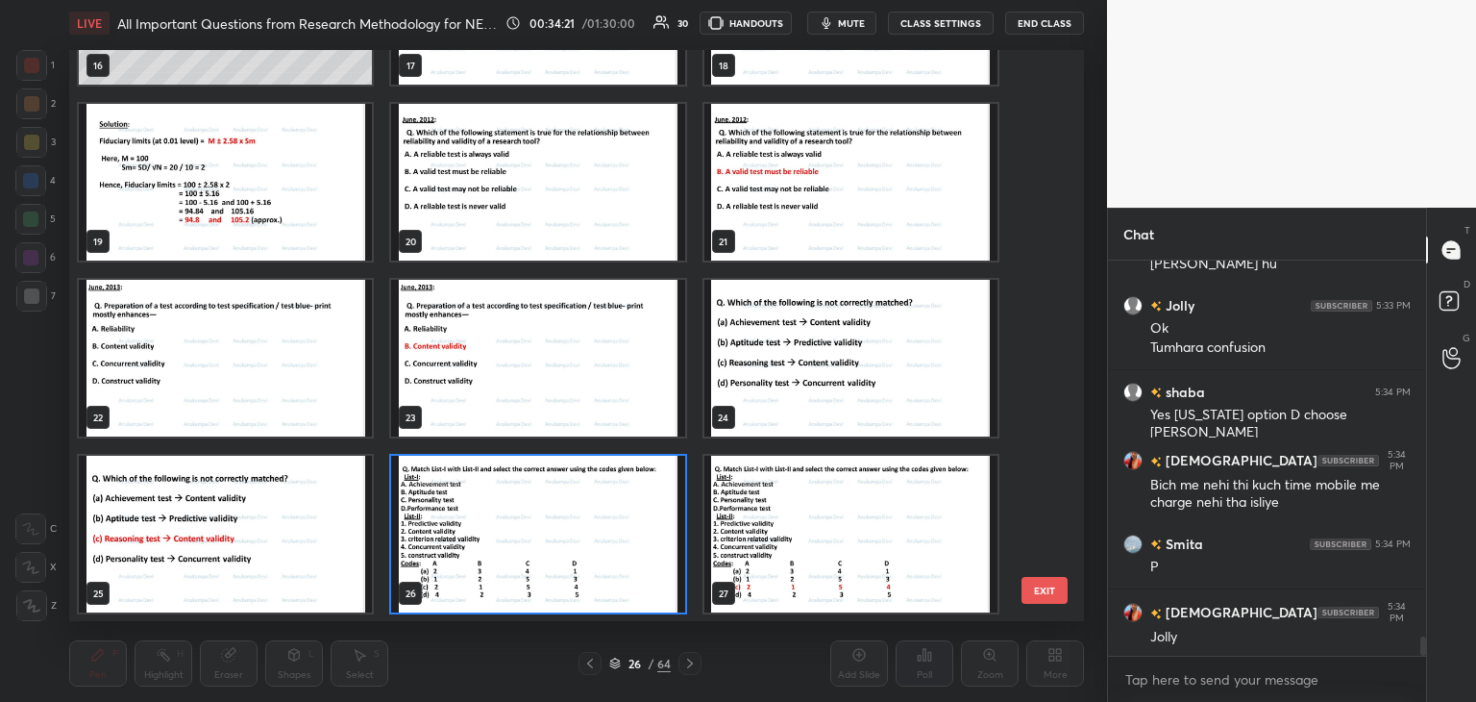
scroll to position [7613, 0]
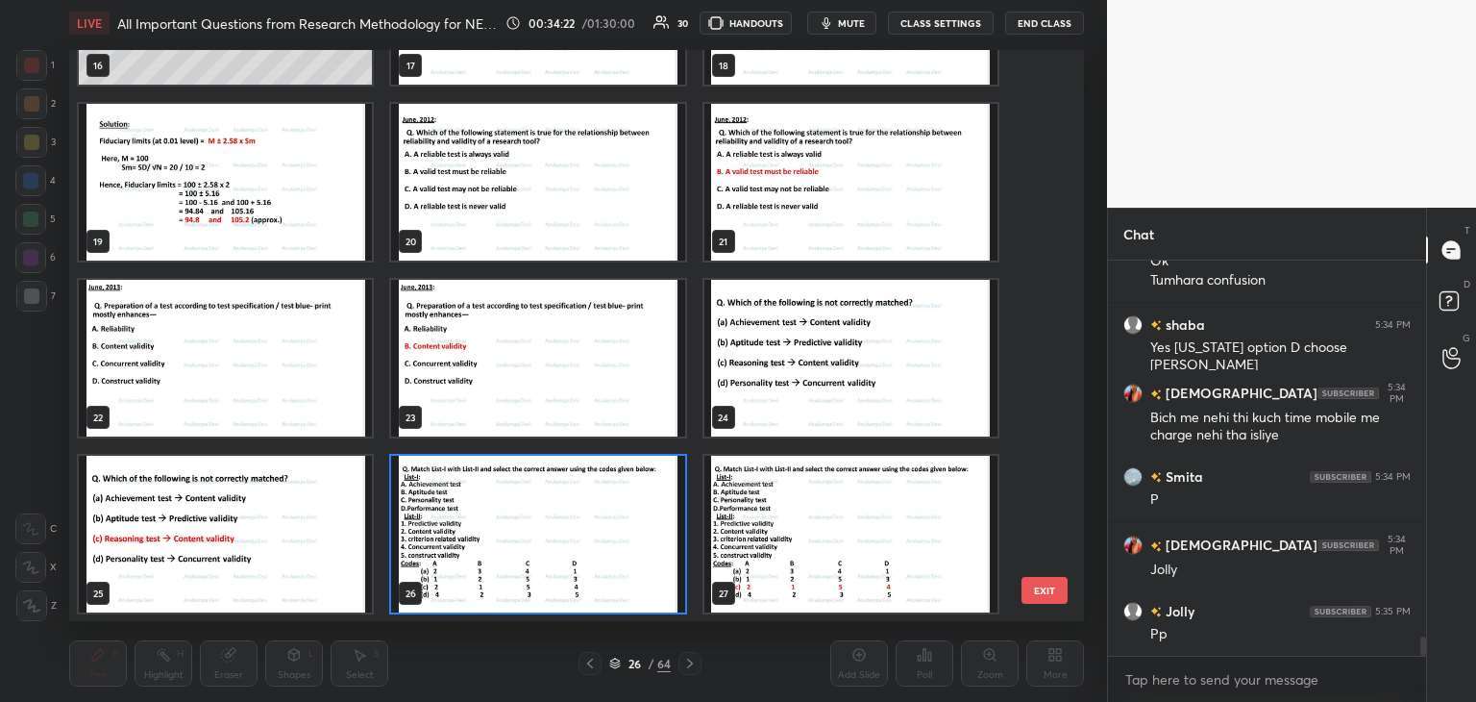
click at [636, 540] on img "grid" at bounding box center [537, 534] width 293 height 157
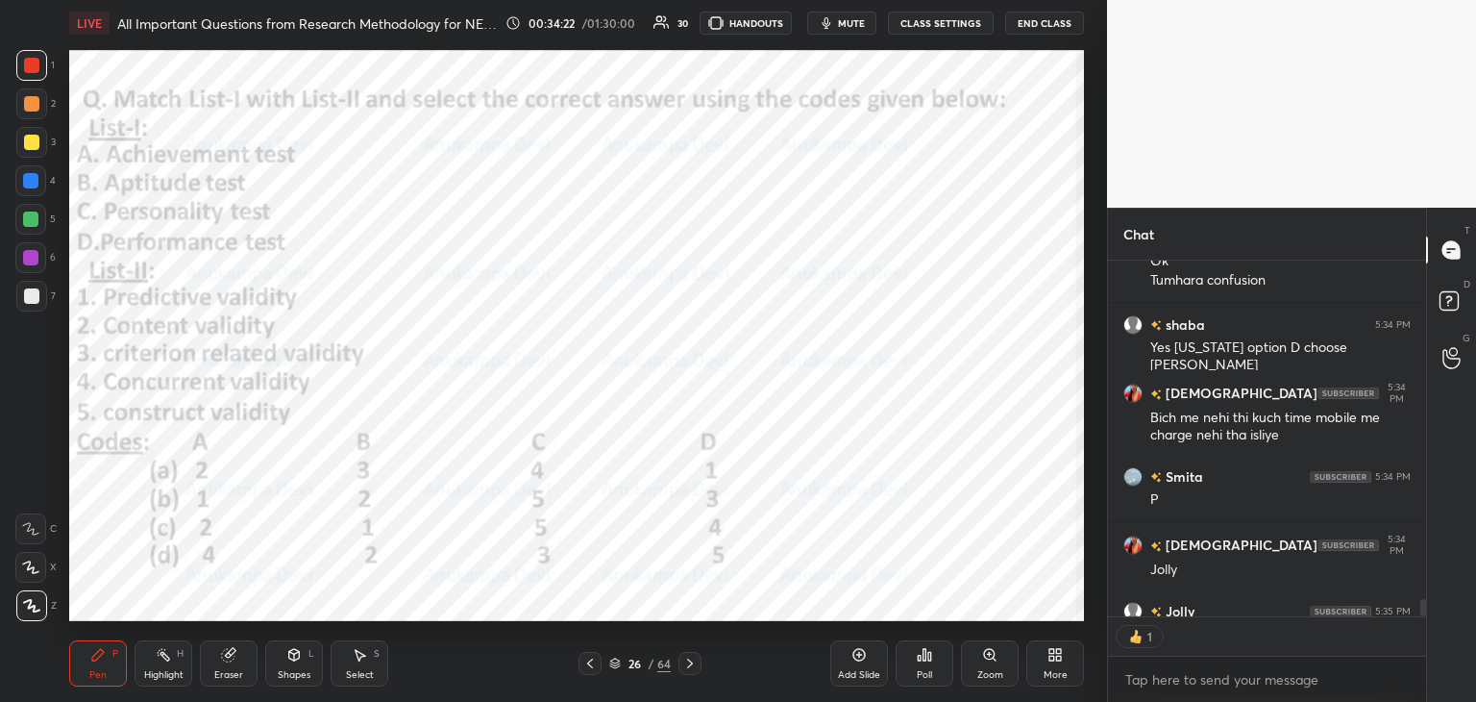
scroll to position [7, 6]
click at [923, 660] on div "Poll" at bounding box center [925, 663] width 58 height 46
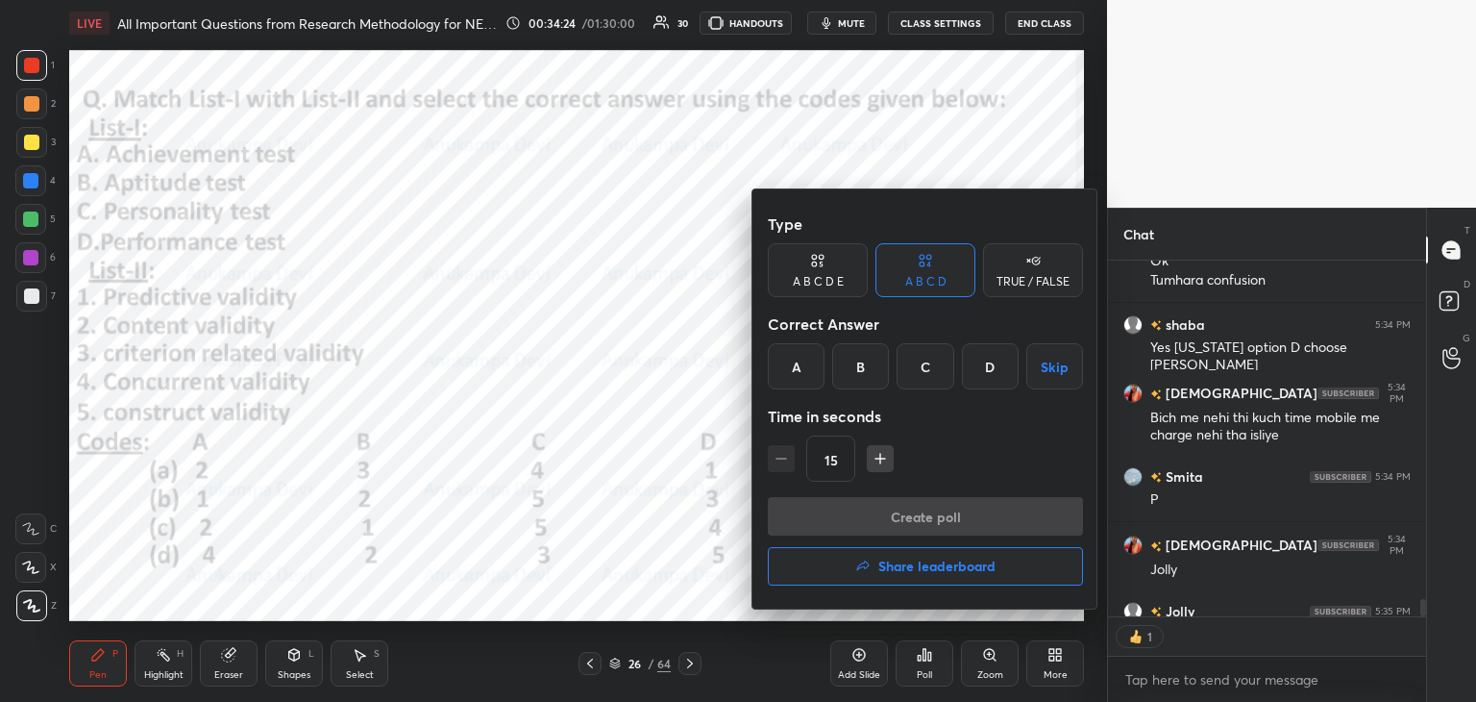
click at [927, 365] on div "C" at bounding box center [925, 366] width 57 height 46
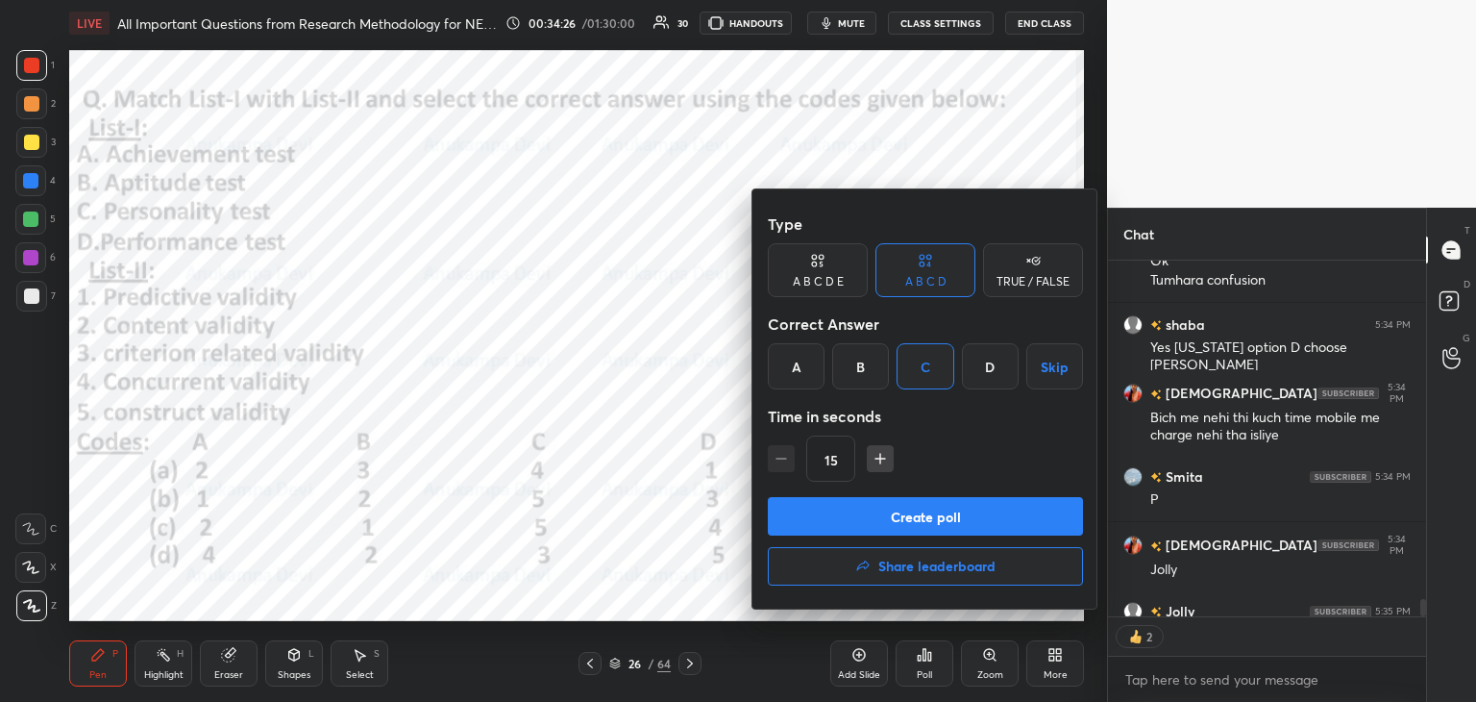
click at [922, 522] on button "Create poll" at bounding box center [925, 516] width 315 height 38
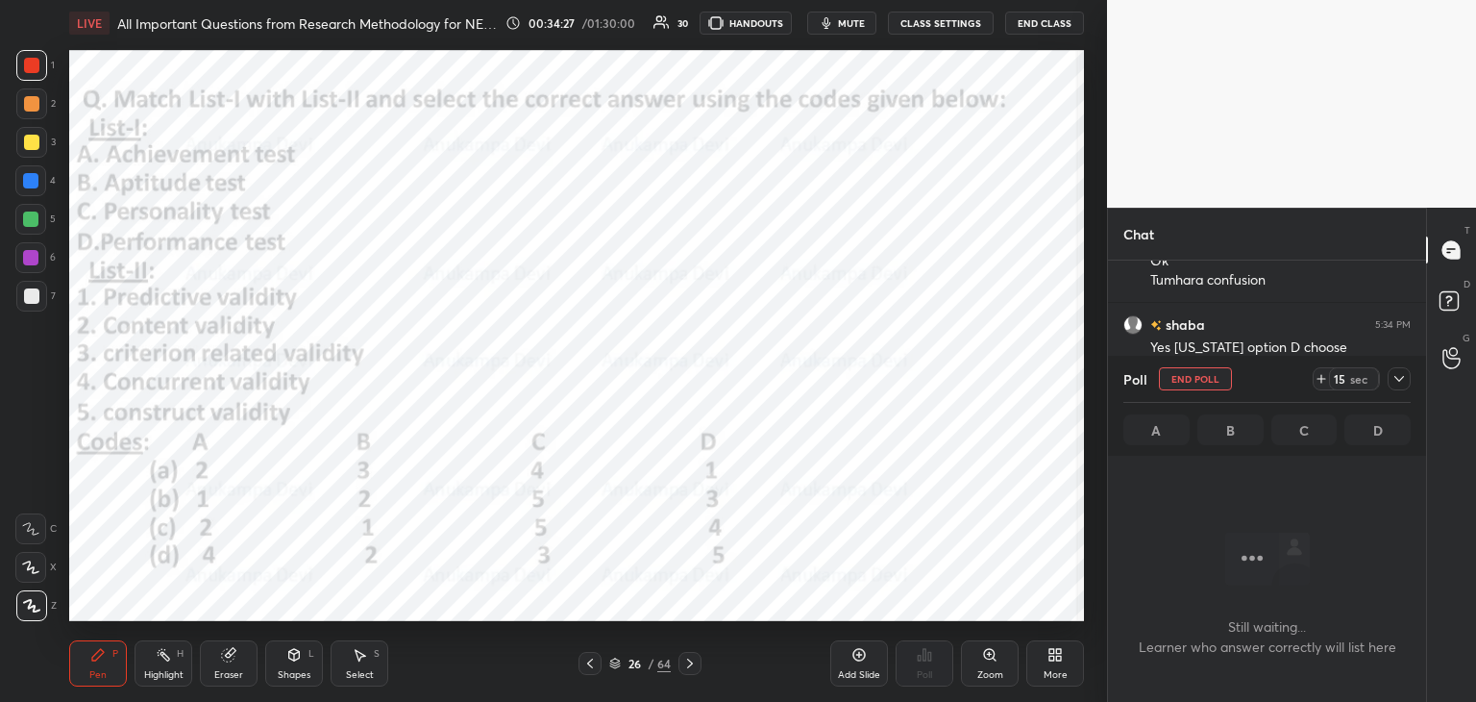
click at [860, 24] on span "mute" at bounding box center [851, 22] width 27 height 13
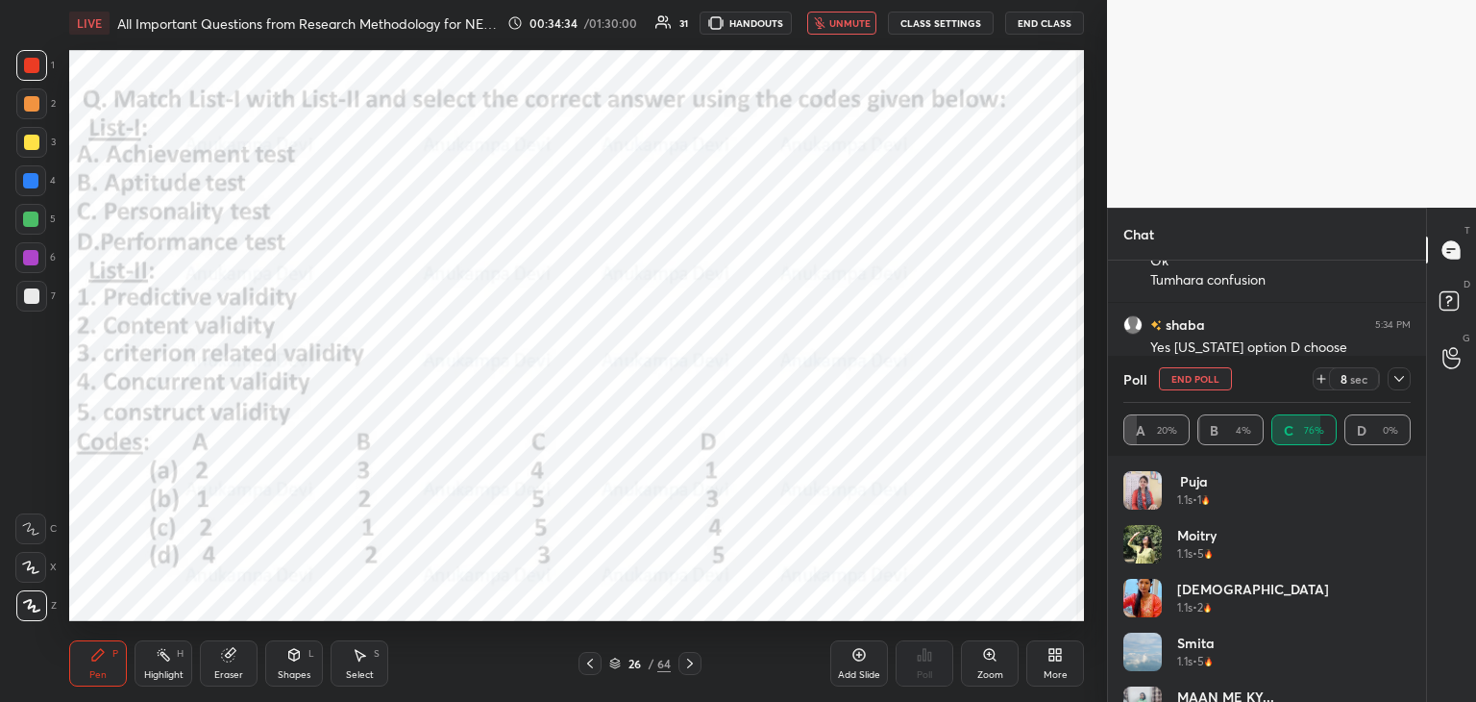
scroll to position [7713, 0]
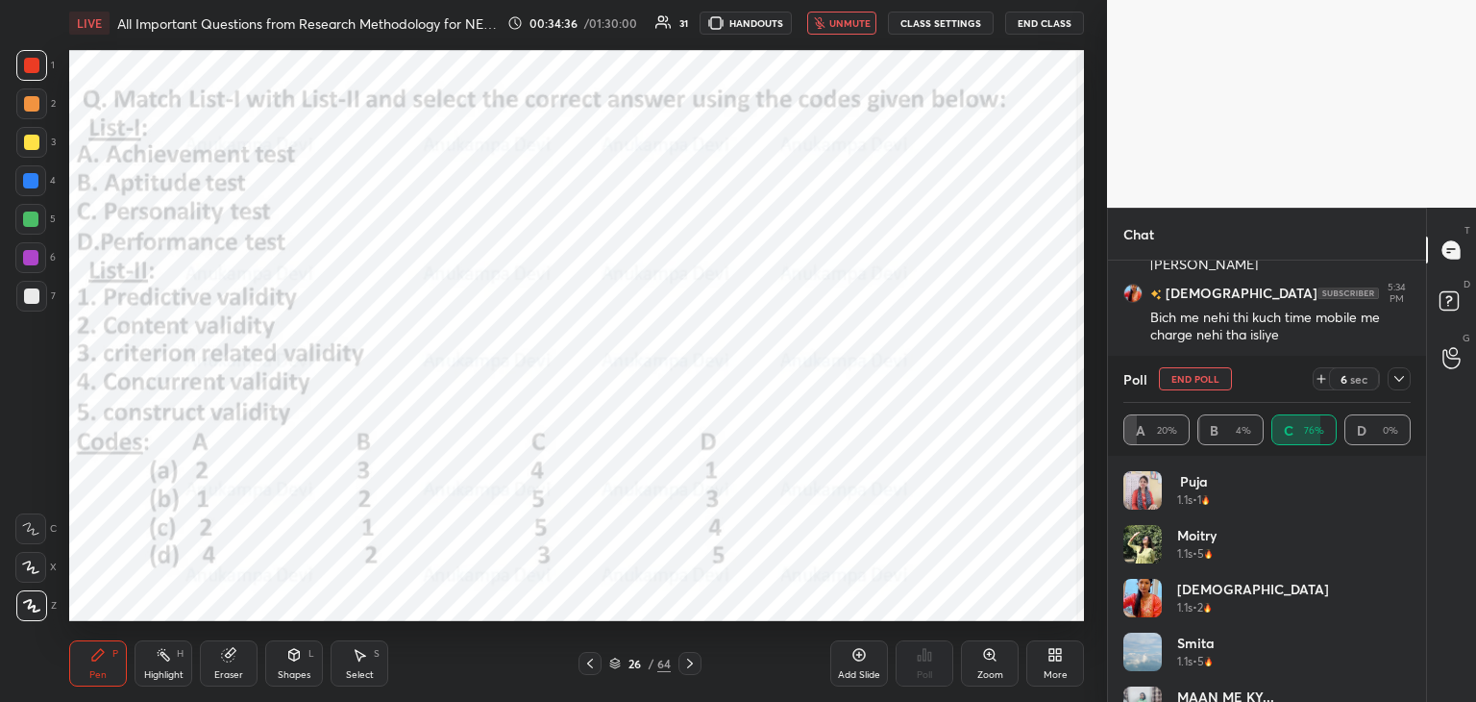
drag, startPoint x: 842, startPoint y: 23, endPoint x: 827, endPoint y: 32, distance: 17.6
click at [841, 22] on span "unmute" at bounding box center [850, 22] width 41 height 13
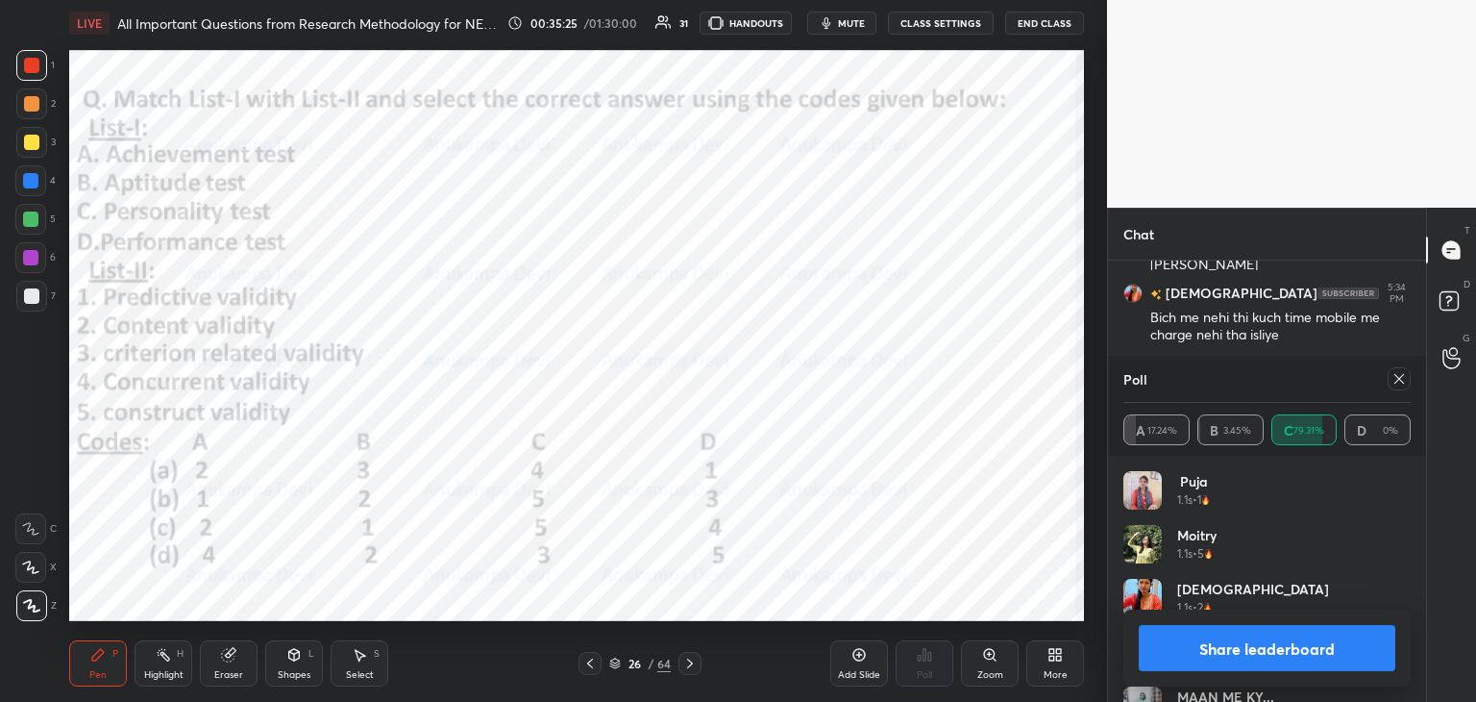
click at [1401, 380] on icon at bounding box center [1399, 378] width 15 height 15
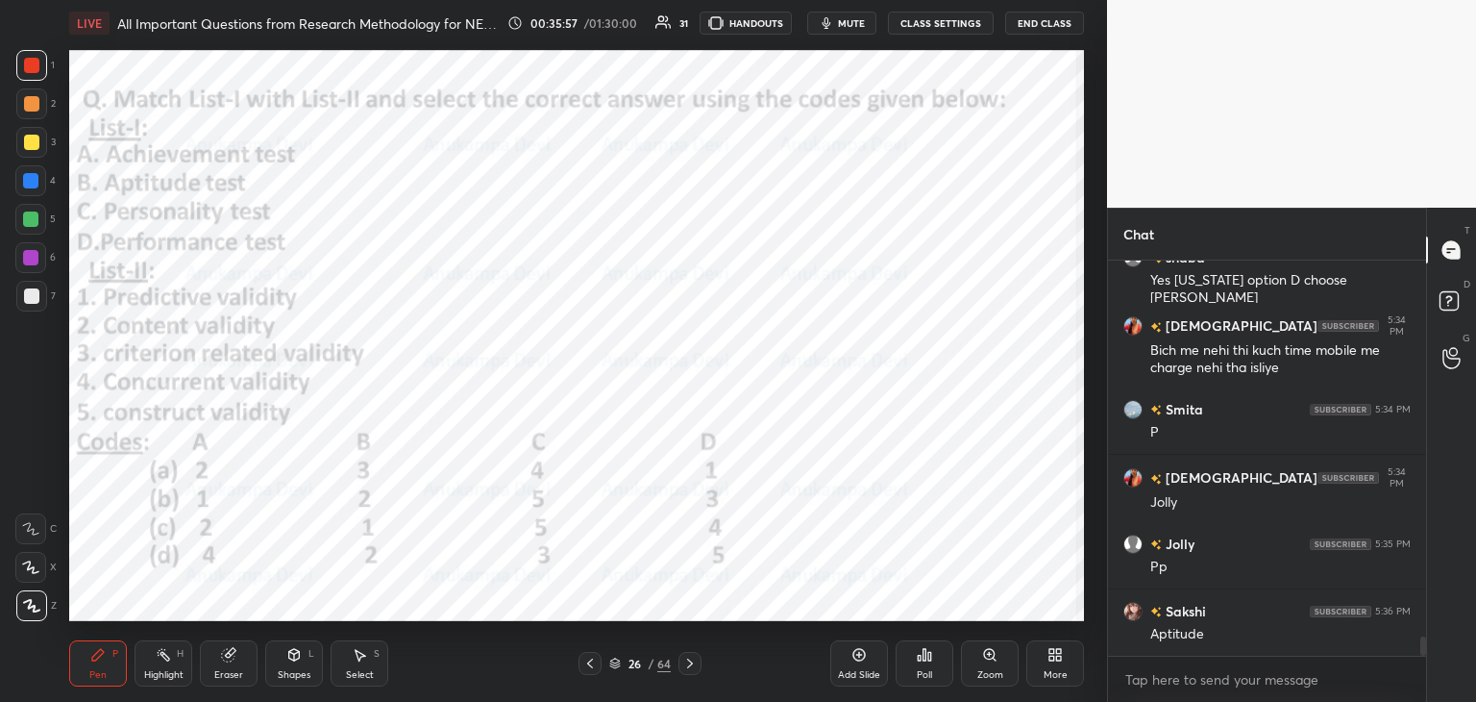
scroll to position [7699, 0]
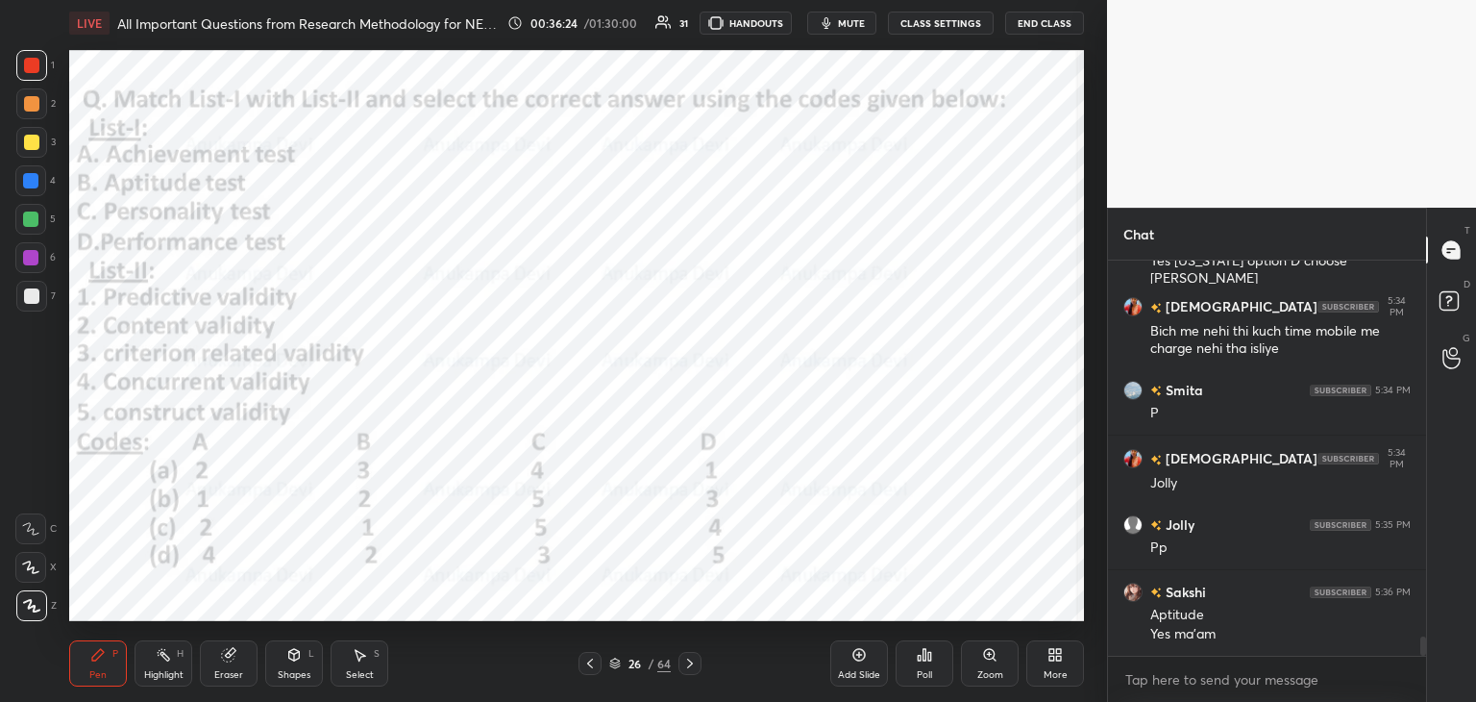
drag, startPoint x: 696, startPoint y: 666, endPoint x: 666, endPoint y: 657, distance: 31.3
click at [695, 666] on icon at bounding box center [689, 663] width 15 height 15
drag, startPoint x: 614, startPoint y: 665, endPoint x: 605, endPoint y: 658, distance: 11.7
click at [615, 665] on icon at bounding box center [615, 663] width 12 height 12
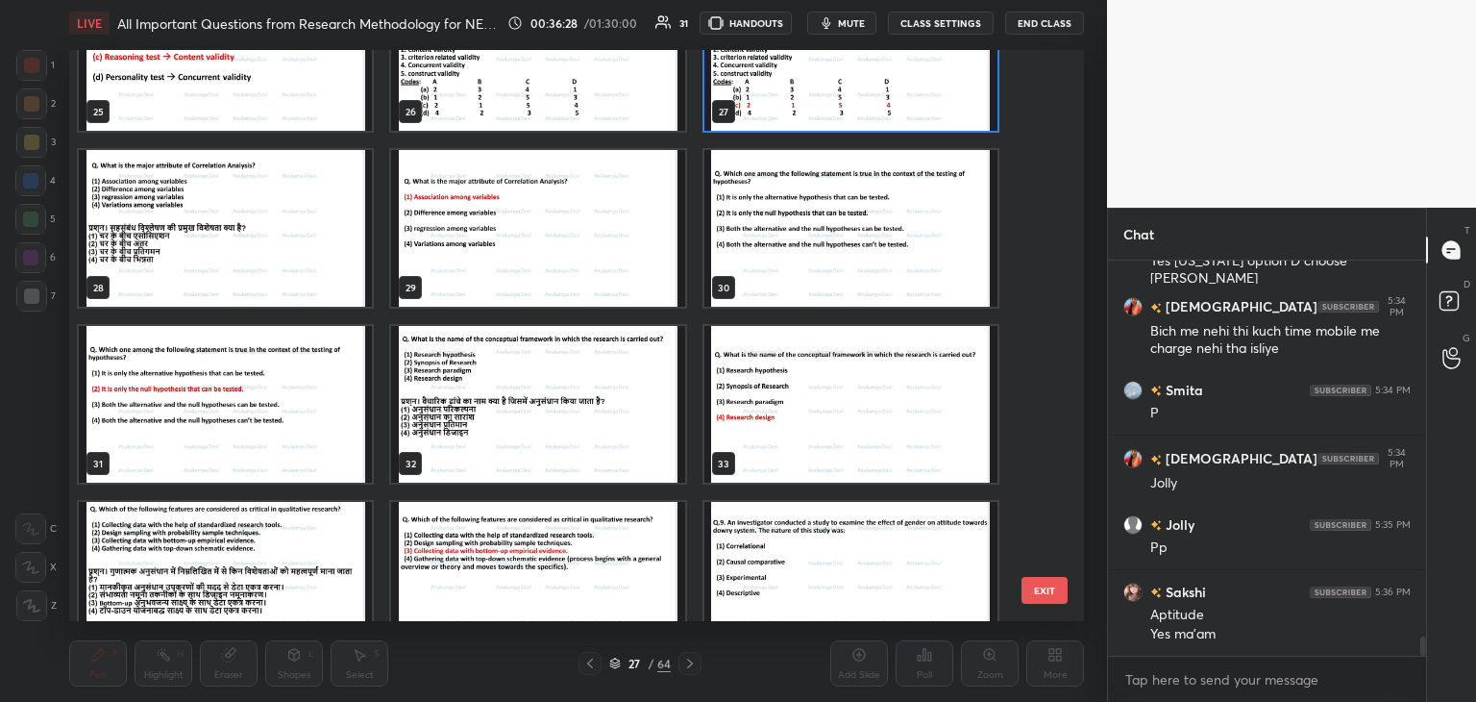
scroll to position [1499, 0]
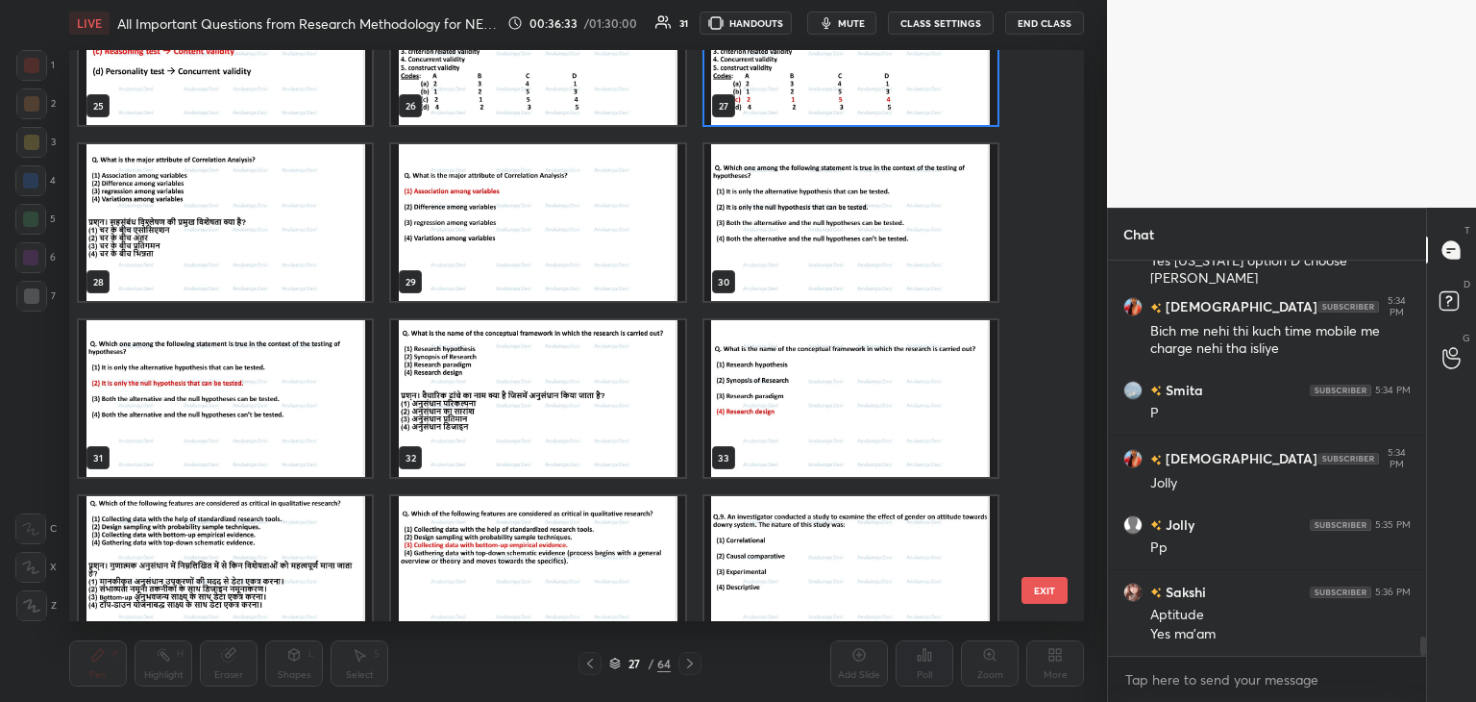
click at [317, 248] on img "grid" at bounding box center [225, 222] width 293 height 157
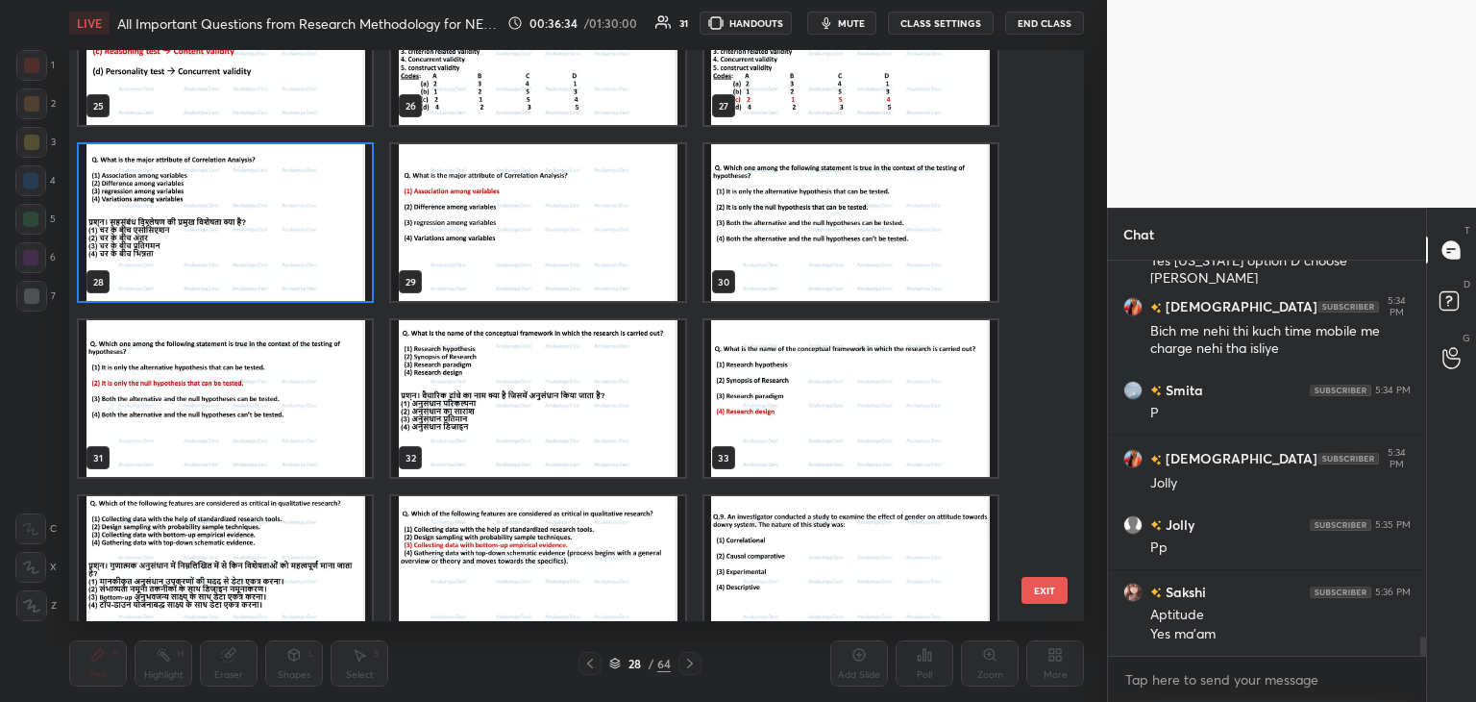
click at [317, 248] on img "grid" at bounding box center [225, 222] width 293 height 157
drag, startPoint x: 317, startPoint y: 248, endPoint x: 323, endPoint y: 239, distance: 10.4
click at [319, 246] on img "grid" at bounding box center [225, 222] width 293 height 157
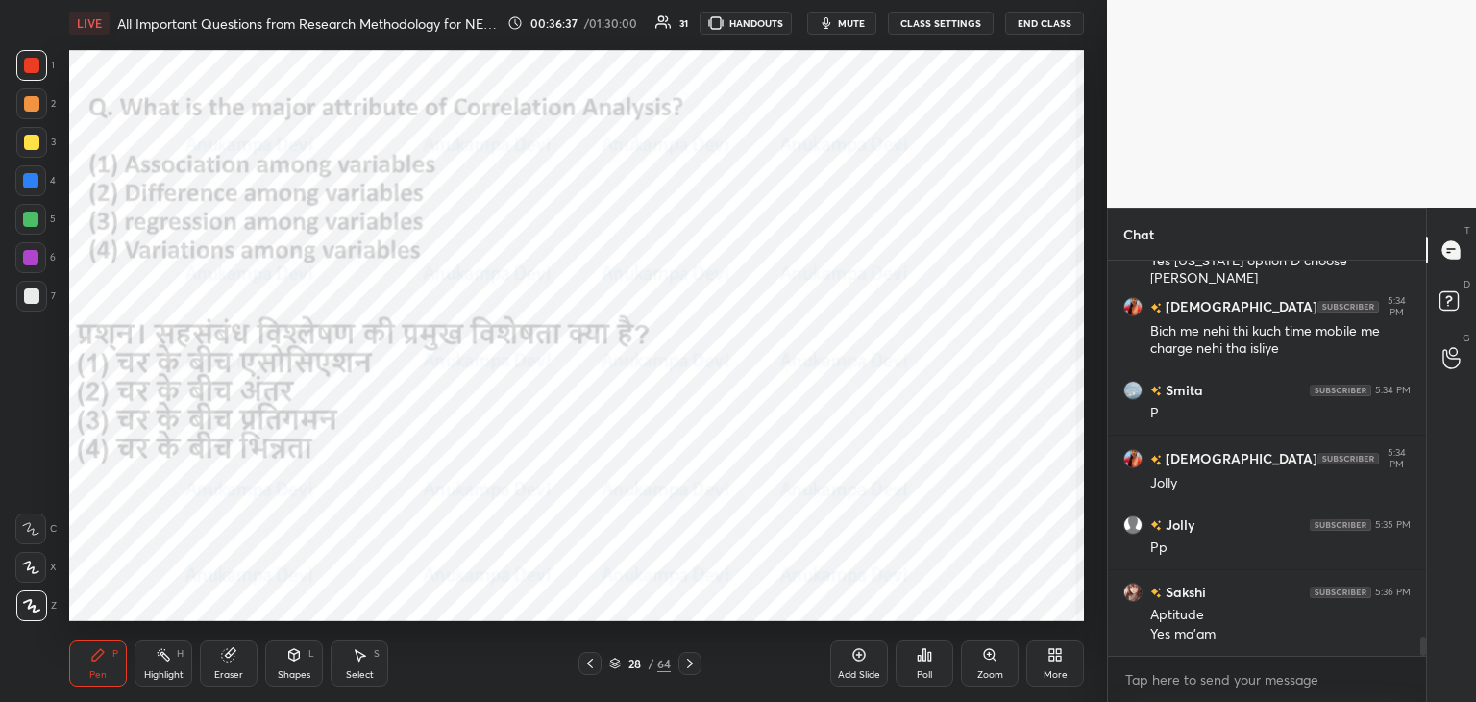
click at [854, 23] on span "mute" at bounding box center [851, 22] width 27 height 13
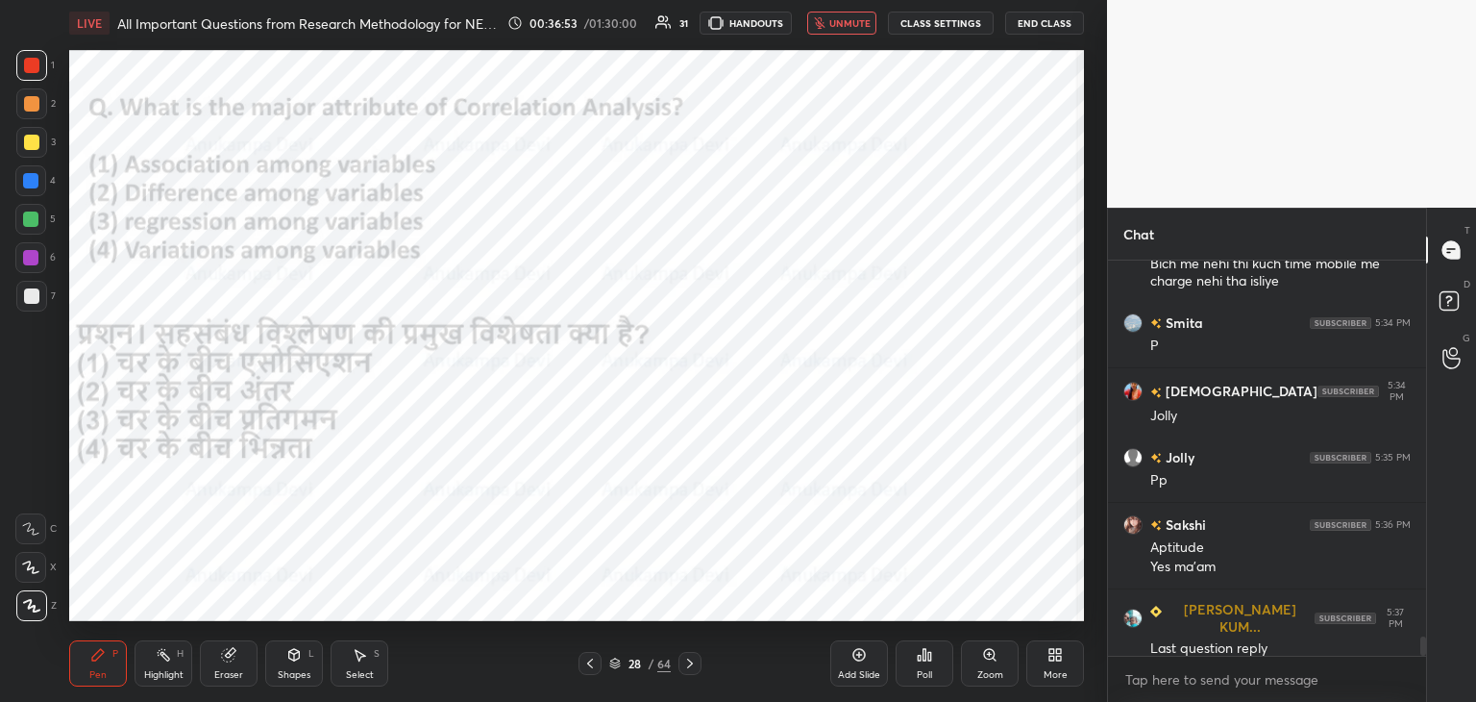
click at [855, 24] on span "unmute" at bounding box center [850, 22] width 41 height 13
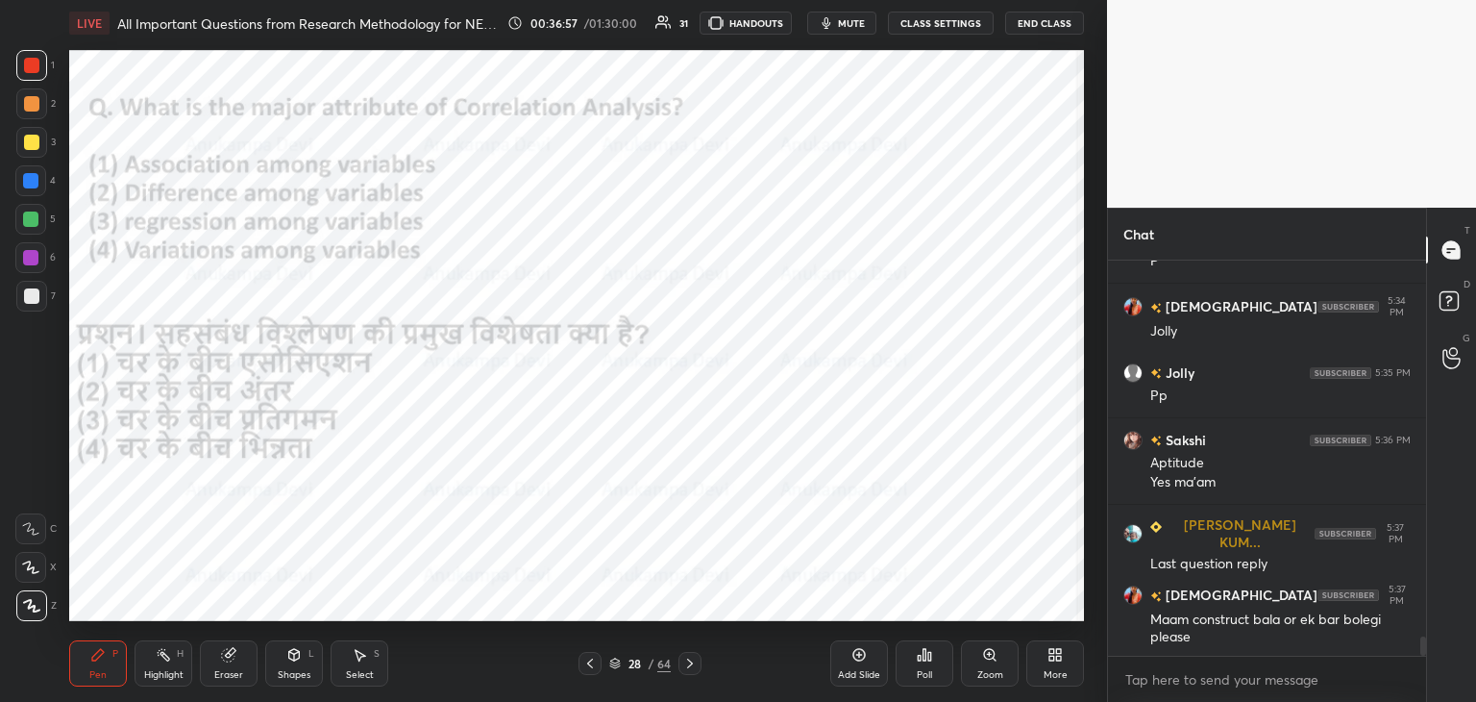
drag, startPoint x: 1426, startPoint y: 643, endPoint x: 1428, endPoint y: 630, distance: 13.6
click at [1428, 630] on div "T Messages (T) D Doubts (D) G Raise Hand (G)" at bounding box center [1451, 455] width 50 height 494
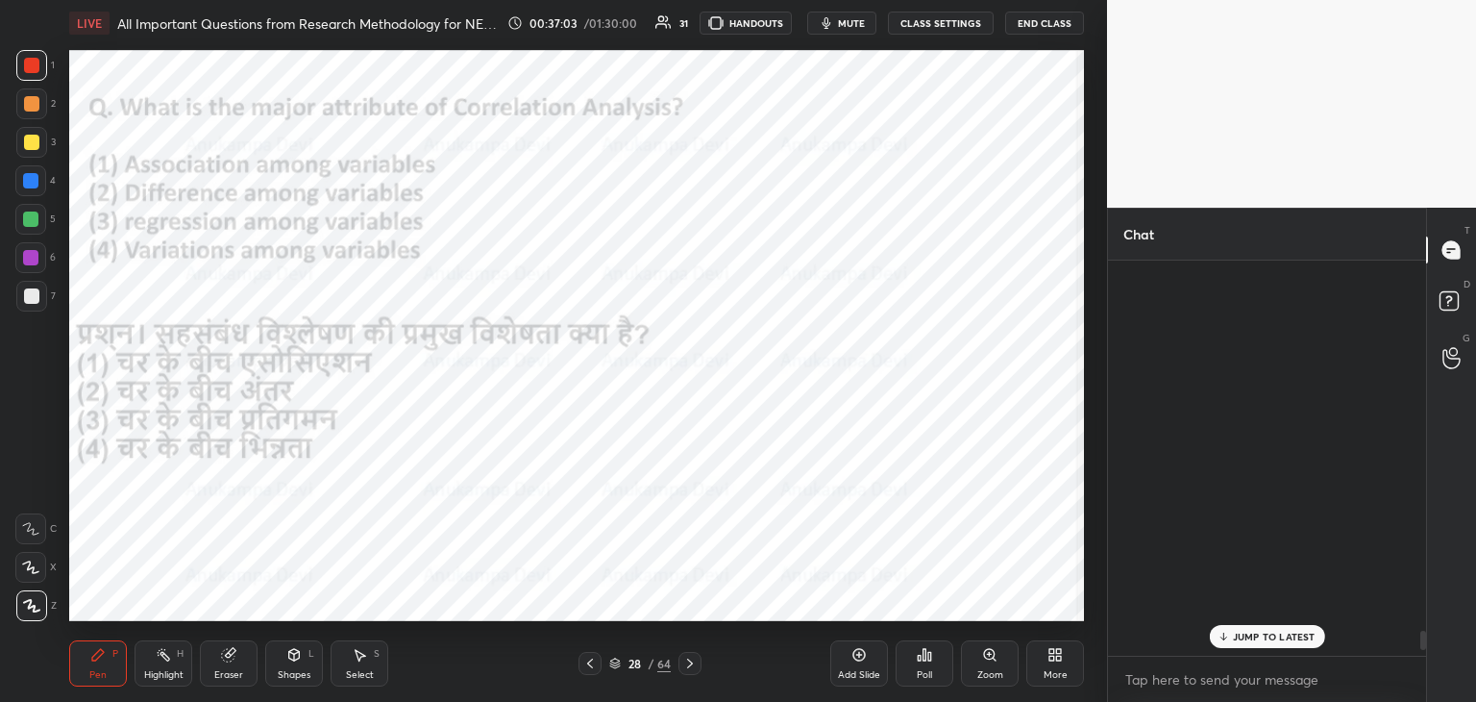
scroll to position [7946, 0]
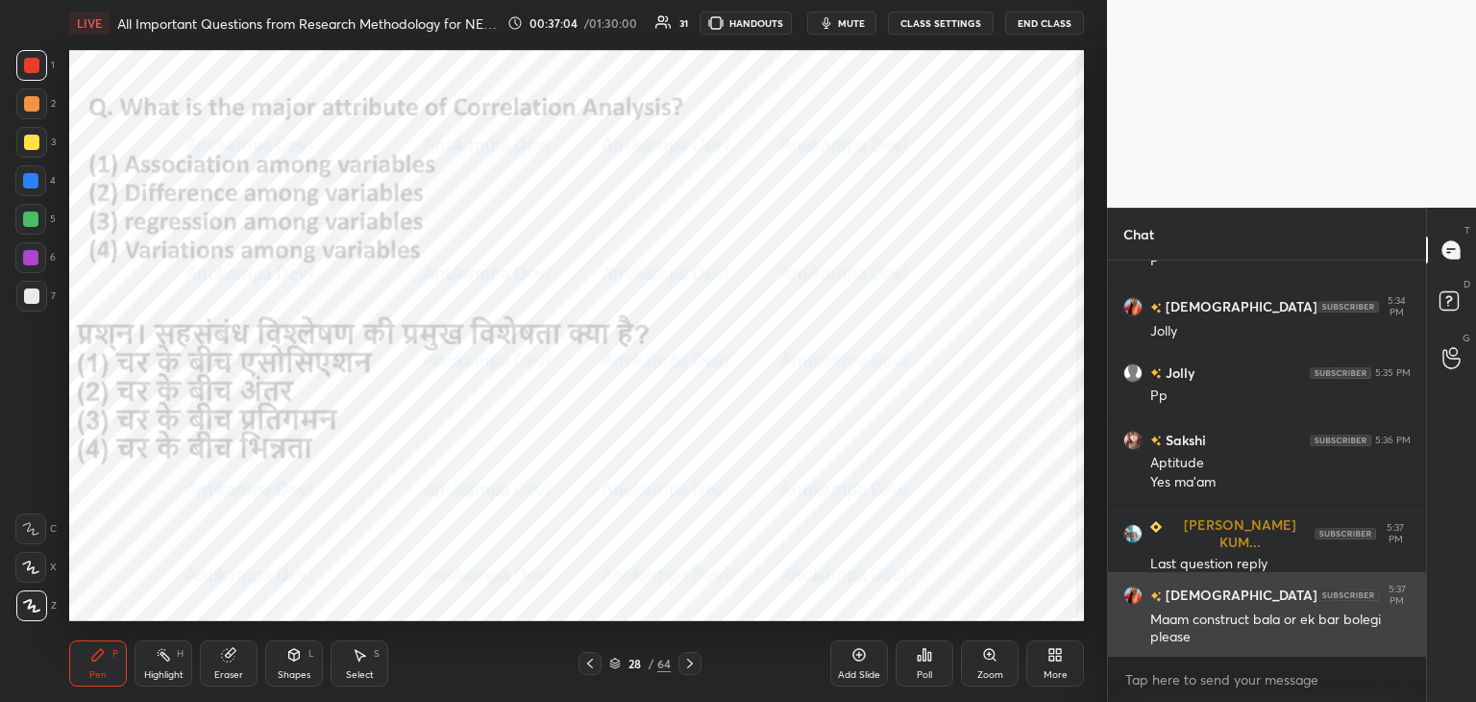
drag, startPoint x: 1423, startPoint y: 645, endPoint x: 1344, endPoint y: 651, distance: 79.0
click at [1415, 689] on div "[DEMOGRAPHIC_DATA] 5:34 PM Bich me nehi thi kuch time mobile me charge nehi tha…" at bounding box center [1267, 480] width 318 height 441
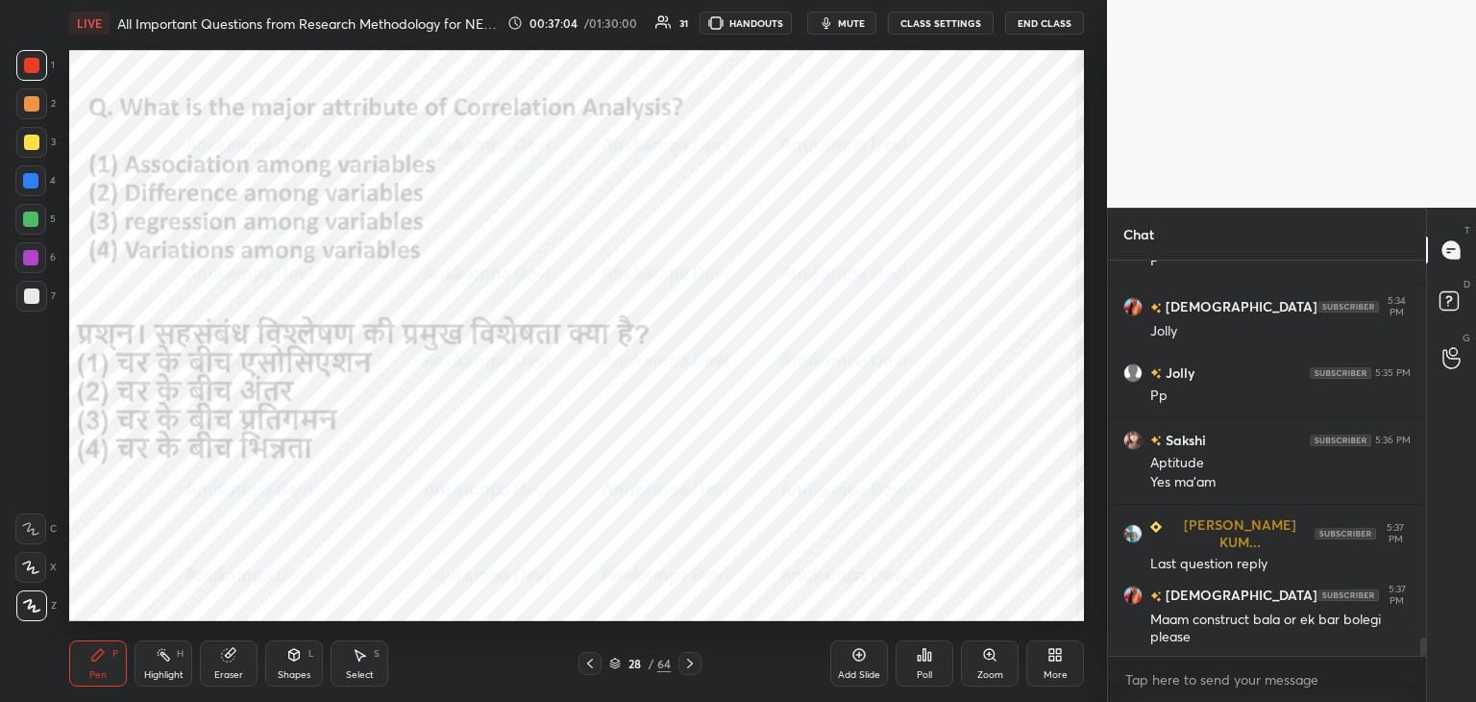
scroll to position [8013, 0]
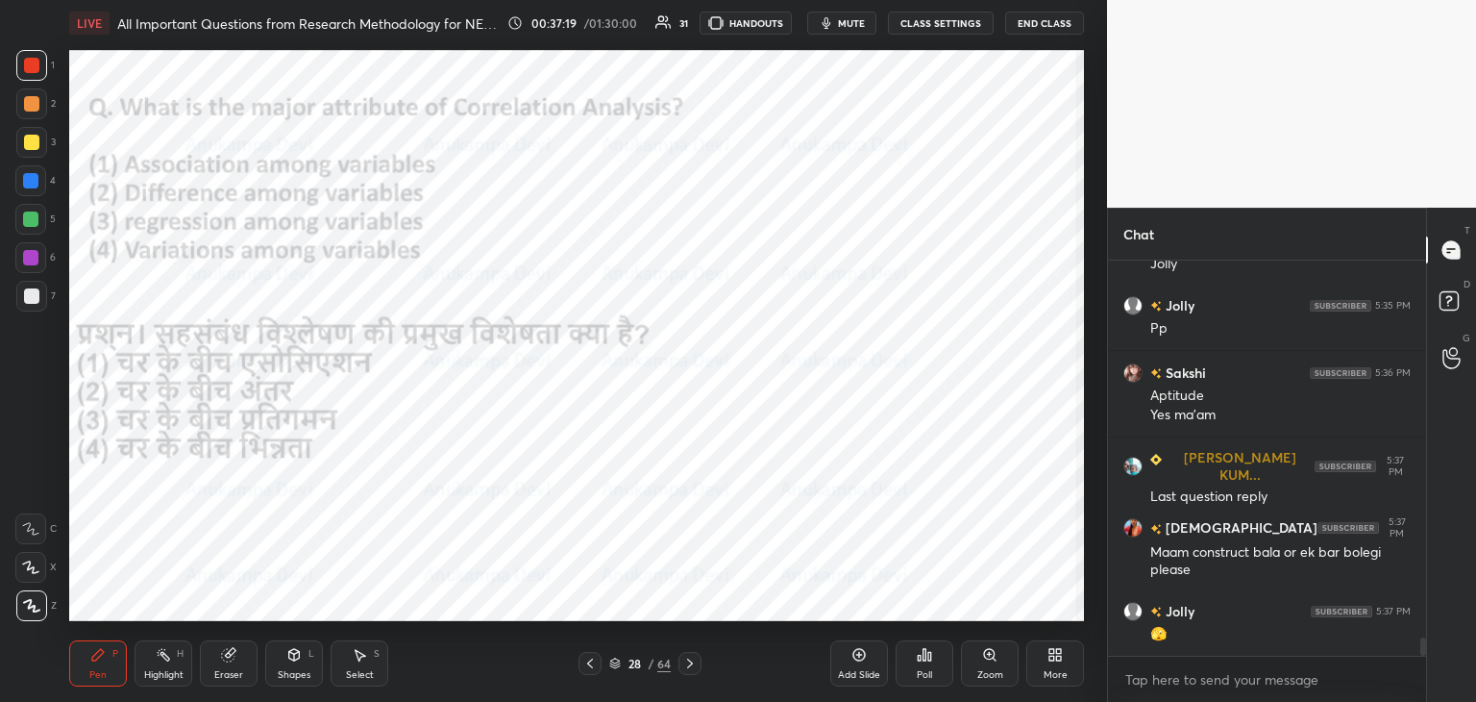
drag, startPoint x: 590, startPoint y: 666, endPoint x: 584, endPoint y: 638, distance: 28.5
click at [588, 666] on icon at bounding box center [590, 663] width 15 height 15
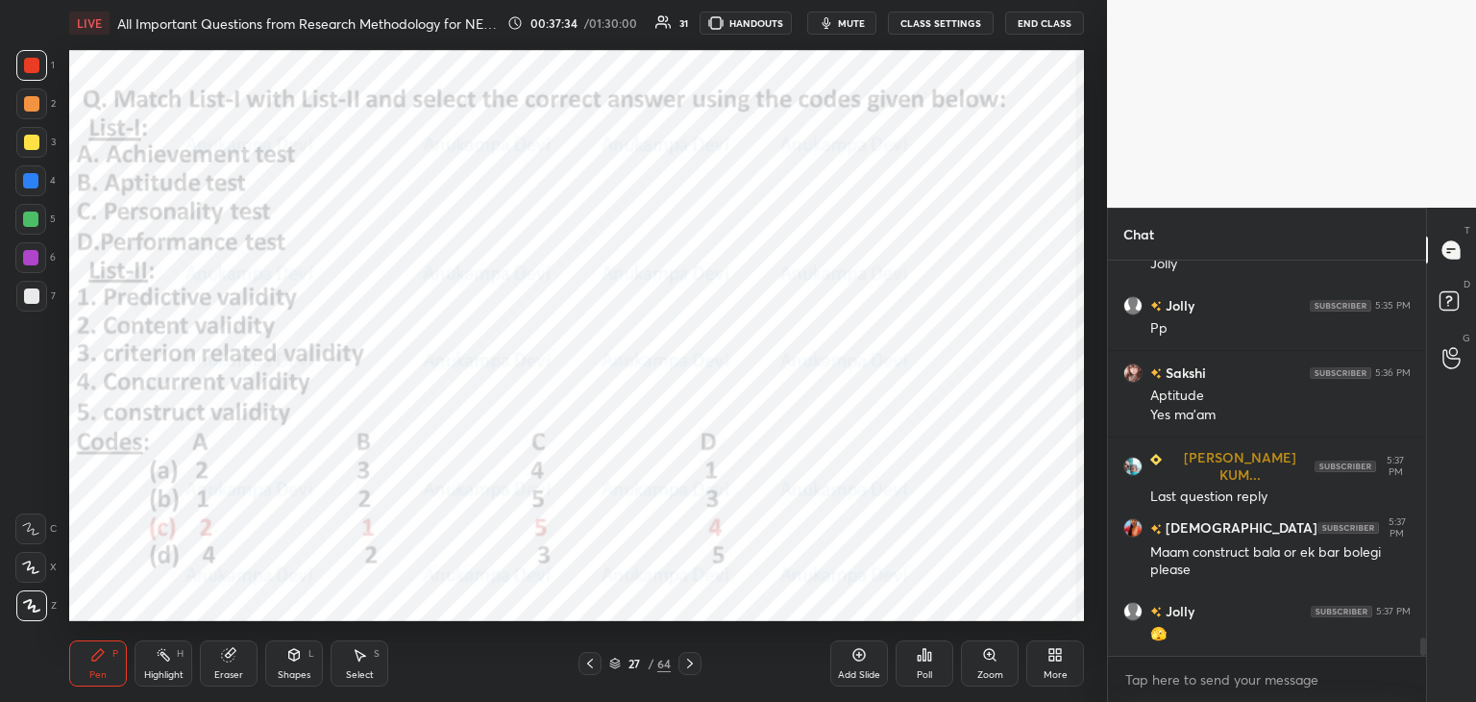
click at [847, 27] on button "mute" at bounding box center [841, 23] width 69 height 23
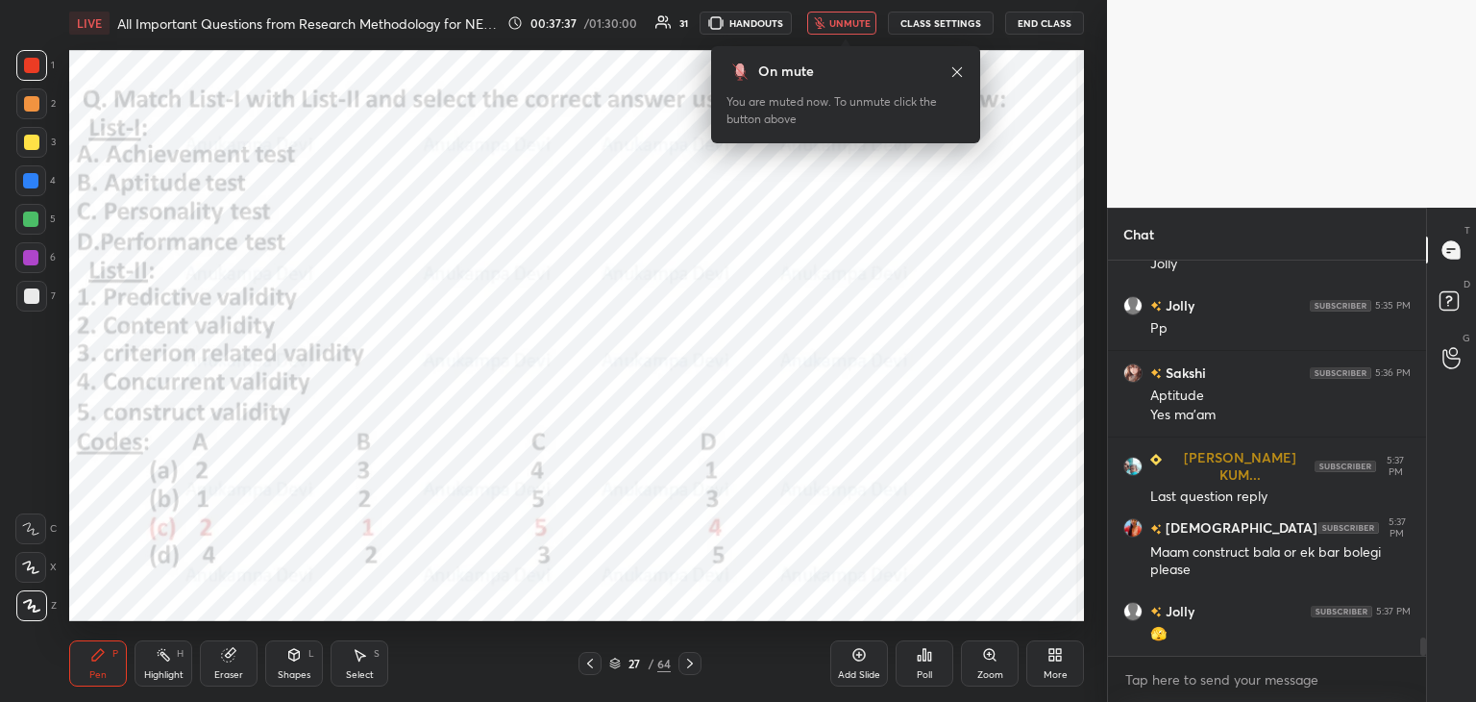
drag, startPoint x: 857, startPoint y: 24, endPoint x: 729, endPoint y: 32, distance: 129.0
click at [855, 26] on span "unmute" at bounding box center [850, 22] width 41 height 13
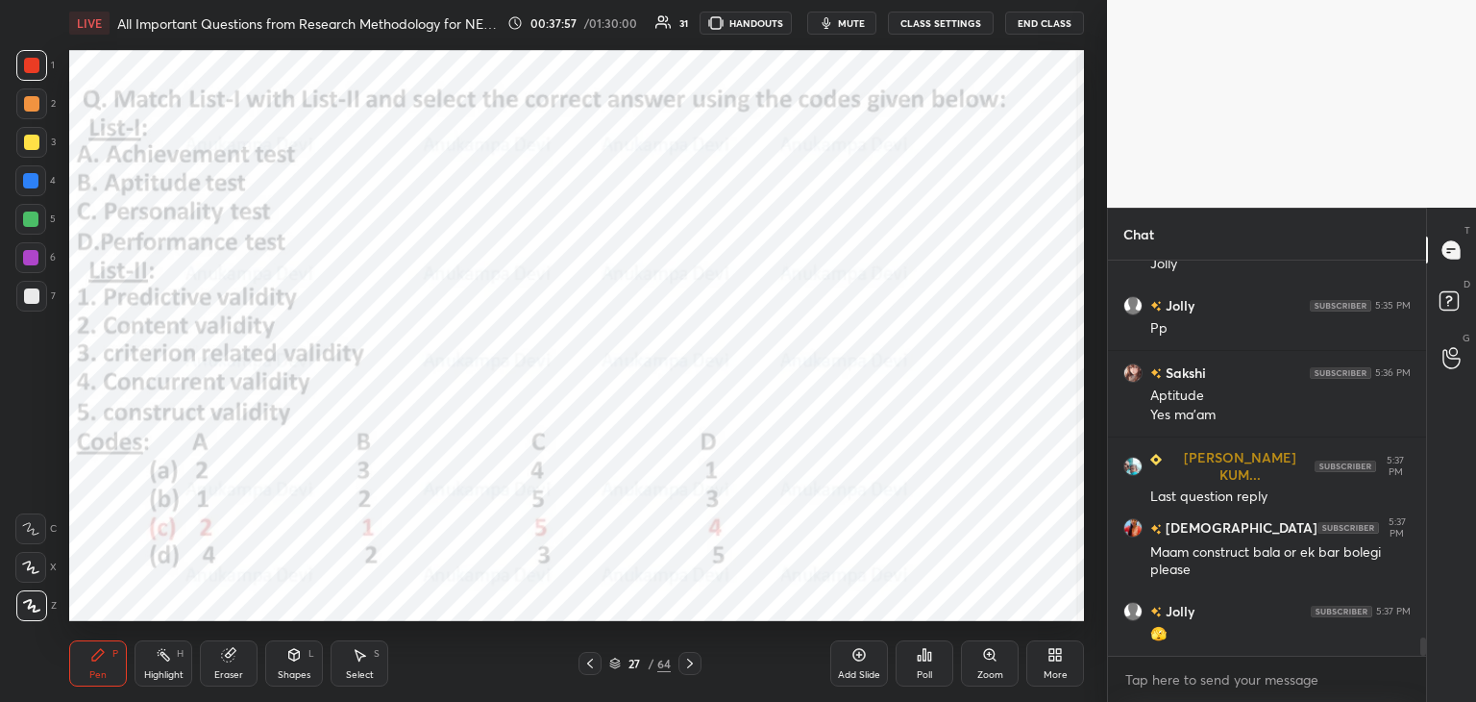
click at [854, 24] on span "mute" at bounding box center [851, 22] width 27 height 13
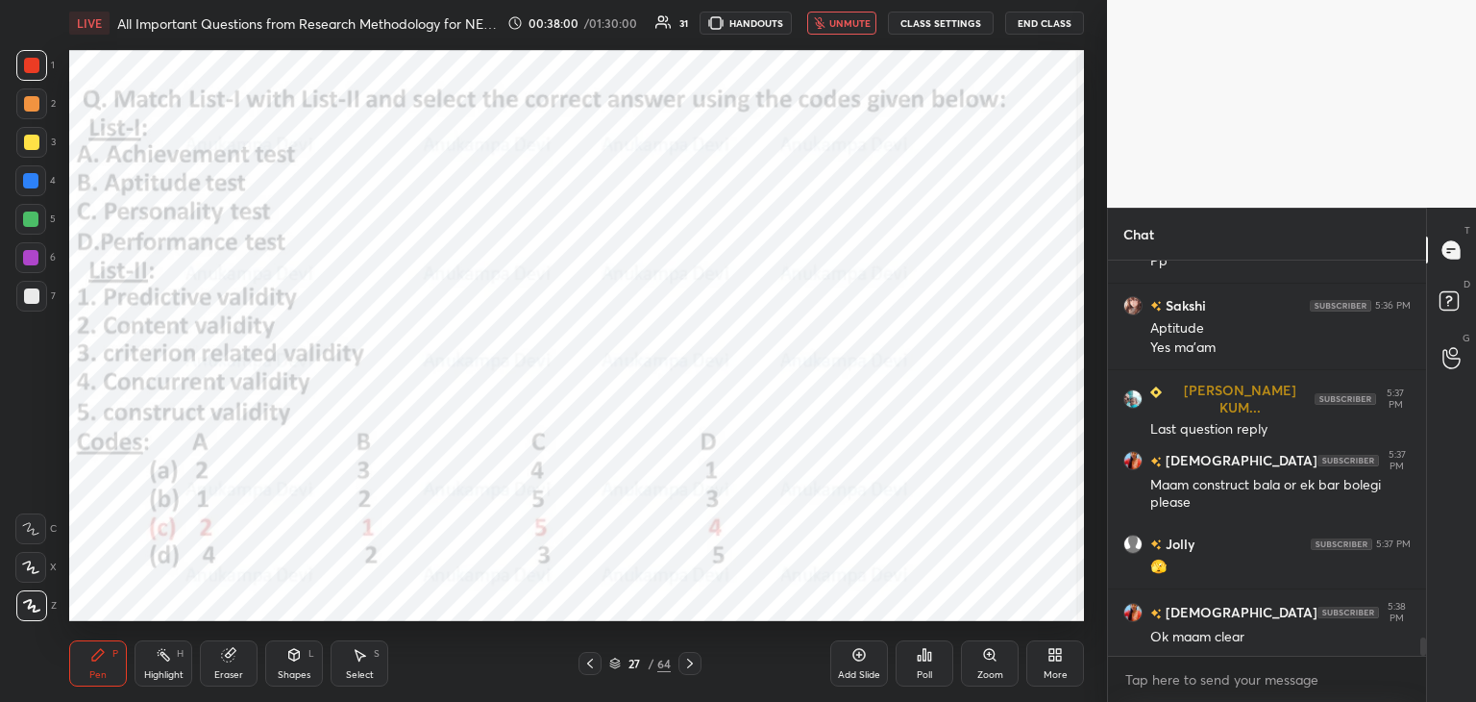
click at [689, 662] on icon at bounding box center [689, 663] width 15 height 15
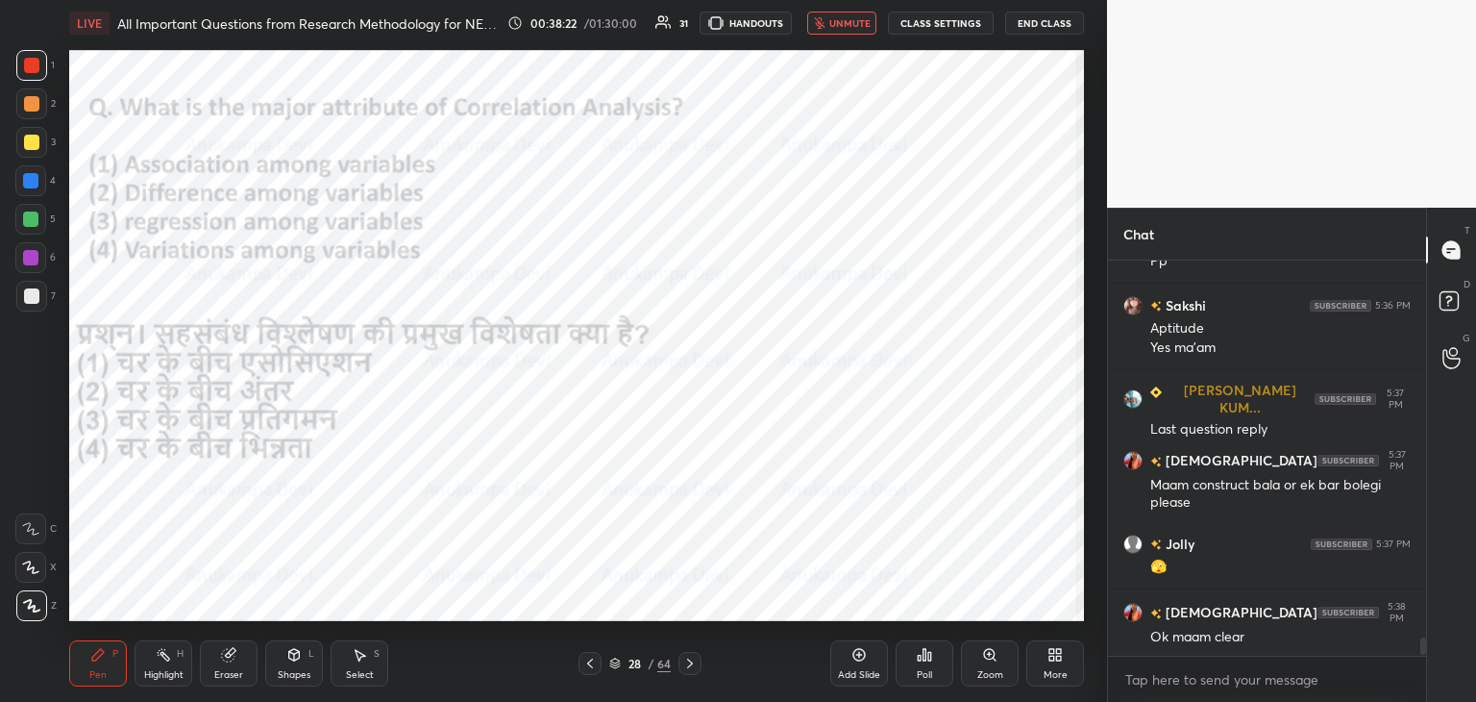
scroll to position [8165, 0]
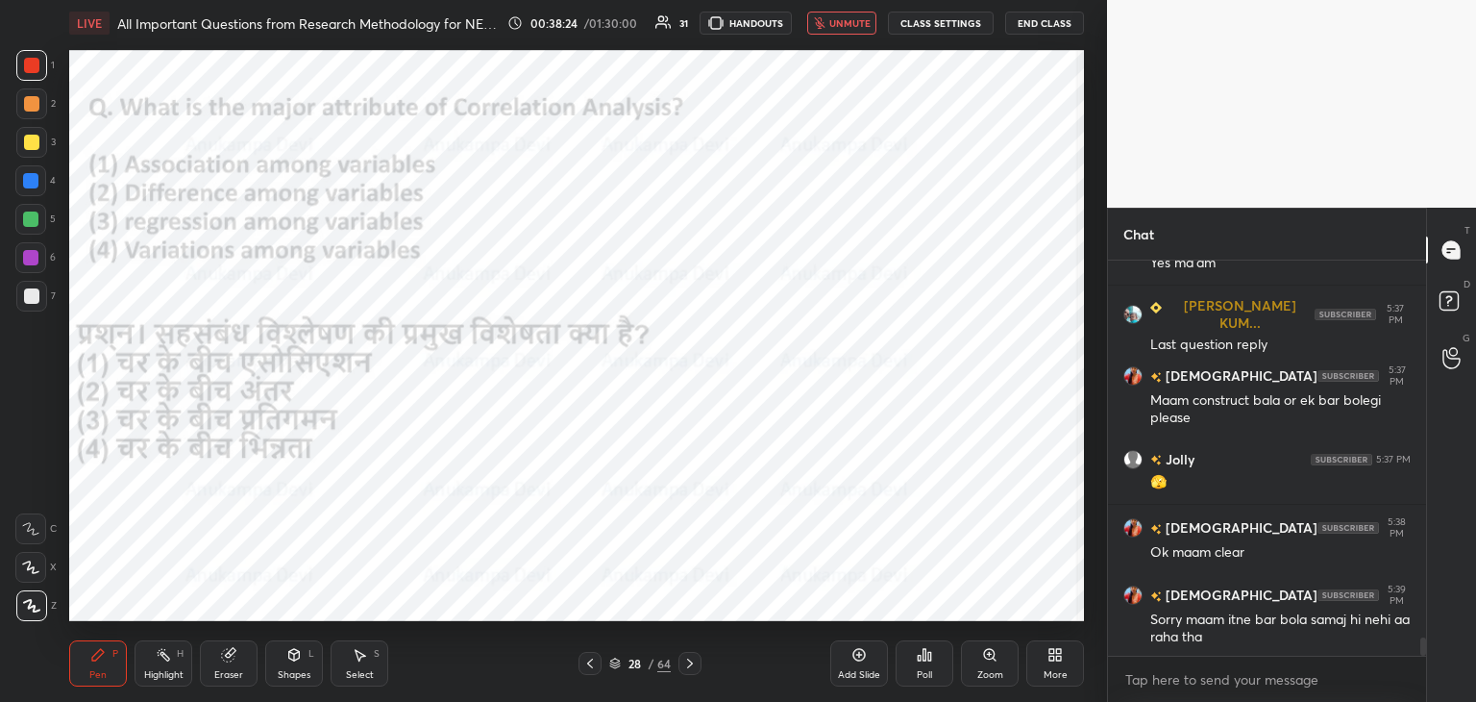
click at [854, 22] on span "unmute" at bounding box center [850, 22] width 41 height 13
click at [857, 24] on span "mute" at bounding box center [851, 22] width 27 height 13
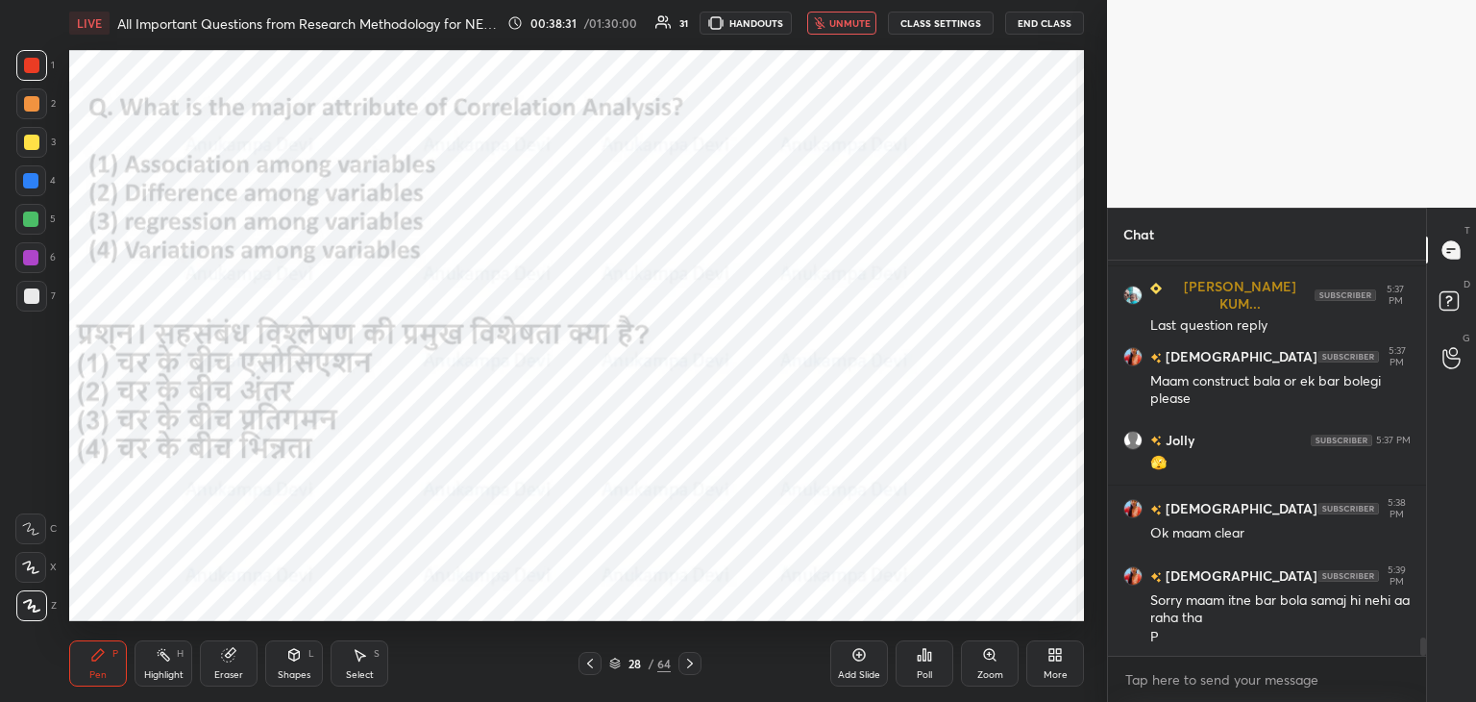
click at [613, 666] on icon at bounding box center [615, 663] width 12 height 12
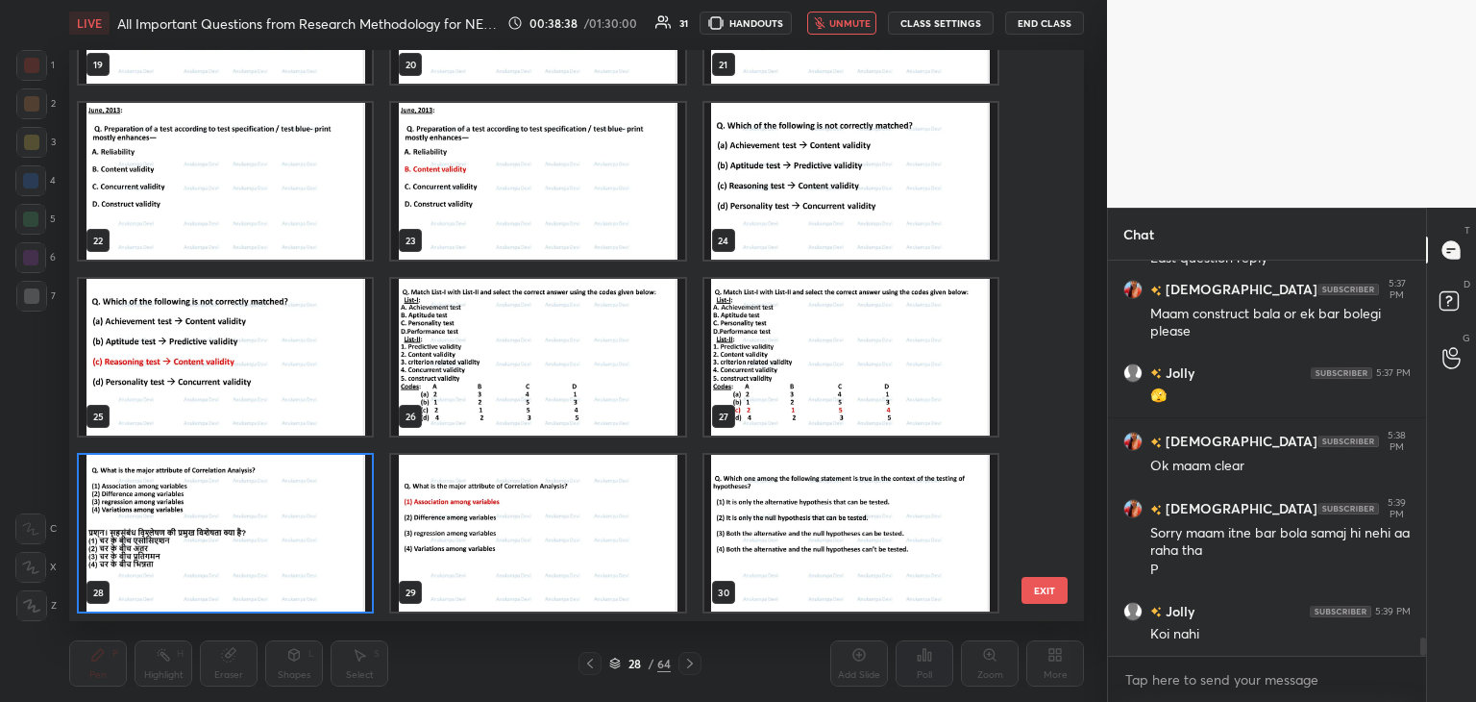
scroll to position [8270, 0]
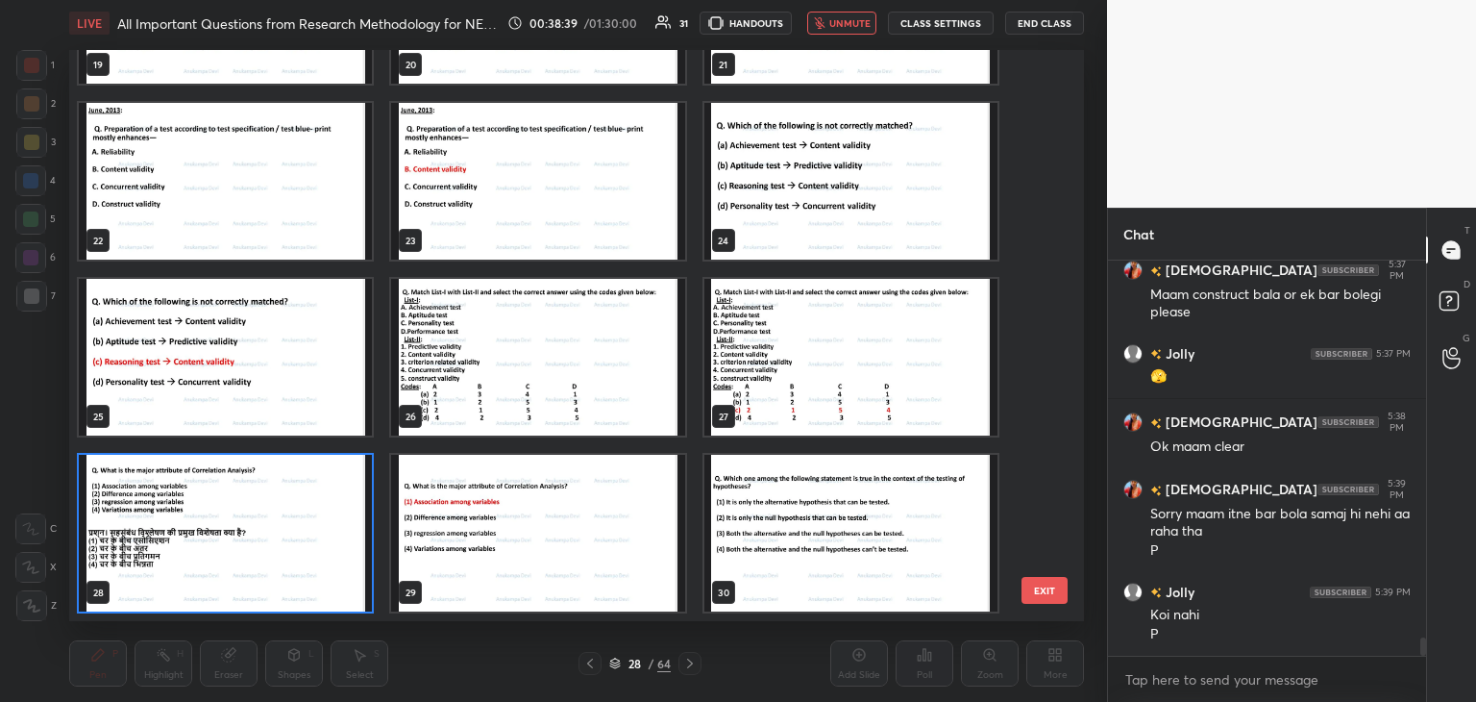
click at [855, 23] on span "unmute" at bounding box center [850, 22] width 41 height 13
click at [285, 541] on img "grid" at bounding box center [225, 533] width 293 height 157
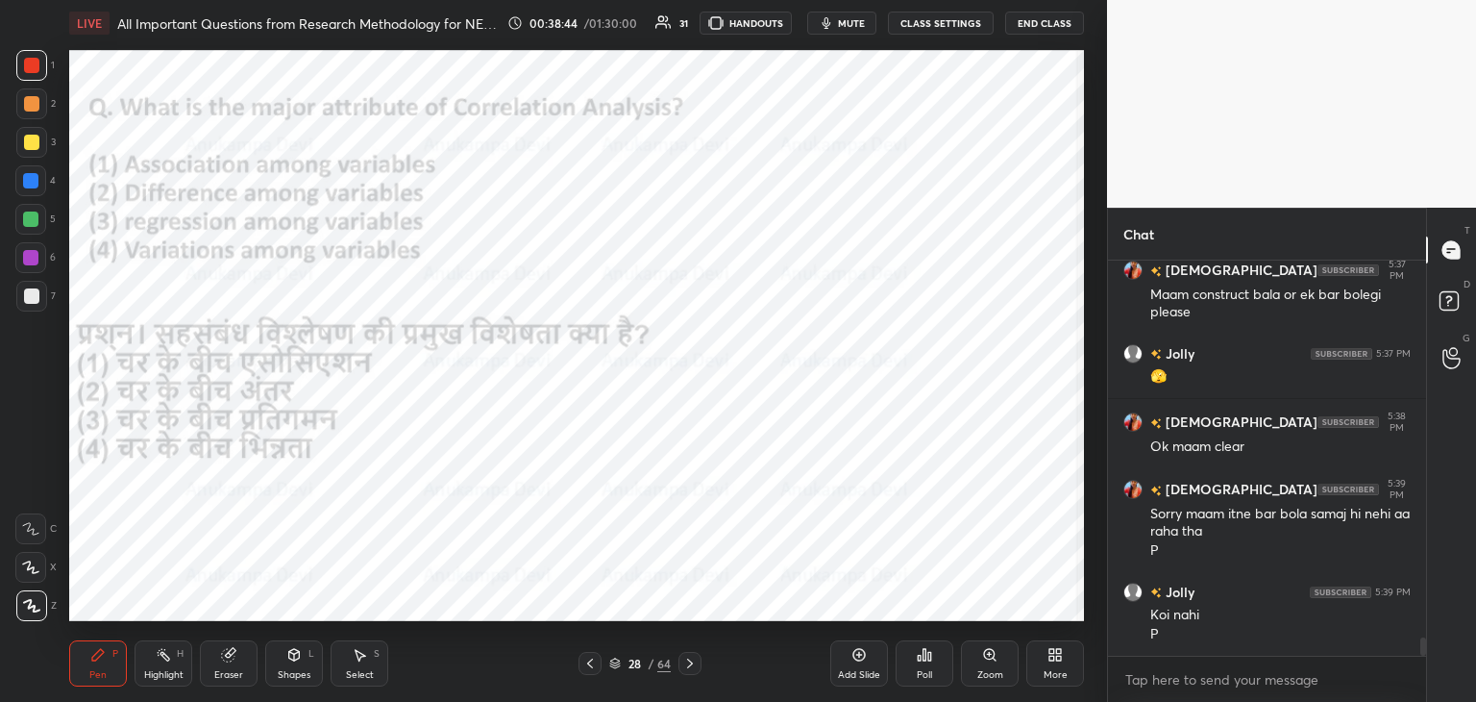
click at [285, 541] on img "grid" at bounding box center [225, 533] width 293 height 157
click at [930, 667] on div "Poll" at bounding box center [925, 663] width 58 height 46
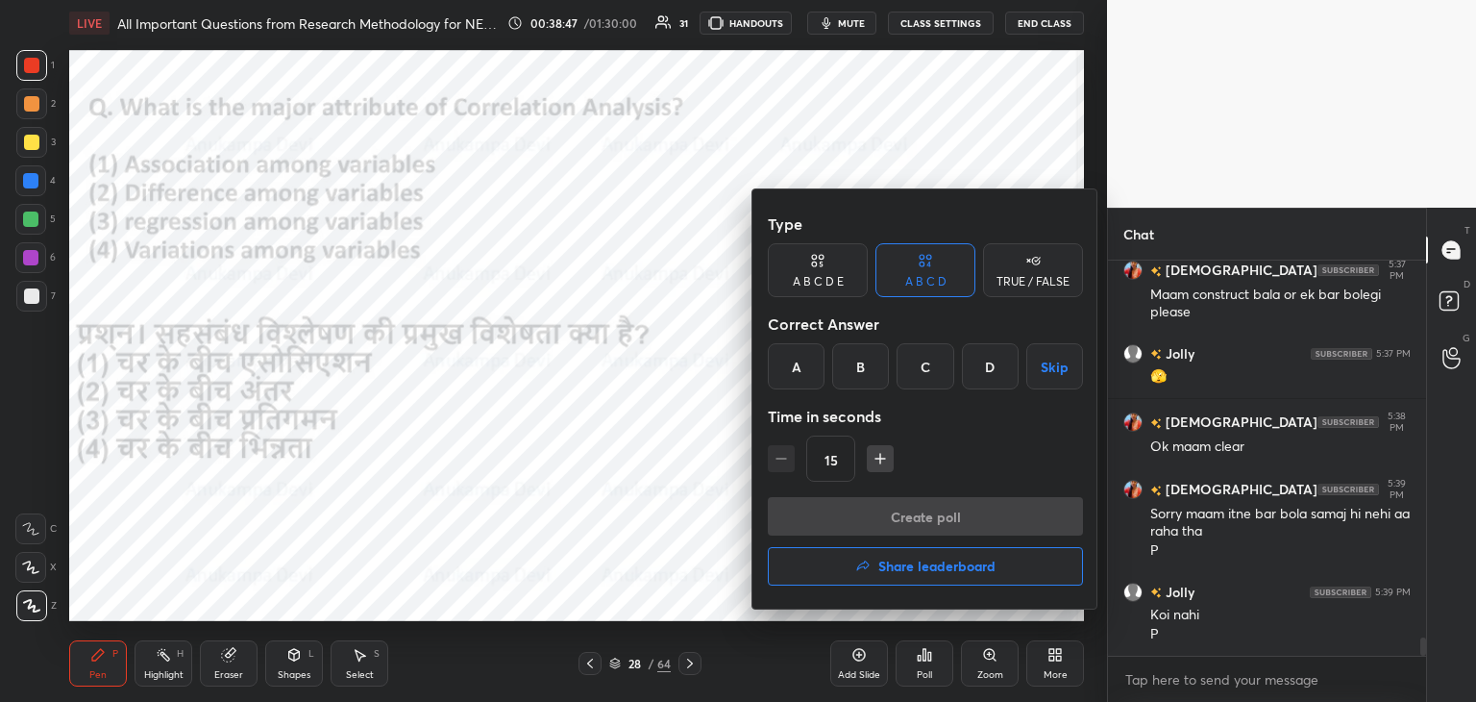
click at [795, 368] on div "A" at bounding box center [796, 366] width 57 height 46
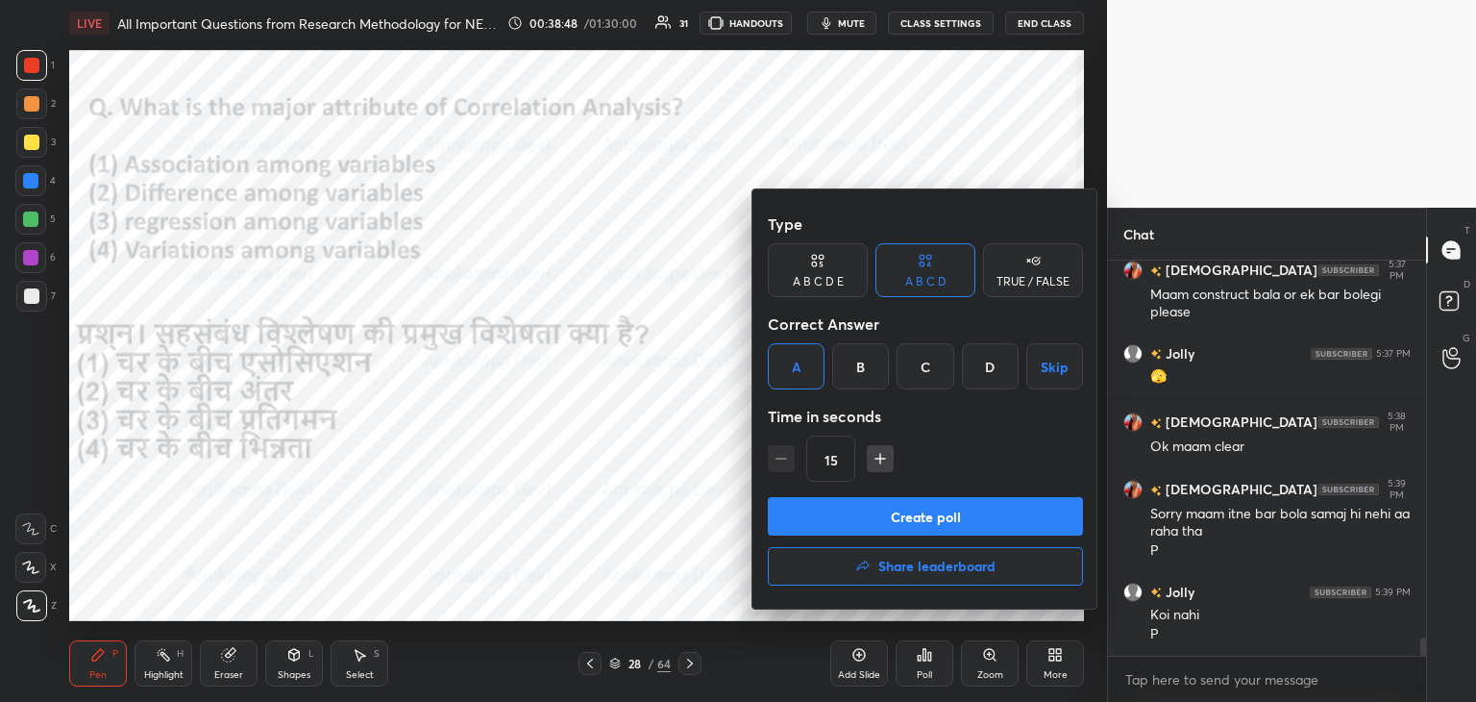
drag, startPoint x: 904, startPoint y: 521, endPoint x: 888, endPoint y: 129, distance: 392.5
click at [904, 517] on button "Create poll" at bounding box center [925, 516] width 315 height 38
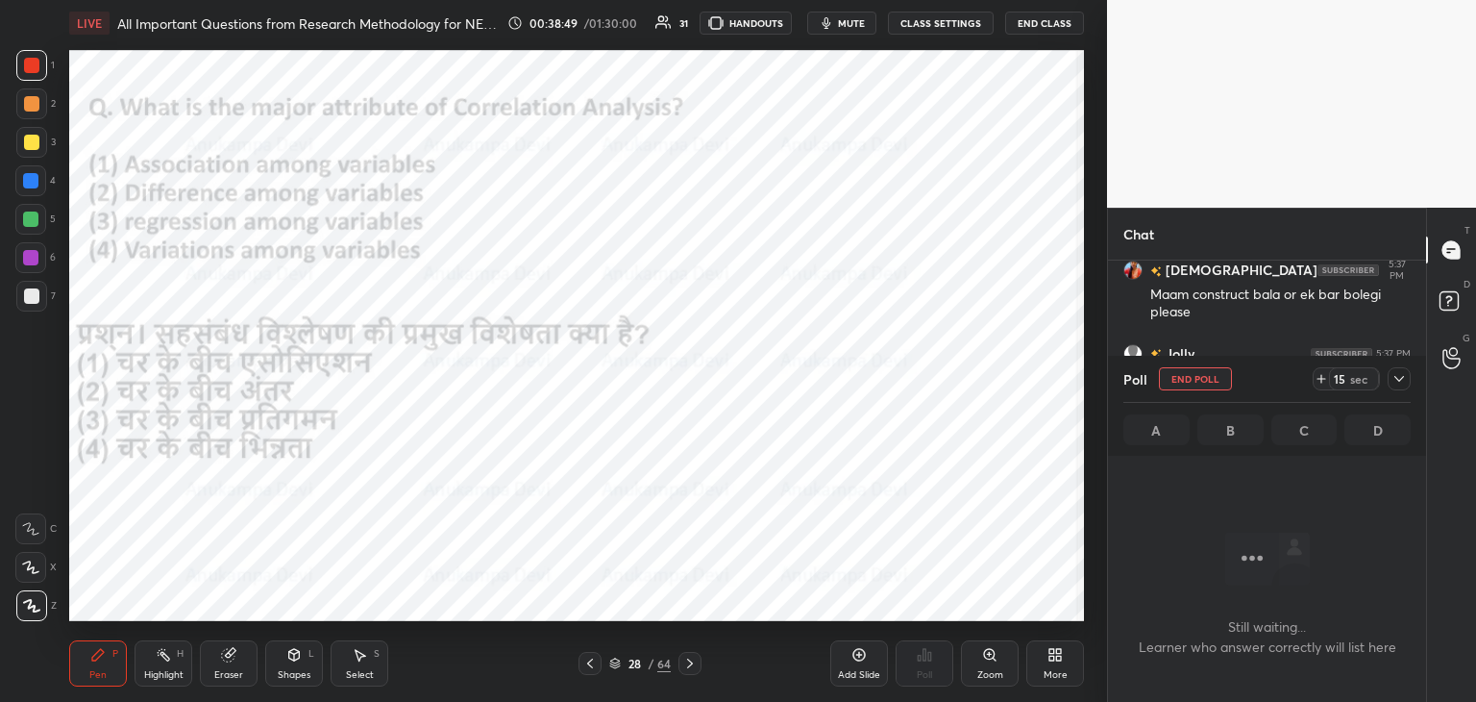
scroll to position [335, 312]
click at [854, 24] on span "mute" at bounding box center [851, 22] width 27 height 13
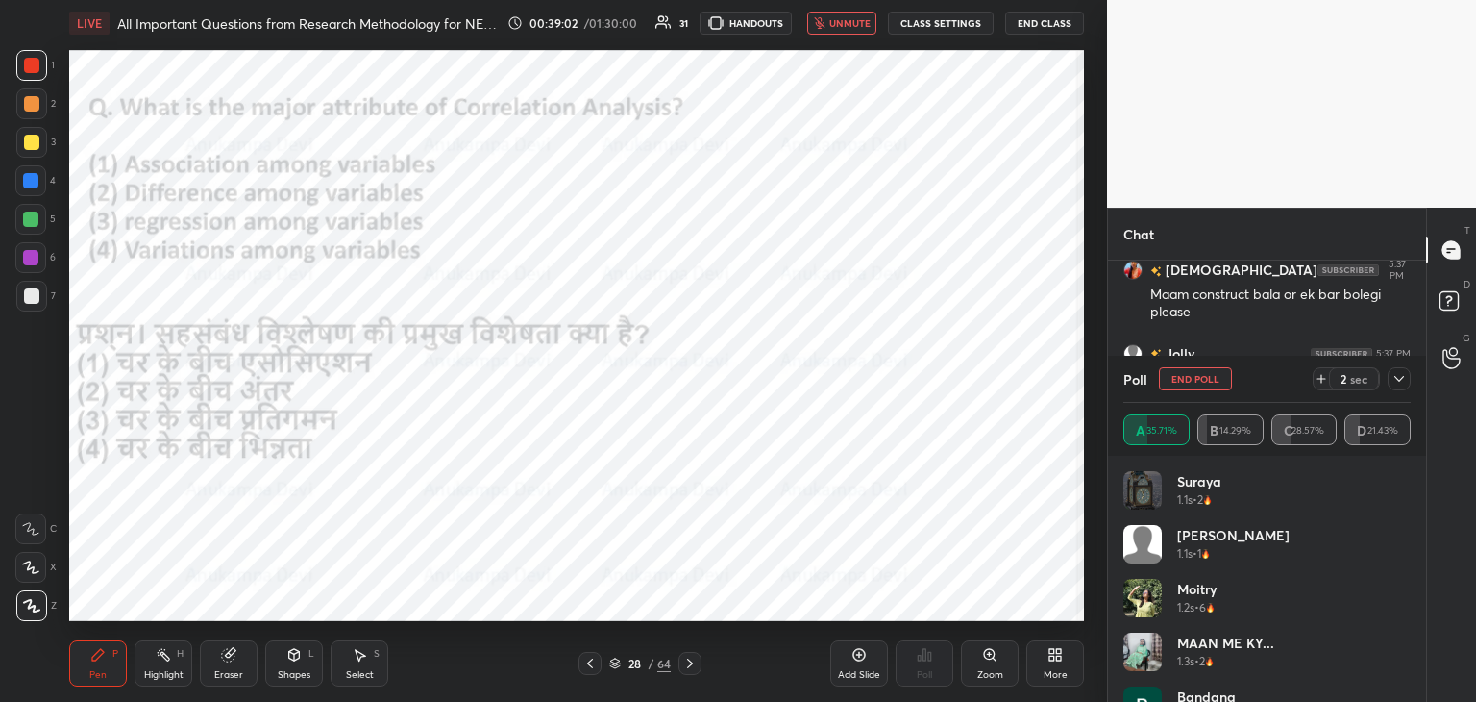
scroll to position [8390, 0]
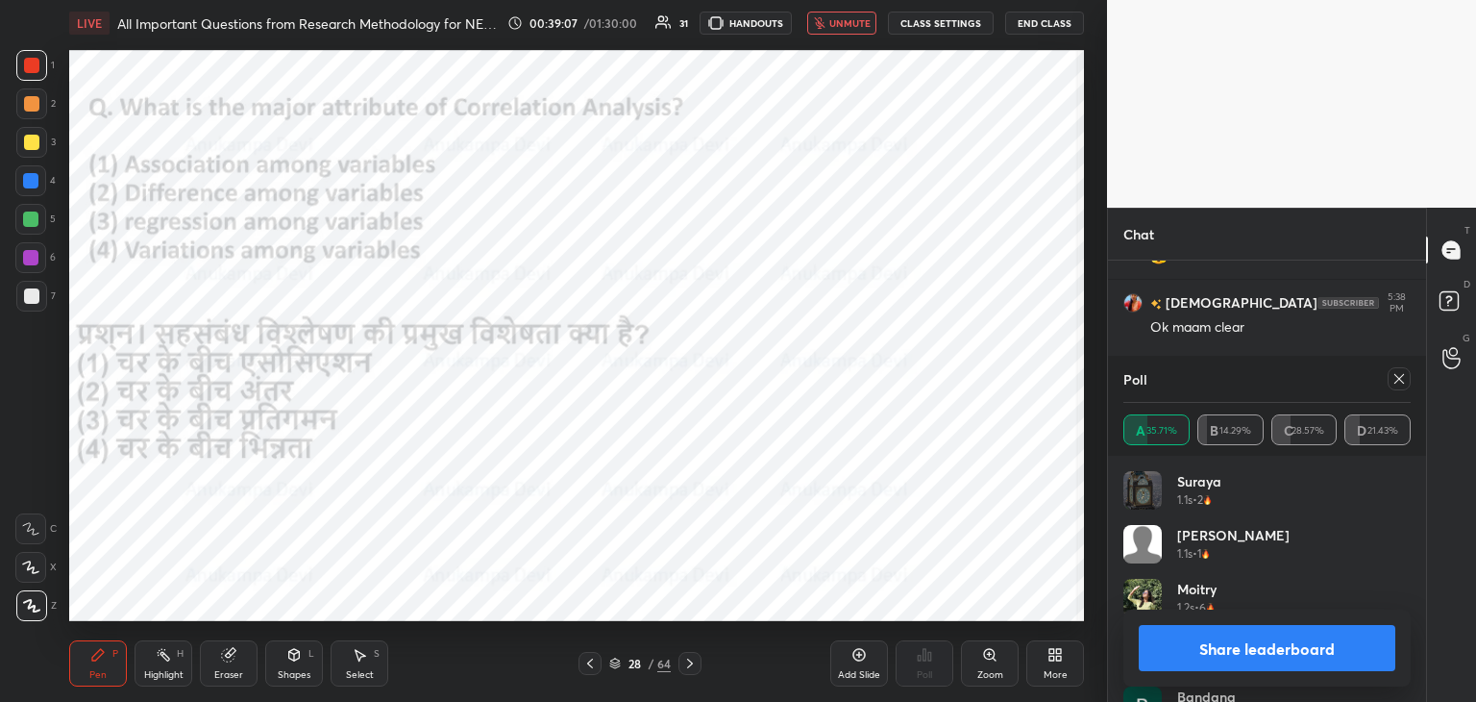
click at [838, 23] on span "unmute" at bounding box center [850, 22] width 41 height 13
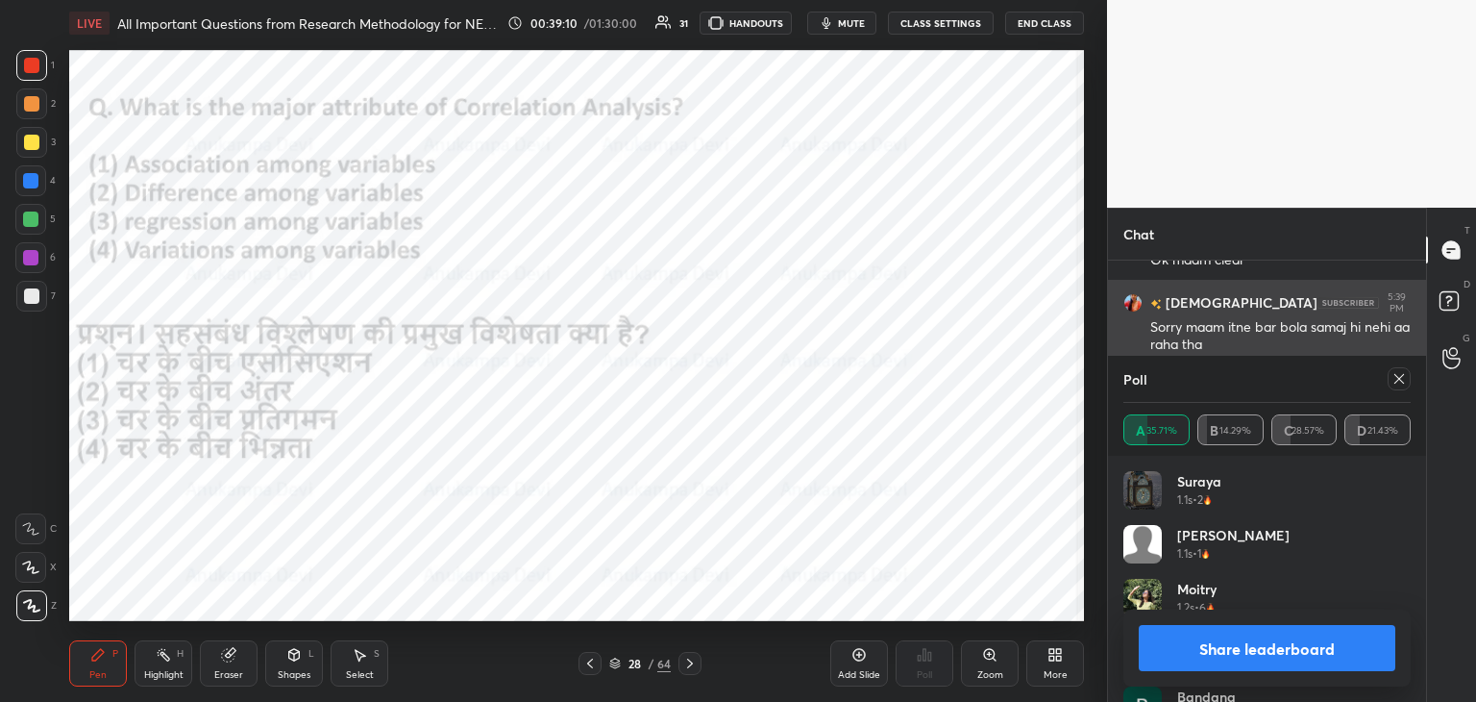
drag, startPoint x: 1401, startPoint y: 383, endPoint x: 1281, endPoint y: 354, distance: 123.6
click at [1397, 383] on icon at bounding box center [1399, 378] width 15 height 15
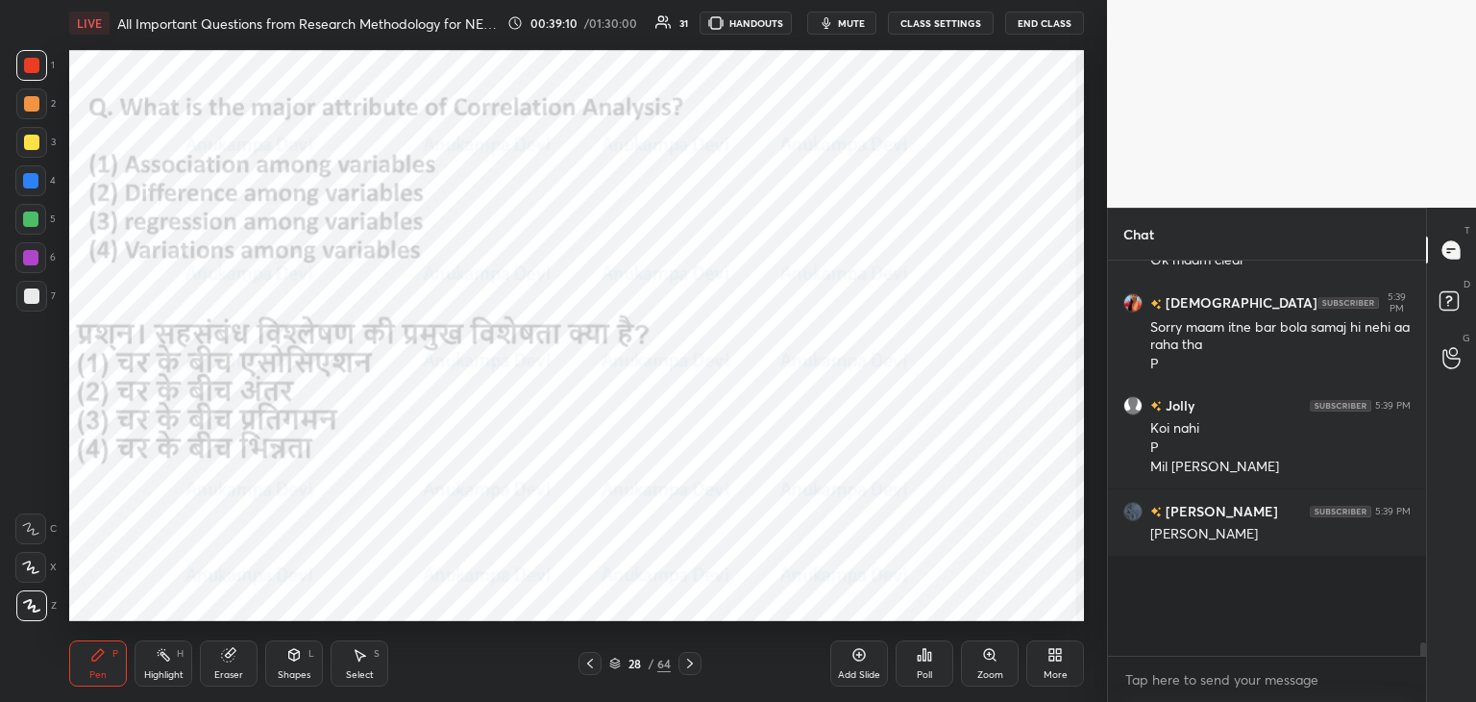
scroll to position [359, 312]
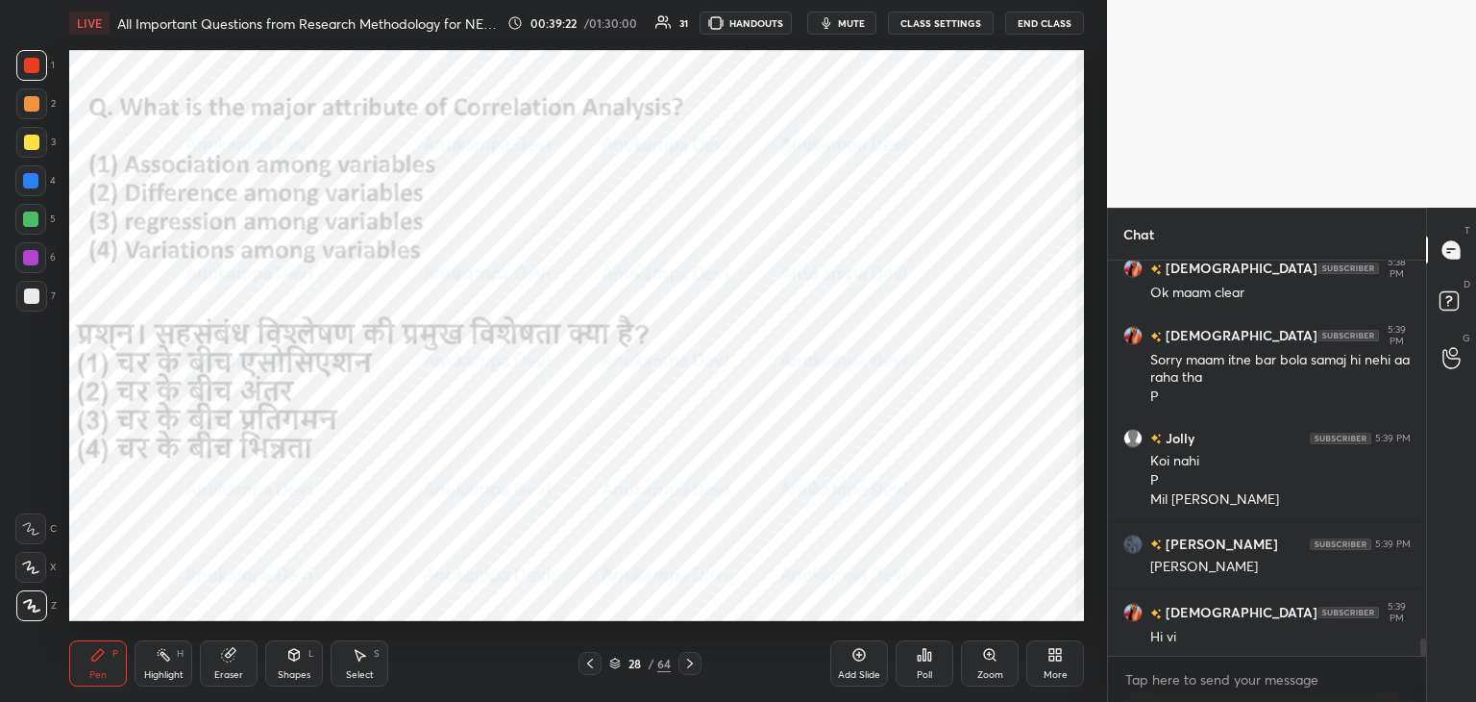
drag, startPoint x: 688, startPoint y: 668, endPoint x: 684, endPoint y: 655, distance: 14.0
click at [688, 666] on icon at bounding box center [689, 663] width 15 height 15
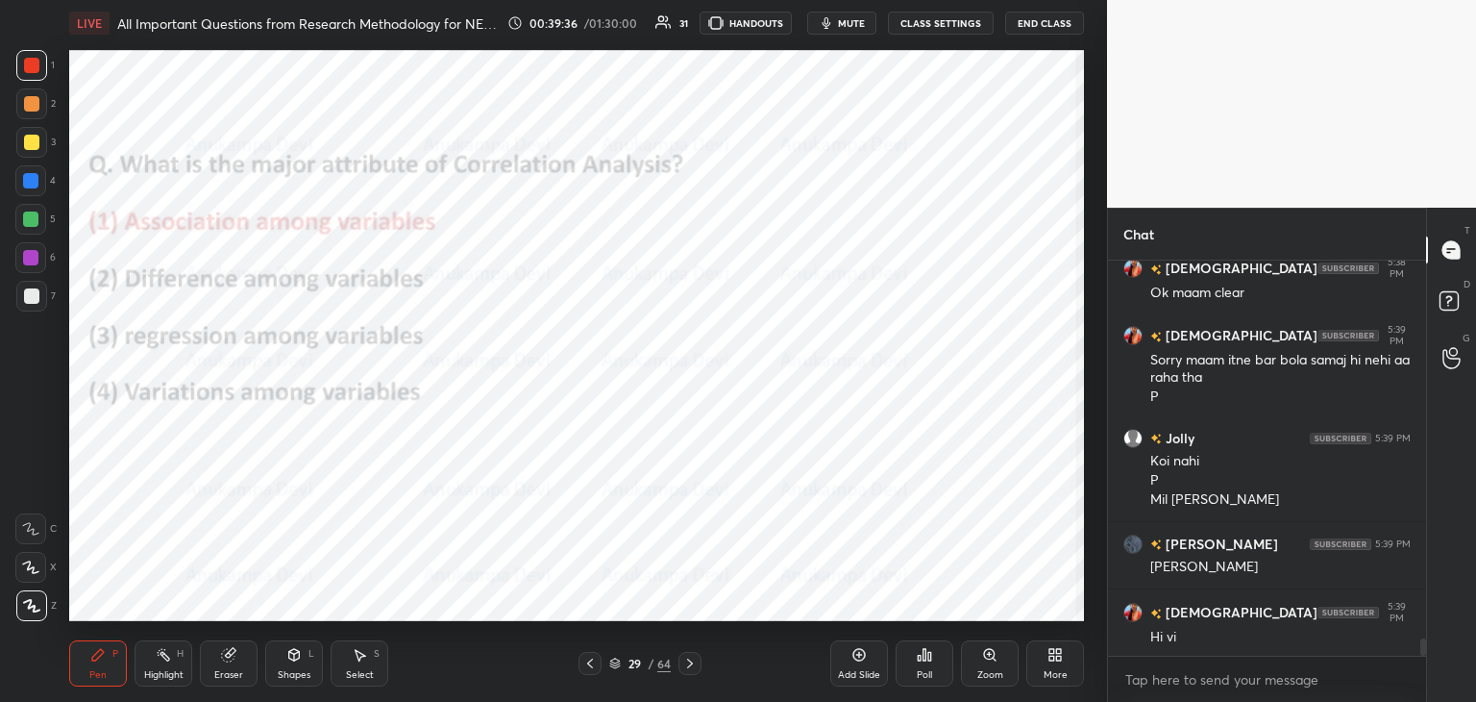
scroll to position [8492, 0]
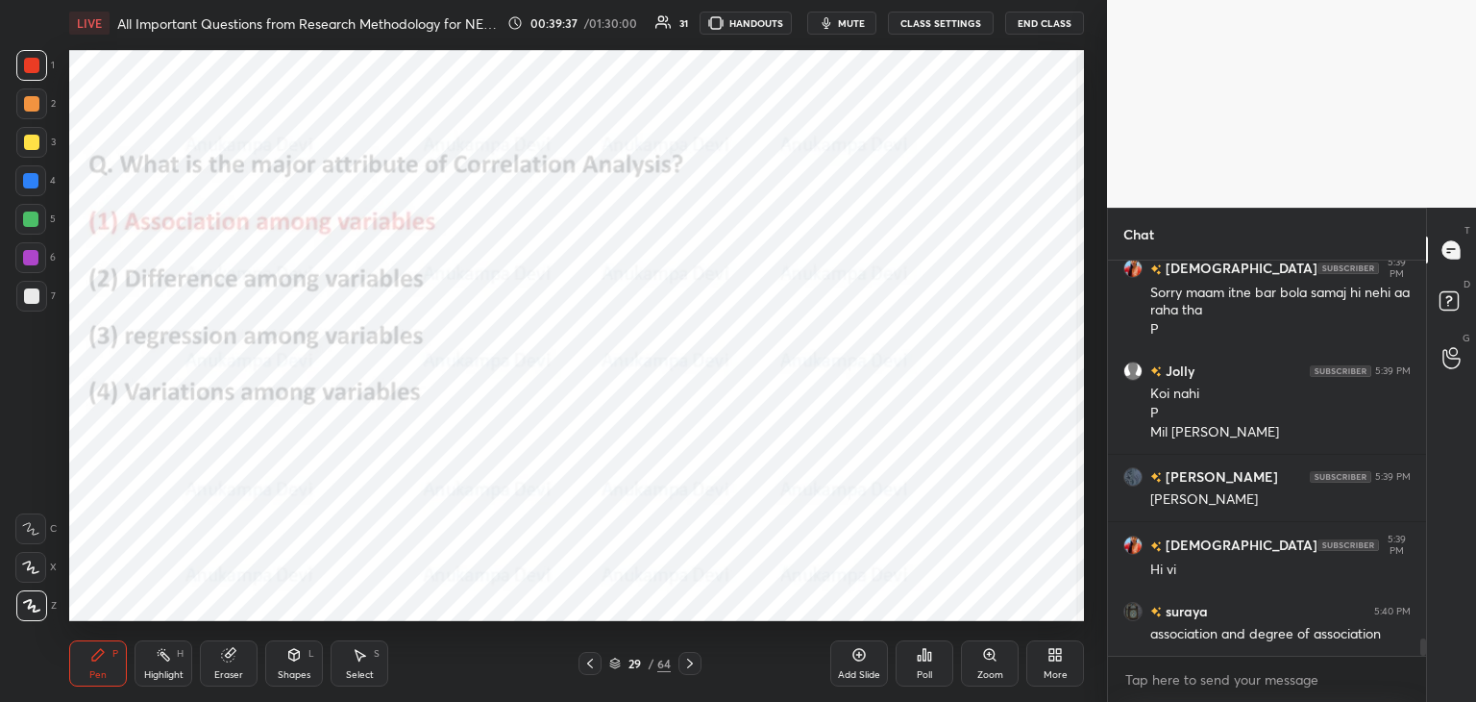
drag, startPoint x: 688, startPoint y: 665, endPoint x: 687, endPoint y: 635, distance: 29.8
click at [688, 660] on icon at bounding box center [689, 663] width 15 height 15
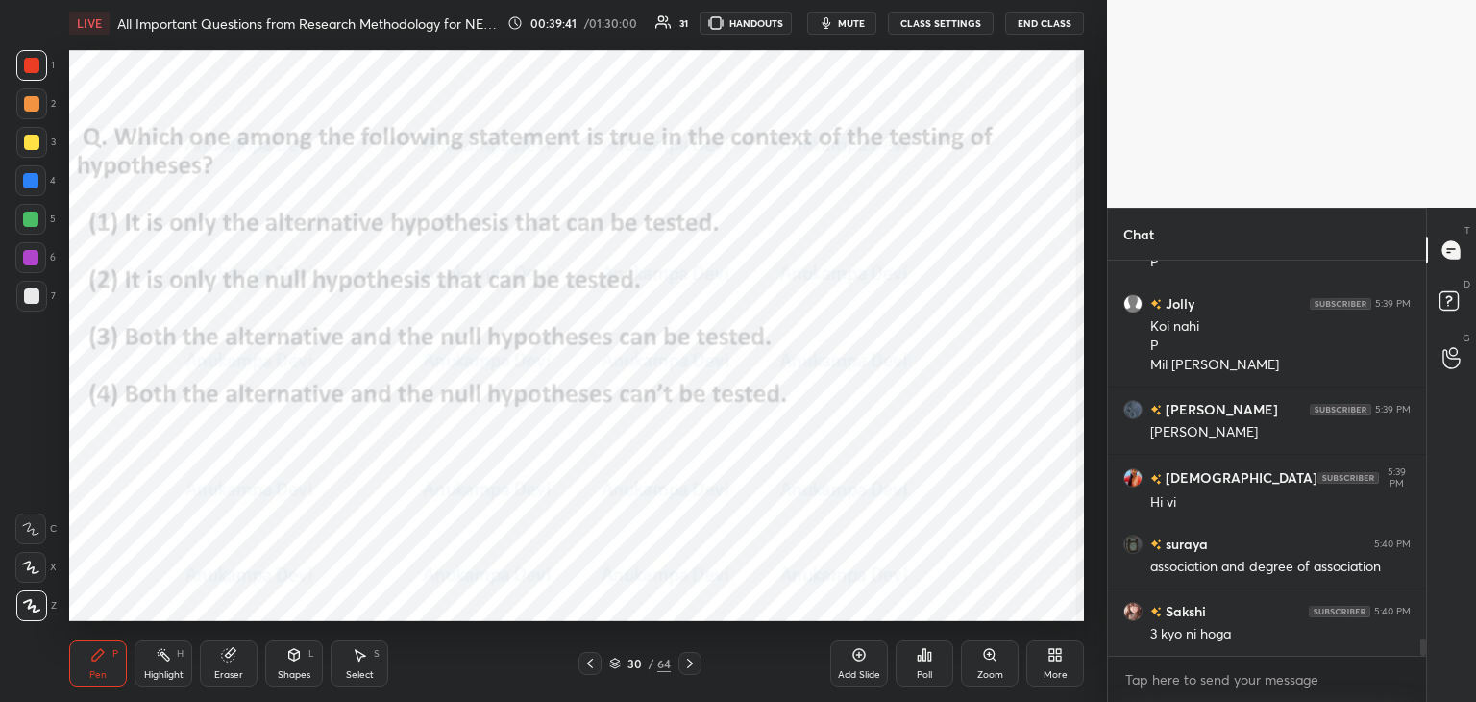
drag, startPoint x: 590, startPoint y: 666, endPoint x: 579, endPoint y: 624, distance: 43.8
click at [590, 664] on icon at bounding box center [590, 663] width 15 height 15
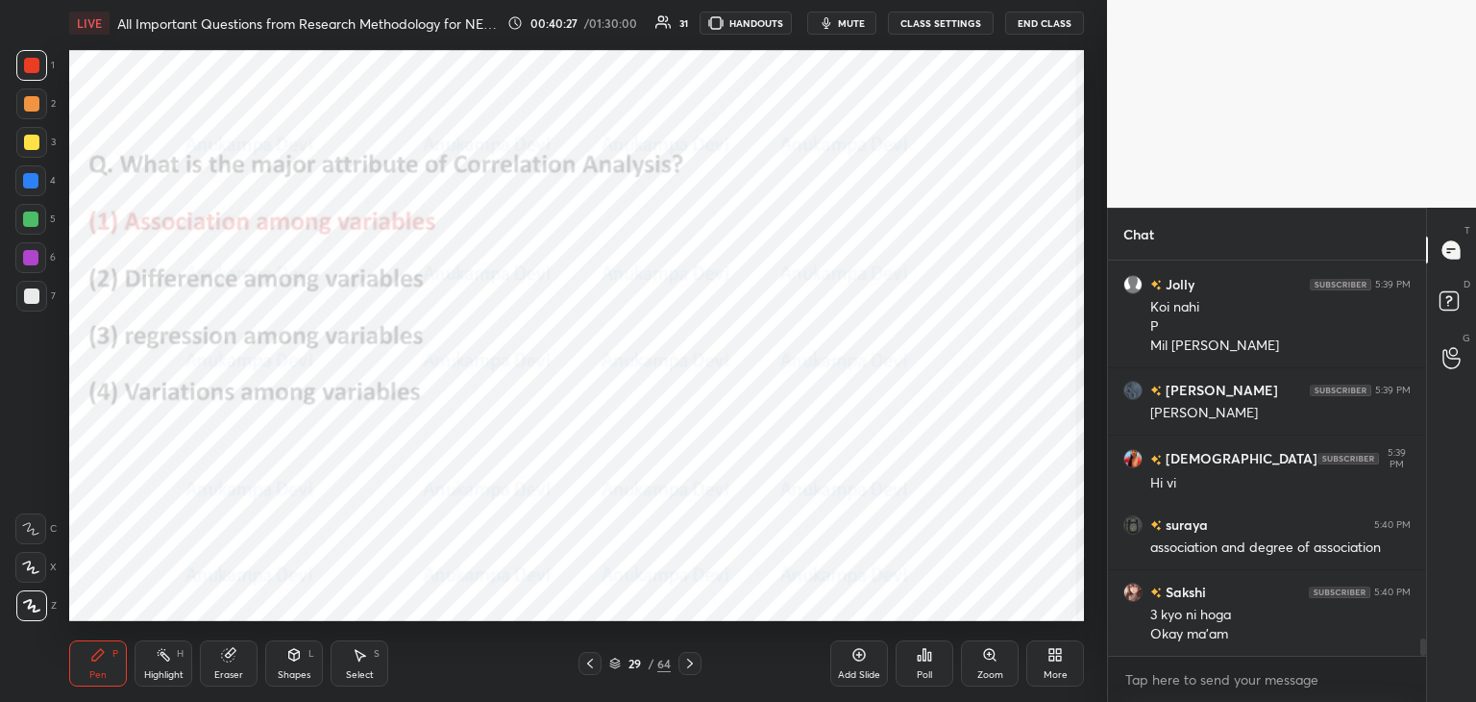
scroll to position [8645, 0]
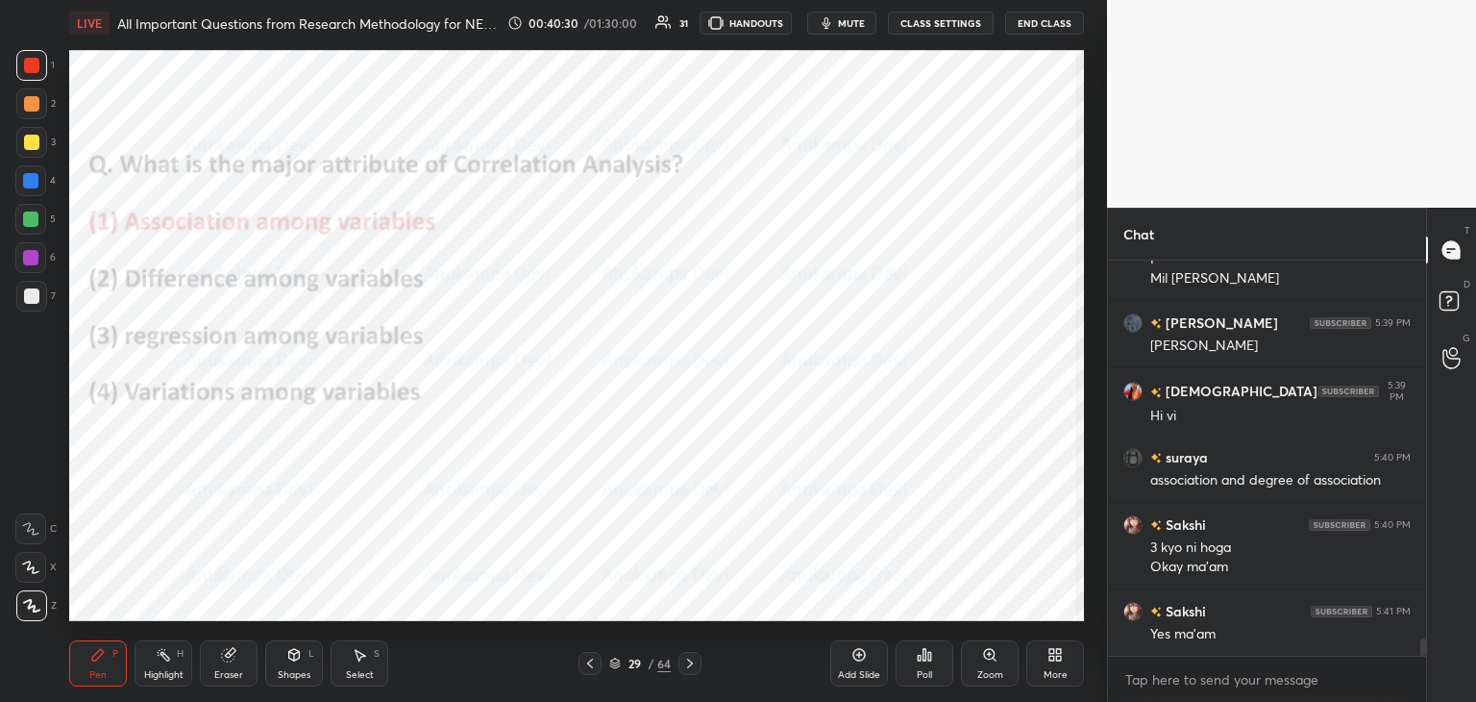
click at [692, 666] on icon at bounding box center [689, 663] width 15 height 15
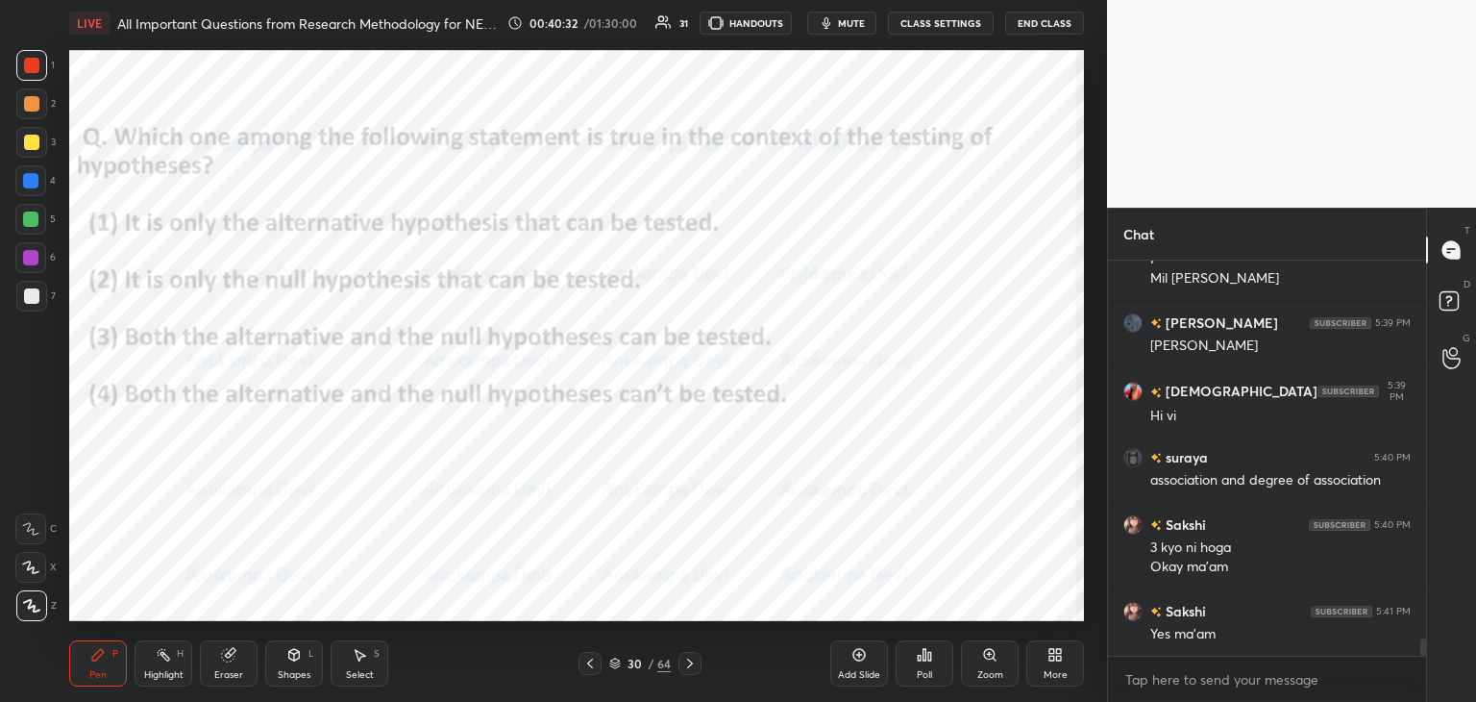
click at [855, 23] on span "mute" at bounding box center [851, 22] width 27 height 13
click at [854, 18] on span "unmute" at bounding box center [850, 22] width 41 height 13
drag, startPoint x: 854, startPoint y: 20, endPoint x: 849, endPoint y: 33, distance: 13.4
click at [854, 22] on span "mute" at bounding box center [851, 22] width 27 height 13
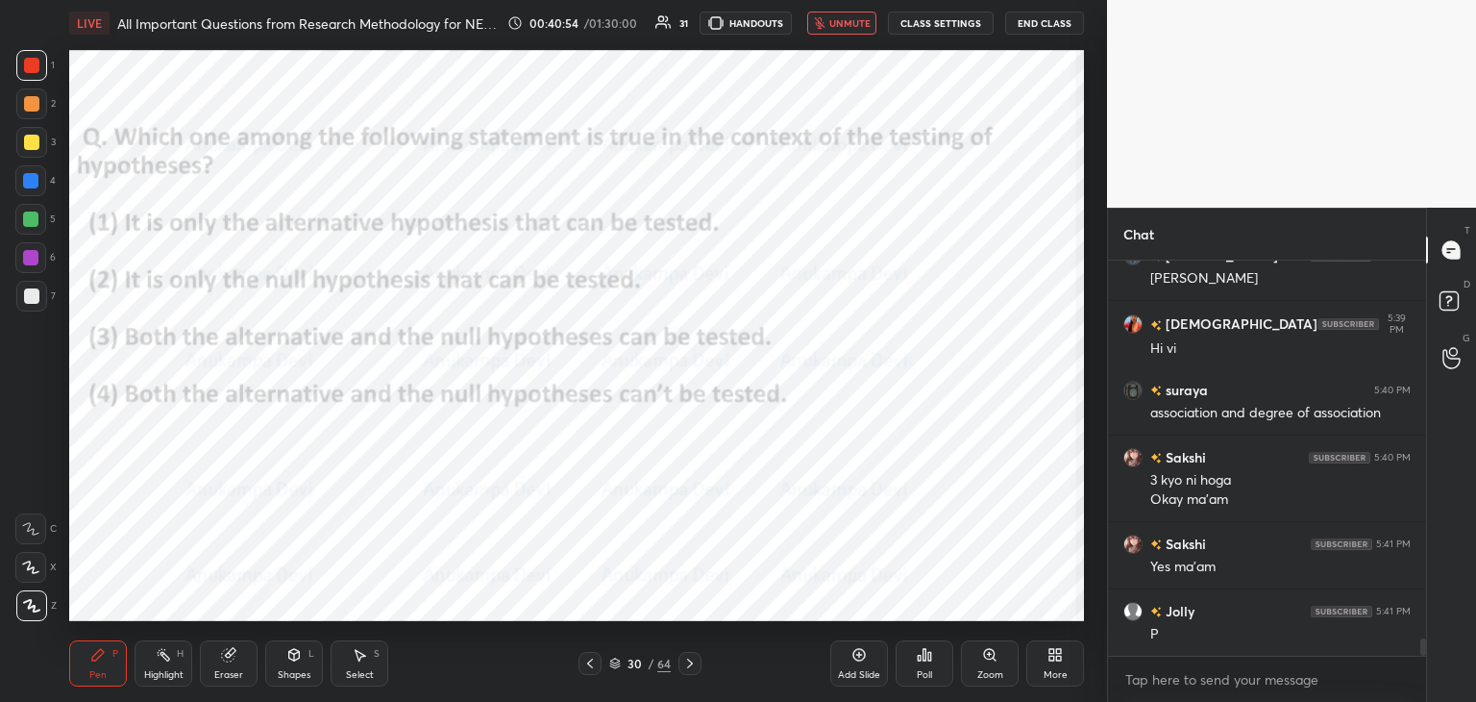
click at [846, 20] on span "unmute" at bounding box center [850, 22] width 41 height 13
click at [856, 20] on span "mute" at bounding box center [851, 22] width 27 height 13
click at [855, 25] on span "unmute" at bounding box center [850, 22] width 41 height 13
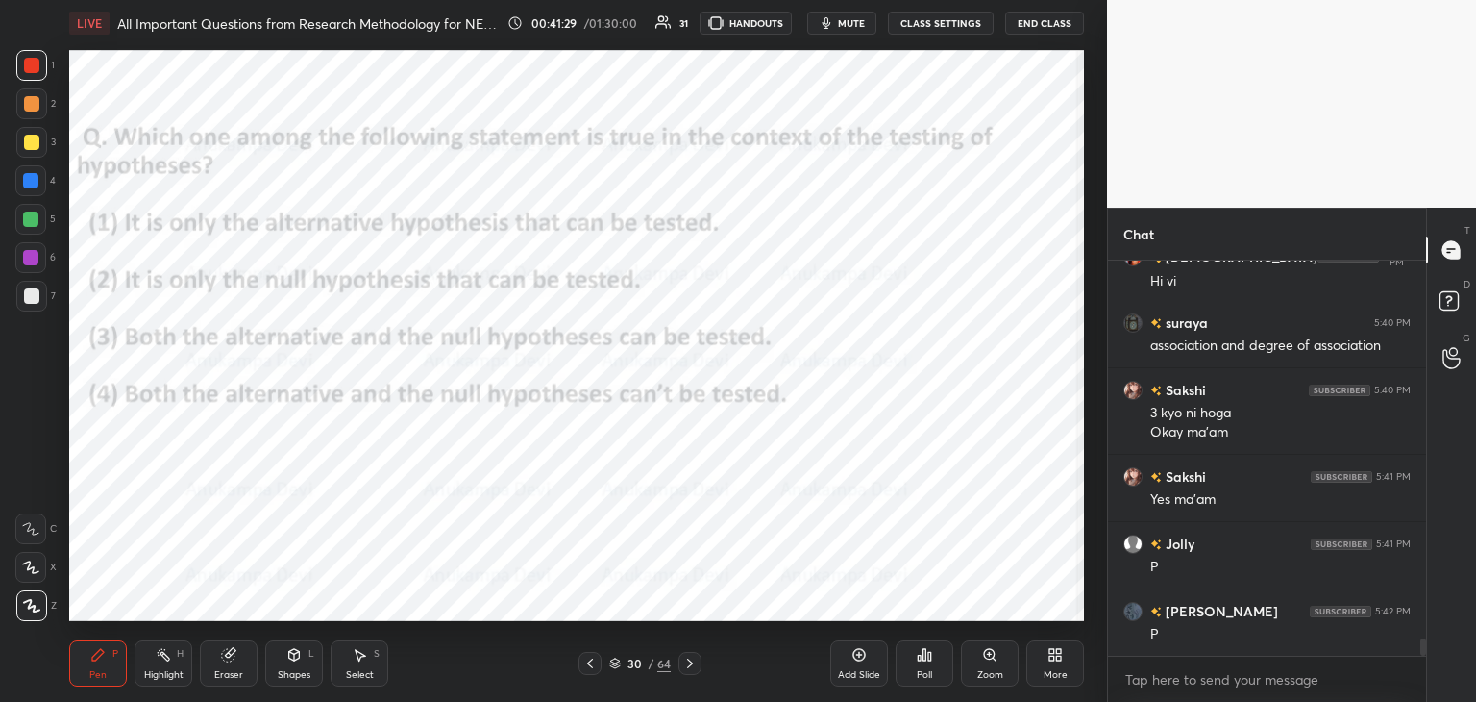
click at [854, 23] on span "mute" at bounding box center [851, 22] width 27 height 13
click at [921, 664] on div "Poll" at bounding box center [925, 663] width 58 height 46
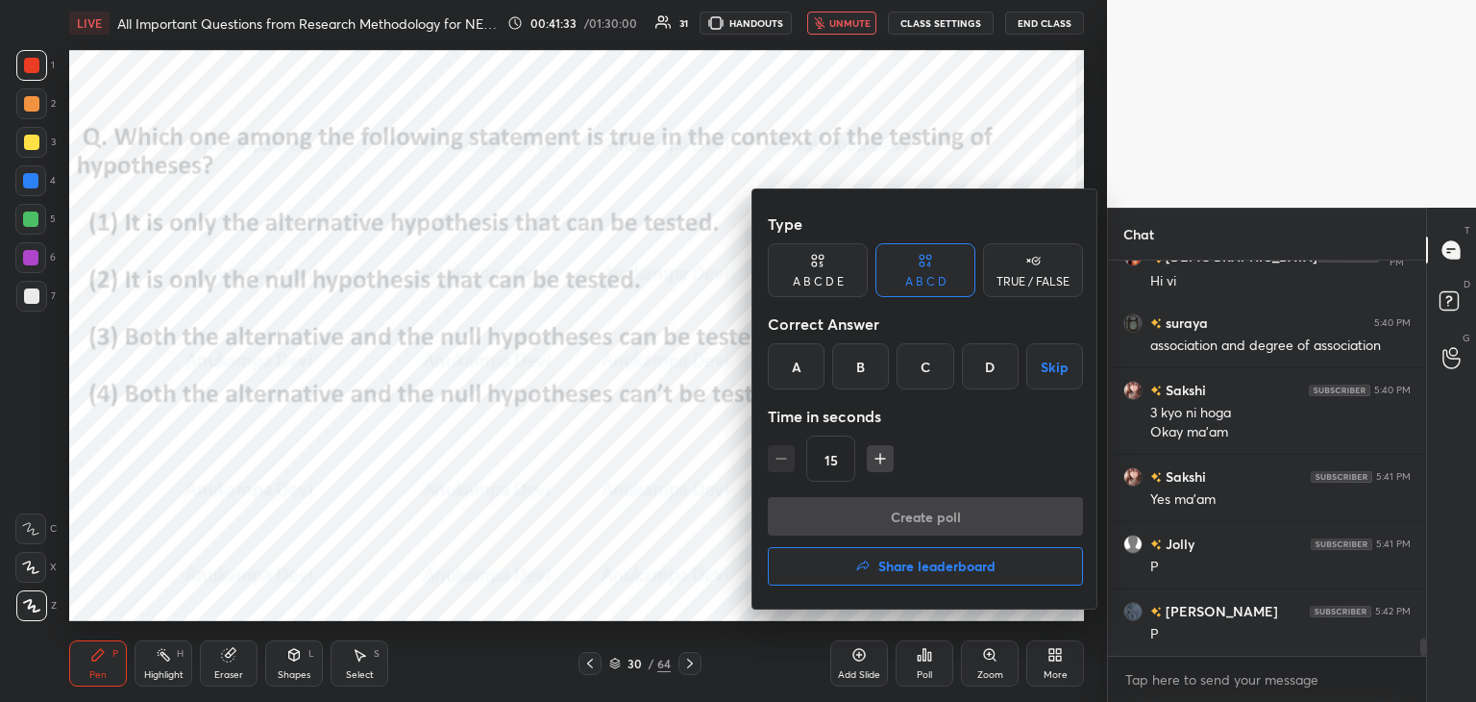
click at [857, 376] on div "B" at bounding box center [860, 366] width 57 height 46
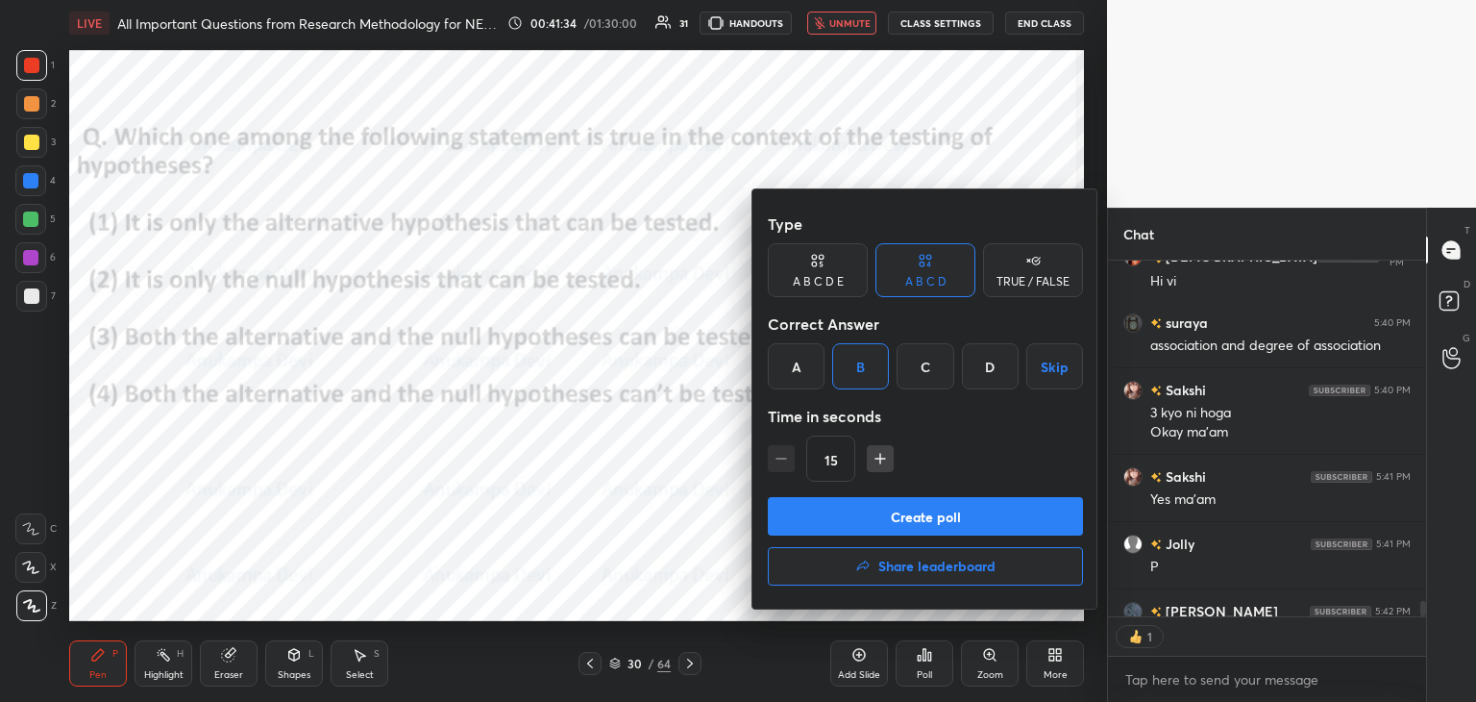
scroll to position [7, 6]
click at [915, 521] on button "Create poll" at bounding box center [925, 516] width 315 height 38
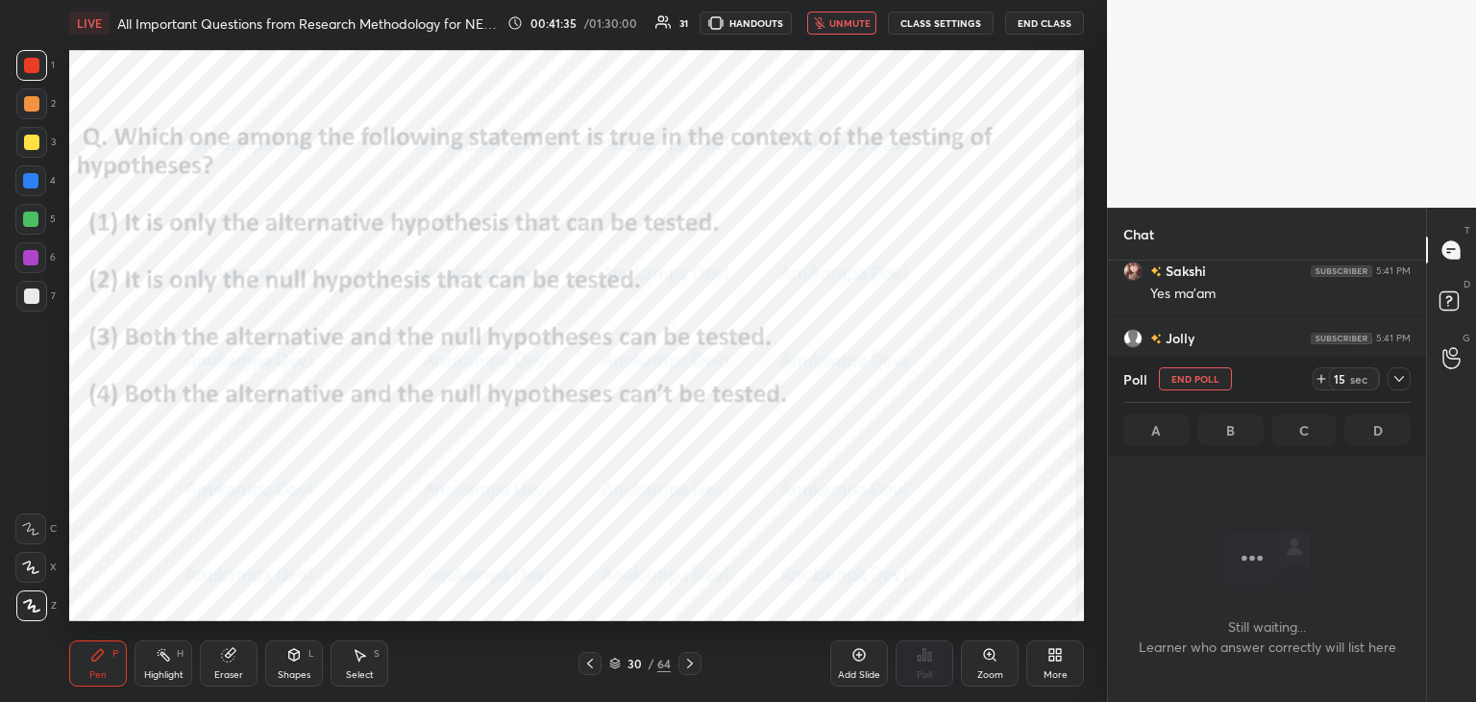
click at [611, 667] on icon at bounding box center [615, 663] width 12 height 12
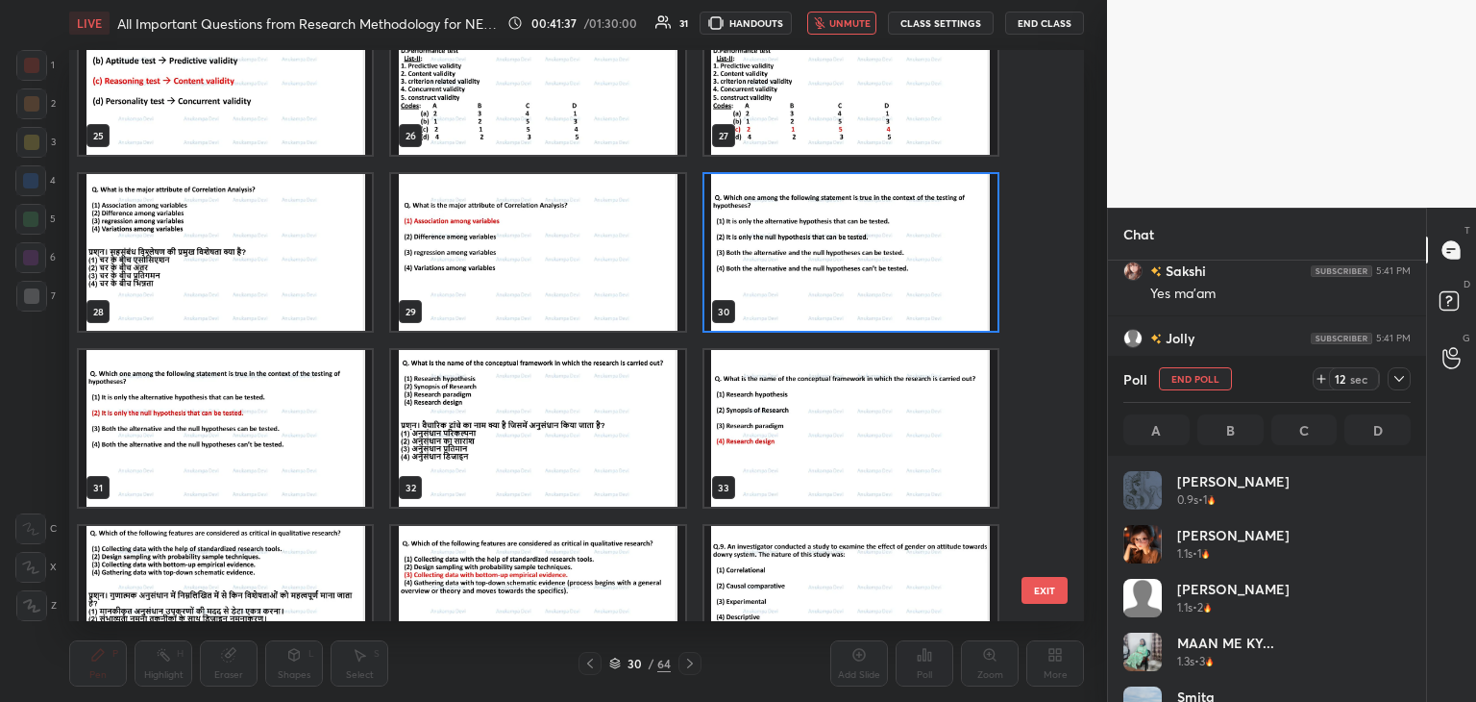
scroll to position [1475, 0]
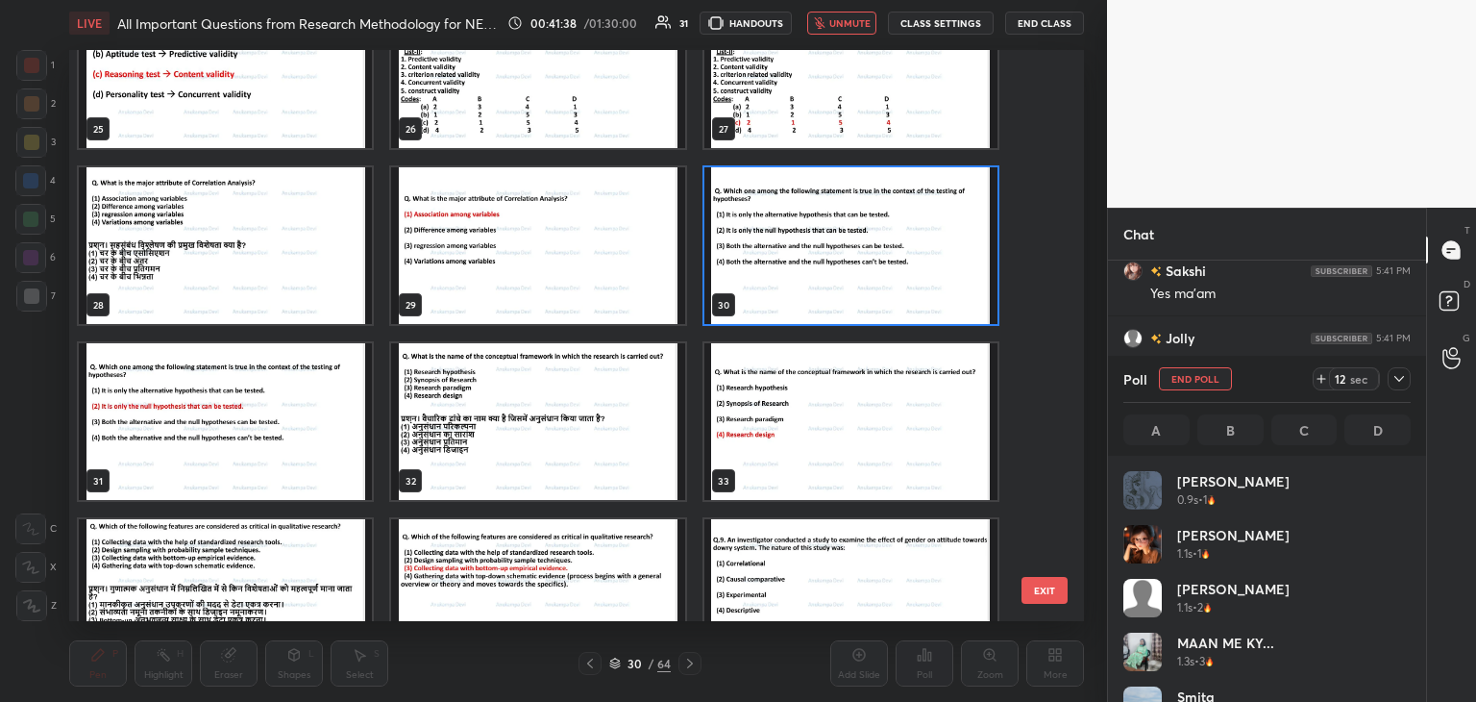
click at [931, 287] on img "grid" at bounding box center [851, 245] width 293 height 157
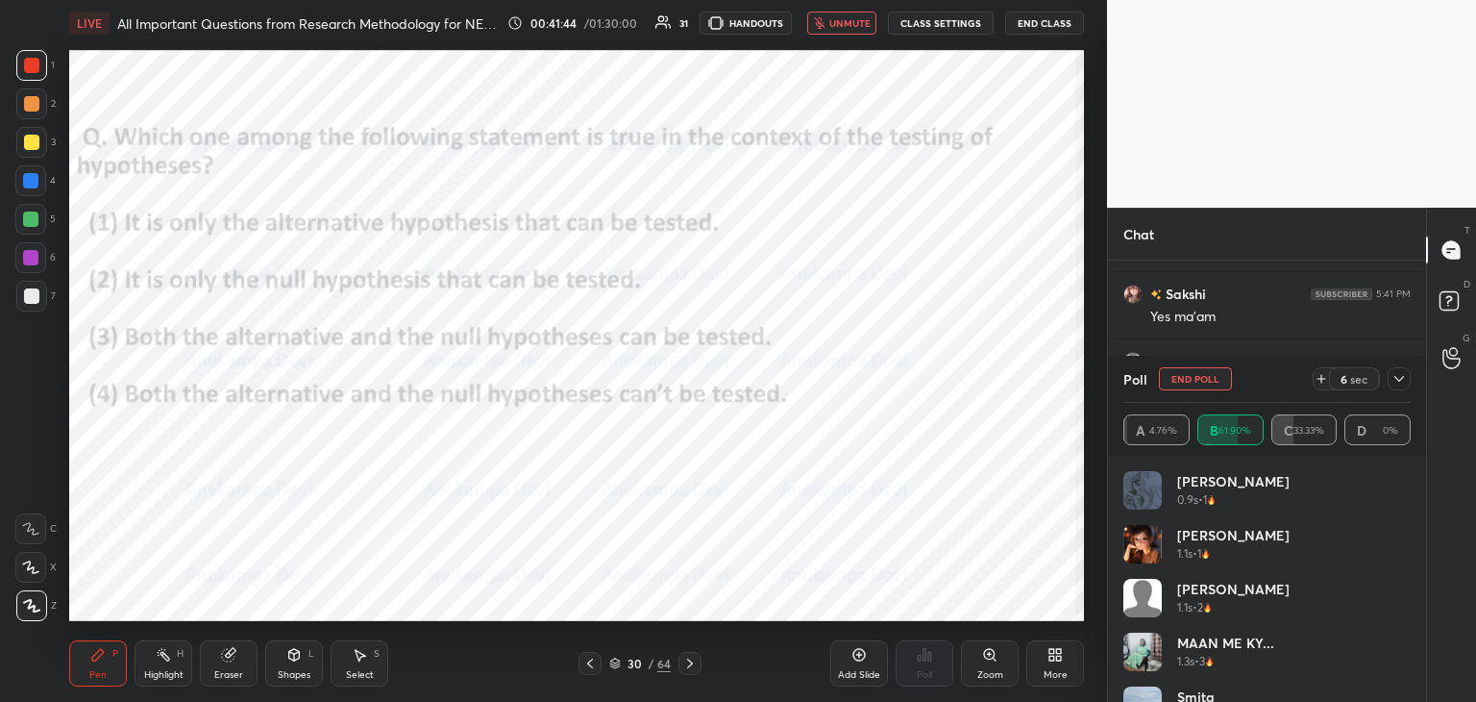
scroll to position [289, 312]
click at [856, 26] on span "unmute" at bounding box center [850, 22] width 41 height 13
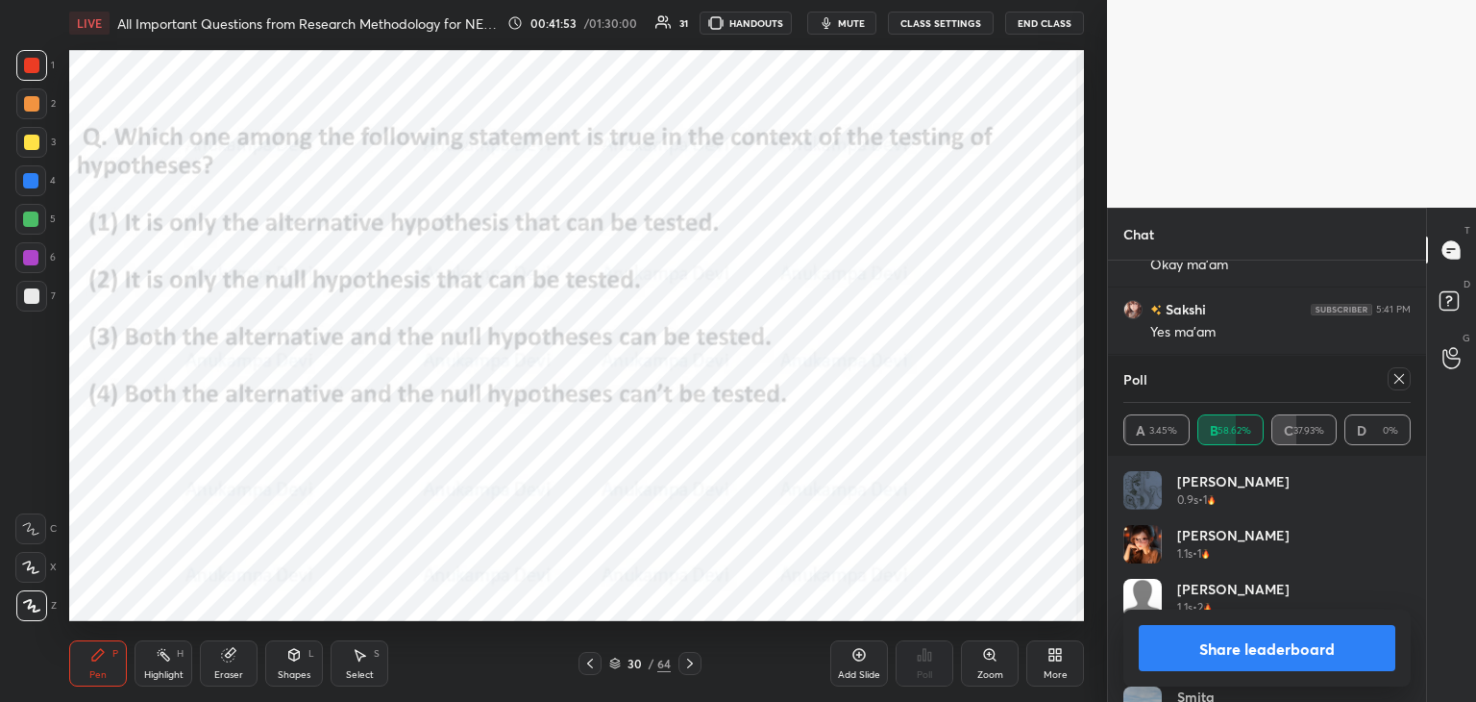
scroll to position [9014, 0]
click at [1402, 378] on icon at bounding box center [1399, 378] width 15 height 15
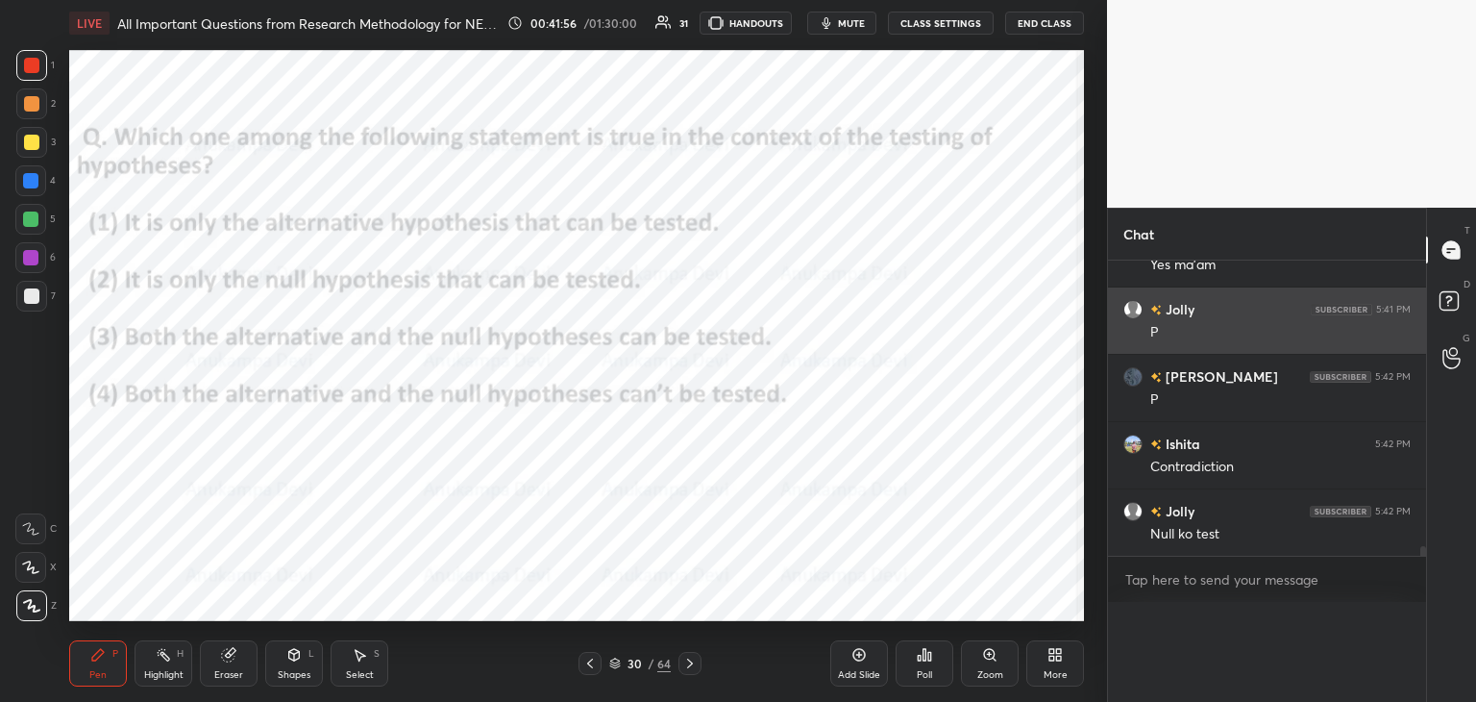
scroll to position [7, 6]
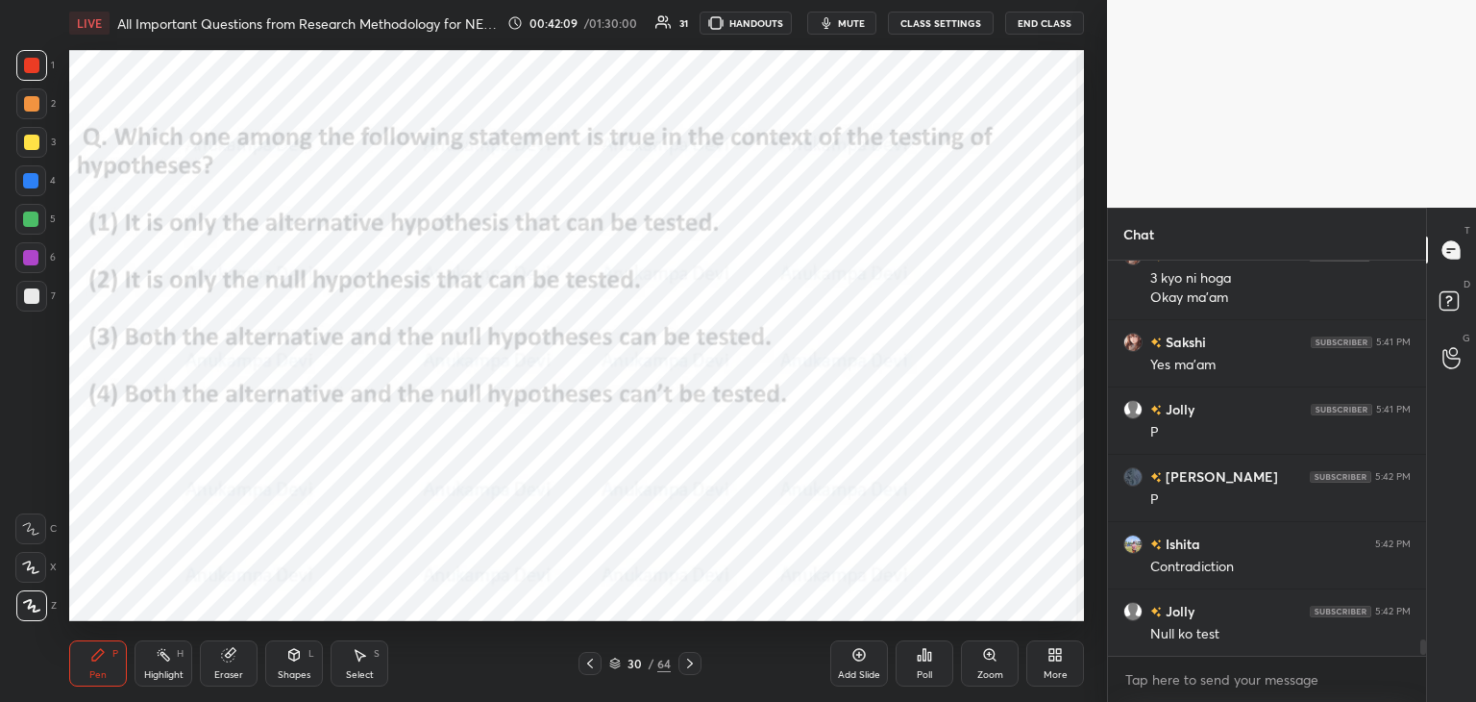
click at [692, 662] on icon at bounding box center [689, 663] width 15 height 15
click at [690, 666] on icon at bounding box center [689, 663] width 15 height 15
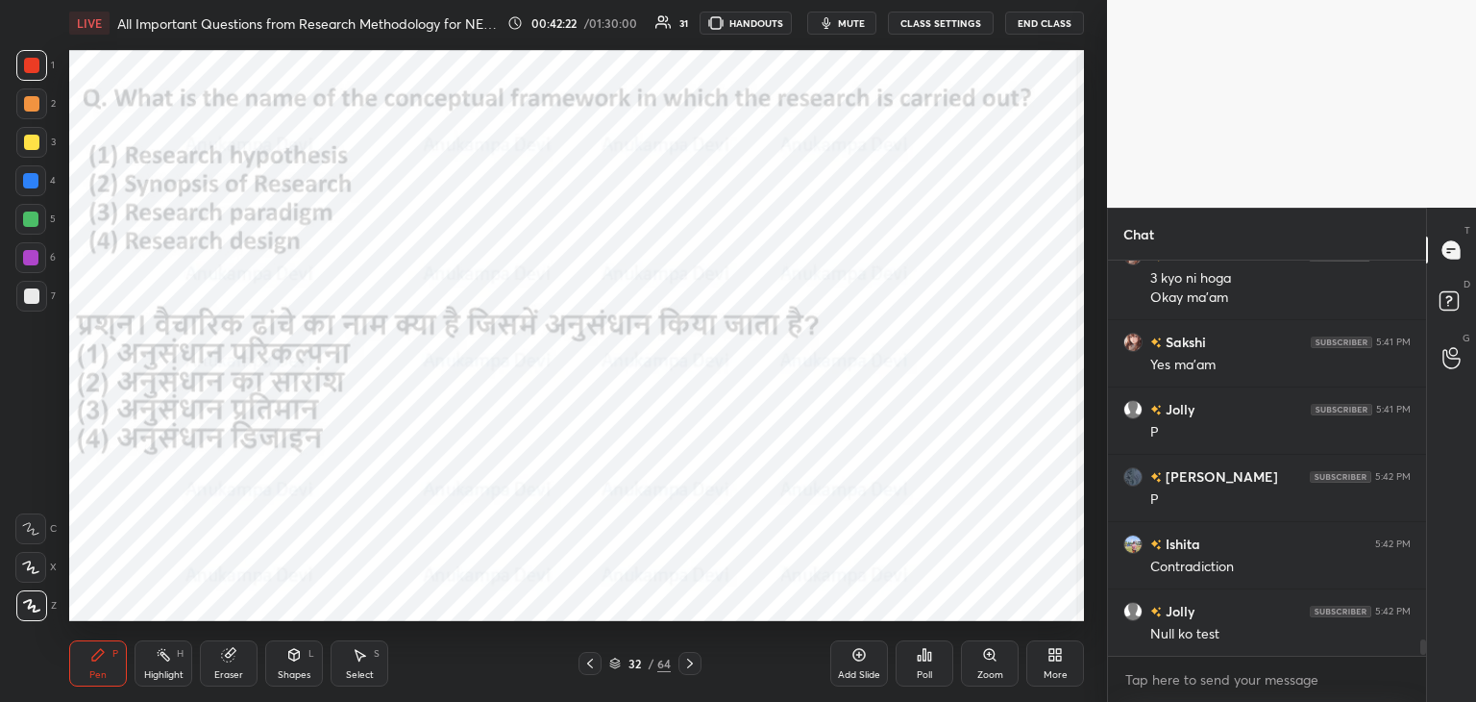
click at [846, 30] on button "mute" at bounding box center [841, 23] width 69 height 23
click at [849, 30] on button "unmute" at bounding box center [841, 23] width 69 height 23
click at [850, 27] on span "mute" at bounding box center [851, 22] width 27 height 13
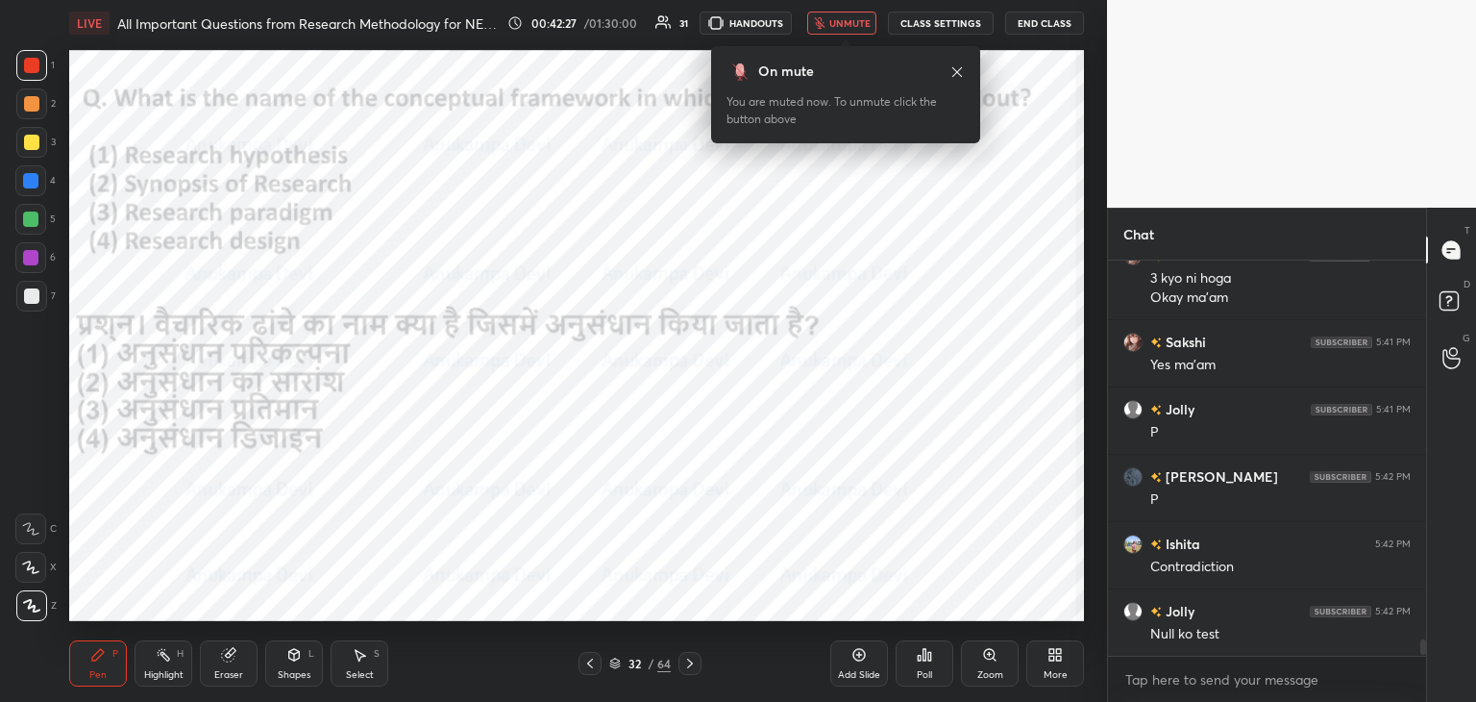
click at [955, 73] on icon at bounding box center [957, 71] width 15 height 15
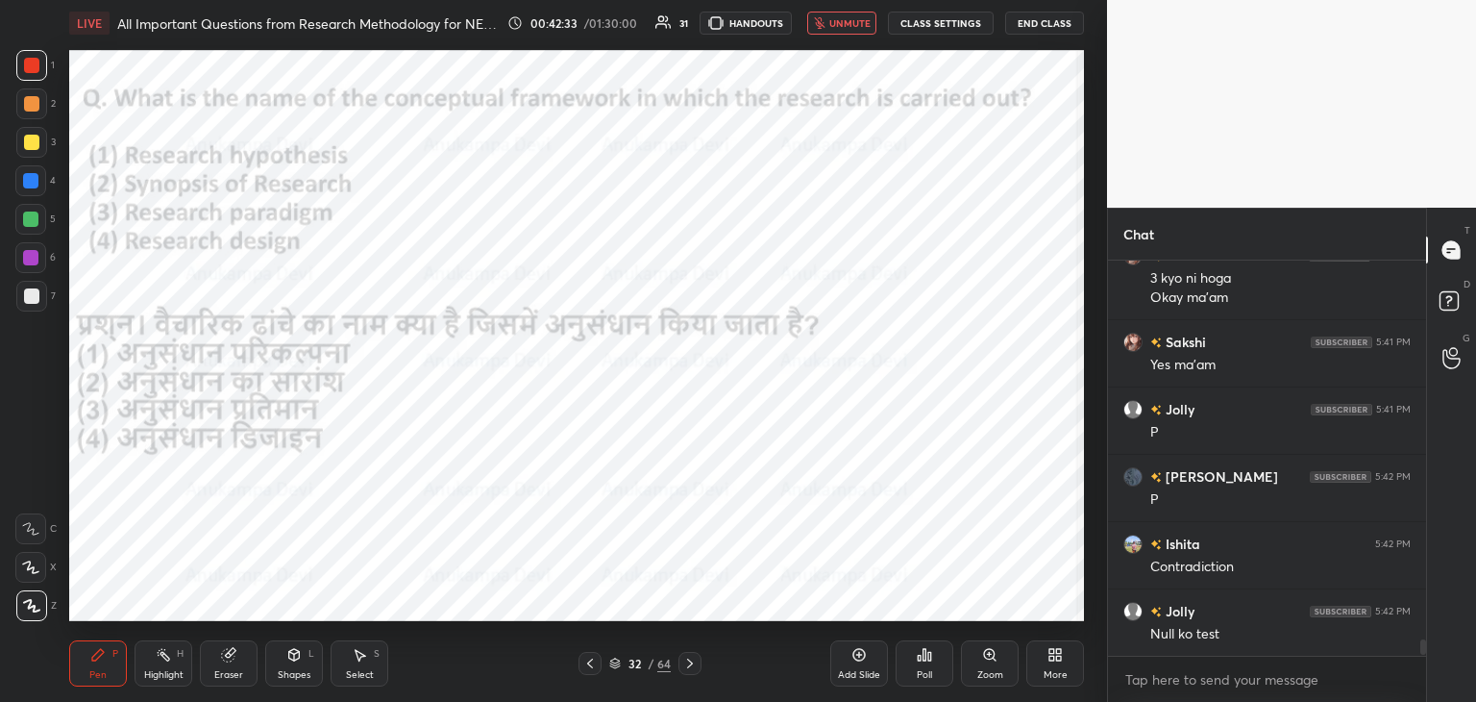
scroll to position [8982, 0]
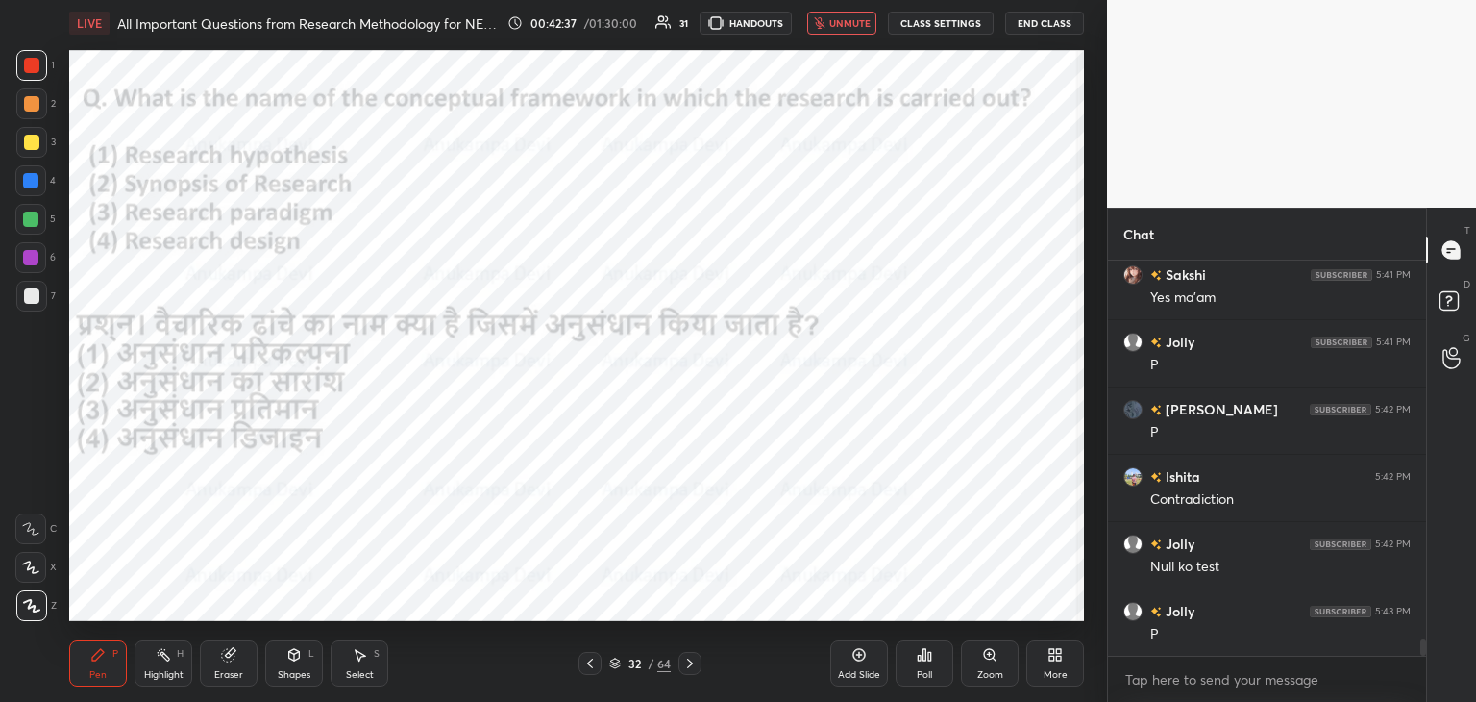
click at [854, 23] on span "unmute" at bounding box center [850, 22] width 41 height 13
click at [854, 26] on span "mute" at bounding box center [851, 22] width 27 height 13
click at [853, 24] on span "unmute" at bounding box center [850, 22] width 41 height 13
click at [923, 662] on div "Poll" at bounding box center [925, 663] width 58 height 46
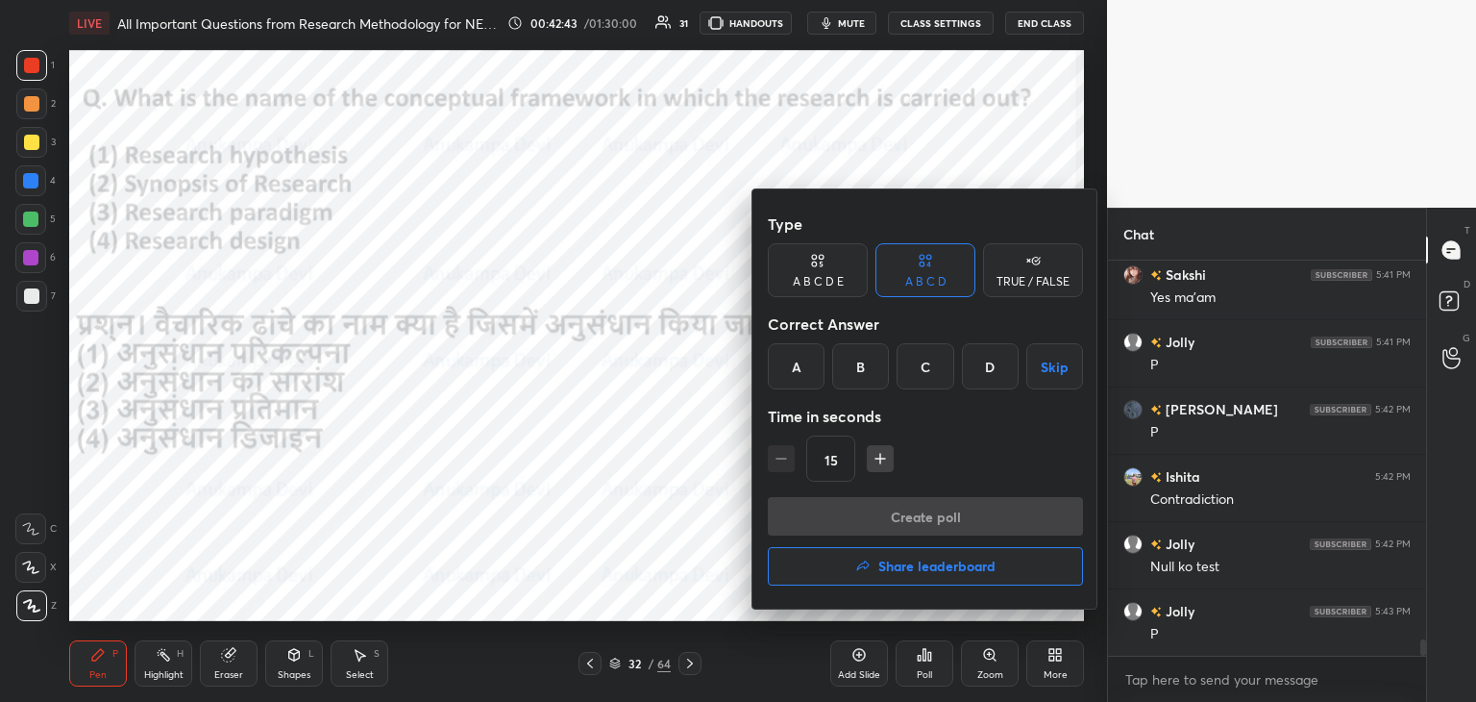
click at [996, 361] on div "D" at bounding box center [990, 366] width 57 height 46
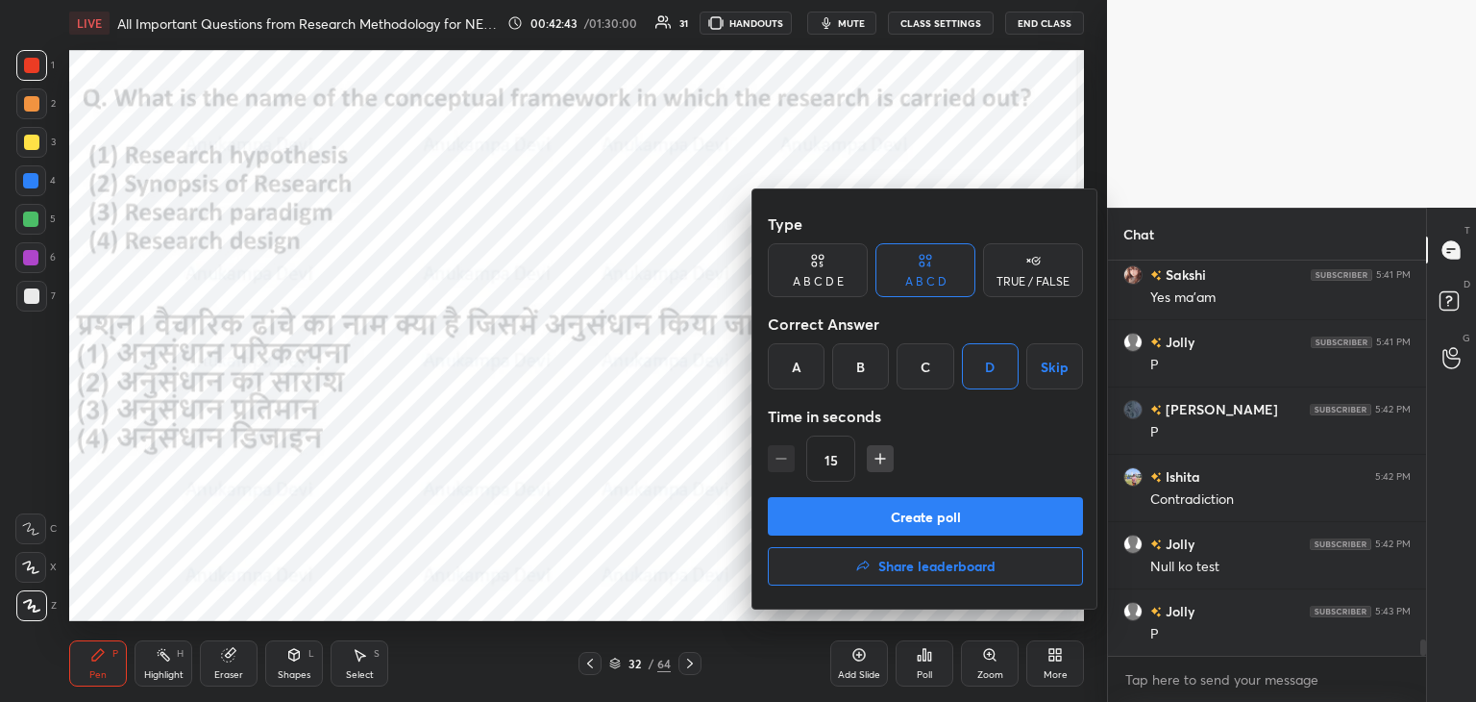
drag, startPoint x: 977, startPoint y: 523, endPoint x: 940, endPoint y: 358, distance: 169.3
click at [977, 521] on button "Create poll" at bounding box center [925, 516] width 315 height 38
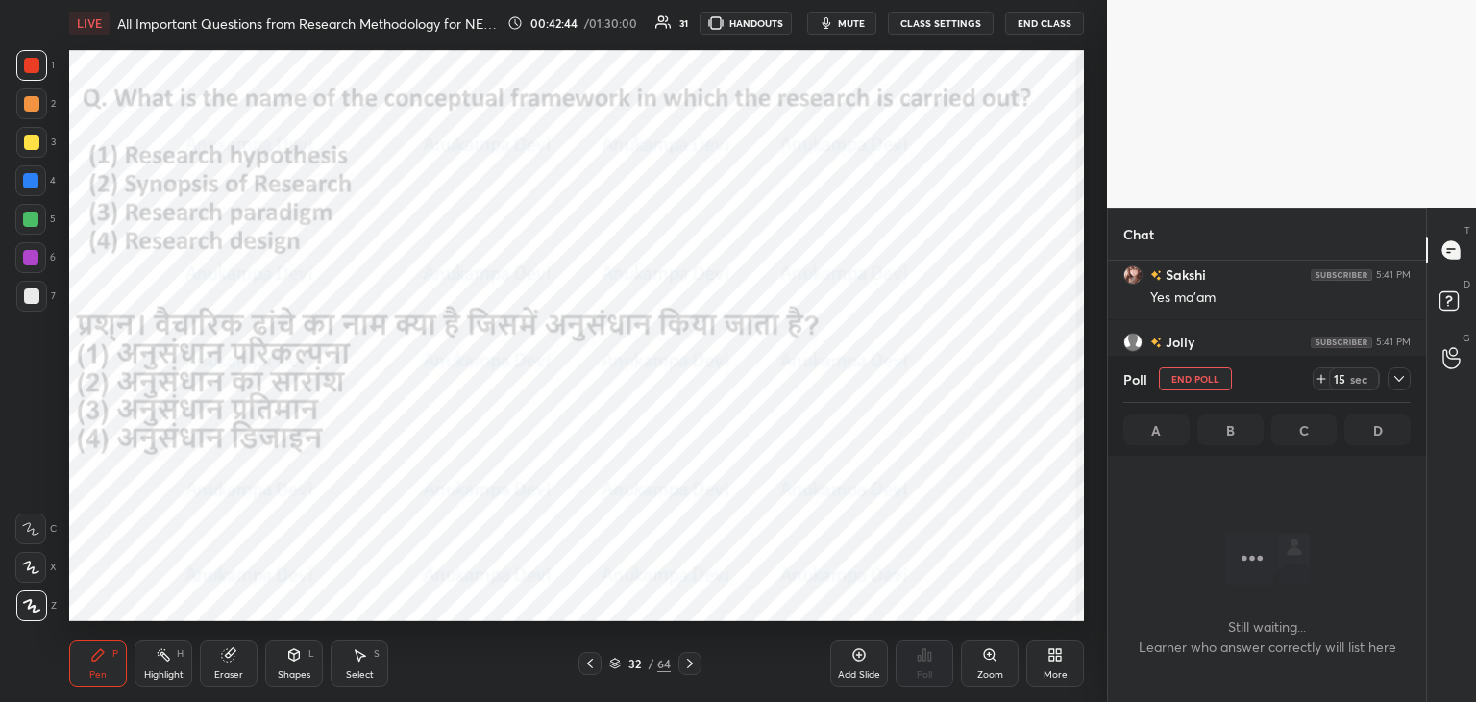
scroll to position [6, 6]
click at [850, 24] on span "mute" at bounding box center [851, 22] width 27 height 13
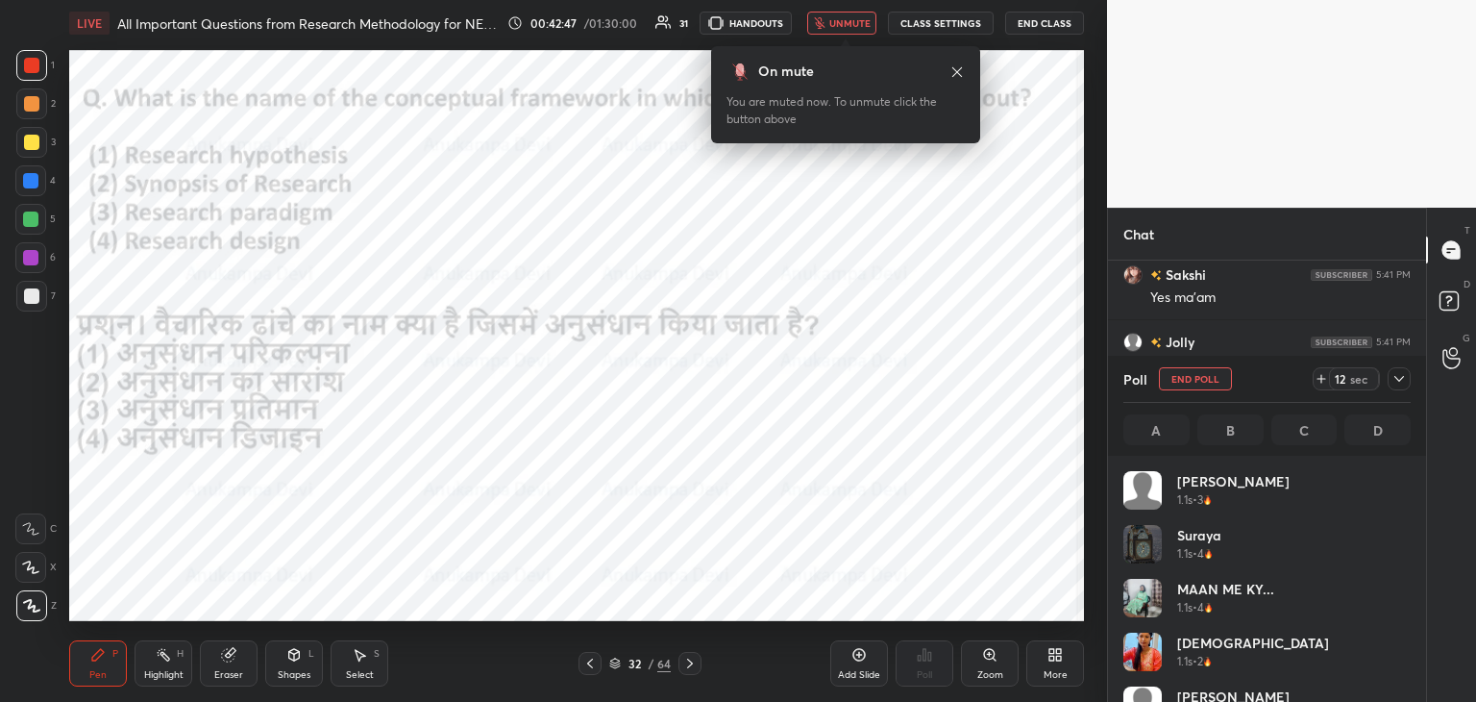
click at [955, 74] on icon at bounding box center [957, 71] width 15 height 15
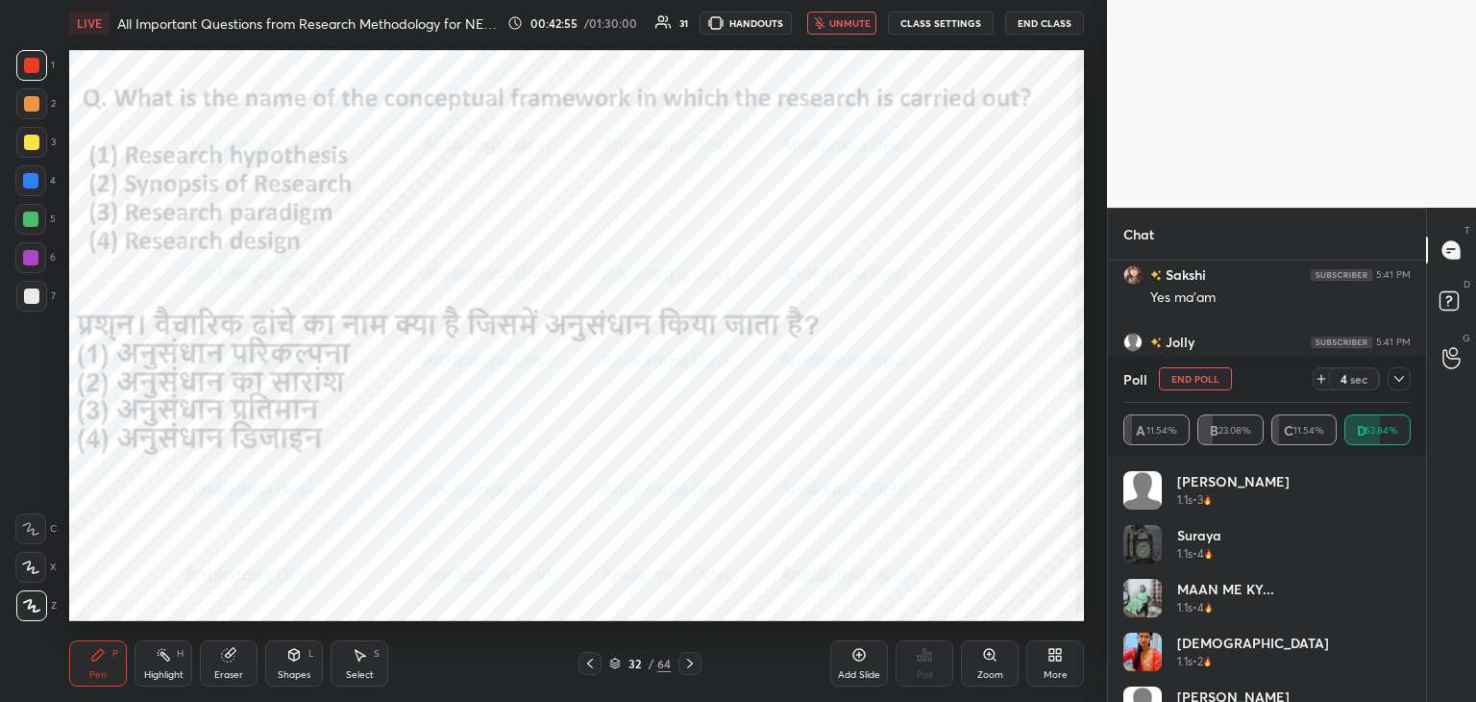
click at [848, 27] on span "unmute" at bounding box center [850, 22] width 41 height 13
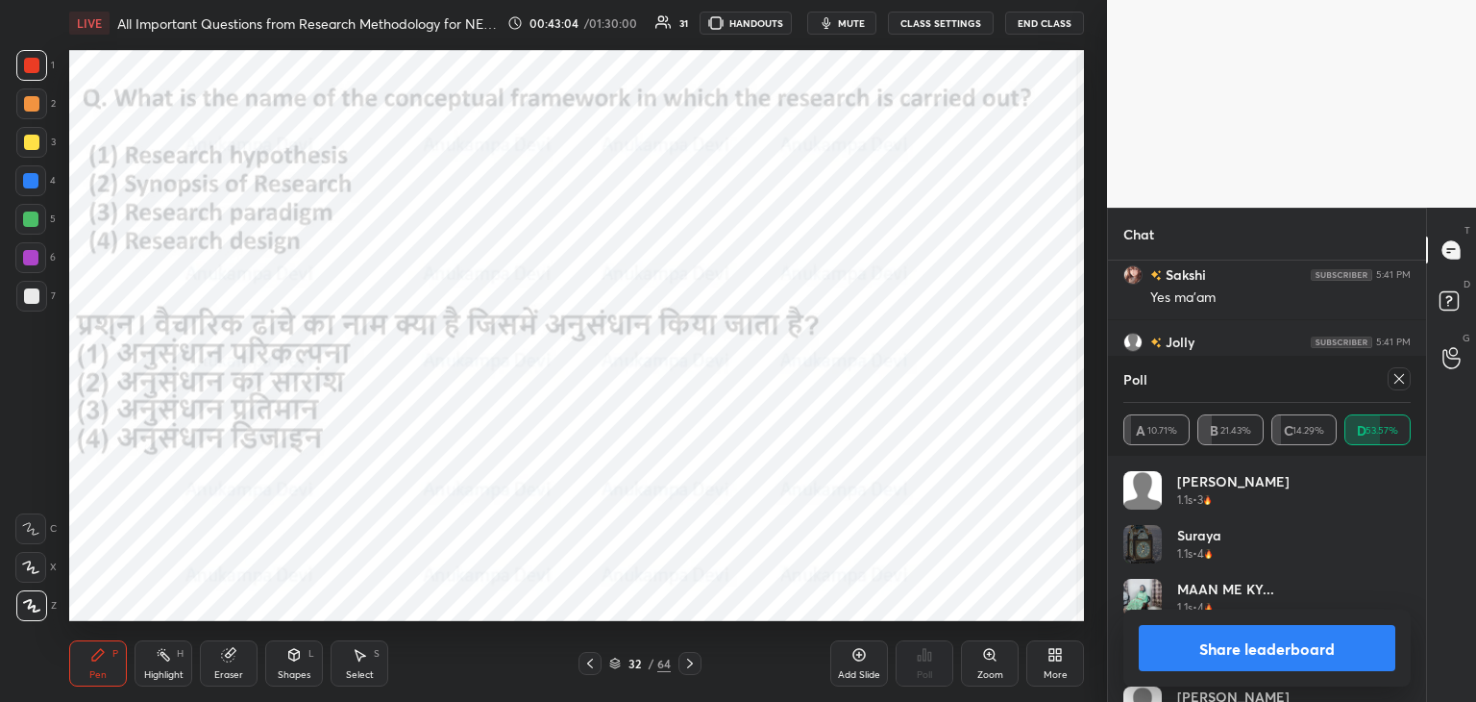
scroll to position [9101, 0]
drag, startPoint x: 1404, startPoint y: 382, endPoint x: 1394, endPoint y: 382, distance: 10.6
click at [1401, 382] on icon at bounding box center [1399, 378] width 15 height 15
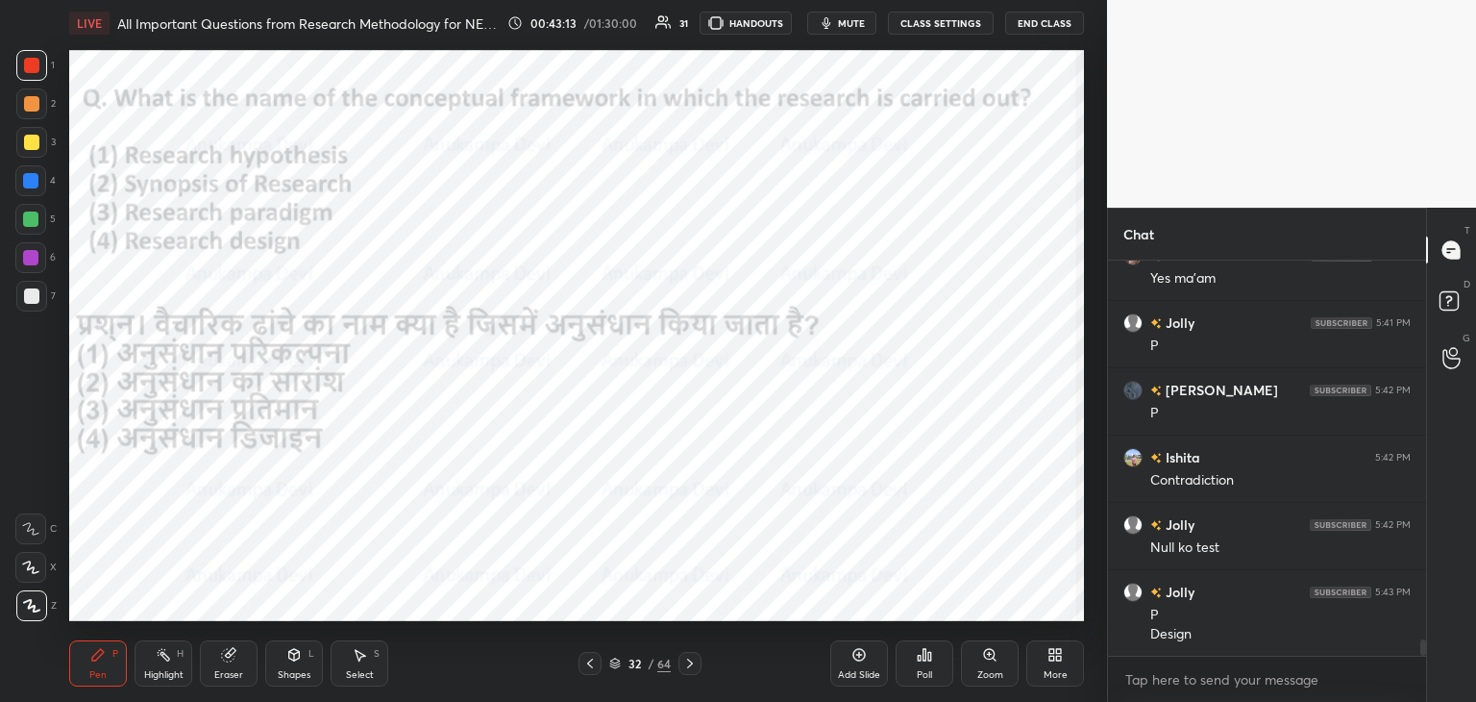
scroll to position [389, 312]
click at [696, 666] on icon at bounding box center [689, 663] width 15 height 15
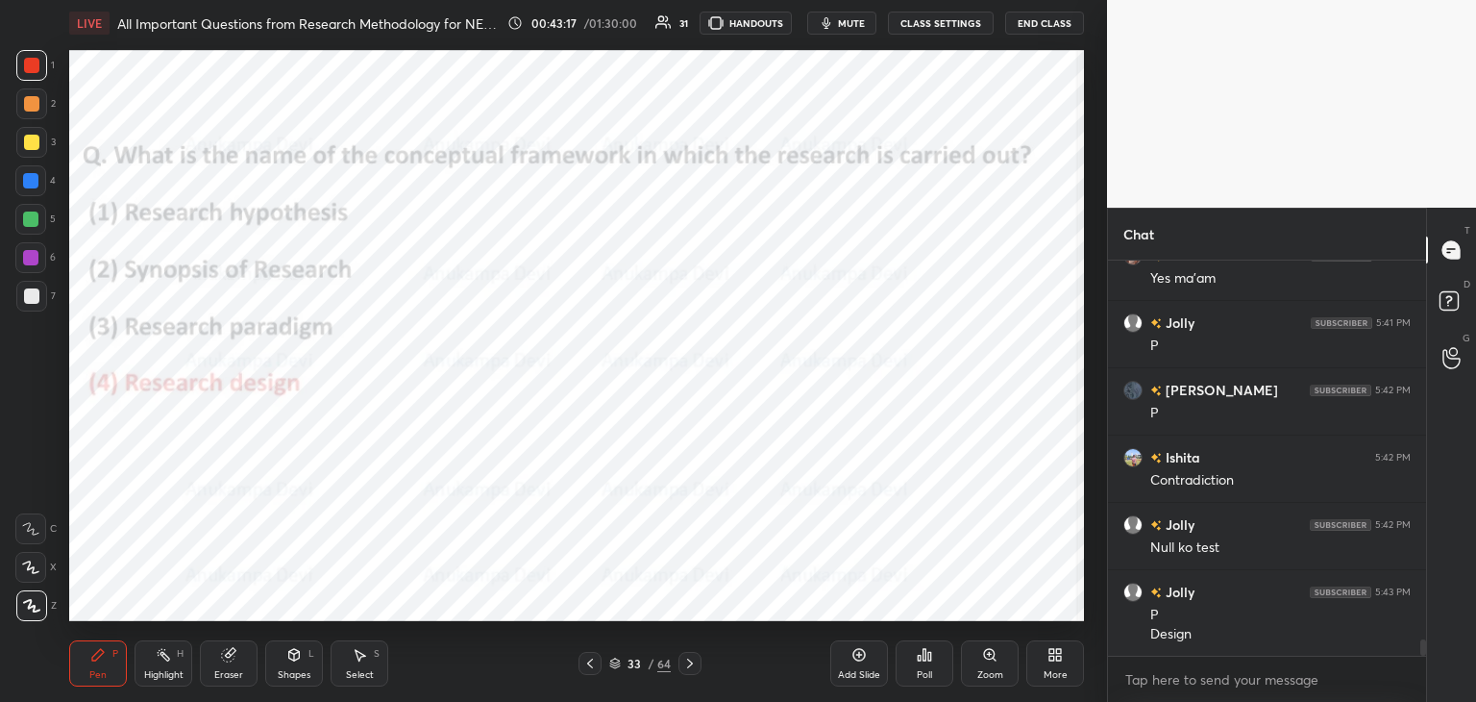
click at [693, 669] on icon at bounding box center [689, 663] width 15 height 15
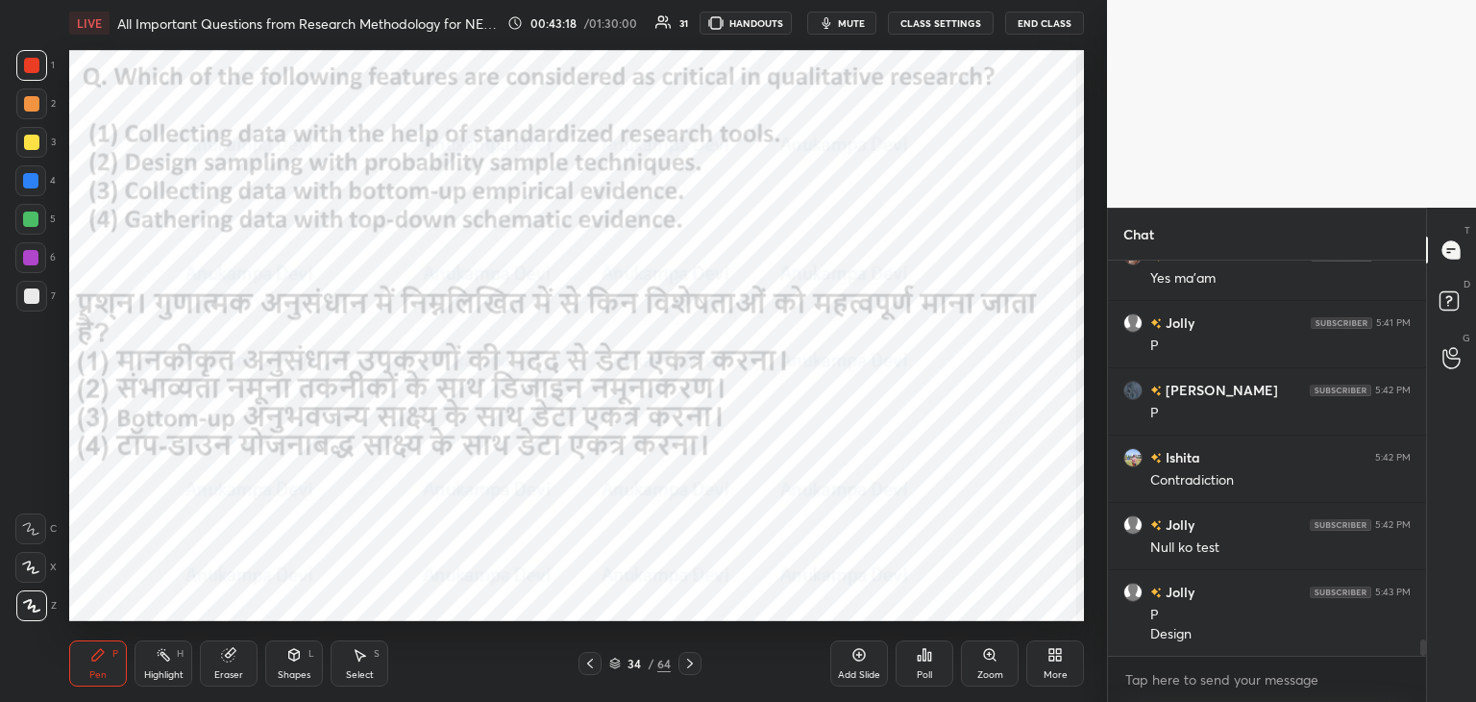
click at [854, 16] on span "mute" at bounding box center [851, 22] width 27 height 13
click at [858, 25] on span "unmute" at bounding box center [850, 22] width 41 height 13
click at [857, 22] on span "mute" at bounding box center [851, 22] width 27 height 13
click at [858, 18] on span "unmute" at bounding box center [850, 22] width 41 height 13
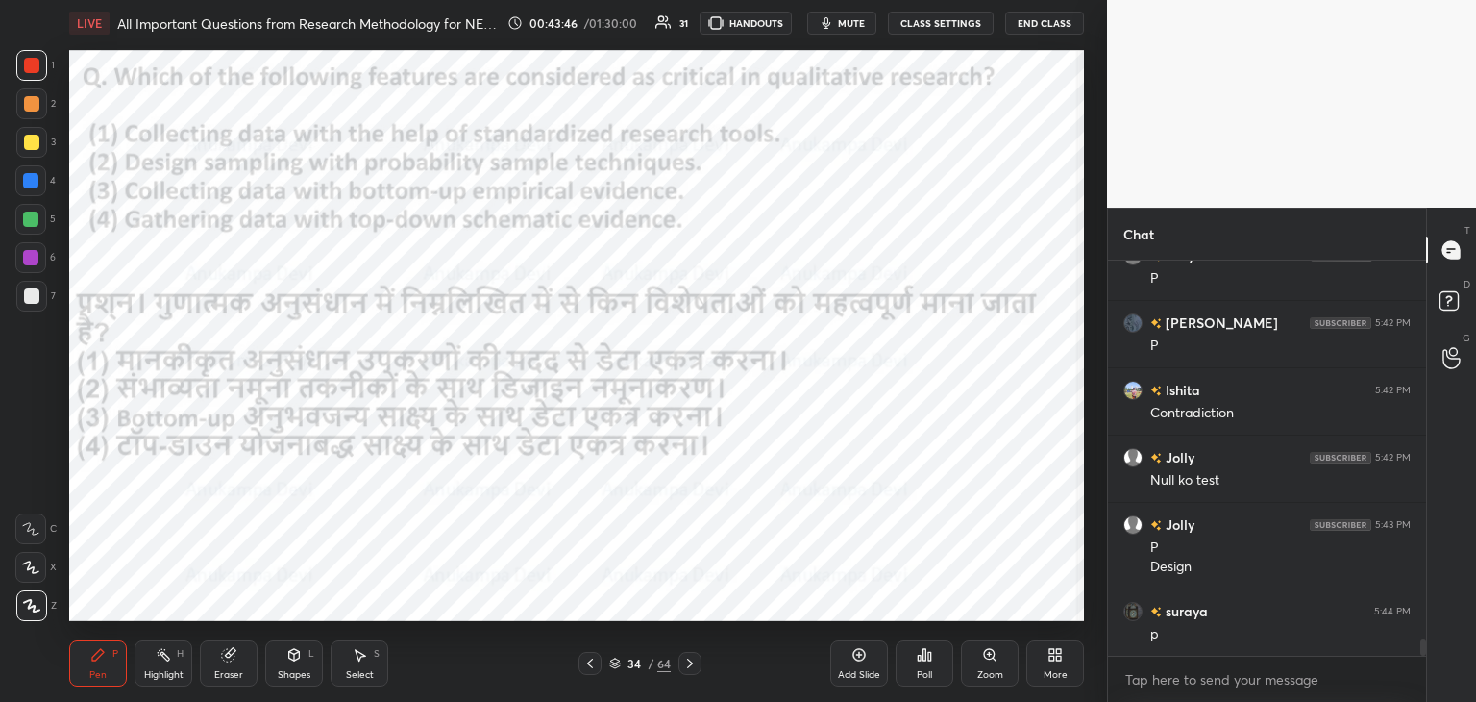
click at [847, 24] on span "mute" at bounding box center [851, 22] width 27 height 13
click at [843, 23] on span "unmute" at bounding box center [850, 22] width 41 height 13
click at [844, 25] on span "mute" at bounding box center [851, 22] width 27 height 13
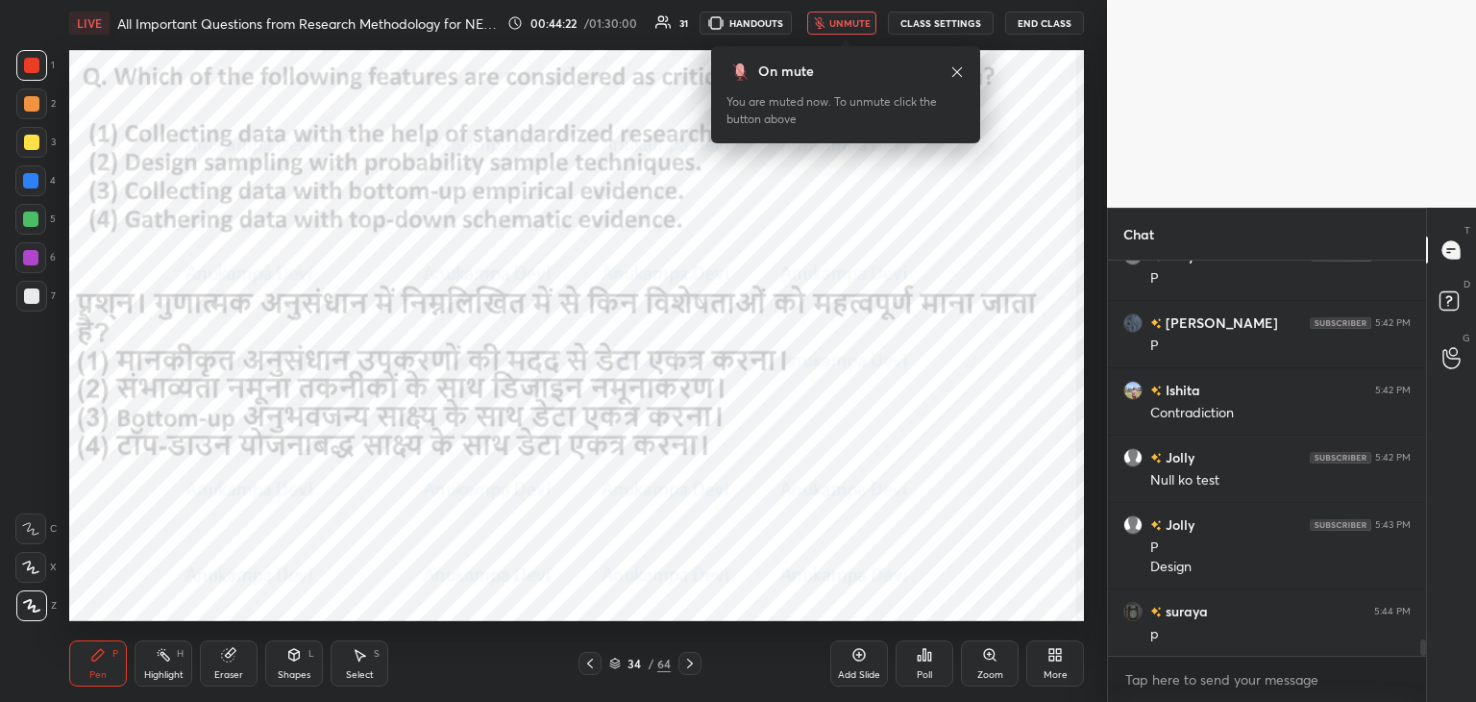
drag, startPoint x: 854, startPoint y: 23, endPoint x: 827, endPoint y: 47, distance: 36.1
click at [852, 24] on span "unmute" at bounding box center [850, 22] width 41 height 13
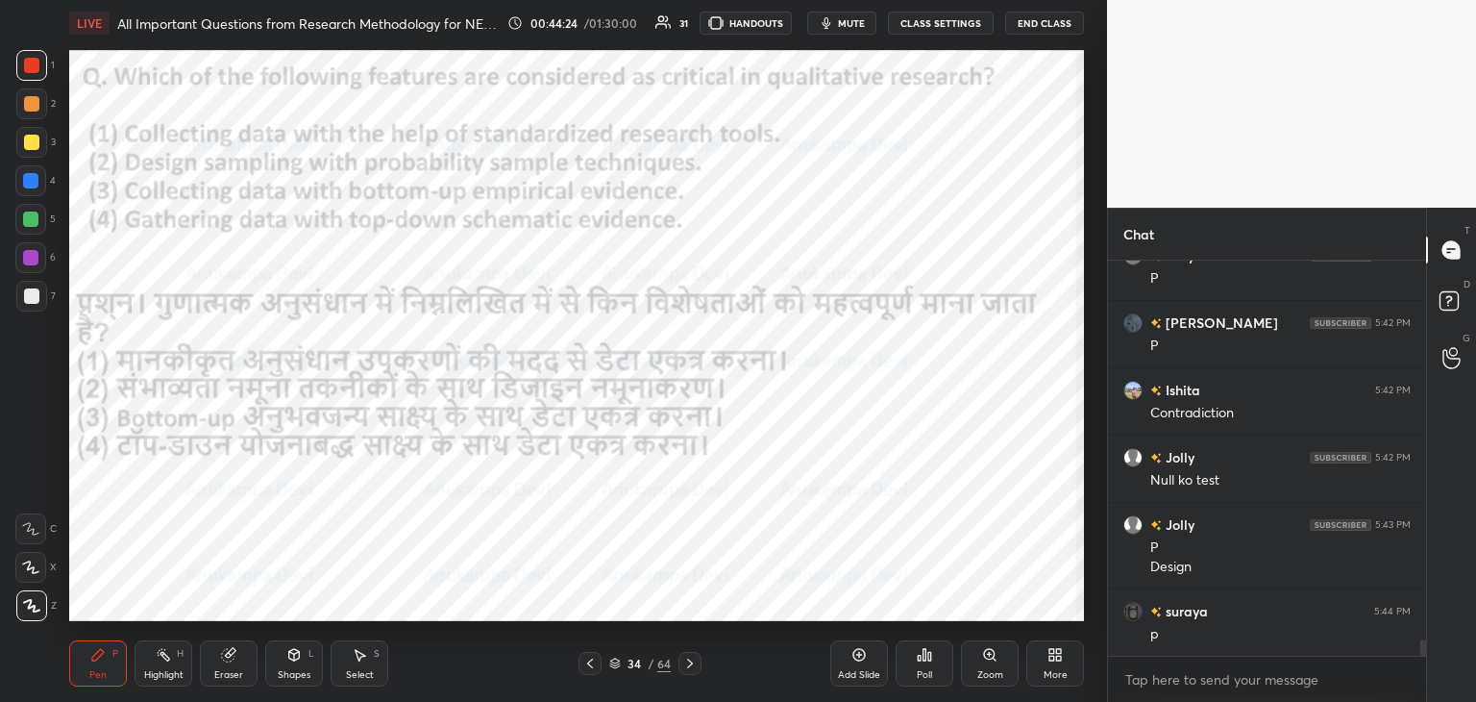
click at [615, 666] on icon at bounding box center [615, 664] width 10 height 3
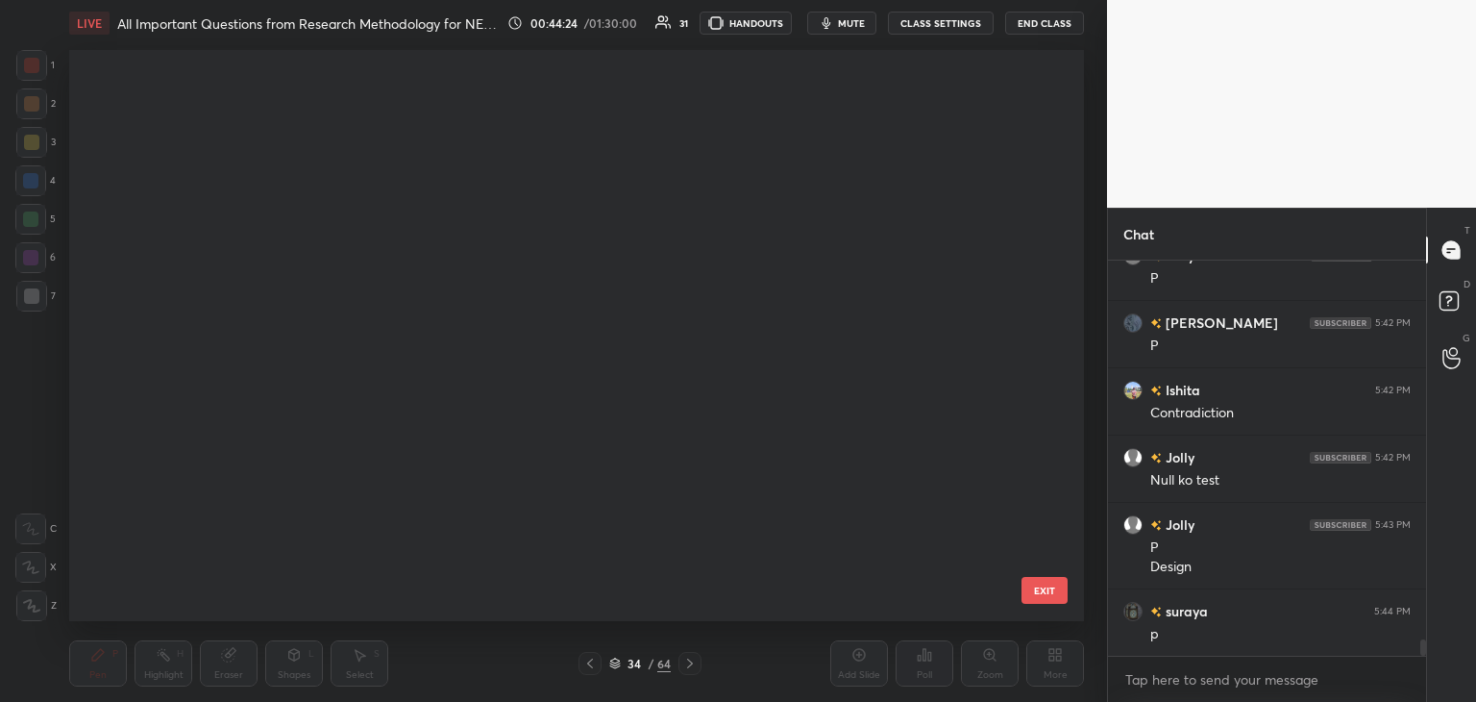
scroll to position [565, 1005]
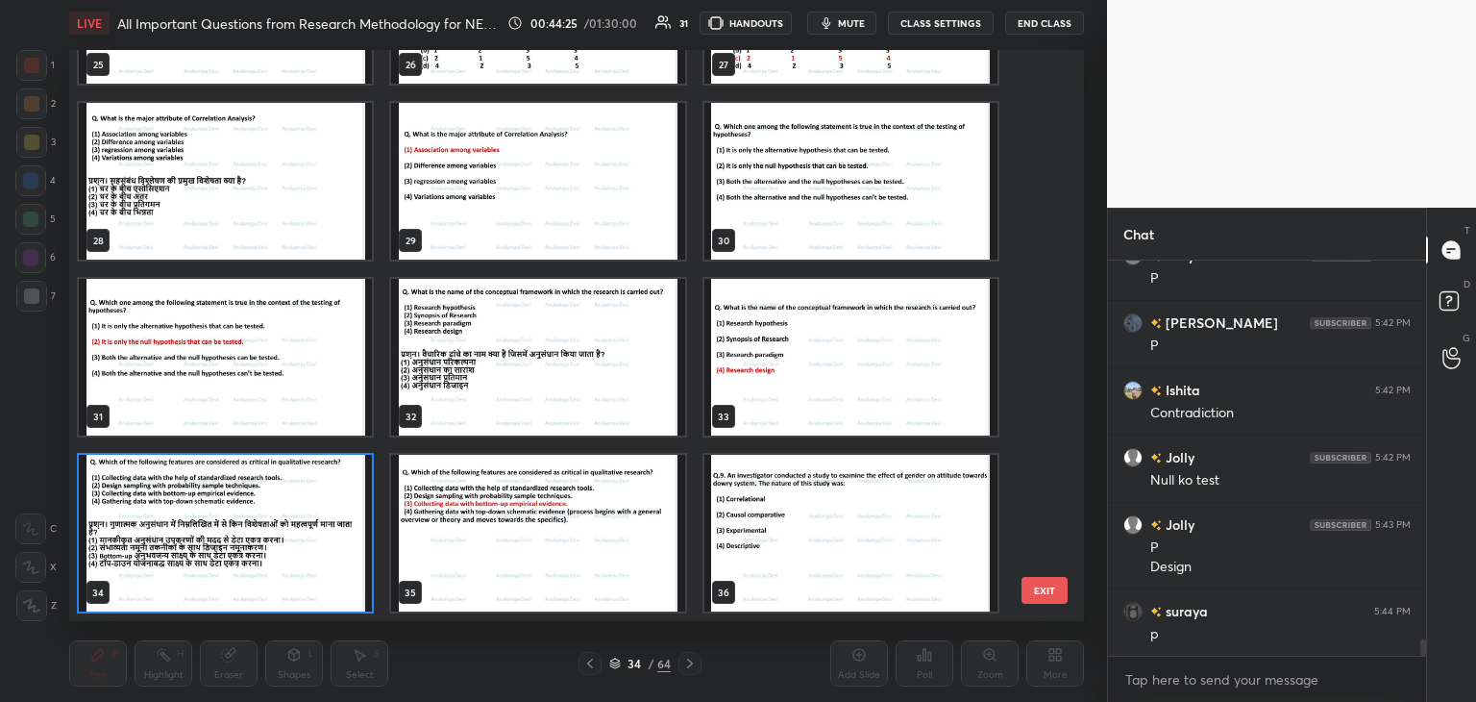
click at [342, 565] on img "grid" at bounding box center [225, 533] width 293 height 157
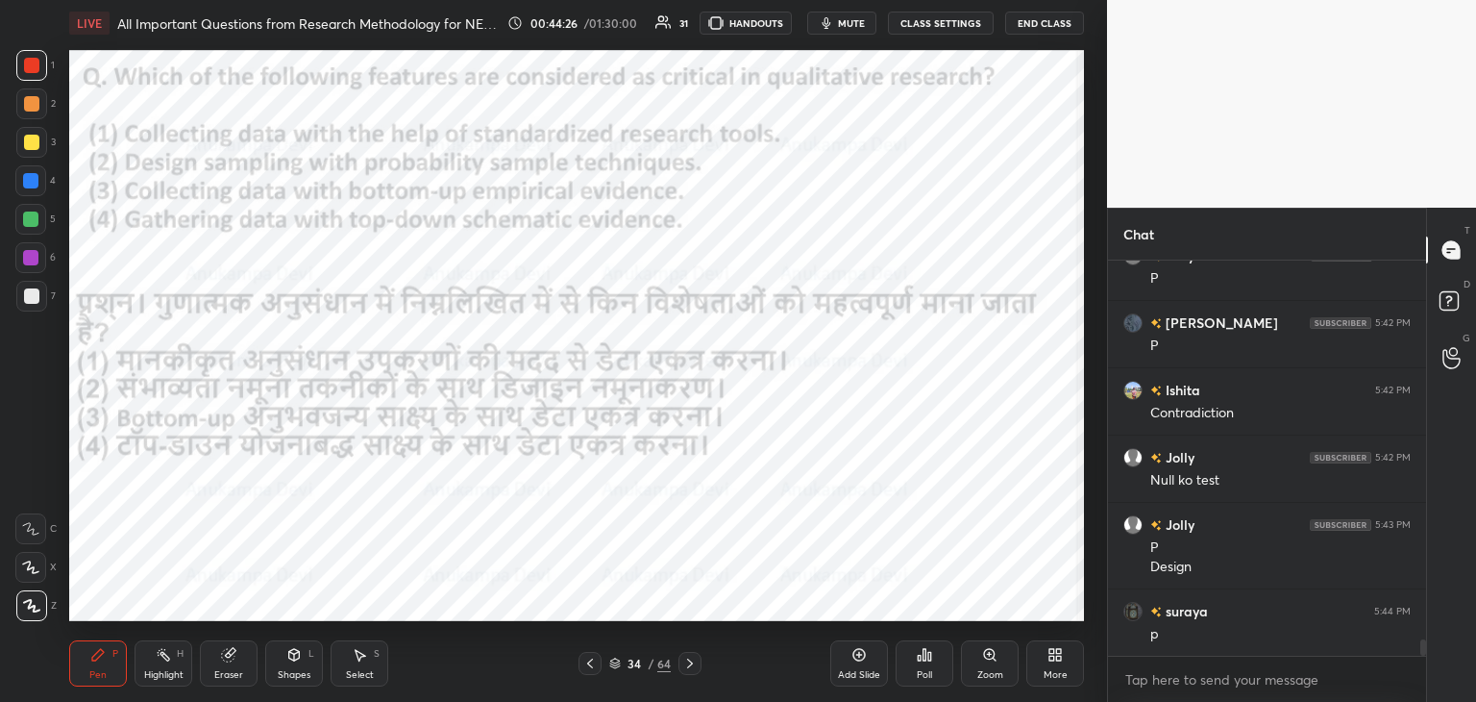
click at [615, 661] on icon at bounding box center [615, 663] width 12 height 12
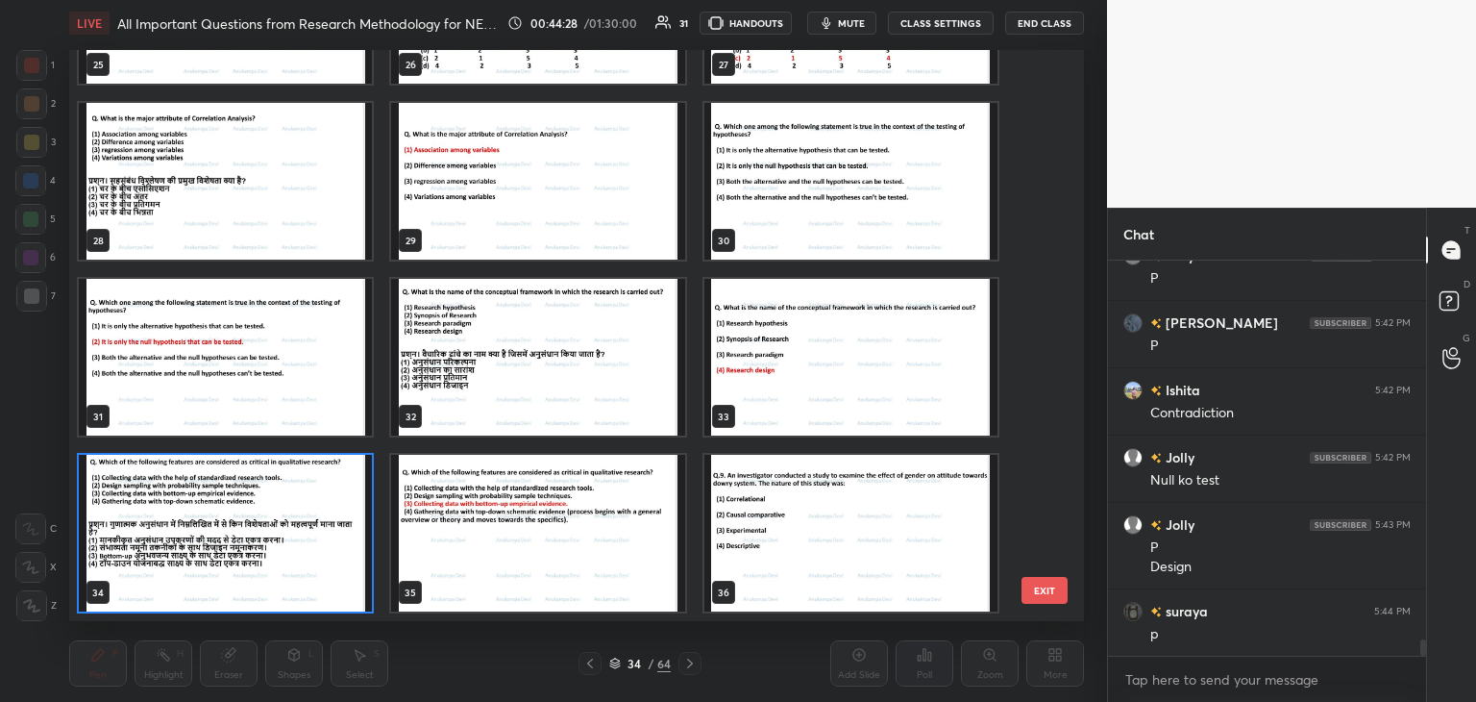
click at [343, 564] on img "grid" at bounding box center [225, 533] width 293 height 157
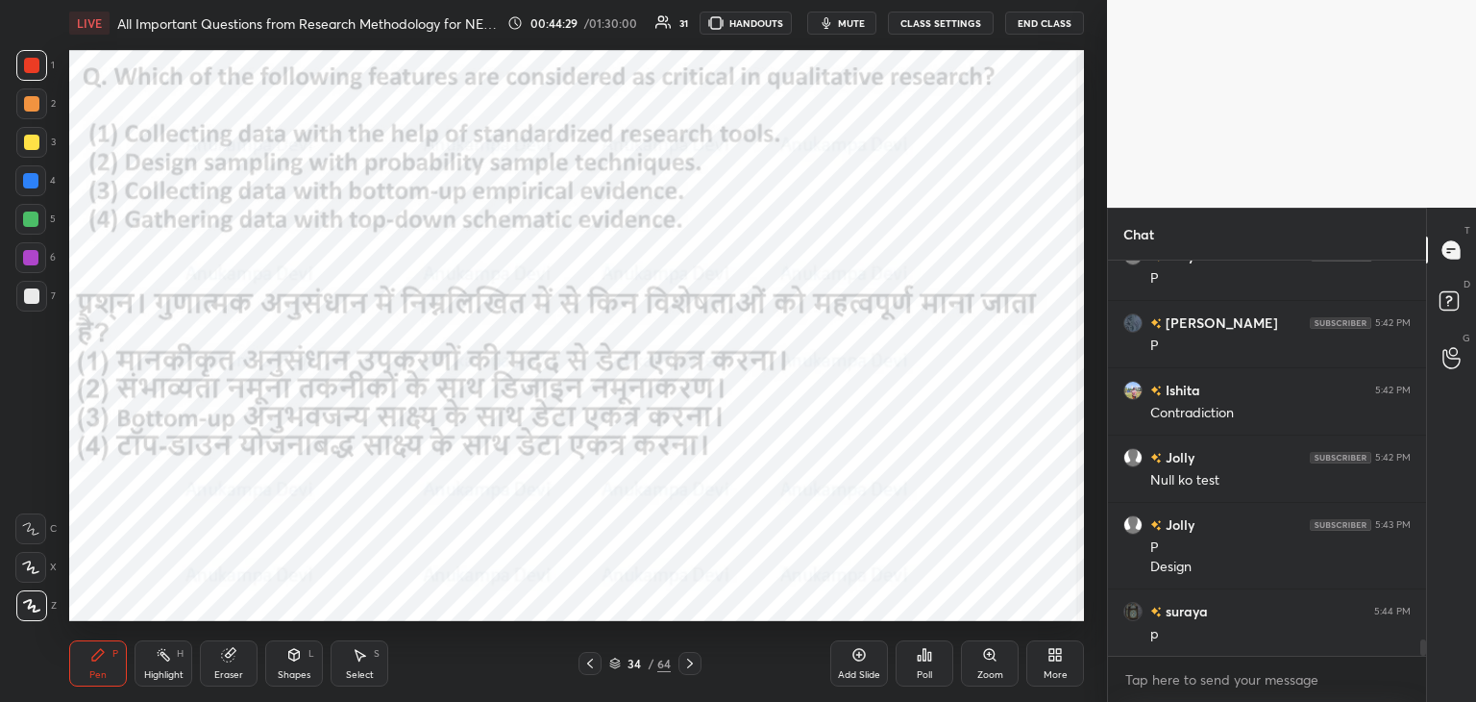
click at [927, 670] on div "Poll" at bounding box center [924, 675] width 15 height 10
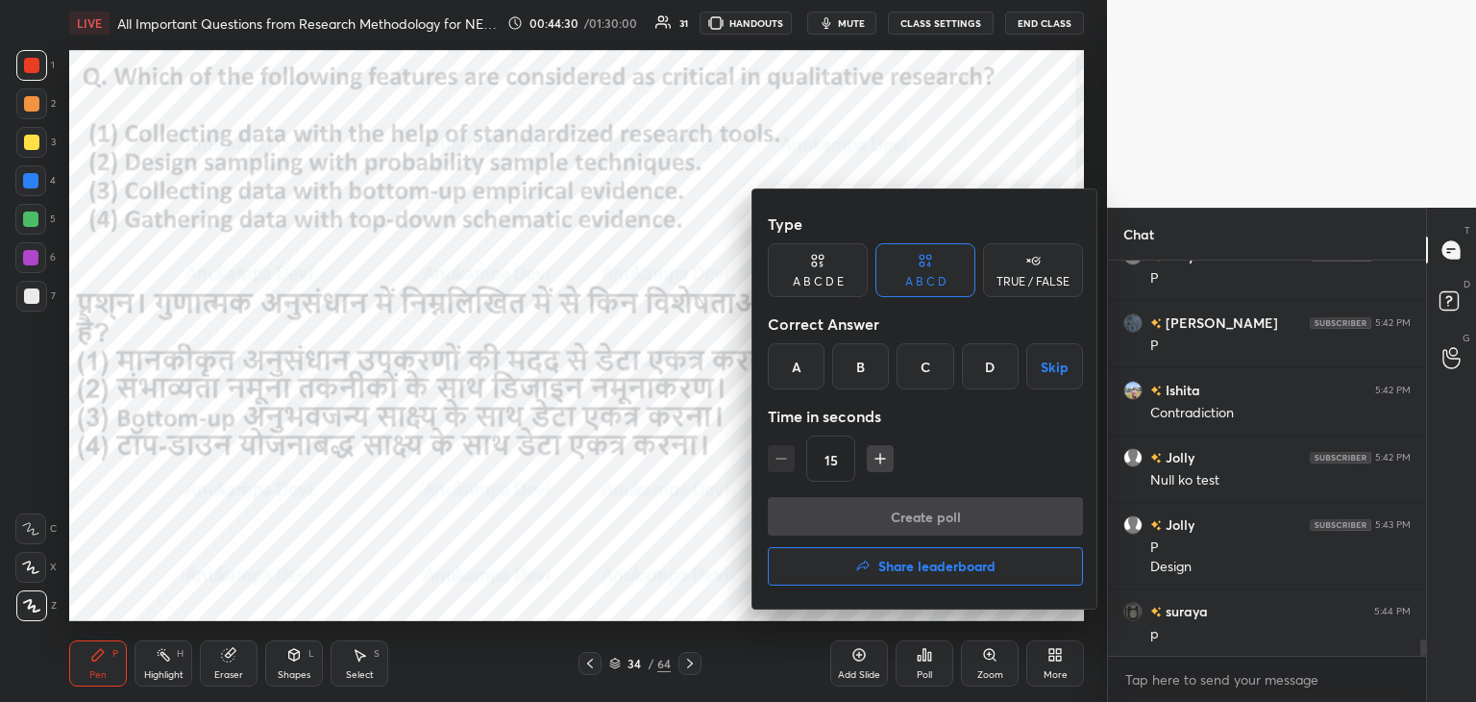
click at [919, 372] on div "C" at bounding box center [925, 366] width 57 height 46
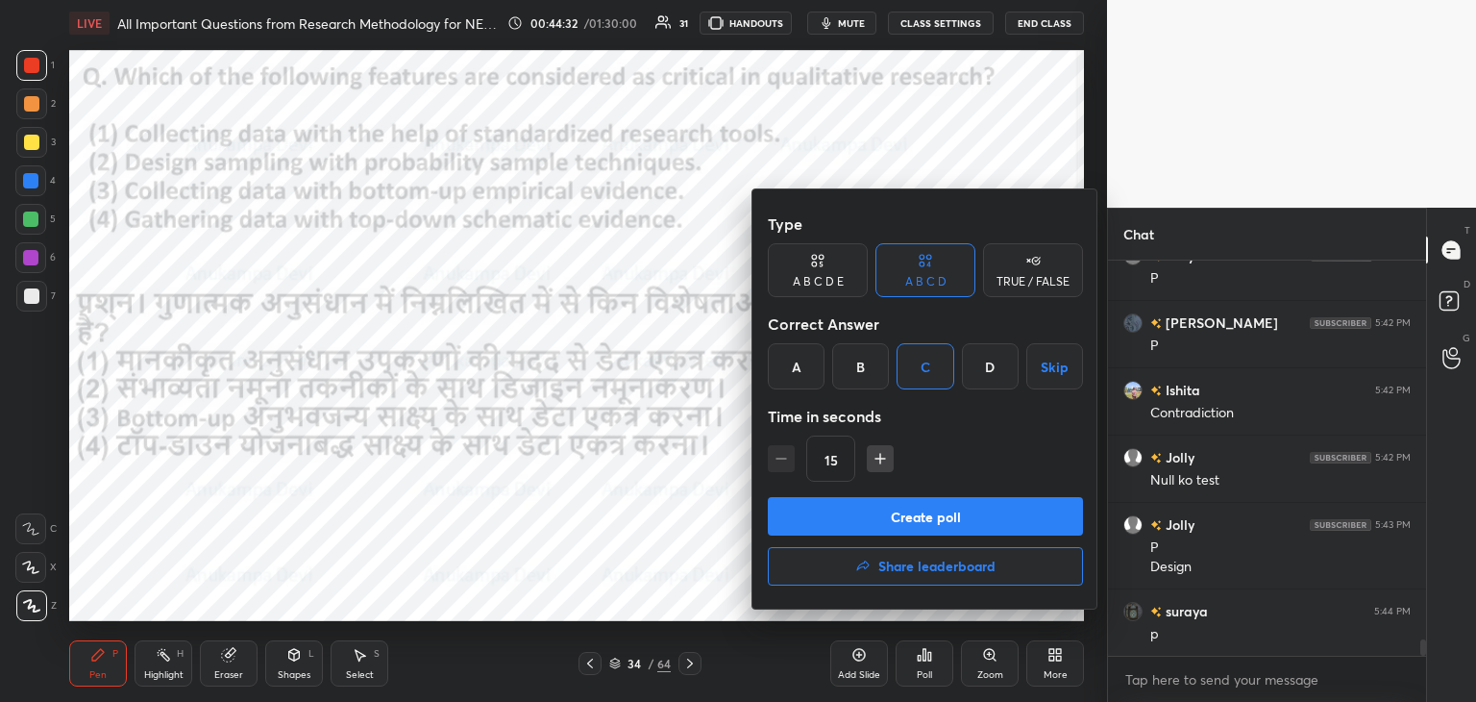
click at [934, 527] on button "Create poll" at bounding box center [925, 516] width 315 height 38
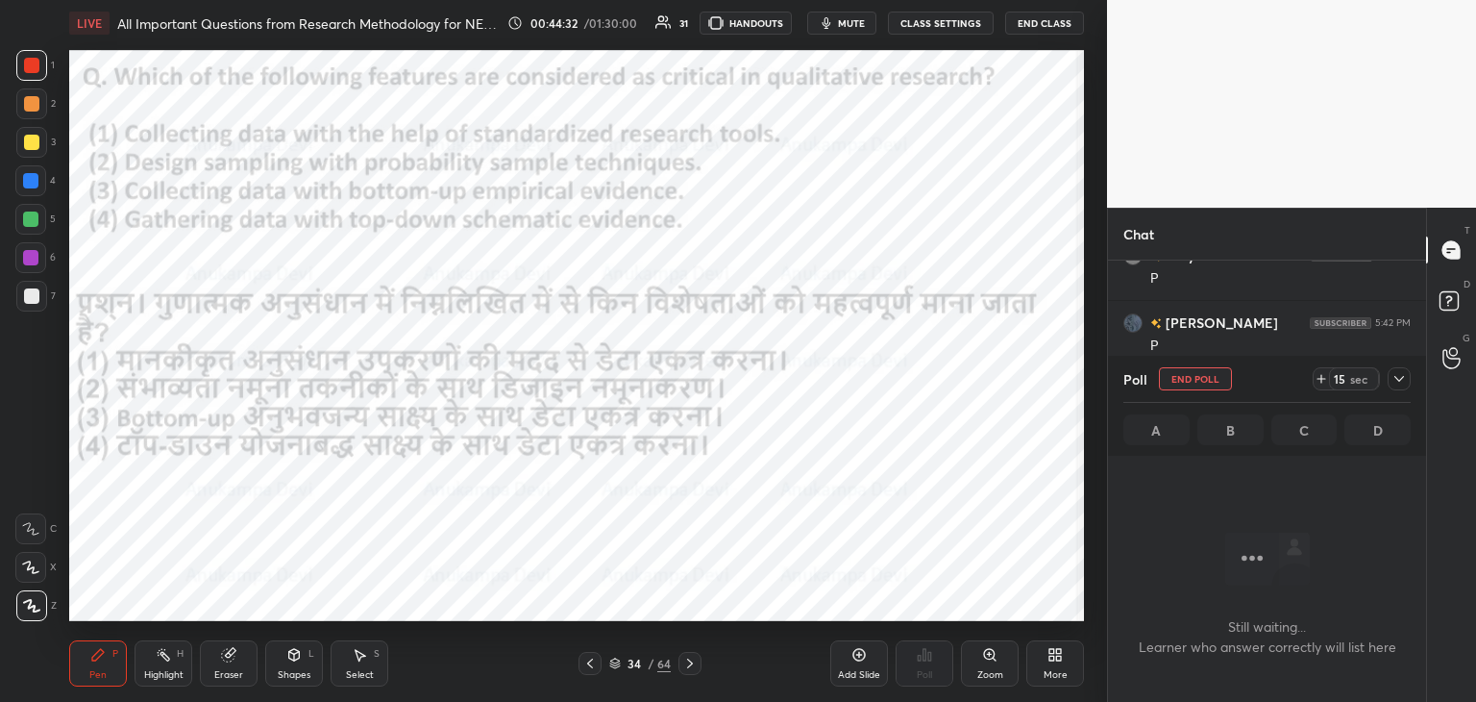
scroll to position [6, 6]
click at [855, 29] on button "mute" at bounding box center [841, 23] width 69 height 23
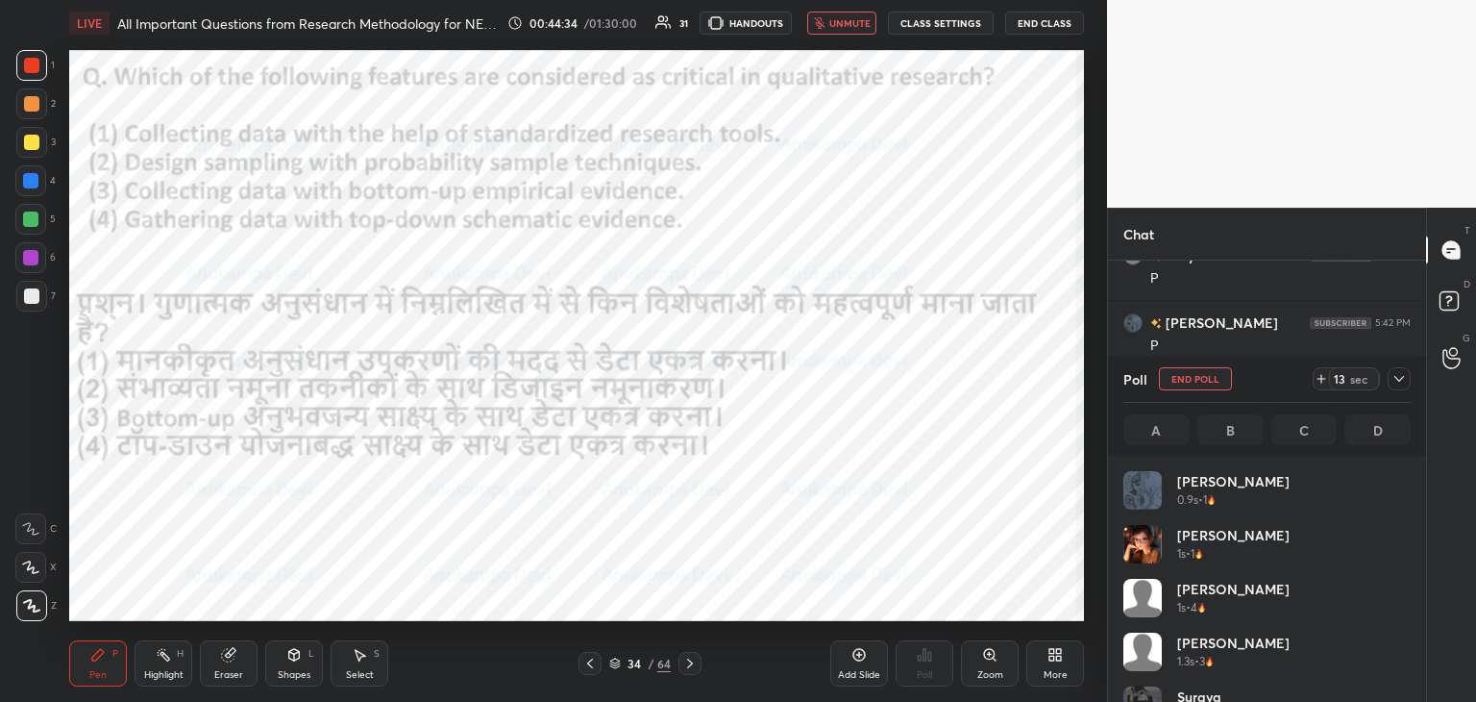
scroll to position [225, 282]
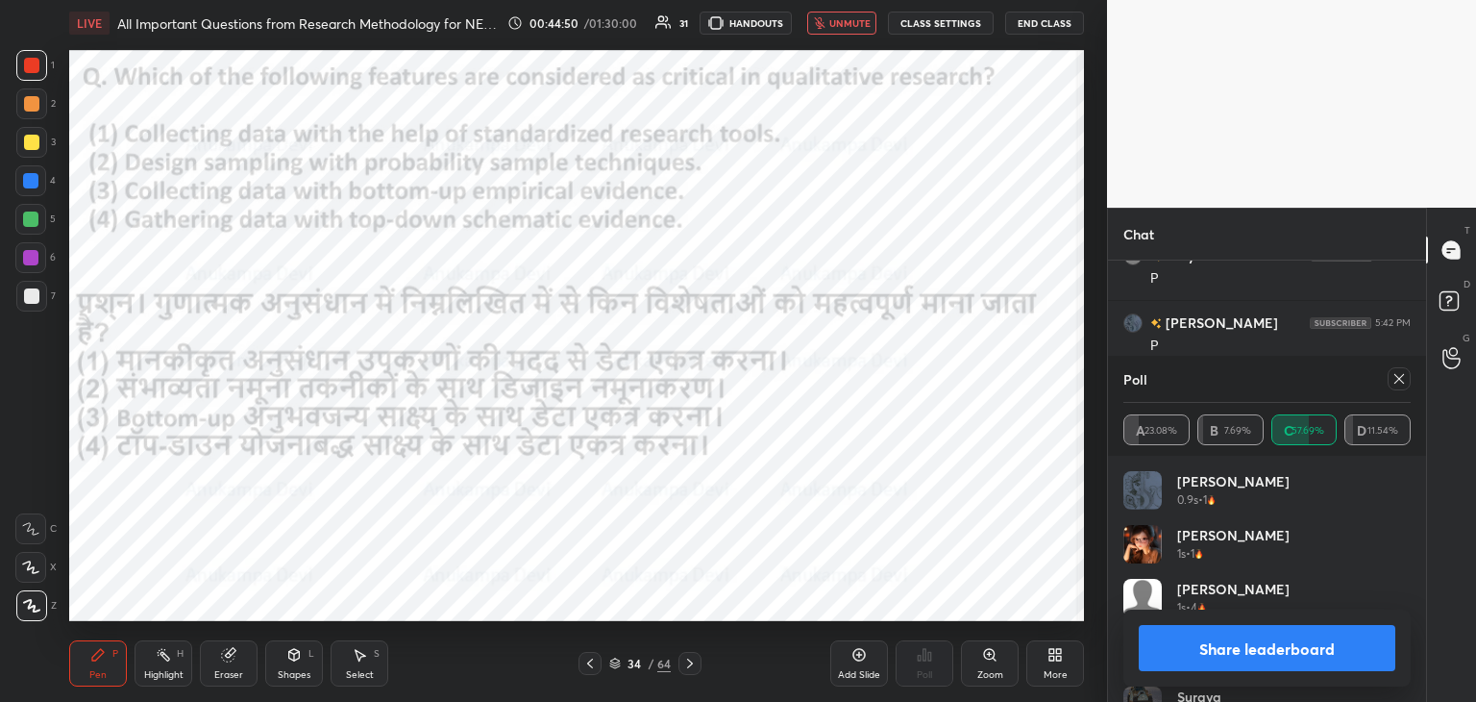
click at [850, 20] on span "unmute" at bounding box center [850, 22] width 41 height 13
click at [1407, 382] on div at bounding box center [1399, 378] width 23 height 23
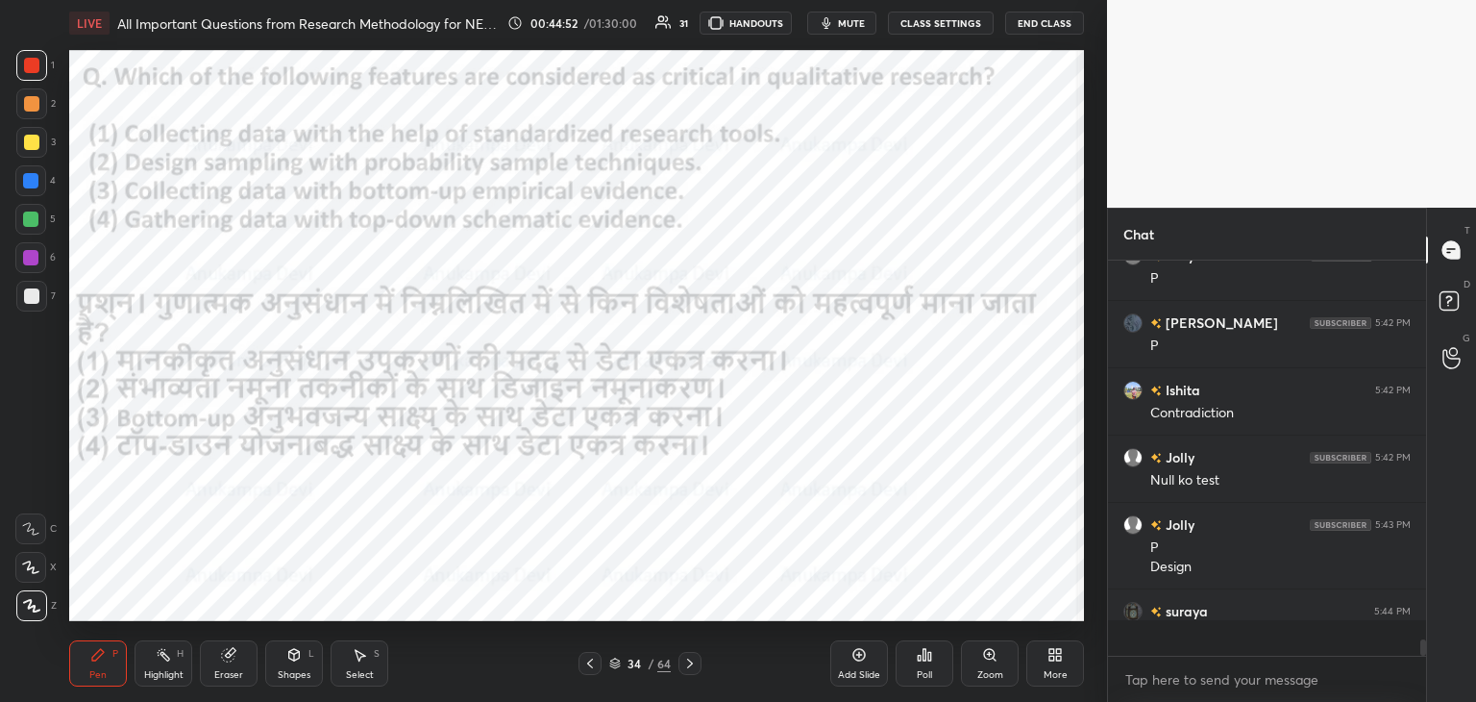
scroll to position [405, 312]
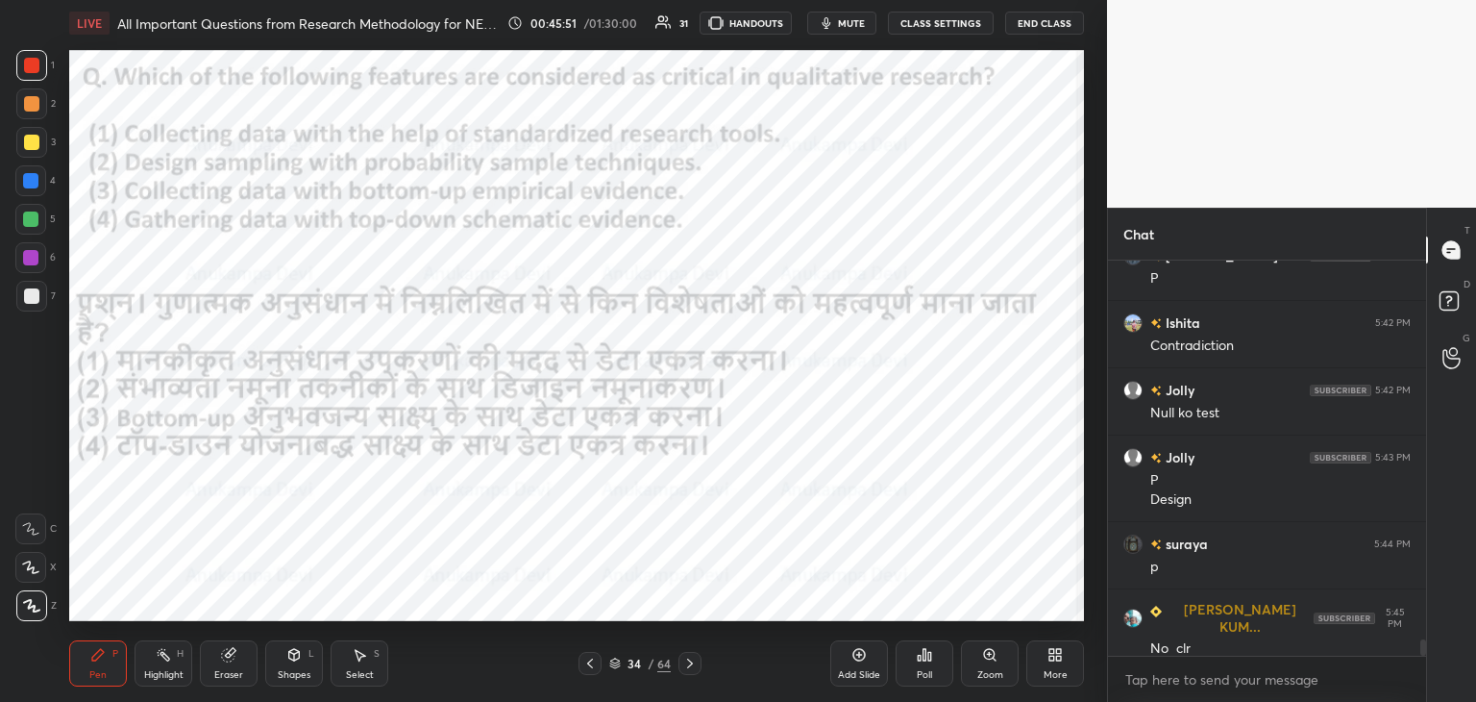
drag, startPoint x: 685, startPoint y: 667, endPoint x: 678, endPoint y: 636, distance: 31.7
click at [685, 666] on icon at bounding box center [689, 663] width 15 height 15
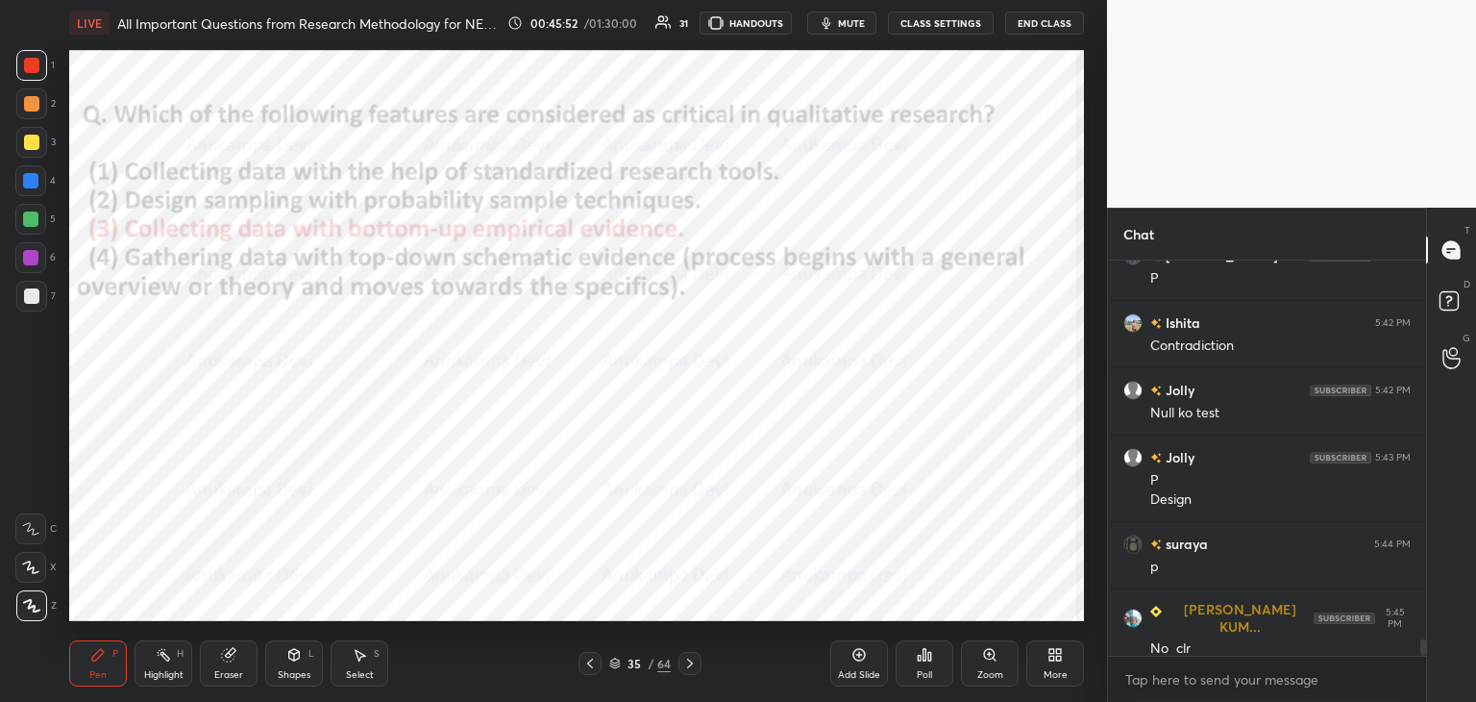
click at [690, 667] on icon at bounding box center [689, 663] width 15 height 15
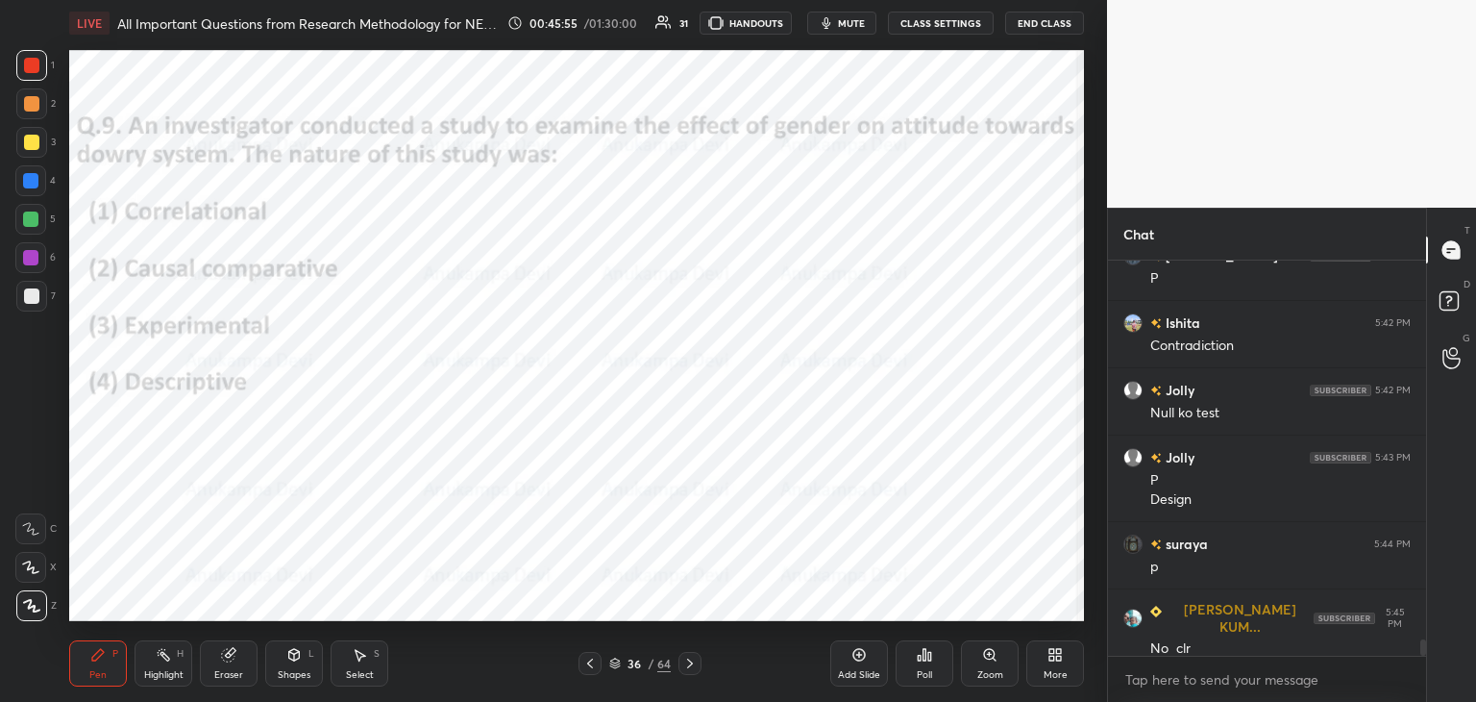
click at [855, 22] on span "mute" at bounding box center [851, 22] width 27 height 13
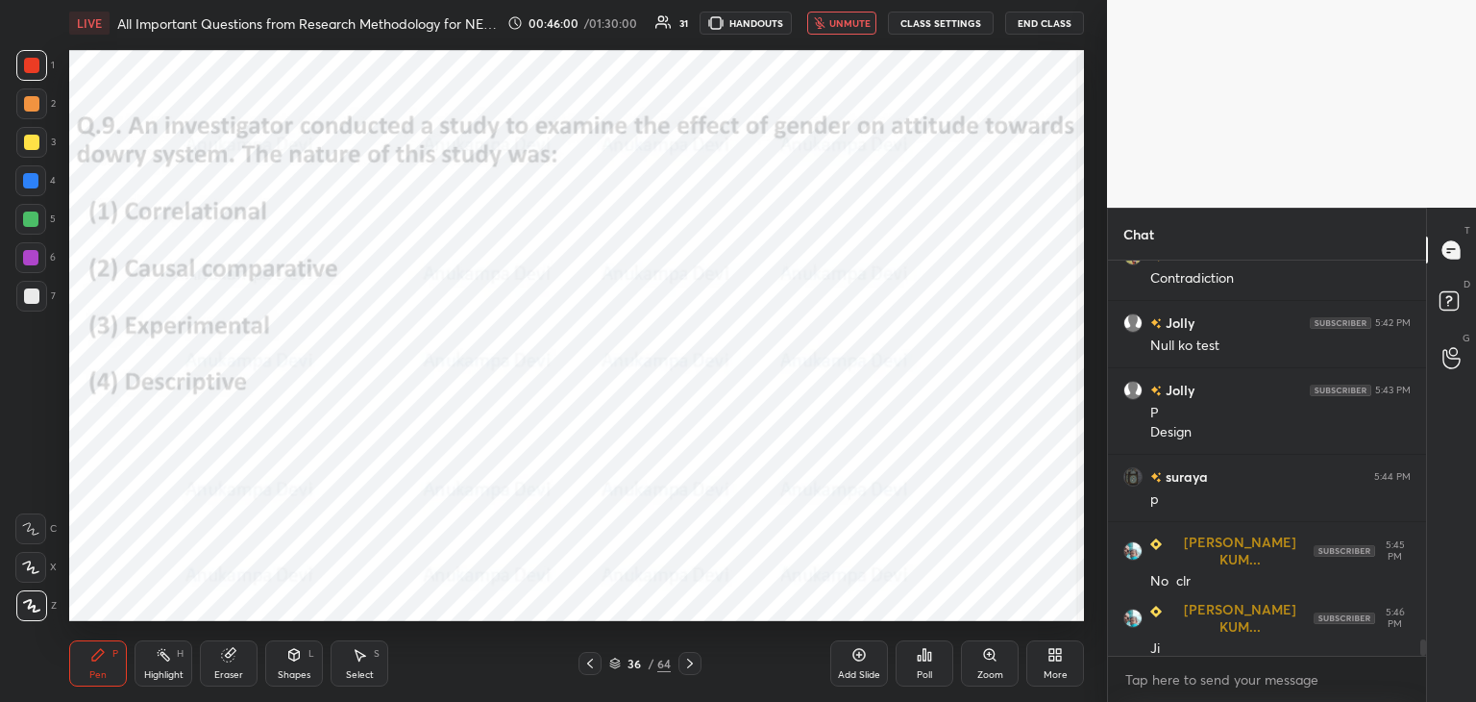
scroll to position [9270, 0]
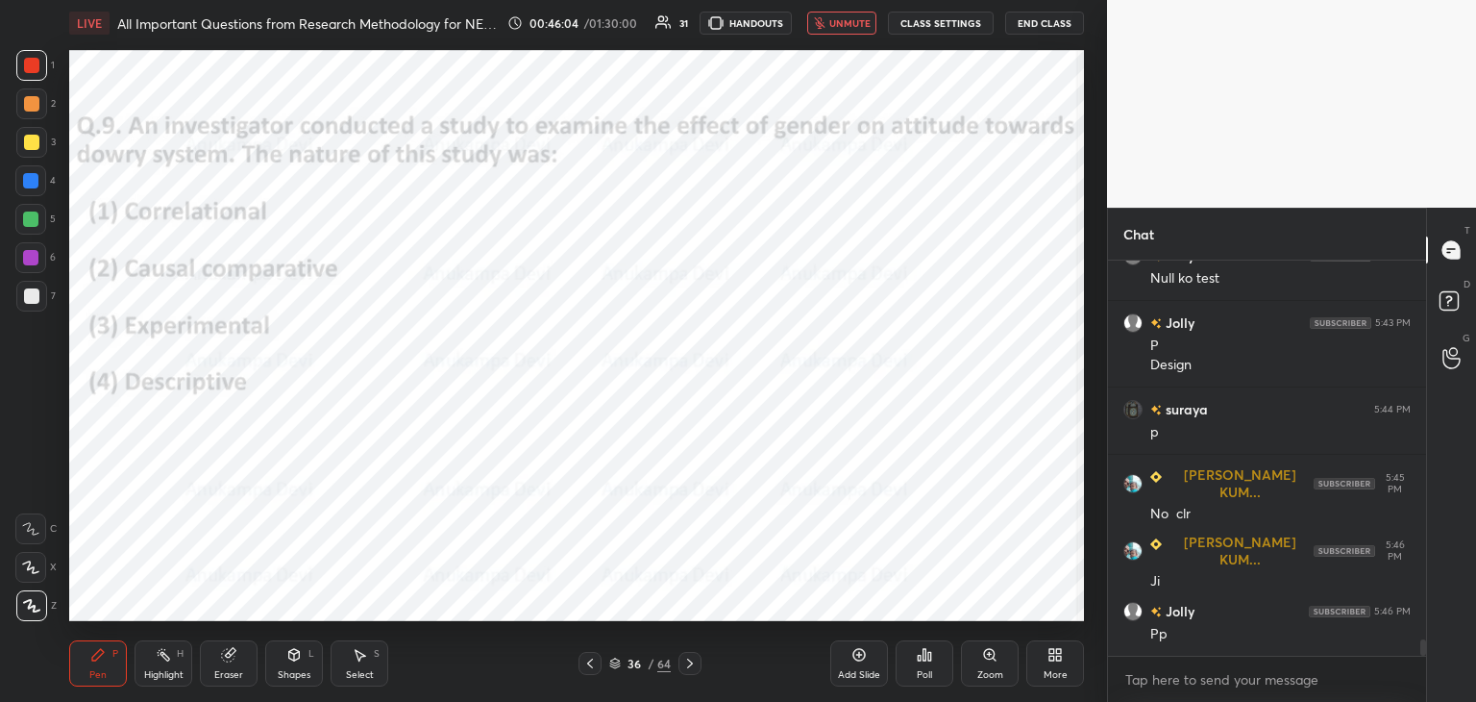
click at [857, 26] on span "unmute" at bounding box center [850, 22] width 41 height 13
click at [1426, 643] on div "Chat [PERSON_NAME] 5:42 PM Contradiction Jolly 5:42 PM Null ko test Jolly 5:43 …" at bounding box center [1291, 455] width 369 height 494
drag, startPoint x: 1424, startPoint y: 647, endPoint x: 1413, endPoint y: 689, distance: 43.6
click at [1418, 685] on div "[PERSON_NAME] 5:42 PM Contradiction Jolly 5:42 PM Null ko test Jolly 5:43 PM P …" at bounding box center [1267, 480] width 318 height 441
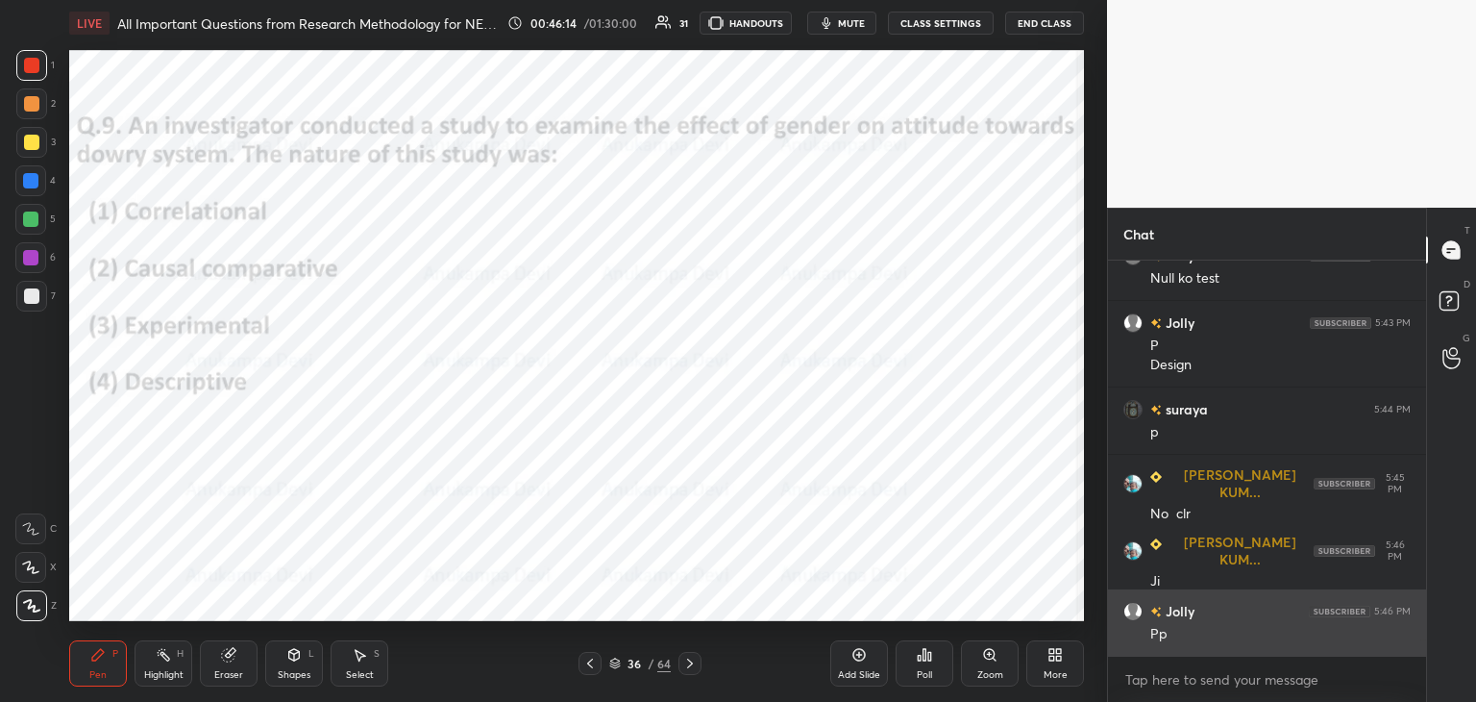
scroll to position [9337, 0]
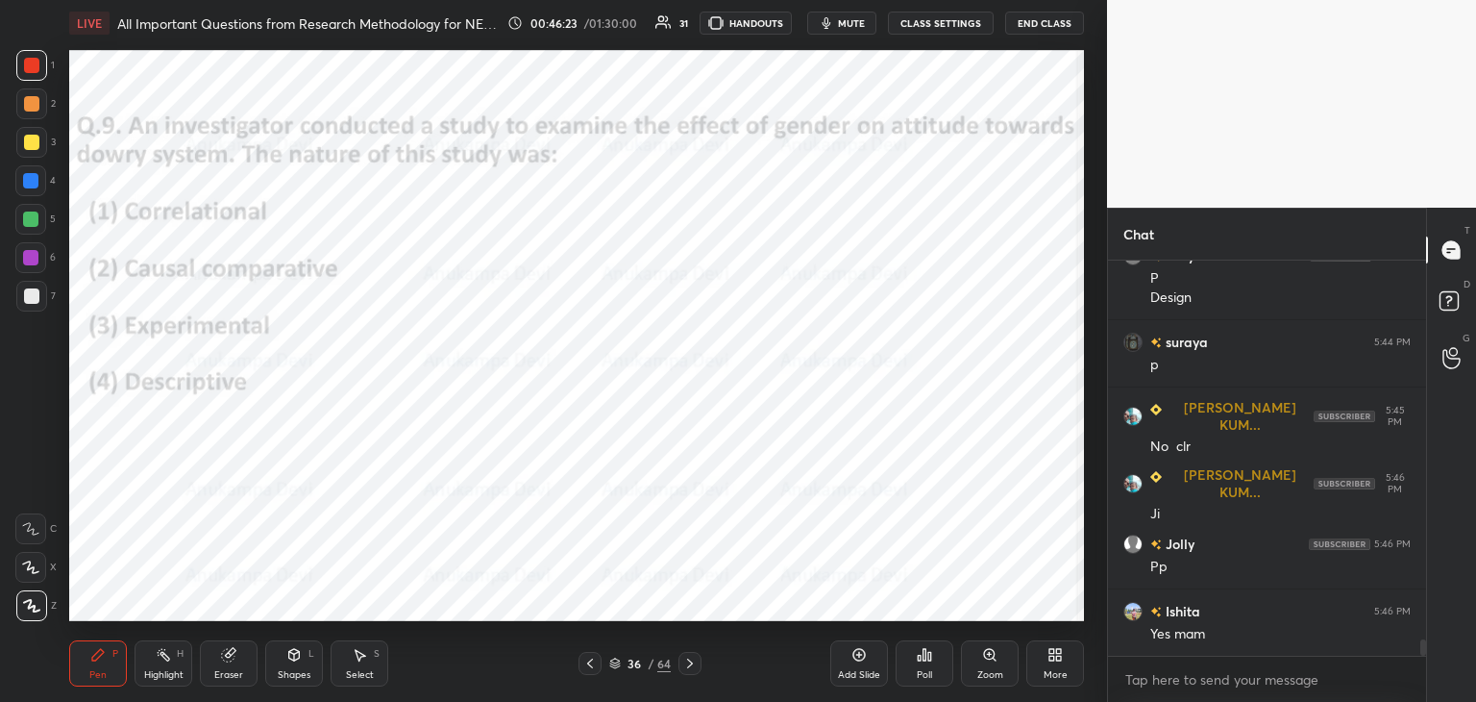
click at [31, 266] on div at bounding box center [30, 257] width 31 height 31
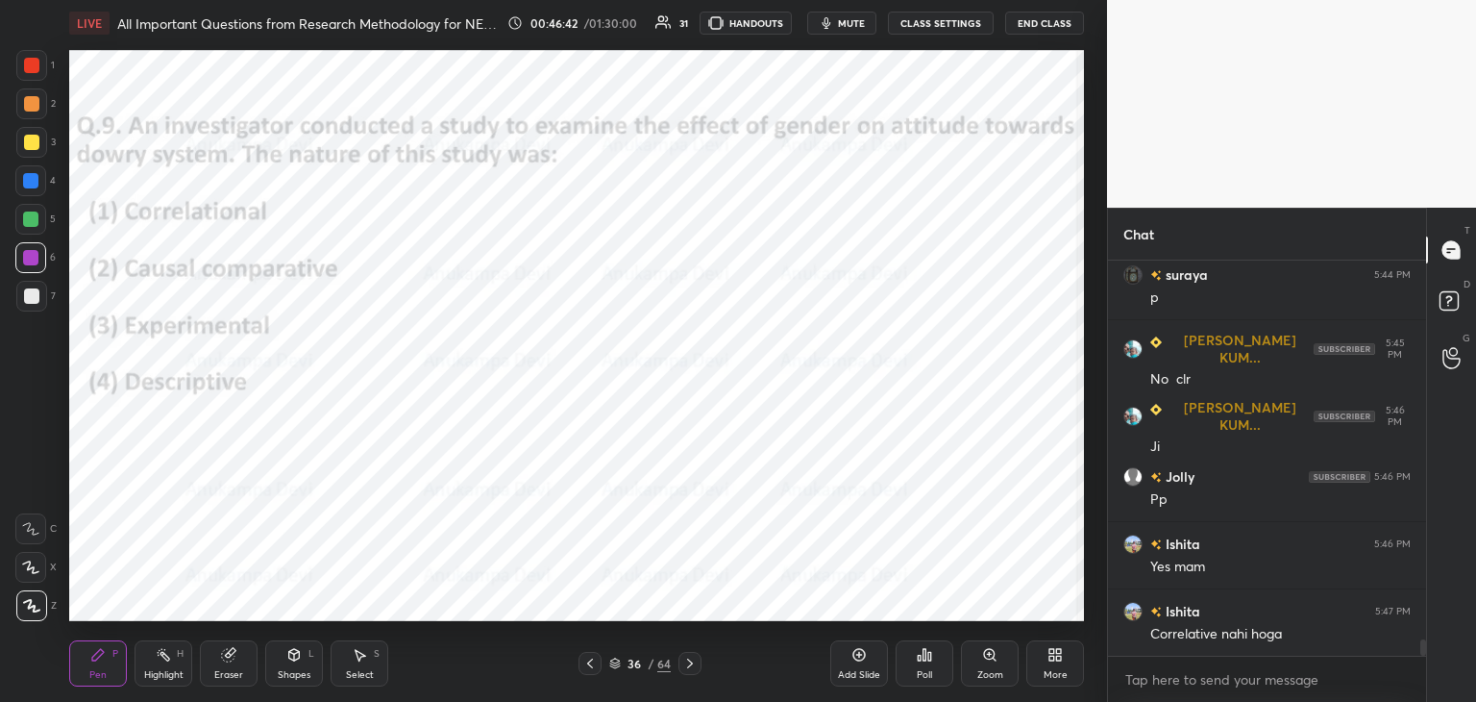
click at [704, 51] on div "LIVE All Important Questions from Research Methodology for NET/SET/PSC/SSC 00:4…" at bounding box center [577, 351] width 1030 height 702
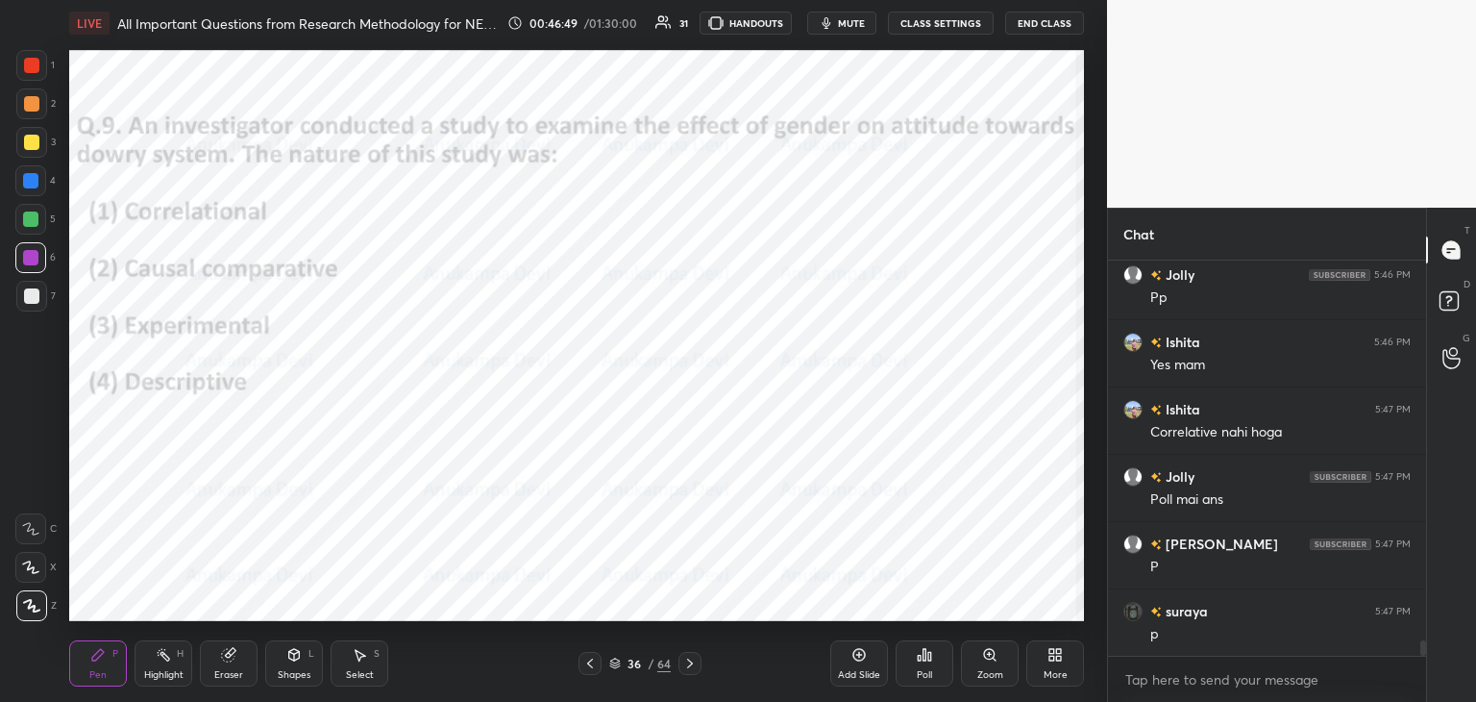
scroll to position [9674, 0]
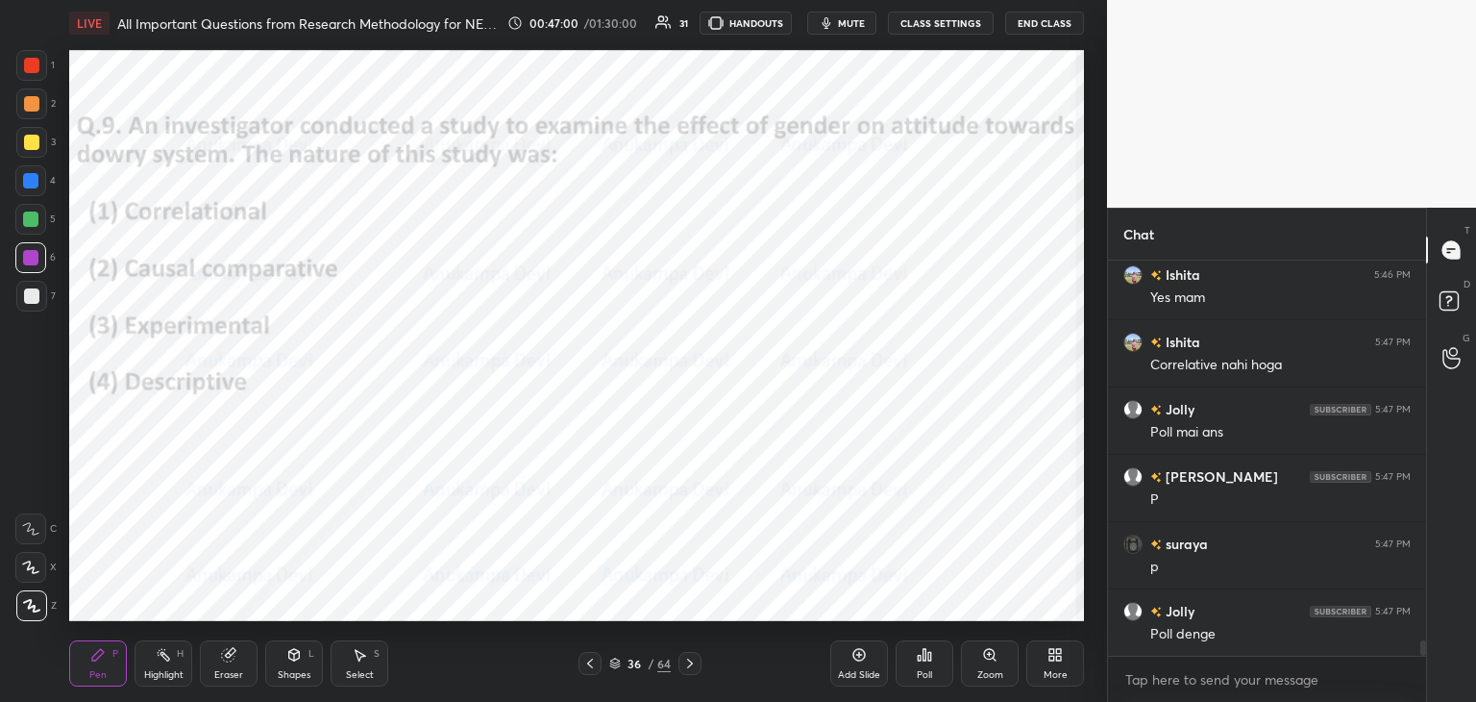
drag, startPoint x: 627, startPoint y: 688, endPoint x: 611, endPoint y: 682, distance: 16.4
click at [615, 684] on div "Pen P Highlight H Eraser Shapes L Select S 36 / 64 Add Slide Poll Zoom More" at bounding box center [576, 663] width 1015 height 77
click at [613, 666] on icon at bounding box center [615, 663] width 12 height 12
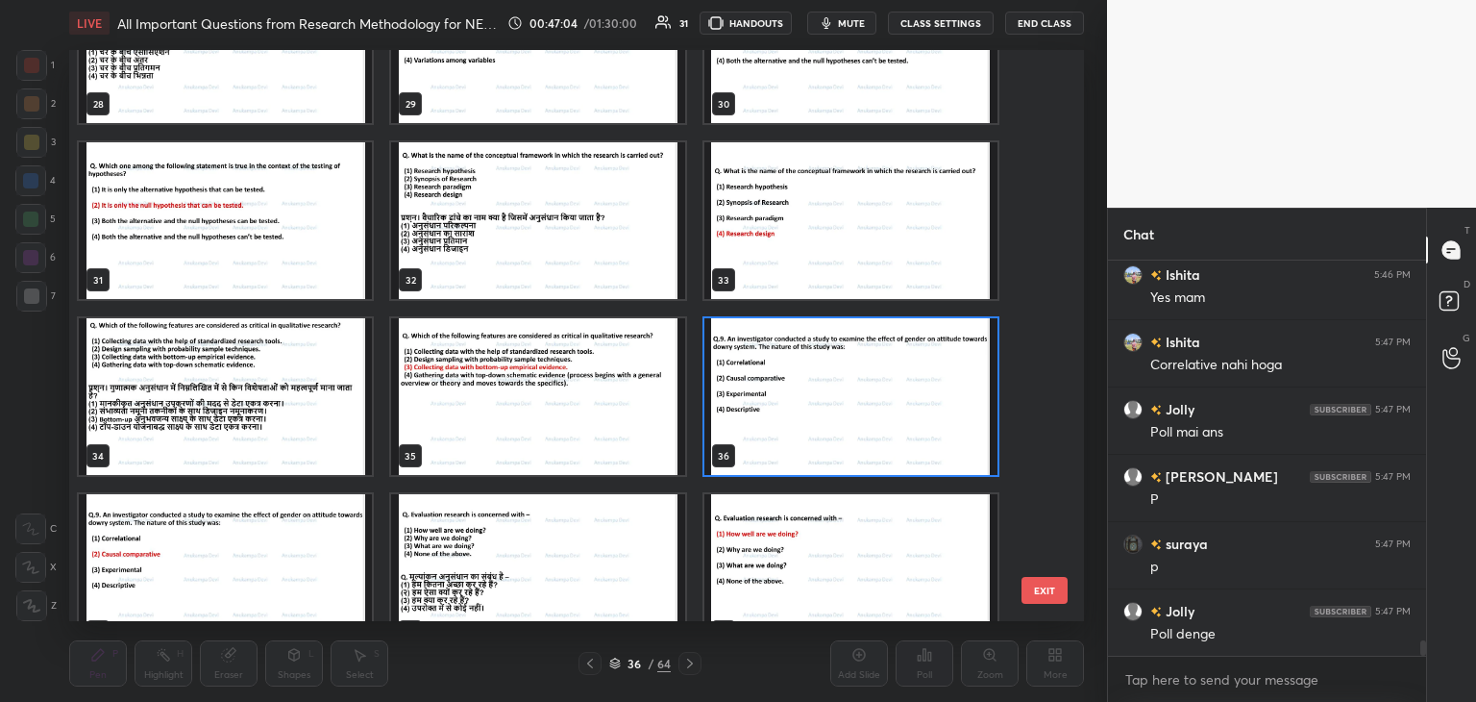
scroll to position [1723, 0]
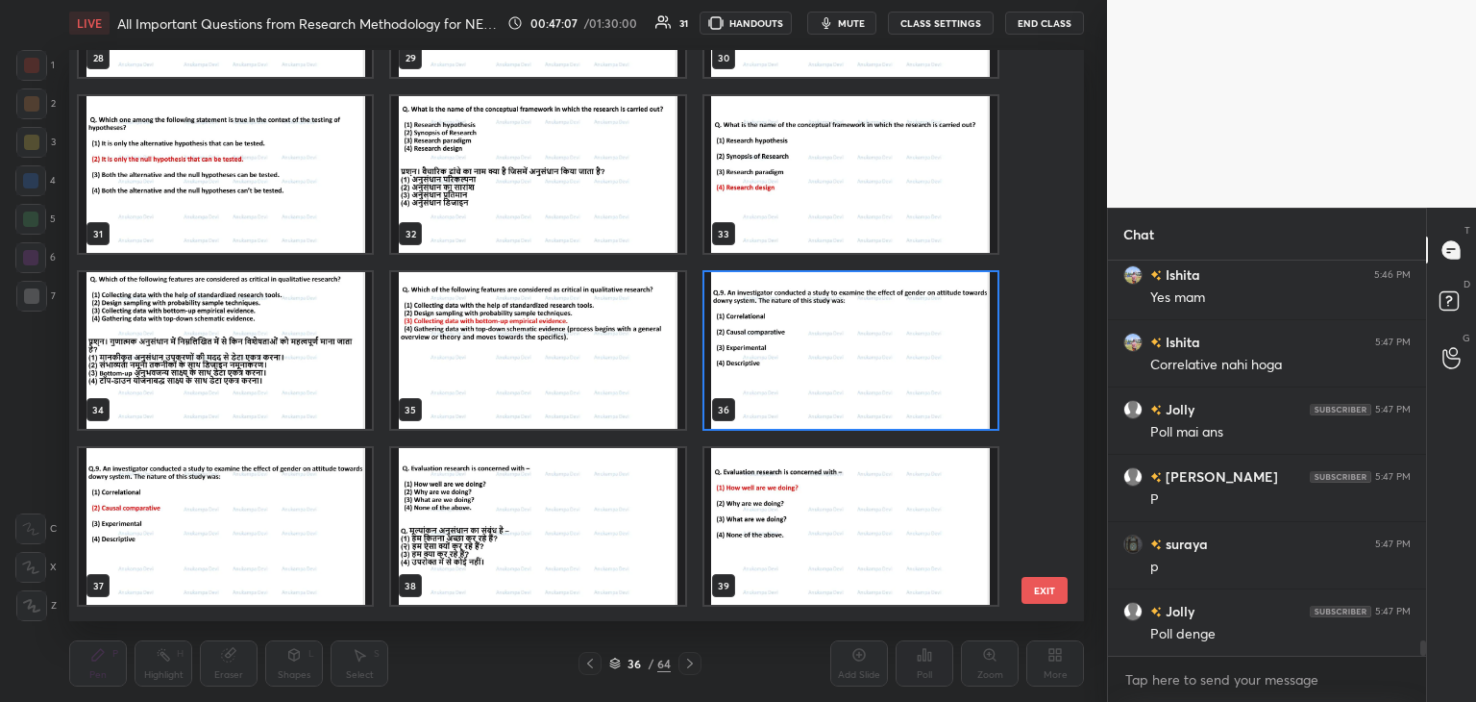
click at [907, 382] on img "grid" at bounding box center [851, 350] width 293 height 157
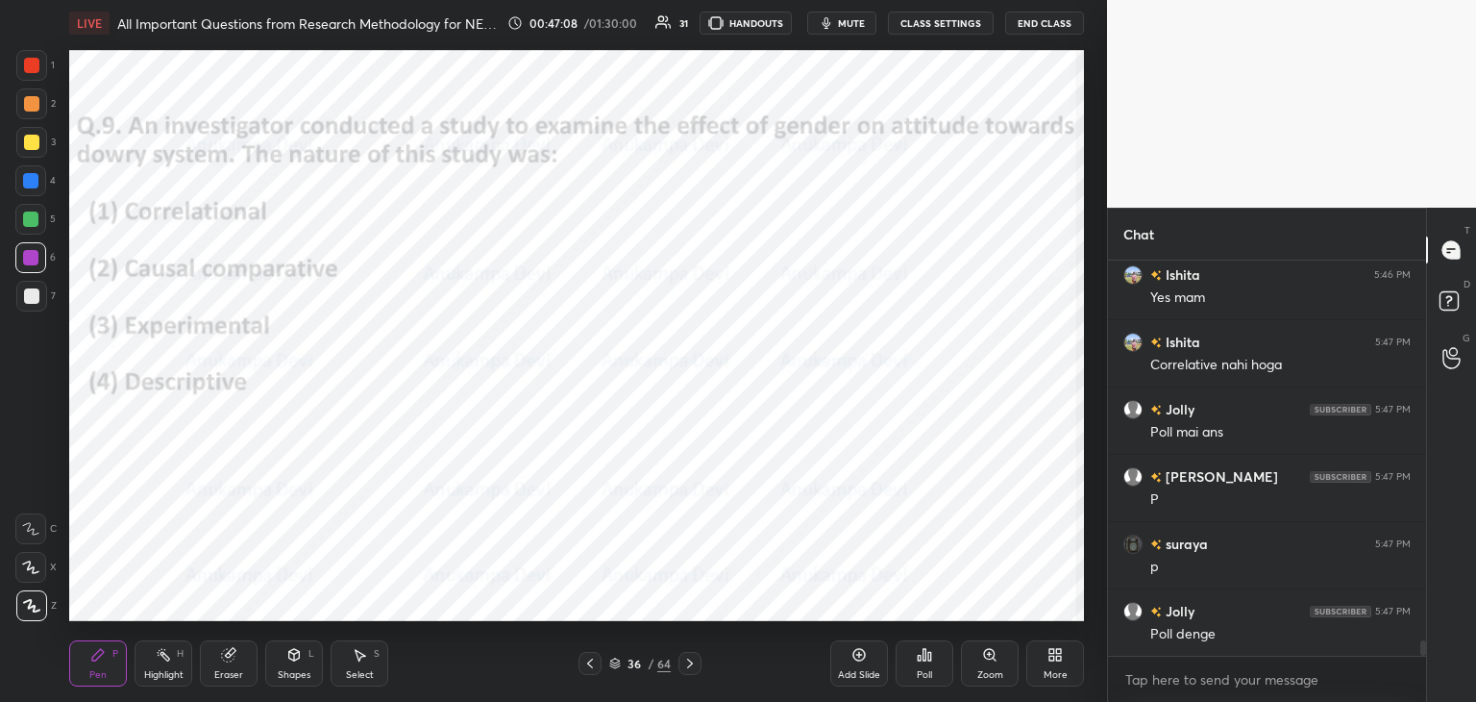
click at [929, 666] on div "Poll" at bounding box center [925, 663] width 58 height 46
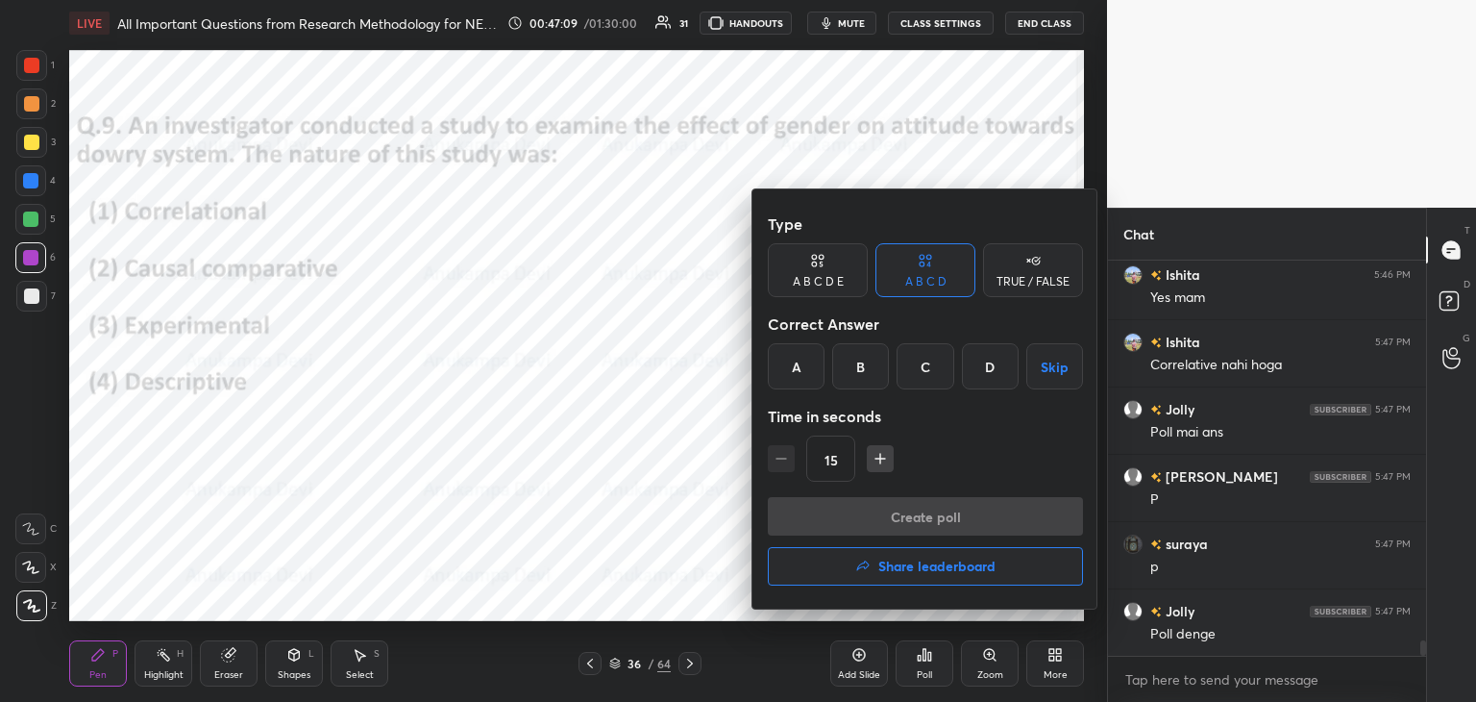
click at [859, 374] on div "B" at bounding box center [860, 366] width 57 height 46
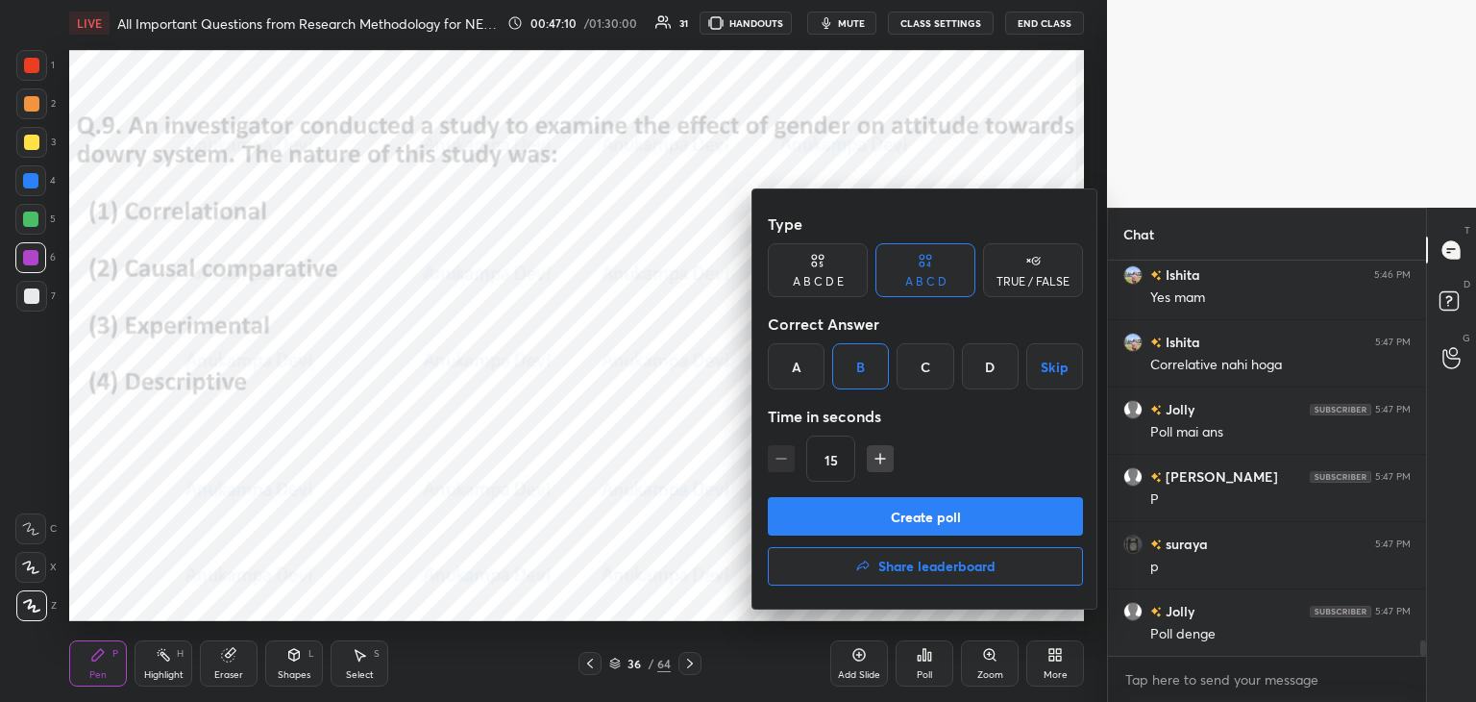
drag, startPoint x: 936, startPoint y: 524, endPoint x: 925, endPoint y: 310, distance: 214.7
click at [936, 523] on button "Create poll" at bounding box center [925, 516] width 315 height 38
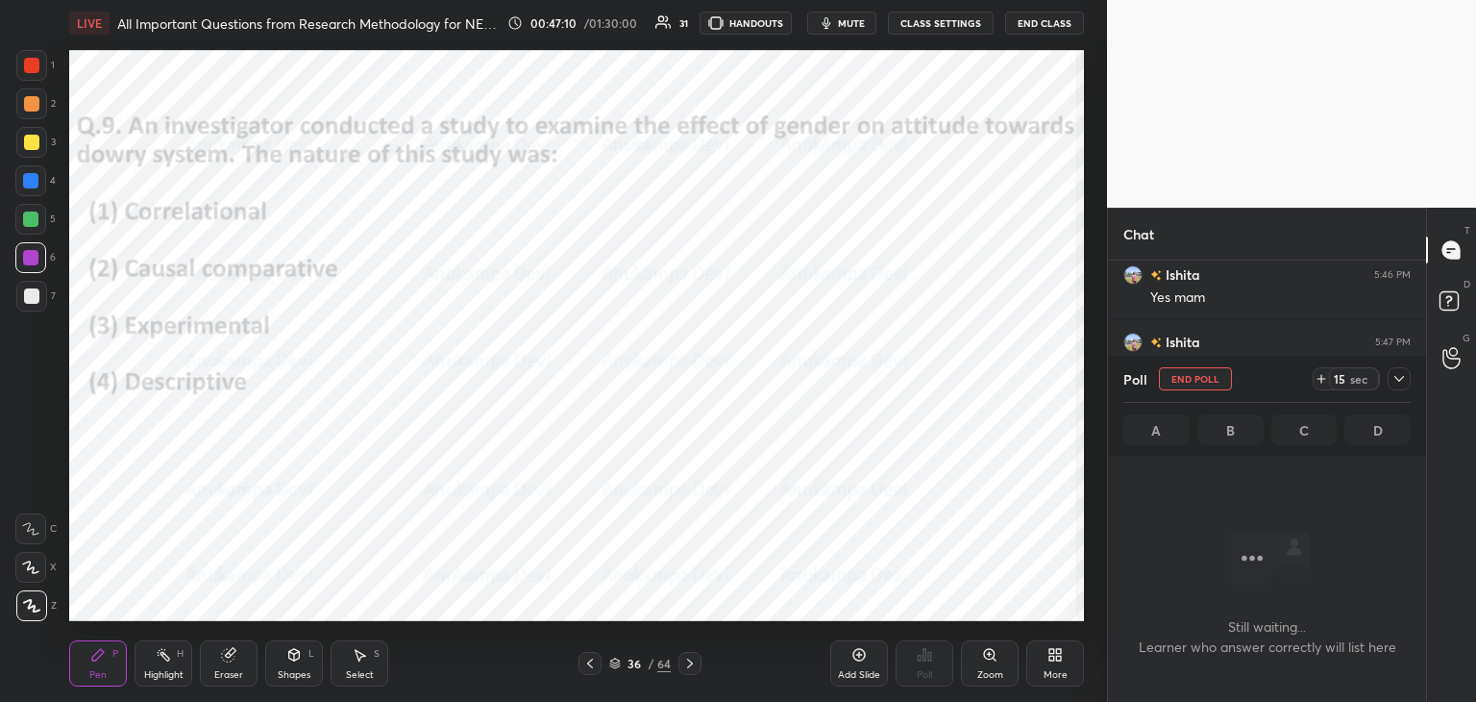
scroll to position [6, 6]
click at [858, 23] on span "mute" at bounding box center [851, 22] width 27 height 13
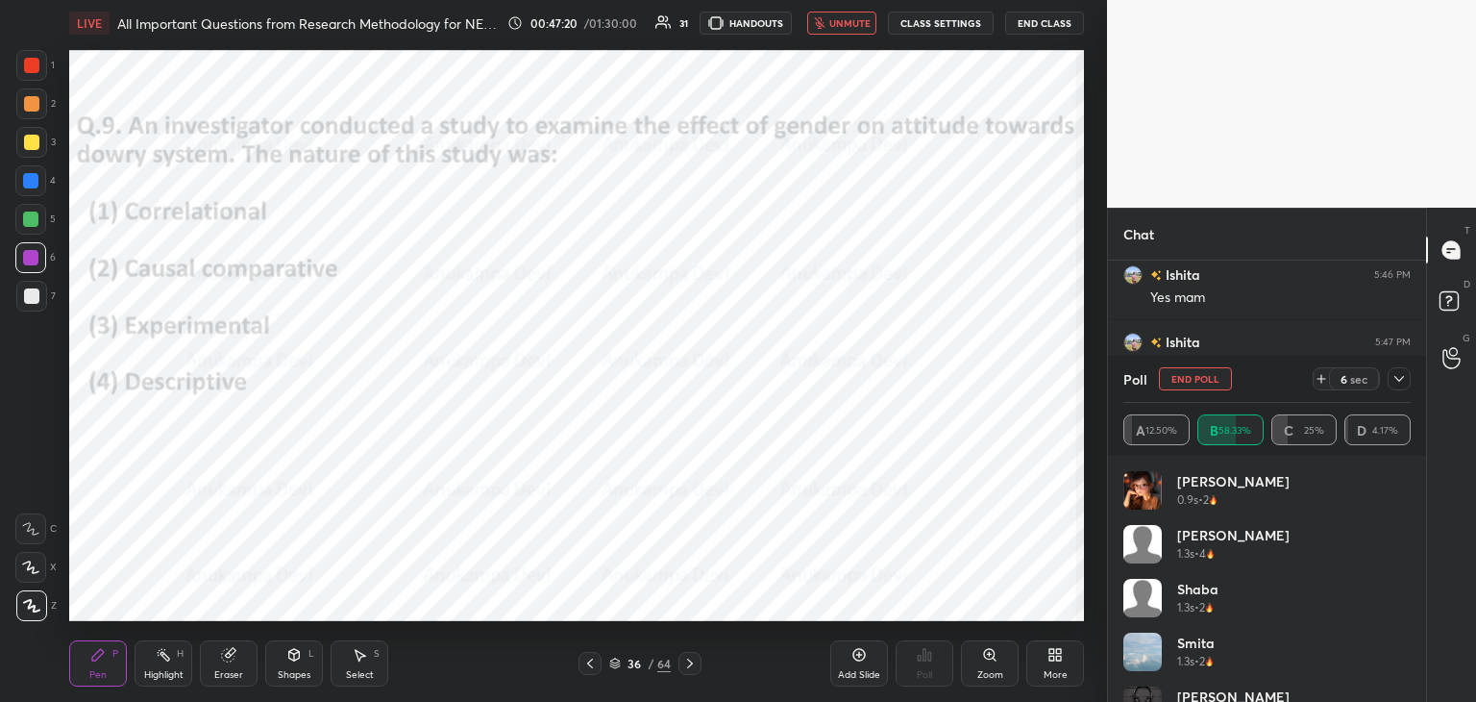
click at [859, 24] on span "unmute" at bounding box center [850, 22] width 41 height 13
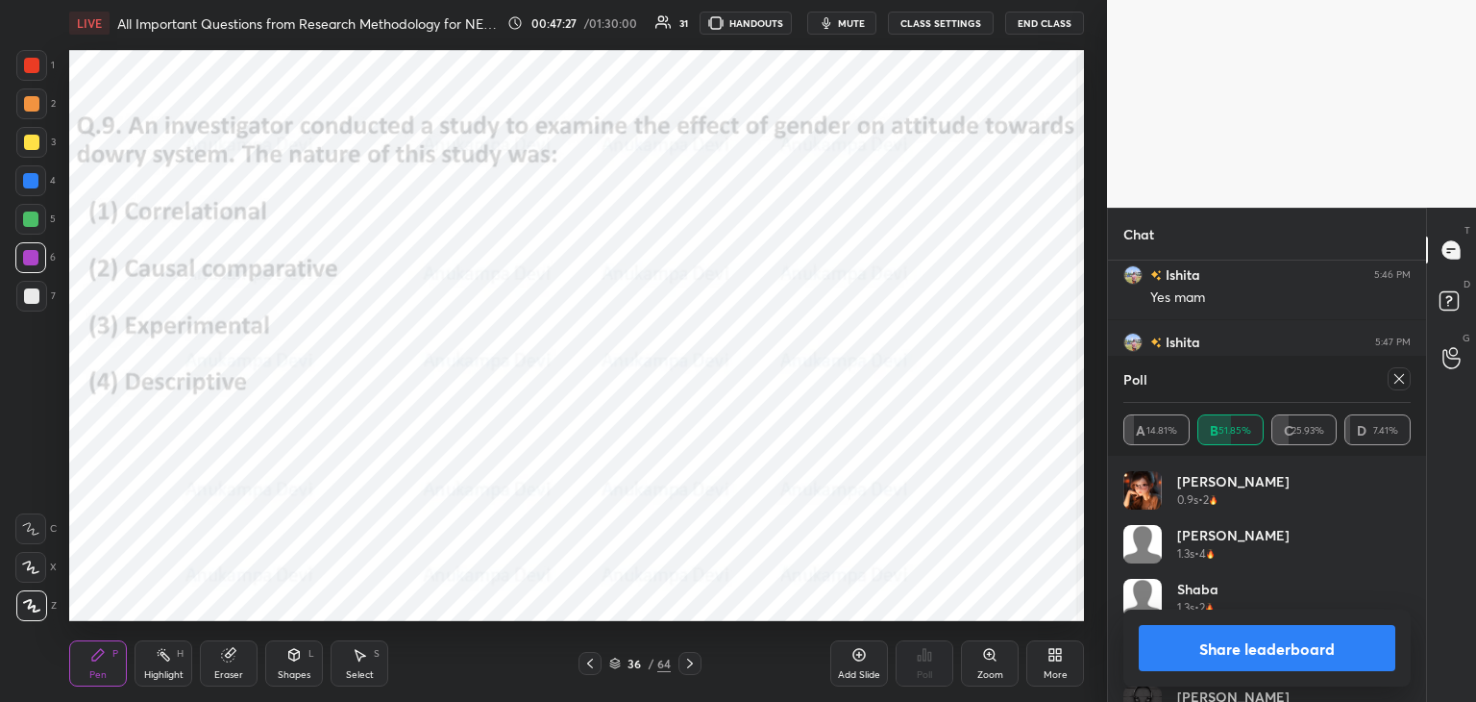
drag, startPoint x: 1401, startPoint y: 378, endPoint x: 1379, endPoint y: 374, distance: 21.5
click at [1401, 378] on icon at bounding box center [1399, 378] width 15 height 15
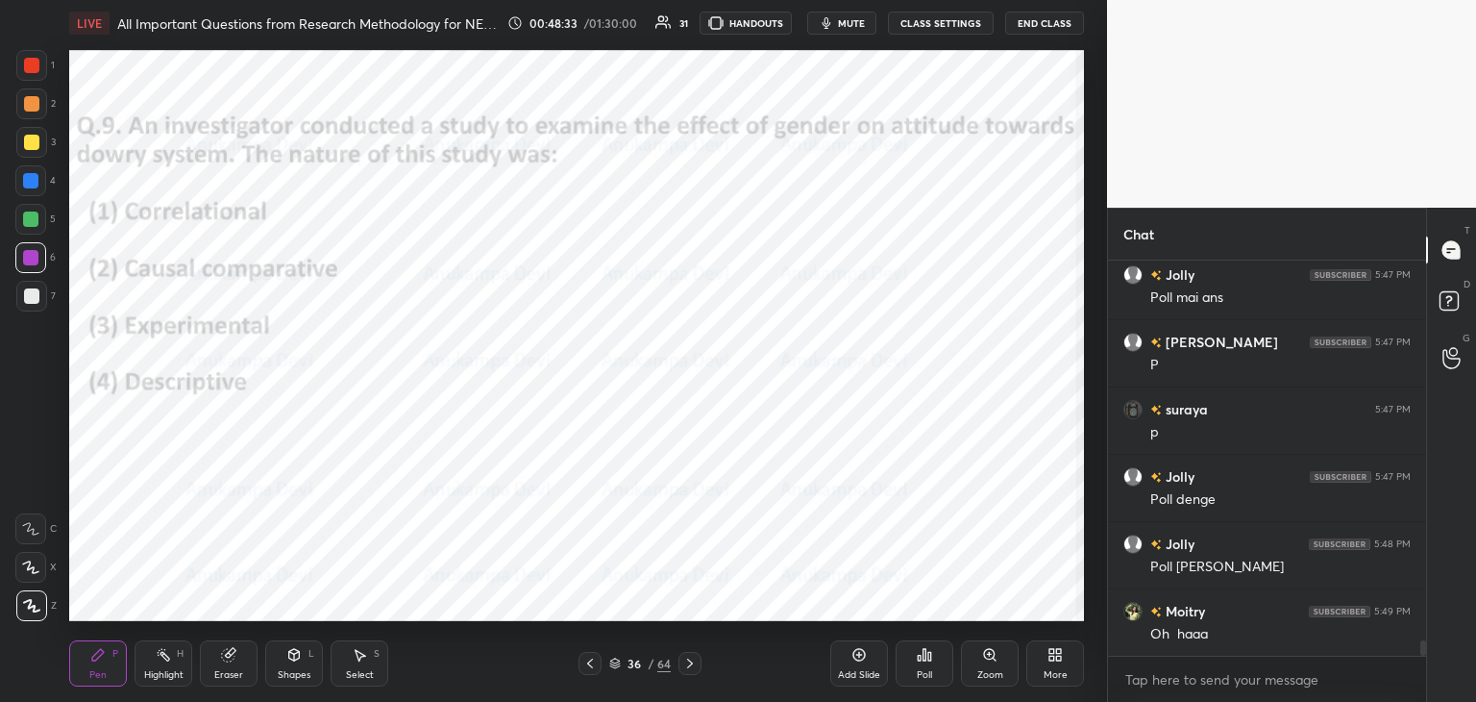
scroll to position [9876, 0]
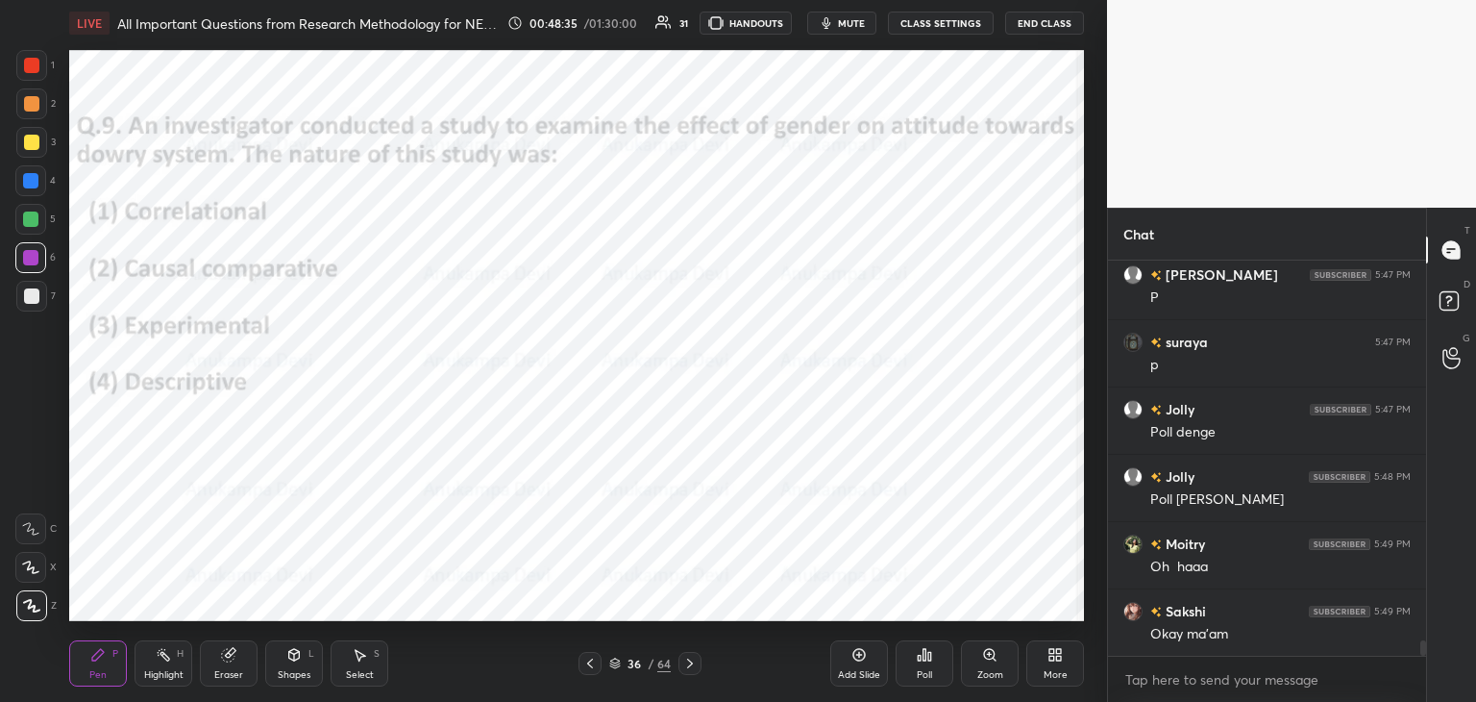
drag, startPoint x: 692, startPoint y: 668, endPoint x: 677, endPoint y: 630, distance: 41.4
click at [692, 669] on icon at bounding box center [689, 663] width 15 height 15
click at [616, 667] on icon at bounding box center [615, 666] width 10 height 3
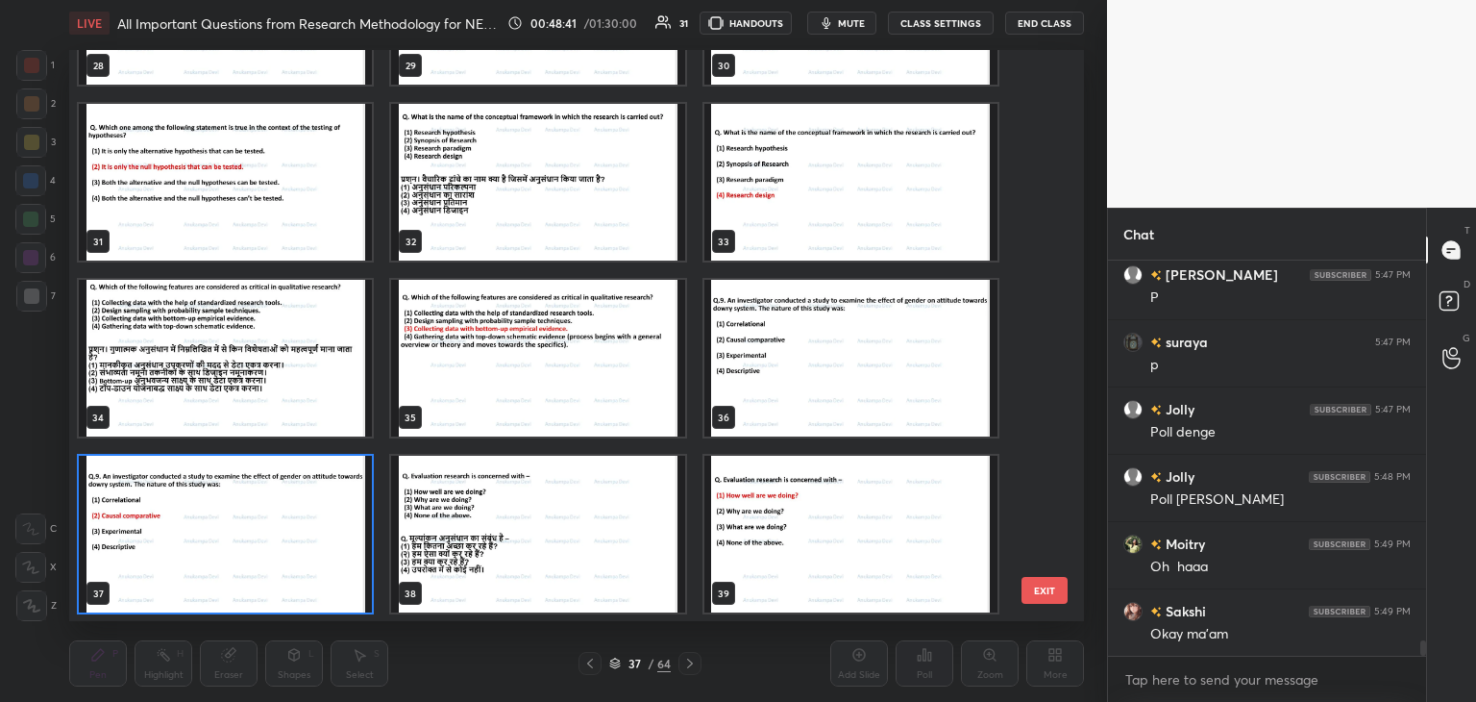
scroll to position [565, 1005]
click at [588, 547] on img "grid" at bounding box center [537, 534] width 293 height 157
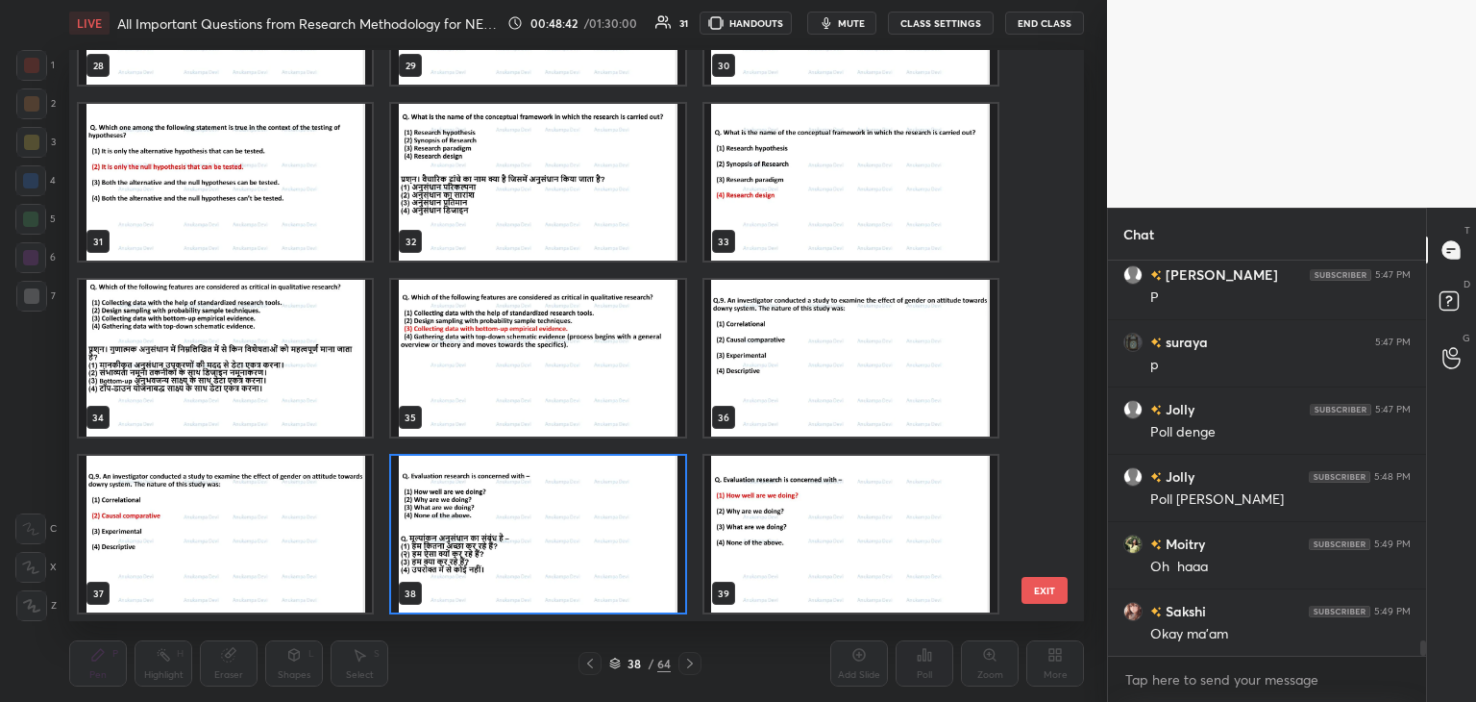
click at [585, 547] on img "grid" at bounding box center [537, 534] width 293 height 157
click at [584, 547] on img "grid" at bounding box center [537, 534] width 293 height 157
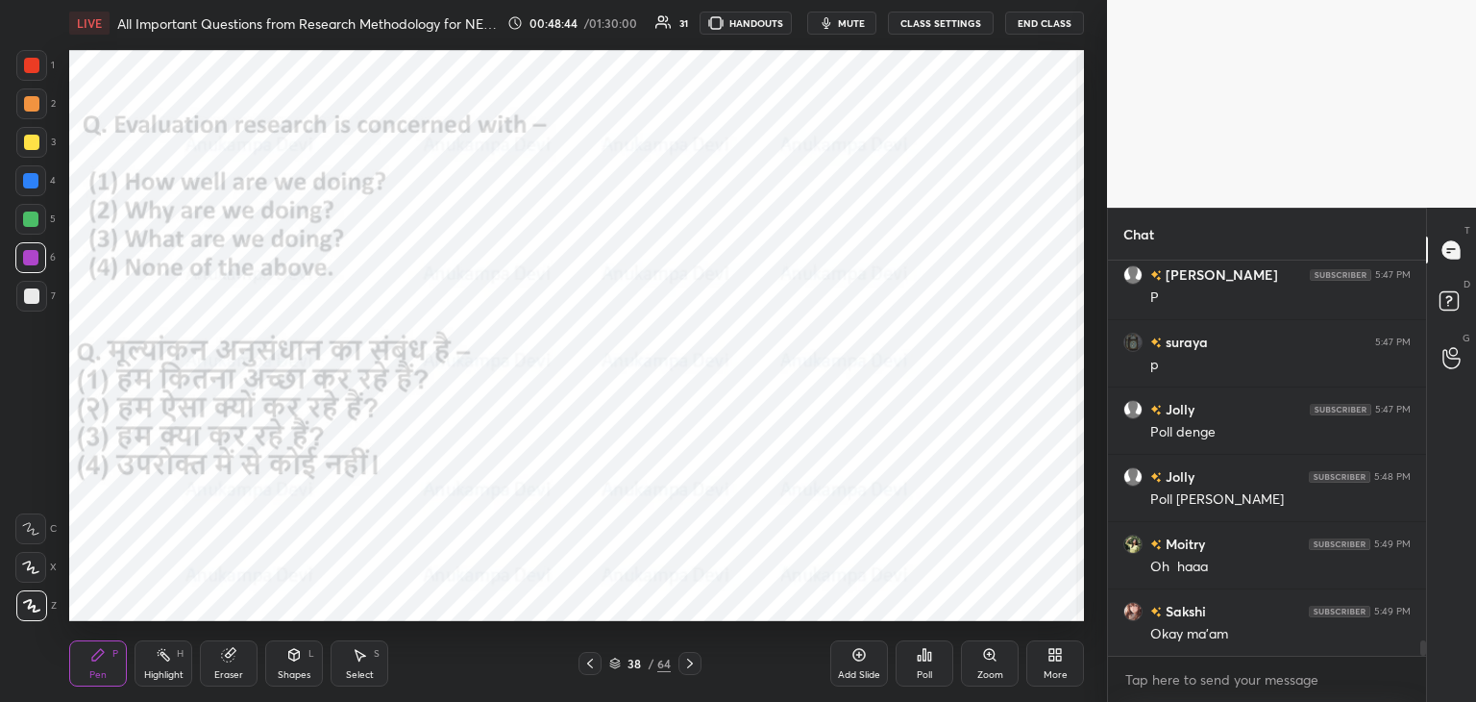
click at [862, 21] on span "mute" at bounding box center [851, 22] width 27 height 13
click at [845, 31] on button "unmute" at bounding box center [841, 23] width 69 height 23
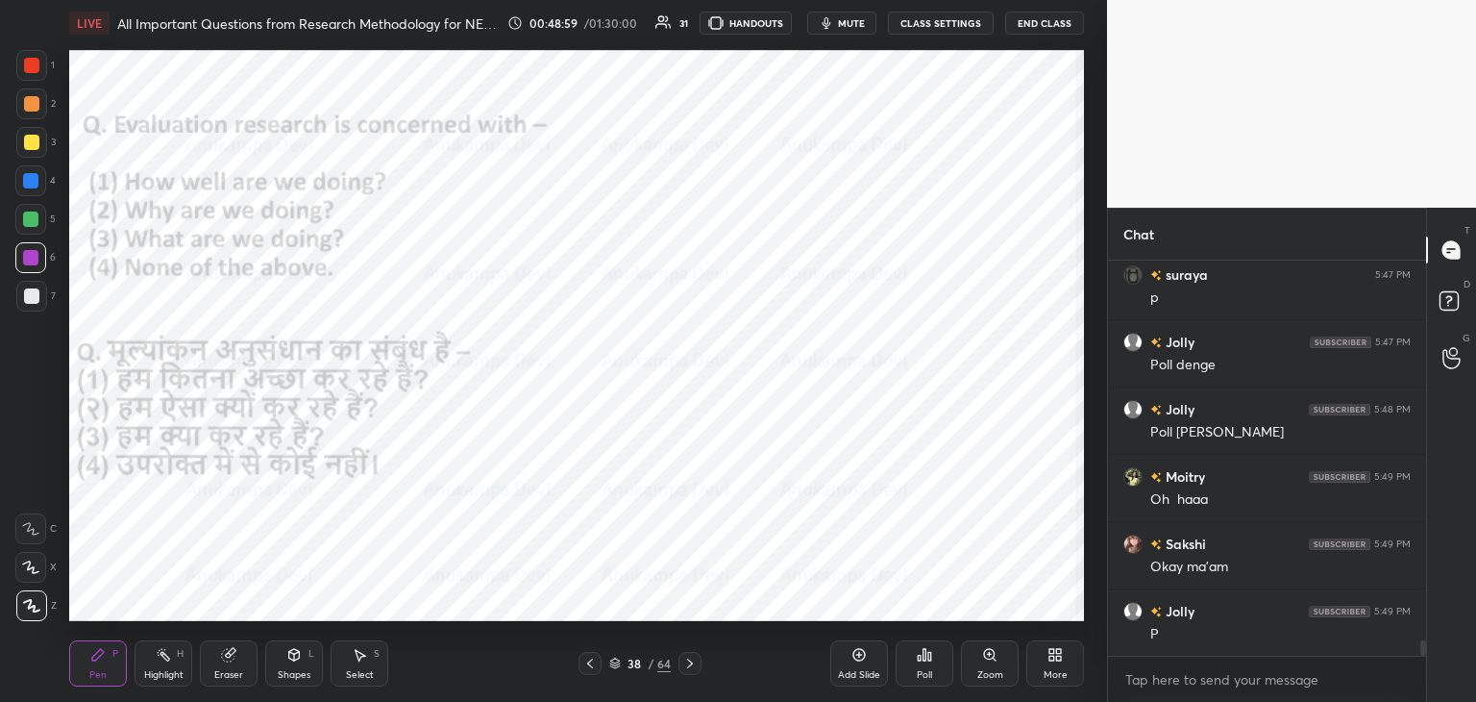
scroll to position [10010, 0]
click at [855, 22] on span "mute" at bounding box center [851, 22] width 27 height 13
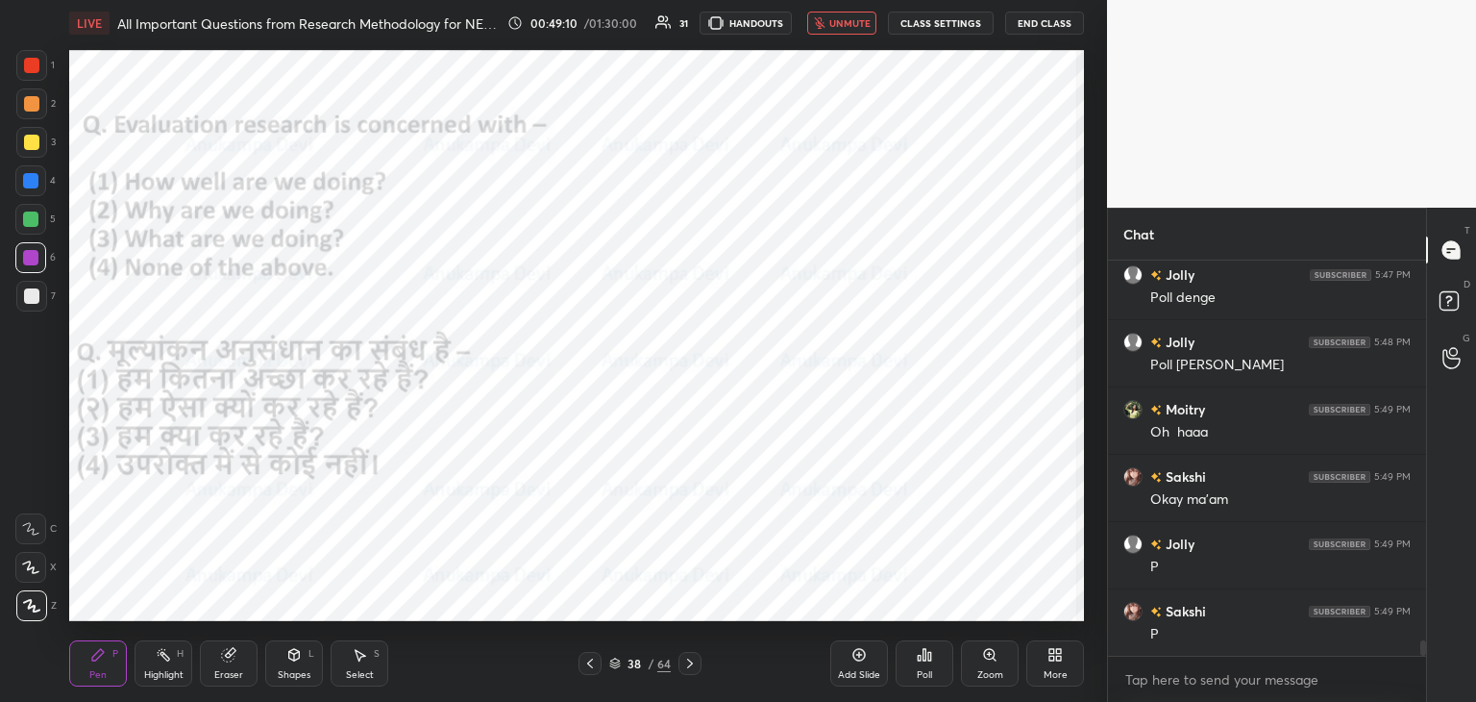
click at [923, 666] on div "Poll" at bounding box center [925, 663] width 58 height 46
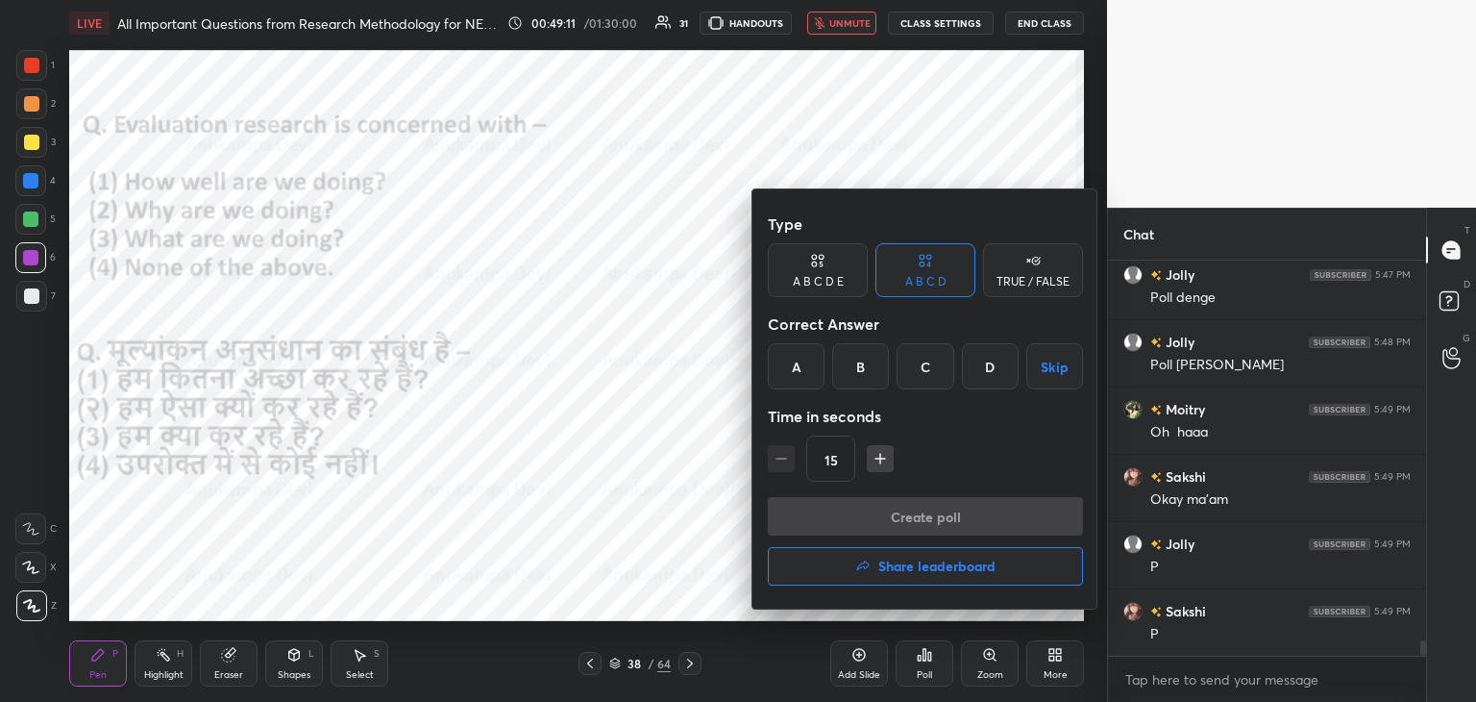
drag, startPoint x: 929, startPoint y: 156, endPoint x: 923, endPoint y: 131, distance: 25.6
click at [929, 154] on div at bounding box center [738, 351] width 1476 height 702
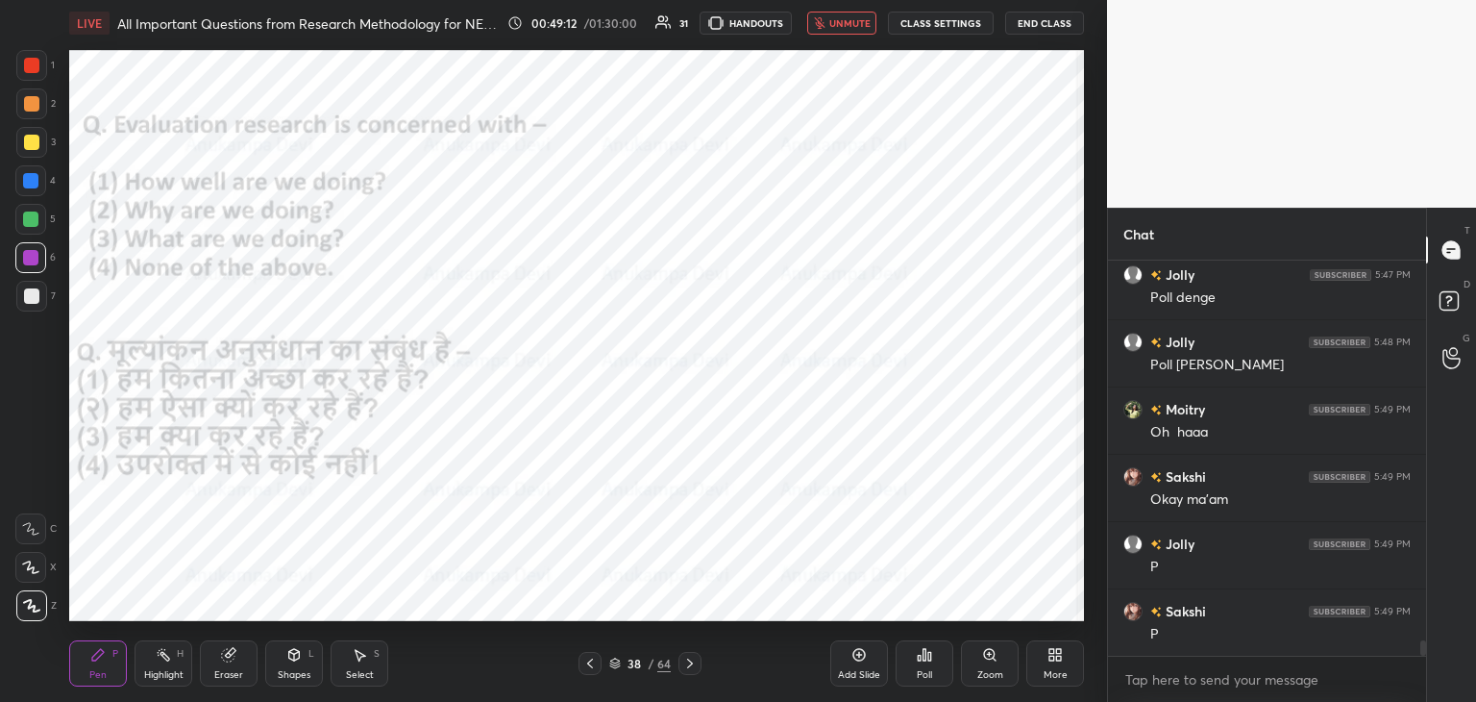
click at [844, 27] on span "unmute" at bounding box center [850, 22] width 41 height 13
drag, startPoint x: 857, startPoint y: 23, endPoint x: 857, endPoint y: 41, distance: 18.3
click at [857, 22] on span "mute" at bounding box center [851, 22] width 27 height 13
click at [925, 662] on div "Poll" at bounding box center [925, 663] width 58 height 46
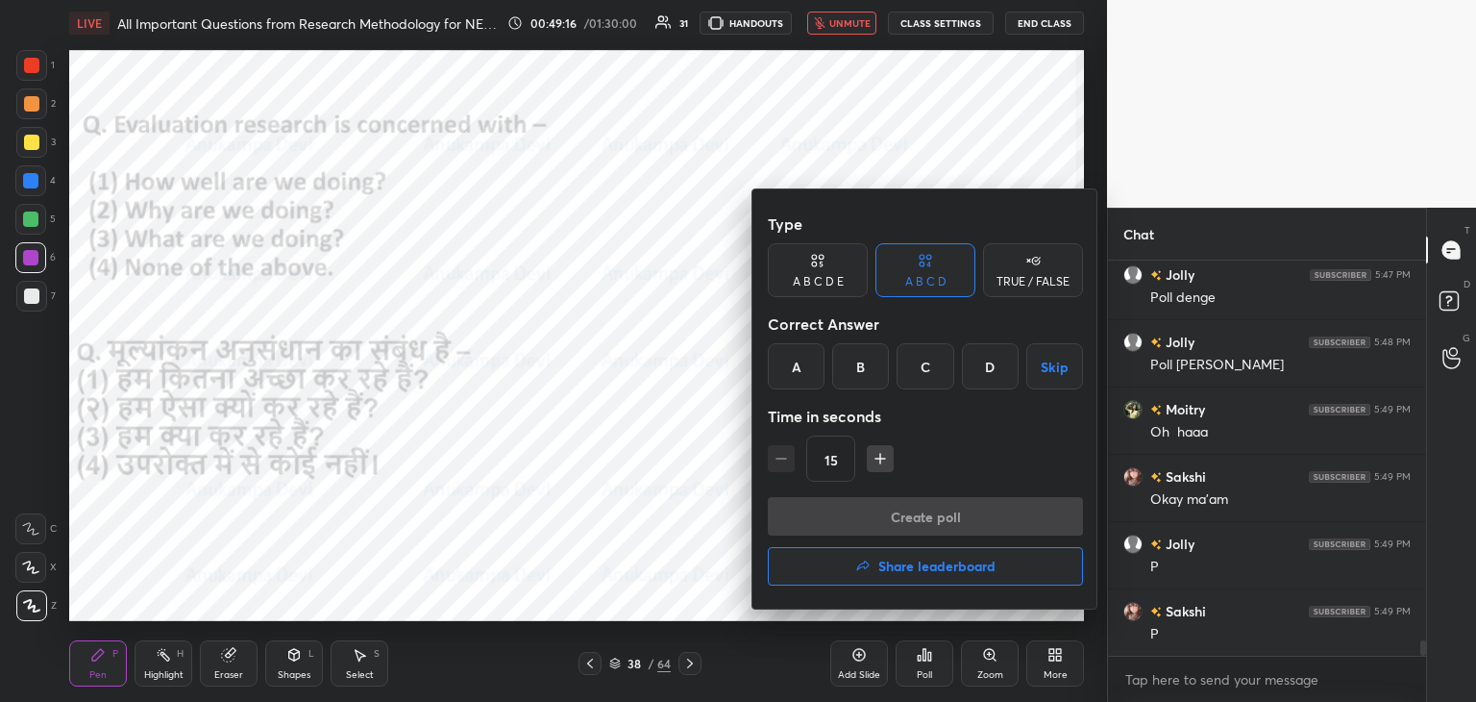
click at [792, 364] on div "A" at bounding box center [796, 366] width 57 height 46
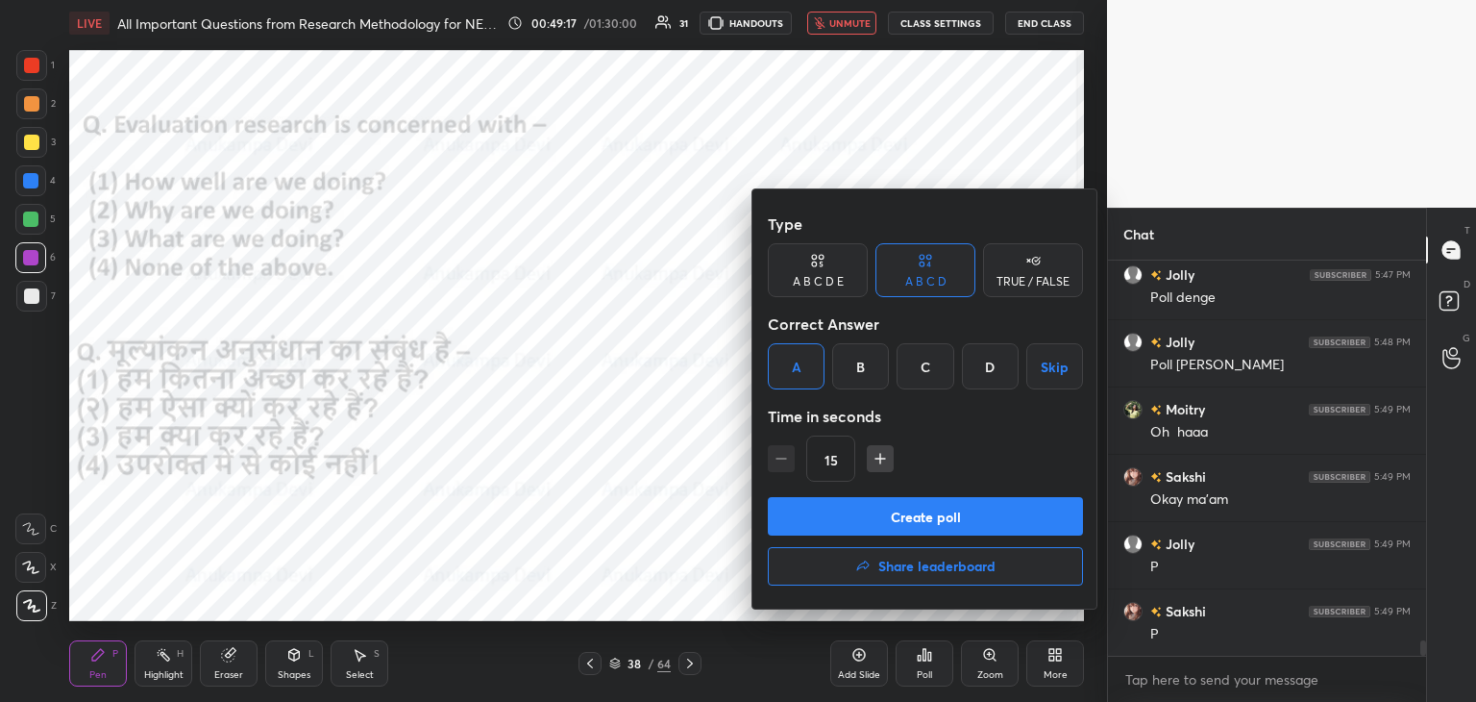
drag, startPoint x: 915, startPoint y: 524, endPoint x: 911, endPoint y: 449, distance: 75.1
click at [915, 524] on button "Create poll" at bounding box center [925, 516] width 315 height 38
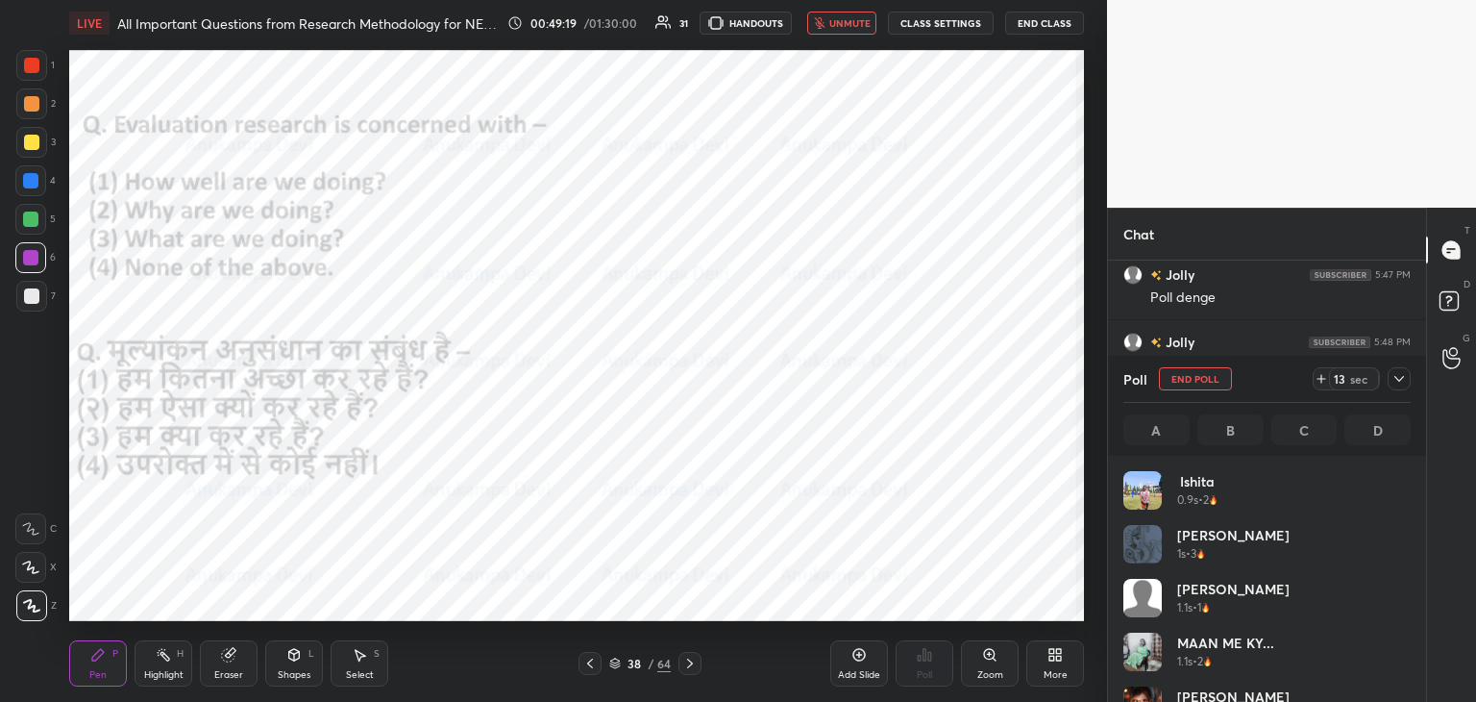
scroll to position [225, 282]
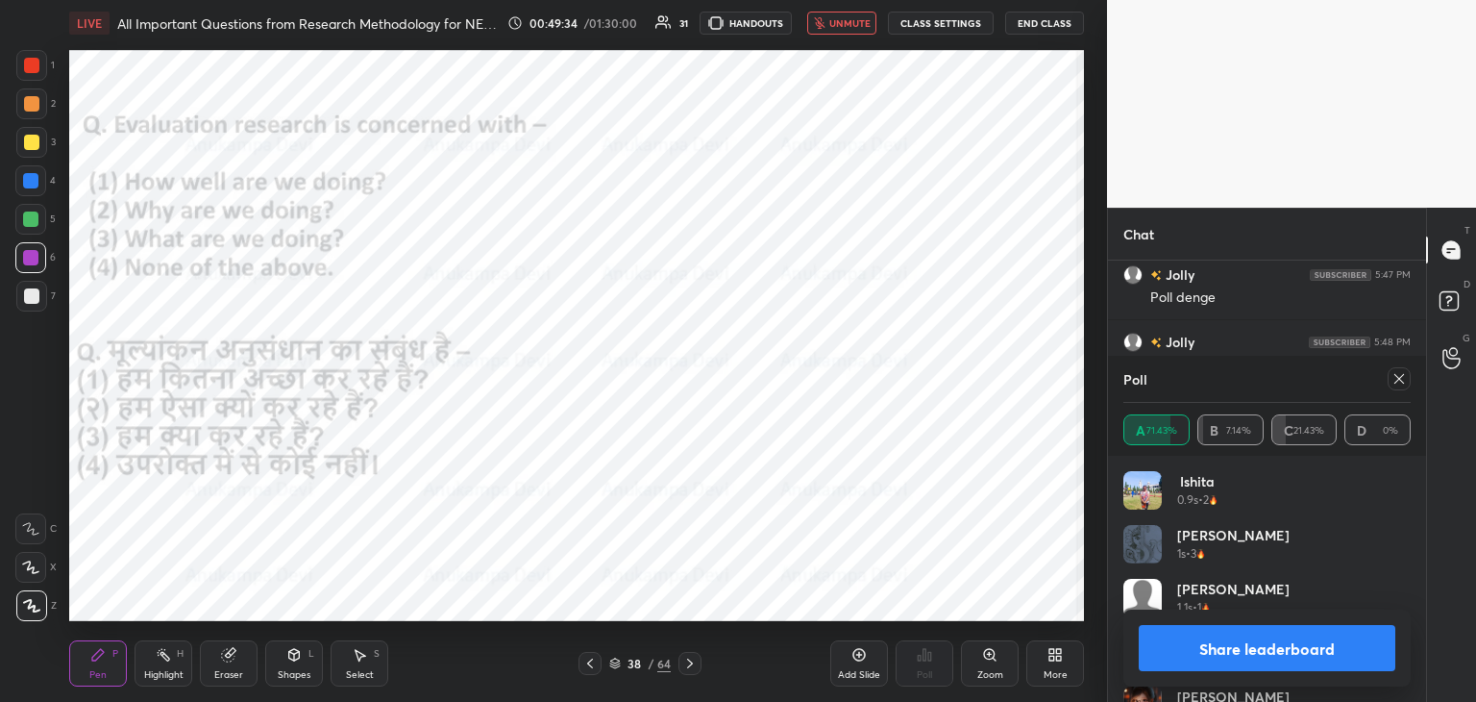
drag, startPoint x: 862, startPoint y: 20, endPoint x: 865, endPoint y: 31, distance: 11.0
click at [861, 20] on span "unmute" at bounding box center [850, 22] width 41 height 13
drag, startPoint x: 1397, startPoint y: 382, endPoint x: 1159, endPoint y: 328, distance: 243.4
click at [1393, 377] on icon at bounding box center [1399, 378] width 15 height 15
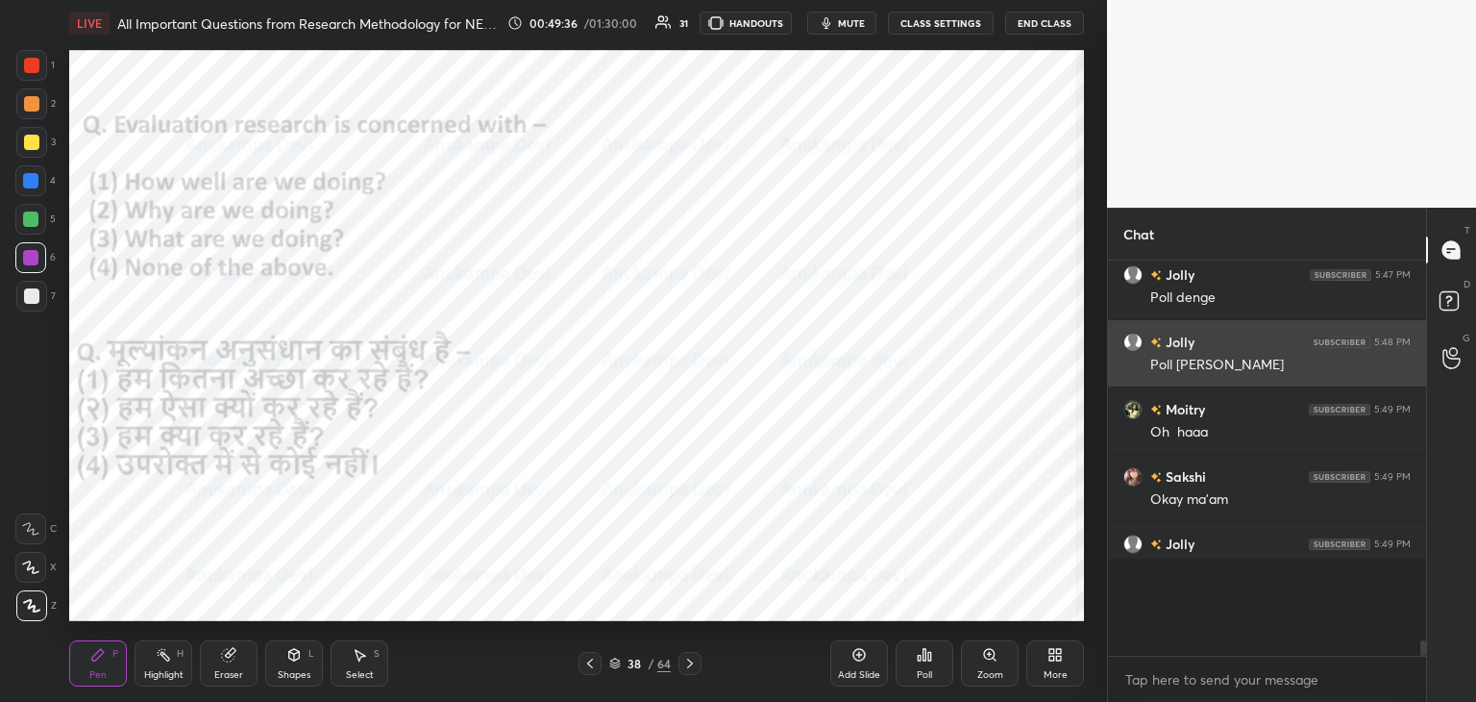
scroll to position [434, 312]
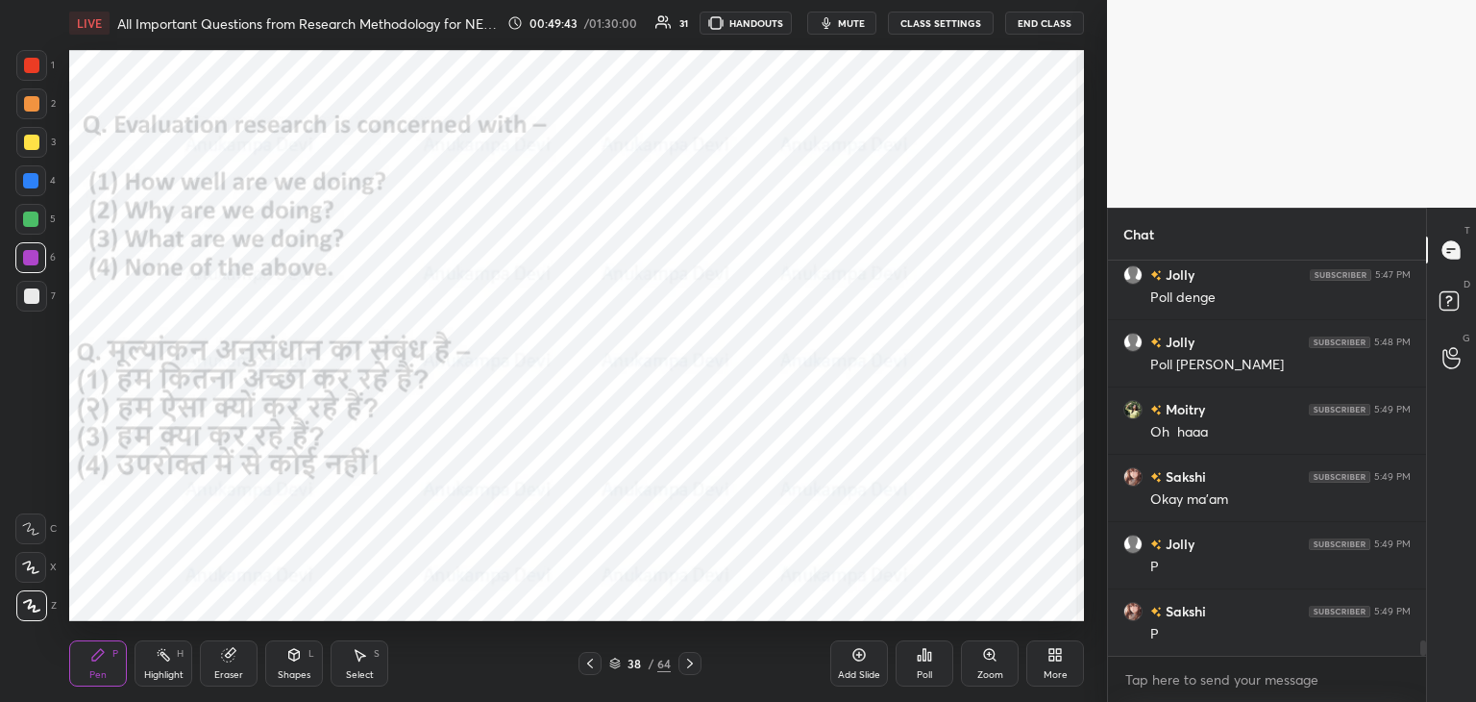
click at [692, 664] on icon at bounding box center [689, 663] width 15 height 15
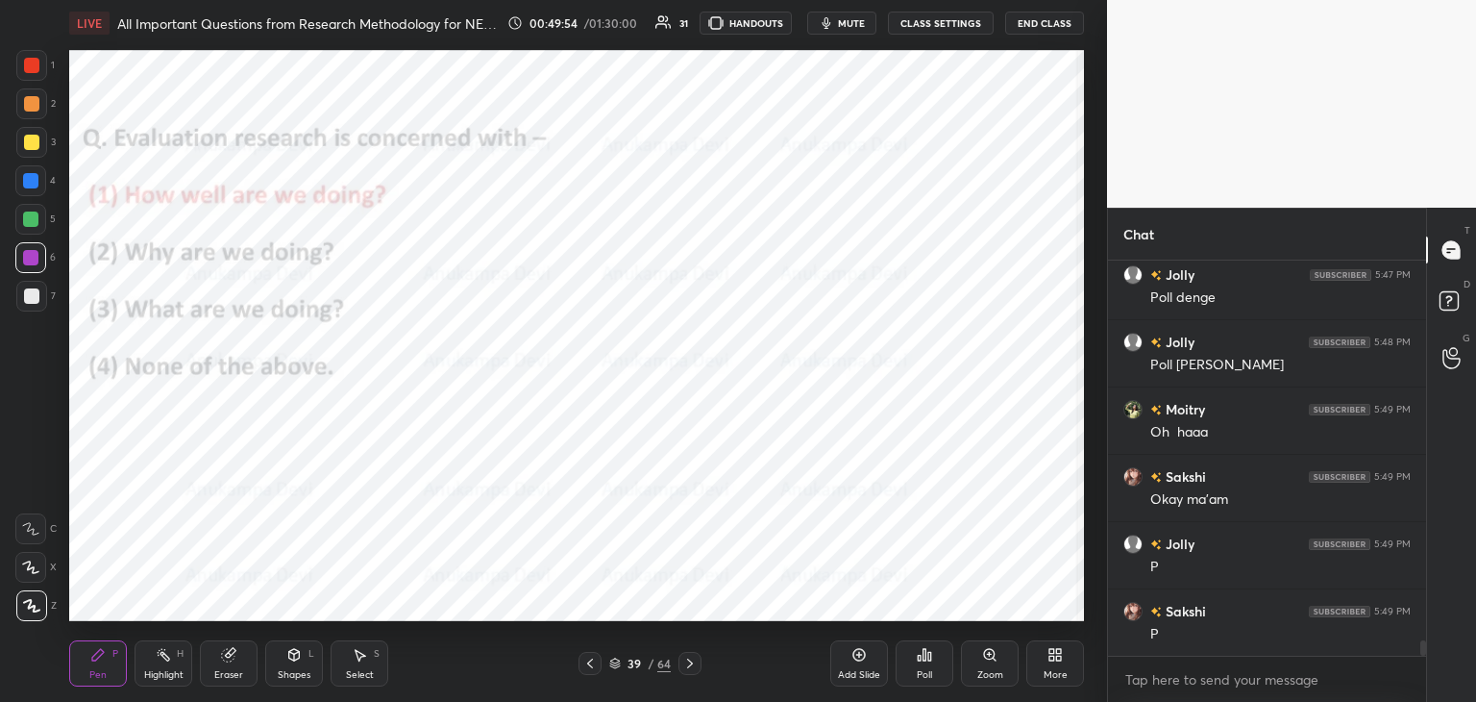
scroll to position [10078, 0]
drag, startPoint x: 692, startPoint y: 666, endPoint x: 679, endPoint y: 642, distance: 27.5
click at [692, 664] on icon at bounding box center [689, 663] width 15 height 15
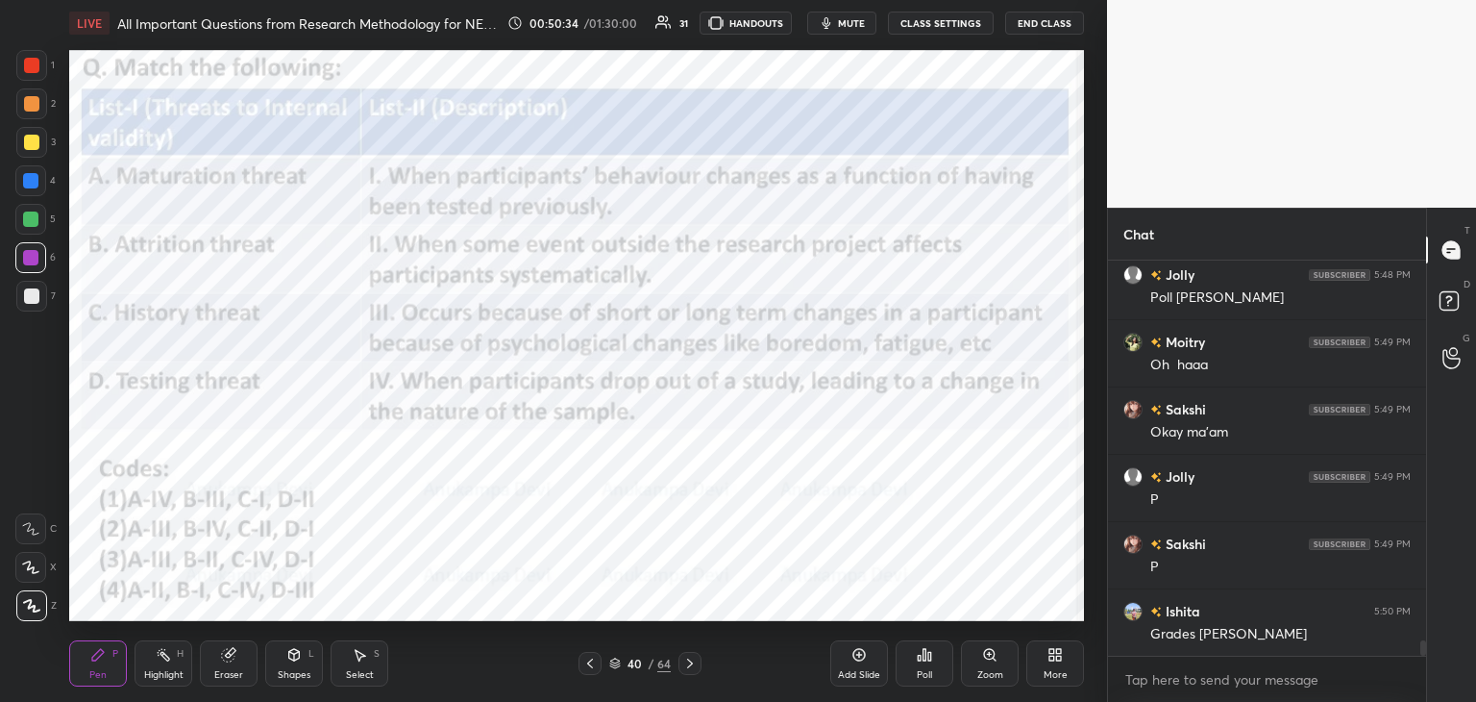
click at [614, 667] on icon at bounding box center [615, 666] width 10 height 3
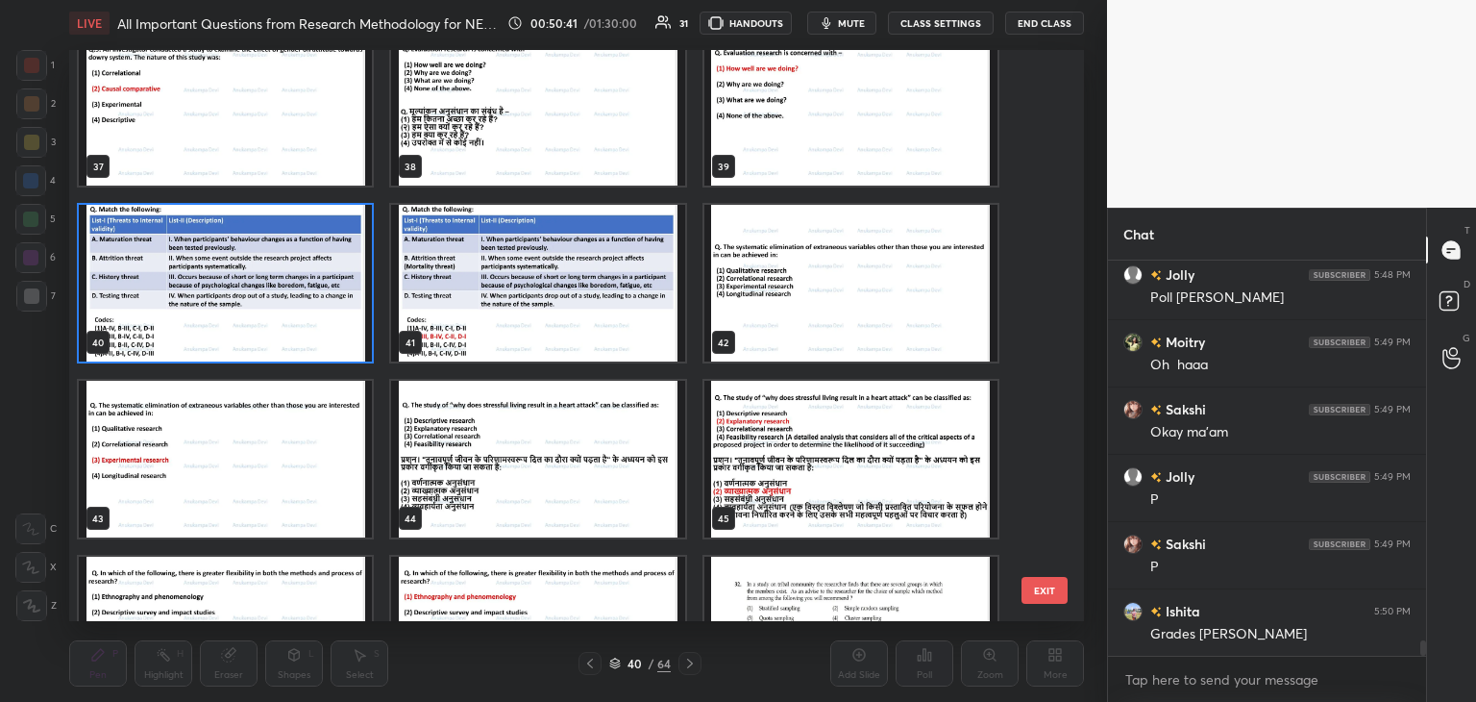
scroll to position [10145, 0]
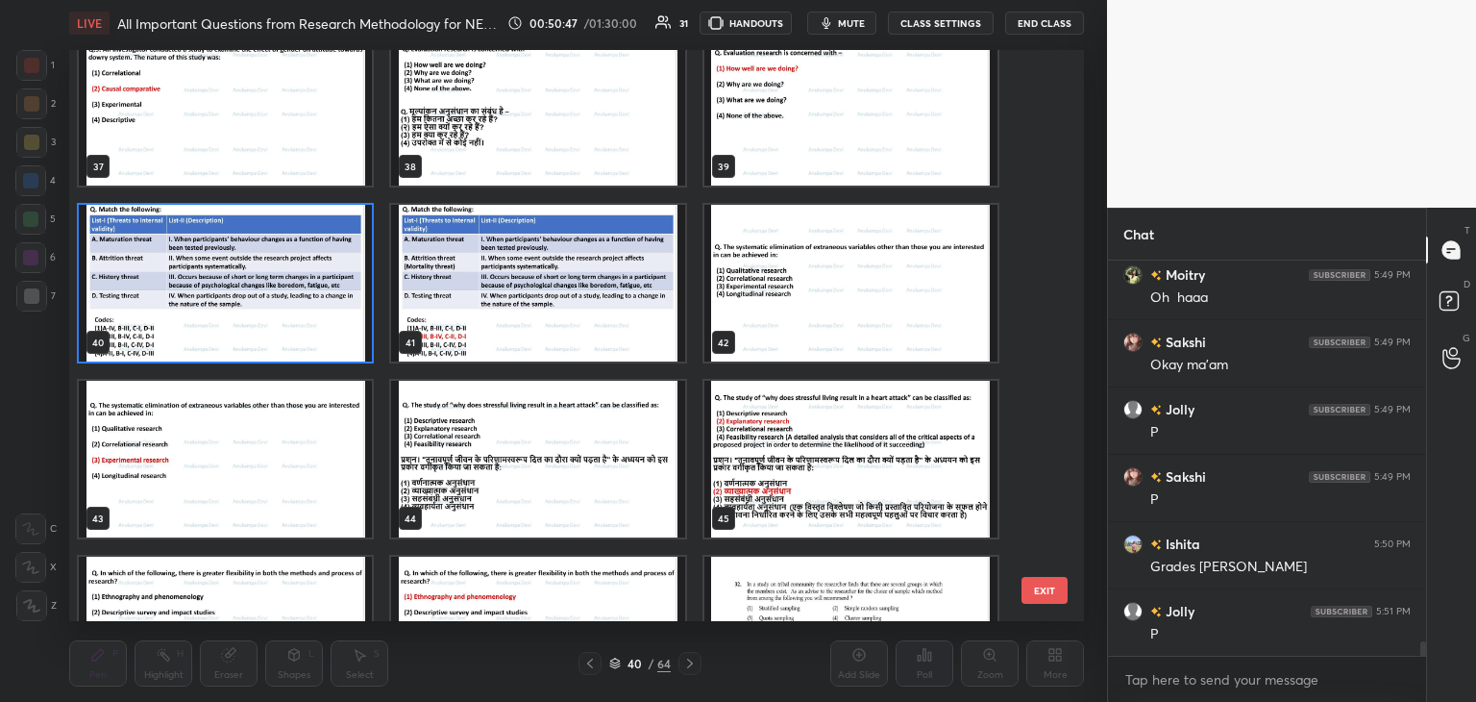
click at [315, 301] on img "grid" at bounding box center [225, 283] width 293 height 157
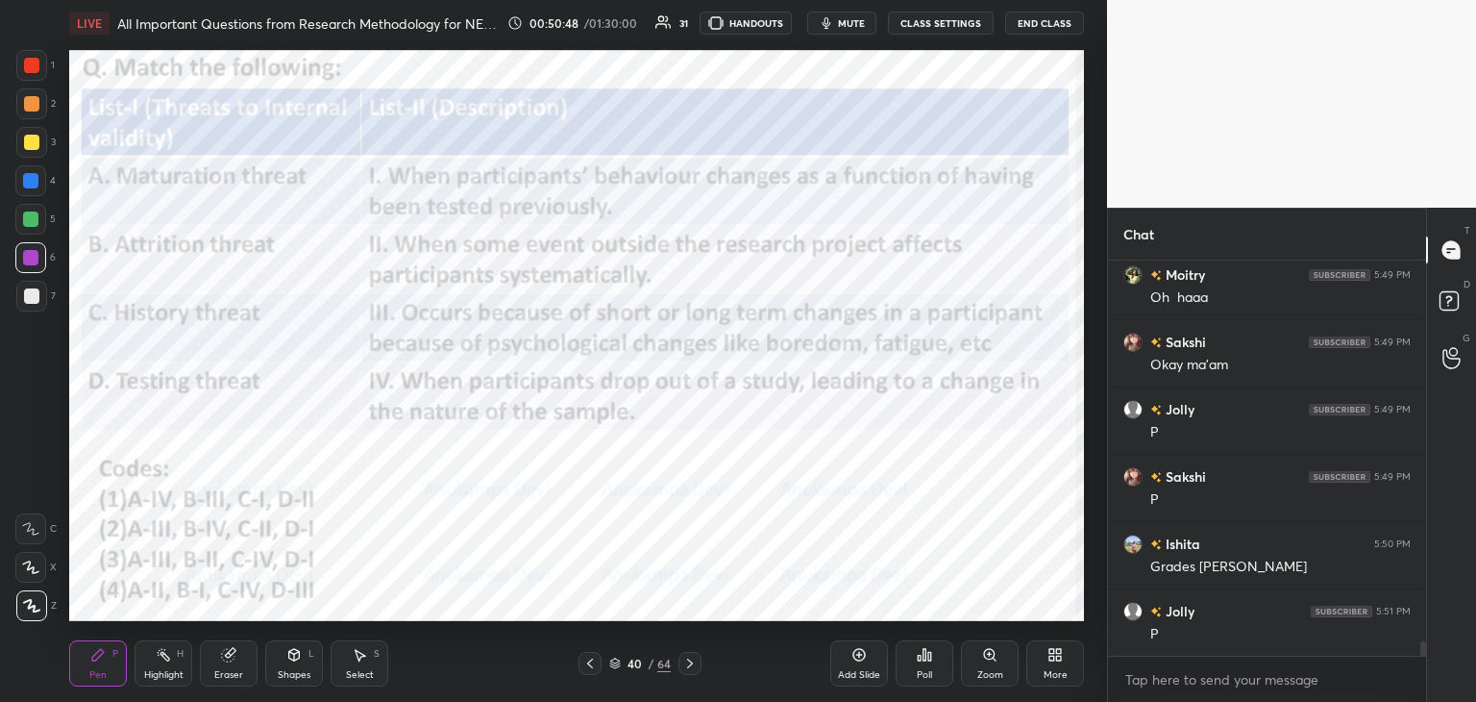
click at [313, 299] on img "grid" at bounding box center [225, 283] width 293 height 157
click at [31, 65] on div at bounding box center [31, 65] width 15 height 15
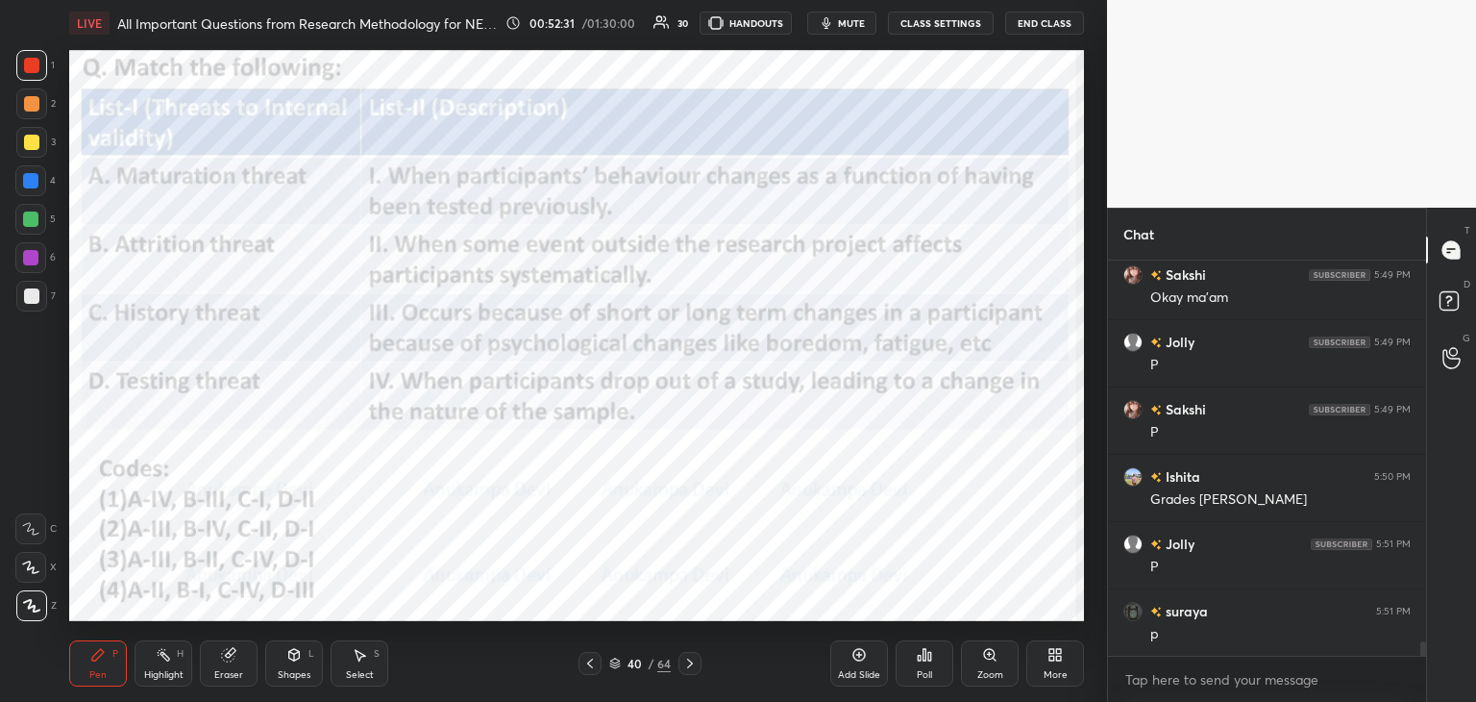
scroll to position [10279, 0]
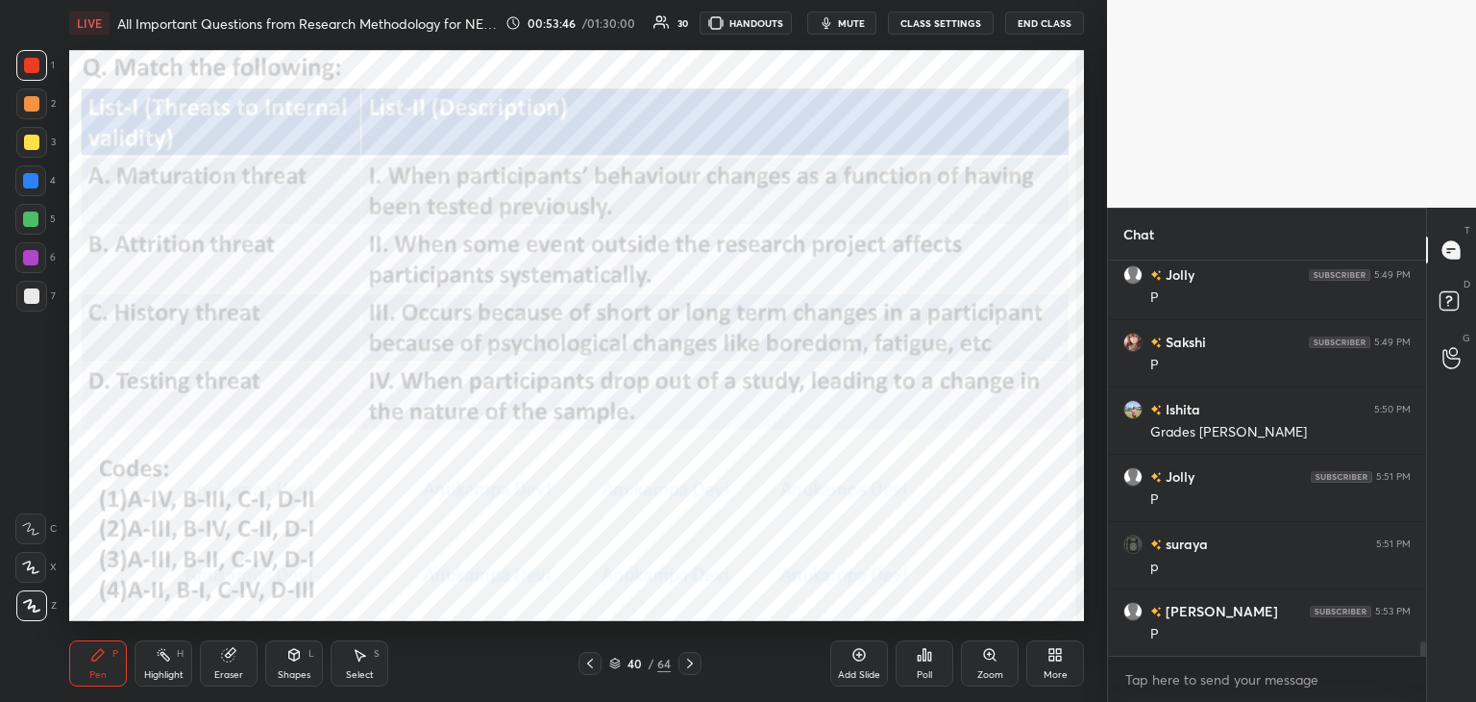
click at [617, 668] on div "40 / 64" at bounding box center [640, 663] width 62 height 17
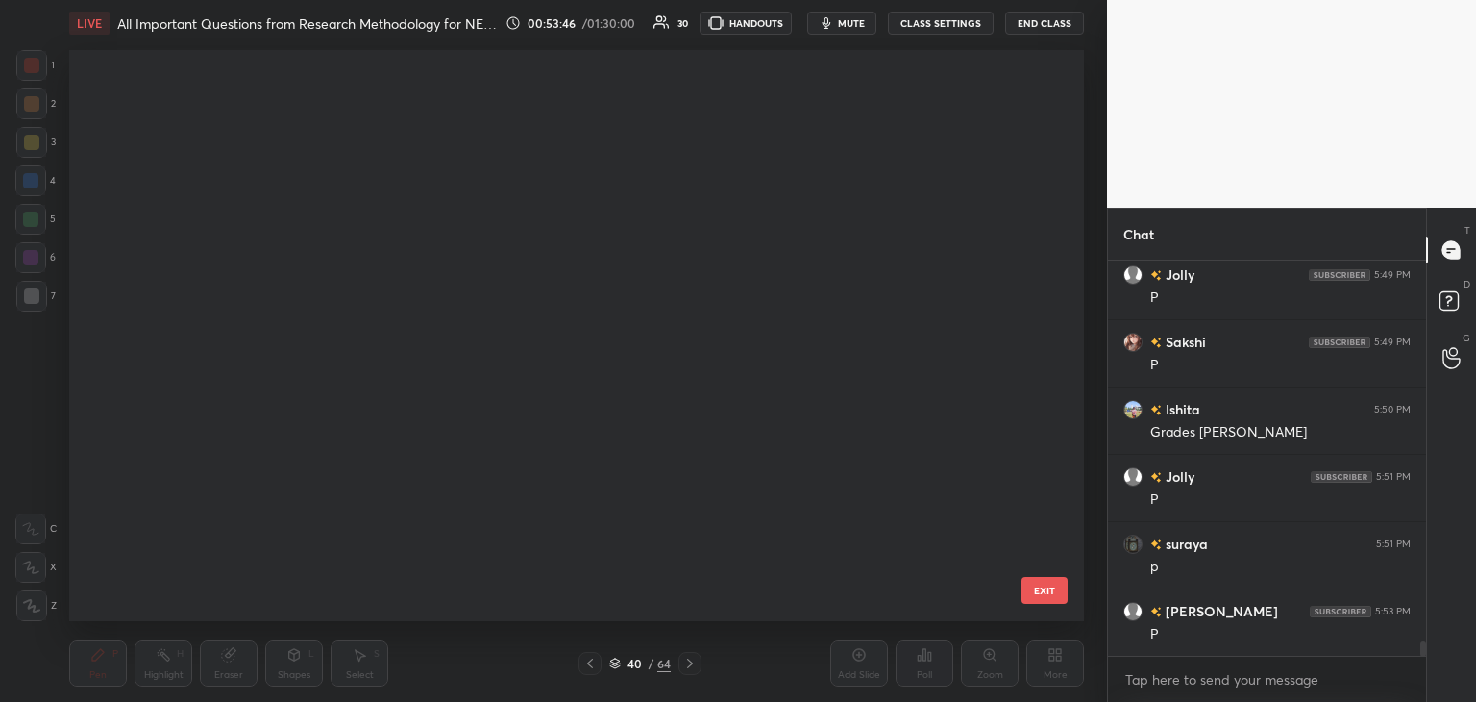
scroll to position [565, 1005]
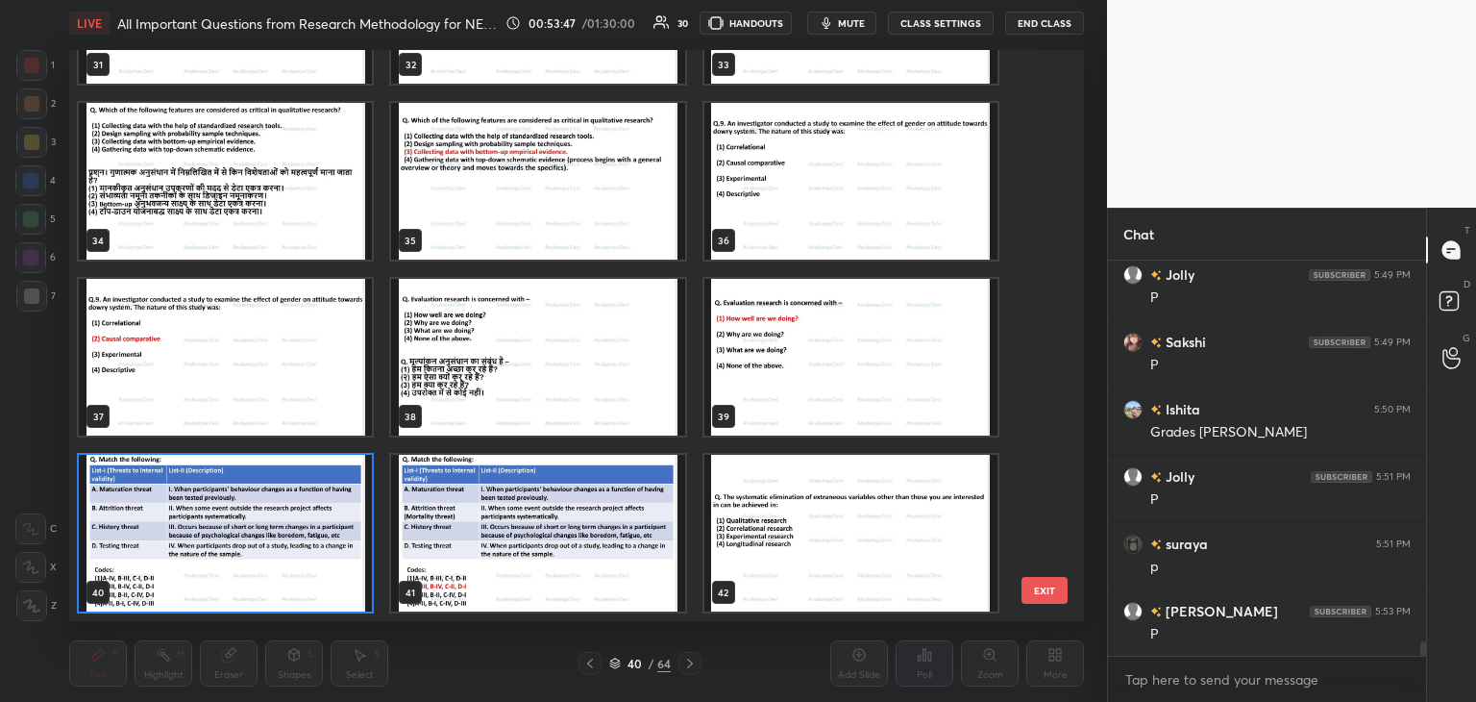
click at [338, 582] on img "grid" at bounding box center [225, 533] width 293 height 157
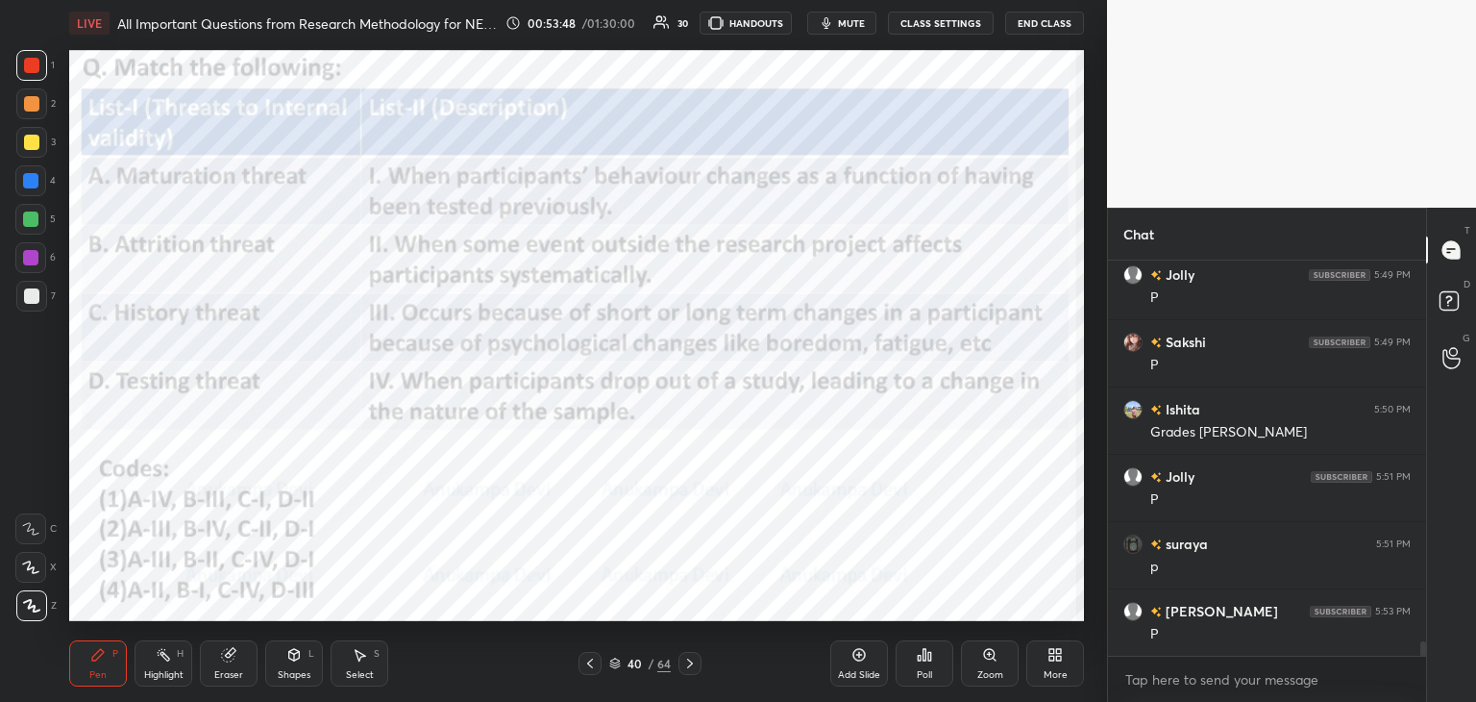
click at [913, 697] on div "Poll" at bounding box center [925, 663] width 58 height 108
click at [926, 663] on div "Poll" at bounding box center [925, 663] width 58 height 46
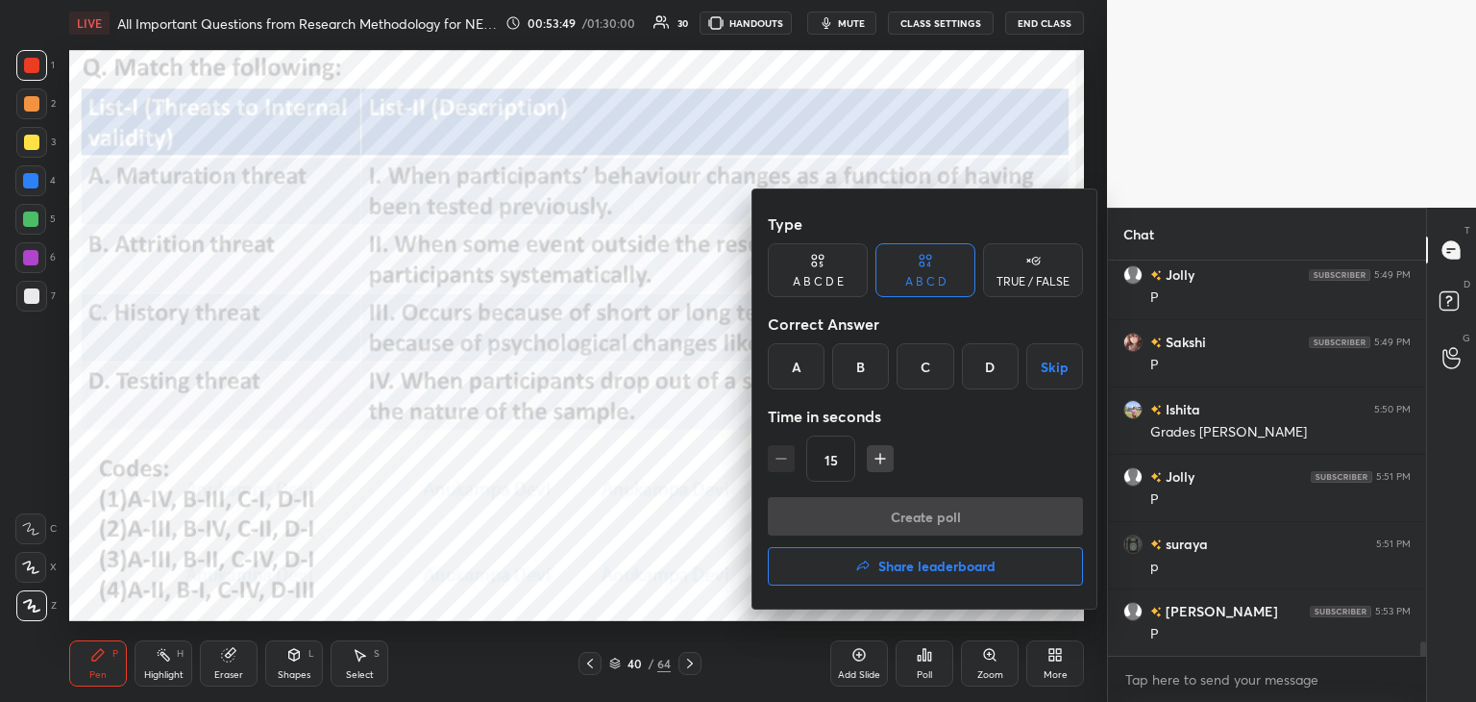
drag, startPoint x: 855, startPoint y: 368, endPoint x: 905, endPoint y: 429, distance: 79.1
click at [854, 368] on div "B" at bounding box center [860, 366] width 57 height 46
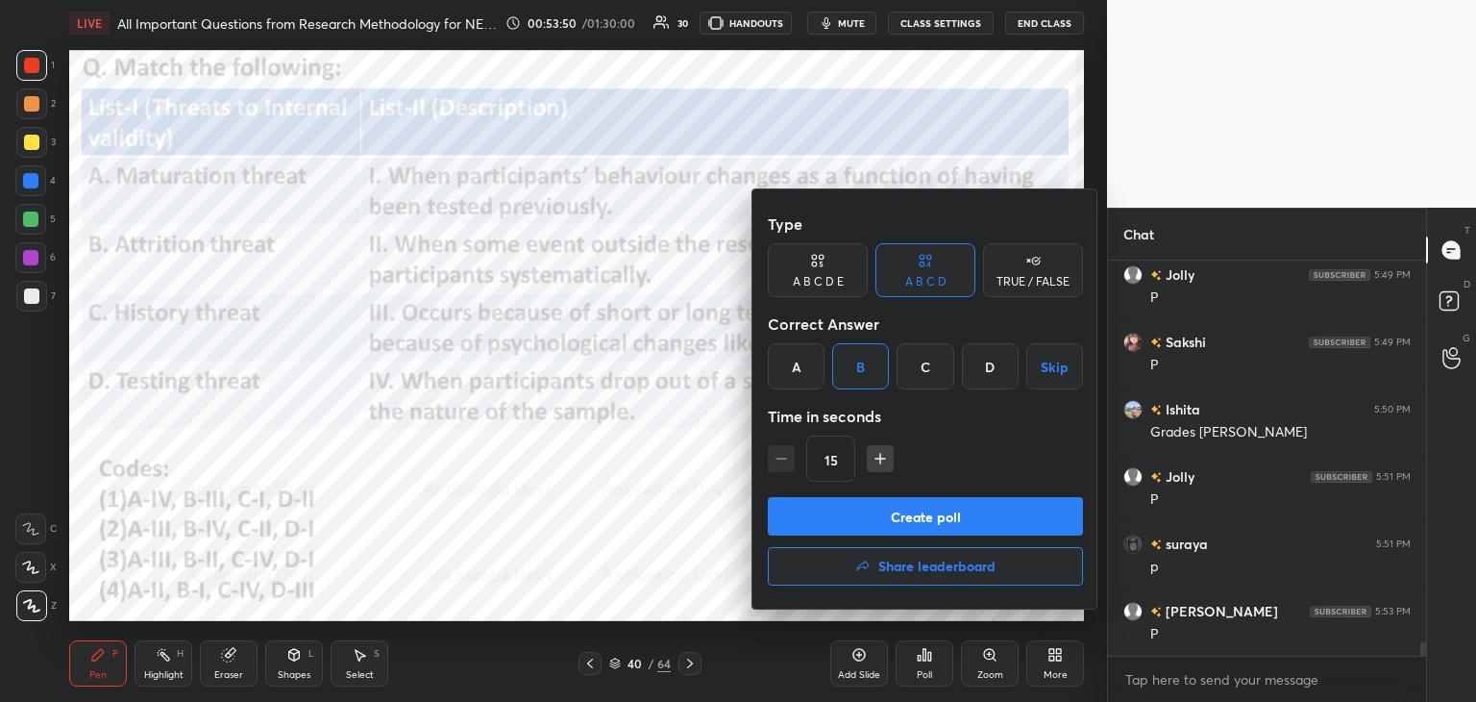
click at [943, 524] on button "Create poll" at bounding box center [925, 516] width 315 height 38
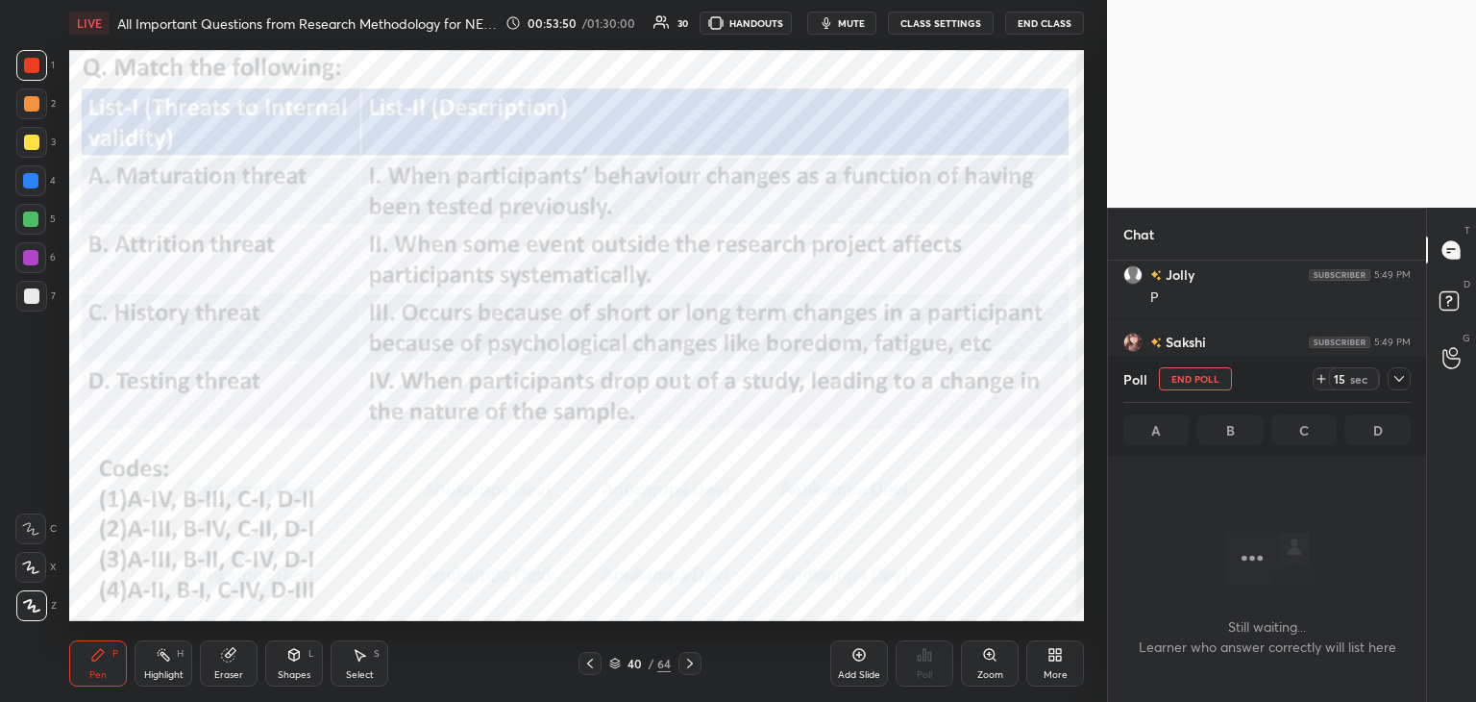
scroll to position [335, 312]
click at [854, 20] on span "mute" at bounding box center [851, 22] width 27 height 13
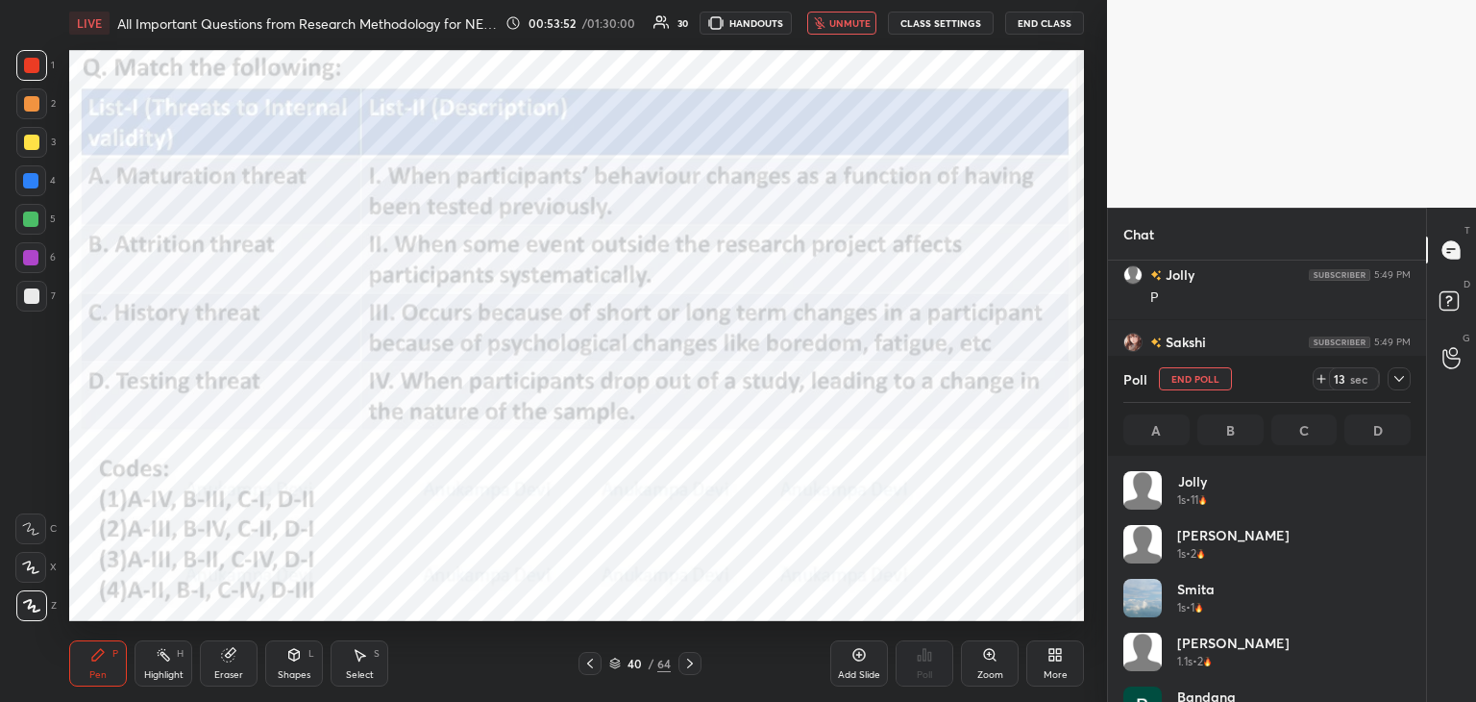
scroll to position [225, 282]
drag, startPoint x: 857, startPoint y: 26, endPoint x: 849, endPoint y: 12, distance: 16.0
click at [857, 20] on span "unmute" at bounding box center [850, 22] width 41 height 13
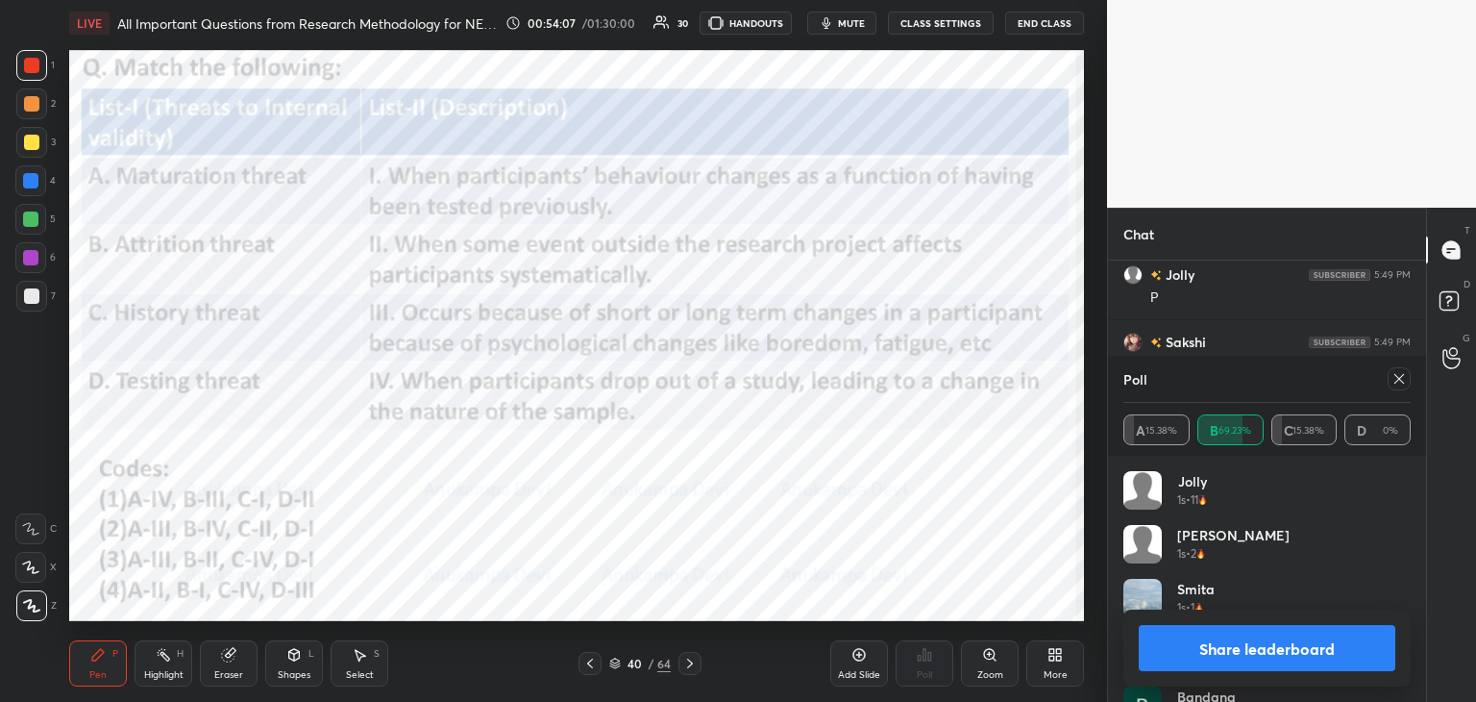
click at [1401, 386] on div at bounding box center [1399, 378] width 23 height 23
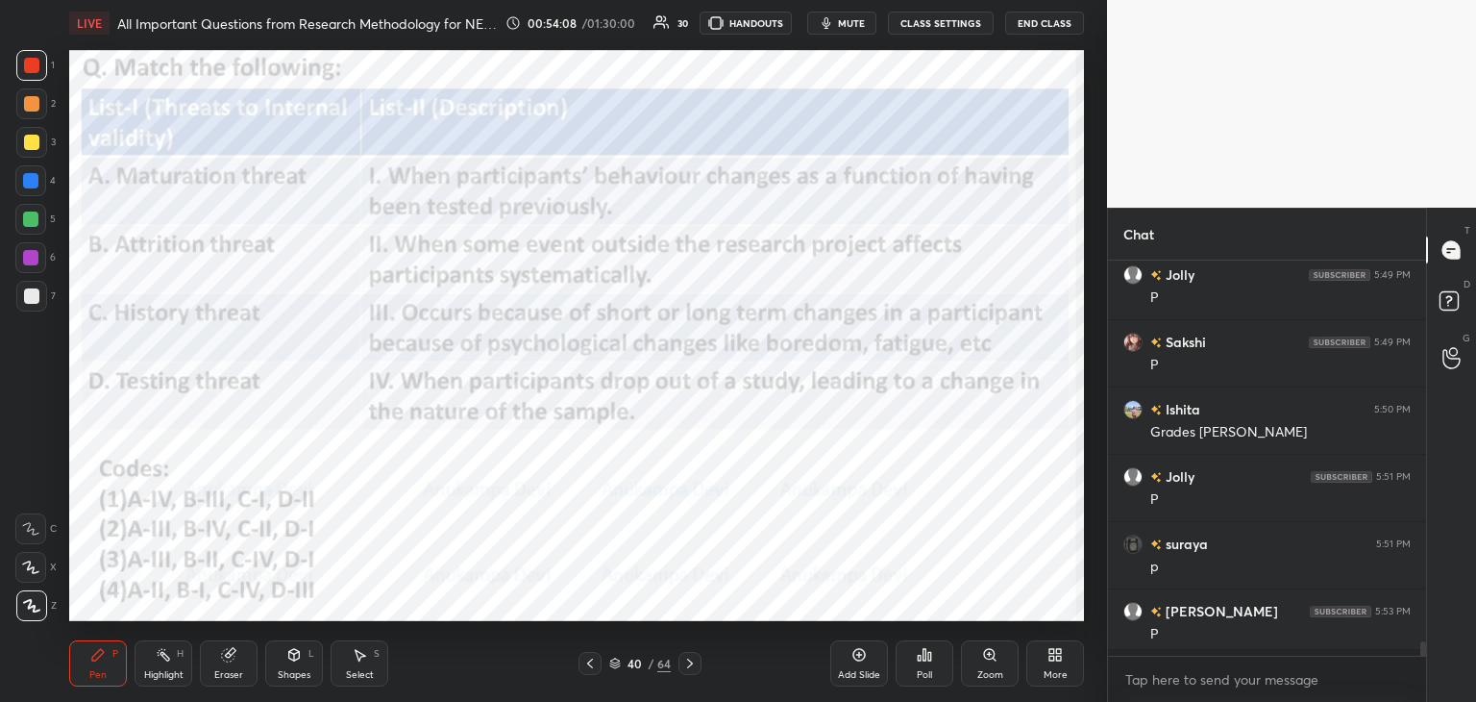
scroll to position [435, 312]
drag, startPoint x: 691, startPoint y: 671, endPoint x: 674, endPoint y: 629, distance: 45.7
click at [691, 670] on div at bounding box center [690, 663] width 23 height 23
drag, startPoint x: 617, startPoint y: 662, endPoint x: 617, endPoint y: 645, distance: 17.3
click at [618, 662] on icon at bounding box center [615, 663] width 12 height 12
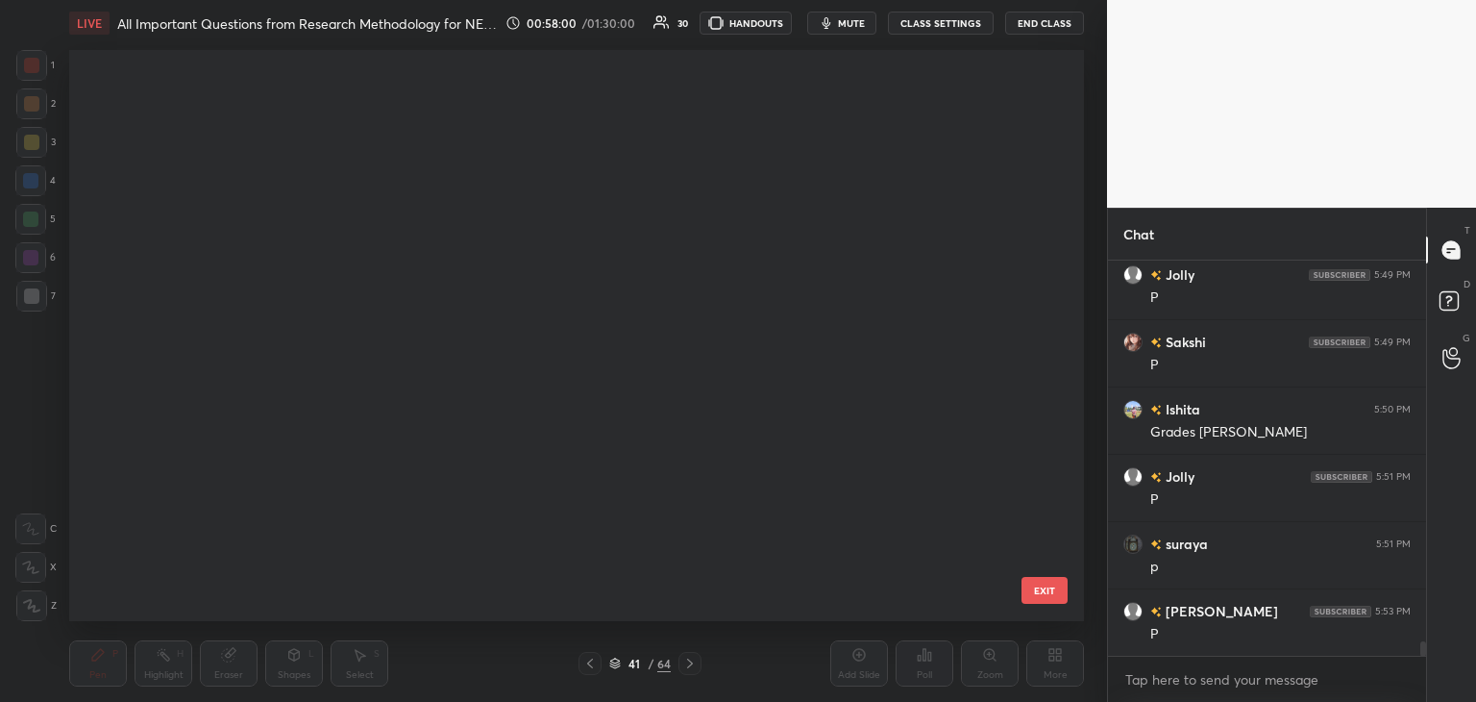
scroll to position [565, 1005]
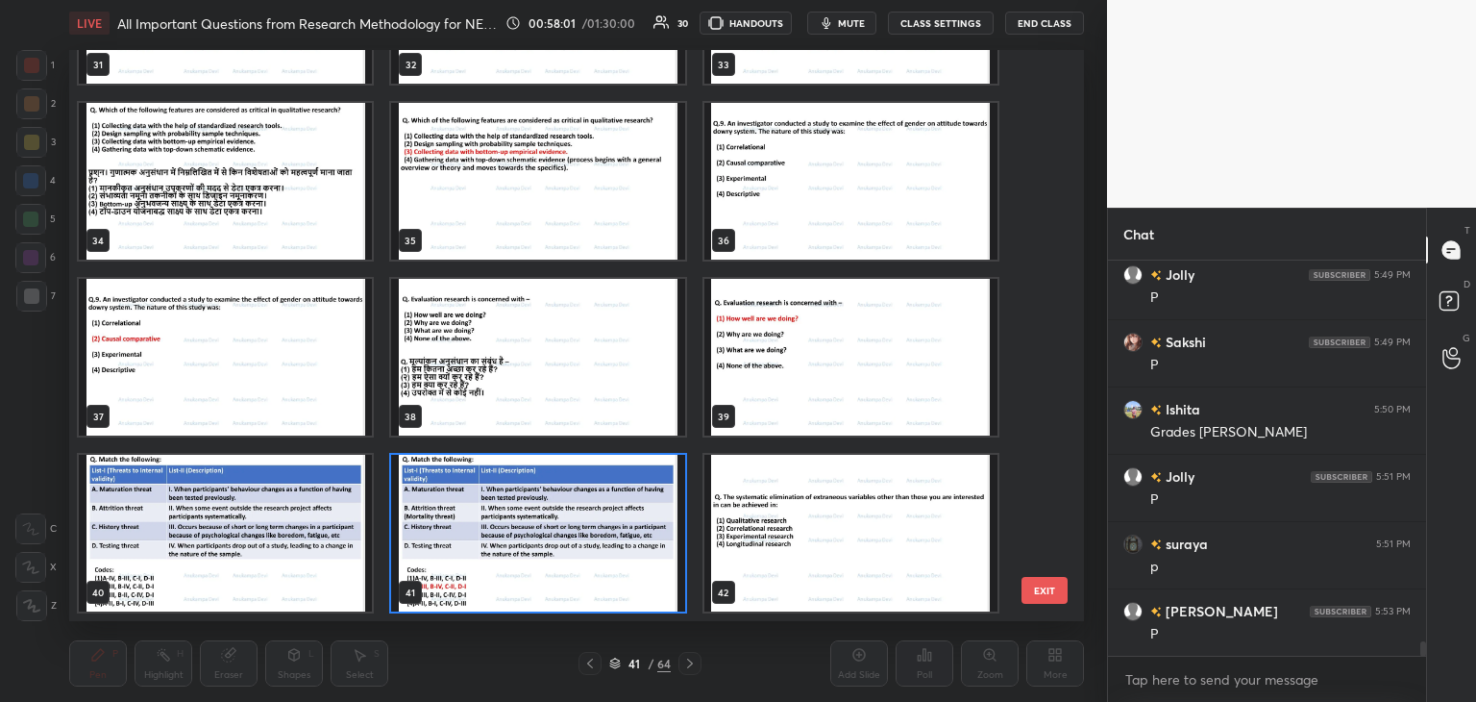
click at [892, 524] on img "grid" at bounding box center [851, 533] width 293 height 157
click at [891, 524] on img "grid" at bounding box center [851, 533] width 293 height 157
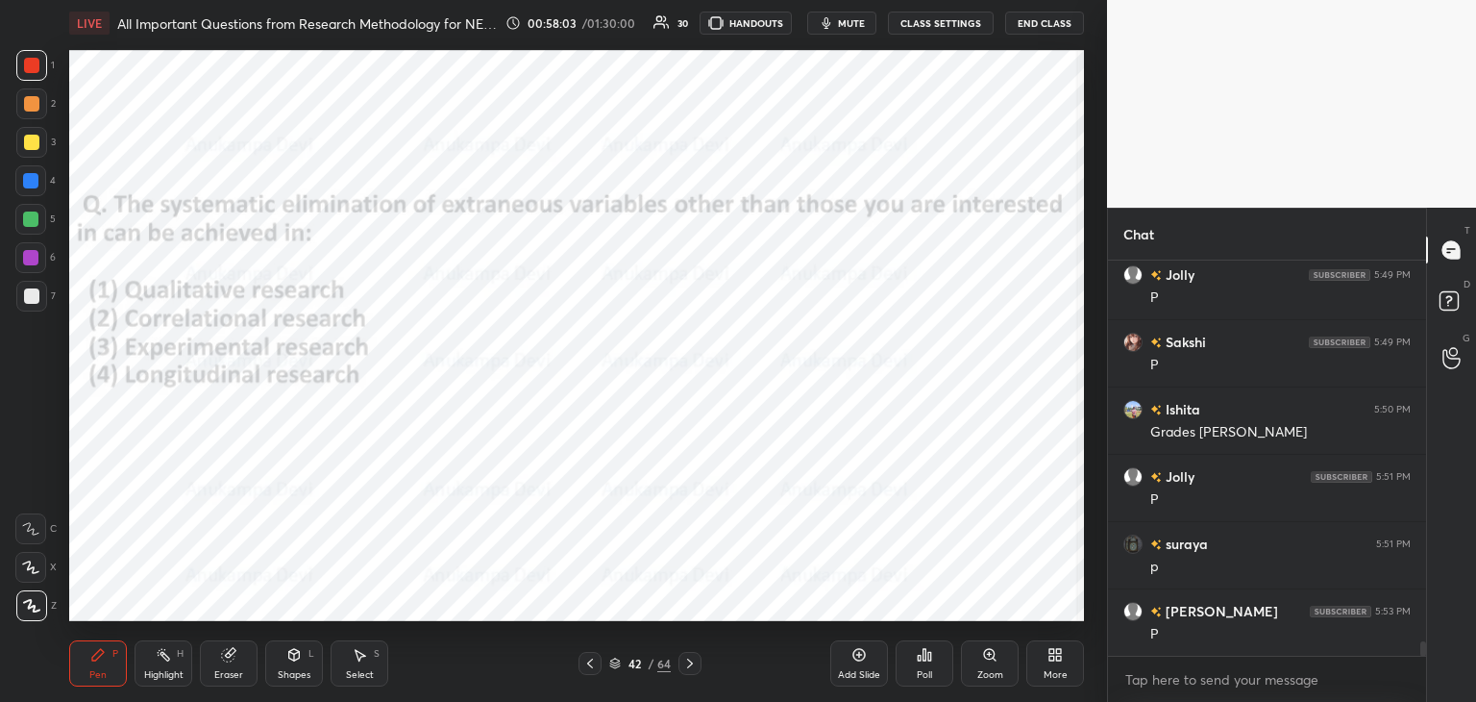
click at [861, 21] on span "mute" at bounding box center [851, 22] width 27 height 13
click at [849, 18] on span "unmute" at bounding box center [850, 22] width 41 height 13
click at [614, 667] on icon at bounding box center [615, 666] width 10 height 3
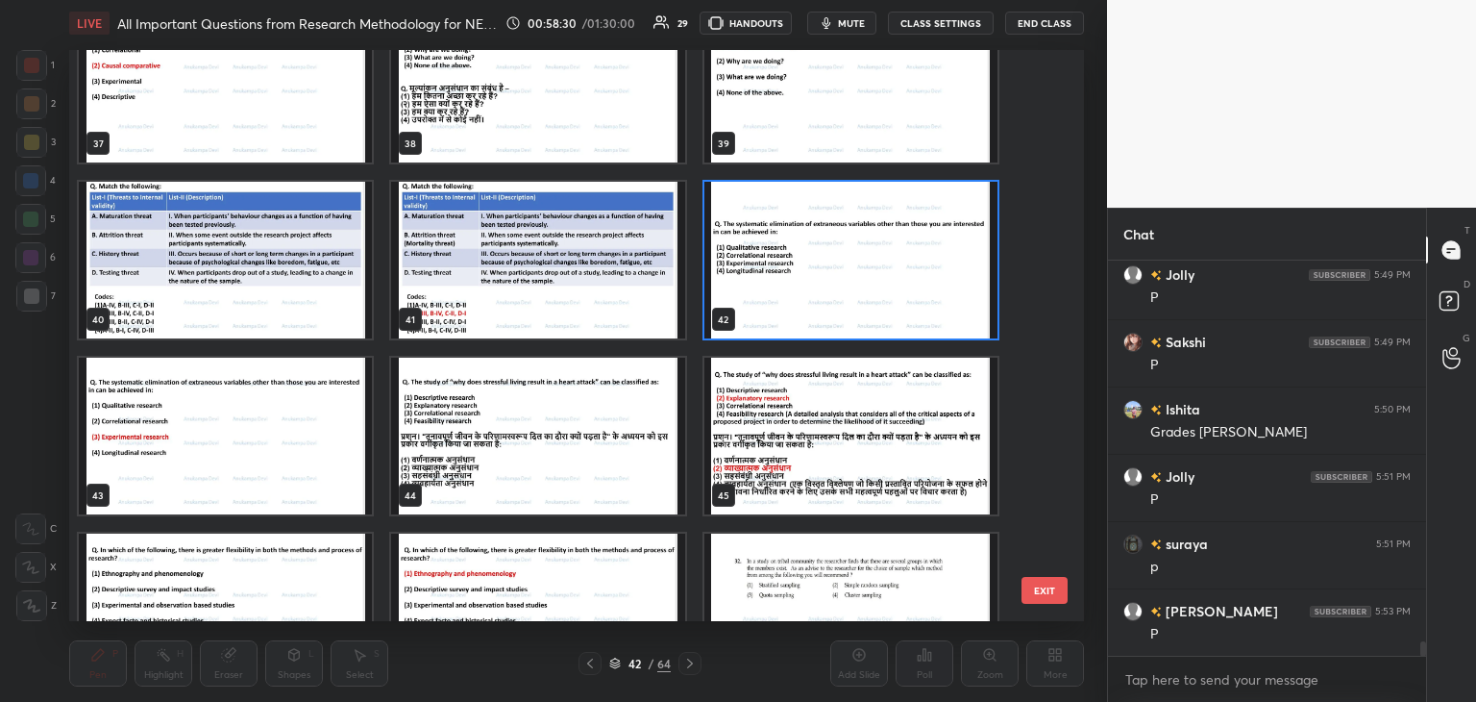
scroll to position [2207, 0]
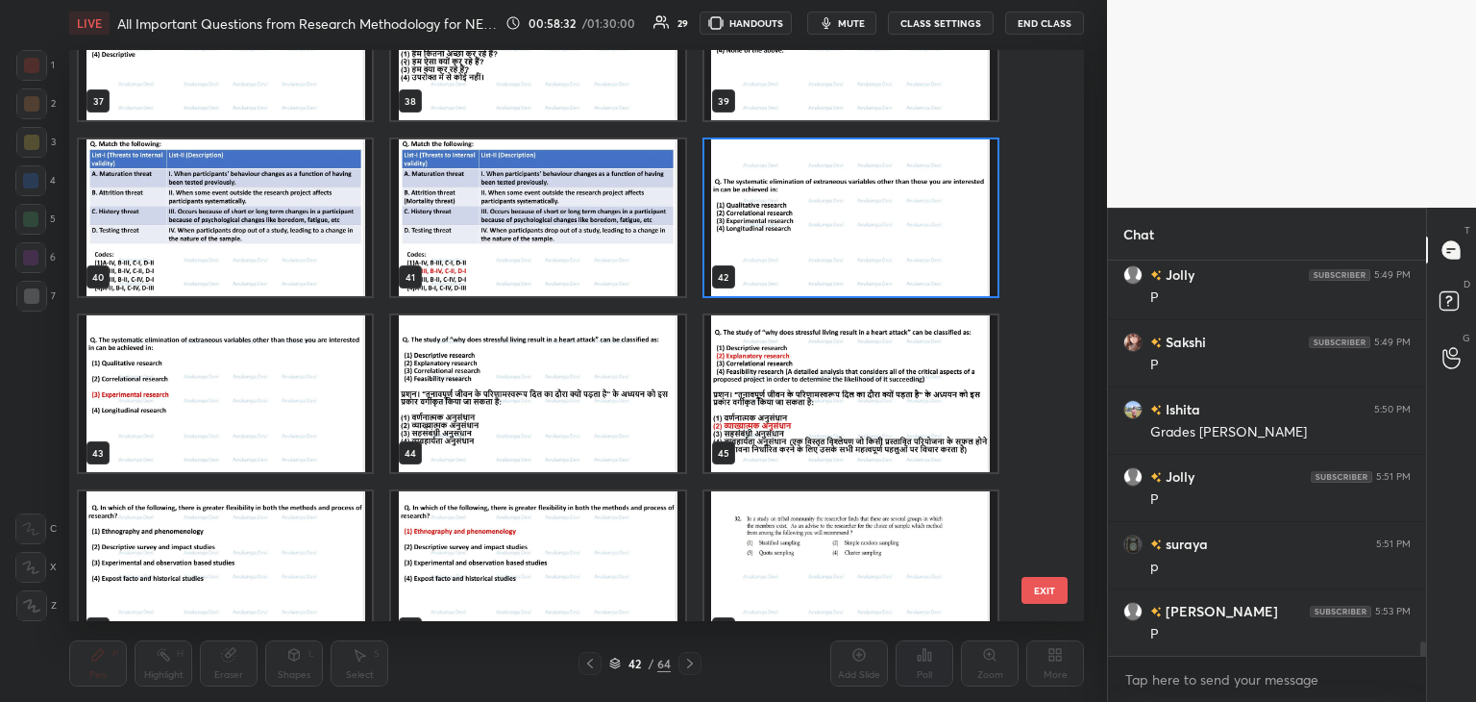
click at [921, 264] on img "grid" at bounding box center [851, 217] width 293 height 157
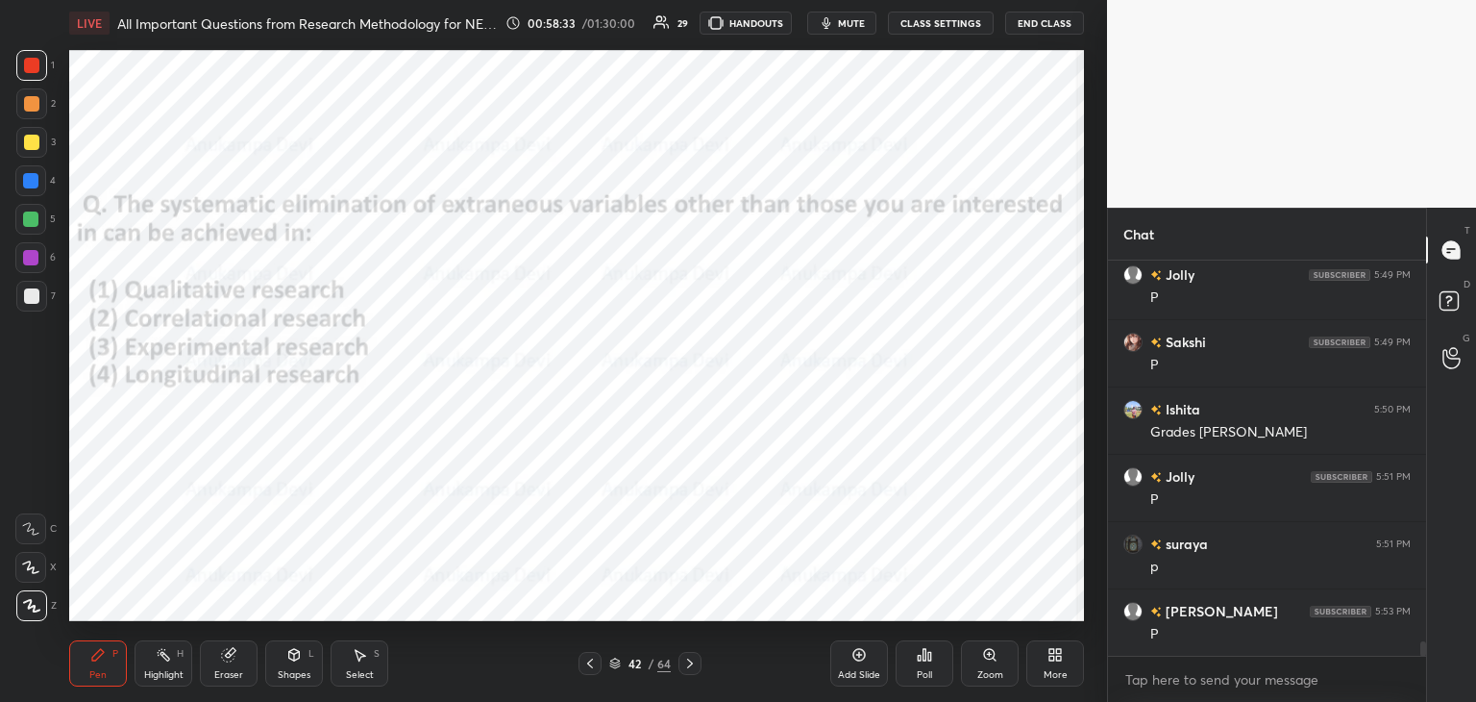
click at [922, 665] on div "Poll" at bounding box center [925, 663] width 58 height 46
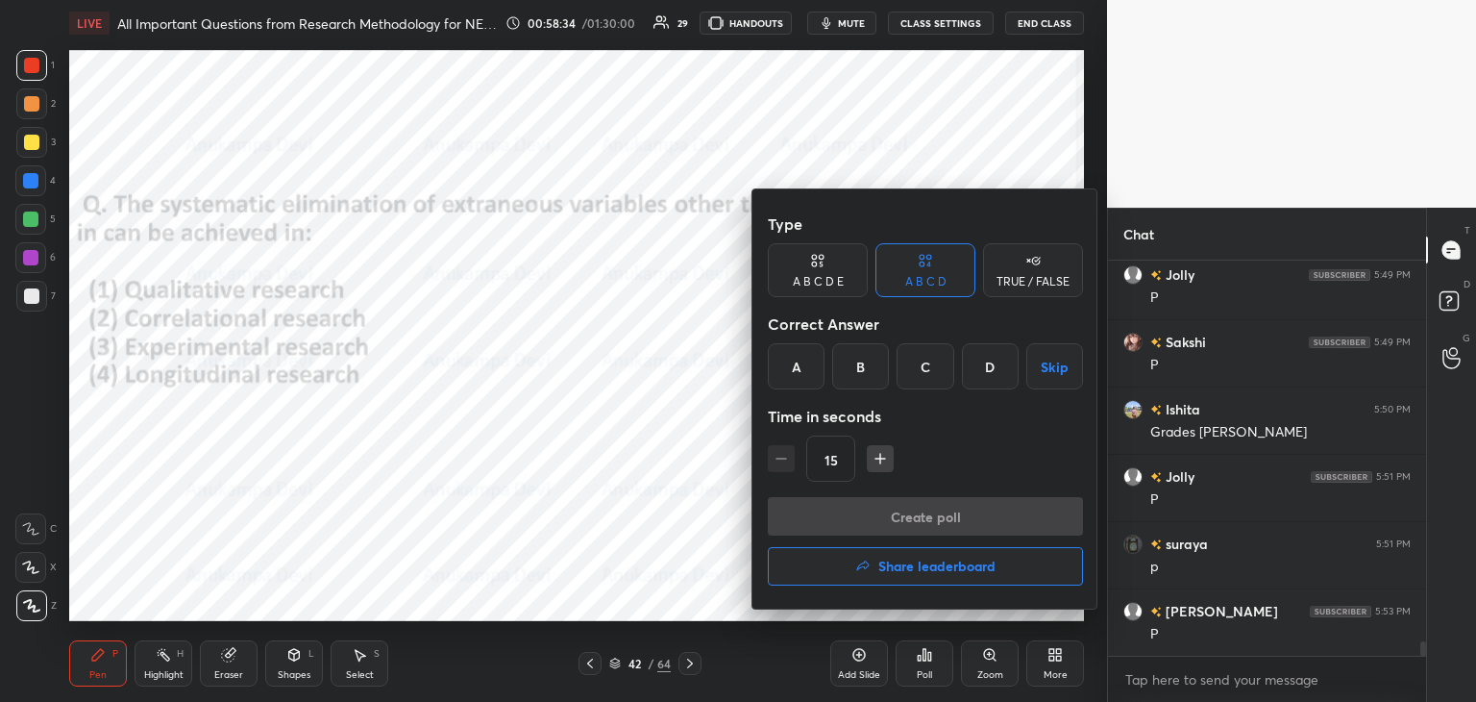
click at [928, 370] on div "C" at bounding box center [925, 366] width 57 height 46
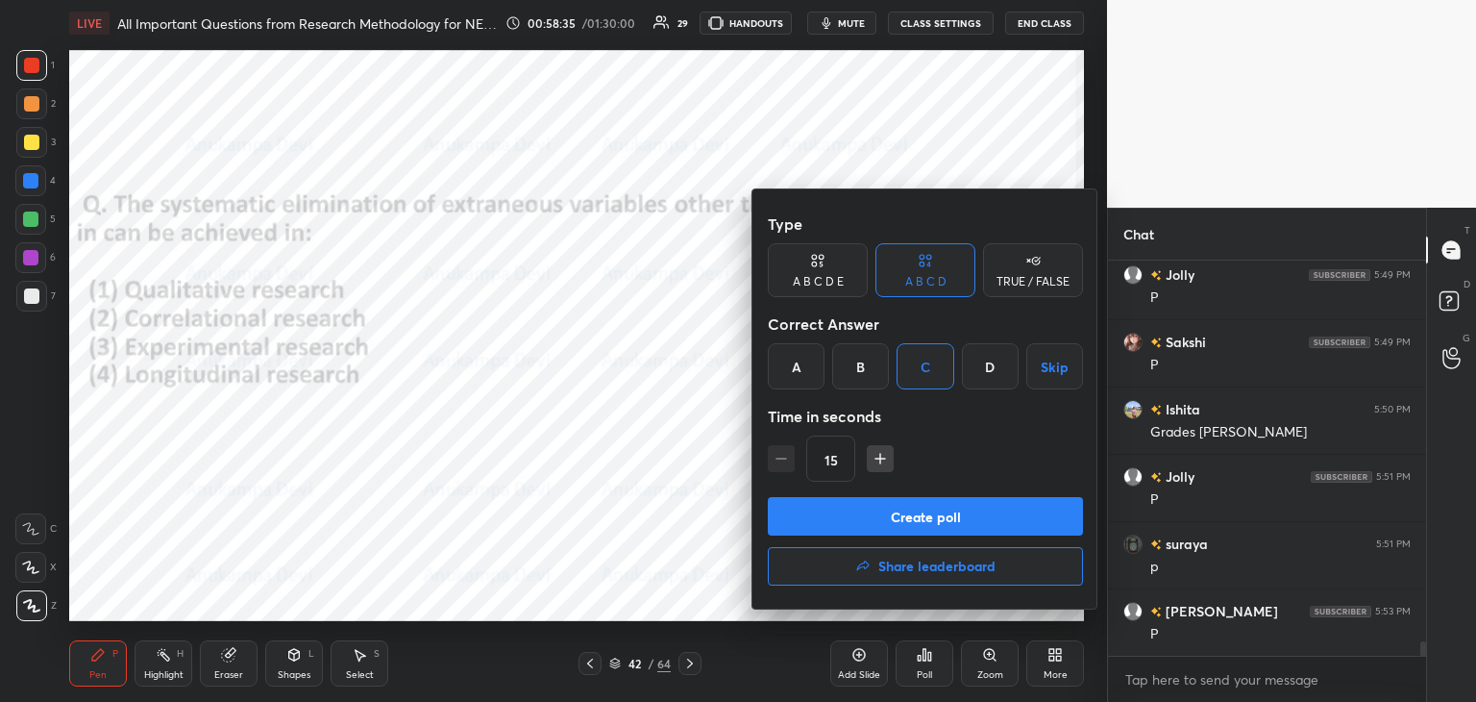
click at [952, 525] on button "Create poll" at bounding box center [925, 516] width 315 height 38
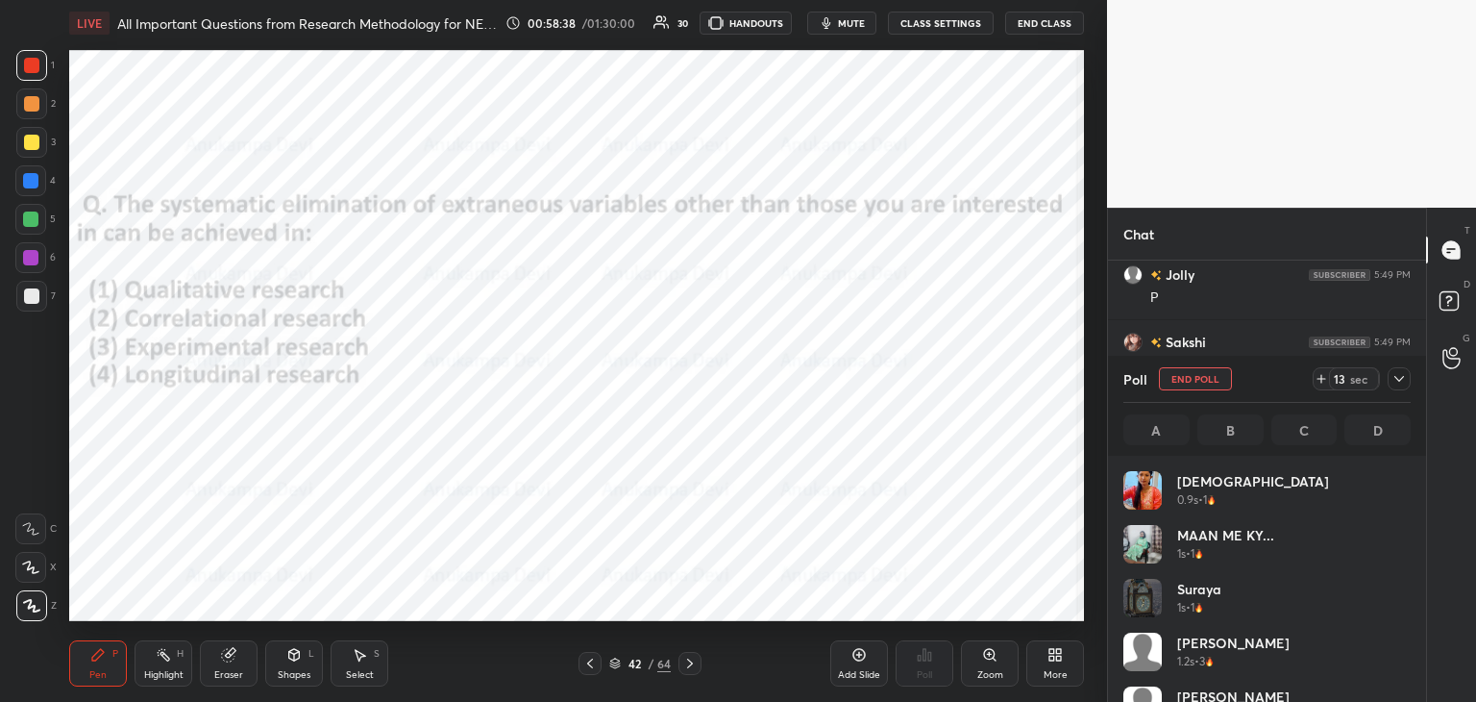
scroll to position [225, 282]
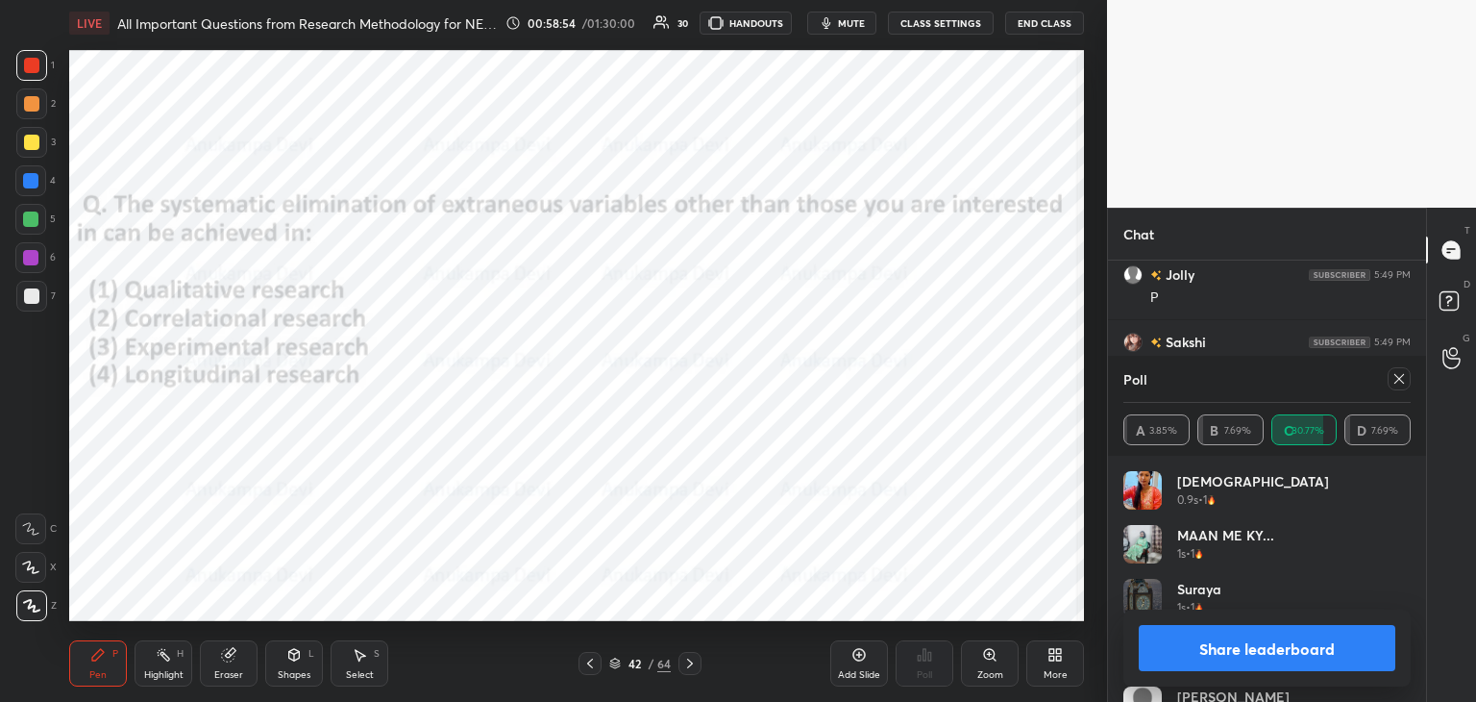
drag, startPoint x: 1403, startPoint y: 385, endPoint x: 1386, endPoint y: 379, distance: 18.6
click at [1402, 385] on icon at bounding box center [1399, 378] width 15 height 15
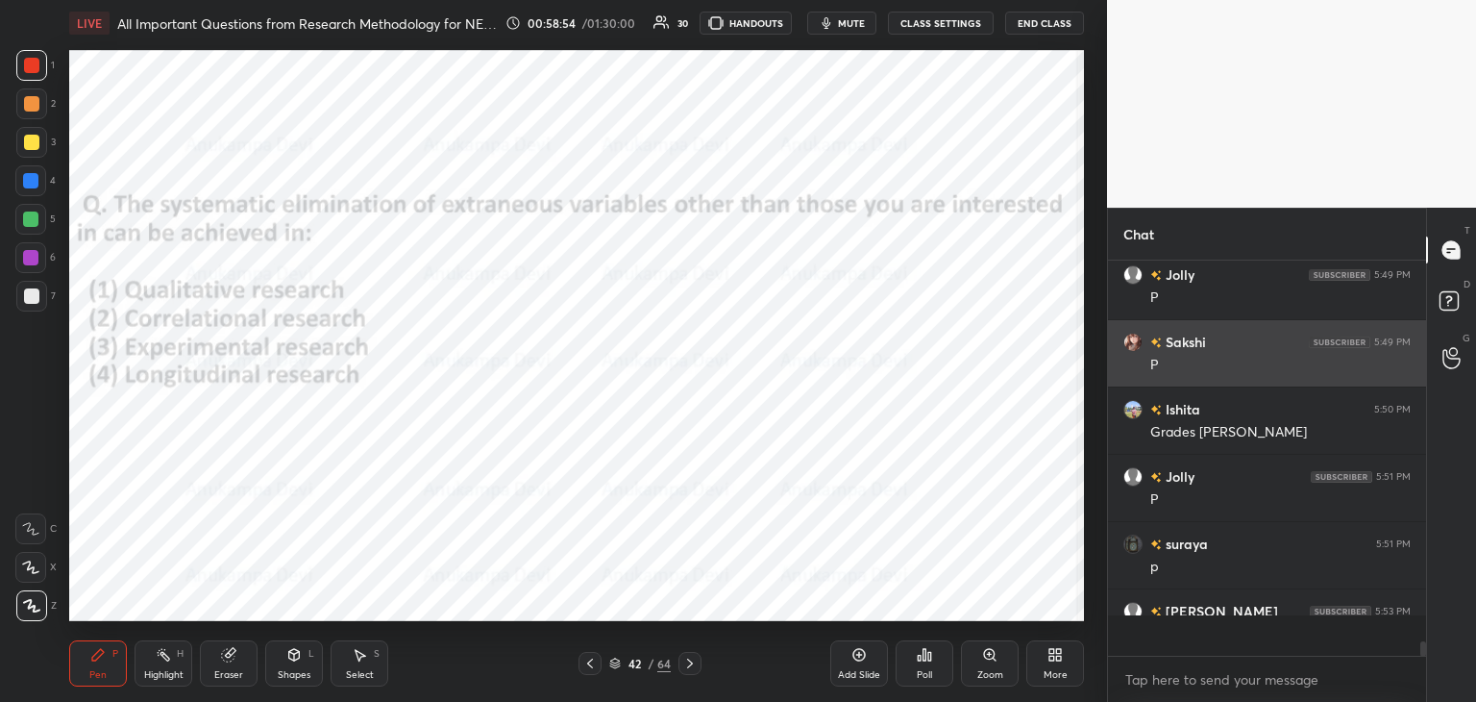
scroll to position [405, 312]
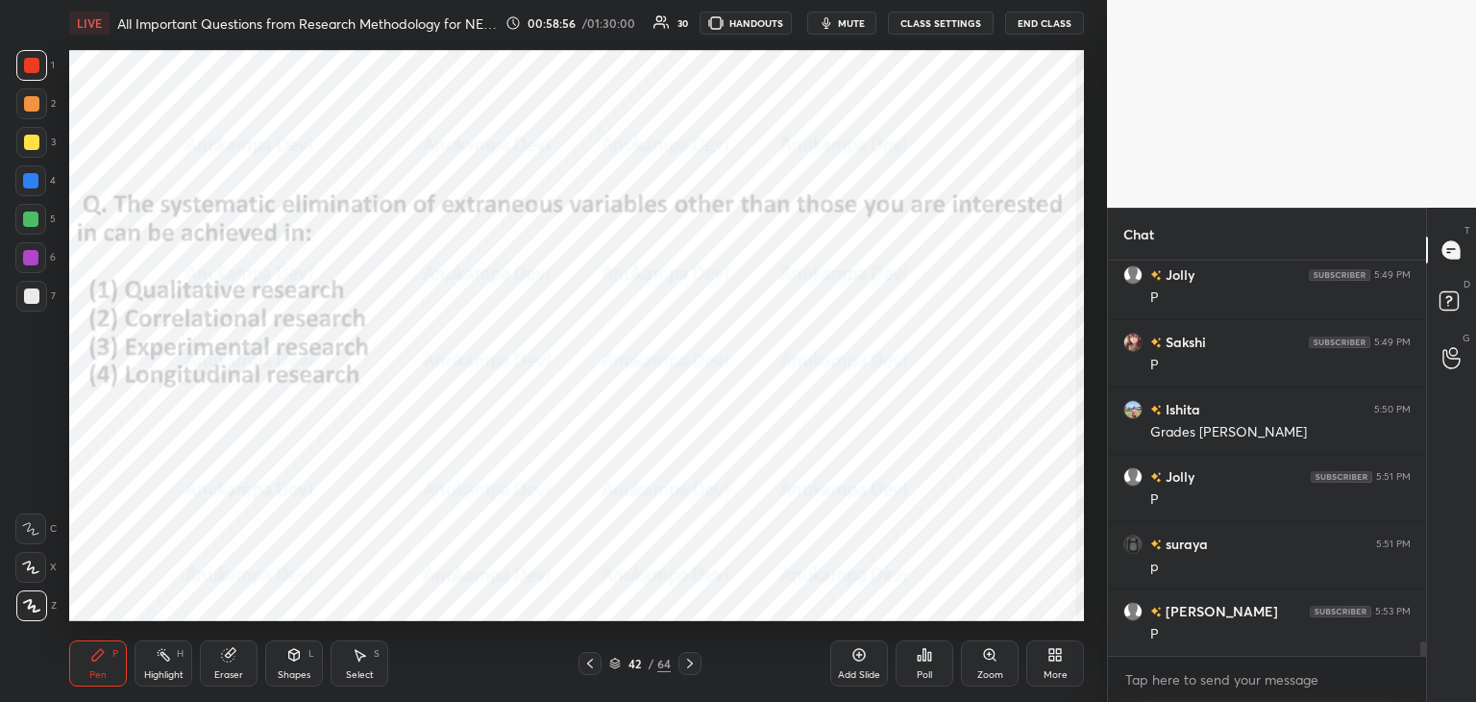
drag, startPoint x: 691, startPoint y: 667, endPoint x: 677, endPoint y: 627, distance: 42.9
click at [690, 666] on icon at bounding box center [689, 663] width 15 height 15
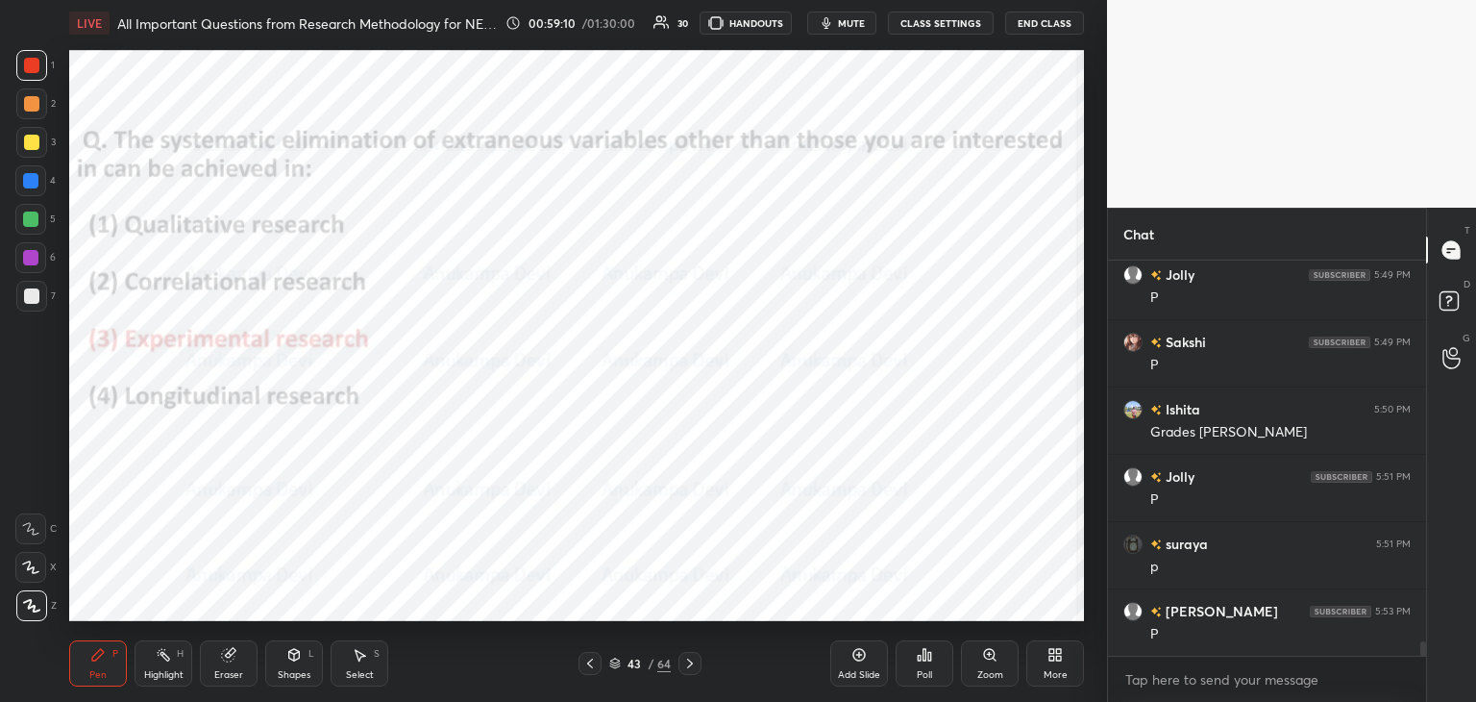
drag, startPoint x: 615, startPoint y: 666, endPoint x: 615, endPoint y: 653, distance: 13.5
click at [615, 664] on icon at bounding box center [615, 663] width 12 height 12
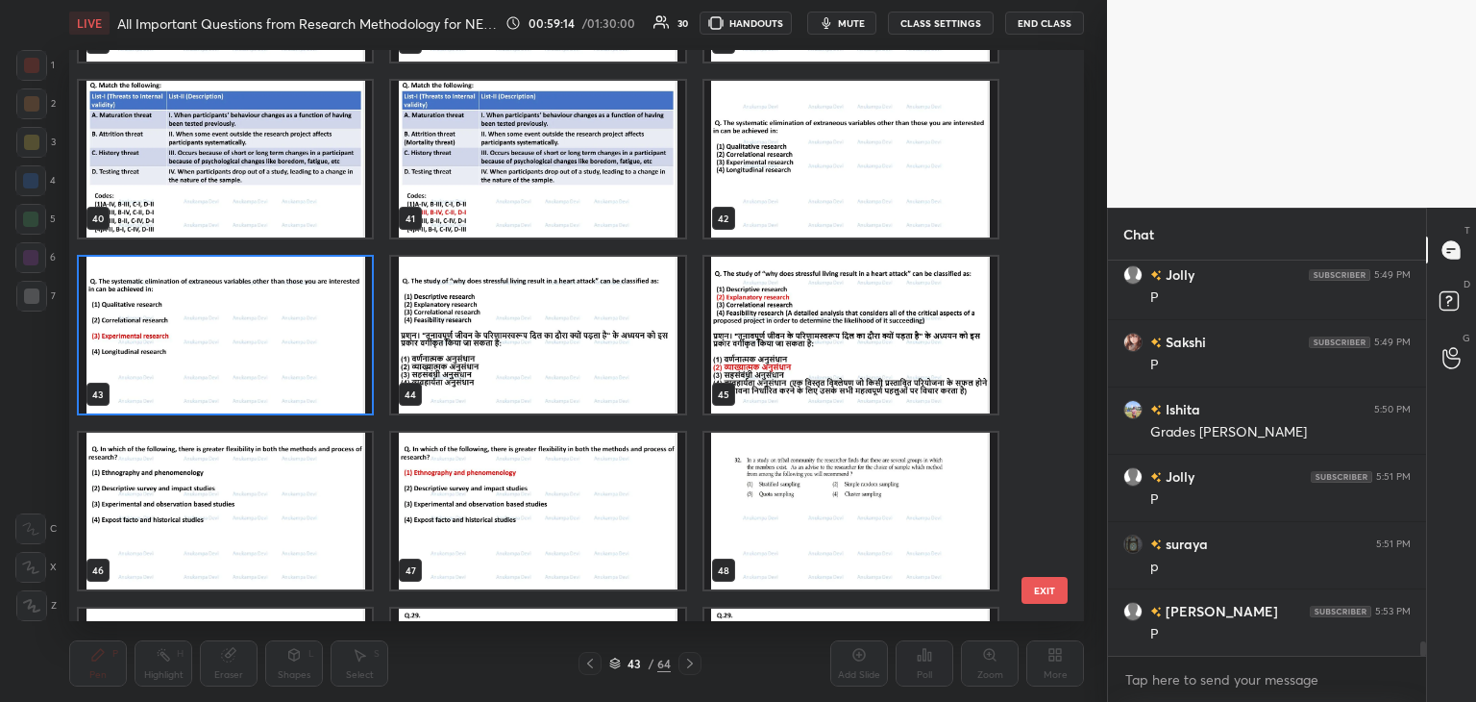
click at [573, 363] on img "grid" at bounding box center [537, 335] width 293 height 157
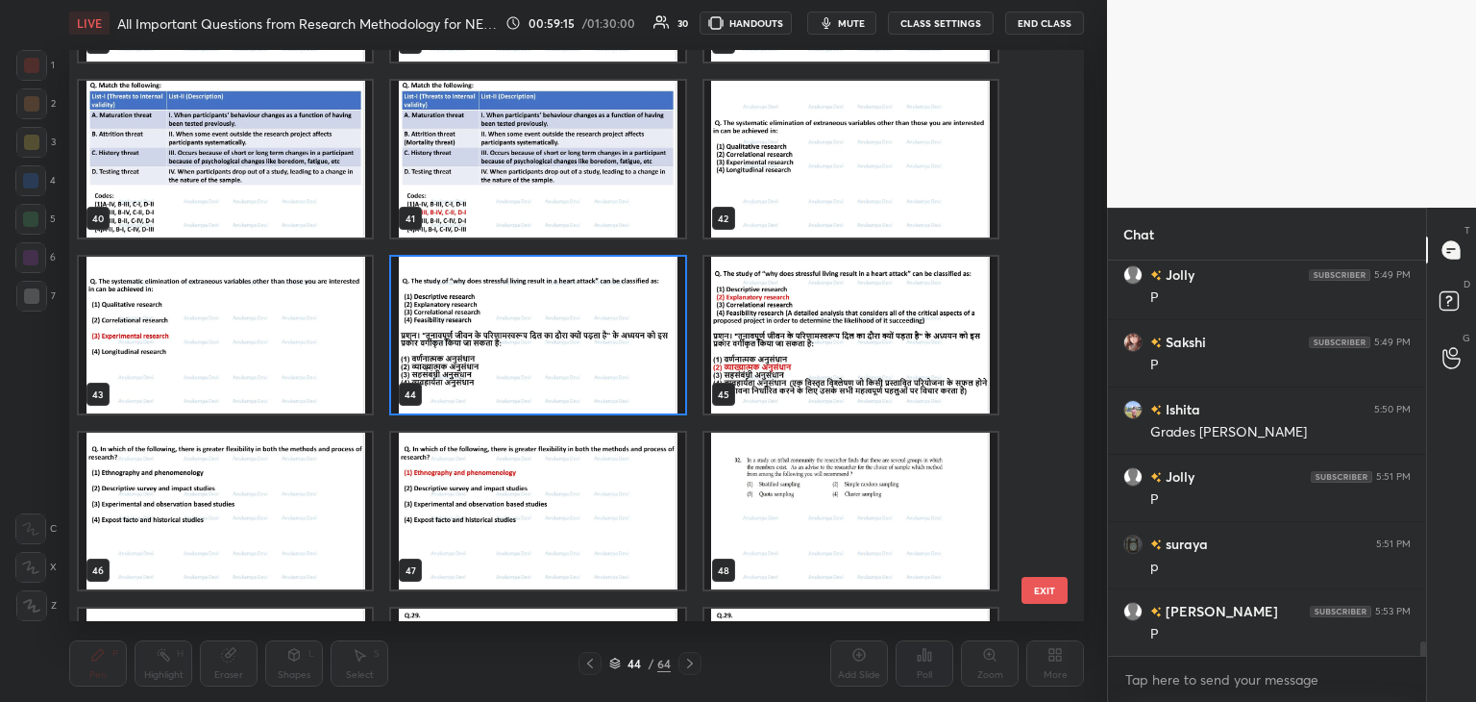
click at [573, 363] on img "grid" at bounding box center [537, 335] width 293 height 157
click at [575, 363] on img "grid" at bounding box center [537, 335] width 293 height 157
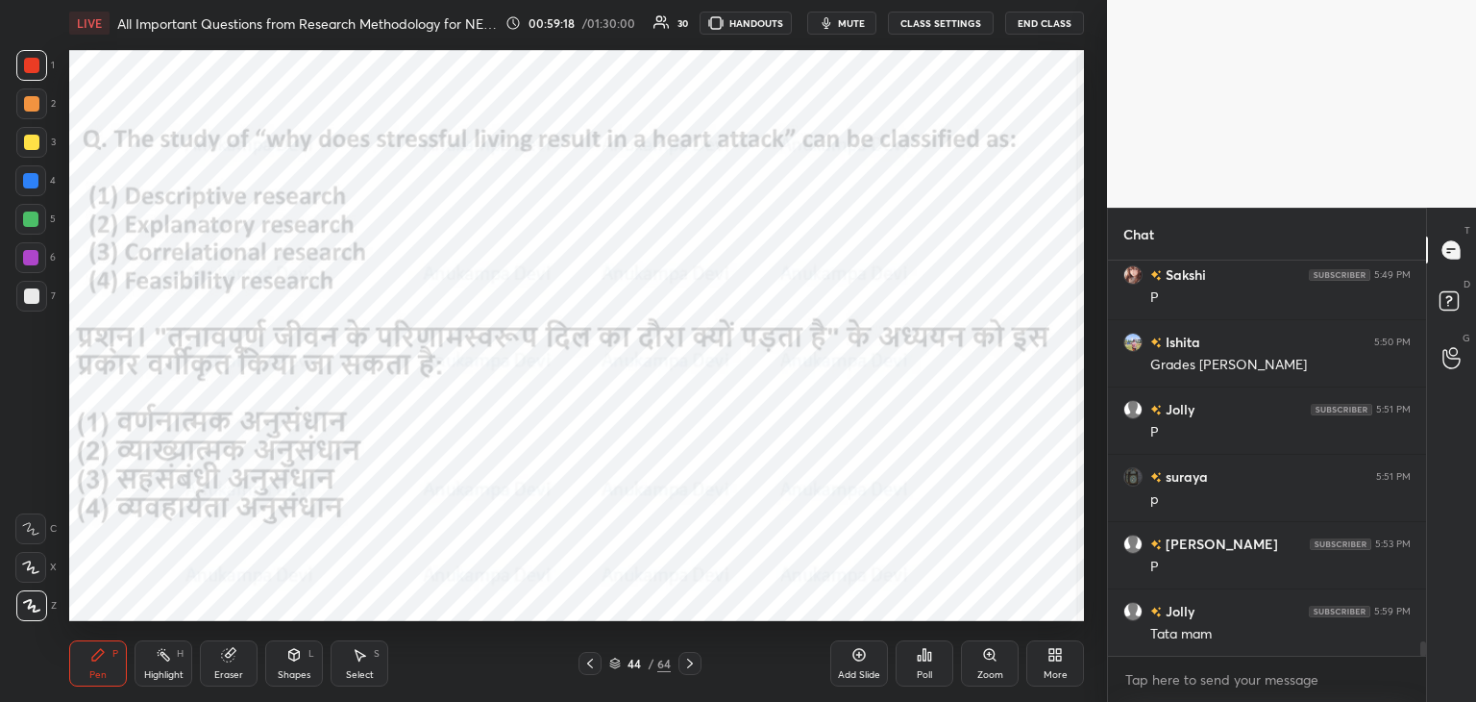
drag, startPoint x: 613, startPoint y: 662, endPoint x: 607, endPoint y: 623, distance: 39.8
click at [614, 661] on icon at bounding box center [615, 663] width 12 height 12
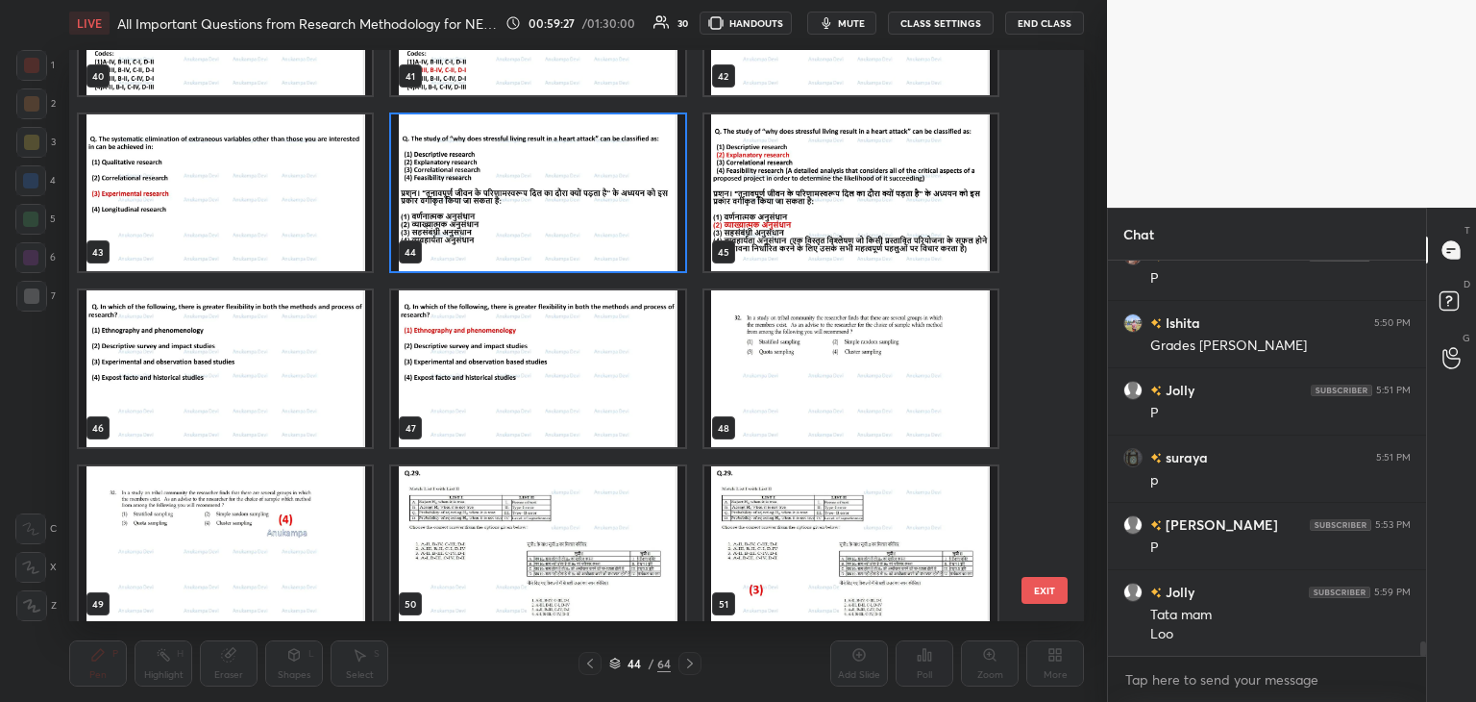
click at [624, 224] on img "grid" at bounding box center [537, 192] width 293 height 157
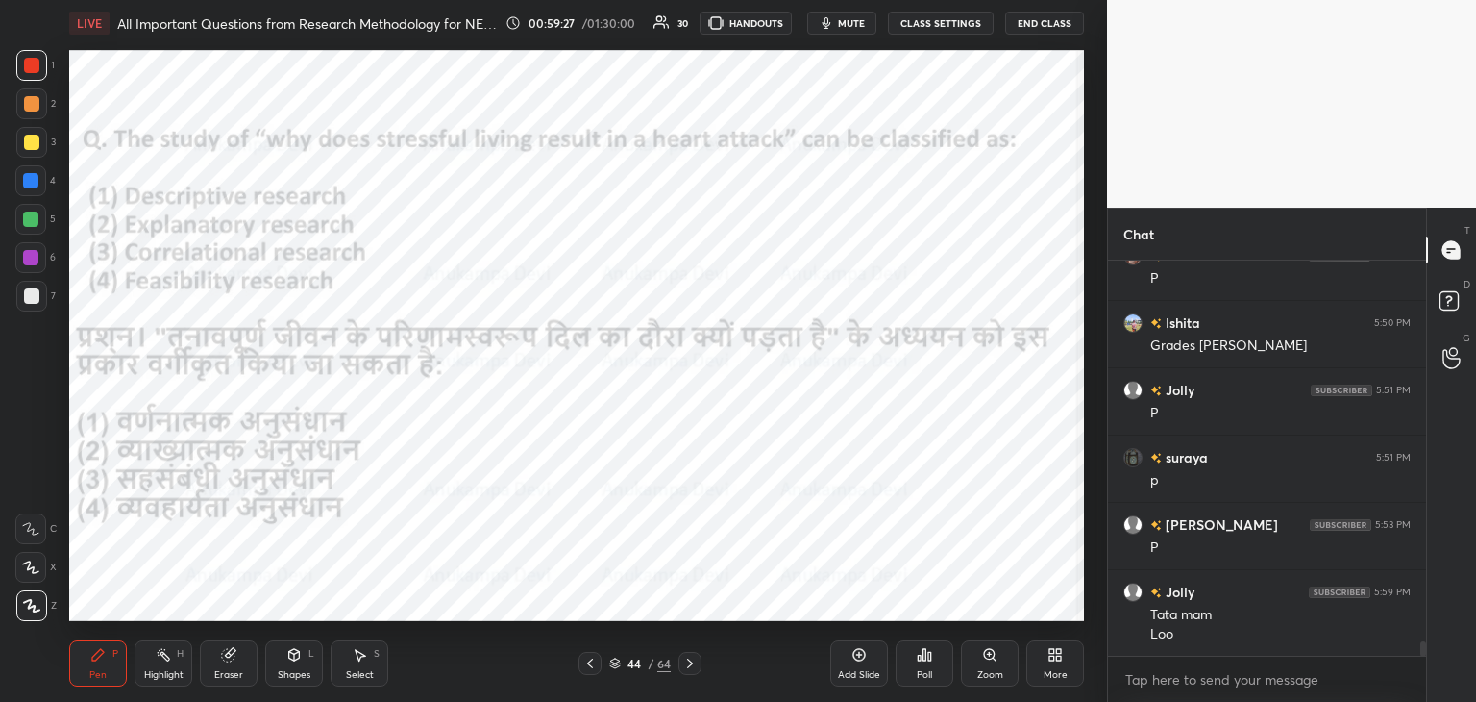
click at [624, 226] on img "grid" at bounding box center [537, 192] width 293 height 157
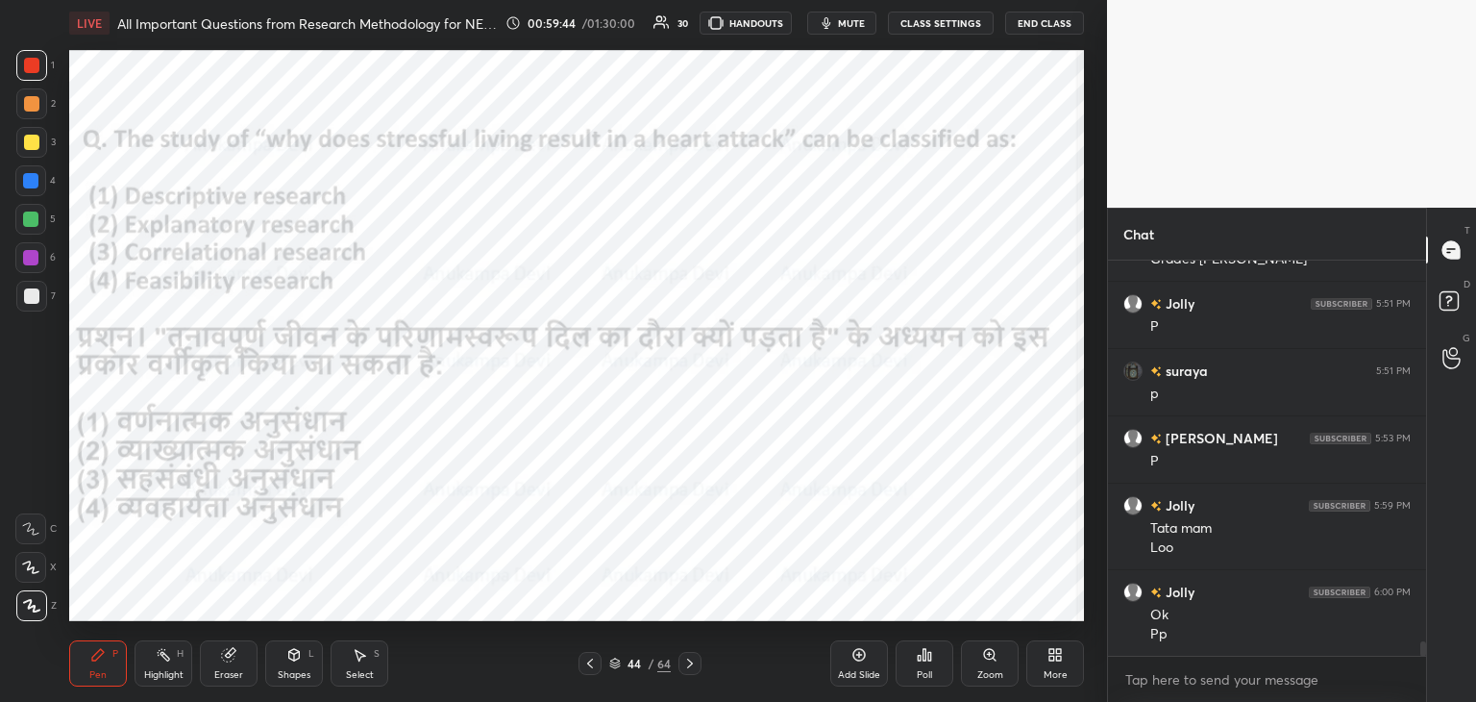
scroll to position [10520, 0]
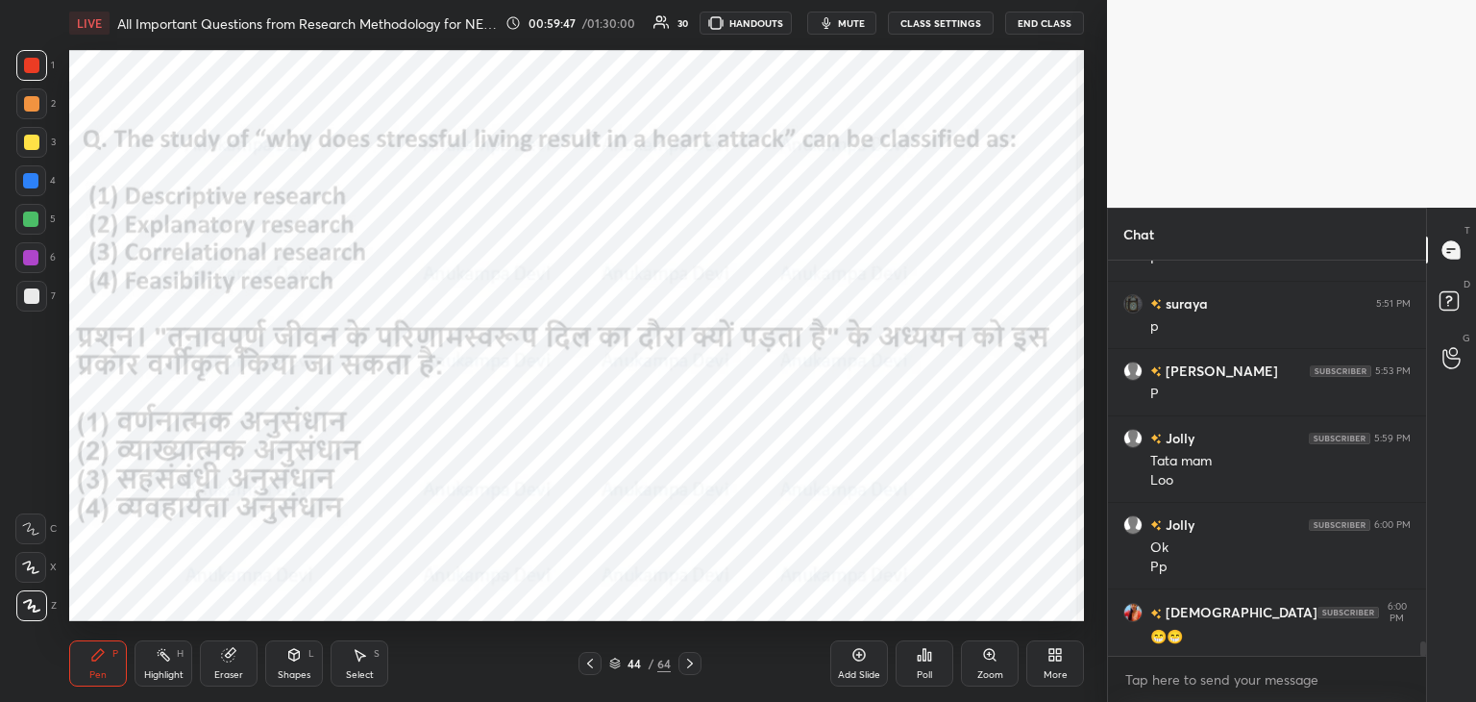
click at [920, 670] on div "Poll" at bounding box center [924, 675] width 15 height 10
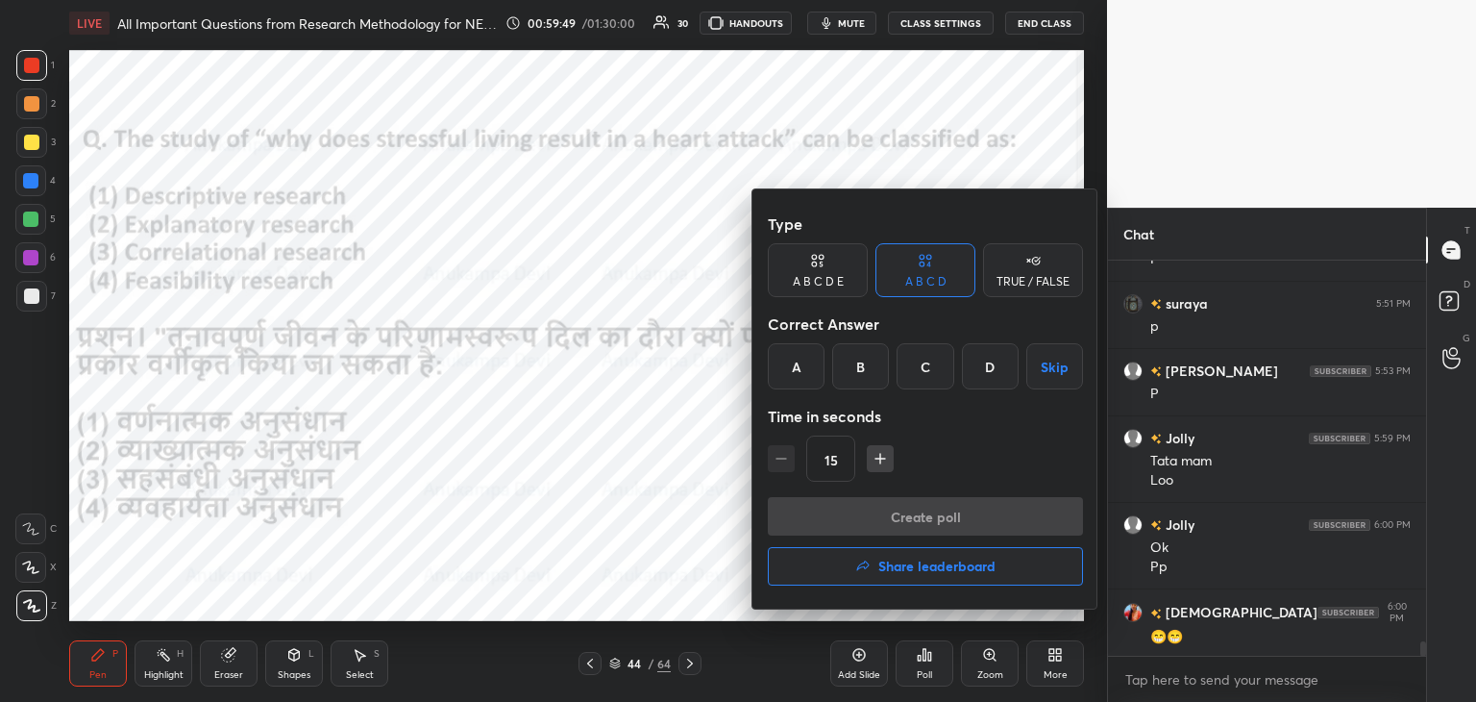
click at [866, 374] on div "B" at bounding box center [860, 366] width 57 height 46
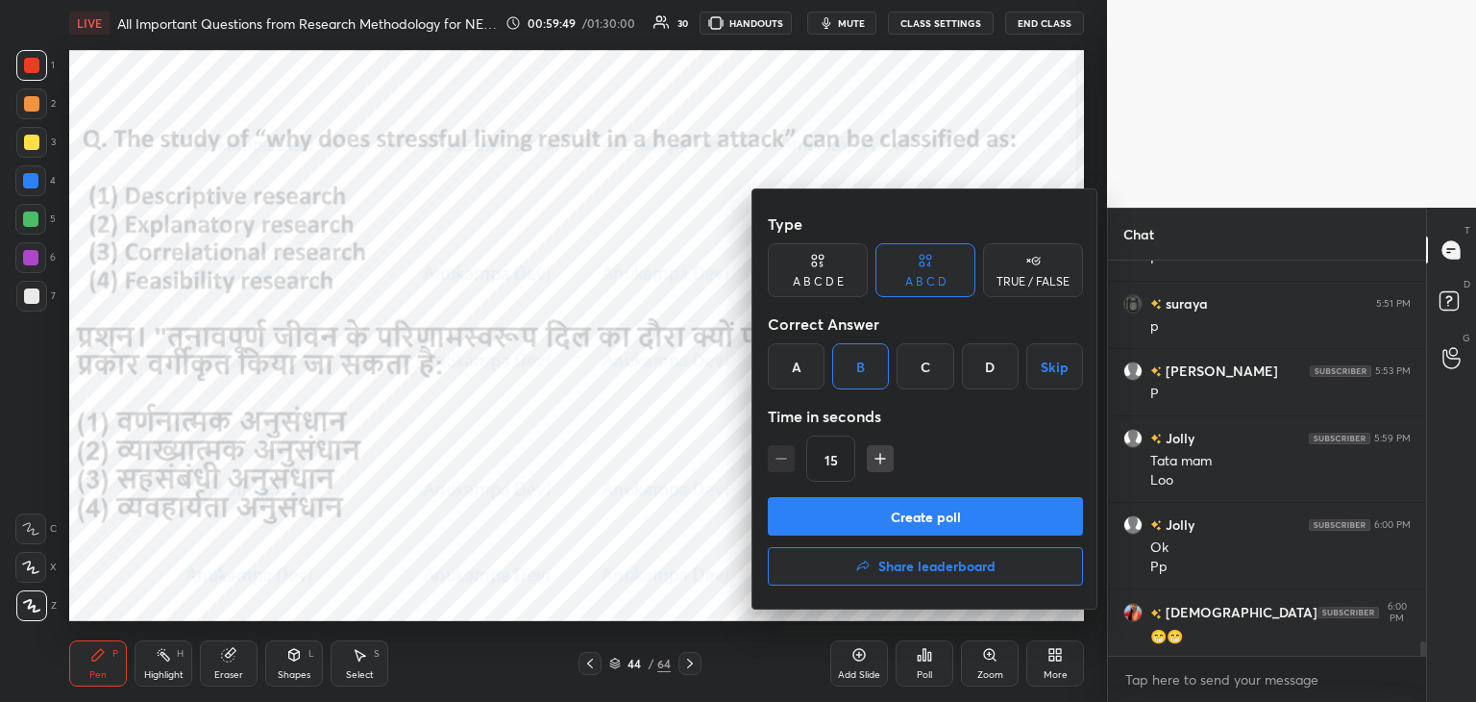
click at [947, 520] on button "Create poll" at bounding box center [925, 516] width 315 height 38
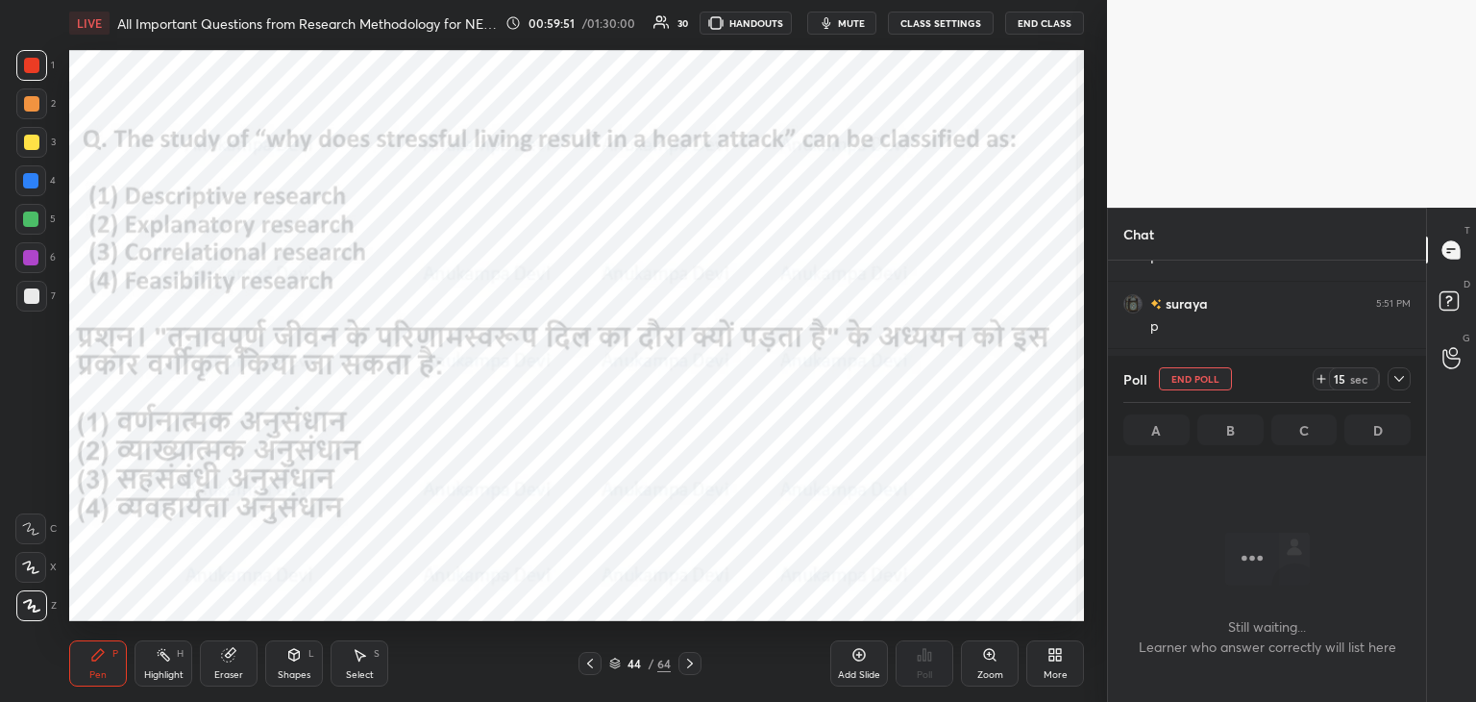
click at [856, 22] on span "mute" at bounding box center [851, 22] width 27 height 13
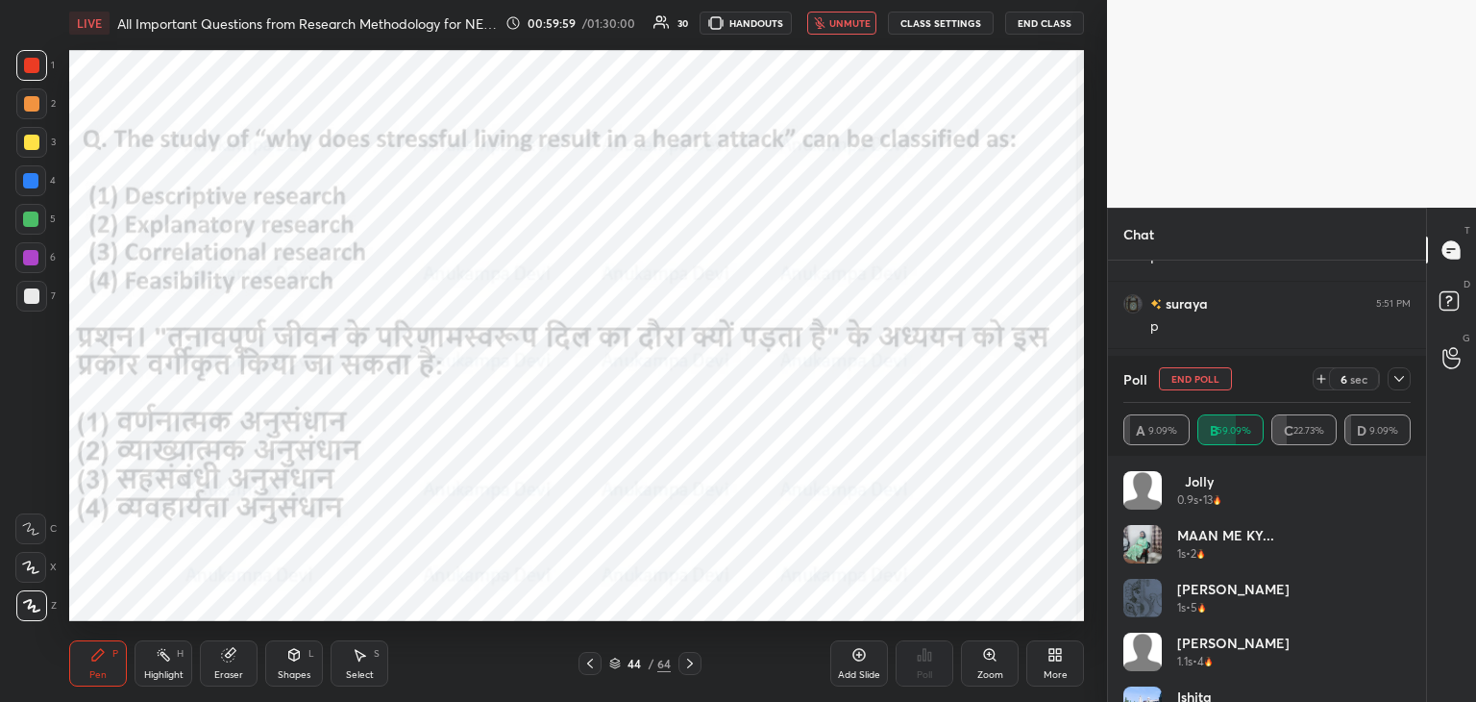
drag, startPoint x: 862, startPoint y: 14, endPoint x: 864, endPoint y: 5, distance: 9.8
click at [864, 13] on button "unmute" at bounding box center [841, 23] width 69 height 23
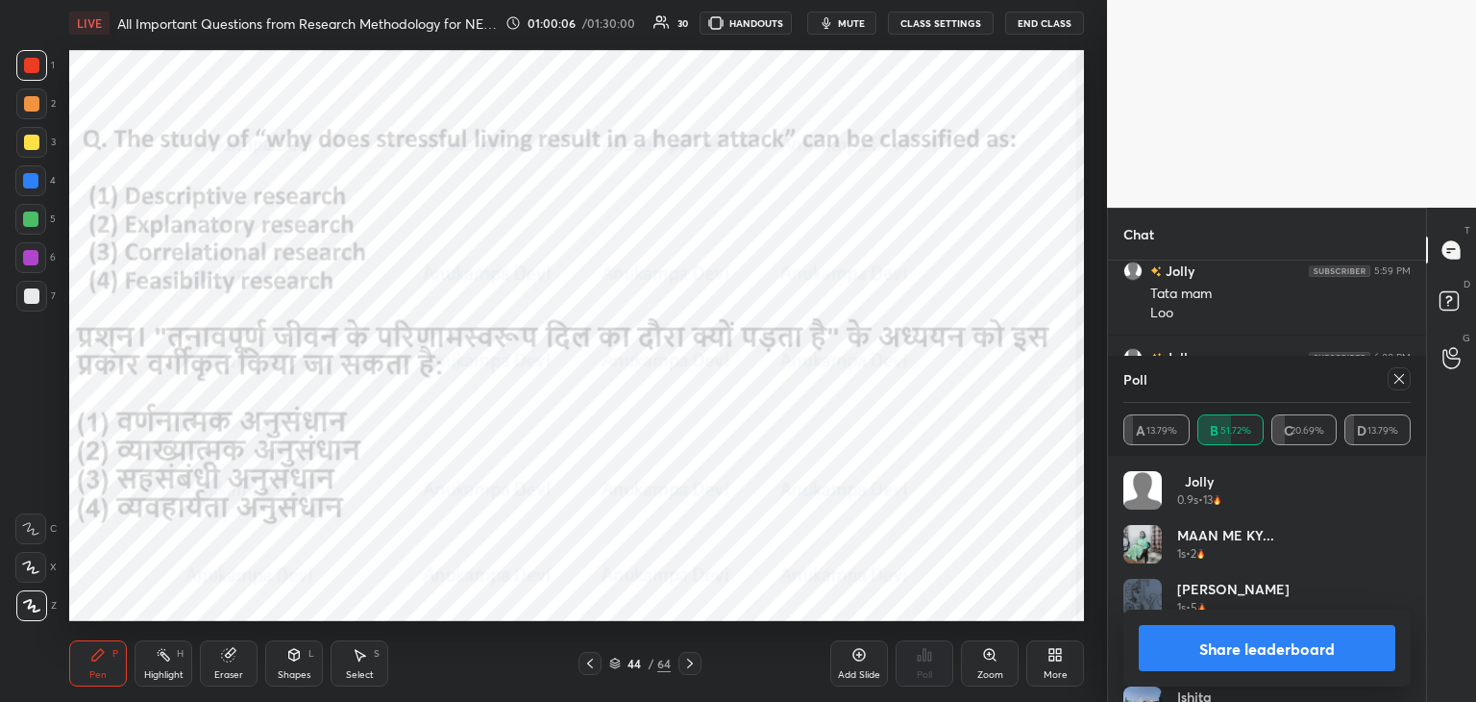
scroll to position [10706, 0]
drag, startPoint x: 1400, startPoint y: 384, endPoint x: 1370, endPoint y: 373, distance: 31.6
click at [1398, 384] on icon at bounding box center [1399, 378] width 15 height 15
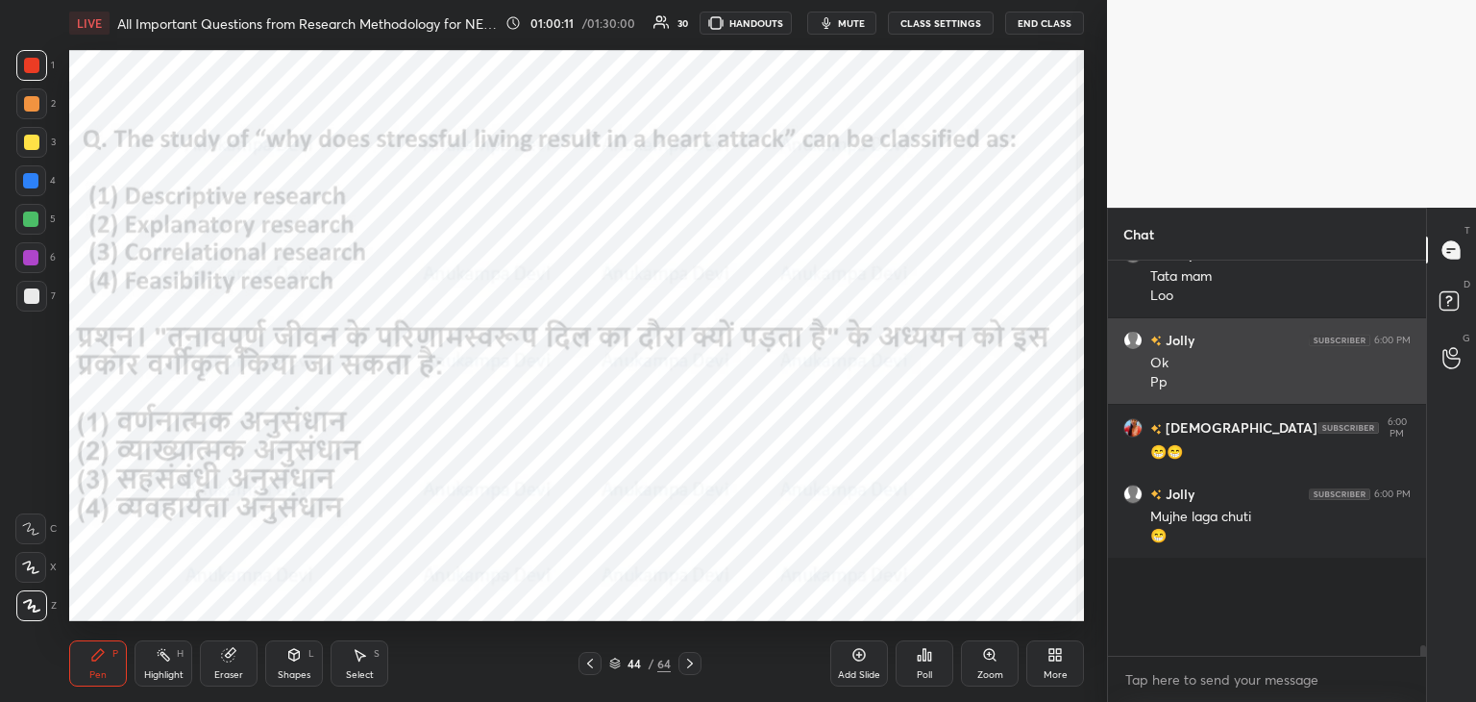
scroll to position [6, 6]
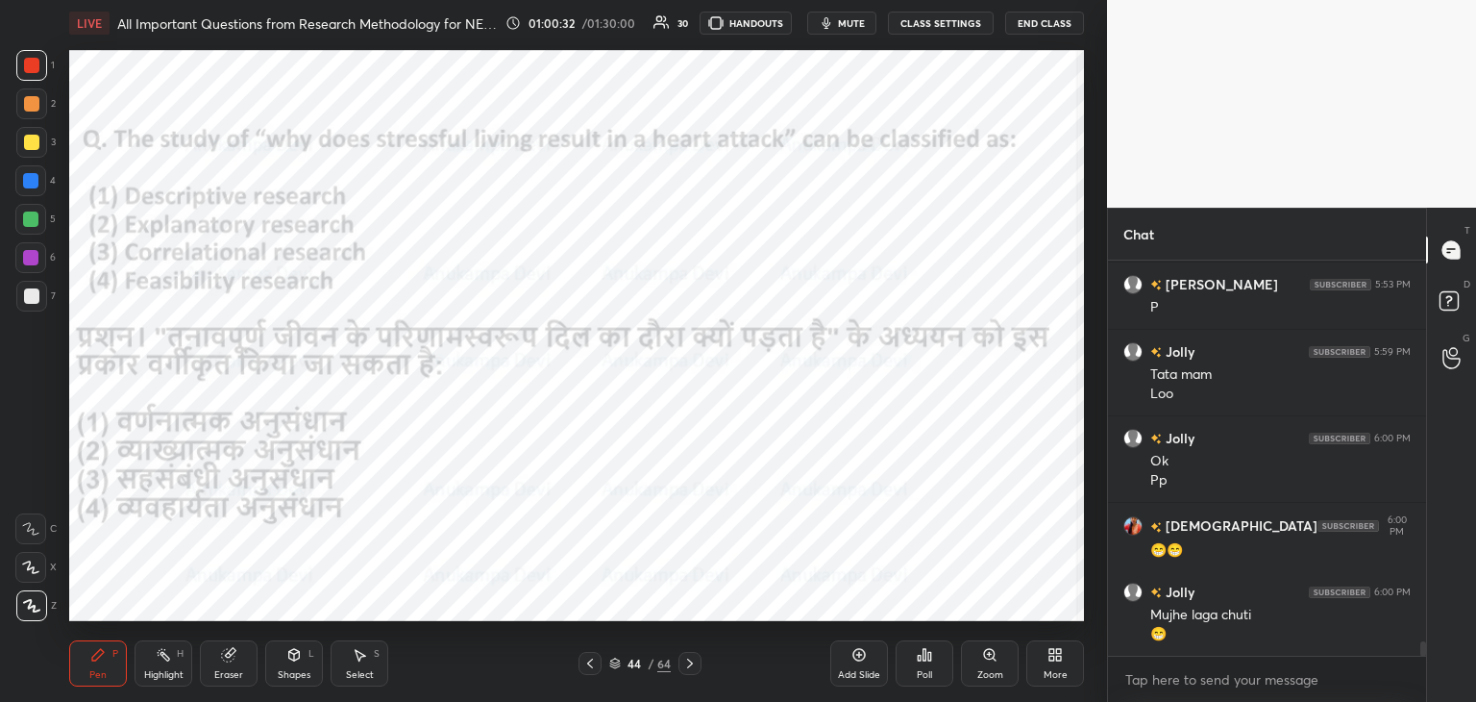
click at [687, 668] on icon at bounding box center [689, 663] width 15 height 15
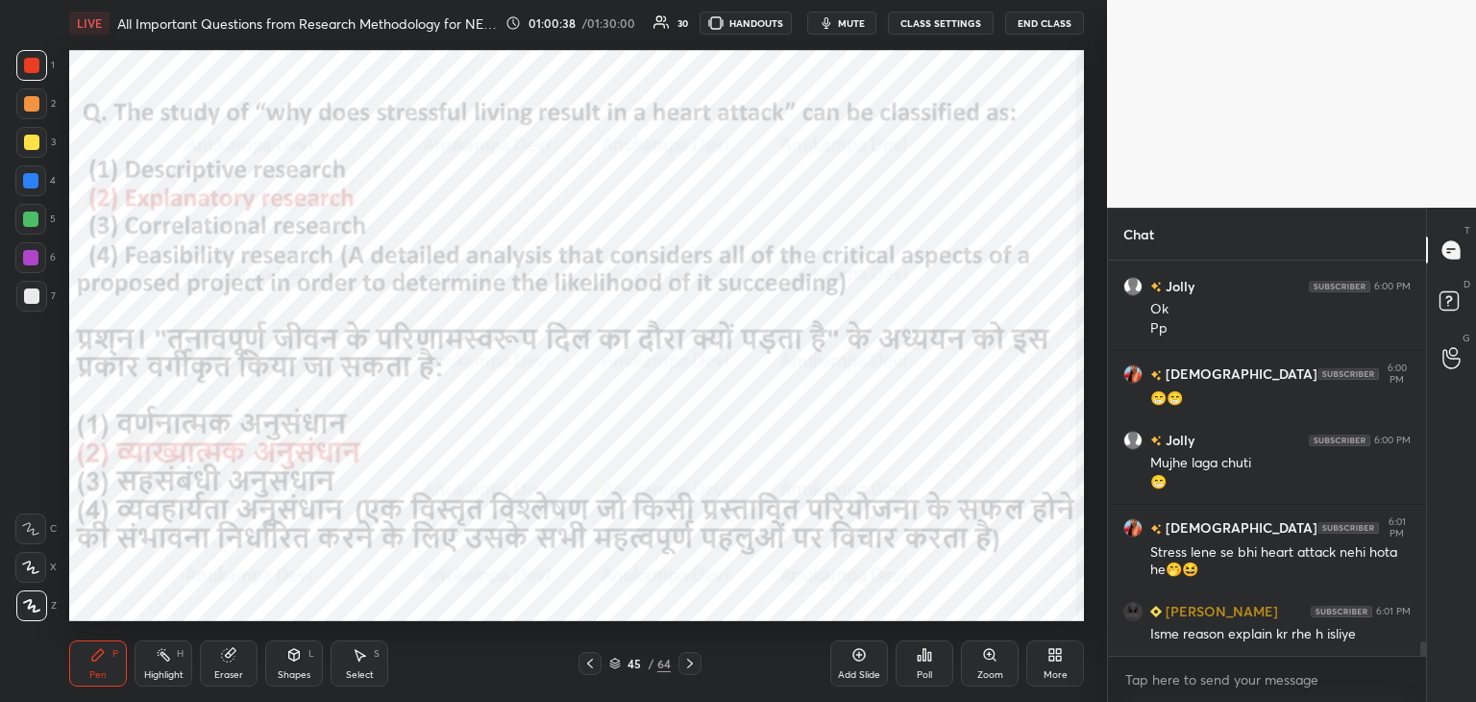
drag, startPoint x: 692, startPoint y: 663, endPoint x: 689, endPoint y: 652, distance: 11.9
click at [691, 663] on icon at bounding box center [689, 663] width 15 height 15
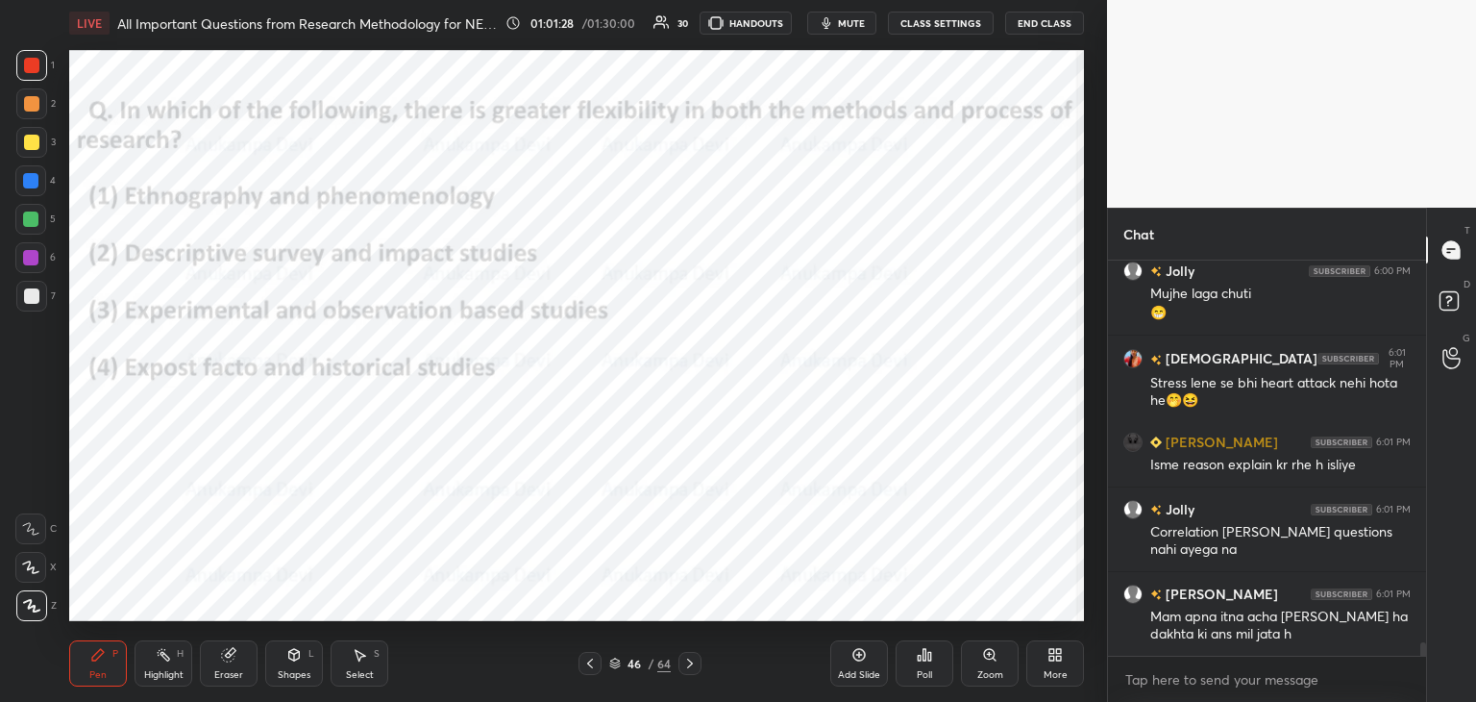
click at [26, 257] on div at bounding box center [30, 257] width 15 height 15
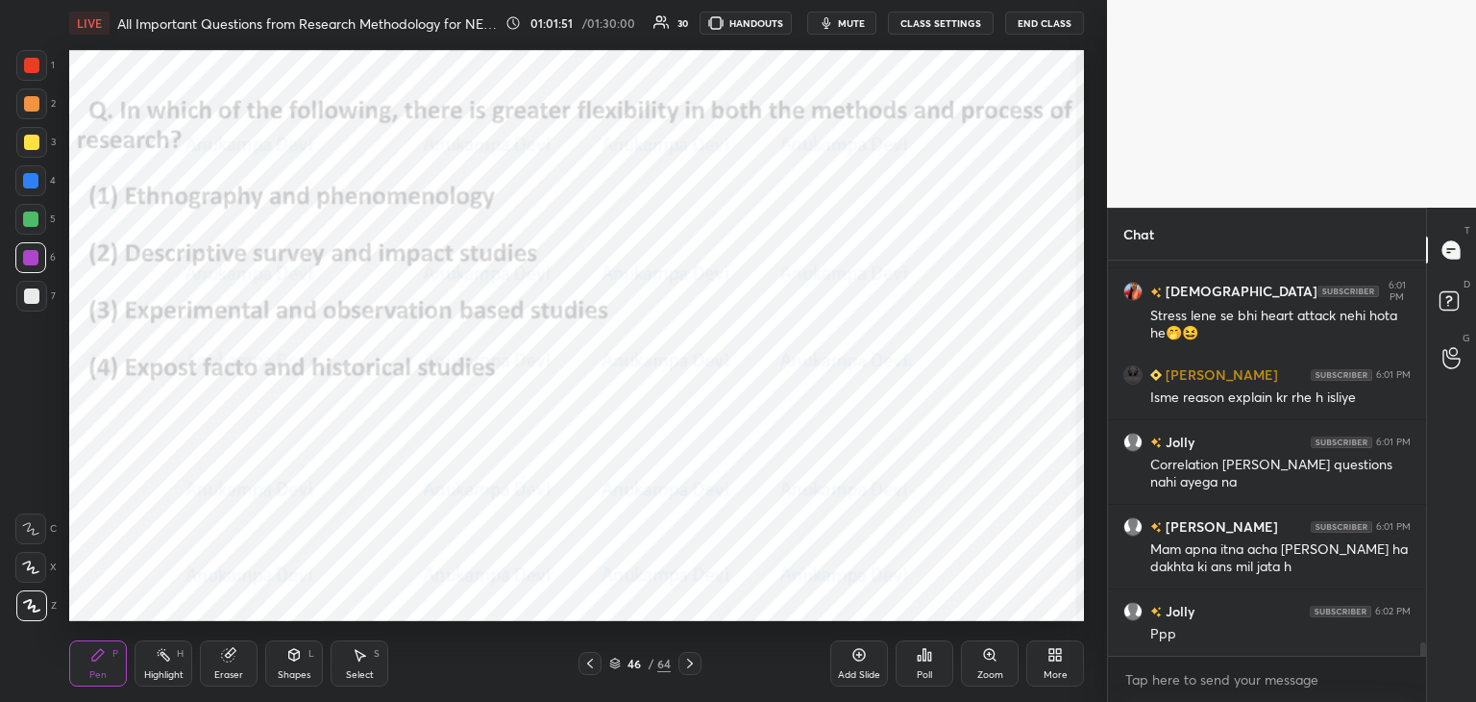
click at [923, 670] on div "Poll" at bounding box center [924, 675] width 15 height 10
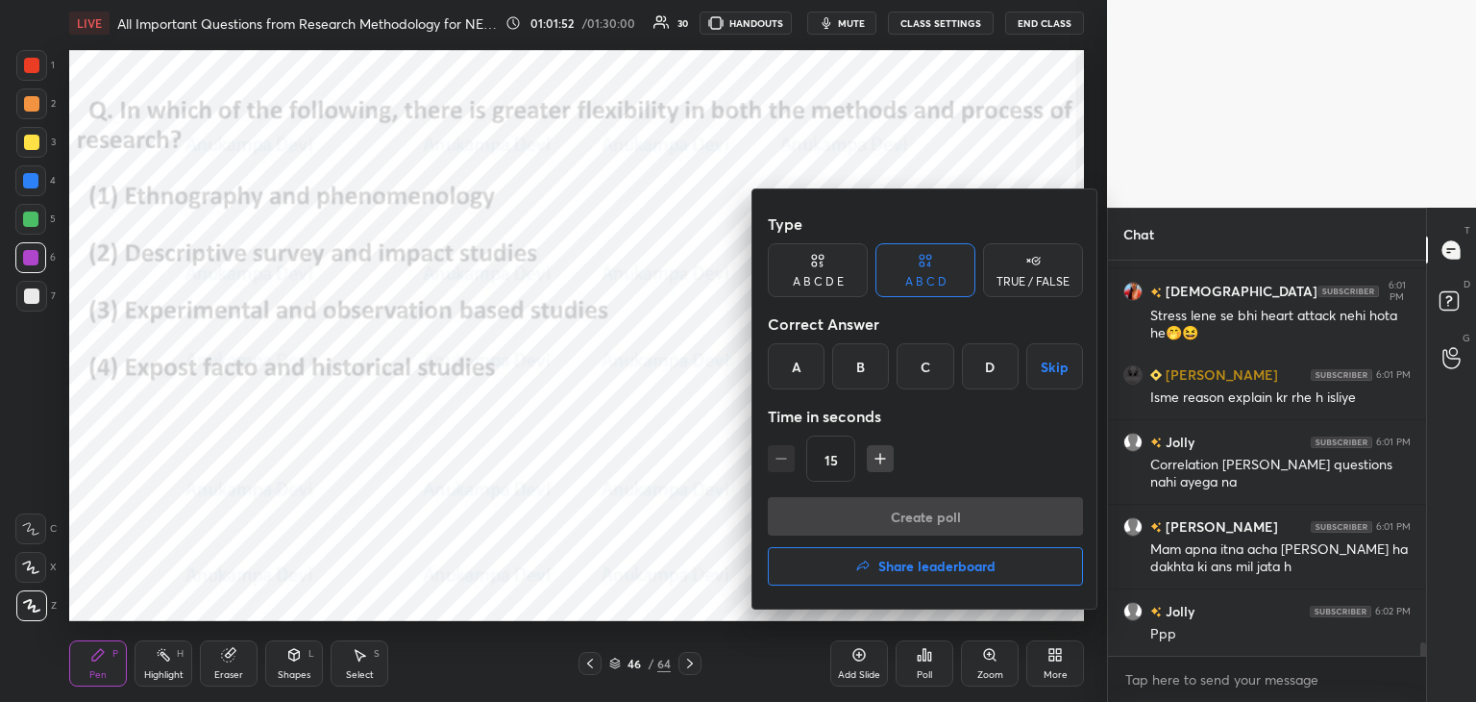
drag, startPoint x: 785, startPoint y: 375, endPoint x: 816, endPoint y: 397, distance: 37.9
click at [786, 376] on div "A" at bounding box center [796, 366] width 57 height 46
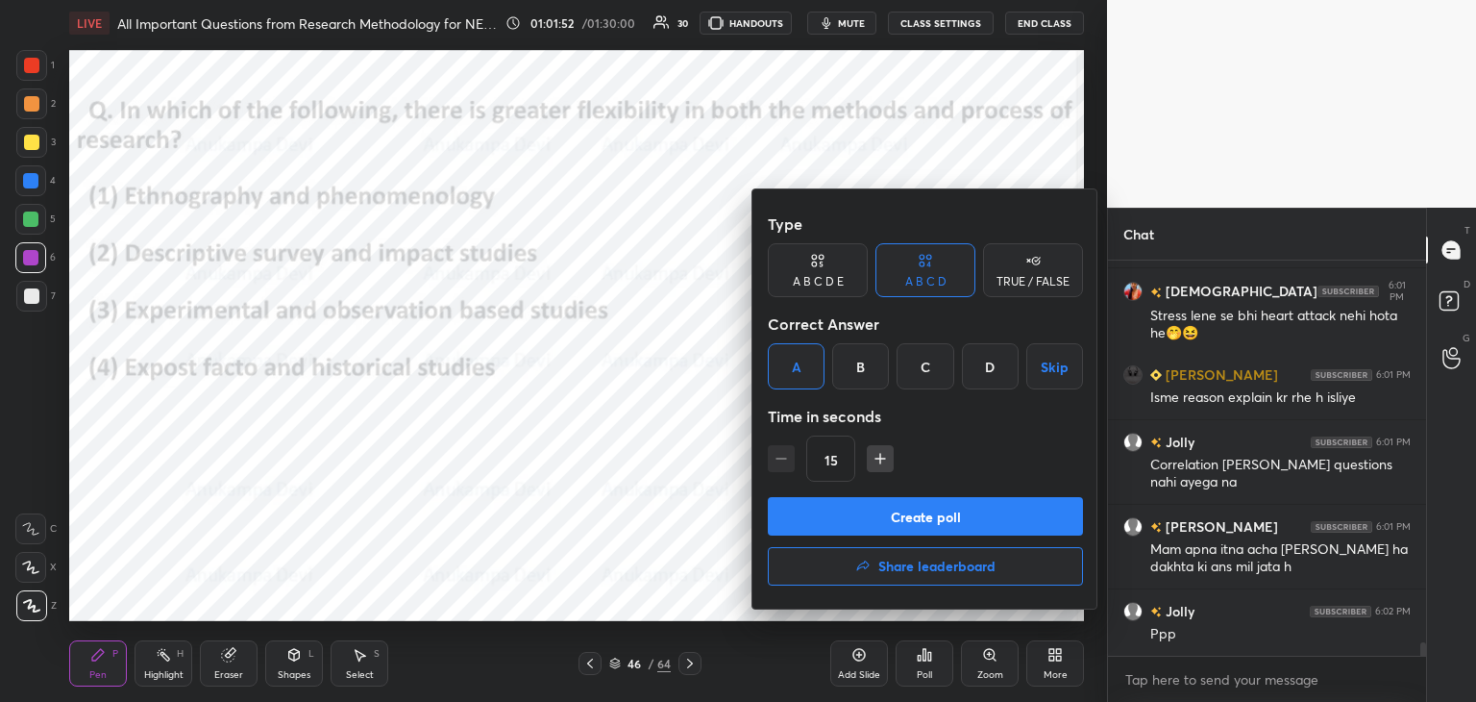
scroll to position [11062, 0]
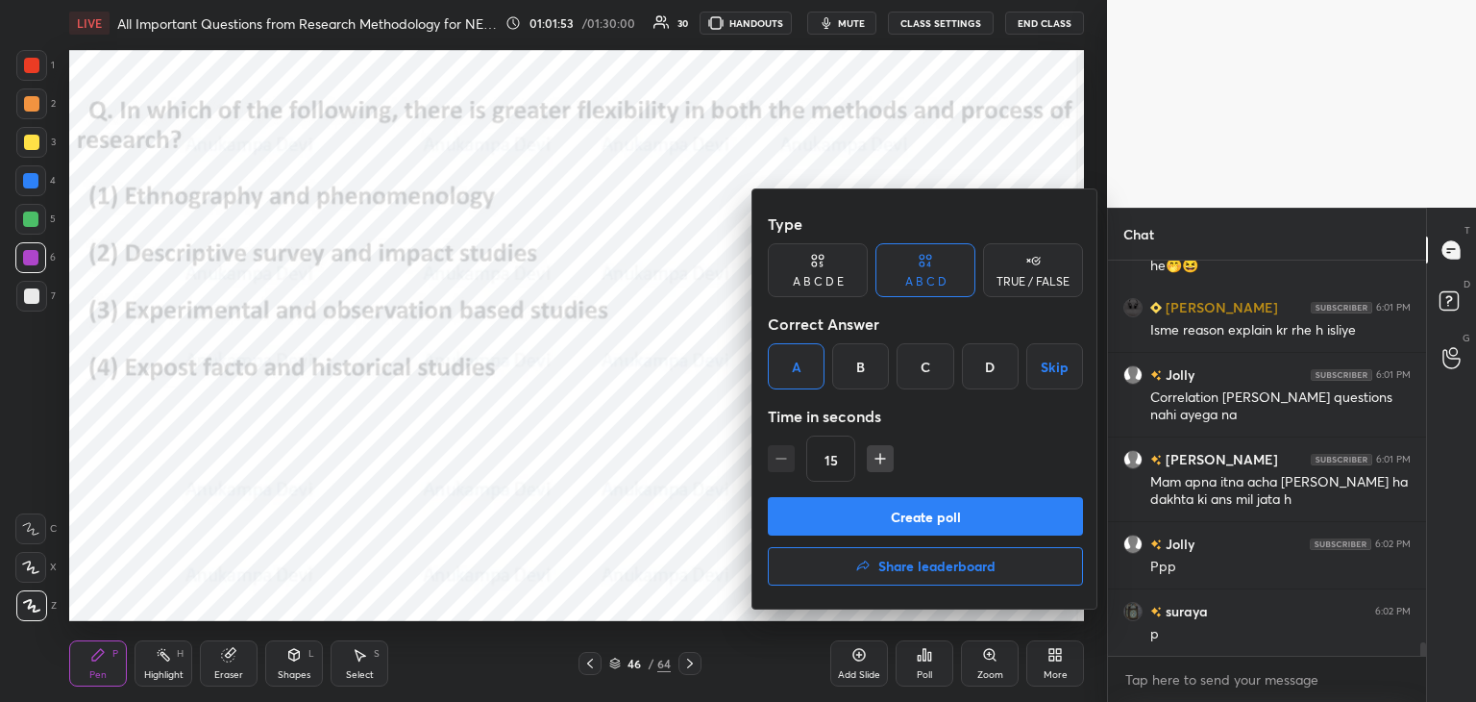
click at [903, 522] on button "Create poll" at bounding box center [925, 516] width 315 height 38
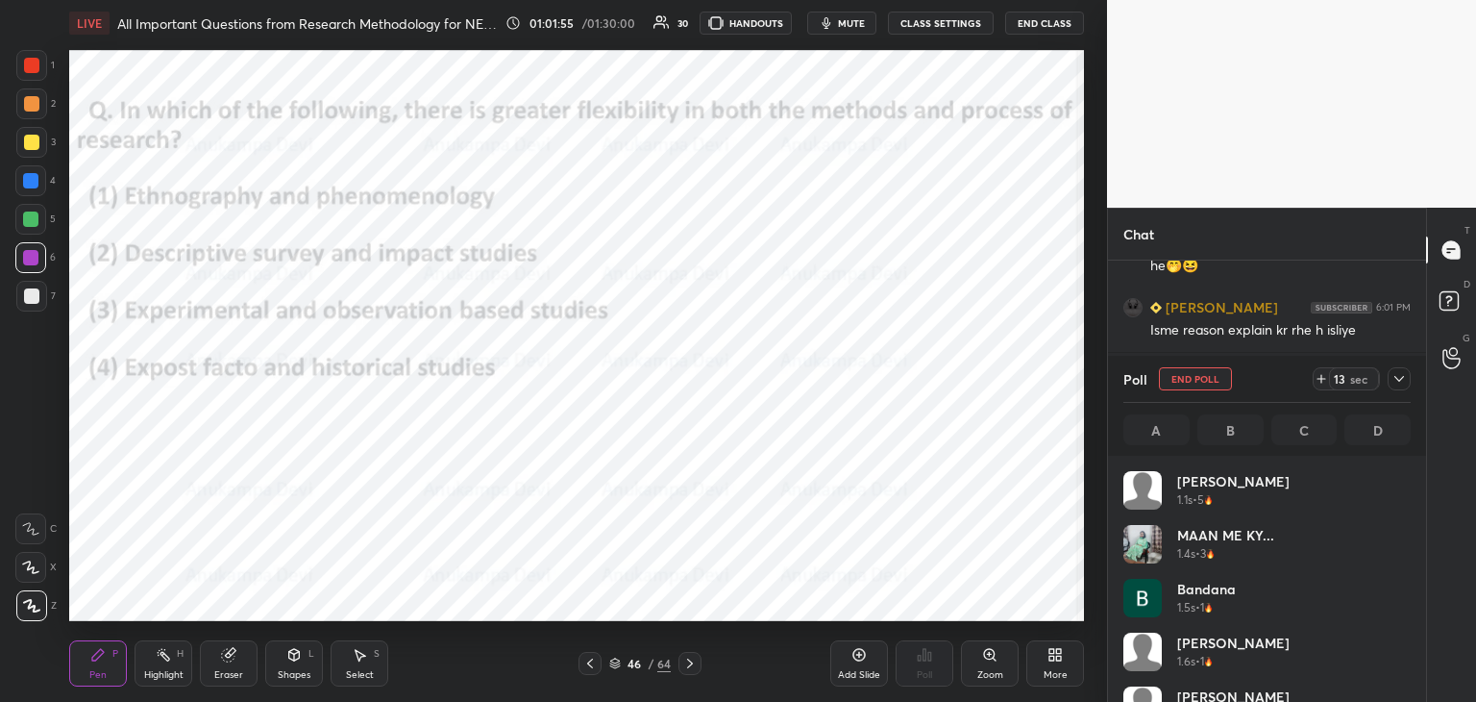
scroll to position [225, 282]
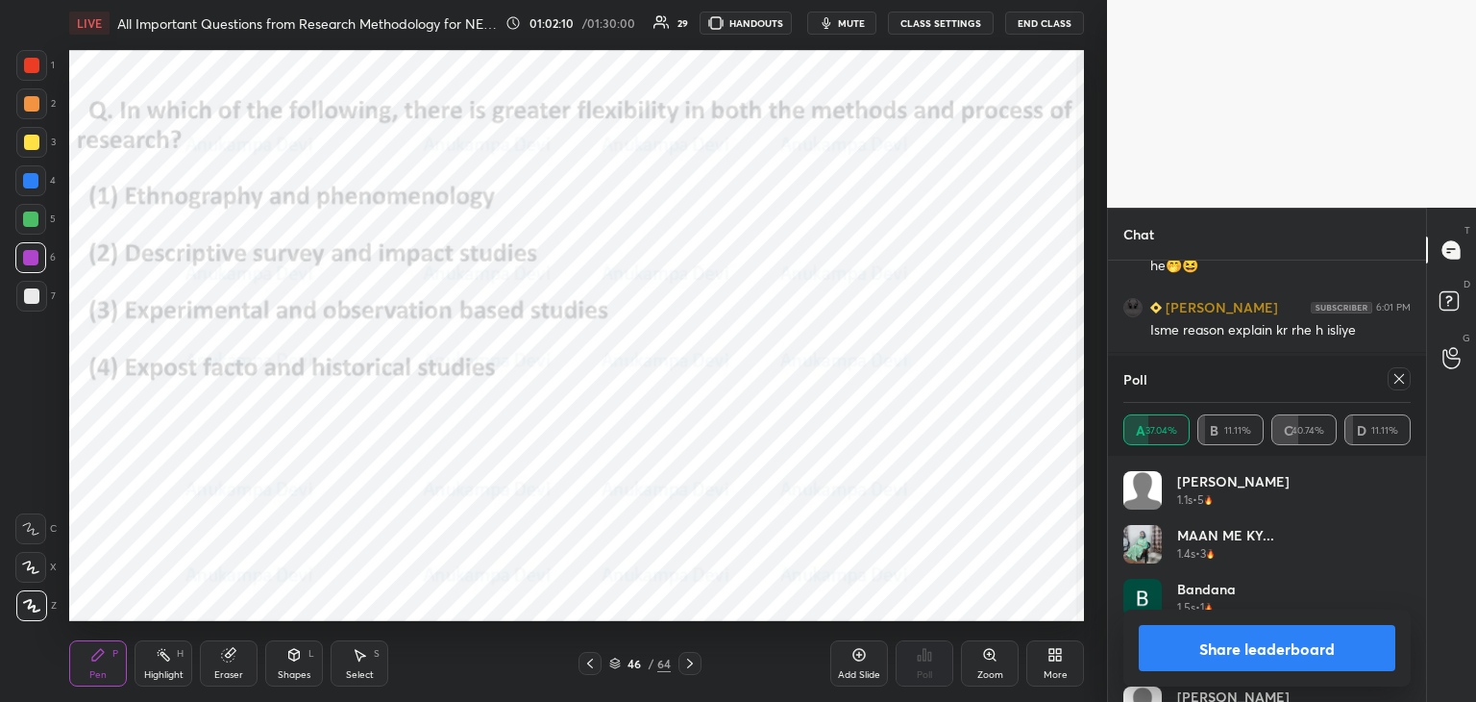
click at [1401, 389] on div at bounding box center [1399, 378] width 23 height 23
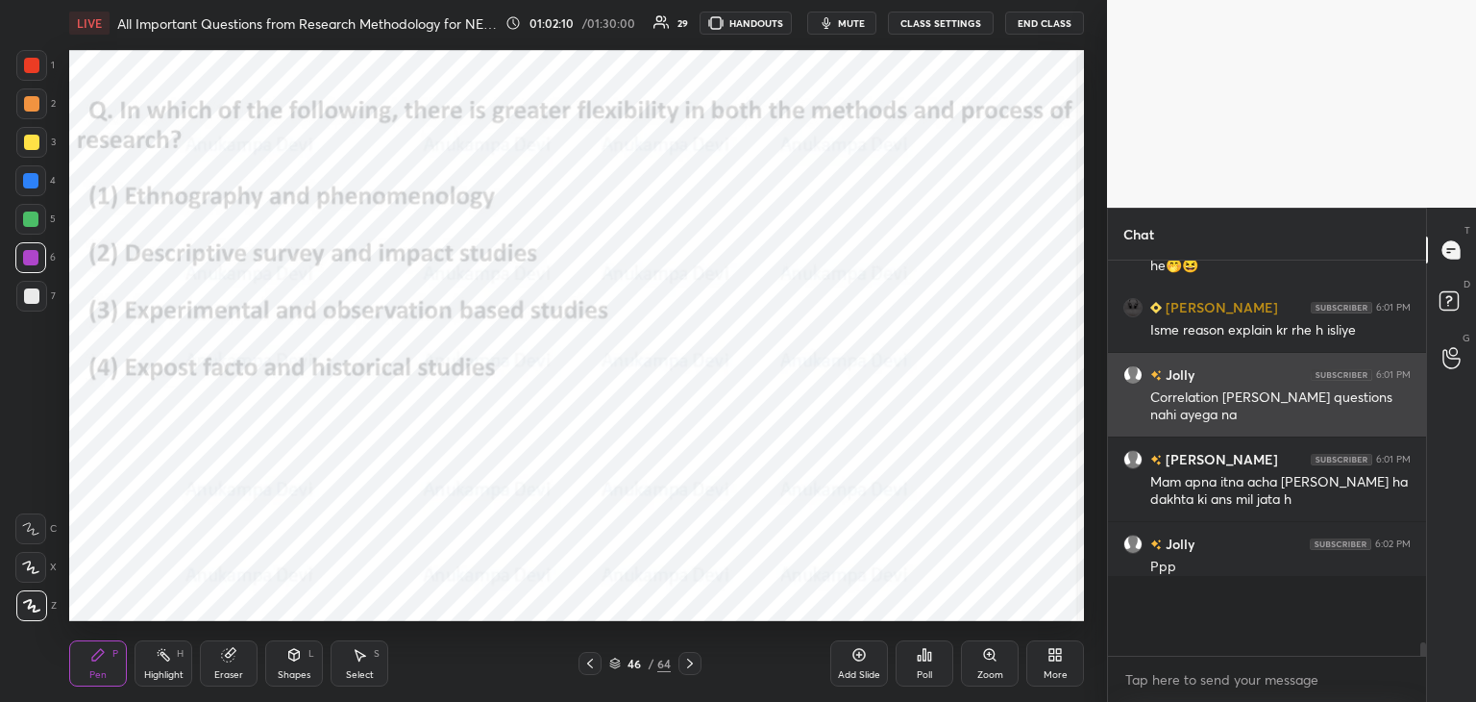
scroll to position [434, 312]
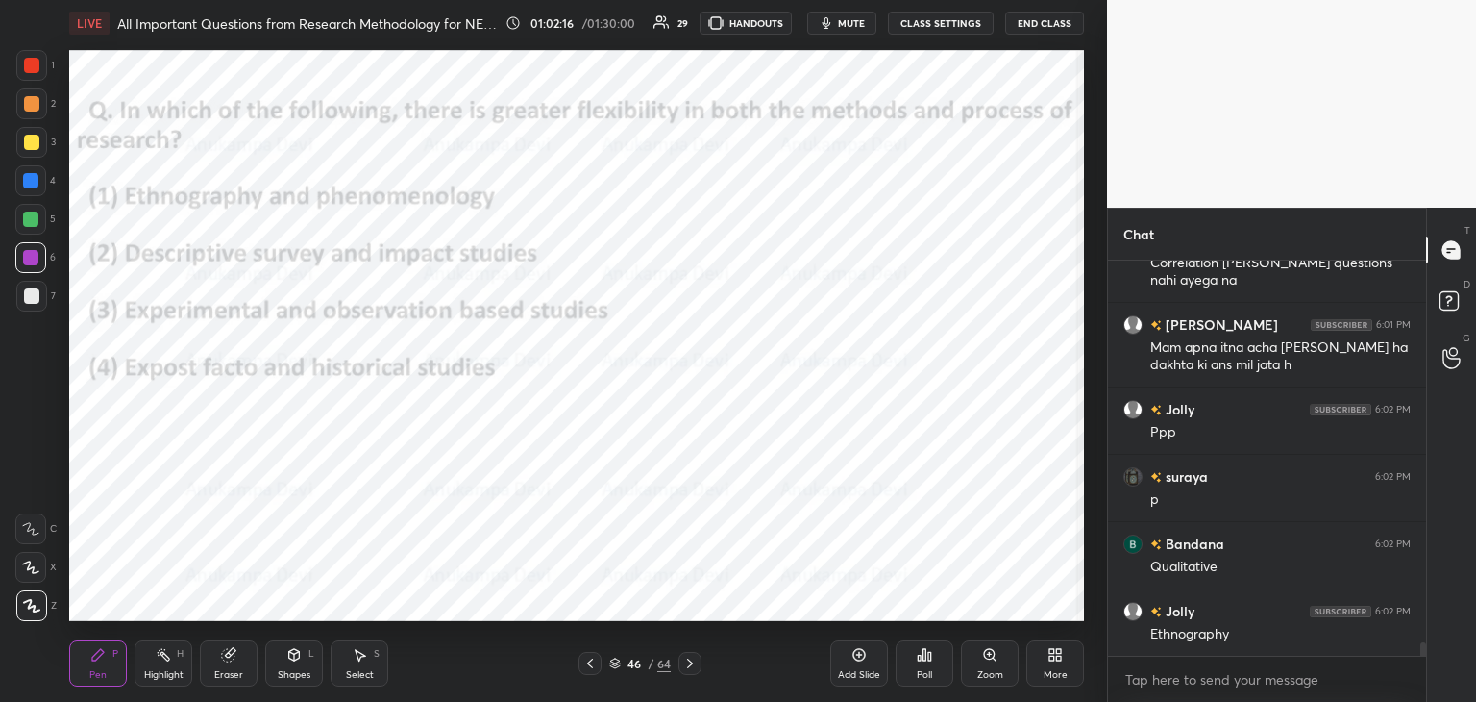
click at [689, 664] on icon at bounding box center [689, 663] width 15 height 15
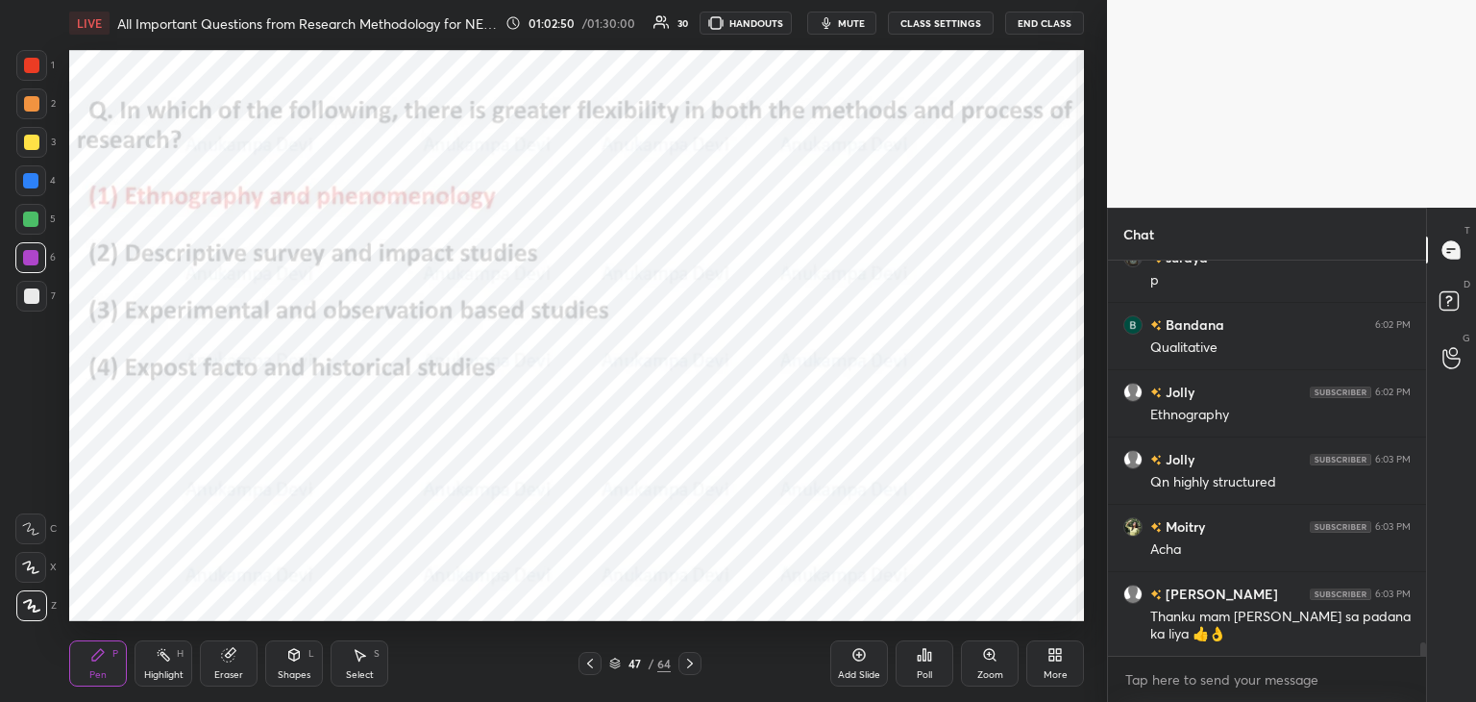
click at [617, 667] on icon at bounding box center [615, 666] width 10 height 3
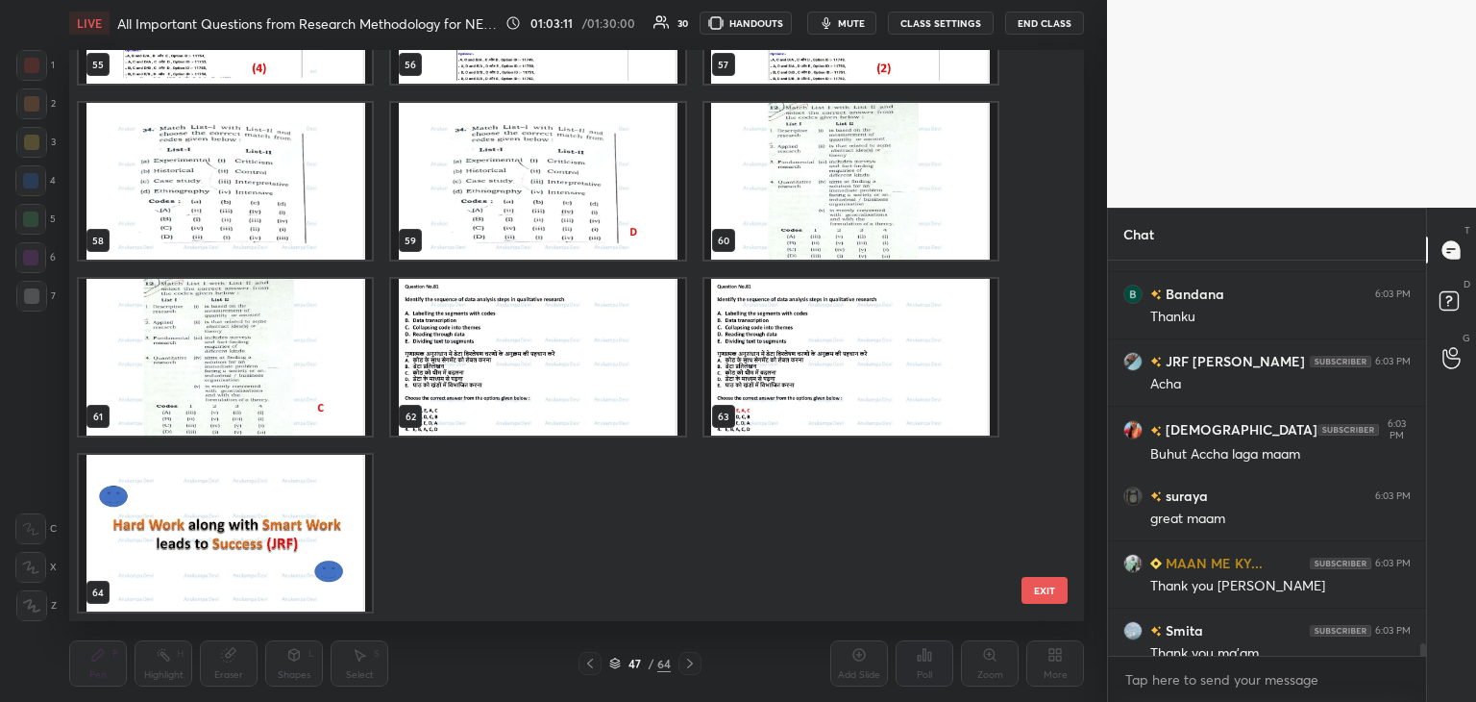
scroll to position [12208, 0]
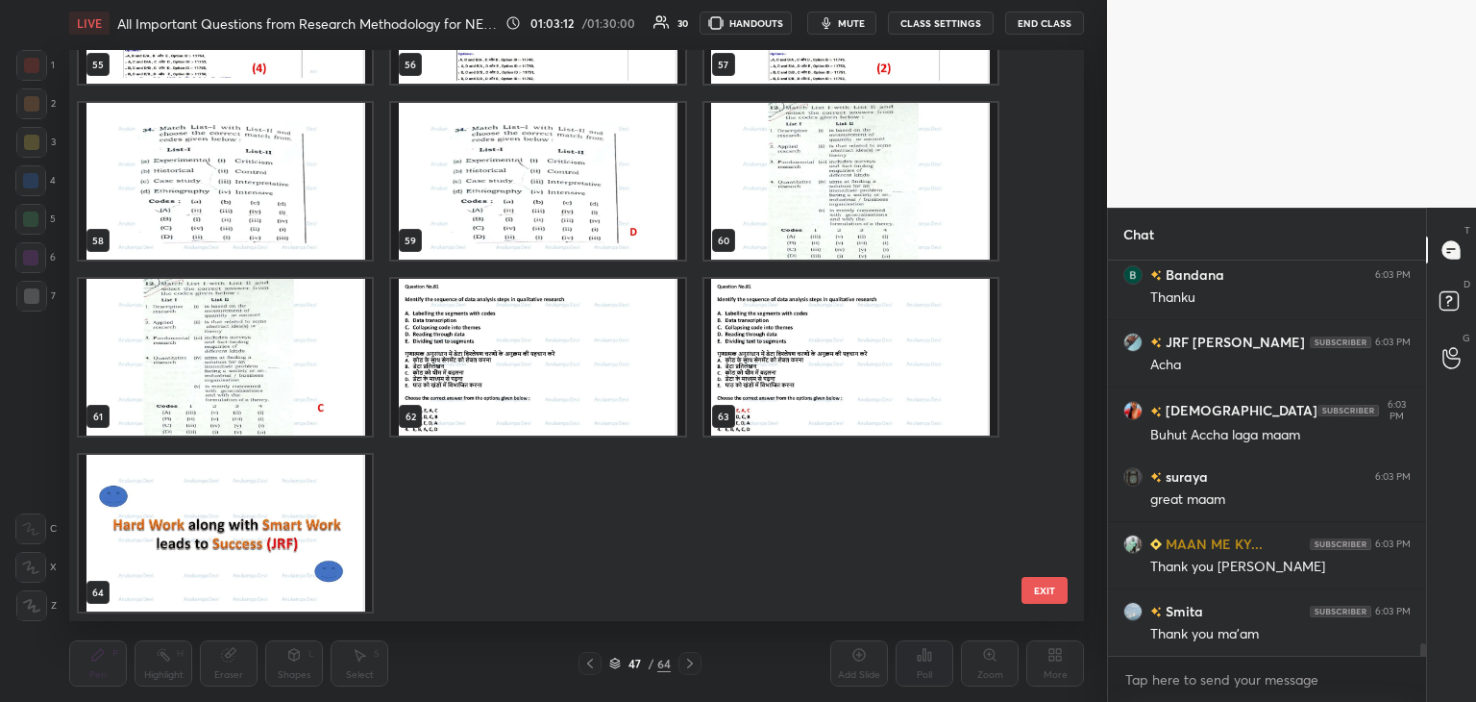
drag, startPoint x: 1423, startPoint y: 653, endPoint x: 1423, endPoint y: 682, distance: 28.8
click at [1426, 682] on div "Chat [PERSON_NAME] 6:03 PM Thank u mam Bandana 6:03 PM Thanku JRF [PERSON_NAME]…" at bounding box center [1291, 455] width 369 height 494
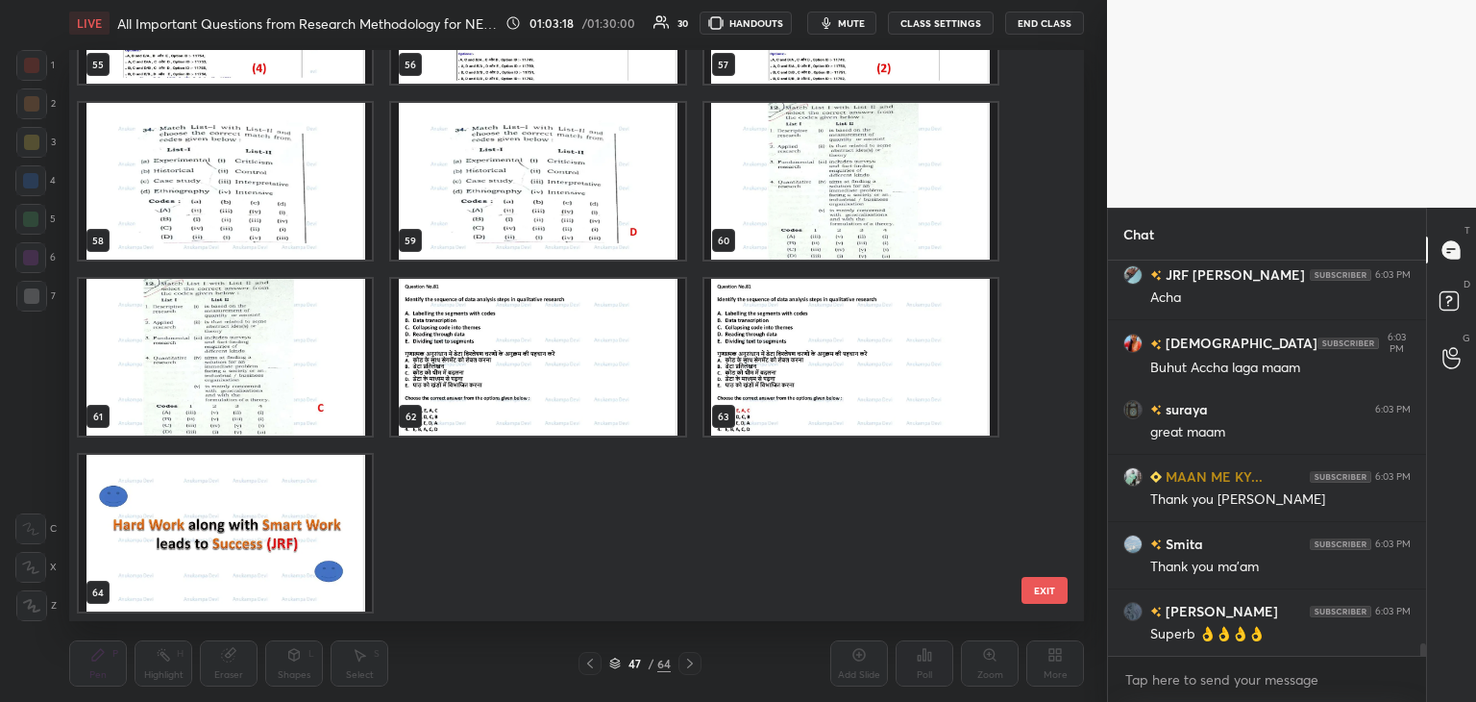
click at [233, 533] on img "grid" at bounding box center [225, 533] width 293 height 157
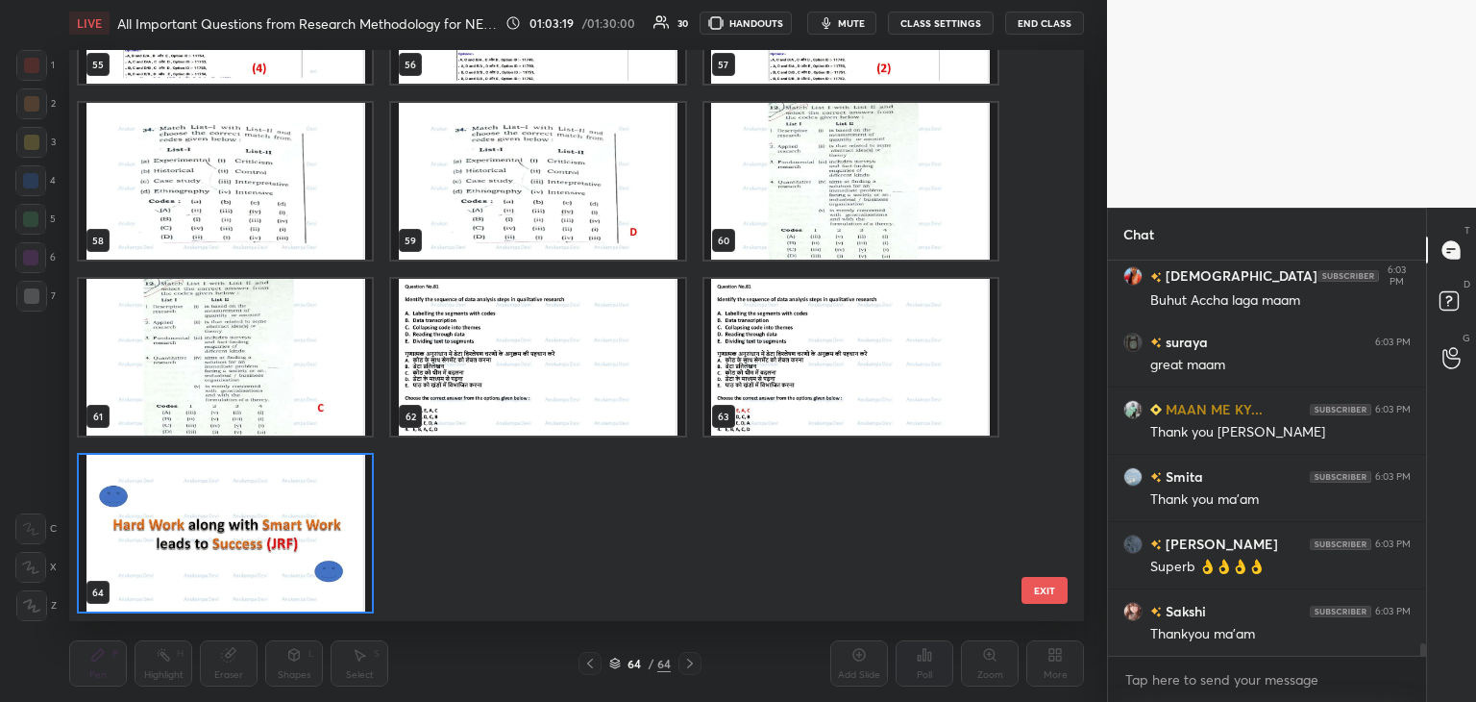
click at [233, 534] on img "grid" at bounding box center [225, 533] width 293 height 157
click at [233, 533] on img "grid" at bounding box center [225, 533] width 293 height 157
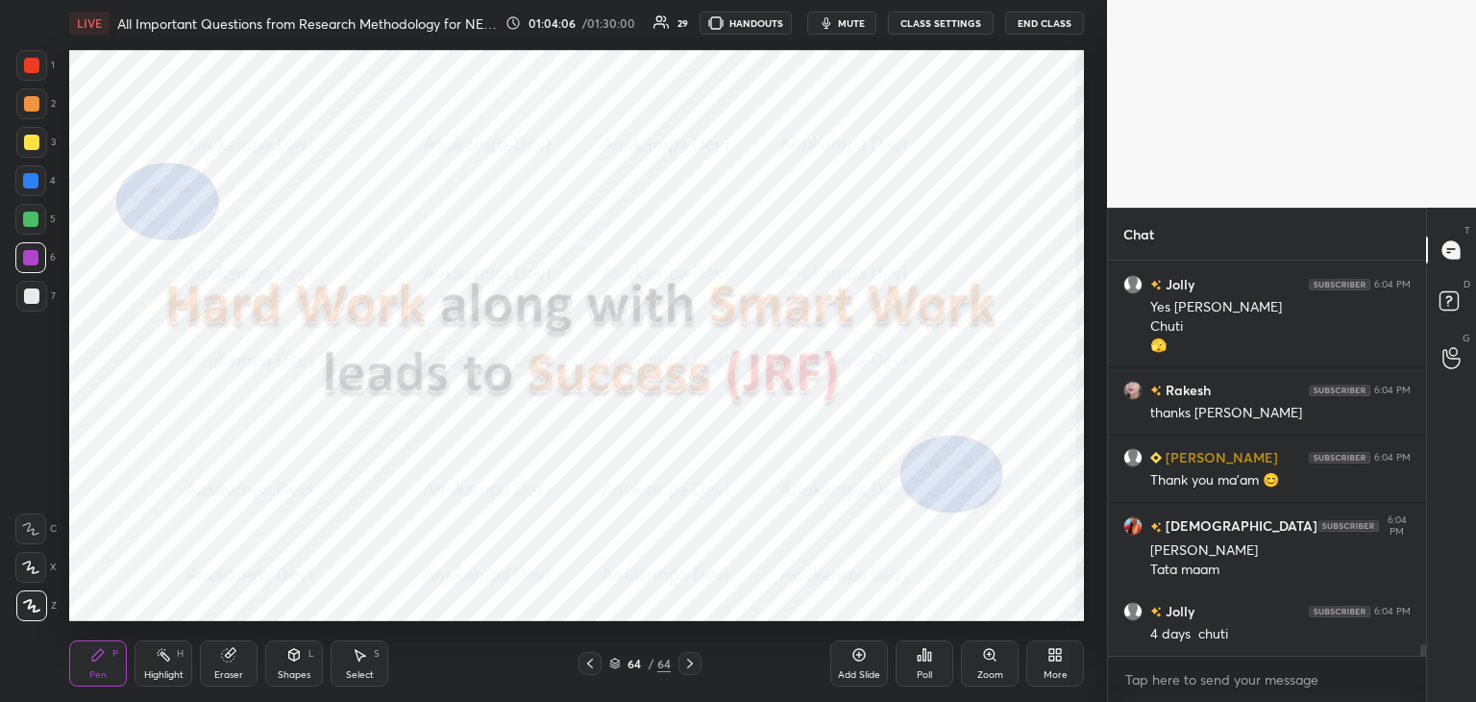
scroll to position [13344, 0]
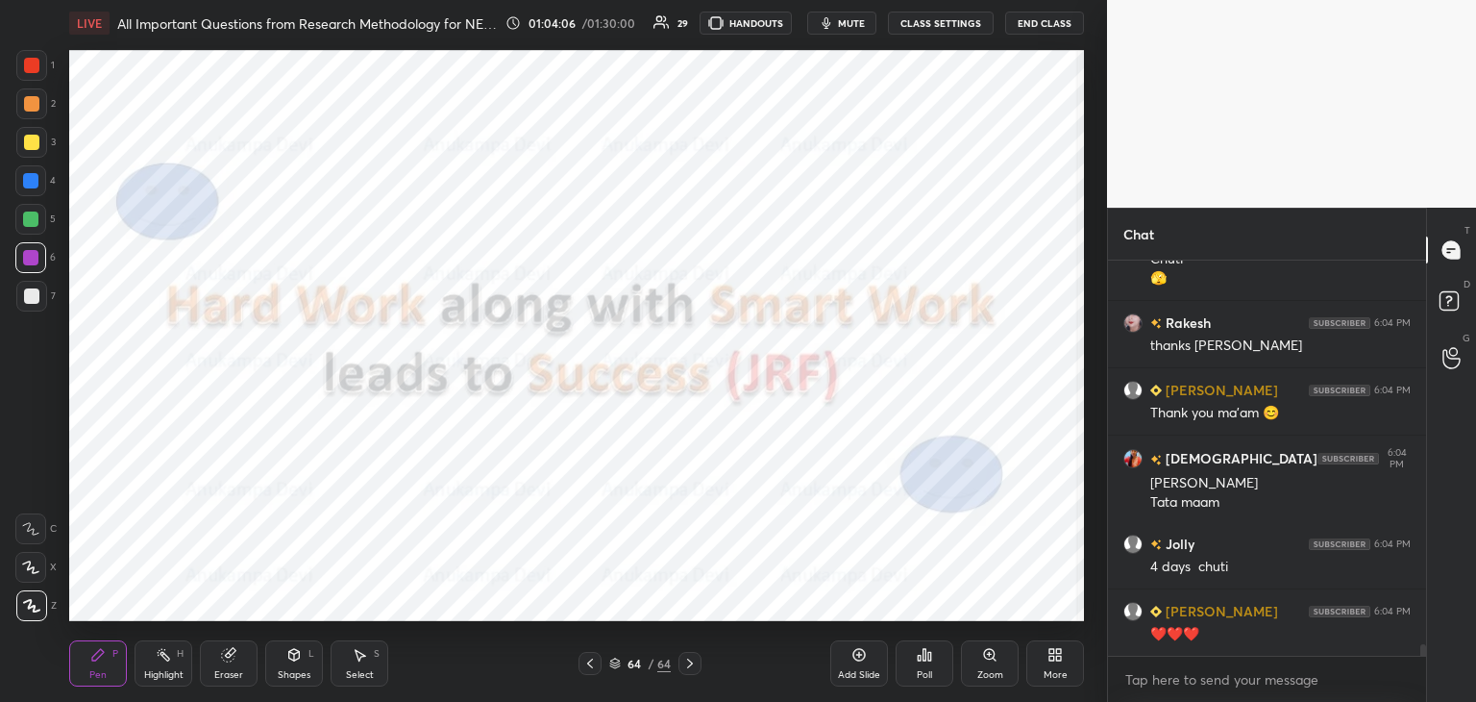
drag, startPoint x: 611, startPoint y: 663, endPoint x: 633, endPoint y: 640, distance: 32.0
click at [611, 663] on icon at bounding box center [615, 663] width 12 height 12
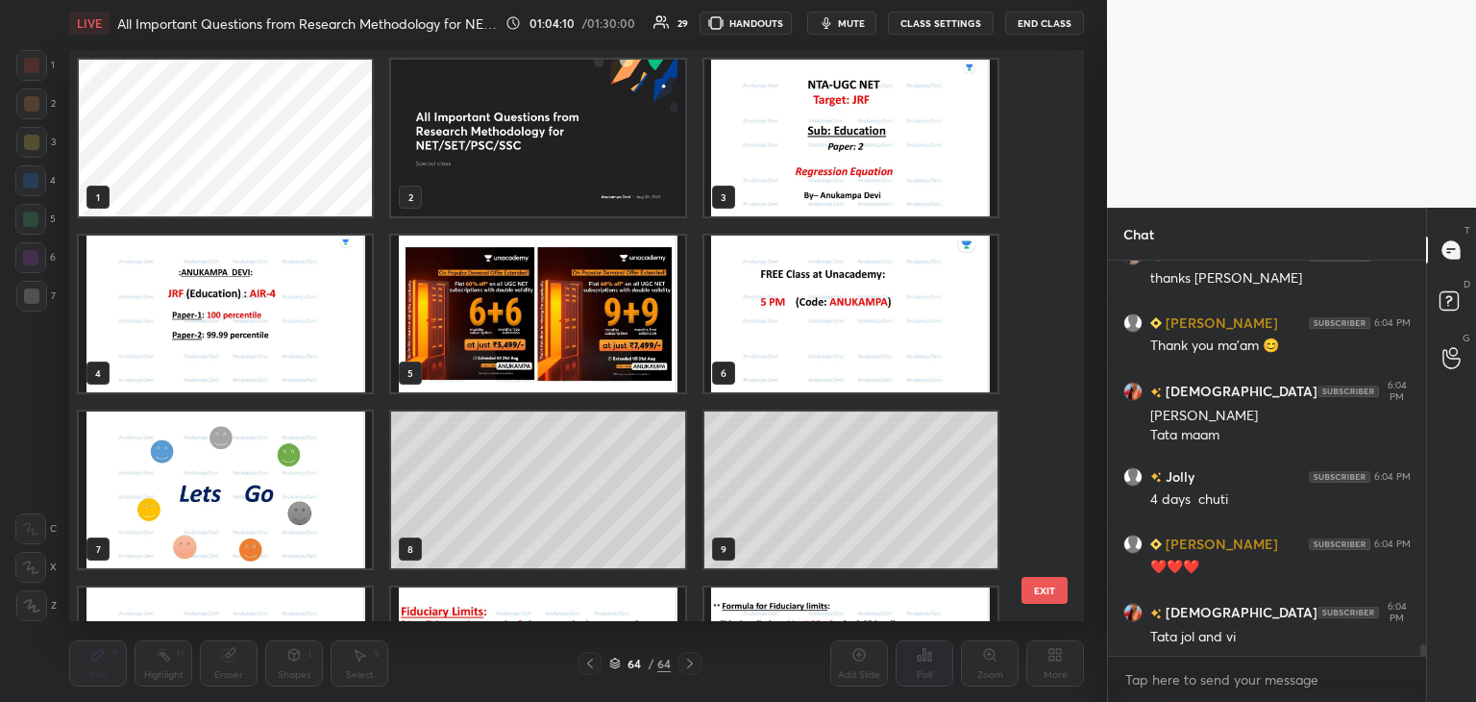
scroll to position [13478, 0]
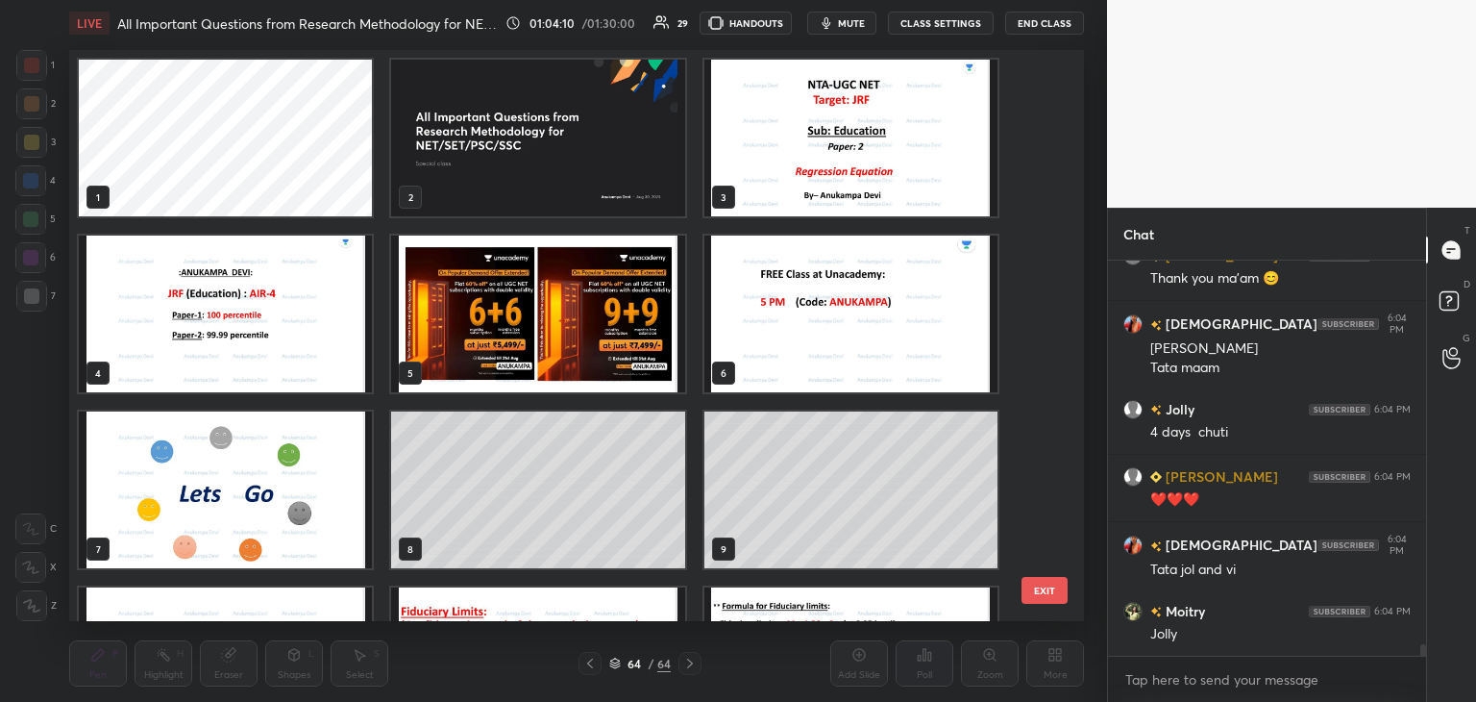
click at [584, 312] on img "grid" at bounding box center [537, 314] width 293 height 157
click at [583, 312] on img "grid" at bounding box center [537, 314] width 293 height 157
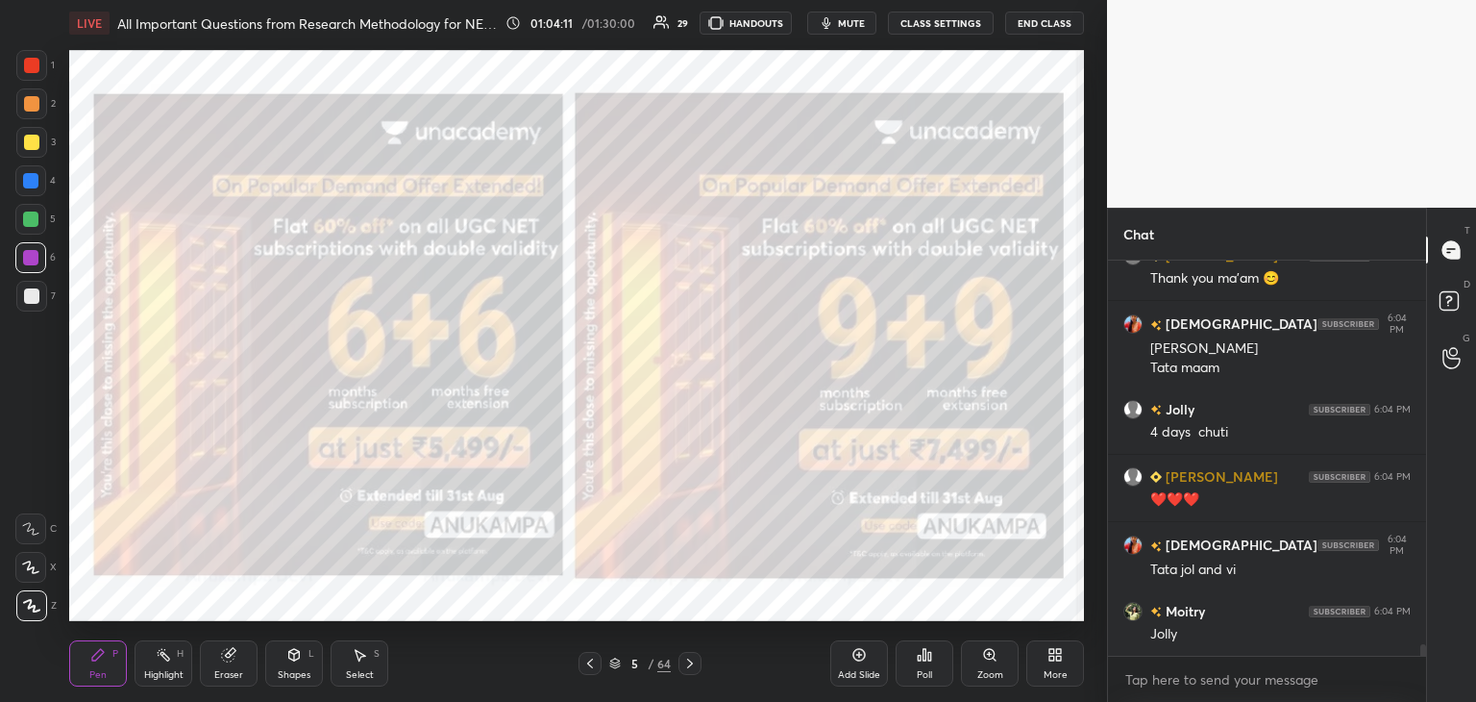
click at [584, 311] on img "grid" at bounding box center [537, 314] width 293 height 157
click at [35, 299] on div at bounding box center [31, 295] width 15 height 15
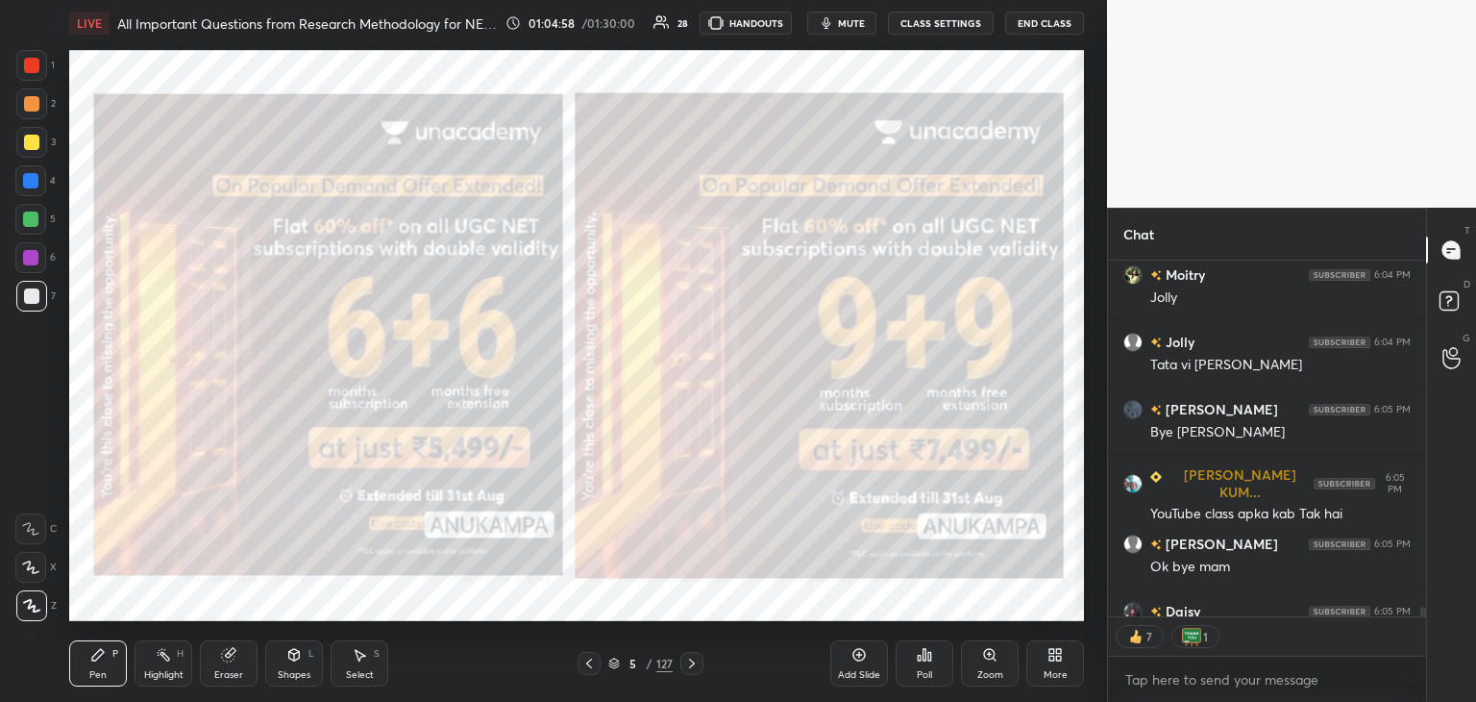
scroll to position [13921, 0]
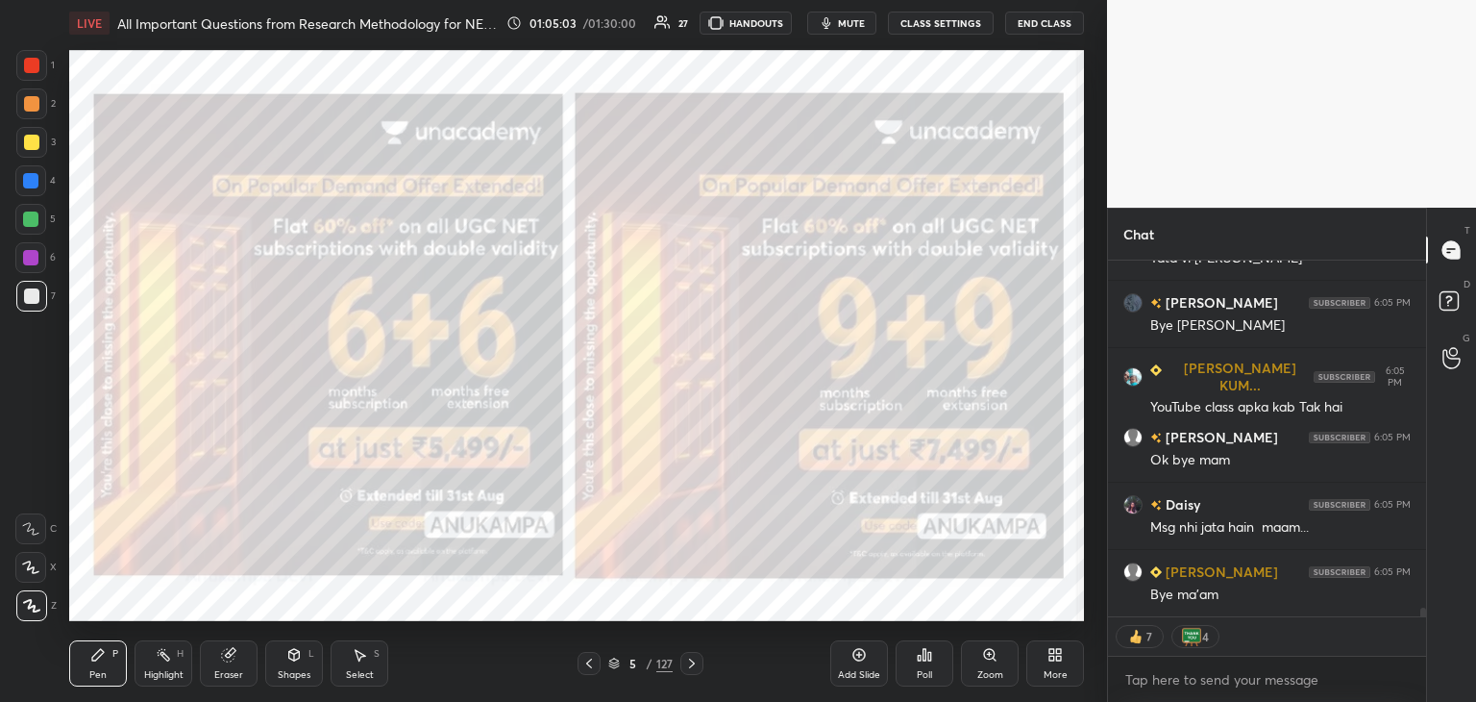
click at [28, 220] on div at bounding box center [30, 218] width 15 height 15
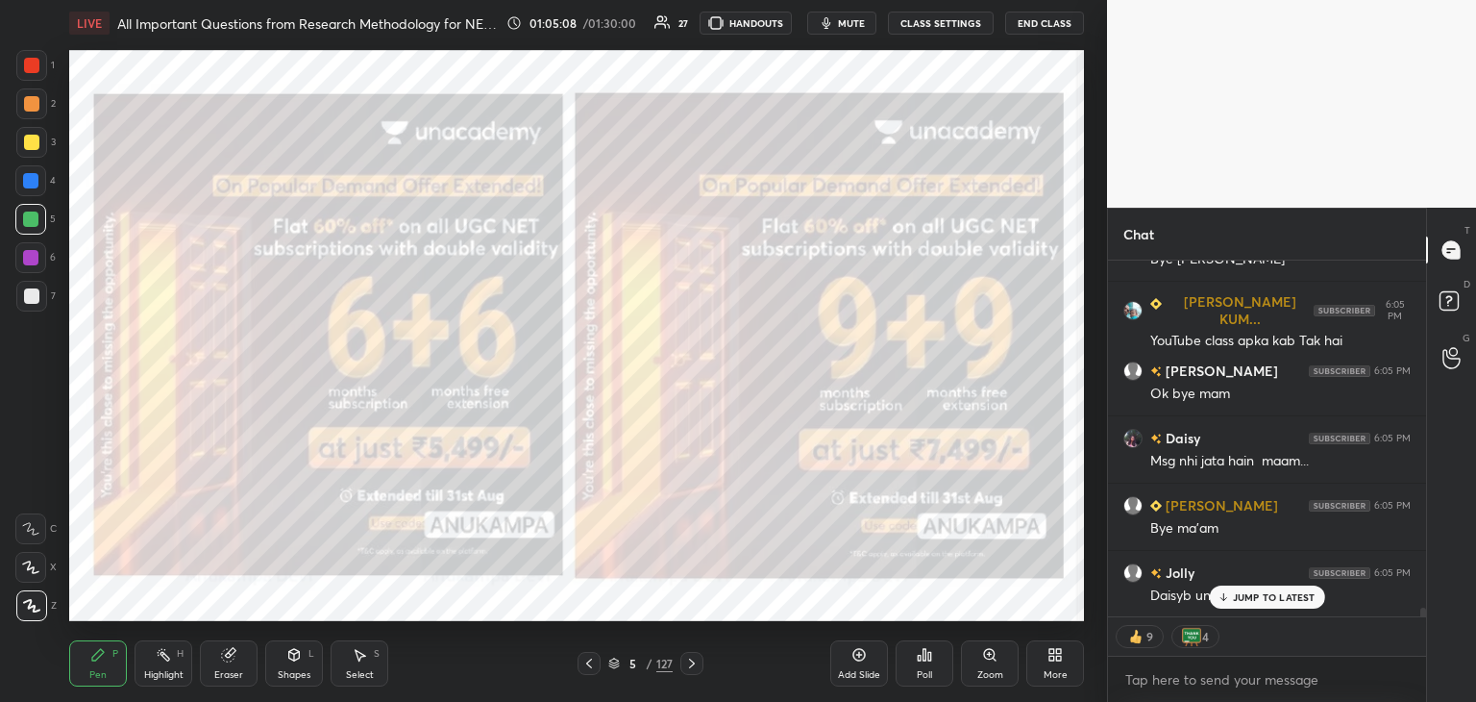
click at [615, 663] on icon at bounding box center [614, 663] width 12 height 12
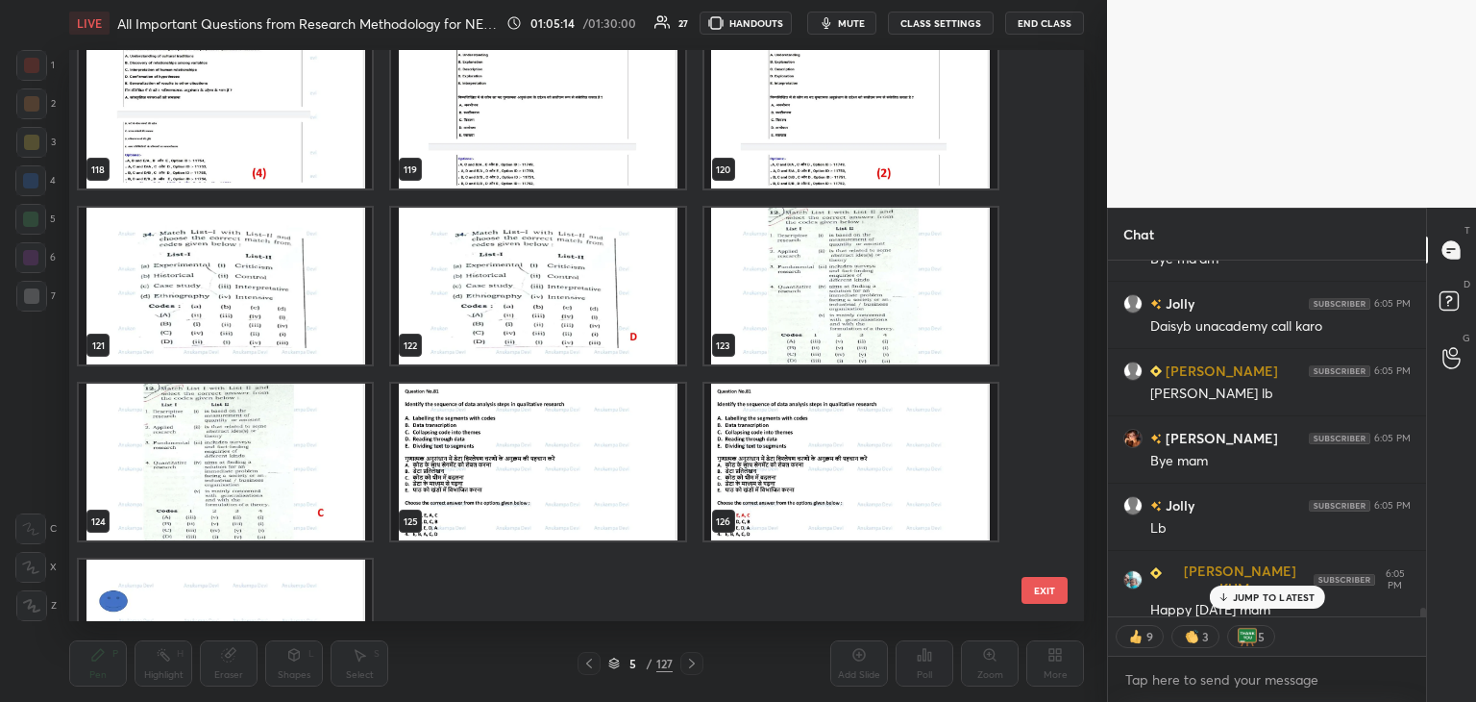
scroll to position [6992, 0]
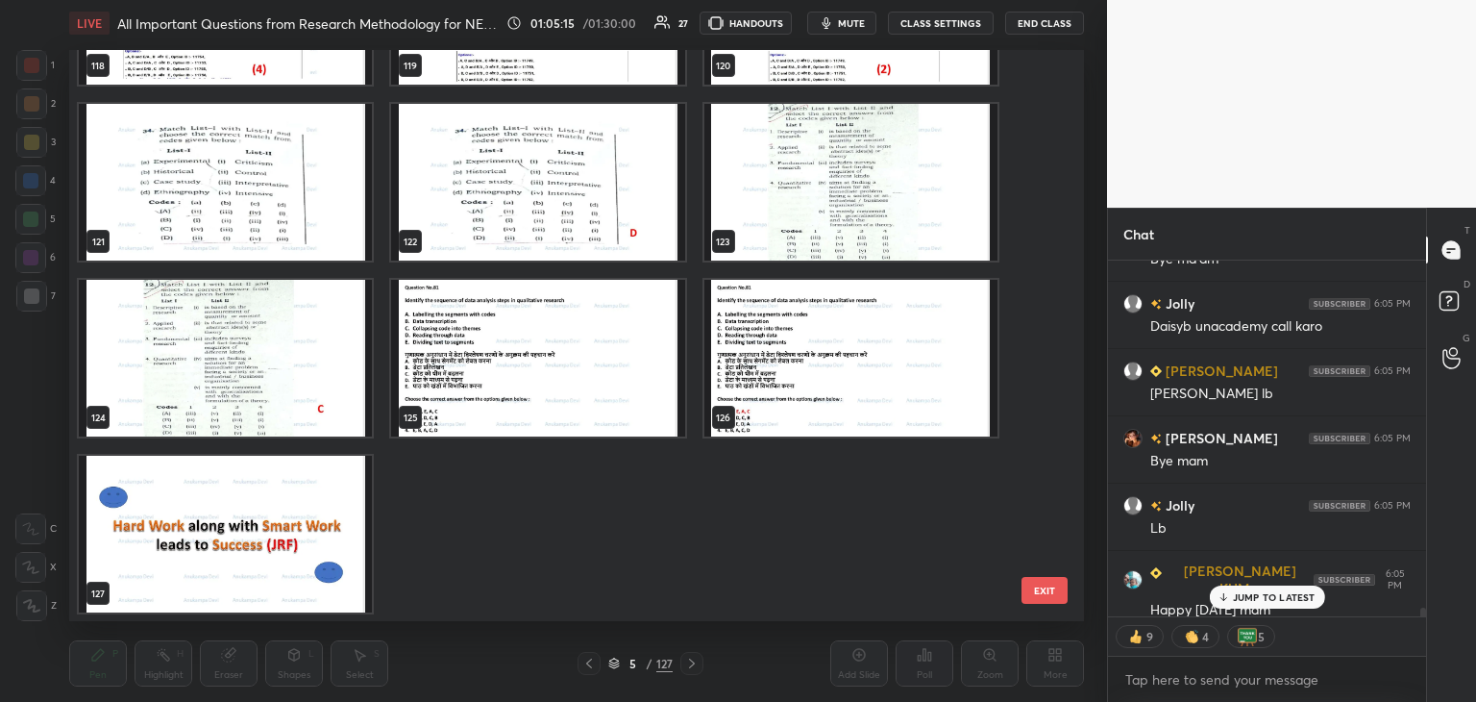
click at [295, 530] on img "grid" at bounding box center [225, 534] width 293 height 157
click at [296, 528] on img "grid" at bounding box center [225, 534] width 293 height 157
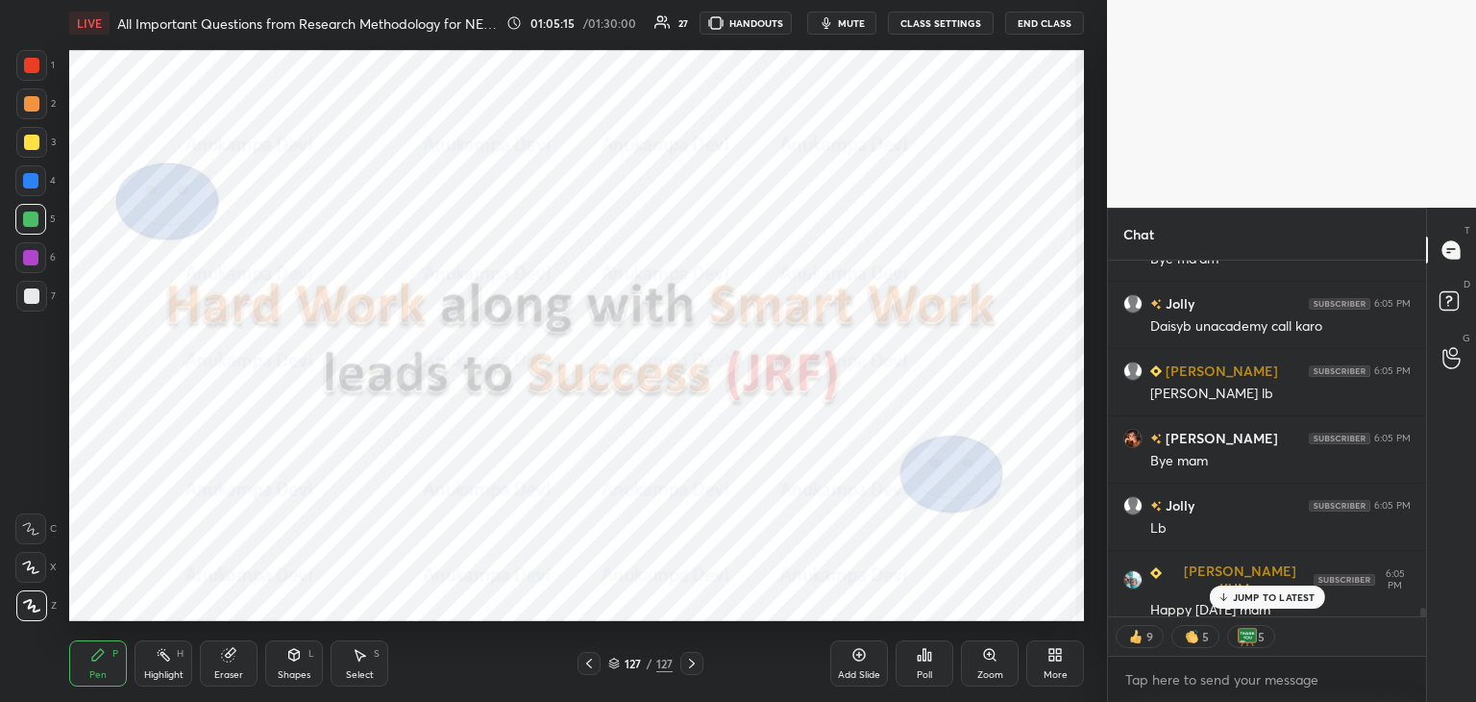
click at [299, 527] on img "grid" at bounding box center [225, 534] width 293 height 157
click at [927, 658] on icon at bounding box center [924, 654] width 15 height 15
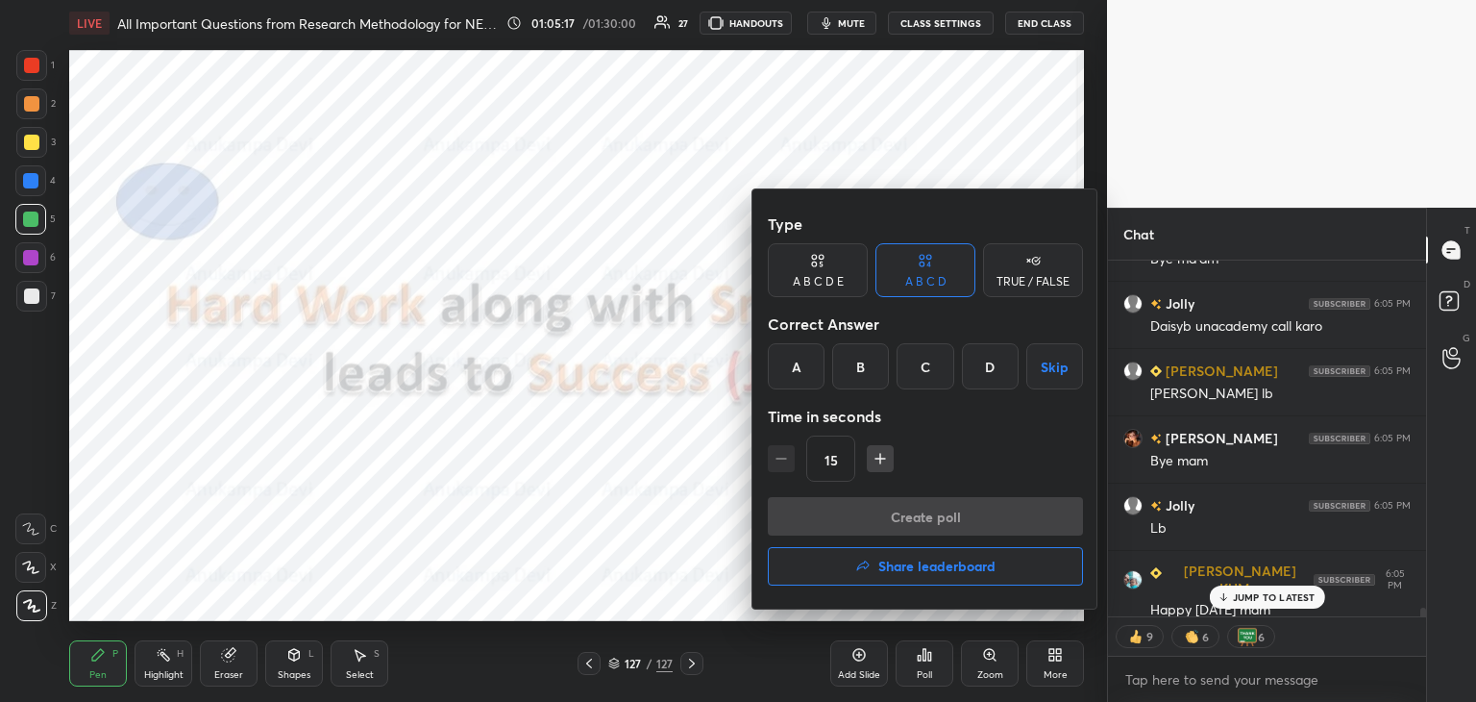
click at [963, 568] on h4 "Share leaderboard" at bounding box center [937, 565] width 117 height 13
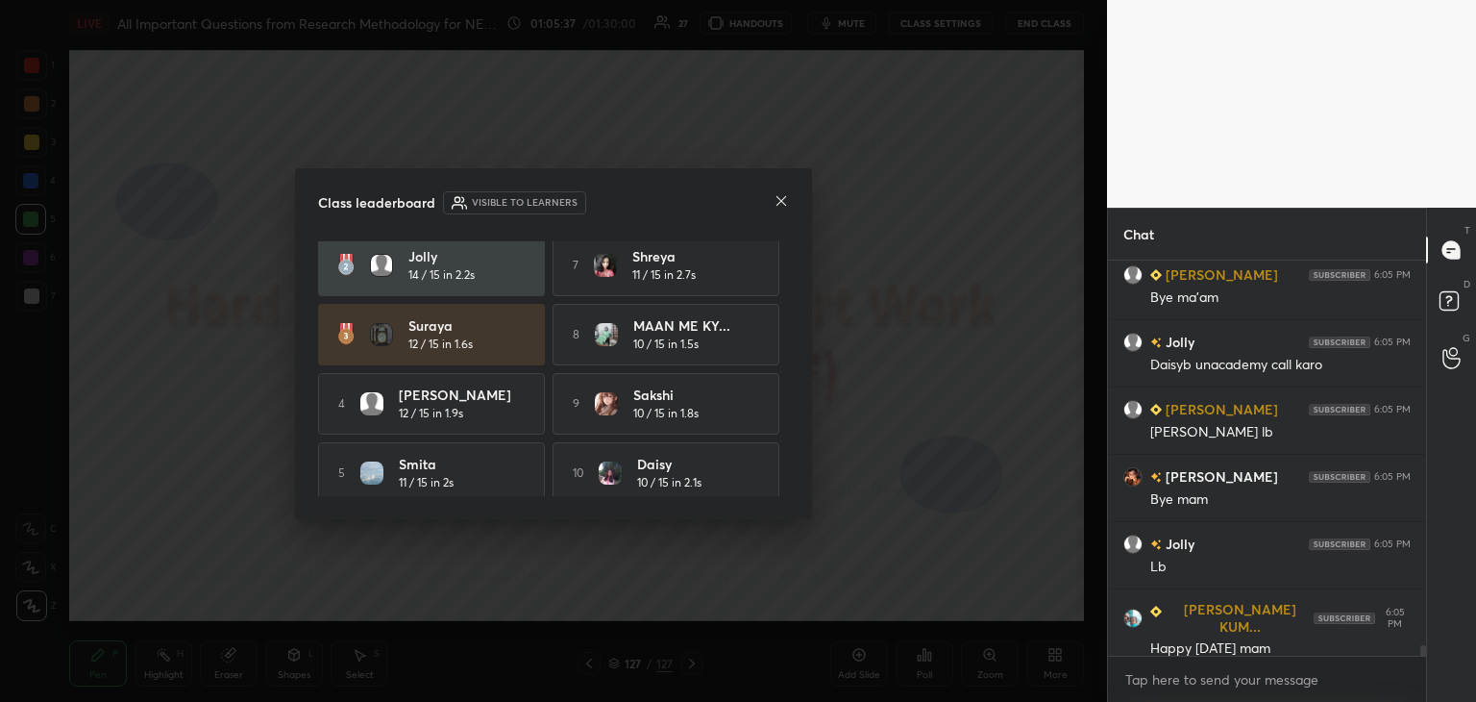
scroll to position [88, 0]
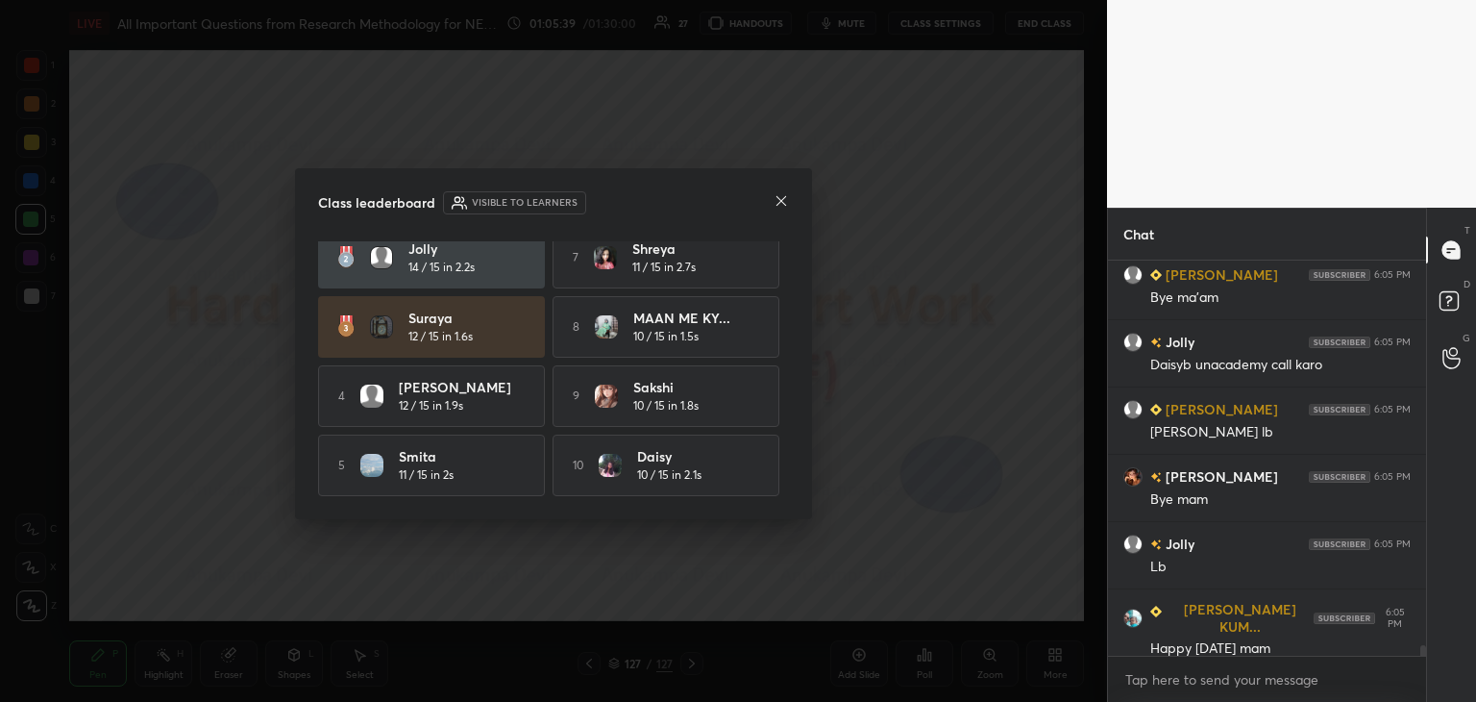
click at [787, 204] on icon at bounding box center [781, 200] width 15 height 15
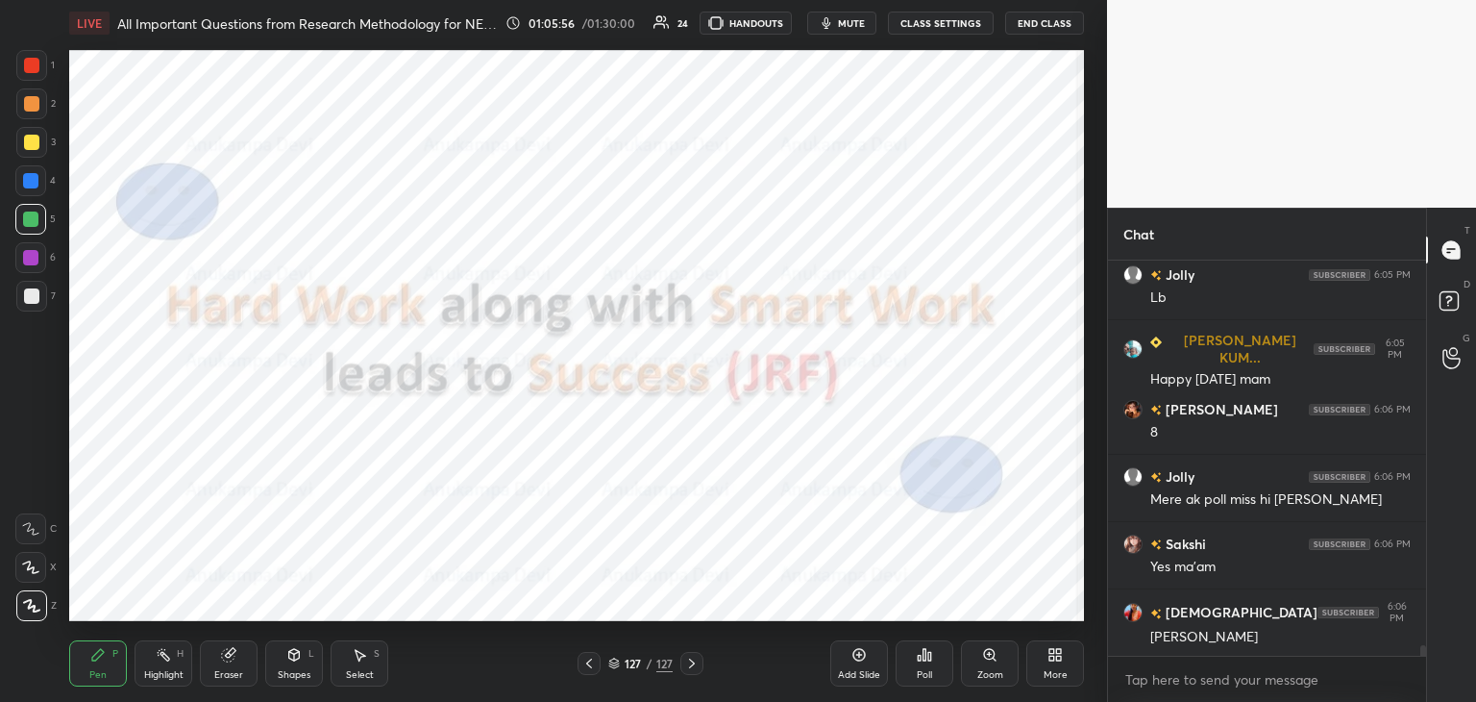
scroll to position [14555, 0]
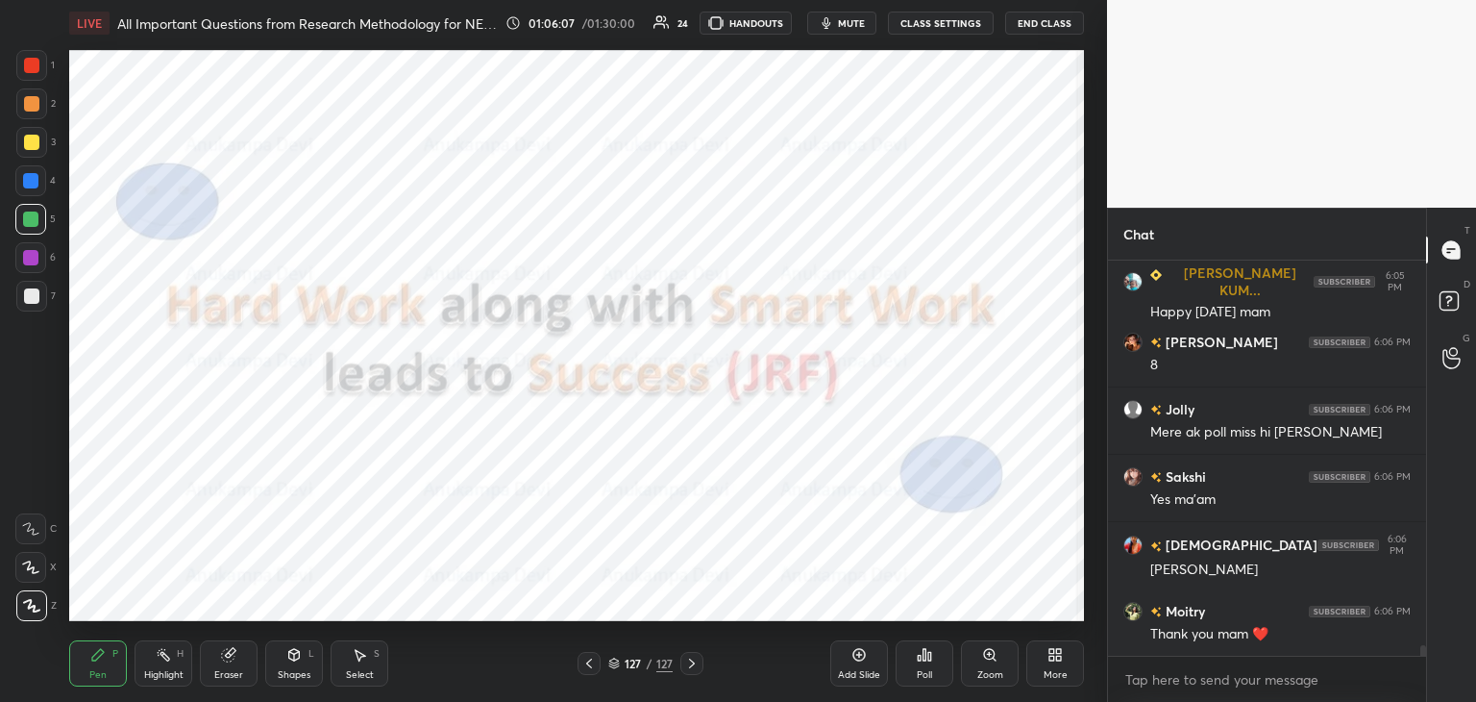
click at [1030, 25] on button "End Class" at bounding box center [1044, 23] width 79 height 23
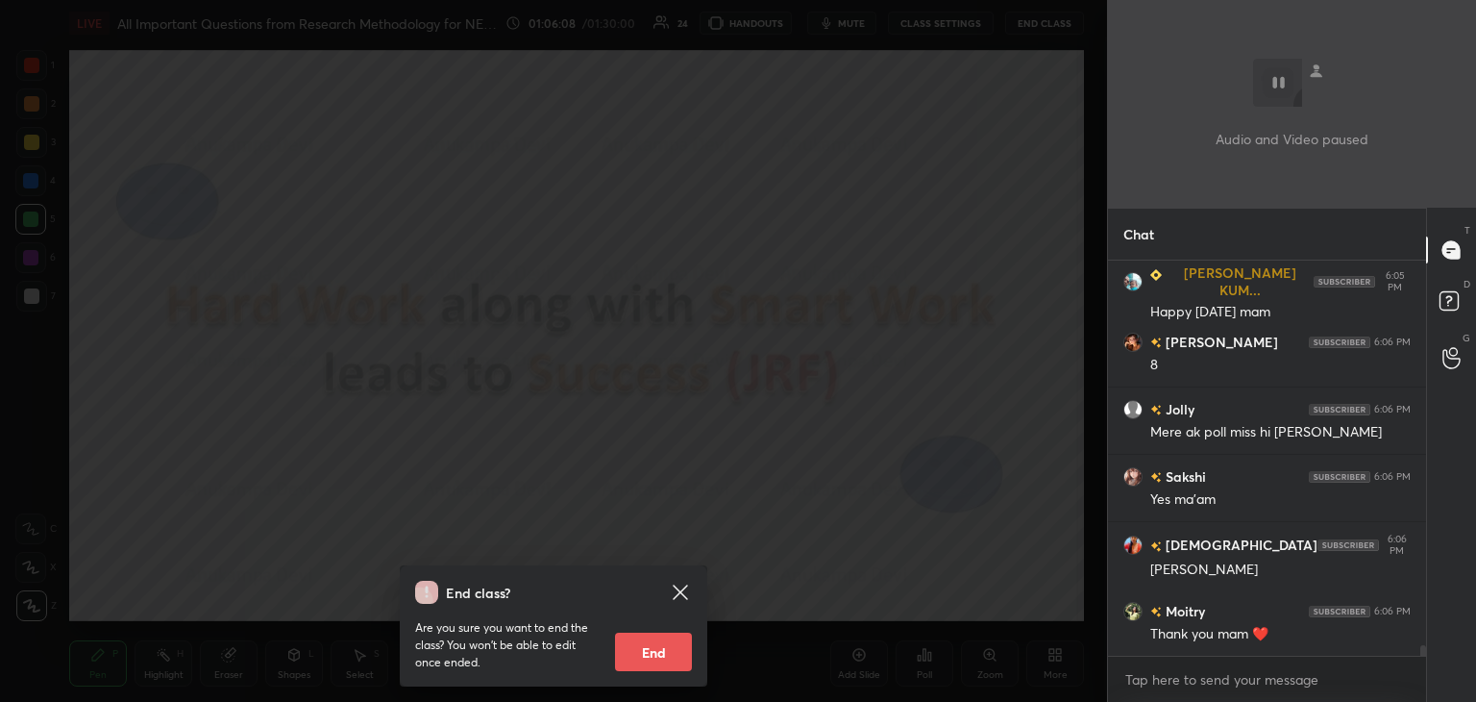
scroll to position [14622, 0]
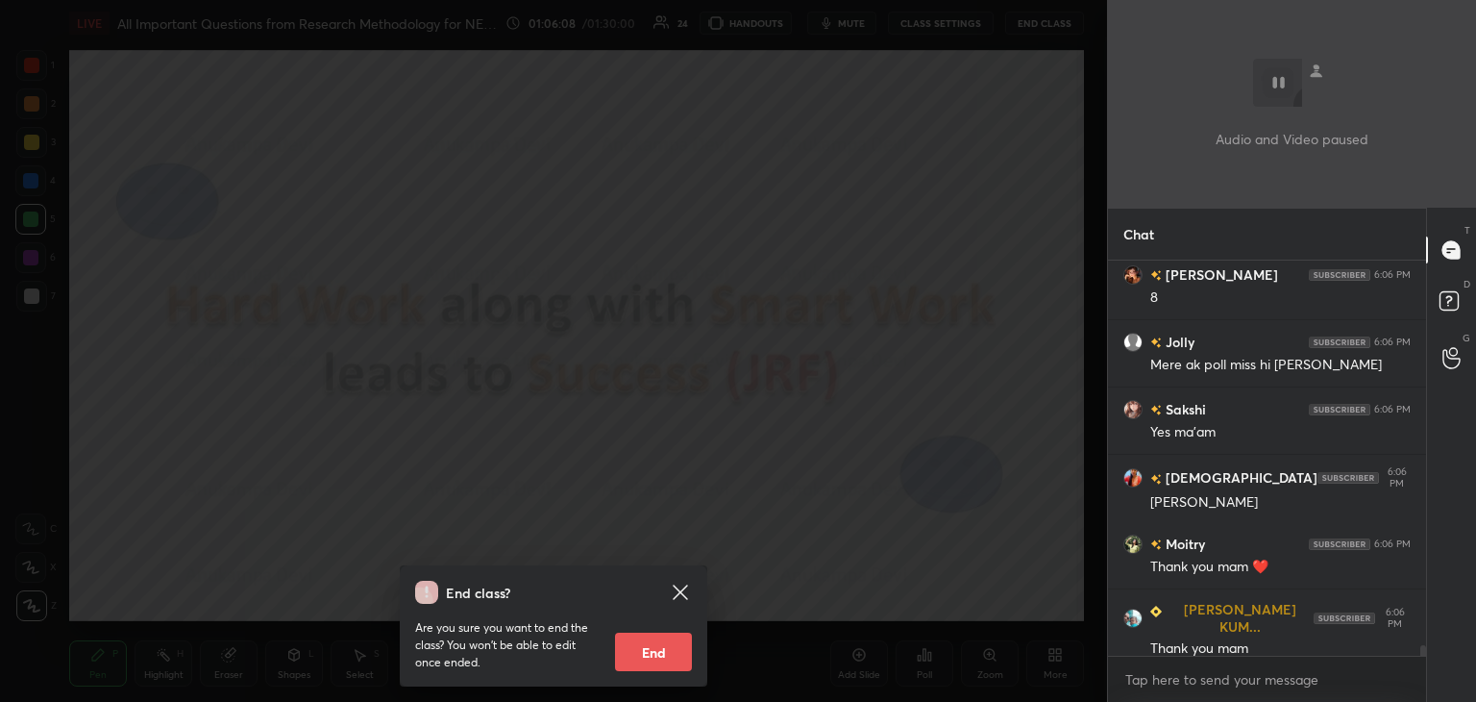
drag, startPoint x: 646, startPoint y: 660, endPoint x: 646, endPoint y: 628, distance: 32.7
click at [647, 659] on button "End" at bounding box center [653, 651] width 77 height 38
type textarea "x"
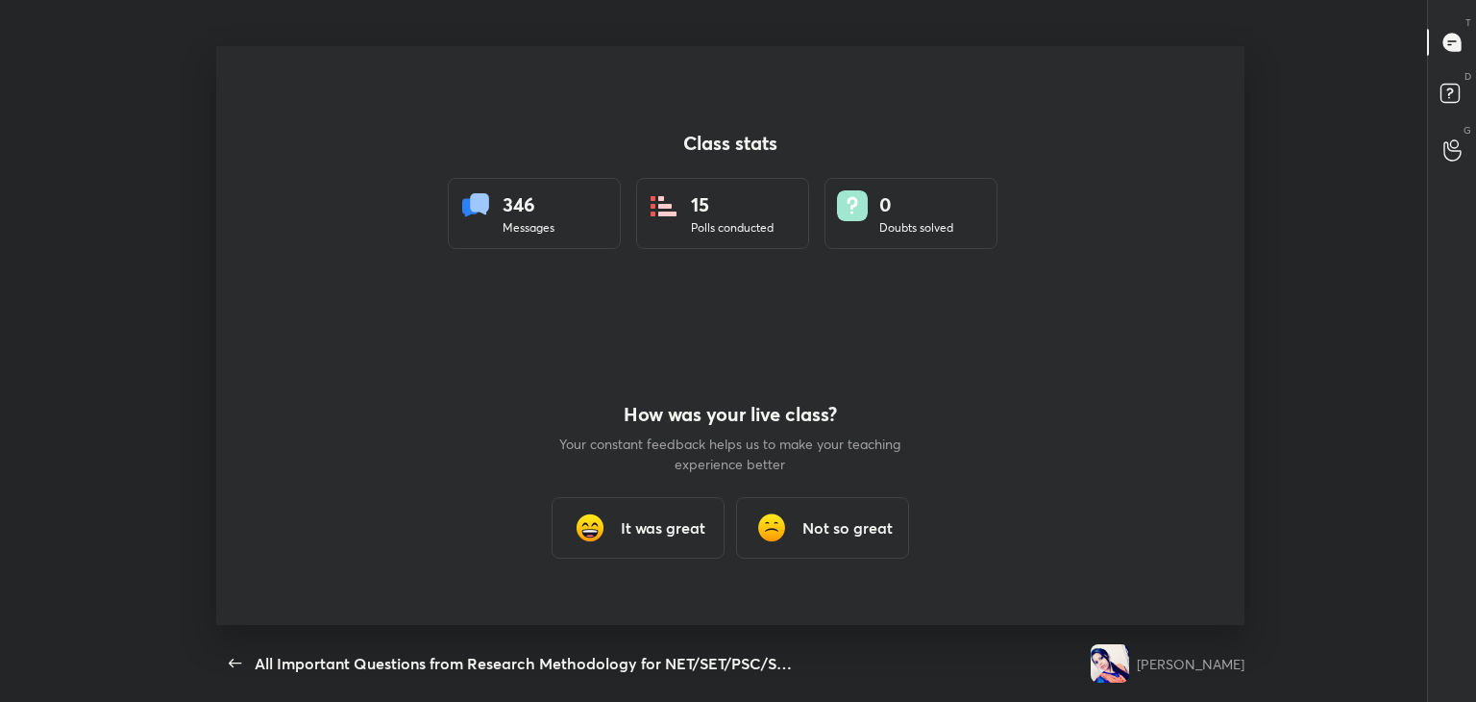
scroll to position [579, 1092]
click at [666, 518] on div "It was great" at bounding box center [638, 528] width 173 height 62
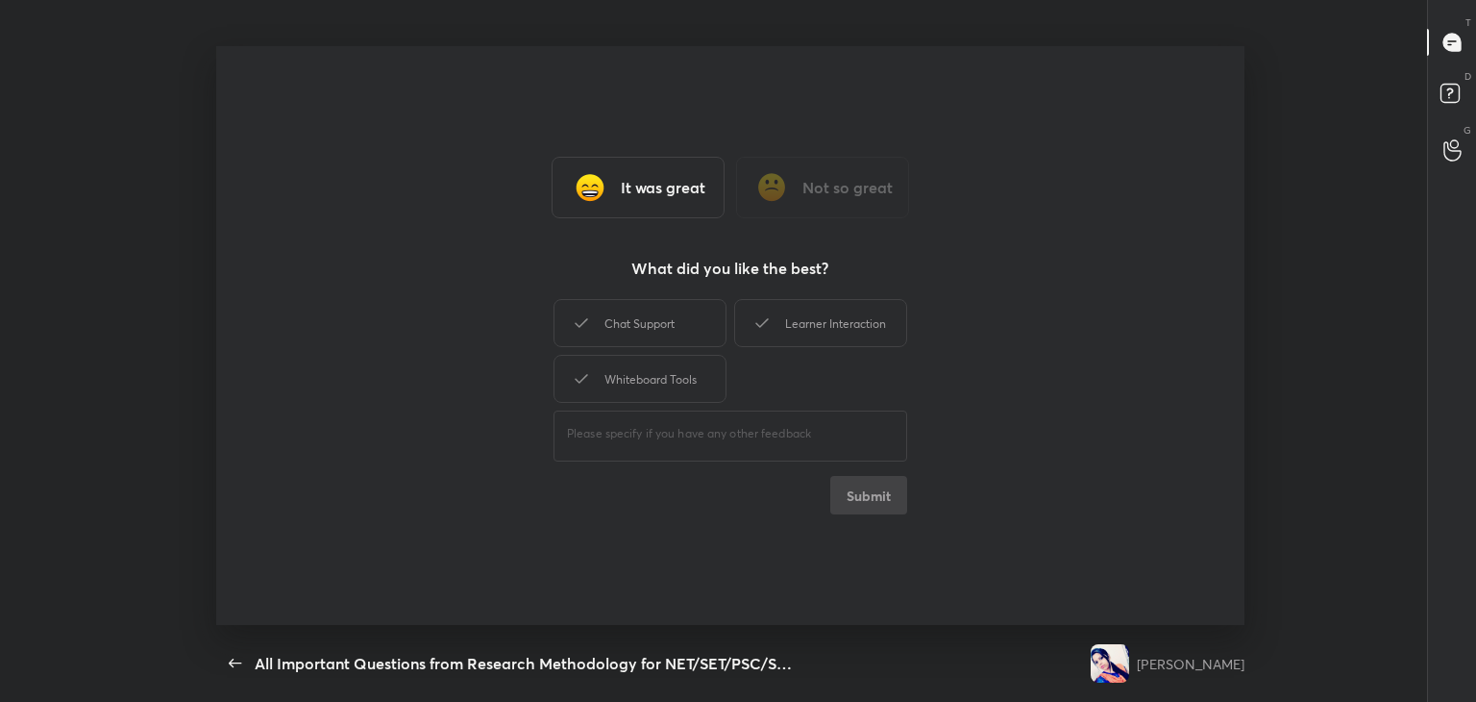
click at [666, 527] on div "Class stats 346 Messages 15 Polls conducted 0 Doubts solved How was your live c…" at bounding box center [730, 335] width 1029 height 579
click at [865, 329] on div "Learner Interaction" at bounding box center [820, 323] width 173 height 48
drag, startPoint x: 869, startPoint y: 504, endPoint x: 861, endPoint y: 490, distance: 15.5
click at [869, 502] on button "Submit" at bounding box center [869, 495] width 77 height 38
